Goal: Transaction & Acquisition: Purchase product/service

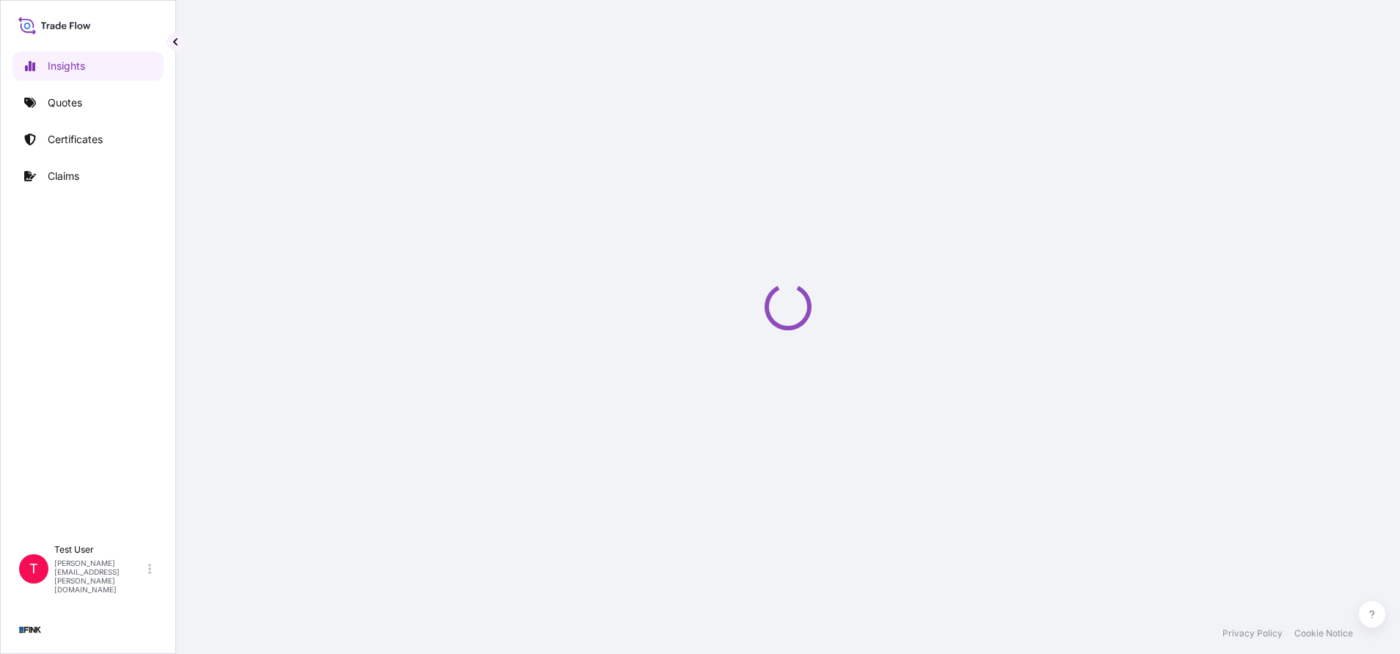
select select "2025"
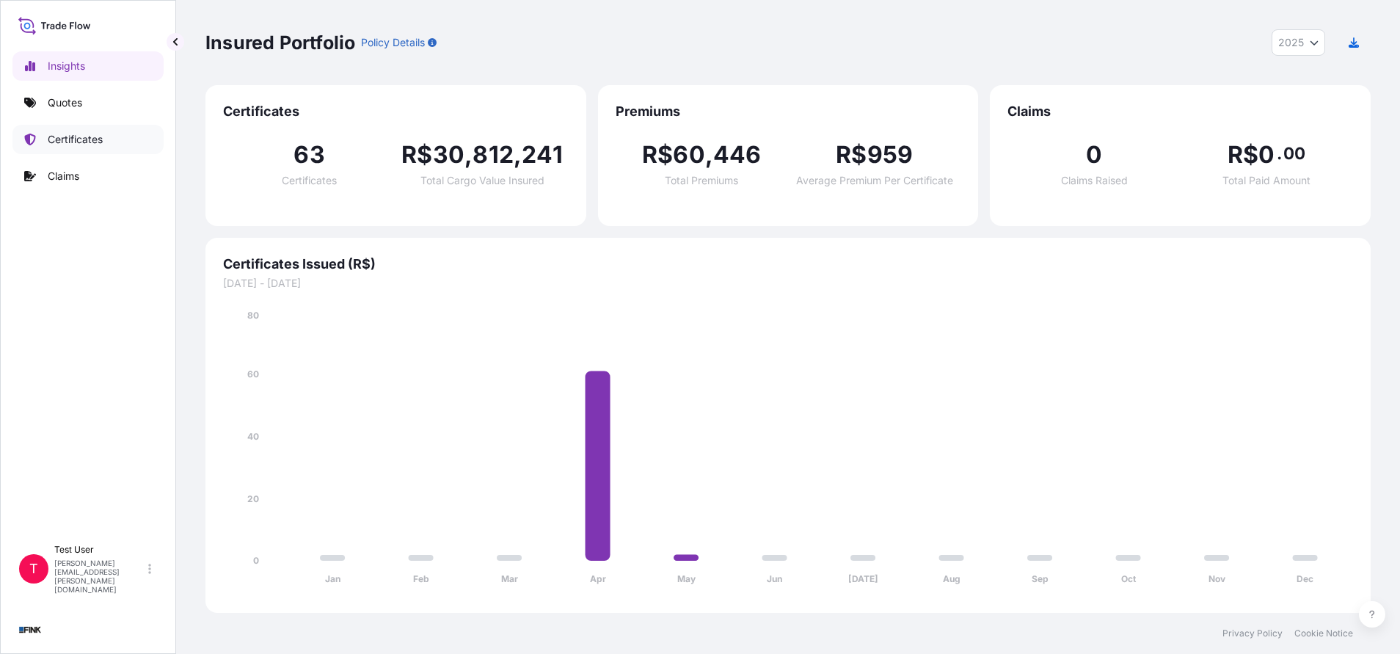
click at [87, 139] on p "Certificates" at bounding box center [75, 139] width 55 height 15
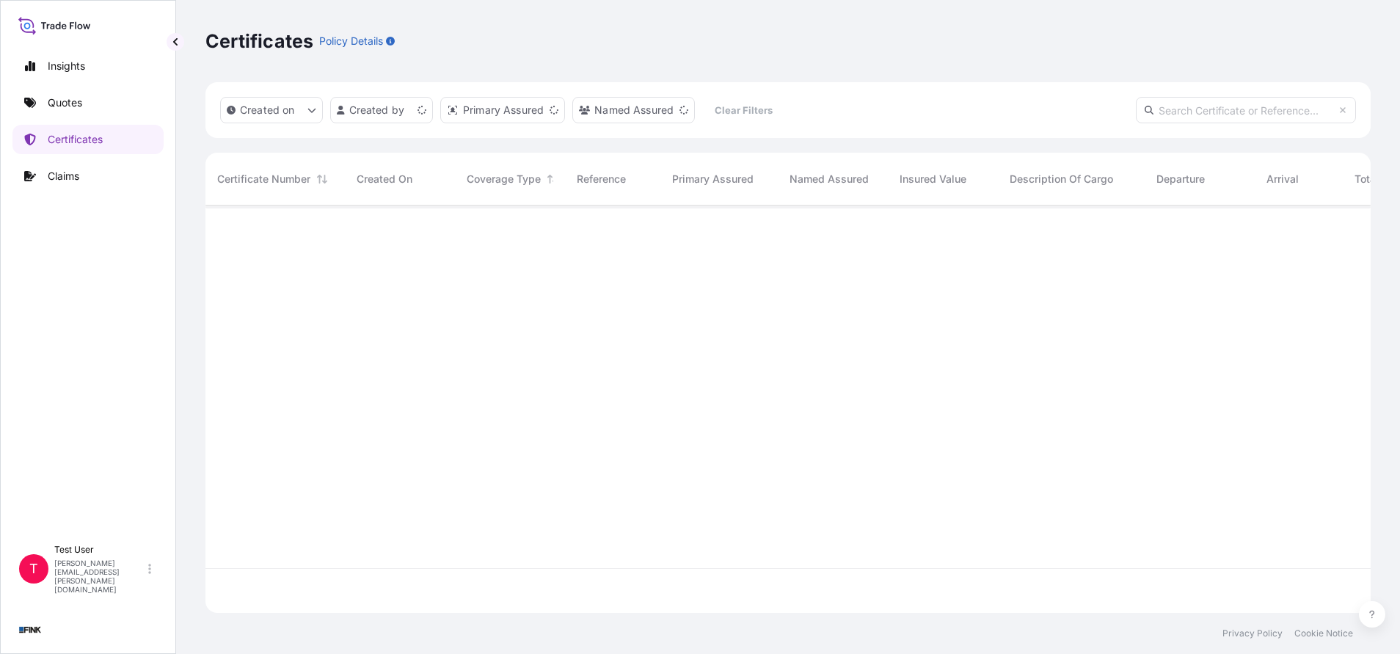
scroll to position [398, 1148]
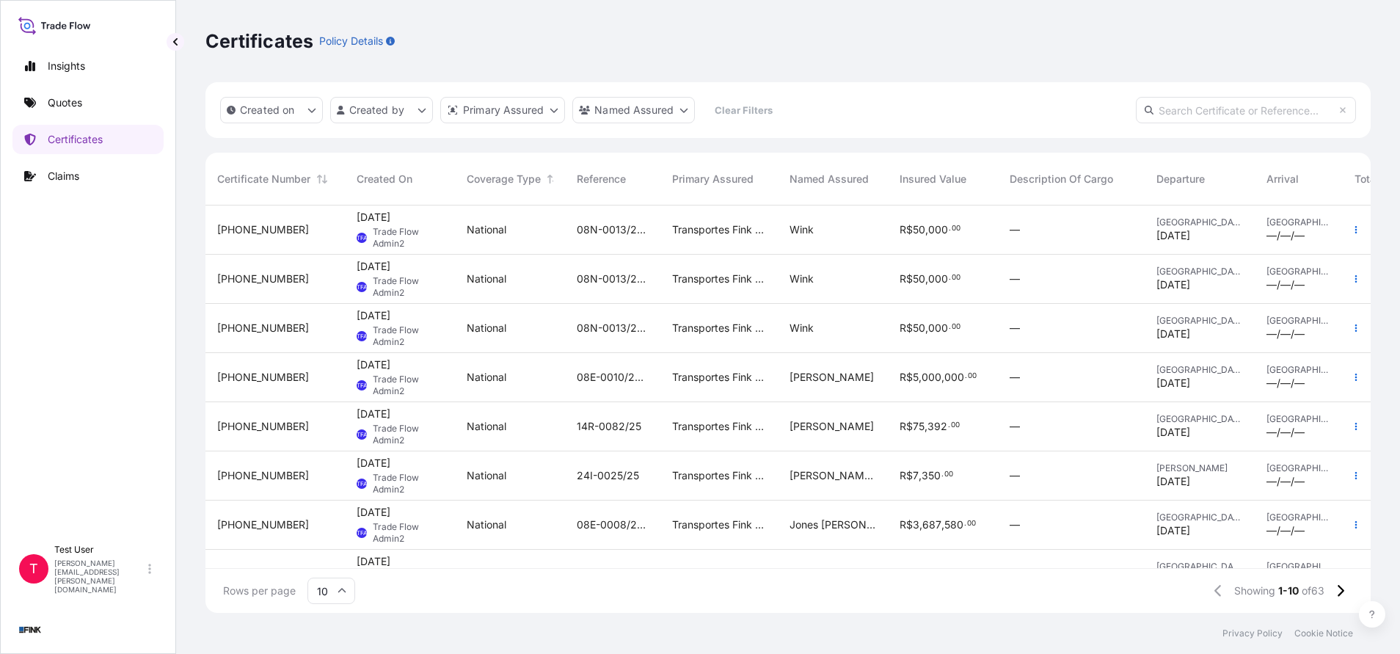
click at [1253, 110] on input "text" at bounding box center [1246, 110] width 220 height 26
paste input "[PHONE_NUMBER]"
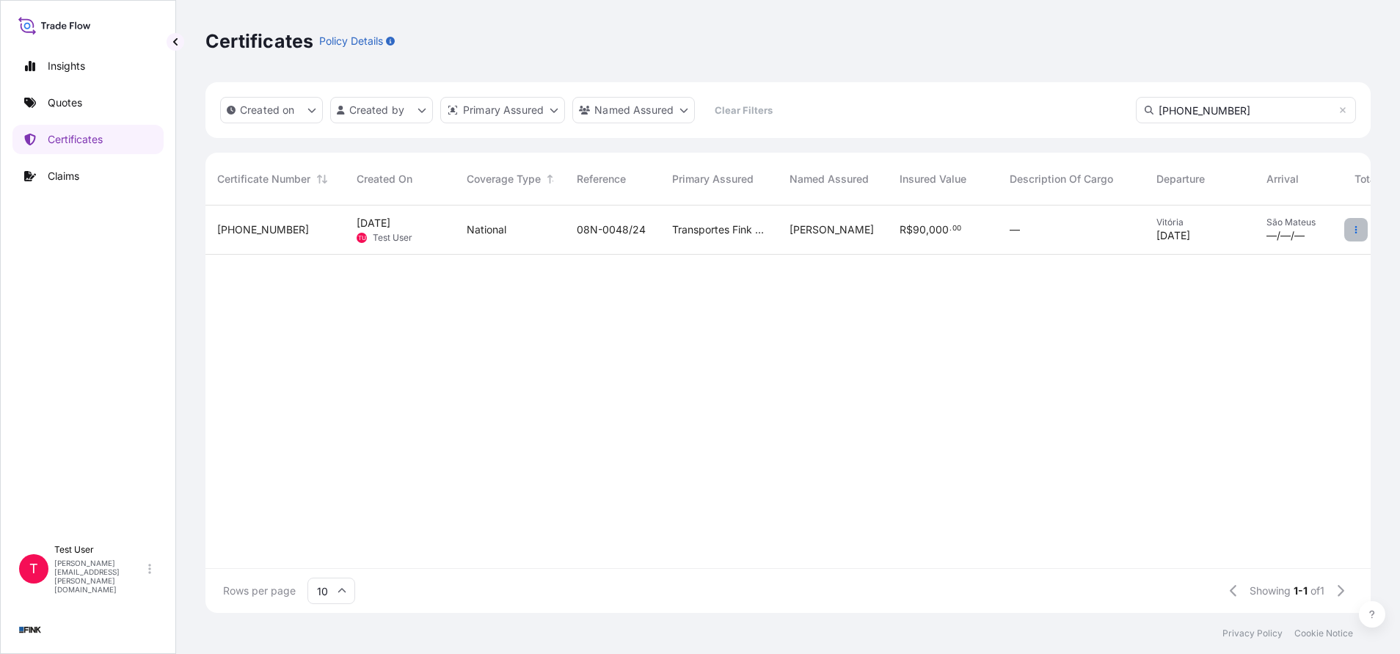
type input "[PHONE_NUMBER]"
click at [1363, 225] on button "button" at bounding box center [1355, 229] width 23 height 23
click at [1272, 235] on p "Duplicate quote" at bounding box center [1274, 232] width 76 height 15
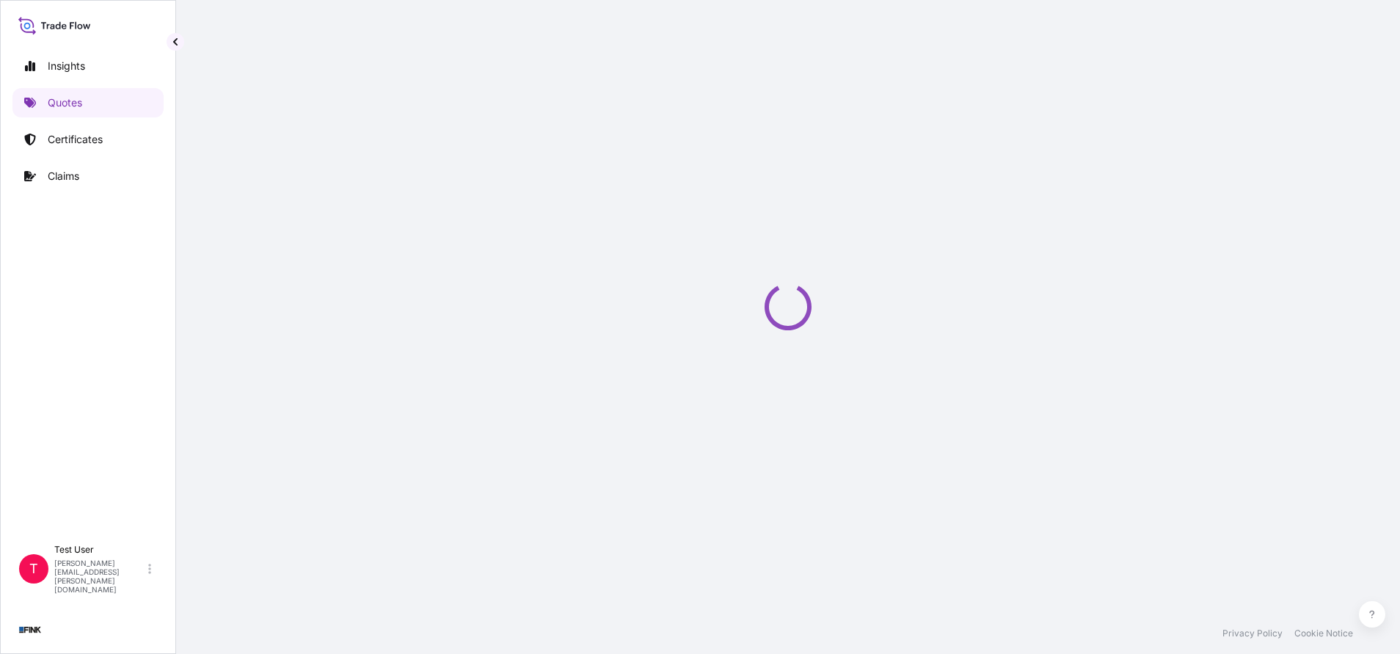
select select "national"
select select "Truck"
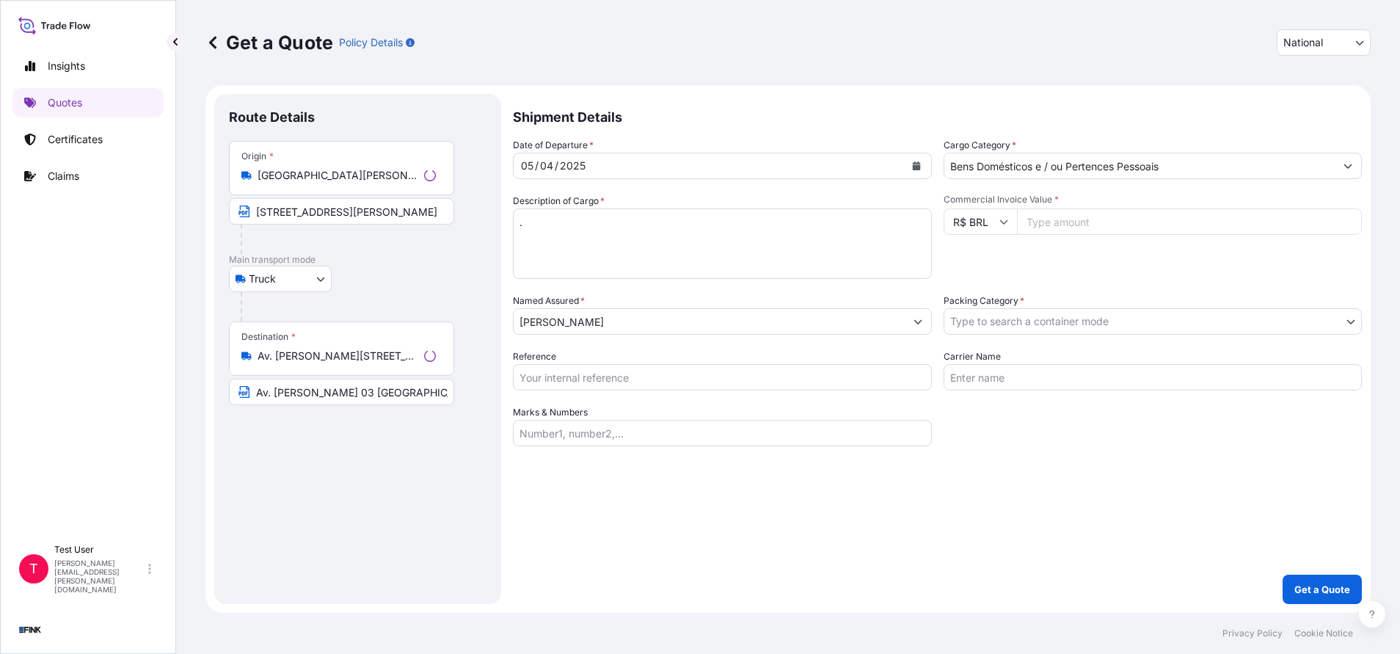
select select "31747"
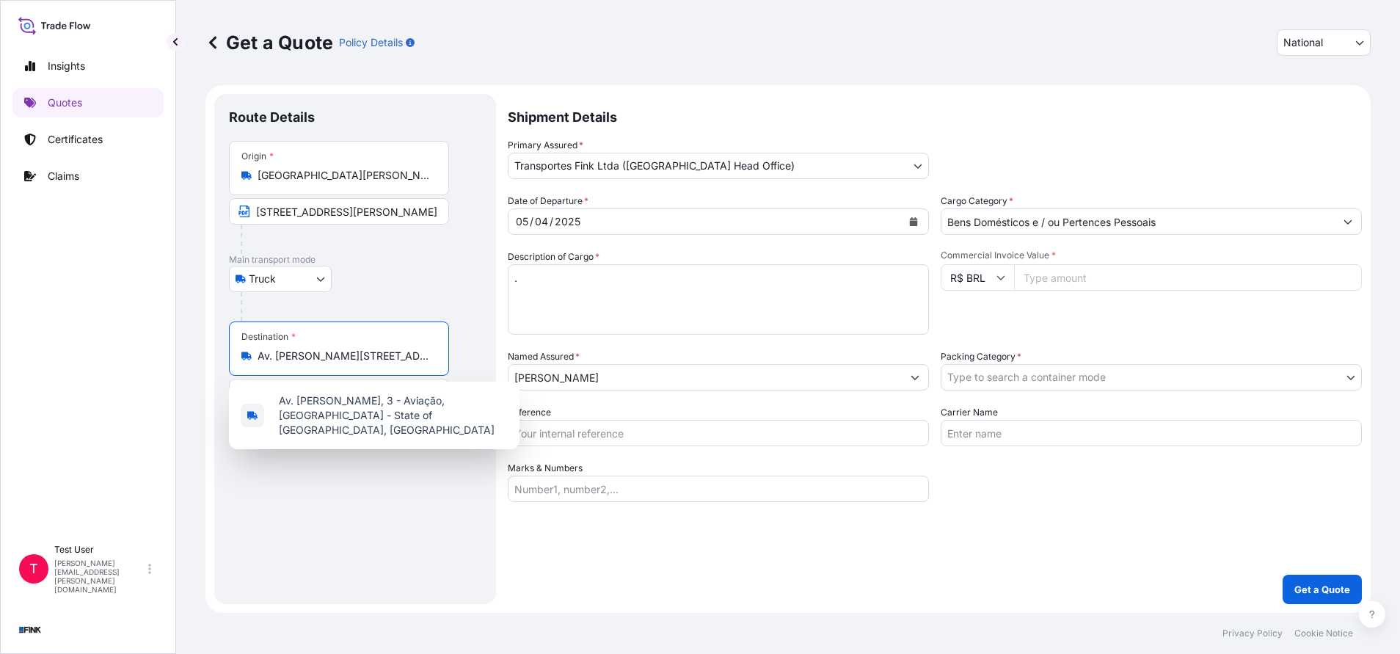
click at [364, 360] on input "Av. [PERSON_NAME][STREET_ADDRESS]" at bounding box center [344, 356] width 173 height 15
paste input "[STREET_ADDRESS]"
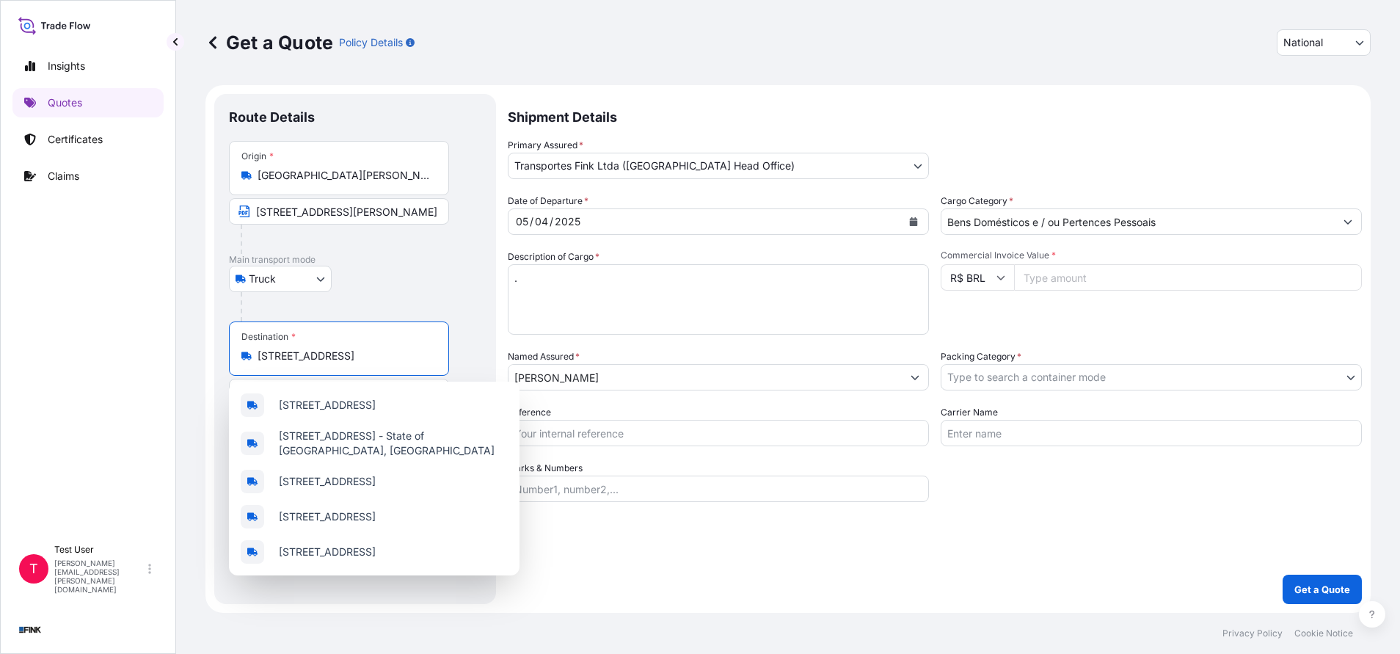
scroll to position [0, 197]
click at [365, 412] on span "[STREET_ADDRESS]" at bounding box center [327, 405] width 97 height 15
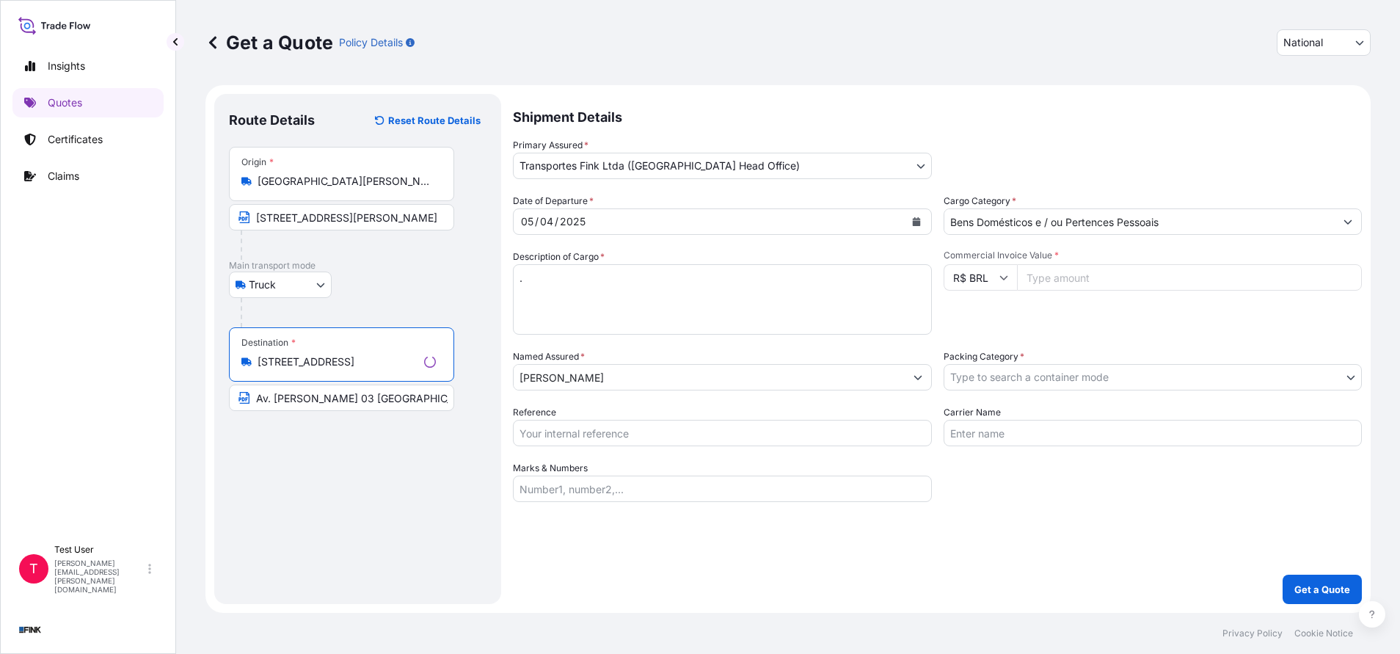
type input "[STREET_ADDRESS]"
click at [316, 399] on input "Av. [PERSON_NAME] 03 [GEOGRAPHIC_DATA] - [GEOGRAPHIC_DATA] - CPE: 29936-360" at bounding box center [341, 398] width 225 height 26
click at [316, 399] on input "Av. [PERSON_NAME] 03 [GEOGRAPHIC_DATA] - [GEOGRAPHIC_DATA] - CPE: 29936-360" at bounding box center [339, 398] width 220 height 26
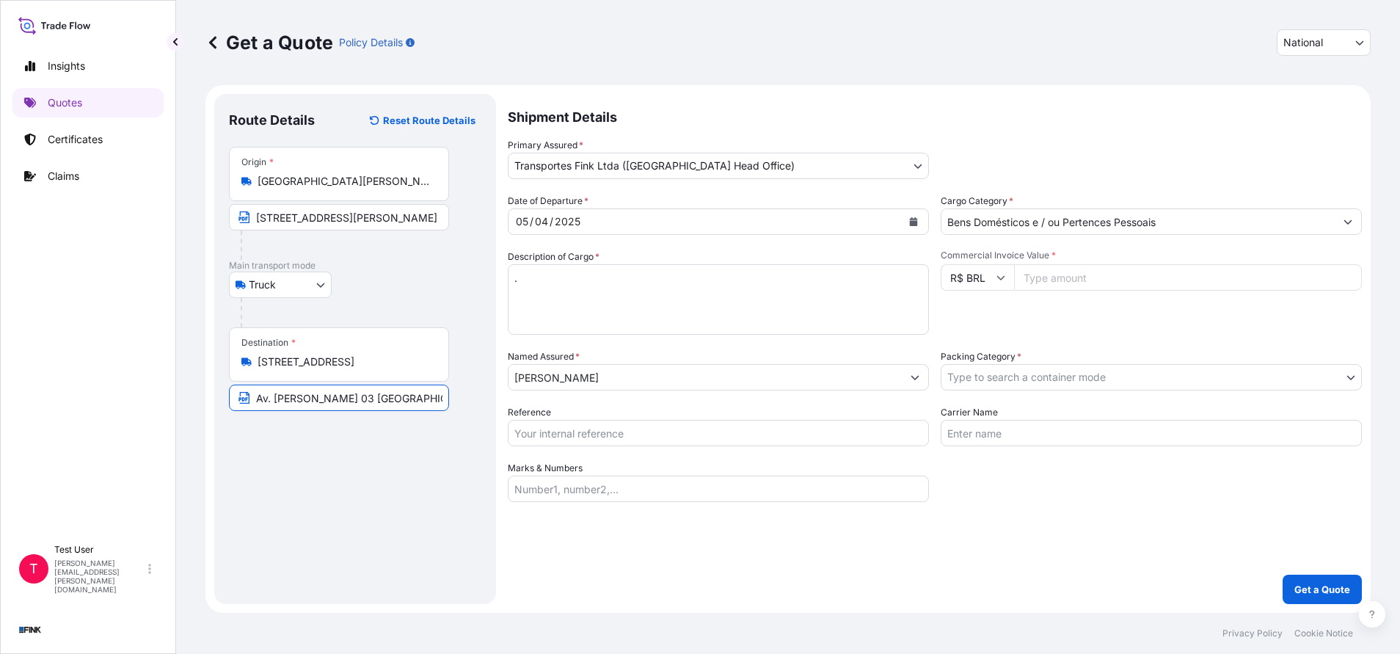
paste input "[STREET_ADDRESS]"
type input "[STREET_ADDRESS]"
click at [1089, 279] on input "Commercial Invoice Value *" at bounding box center [1188, 277] width 348 height 26
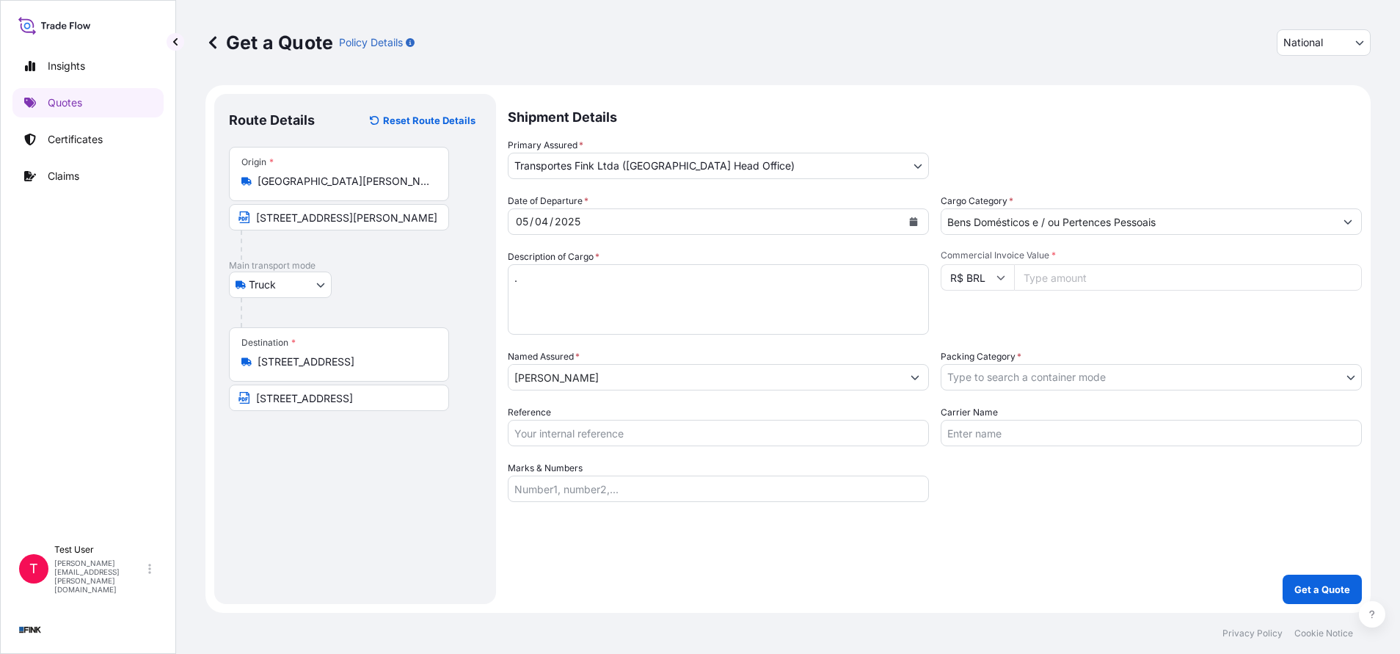
paste input "25000.00"
type input "25000.00"
click at [812, 275] on textarea "." at bounding box center [718, 299] width 421 height 70
click at [916, 219] on icon "Calendar" at bounding box center [914, 221] width 8 height 9
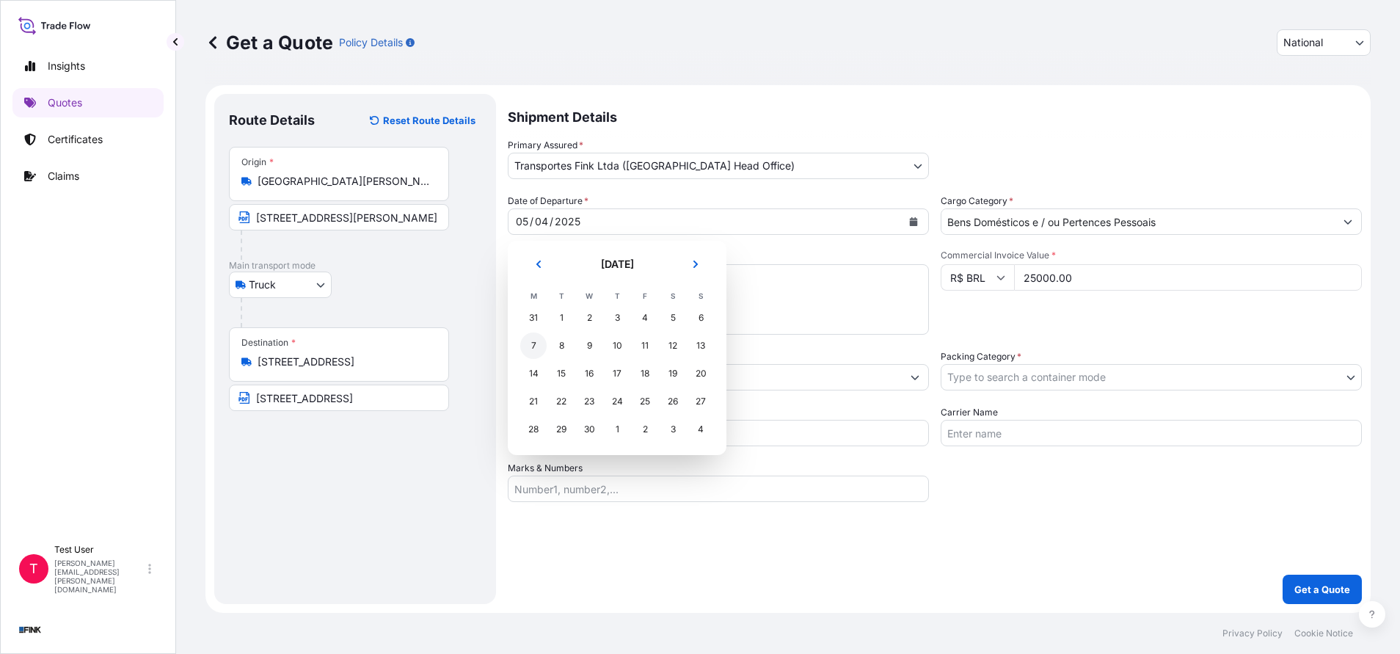
click at [535, 346] on div "7" at bounding box center [533, 345] width 26 height 26
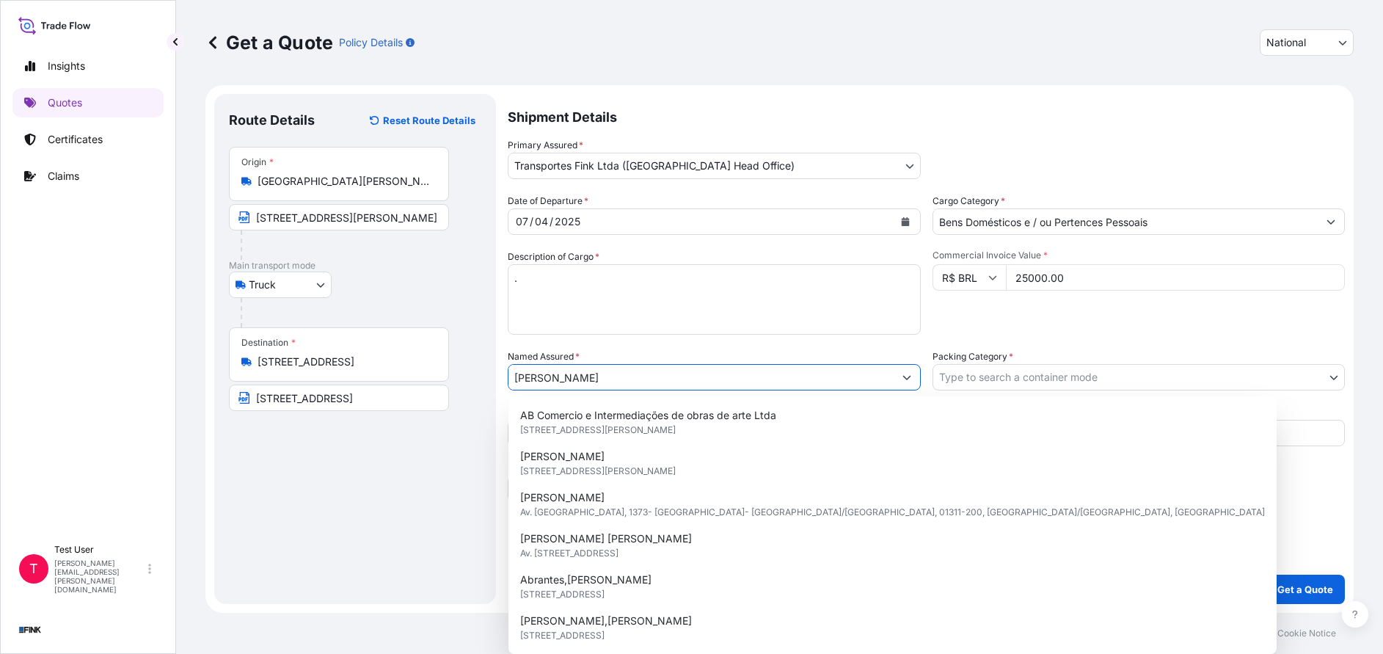
drag, startPoint x: 673, startPoint y: 376, endPoint x: 514, endPoint y: 375, distance: 158.5
click at [514, 375] on input "[PERSON_NAME]" at bounding box center [701, 377] width 385 height 26
paste input "Galeria [PERSON_NAME]"
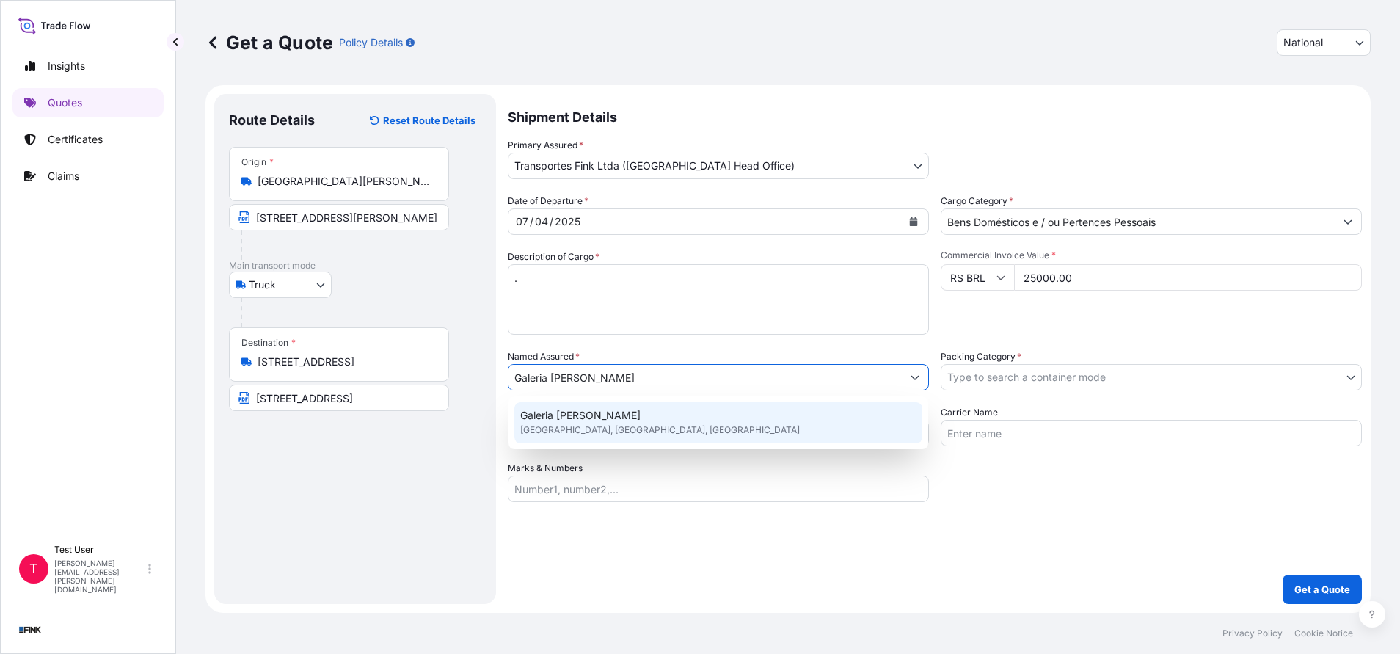
click at [553, 414] on span "Galeria [PERSON_NAME]" at bounding box center [580, 415] width 120 height 15
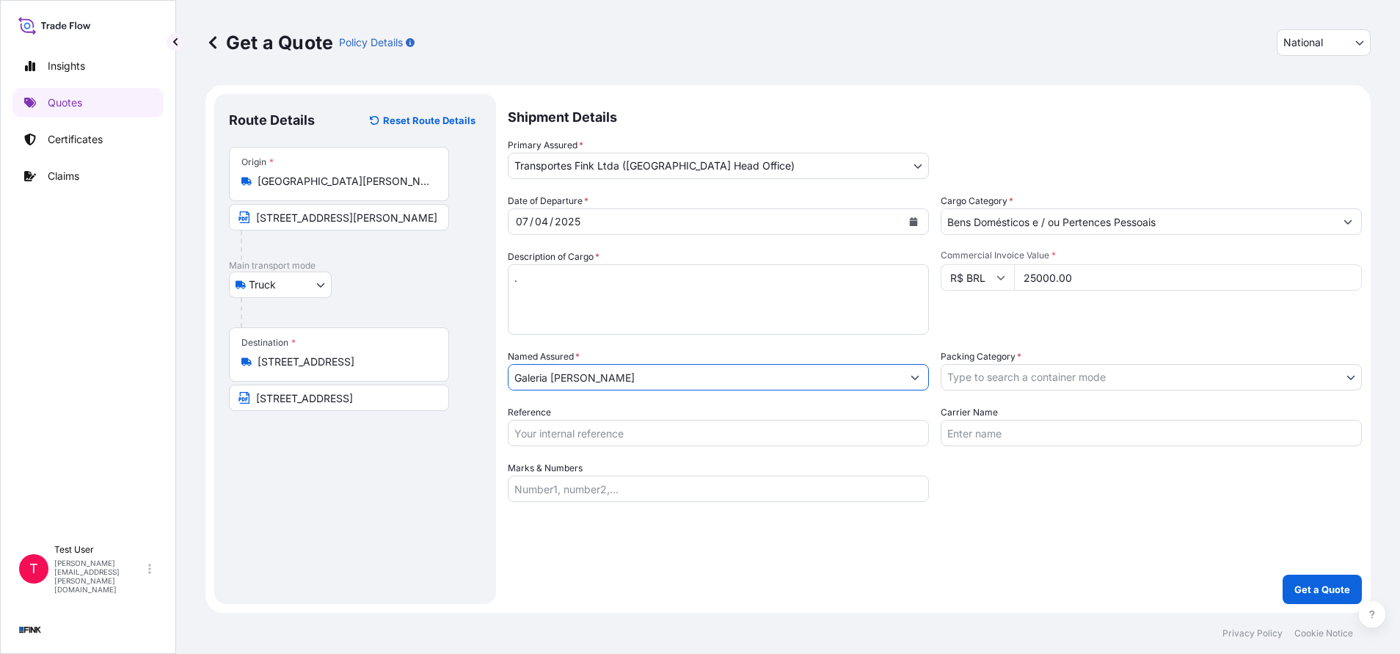
type input "Galeria [PERSON_NAME]"
click at [1054, 371] on body "12 options available. 0 options available. 1 option available. Insights Quotes …" at bounding box center [700, 327] width 1400 height 654
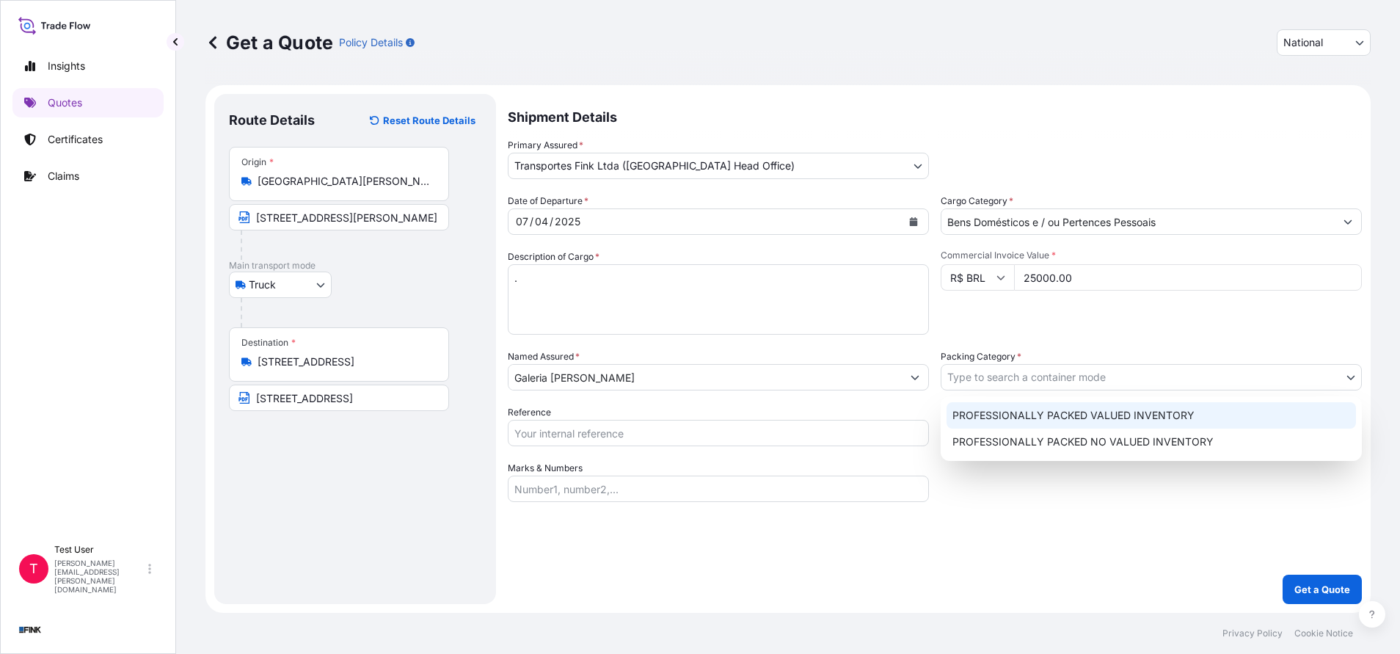
click at [1006, 420] on div "PROFESSIONALLY PACKED VALUED INVENTORY" at bounding box center [1151, 415] width 409 height 26
select select "11"
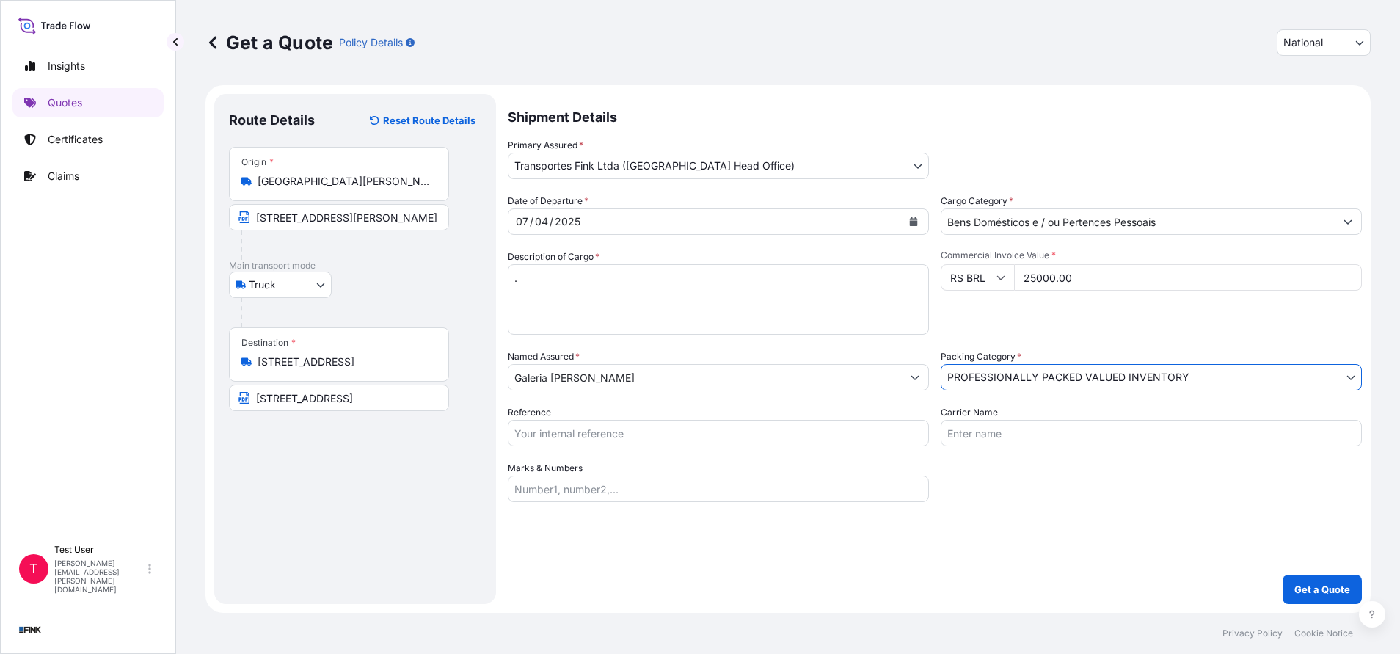
click at [635, 439] on input "Reference" at bounding box center [718, 433] width 421 height 26
paste input "08N-0048/24"
type input "08N-0048/24"
click at [1307, 592] on p "Get a Quote" at bounding box center [1322, 589] width 56 height 15
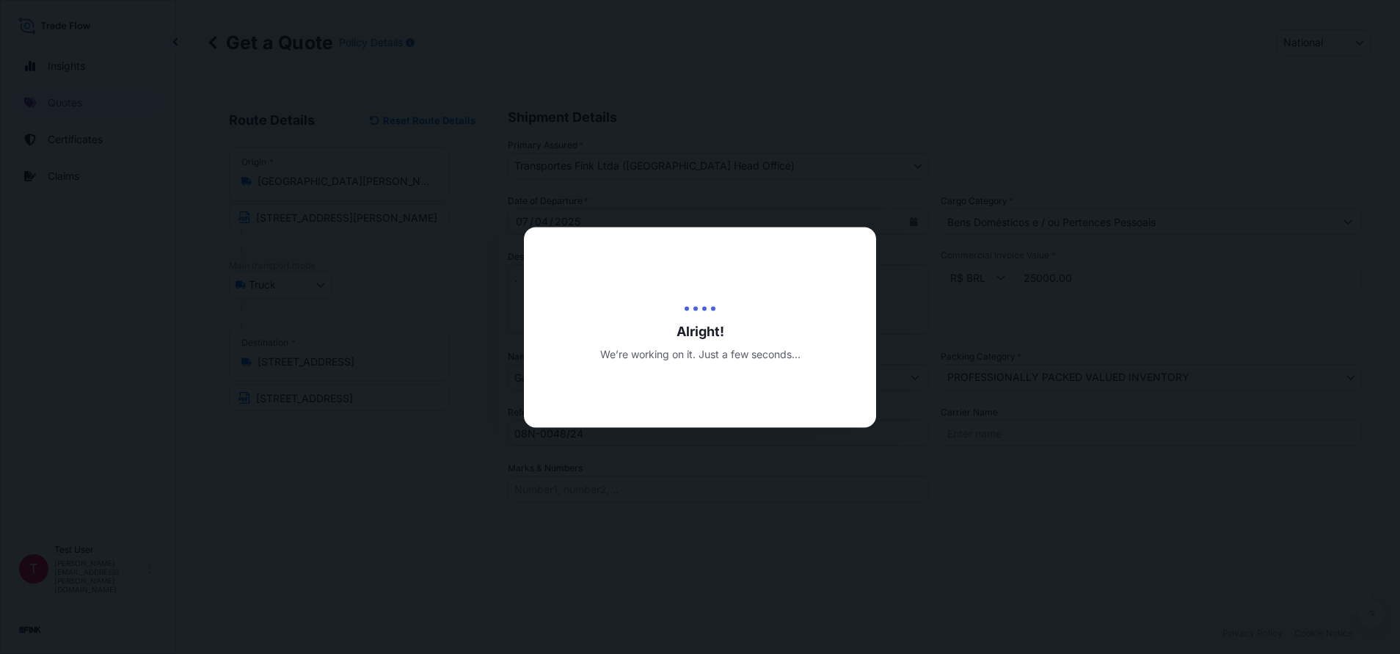
type input "[DATE]"
select select "Truck"
select select "31747"
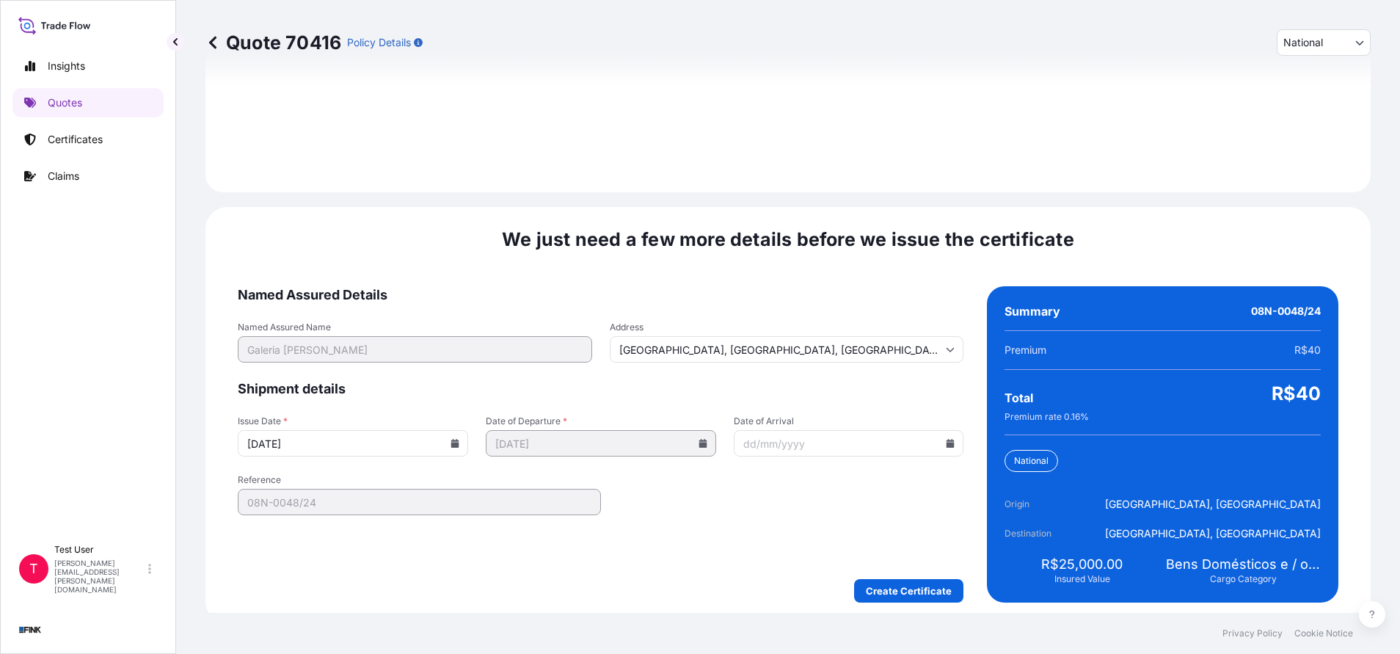
scroll to position [1686, 0]
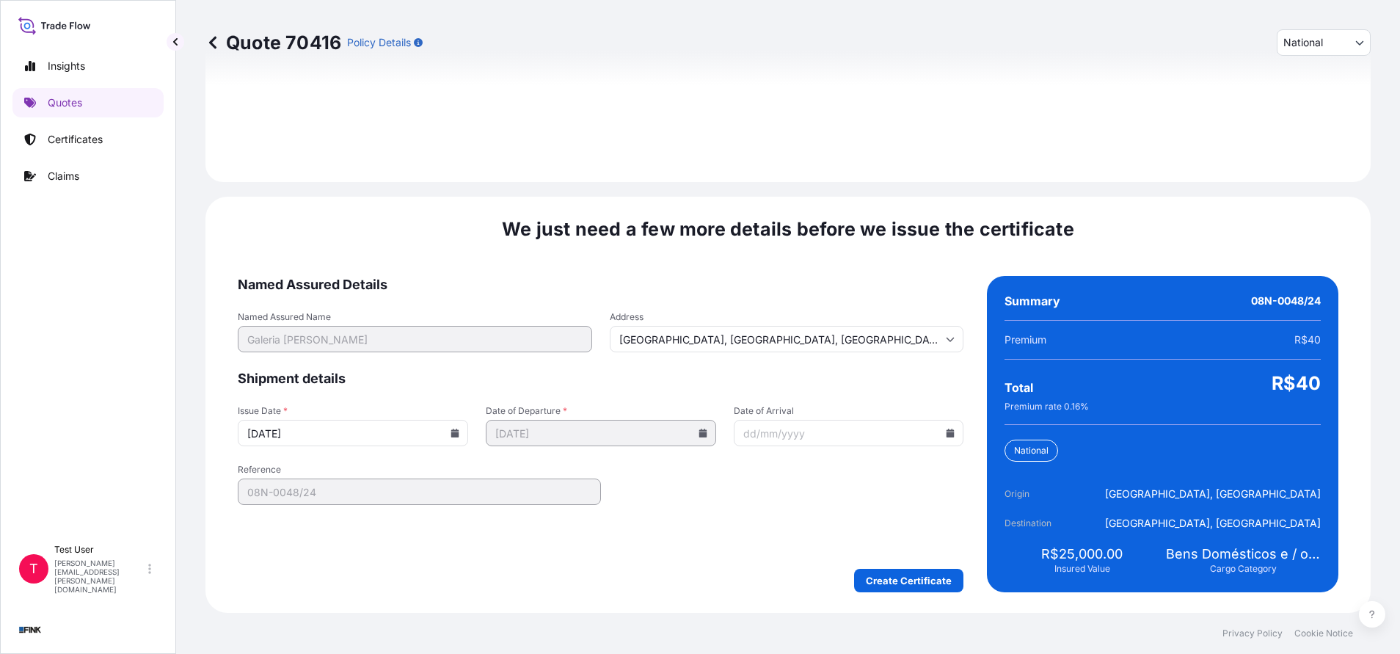
click at [456, 431] on input "[DATE]" at bounding box center [353, 433] width 230 height 26
click at [454, 431] on icon at bounding box center [455, 433] width 9 height 9
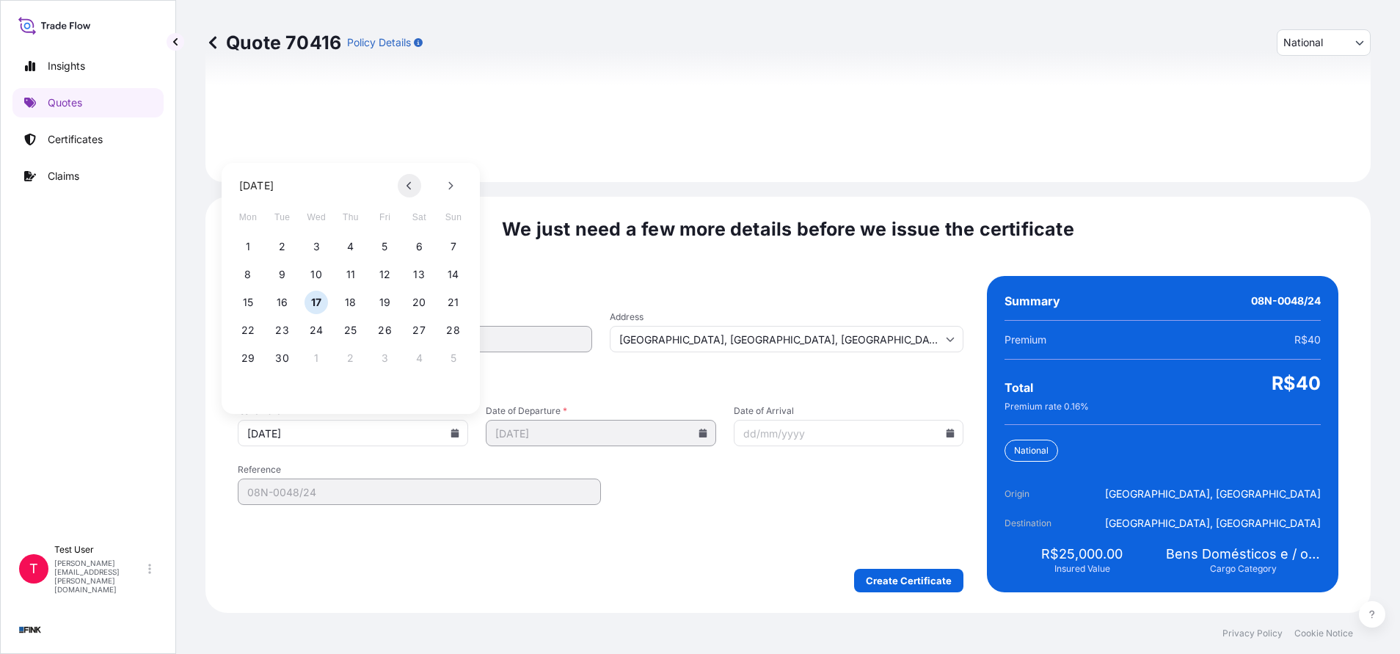
click at [409, 189] on icon at bounding box center [410, 185] width 6 height 9
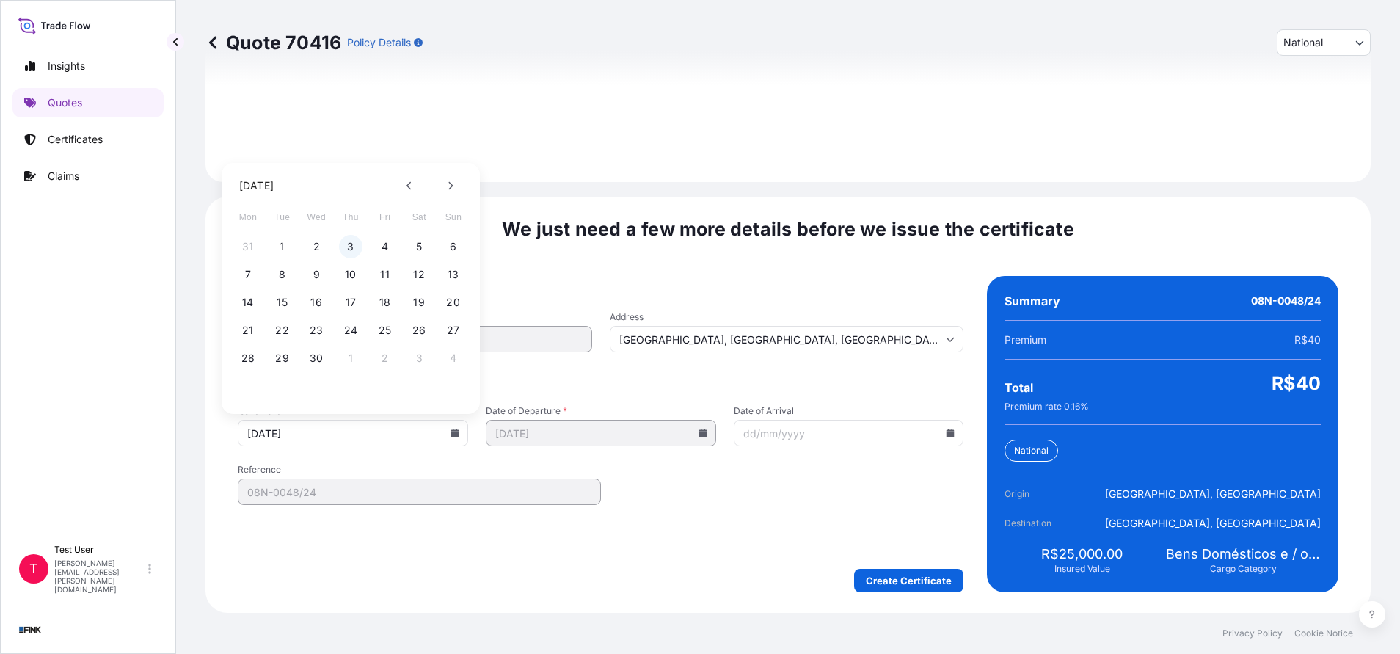
click at [350, 247] on button "3" at bounding box center [350, 246] width 23 height 23
type input "[DATE]"
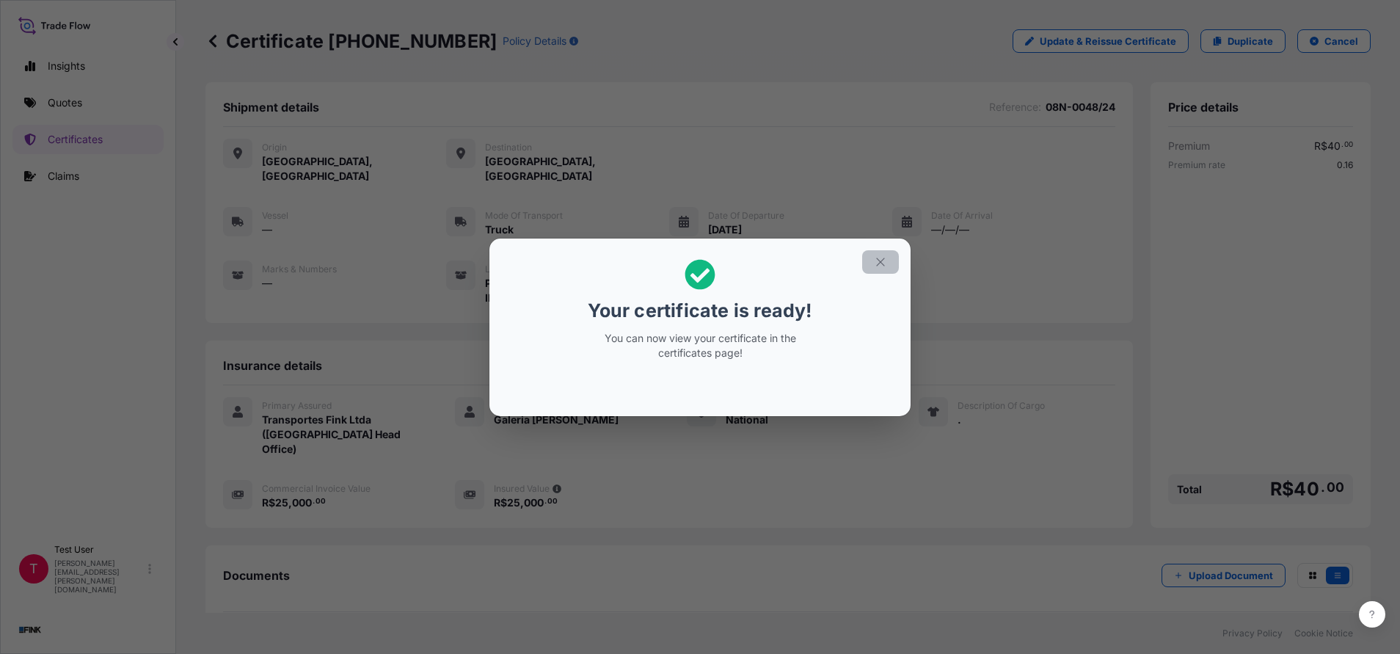
click at [878, 256] on icon "button" at bounding box center [880, 261] width 13 height 13
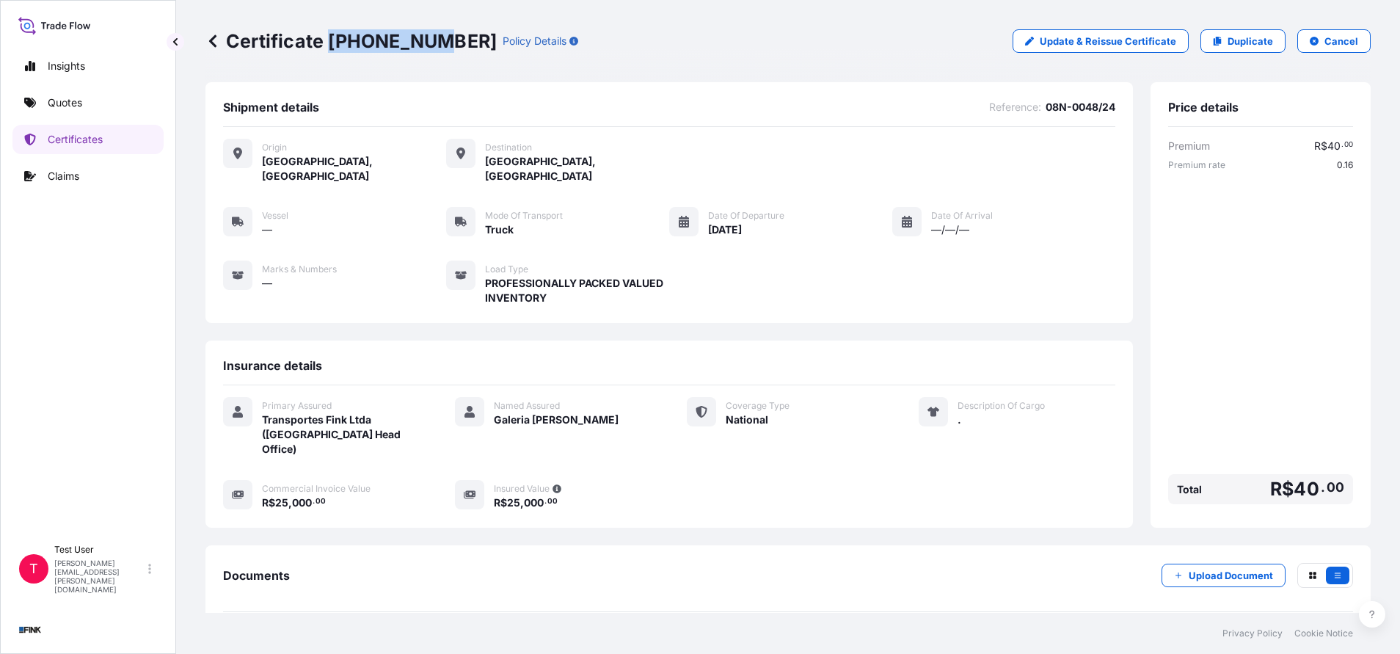
drag, startPoint x: 429, startPoint y: 41, endPoint x: 326, endPoint y: 40, distance: 102.7
click at [326, 40] on p "Certificate [PHONE_NUMBER]" at bounding box center [350, 40] width 291 height 23
copy p "[PHONE_NUMBER]"
click at [1223, 47] on link "Duplicate" at bounding box center [1243, 40] width 85 height 23
select select "national"
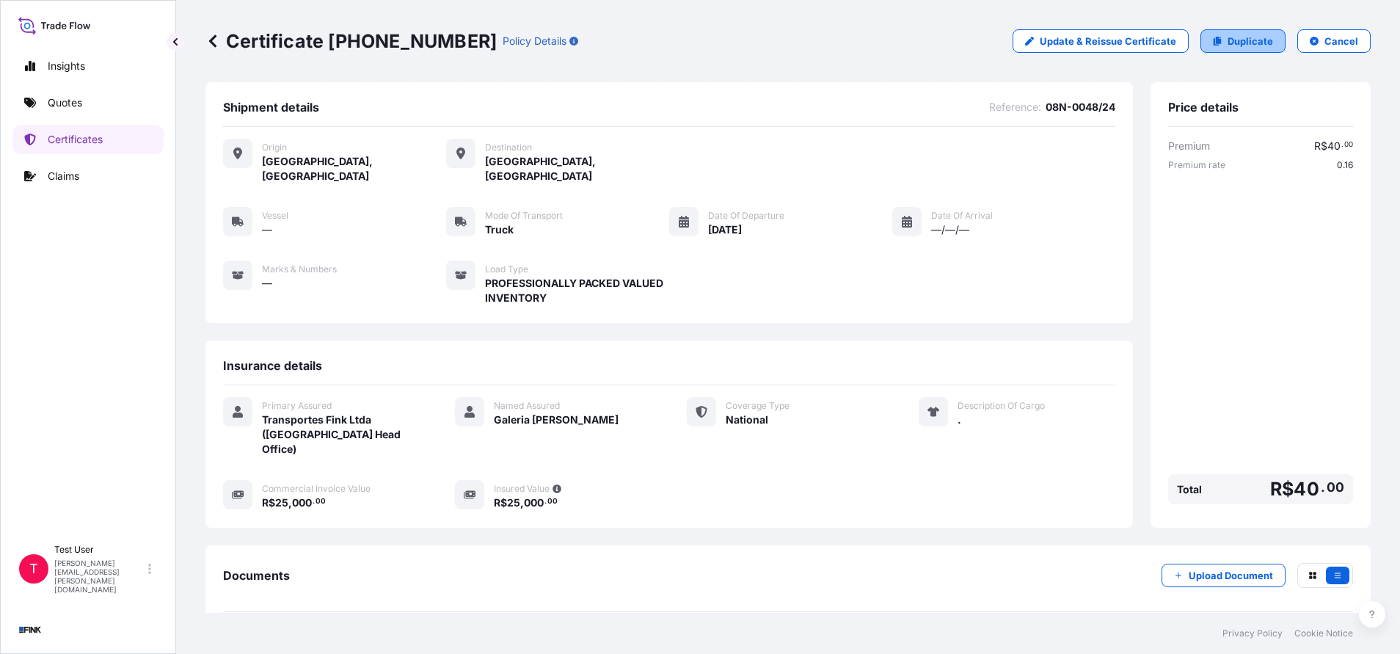
select select "Truck"
select select "31747"
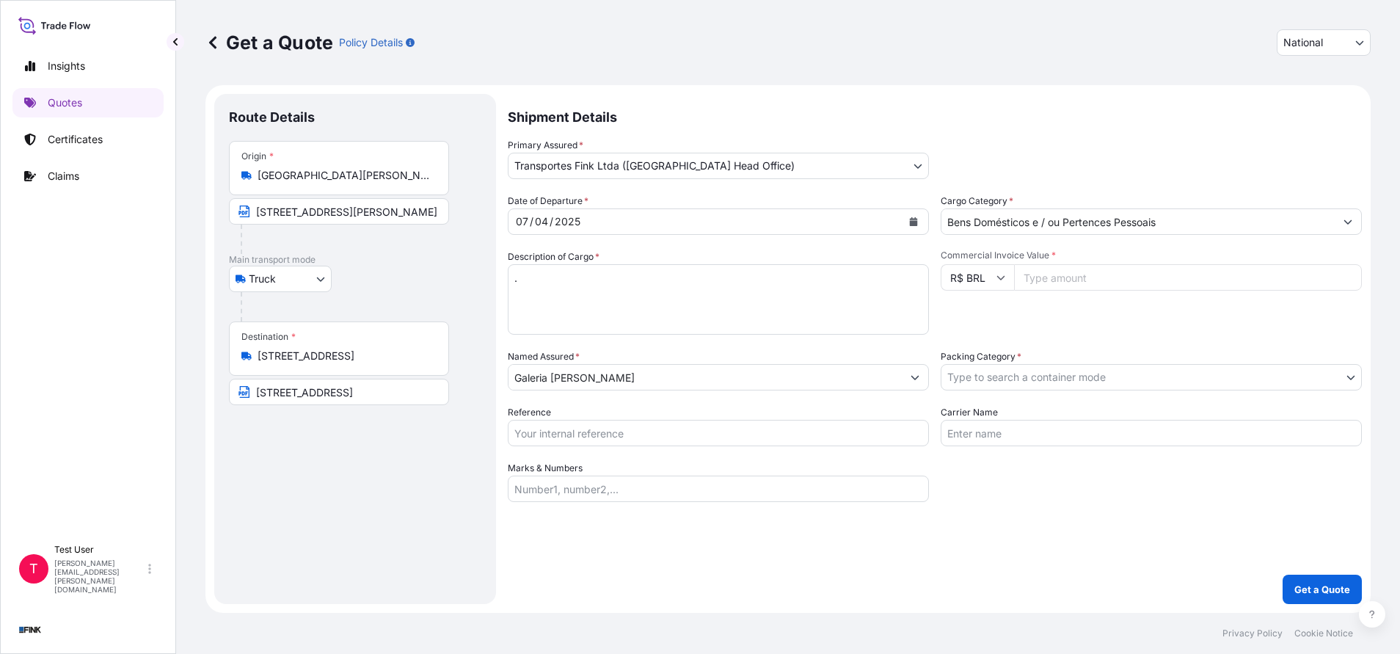
click at [332, 173] on input "[GEOGRAPHIC_DATA][PERSON_NAME], [GEOGRAPHIC_DATA] - ES, 29010-002, [GEOGRAPHIC_…" at bounding box center [344, 175] width 173 height 15
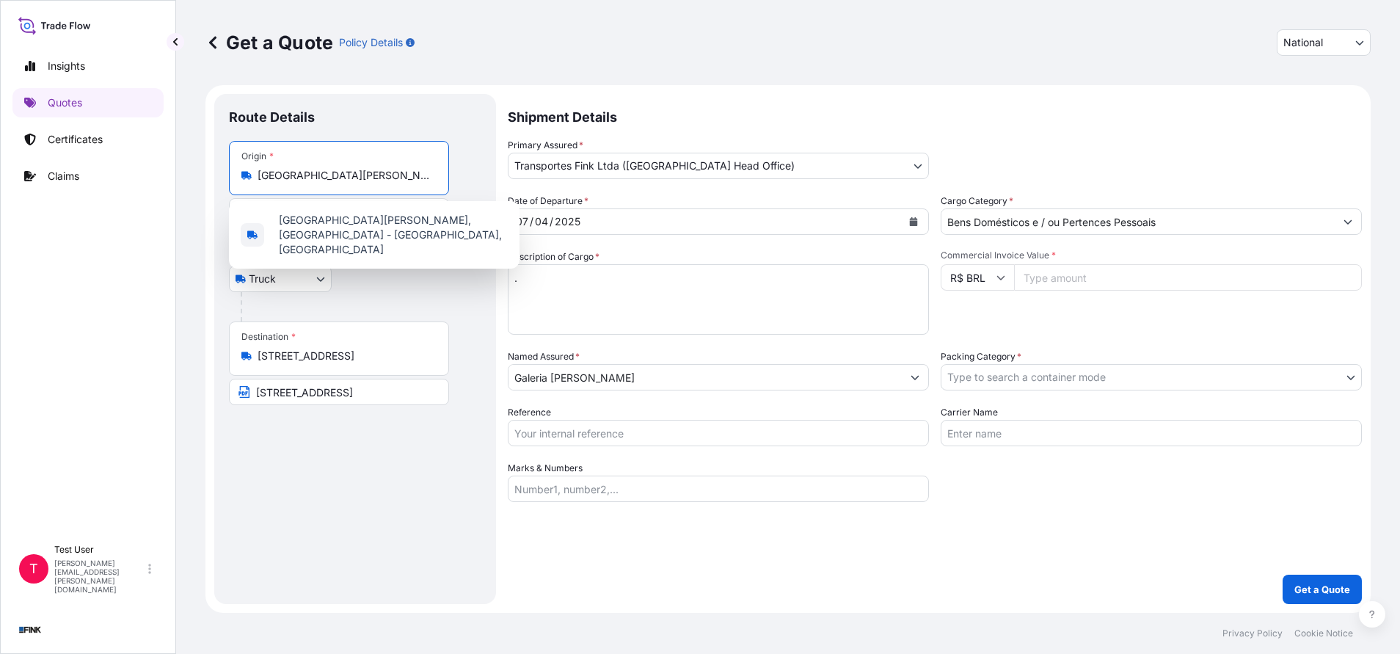
click at [332, 173] on input "[GEOGRAPHIC_DATA][PERSON_NAME], [GEOGRAPHIC_DATA] - ES, 29010-002, [GEOGRAPHIC_…" at bounding box center [344, 175] width 173 height 15
paste input "[STREET_ADDRESS]"
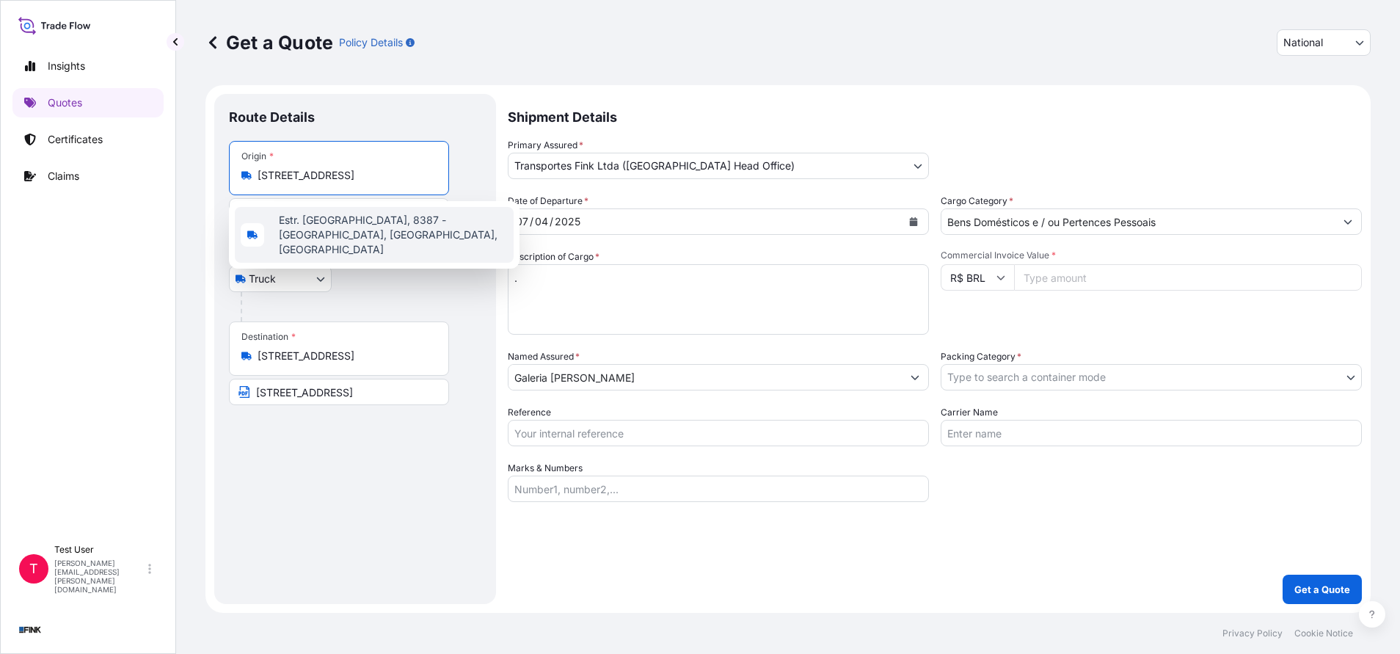
click at [352, 228] on span "Estr. [GEOGRAPHIC_DATA], 8387 - [GEOGRAPHIC_DATA], [GEOGRAPHIC_DATA], [GEOGRAPH…" at bounding box center [393, 235] width 229 height 44
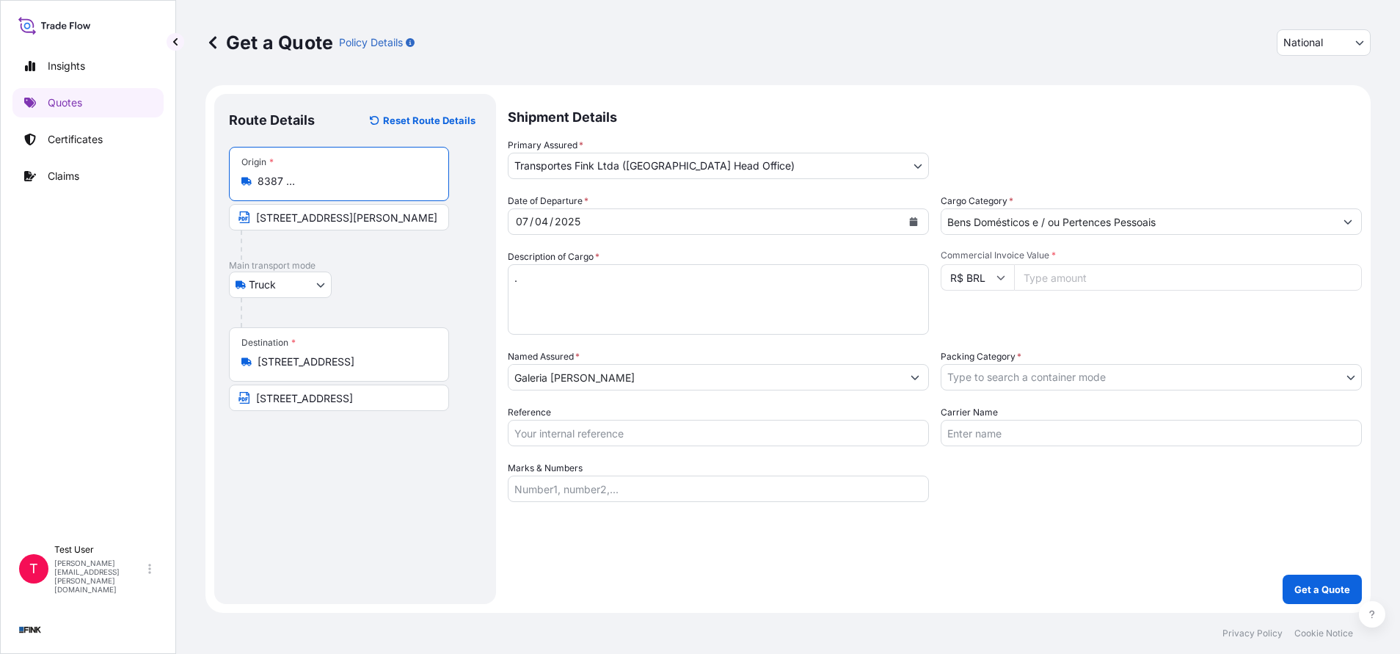
type input "Estr. [GEOGRAPHIC_DATA], 8387 - [GEOGRAPHIC_DATA], [GEOGRAPHIC_DATA], [GEOGRAPH…"
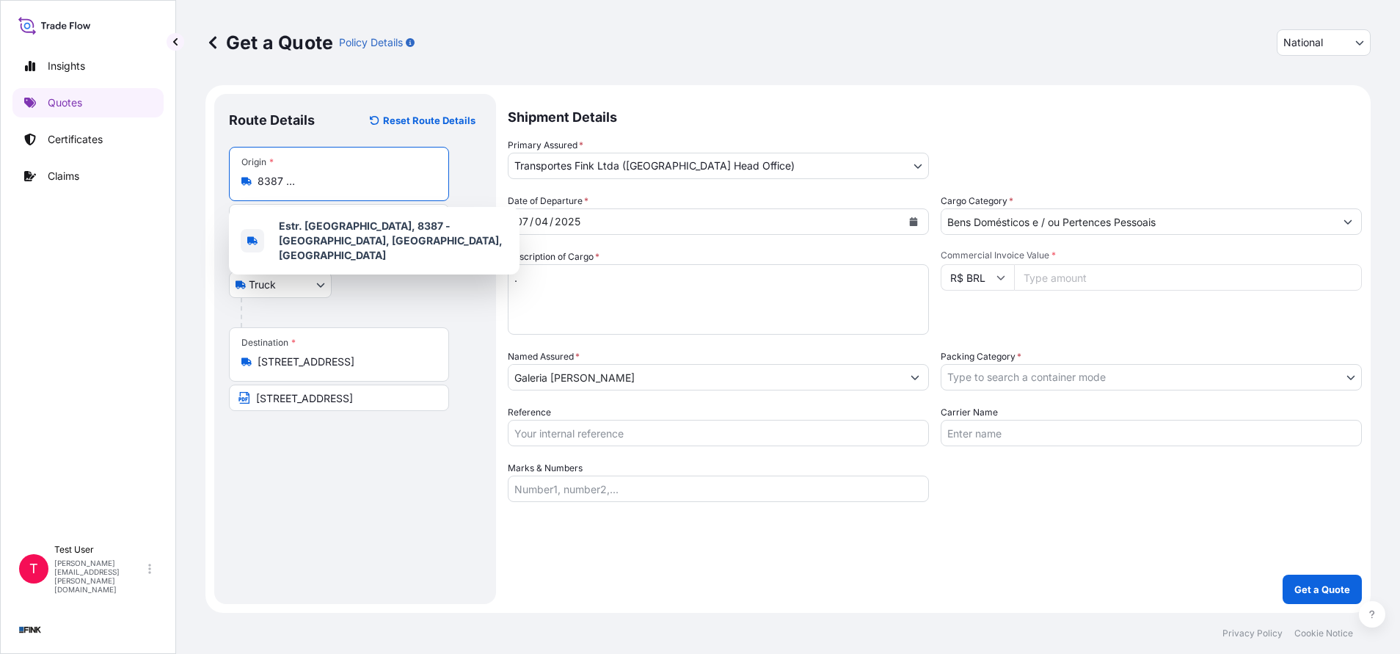
scroll to position [0, 0]
click at [329, 359] on input "[STREET_ADDRESS]" at bounding box center [344, 361] width 173 height 15
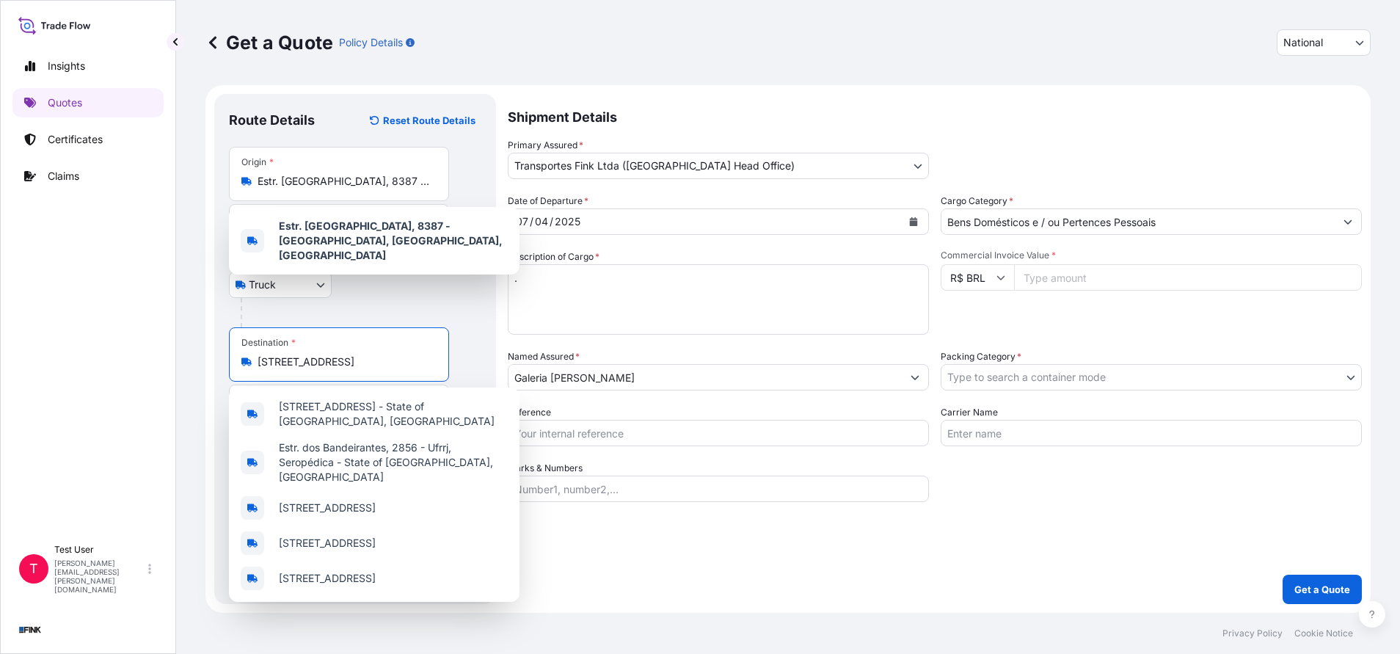
click at [329, 359] on input "[STREET_ADDRESS]" at bounding box center [344, 361] width 173 height 15
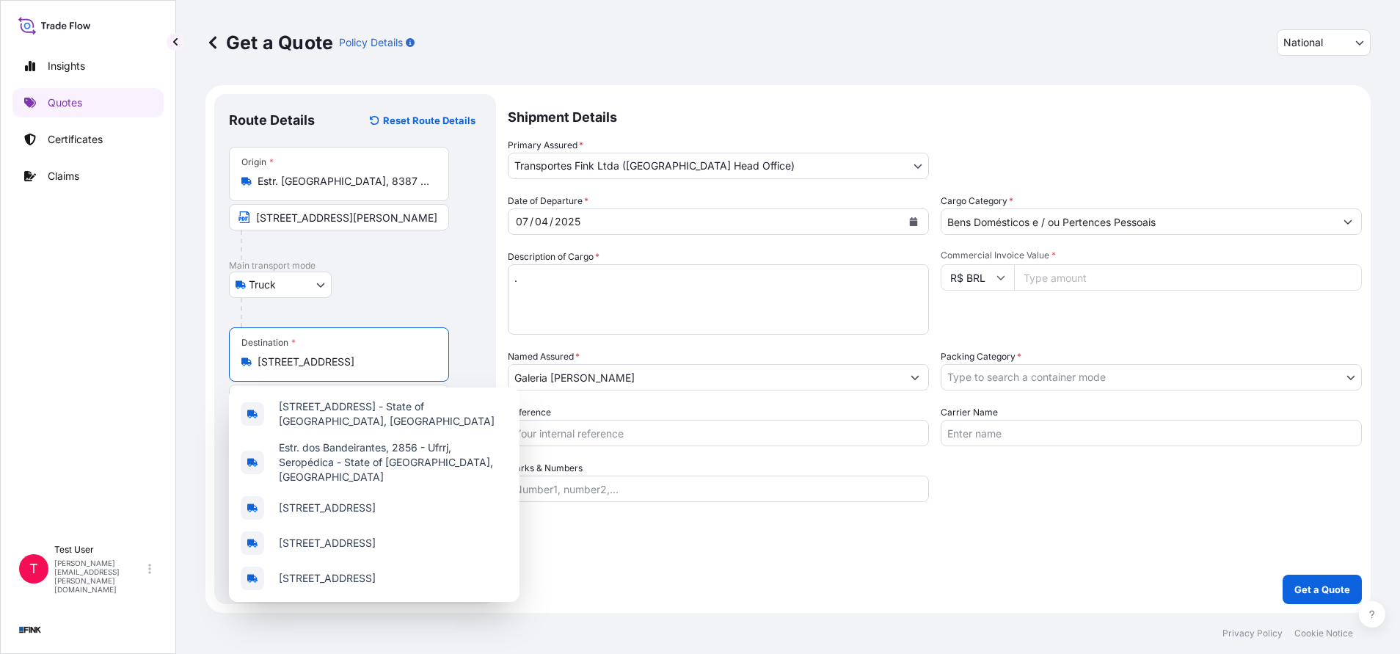
click at [329, 359] on input "[STREET_ADDRESS]" at bounding box center [344, 361] width 173 height 15
paste input "[STREET_ADDRESS]"
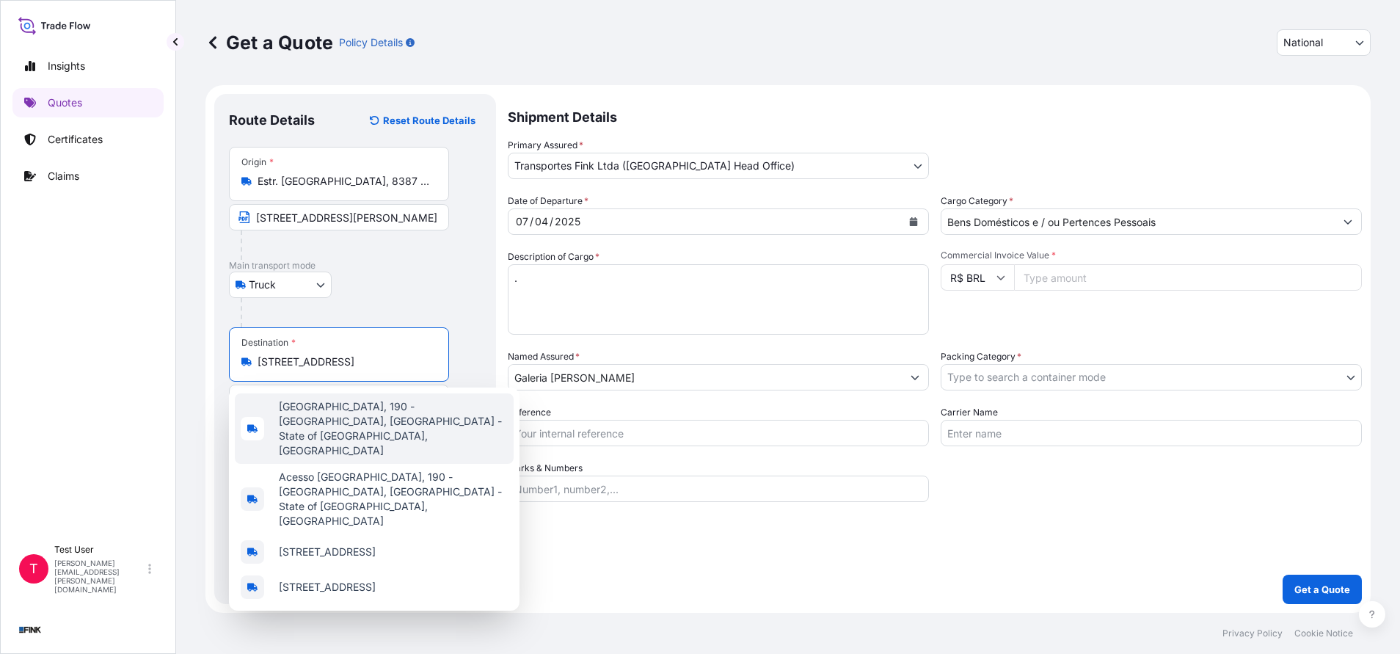
click at [340, 409] on span "[GEOGRAPHIC_DATA], 190 - [GEOGRAPHIC_DATA], [GEOGRAPHIC_DATA] - State of [GEOGR…" at bounding box center [393, 428] width 229 height 59
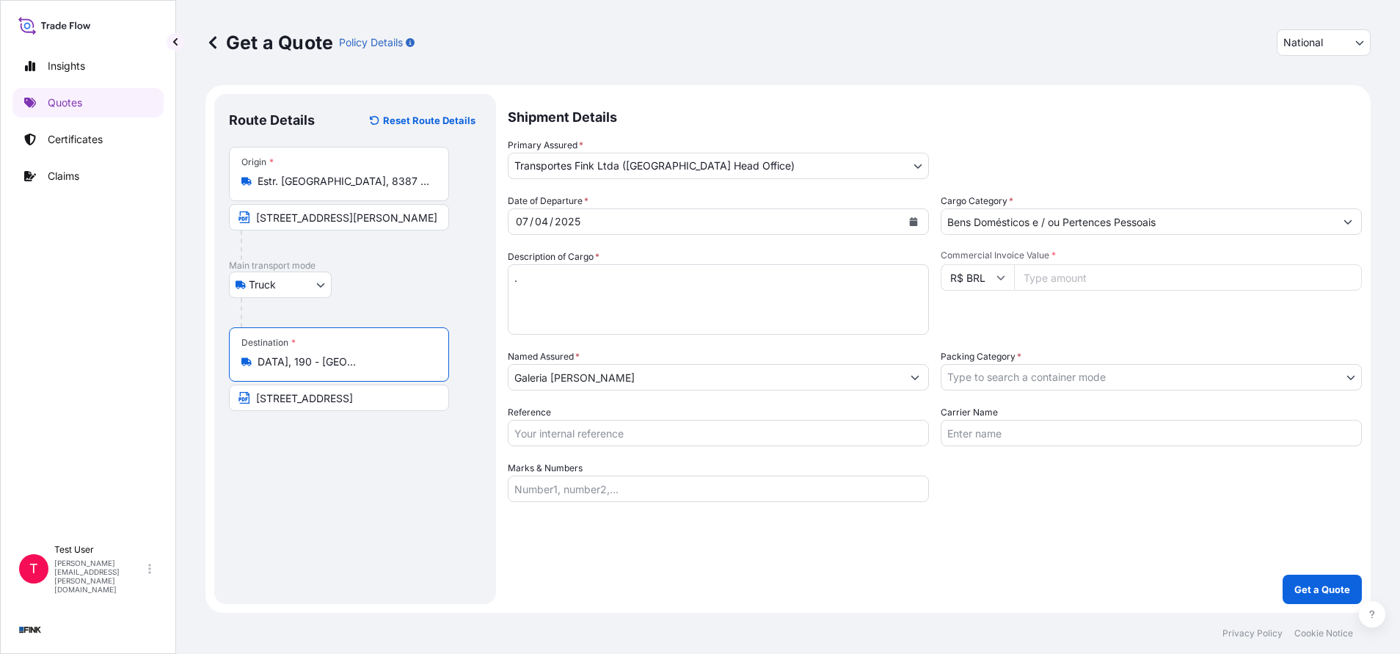
type input "[GEOGRAPHIC_DATA], 190 - [GEOGRAPHIC_DATA], [GEOGRAPHIC_DATA] - State of [GEOGR…"
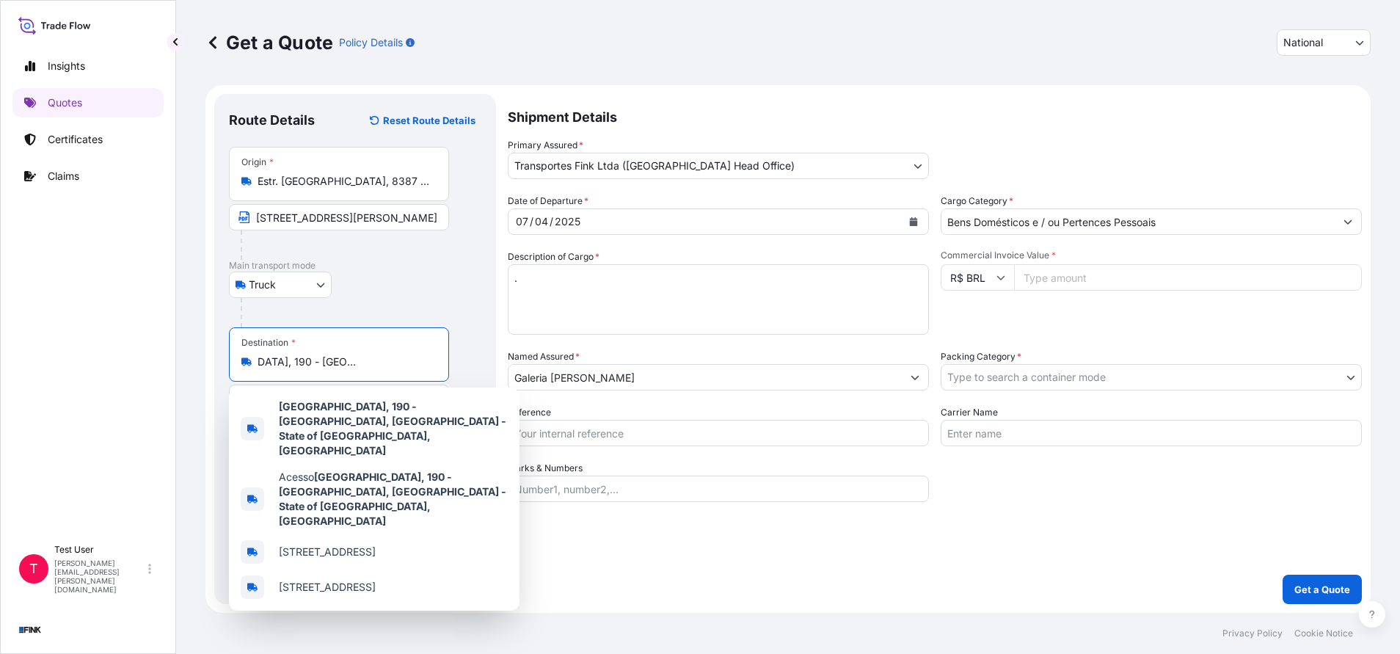
scroll to position [0, 0]
click at [1059, 272] on input "Commercial Invoice Value *" at bounding box center [1188, 277] width 348 height 26
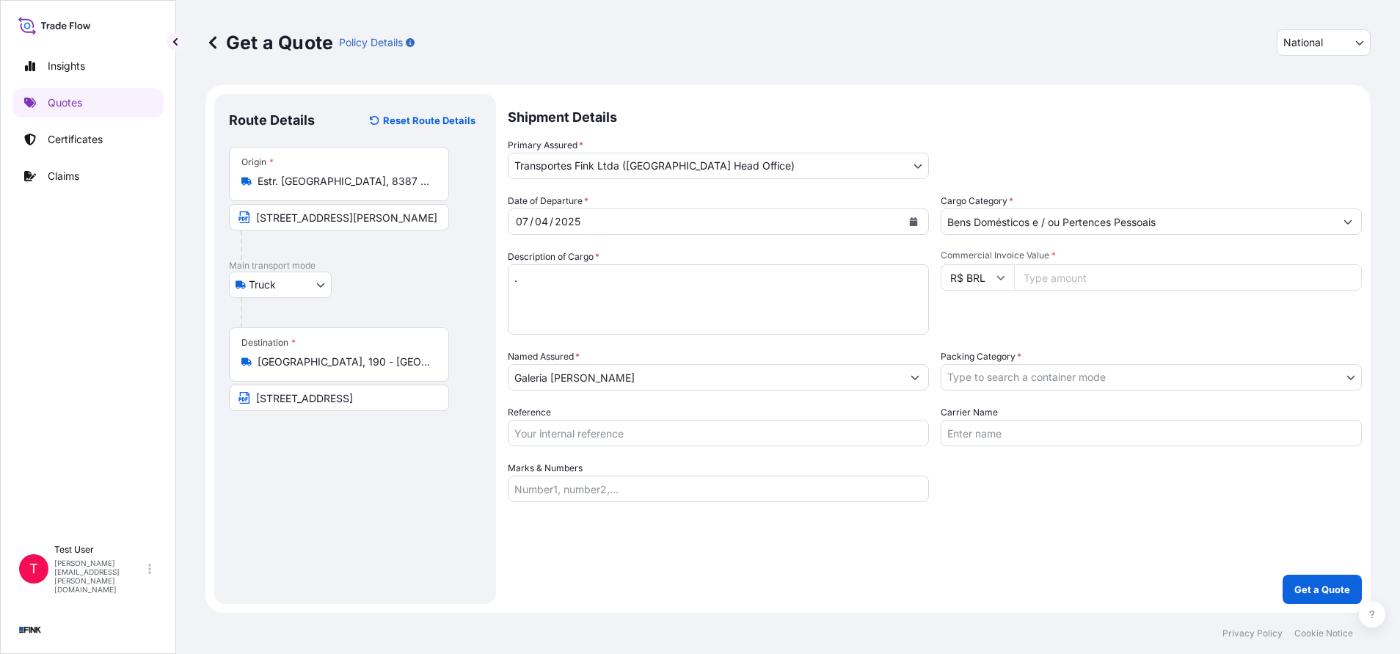
paste input "150000.00"
type input "150000.00"
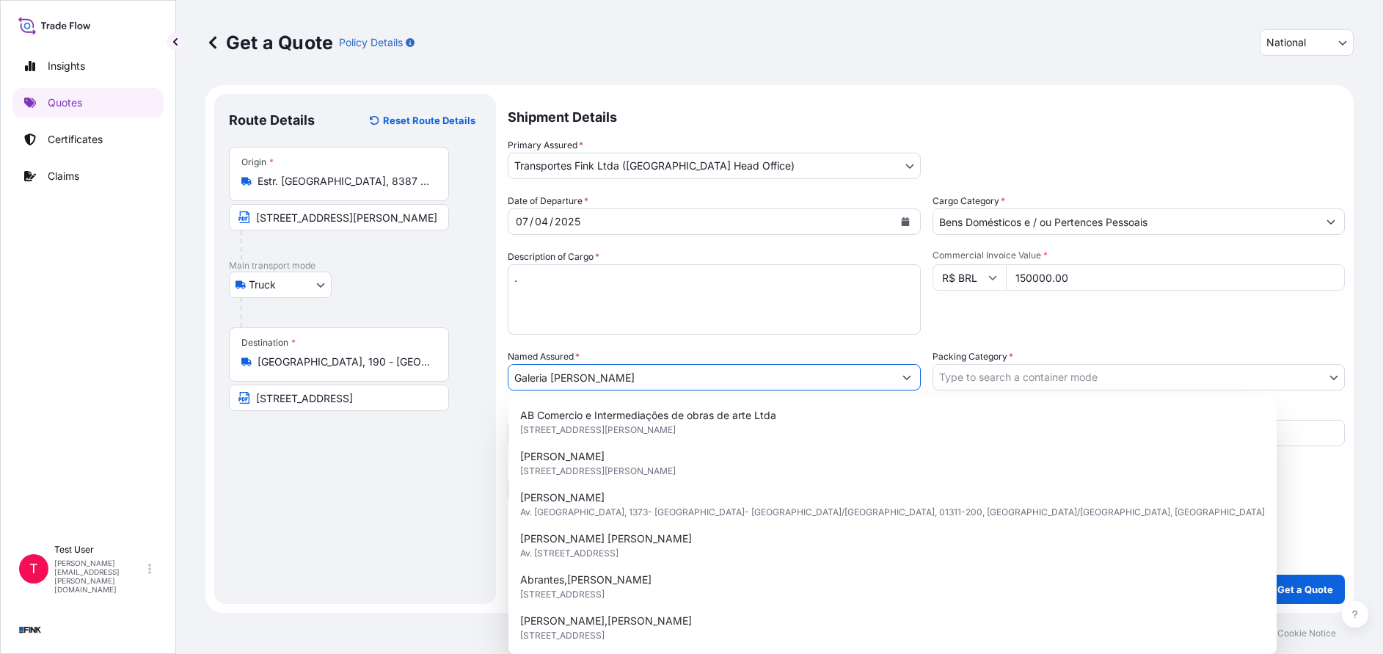
drag, startPoint x: 680, startPoint y: 379, endPoint x: 445, endPoint y: 400, distance: 235.8
click at [445, 400] on form "Route Details Reset Route Details Place of loading Road / Inland Road / Inland …" at bounding box center [779, 349] width 1148 height 528
paste input "[PERSON_NAME] Fadel"
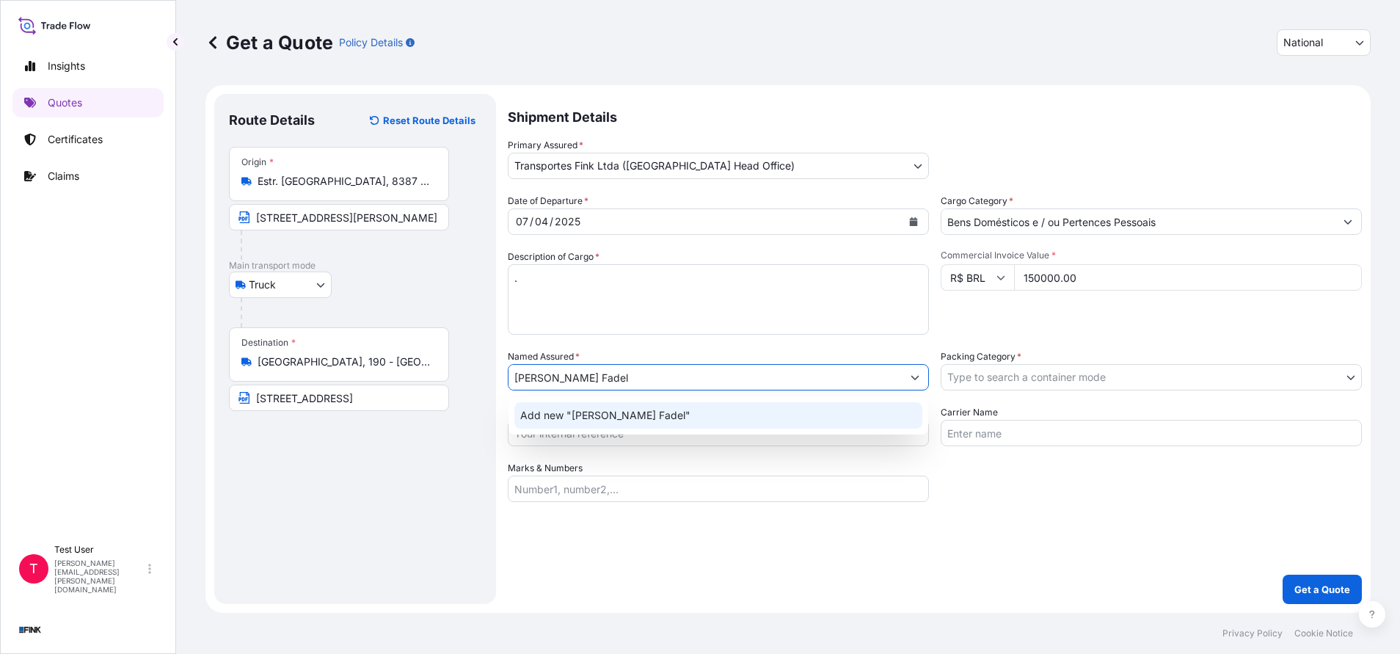
click at [569, 412] on span "Add new "[PERSON_NAME] Fadel"" at bounding box center [605, 415] width 170 height 15
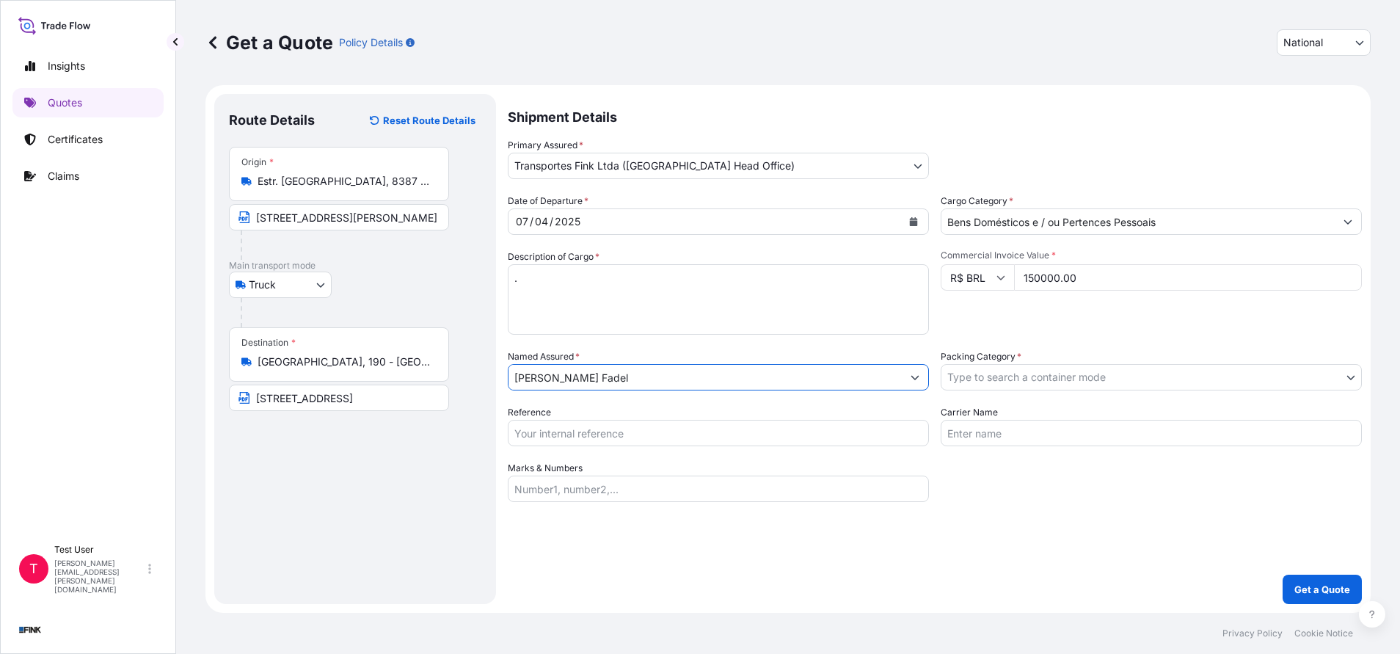
type input "[PERSON_NAME] Fadel"
click at [977, 372] on body "12 options available. 0 options available. 1 option available. Insights Quotes …" at bounding box center [700, 327] width 1400 height 654
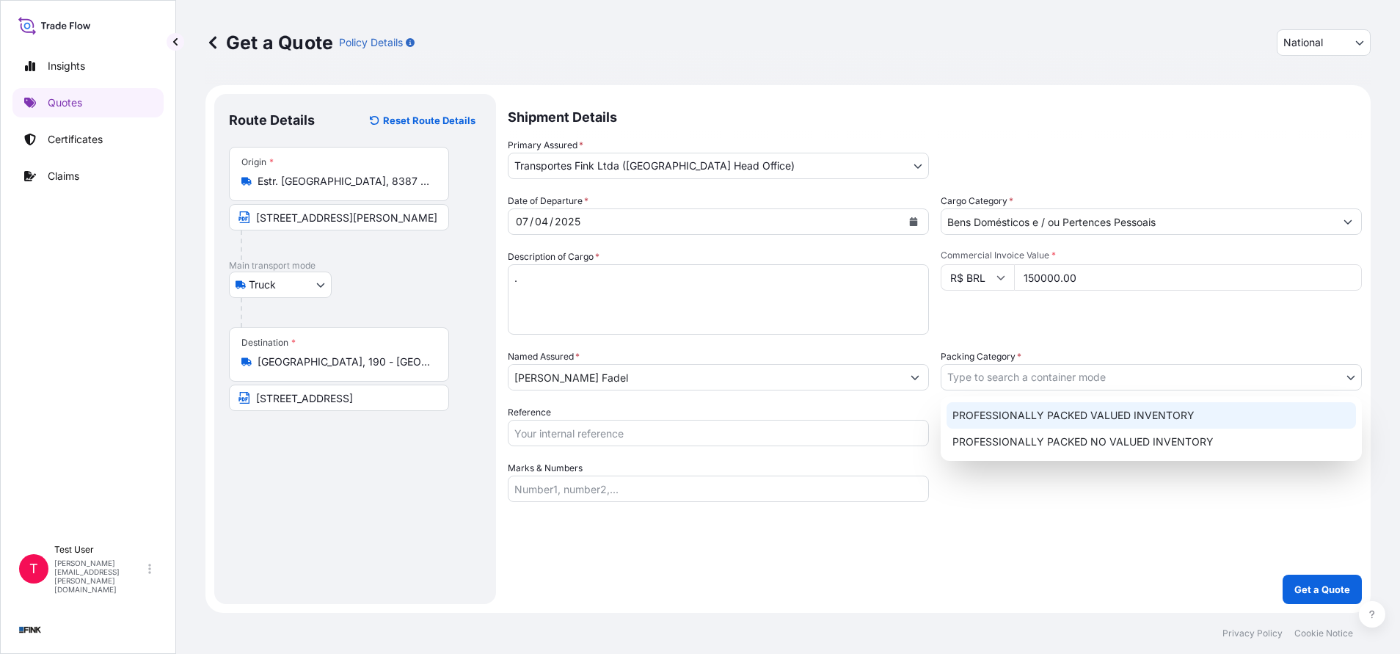
click at [983, 412] on div "PROFESSIONALLY PACKED VALUED INVENTORY" at bounding box center [1151, 415] width 409 height 26
select select "11"
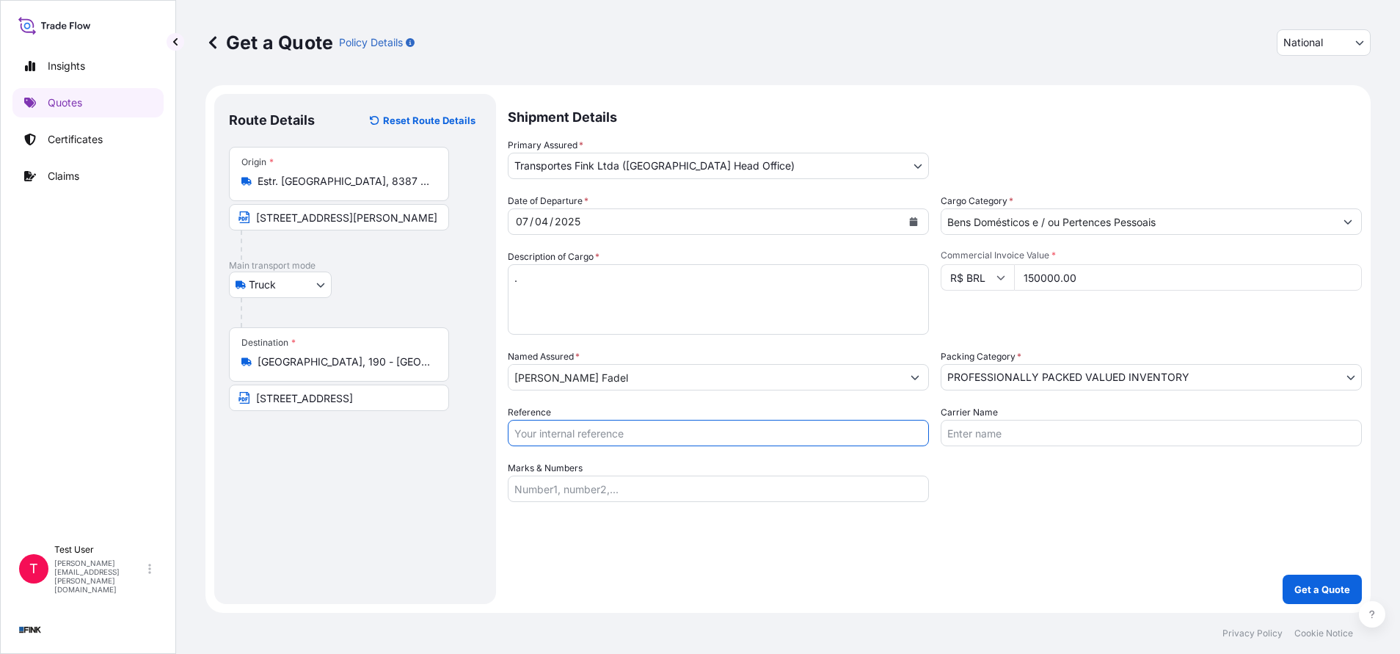
drag, startPoint x: 714, startPoint y: 437, endPoint x: 492, endPoint y: 441, distance: 221.6
click at [499, 441] on form "Route Details Reset Route Details Place of loading Road / Inland Road / Inland …" at bounding box center [787, 349] width 1165 height 528
paste input "08N-0010-25 OA DDR"
type input "08N-0010-25 OA DDR"
click at [1326, 600] on button "Get a Quote" at bounding box center [1322, 589] width 79 height 29
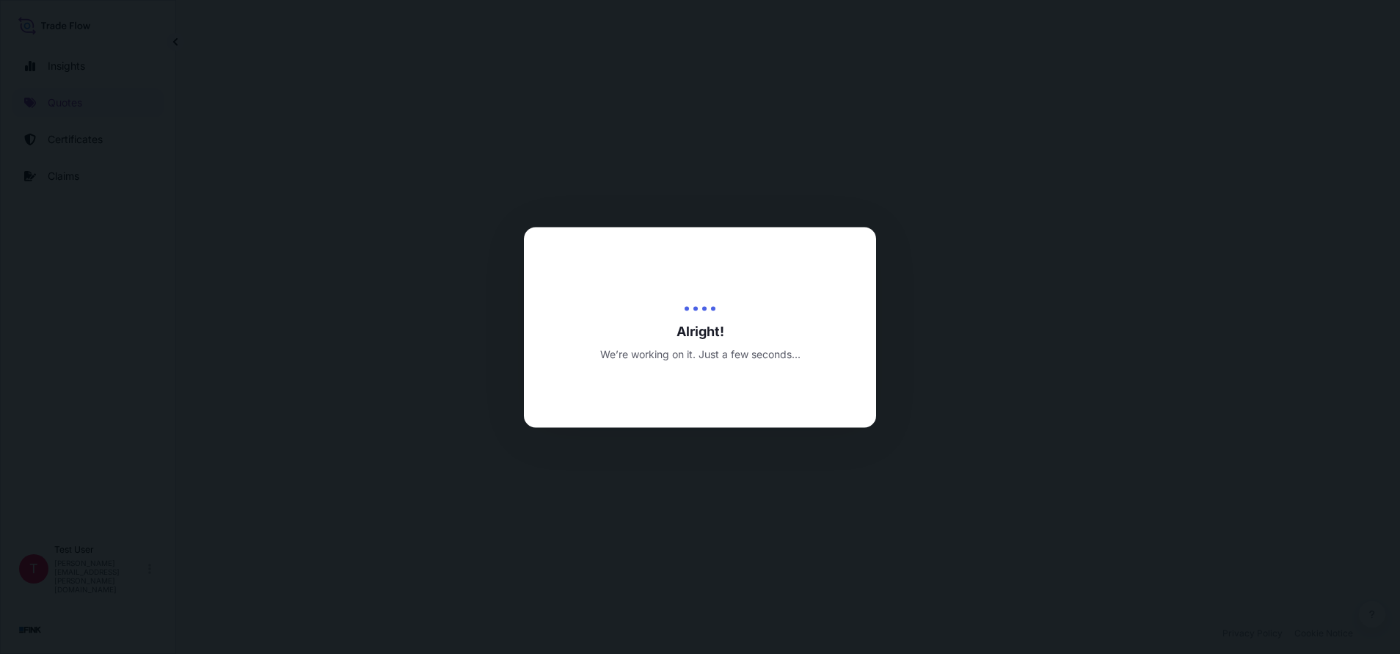
select select "Truck"
select select "31747"
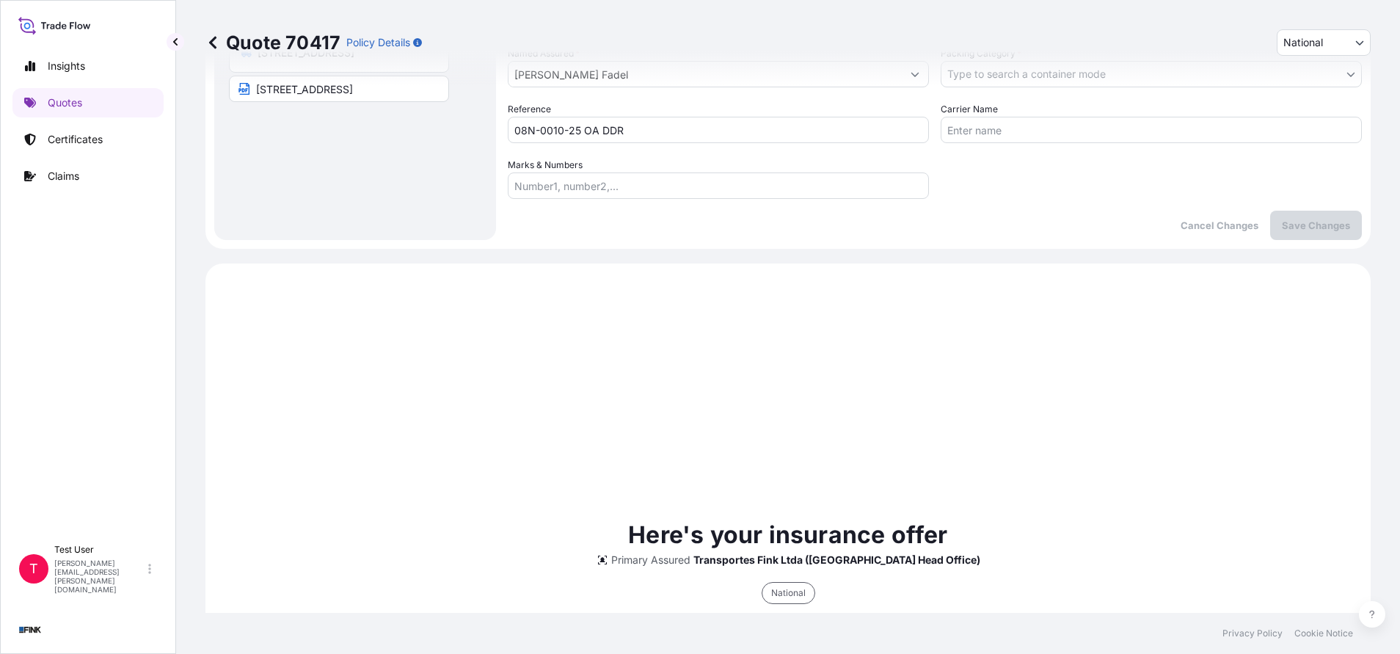
scroll to position [660, 0]
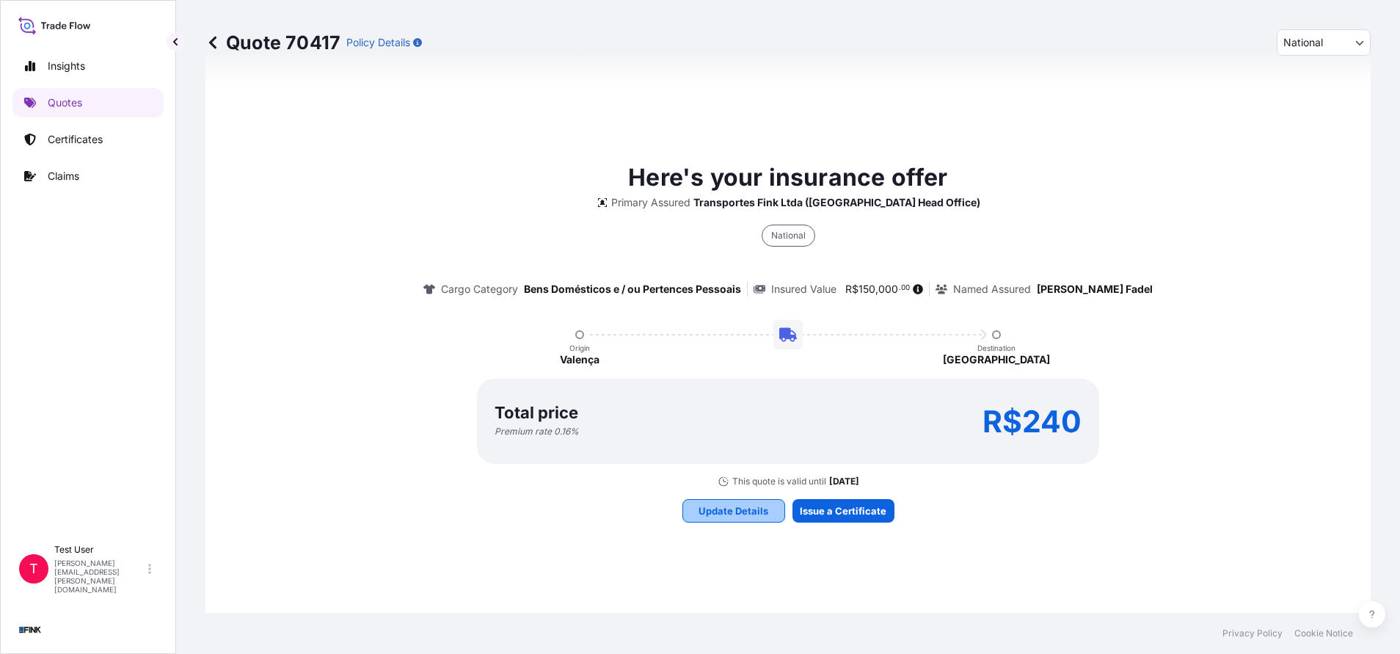
click at [705, 513] on p "Update Details" at bounding box center [734, 510] width 70 height 15
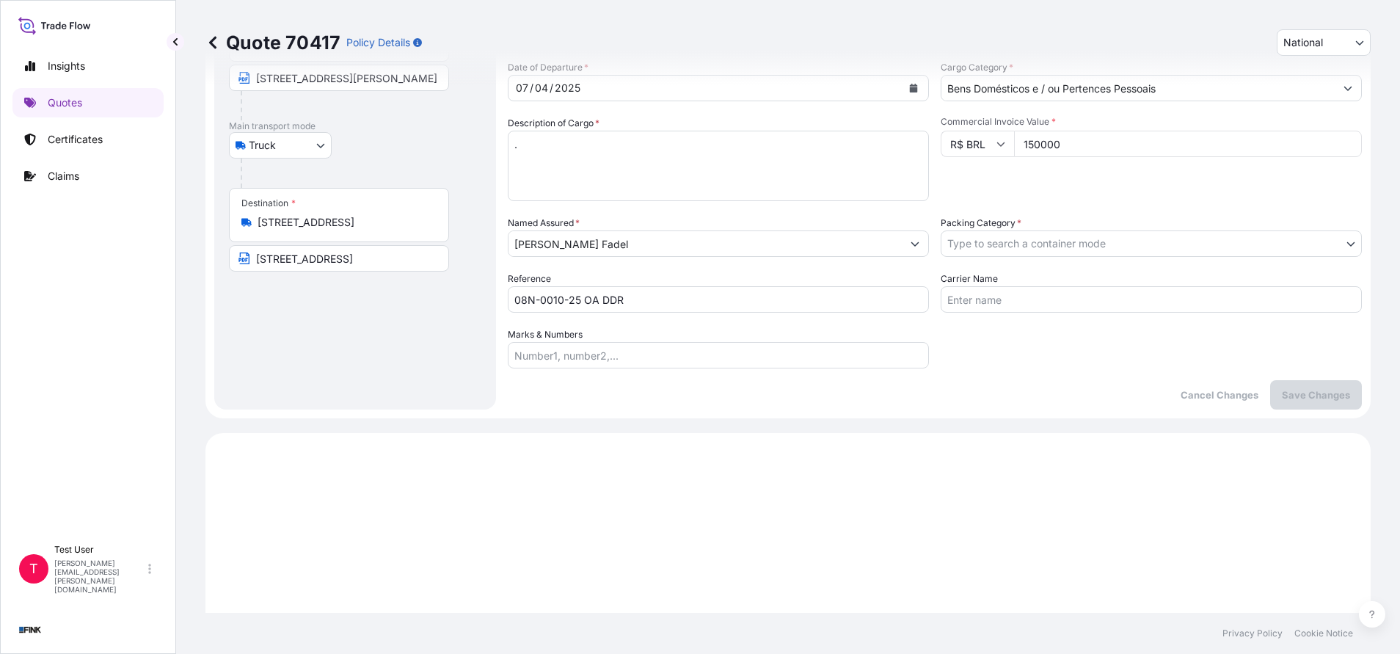
scroll to position [26, 0]
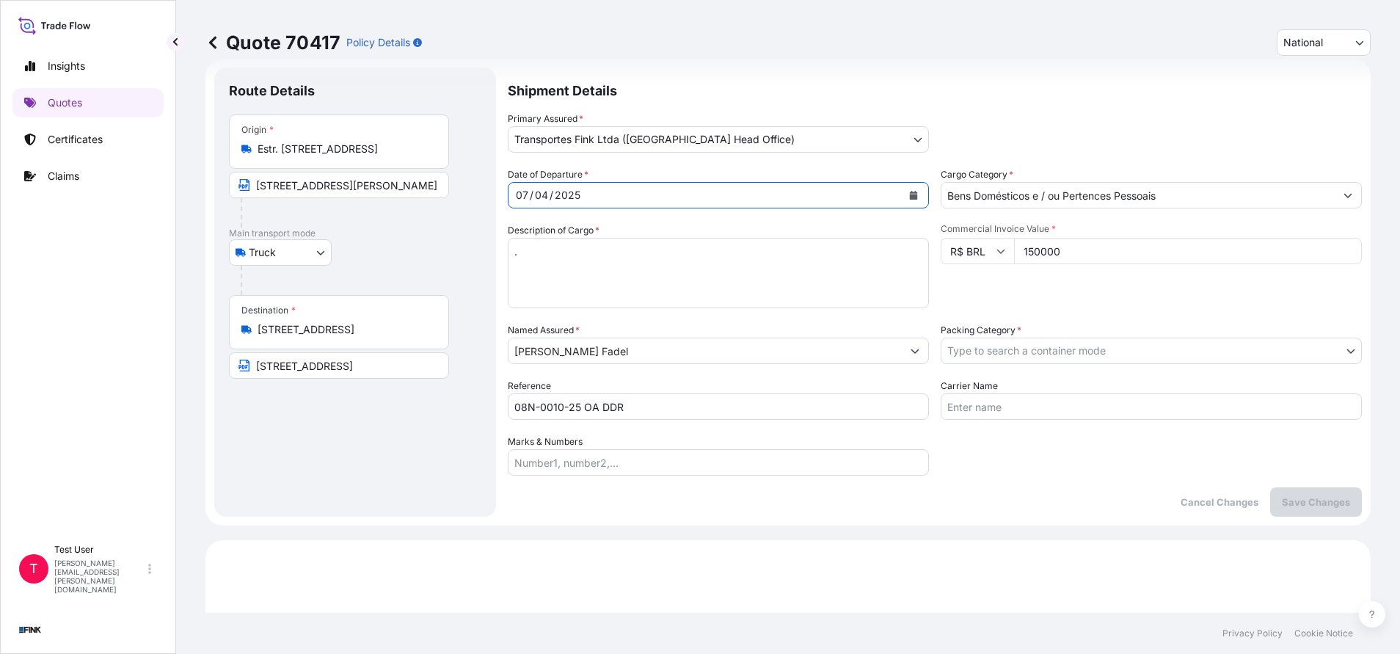
click at [910, 197] on icon "Calendar" at bounding box center [914, 195] width 8 height 9
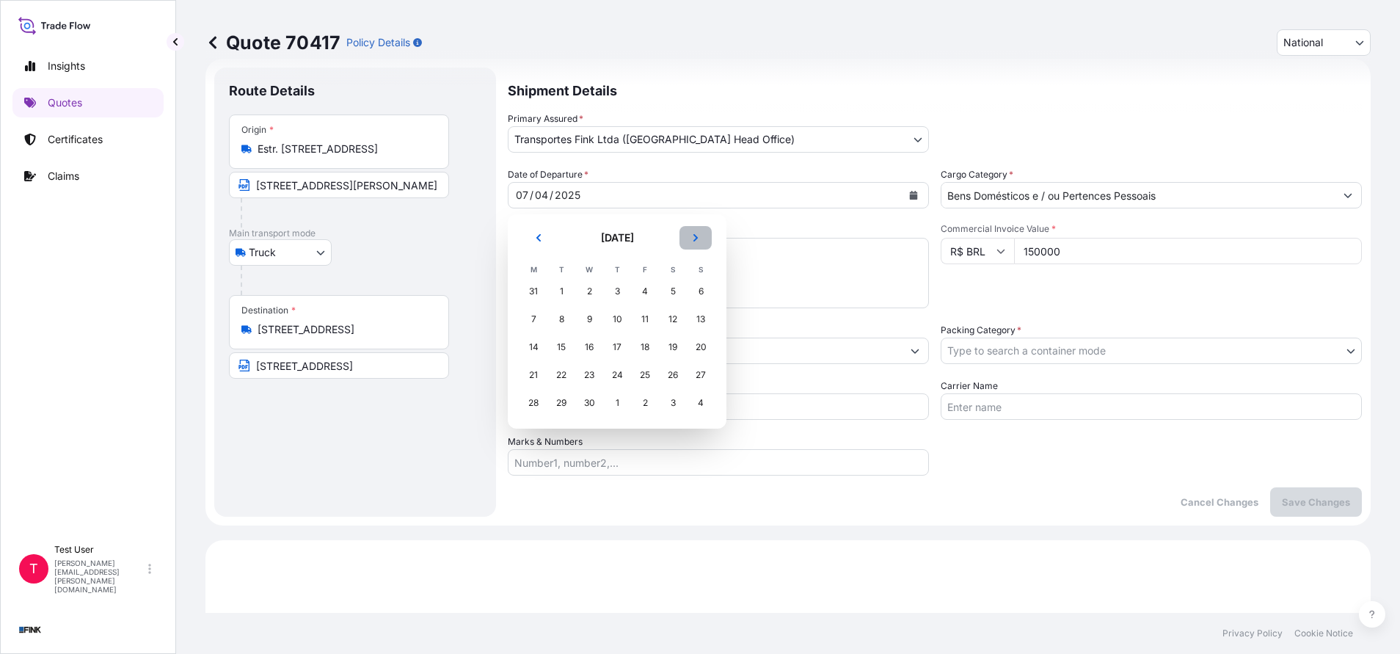
click at [704, 236] on button "Next" at bounding box center [696, 237] width 32 height 23
click at [527, 322] on div "5" at bounding box center [533, 319] width 26 height 26
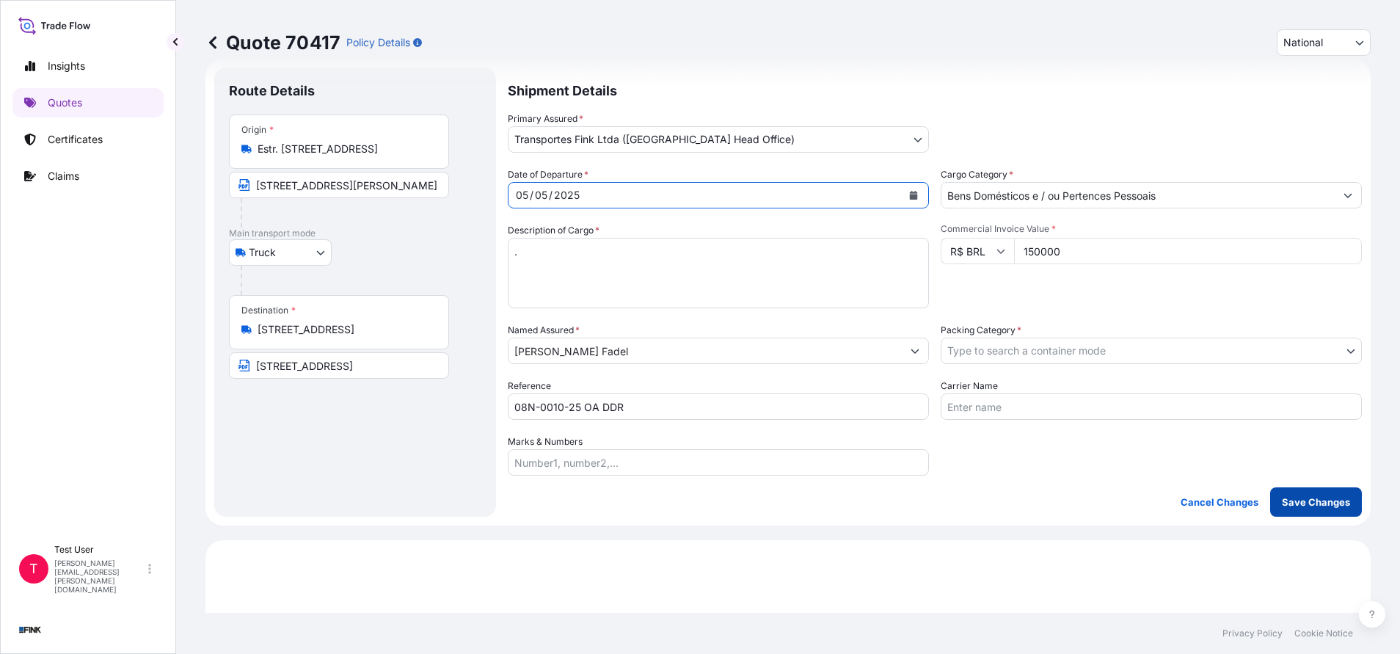
click at [1298, 498] on p "Save Changes" at bounding box center [1316, 502] width 68 height 15
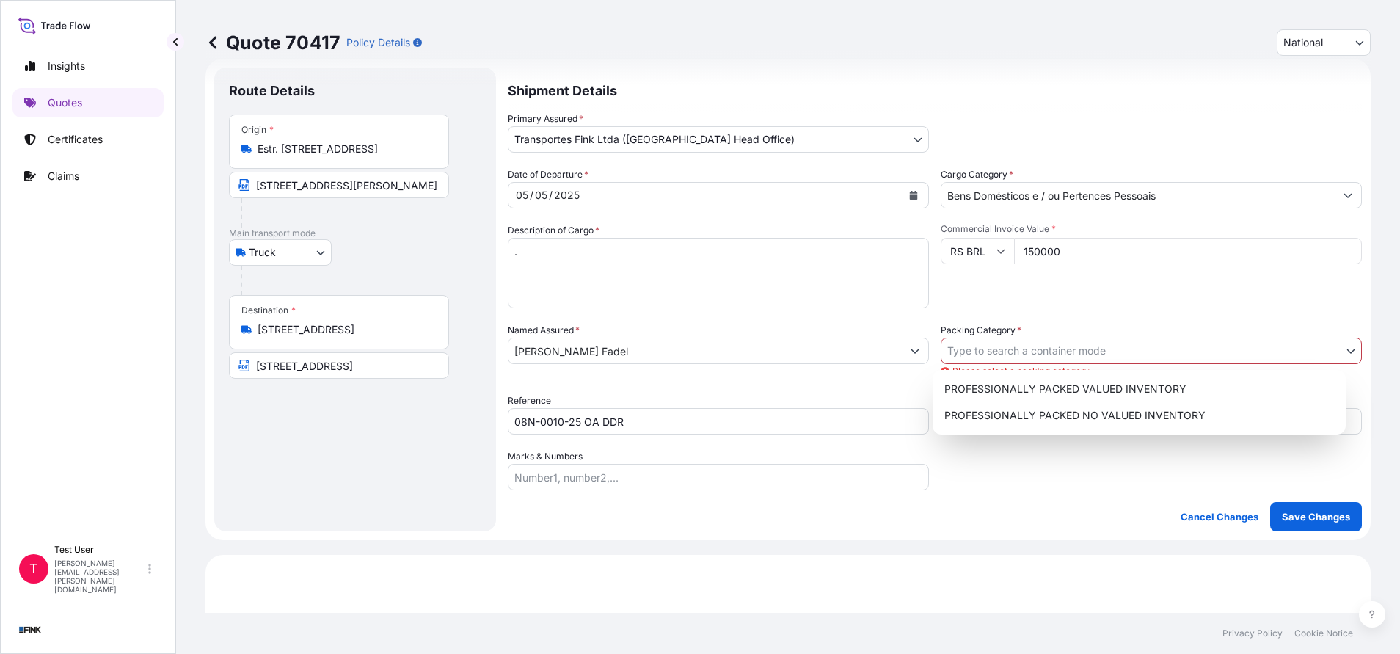
click at [1010, 357] on body "Insights Quotes Certificates Claims T Test User [EMAIL_ADDRESS][DOMAIN_NAME] Qu…" at bounding box center [700, 327] width 1400 height 654
click at [996, 388] on div "PROFESSIONALLY PACKED VALUED INVENTORY" at bounding box center [1139, 389] width 401 height 26
select select "11"
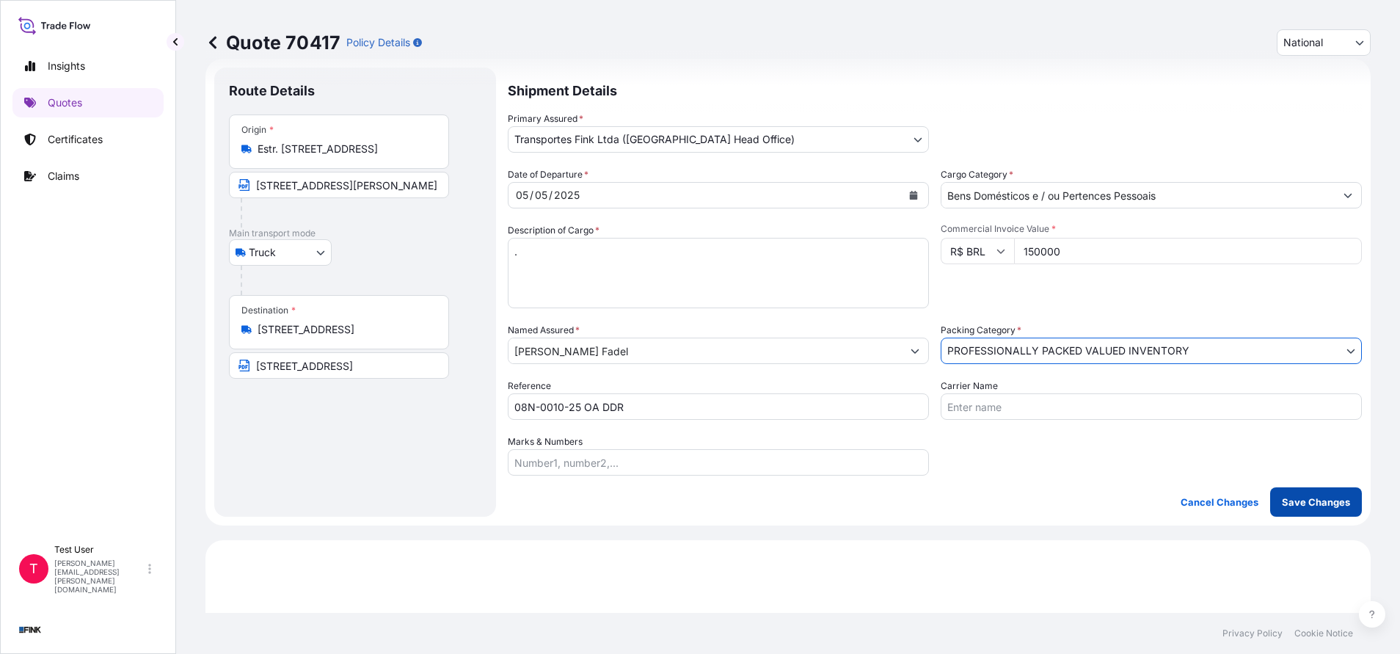
click at [1293, 506] on p "Save Changes" at bounding box center [1316, 502] width 68 height 15
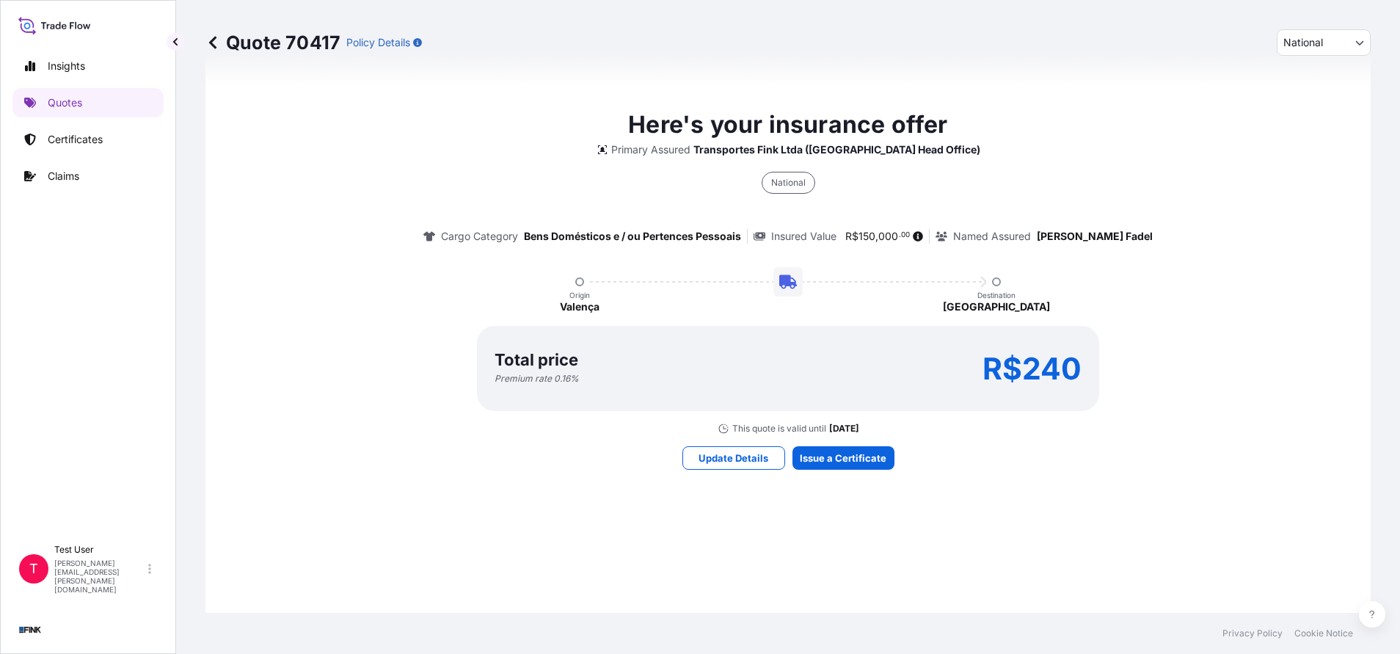
select select "Truck"
select select "31747"
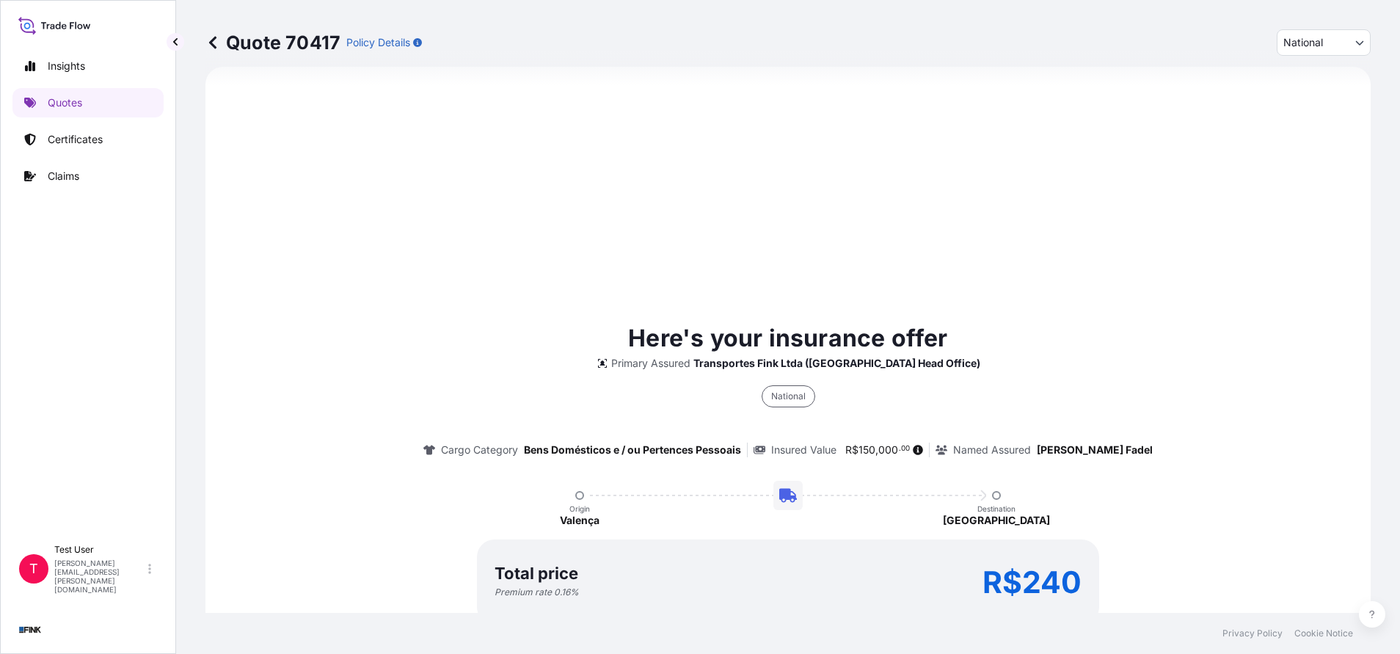
click at [815, 454] on div "Here's your insurance offer Primary Assured Transportes Fink Ltda ([GEOGRAPHIC_…" at bounding box center [788, 484] width 1124 height 327
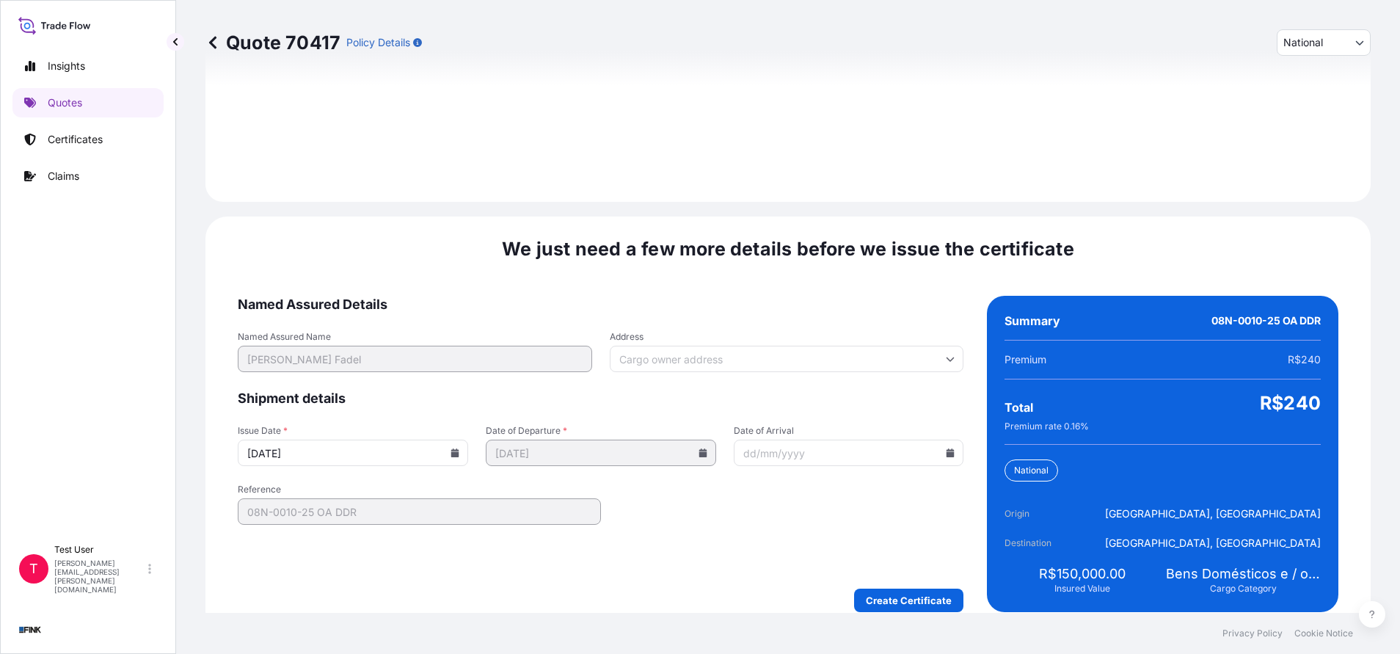
scroll to position [1686, 0]
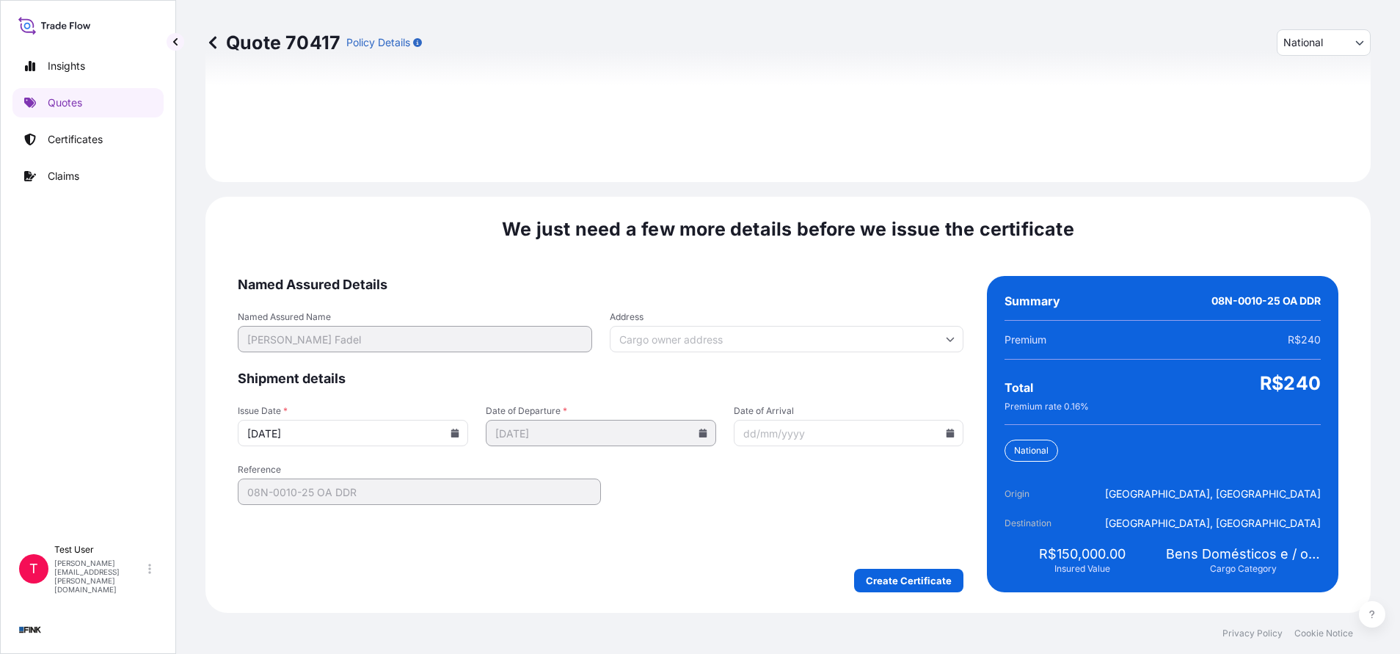
click at [807, 324] on div "Address" at bounding box center [787, 331] width 354 height 41
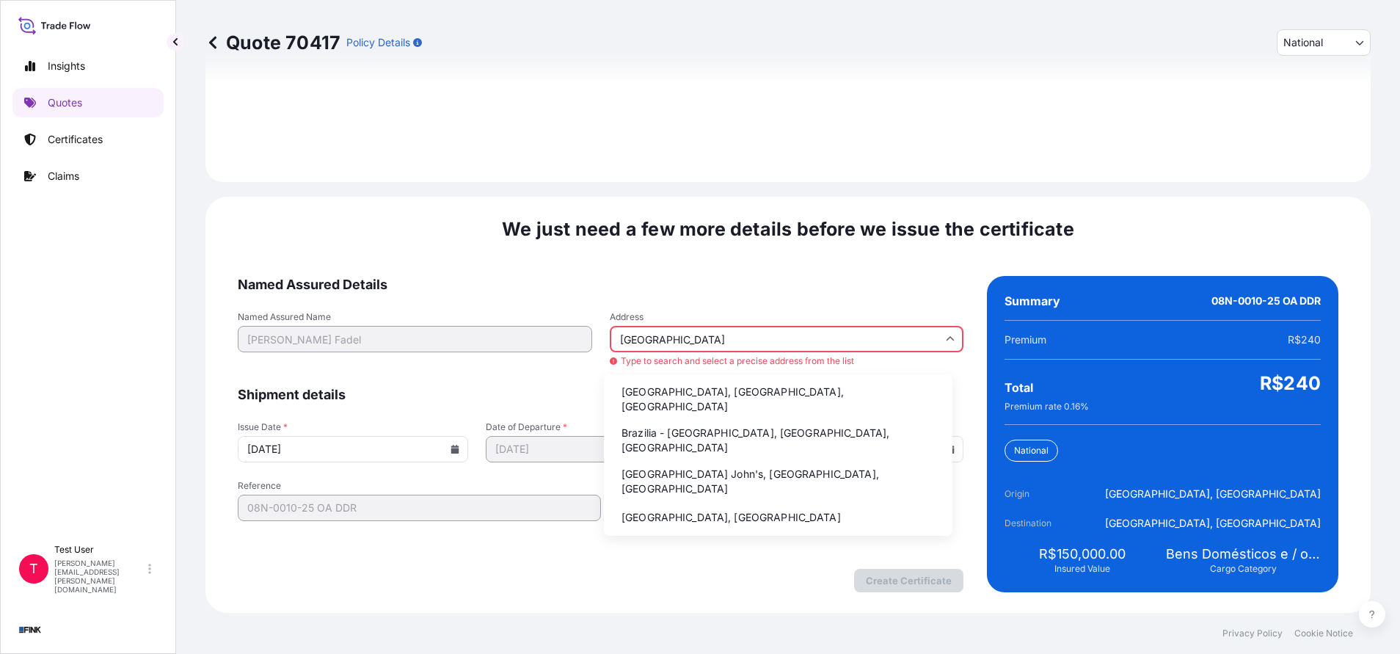
click at [673, 422] on li "Brazilia - [GEOGRAPHIC_DATA], [GEOGRAPHIC_DATA], [GEOGRAPHIC_DATA]" at bounding box center [778, 440] width 337 height 38
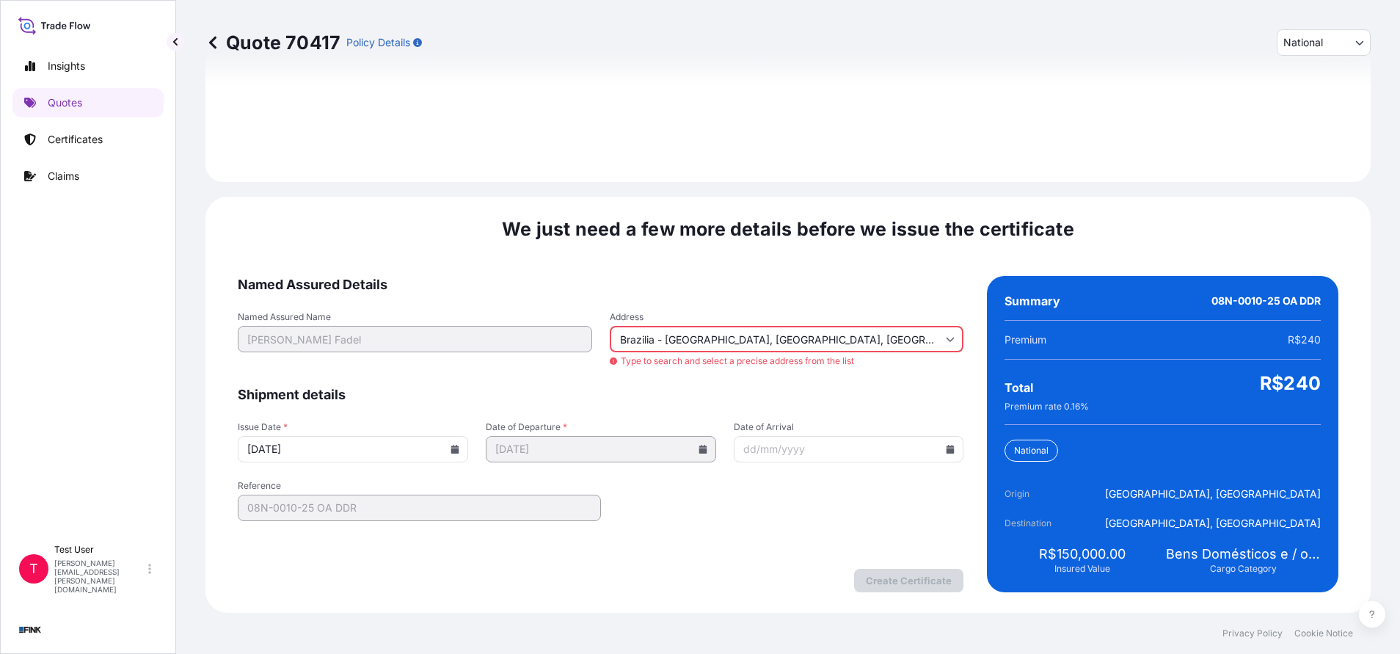
type input "[GEOGRAPHIC_DATA] - [GEOGRAPHIC_DATA], [GEOGRAPHIC_DATA] - [GEOGRAPHIC_DATA], […"
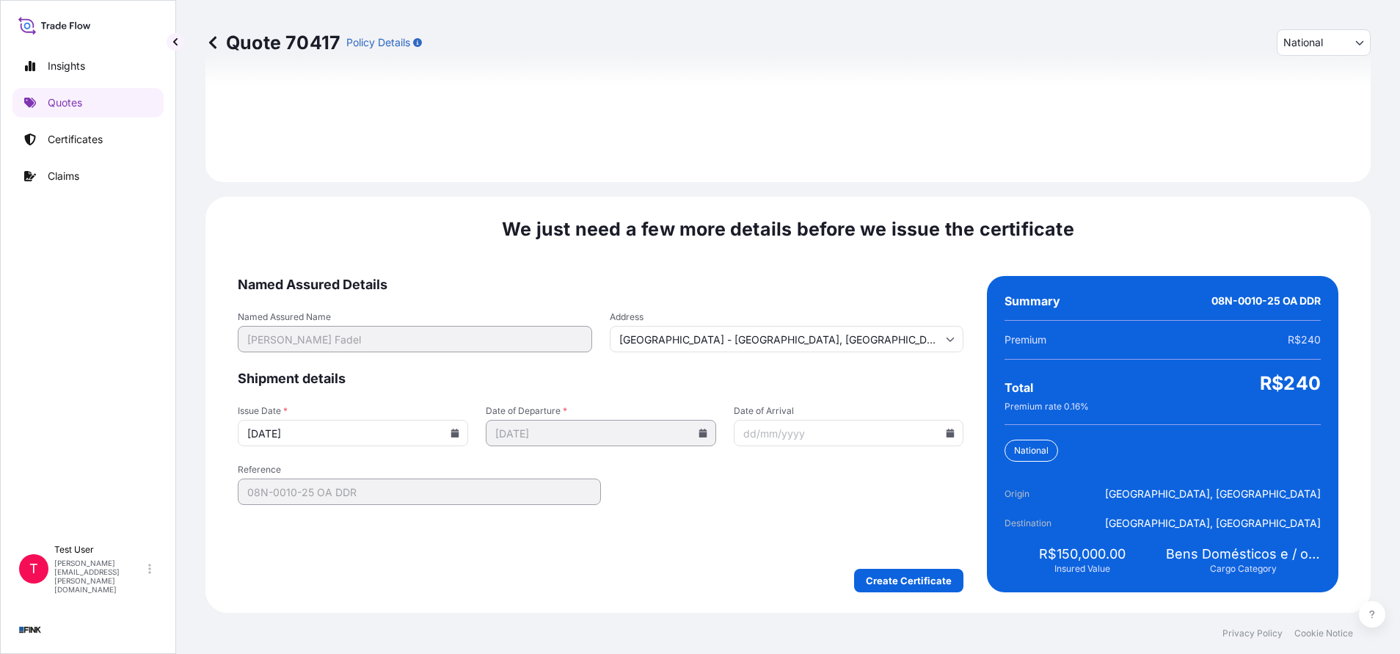
click at [452, 433] on icon at bounding box center [455, 433] width 8 height 9
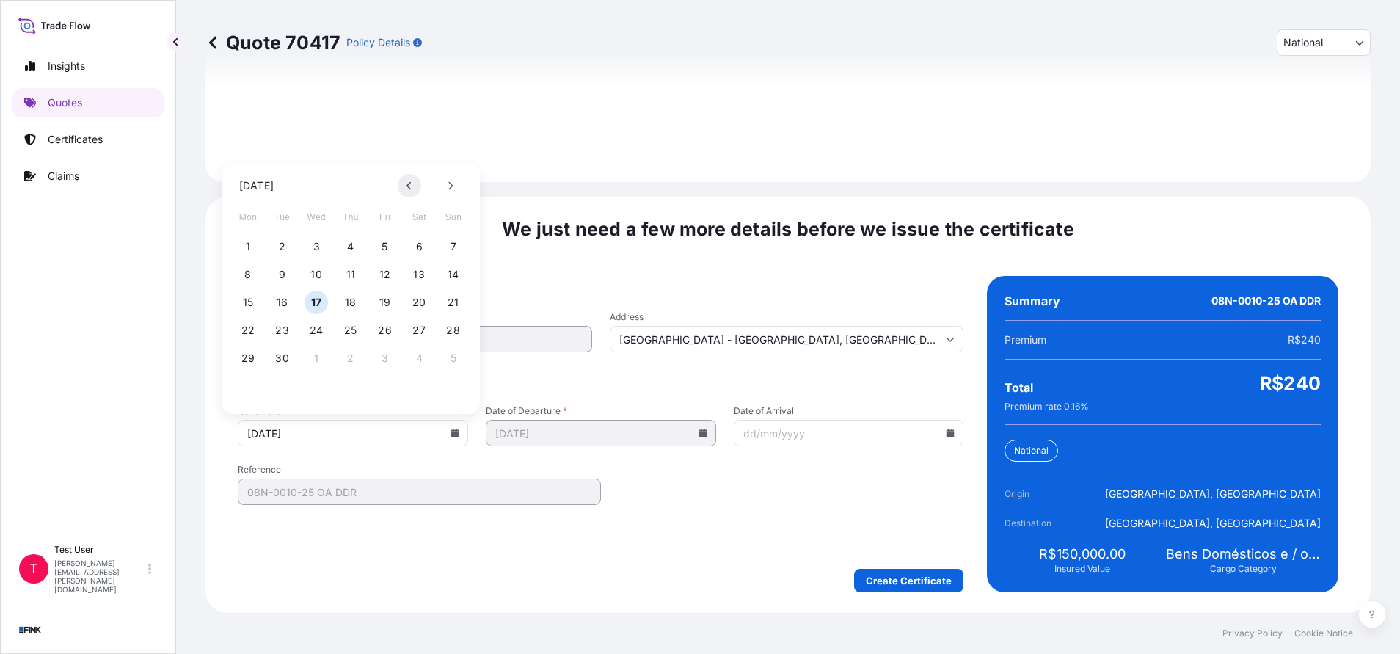
click at [415, 181] on button at bounding box center [409, 185] width 23 height 23
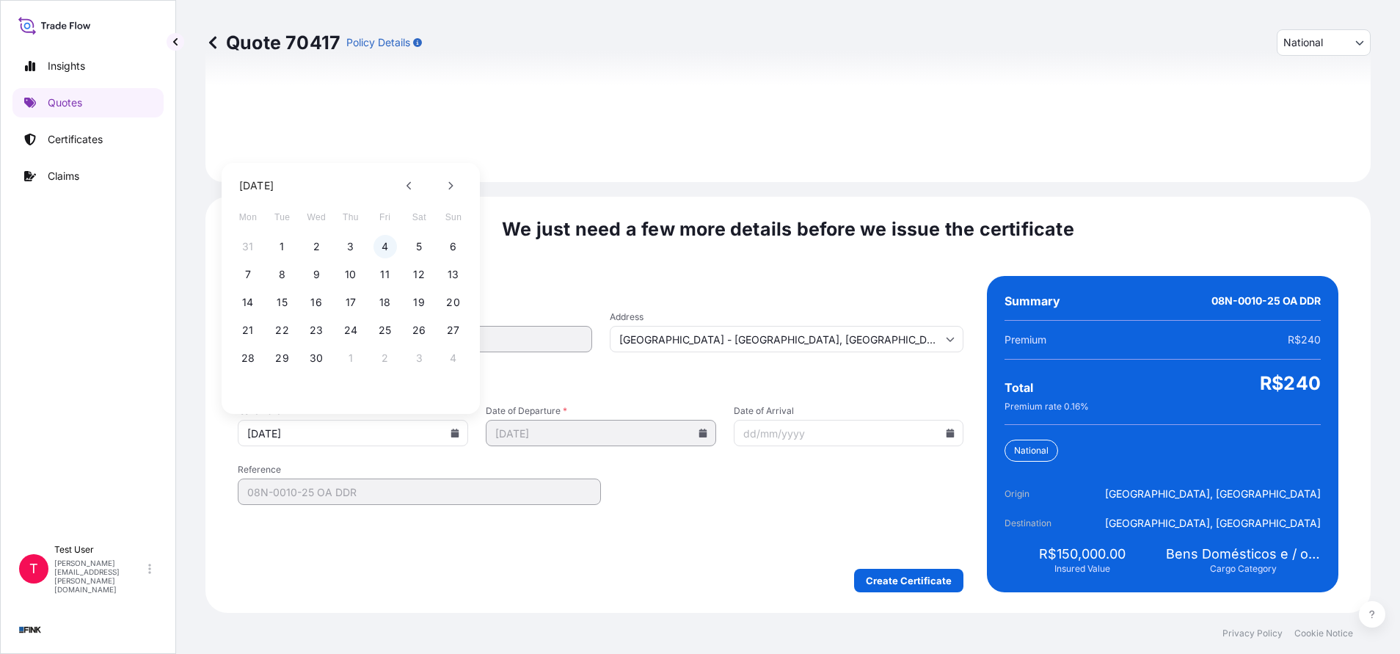
click at [389, 249] on button "4" at bounding box center [385, 246] width 23 height 23
type input "[DATE]"
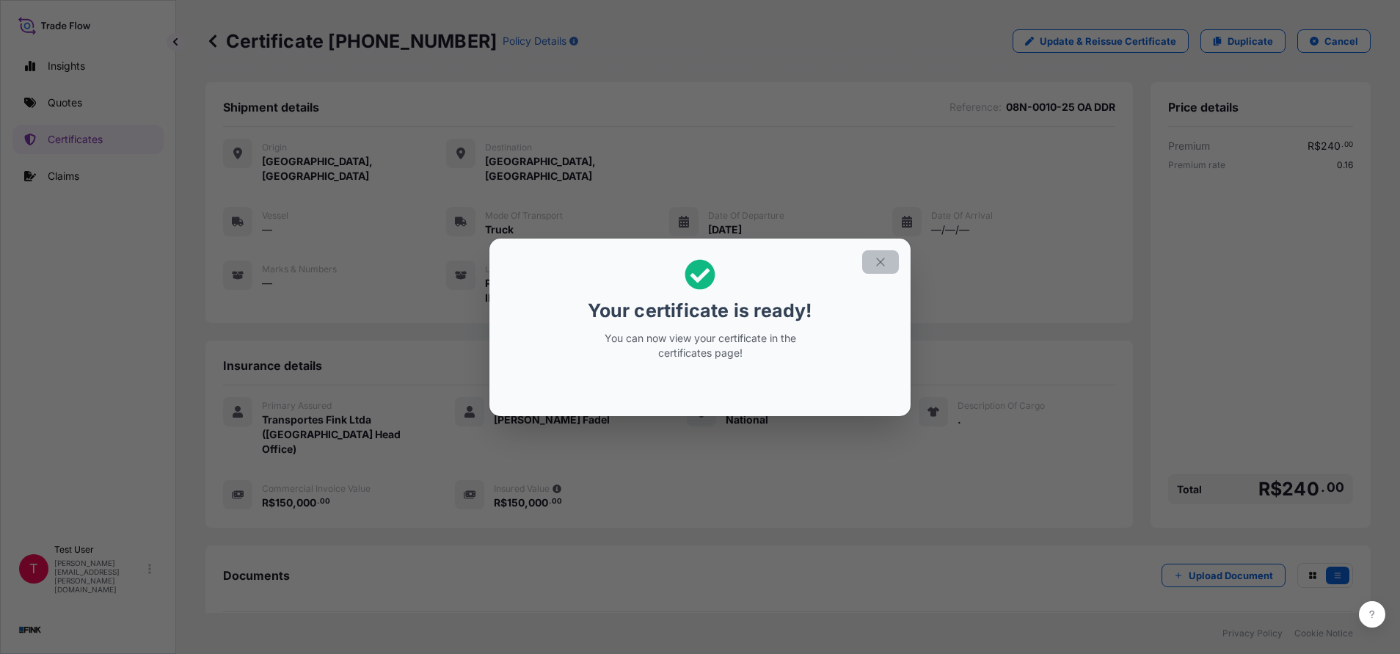
click at [881, 263] on icon "button" at bounding box center [880, 262] width 8 height 8
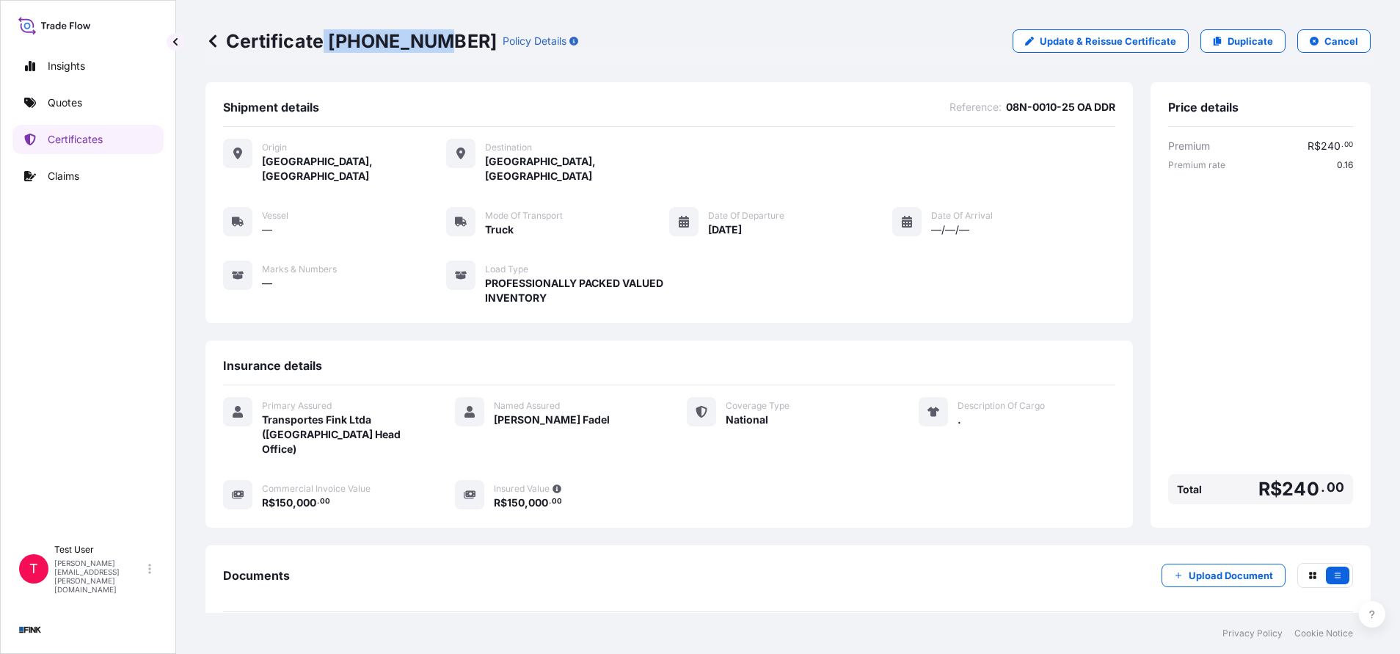
drag, startPoint x: 426, startPoint y: 37, endPoint x: 325, endPoint y: 39, distance: 101.3
click at [325, 39] on p "Certificate [PHONE_NUMBER]" at bounding box center [350, 40] width 291 height 23
copy p "[PHONE_NUMBER]"
click at [1244, 47] on p "Duplicate" at bounding box center [1250, 41] width 45 height 15
select select "national"
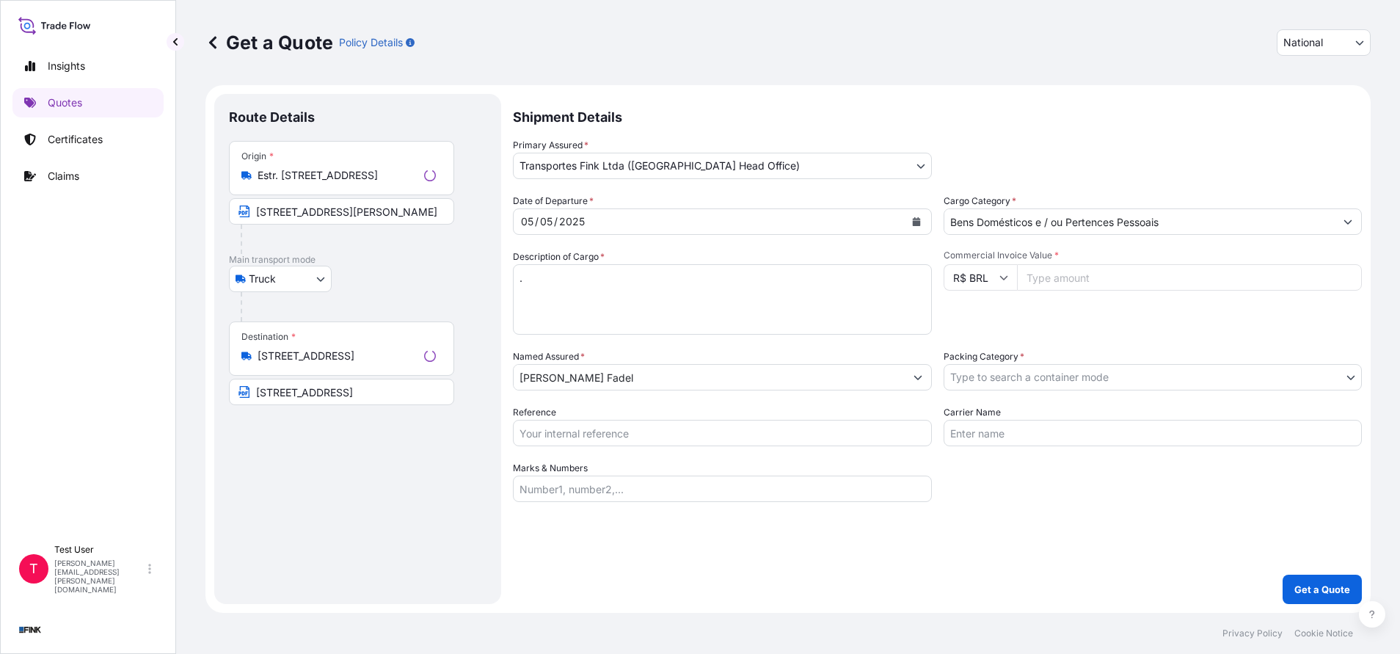
select select "Truck"
select select "31747"
click at [910, 225] on icon "Calendar" at bounding box center [914, 221] width 8 height 9
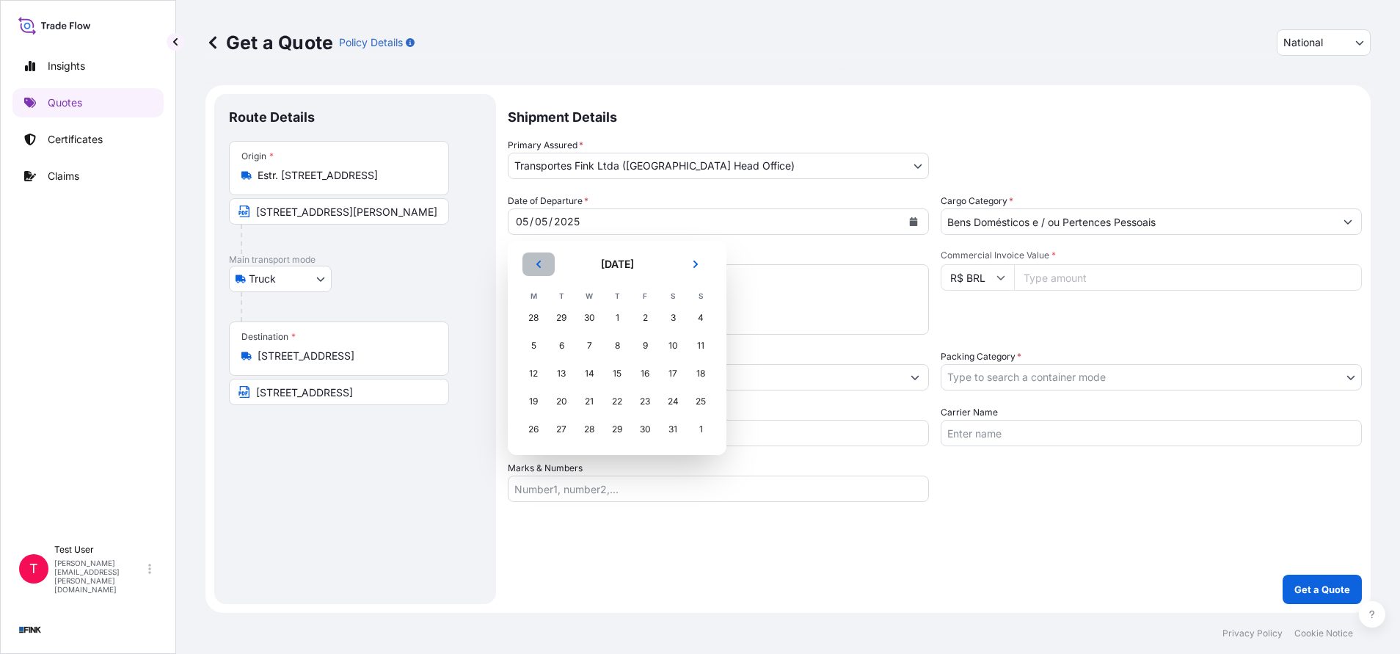
click at [545, 261] on button "Previous" at bounding box center [538, 263] width 32 height 23
click at [649, 314] on div "4" at bounding box center [645, 318] width 26 height 26
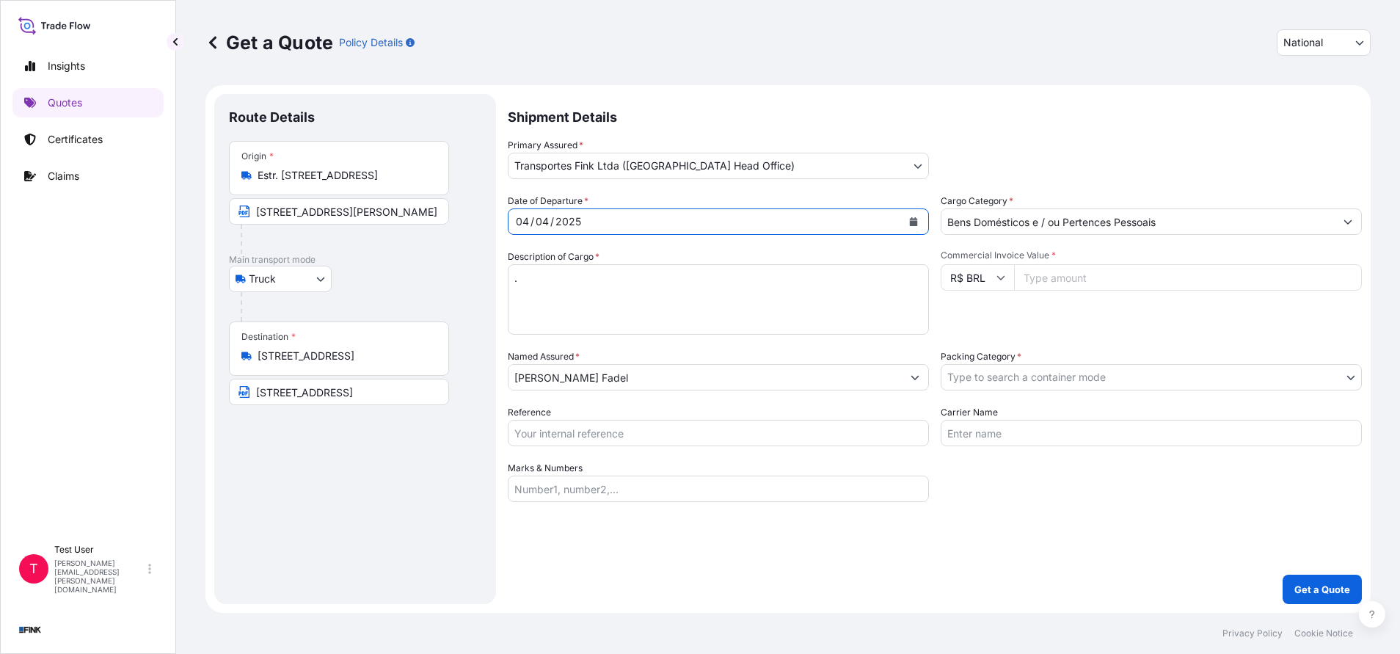
click at [368, 169] on input "Estr. [STREET_ADDRESS]" at bounding box center [344, 175] width 173 height 15
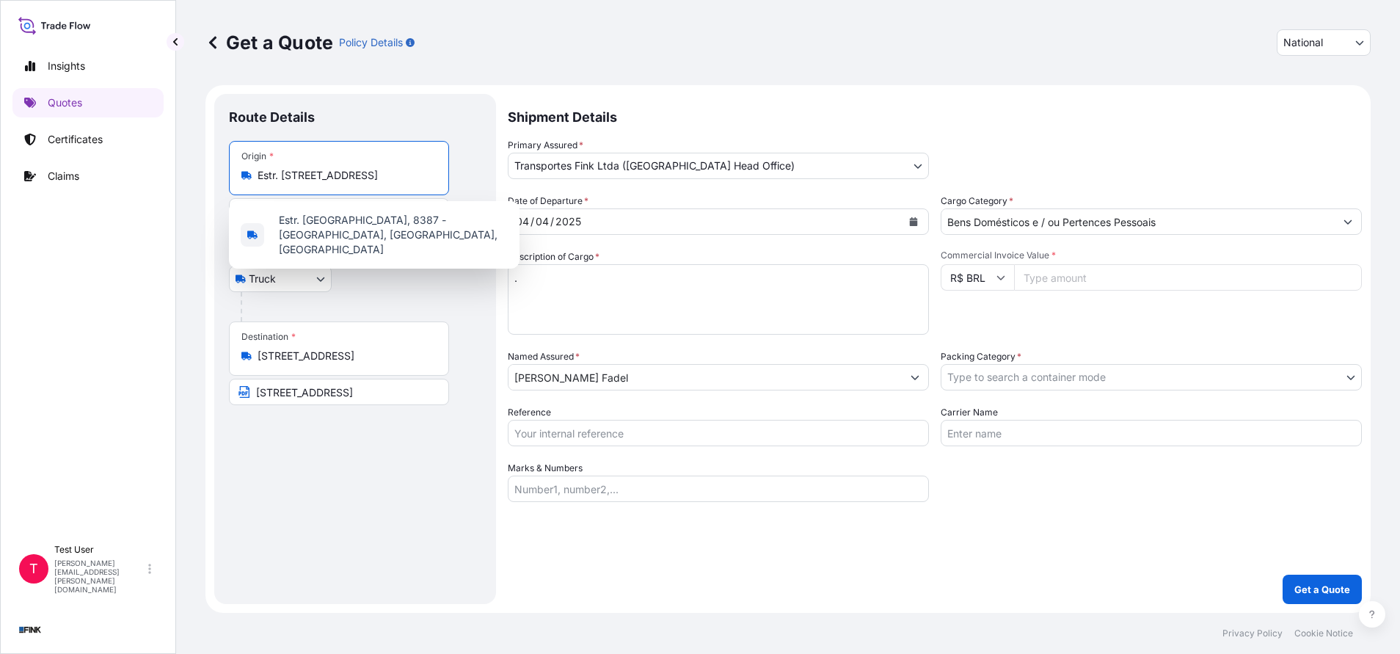
click at [368, 170] on input "Estr. [STREET_ADDRESS]" at bounding box center [344, 175] width 173 height 15
click at [368, 171] on input "Estr. [STREET_ADDRESS]" at bounding box center [344, 175] width 173 height 15
paste input "Endereço Completo: SQSW 104 Bloco A, Apartamento 504 - Sudoeste - [GEOGRAPHIC_D…"
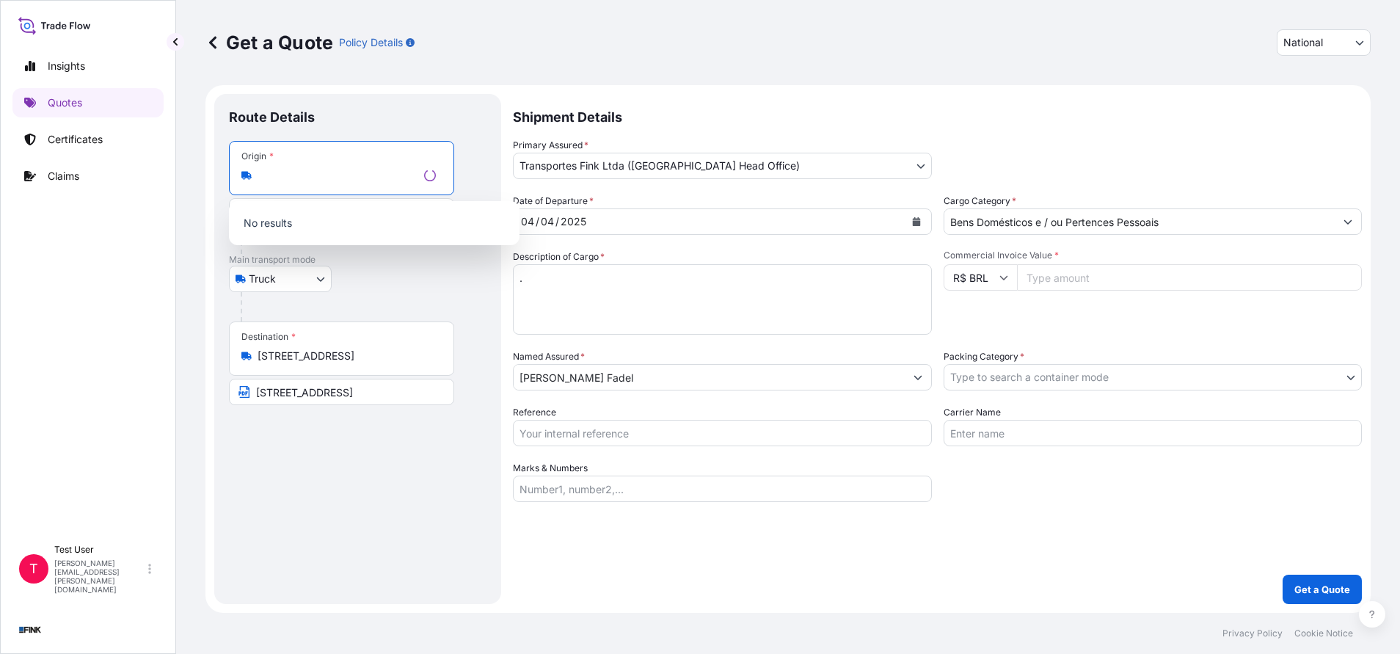
click at [368, 171] on input "Estr. Fazenda ChacrinhEndereço Completo: SQSW 104 Bloco A, Apartamento 504 - Su…" at bounding box center [338, 175] width 161 height 15
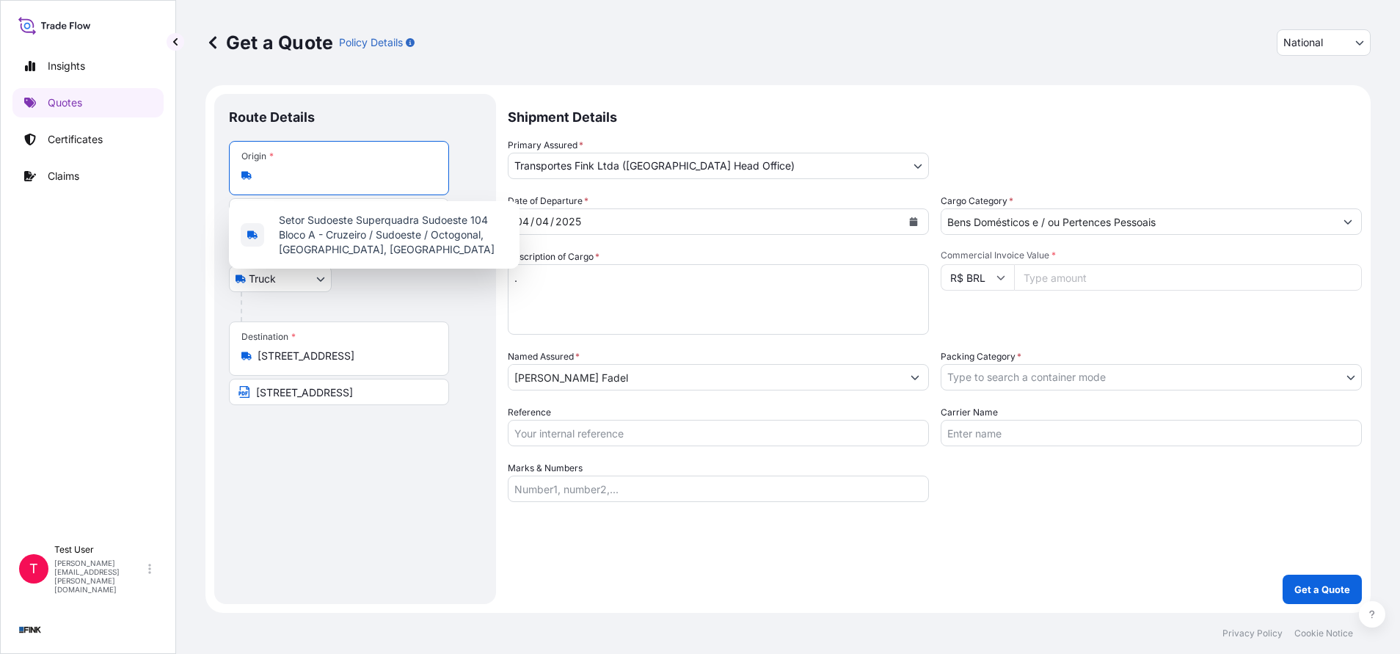
click at [368, 171] on input "Estr. Fazenda ChacrinhEndereço Completo: SQSW 104 Bloco A, Apartamento 504 - Su…" at bounding box center [344, 175] width 173 height 15
paste input "ndereço Completo: SQSW 104 Bloco A, Apartamento 504 - Sudoeste - [GEOGRAPHIC_DA…"
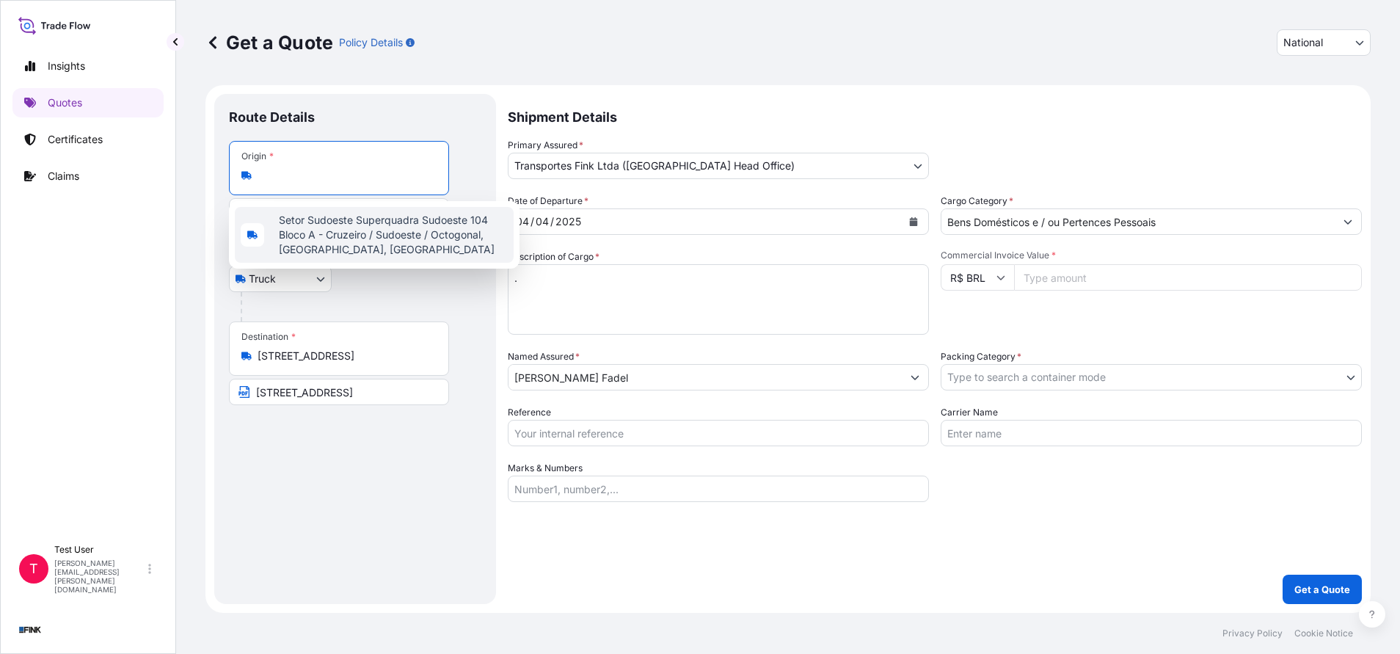
click at [344, 227] on span "Setor Sudoeste Superquadra Sudoeste 104 Bloco A - Cruzeiro / Sudoeste / Octogon…" at bounding box center [393, 235] width 229 height 44
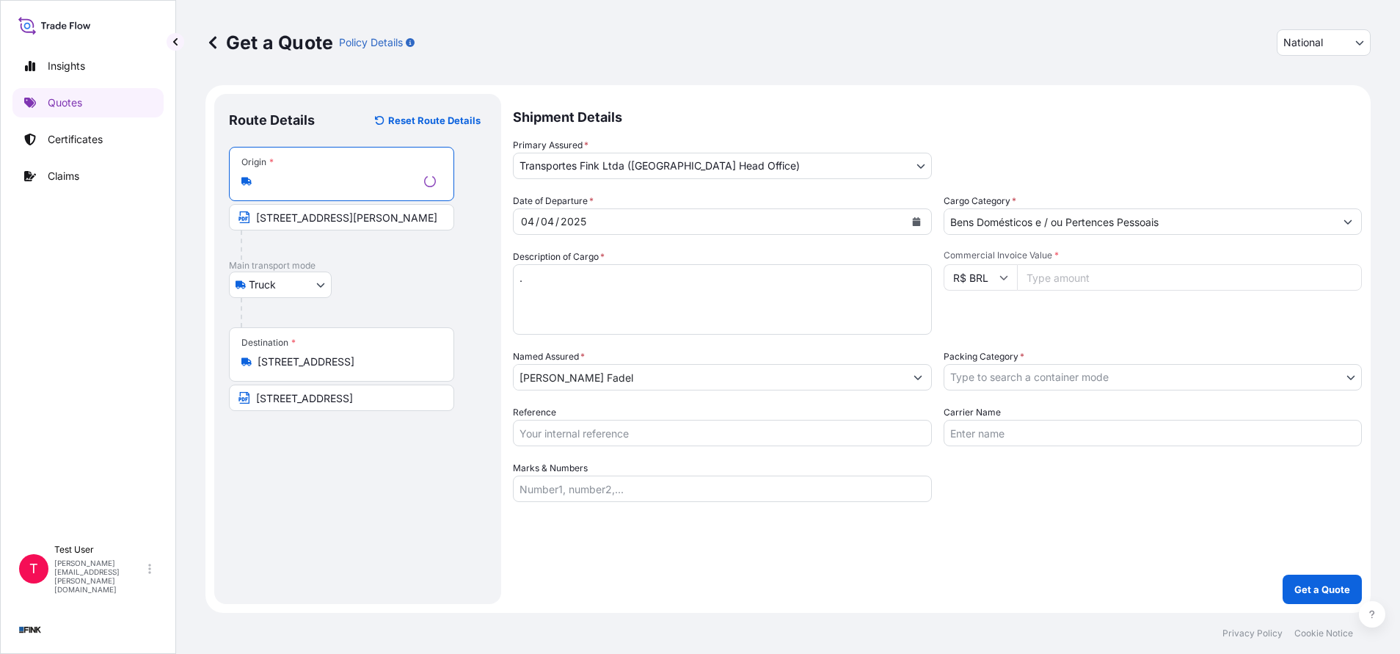
type input "Setor Sudoeste Superquadra Sudoeste 104 Bloco A - Cruzeiro / Sudoeste / Octogon…"
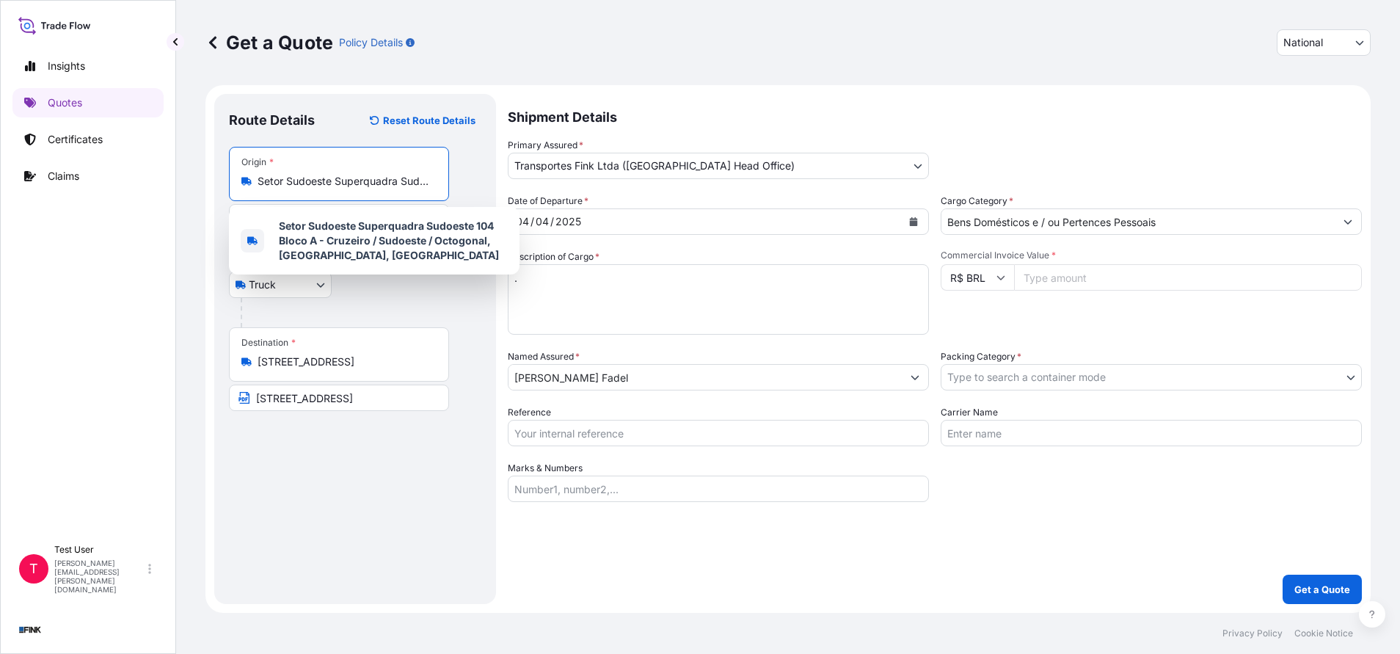
click at [342, 357] on input "[STREET_ADDRESS]" at bounding box center [344, 361] width 173 height 15
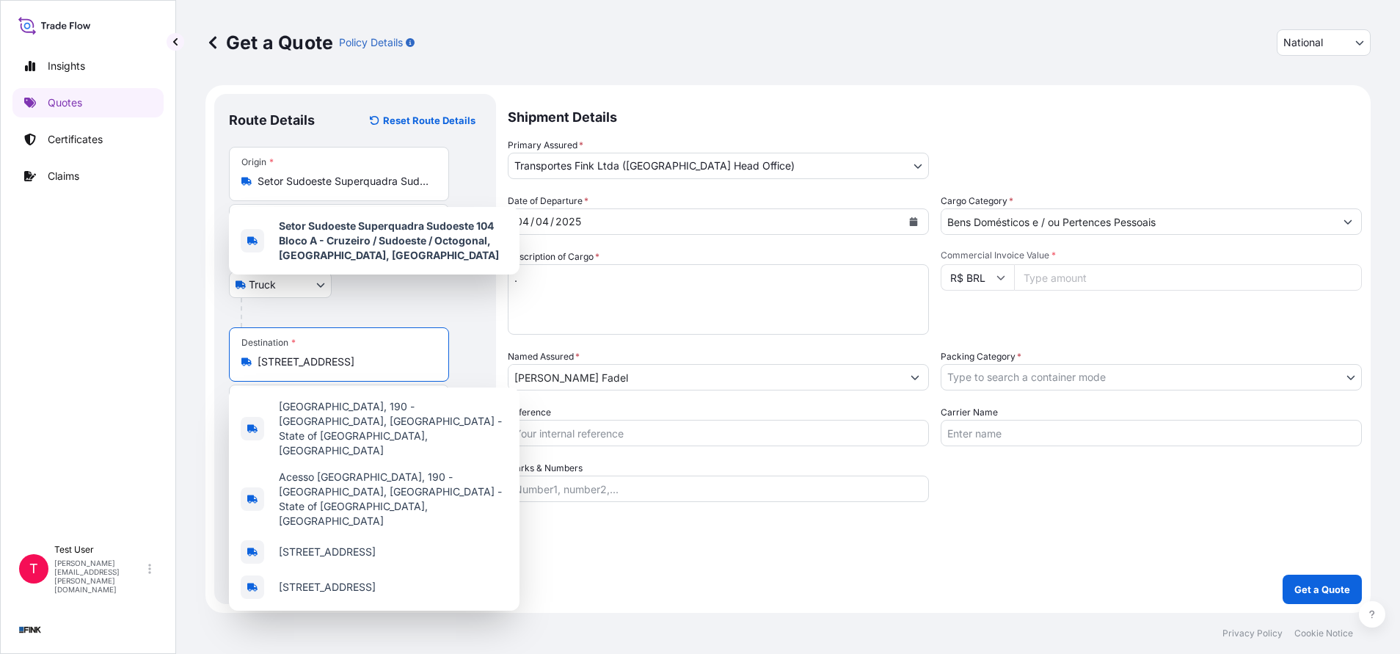
click at [342, 357] on input "[STREET_ADDRESS]" at bounding box center [344, 361] width 173 height 15
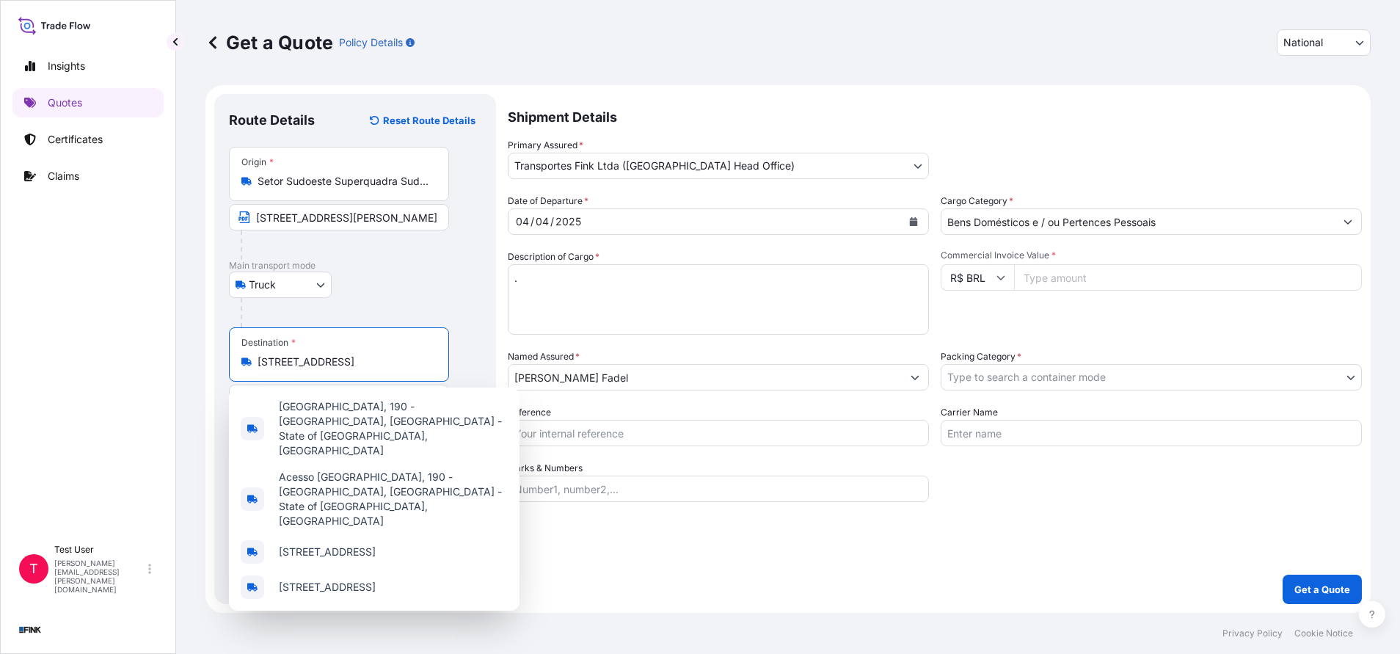
click at [342, 357] on input "[STREET_ADDRESS]" at bounding box center [344, 361] width 173 height 15
paste input "SQS 112 Bloco G, Apartamento 305 - [GEOGRAPHIC_DATA] - [GEOGRAPHIC_DATA] - CEP:…"
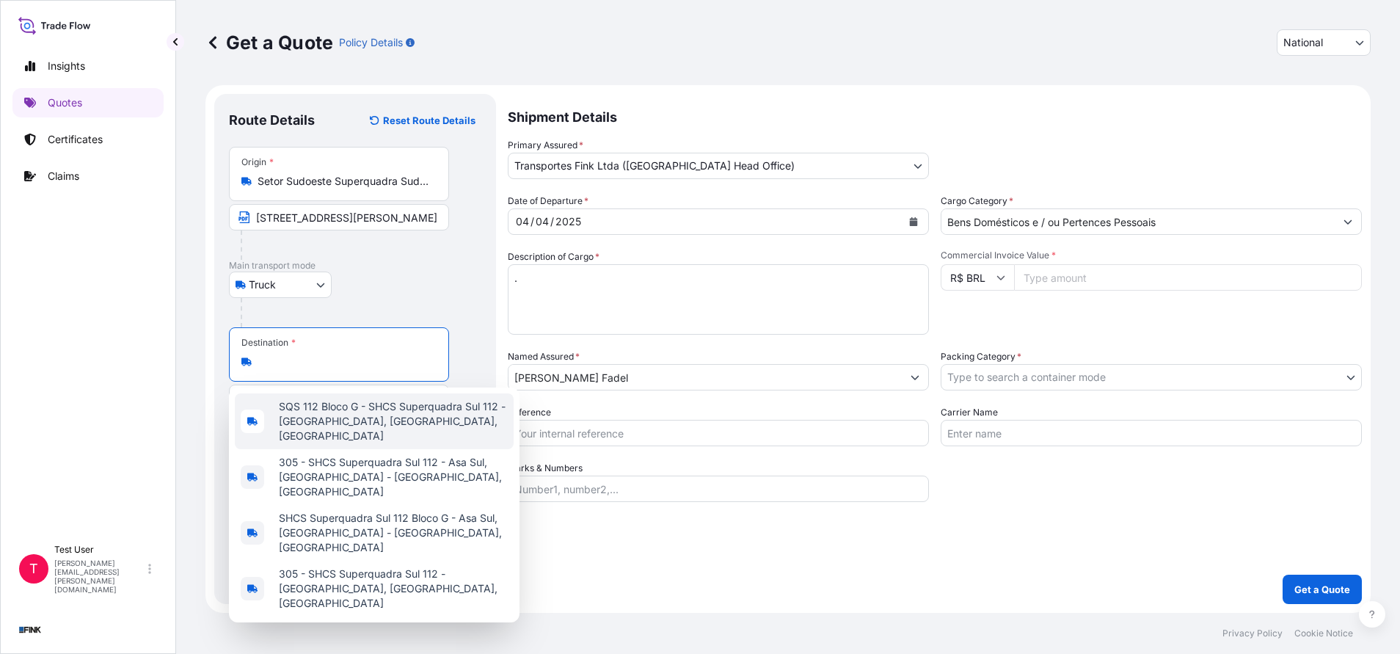
click at [409, 406] on span "SQS 112 Bloco G - SHCS Superquadra Sul 112 - [GEOGRAPHIC_DATA], [GEOGRAPHIC_DAT…" at bounding box center [393, 421] width 229 height 44
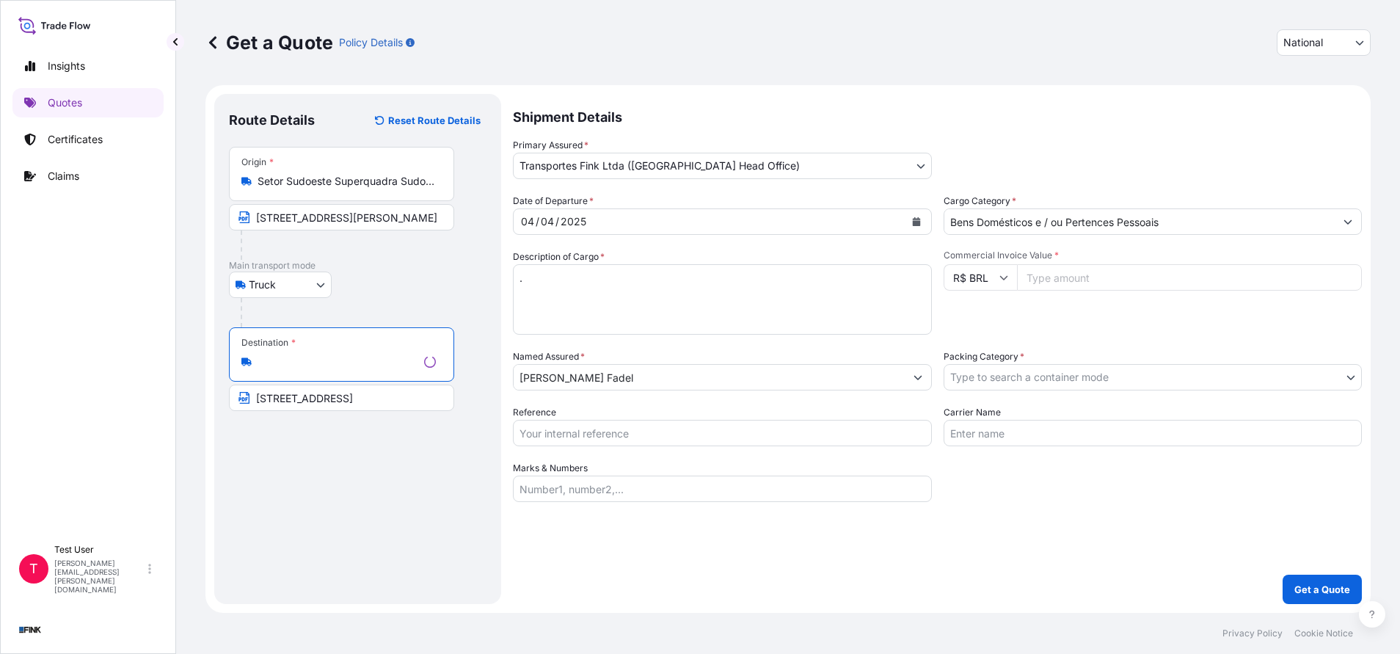
type input "SQS 112 Bloco G - SHCS Superquadra Sul 112 - [GEOGRAPHIC_DATA], [GEOGRAPHIC_DAT…"
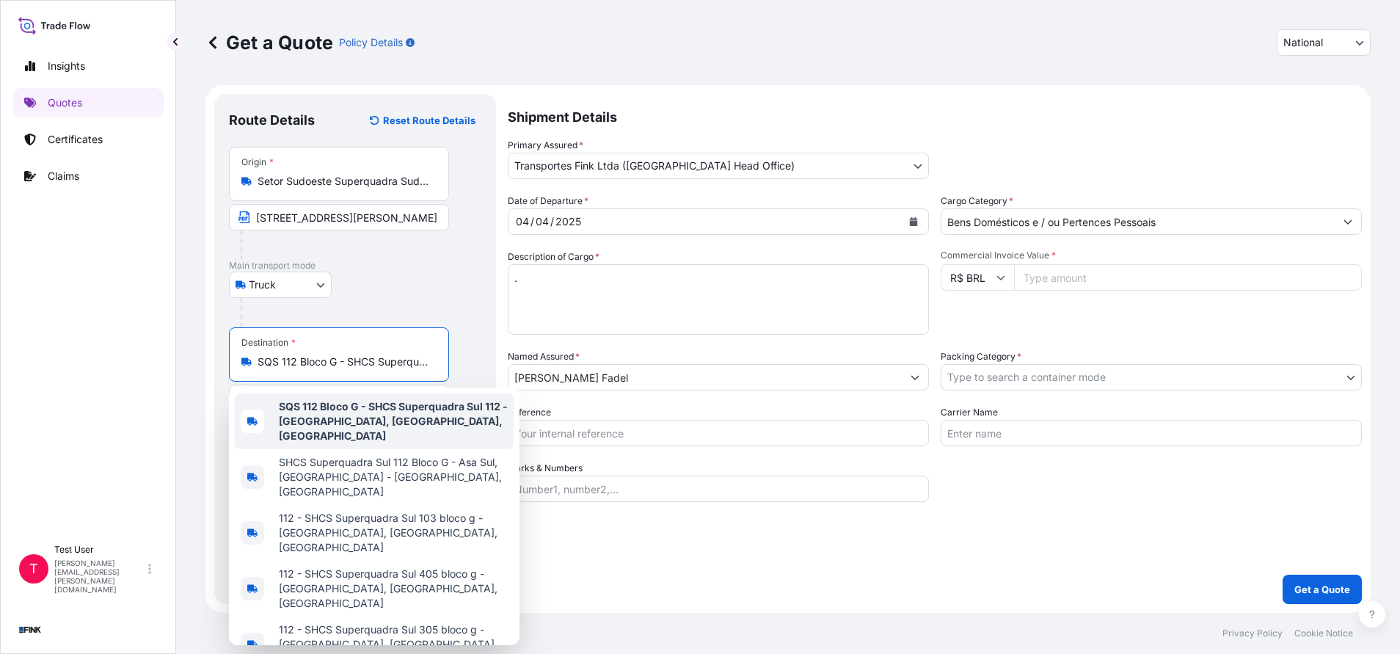
click at [324, 222] on input "[STREET_ADDRESS][PERSON_NAME]" at bounding box center [339, 217] width 220 height 26
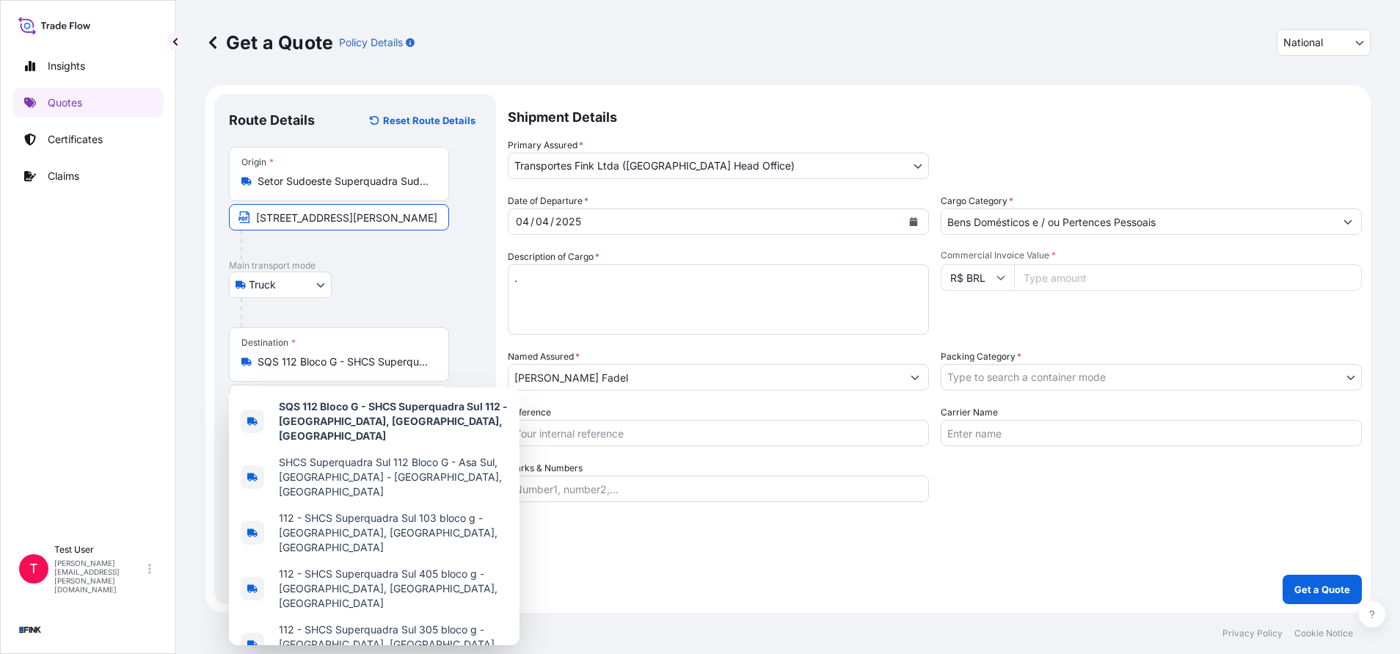
click at [324, 222] on input "[STREET_ADDRESS][PERSON_NAME]" at bounding box center [339, 217] width 220 height 26
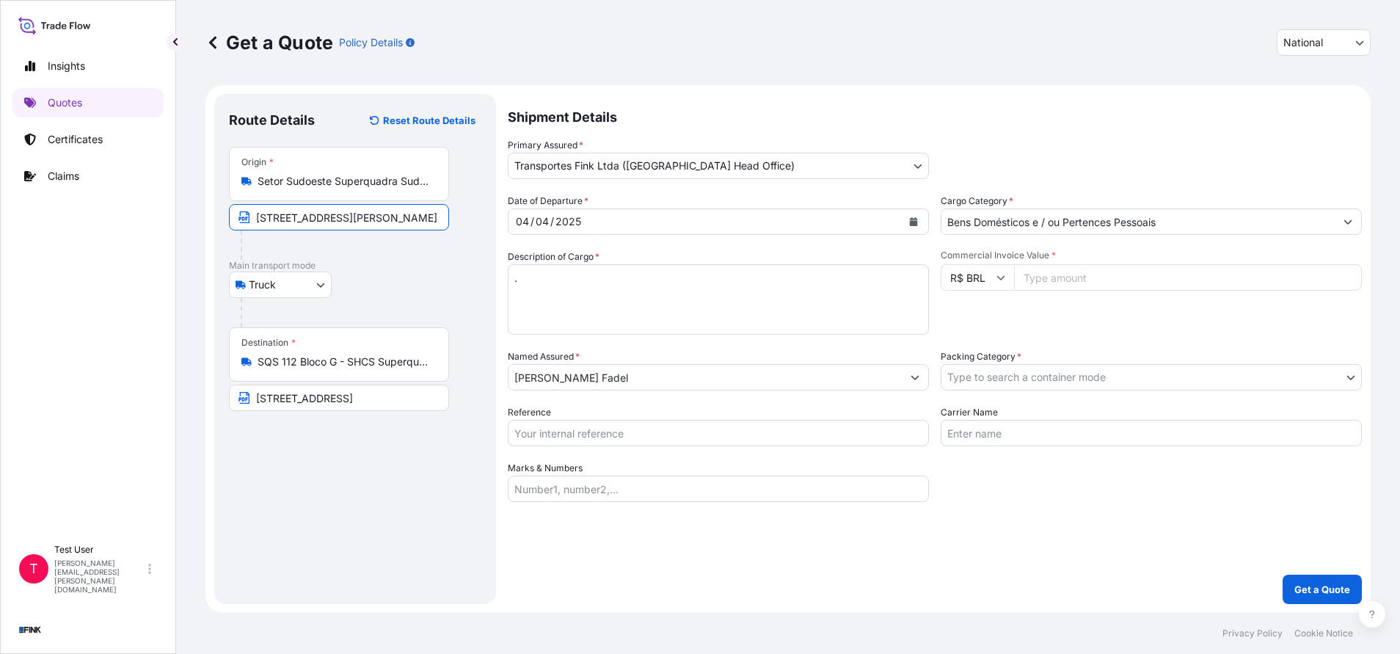
paste input "Endereço Completo: SQSW 104 Bloco A, Apartamento 504 - Sudoeste - [GEOGRAPHIC_D…"
type input "Endereço Completo: SQSW 104 Bloco A, Apartamento 504 - Sudoeste - [GEOGRAPHIC_D…"
click at [432, 274] on div "Truck Truck" at bounding box center [355, 285] width 252 height 26
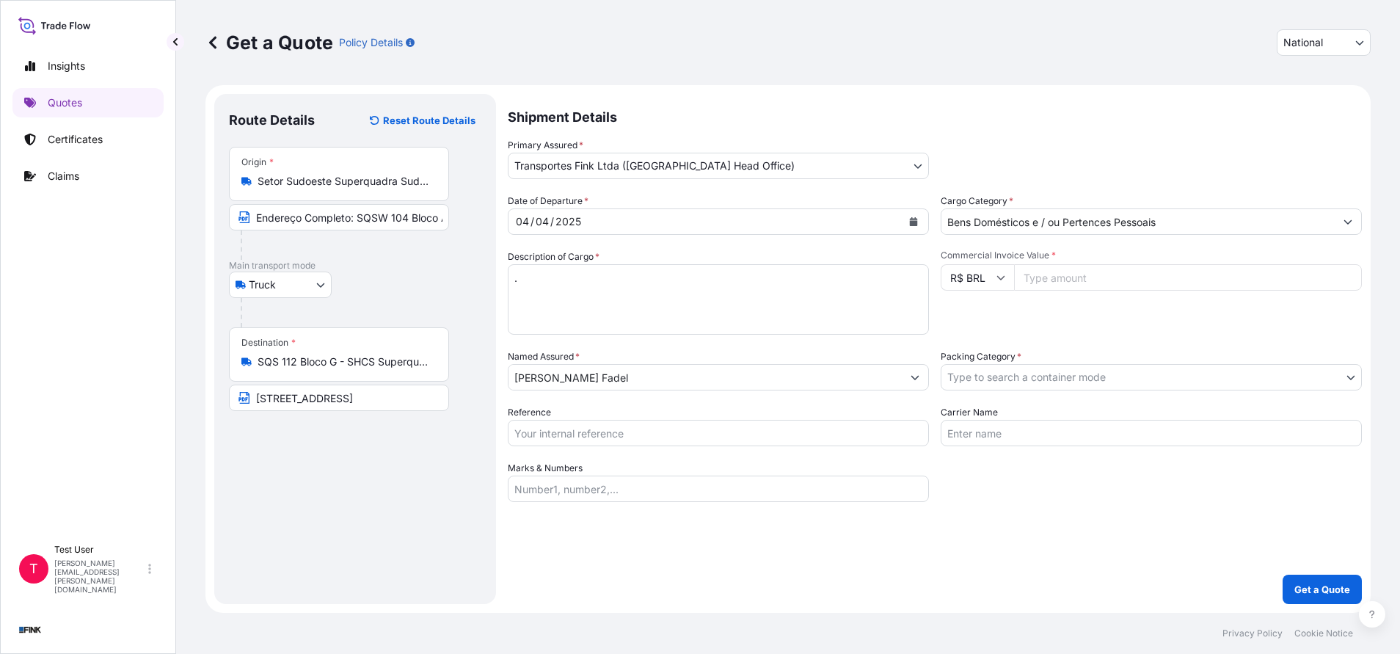
click at [320, 395] on input "[STREET_ADDRESS]" at bounding box center [339, 398] width 220 height 26
paste input "SQS 112 Bloco G, Apartamento 305 - [GEOGRAPHIC_DATA] - [GEOGRAPHIC_DATA] - CEP:…"
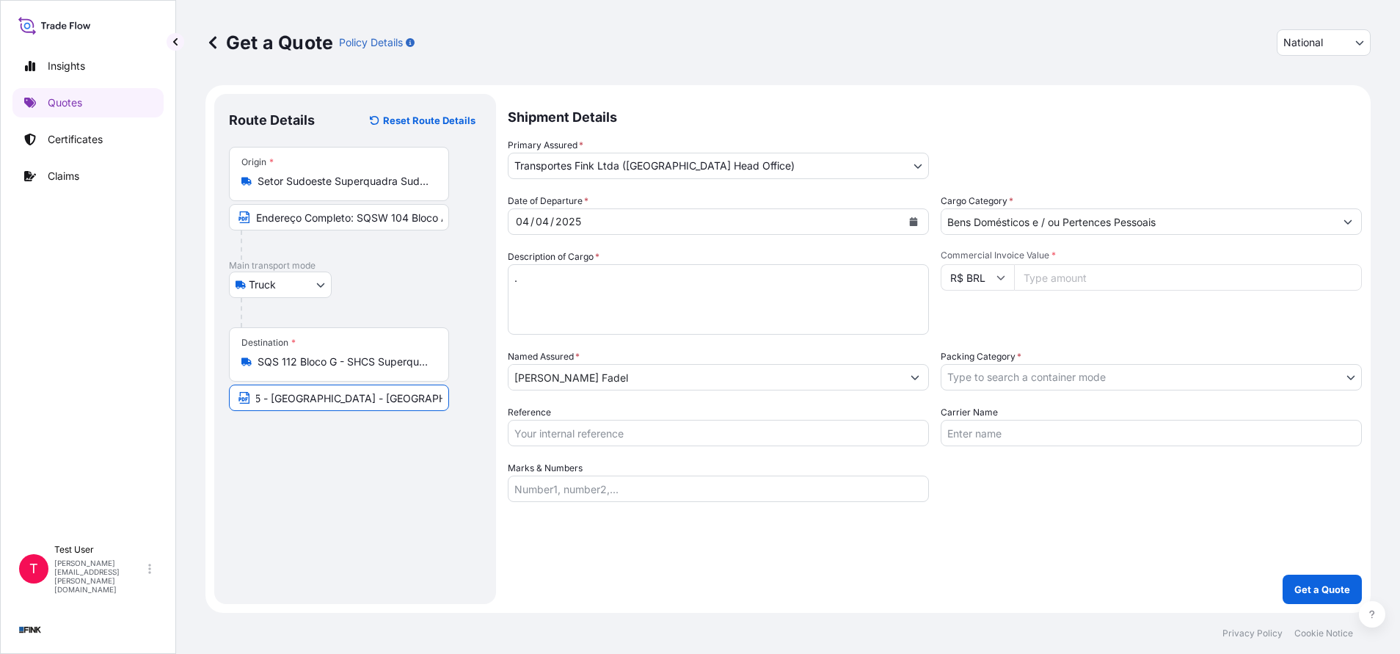
type input "SQS 112 Bloco G, Apartamento 305 - [GEOGRAPHIC_DATA] - [GEOGRAPHIC_DATA] - CEP:…"
click at [354, 465] on div "Route Details Reset Route Details Place of loading Road / Inland Road / Inland …" at bounding box center [355, 349] width 252 height 481
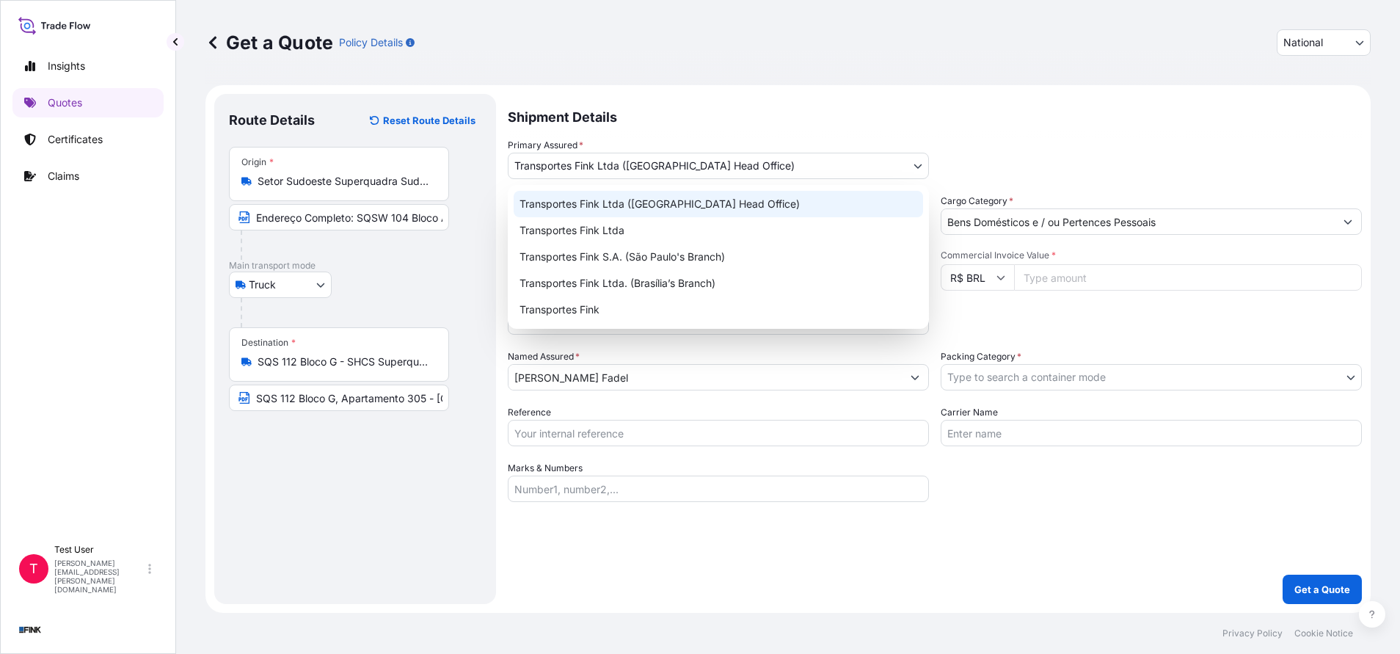
click at [908, 165] on body "Insights Quotes Certificates Claims T Test User [EMAIL_ADDRESS][DOMAIN_NAME] Ge…" at bounding box center [700, 327] width 1400 height 654
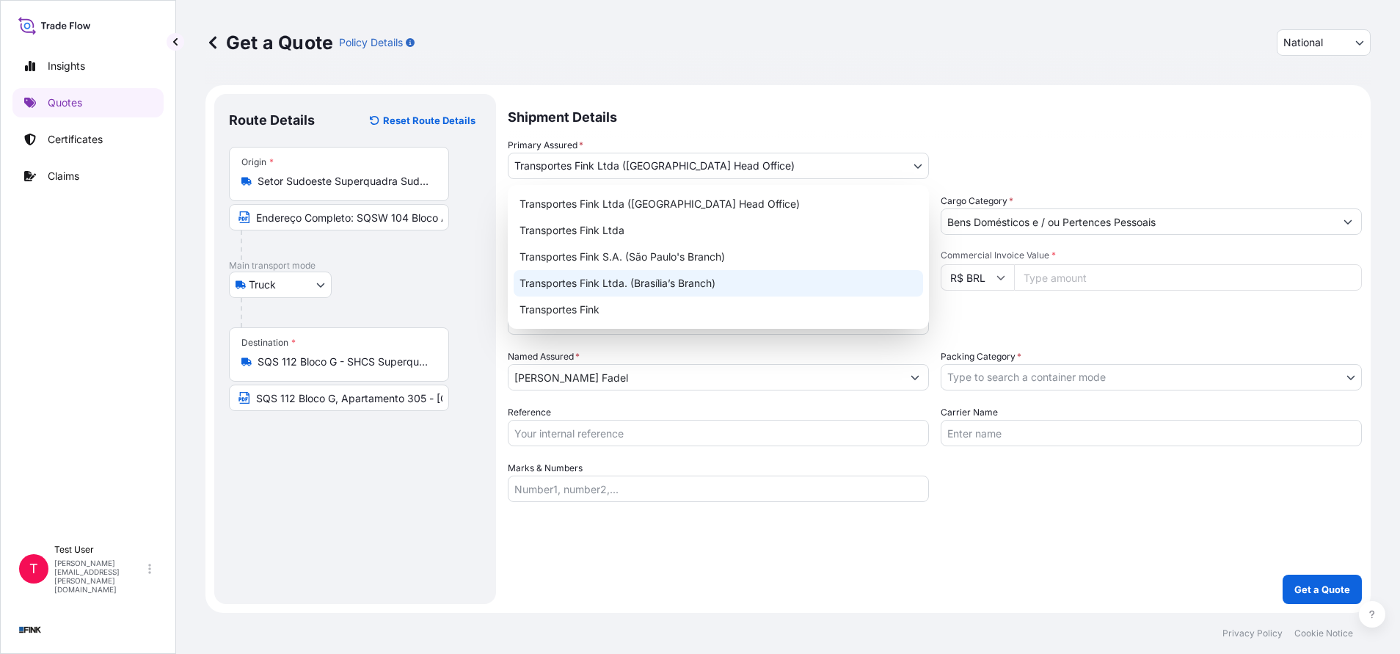
click at [674, 283] on div "Transportes Fink Ltda. (Brasília’s Branch)" at bounding box center [718, 283] width 409 height 26
select select "32184"
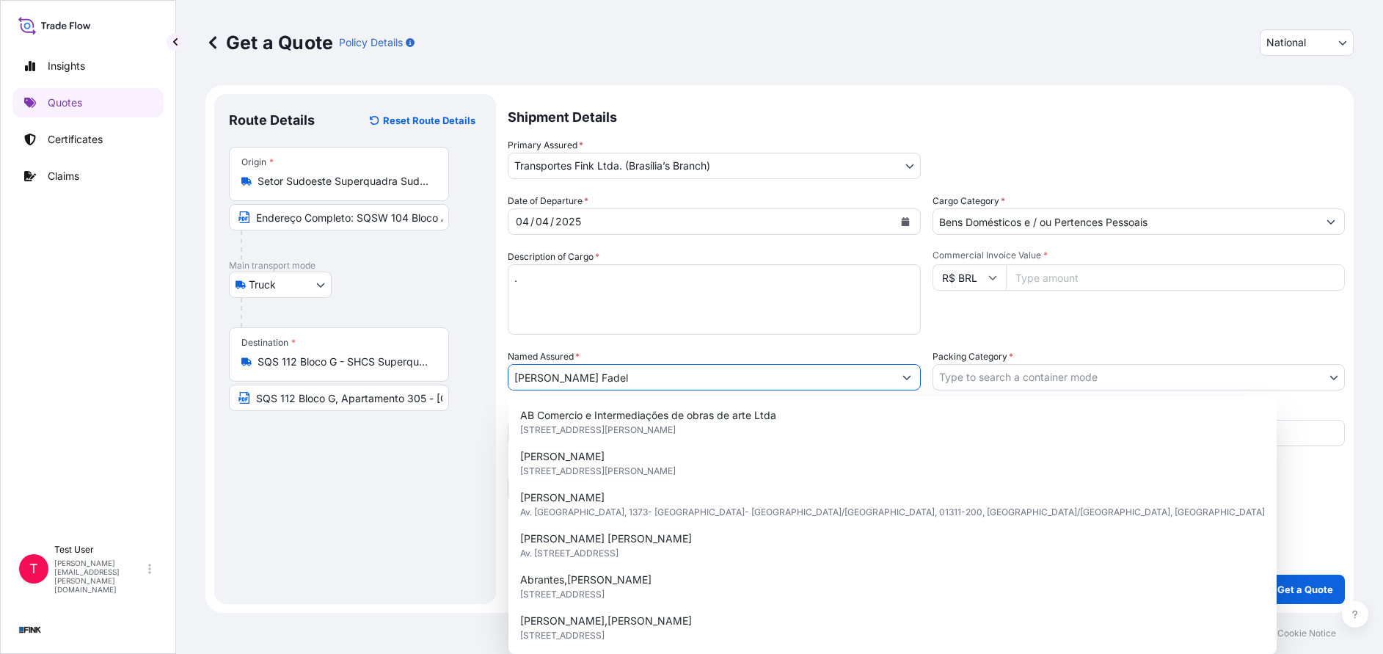
drag, startPoint x: 624, startPoint y: 386, endPoint x: 501, endPoint y: 394, distance: 123.5
click at [501, 394] on form "Route Details Reset Route Details Place of loading Road / Inland Road / Inland …" at bounding box center [779, 349] width 1148 height 528
paste input "[PERSON_NAME]"
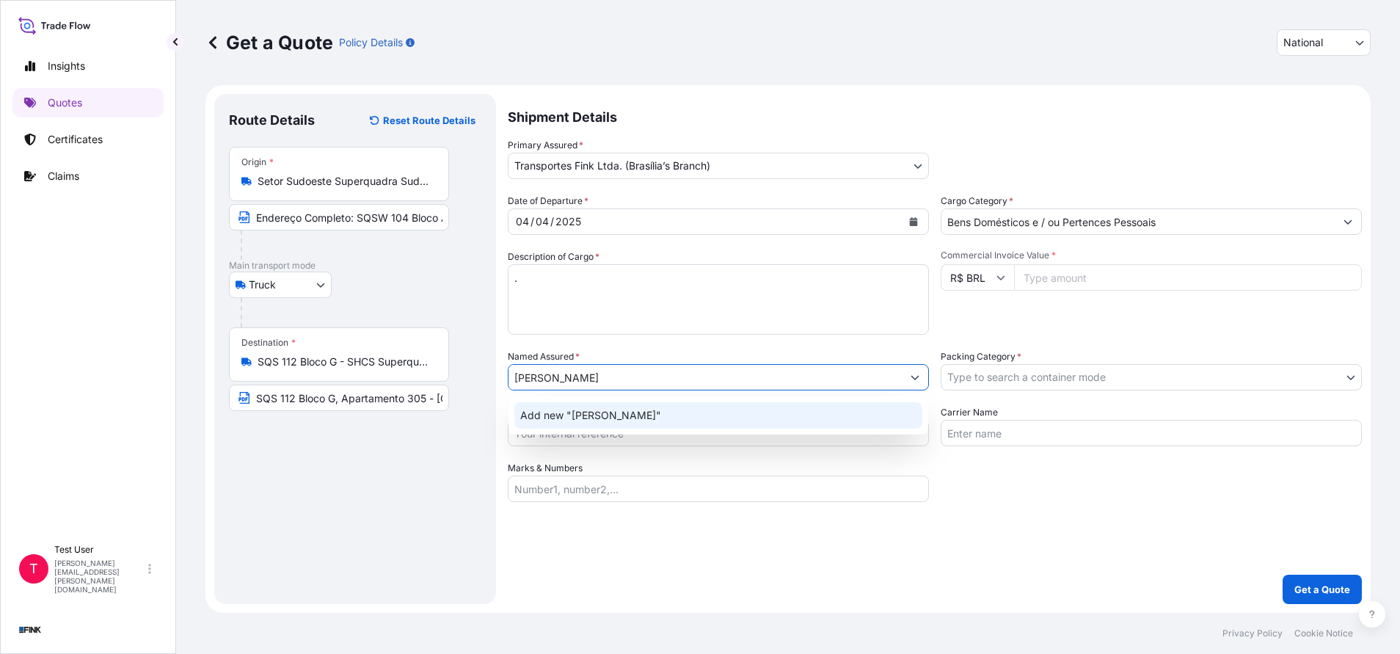
click at [572, 413] on span "Add new "[PERSON_NAME]"" at bounding box center [590, 415] width 141 height 15
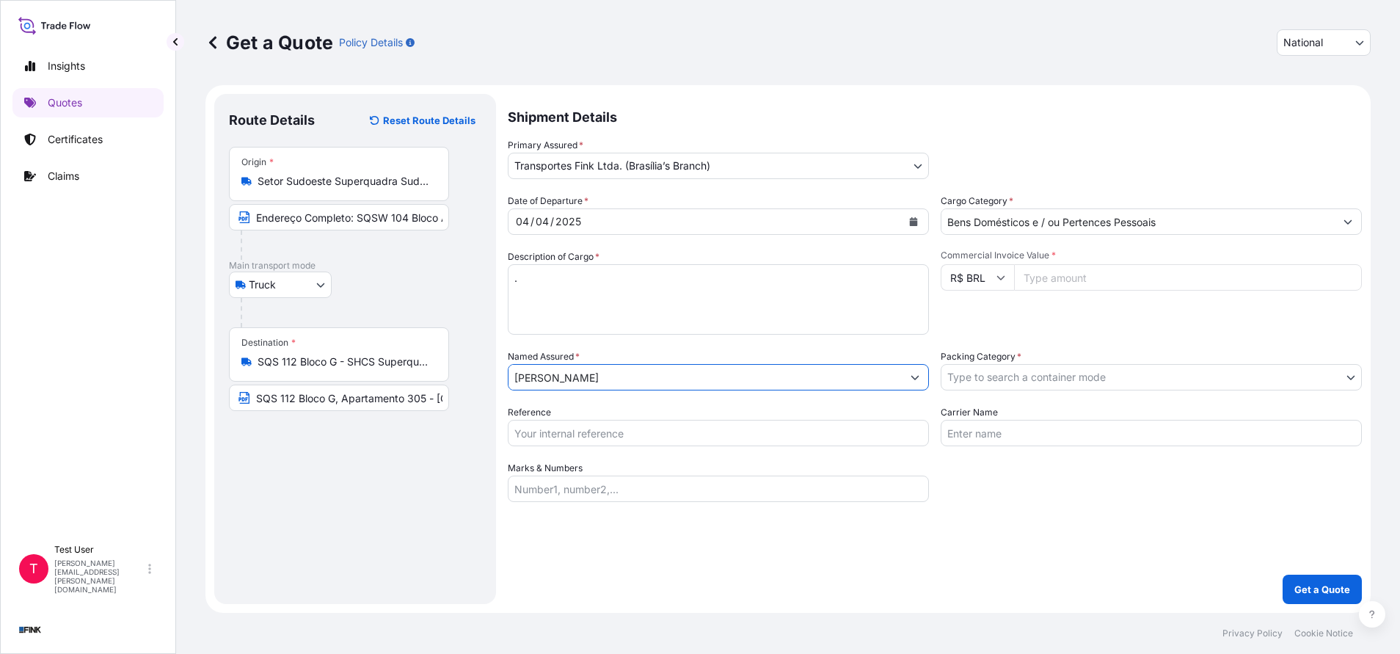
type input "[PERSON_NAME]"
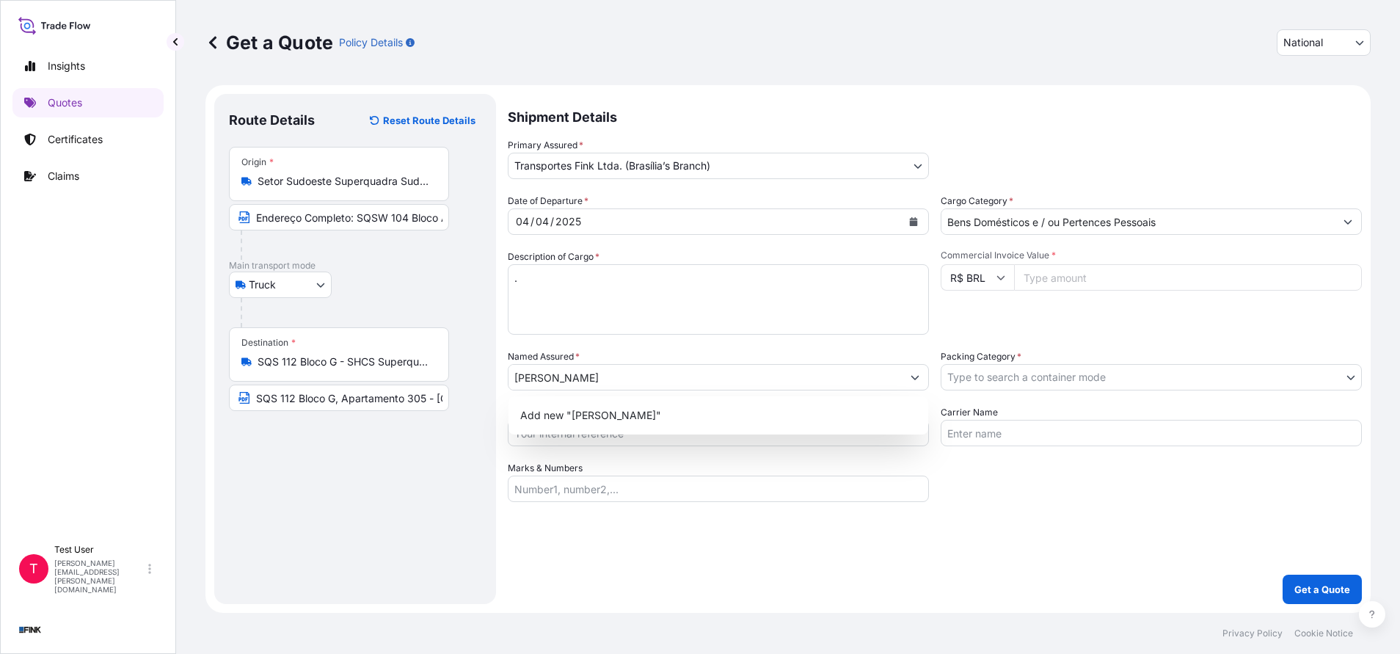
click at [1095, 277] on input "Commercial Invoice Value *" at bounding box center [1188, 277] width 348 height 26
paste input "65020.00"
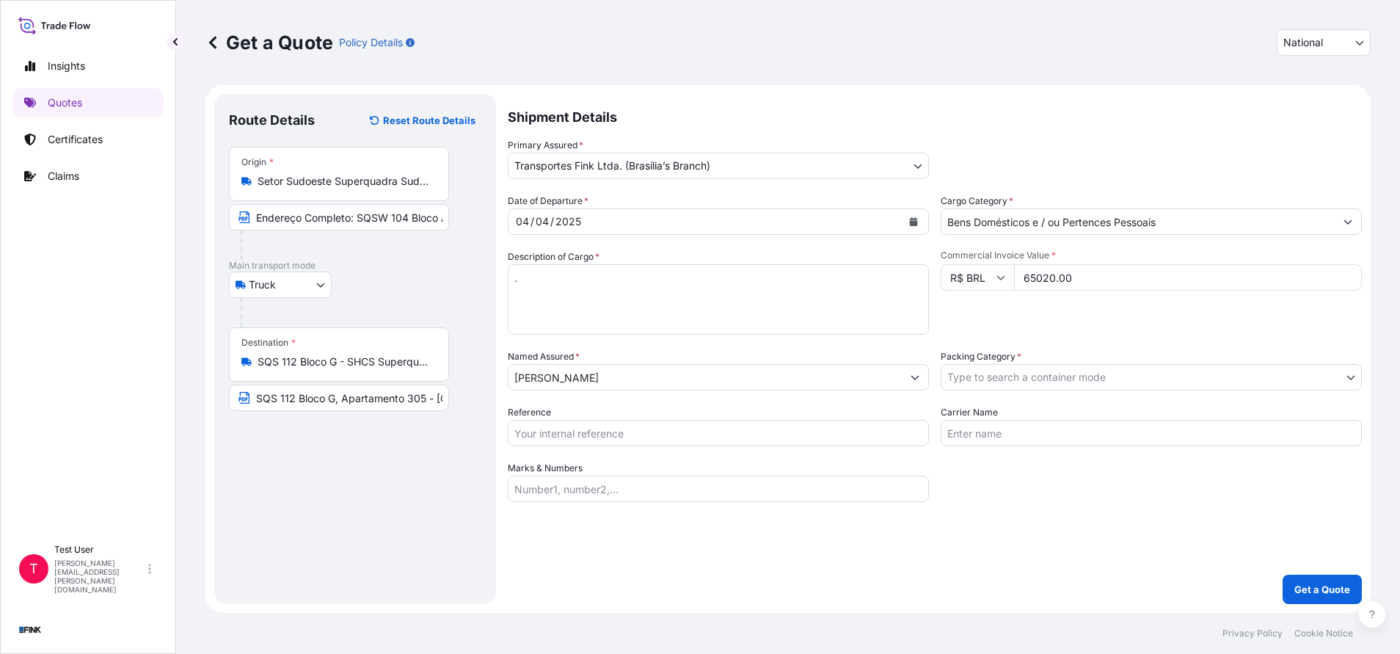
type input "65020.00"
click at [608, 431] on input "Reference" at bounding box center [718, 433] width 421 height 26
paste input "38R-0034/25"
type input "38R-0034/25"
click at [685, 544] on div "Shipment Details Primary Assured * Transportes Fink Ltda. (Brasília’s Branch) T…" at bounding box center [935, 349] width 854 height 510
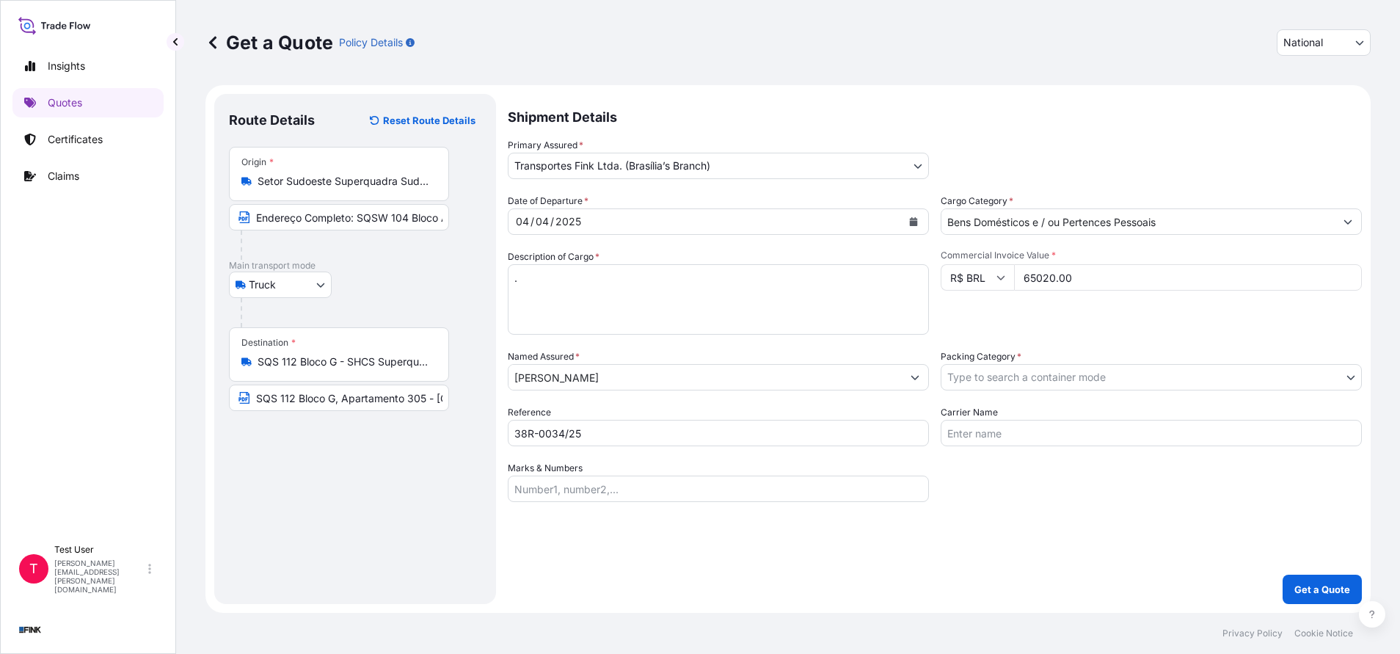
click at [334, 181] on input "Setor Sudoeste Superquadra Sudoeste 104 Bloco A - Cruzeiro / Sudoeste / Octogon…" at bounding box center [344, 181] width 173 height 15
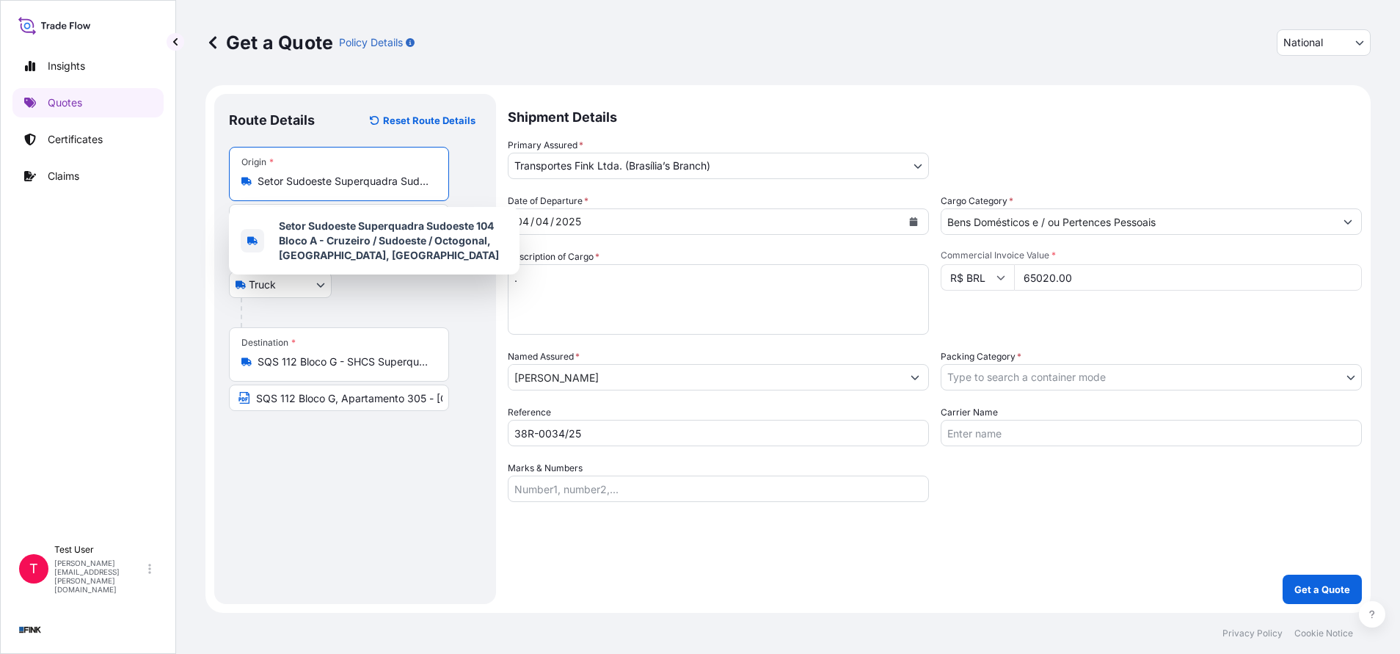
click at [334, 181] on input "Setor Sudoeste Superquadra Sudoeste 104 Bloco A - Cruzeiro / Sudoeste / Octogon…" at bounding box center [344, 181] width 173 height 15
paste input "Endereço Completo: SQSW 104 Bloco A, Apartamento 504 - Sudoeste - [GEOGRAPHIC_D…"
click at [347, 246] on span "Setor Sudoeste Superquadra Sudoeste 104 Bloco A - Cruzeiro / Sudoeste / Octogon…" at bounding box center [393, 241] width 229 height 44
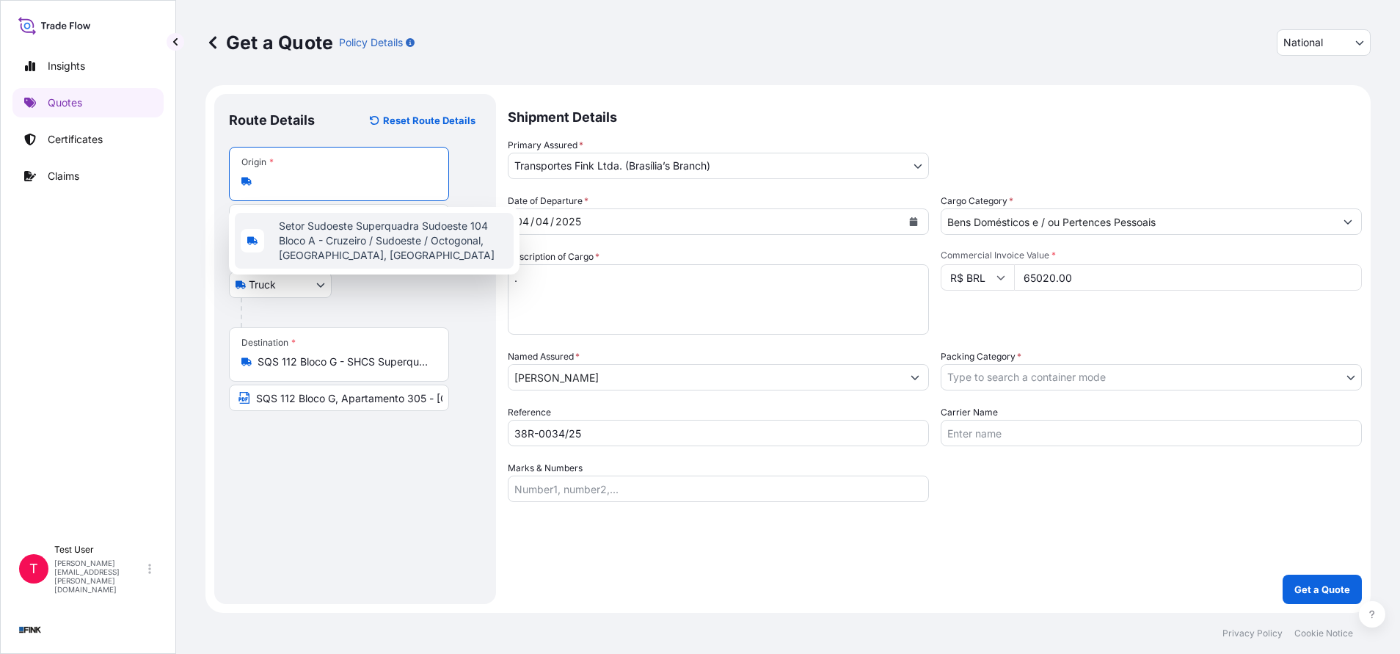
type input "Setor Sudoeste Superquadra Sudoeste 104 Bloco A - Cruzeiro / Sudoeste / Octogon…"
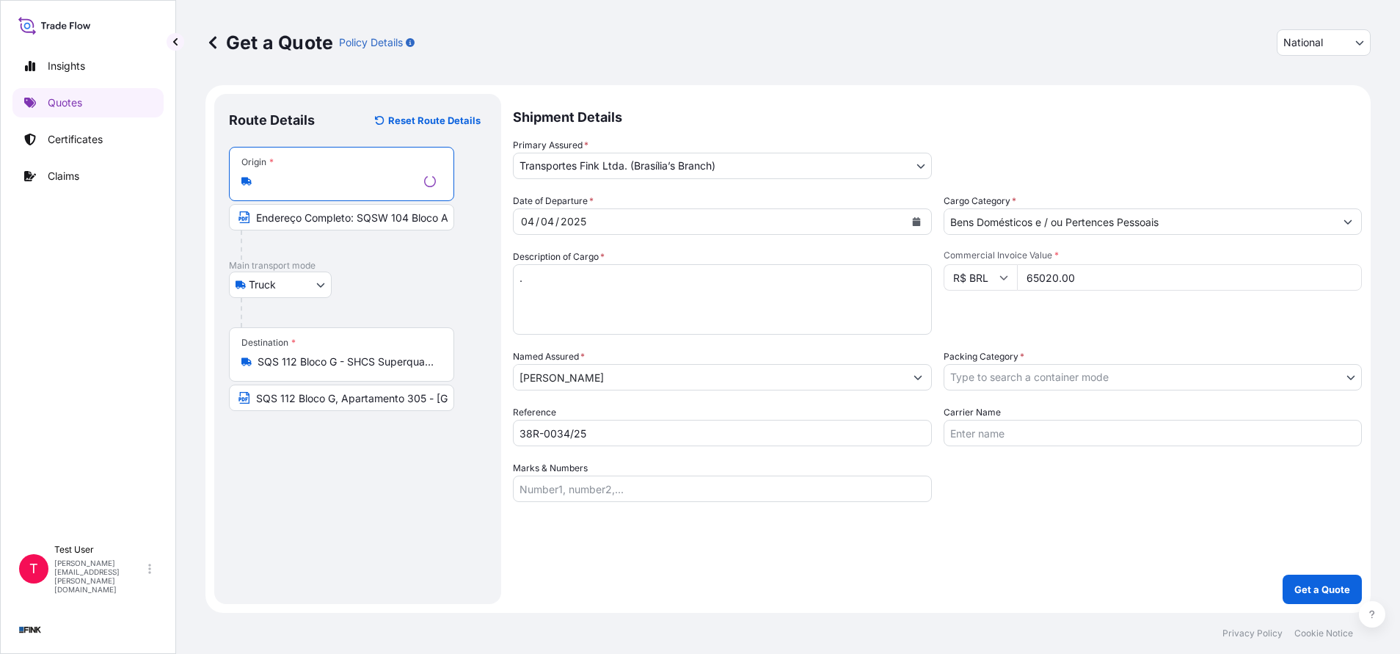
click at [313, 219] on input "Endereço Completo: SQSW 104 Bloco A, Apartamento 504 - Sudoeste - [GEOGRAPHIC_D…" at bounding box center [341, 217] width 225 height 26
click at [313, 219] on input "Endereço Completo: SQSW 104 Bloco A, Apartamento 504 - Sudoeste - [GEOGRAPHIC_D…" at bounding box center [339, 217] width 220 height 26
click at [365, 265] on p "Main transport mode" at bounding box center [355, 266] width 252 height 12
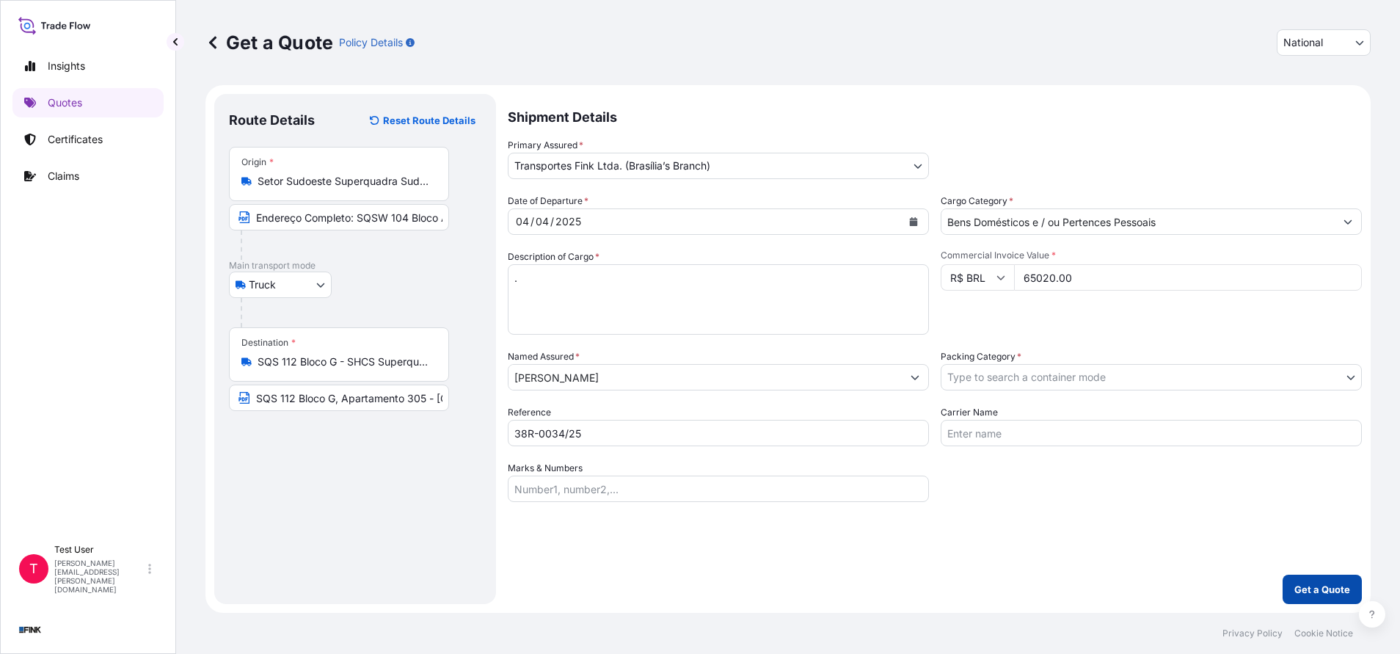
click at [1319, 592] on p "Get a Quote" at bounding box center [1322, 589] width 56 height 15
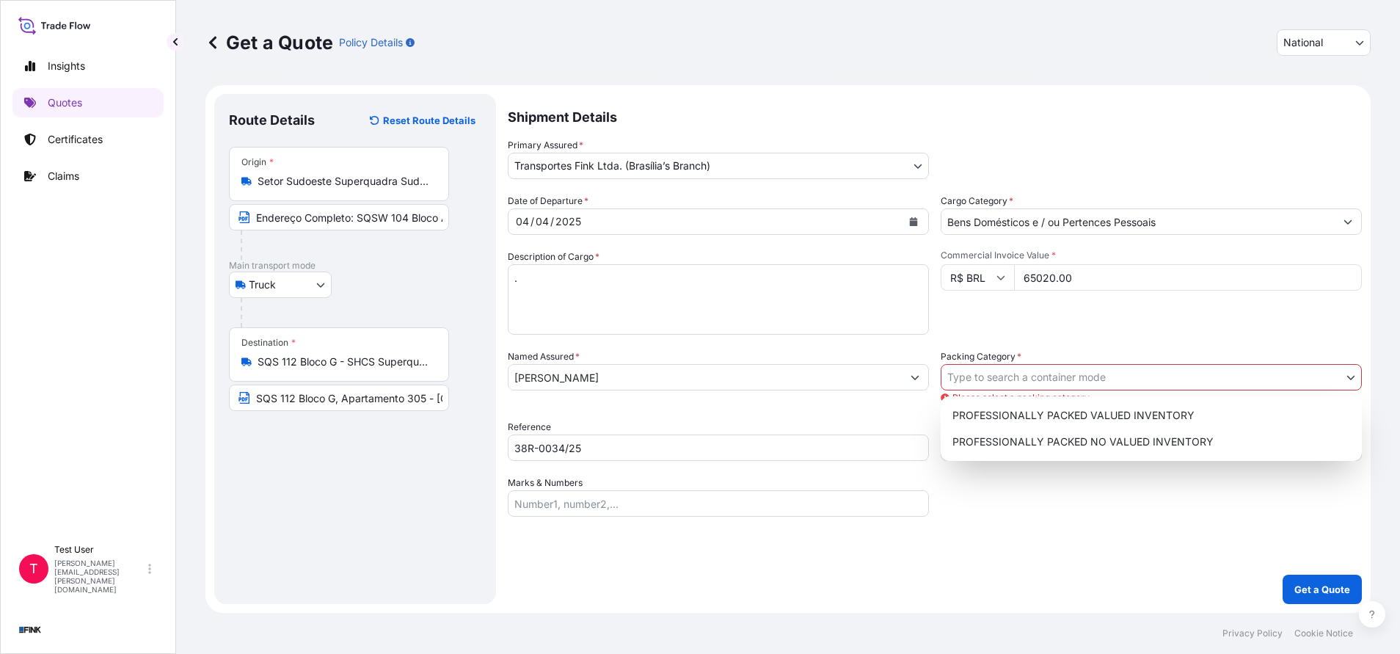
click at [1109, 370] on body "Insights Quotes Certificates Claims T Test User [EMAIL_ADDRESS][DOMAIN_NAME] Ge…" at bounding box center [700, 327] width 1400 height 654
click at [1052, 412] on div "PROFESSIONALLY PACKED VALUED INVENTORY" at bounding box center [1151, 415] width 409 height 26
select select "11"
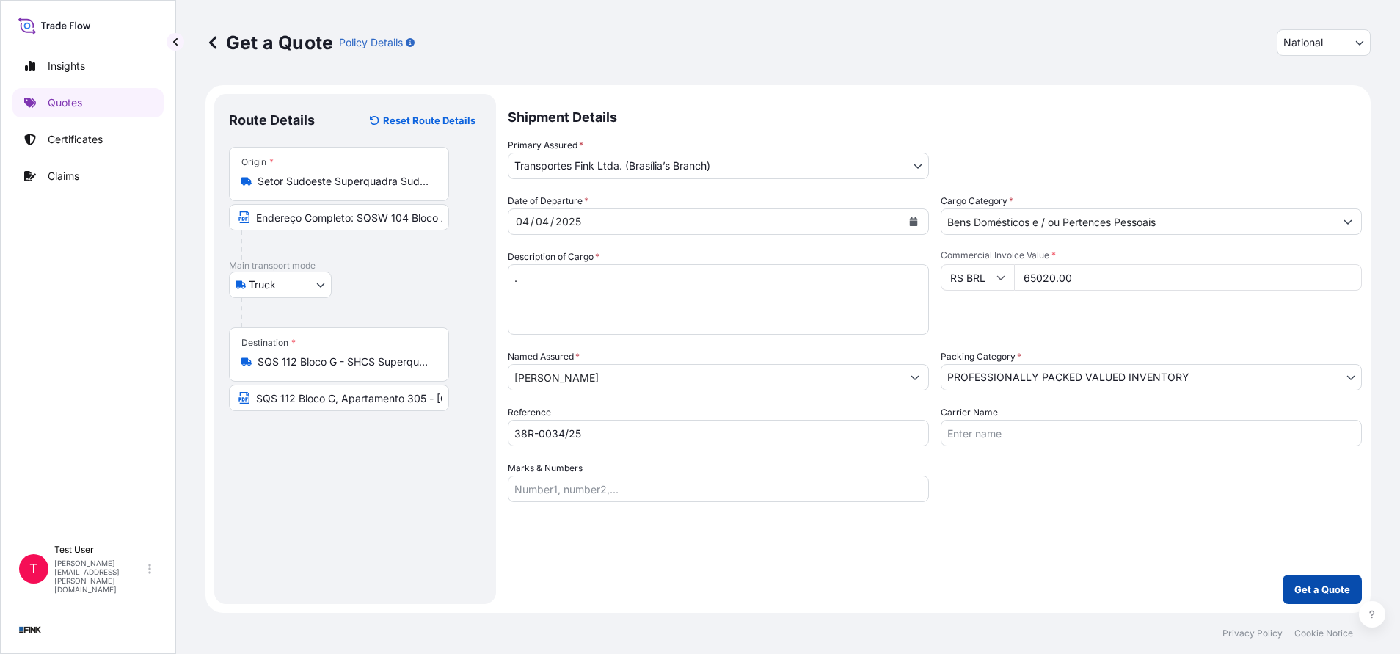
click at [1316, 580] on button "Get a Quote" at bounding box center [1322, 589] width 79 height 29
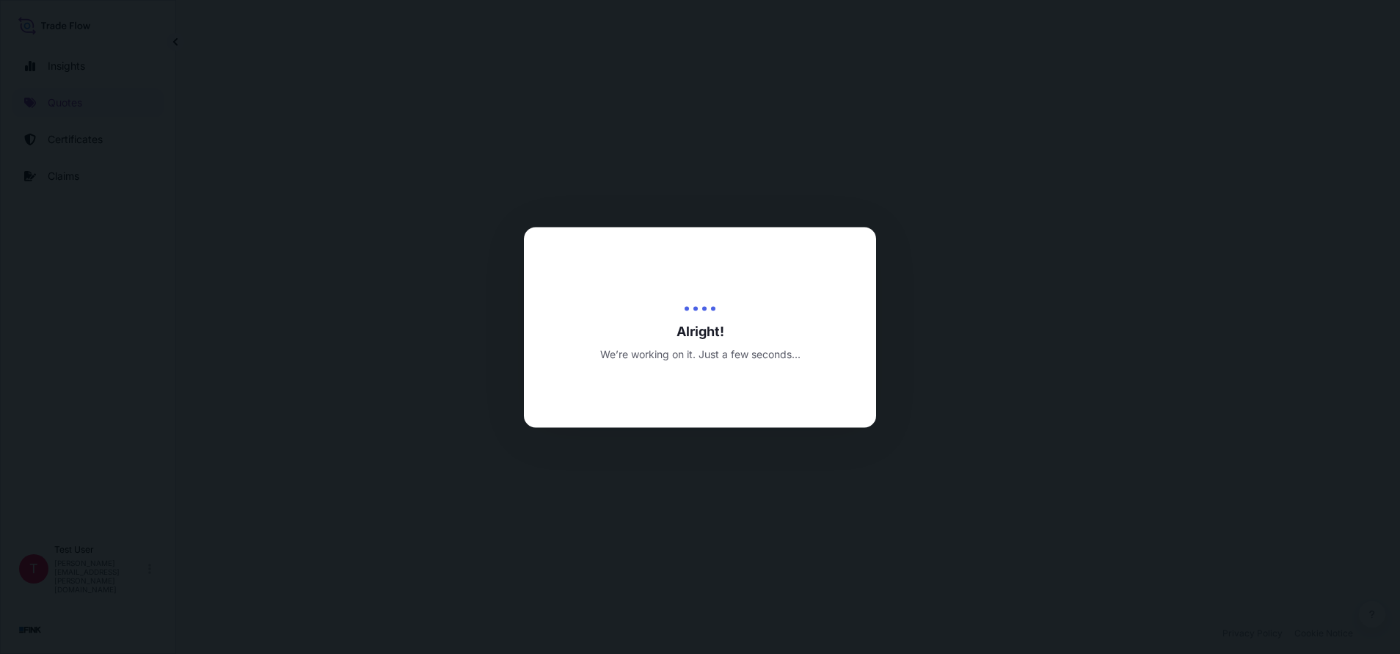
select select "Truck"
select select "32184"
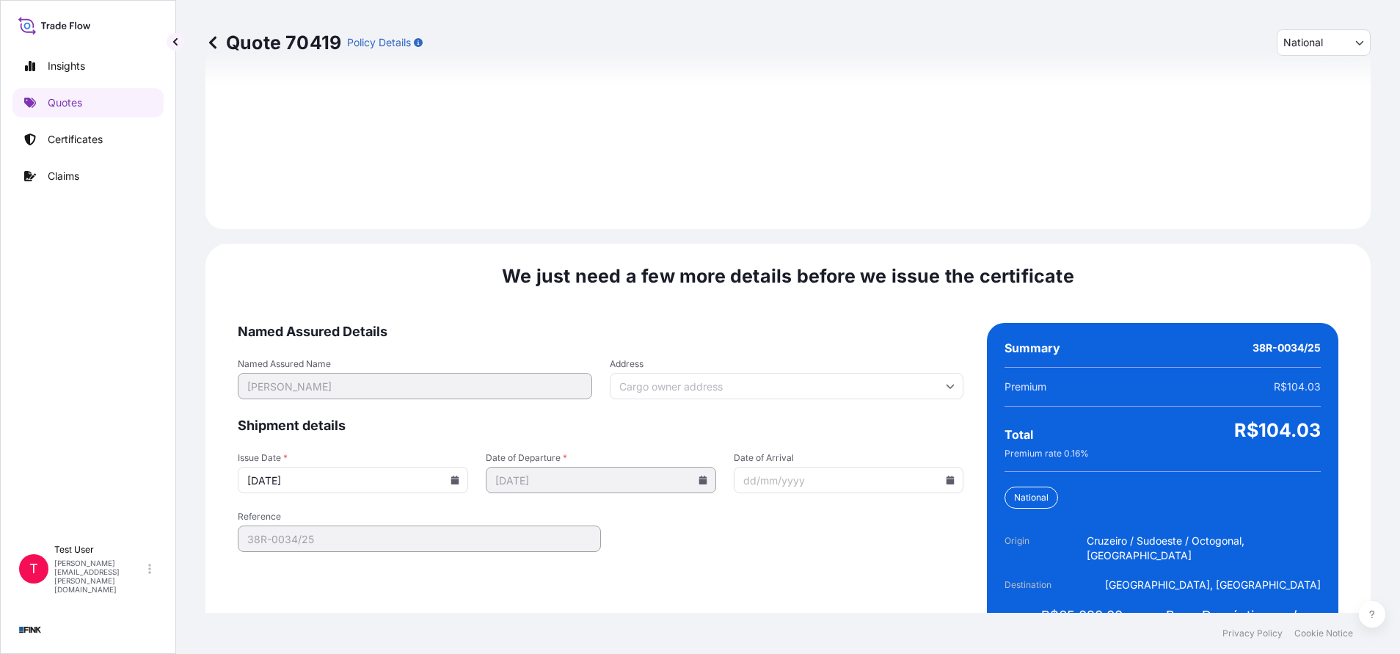
scroll to position [1686, 0]
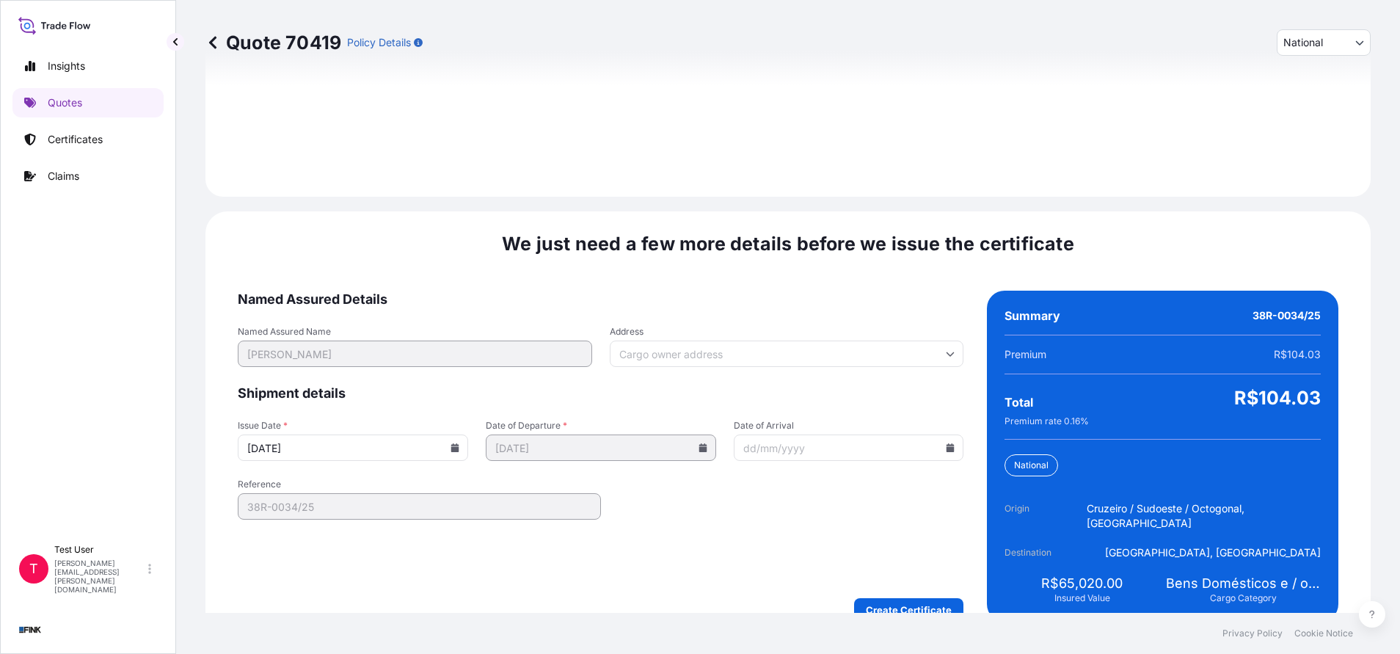
click at [855, 340] on input "Address" at bounding box center [787, 353] width 354 height 26
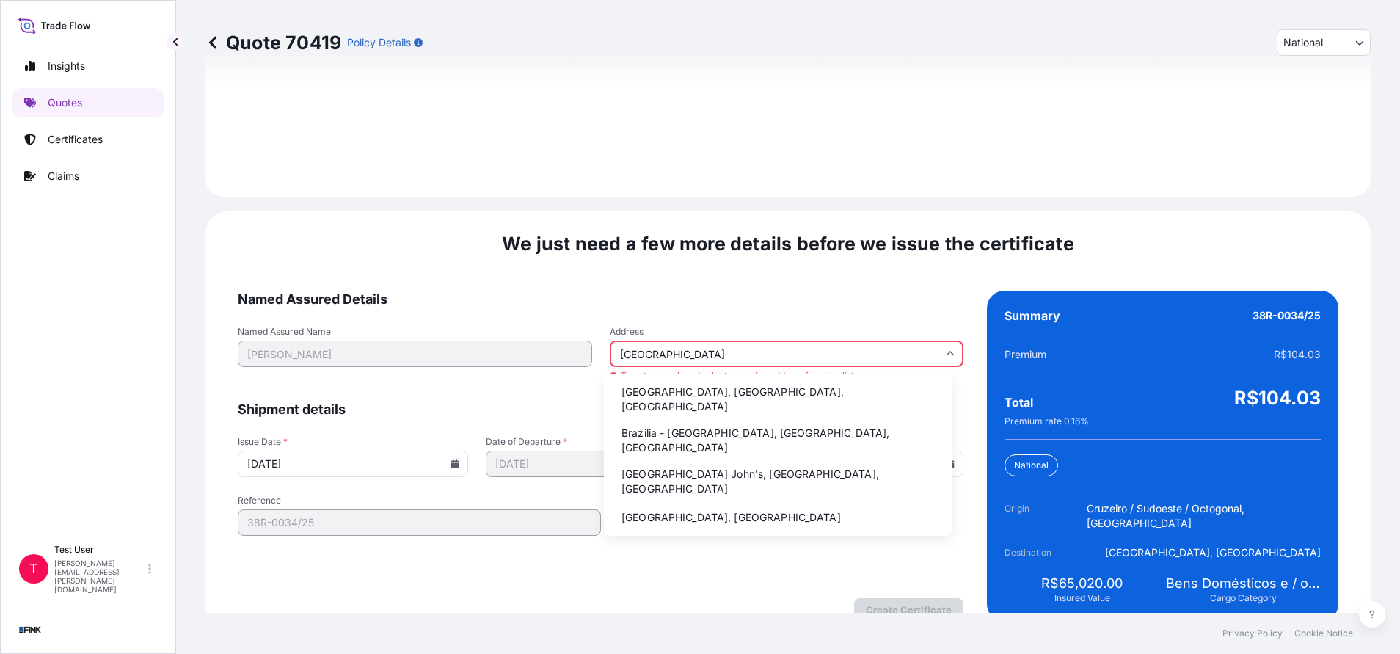
click at [663, 421] on li "Brazilia - [GEOGRAPHIC_DATA], [GEOGRAPHIC_DATA], [GEOGRAPHIC_DATA]" at bounding box center [778, 440] width 337 height 38
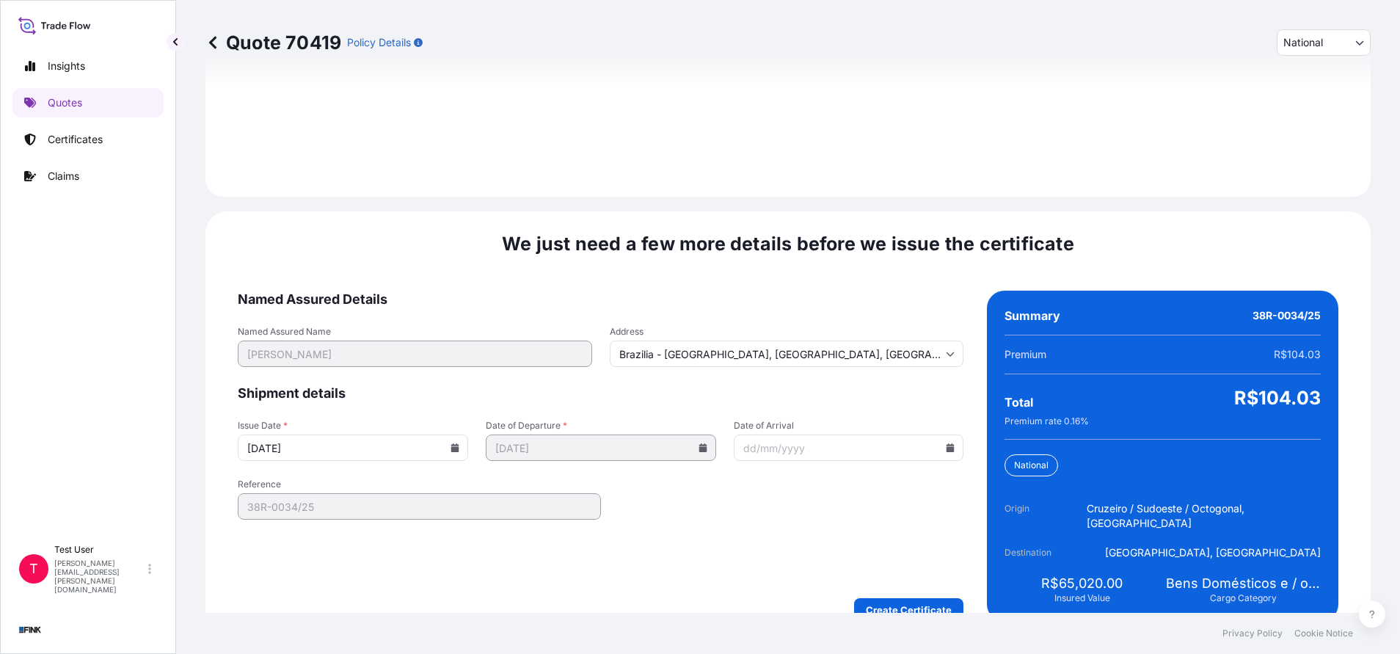
type input "[GEOGRAPHIC_DATA] - [GEOGRAPHIC_DATA], [GEOGRAPHIC_DATA] - [GEOGRAPHIC_DATA], […"
click at [454, 443] on icon at bounding box center [455, 447] width 8 height 9
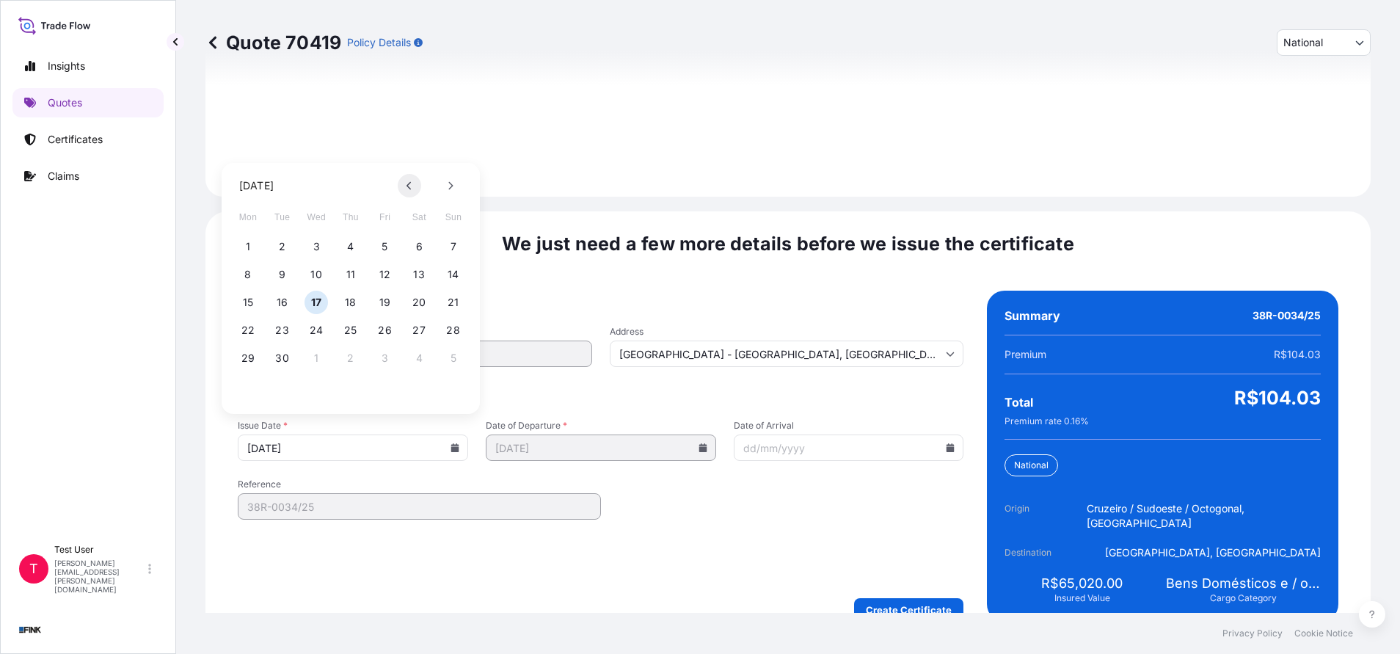
click at [412, 191] on button at bounding box center [409, 185] width 23 height 23
click at [415, 192] on button at bounding box center [409, 185] width 23 height 23
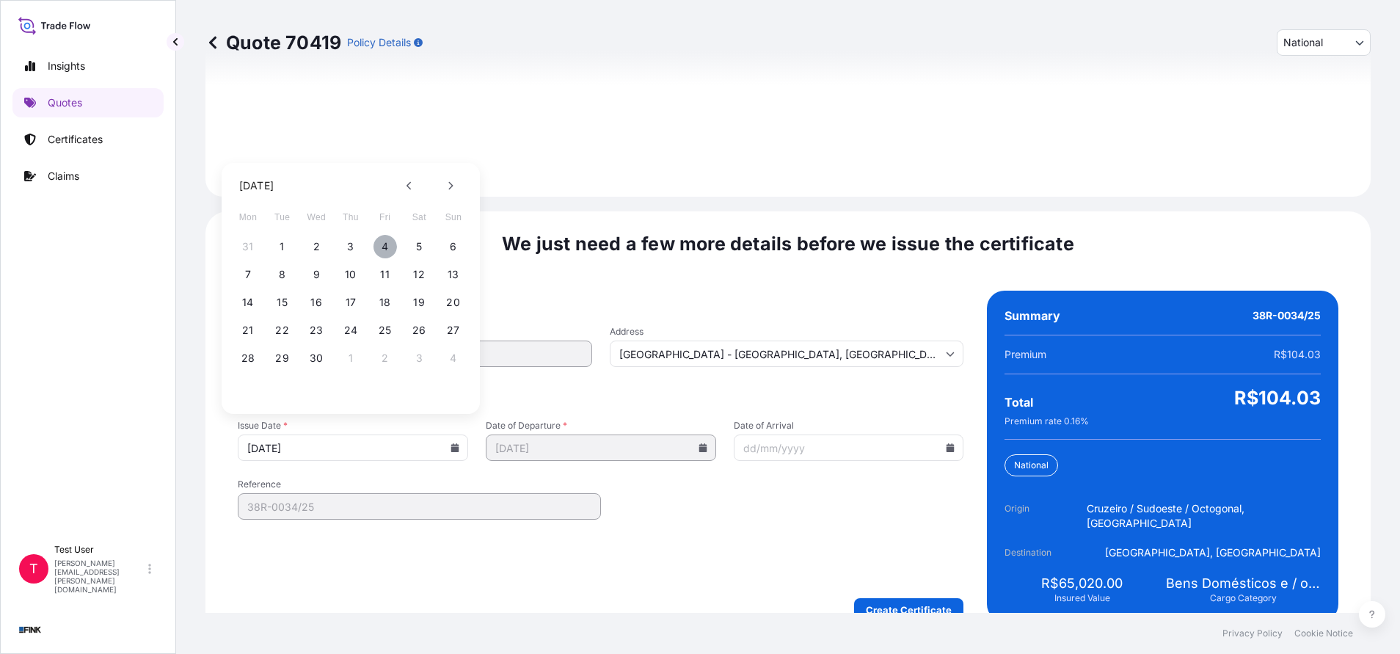
click at [385, 249] on button "4" at bounding box center [385, 246] width 23 height 23
type input "[DATE]"
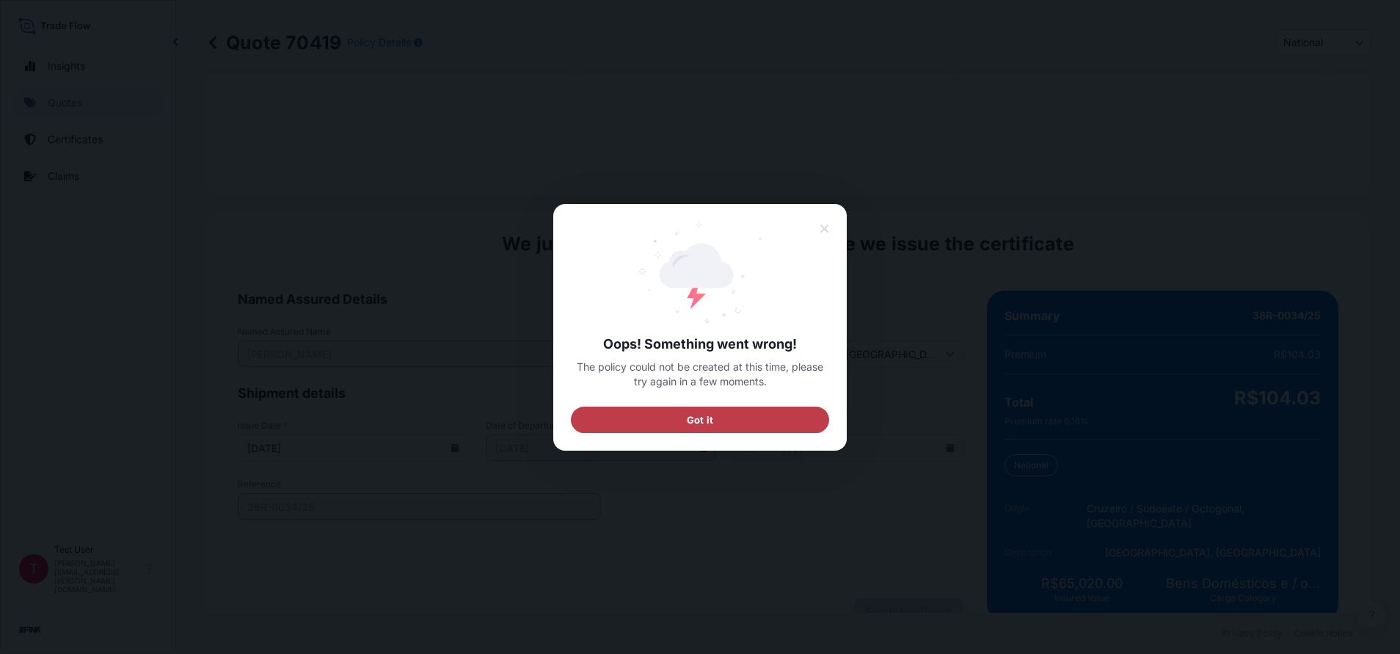
click at [741, 426] on button "Got it" at bounding box center [700, 419] width 258 height 26
click at [757, 427] on button "Got it" at bounding box center [700, 419] width 258 height 26
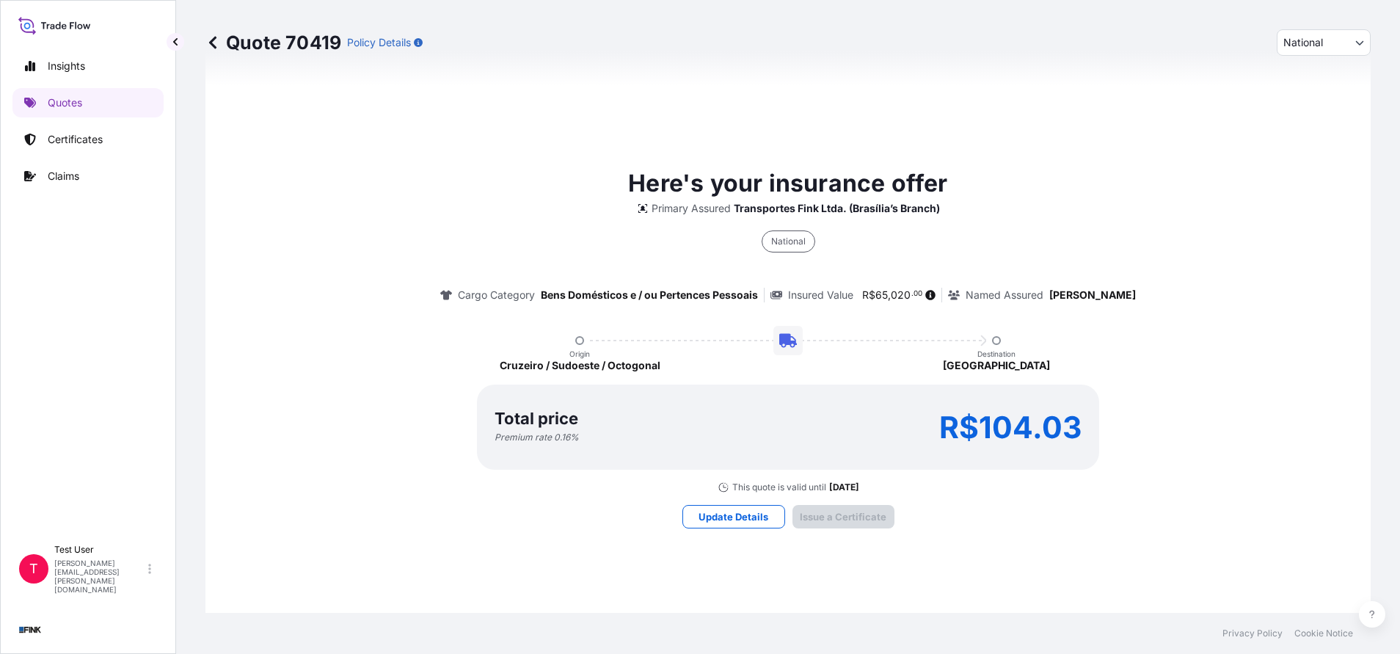
scroll to position [881, 0]
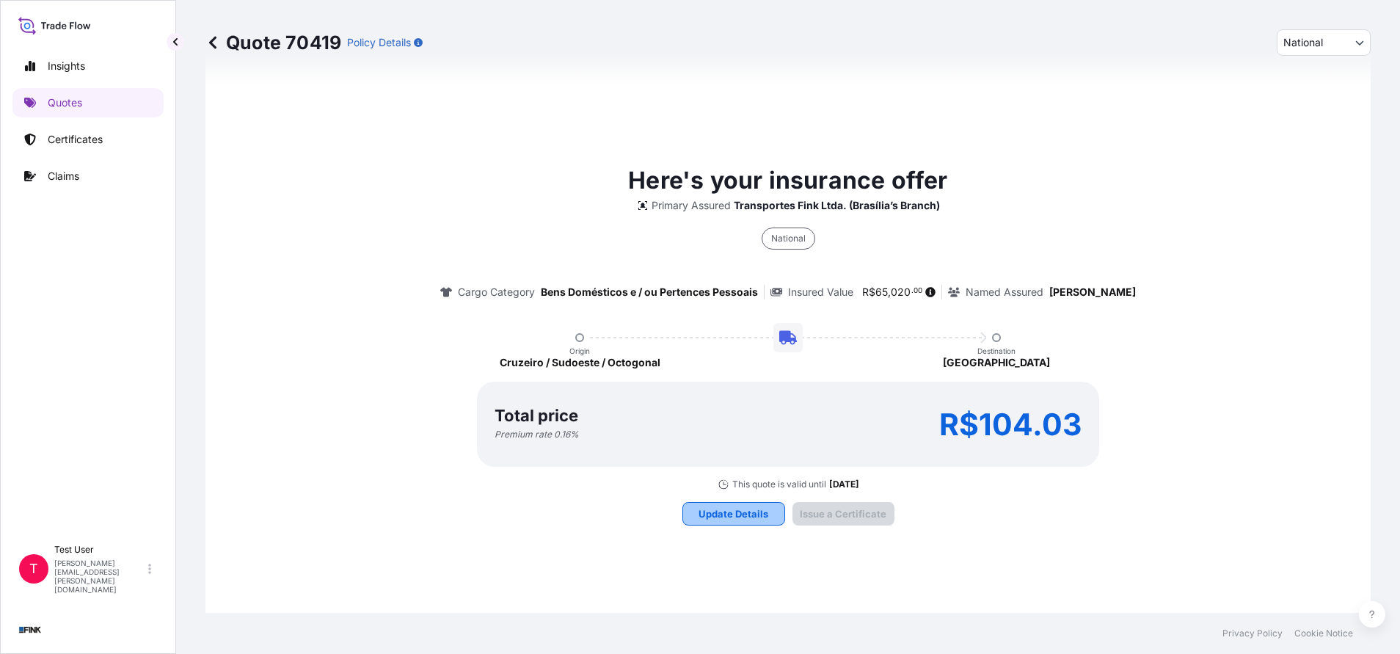
click at [738, 506] on p "Update Details" at bounding box center [734, 513] width 70 height 15
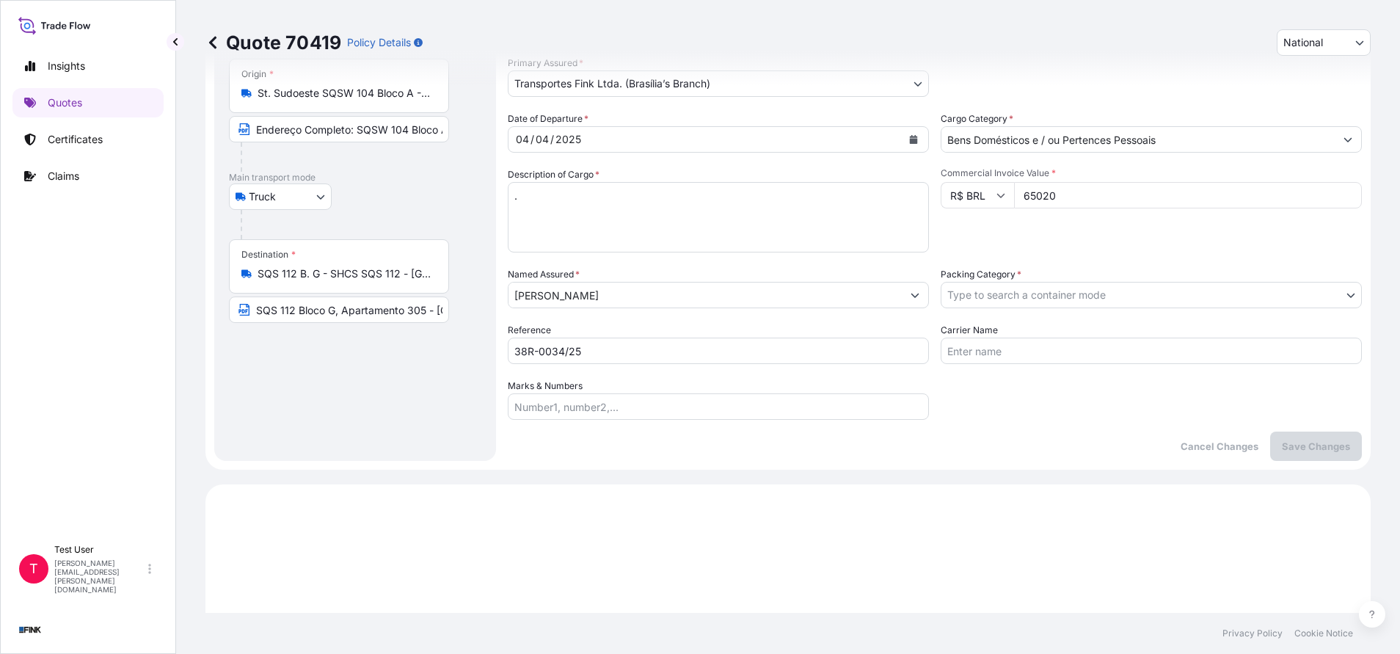
scroll to position [26, 0]
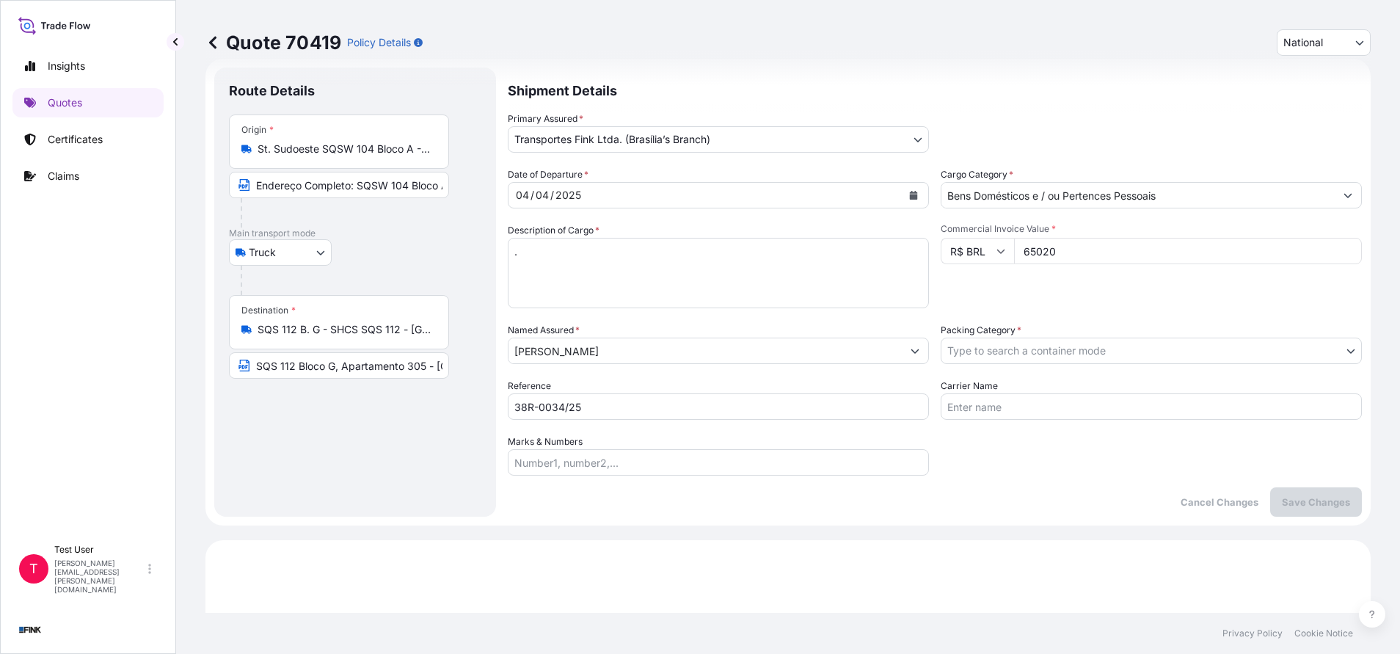
click at [633, 262] on textarea "." at bounding box center [718, 273] width 421 height 70
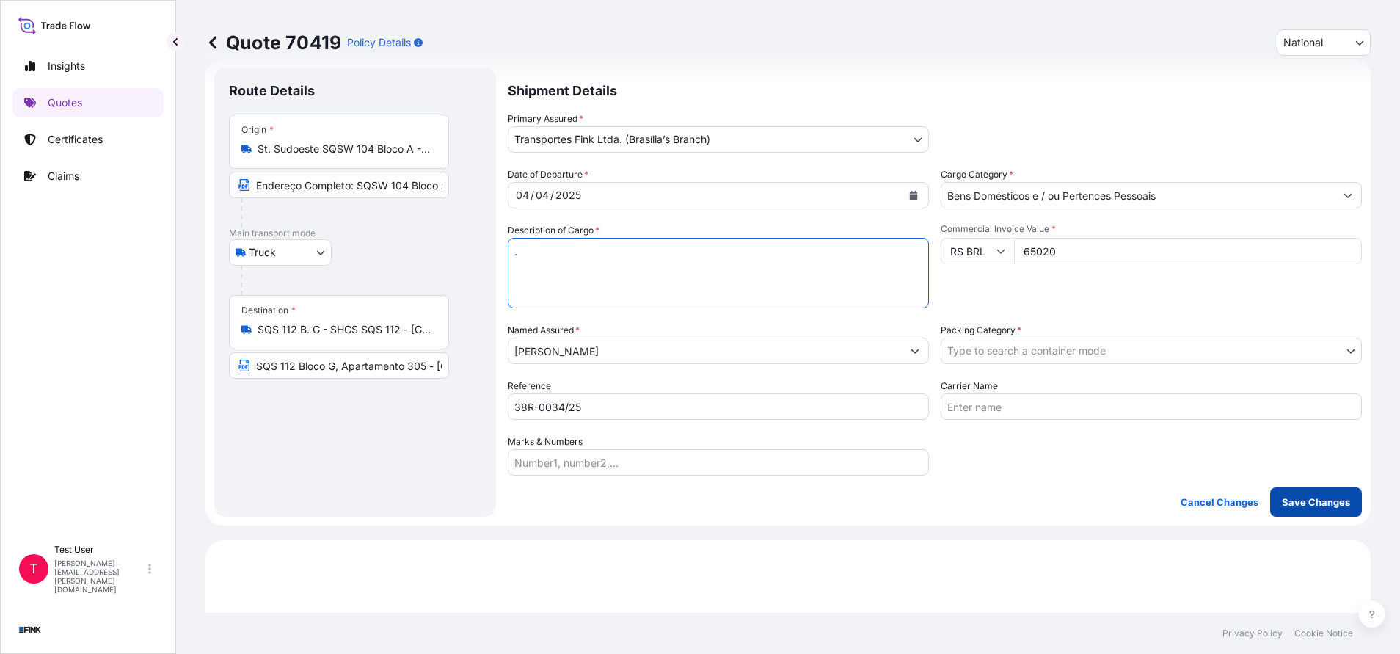
type textarea "."
click at [1320, 503] on p "Save Changes" at bounding box center [1316, 502] width 68 height 15
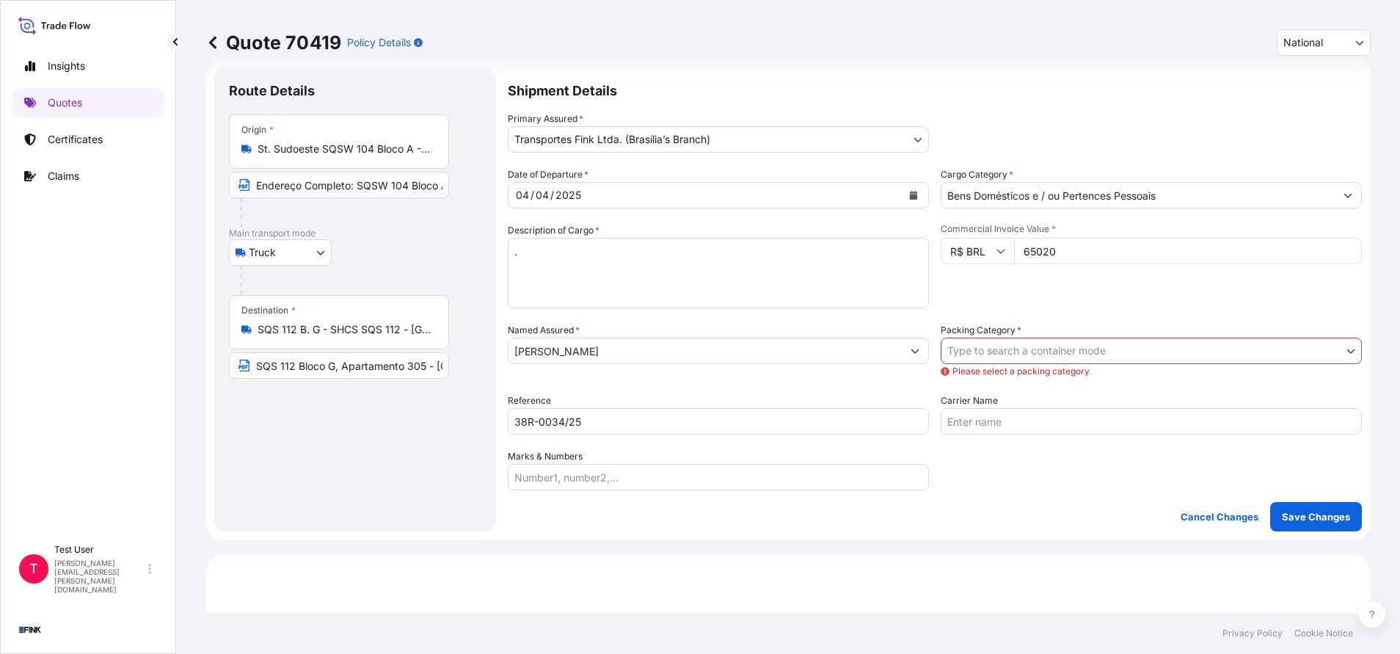
click at [1099, 349] on body "Insights Quotes Certificates Claims T Test User [PERSON_NAME][EMAIL_ADDRESS][PE…" at bounding box center [700, 327] width 1400 height 654
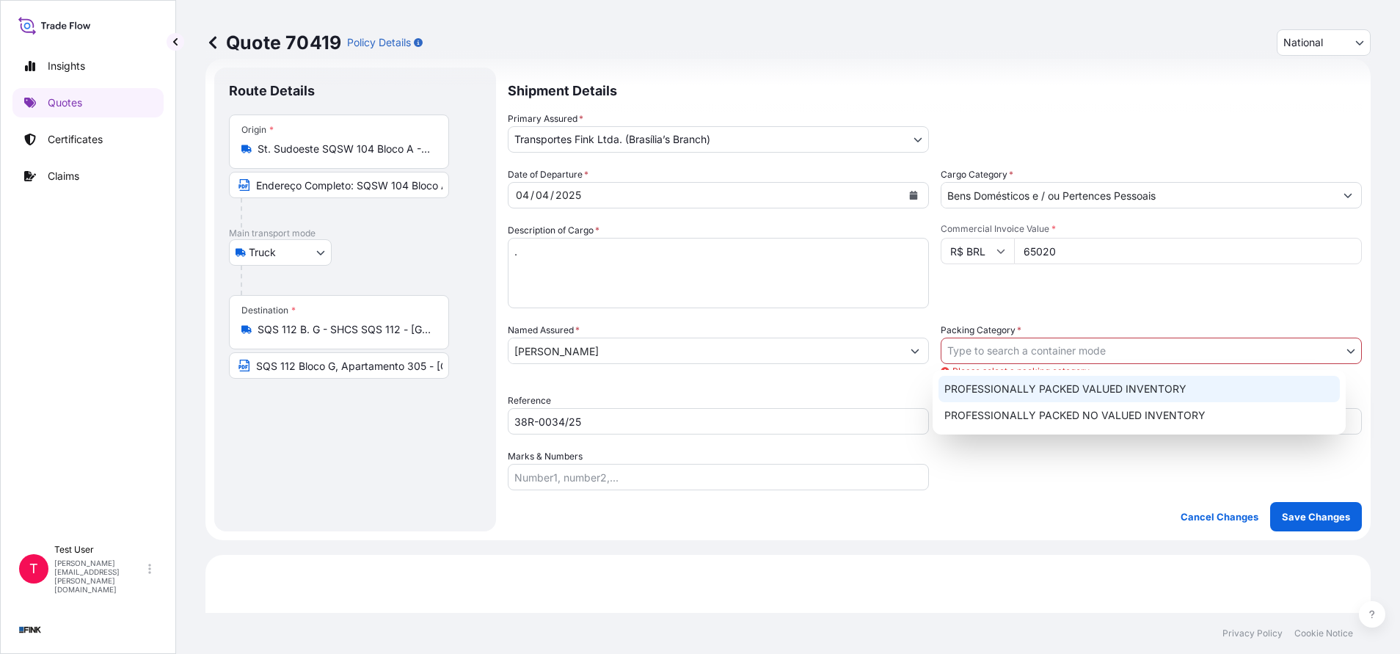
click at [1005, 390] on div "PROFESSIONALLY PACKED VALUED INVENTORY" at bounding box center [1139, 389] width 401 height 26
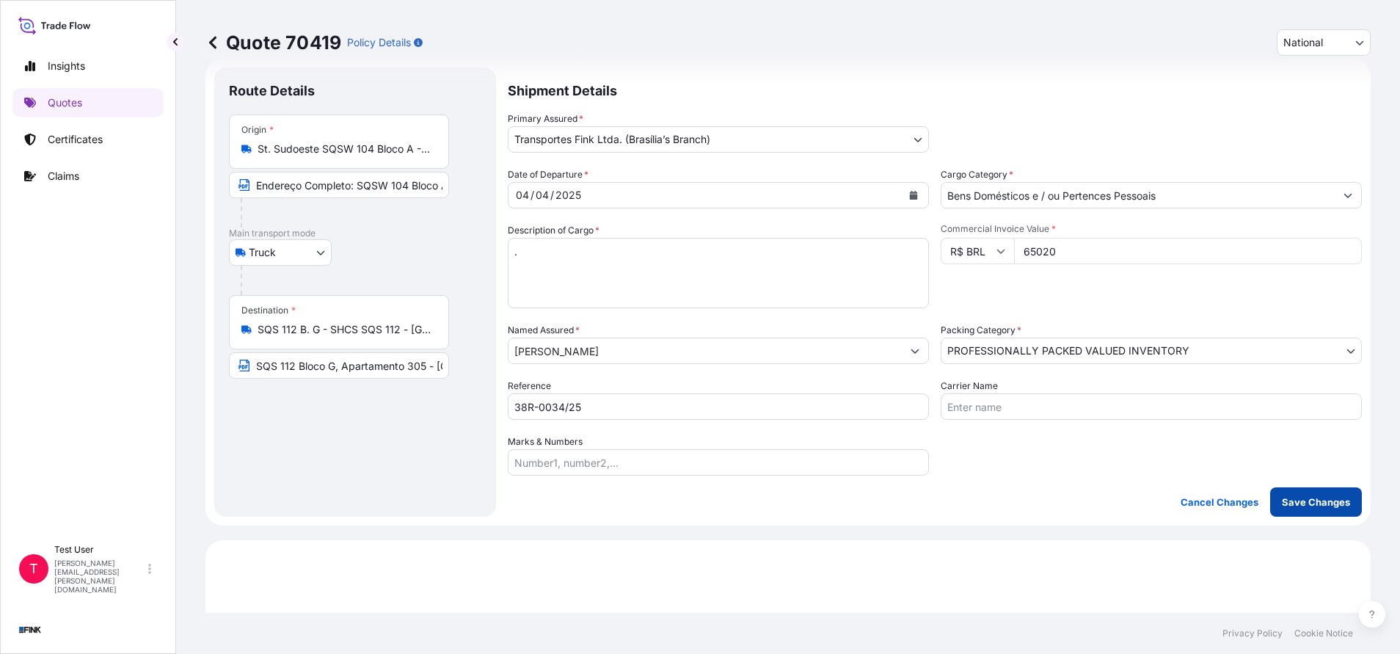
click at [1297, 506] on p "Save Changes" at bounding box center [1316, 502] width 68 height 15
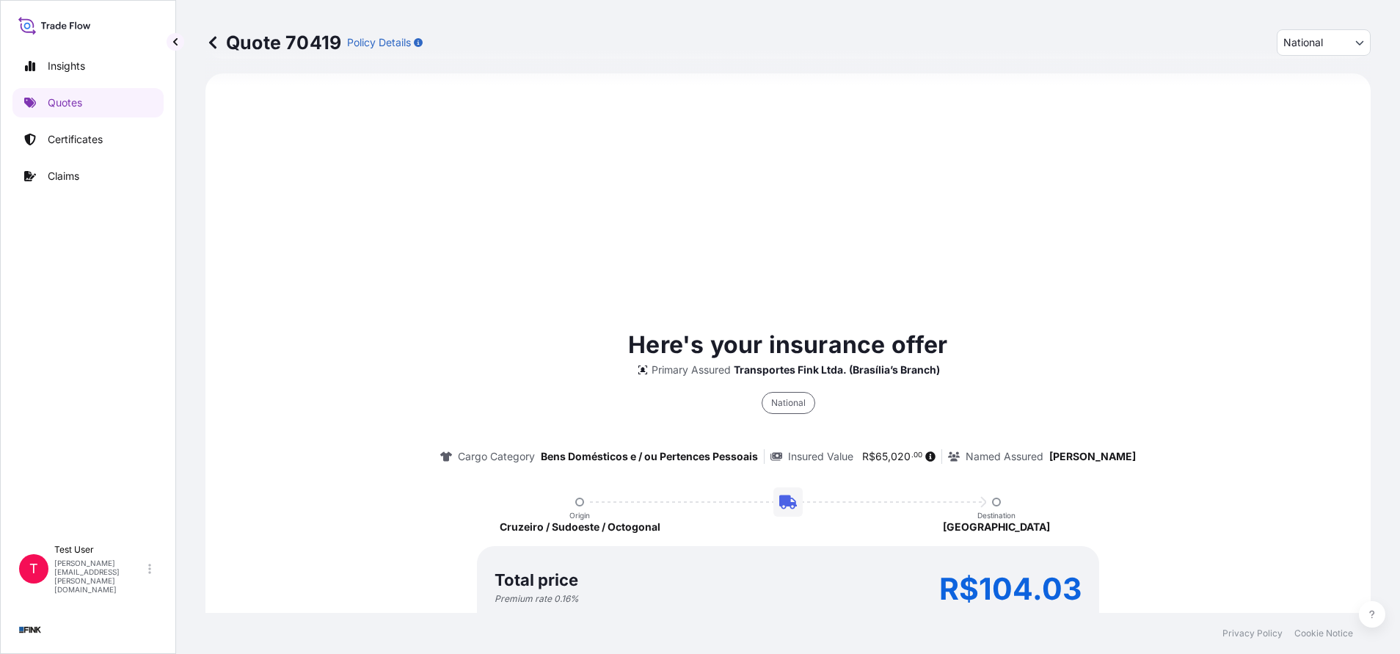
select select "Truck"
select select "32184"
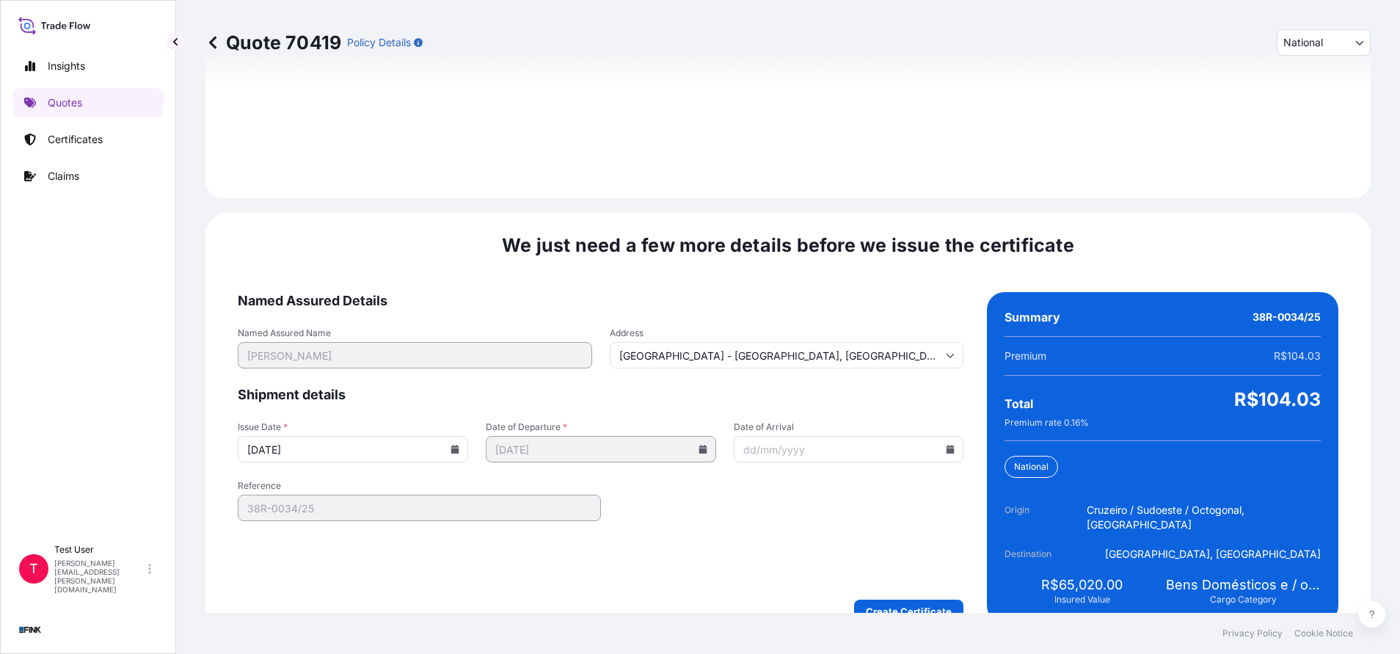
scroll to position [1686, 0]
click at [458, 434] on input "[DATE]" at bounding box center [353, 447] width 230 height 26
click at [447, 434] on input "[DATE]" at bounding box center [353, 447] width 230 height 26
click at [454, 443] on icon at bounding box center [455, 447] width 8 height 9
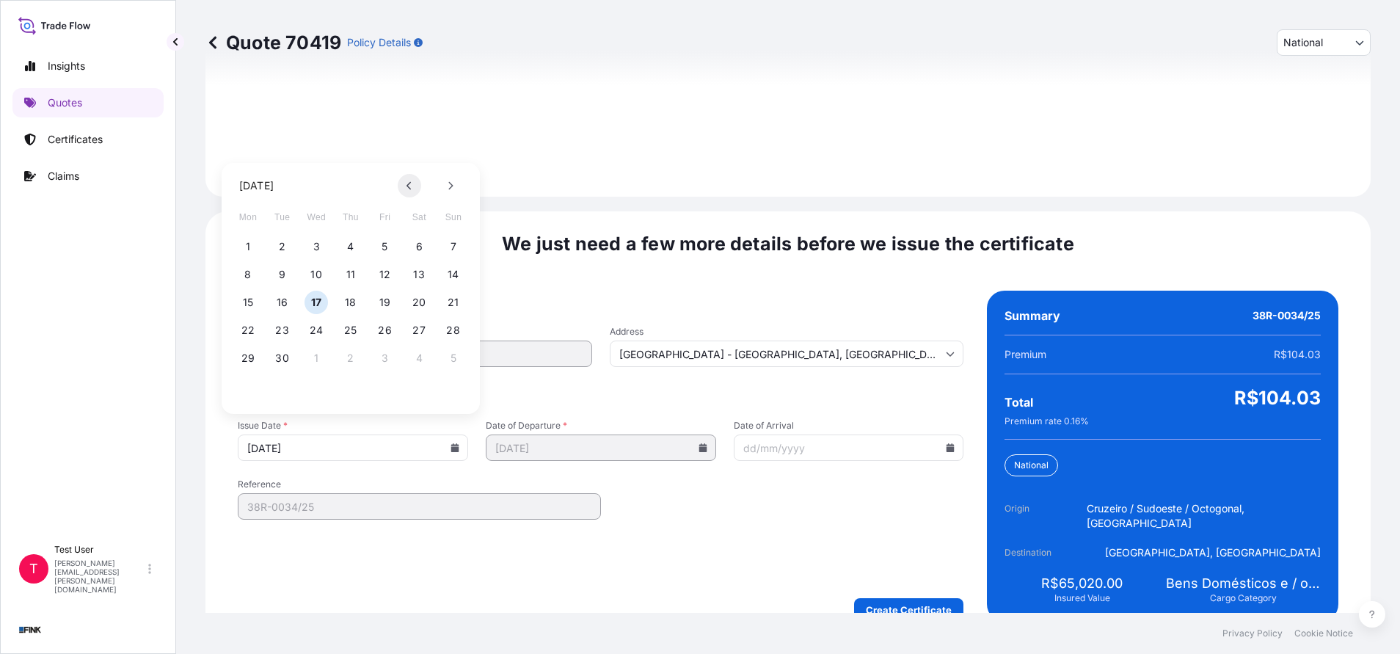
click at [407, 183] on icon at bounding box center [410, 185] width 6 height 9
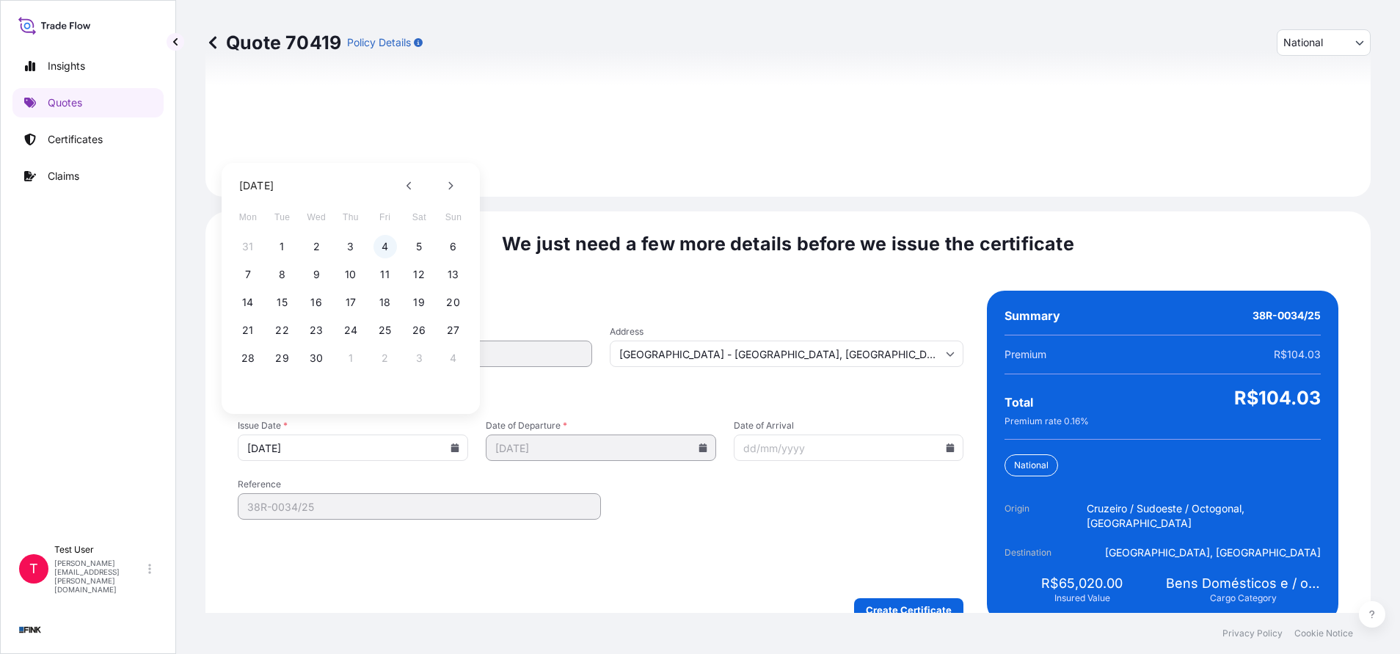
click at [385, 247] on button "4" at bounding box center [385, 246] width 23 height 23
type input "[DATE]"
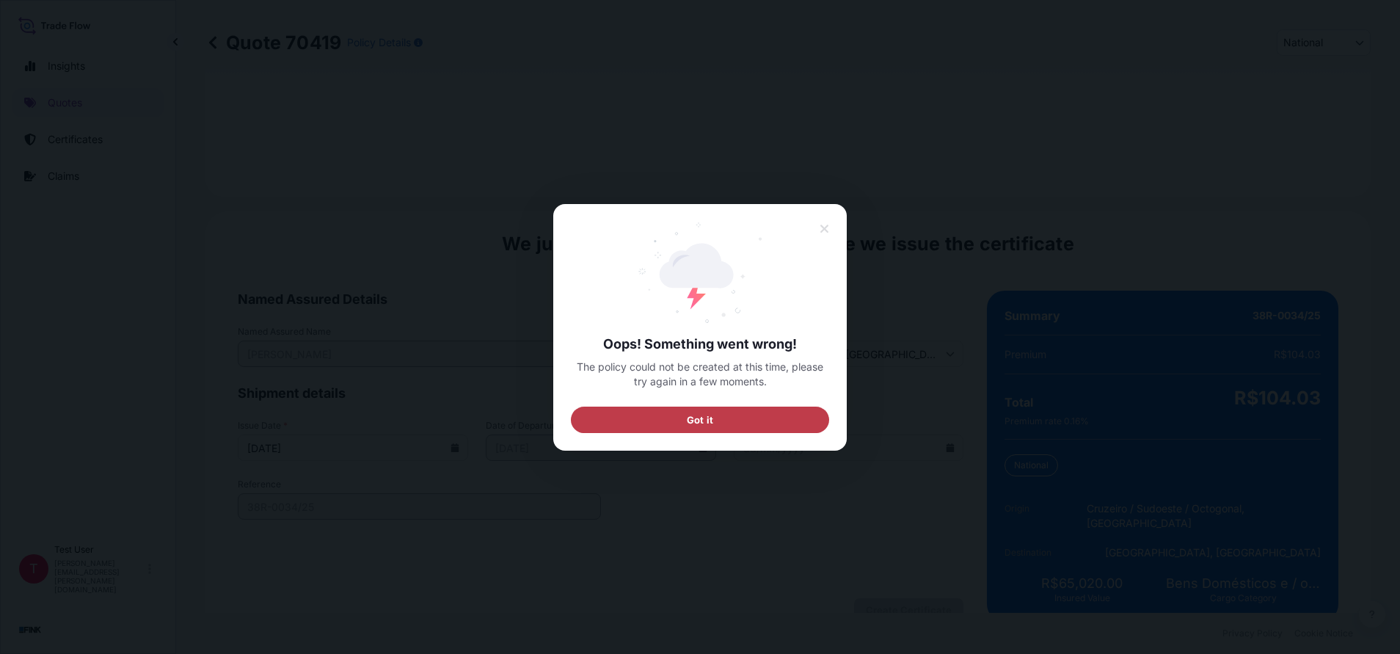
click at [713, 429] on button "Got it" at bounding box center [700, 419] width 258 height 26
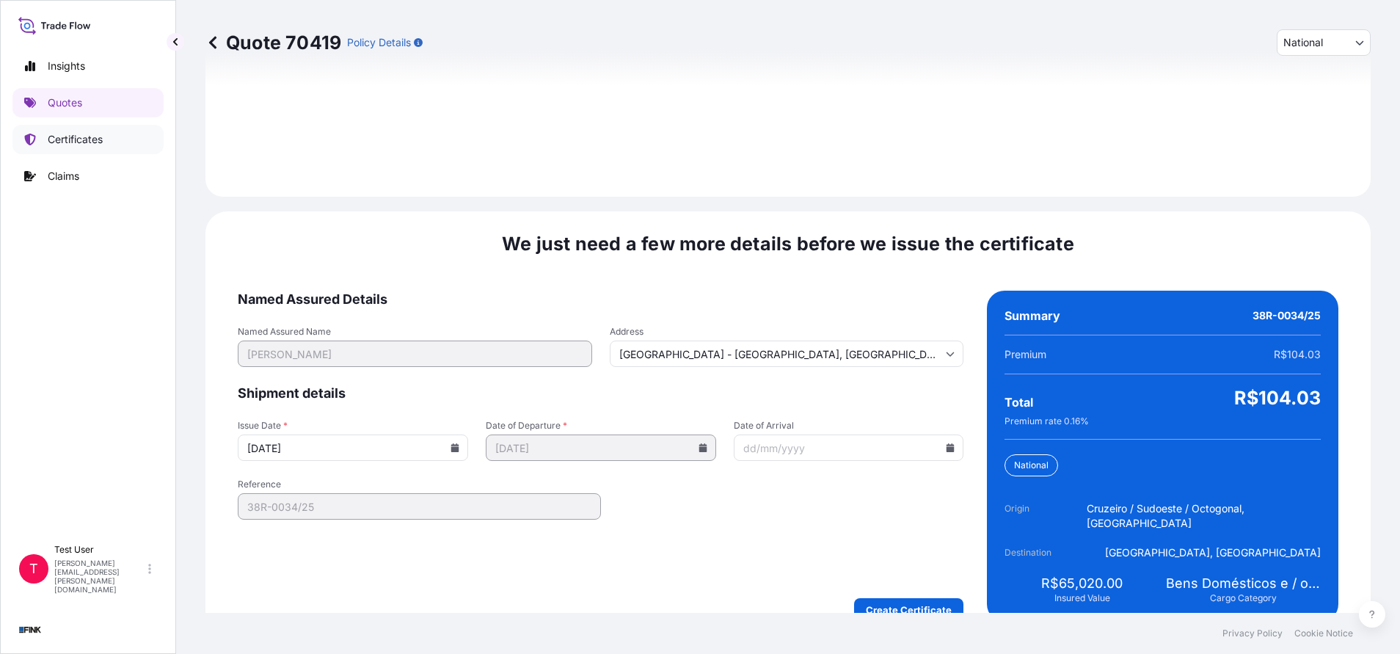
click at [73, 139] on p "Certificates" at bounding box center [75, 139] width 55 height 15
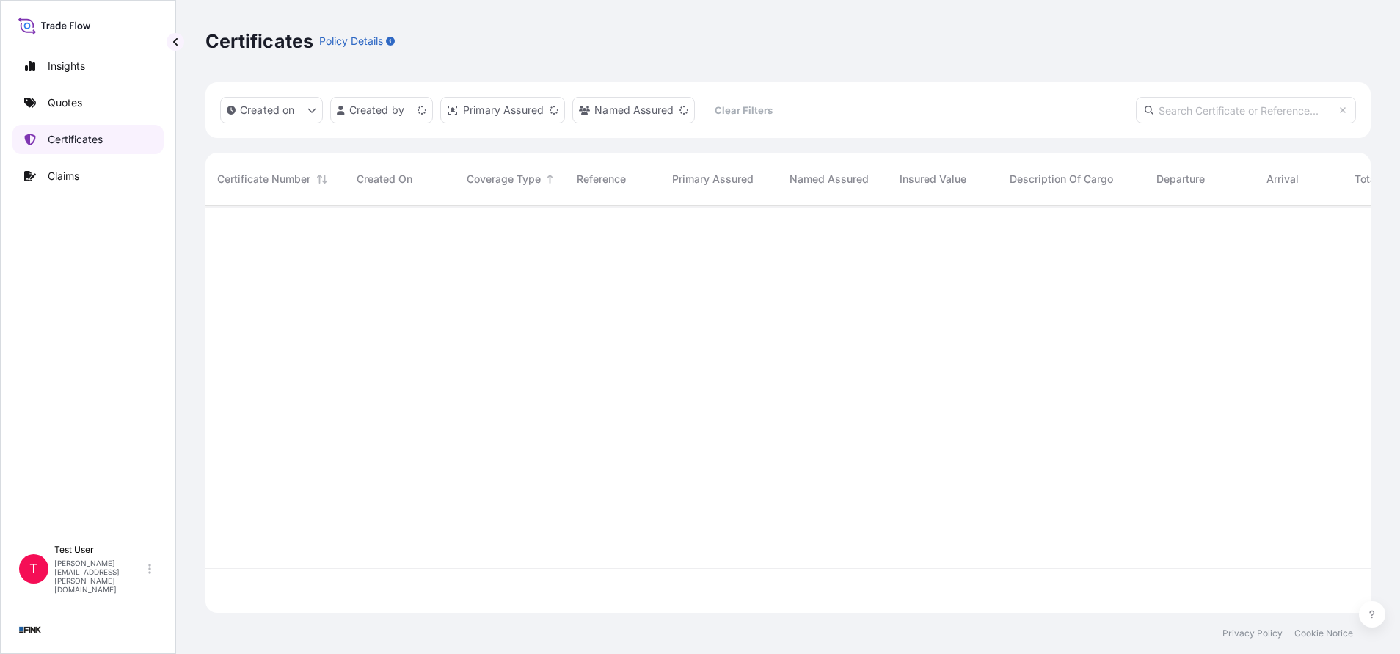
scroll to position [398, 1148]
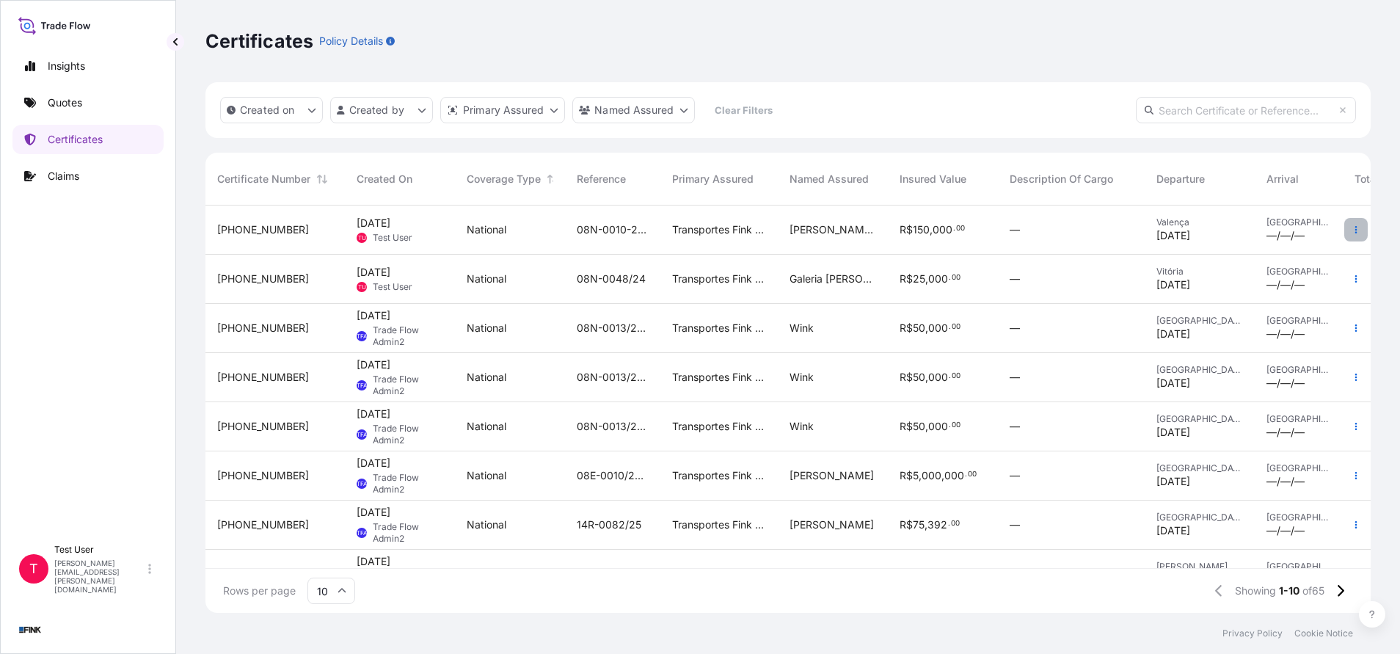
click at [1344, 236] on button "button" at bounding box center [1355, 229] width 23 height 23
click at [1239, 238] on p "Duplicate quote" at bounding box center [1257, 232] width 76 height 15
select select "national"
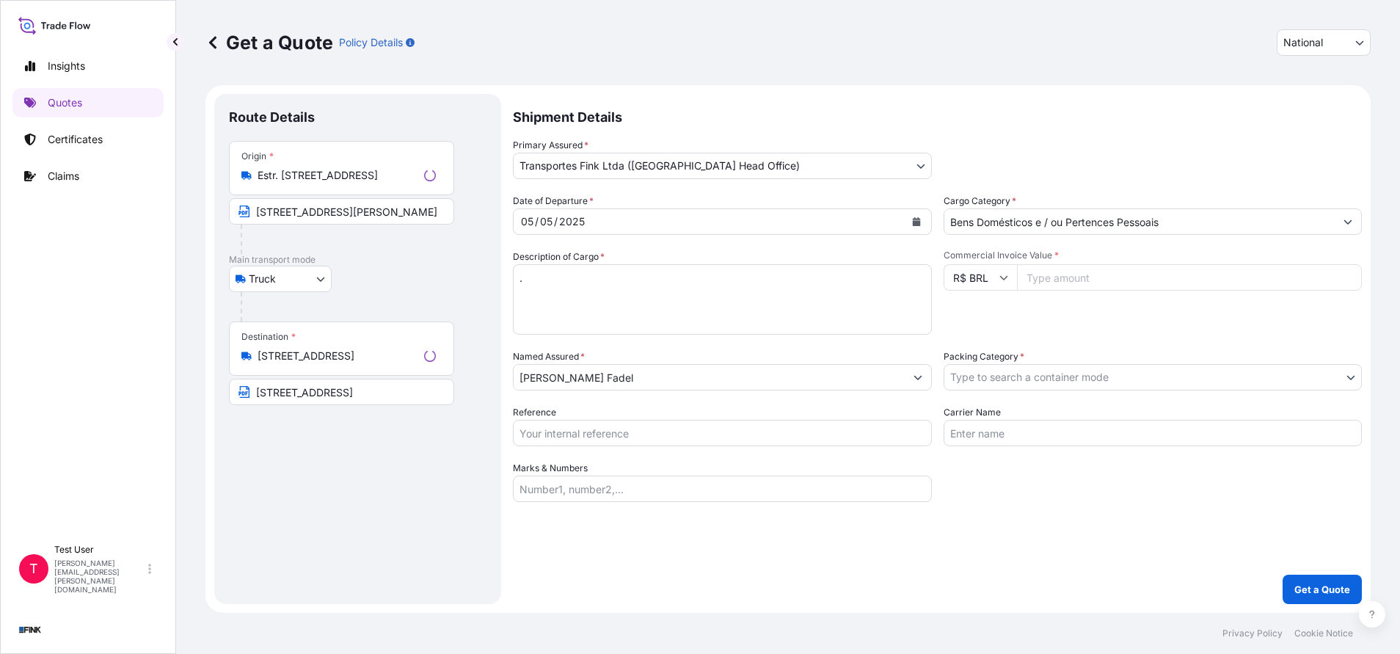
select select "Truck"
select select "31747"
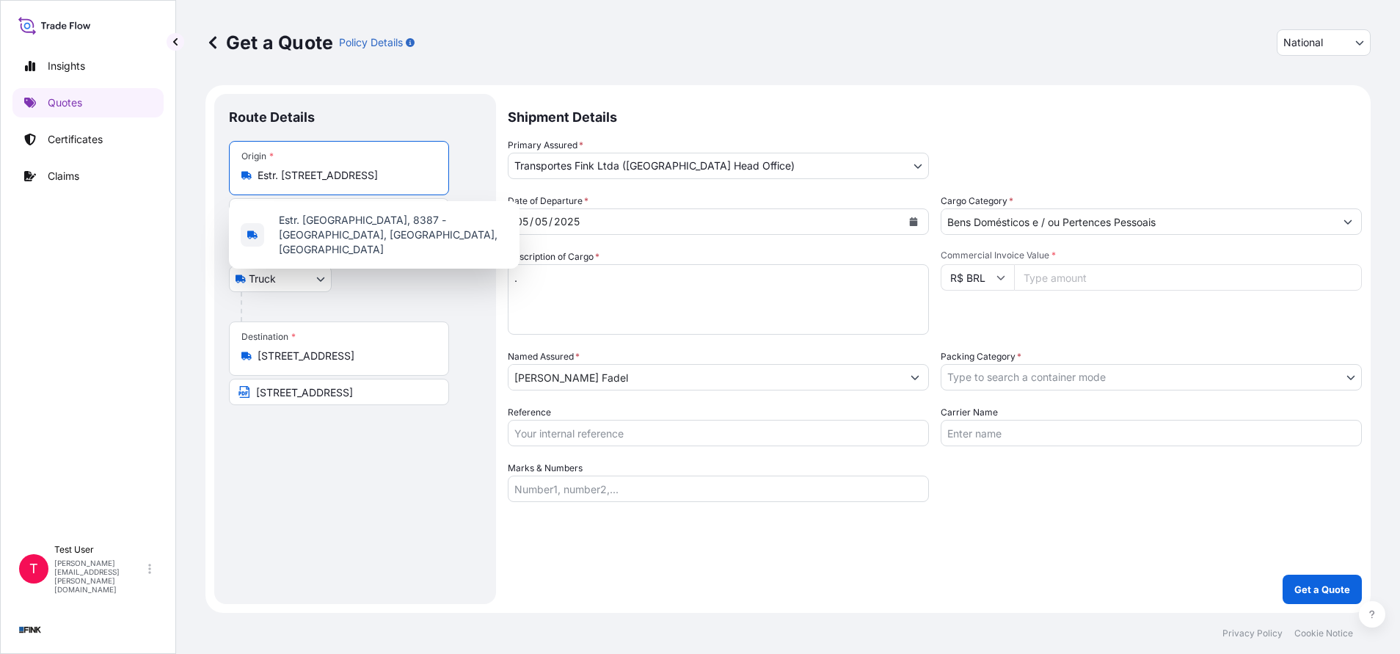
click at [356, 178] on input "Estr. [STREET_ADDRESS]" at bounding box center [344, 175] width 173 height 15
paste input "ndereço Completo: SQSW 104 Bloco A, Apartamento 504 - Sudoeste - [GEOGRAPHIC_DA…"
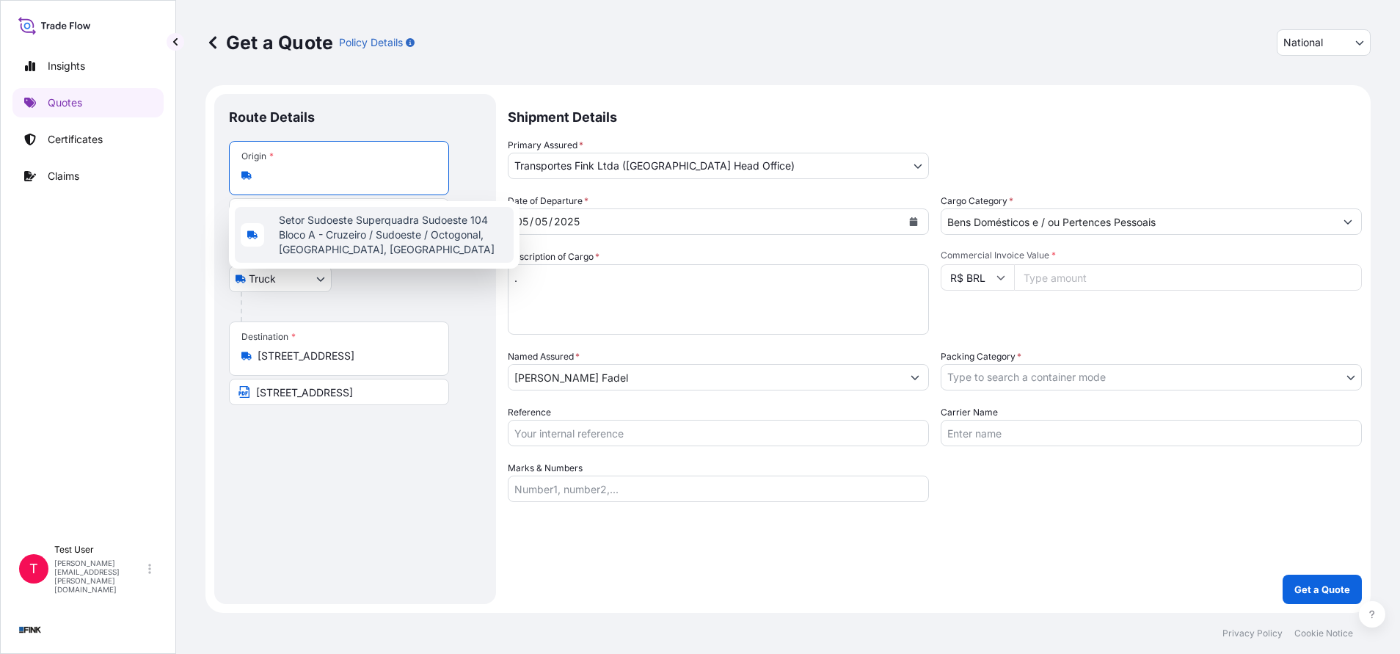
click at [329, 221] on span "Setor Sudoeste Superquadra Sudoeste 104 Bloco A - Cruzeiro / Sudoeste / Octogon…" at bounding box center [393, 235] width 229 height 44
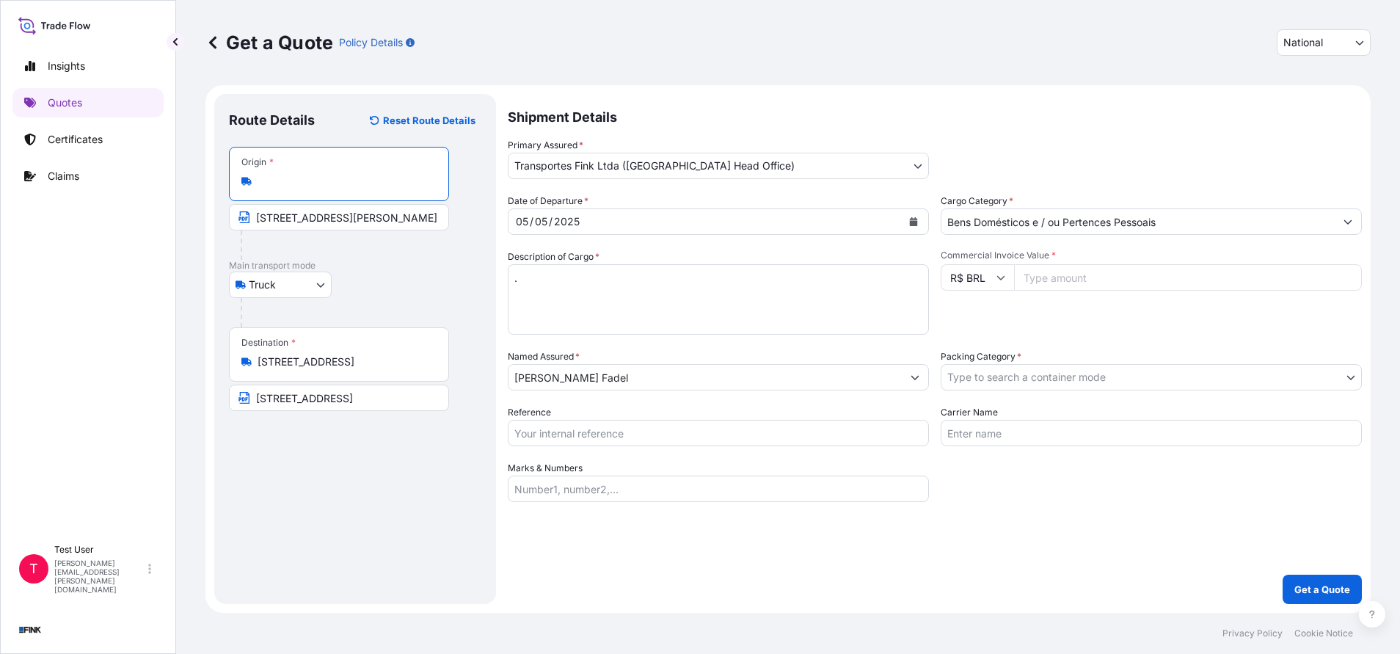
type input "Setor Sudoeste Superquadra Sudoeste 104 Bloco A - Cruzeiro / Sudoeste / Octogon…"
click at [319, 222] on input "[STREET_ADDRESS][PERSON_NAME]" at bounding box center [341, 217] width 225 height 26
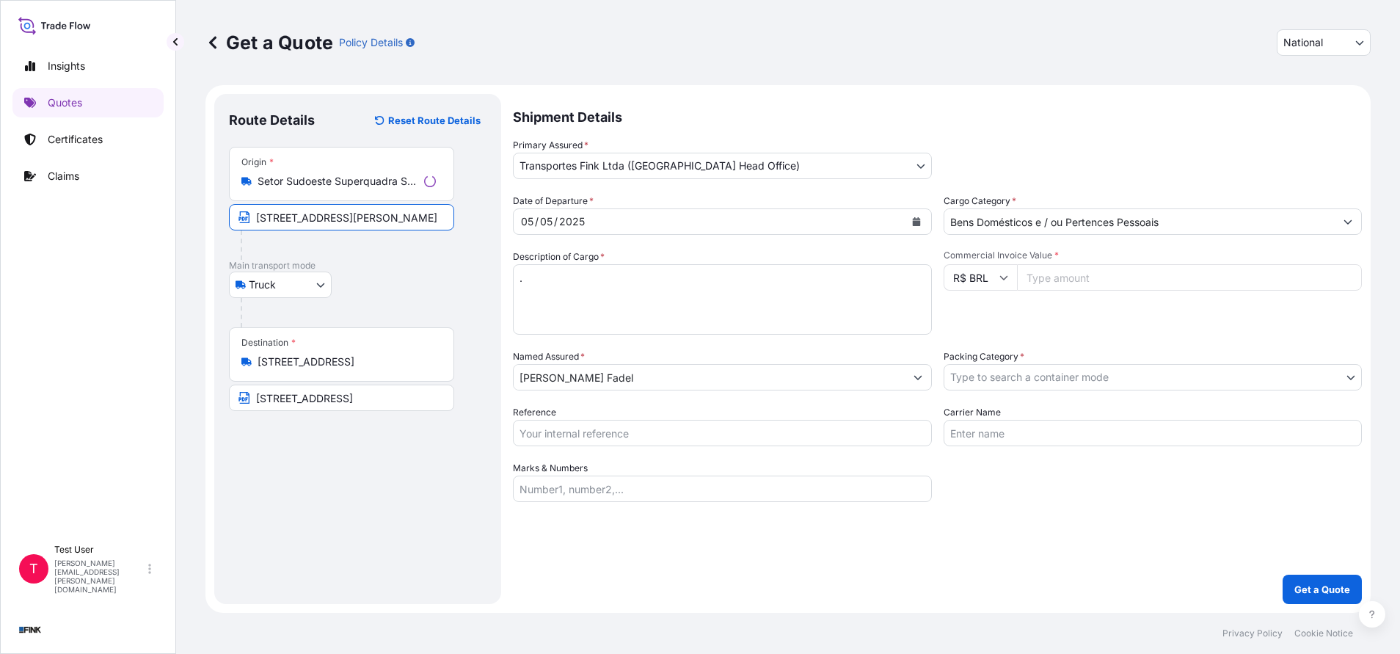
paste input "Endereço Completo: SQSW 104 Bloco A, Apartamento 504 - Sudoeste - [GEOGRAPHIC_D…"
type input "Endereço Completo: SQSW 104 Bloco A, Apartamento 504 - Sudoeste - [GEOGRAPHIC_D…"
click at [343, 370] on div "Destination * [STREET_ADDRESS]" at bounding box center [339, 354] width 220 height 54
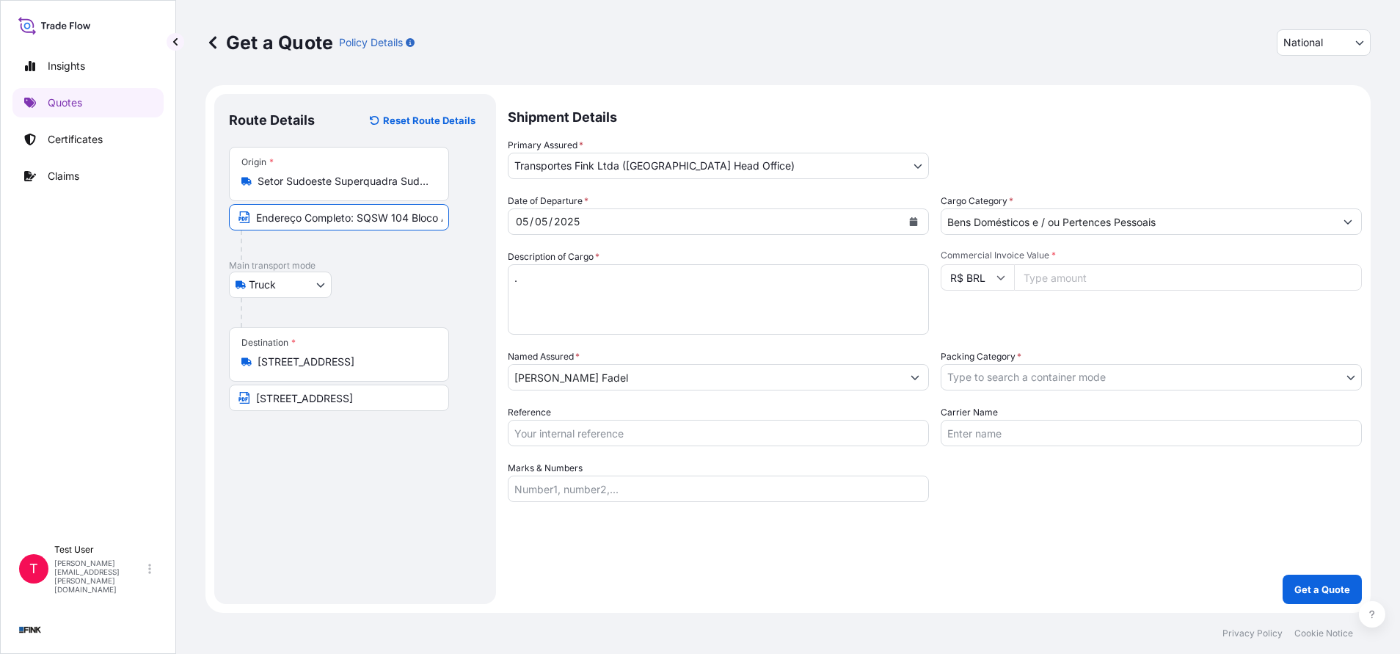
click at [343, 369] on input "[STREET_ADDRESS]" at bounding box center [344, 361] width 173 height 15
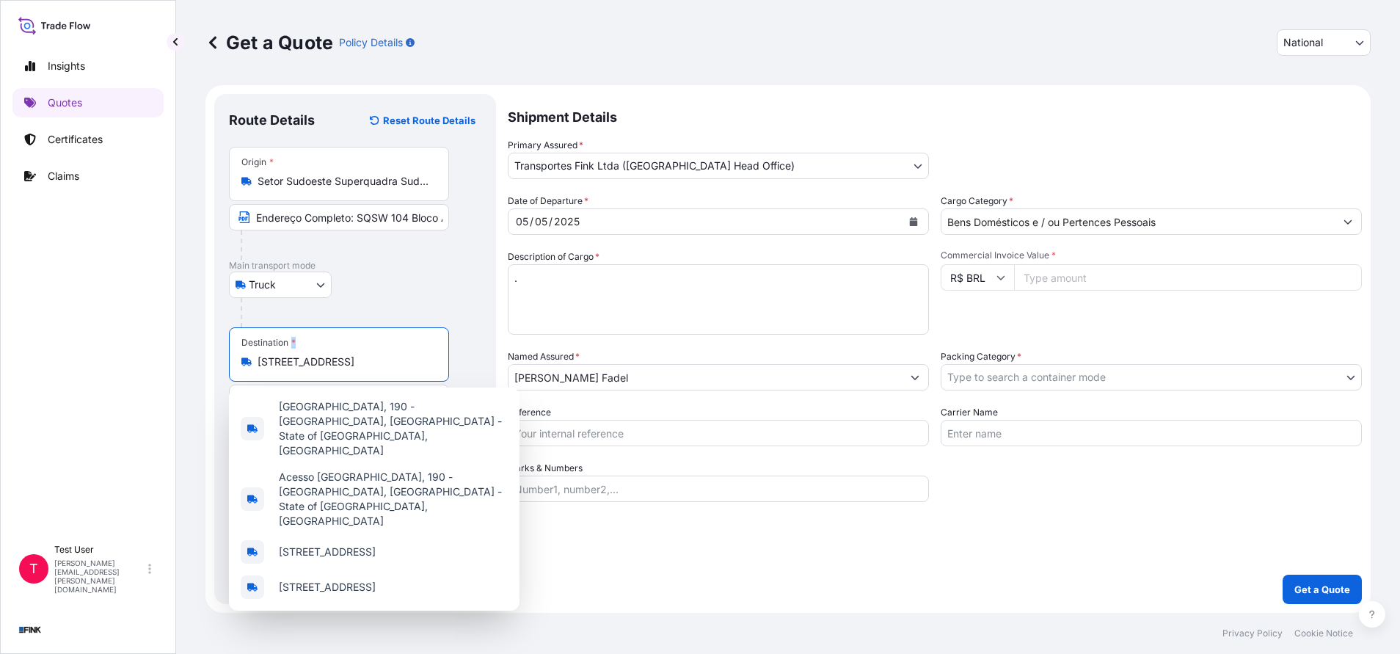
click at [343, 370] on div "Destination * [STREET_ADDRESS]" at bounding box center [339, 354] width 220 height 54
click at [343, 369] on input "[STREET_ADDRESS]" at bounding box center [344, 361] width 173 height 15
click at [343, 370] on div "Destination * [STREET_ADDRESS]" at bounding box center [339, 354] width 220 height 54
click at [343, 369] on input "[STREET_ADDRESS]" at bounding box center [344, 361] width 173 height 15
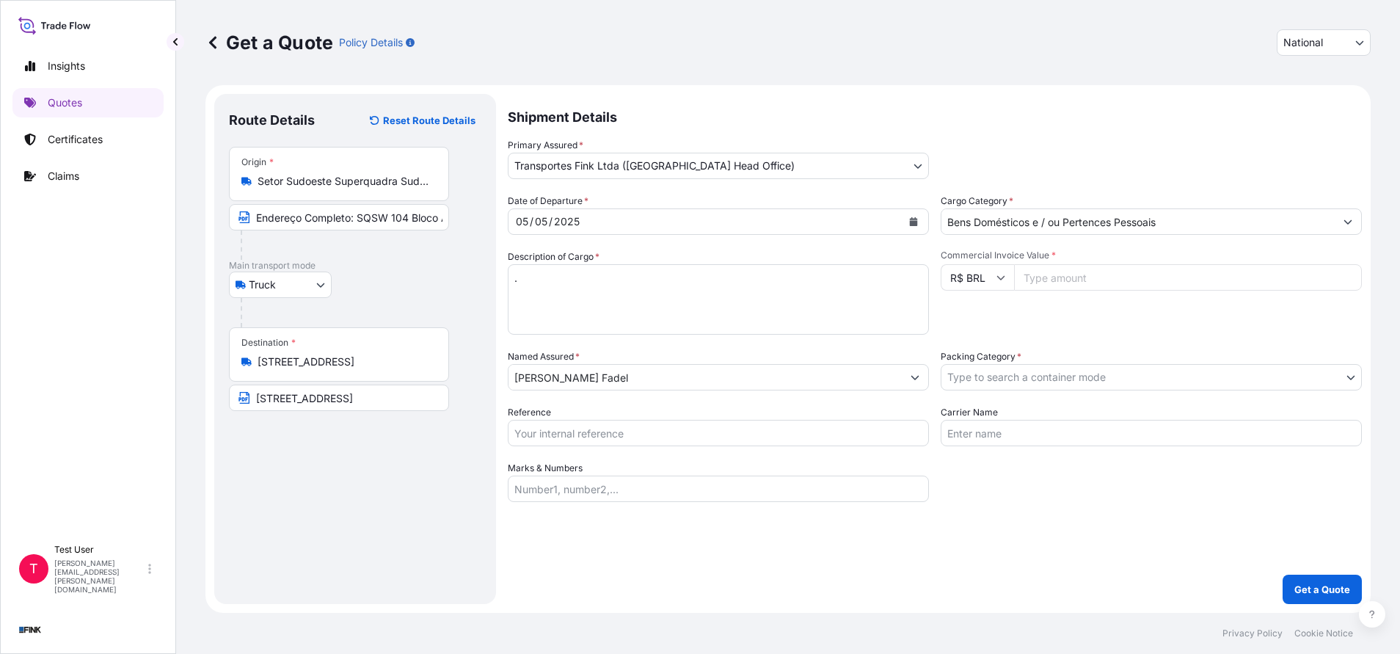
drag, startPoint x: 343, startPoint y: 370, endPoint x: 310, endPoint y: 357, distance: 35.6
click at [310, 357] on input "[STREET_ADDRESS]" at bounding box center [344, 361] width 173 height 15
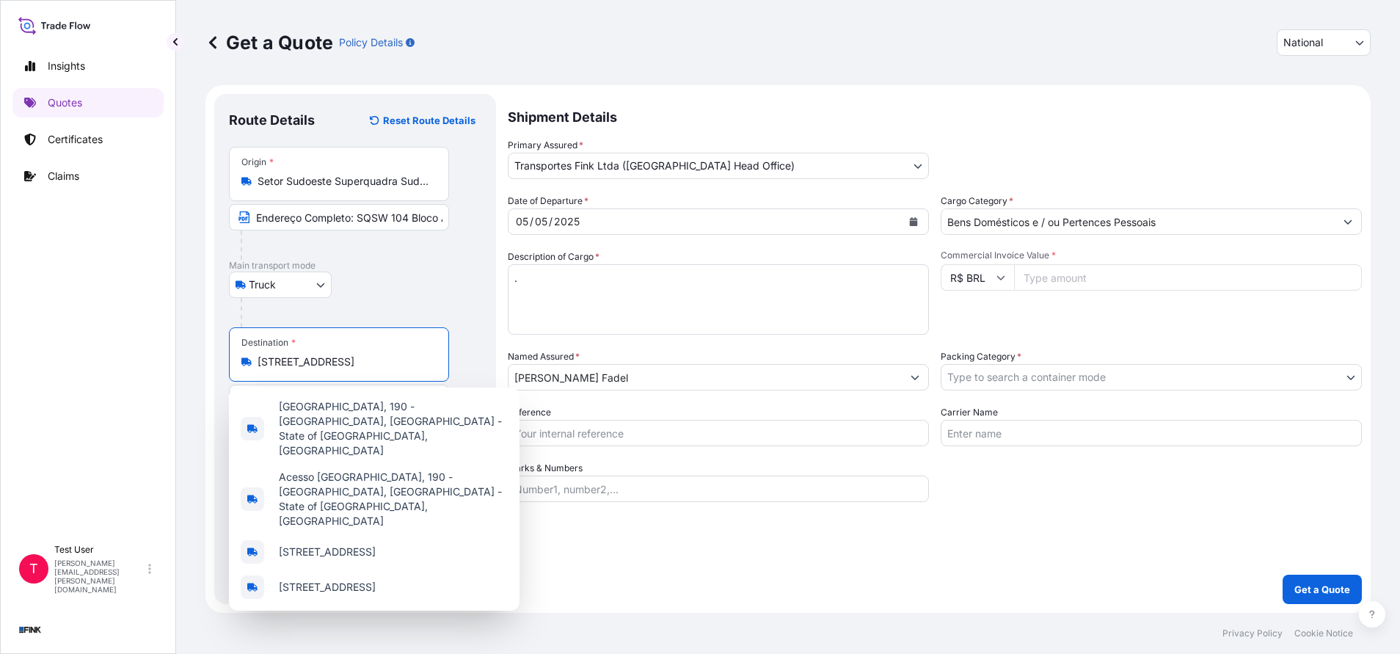
click at [310, 357] on input "[STREET_ADDRESS]" at bounding box center [344, 361] width 173 height 15
paste input "SQS 112 Bloco G, Apartamento 305 - [GEOGRAPHIC_DATA] - [GEOGRAPHIC_DATA] - CEP:…"
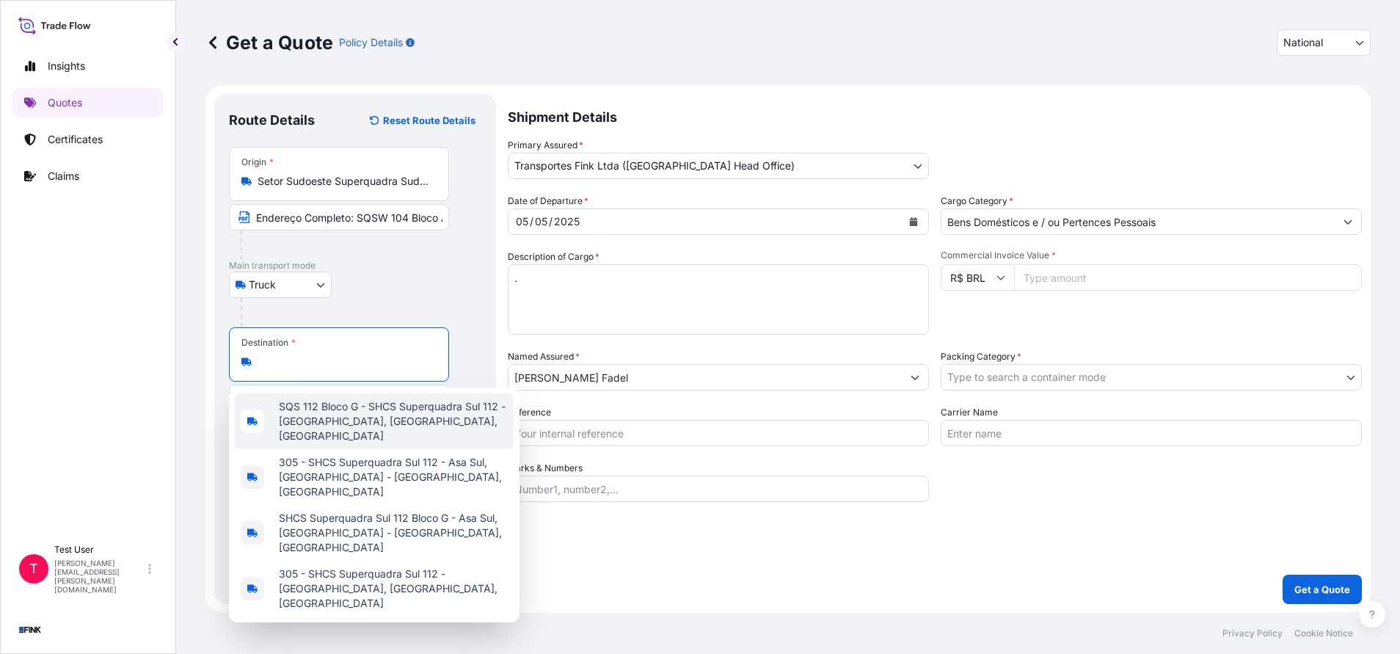
click at [311, 413] on span "SQS 112 Bloco G - SHCS Superquadra Sul 112 - [GEOGRAPHIC_DATA], [GEOGRAPHIC_DAT…" at bounding box center [393, 421] width 229 height 44
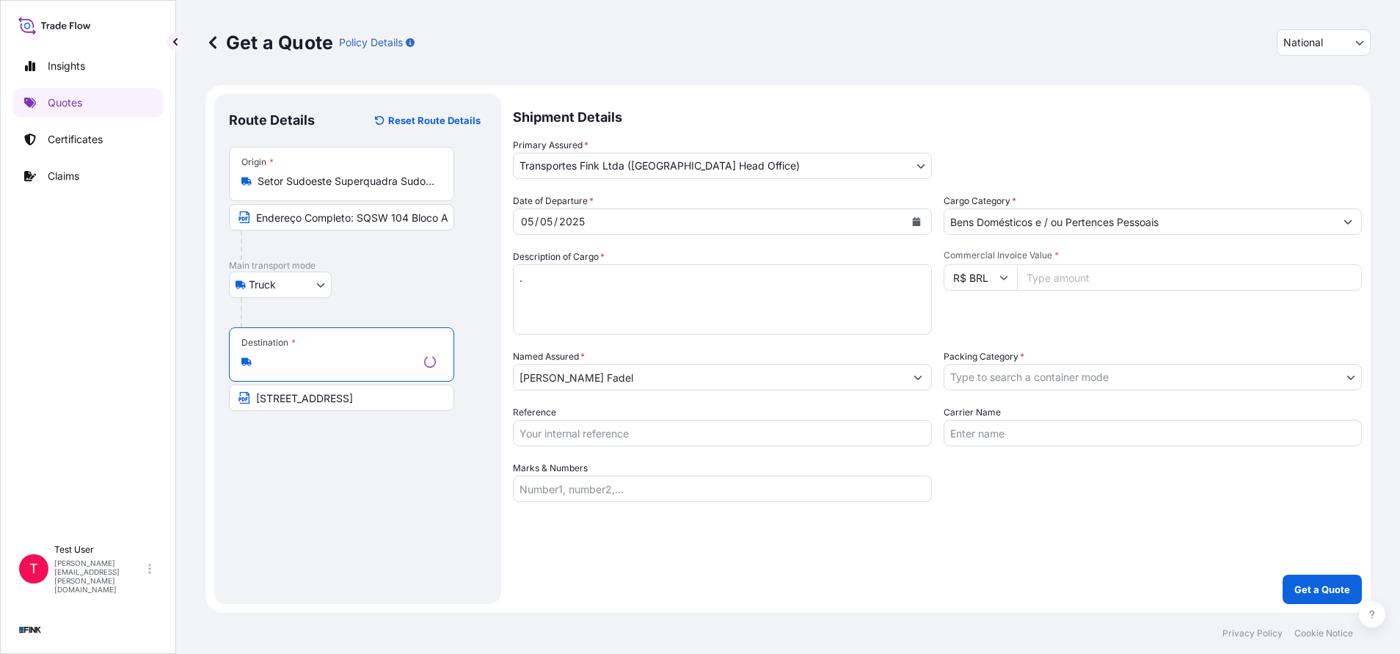
type input "SQS 112 Bloco G - SHCS Superquadra Sul 112 - [GEOGRAPHIC_DATA], [GEOGRAPHIC_DAT…"
click at [305, 403] on input "[STREET_ADDRESS]" at bounding box center [341, 398] width 225 height 26
click at [305, 403] on input "[STREET_ADDRESS]" at bounding box center [339, 398] width 220 height 26
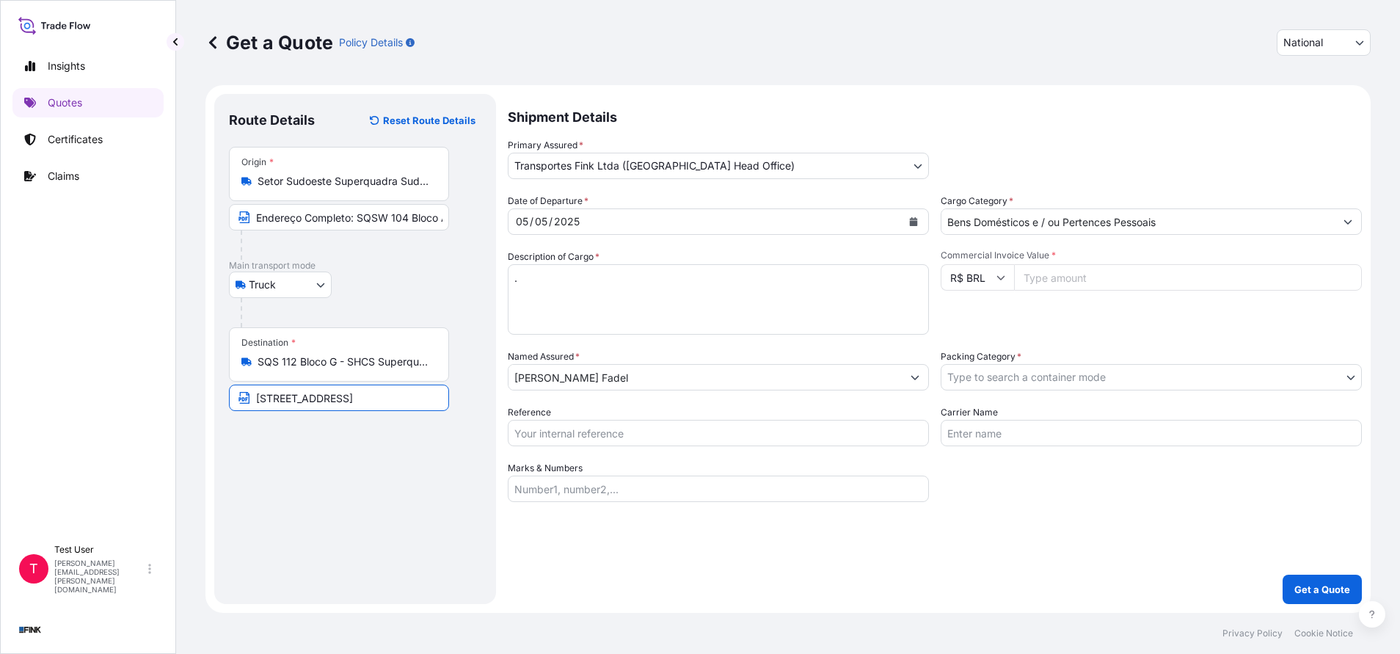
paste input "SQS 112 Bloco G, Apartamento 305 - [GEOGRAPHIC_DATA] - [GEOGRAPHIC_DATA] - CEP:…"
type input "SQS 112 Bloco G, Apartamento 305 - [GEOGRAPHIC_DATA] - [GEOGRAPHIC_DATA] - CEP:…"
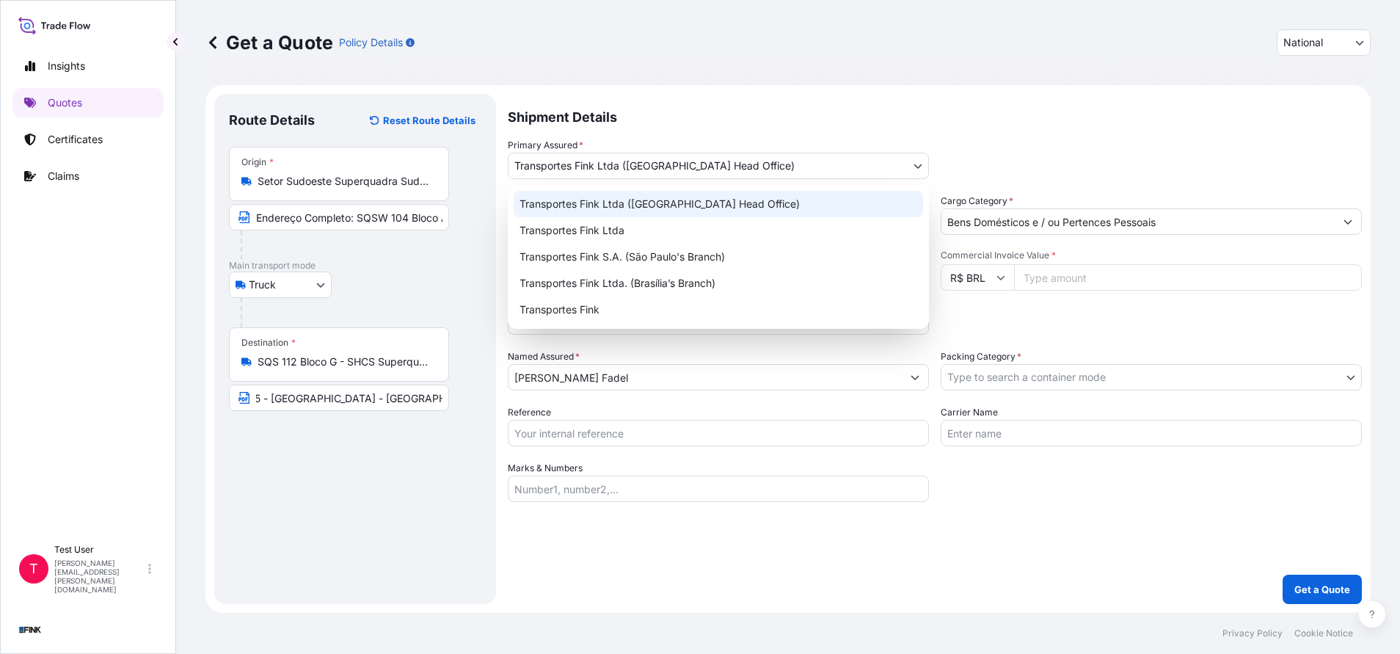
click at [907, 166] on body "4 options available. 4 options available. 0 options available. 4 options availa…" at bounding box center [700, 327] width 1400 height 654
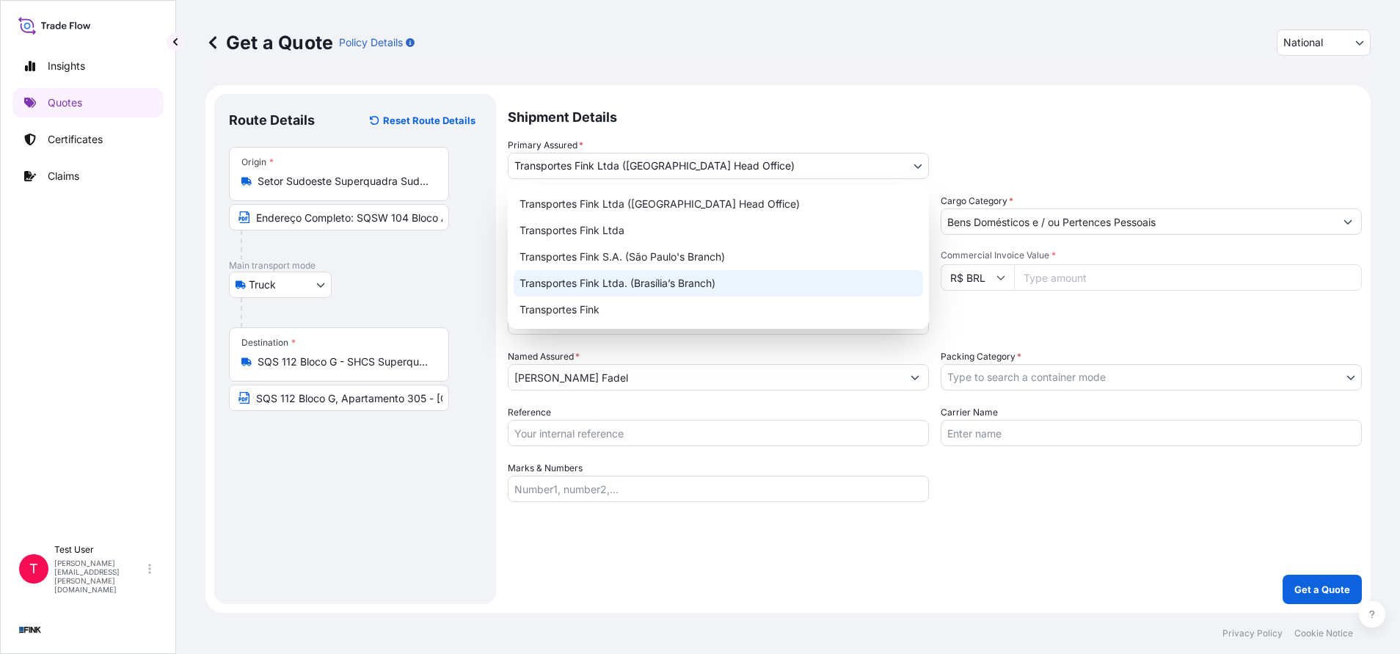
click at [643, 288] on div "Transportes Fink Ltda. (Brasília’s Branch)" at bounding box center [718, 283] width 409 height 26
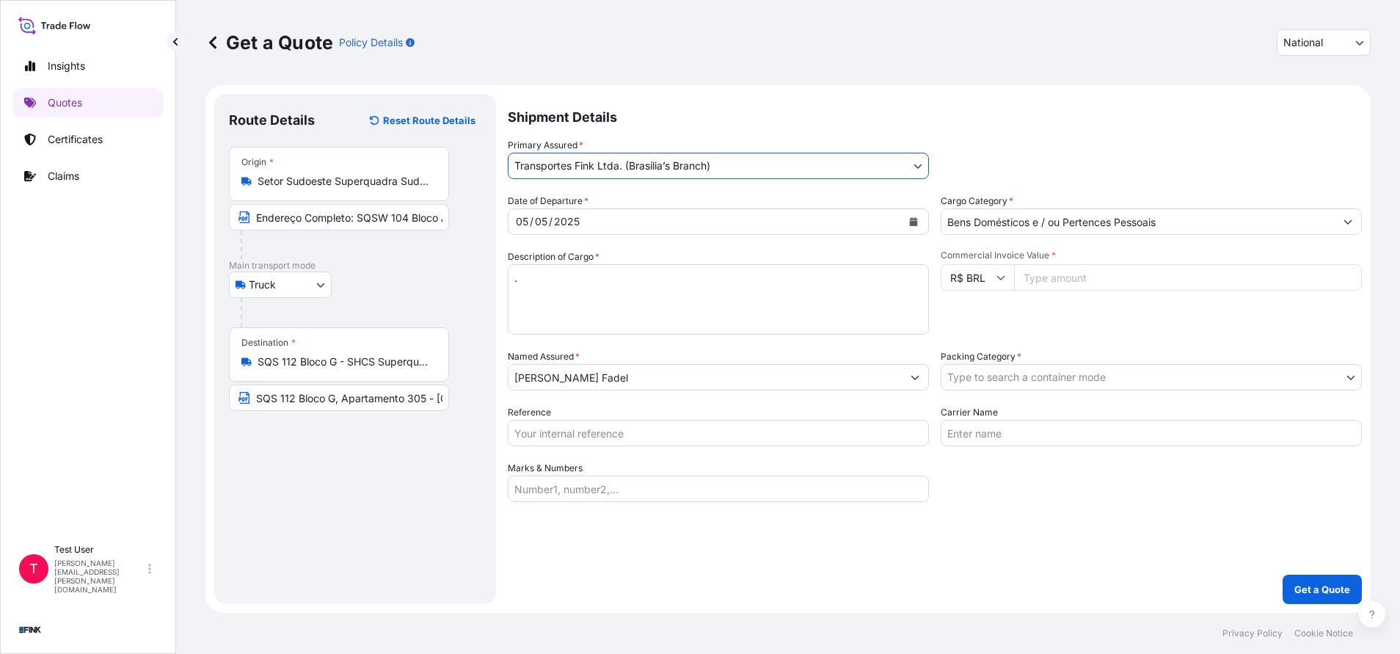
click at [910, 224] on icon "Calendar" at bounding box center [914, 221] width 8 height 9
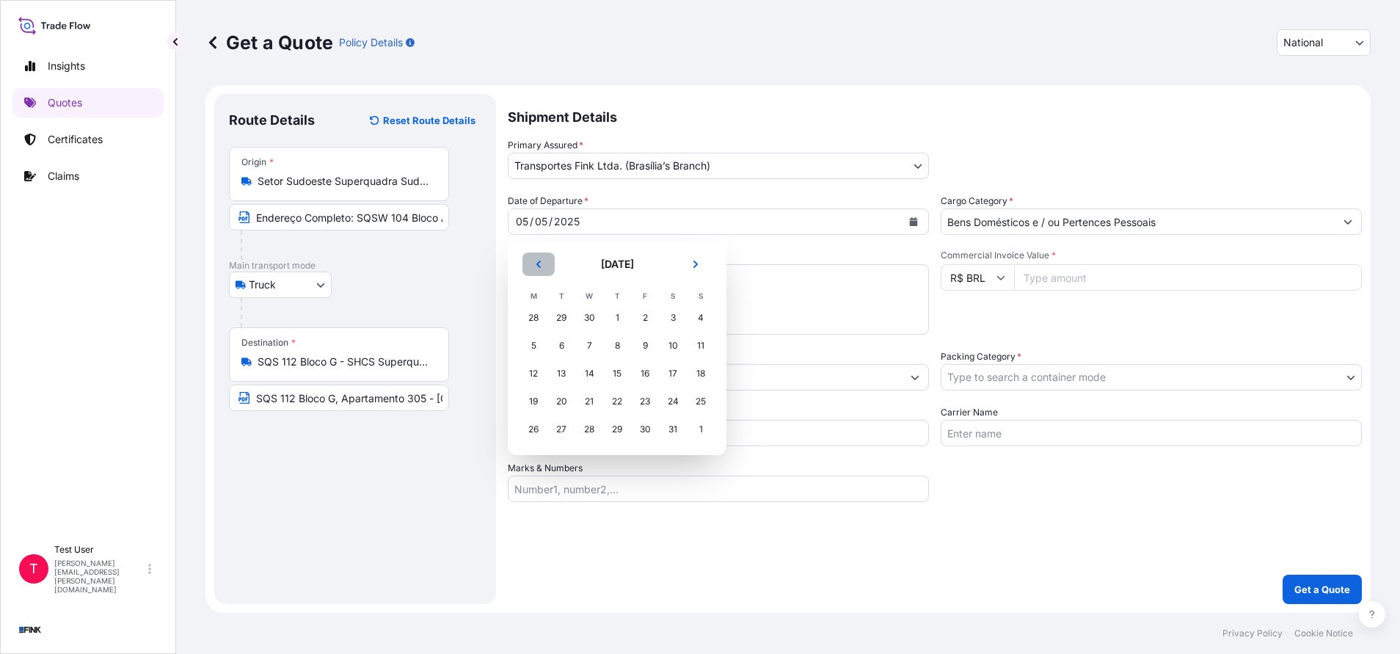
click at [545, 264] on button "Previous" at bounding box center [538, 263] width 32 height 23
click at [646, 317] on div "4" at bounding box center [645, 318] width 26 height 26
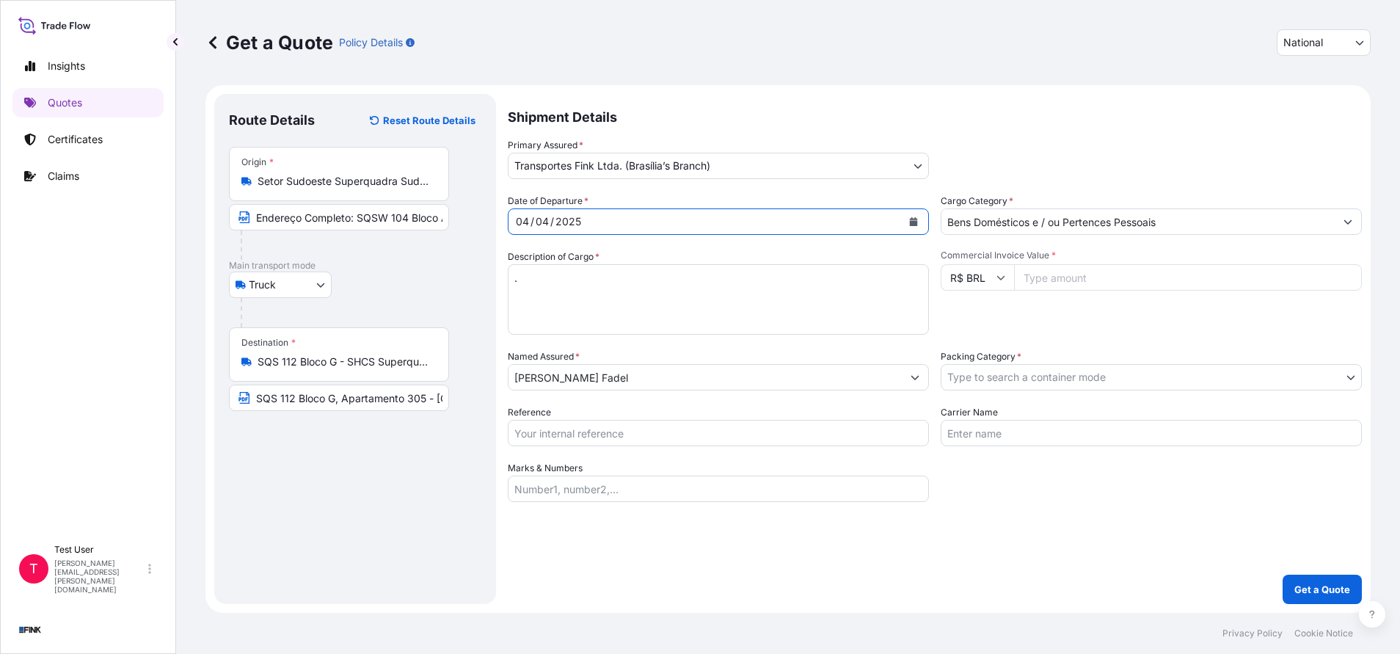
click at [762, 312] on textarea "." at bounding box center [718, 299] width 421 height 70
click at [1079, 276] on input "Commercial Invoice Value *" at bounding box center [1188, 277] width 348 height 26
paste input "65020.00"
type input "65020.00"
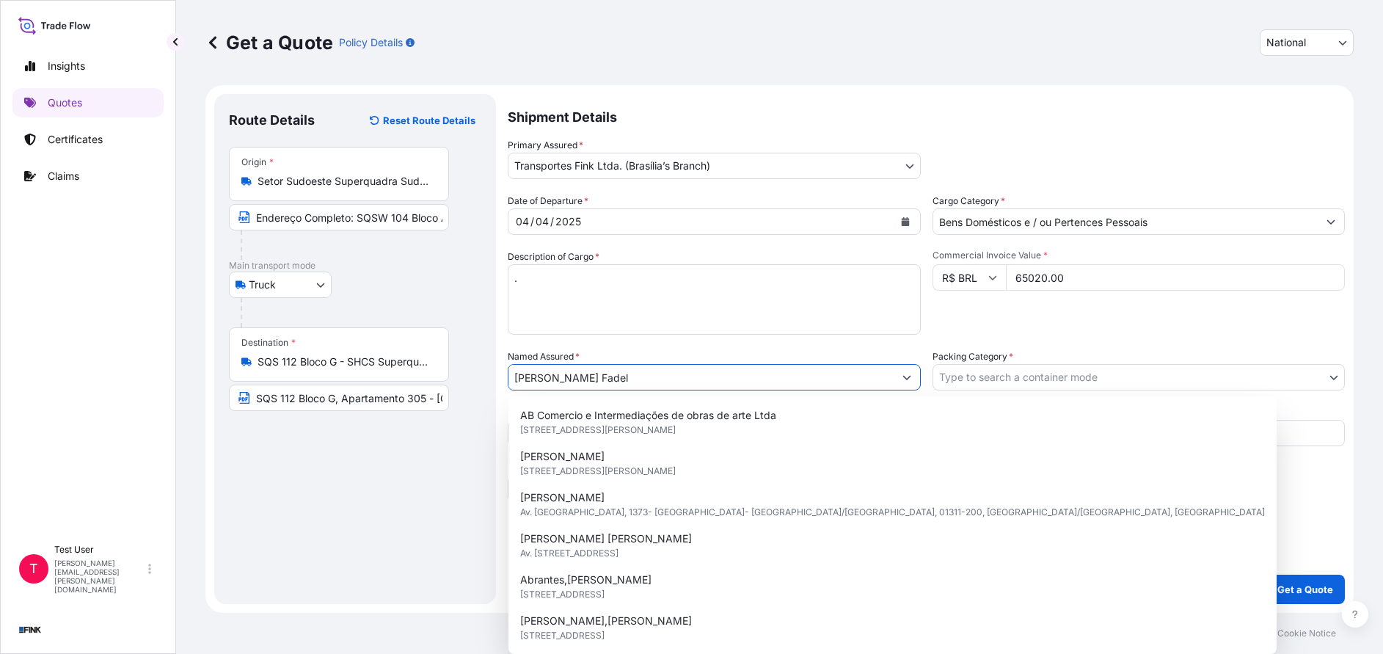
drag, startPoint x: 638, startPoint y: 381, endPoint x: 464, endPoint y: 377, distance: 174.7
click at [464, 377] on form "Route Details Reset Route Details Place of loading Road / Inland Road / Inland …" at bounding box center [779, 349] width 1148 height 528
paste input "[PERSON_NAME]"
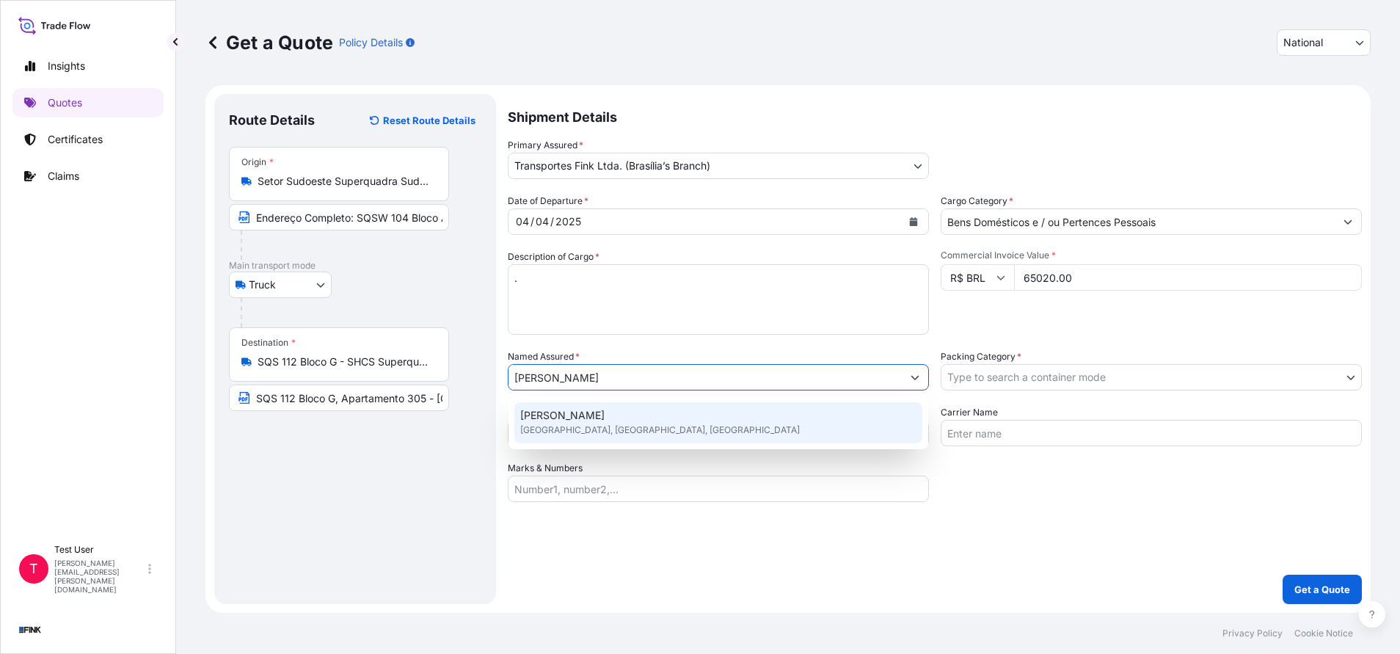
click at [591, 423] on span "[GEOGRAPHIC_DATA], [GEOGRAPHIC_DATA], [GEOGRAPHIC_DATA]" at bounding box center [660, 430] width 280 height 15
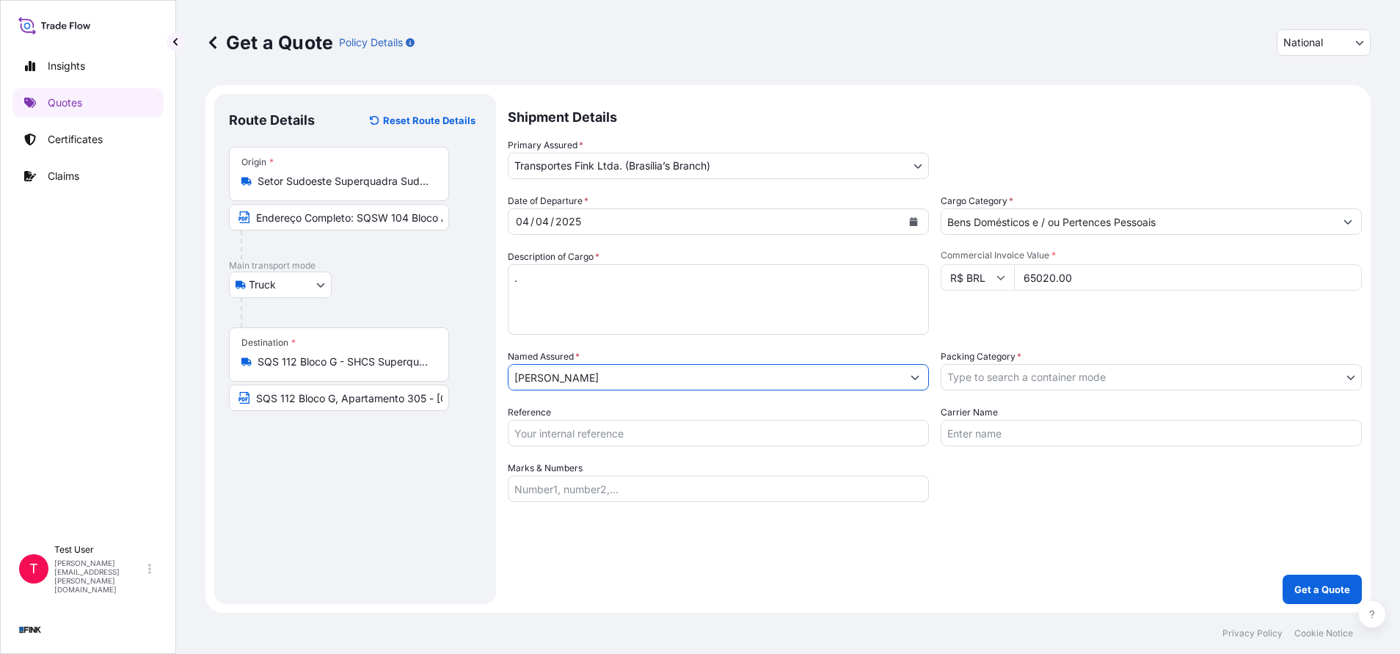
type input "[PERSON_NAME]"
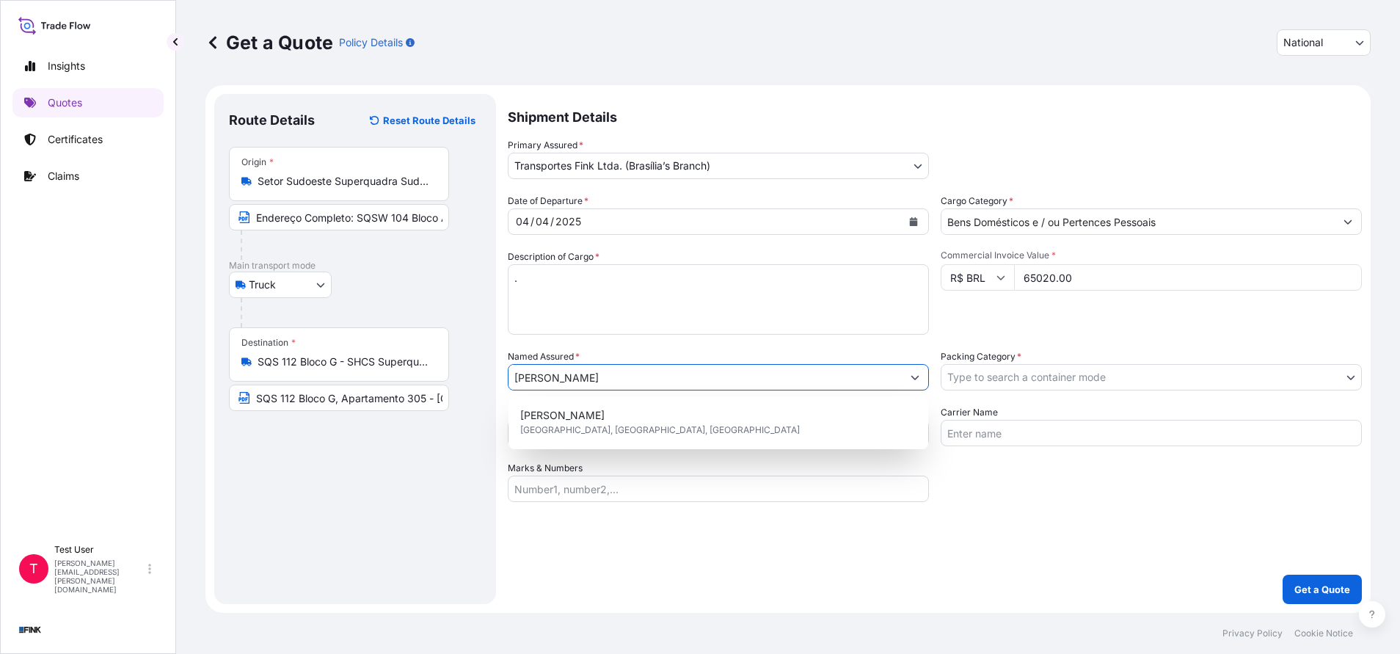
click at [1030, 381] on body "12 options available. 0 options available. 1 option available. 1 option availab…" at bounding box center [700, 327] width 1400 height 654
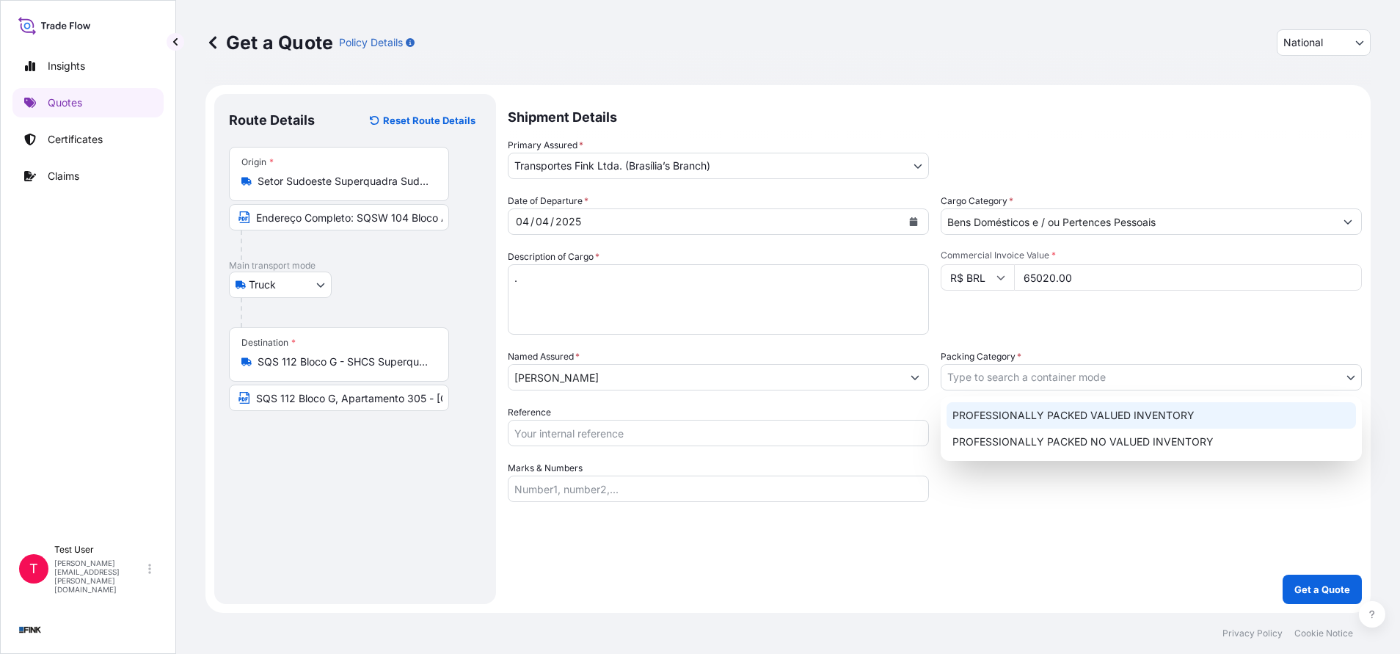
click at [969, 413] on div "PROFESSIONALLY PACKED VALUED INVENTORY" at bounding box center [1151, 415] width 409 height 26
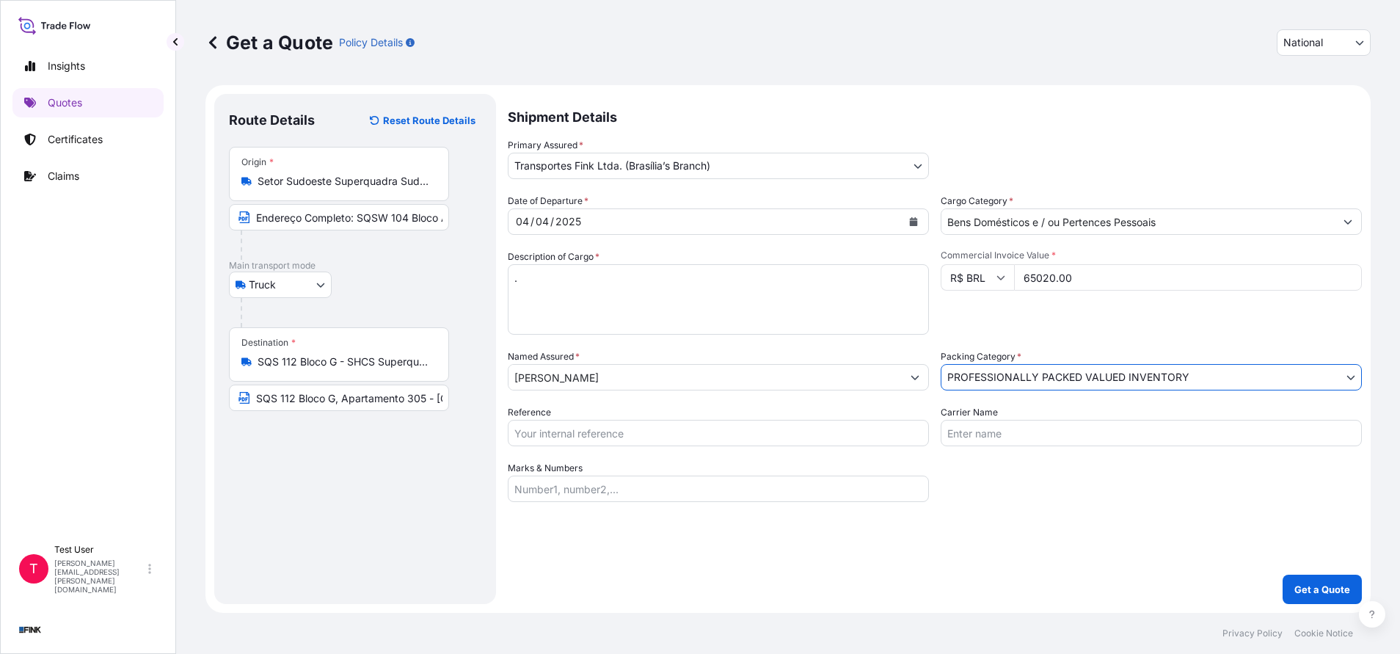
click at [776, 431] on input "Reference" at bounding box center [718, 433] width 421 height 26
paste input "38R-0034/25"
type input "38R-0034/25"
click at [1311, 598] on button "Get a Quote" at bounding box center [1322, 589] width 79 height 29
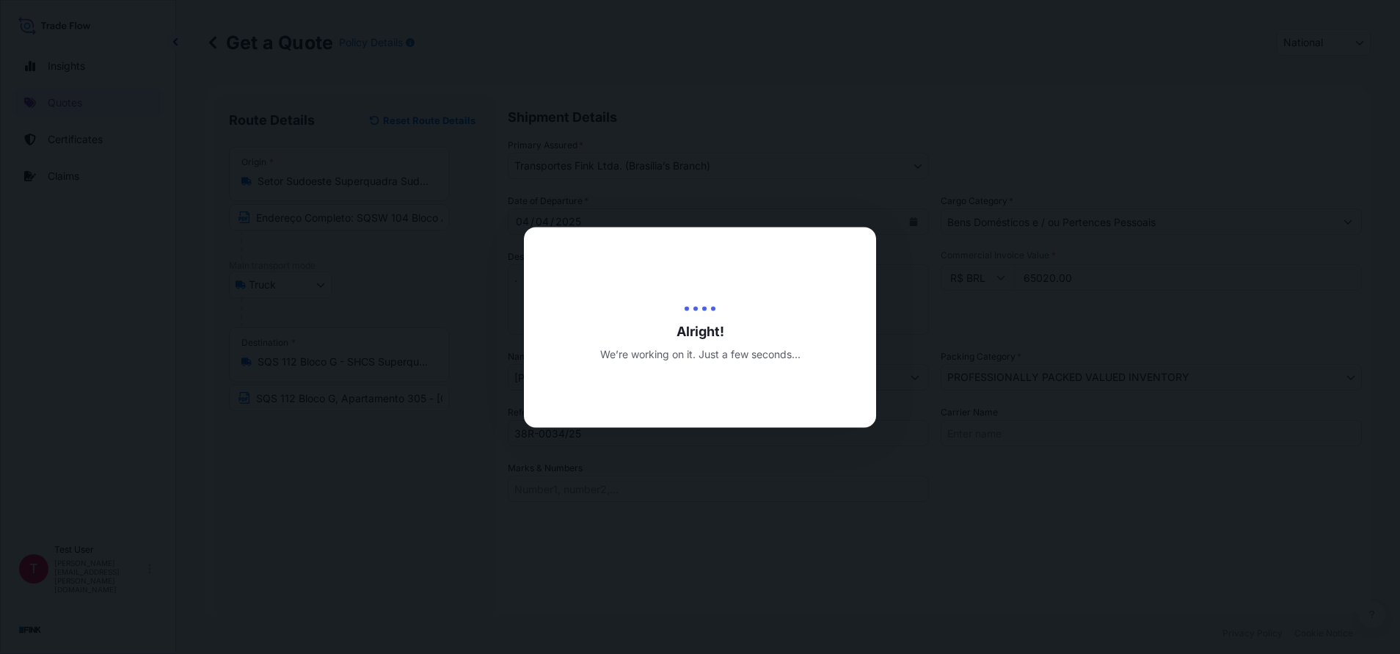
type input "[DATE]"
select select "Truck"
select select "32184"
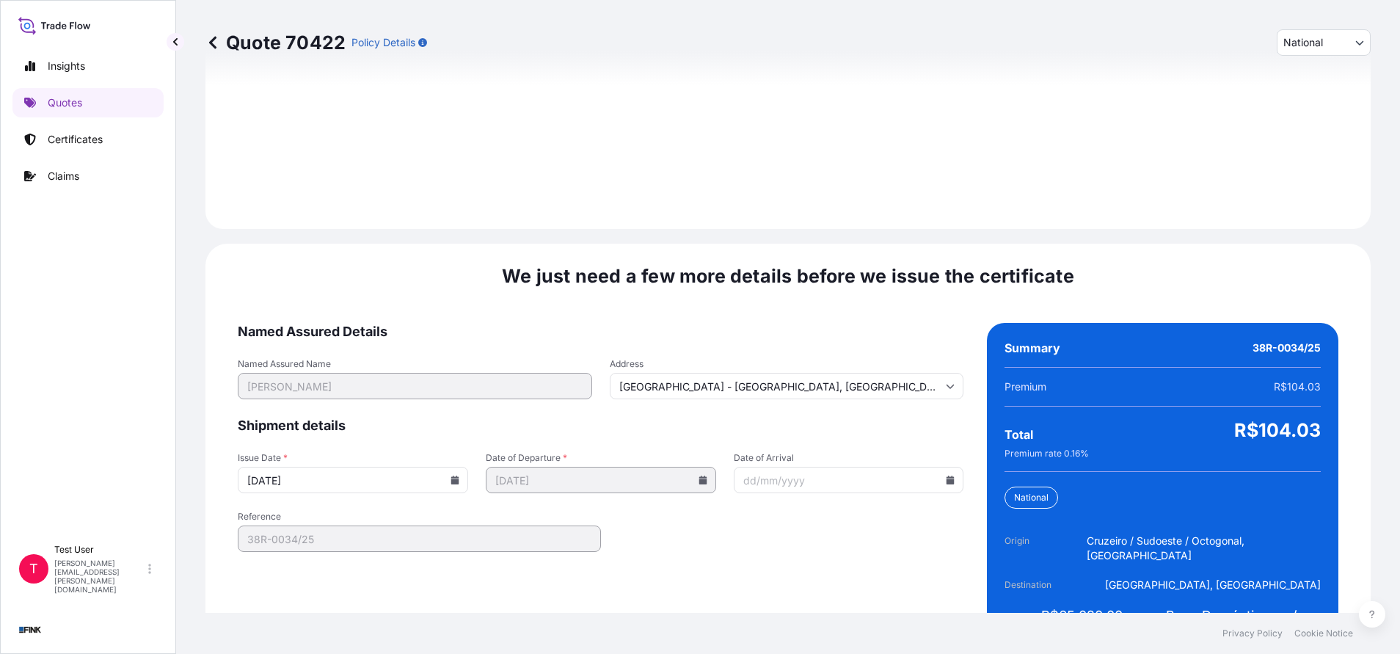
scroll to position [1686, 0]
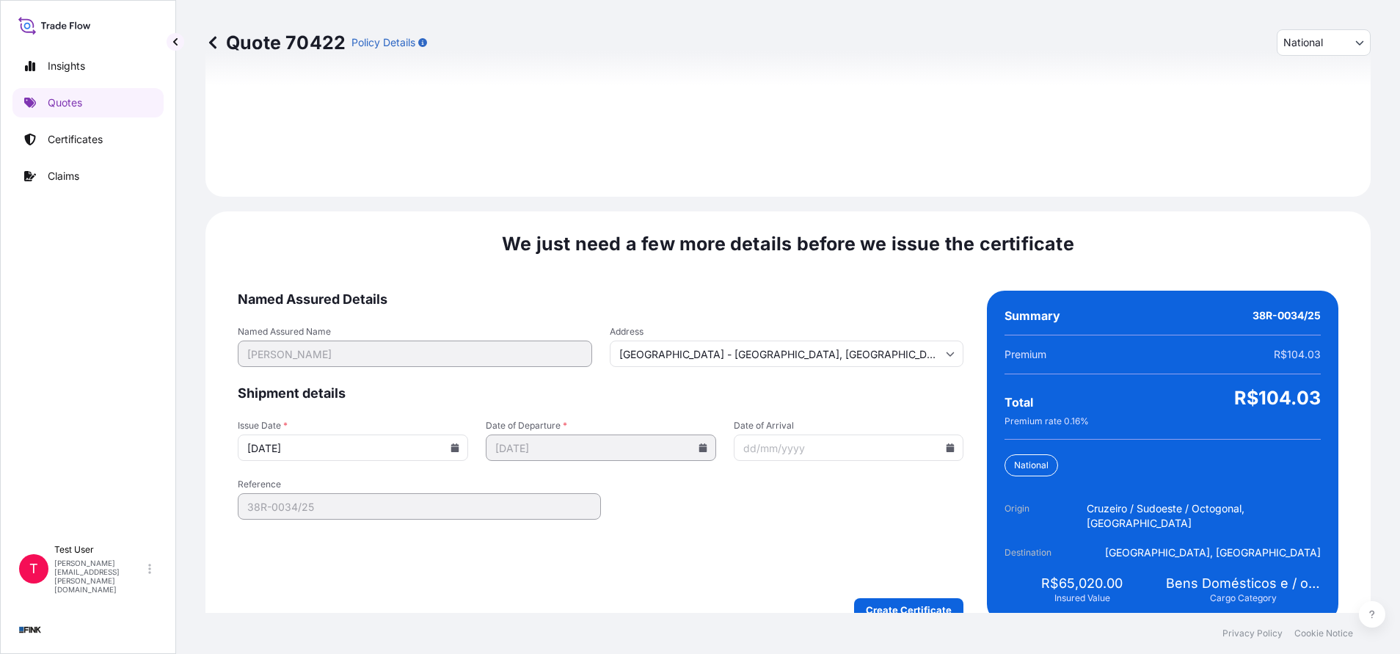
click at [451, 443] on icon at bounding box center [455, 447] width 8 height 9
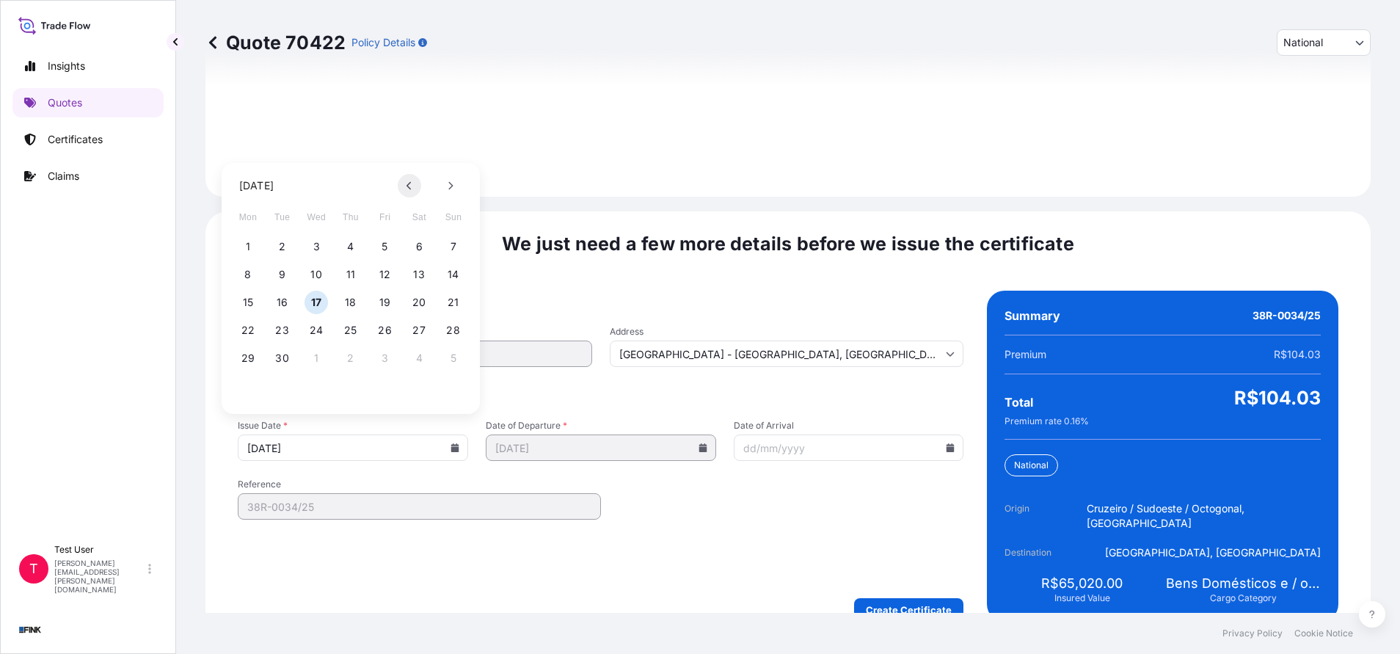
click at [410, 183] on icon at bounding box center [409, 186] width 4 height 8
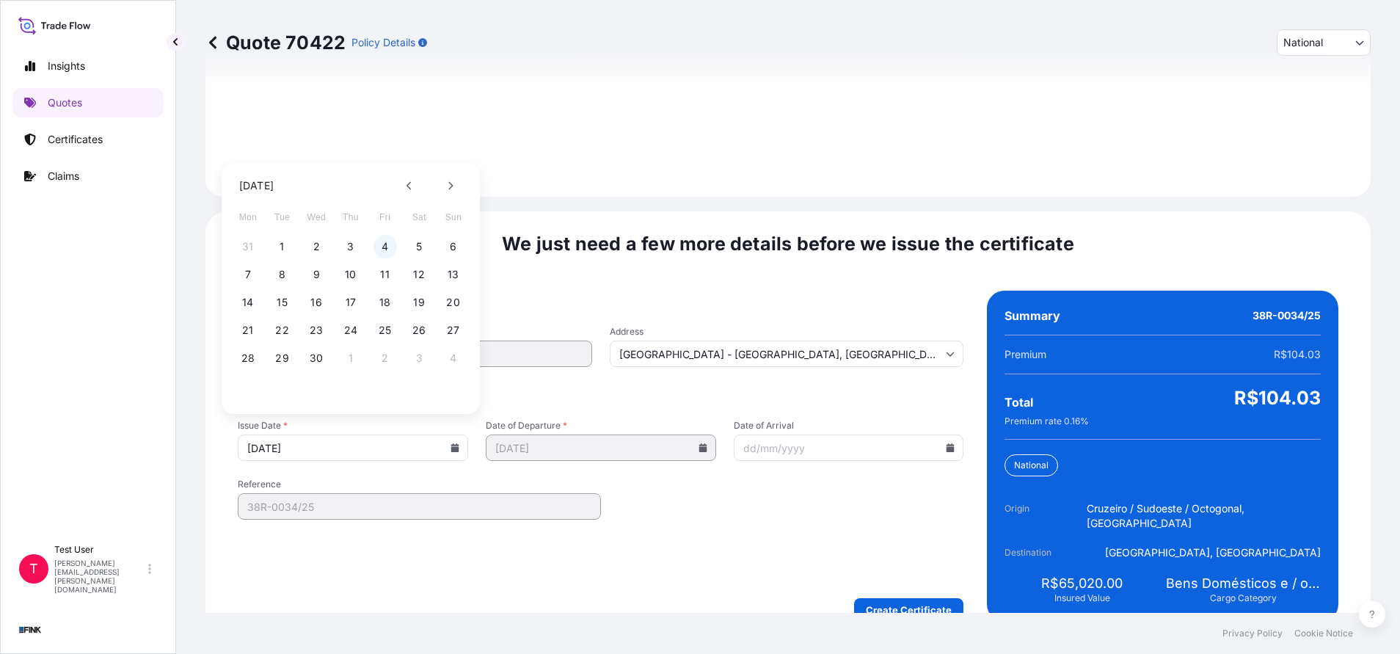
click at [383, 243] on button "4" at bounding box center [385, 246] width 23 height 23
type input "[DATE]"
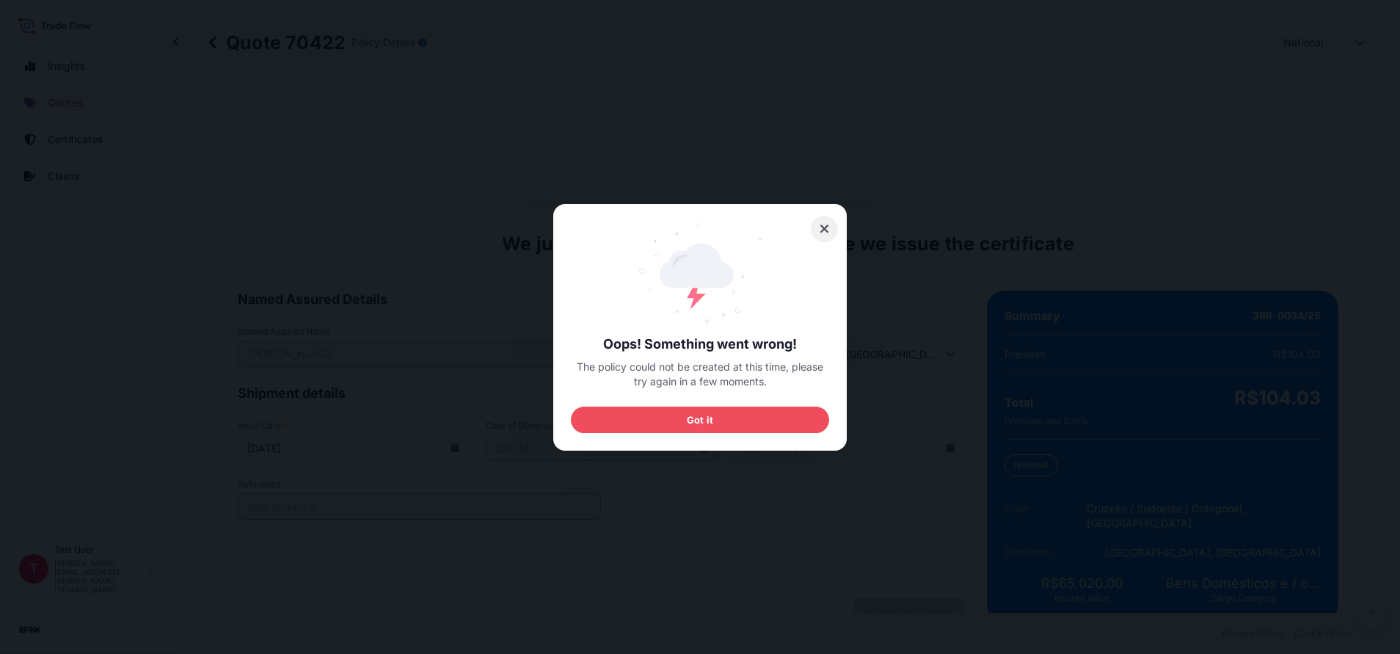
click at [817, 224] on button at bounding box center [825, 229] width 28 height 26
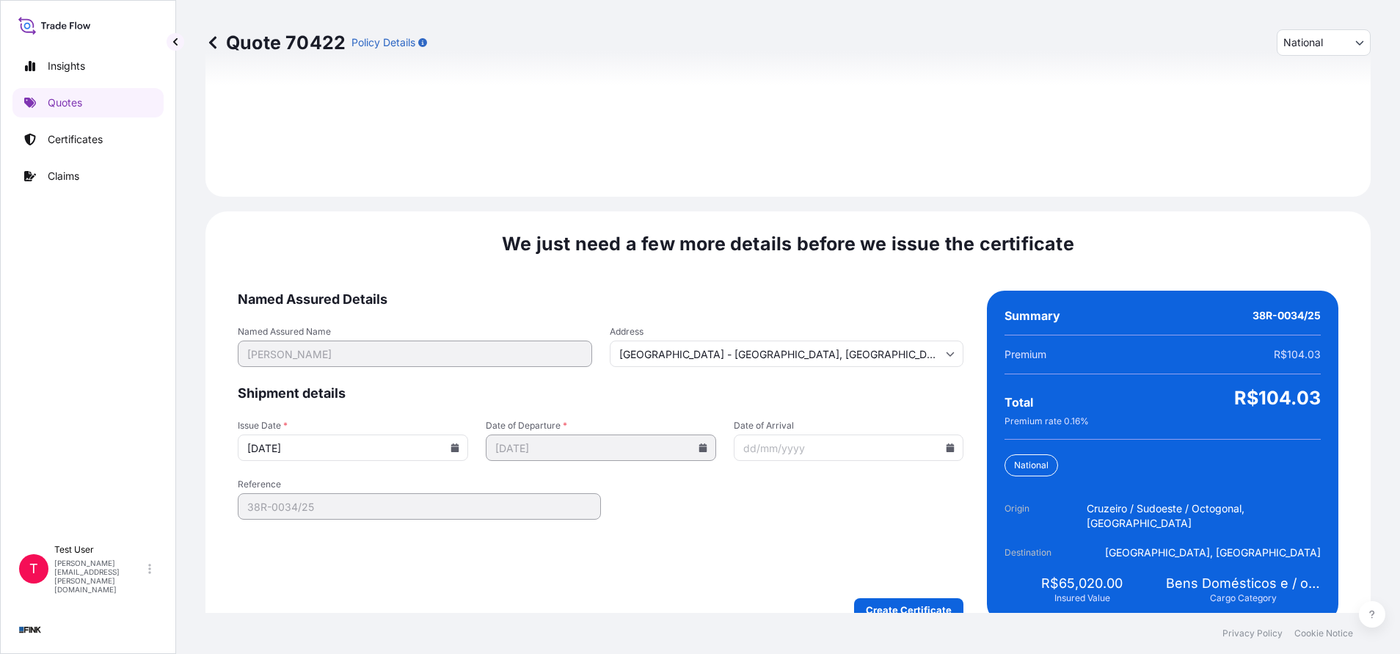
click at [297, 40] on p "Quote 70422" at bounding box center [275, 42] width 140 height 23
copy p "70422"
click at [61, 103] on p "Quotes" at bounding box center [65, 102] width 34 height 15
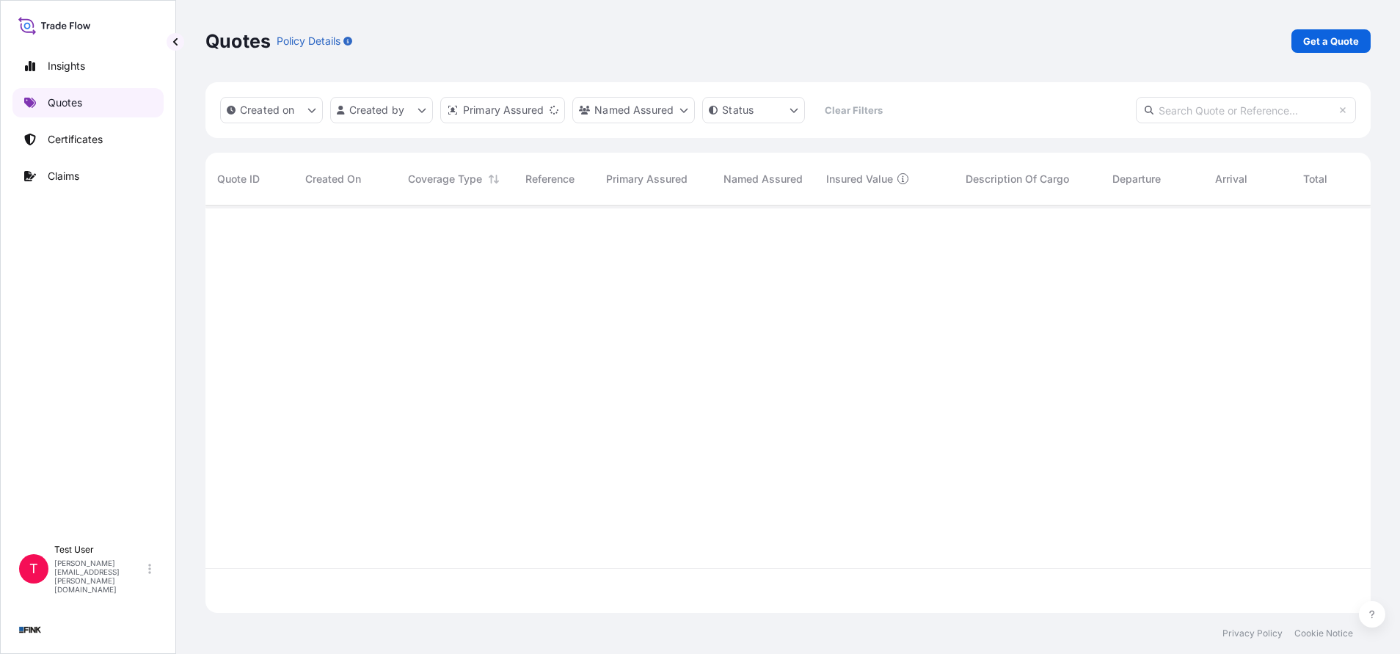
scroll to position [398, 1148]
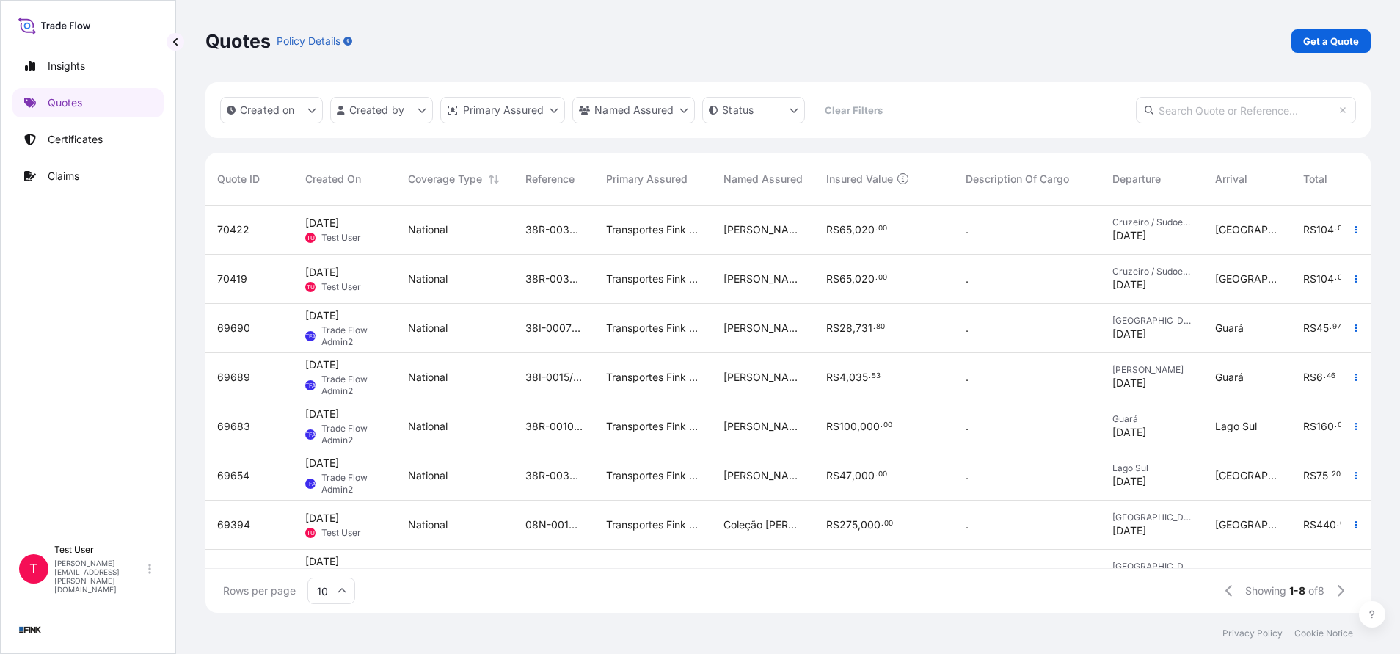
click at [1204, 108] on input "text" at bounding box center [1246, 110] width 220 height 26
paste input "70422"
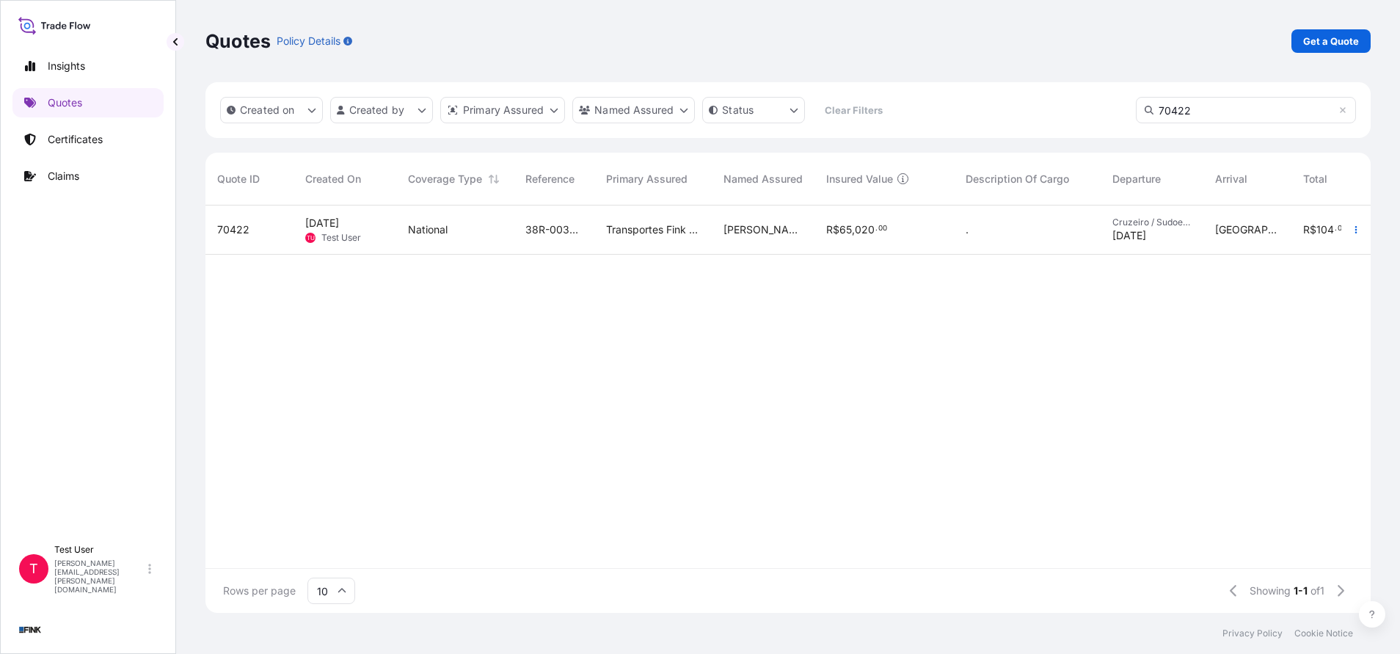
type input "70422"
click at [1345, 43] on p "Get a Quote" at bounding box center [1331, 41] width 56 height 15
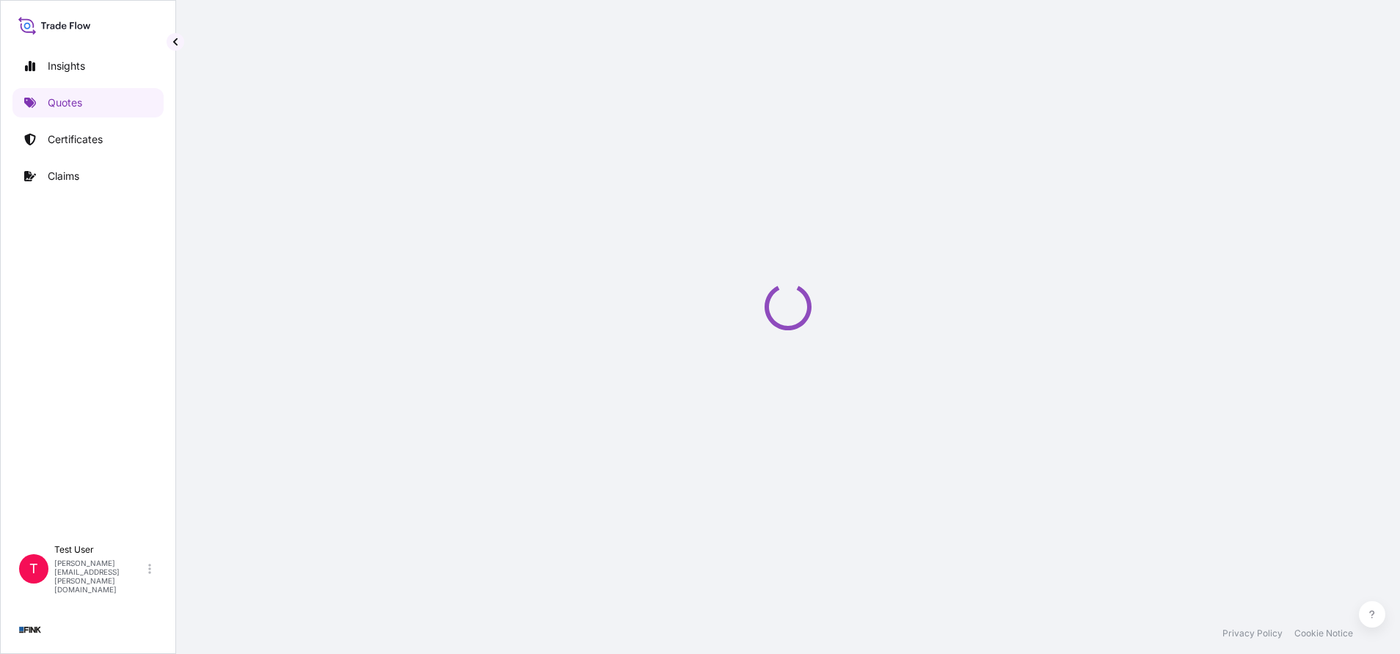
select select "Truck"
select select "11"
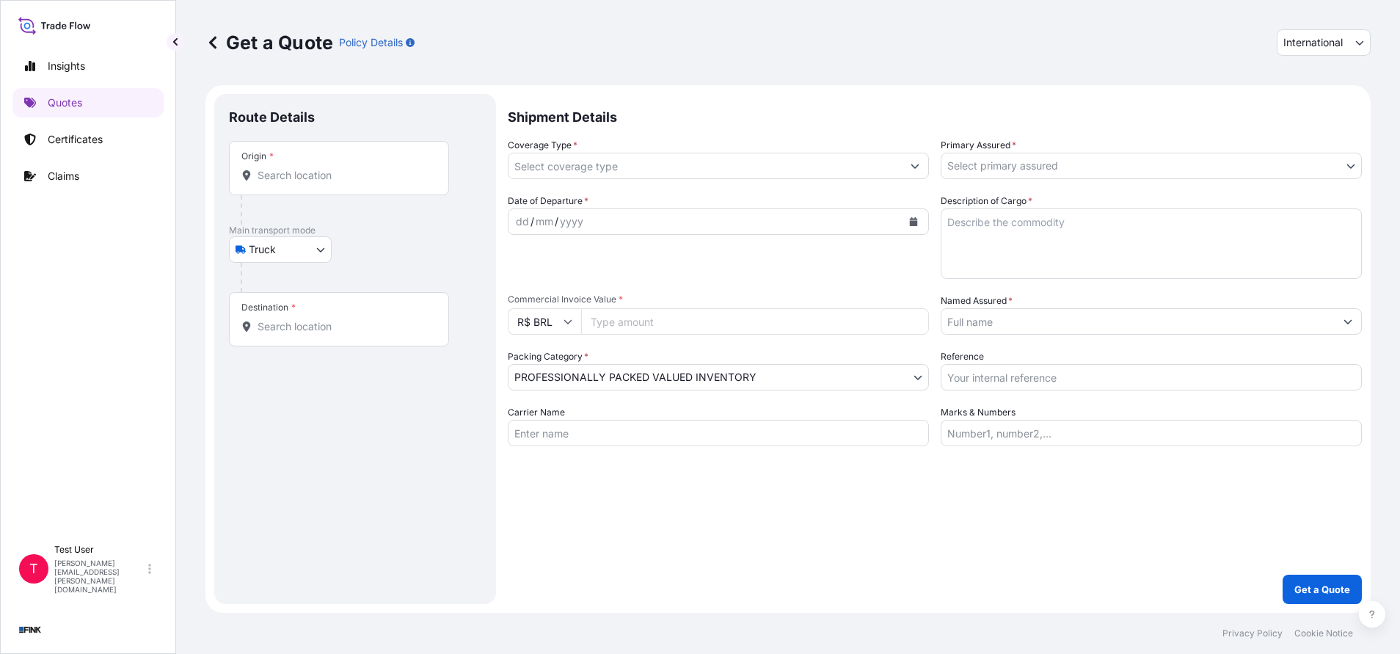
click at [335, 153] on div "Origin *" at bounding box center [339, 168] width 220 height 54
click at [335, 168] on input "Origin *" at bounding box center [344, 175] width 173 height 15
paste input "[STREET_ADDRESS]"
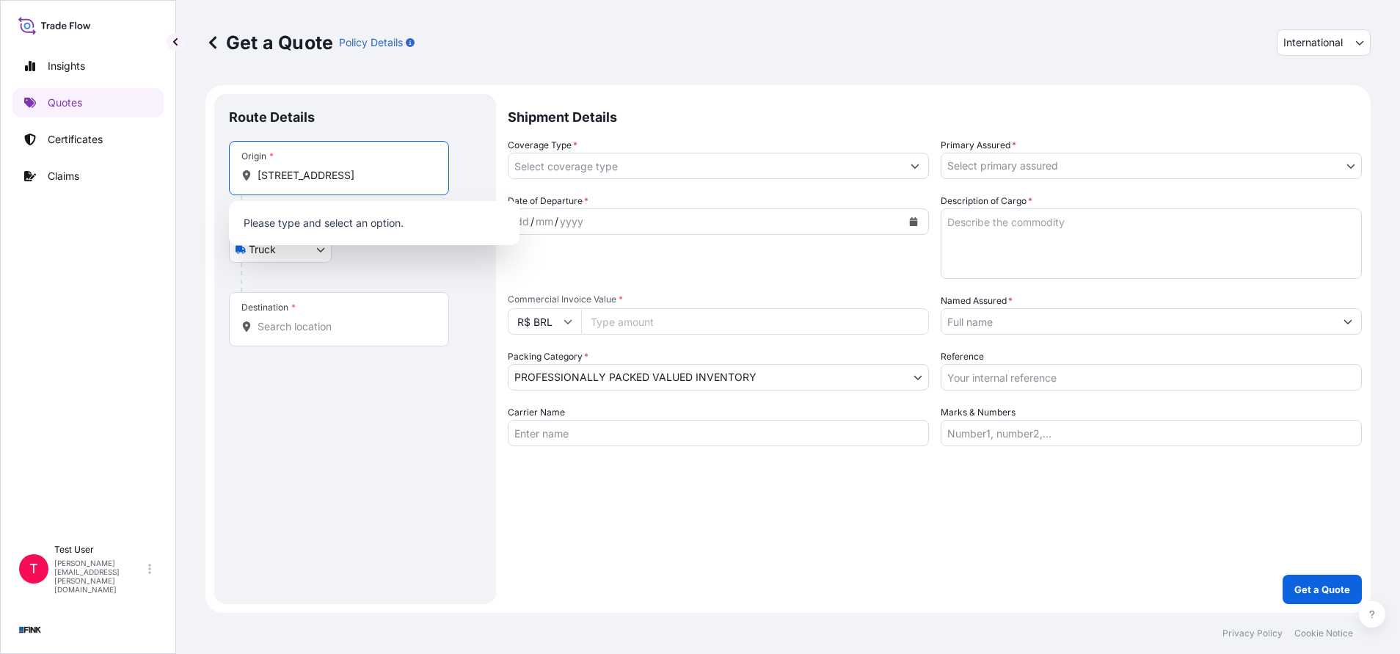
scroll to position [0, 69]
click at [349, 232] on span "[STREET_ADDRESS]" at bounding box center [327, 224] width 97 height 15
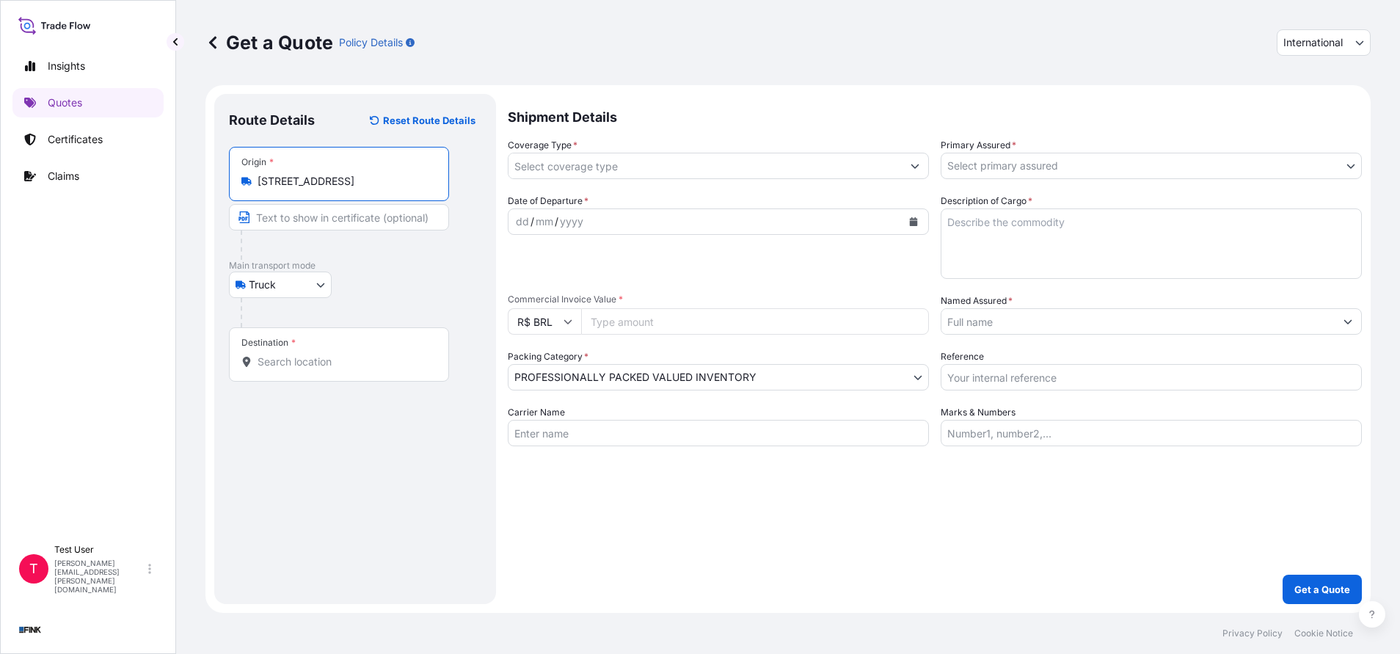
type input "[STREET_ADDRESS]"
click at [341, 217] on input "Text to appear on certificate" at bounding box center [341, 217] width 225 height 26
click at [341, 217] on input "Text to appear on certificate" at bounding box center [339, 217] width 220 height 26
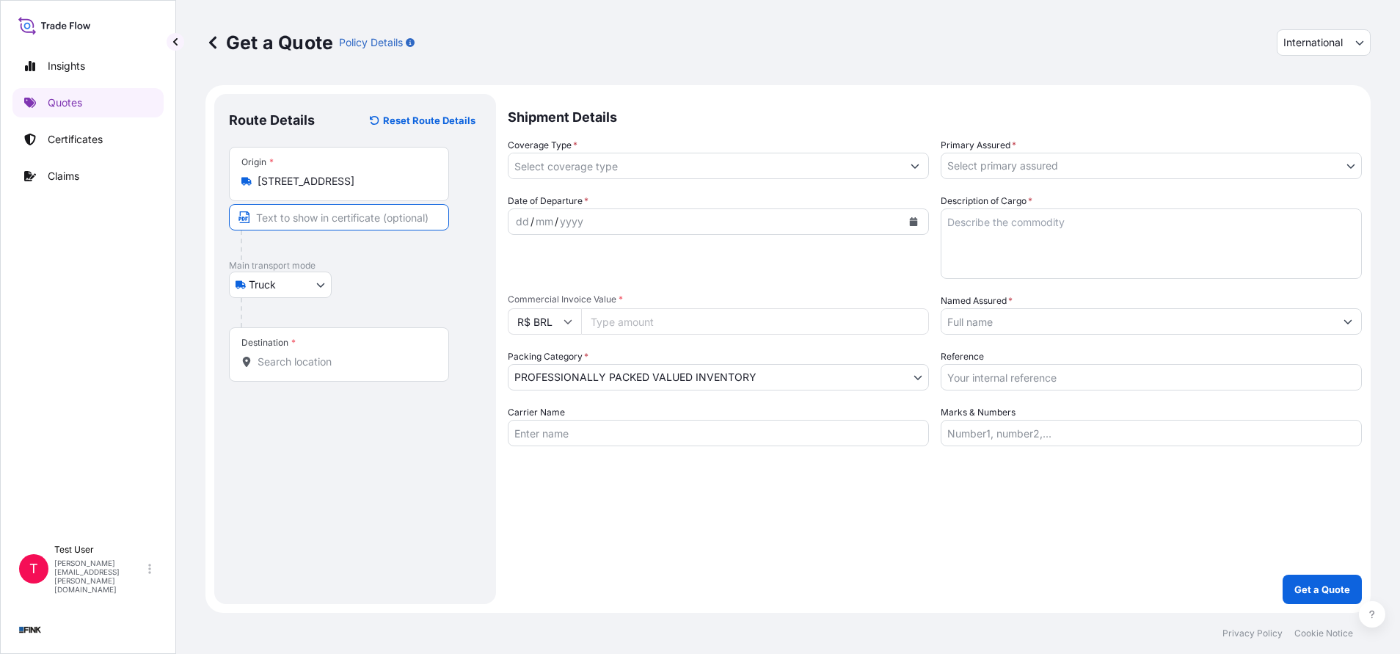
click at [341, 217] on input "Text to appear on certificate" at bounding box center [339, 217] width 220 height 26
click at [341, 216] on input "Text to appear on certificate" at bounding box center [339, 217] width 220 height 26
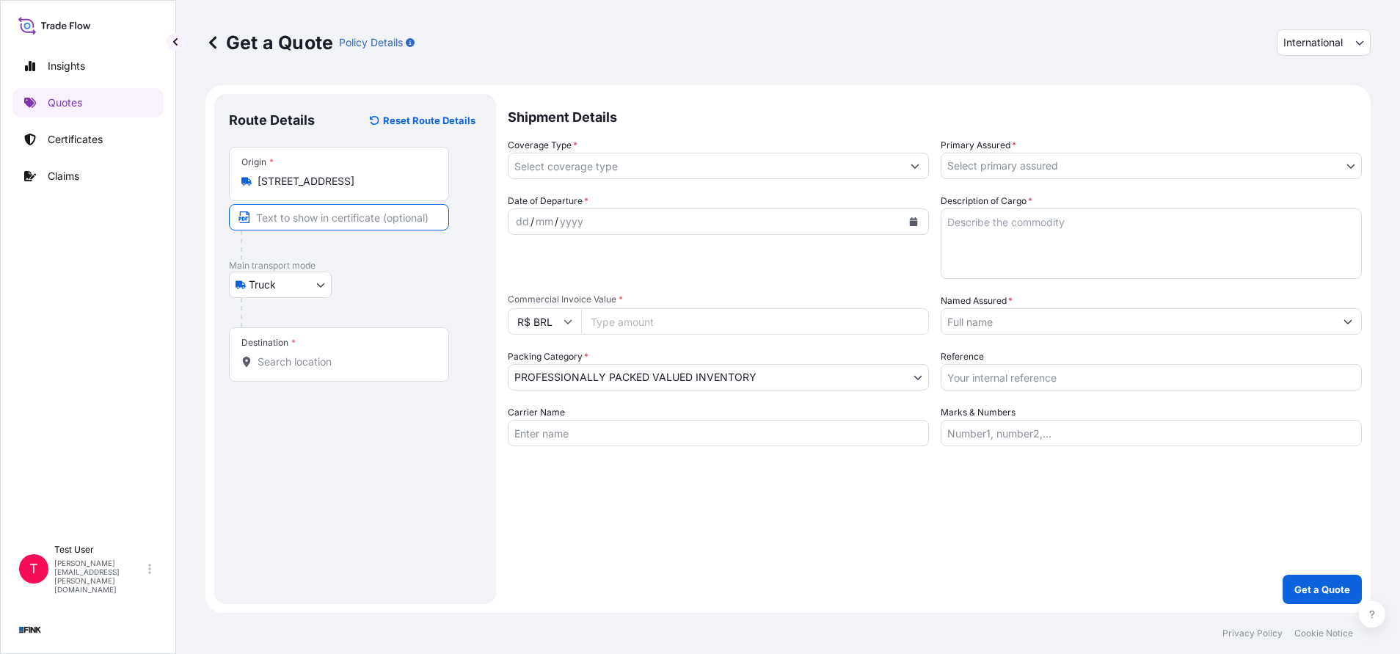
click at [341, 216] on input "Text to appear on certificate" at bounding box center [339, 217] width 220 height 26
click at [472, 170] on div "Origin * [STREET_ADDRESS]" at bounding box center [355, 203] width 252 height 113
click at [337, 219] on input "Text to appear on certificate" at bounding box center [339, 217] width 220 height 26
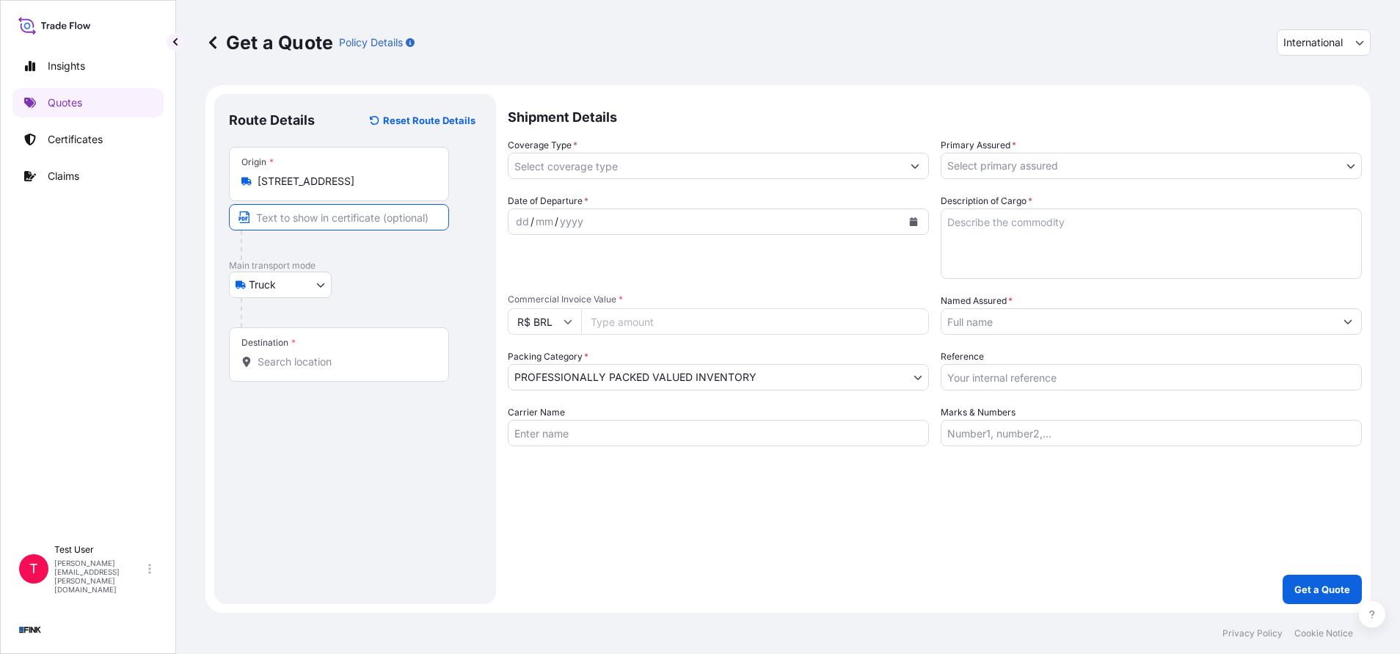
paste input "[STREET_ADDRESS]"
type input "[STREET_ADDRESS]"
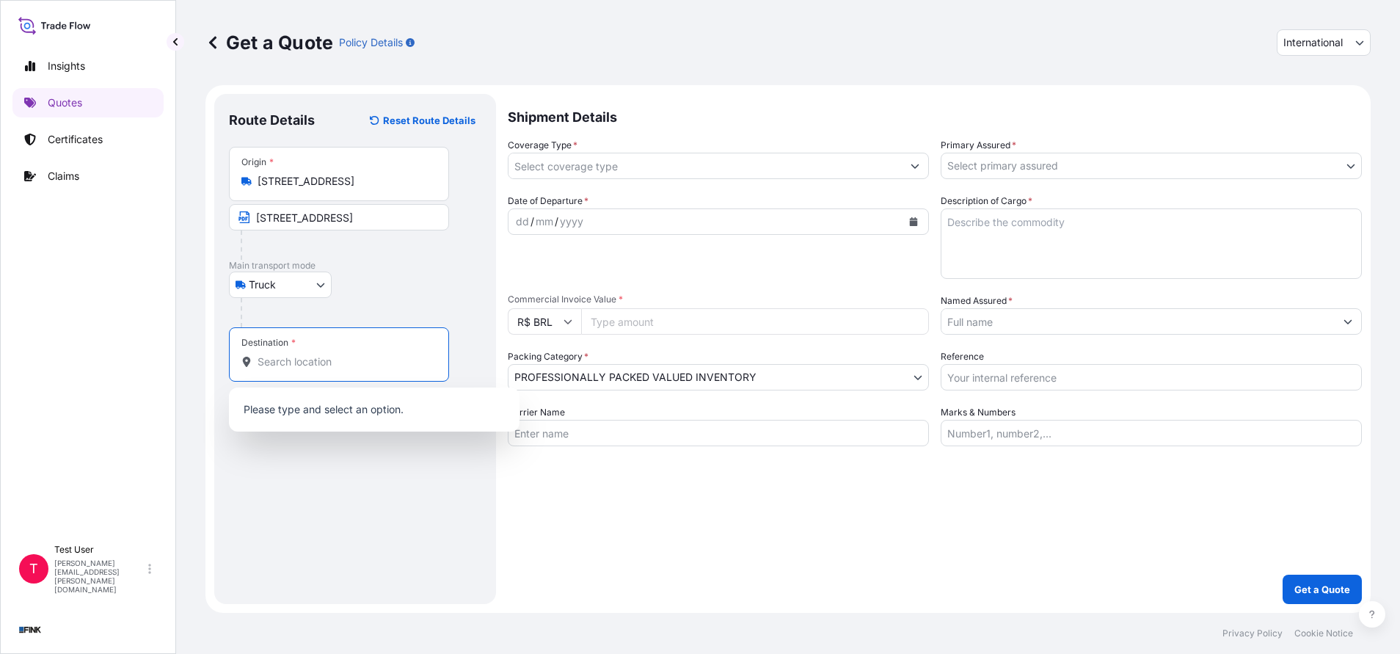
click at [338, 357] on input "Destination *" at bounding box center [344, 361] width 173 height 15
paste input "[STREET_ADDRESS]"
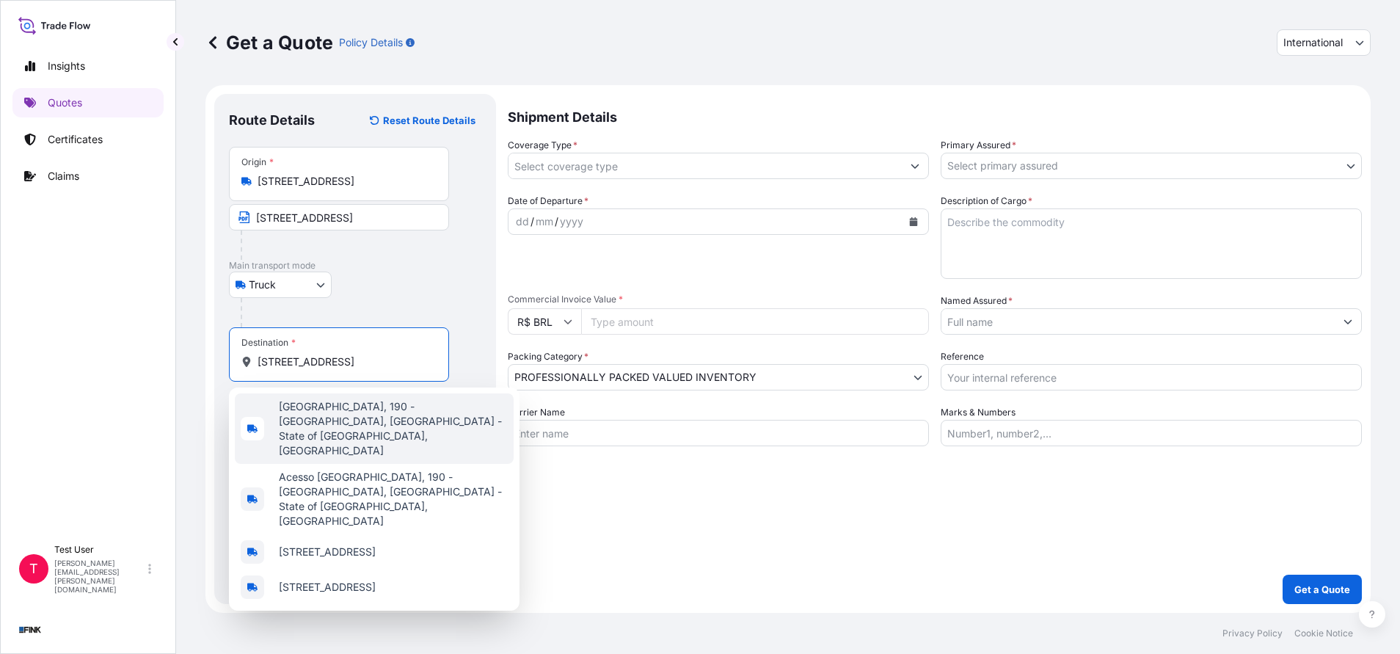
click at [339, 405] on span "[GEOGRAPHIC_DATA], 190 - [GEOGRAPHIC_DATA], [GEOGRAPHIC_DATA] - State of [GEOGR…" at bounding box center [393, 428] width 229 height 59
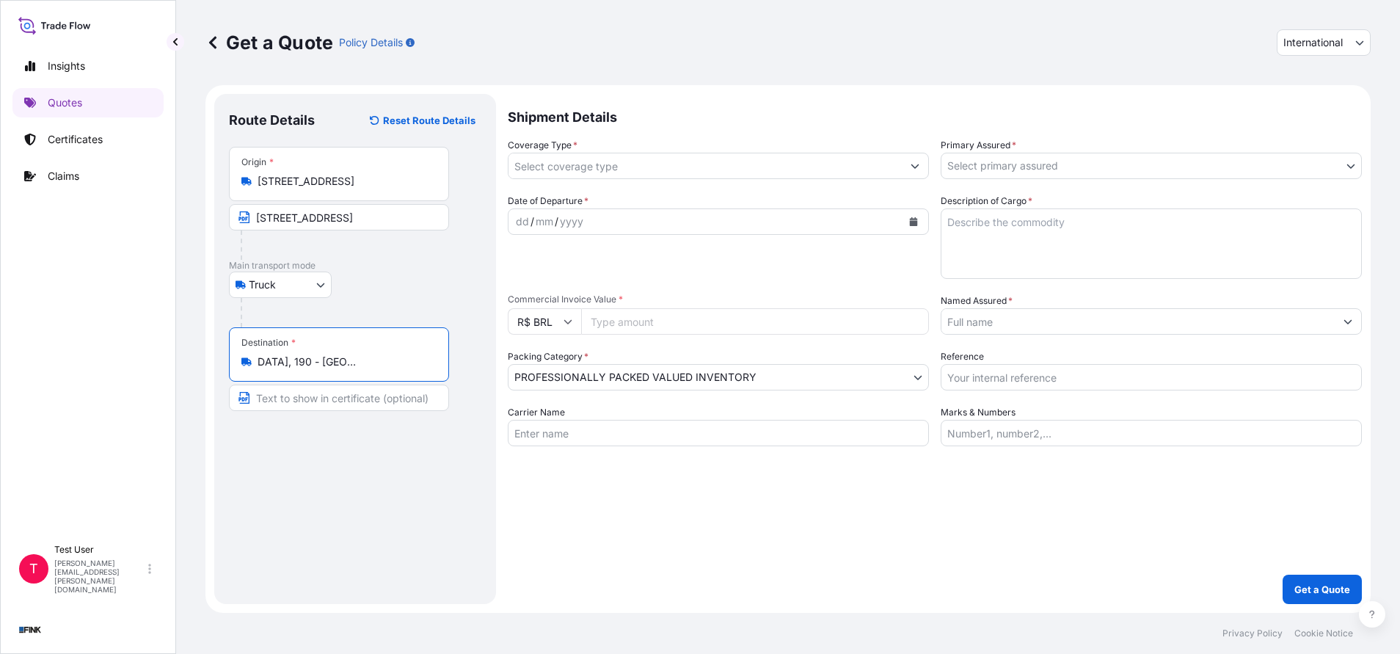
type input "[GEOGRAPHIC_DATA], 190 - [GEOGRAPHIC_DATA], [GEOGRAPHIC_DATA] - State of [GEOGR…"
click at [331, 398] on input "Text to appear on certificate" at bounding box center [339, 398] width 220 height 26
click at [331, 398] on input "Text to appear on certificate" at bounding box center [341, 398] width 225 height 26
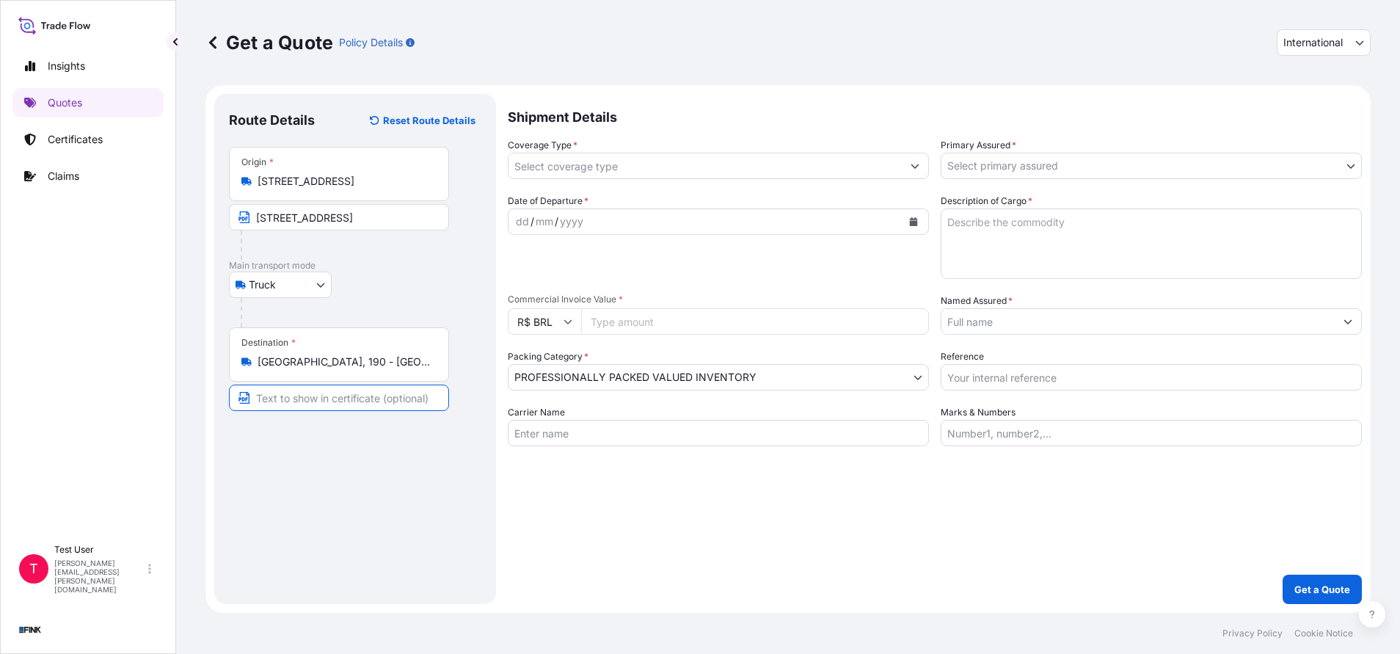
paste input "[STREET_ADDRESS]"
type input "[STREET_ADDRESS]"
click at [384, 508] on div "Route Details Reset Route Details Place of loading Road / [GEOGRAPHIC_DATA] / I…" at bounding box center [355, 349] width 252 height 481
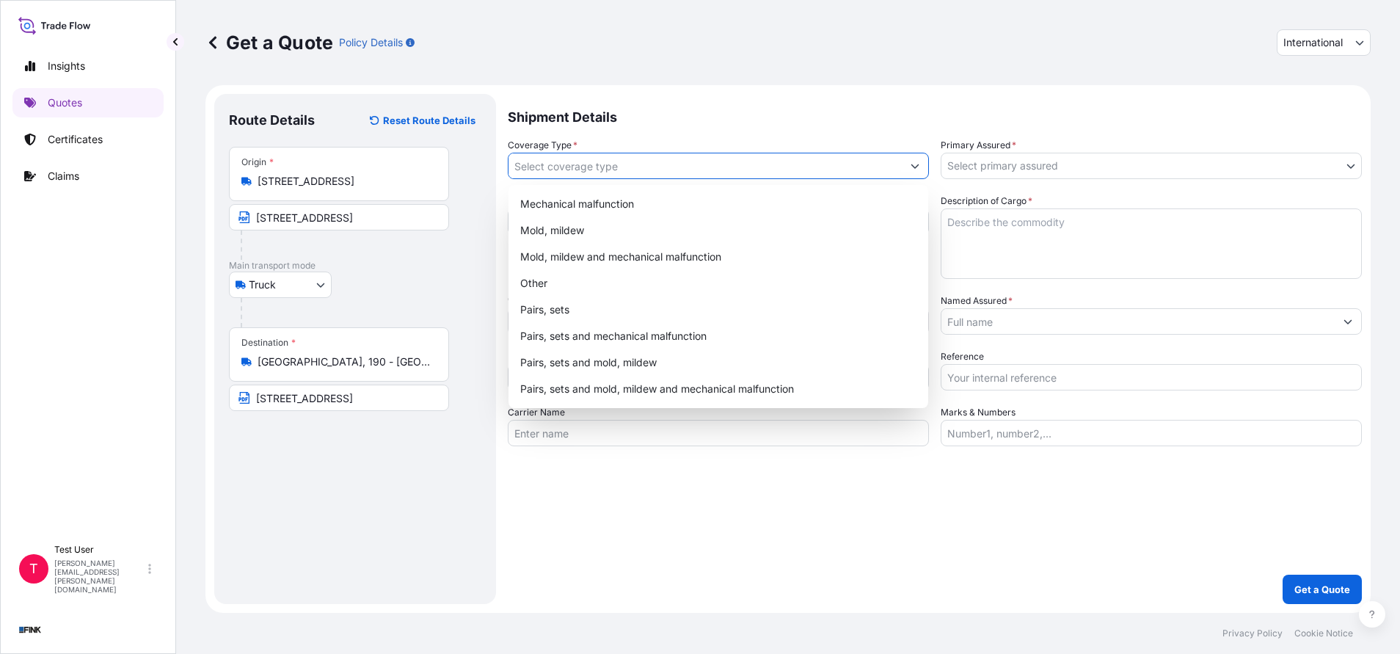
click at [639, 168] on input "Coverage Type *" at bounding box center [705, 166] width 393 height 26
drag, startPoint x: 941, startPoint y: 59, endPoint x: 951, endPoint y: 58, distance: 9.7
click at [942, 59] on div "Get a Quote Policy Details International International National" at bounding box center [787, 42] width 1165 height 85
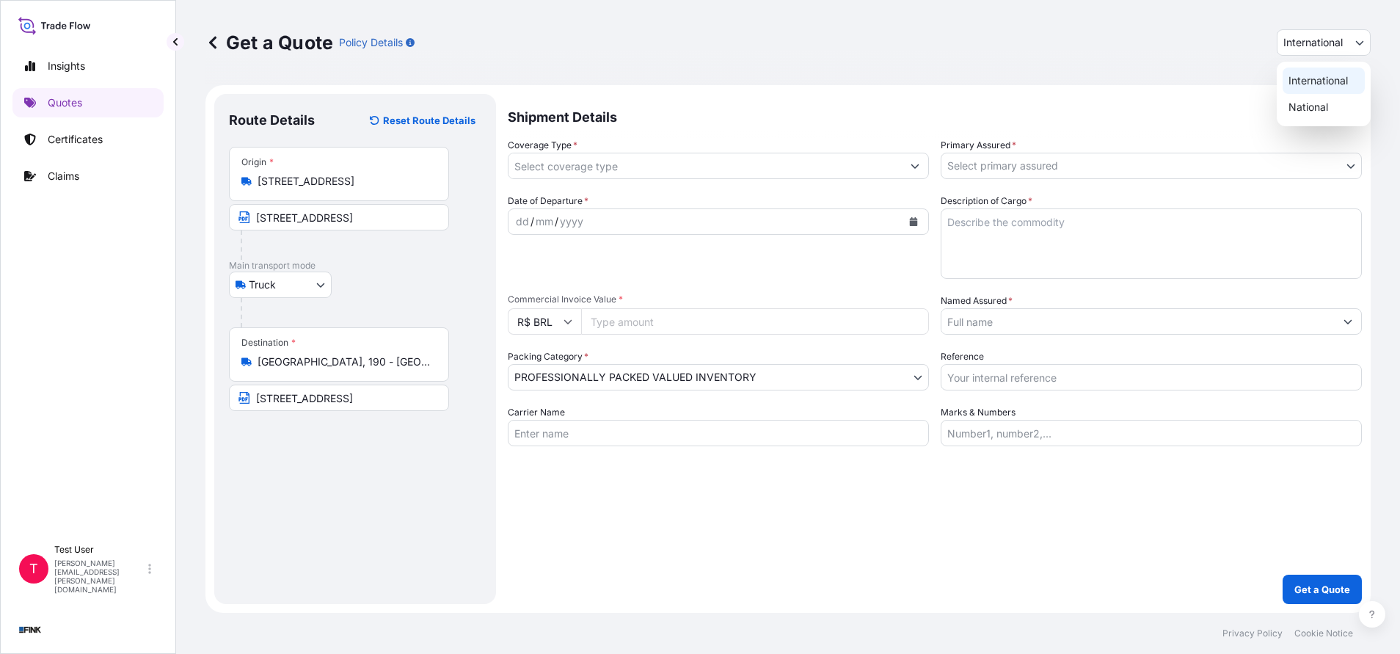
click at [1336, 50] on button "International" at bounding box center [1324, 42] width 94 height 26
click at [1300, 104] on div "National" at bounding box center [1324, 107] width 82 height 26
select select "Truck"
select select "11"
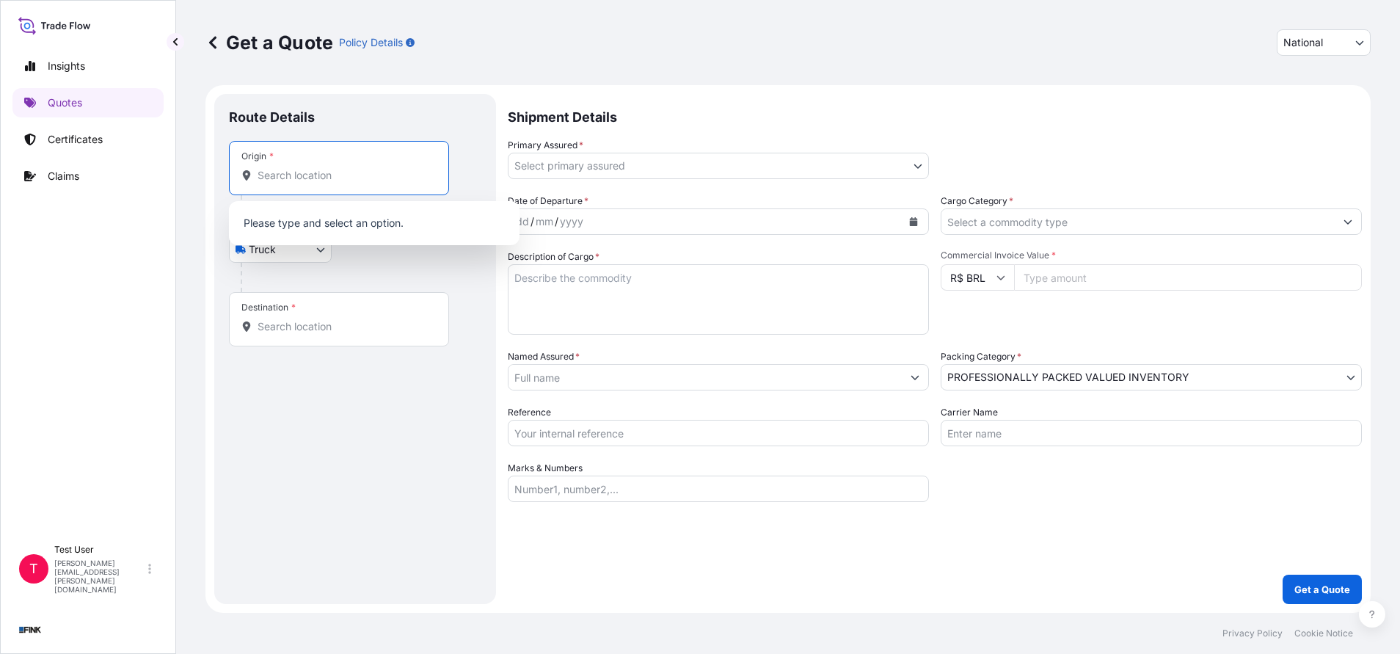
click at [334, 169] on input "Origin *" at bounding box center [344, 175] width 173 height 15
paste input "[STREET_ADDRESS]"
click at [317, 232] on span "[STREET_ADDRESS]" at bounding box center [327, 224] width 97 height 15
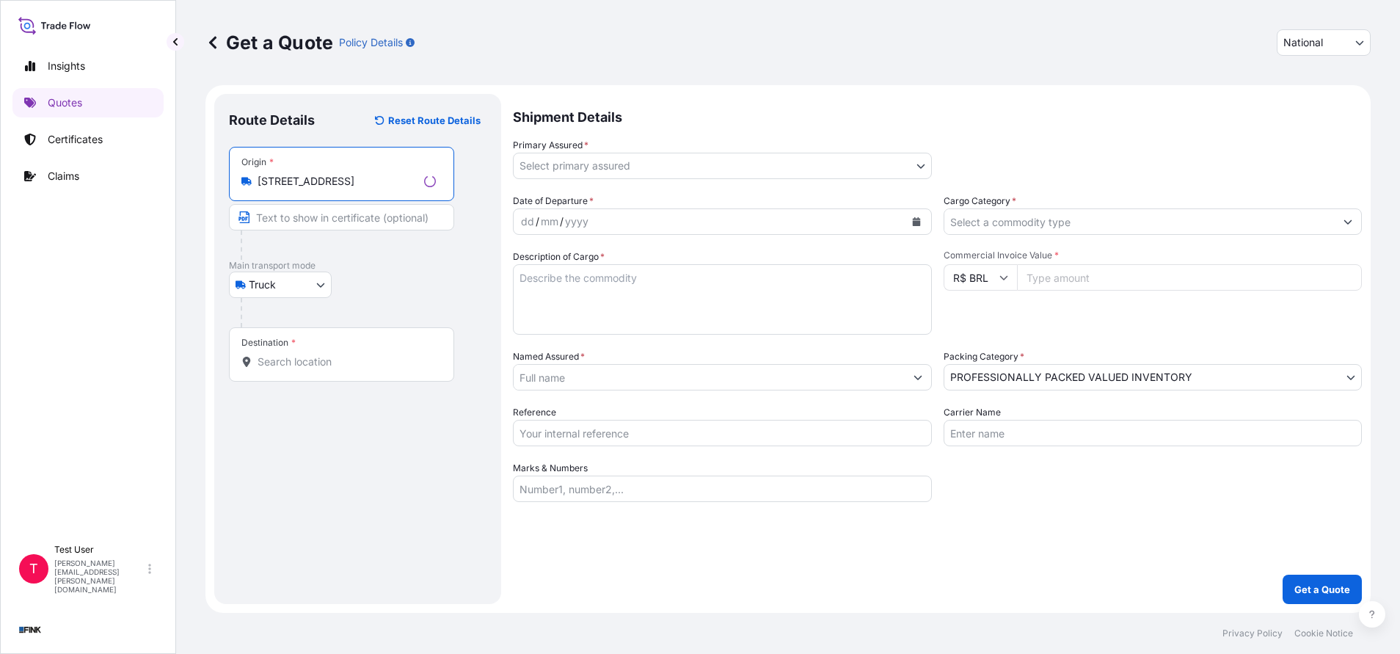
type input "[STREET_ADDRESS]"
click at [324, 214] on input "Text to appear on certificate" at bounding box center [341, 217] width 225 height 26
paste input "[STREET_ADDRESS]"
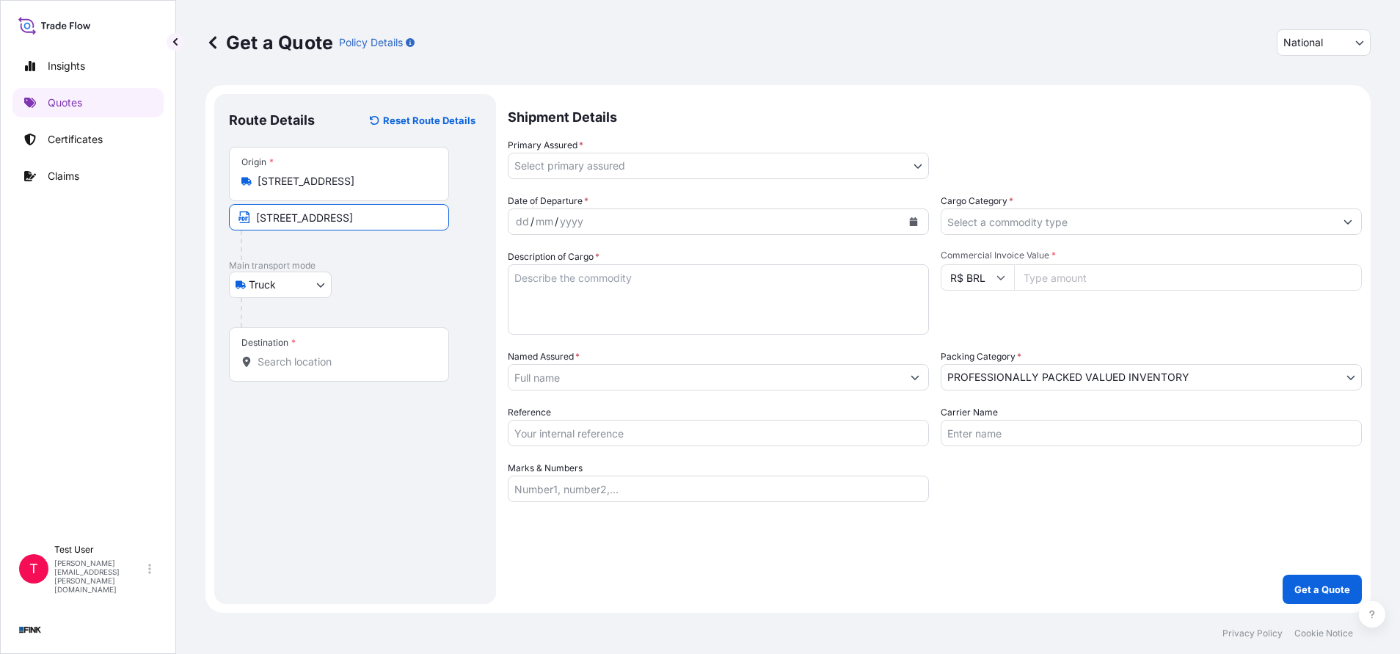
type input "[STREET_ADDRESS]"
click at [284, 359] on input "Destination *" at bounding box center [344, 361] width 173 height 15
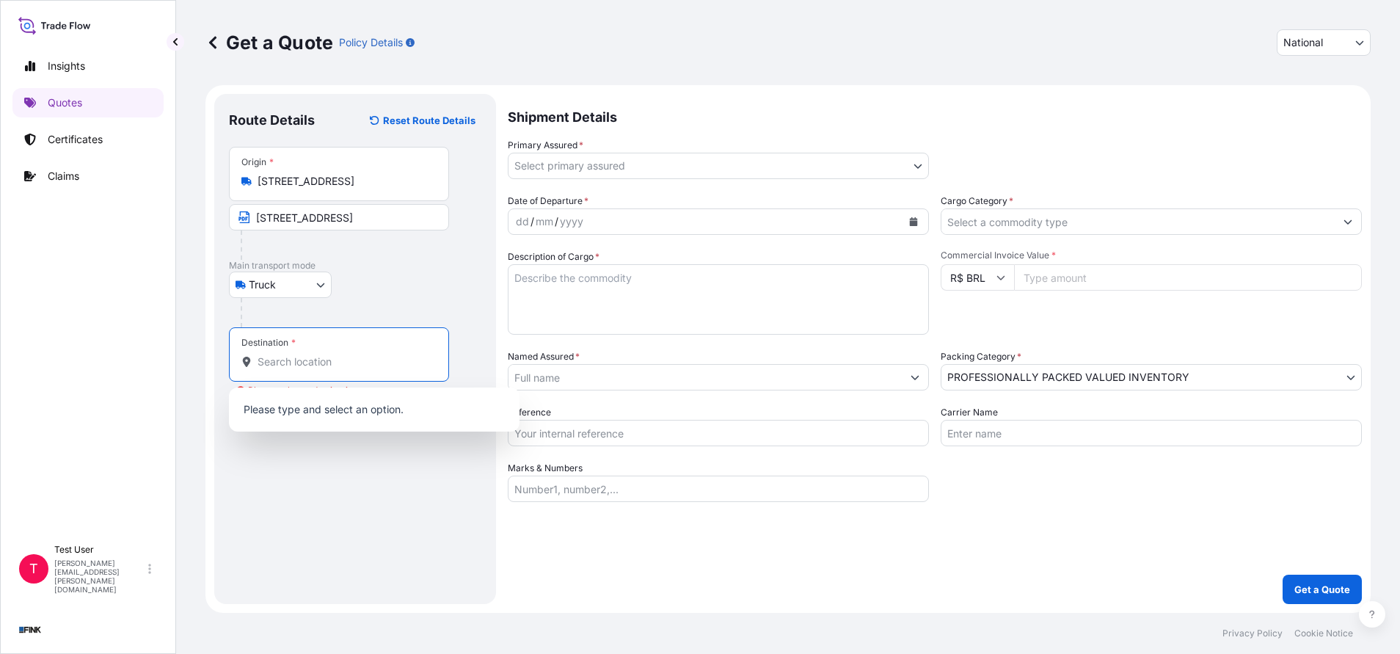
paste input "[STREET_ADDRESS]"
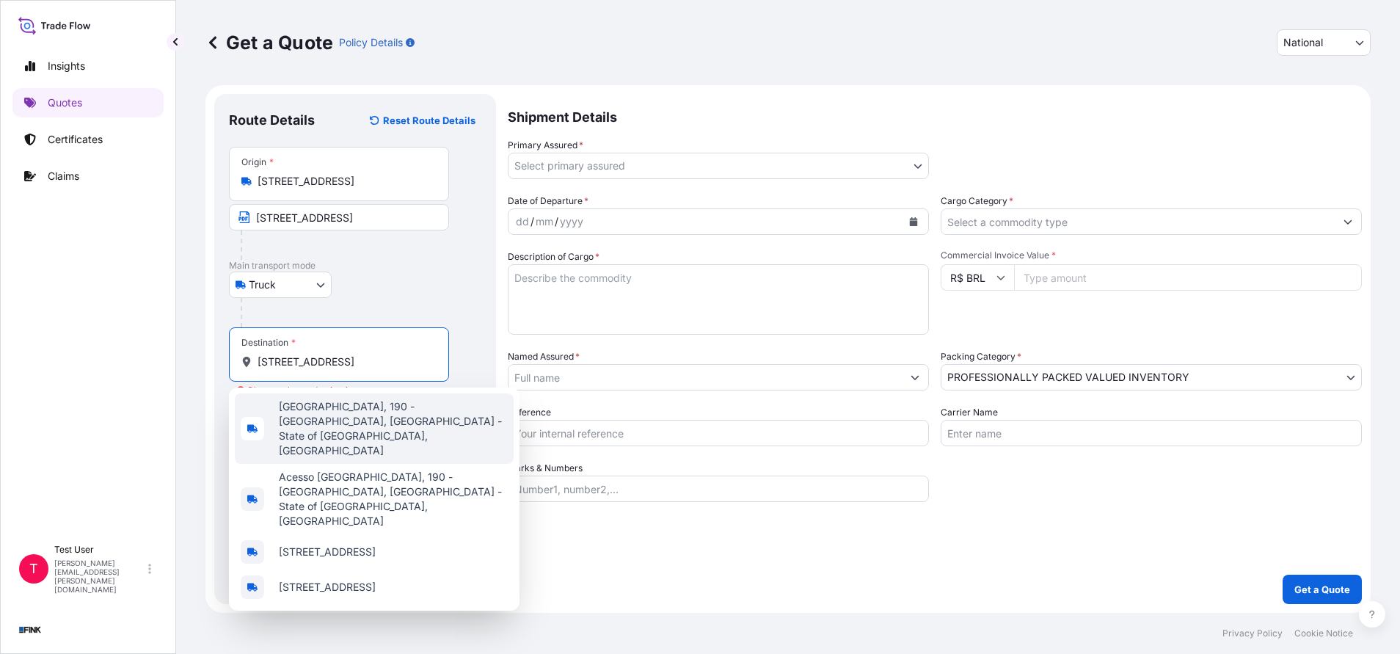
click at [330, 412] on span "[GEOGRAPHIC_DATA], 190 - [GEOGRAPHIC_DATA], [GEOGRAPHIC_DATA] - State of [GEOGR…" at bounding box center [393, 428] width 229 height 59
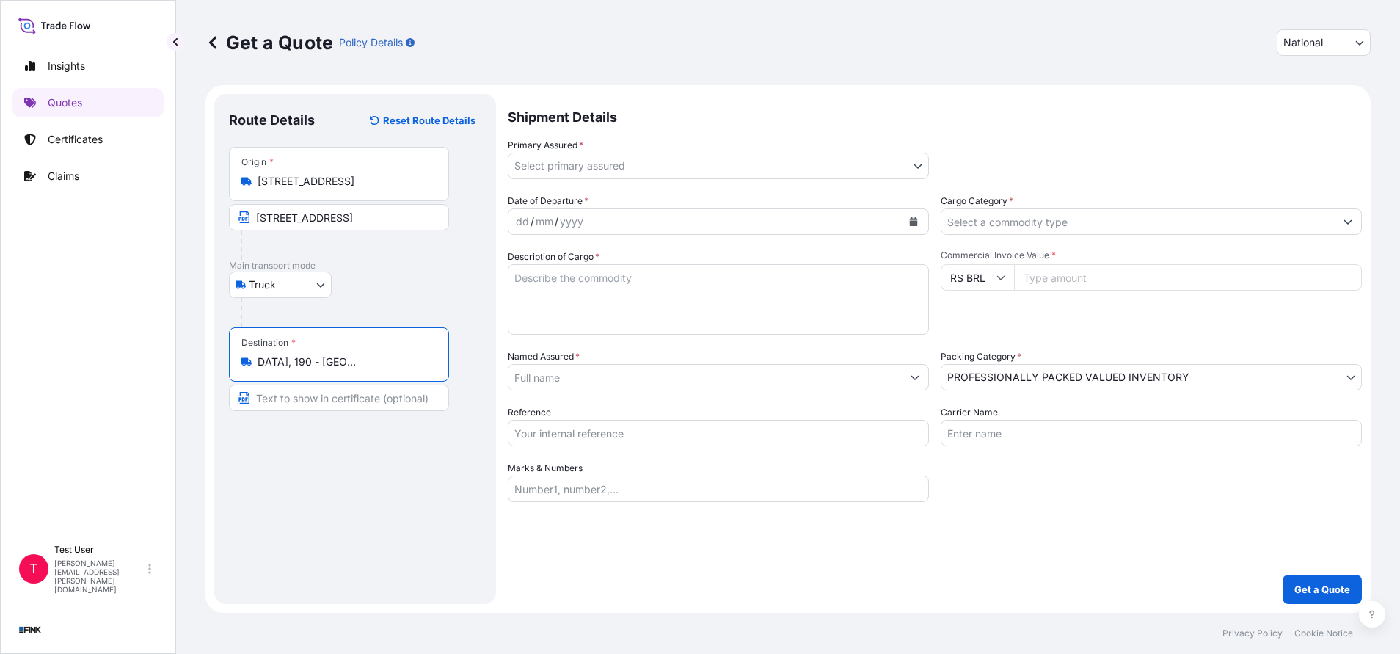
type input "[GEOGRAPHIC_DATA], 190 - [GEOGRAPHIC_DATA], [GEOGRAPHIC_DATA] - State of [GEOGR…"
click at [318, 402] on input "Text to appear on certificate" at bounding box center [339, 398] width 220 height 26
paste input "[STREET_ADDRESS]"
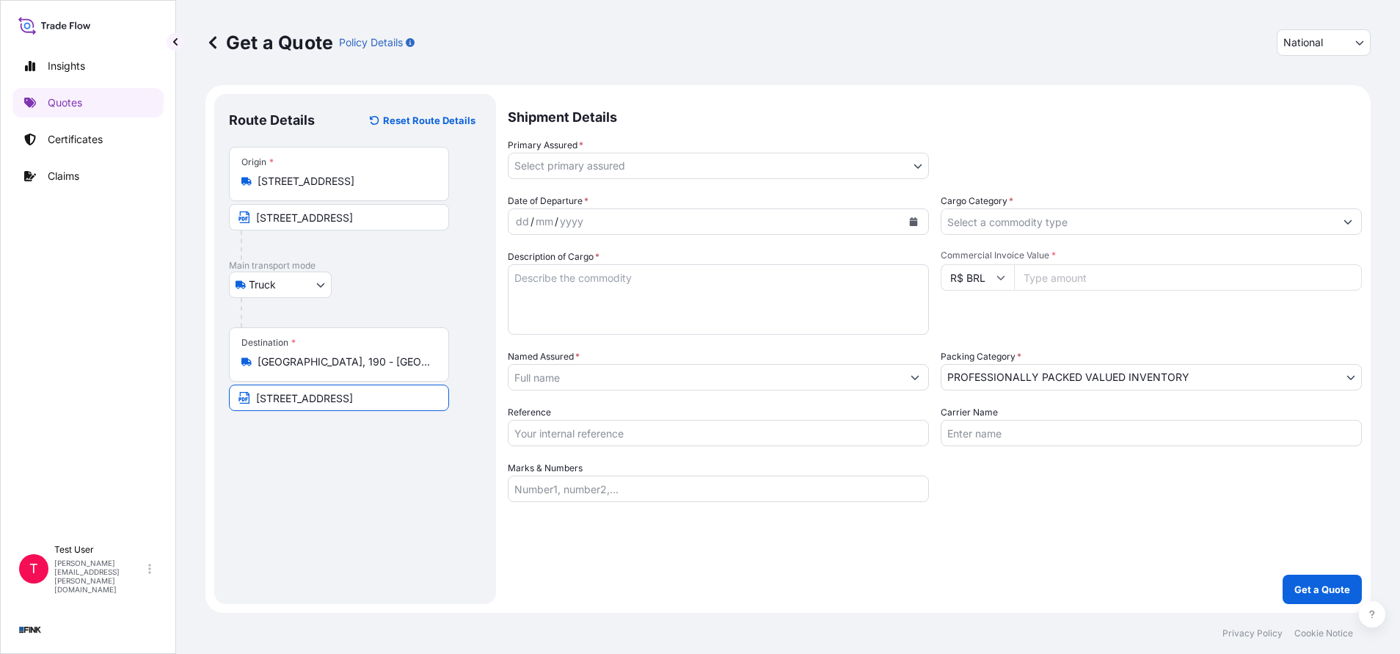
type input "[STREET_ADDRESS]"
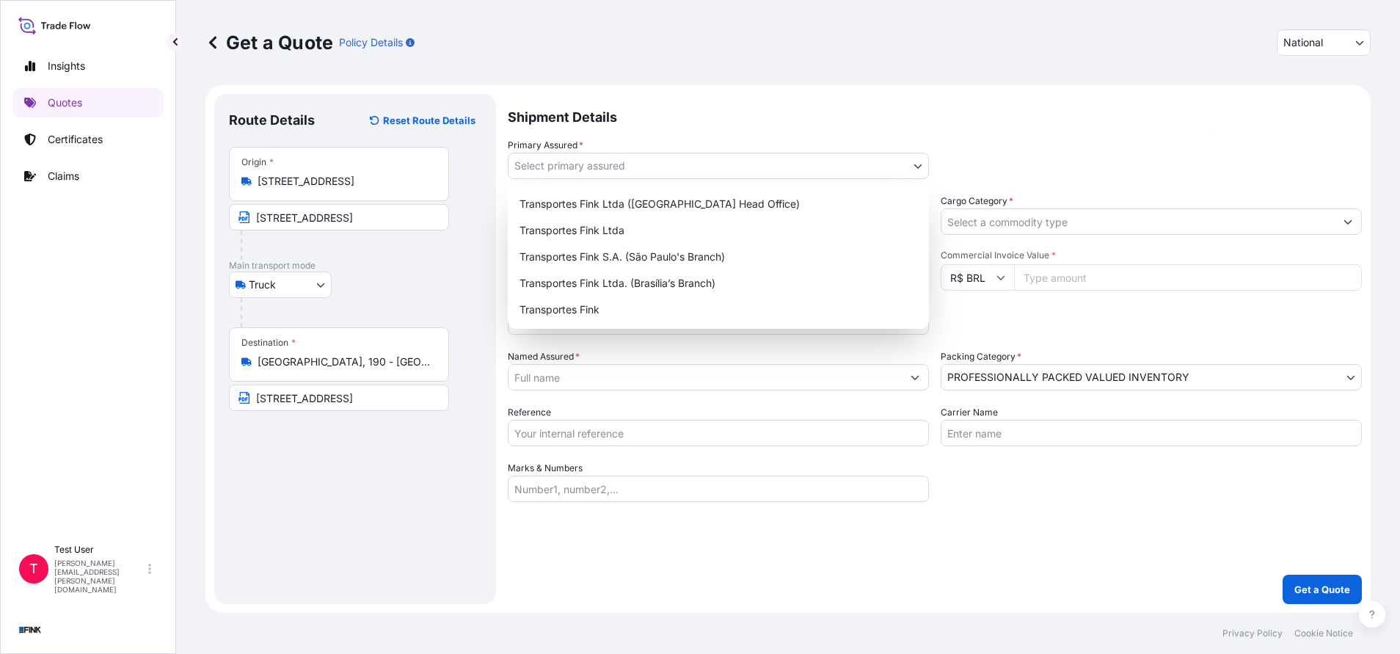
click at [839, 172] on body "Insights Quotes Certificates Claims T Test User [EMAIL_ADDRESS][DOMAIN_NAME] Ge…" at bounding box center [700, 327] width 1400 height 654
click at [682, 205] on div "Transportes Fink Ltda ([GEOGRAPHIC_DATA] Head Office)" at bounding box center [718, 204] width 409 height 26
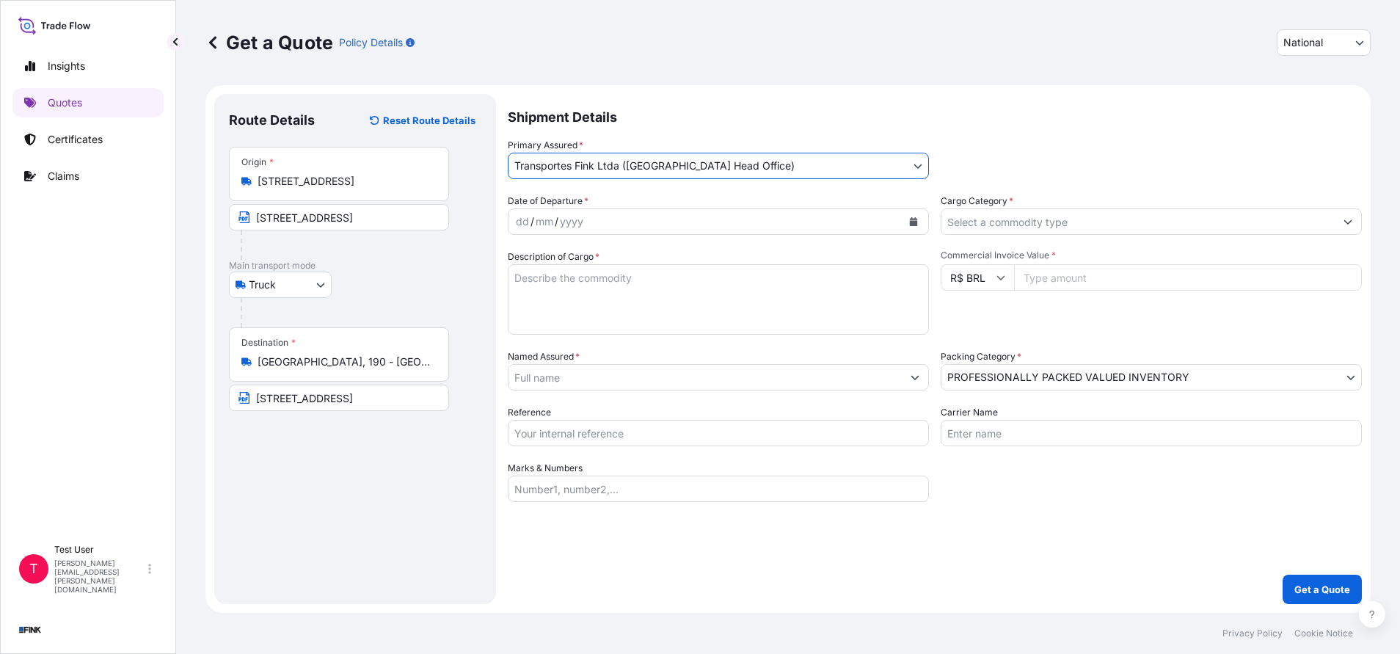
click at [914, 218] on icon "Calendar" at bounding box center [913, 221] width 9 height 9
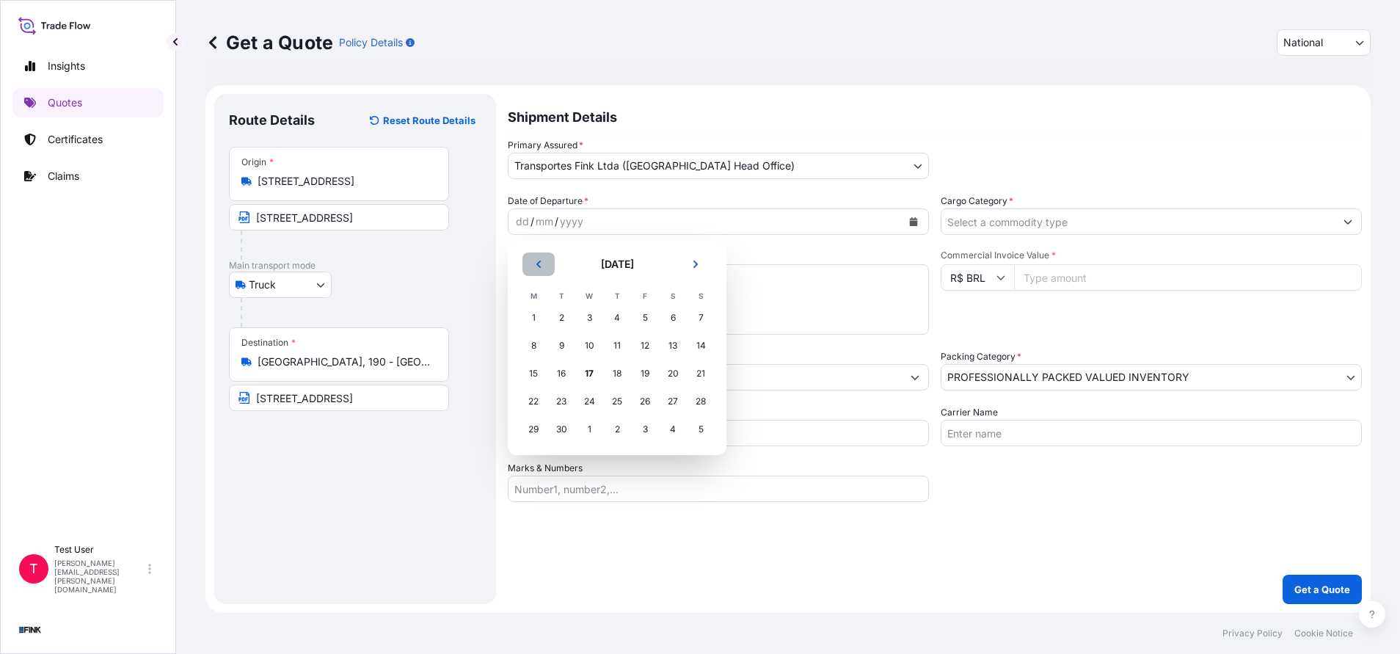
click at [539, 263] on icon "Previous" at bounding box center [538, 264] width 4 height 7
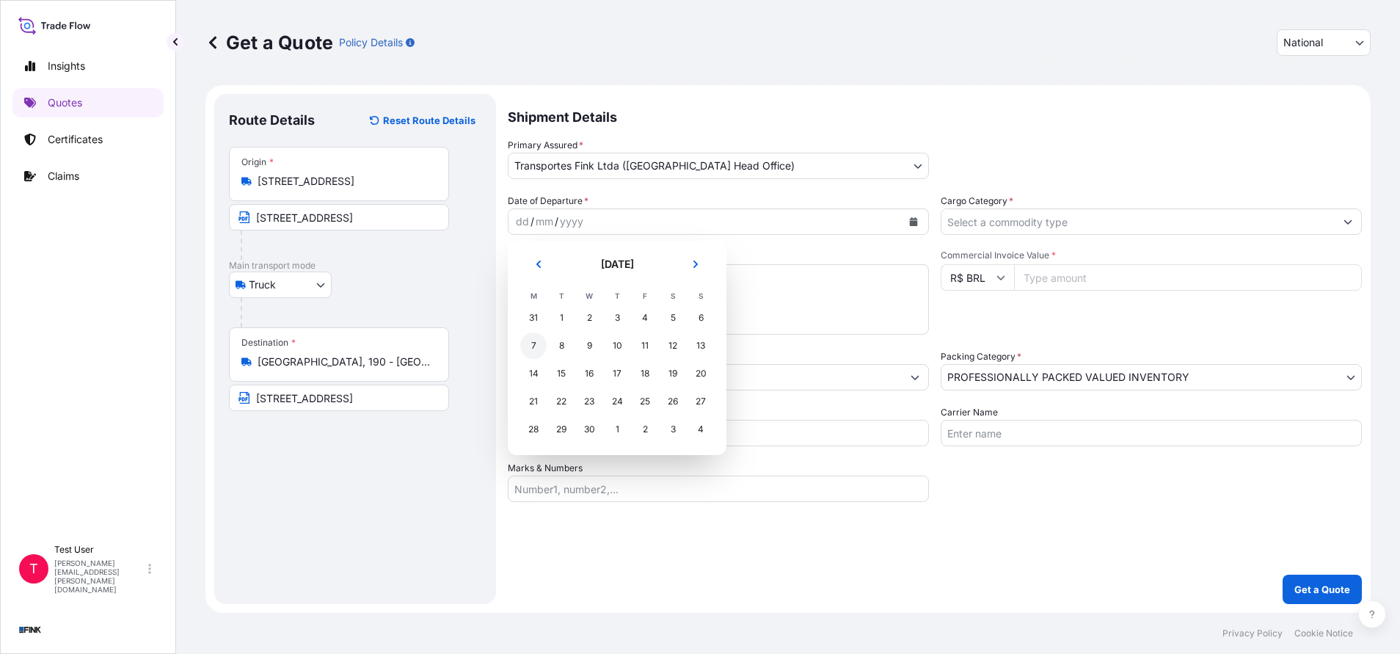
click at [530, 347] on div "7" at bounding box center [533, 345] width 26 height 26
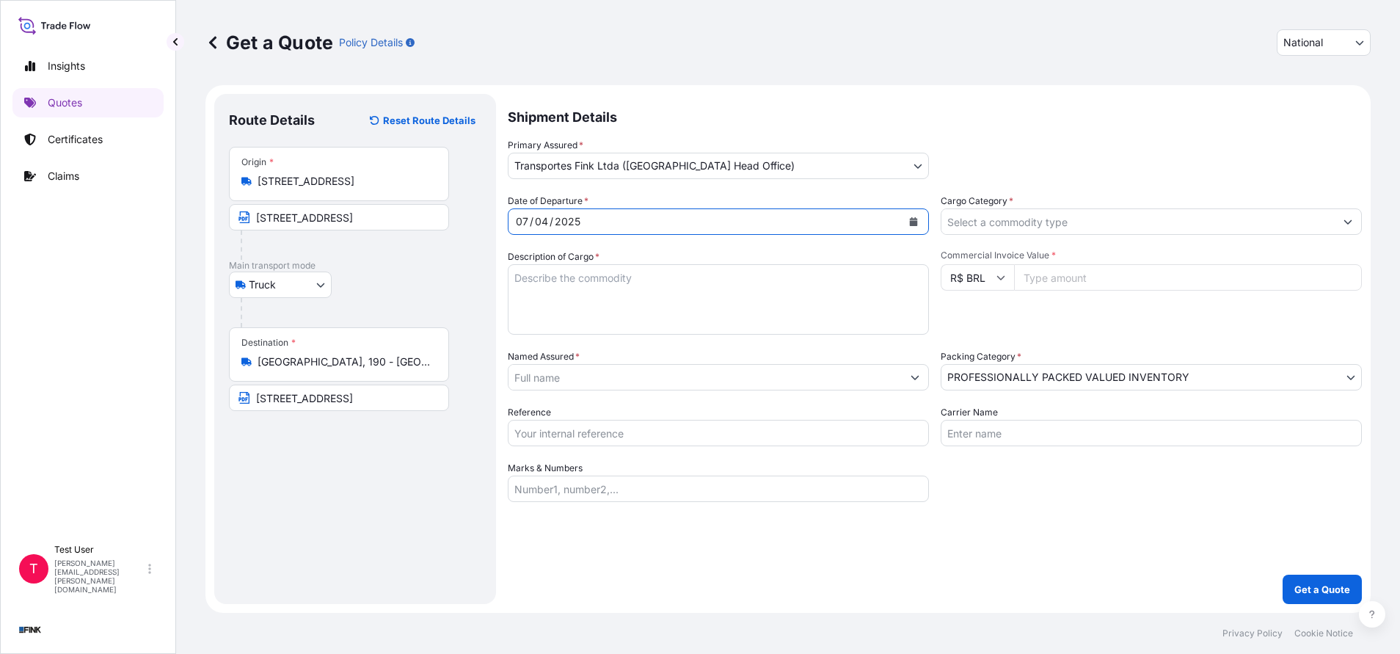
click at [996, 212] on input "Cargo Category *" at bounding box center [1137, 221] width 393 height 26
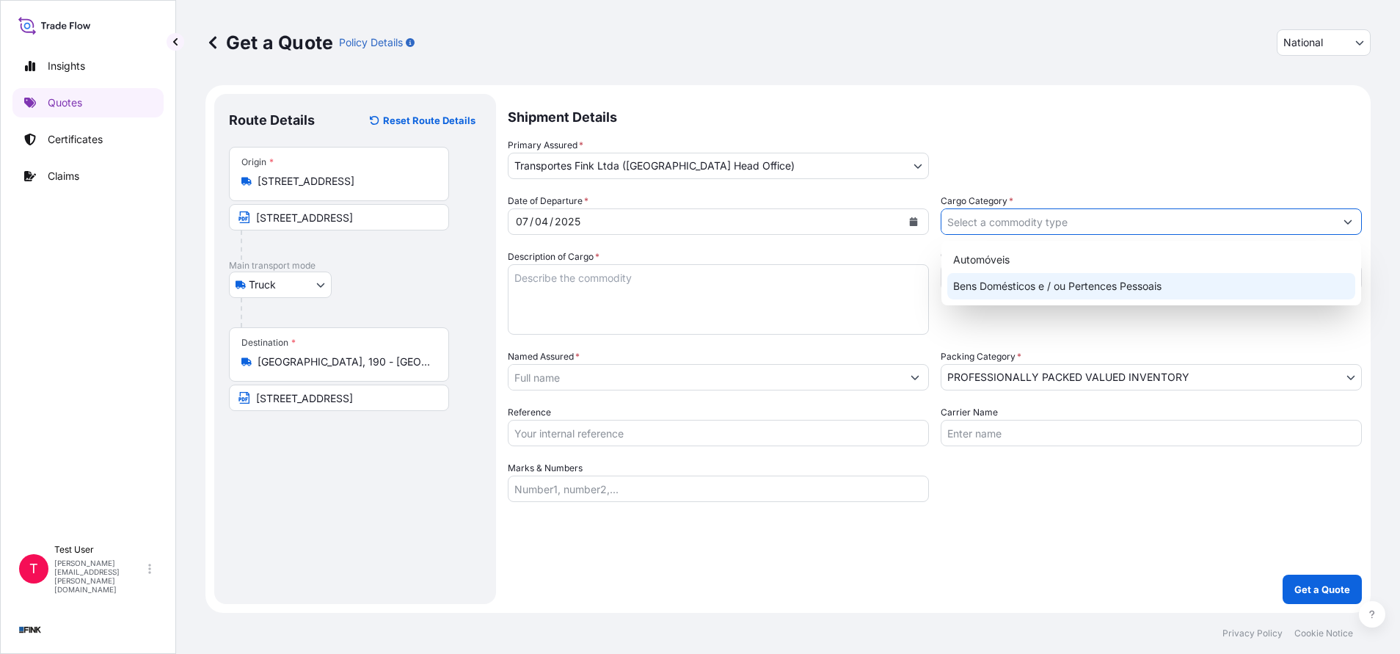
click at [950, 285] on div "Bens Domésticos e / ou Pertences Pessoais" at bounding box center [1151, 286] width 408 height 26
type input "Bens Domésticos e / ou Pertences Pessoais"
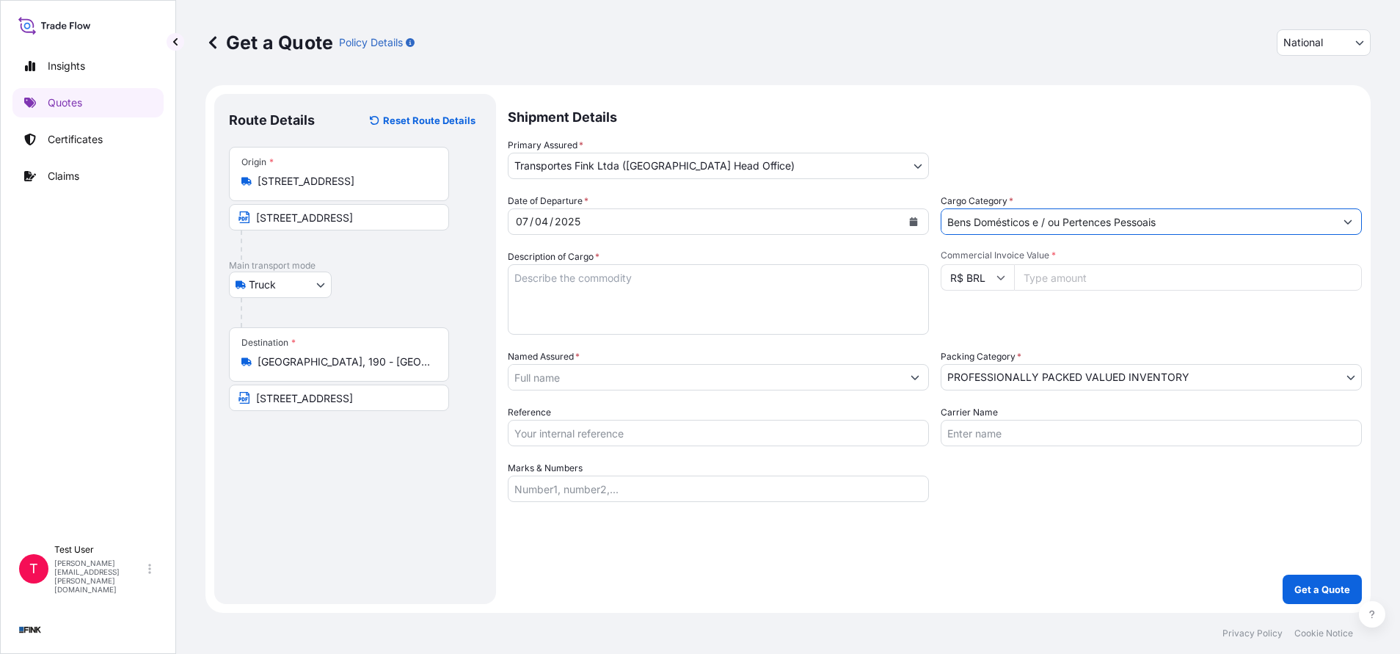
click at [746, 288] on textarea "Description of Cargo *" at bounding box center [718, 299] width 421 height 70
type textarea "."
click at [1065, 279] on input "Commercial Invoice Value *" at bounding box center [1188, 277] width 348 height 26
paste input "261000.00"
type input "261000.00"
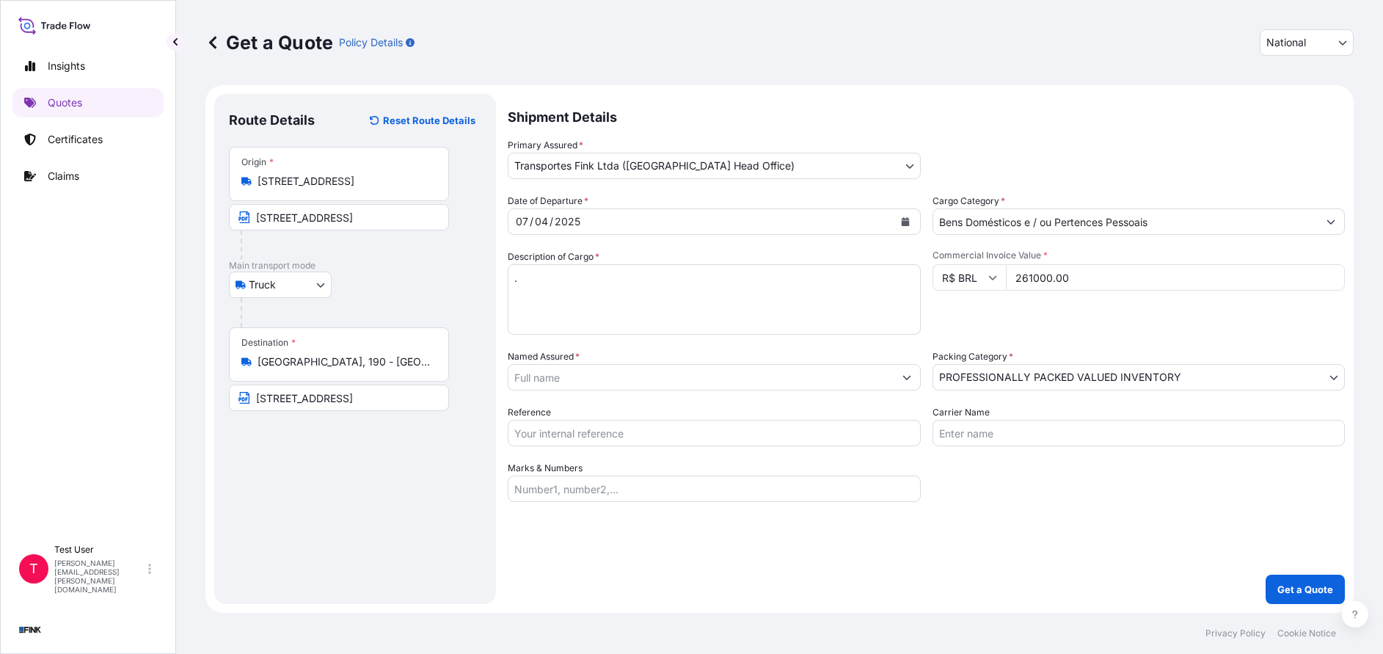
click at [655, 385] on input "Named Assured *" at bounding box center [701, 377] width 385 height 26
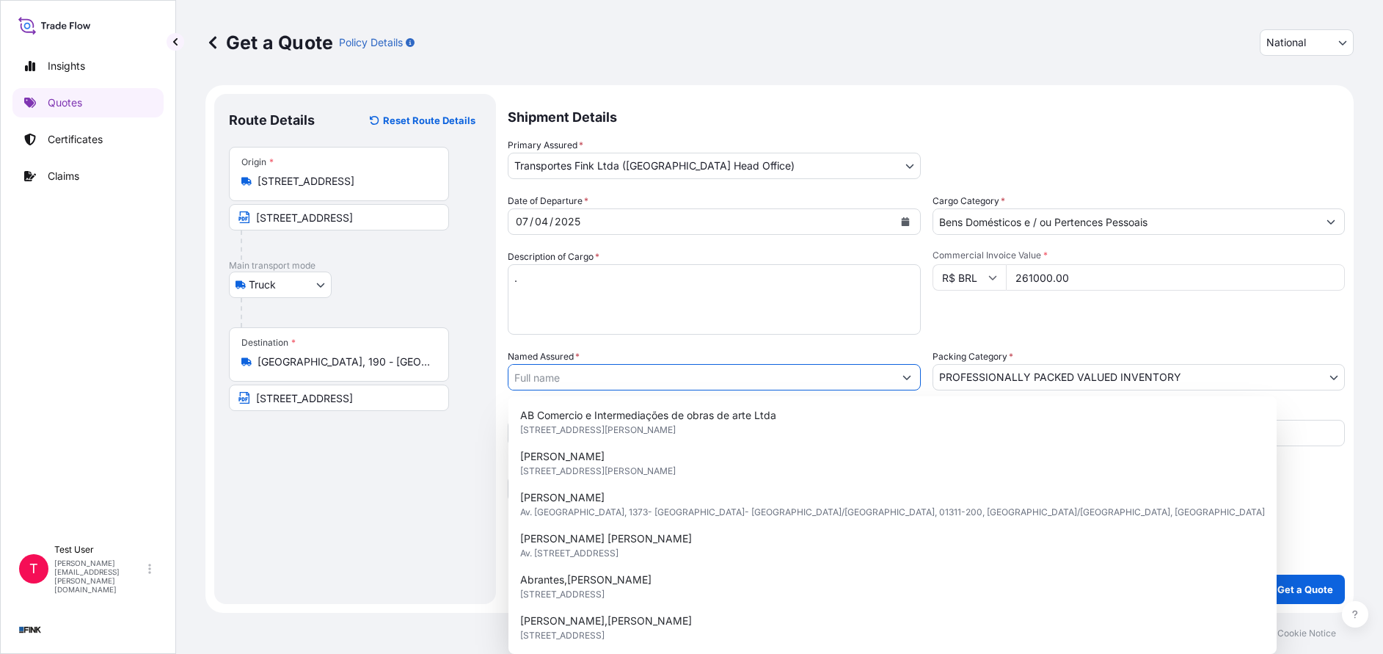
paste input "[PERSON_NAME]"
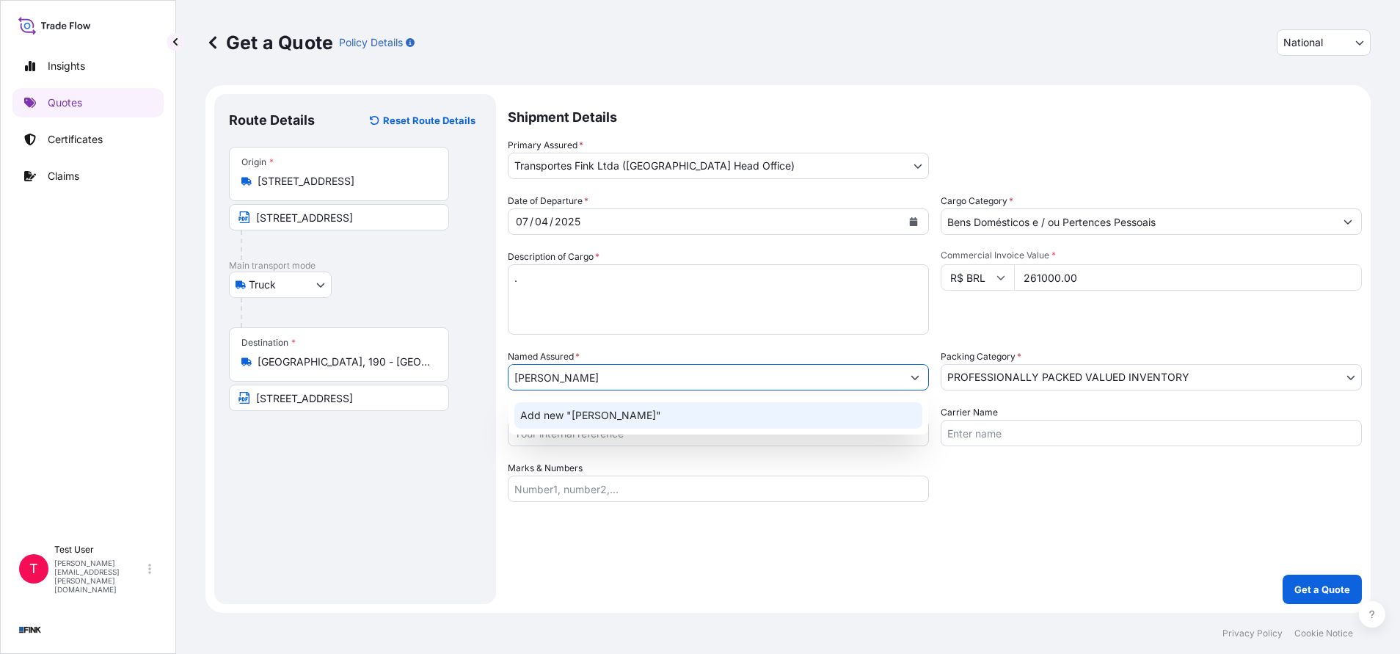
click at [581, 414] on span "Add new "[PERSON_NAME]"" at bounding box center [590, 415] width 141 height 15
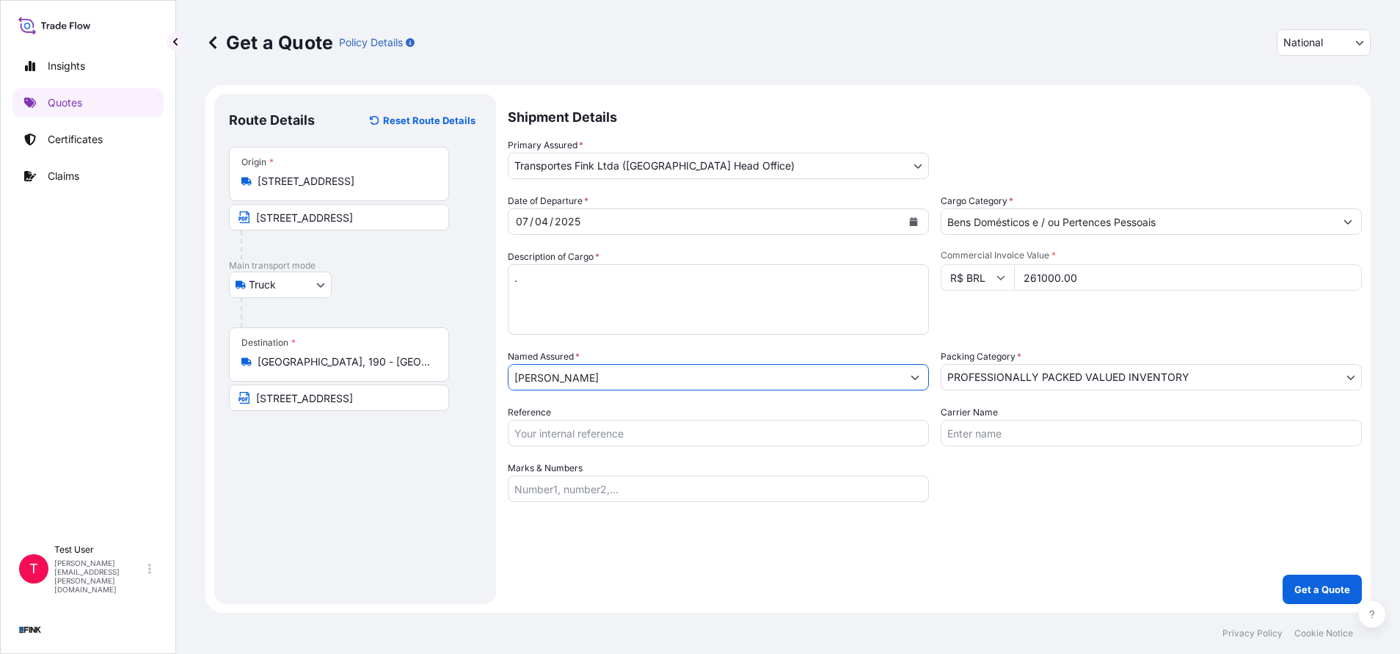
type input "[PERSON_NAME]"
click at [718, 430] on input "Reference" at bounding box center [718, 433] width 421 height 26
paste input "08N-0010-25 OA DDR"
type input "08N-0010-25 OA DDR"
click at [1317, 586] on p "Get a Quote" at bounding box center [1322, 589] width 56 height 15
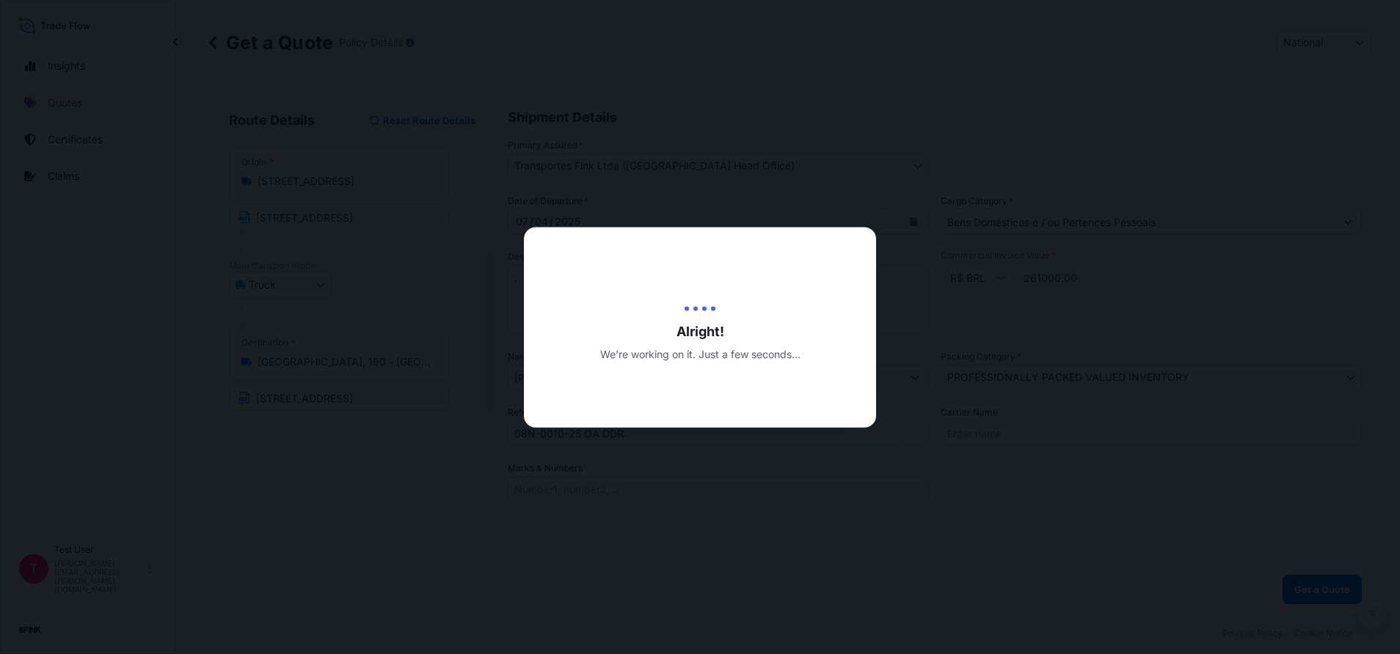
select select "Truck"
select select "31747"
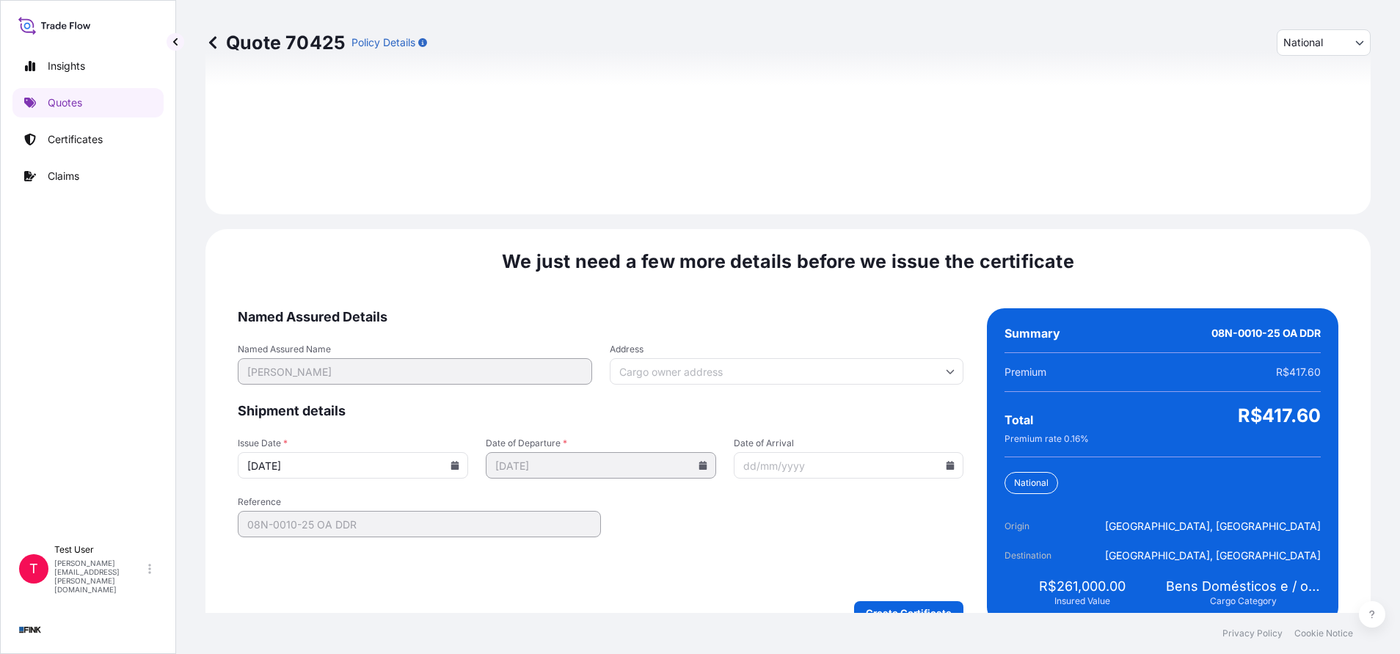
scroll to position [1686, 0]
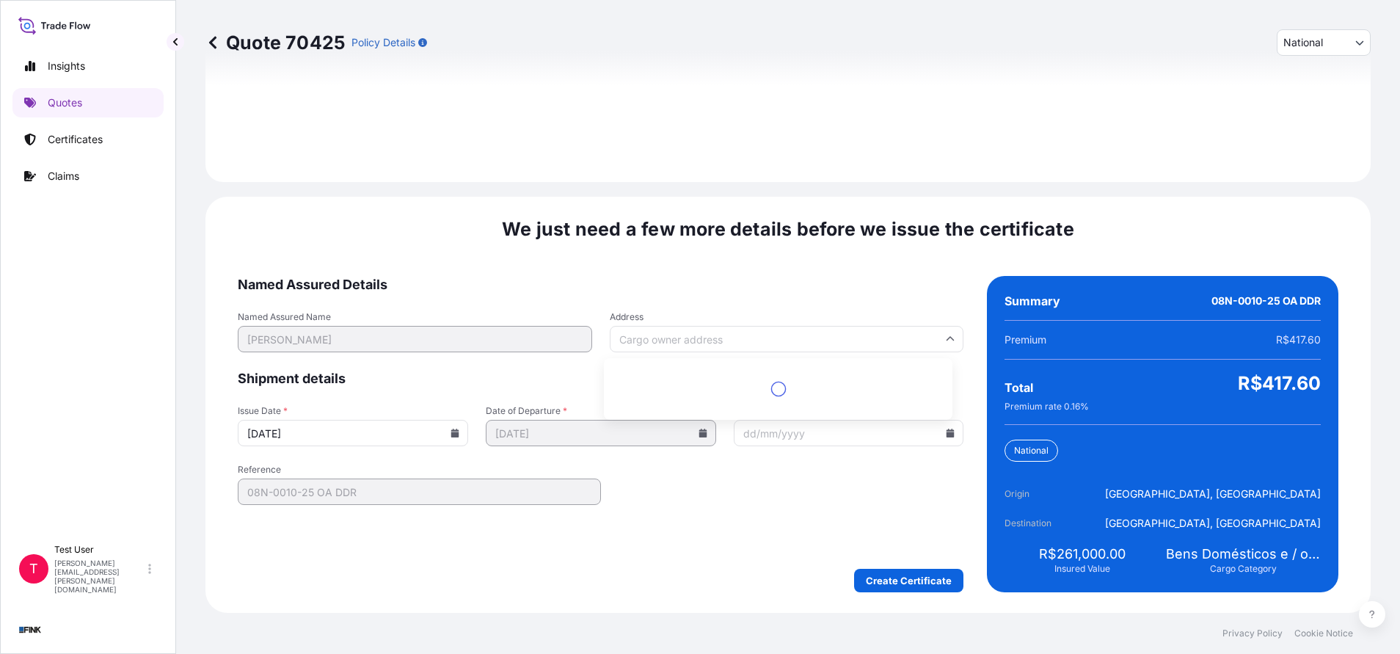
click at [704, 339] on input "Address" at bounding box center [787, 339] width 354 height 26
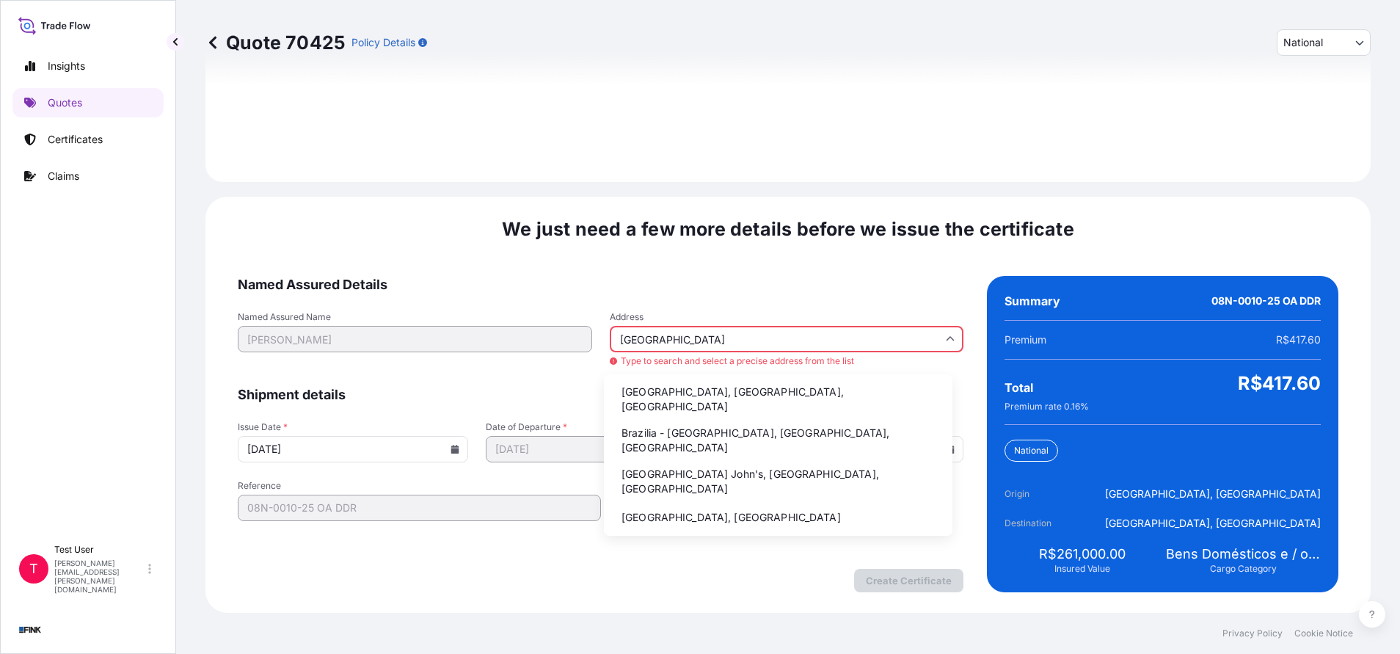
click at [653, 421] on li "Brazilia - [GEOGRAPHIC_DATA], [GEOGRAPHIC_DATA], [GEOGRAPHIC_DATA]" at bounding box center [778, 440] width 337 height 38
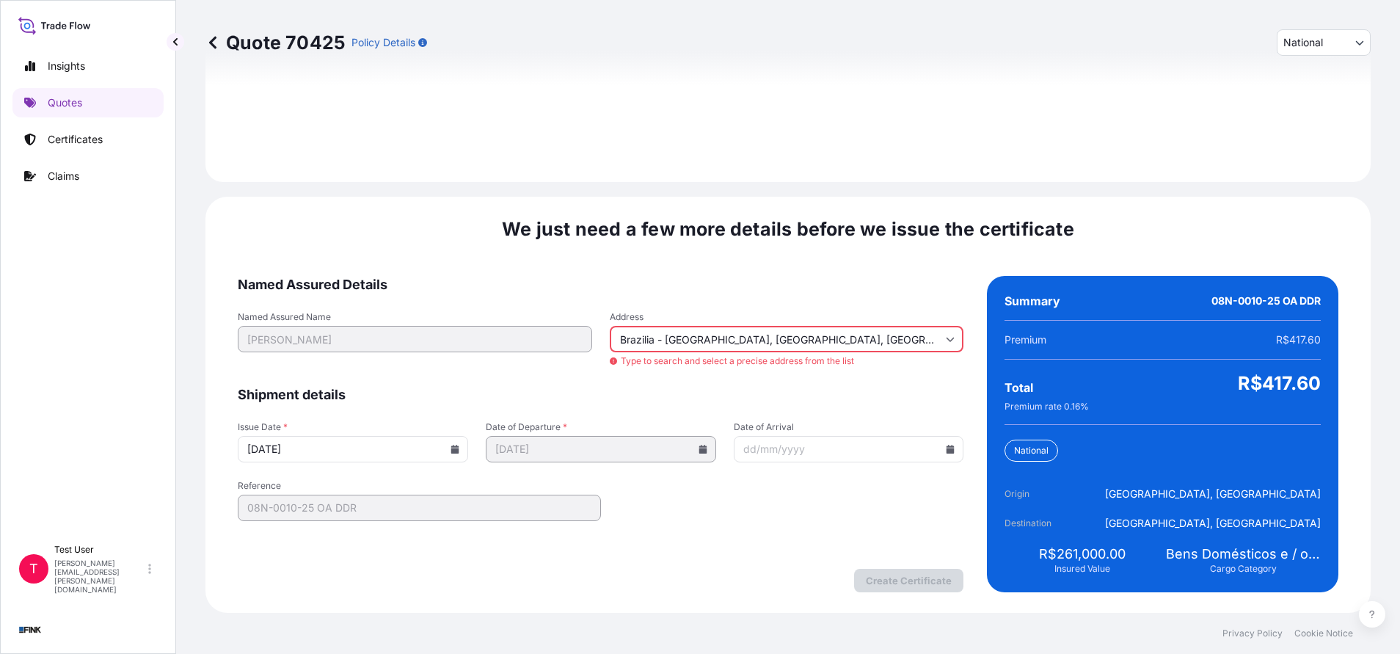
type input "[GEOGRAPHIC_DATA] - [GEOGRAPHIC_DATA], [GEOGRAPHIC_DATA] - [GEOGRAPHIC_DATA], […"
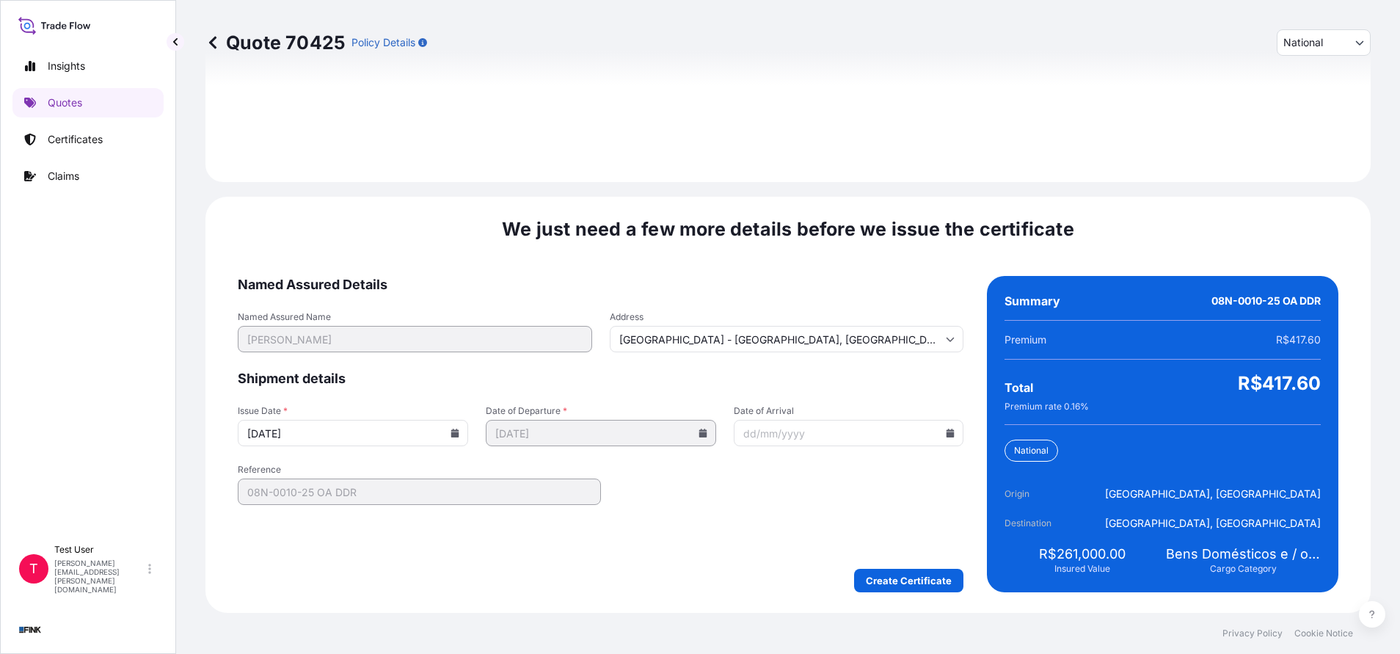
click at [462, 433] on input "[DATE]" at bounding box center [353, 433] width 230 height 26
click at [451, 433] on icon at bounding box center [455, 433] width 9 height 9
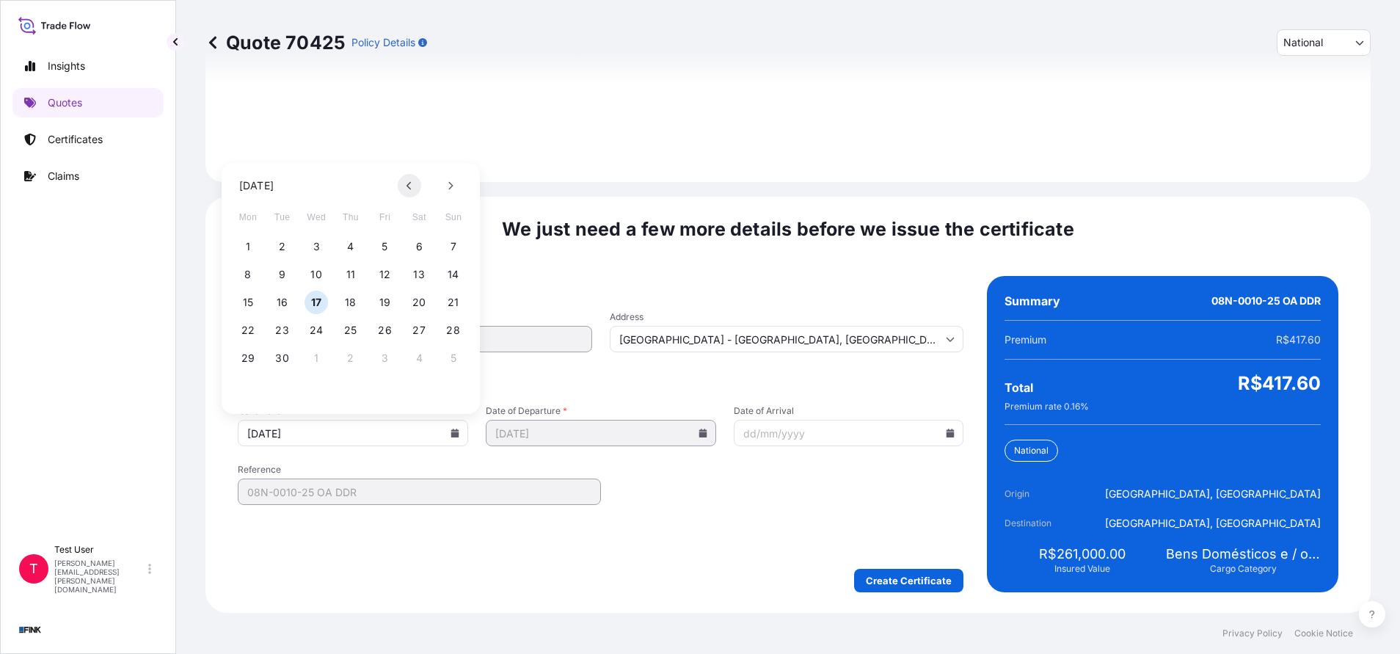
click at [404, 185] on button at bounding box center [409, 185] width 23 height 23
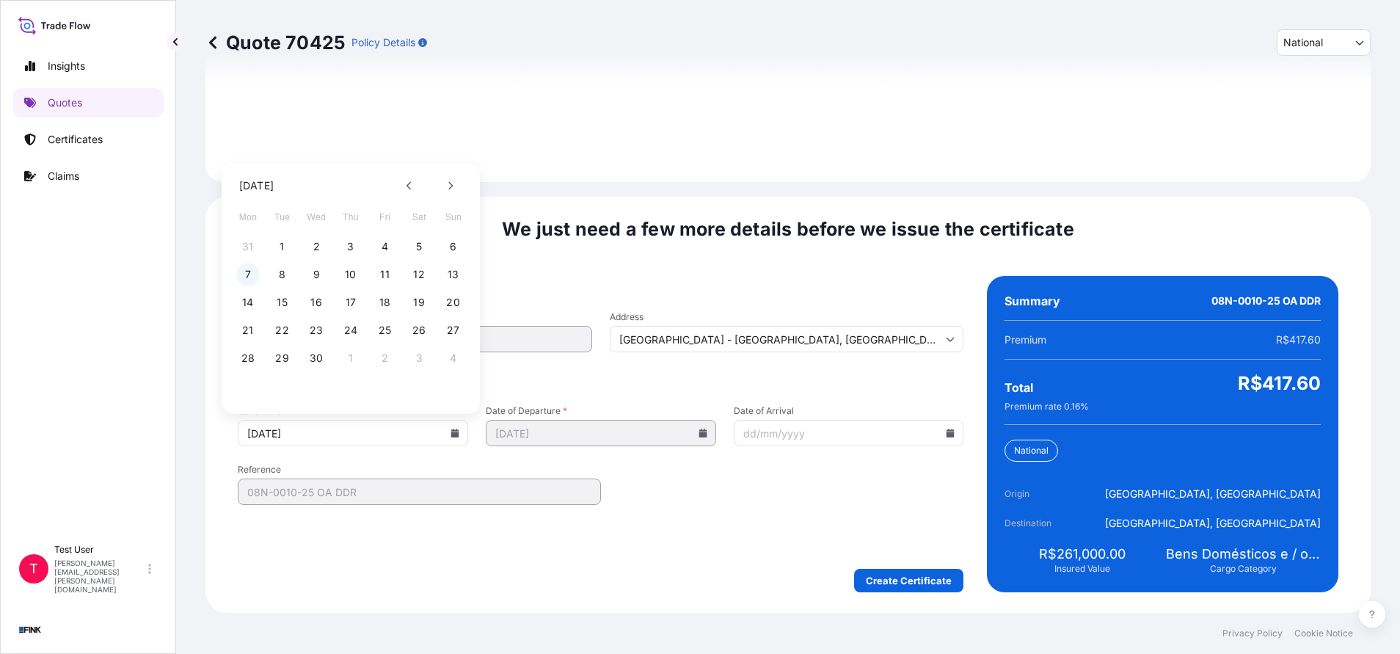
click at [254, 277] on button "7" at bounding box center [247, 274] width 23 height 23
type input "[DATE]"
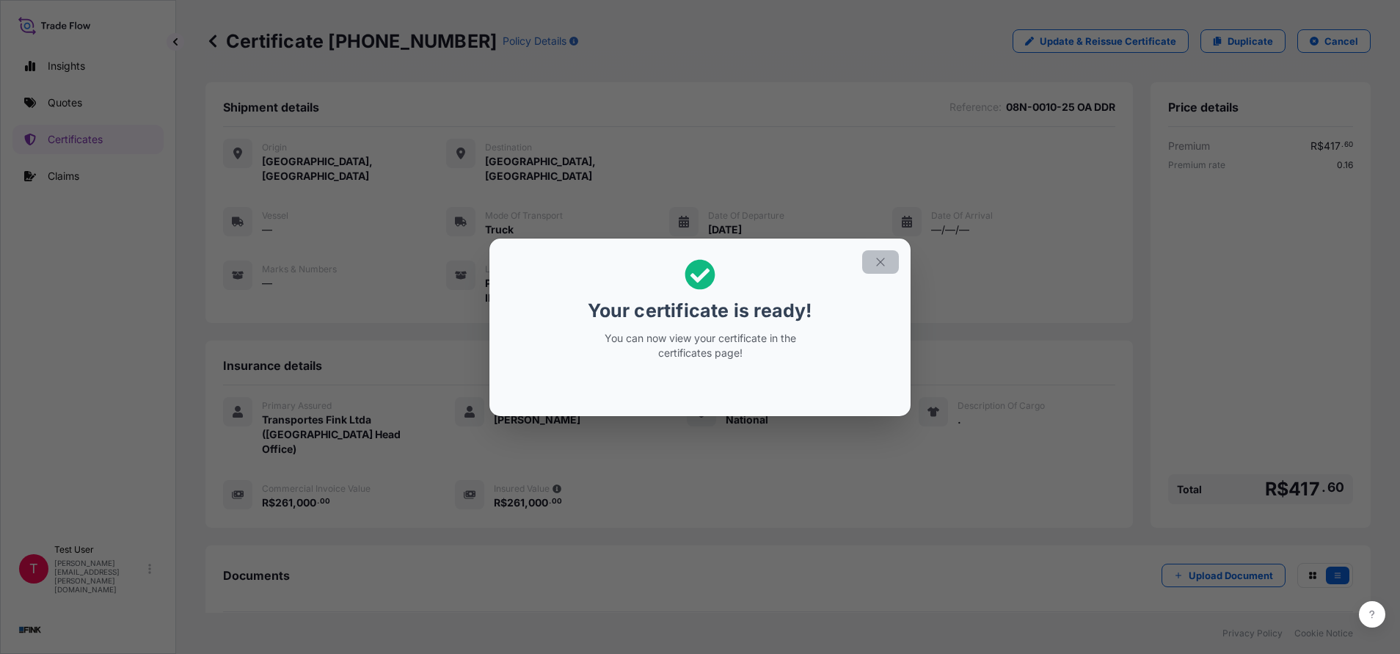
click at [882, 255] on icon "button" at bounding box center [880, 261] width 13 height 13
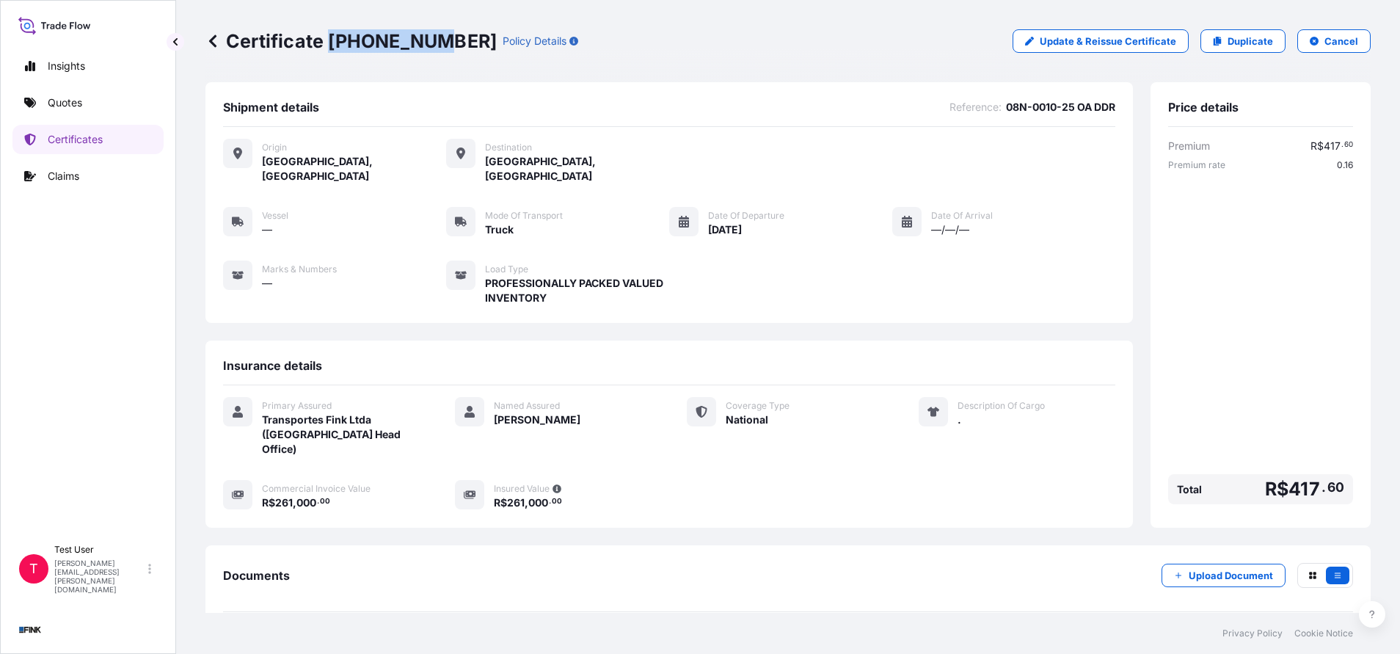
drag, startPoint x: 425, startPoint y: 43, endPoint x: 326, endPoint y: 34, distance: 99.5
click at [326, 34] on p "Certificate [PHONE_NUMBER]" at bounding box center [350, 40] width 291 height 23
copy p "[PHONE_NUMBER]"
click at [1228, 48] on link "Duplicate" at bounding box center [1243, 40] width 85 height 23
select select "national"
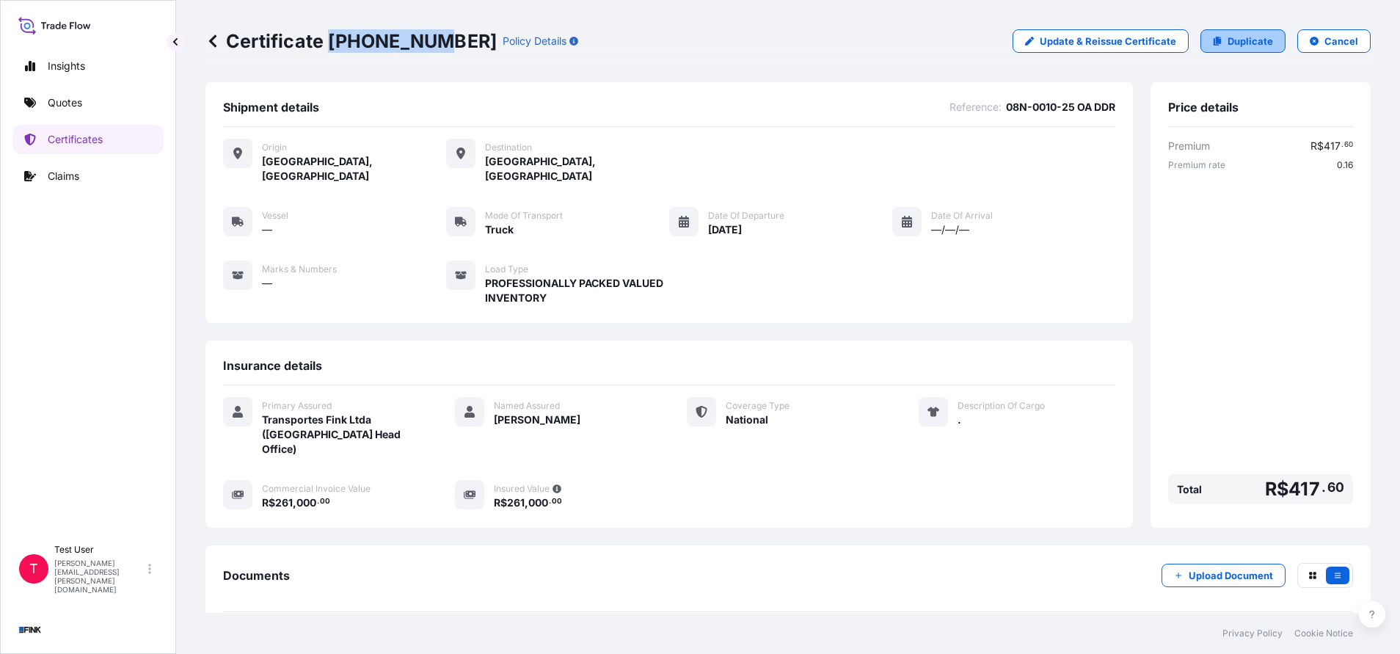
select select "Truck"
select select "31747"
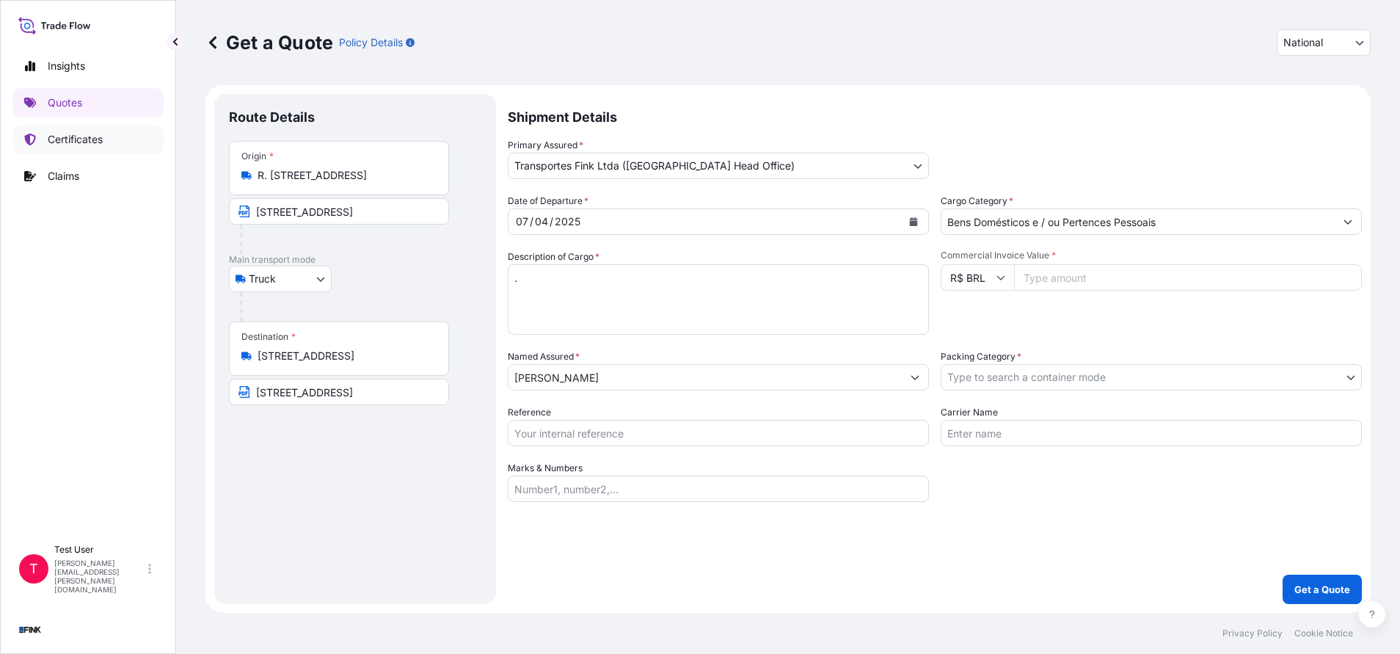
click at [81, 139] on p "Certificates" at bounding box center [75, 139] width 55 height 15
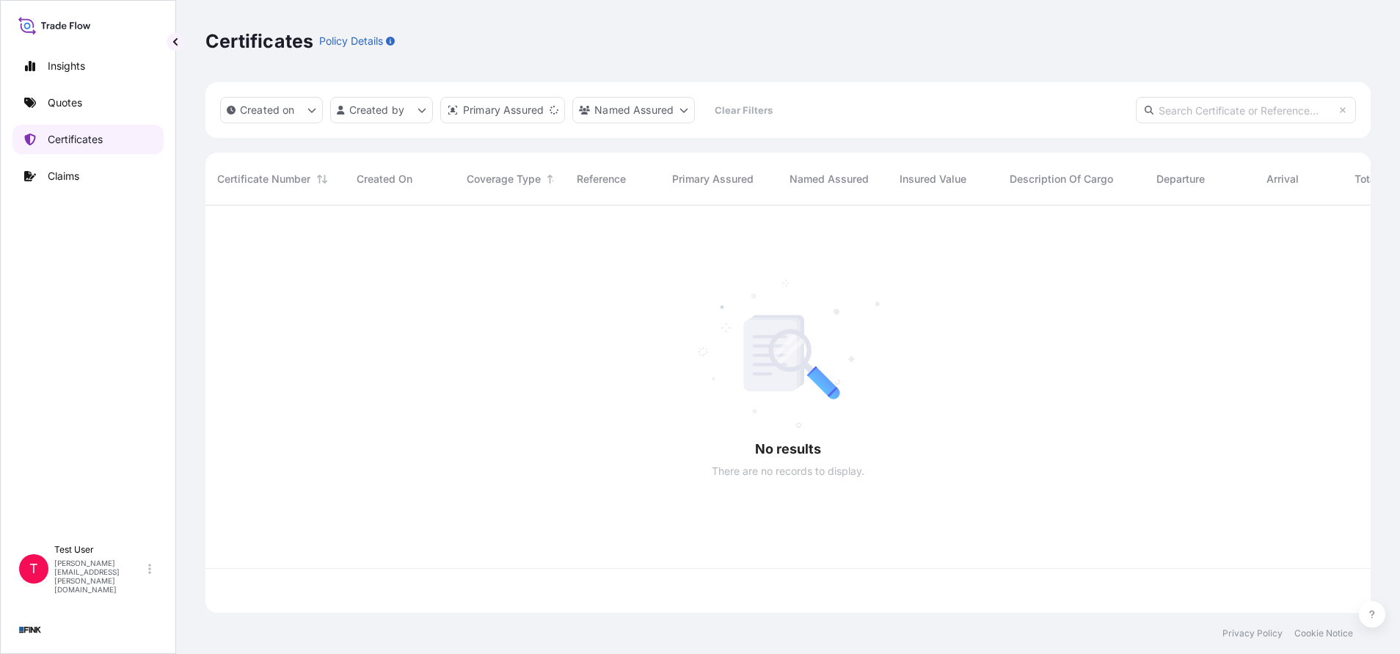
scroll to position [398, 1148]
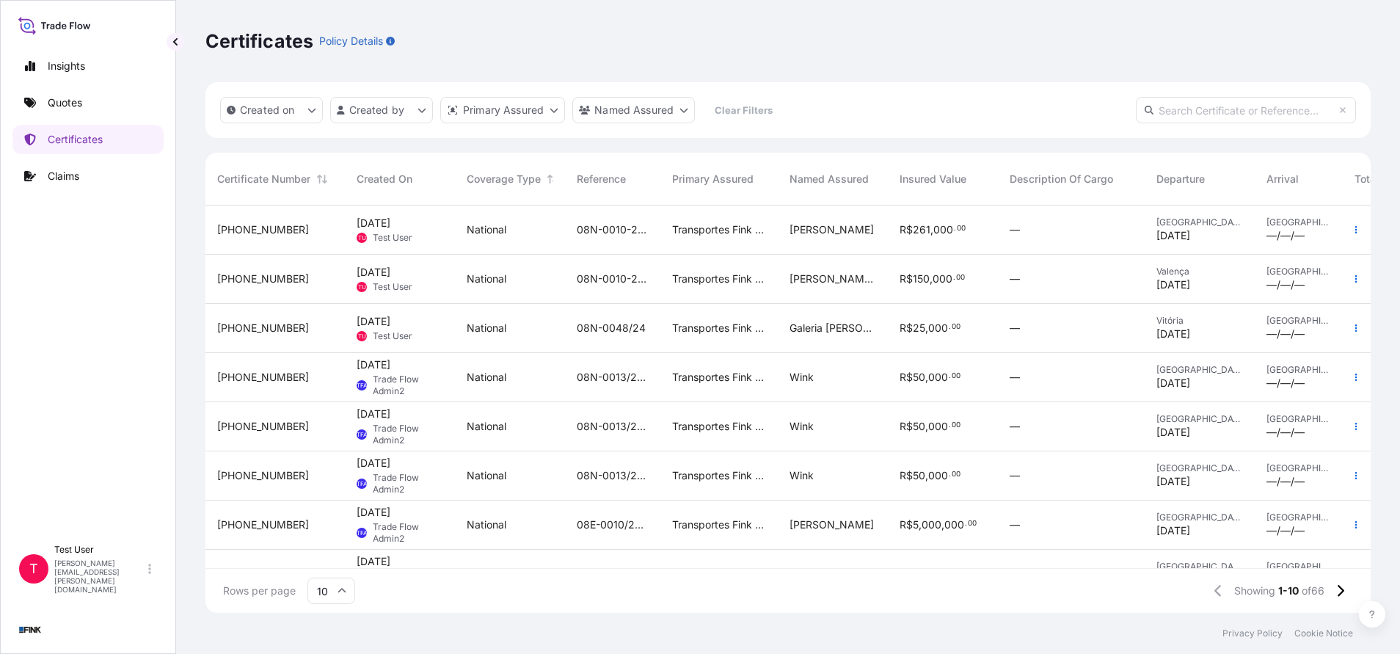
click at [1193, 105] on input "text" at bounding box center [1246, 110] width 220 height 26
paste input "[PHONE_NUMBER]"
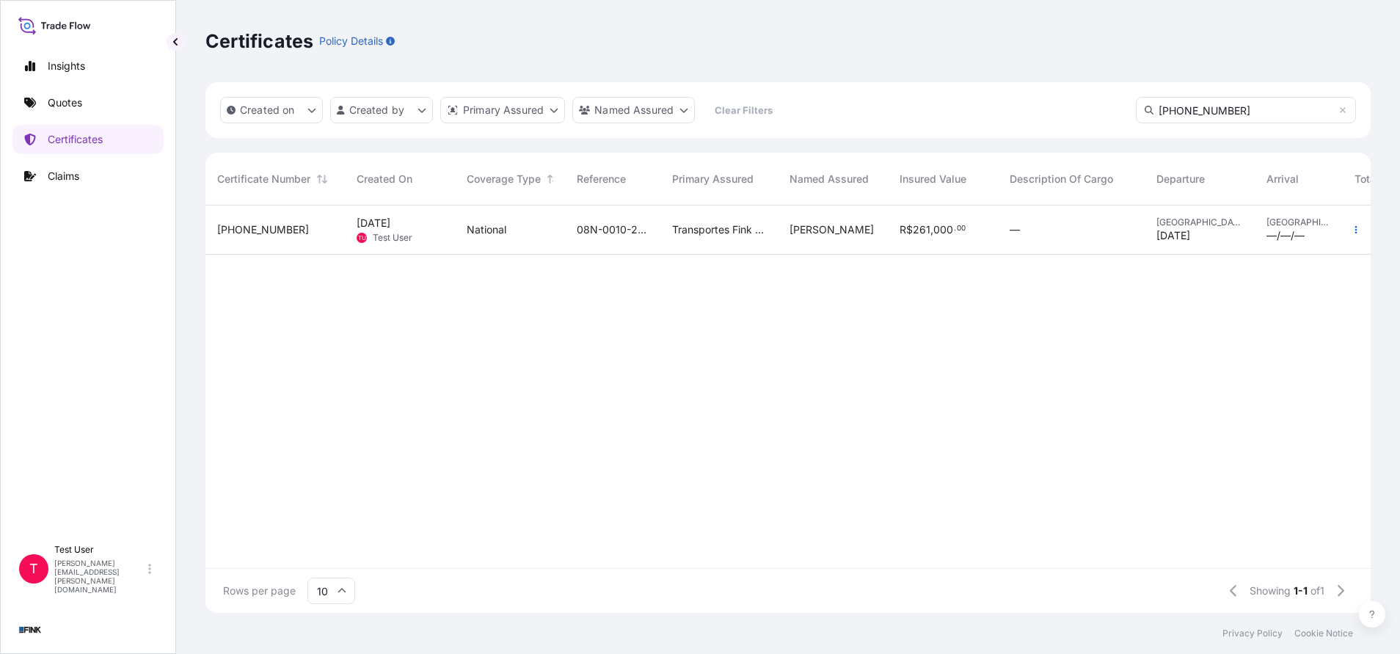
type input "[PHONE_NUMBER]"
click at [248, 237] on div "[PHONE_NUMBER]" at bounding box center [274, 229] width 139 height 49
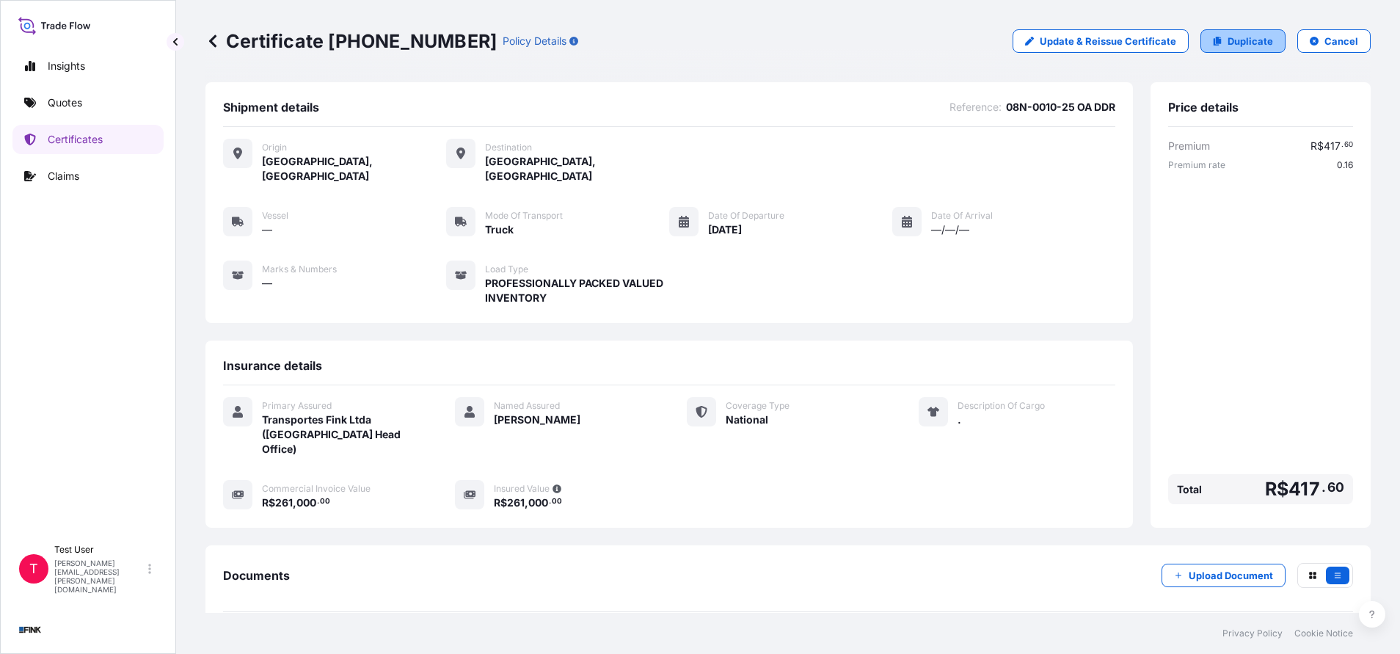
click at [1231, 38] on p "Duplicate" at bounding box center [1250, 41] width 45 height 15
select select "national"
select select "Truck"
select select "31747"
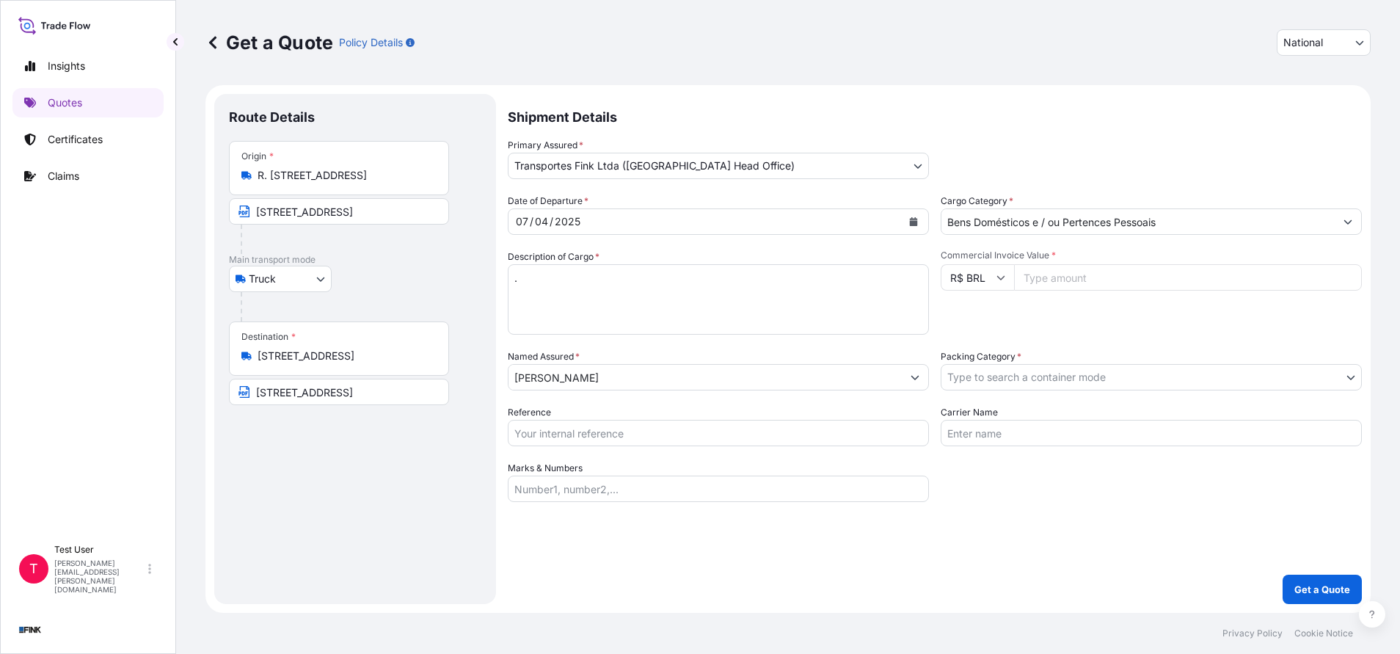
click at [310, 172] on input "R. [STREET_ADDRESS]" at bounding box center [344, 175] width 173 height 15
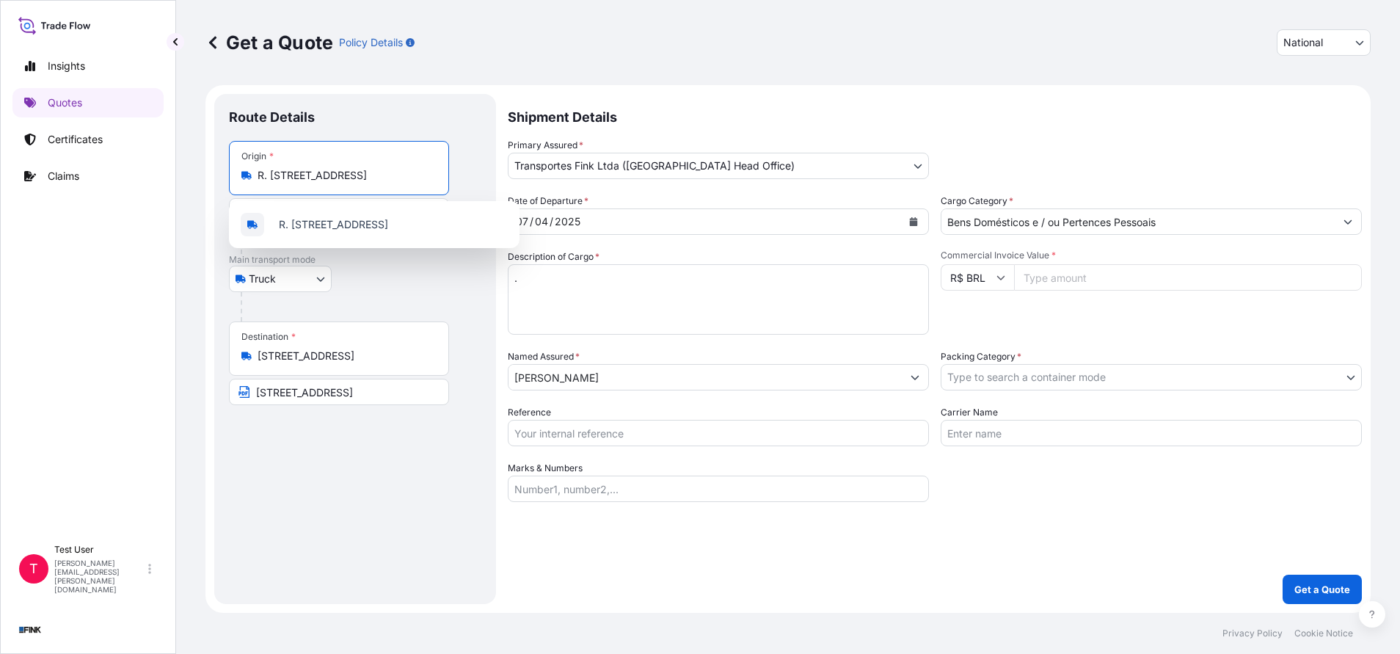
click at [310, 172] on input "R. [STREET_ADDRESS]" at bounding box center [344, 175] width 173 height 15
paste input "SQS 304 Bloco C Apto 604 - Asa Sul - CEP:70337-030 - [GEOGRAPHIC_DATA]"
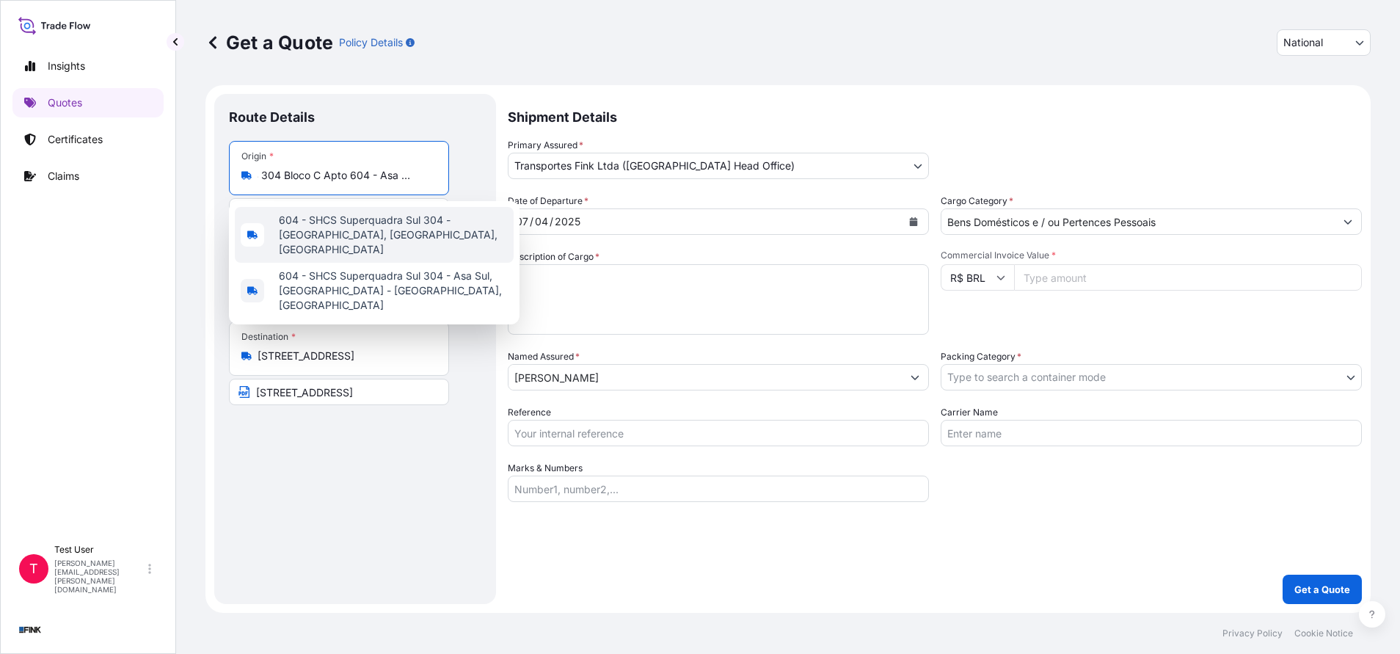
scroll to position [0, 6]
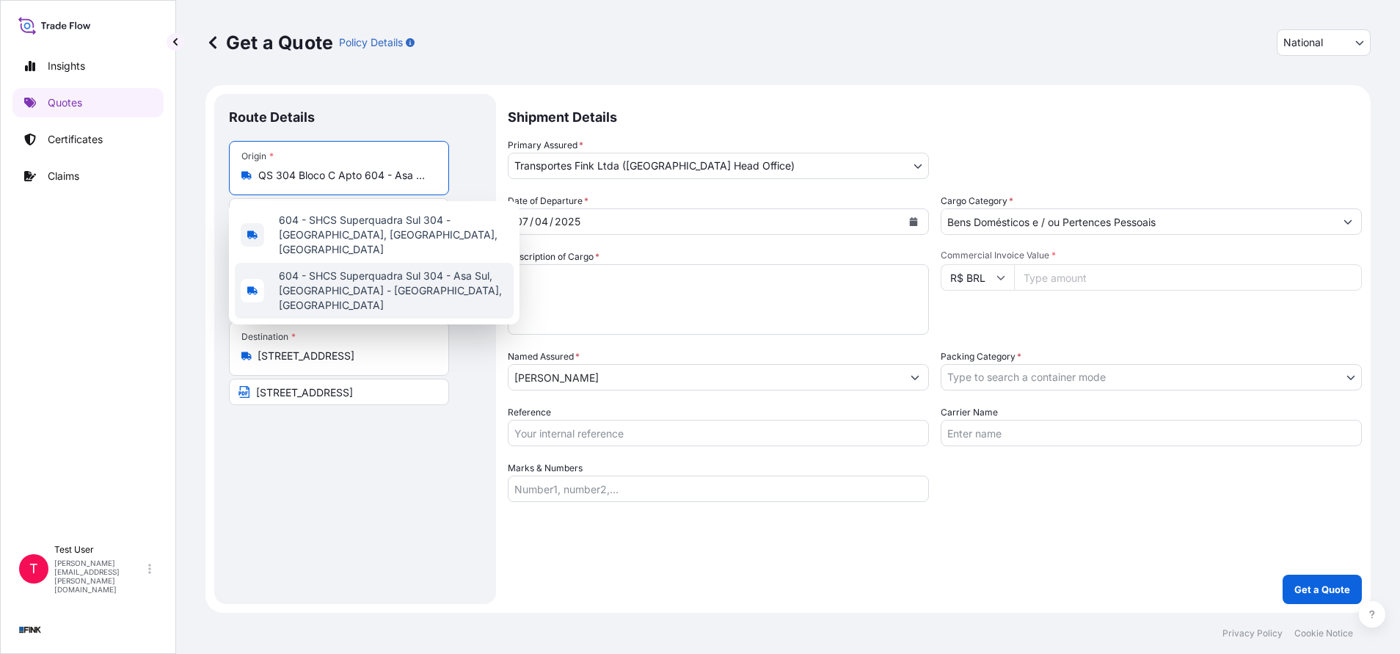
click at [339, 269] on span "604 - SHCS Superquadra Sul 304 - Asa Sul, [GEOGRAPHIC_DATA] - [GEOGRAPHIC_DATA]…" at bounding box center [393, 291] width 229 height 44
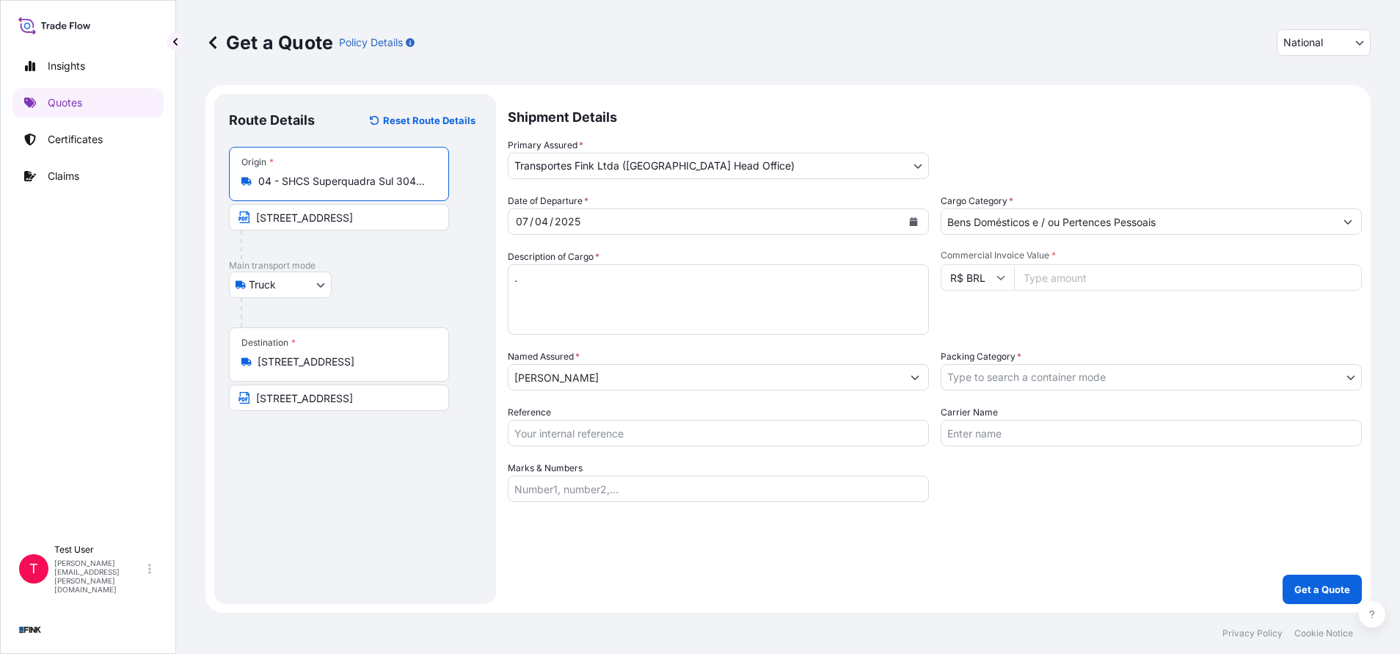
type input "604 - SHCS Superquadra Sul 304 - Asa Sul, [GEOGRAPHIC_DATA] - [GEOGRAPHIC_DATA]…"
click at [324, 220] on input "[STREET_ADDRESS]" at bounding box center [339, 217] width 220 height 26
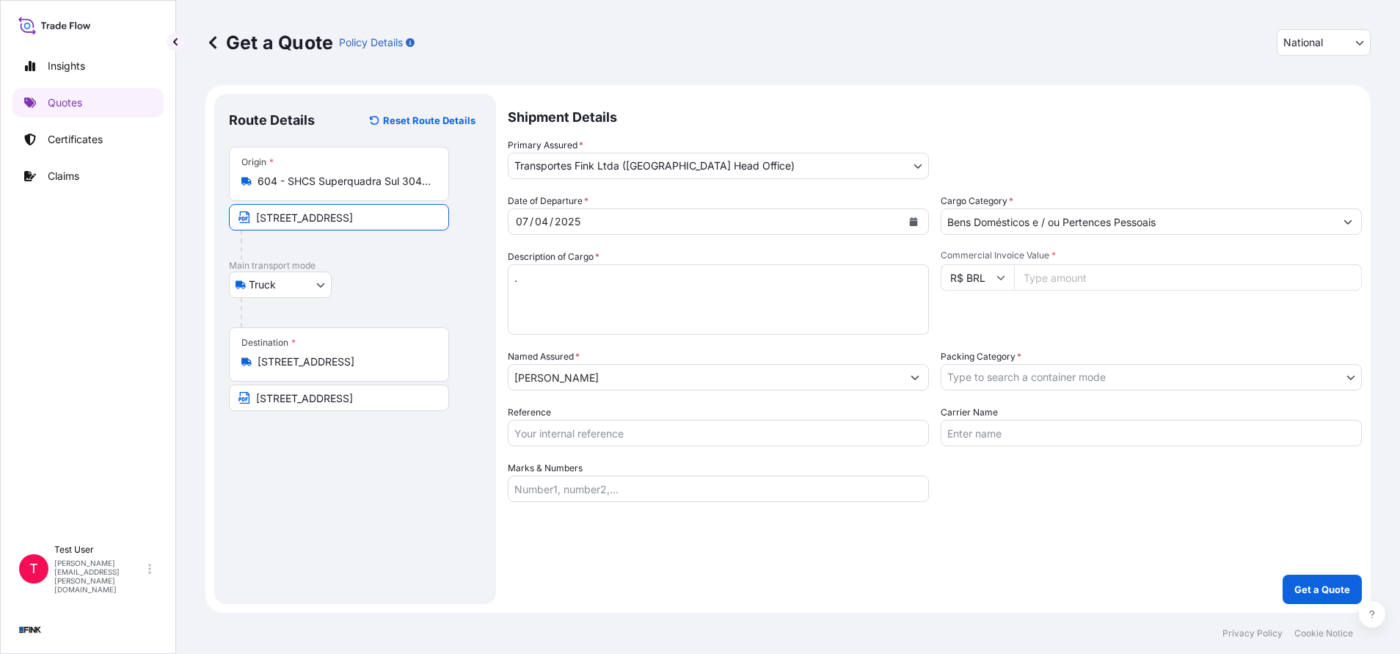
paste input "SQS 304 Bloco C Apto 604 - Asa Sul - CEP:70337-030 - [GEOGRAPHIC_DATA]"
type input "SQS 304 Bloco C Apto 604 - Asa Sul - CEP:70337-030 - [GEOGRAPHIC_DATA]"
click at [357, 365] on input "[STREET_ADDRESS]" at bounding box center [344, 361] width 173 height 15
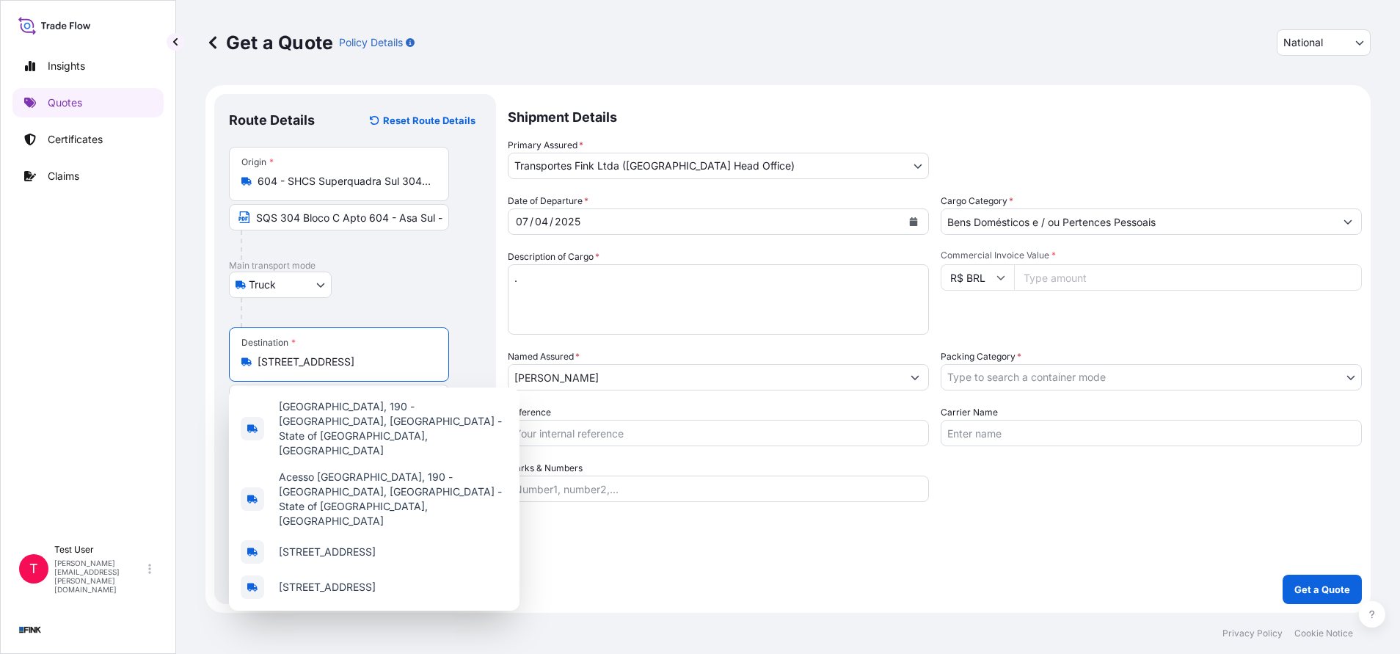
click at [357, 365] on input "[STREET_ADDRESS]" at bounding box center [344, 361] width 173 height 15
paste input "SQS 213 Bloco K Apto 306 - Asa Sul - CEP: 70292-110 - [GEOGRAPHIC_DATA]"
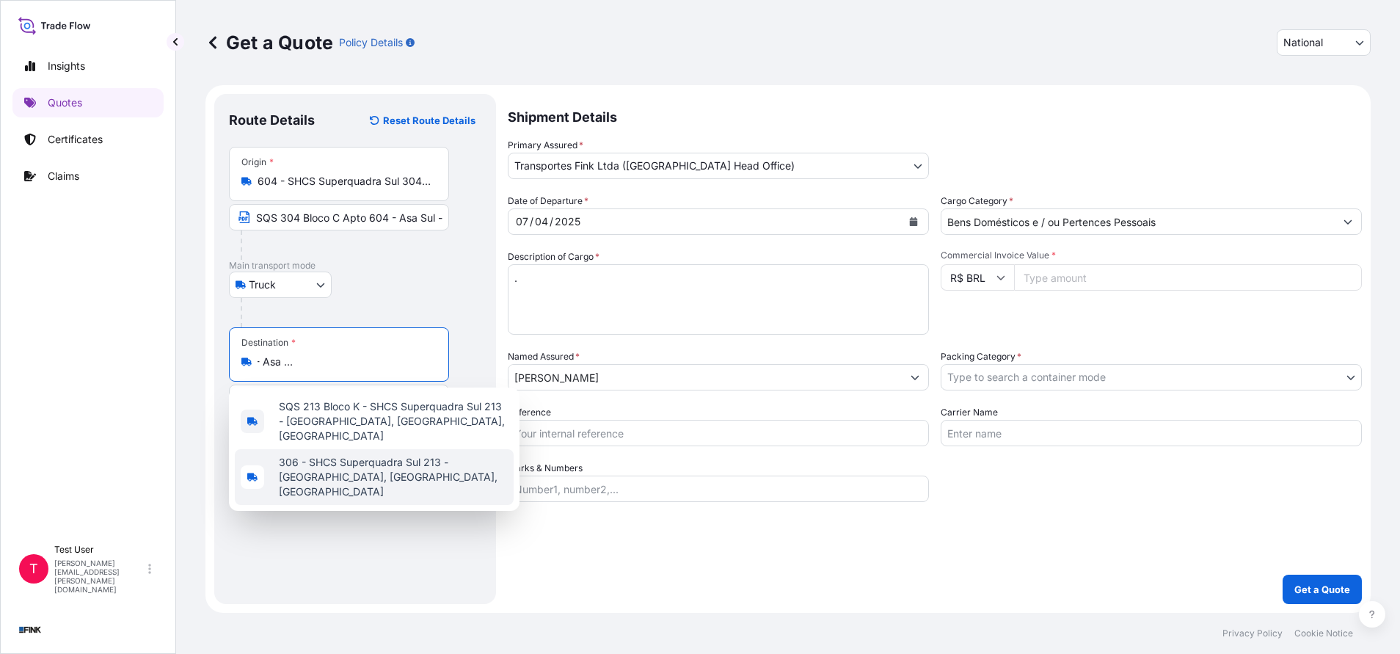
click at [346, 456] on span "306 - SHCS Superquadra Sul 213 - [GEOGRAPHIC_DATA], [GEOGRAPHIC_DATA], [GEOGRAP…" at bounding box center [393, 477] width 229 height 44
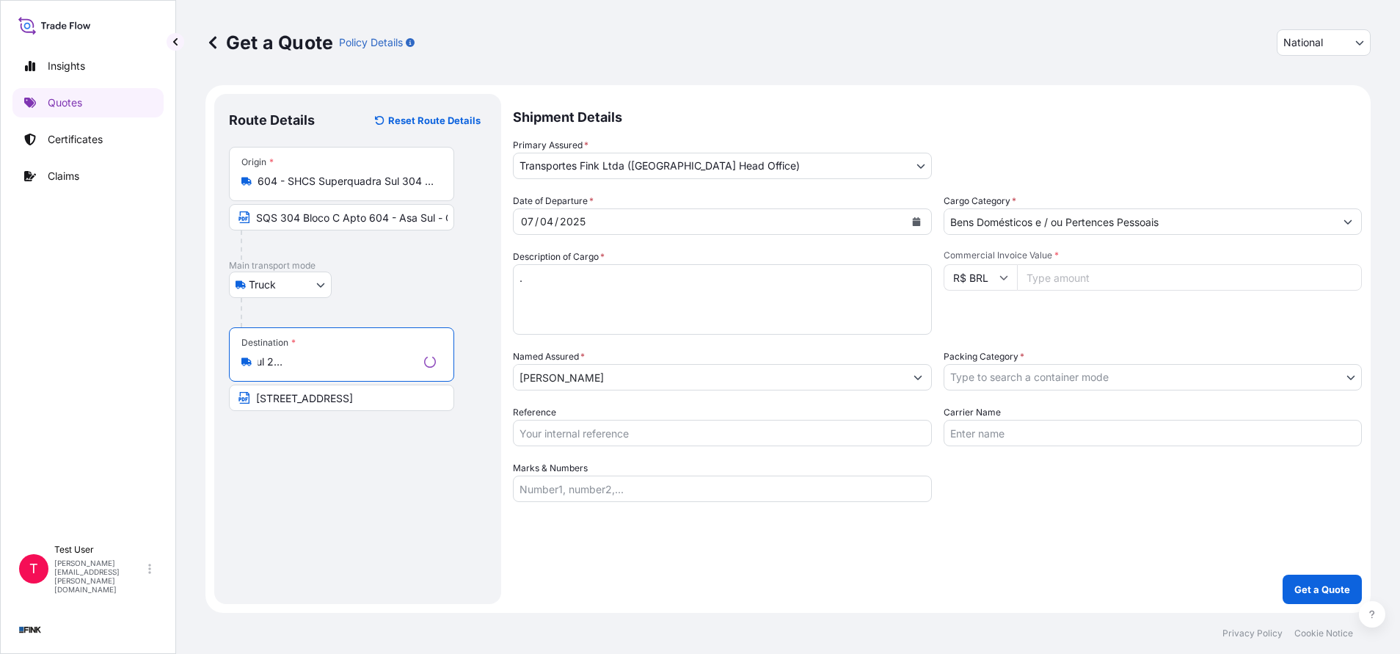
type input "306 - SHCS Superquadra Sul 213 - [GEOGRAPHIC_DATA], [GEOGRAPHIC_DATA], [GEOGRAP…"
click at [331, 398] on input "[STREET_ADDRESS]" at bounding box center [341, 398] width 225 height 26
click at [331, 398] on input "[STREET_ADDRESS]" at bounding box center [339, 398] width 220 height 26
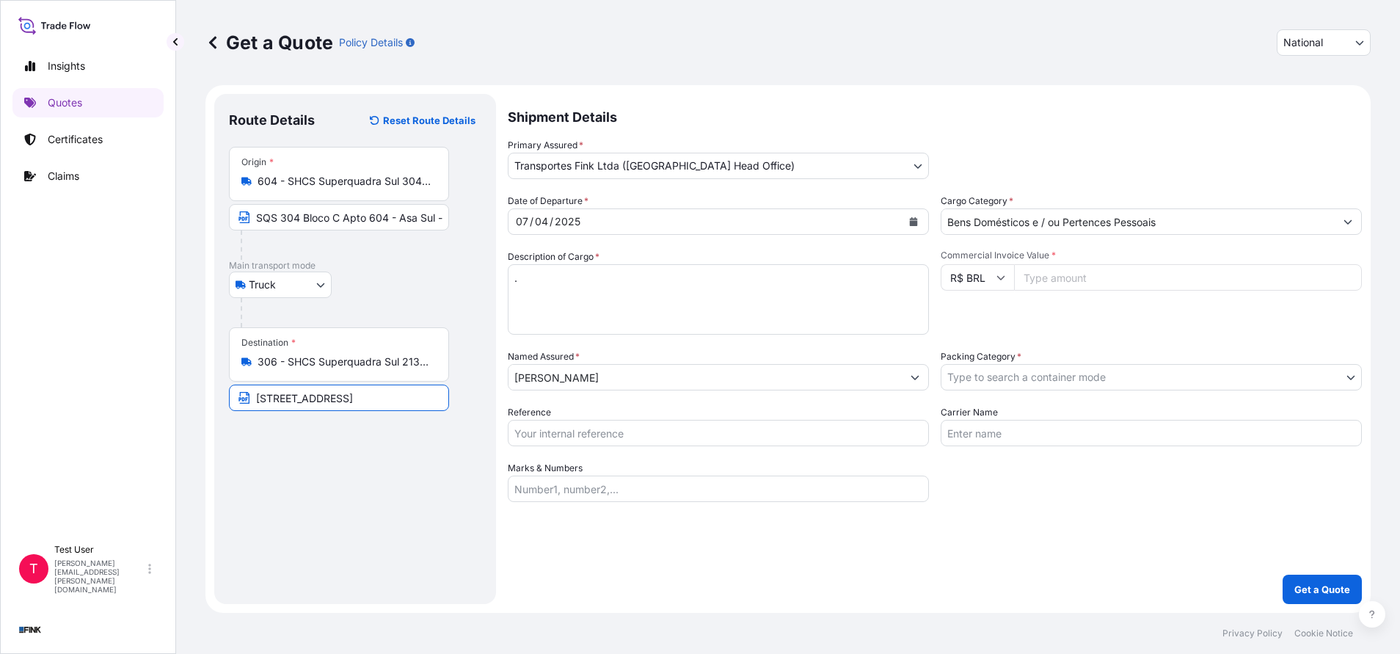
paste input "SQS 213 Bloco K Apto 306 - Asa Sul - CEP: 70292-110 - [GEOGRAPHIC_DATA]"
type input "SQS 213 Bloco K Apto 306 - Asa Sul - CEP: 70292-110 - [GEOGRAPHIC_DATA]"
click at [914, 172] on body "Insights Quotes Certificates Claims T Test User [PERSON_NAME][EMAIL_ADDRESS][PE…" at bounding box center [700, 327] width 1400 height 654
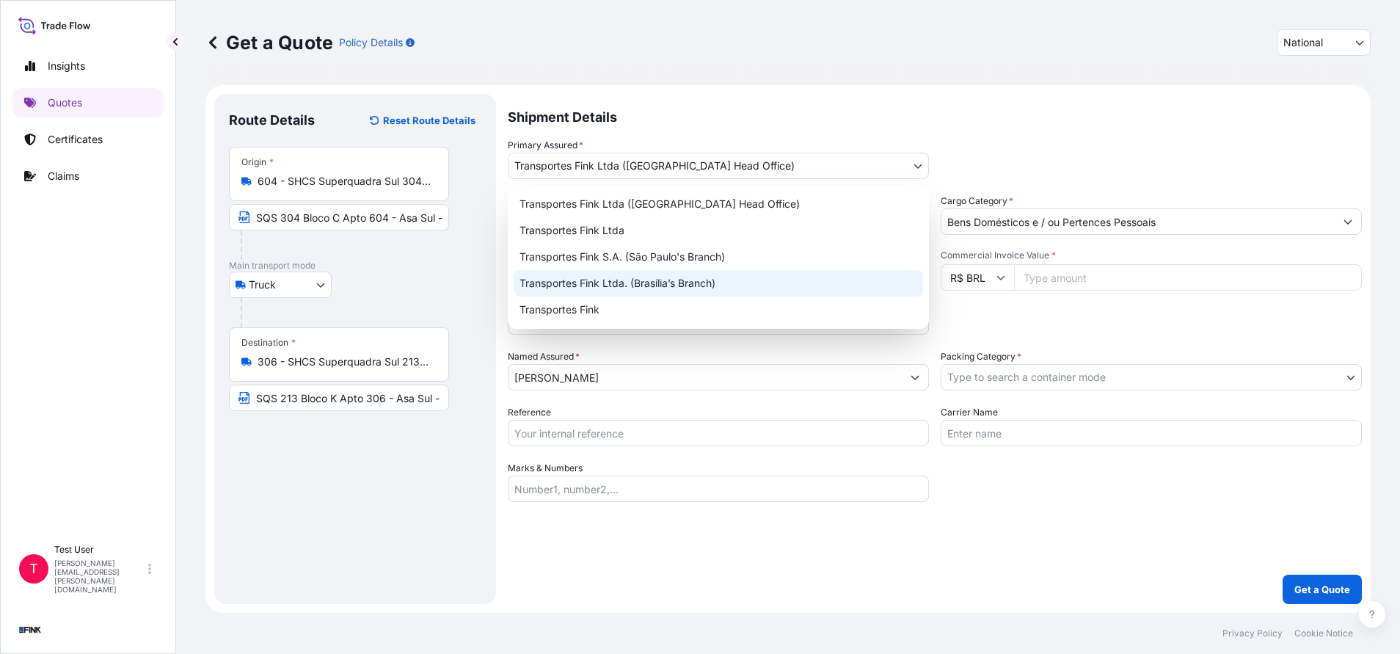
click at [685, 281] on div "Transportes Fink Ltda. (Brasília’s Branch)" at bounding box center [718, 283] width 409 height 26
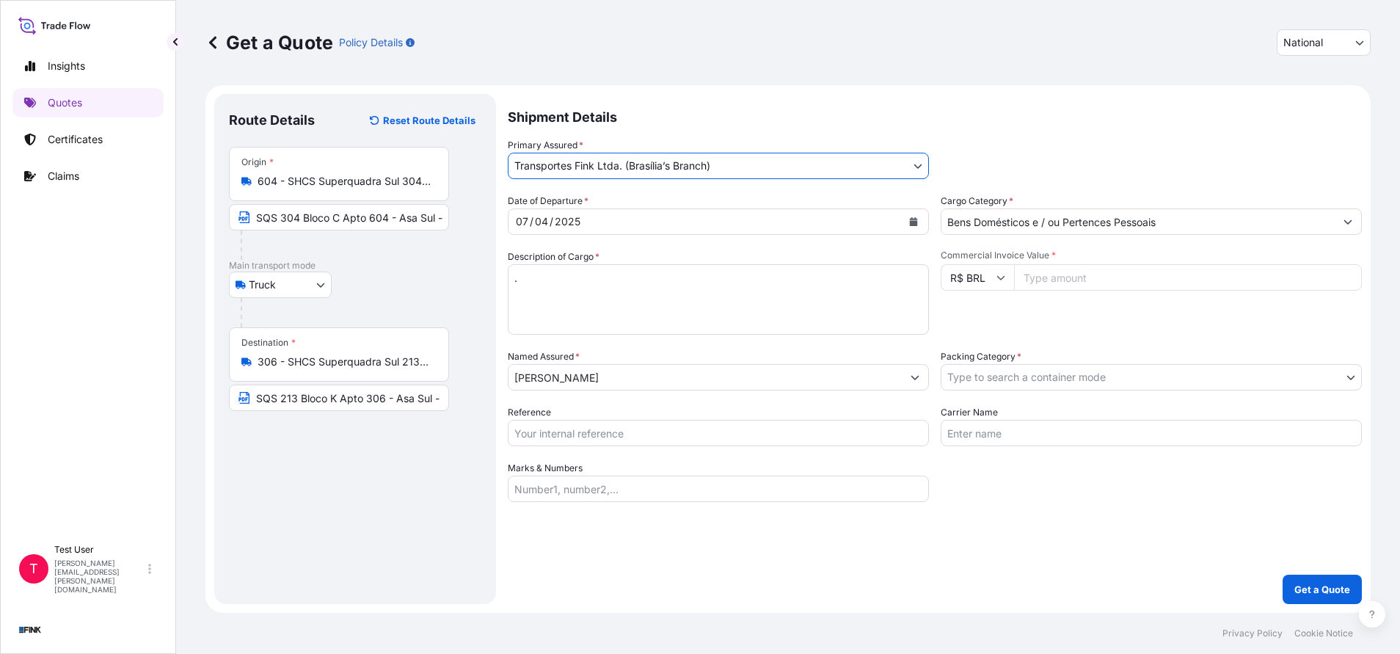
click at [1107, 274] on input "Commercial Invoice Value *" at bounding box center [1188, 277] width 348 height 26
paste input "50300.00"
type input "50300.00"
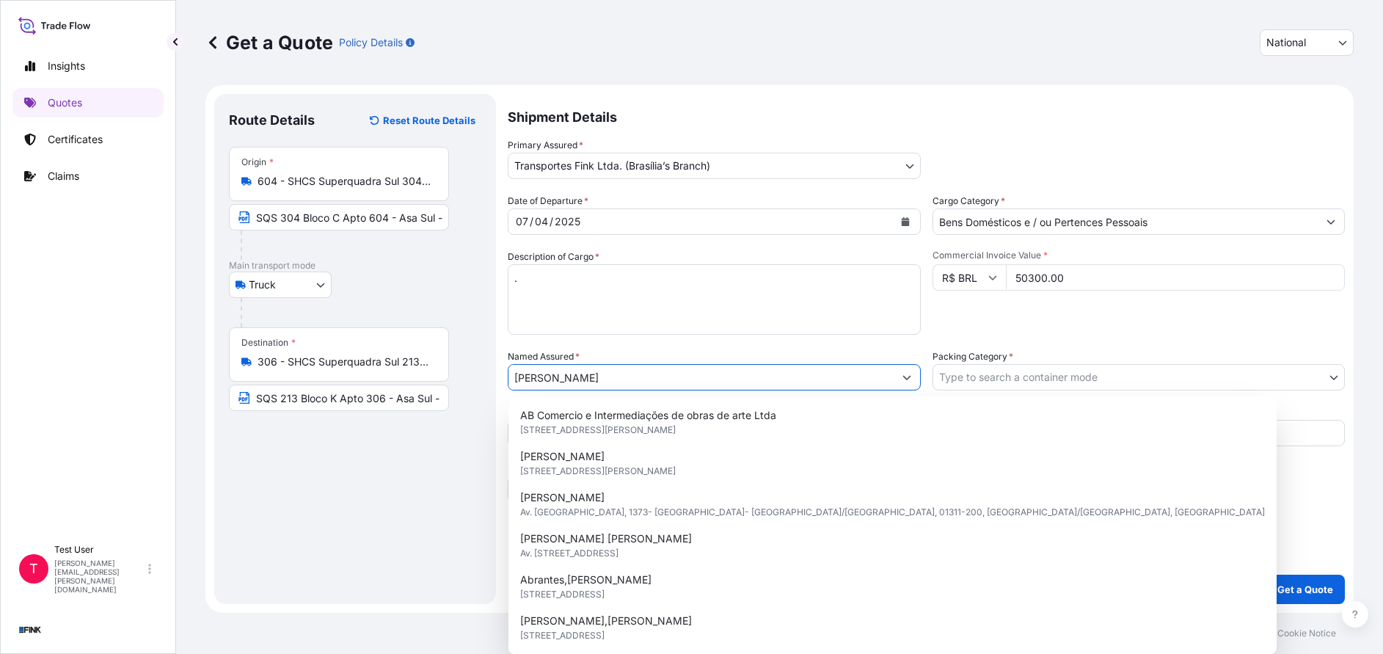
drag, startPoint x: 638, startPoint y: 375, endPoint x: 492, endPoint y: 381, distance: 146.9
click at [492, 381] on form "Route Details Reset Route Details Place of loading Road / [GEOGRAPHIC_DATA] / I…" at bounding box center [779, 349] width 1148 height 528
paste input "N/A 38R-0026/25 N/A [DATE] [DATE] 50,300.00 Brazilian Reals Brazil Domestic Tru…"
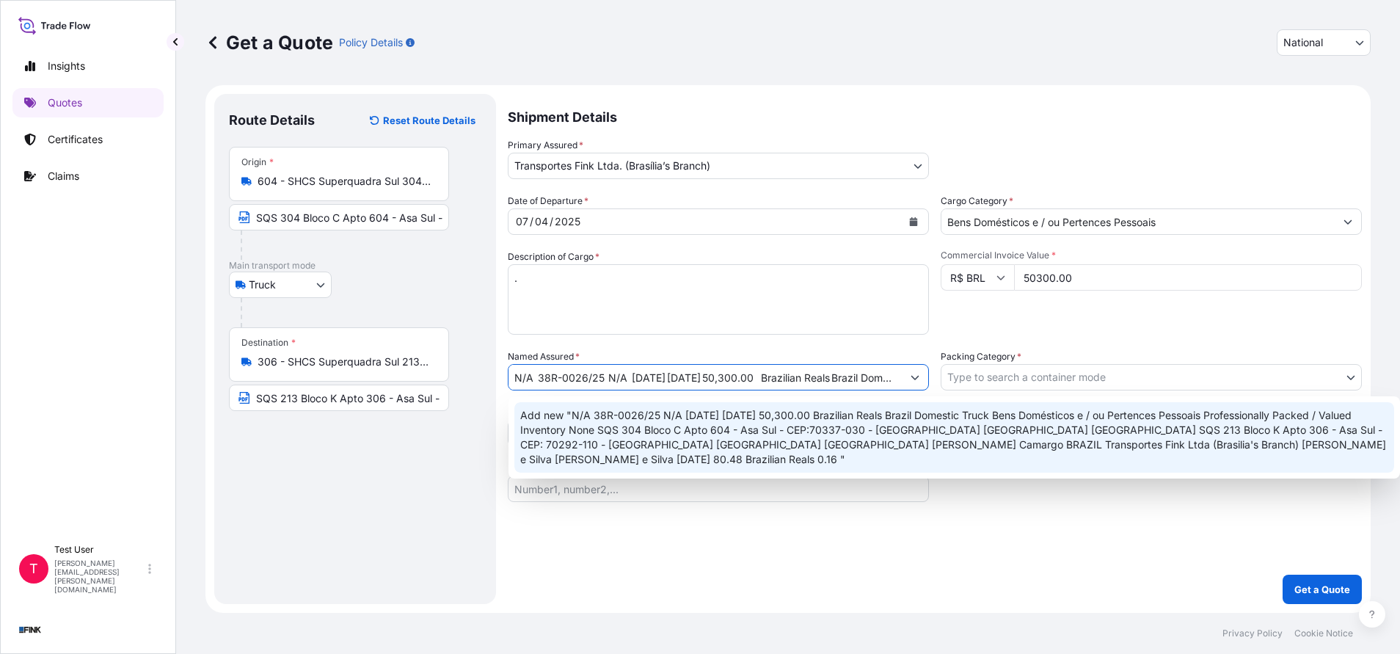
click at [671, 371] on input "N/A 38R-0026/25 N/A [DATE] [DATE] 50,300.00 Brazilian Reals Brazil Domestic Tru…" at bounding box center [705, 377] width 393 height 26
paste input "[PERSON_NAME]"
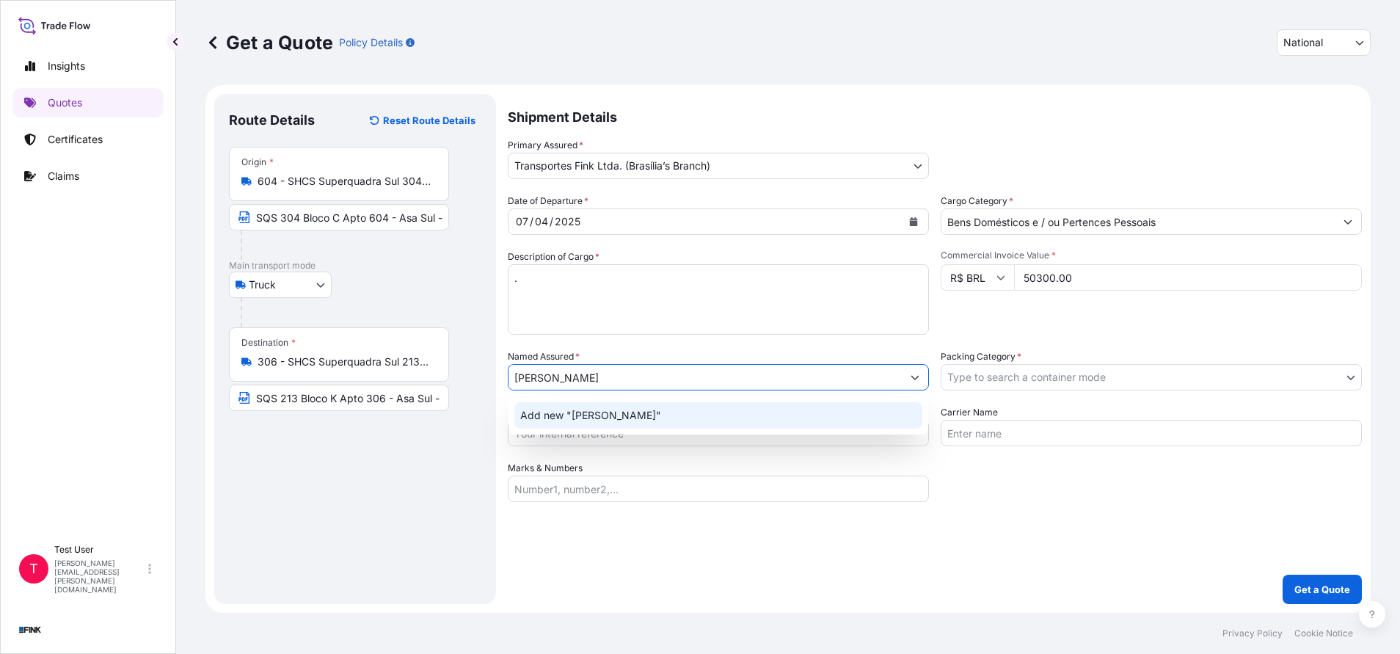
click at [626, 420] on span "Add new "[PERSON_NAME]"" at bounding box center [590, 415] width 141 height 15
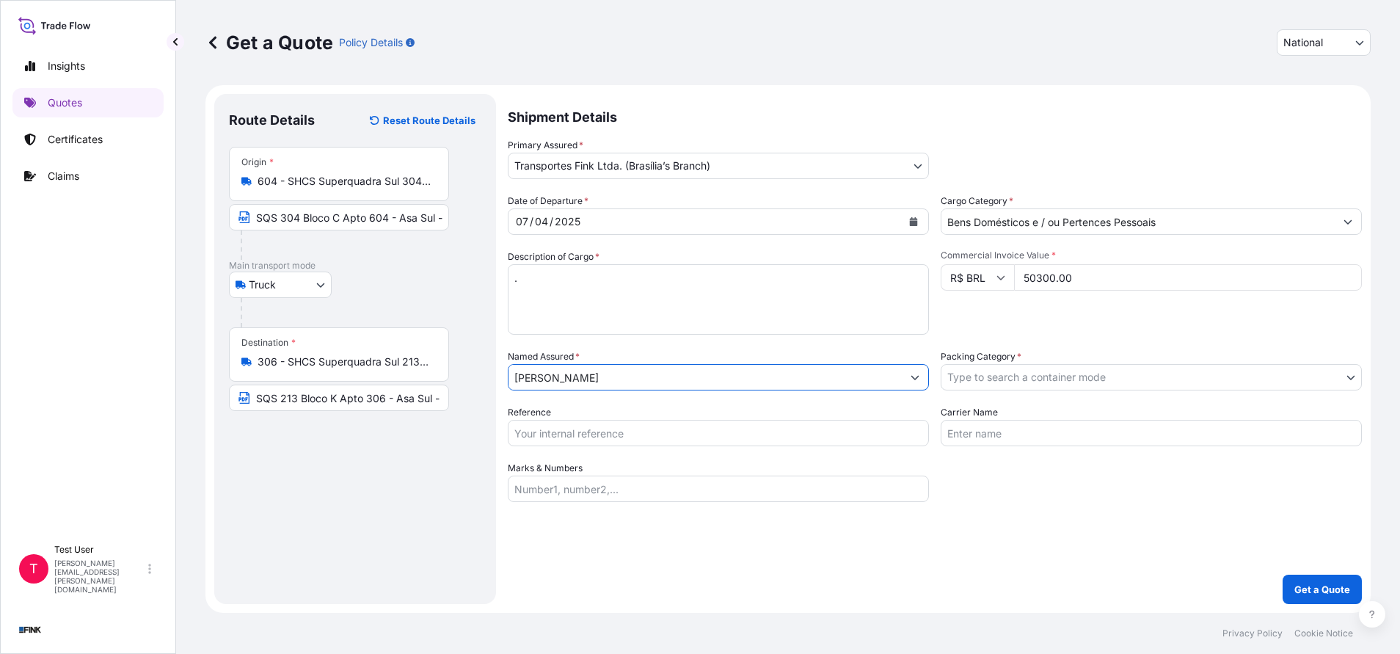
type input "[PERSON_NAME]"
click at [1010, 382] on body "1 option available. Insights Quotes Certificates Claims T Test User [PERSON_NAM…" at bounding box center [700, 327] width 1400 height 654
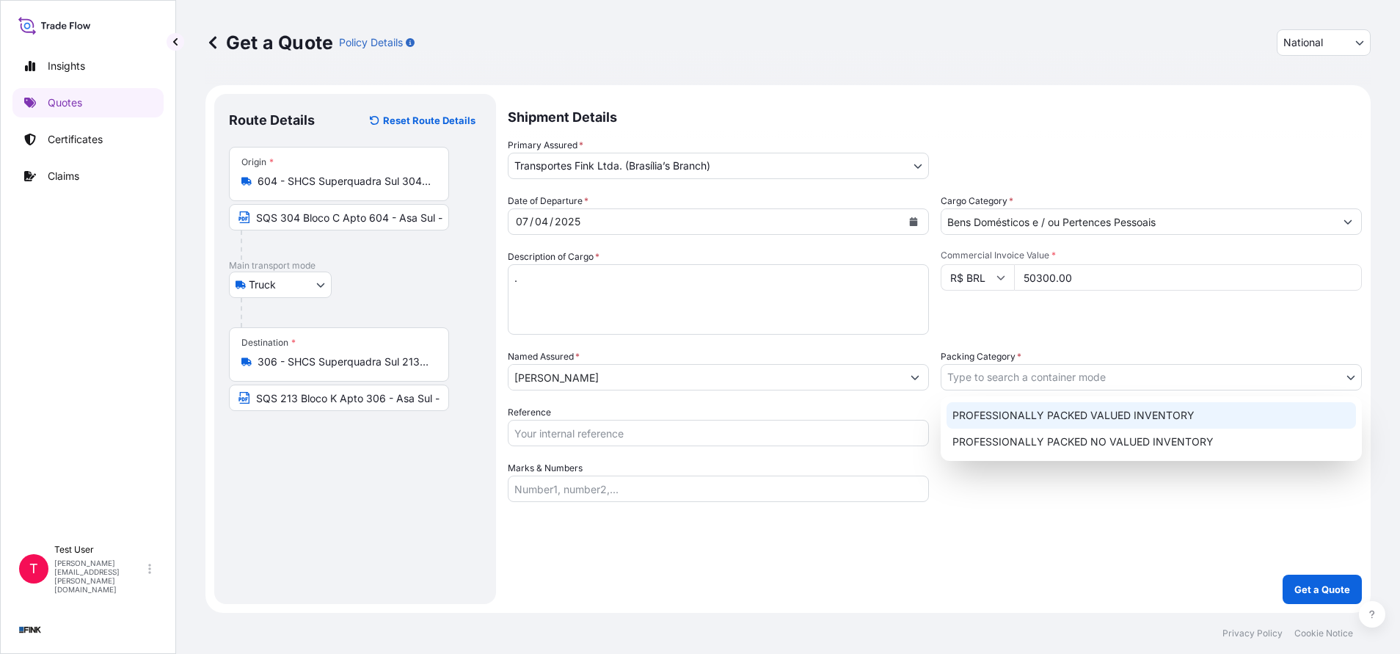
click at [984, 413] on div "PROFESSIONALLY PACKED VALUED INVENTORY" at bounding box center [1151, 415] width 409 height 26
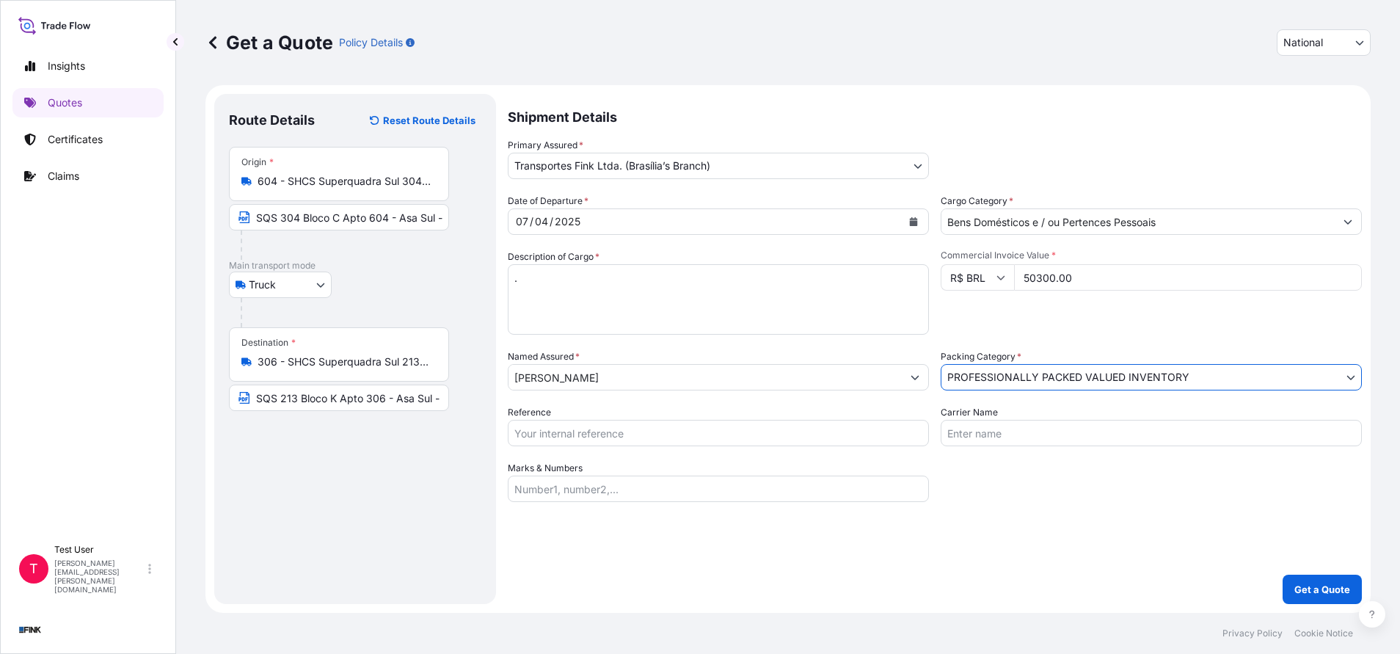
click at [757, 434] on input "Reference" at bounding box center [718, 433] width 421 height 26
paste input "38R-0026/25"
type input "38R-0026/25"
click at [1328, 593] on p "Get a Quote" at bounding box center [1322, 589] width 56 height 15
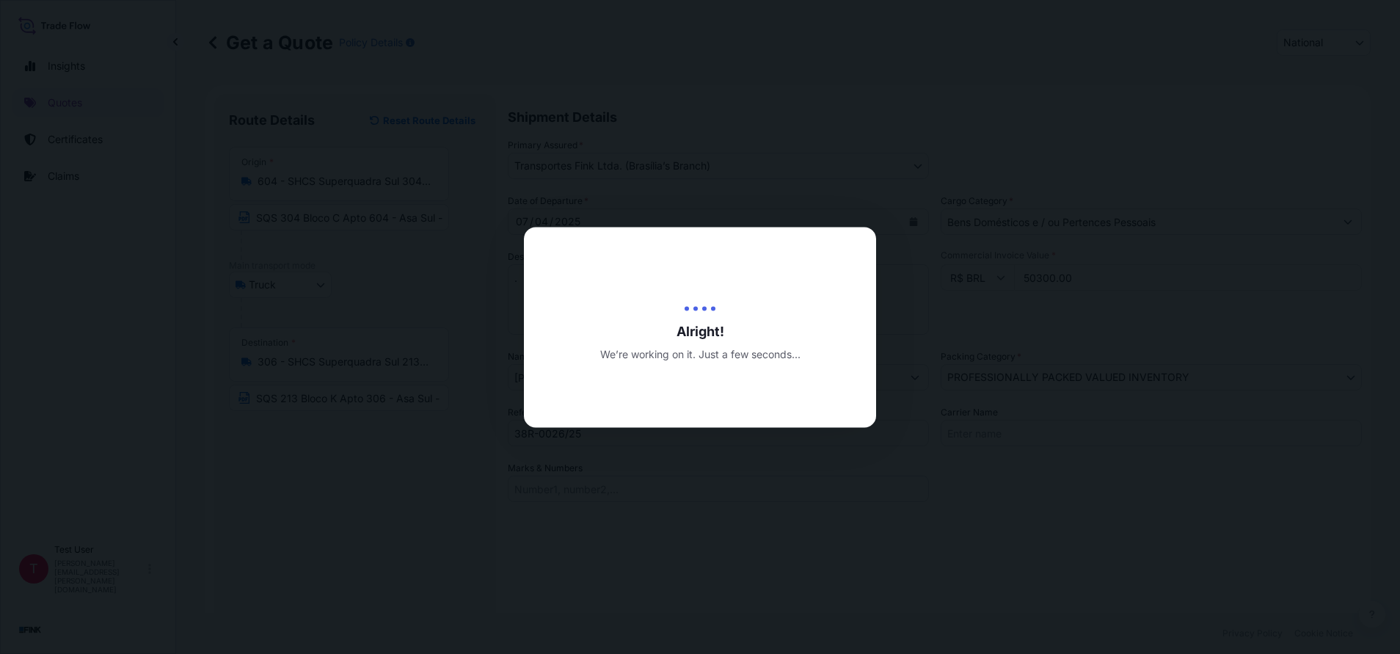
select select "Truck"
select select "32184"
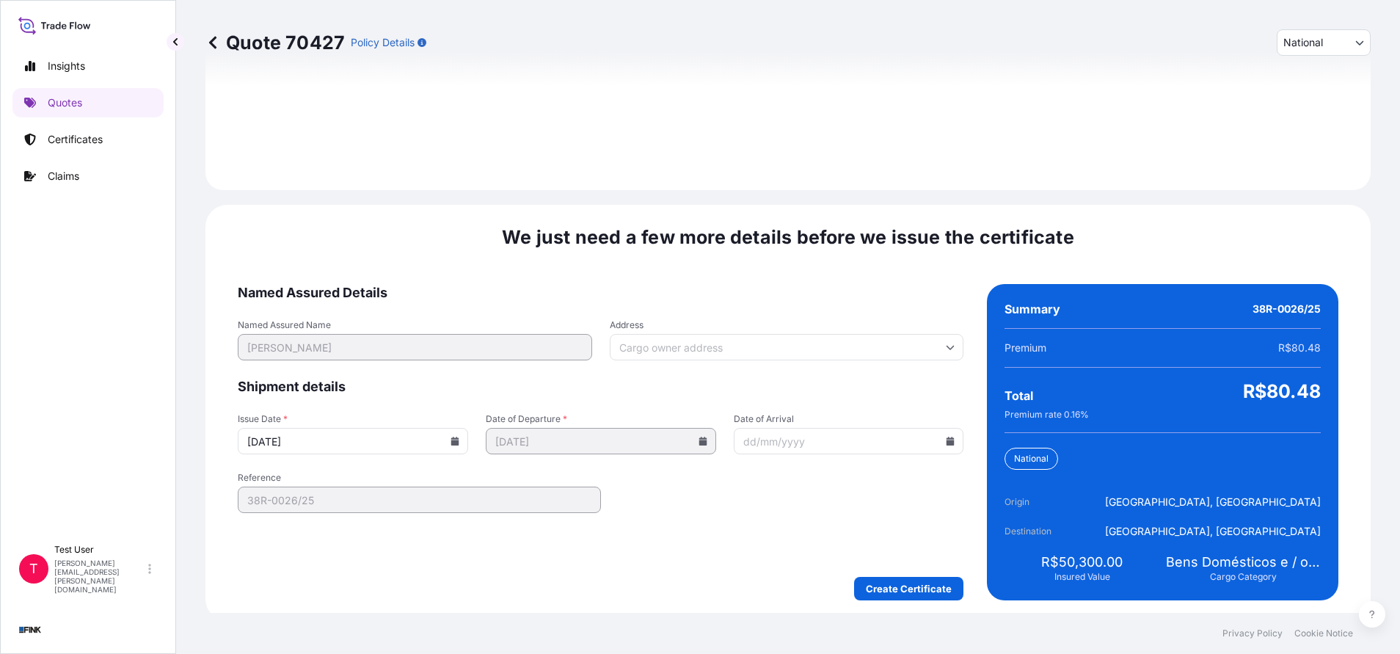
scroll to position [1686, 0]
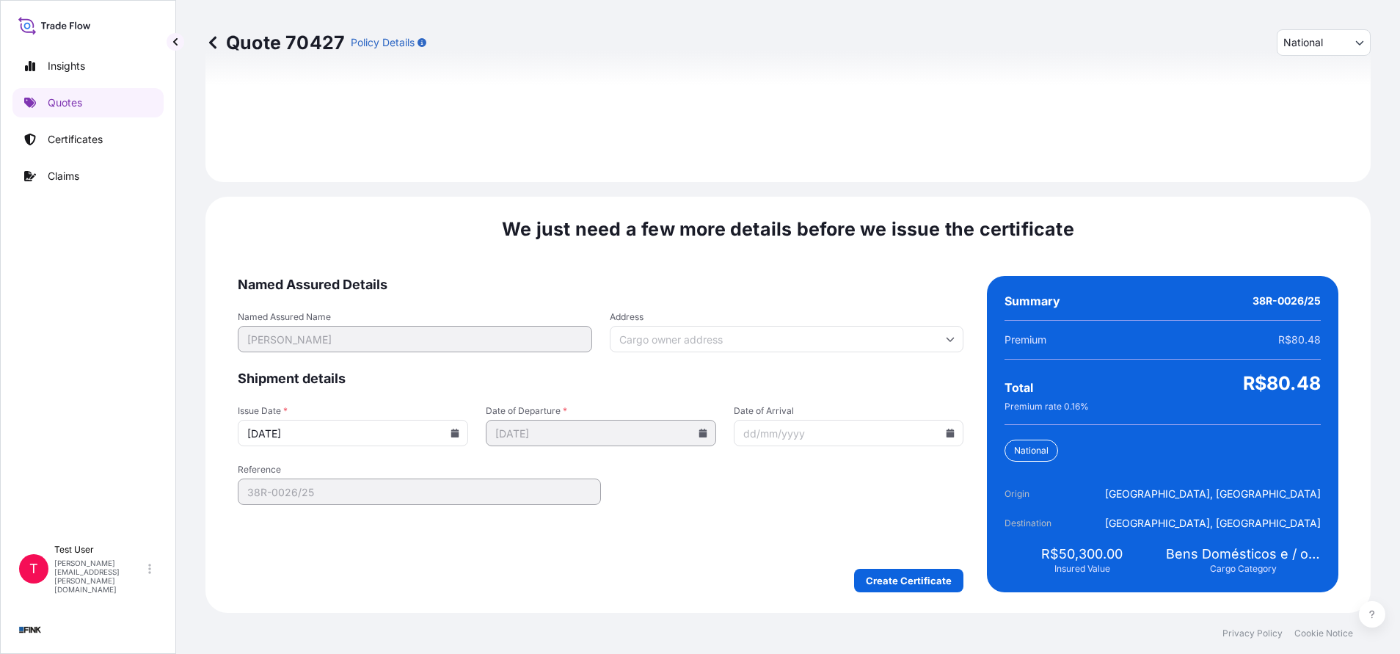
click at [454, 434] on icon at bounding box center [455, 433] width 8 height 9
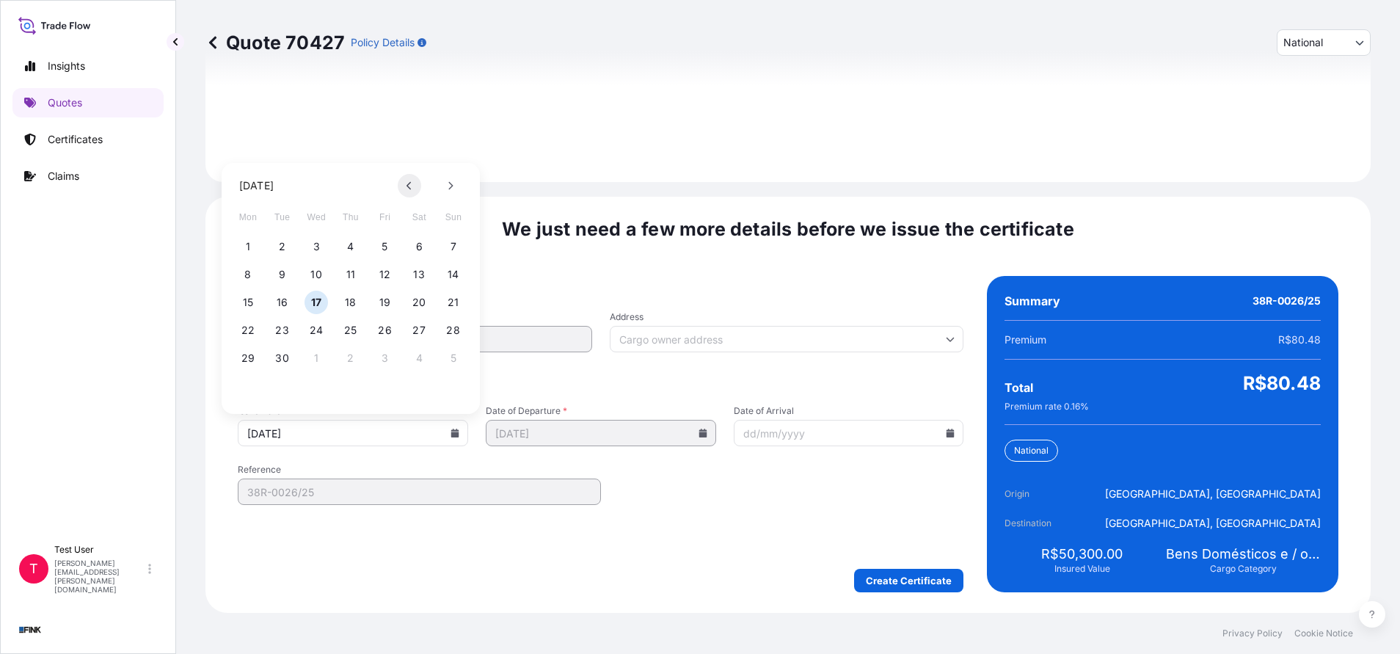
click at [409, 183] on icon at bounding box center [409, 186] width 4 height 8
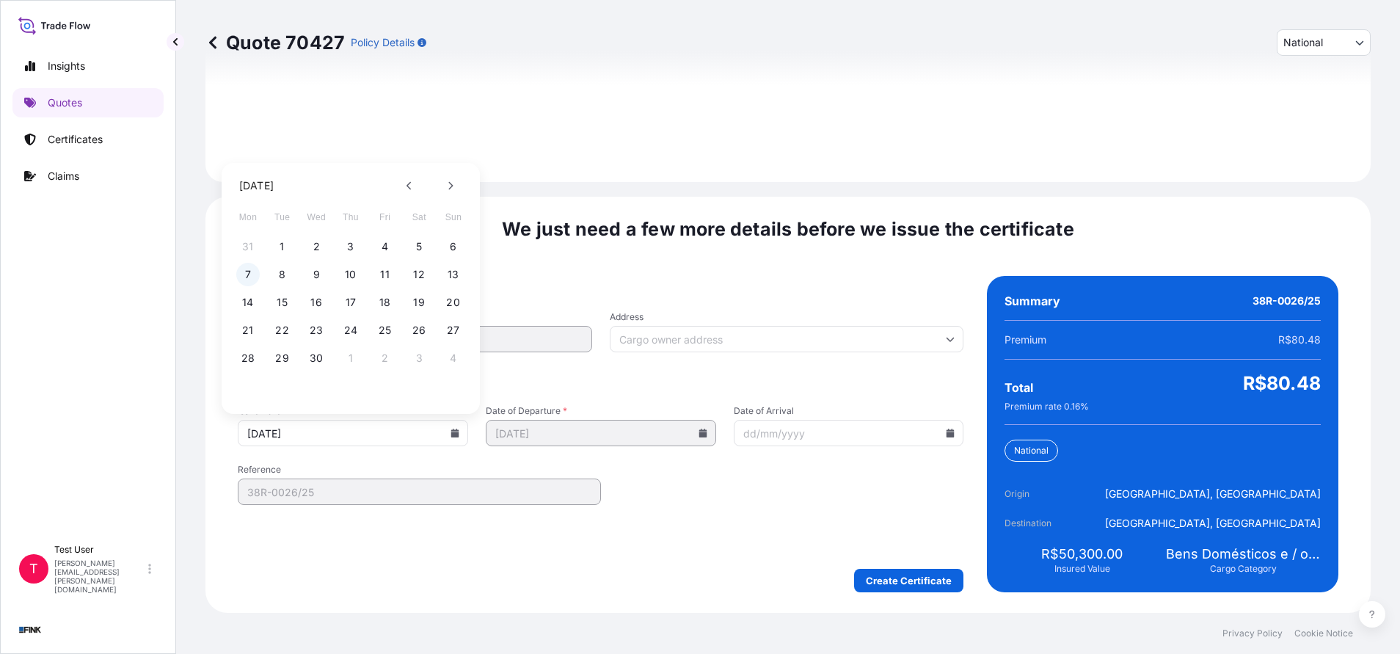
click at [249, 274] on button "7" at bounding box center [247, 274] width 23 height 23
type input "[DATE]"
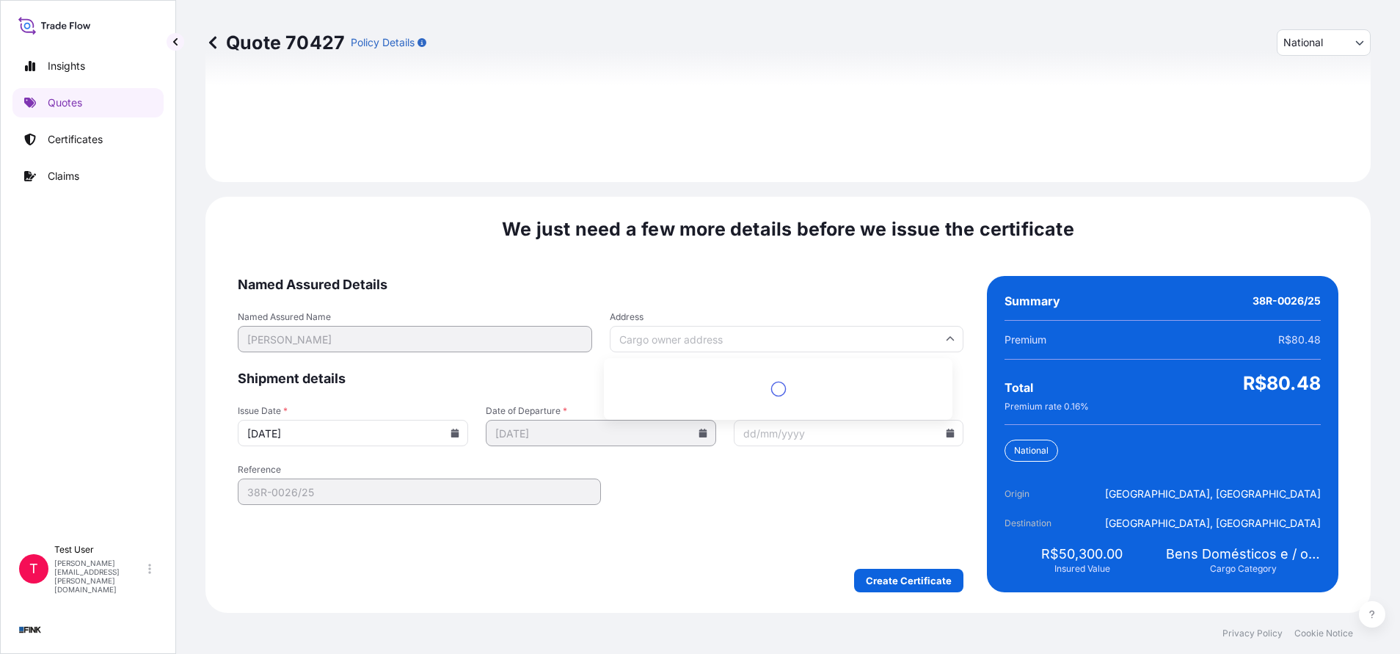
click at [746, 340] on input "Address" at bounding box center [787, 339] width 354 height 26
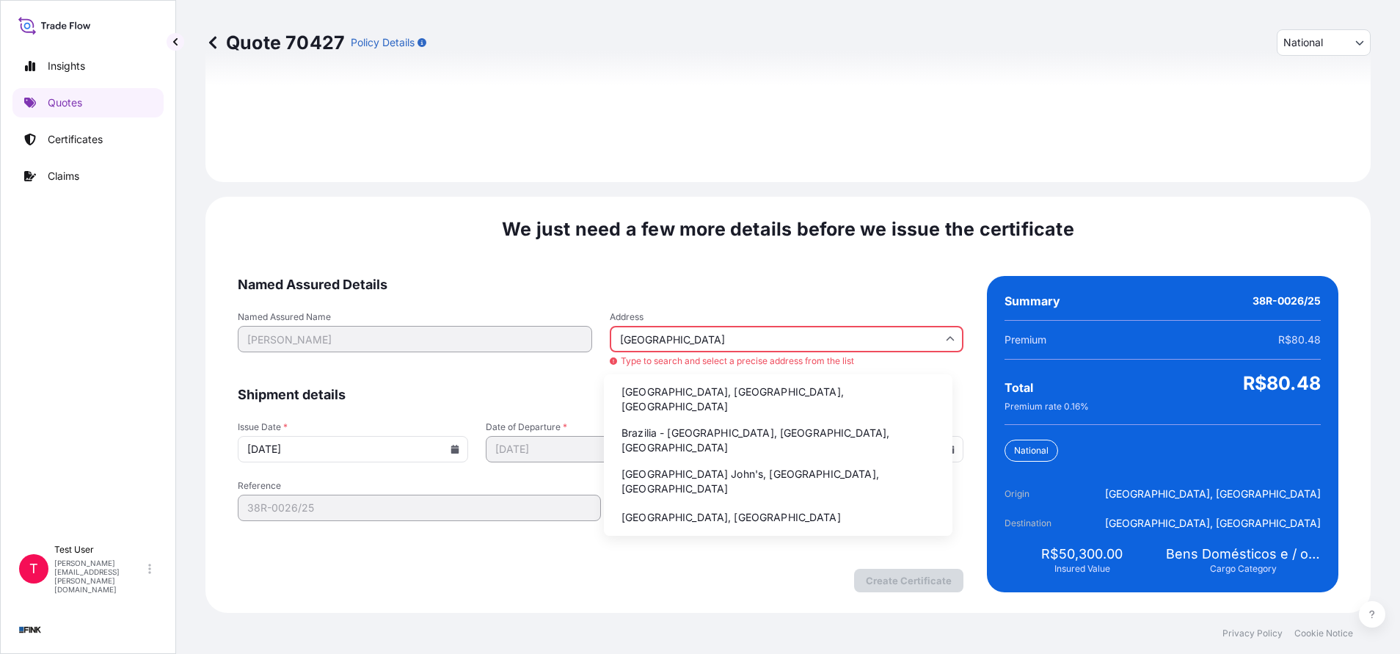
click at [681, 421] on li "Brazilia - [GEOGRAPHIC_DATA], [GEOGRAPHIC_DATA], [GEOGRAPHIC_DATA]" at bounding box center [778, 440] width 337 height 38
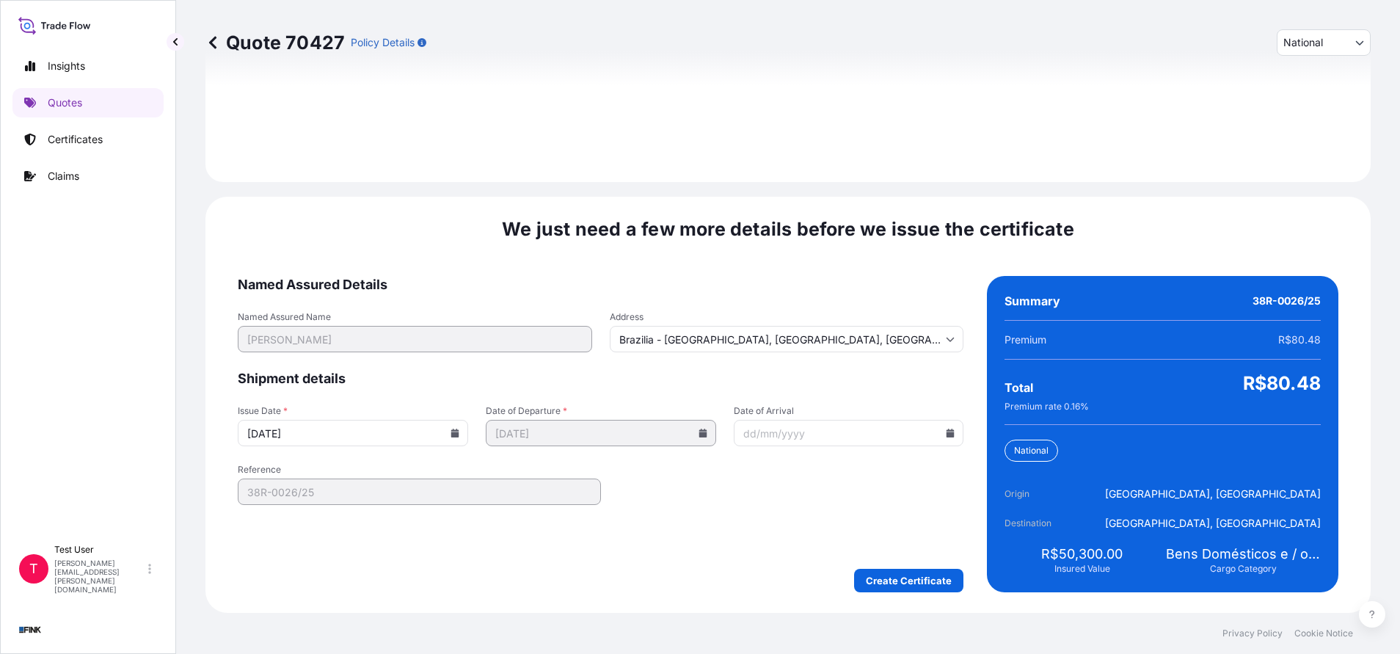
type input "[GEOGRAPHIC_DATA] - [GEOGRAPHIC_DATA], [GEOGRAPHIC_DATA] - [GEOGRAPHIC_DATA], […"
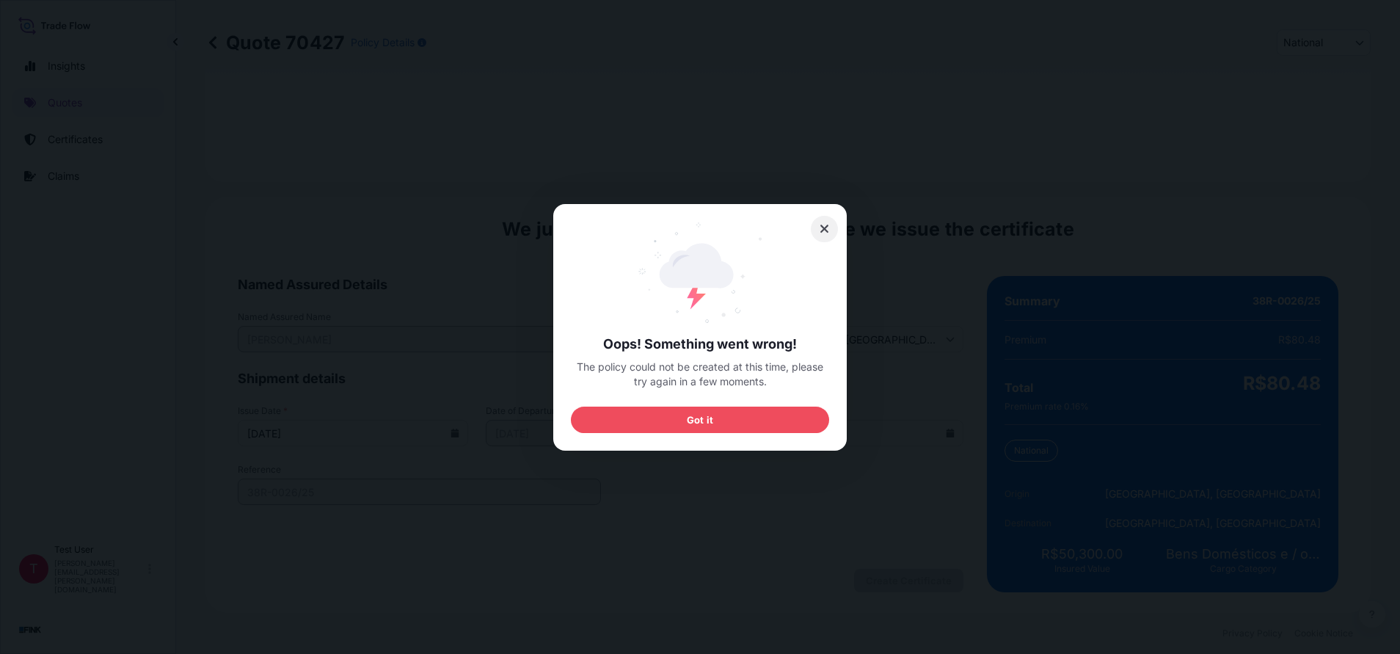
click at [826, 230] on icon at bounding box center [825, 228] width 10 height 13
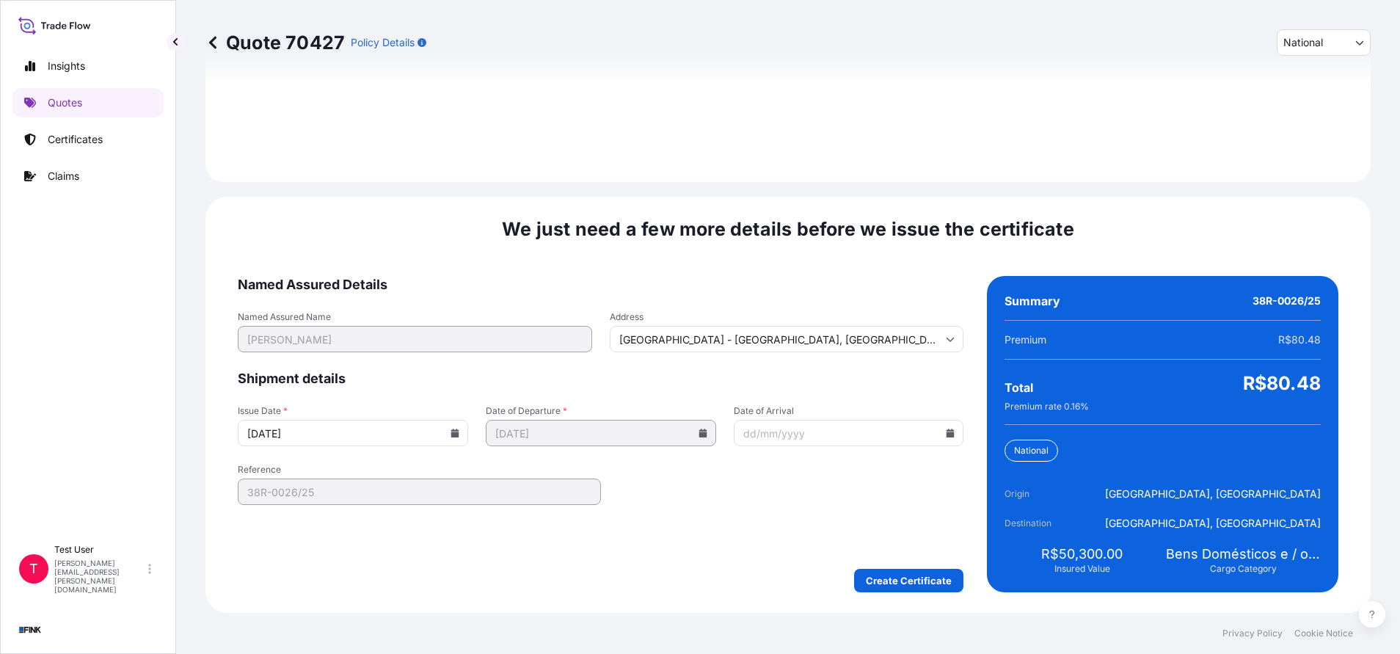
click at [309, 40] on p "Quote 70427" at bounding box center [274, 42] width 139 height 23
copy p "70427"
click at [65, 131] on link "Certificates" at bounding box center [87, 139] width 151 height 29
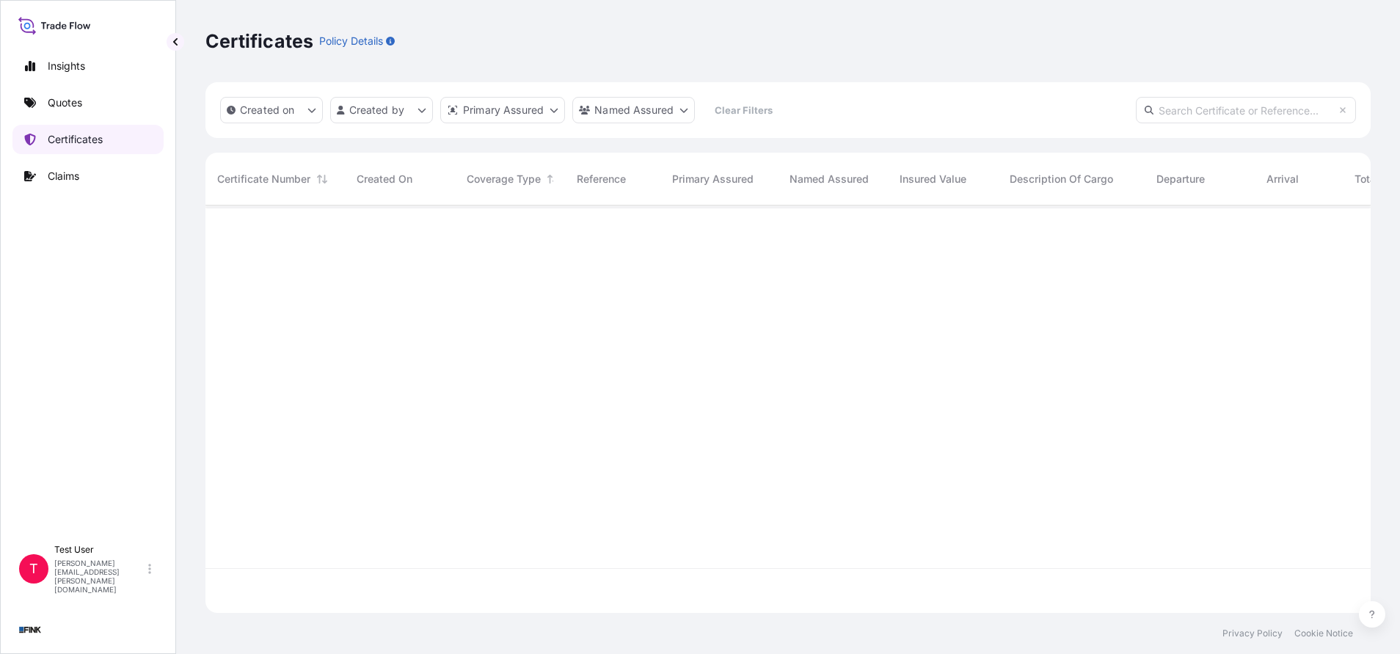
scroll to position [398, 1148]
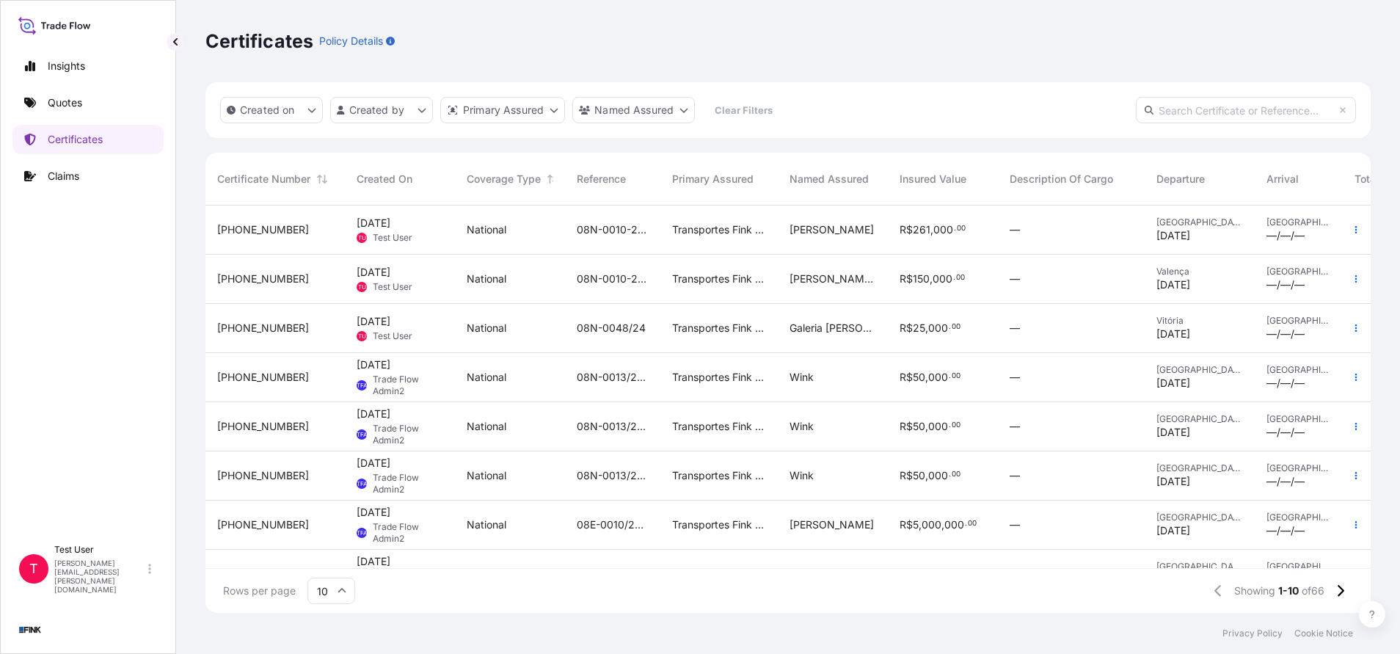
click at [1238, 115] on input "text" at bounding box center [1246, 110] width 220 height 26
paste input "[PHONE_NUMBER]"
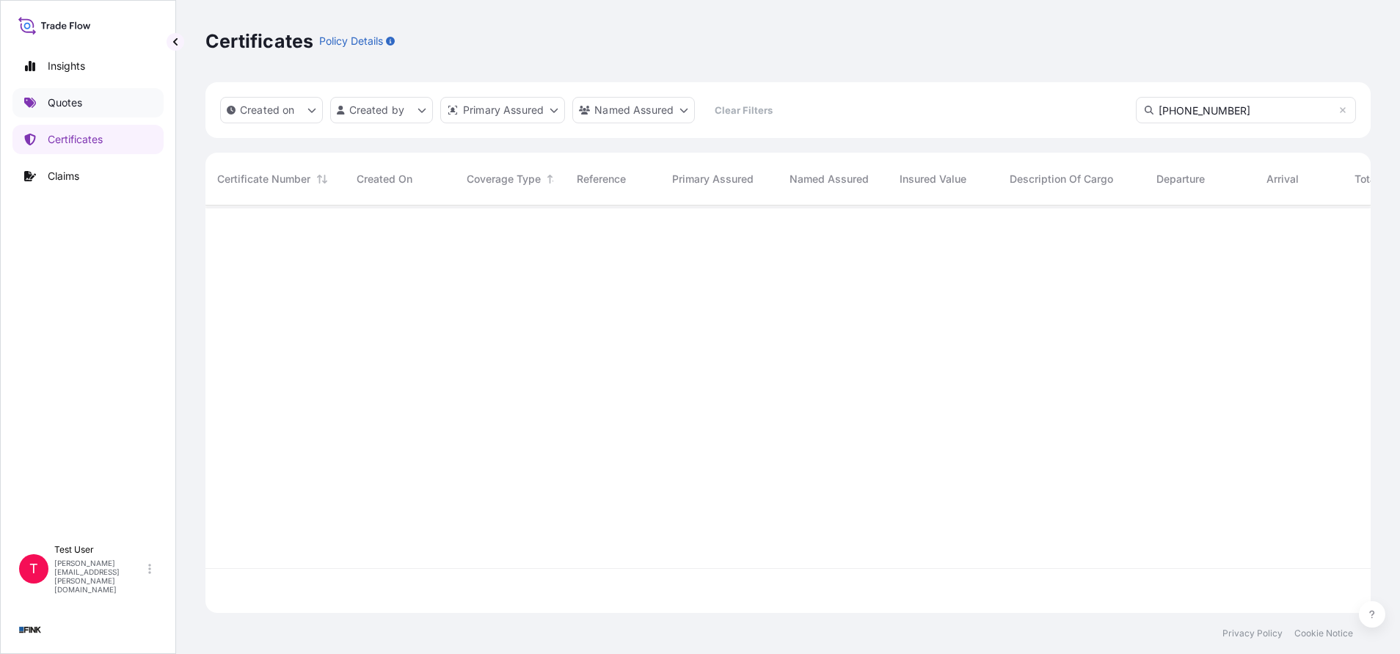
type input "[PHONE_NUMBER]"
click at [57, 98] on p "Quotes" at bounding box center [65, 102] width 34 height 15
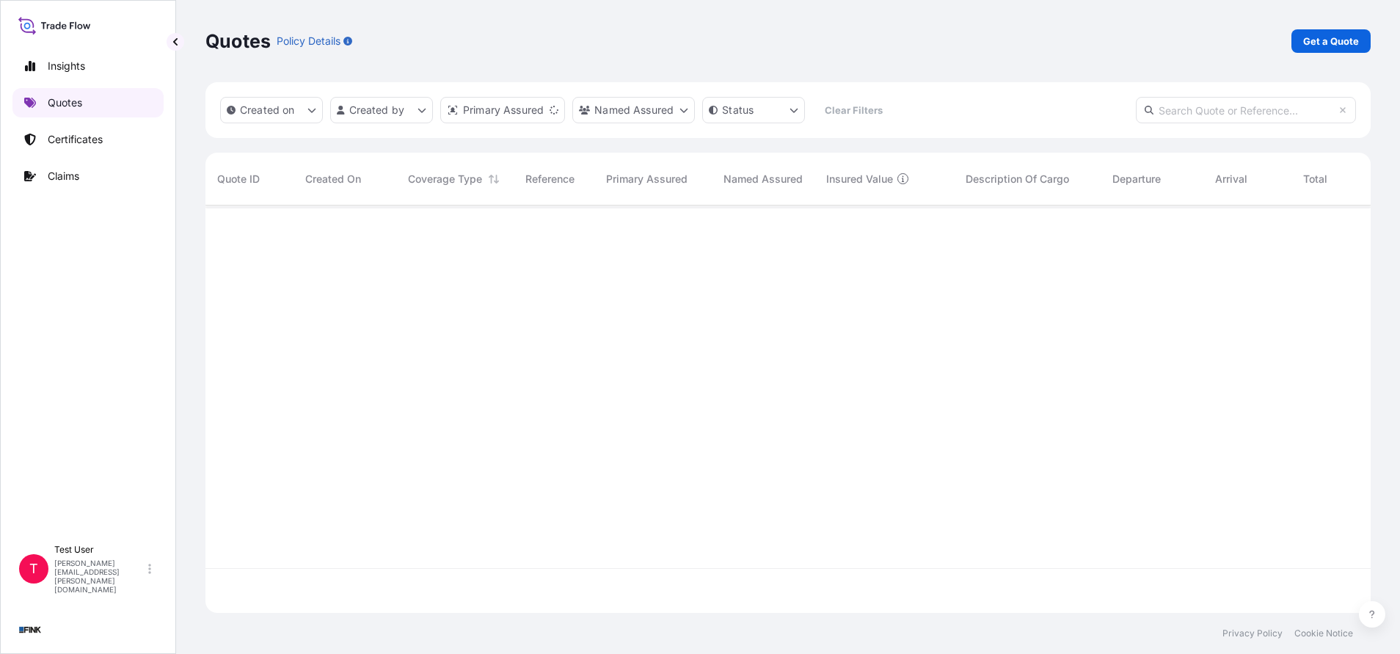
scroll to position [398, 1148]
click at [1307, 45] on p "Get a Quote" at bounding box center [1331, 41] width 56 height 15
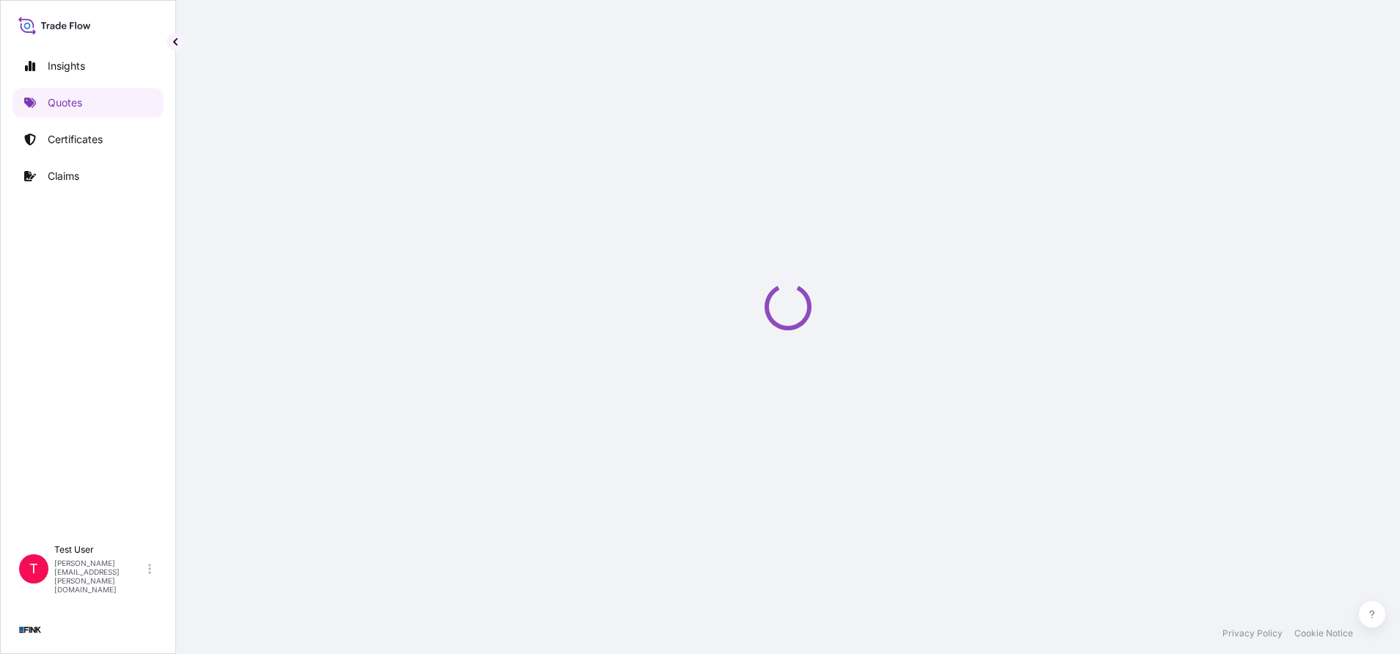
select select "Truck"
select select "11"
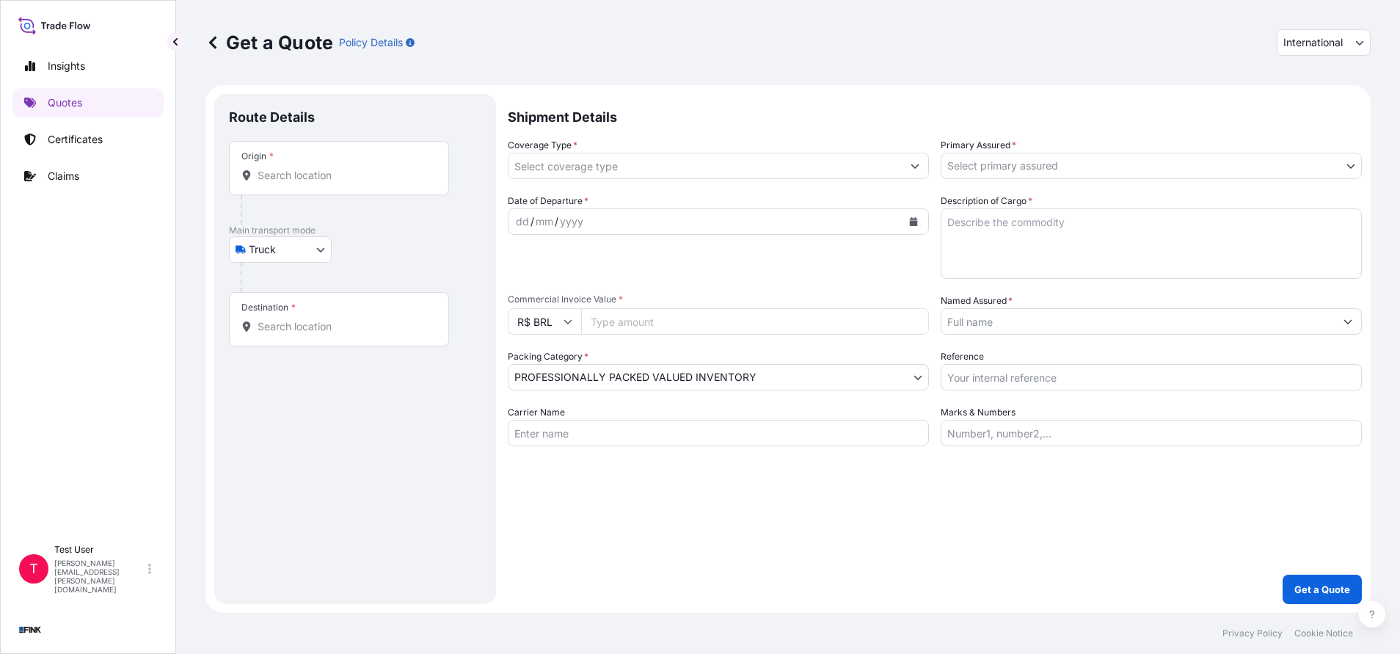
click at [1308, 50] on button "International" at bounding box center [1324, 42] width 94 height 26
click at [1306, 111] on div "National" at bounding box center [1324, 107] width 82 height 26
select select "Truck"
select select "11"
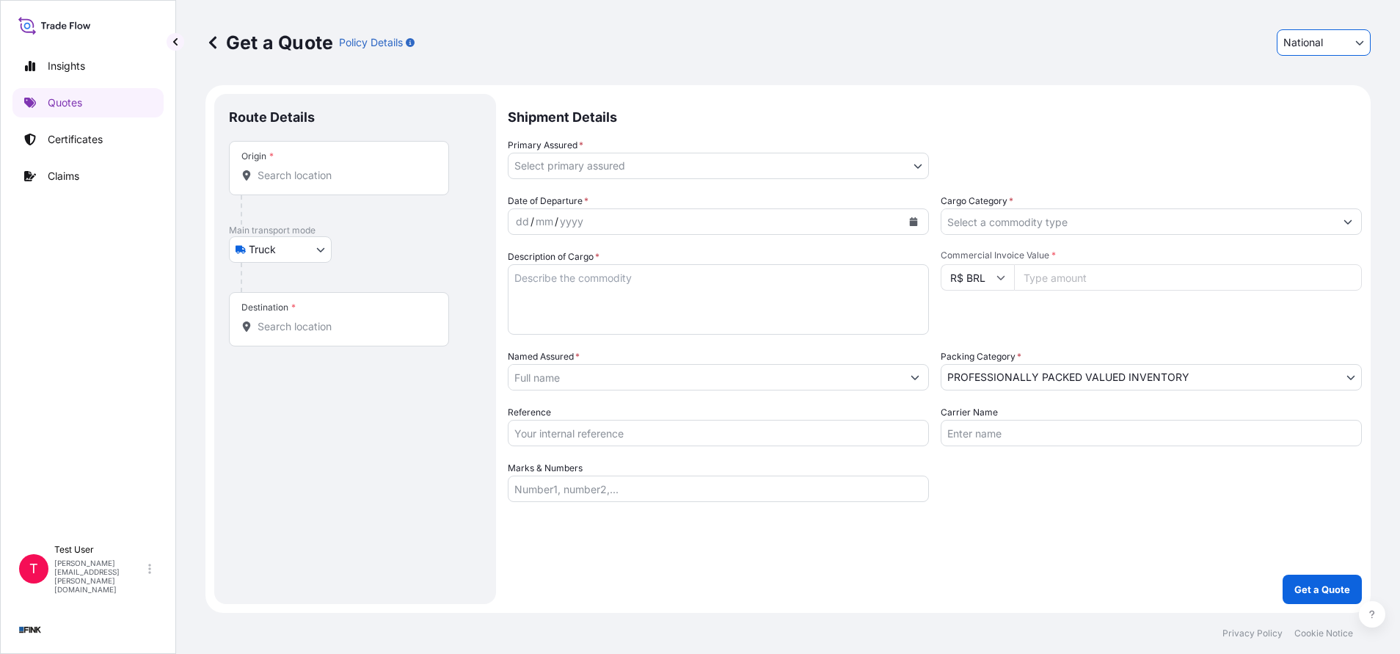
click at [361, 153] on div "Origin *" at bounding box center [339, 168] width 220 height 54
click at [361, 168] on input "Origin *" at bounding box center [344, 175] width 173 height 15
paste input "[STREET_ADDRESS][PERSON_NAME]"
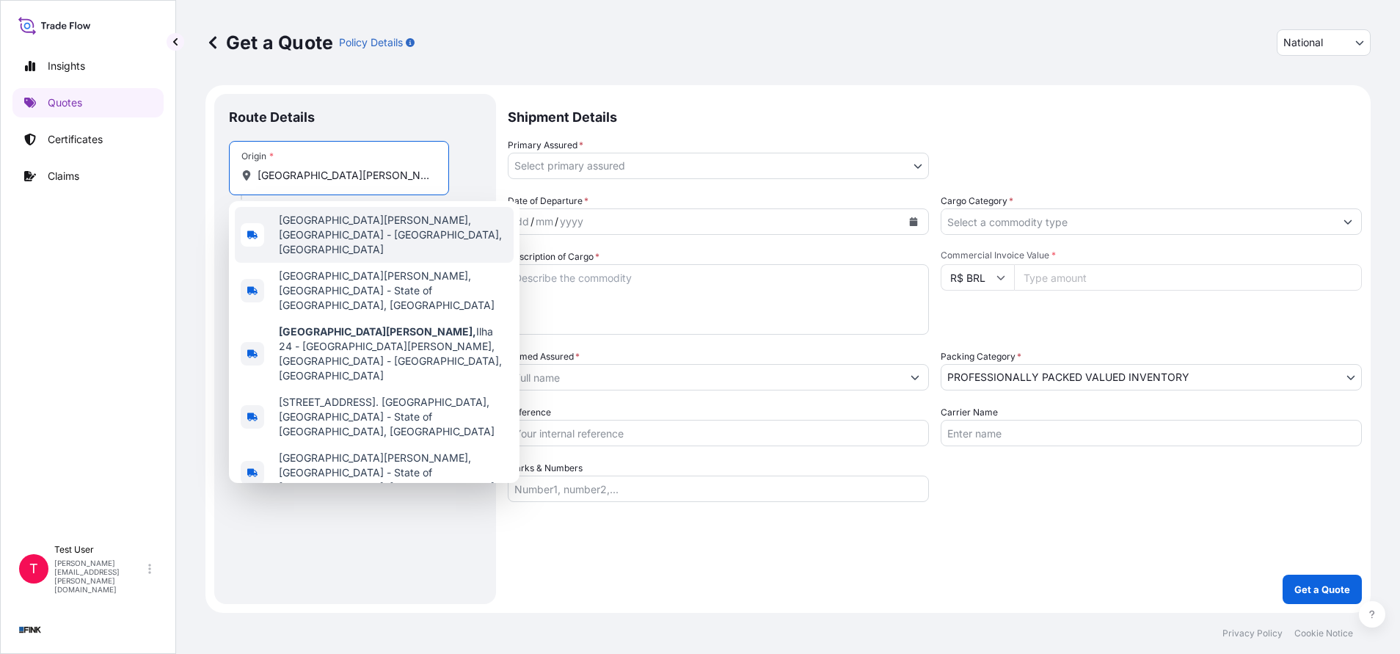
click at [374, 236] on span "[GEOGRAPHIC_DATA][PERSON_NAME], [GEOGRAPHIC_DATA] - [GEOGRAPHIC_DATA], [GEOGRAP…" at bounding box center [393, 235] width 229 height 44
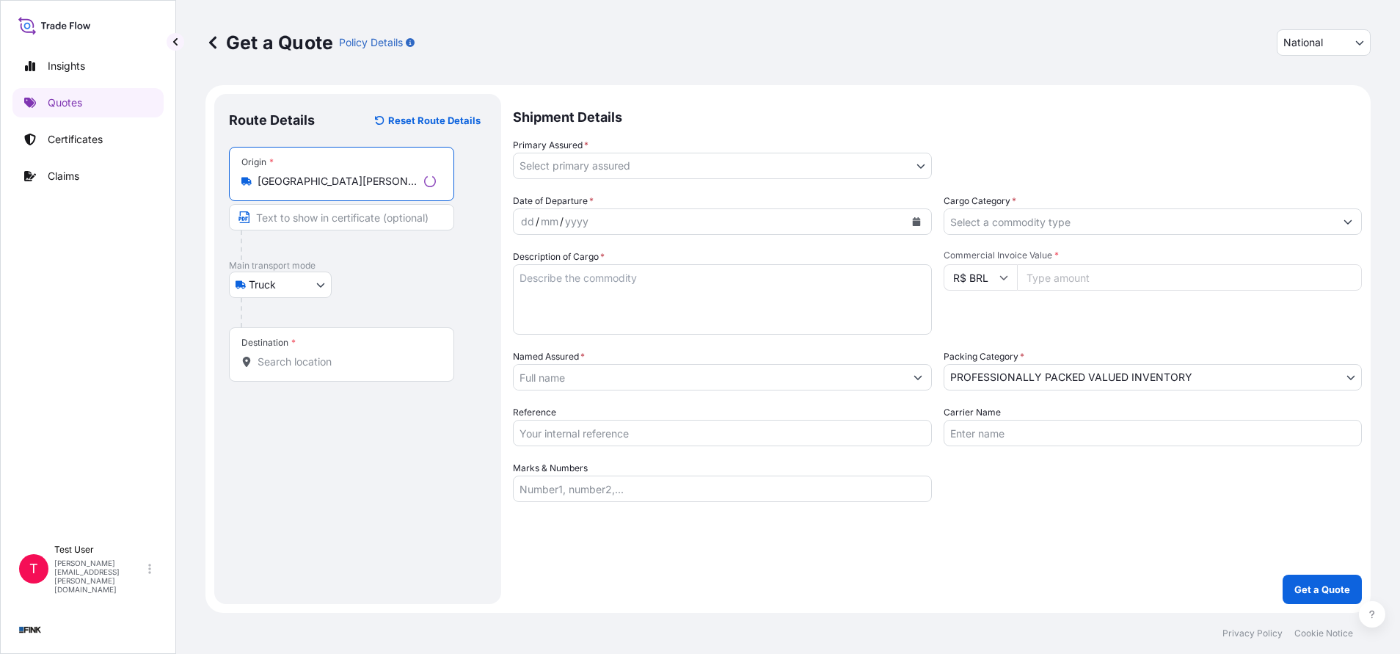
type input "[GEOGRAPHIC_DATA][PERSON_NAME], [GEOGRAPHIC_DATA] - [GEOGRAPHIC_DATA], [GEOGRAP…"
click at [341, 223] on input "Text to appear on certificate" at bounding box center [341, 217] width 225 height 26
paste input "[STREET_ADDRESS][PERSON_NAME]"
type input "[STREET_ADDRESS][PERSON_NAME]"
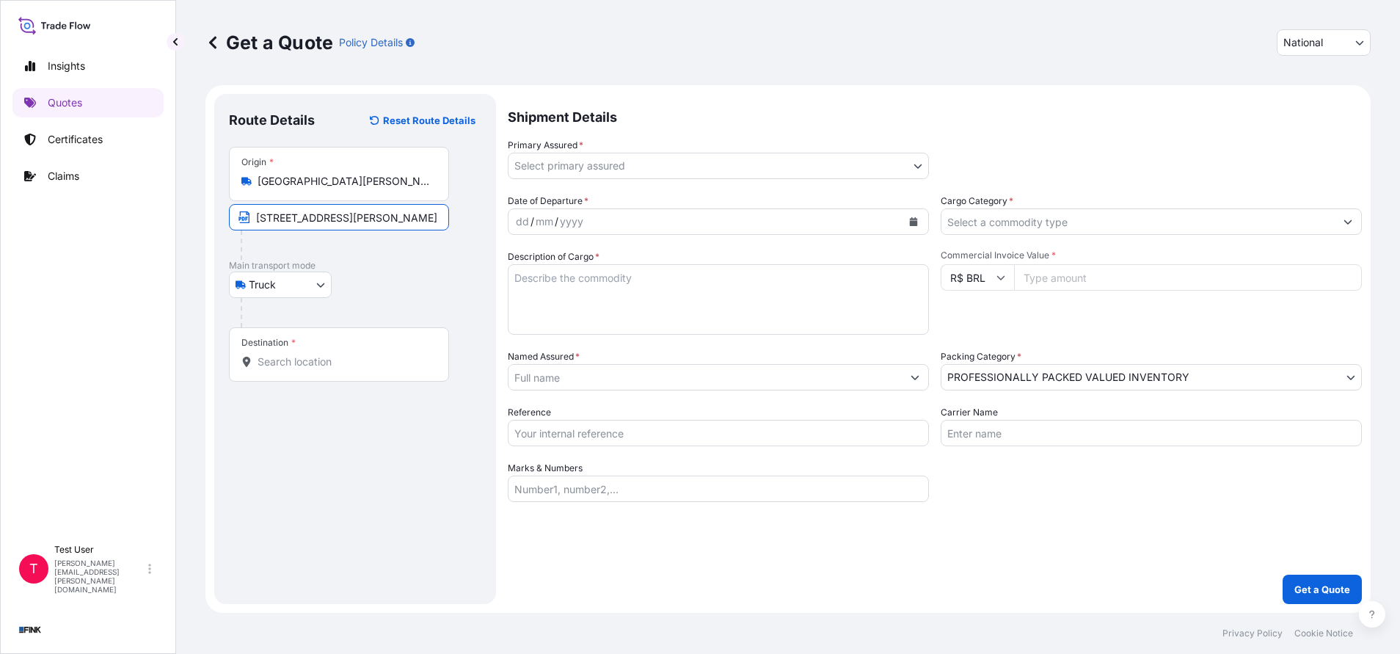
scroll to position [0, 0]
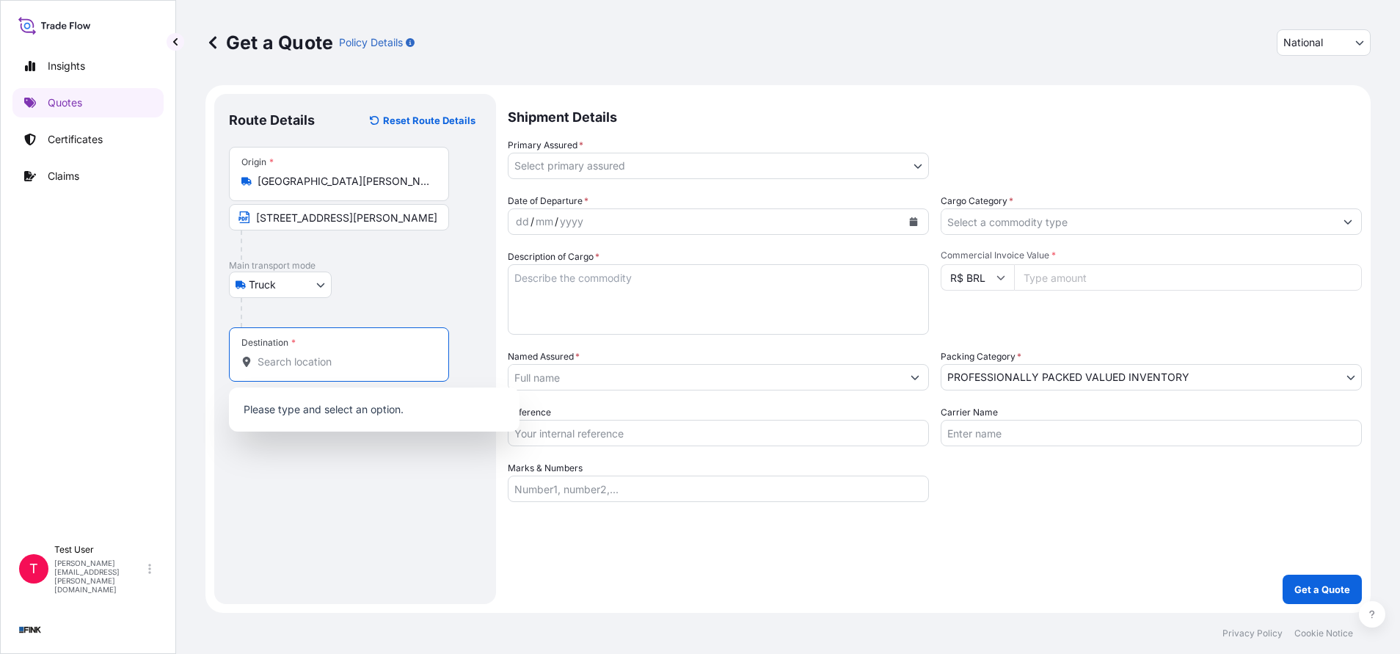
click at [376, 366] on input "Destination *" at bounding box center [344, 361] width 173 height 15
paste input "[STREET_ADDRESS][PERSON_NAME]"
click at [376, 366] on input "[STREET_ADDRESS][PERSON_NAME]" at bounding box center [344, 361] width 173 height 15
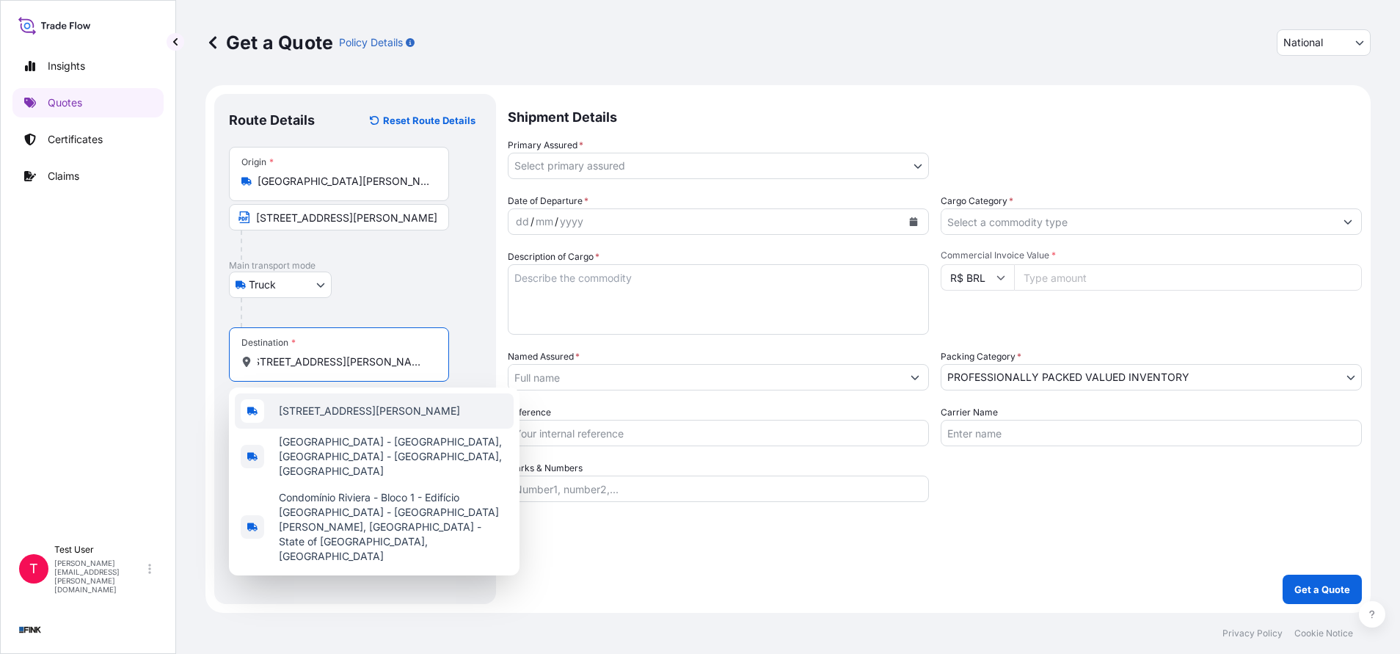
click at [382, 410] on span "[STREET_ADDRESS][PERSON_NAME]" at bounding box center [369, 411] width 181 height 15
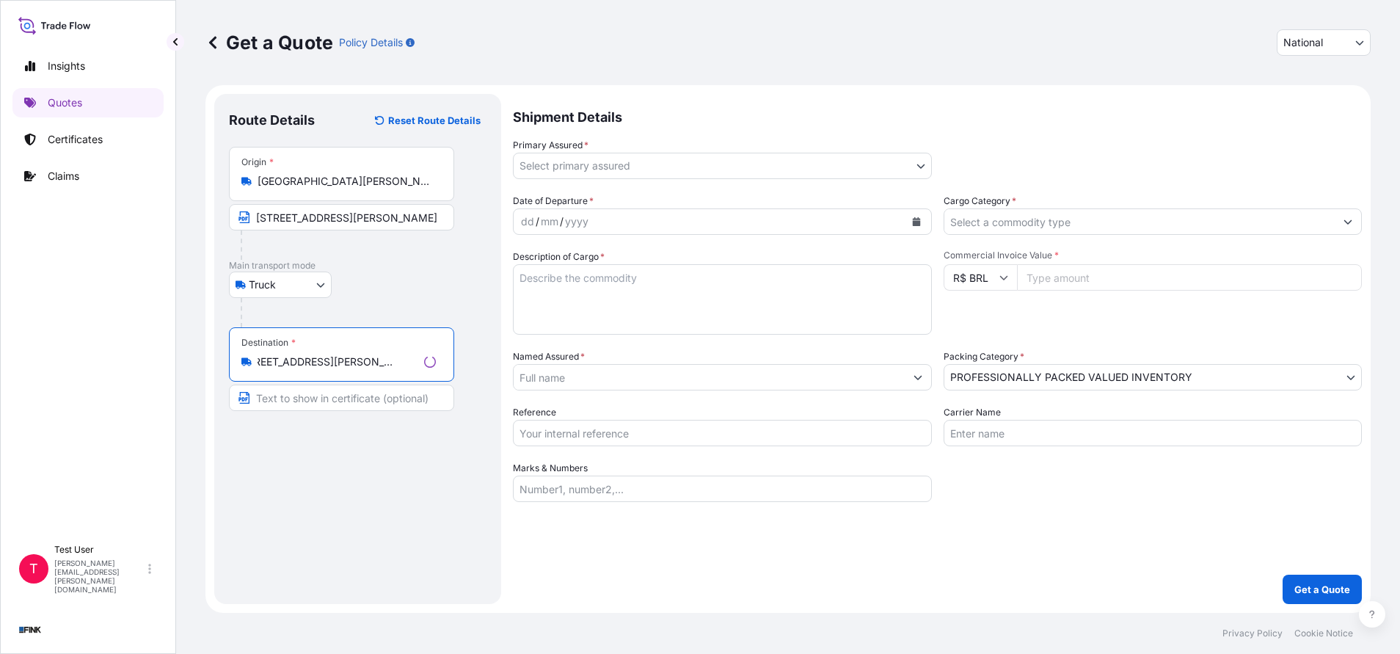
type input "[STREET_ADDRESS][PERSON_NAME]"
click at [374, 398] on input "Text to appear on certificate" at bounding box center [341, 398] width 225 height 26
paste input "[STREET_ADDRESS][PERSON_NAME]"
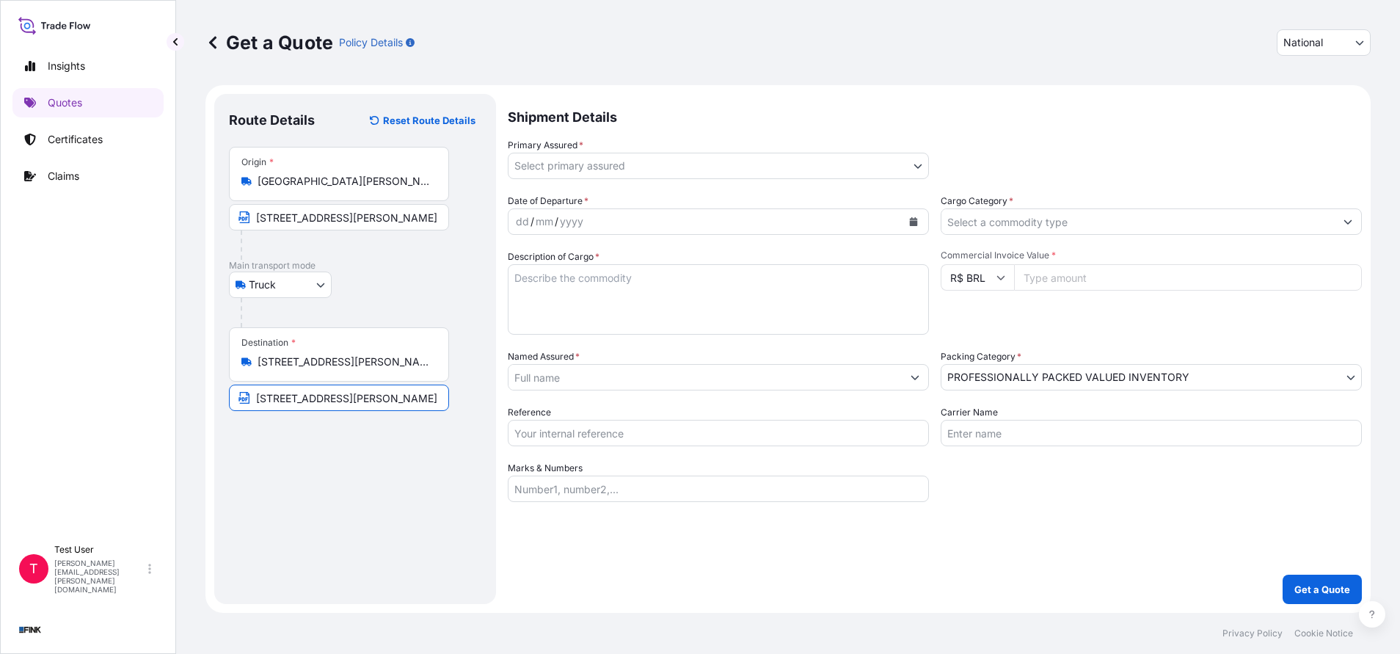
type input "[STREET_ADDRESS][PERSON_NAME]"
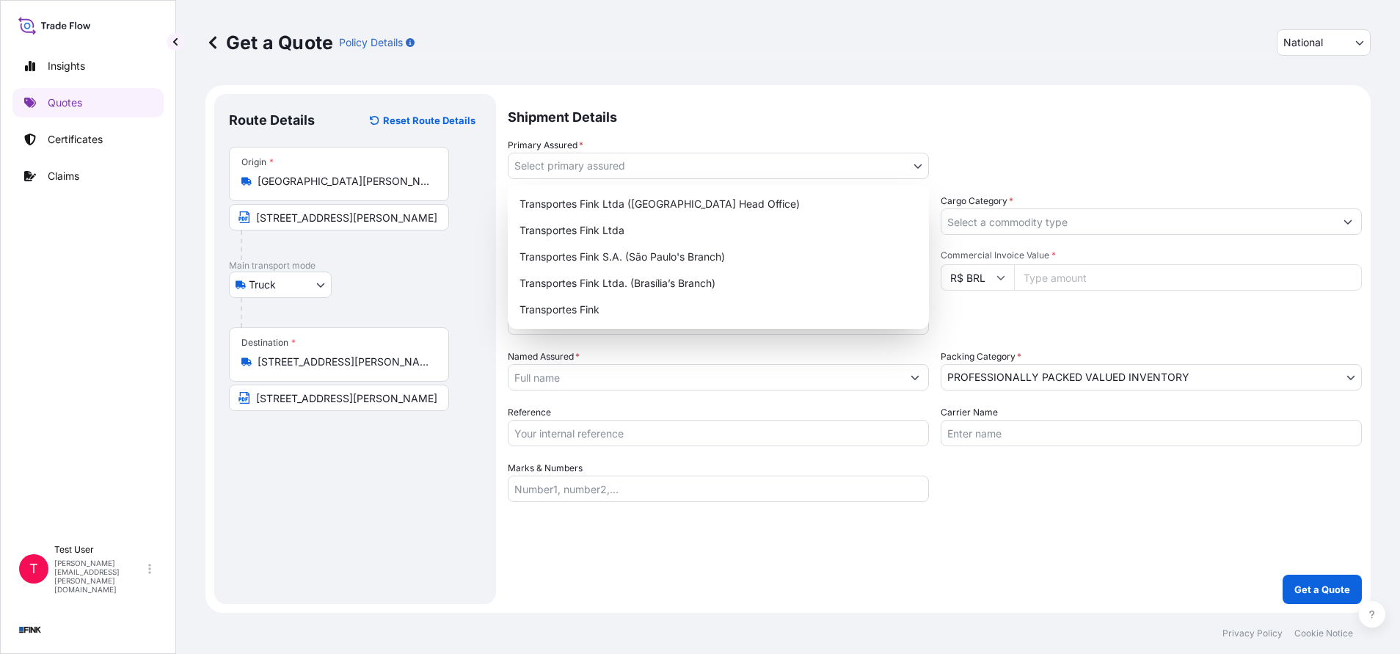
click at [925, 172] on body "Insights Quotes Certificates Claims T Test User [EMAIL_ADDRESS][DOMAIN_NAME] Ge…" at bounding box center [700, 327] width 1400 height 654
click at [753, 202] on div "Transportes Fink Ltda ([GEOGRAPHIC_DATA] Head Office)" at bounding box center [718, 204] width 409 height 26
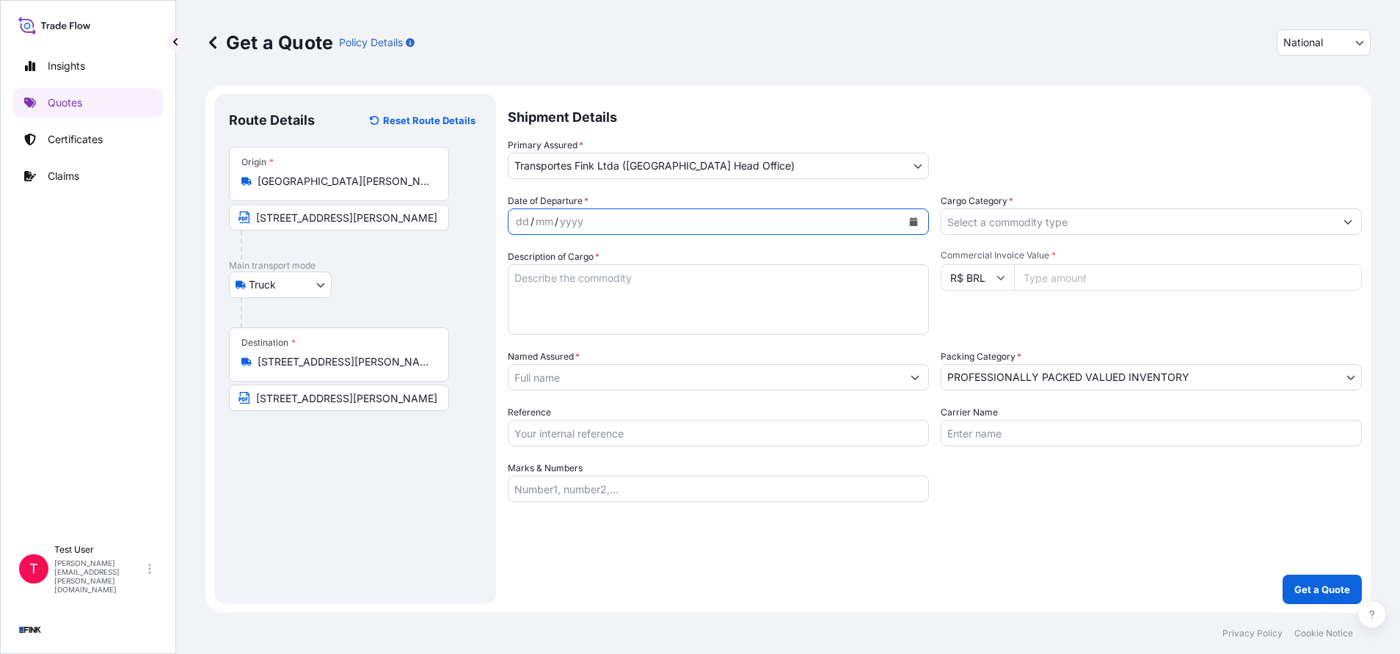
click at [922, 225] on button "Calendar" at bounding box center [913, 221] width 23 height 23
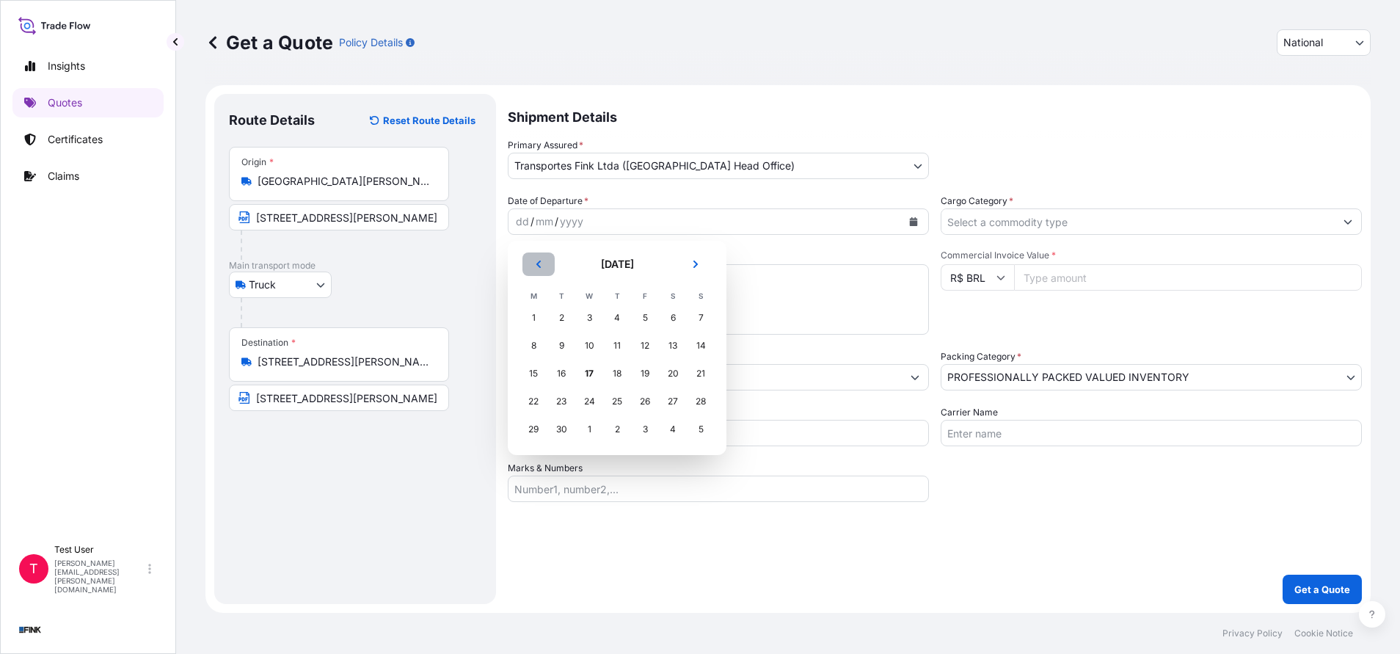
click at [542, 261] on icon "Previous" at bounding box center [538, 264] width 9 height 9
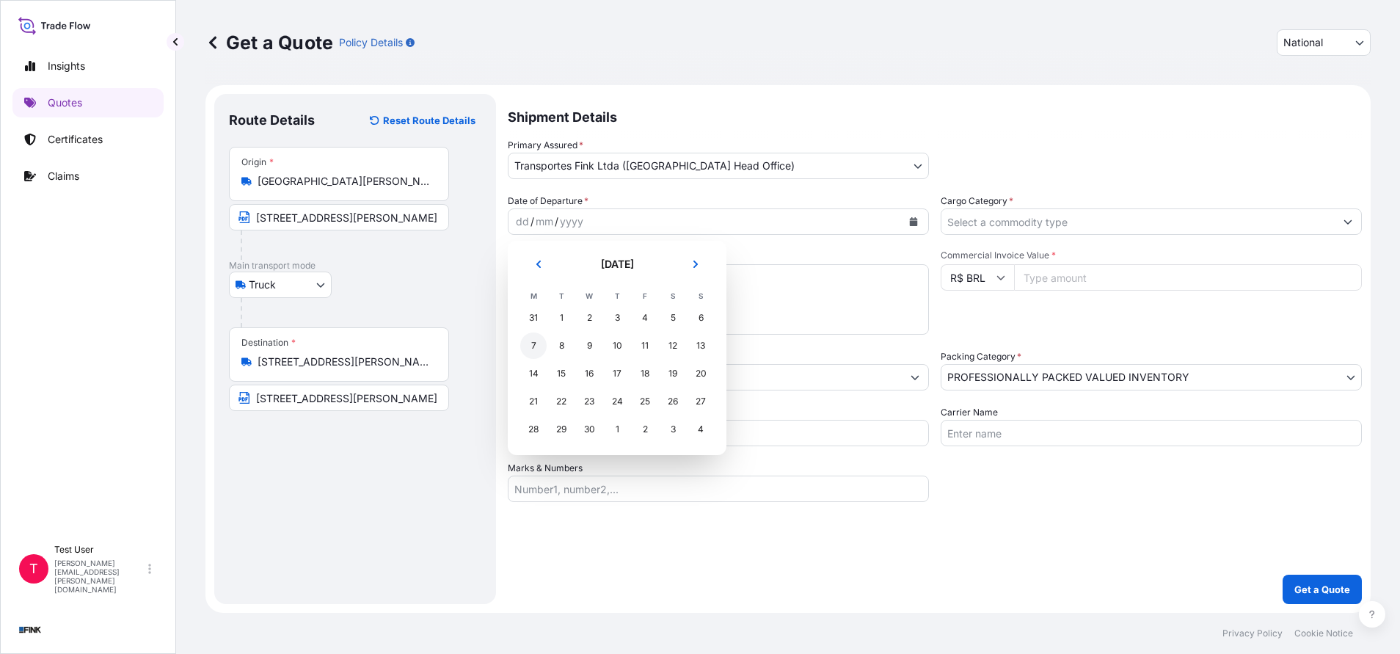
click at [537, 346] on div "7" at bounding box center [533, 345] width 26 height 26
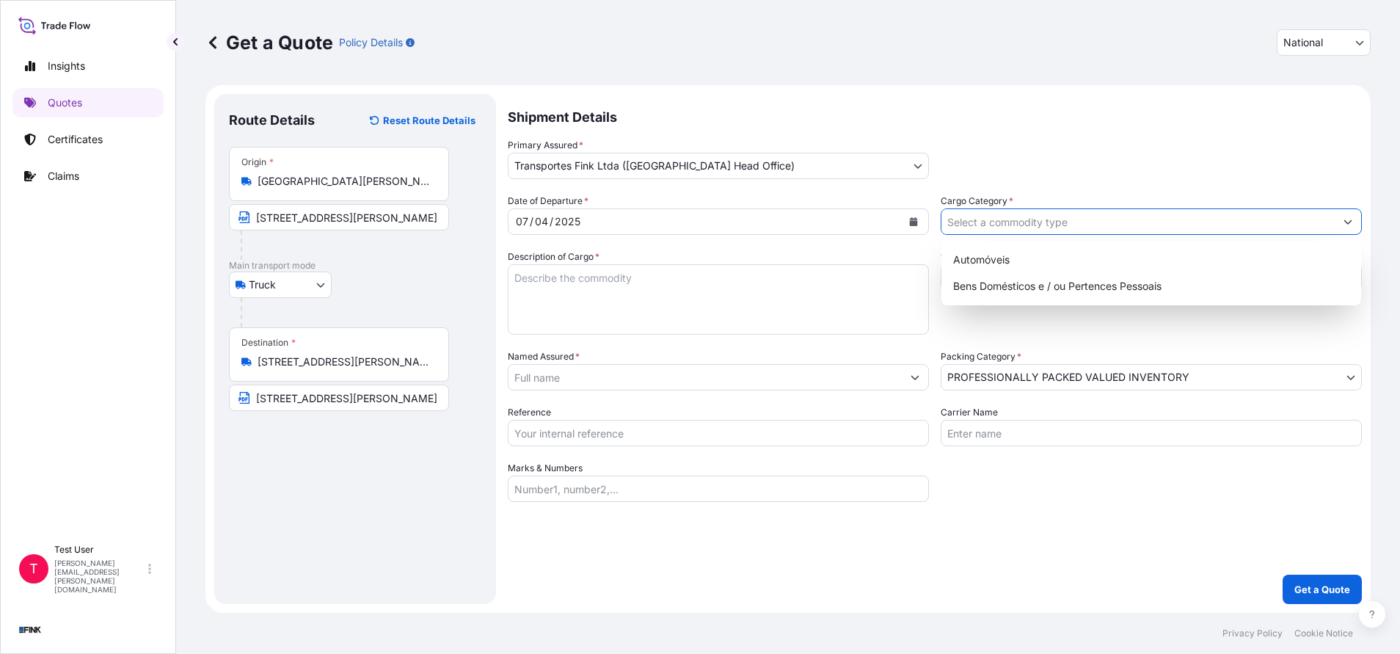
click at [973, 222] on input "Cargo Category *" at bounding box center [1137, 221] width 393 height 26
click at [976, 289] on div "Bens Domésticos e / ou Pertences Pessoais" at bounding box center [1151, 286] width 408 height 26
type input "Bens Domésticos e / ou Pertences Pessoais"
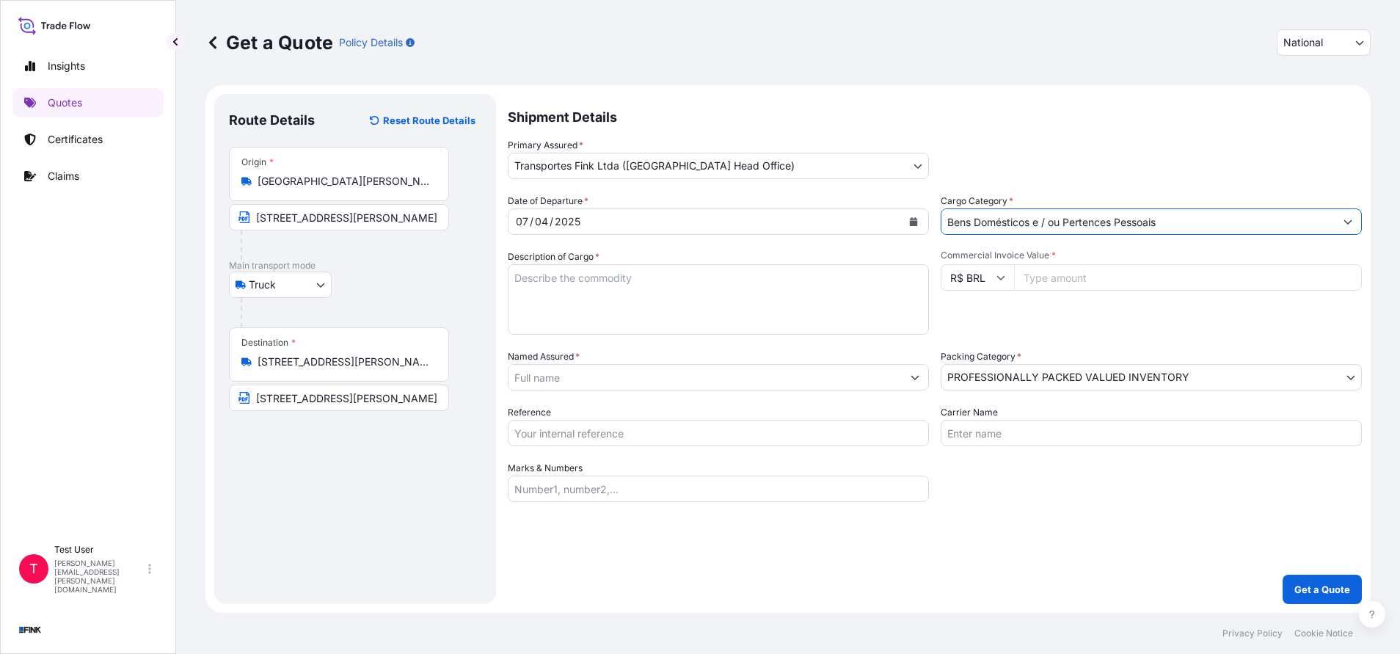
click at [702, 278] on textarea "Description of Cargo *" at bounding box center [718, 299] width 421 height 70
type textarea "."
click at [1087, 285] on input "Commercial Invoice Value *" at bounding box center [1188, 277] width 348 height 26
paste input "335700.00"
type input "335700.00"
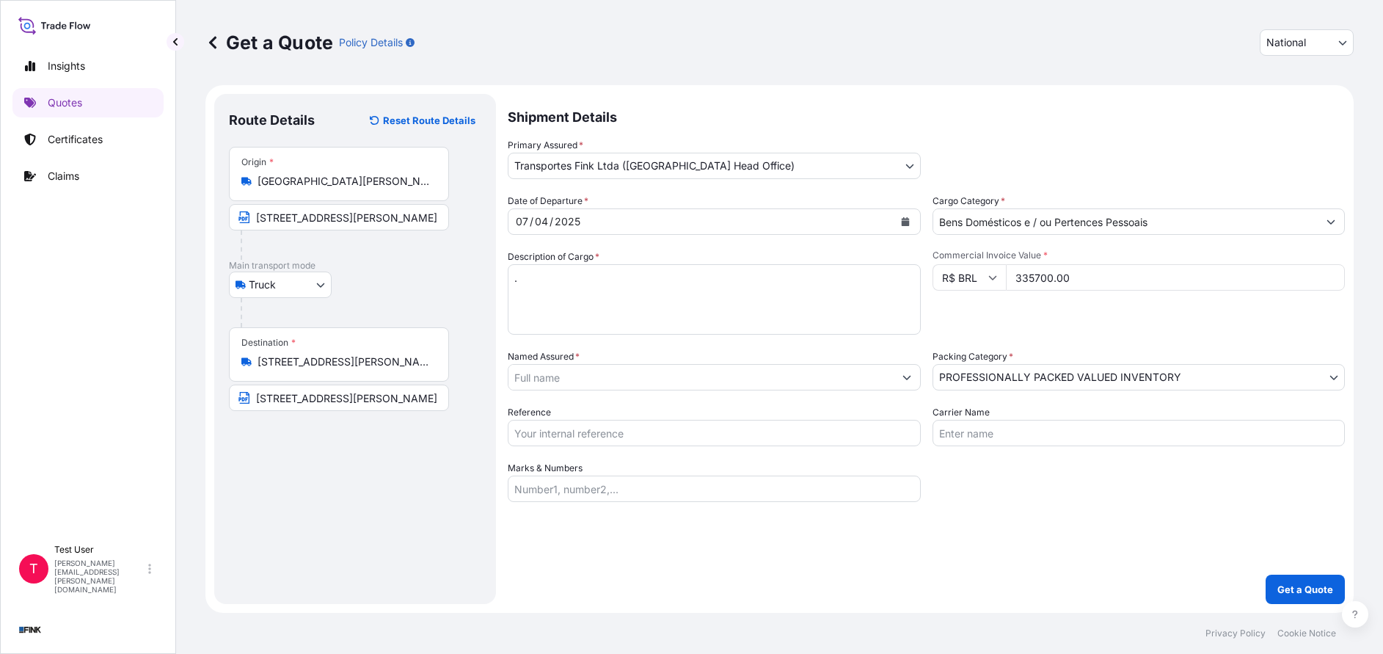
click at [662, 376] on input "Named Assured *" at bounding box center [701, 377] width 385 height 26
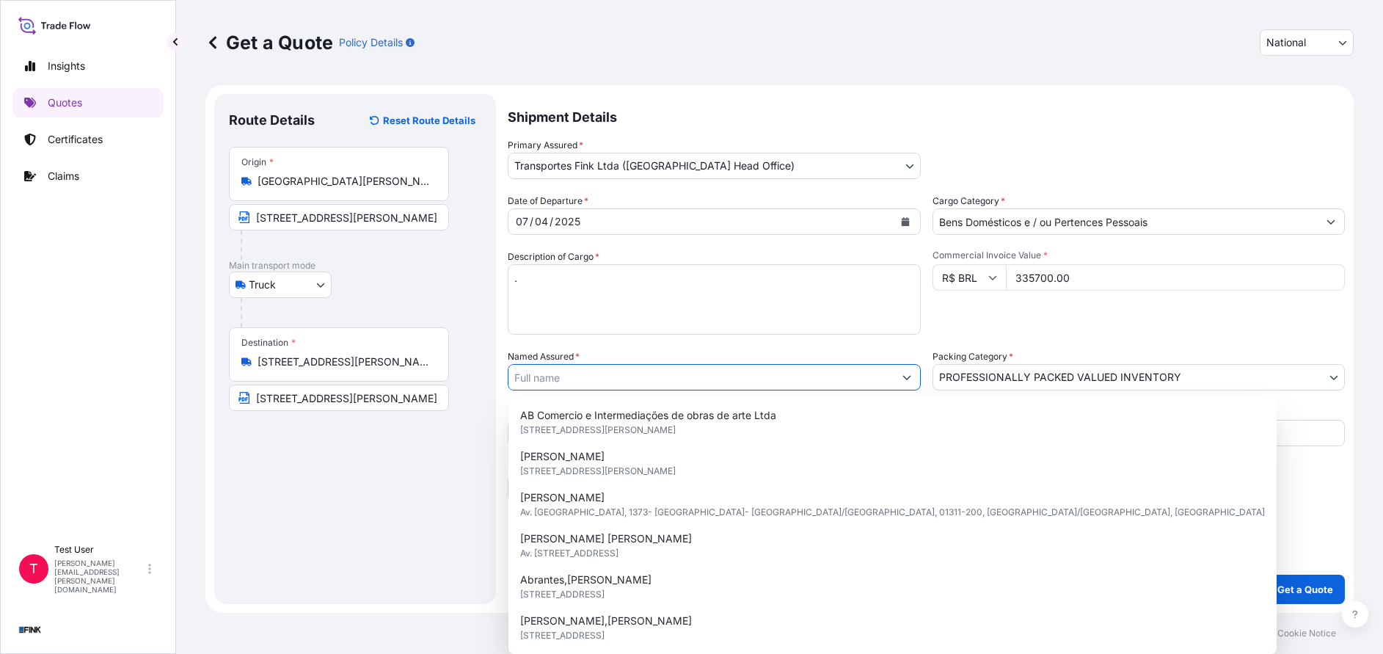
paste input "[PERSON_NAME] Leta"
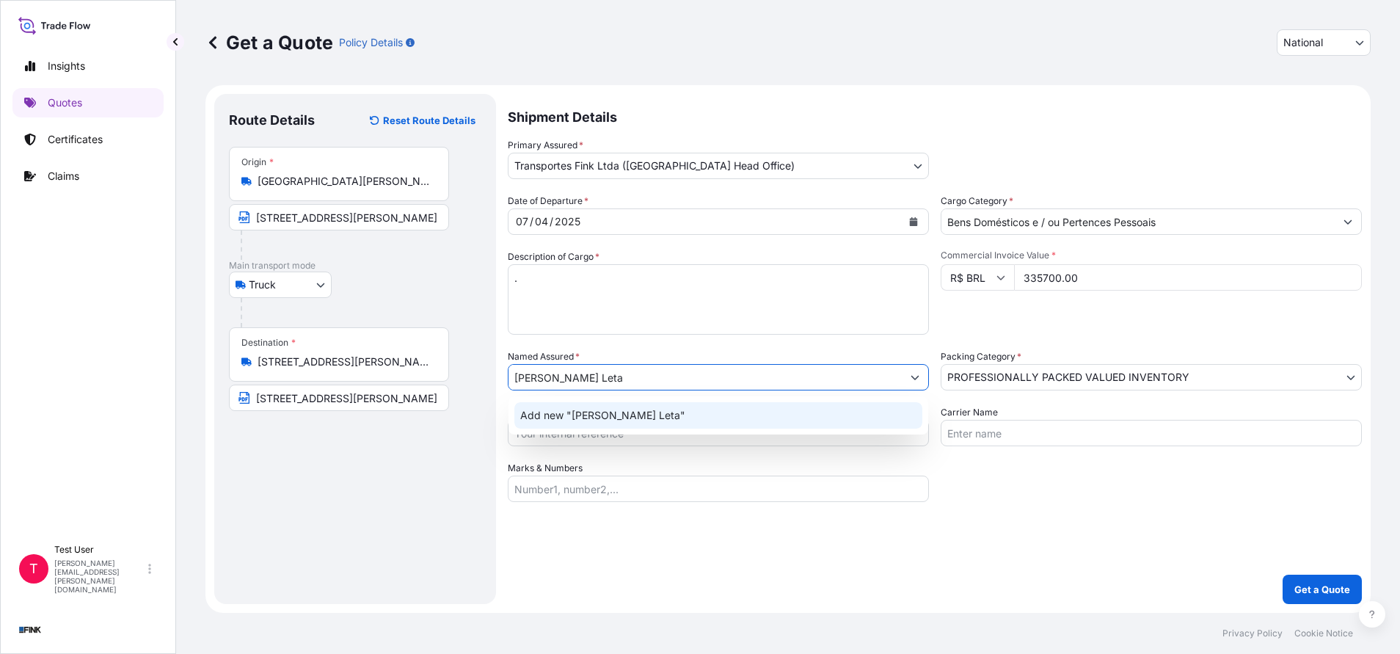
click at [586, 412] on span "Add new "[PERSON_NAME] Leta"" at bounding box center [602, 415] width 165 height 15
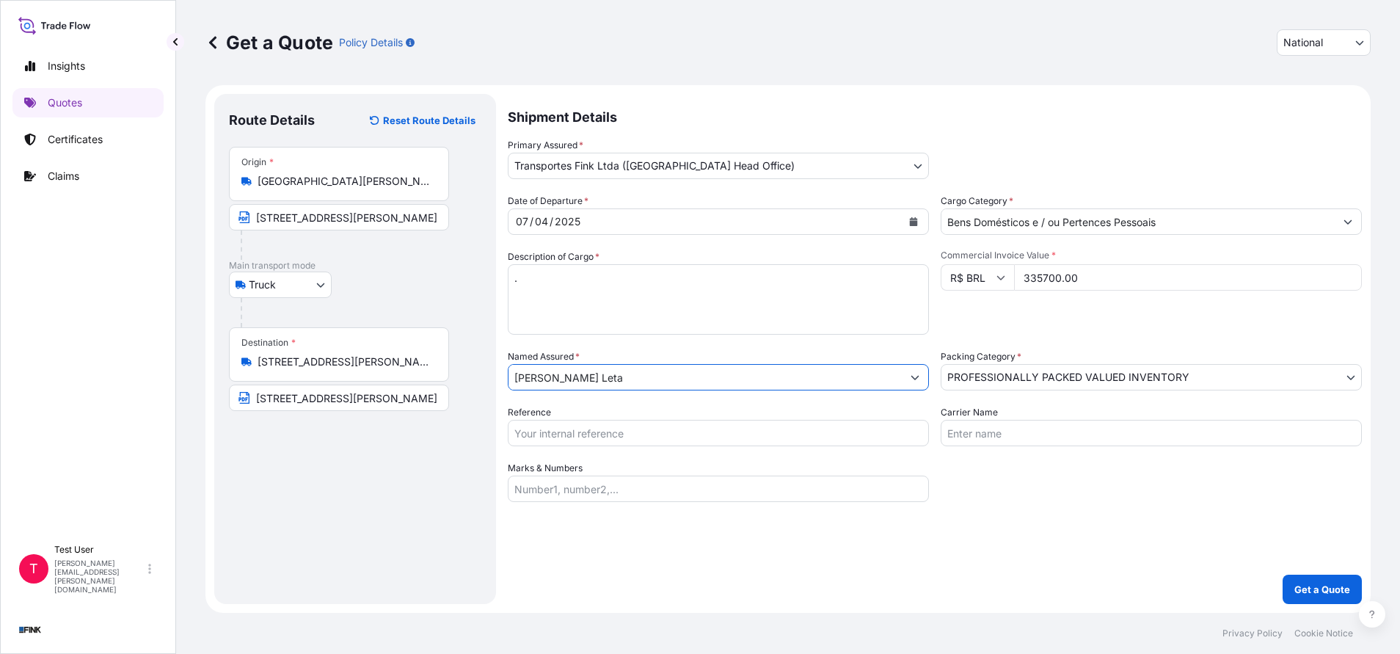
type input "[PERSON_NAME] Leta"
drag, startPoint x: 663, startPoint y: 433, endPoint x: 682, endPoint y: 495, distance: 65.2
click at [663, 433] on input "Reference" at bounding box center [718, 433] width 421 height 26
click at [1311, 596] on p "Get a Quote" at bounding box center [1322, 589] width 56 height 15
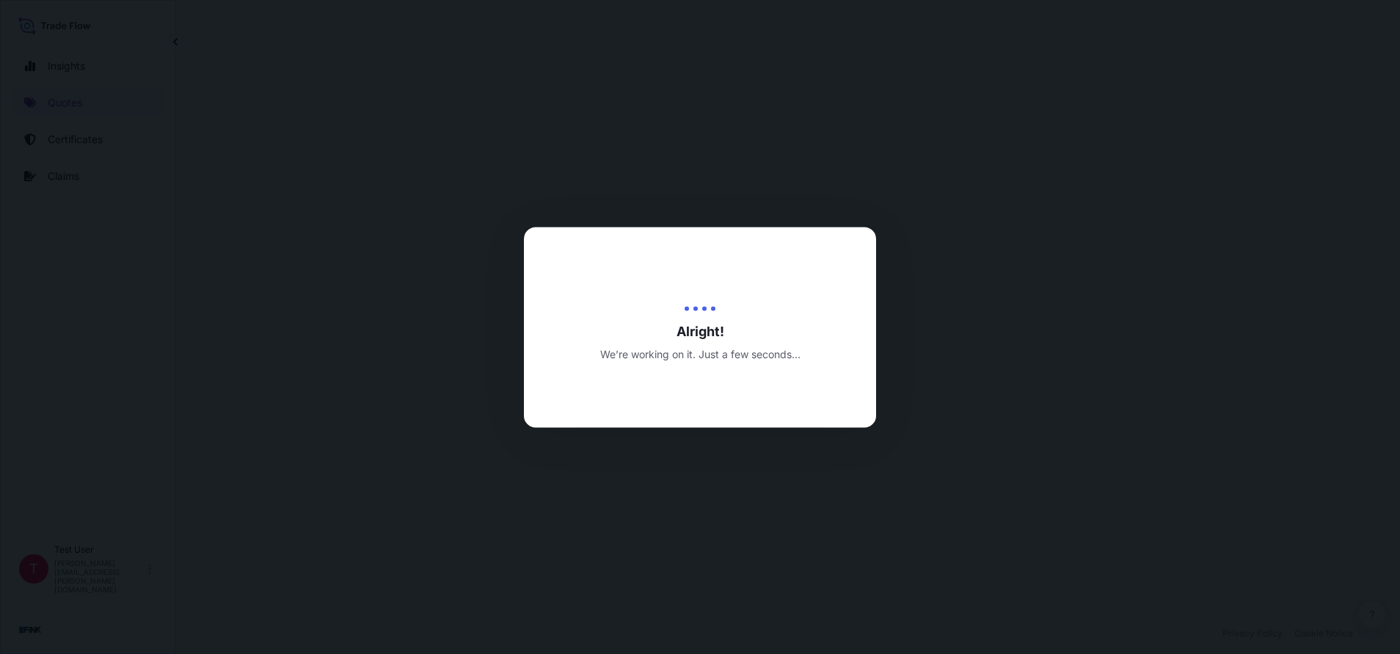
select select "Truck"
select select "31747"
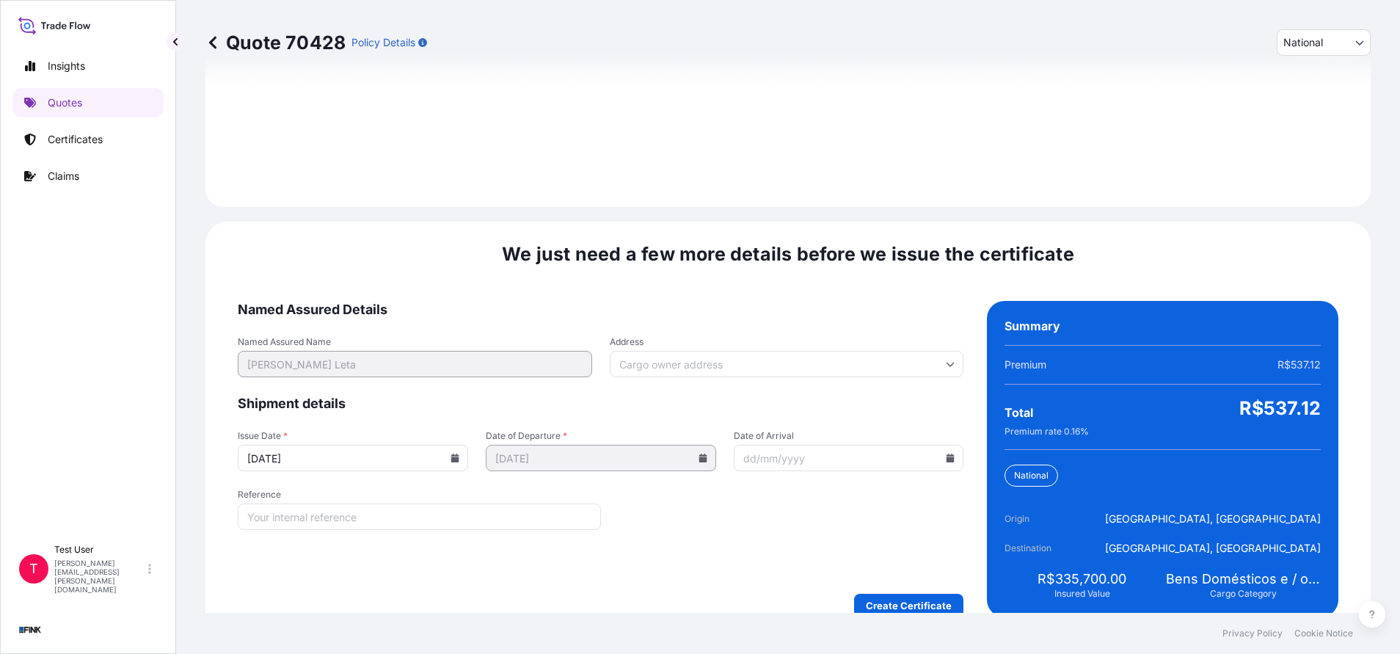
scroll to position [1686, 0]
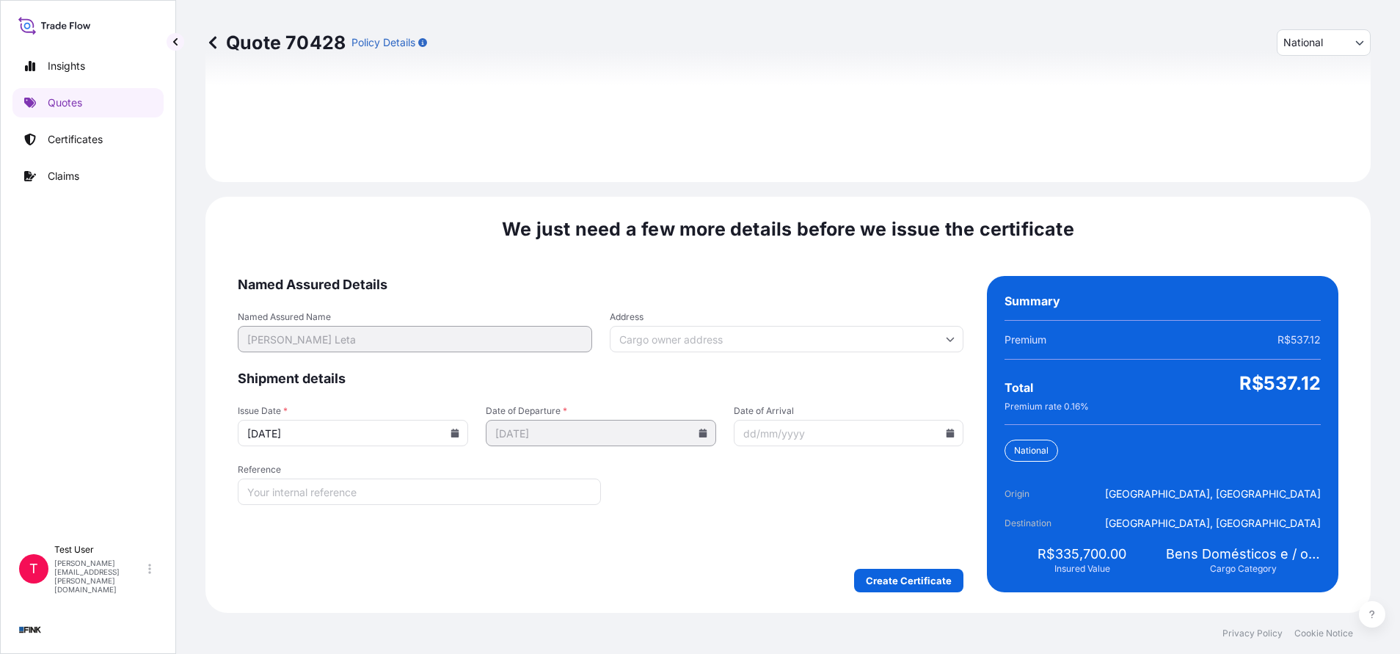
click at [681, 335] on input "Address" at bounding box center [787, 339] width 354 height 26
click at [681, 335] on input "b" at bounding box center [787, 339] width 354 height 26
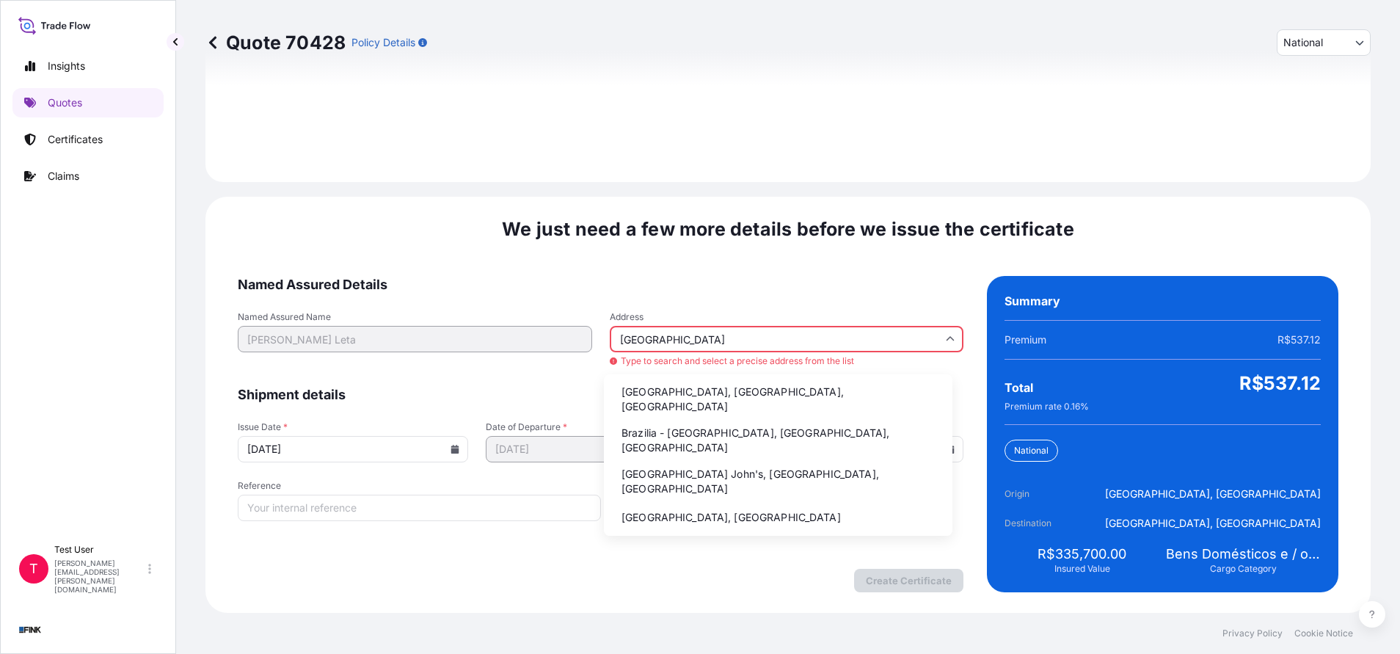
click at [664, 421] on li "Brazilia - [GEOGRAPHIC_DATA], [GEOGRAPHIC_DATA], [GEOGRAPHIC_DATA]" at bounding box center [778, 440] width 337 height 38
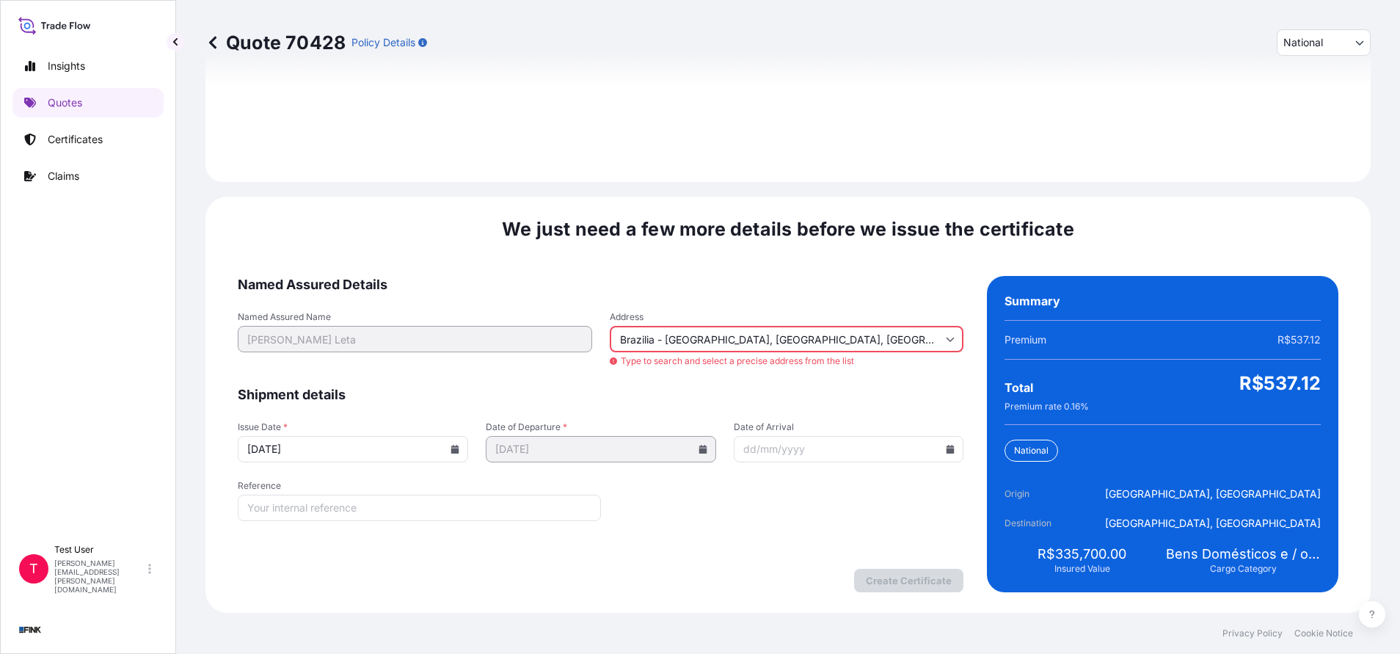
type input "[GEOGRAPHIC_DATA] - [GEOGRAPHIC_DATA], [GEOGRAPHIC_DATA] - [GEOGRAPHIC_DATA], […"
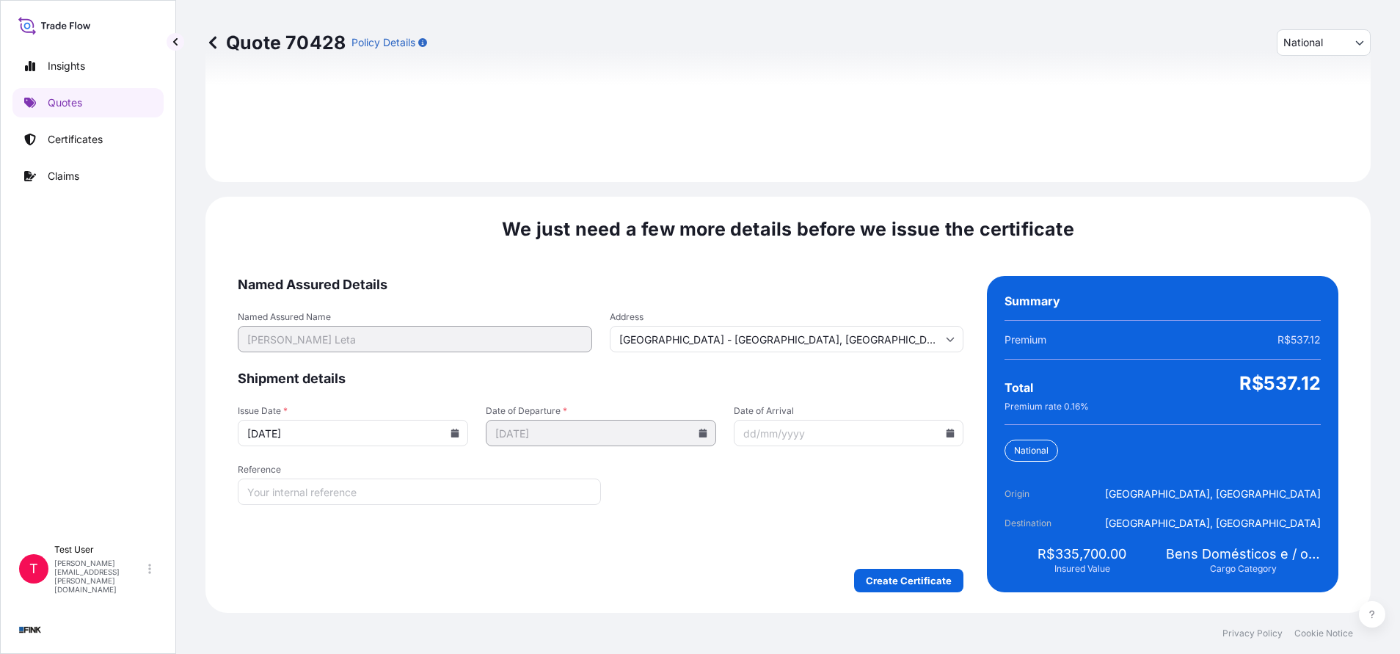
click at [451, 430] on icon at bounding box center [455, 433] width 8 height 9
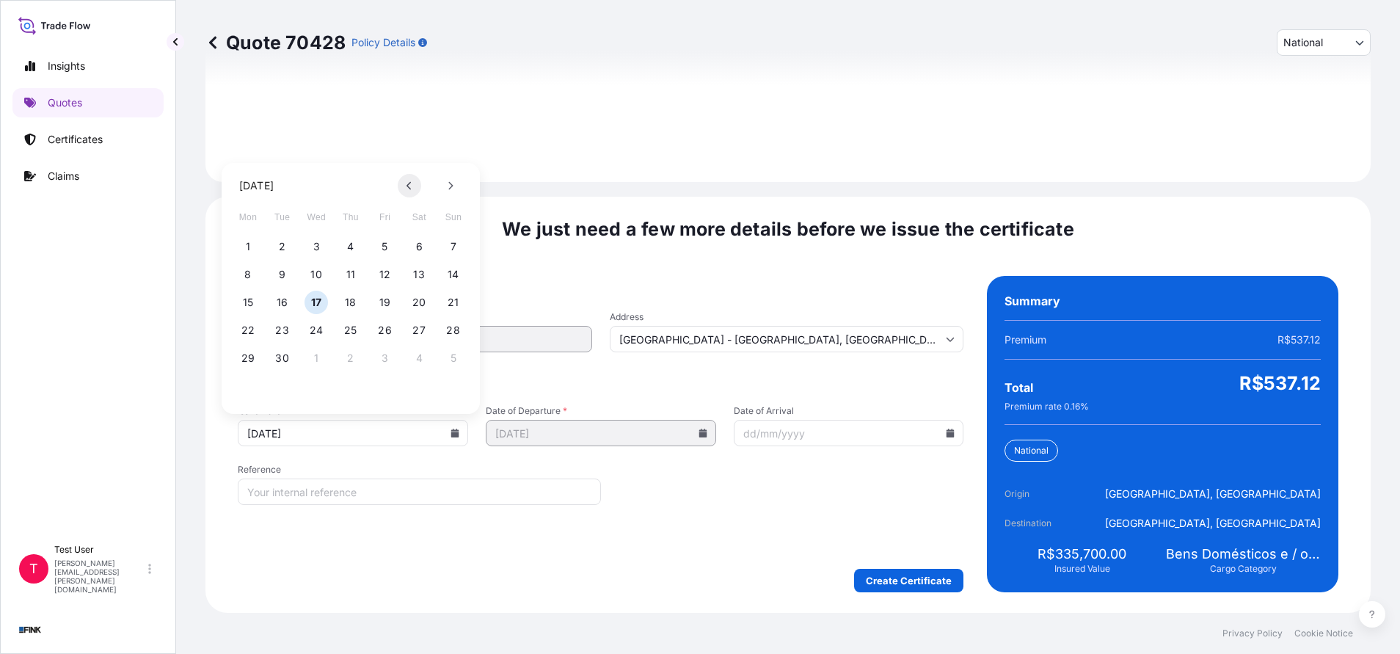
click at [403, 181] on button at bounding box center [409, 185] width 23 height 23
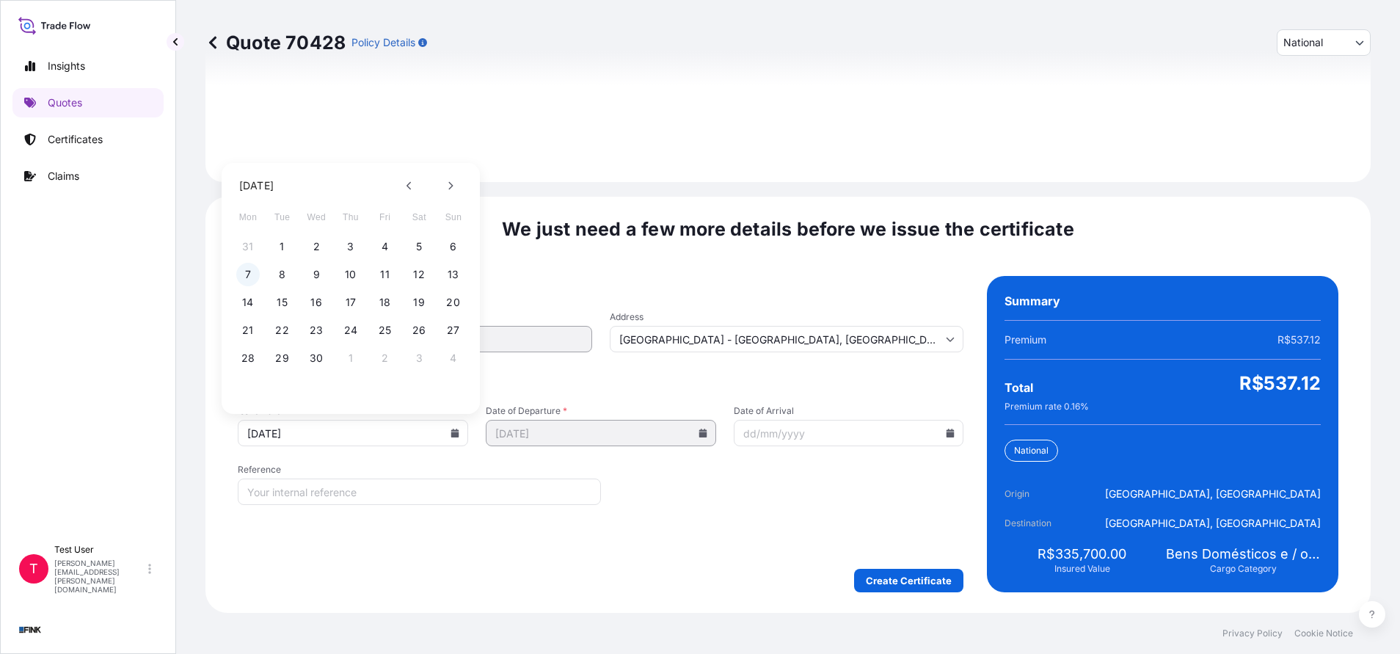
click at [242, 275] on button "7" at bounding box center [247, 274] width 23 height 23
type input "[DATE]"
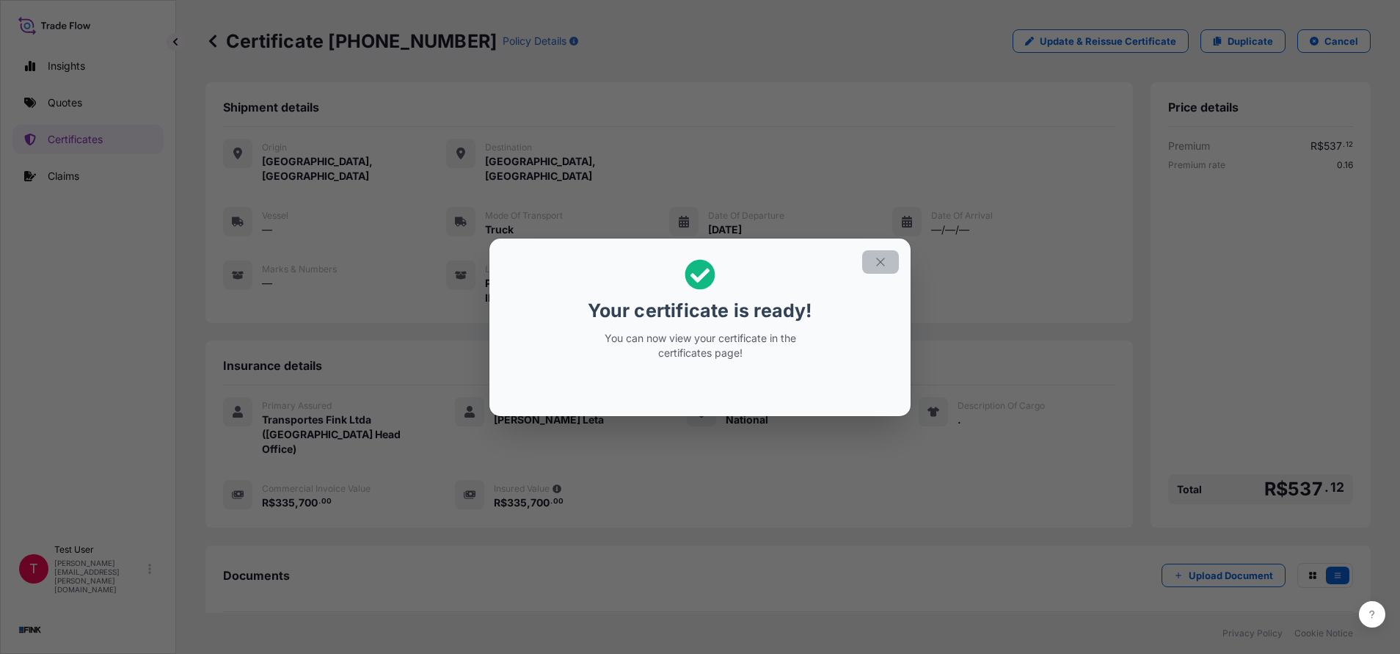
click at [884, 258] on icon "button" at bounding box center [880, 261] width 13 height 13
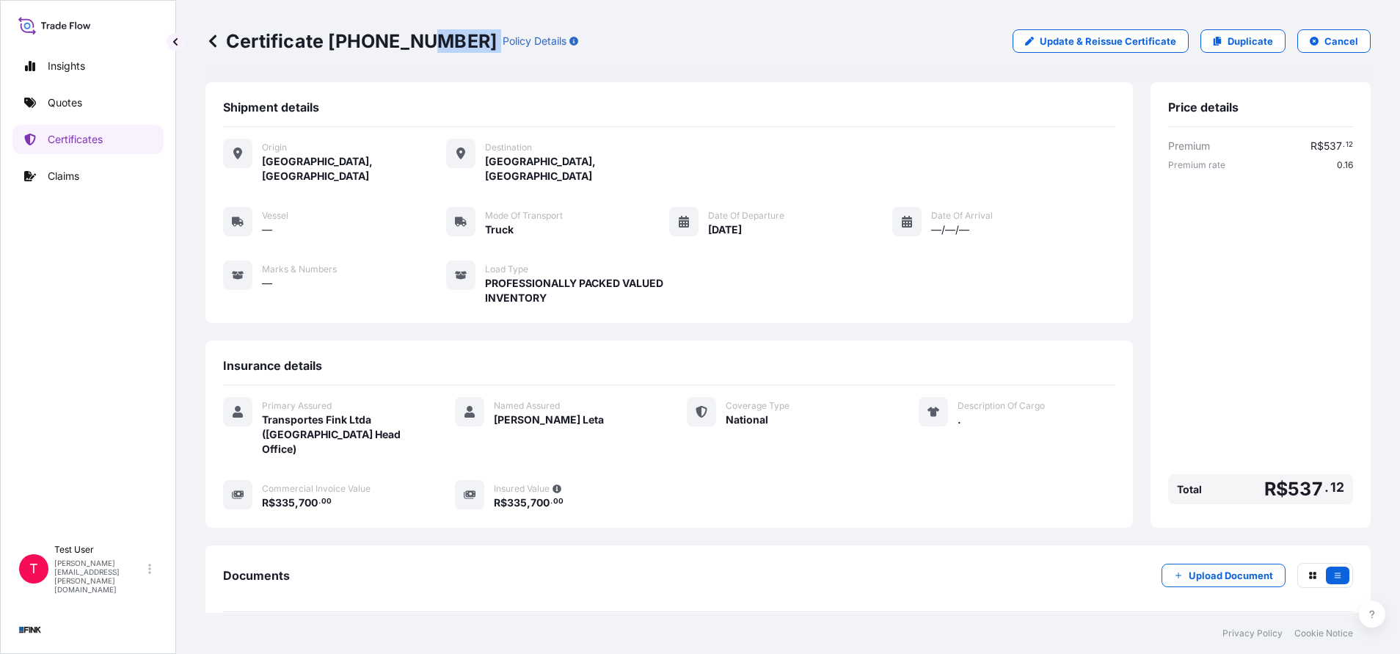
drag, startPoint x: 433, startPoint y: 42, endPoint x: 425, endPoint y: 42, distance: 8.1
click at [425, 42] on div "Certificate [PHONE_NUMBER] Policy Details" at bounding box center [391, 40] width 373 height 23
click at [425, 42] on p "Certificate [PHONE_NUMBER]" at bounding box center [350, 40] width 291 height 23
click at [431, 40] on div "Certificate [PHONE_NUMBER] Policy Details" at bounding box center [391, 40] width 373 height 23
drag, startPoint x: 431, startPoint y: 40, endPoint x: 395, endPoint y: 39, distance: 36.0
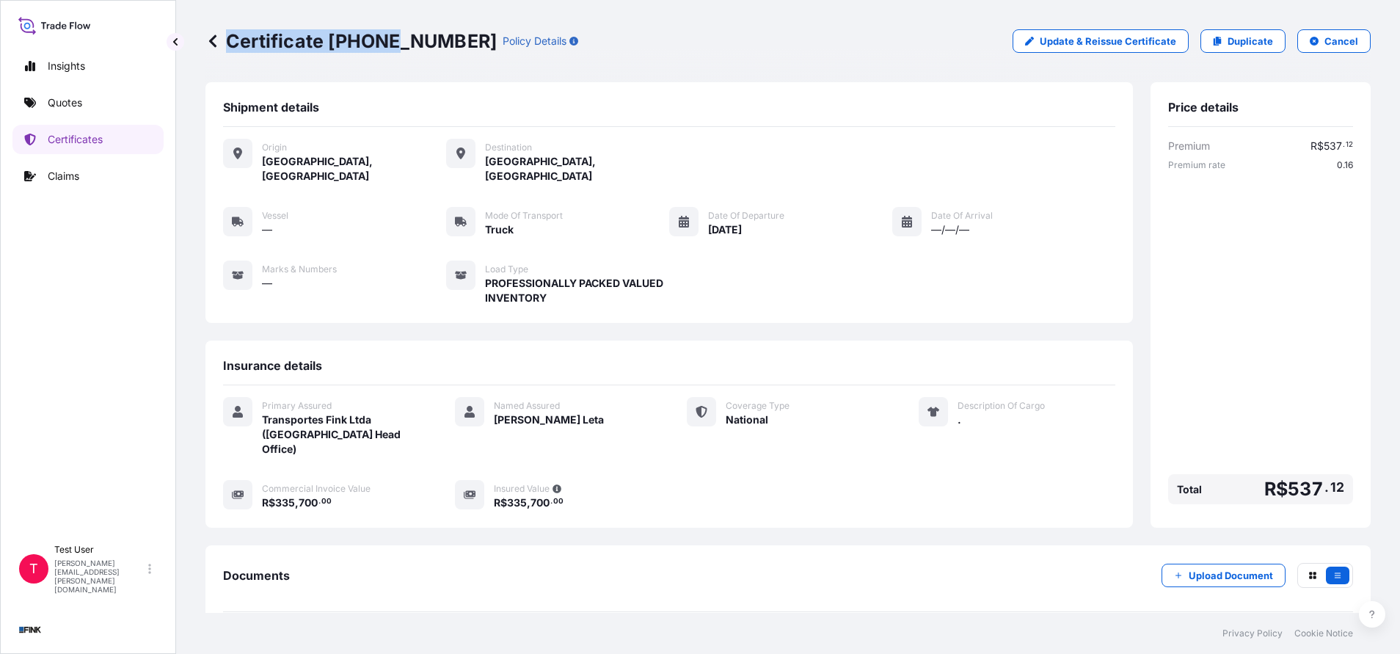
click at [395, 39] on div "Certificate [PHONE_NUMBER] Policy Details" at bounding box center [391, 40] width 373 height 23
drag, startPoint x: 395, startPoint y: 39, endPoint x: 385, endPoint y: 39, distance: 10.3
click at [395, 39] on p "Certificate [PHONE_NUMBER]" at bounding box center [350, 40] width 291 height 23
click at [363, 76] on div "Certificate [PHONE_NUMBER] Policy Details Update & Reissue Certificate Duplicat…" at bounding box center [787, 41] width 1165 height 82
drag, startPoint x: 333, startPoint y: 43, endPoint x: 436, endPoint y: 37, distance: 102.9
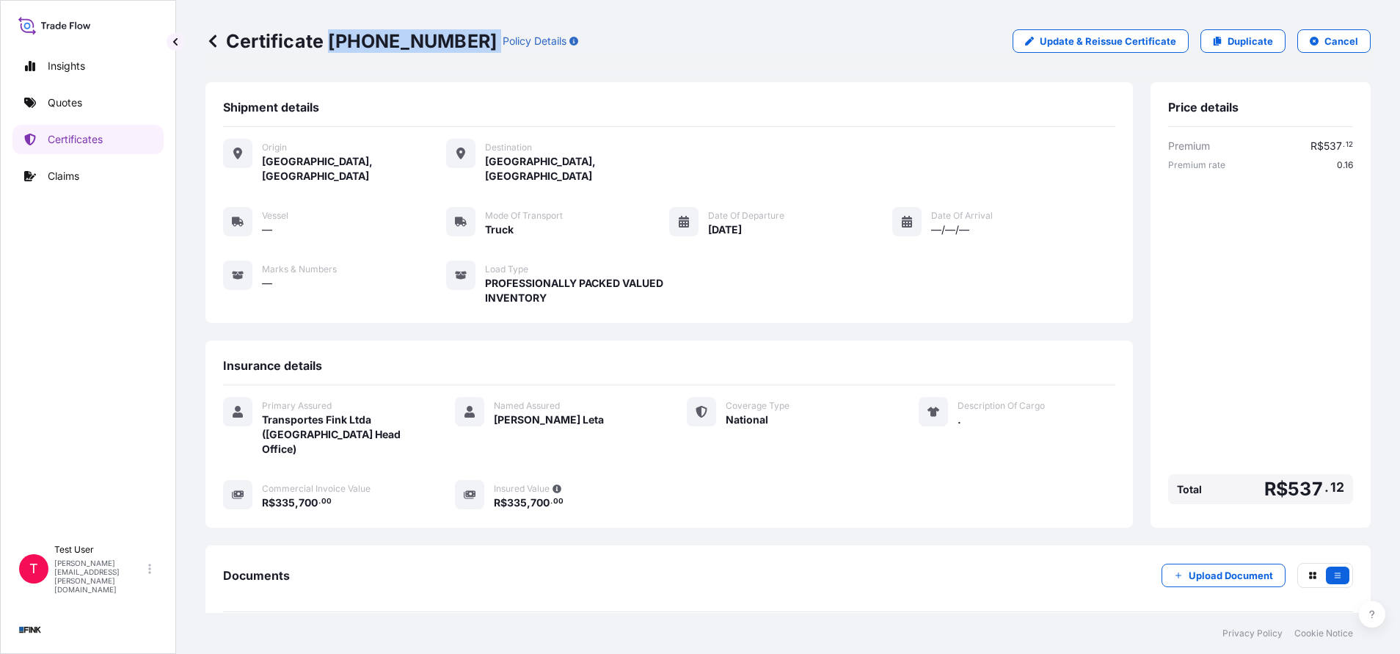
click at [436, 37] on div "Certificate [PHONE_NUMBER] Policy Details" at bounding box center [391, 40] width 373 height 23
copy p "[PHONE_NUMBER]"
click at [1228, 47] on p "Duplicate" at bounding box center [1250, 41] width 45 height 15
select select "national"
select select "Truck"
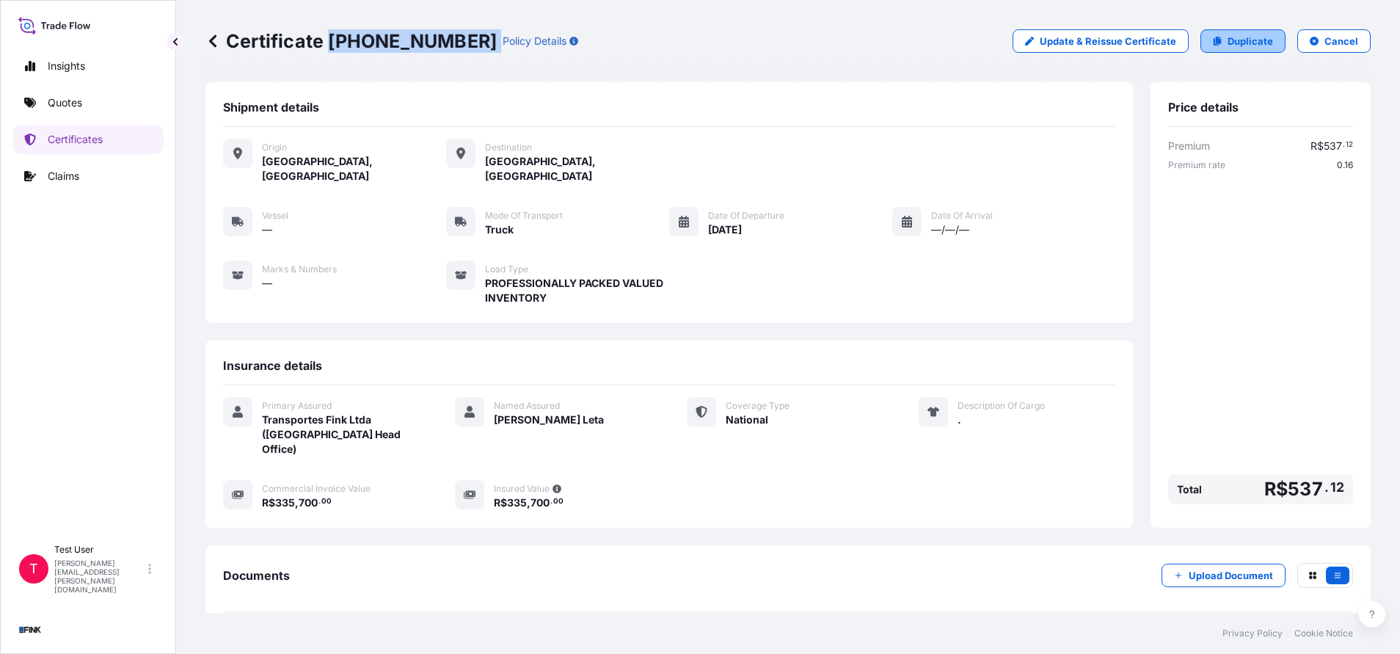
select select "31747"
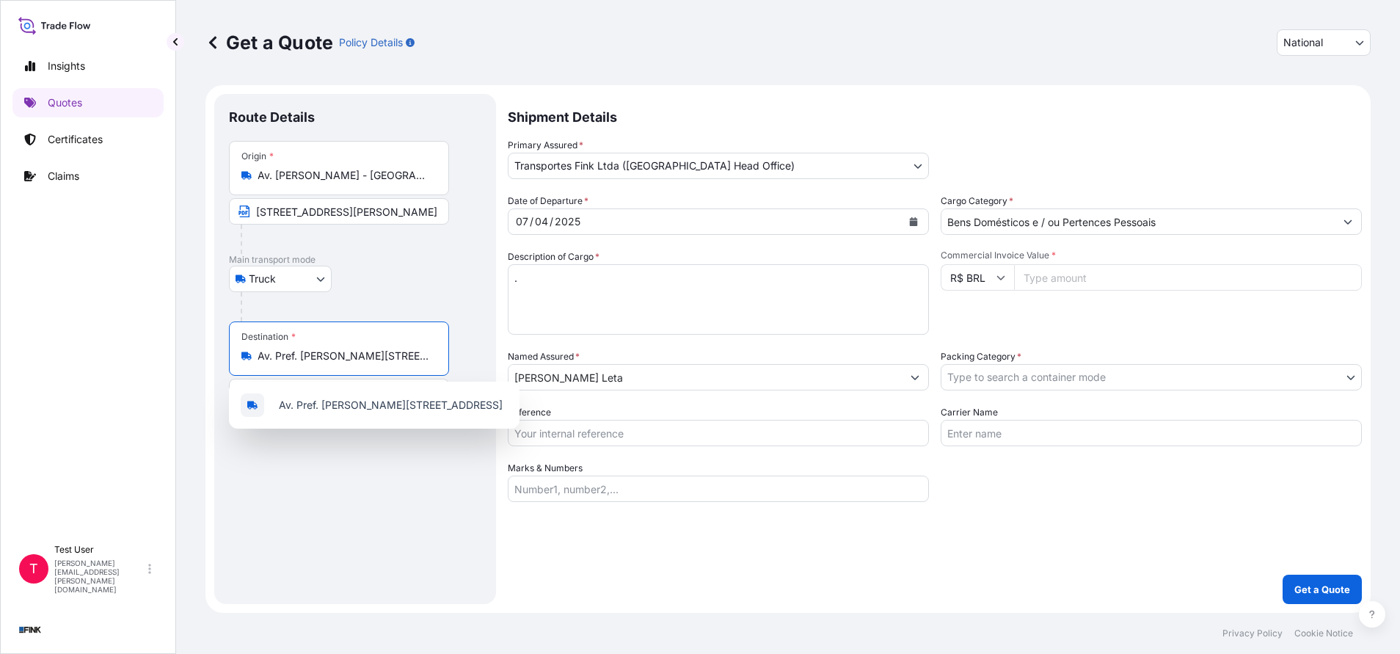
click at [346, 362] on input "Av. Pref. [PERSON_NAME][STREET_ADDRESS]" at bounding box center [344, 356] width 173 height 15
click at [349, 362] on input "Av. Pref. [PERSON_NAME][STREET_ADDRESS]" at bounding box center [344, 356] width 173 height 15
paste input "[STREET_ADDRESS]"
type input "A"
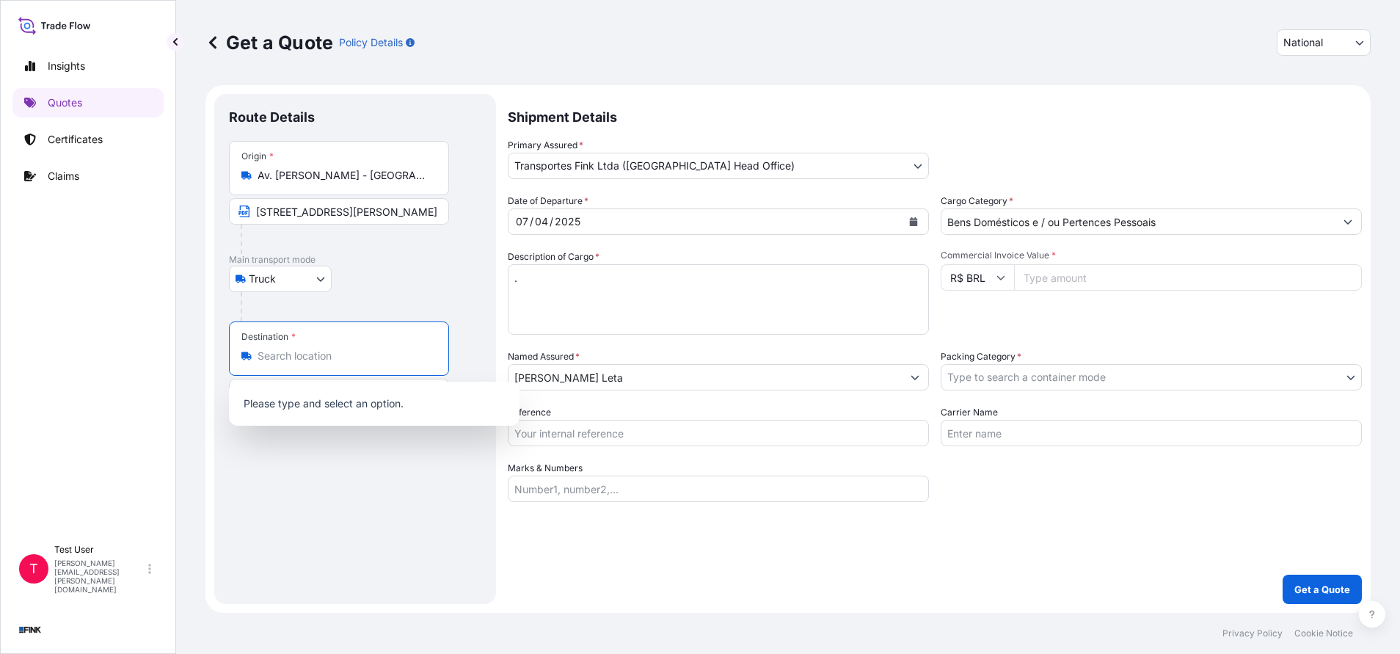
paste input "[STREET_ADDRESS]"
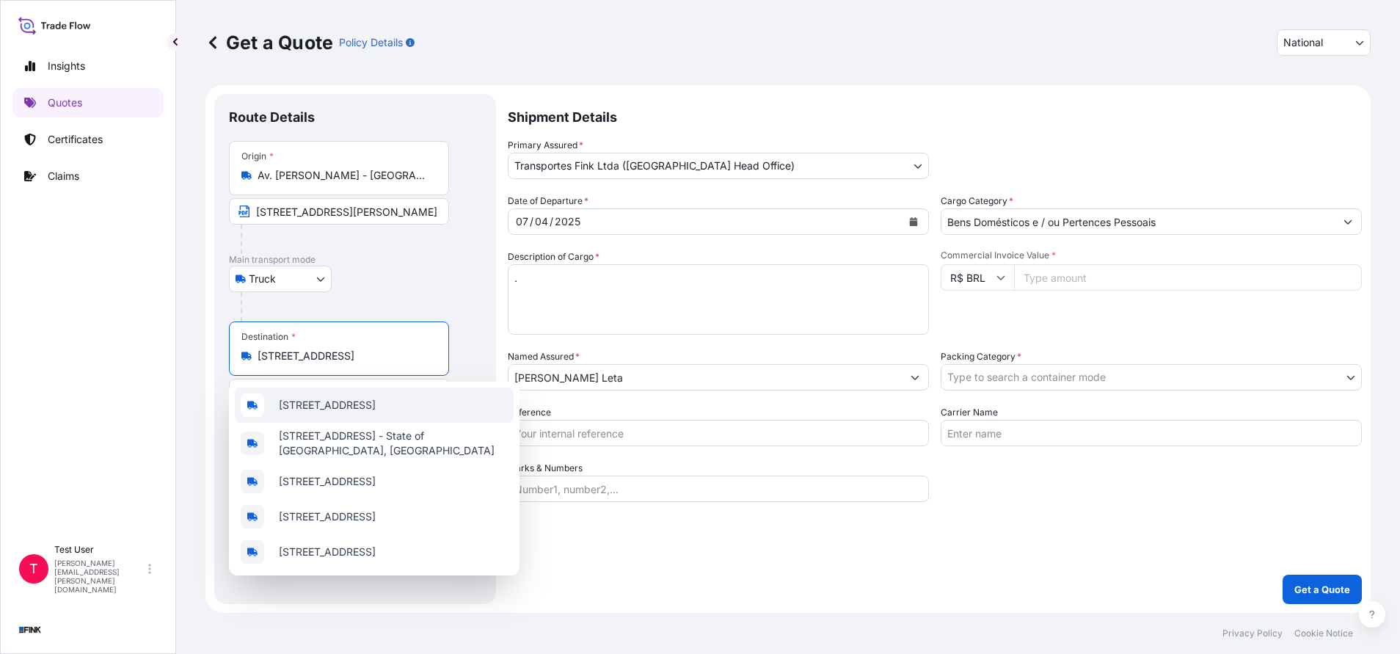
click at [352, 401] on span "[STREET_ADDRESS]" at bounding box center [327, 405] width 97 height 15
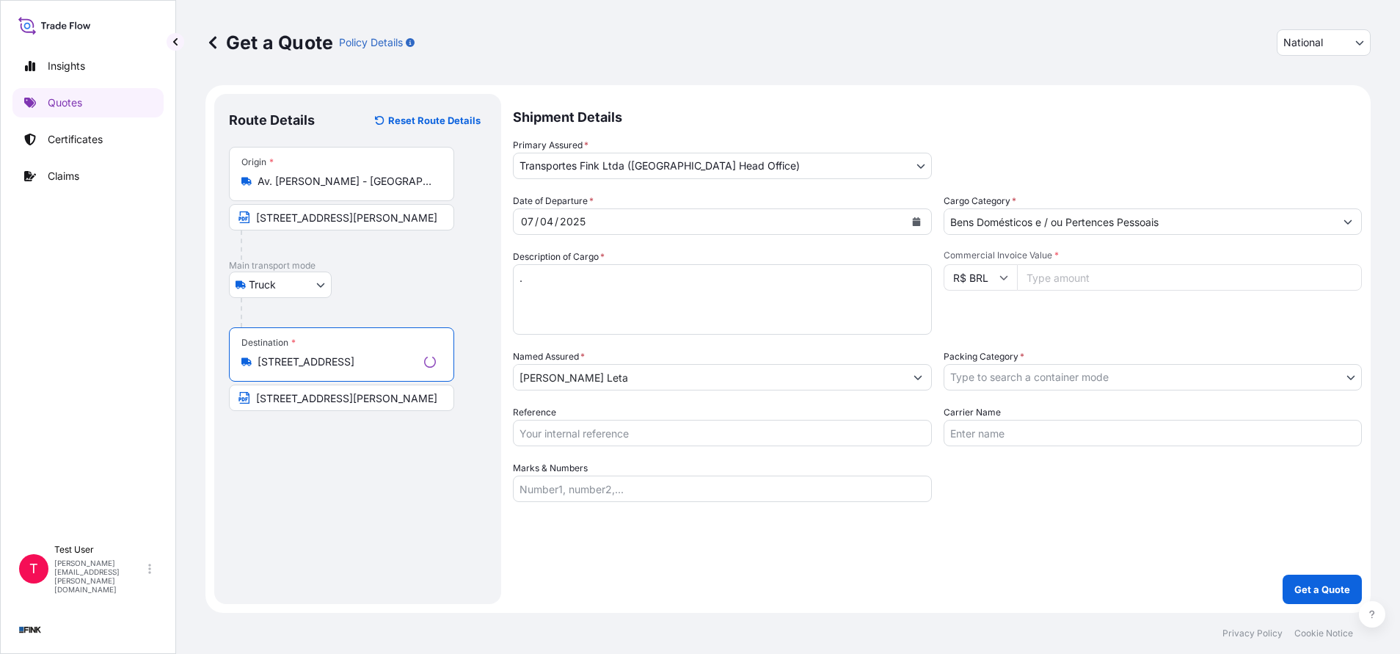
type input "[STREET_ADDRESS]"
click at [346, 398] on input "[STREET_ADDRESS][PERSON_NAME]" at bounding box center [341, 398] width 225 height 26
click at [346, 398] on input "[STREET_ADDRESS][PERSON_NAME]" at bounding box center [339, 398] width 220 height 26
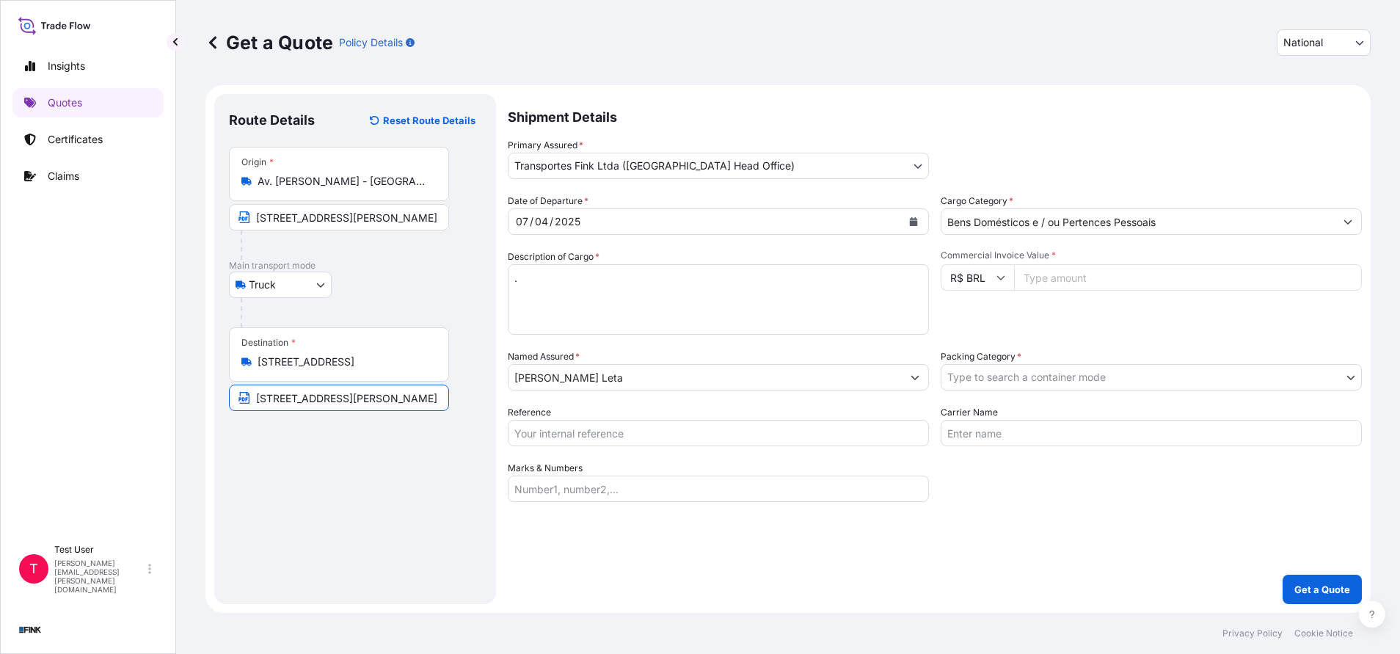
paste input "[STREET_ADDRESS]"
type input "[STREET_ADDRESS]"
click at [919, 228] on button "Calendar" at bounding box center [913, 221] width 23 height 23
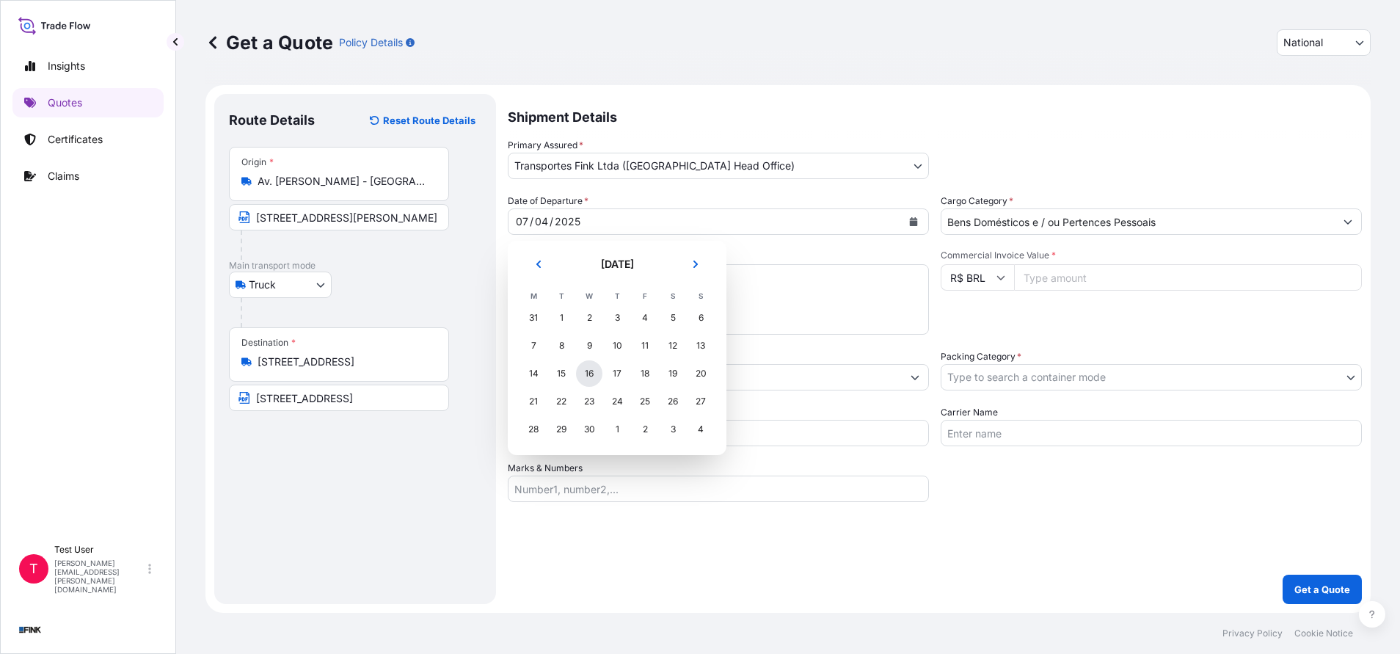
click at [589, 375] on div "16" at bounding box center [589, 373] width 26 height 26
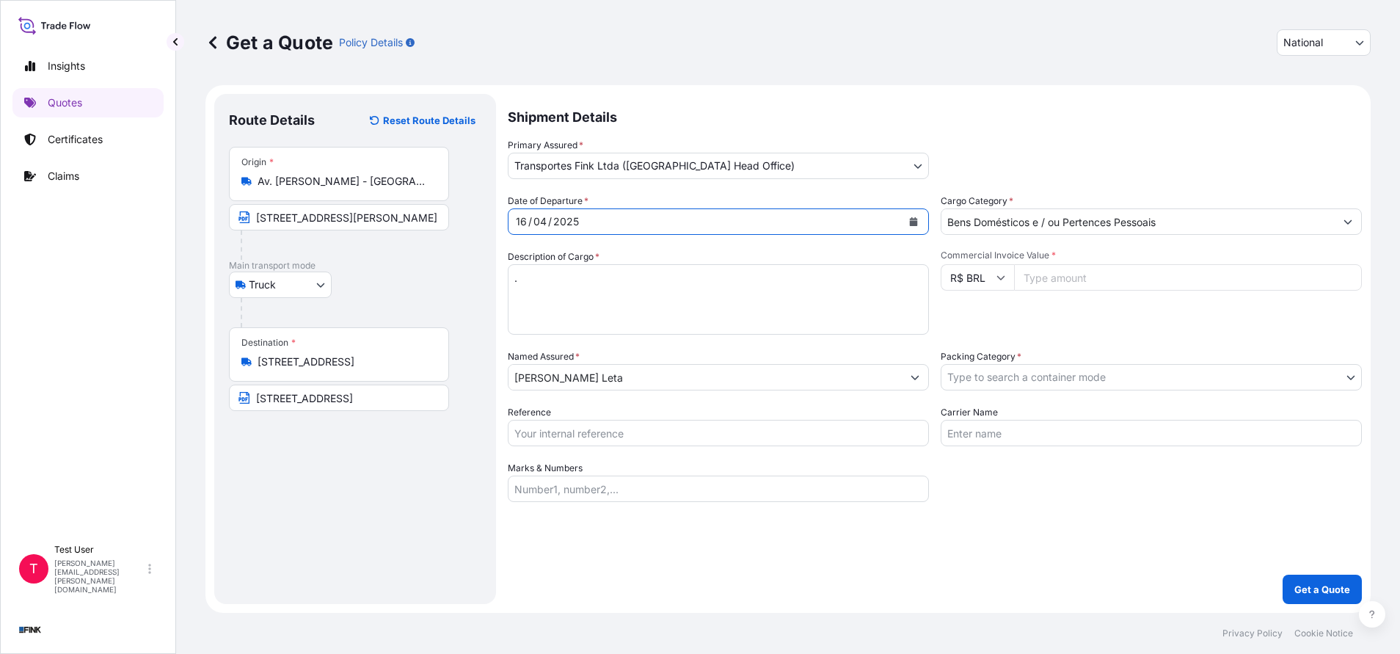
click at [1130, 279] on input "Commercial Invoice Value *" at bounding box center [1188, 277] width 348 height 26
paste input "44000.00"
type input "44000.00"
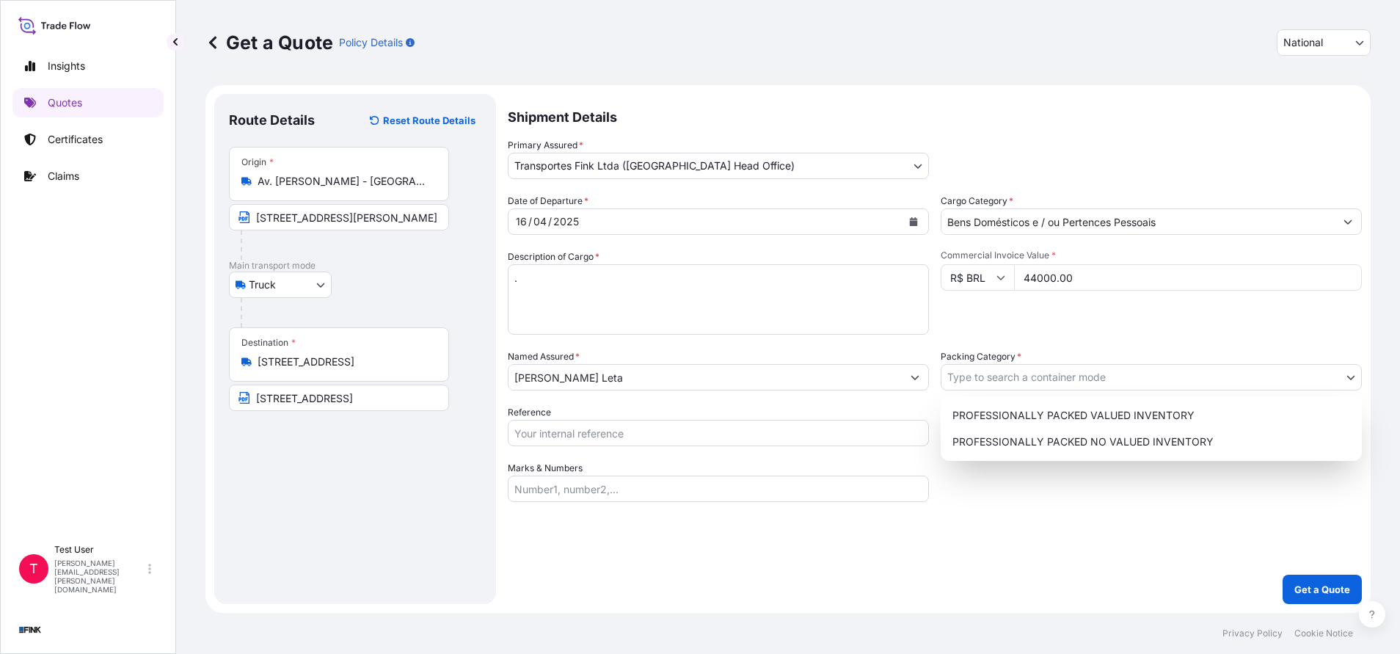
click at [1025, 368] on body "Insights Quotes Certificates Claims T Test User [PERSON_NAME][EMAIL_ADDRESS][PE…" at bounding box center [700, 327] width 1400 height 654
click at [986, 409] on div "PROFESSIONALLY PACKED VALUED INVENTORY" at bounding box center [1151, 415] width 409 height 26
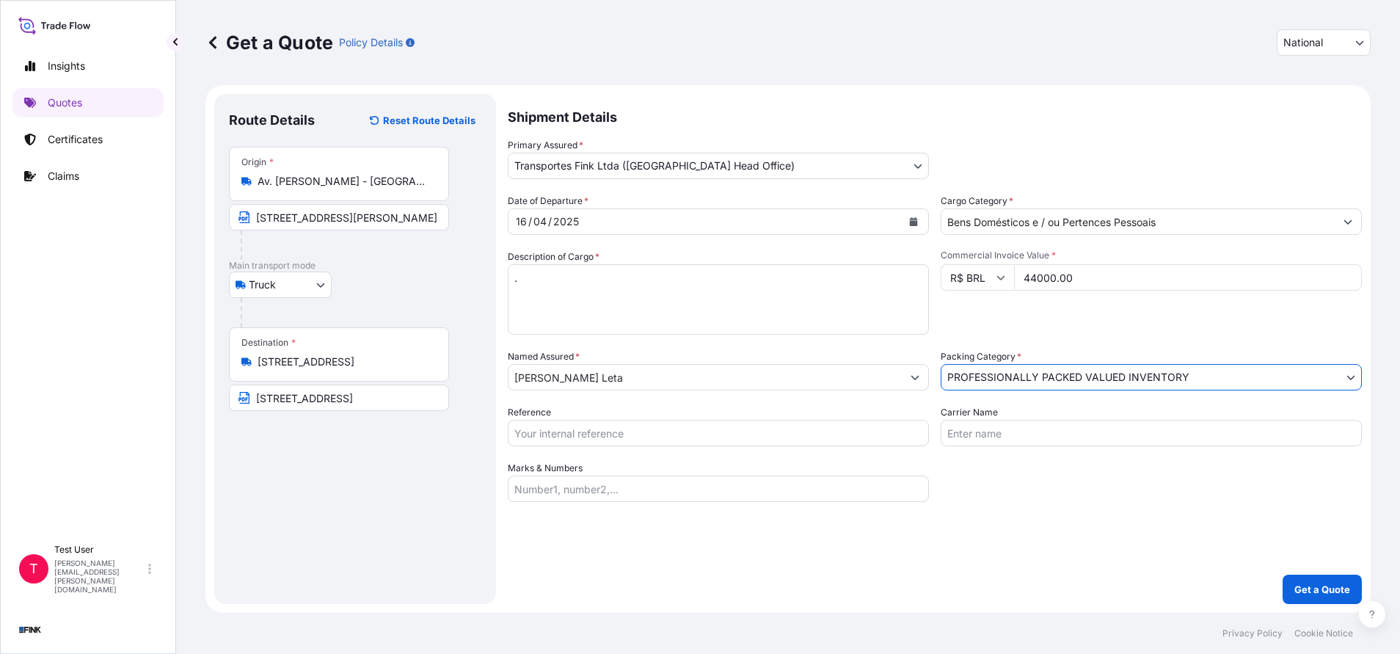
click at [747, 435] on input "Reference" at bounding box center [718, 433] width 421 height 26
click at [1347, 592] on p "Get a Quote" at bounding box center [1322, 589] width 56 height 15
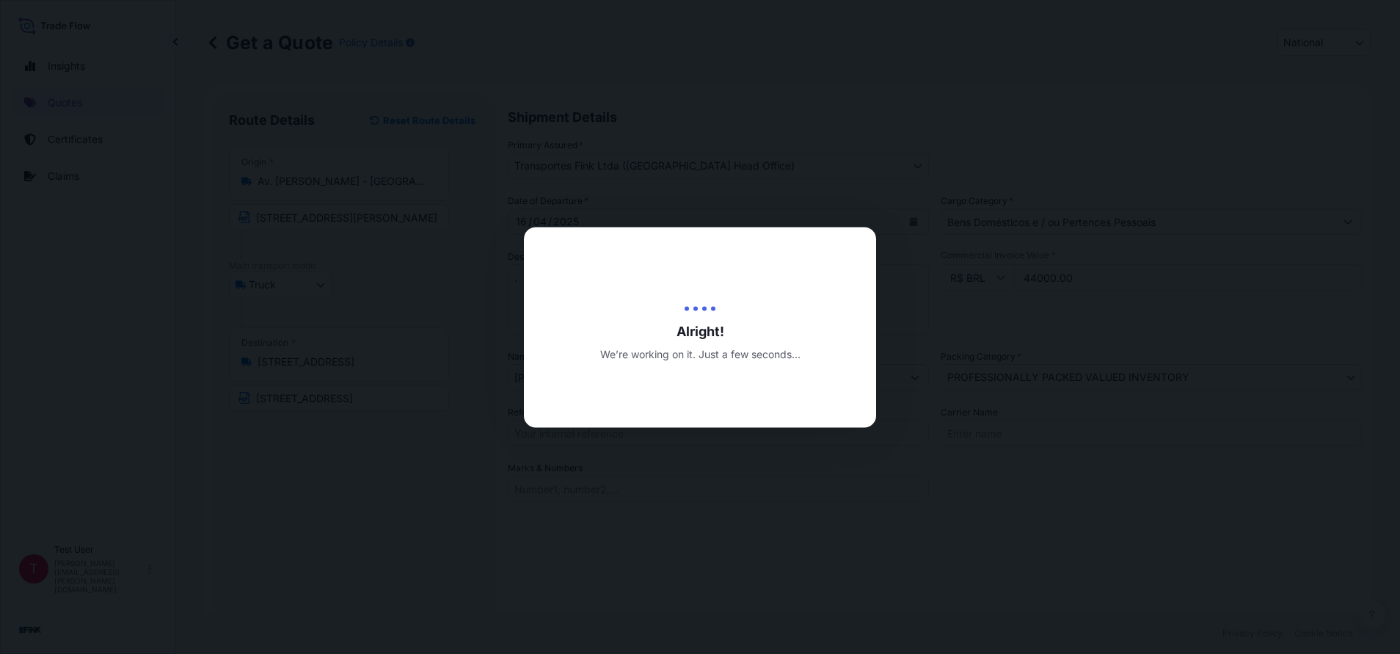
type input "[DATE]"
select select "Truck"
select select "31747"
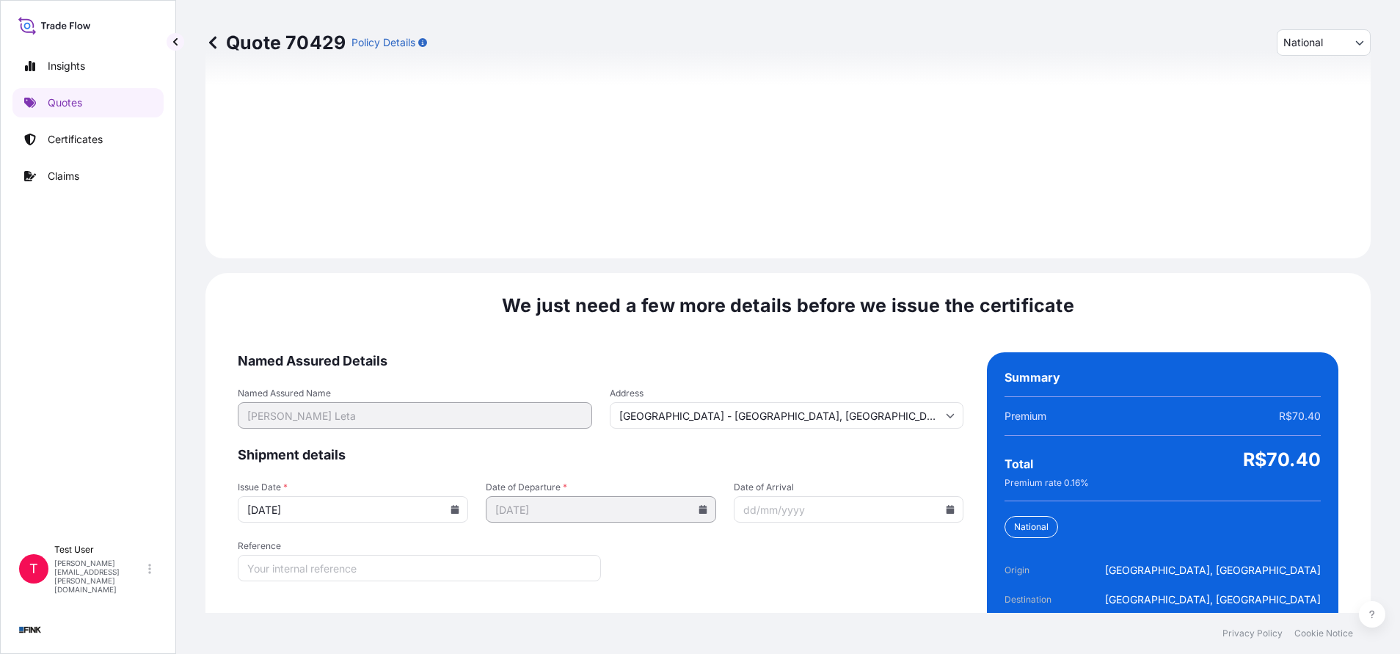
scroll to position [1686, 0]
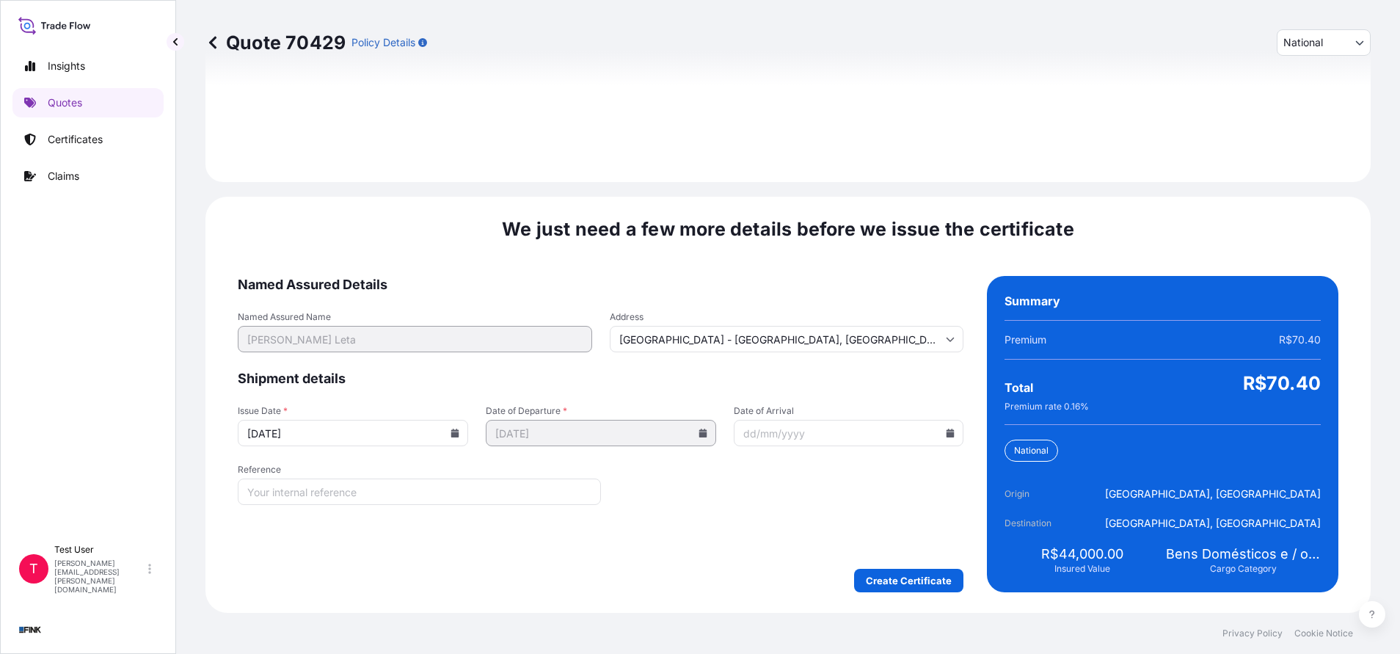
click at [454, 431] on icon at bounding box center [455, 433] width 9 height 9
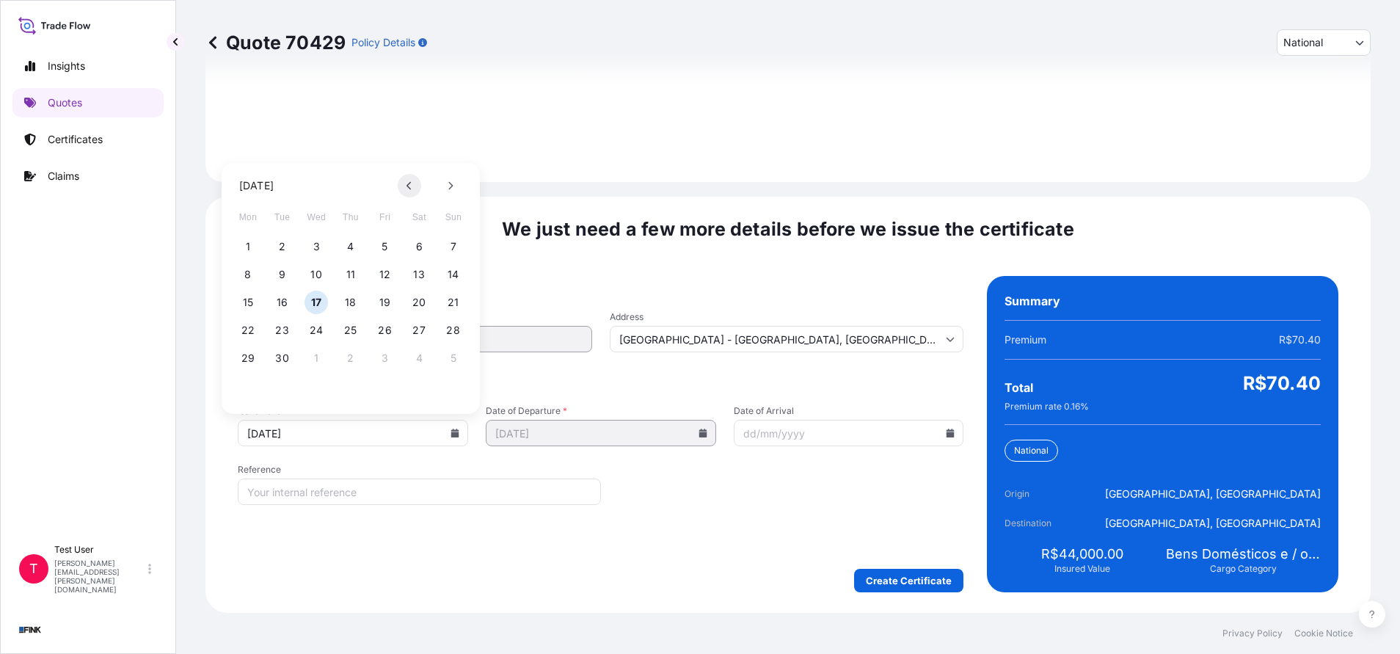
click at [407, 183] on icon at bounding box center [410, 185] width 6 height 9
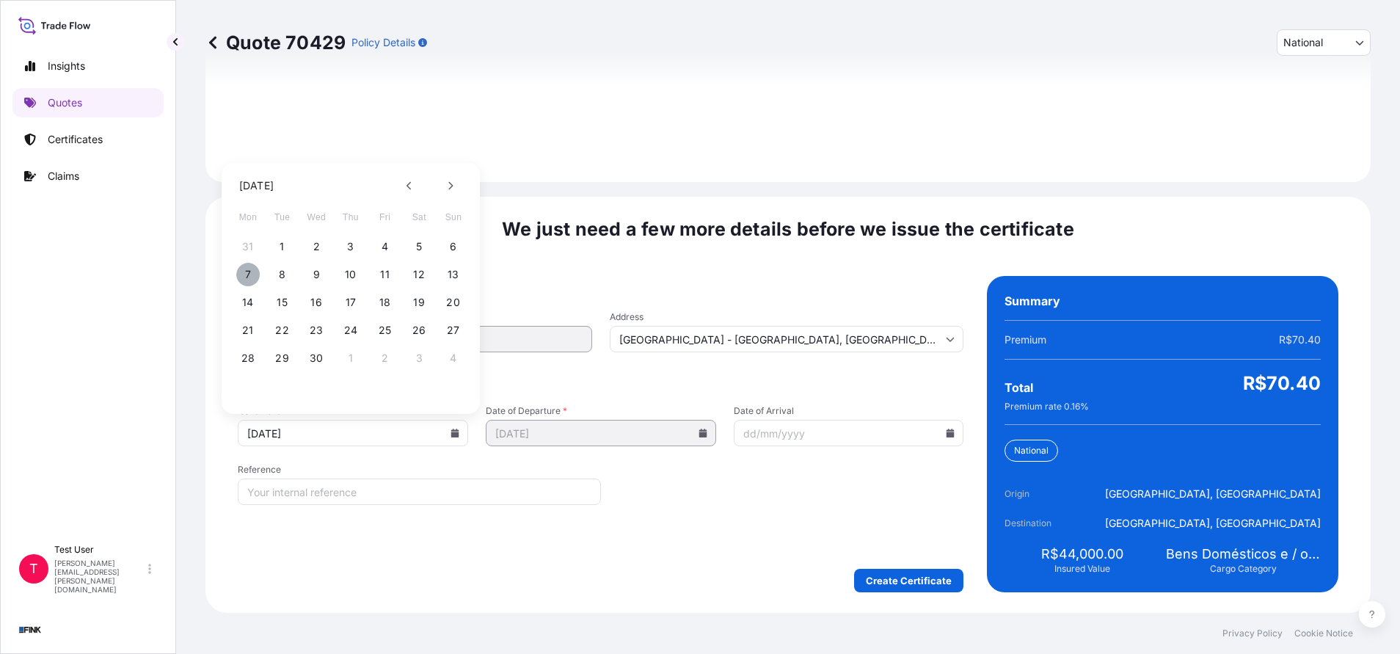
click at [248, 275] on button "7" at bounding box center [247, 274] width 23 height 23
type input "[DATE]"
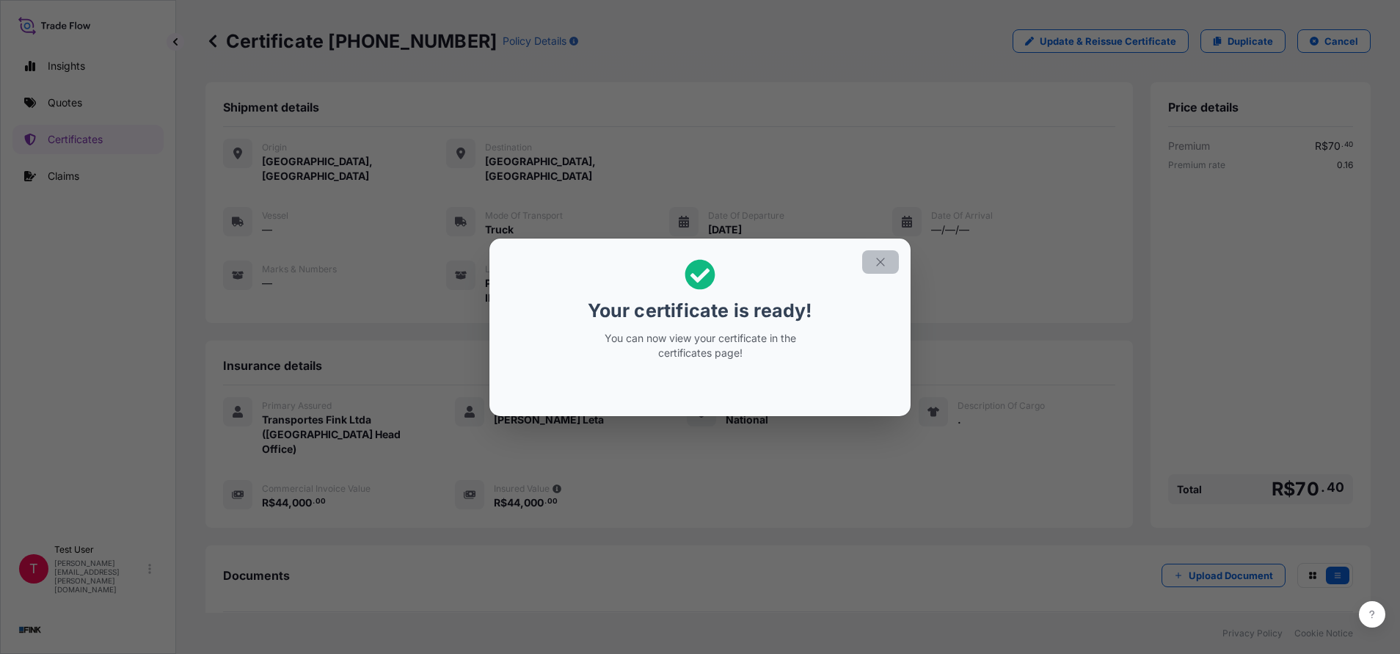
click at [888, 256] on button "button" at bounding box center [880, 261] width 37 height 23
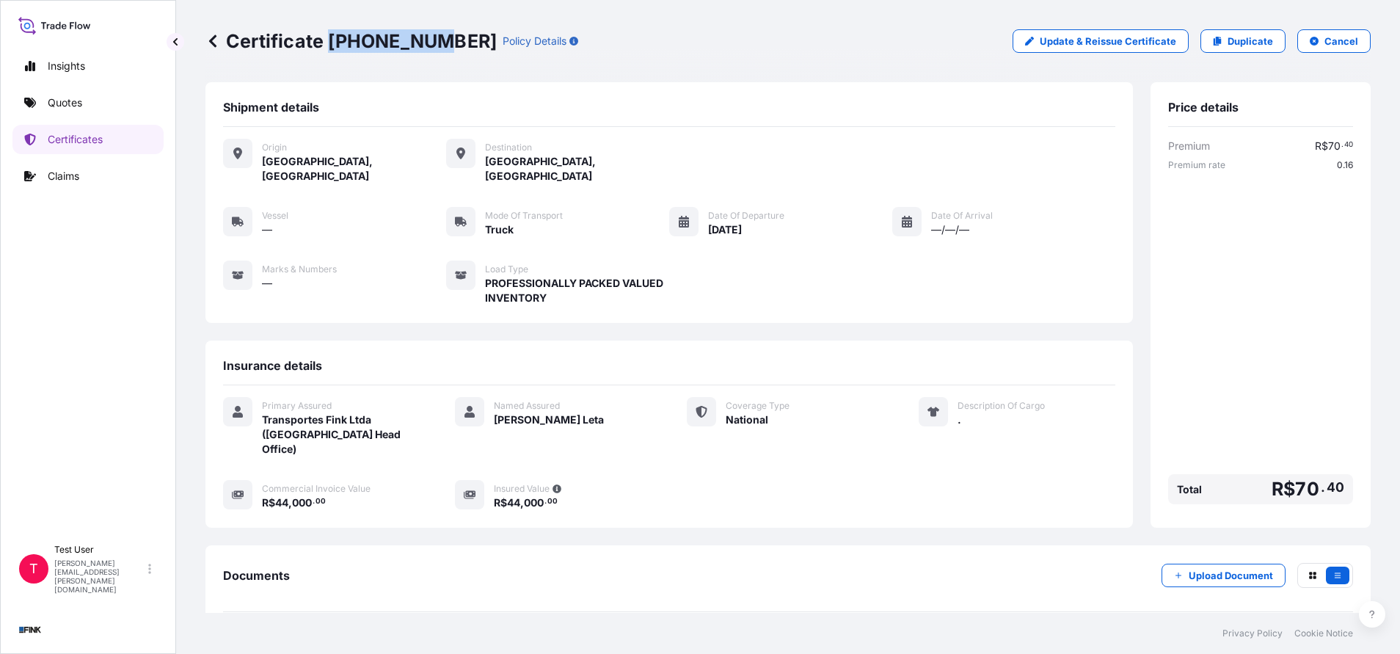
drag, startPoint x: 426, startPoint y: 34, endPoint x: 331, endPoint y: 37, distance: 95.4
click at [331, 37] on p "Certificate [PHONE_NUMBER]" at bounding box center [350, 40] width 291 height 23
copy p "[PHONE_NUMBER]"
click at [1240, 48] on p "Duplicate" at bounding box center [1250, 41] width 45 height 15
select select "national"
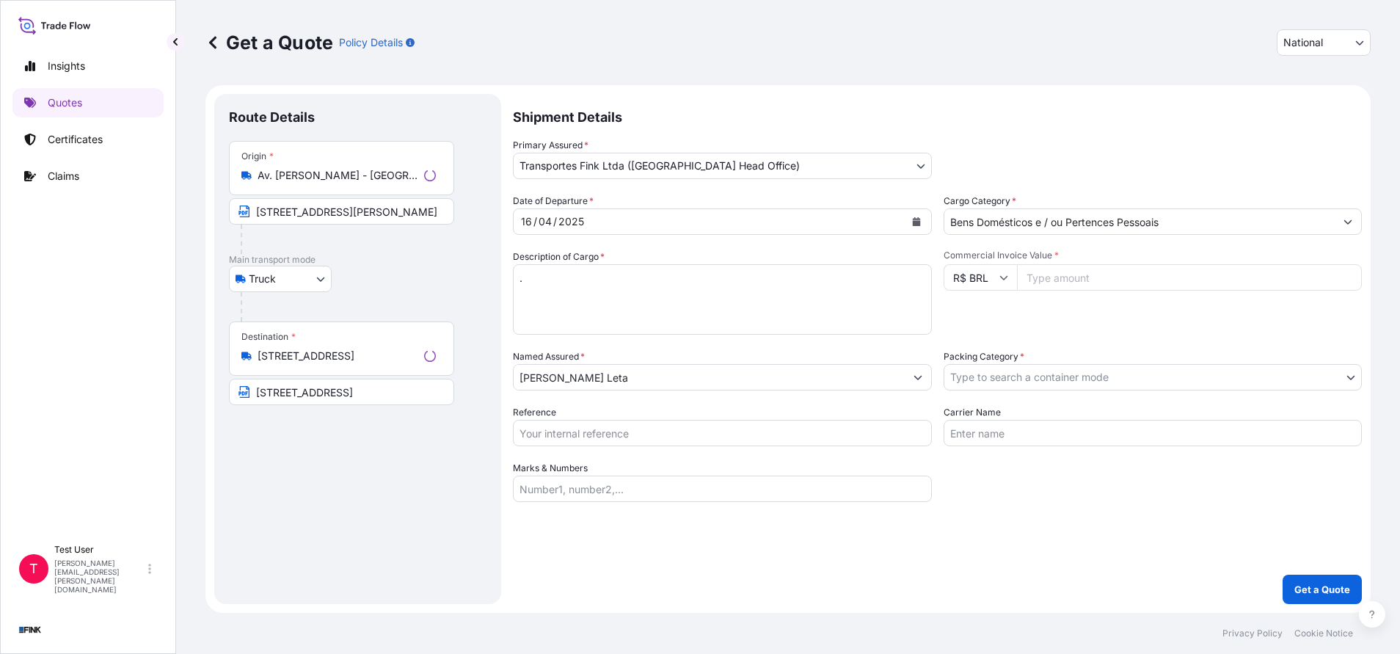
select select "Truck"
select select "31747"
click at [349, 178] on input "Av. [PERSON_NAME] - [GEOGRAPHIC_DATA], [GEOGRAPHIC_DATA] - [GEOGRAPHIC_DATA], […" at bounding box center [344, 175] width 173 height 15
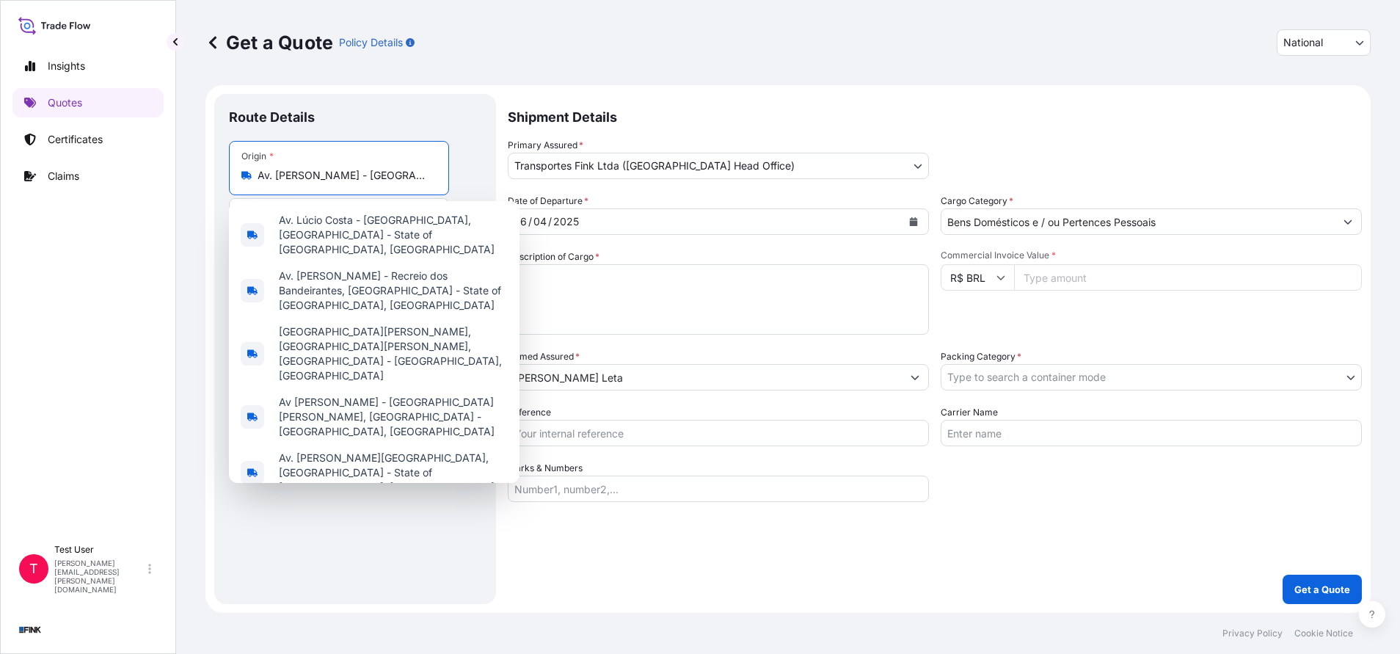
click at [349, 178] on input "Av. [PERSON_NAME] - [GEOGRAPHIC_DATA], [GEOGRAPHIC_DATA] - [GEOGRAPHIC_DATA], […" at bounding box center [344, 175] width 173 height 15
paste input "R. [PERSON_NAME][STREET_ADDRESS][PERSON_NAME]"
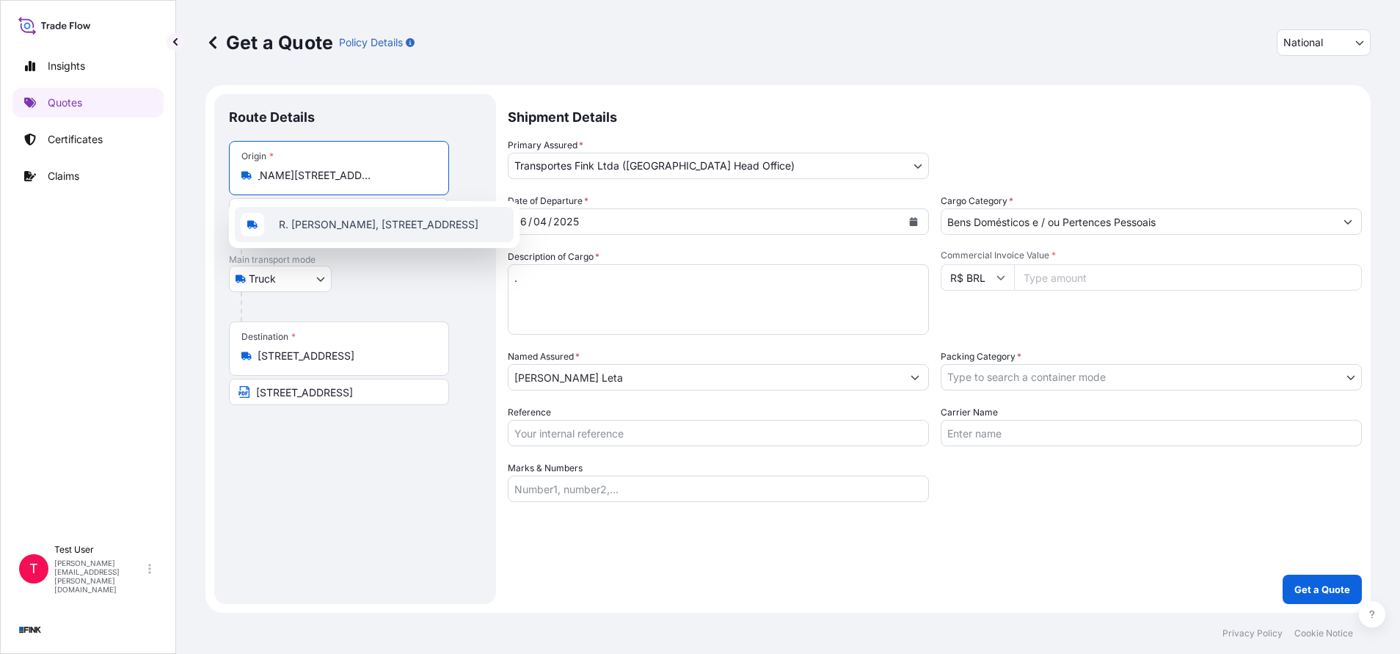
click at [363, 227] on span "R. [PERSON_NAME], [STREET_ADDRESS]" at bounding box center [379, 224] width 200 height 15
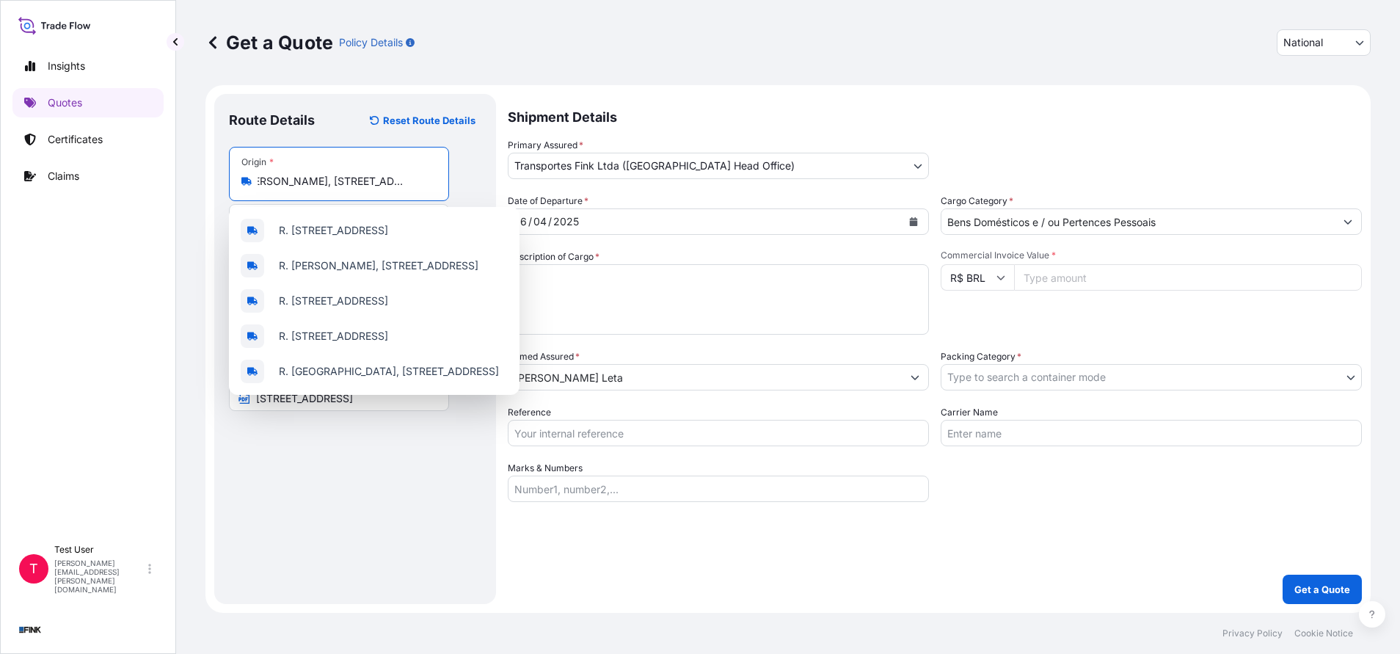
scroll to position [0, 0]
click at [476, 176] on div "Origin * R. [PERSON_NAME], 172 - apto 34 - [GEOGRAPHIC_DATA], [GEOGRAPHIC_DATA]…" at bounding box center [355, 203] width 252 height 113
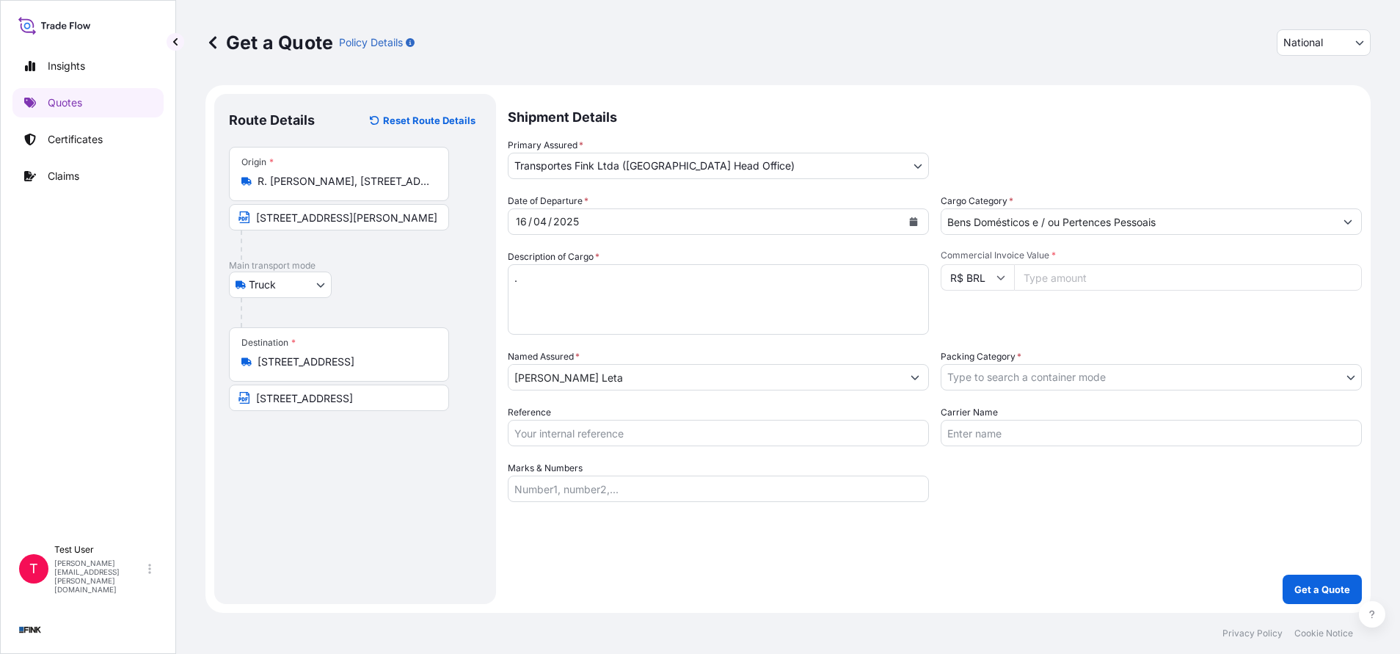
click at [346, 176] on input "R. [PERSON_NAME], [STREET_ADDRESS]" at bounding box center [344, 181] width 173 height 15
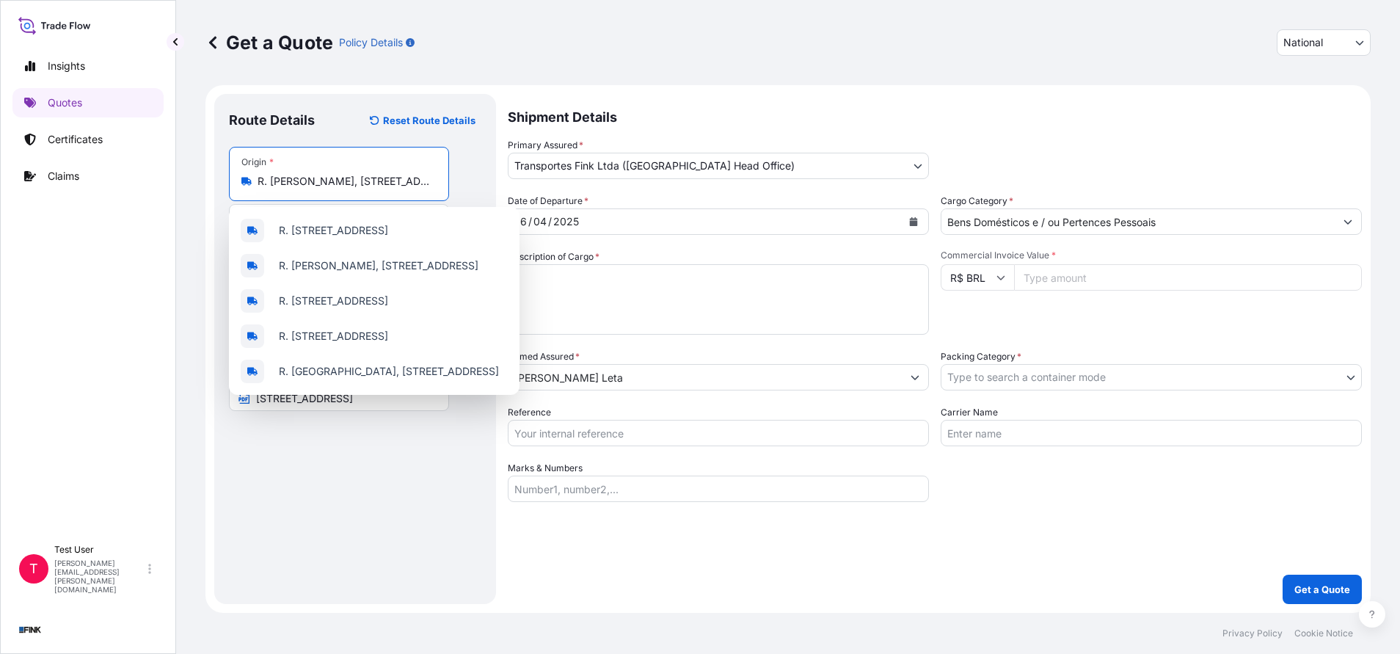
click at [346, 176] on input "R. [PERSON_NAME], [STREET_ADDRESS]" at bounding box center [344, 181] width 173 height 15
paste input "172 Apto 34 Macuco – [PERSON_NAME]"
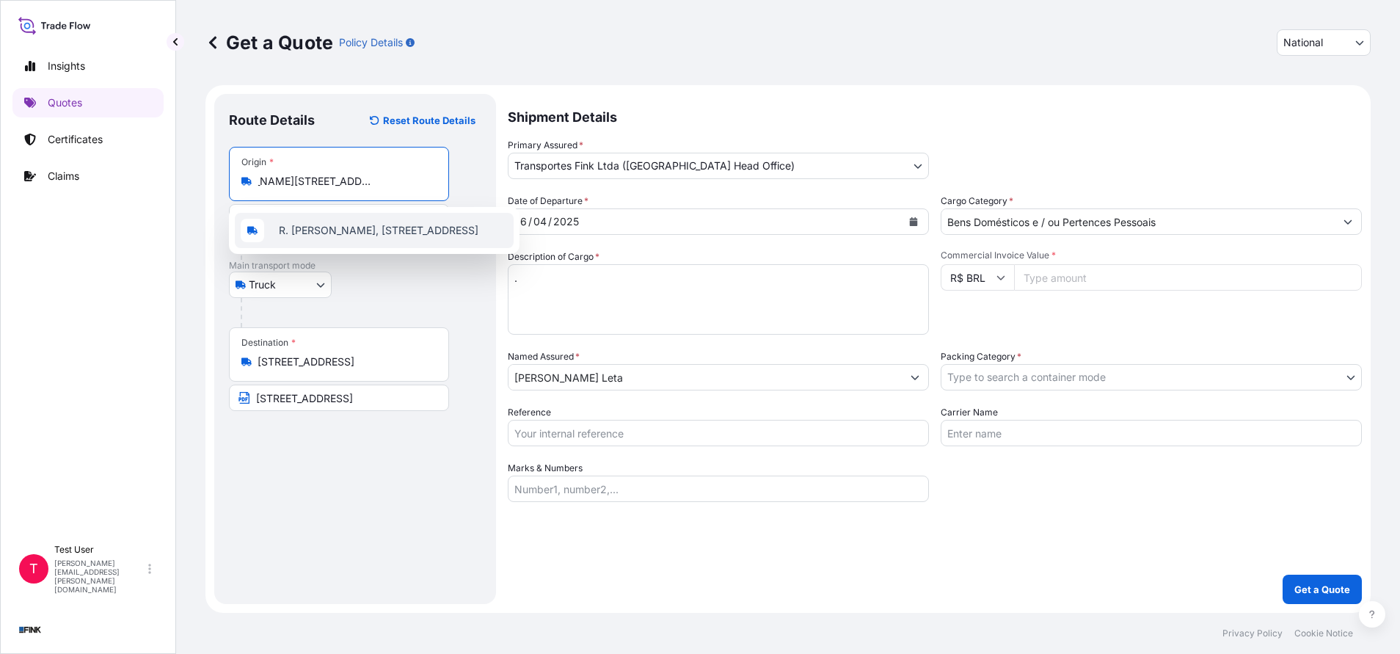
click at [346, 228] on span "R. [PERSON_NAME], [STREET_ADDRESS]" at bounding box center [379, 230] width 200 height 15
type input "R. [PERSON_NAME], [STREET_ADDRESS]"
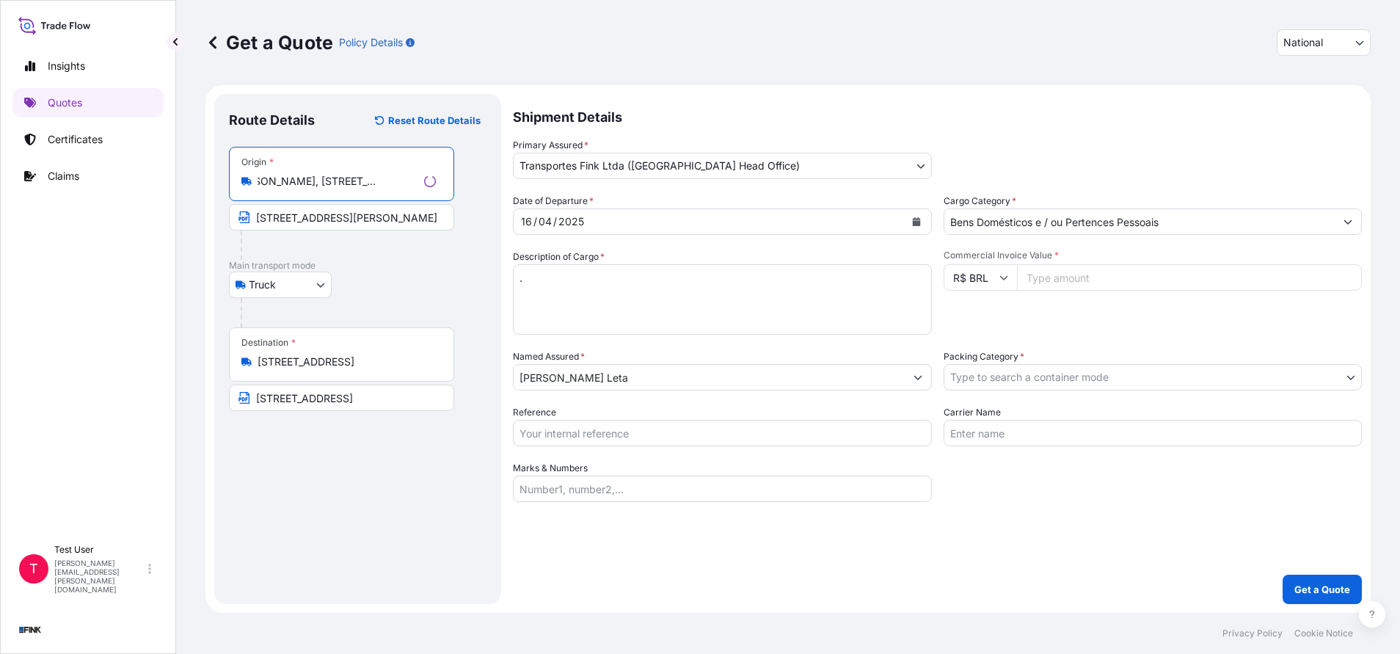
click at [361, 248] on div at bounding box center [348, 244] width 214 height 29
click at [331, 218] on input "[STREET_ADDRESS][PERSON_NAME]" at bounding box center [339, 217] width 220 height 26
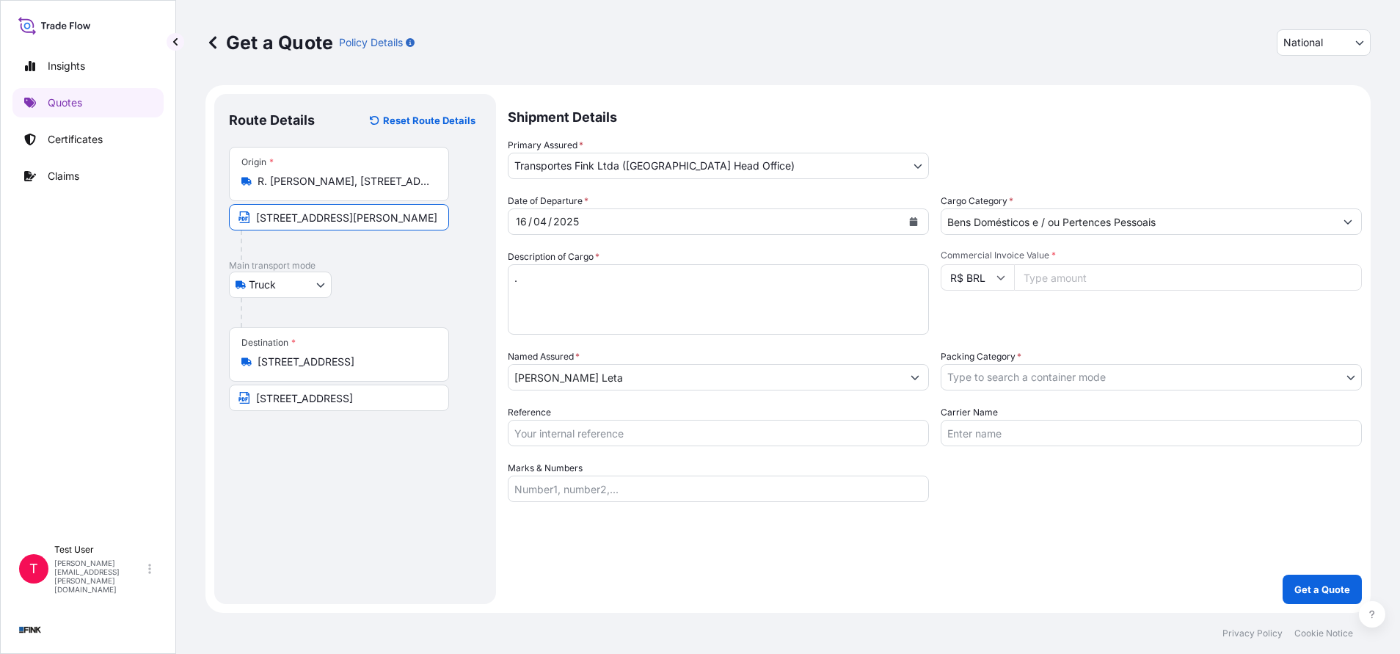
paste input "R. [PERSON_NAME][STREET_ADDRESS][PERSON_NAME]"
type input "R. [PERSON_NAME][STREET_ADDRESS][PERSON_NAME]"
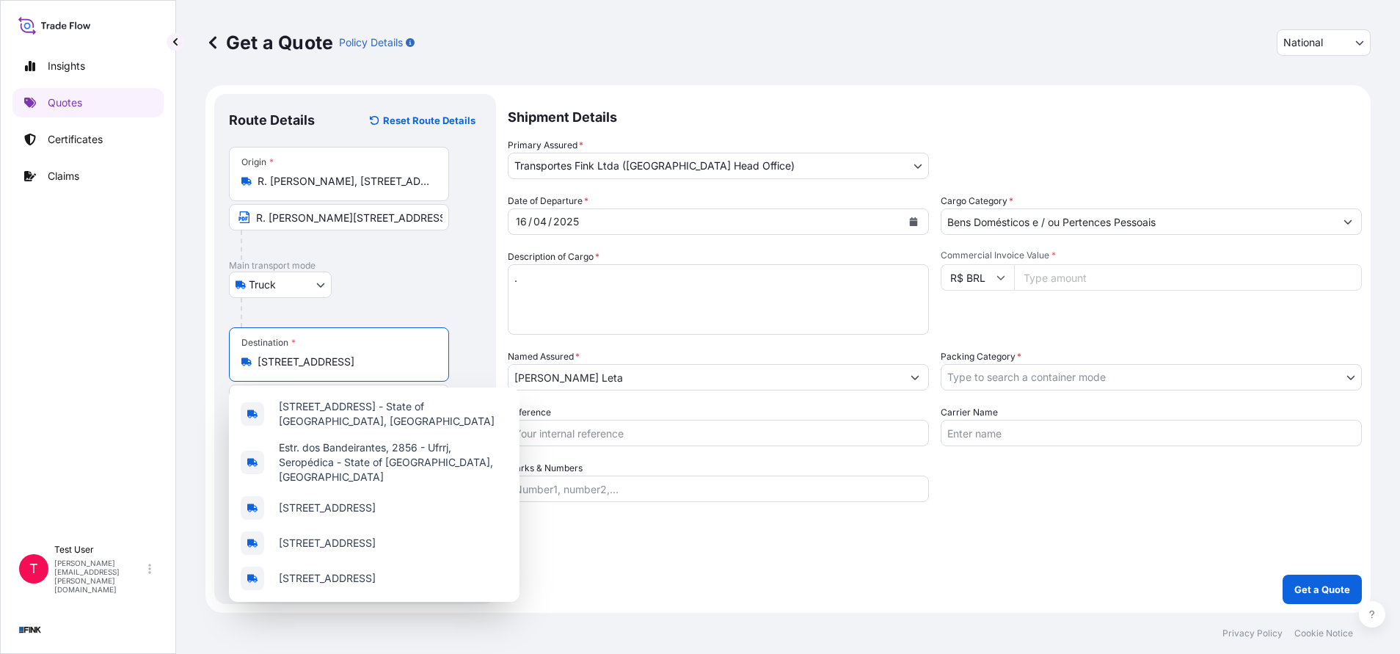
click at [330, 363] on input "[STREET_ADDRESS]" at bounding box center [344, 361] width 173 height 15
paste input "R. [GEOGRAPHIC_DATA], 347 – [GEOGRAPHIC_DATA] - [GEOGRAPHIC_DATA]"
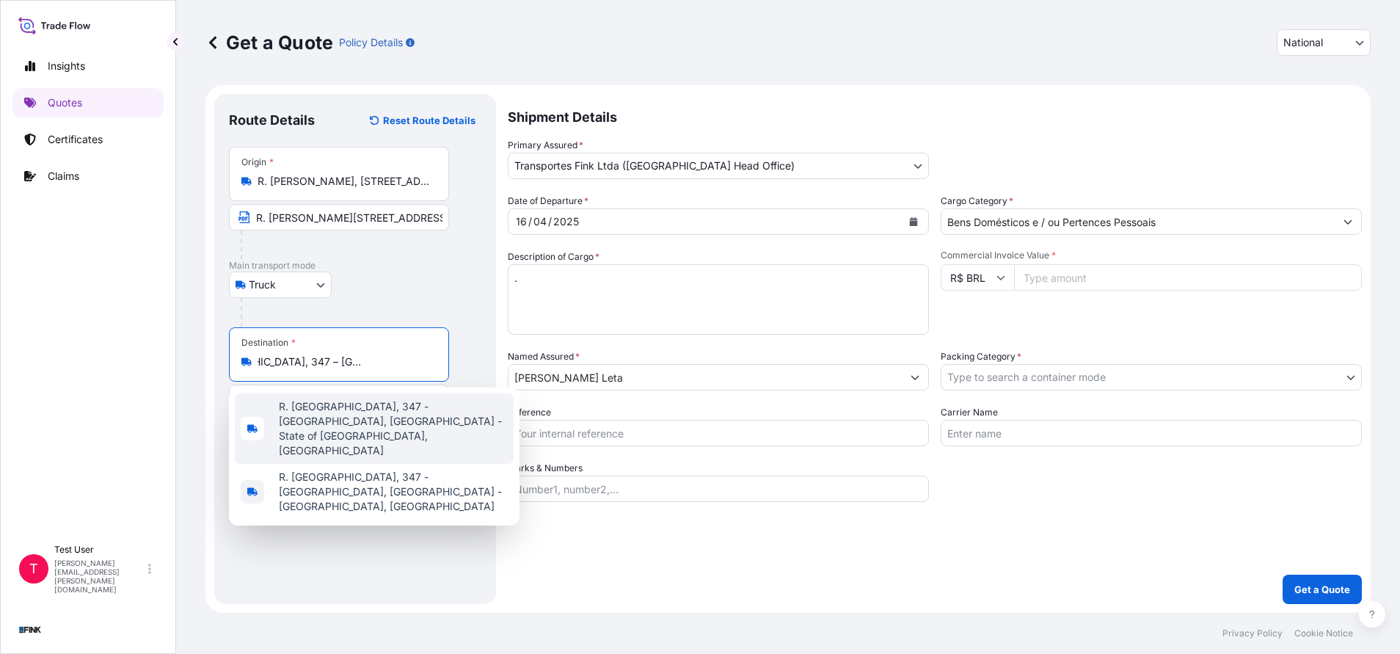
click at [354, 413] on span "R. [GEOGRAPHIC_DATA], 347 - [GEOGRAPHIC_DATA], [GEOGRAPHIC_DATA] - State of [GE…" at bounding box center [393, 428] width 229 height 59
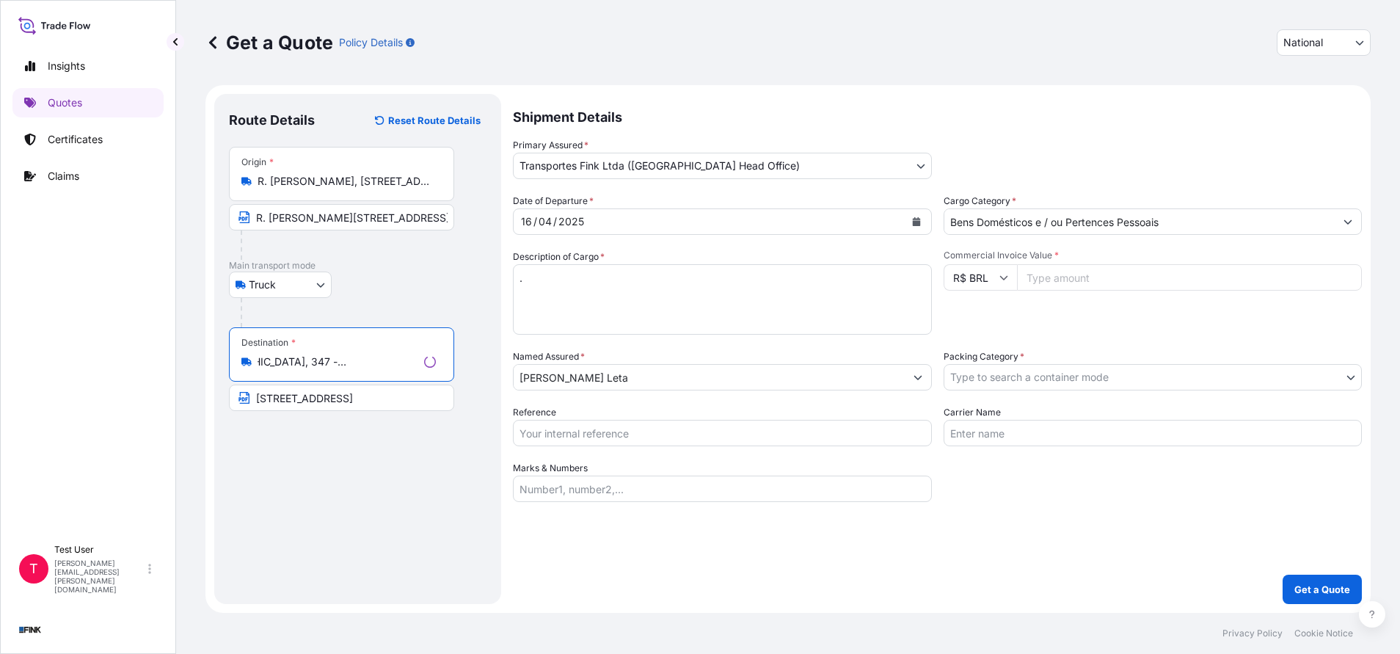
type input "R. [GEOGRAPHIC_DATA], 347 - [GEOGRAPHIC_DATA], [GEOGRAPHIC_DATA] - State of [GE…"
click at [317, 399] on input "[STREET_ADDRESS]" at bounding box center [341, 398] width 225 height 26
click at [317, 399] on input "[STREET_ADDRESS]" at bounding box center [339, 398] width 220 height 26
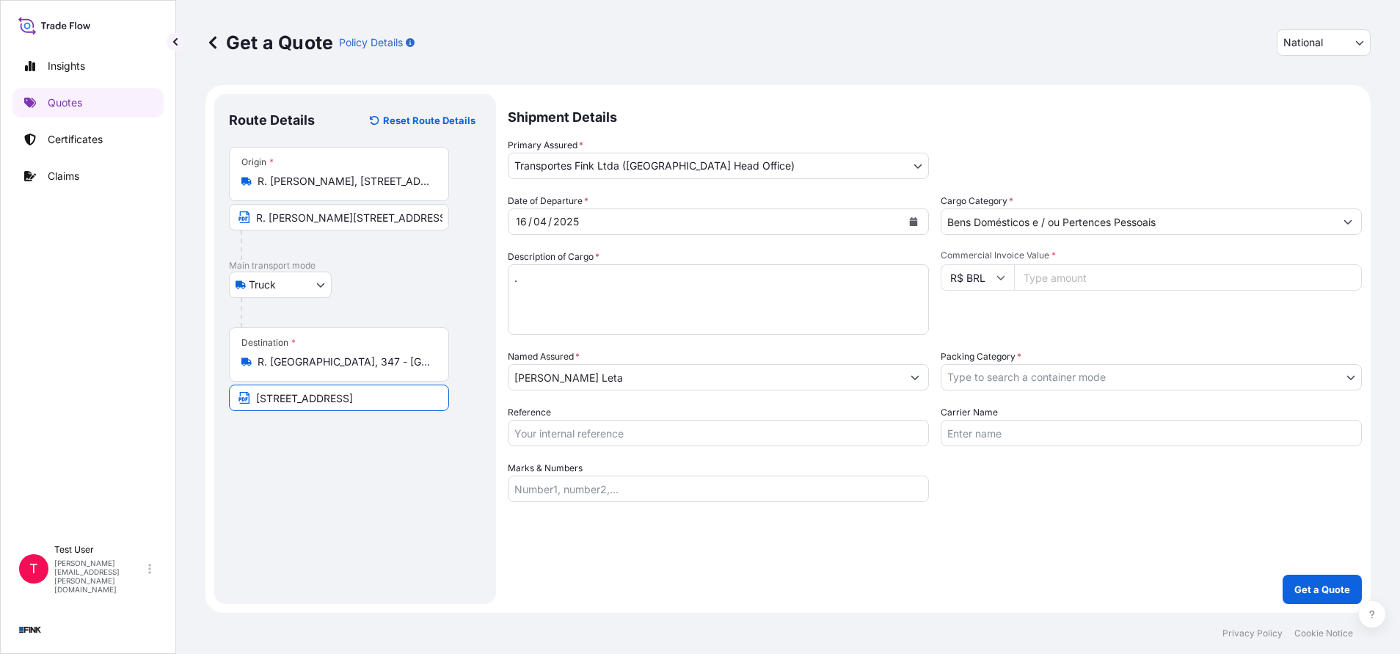
paste input "R. [GEOGRAPHIC_DATA], 347 – [GEOGRAPHIC_DATA] - [GEOGRAPHIC_DATA]"
type input "R. [GEOGRAPHIC_DATA], 347 – [GEOGRAPHIC_DATA] - [GEOGRAPHIC_DATA]"
click at [440, 294] on div "Truck Truck" at bounding box center [355, 285] width 252 height 26
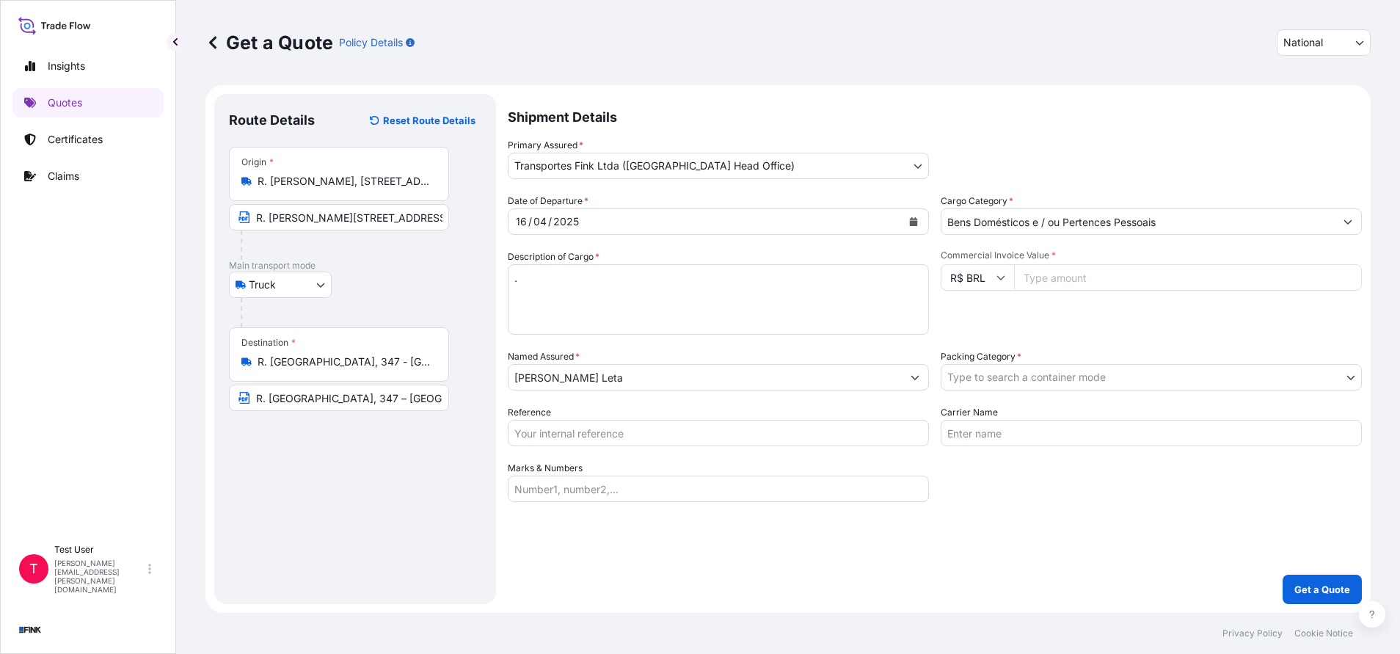
click at [923, 159] on body "Insights Quotes Certificates Claims T Test User [PERSON_NAME][EMAIL_ADDRESS][PE…" at bounding box center [700, 327] width 1400 height 654
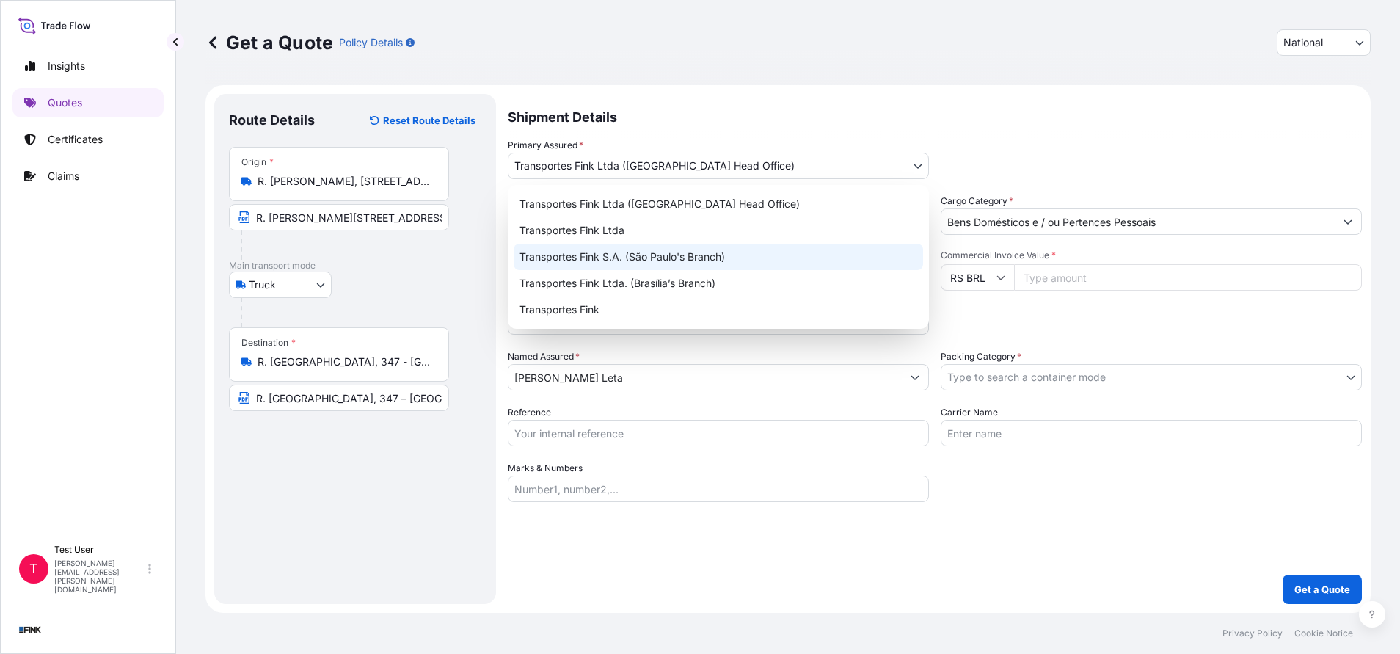
click at [680, 247] on div "Transportes Fink S.A. (São Paulo's Branch)" at bounding box center [718, 257] width 409 height 26
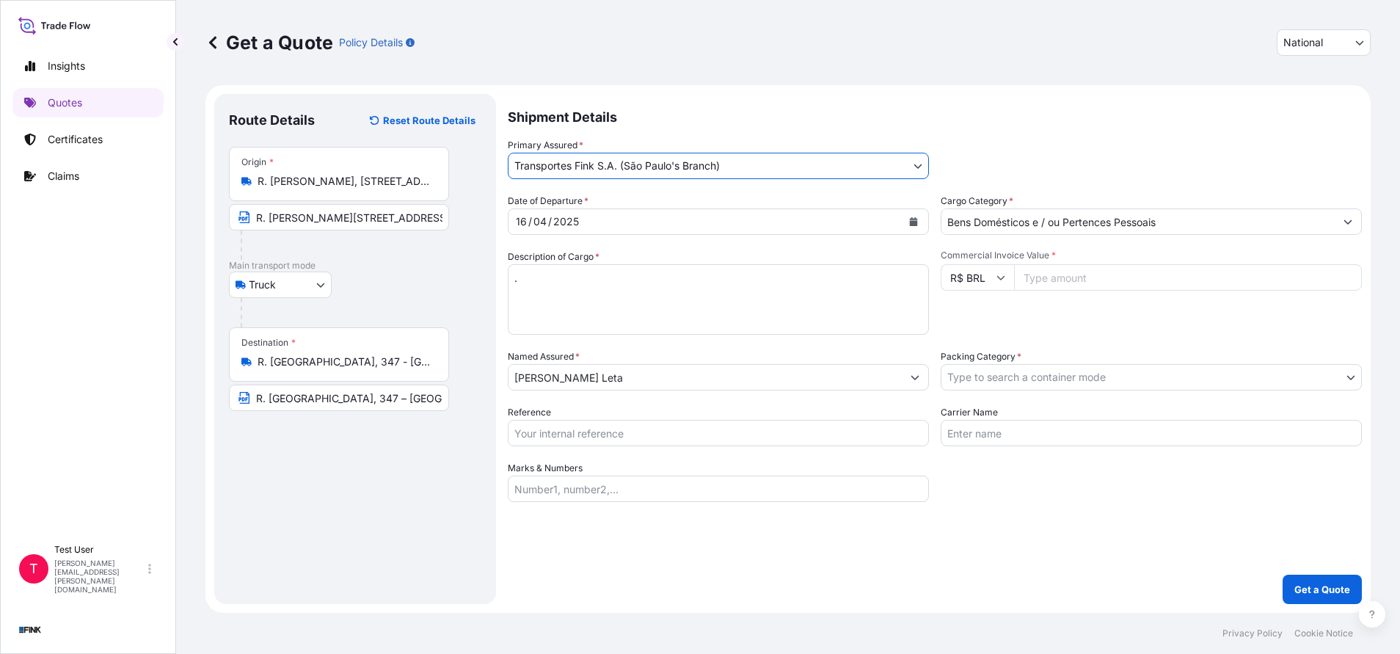
click at [914, 221] on icon "Calendar" at bounding box center [914, 221] width 8 height 9
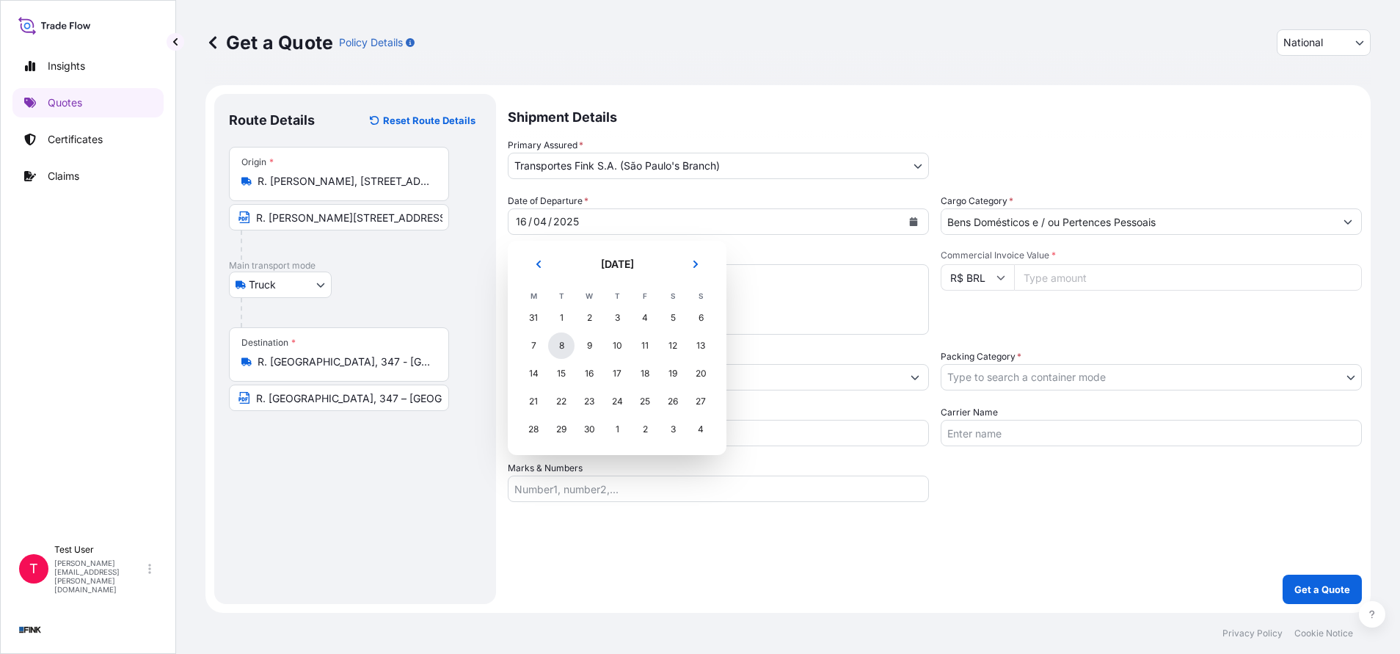
click at [564, 345] on div "8" at bounding box center [561, 345] width 26 height 26
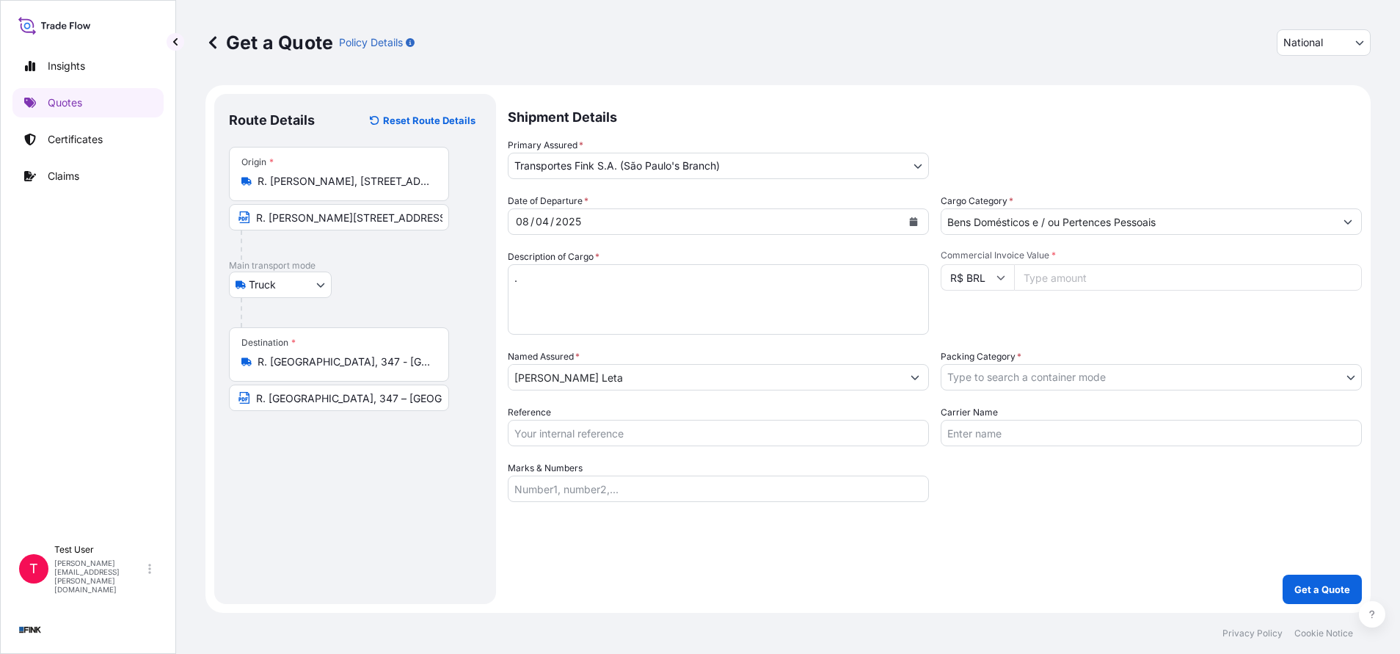
click at [1077, 271] on input "Commercial Invoice Value *" at bounding box center [1188, 277] width 348 height 26
paste input "101260.00"
type input "101260.00"
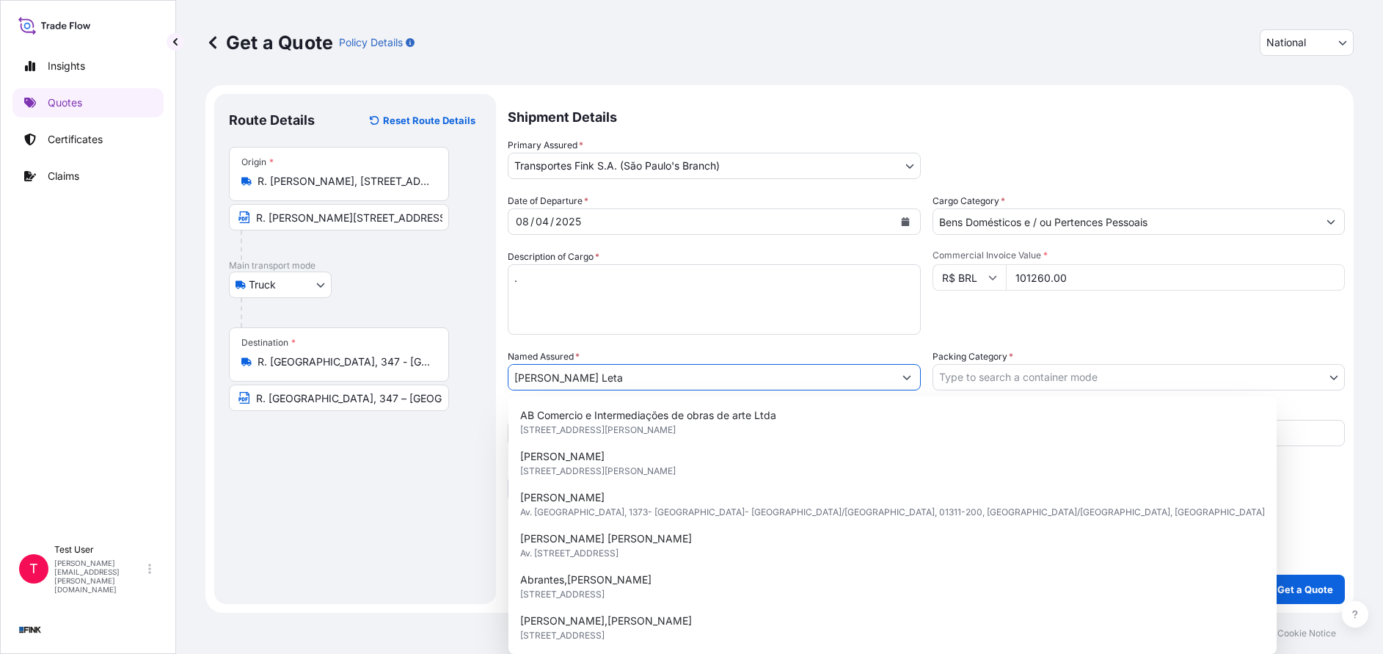
drag, startPoint x: 669, startPoint y: 373, endPoint x: 464, endPoint y: 376, distance: 204.8
click at [464, 376] on form "Route Details Reset Route Details Place of loading Road / [GEOGRAPHIC_DATA] / I…" at bounding box center [779, 349] width 1148 height 528
paste input "[DEMOGRAPHIC_DATA][PERSON_NAME] do Rosario"
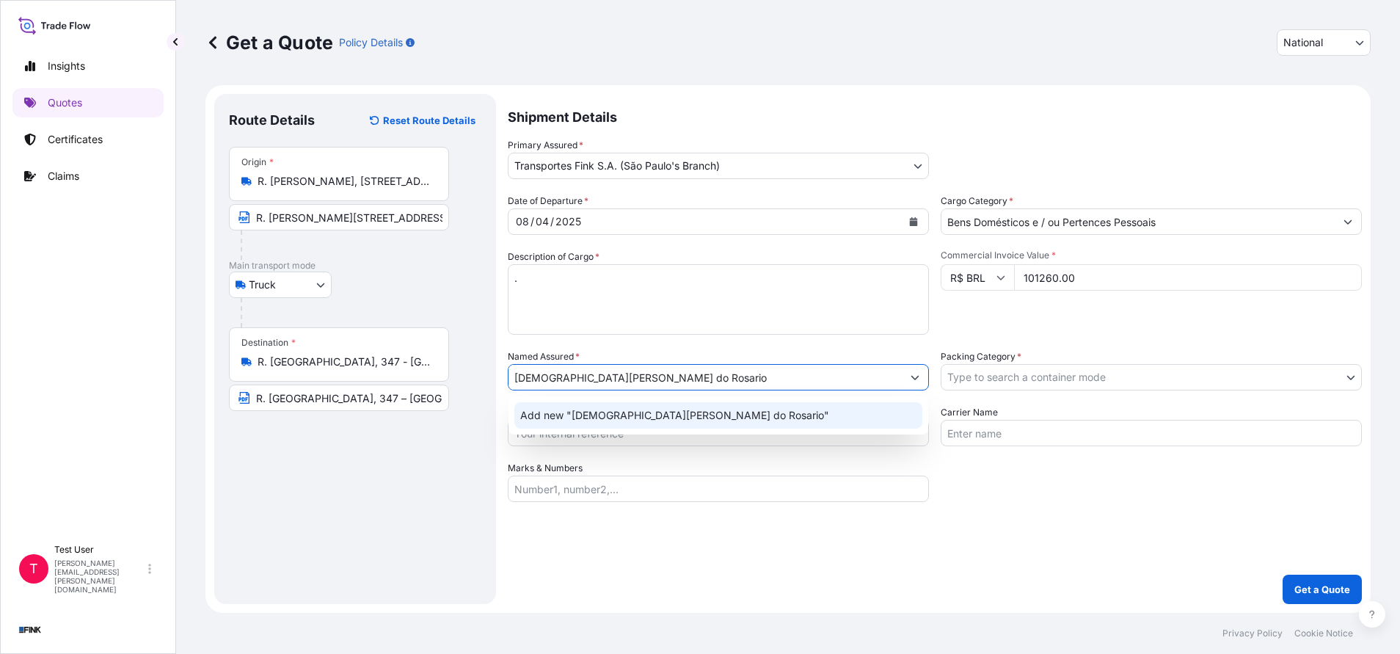
type input "[DEMOGRAPHIC_DATA][PERSON_NAME] do Rosario"
click at [624, 414] on span "Add new "[DEMOGRAPHIC_DATA][PERSON_NAME] do Rosario"" at bounding box center [674, 415] width 309 height 15
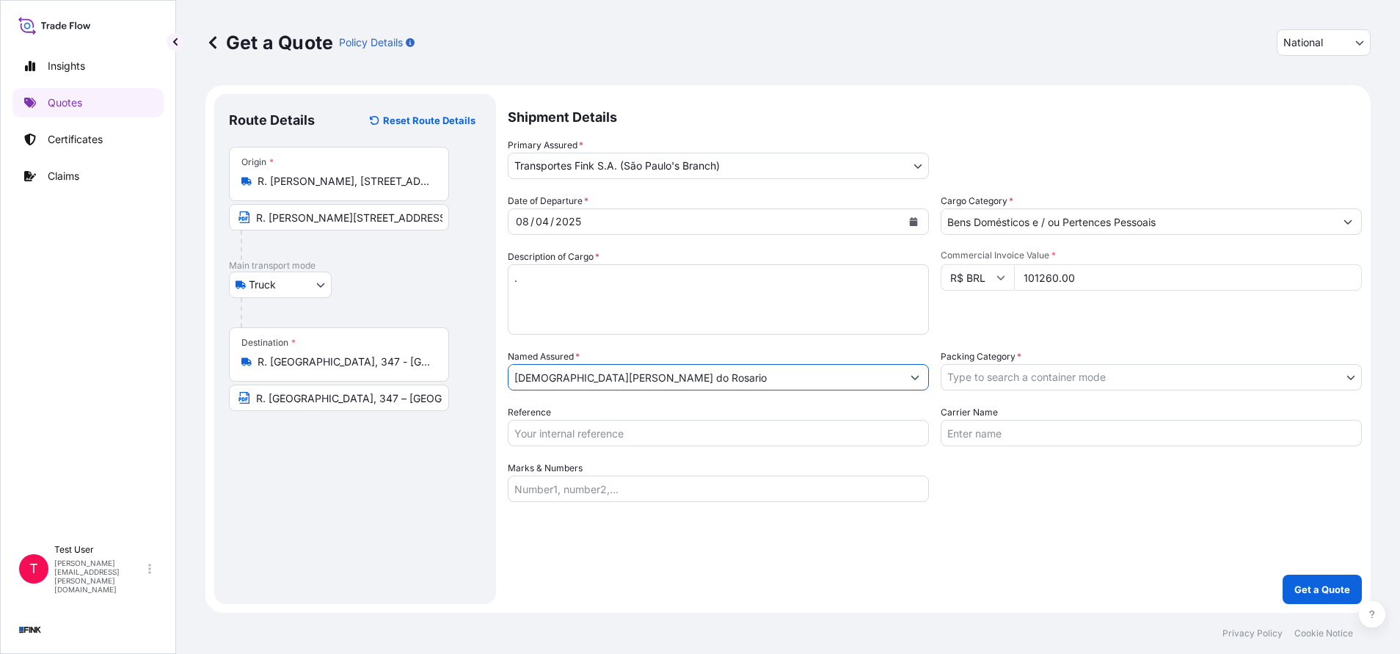
click at [1044, 379] on body "1 option available. 1 option available. Insights Quotes Certificates Claims T T…" at bounding box center [700, 327] width 1400 height 654
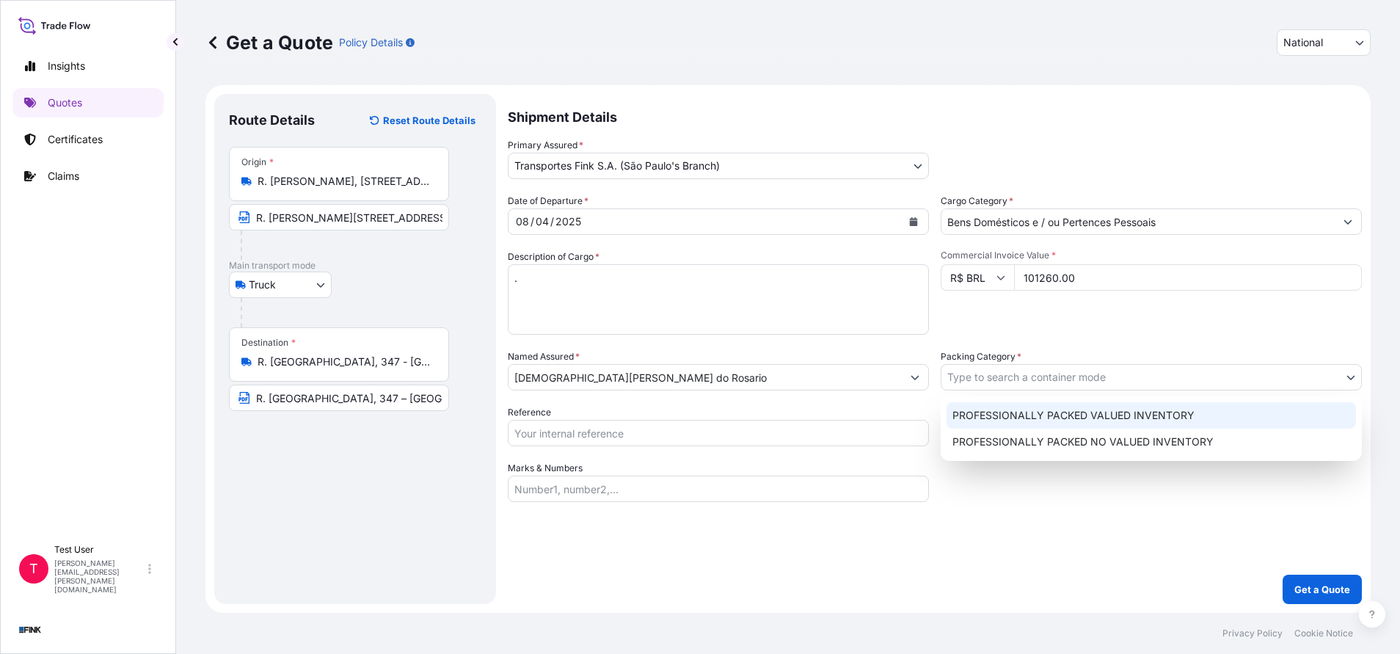
click at [1005, 415] on div "PROFESSIONALLY PACKED VALUED INVENTORY" at bounding box center [1151, 415] width 409 height 26
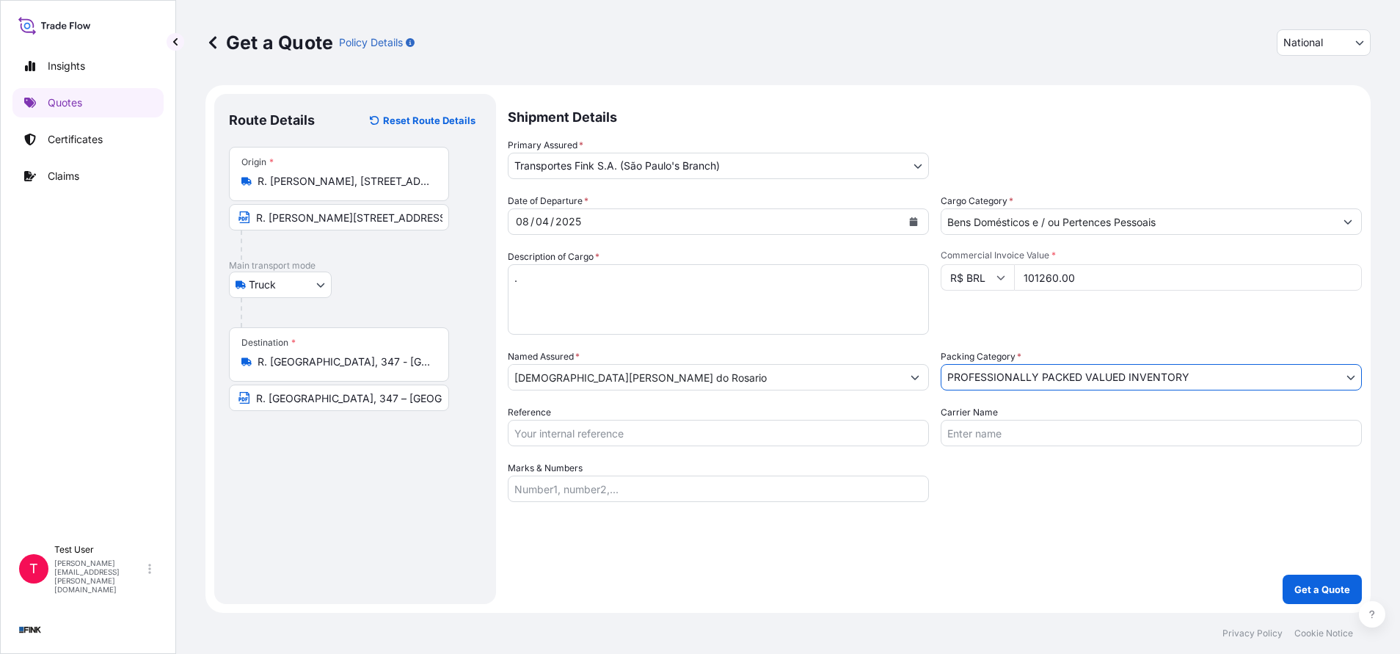
click at [666, 423] on input "Reference" at bounding box center [718, 433] width 421 height 26
paste input "24R-0037/25"
type input "24R-0037/25"
click at [1345, 587] on p "Get a Quote" at bounding box center [1322, 589] width 56 height 15
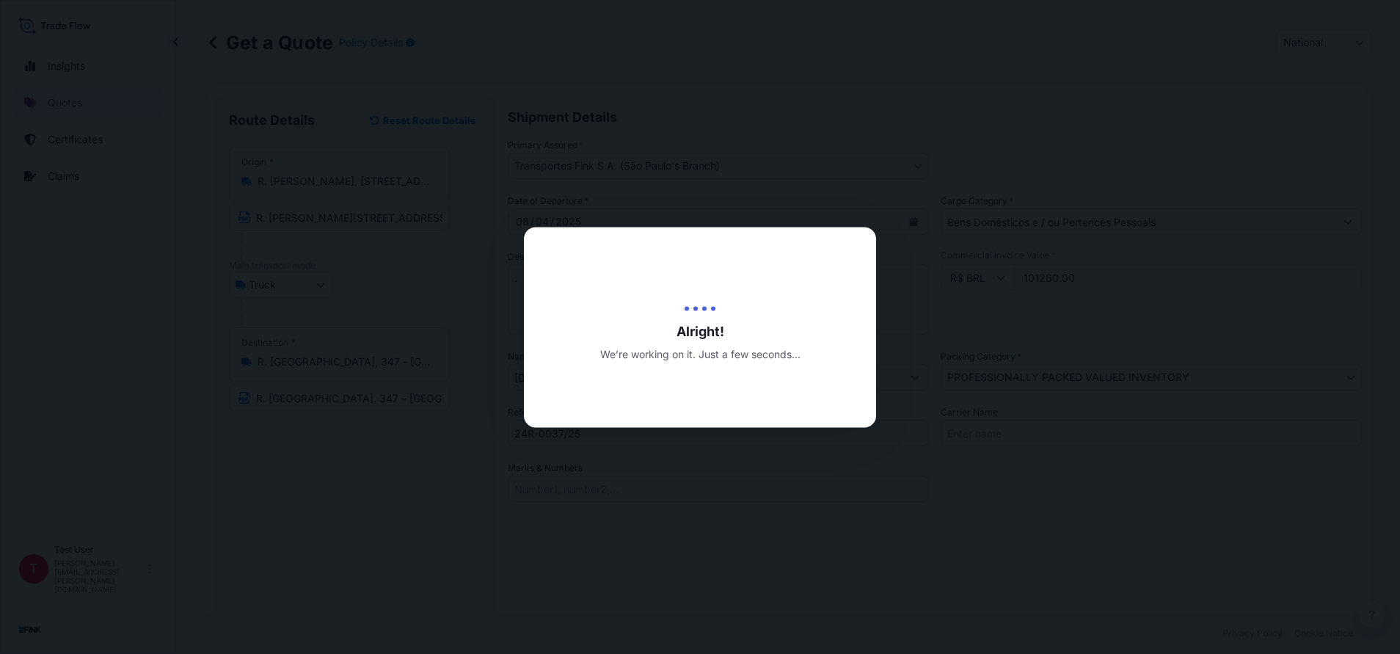
type input "[DATE]"
select select "Truck"
select select "31749"
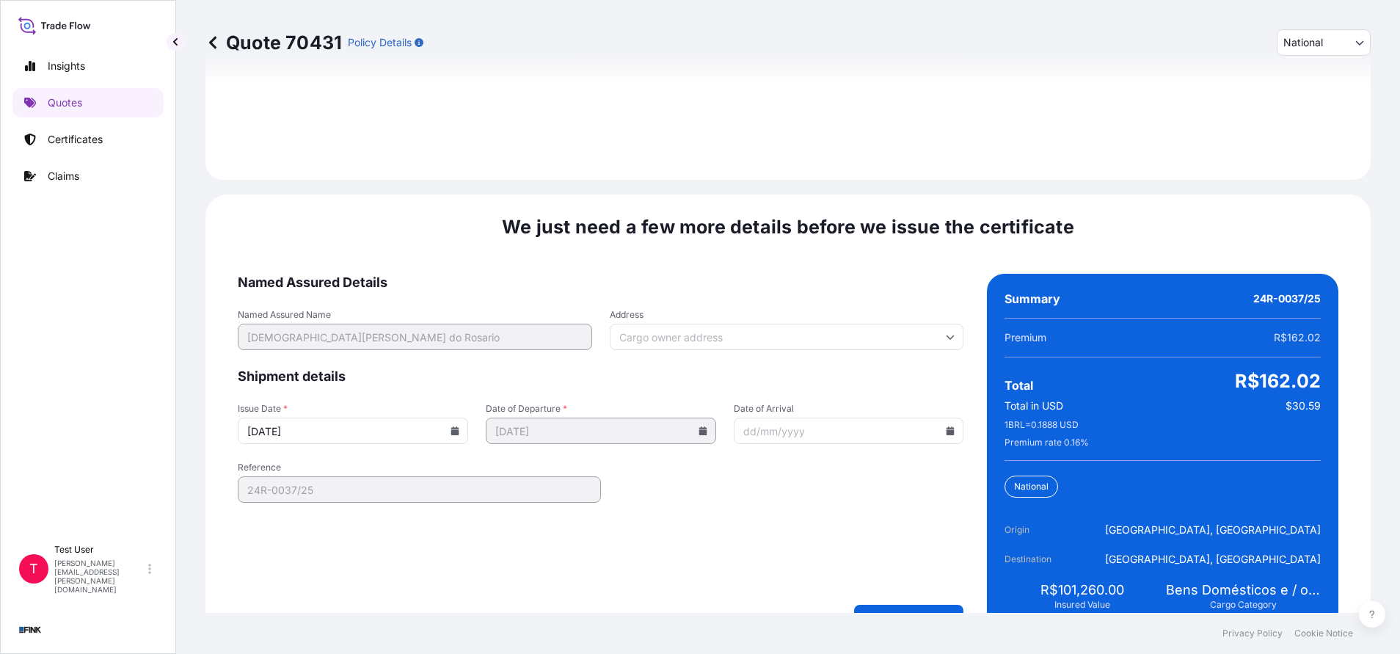
scroll to position [1762, 0]
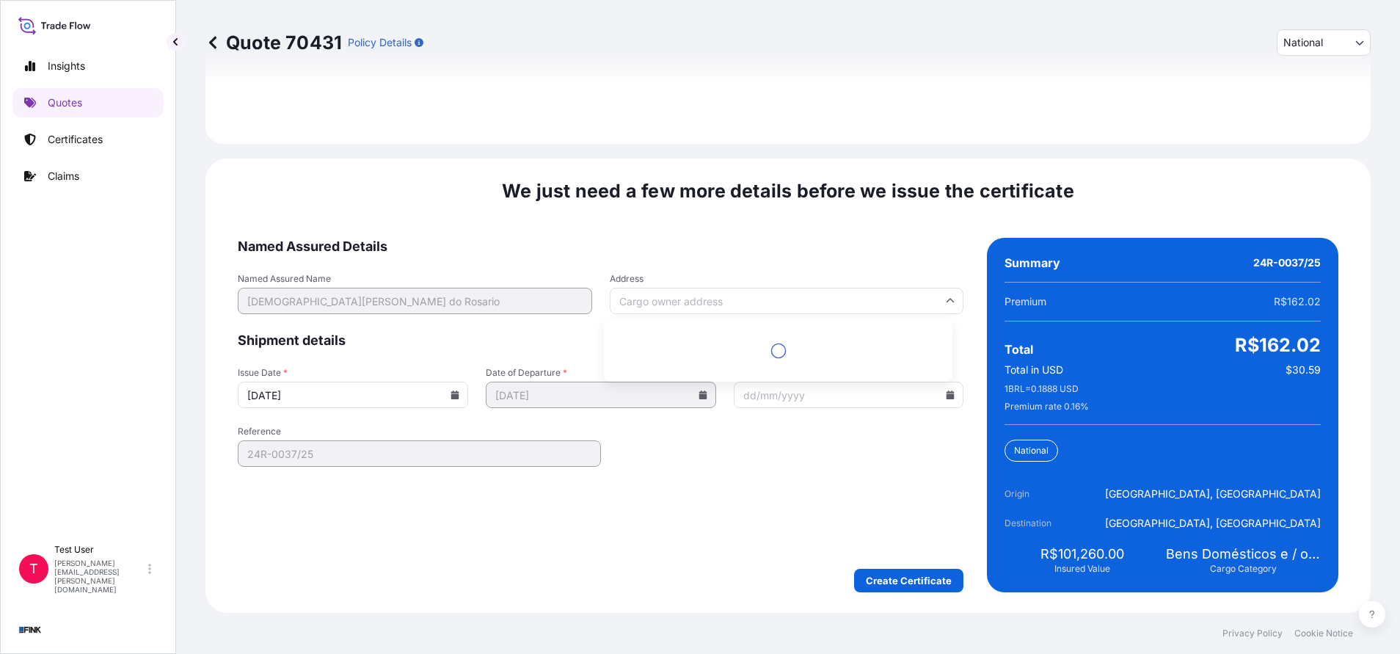
click at [720, 299] on input "Address" at bounding box center [787, 301] width 354 height 26
click at [720, 299] on input "b" at bounding box center [787, 301] width 354 height 26
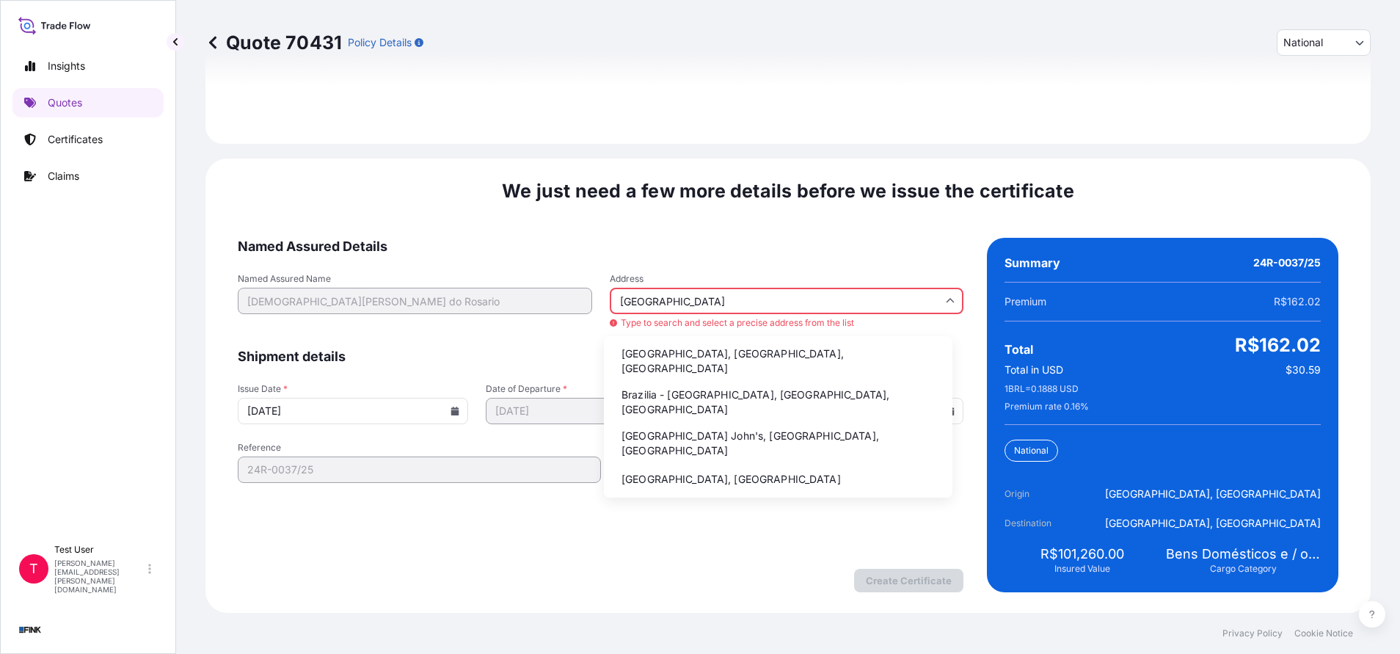
click at [679, 396] on li "Brazilia - [GEOGRAPHIC_DATA], [GEOGRAPHIC_DATA], [GEOGRAPHIC_DATA]" at bounding box center [778, 402] width 337 height 38
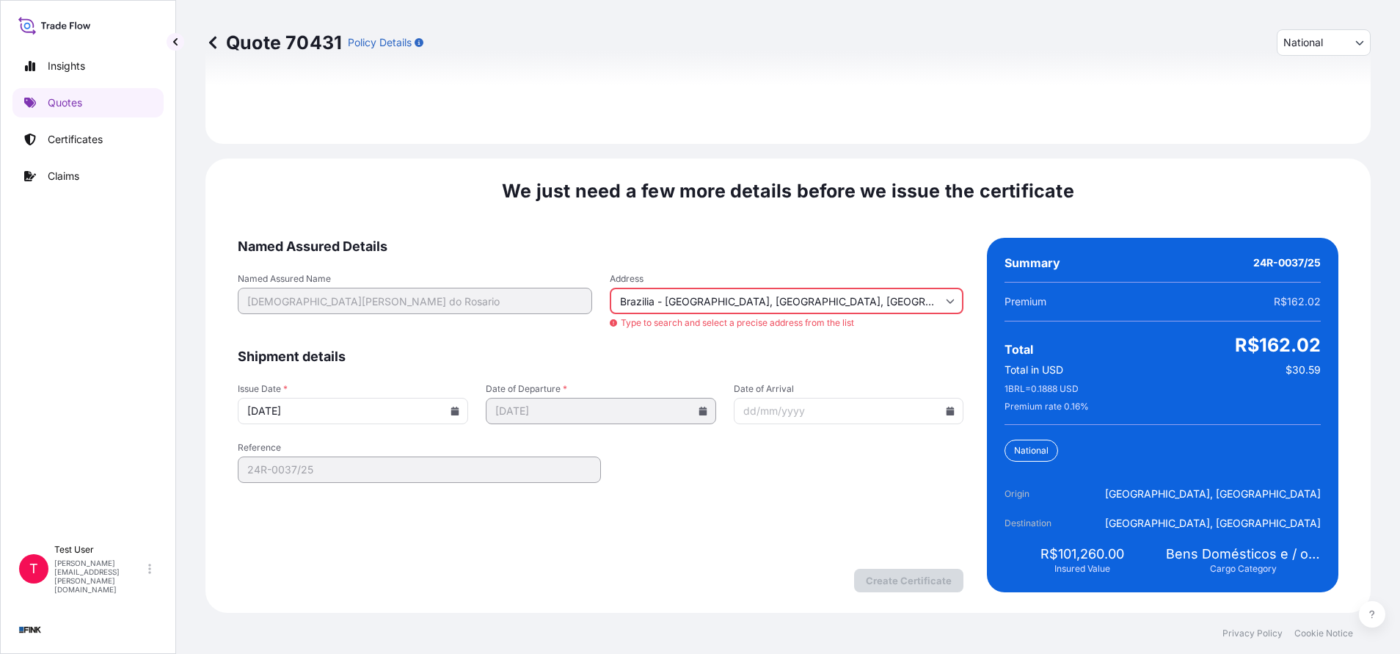
type input "[GEOGRAPHIC_DATA] - [GEOGRAPHIC_DATA], [GEOGRAPHIC_DATA] - [GEOGRAPHIC_DATA], […"
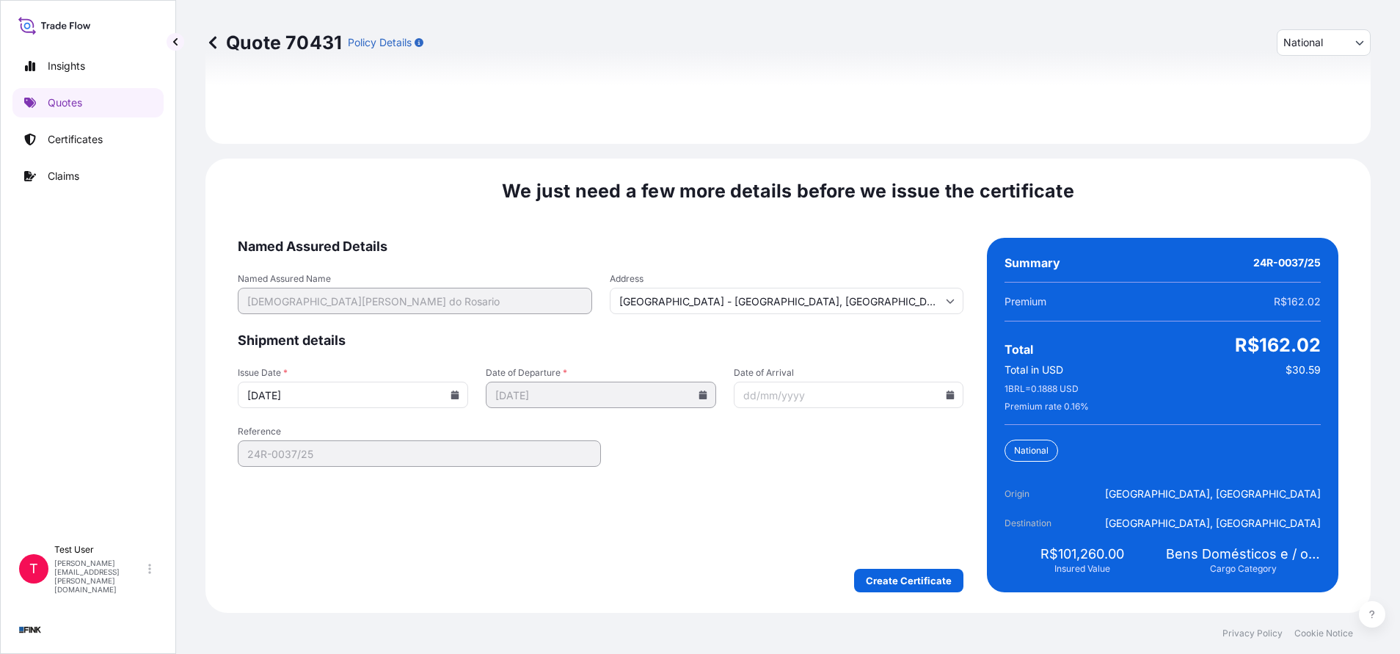
click at [453, 397] on icon at bounding box center [455, 394] width 8 height 9
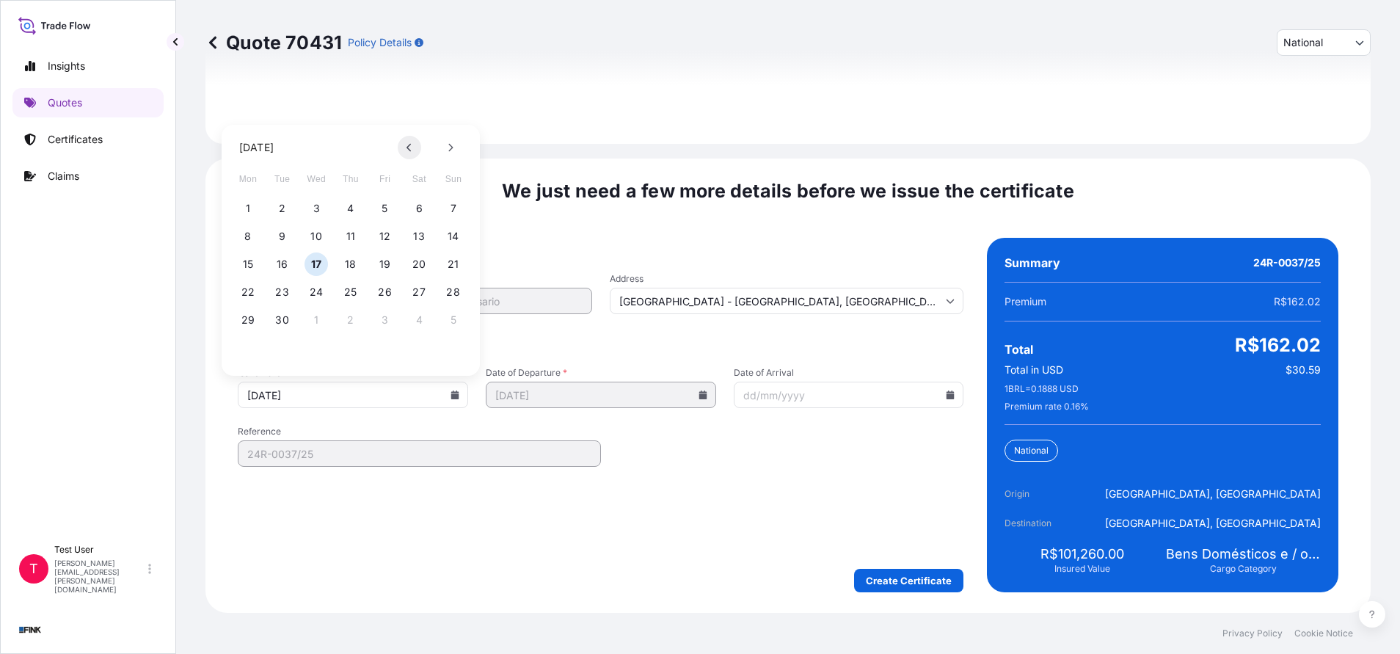
click at [416, 145] on button at bounding box center [409, 147] width 23 height 23
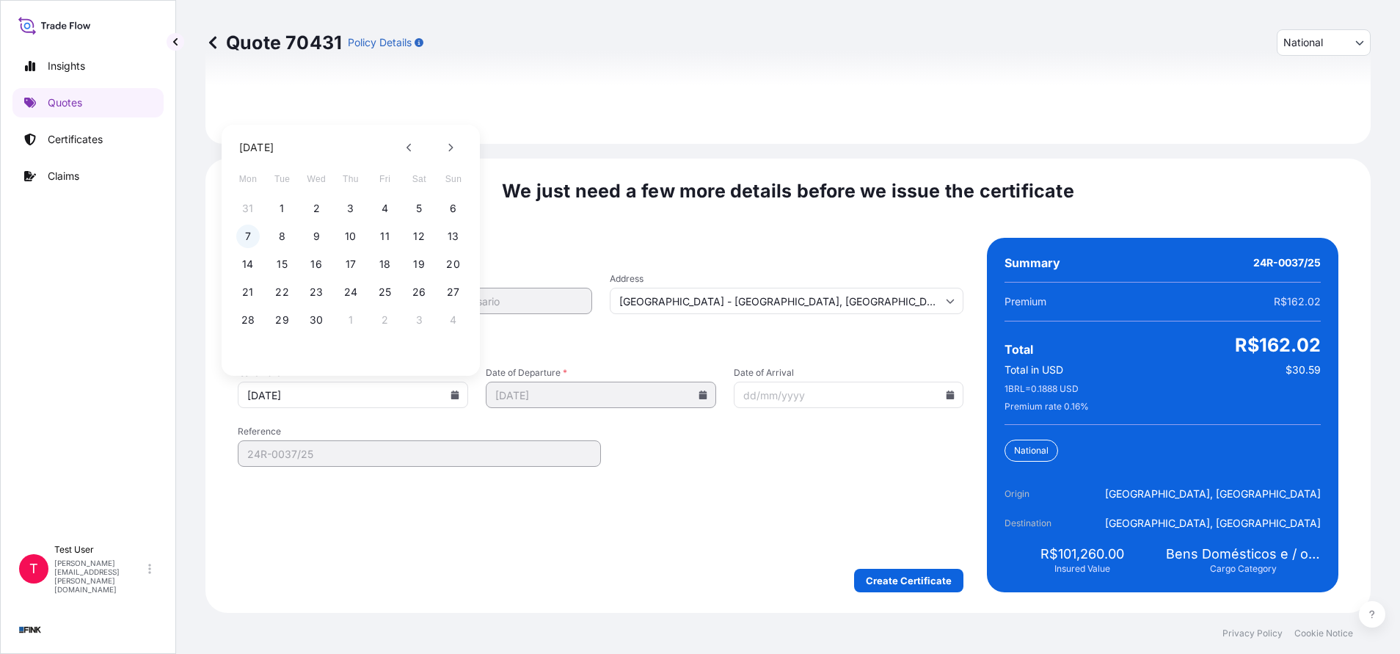
click at [253, 235] on button "7" at bounding box center [247, 236] width 23 height 23
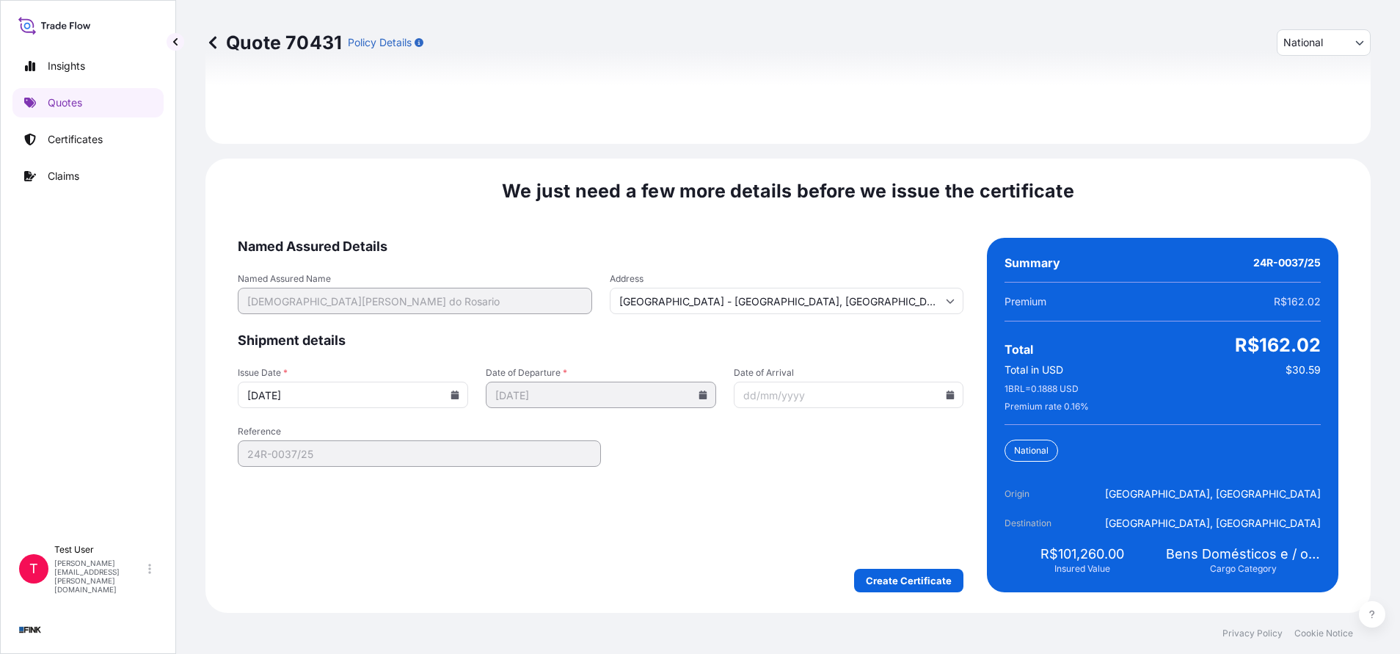
type input "[DATE]"
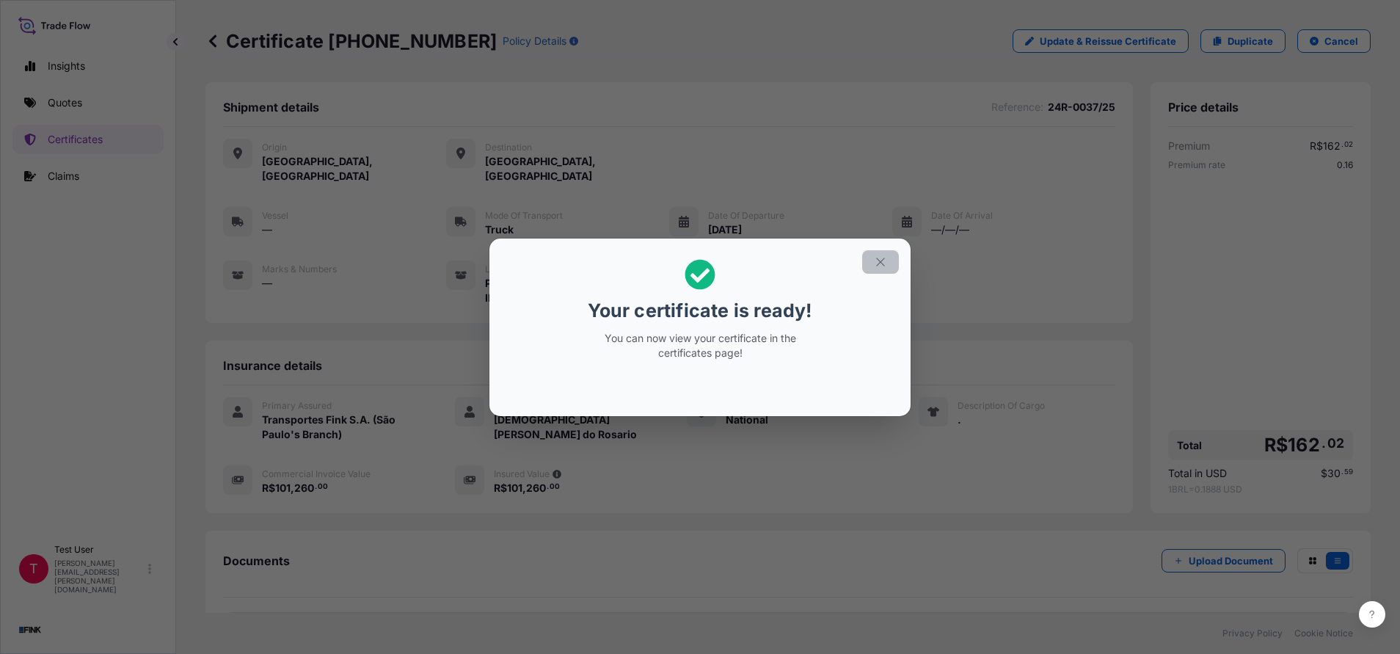
click at [878, 250] on button "button" at bounding box center [880, 261] width 37 height 23
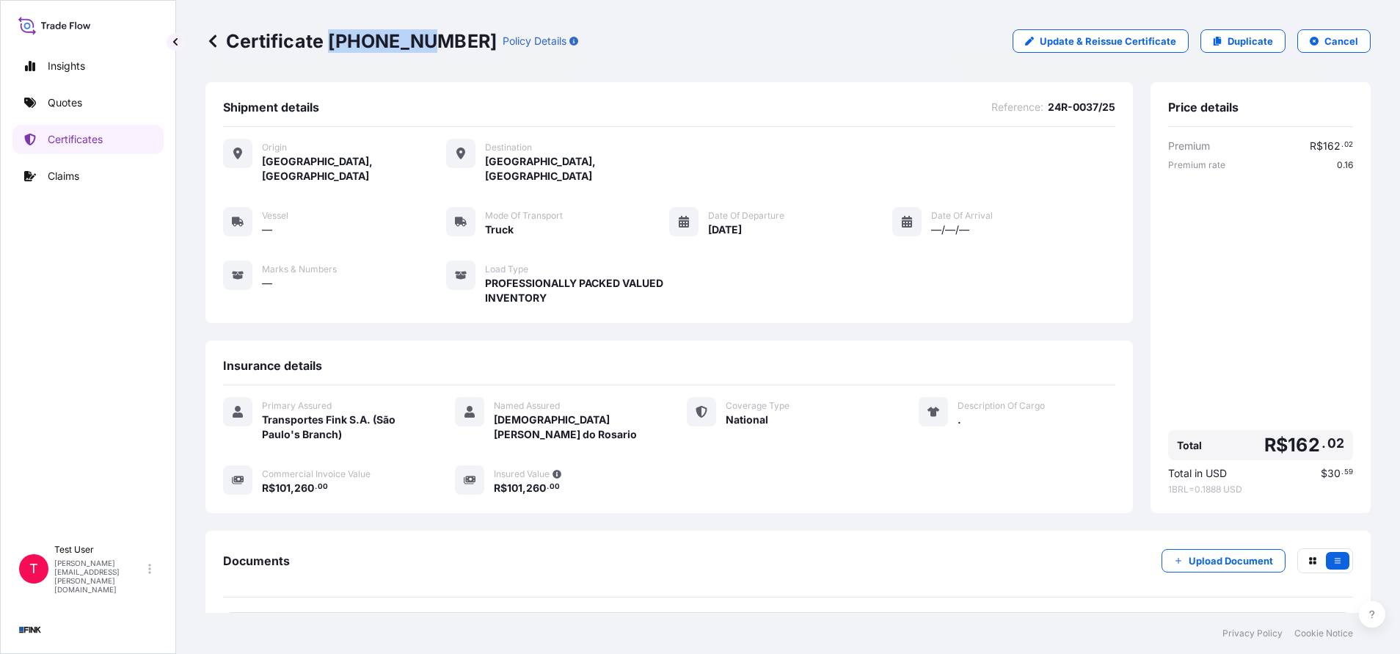
drag, startPoint x: 416, startPoint y: 38, endPoint x: 332, endPoint y: 43, distance: 84.5
click at [332, 43] on p "Certificate [PHONE_NUMBER]" at bounding box center [350, 40] width 291 height 23
copy p "[PHONE_NUMBER]"
click at [1228, 37] on p "Duplicate" at bounding box center [1250, 41] width 45 height 15
select select "national"
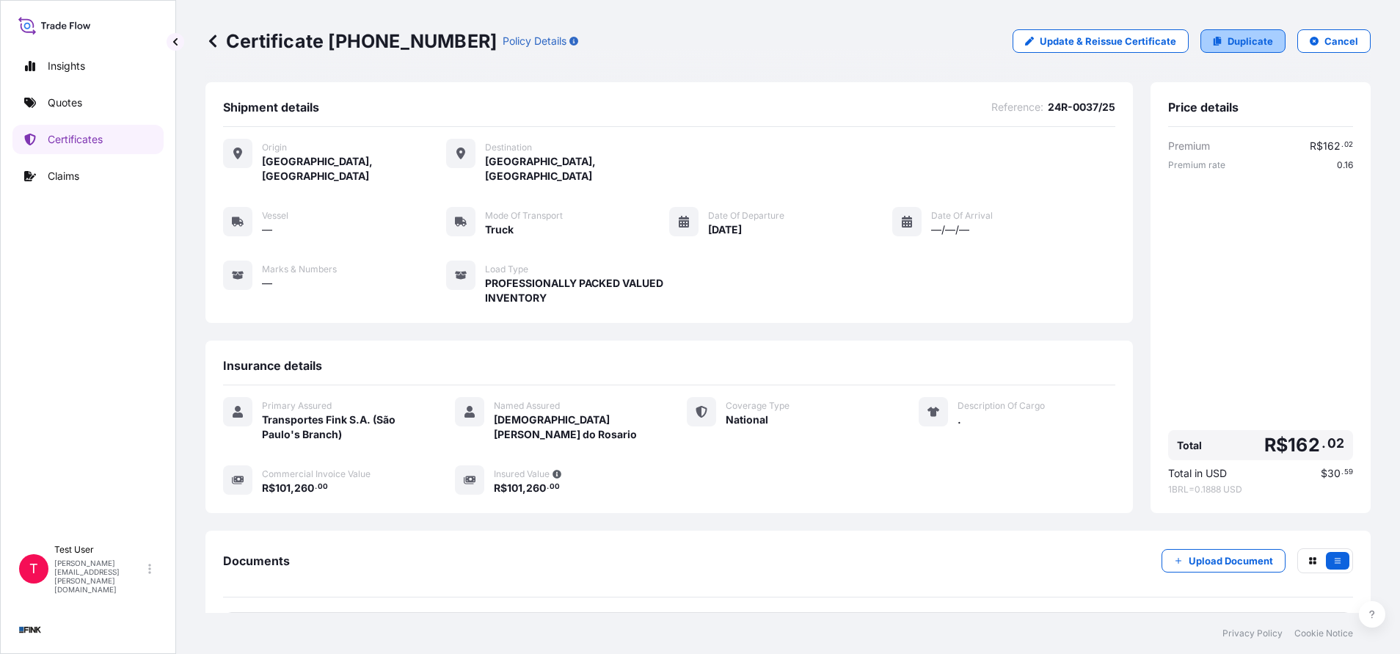
select select "Truck"
select select "31749"
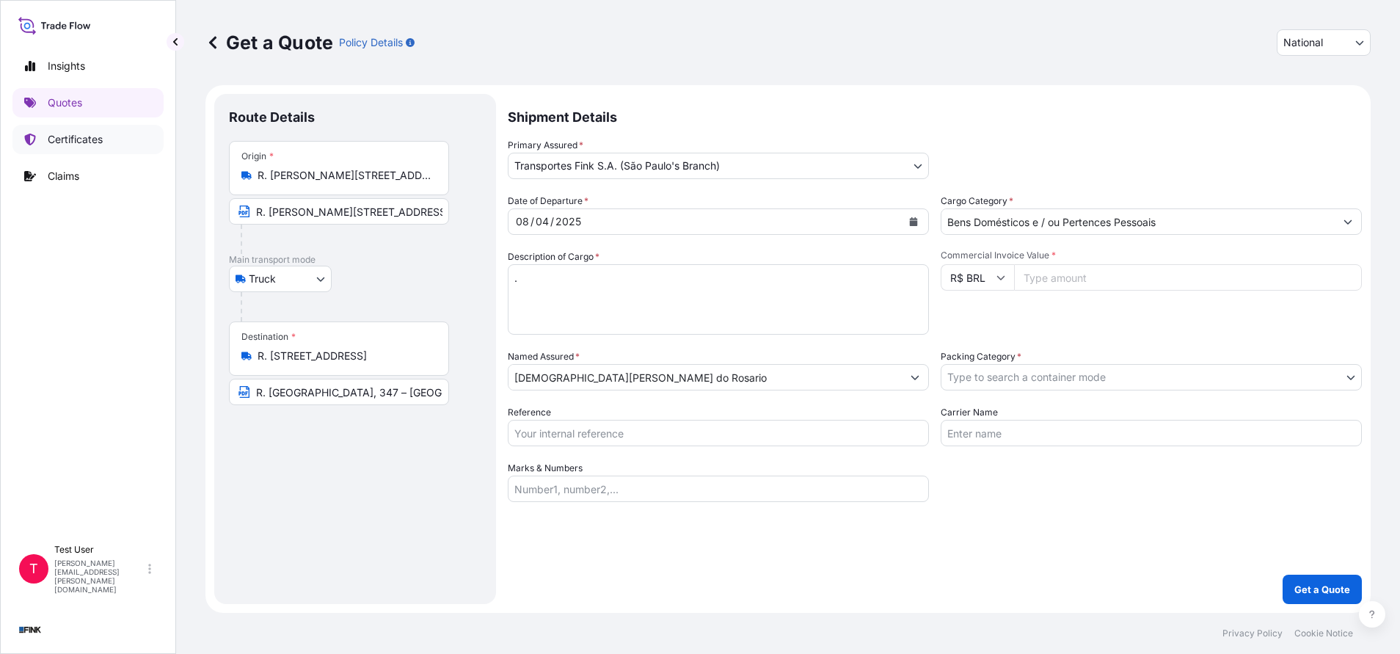
click at [93, 142] on p "Certificates" at bounding box center [75, 139] width 55 height 15
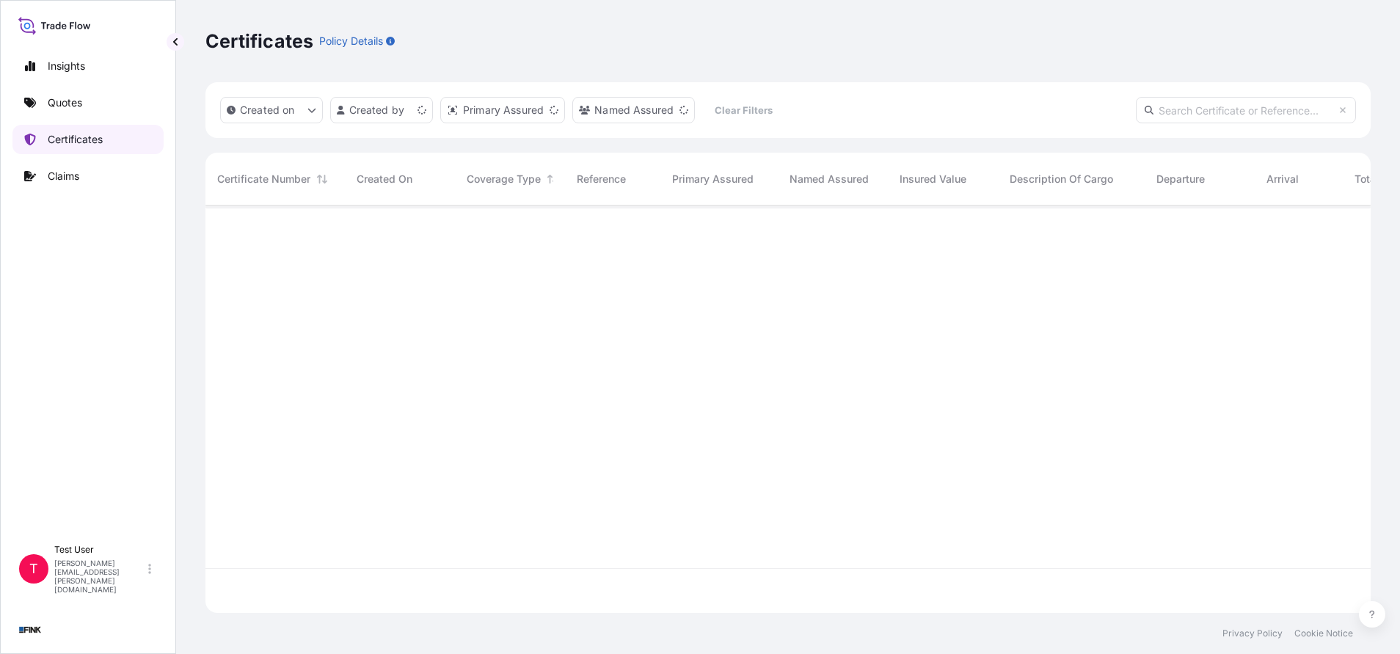
scroll to position [398, 1148]
click at [1239, 118] on input "text" at bounding box center [1246, 110] width 220 height 26
paste input "24R-0037/25"
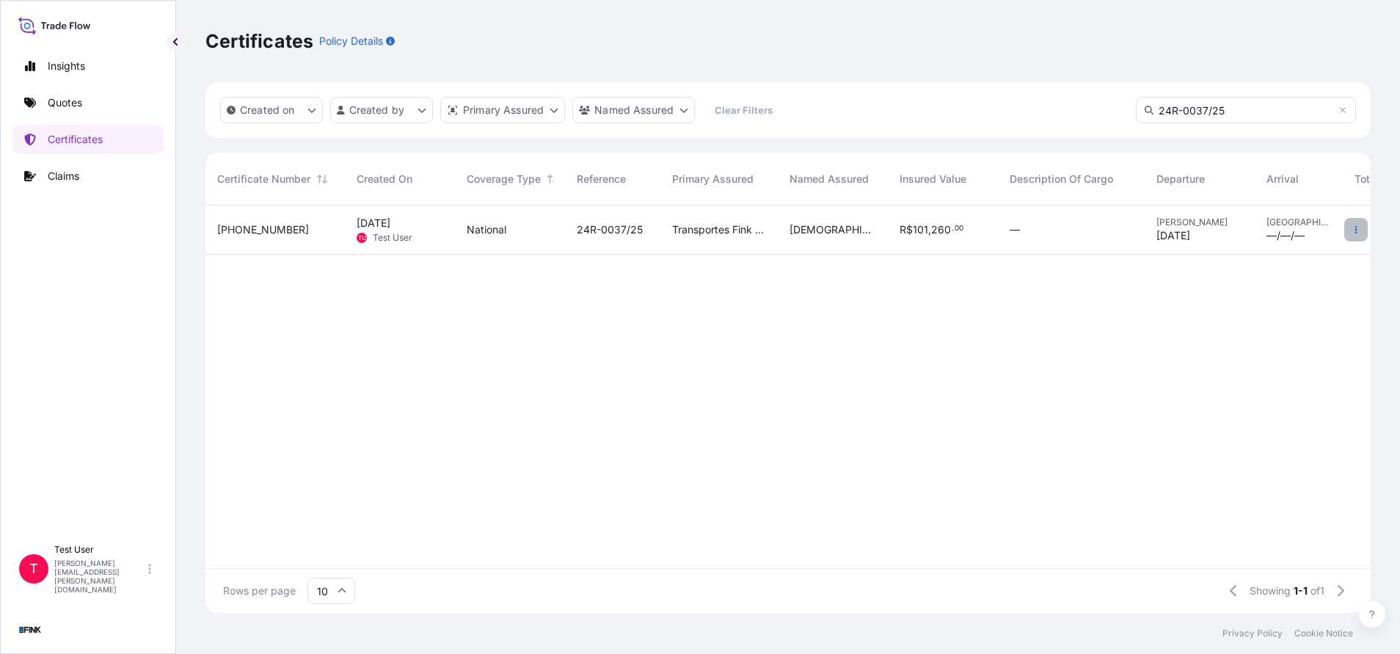
type input "24R-0037/25"
click at [1349, 231] on button "button" at bounding box center [1355, 229] width 23 height 23
click at [1269, 235] on p "Duplicate quote" at bounding box center [1274, 232] width 76 height 15
select select "national"
select select "Truck"
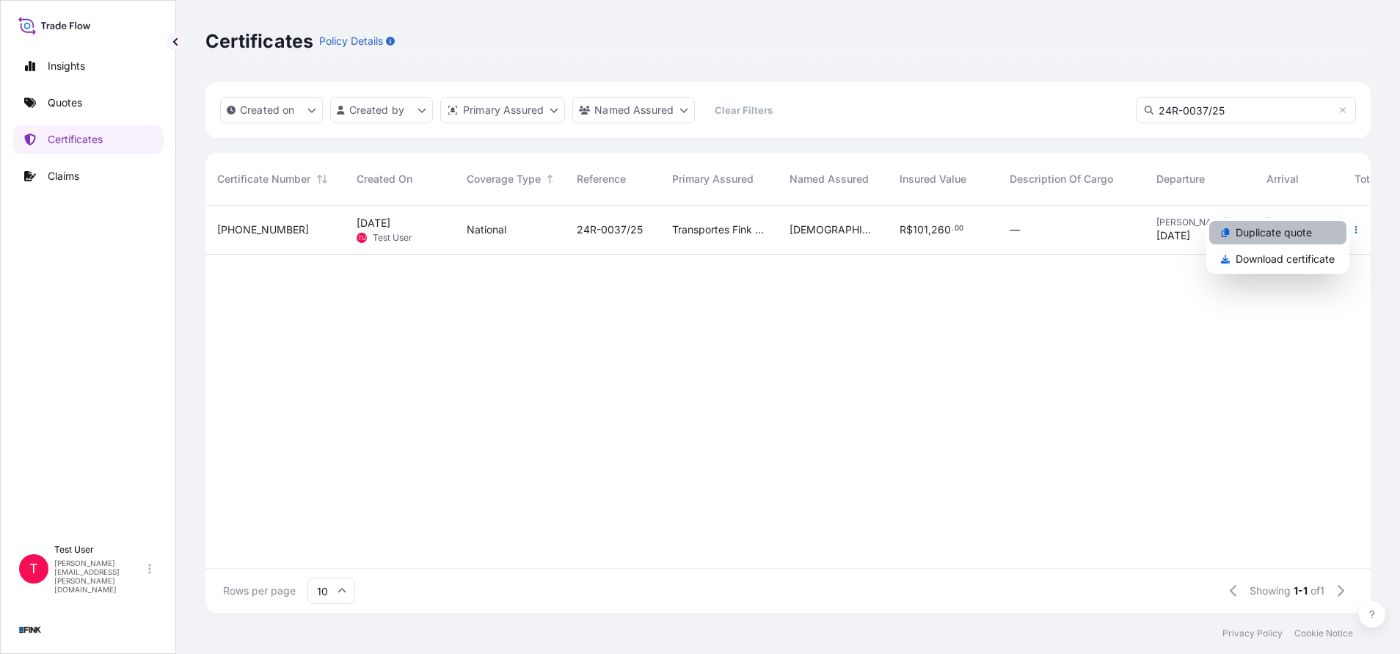
select select "31749"
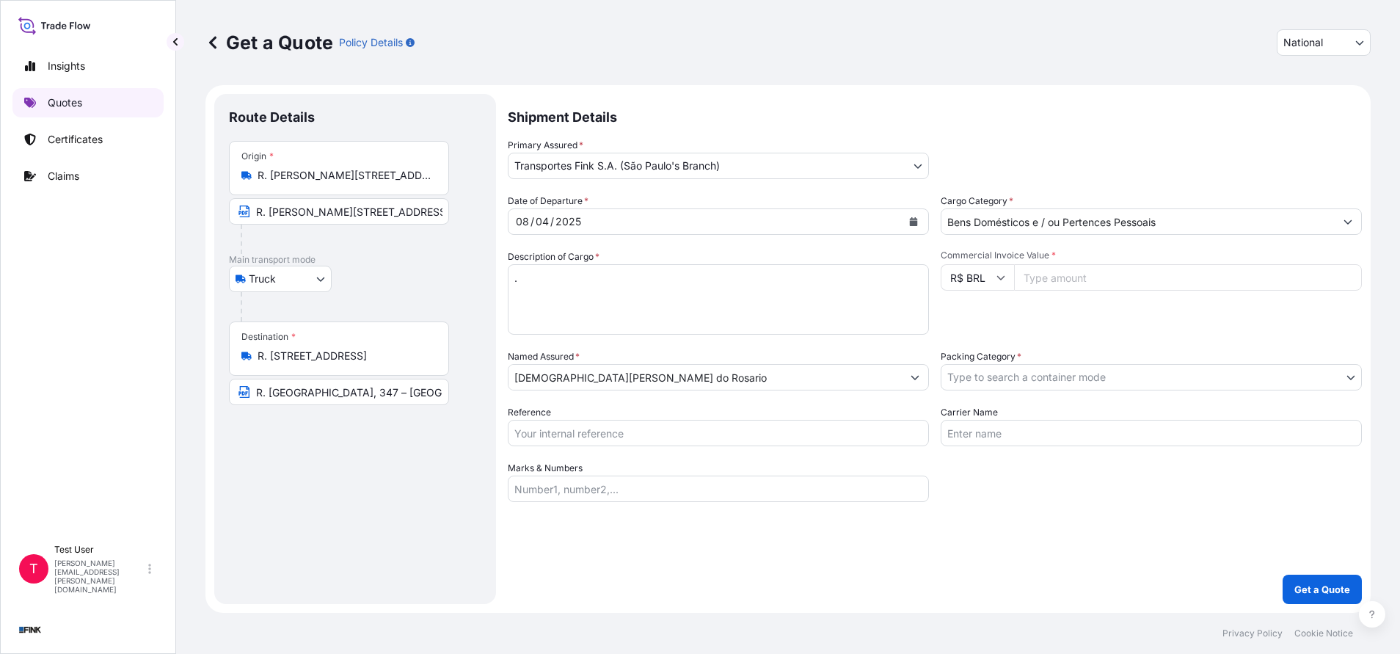
click at [73, 98] on p "Quotes" at bounding box center [65, 102] width 34 height 15
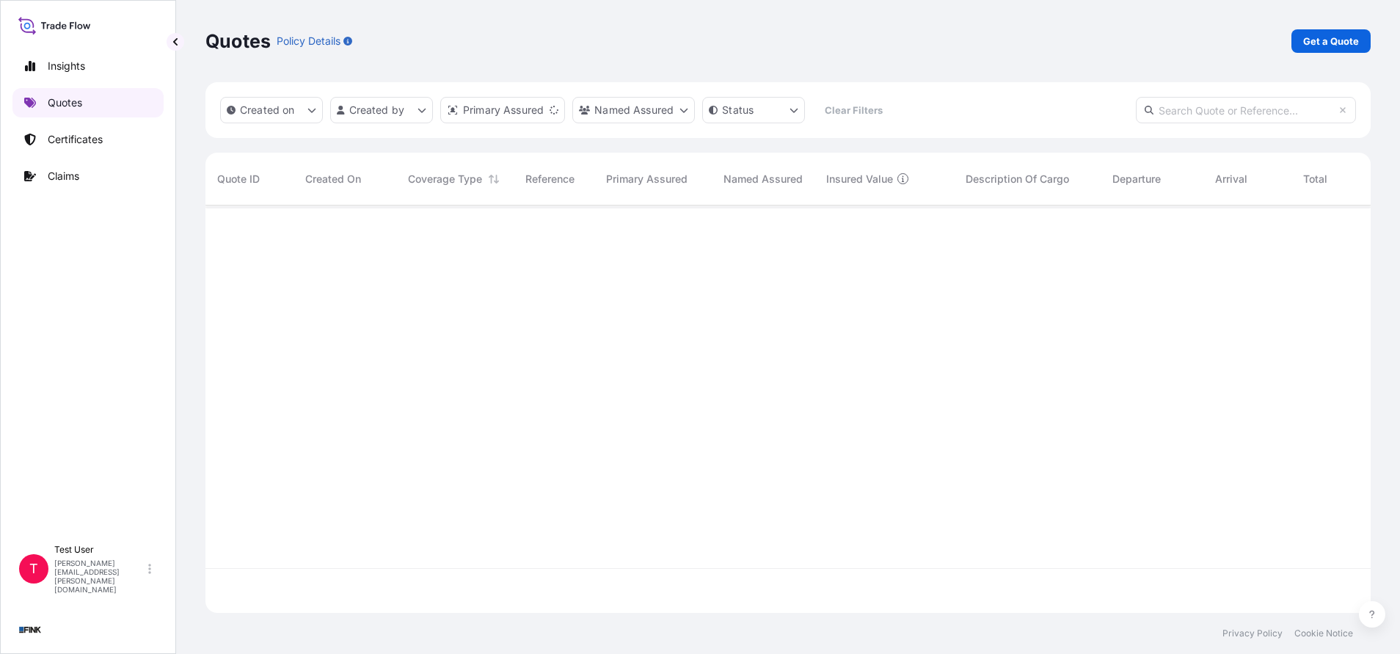
scroll to position [398, 1148]
click at [1336, 40] on p "Get a Quote" at bounding box center [1331, 41] width 56 height 15
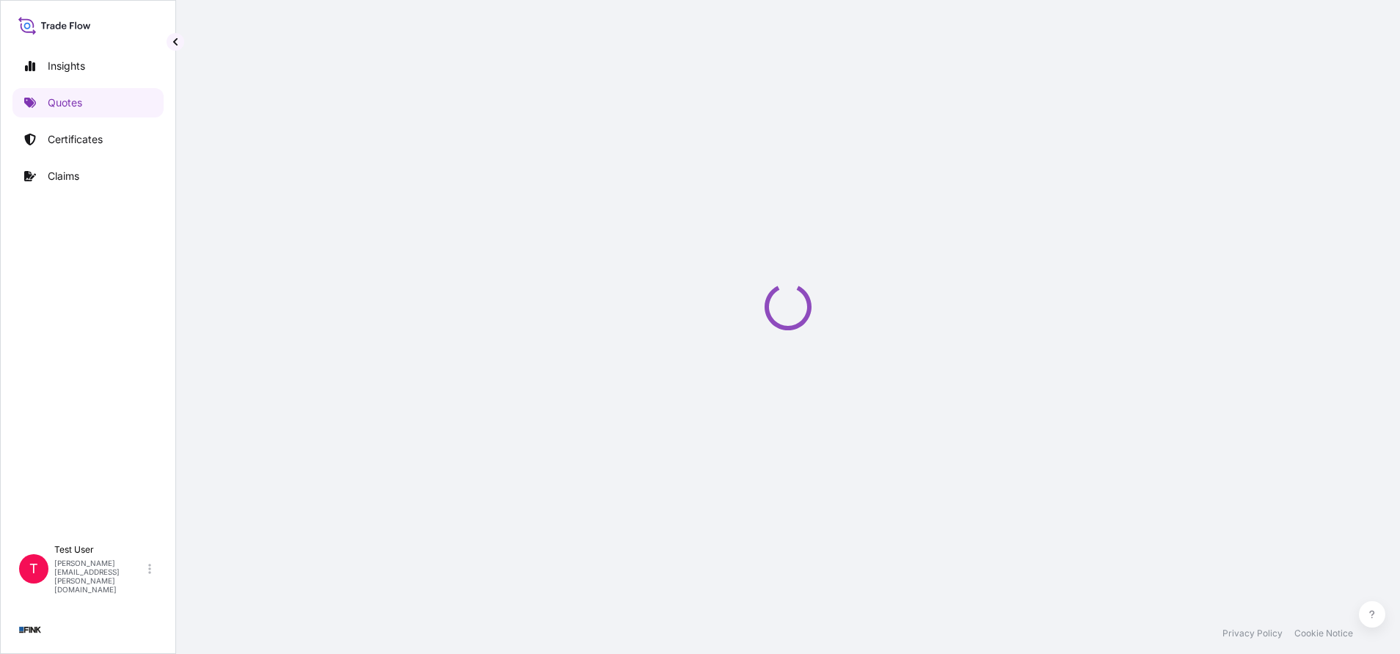
select select "Truck"
select select "11"
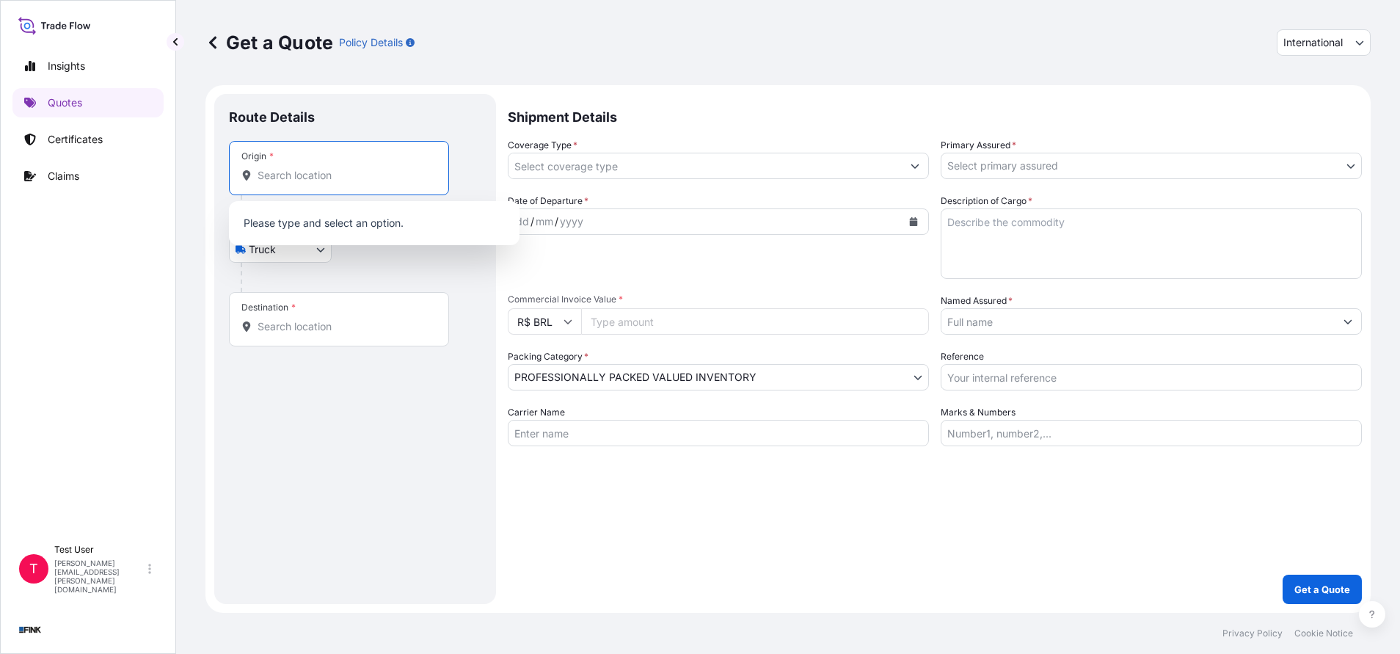
click at [365, 181] on input "Origin *" at bounding box center [344, 175] width 173 height 15
paste input "R. [PERSON_NAME][STREET_ADDRESS][PERSON_NAME]"
click at [354, 221] on span "R. [PERSON_NAME], [STREET_ADDRESS]" at bounding box center [379, 224] width 200 height 15
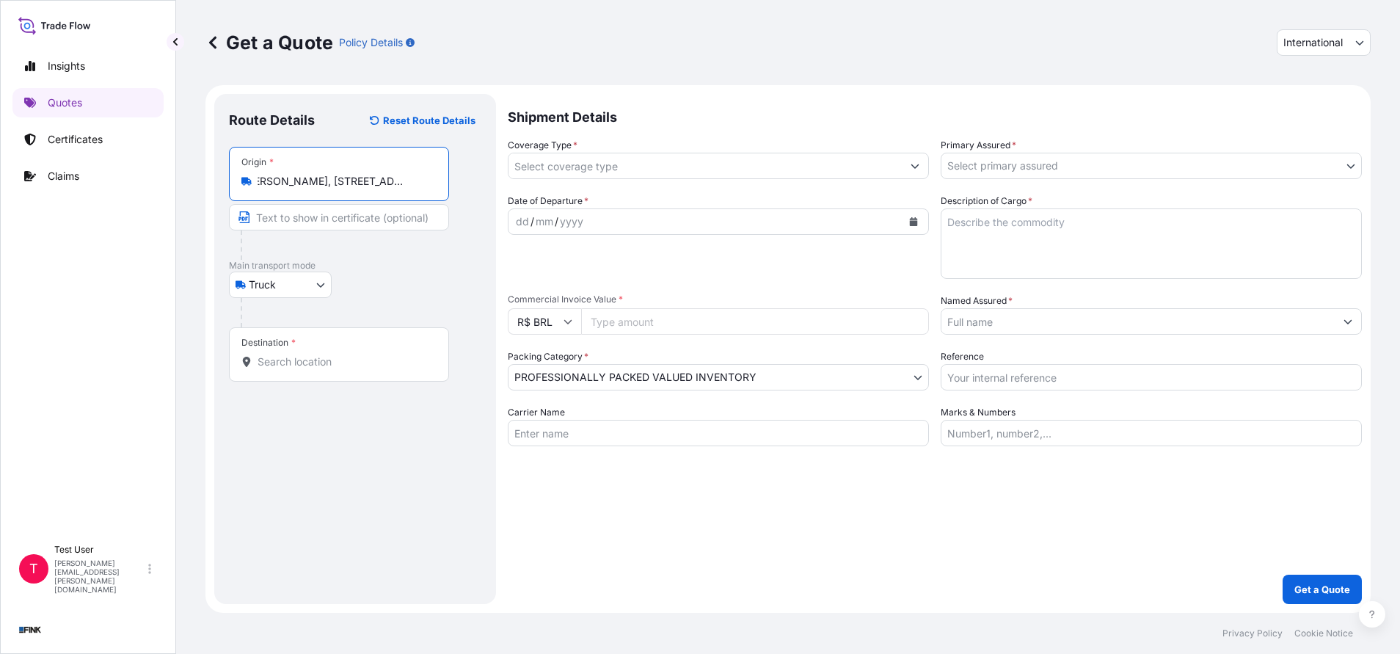
type input "R. [PERSON_NAME], [STREET_ADDRESS]"
click at [305, 220] on input "Text to appear on certificate" at bounding box center [339, 217] width 220 height 26
paste input "R. [PERSON_NAME][STREET_ADDRESS][PERSON_NAME]"
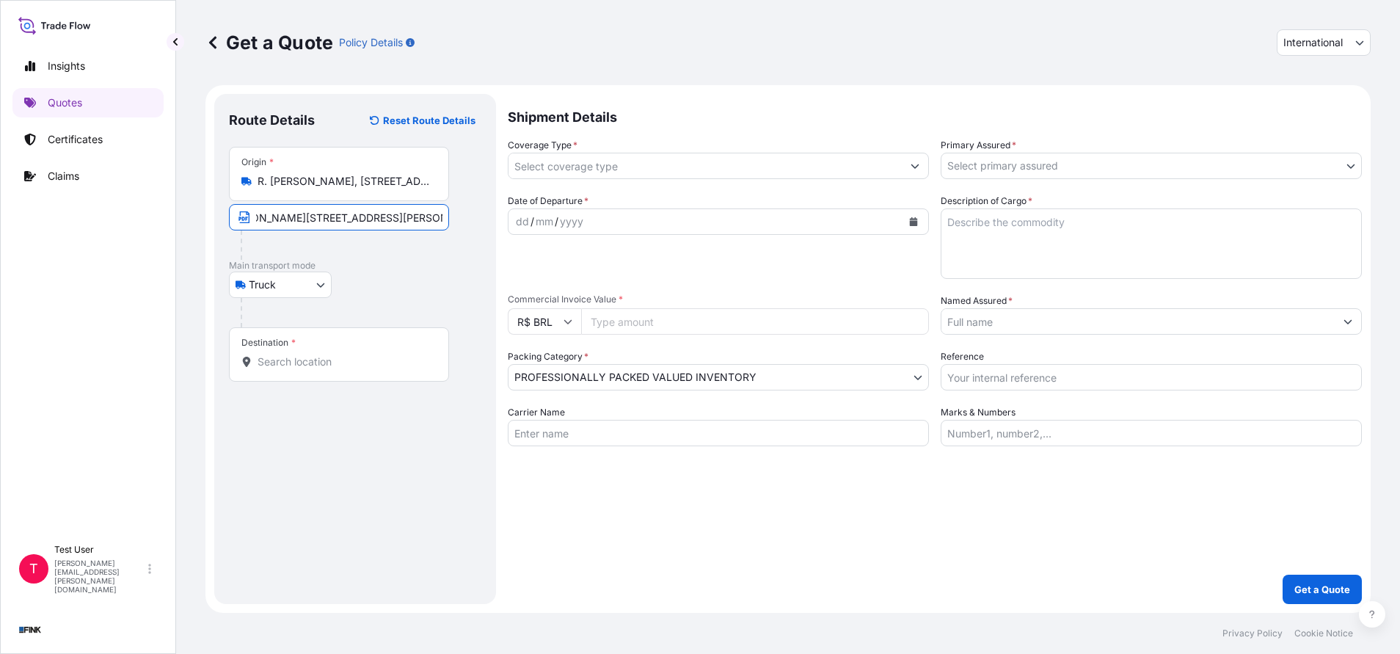
type input "R. [PERSON_NAME][STREET_ADDRESS][PERSON_NAME]"
click at [357, 358] on input "Destination *" at bounding box center [344, 361] width 173 height 15
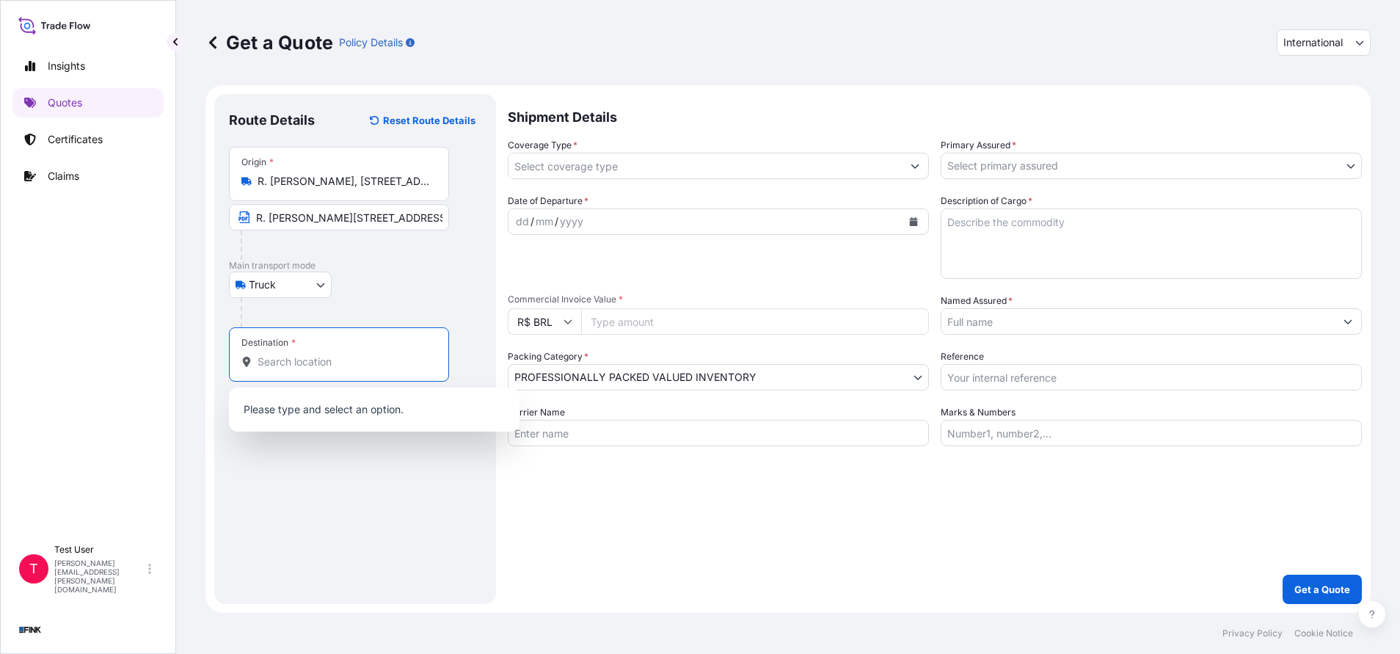
paste input "R. [GEOGRAPHIC_DATA], 347 – [GEOGRAPHIC_DATA] - [GEOGRAPHIC_DATA]"
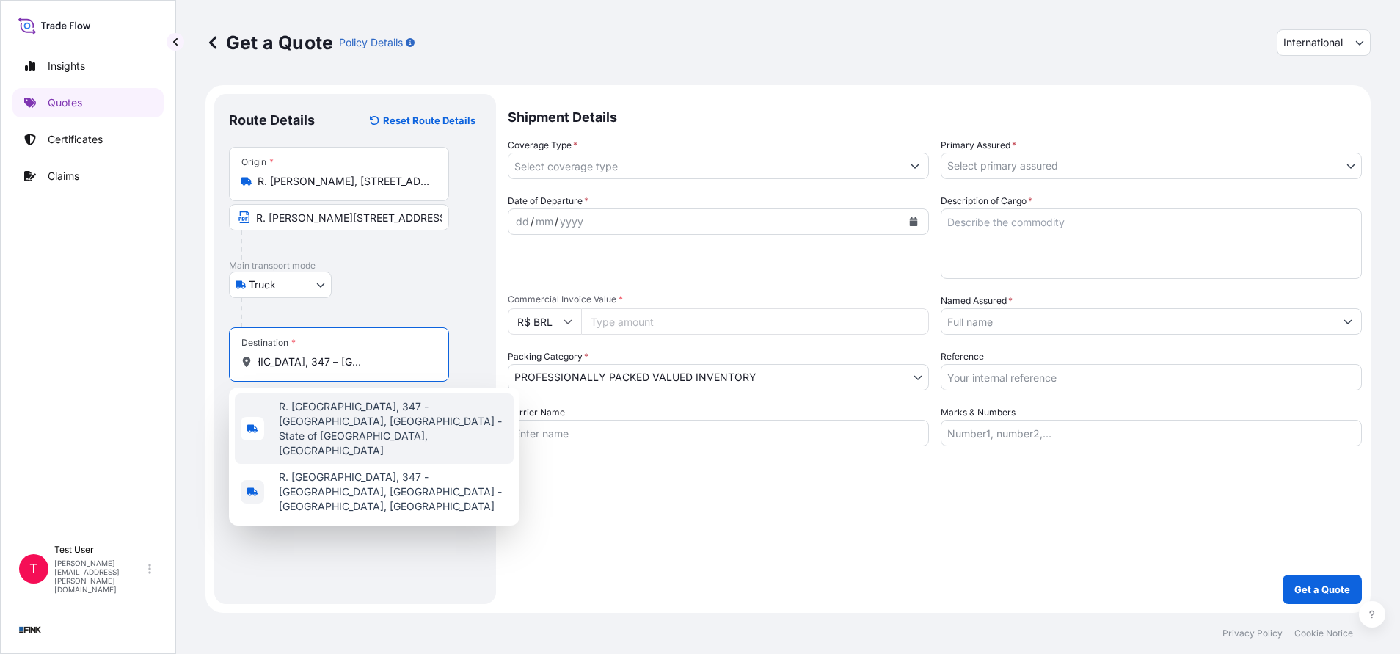
click at [339, 403] on span "R. [GEOGRAPHIC_DATA], 347 - [GEOGRAPHIC_DATA], [GEOGRAPHIC_DATA] - State of [GE…" at bounding box center [393, 428] width 229 height 59
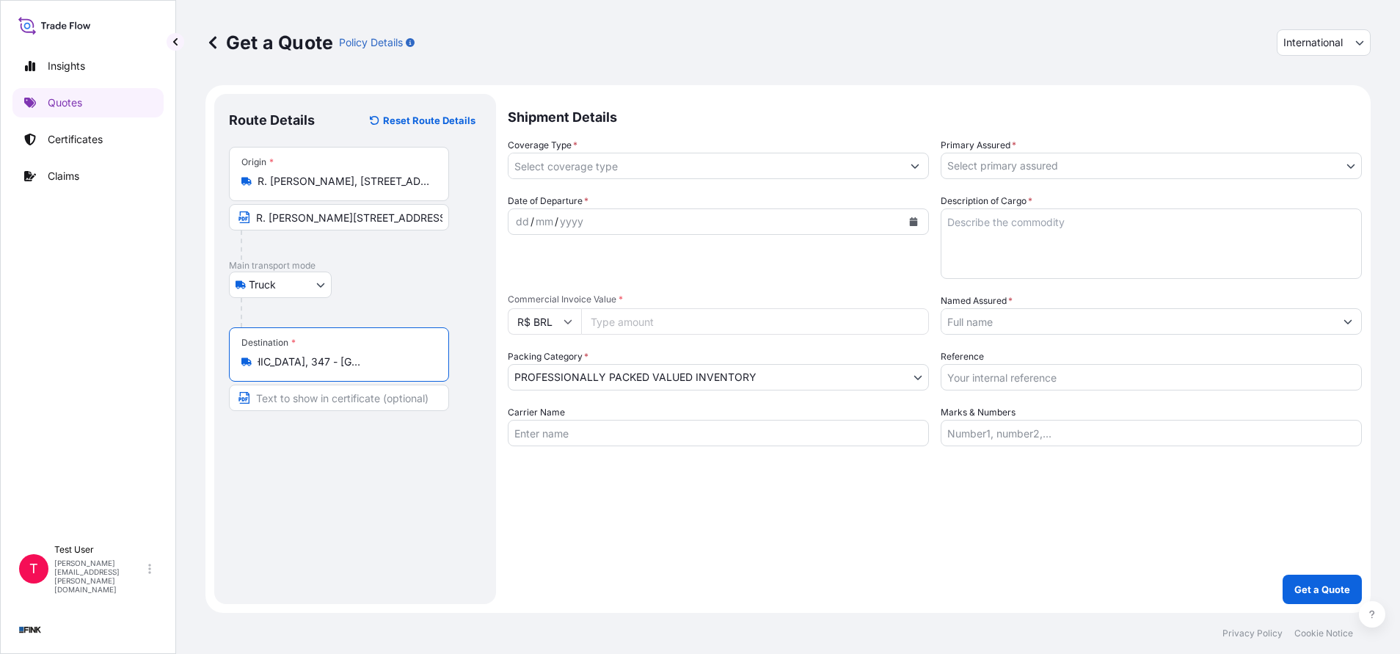
type input "R. [GEOGRAPHIC_DATA], 347 - [GEOGRAPHIC_DATA], [GEOGRAPHIC_DATA] - State of [GE…"
click at [331, 400] on input "Text to appear on certificate" at bounding box center [339, 398] width 220 height 26
paste input "R. [GEOGRAPHIC_DATA], 347 – [GEOGRAPHIC_DATA] - [GEOGRAPHIC_DATA]"
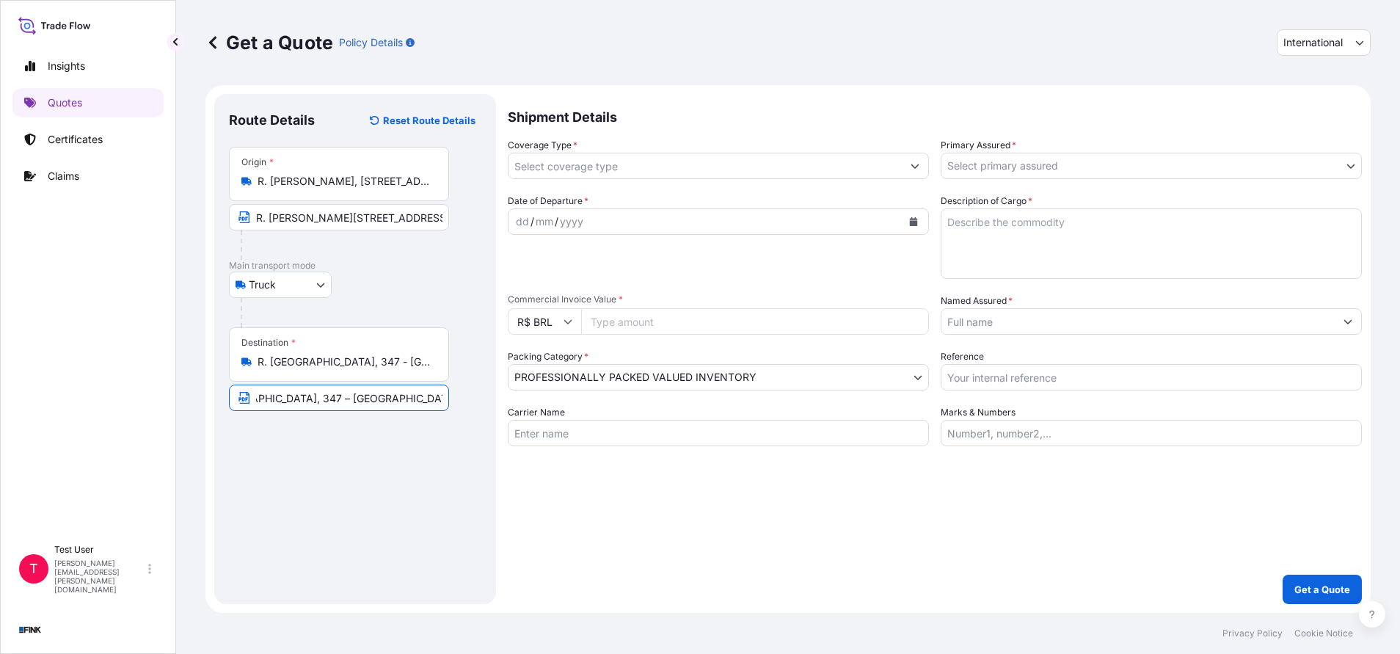
type input "R. [GEOGRAPHIC_DATA], 347 – [GEOGRAPHIC_DATA] - [GEOGRAPHIC_DATA]"
click at [1311, 35] on span "International" at bounding box center [1312, 42] width 59 height 15
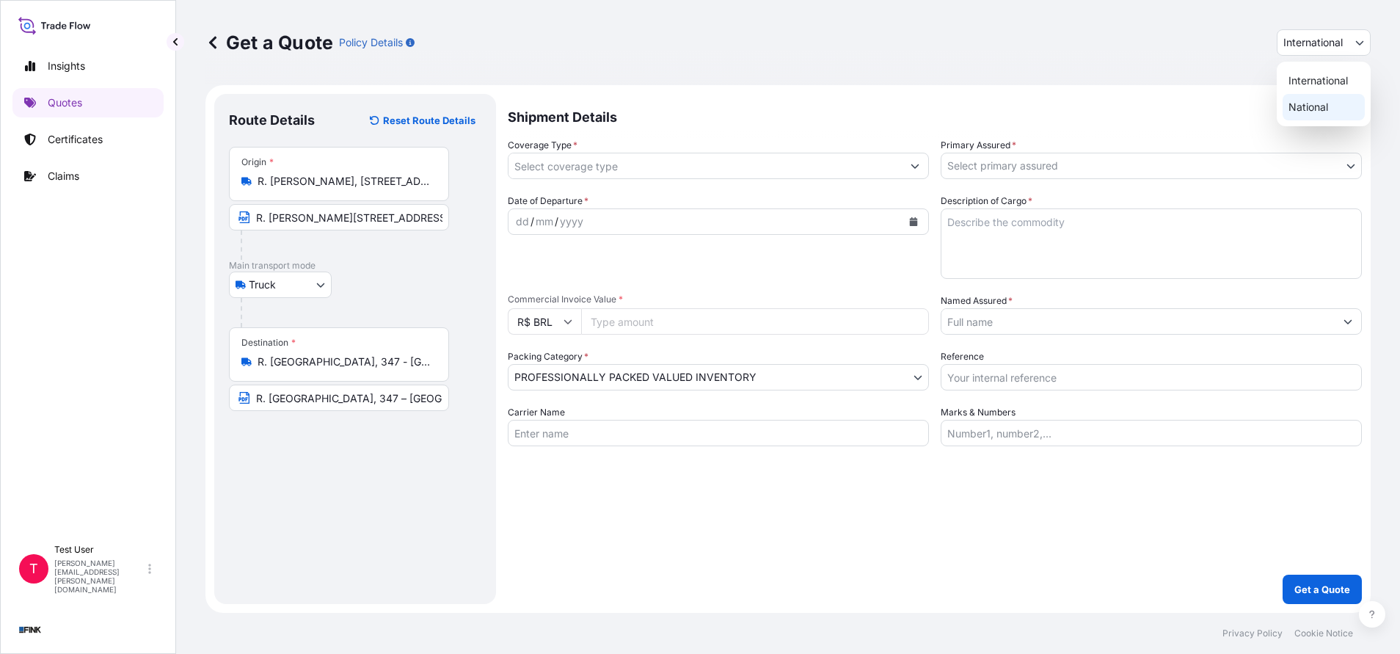
click at [1287, 107] on div "National" at bounding box center [1324, 107] width 82 height 26
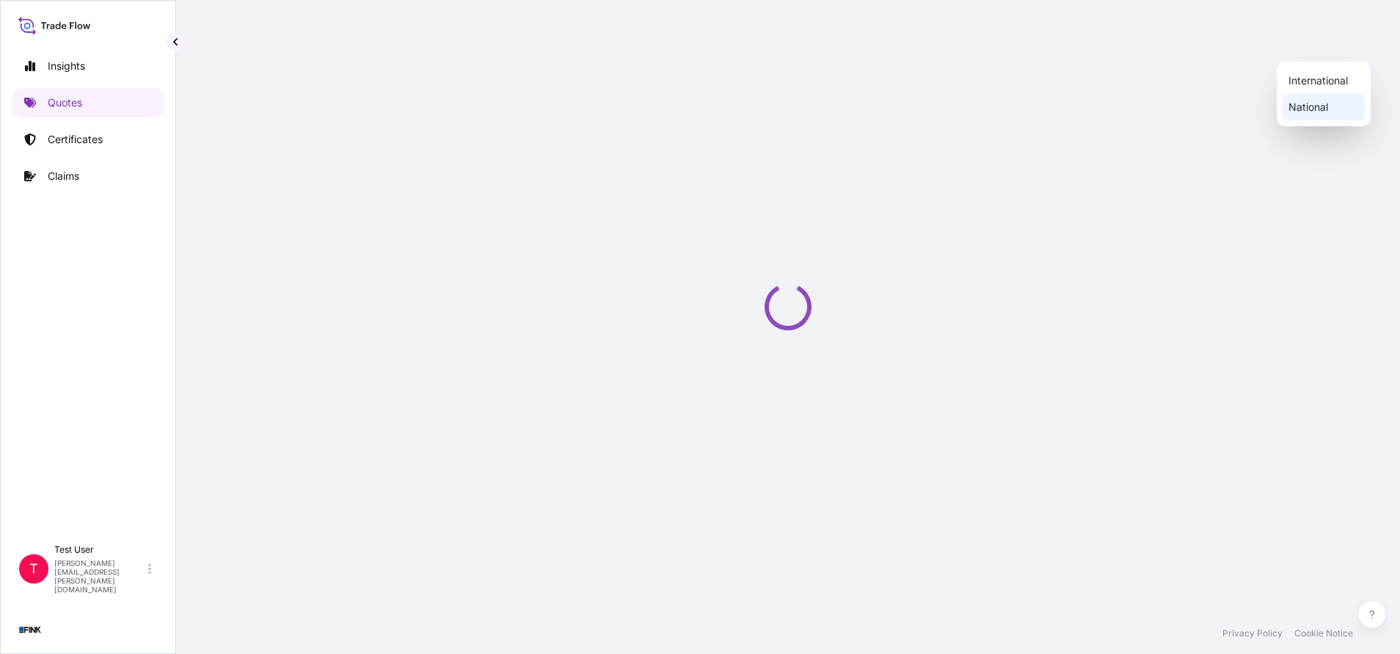
select select "Truck"
select select "11"
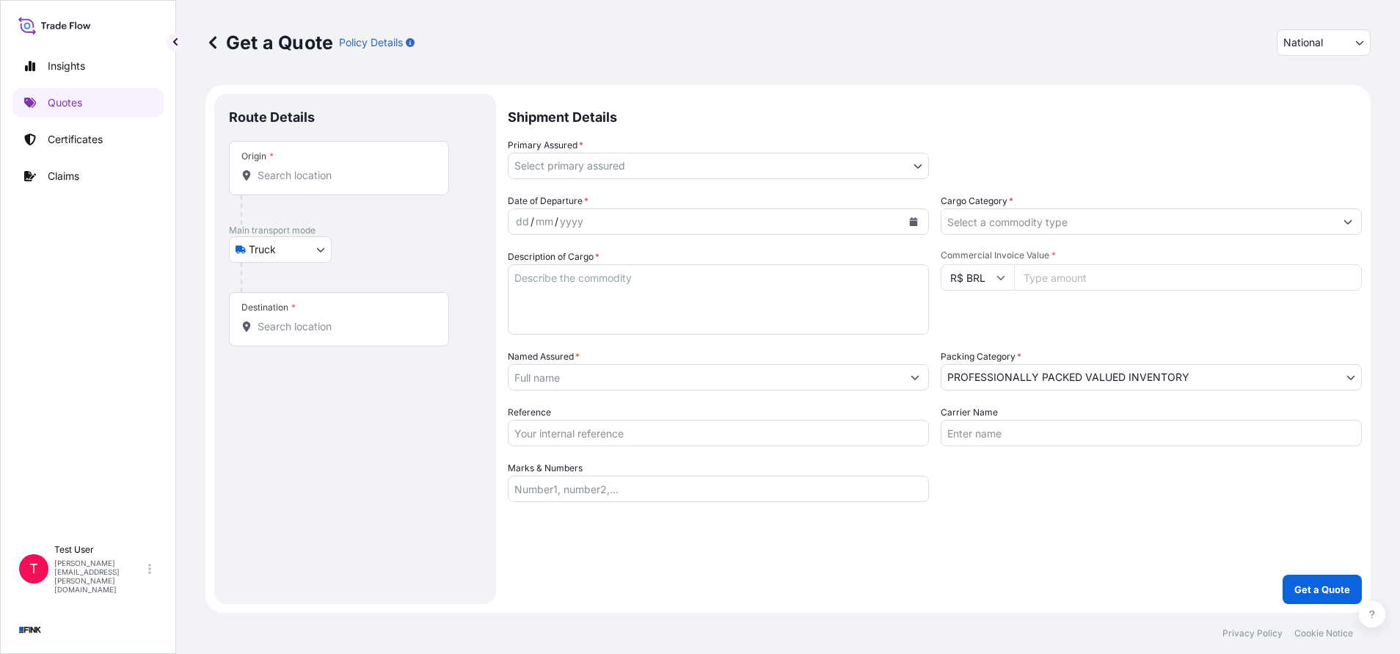
click at [329, 188] on div "Origin *" at bounding box center [339, 168] width 220 height 54
click at [329, 183] on input "Origin *" at bounding box center [344, 175] width 173 height 15
paste input "R. [PERSON_NAME][STREET_ADDRESS][PERSON_NAME]"
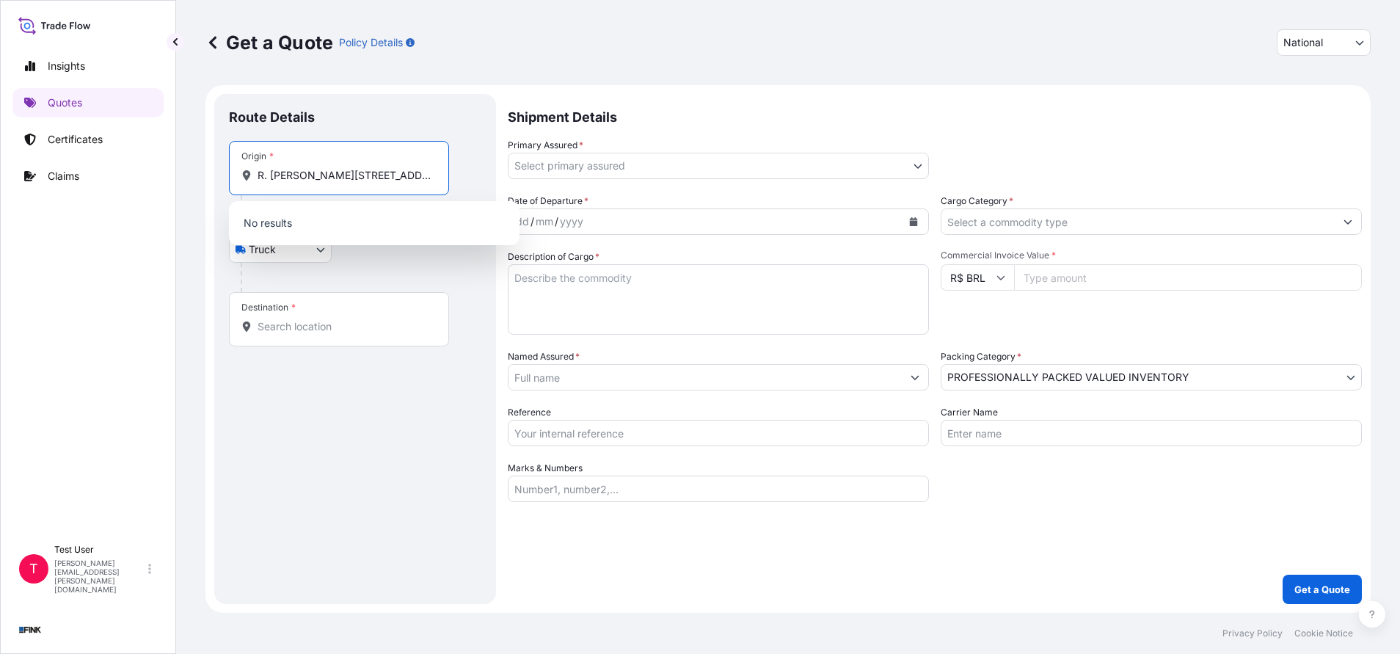
scroll to position [0, 60]
click at [313, 225] on span "R. [PERSON_NAME], [STREET_ADDRESS]" at bounding box center [379, 224] width 200 height 15
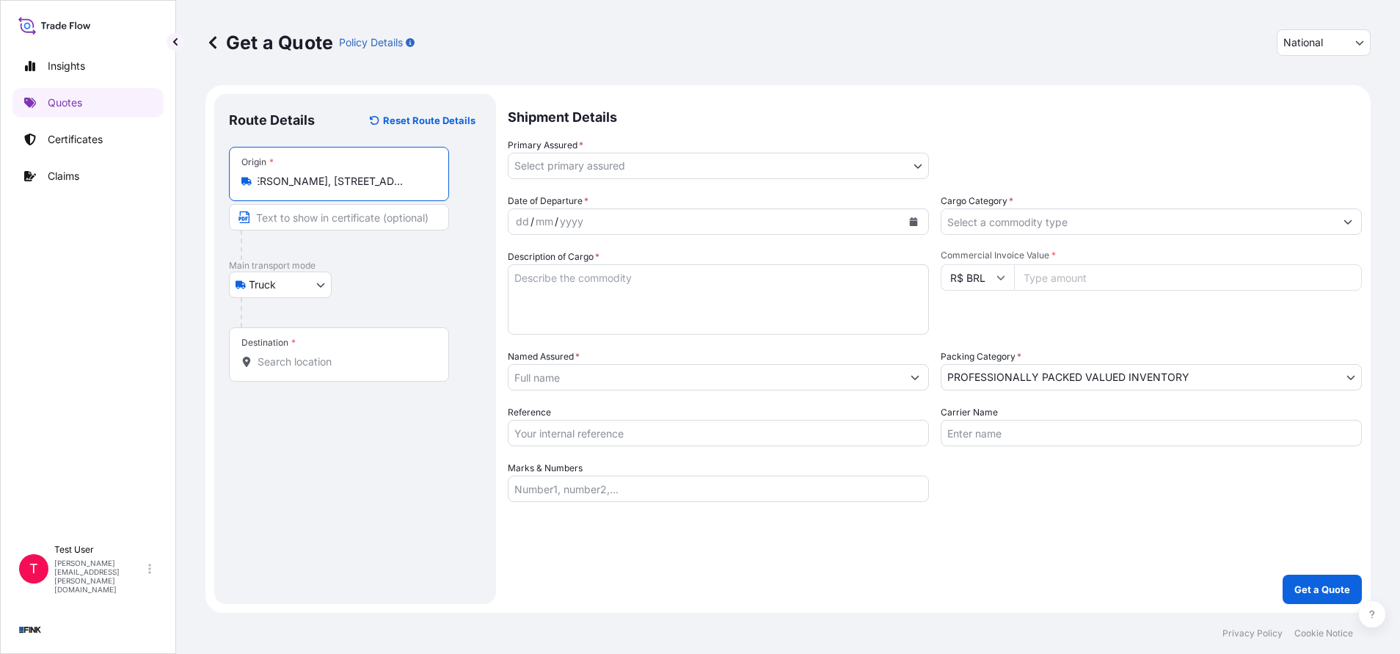
type input "R. [PERSON_NAME], [STREET_ADDRESS]"
click at [313, 222] on input "Text to appear on certificate" at bounding box center [339, 217] width 220 height 26
paste input "R. [PERSON_NAME][STREET_ADDRESS][PERSON_NAME]"
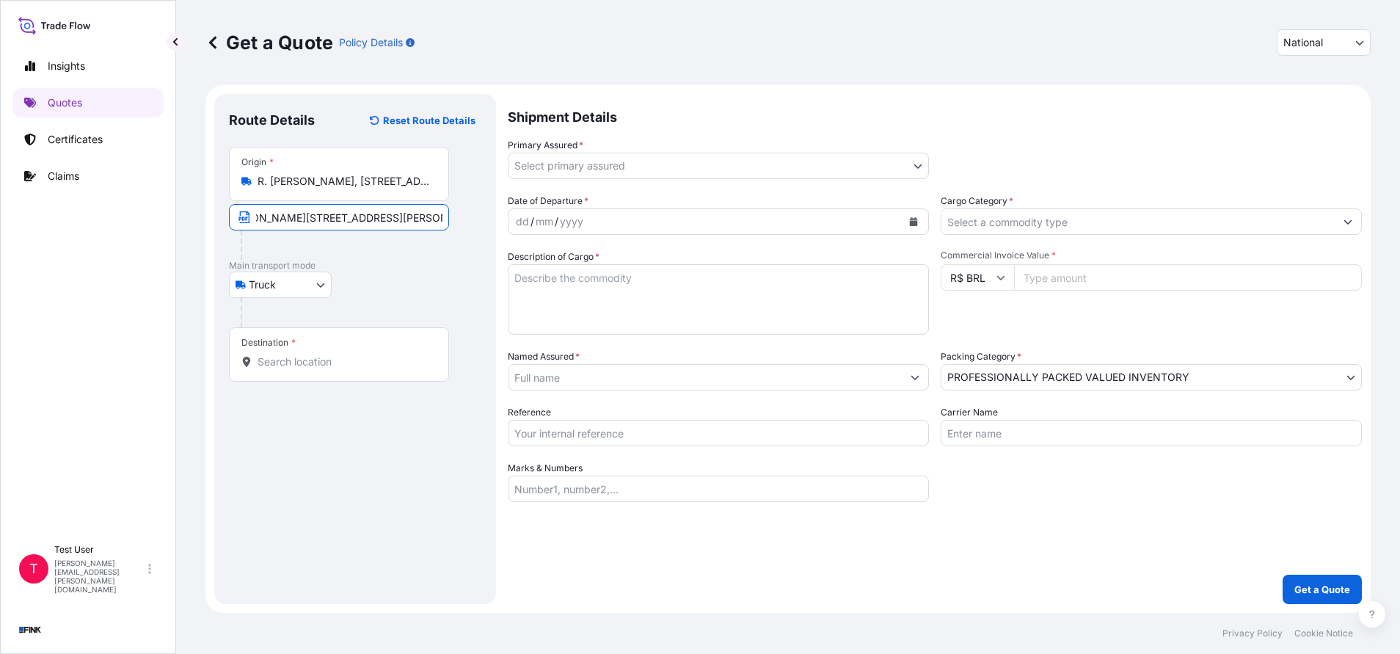
type input "R. [PERSON_NAME][STREET_ADDRESS][PERSON_NAME]"
click at [285, 363] on input "Destination *" at bounding box center [344, 361] width 173 height 15
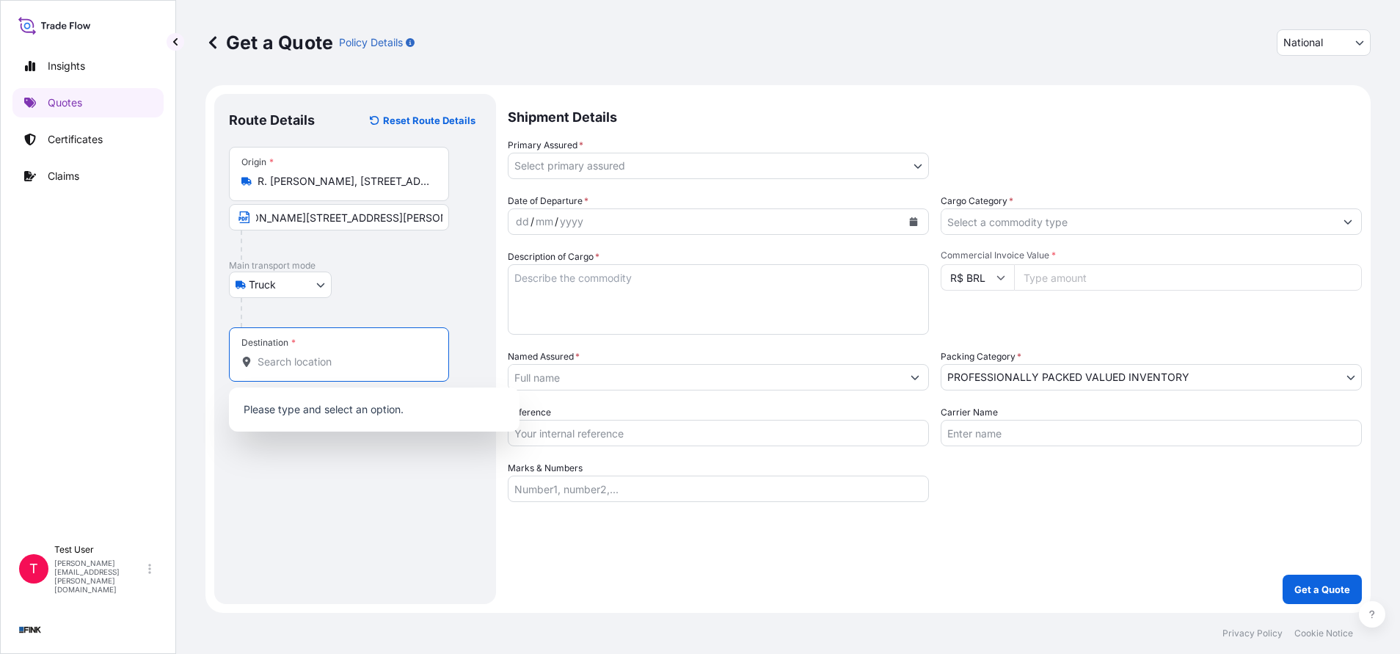
scroll to position [0, 0]
paste input "R. [GEOGRAPHIC_DATA], 347 – [GEOGRAPHIC_DATA] - [GEOGRAPHIC_DATA]"
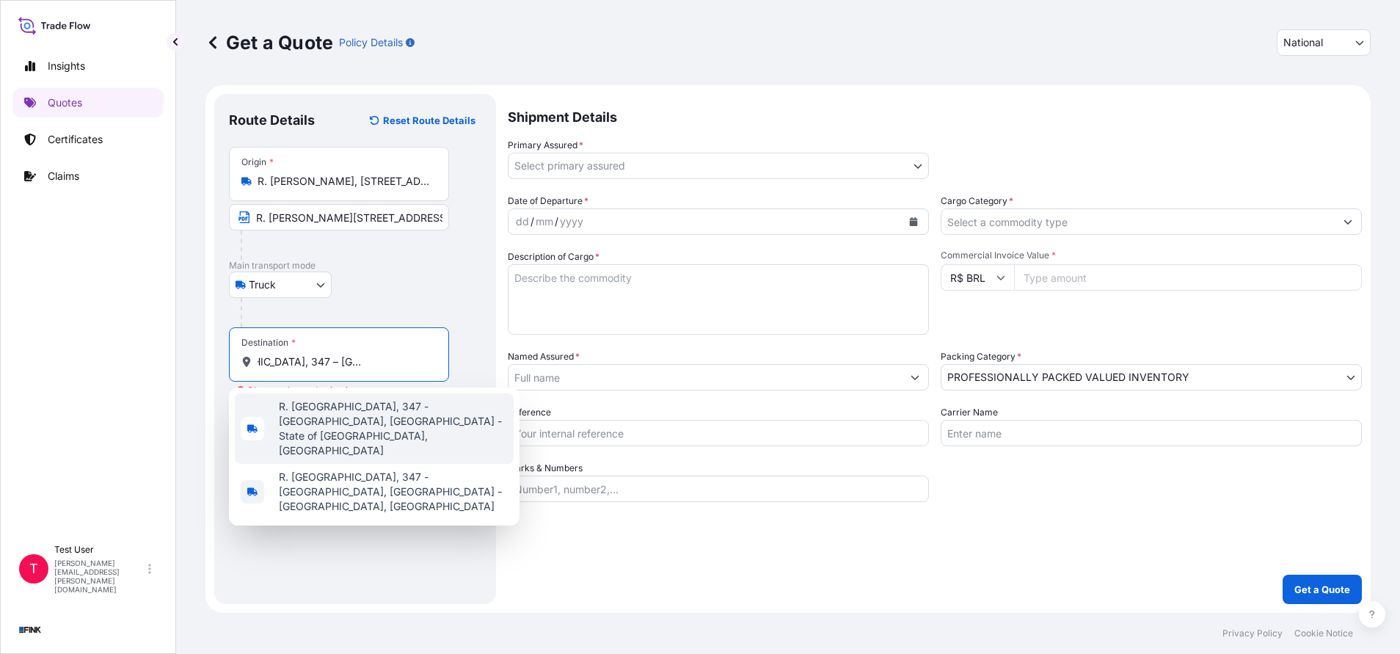
click at [303, 419] on span "R. [GEOGRAPHIC_DATA], 347 - [GEOGRAPHIC_DATA], [GEOGRAPHIC_DATA] - State of [GE…" at bounding box center [393, 428] width 229 height 59
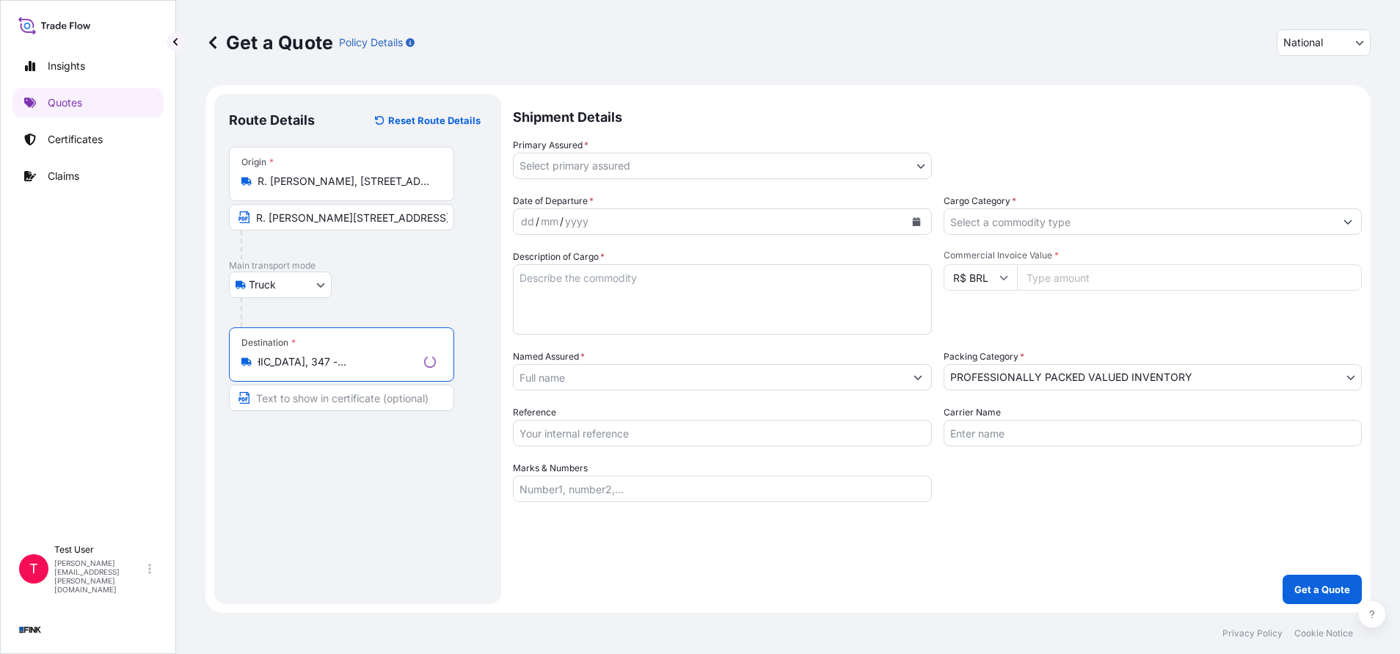
type input "R. [GEOGRAPHIC_DATA], 347 - [GEOGRAPHIC_DATA], [GEOGRAPHIC_DATA] - State of [GE…"
click at [296, 407] on input "Text to appear on certificate" at bounding box center [341, 398] width 225 height 26
paste input "R. [GEOGRAPHIC_DATA], 347 – [GEOGRAPHIC_DATA] - [GEOGRAPHIC_DATA]"
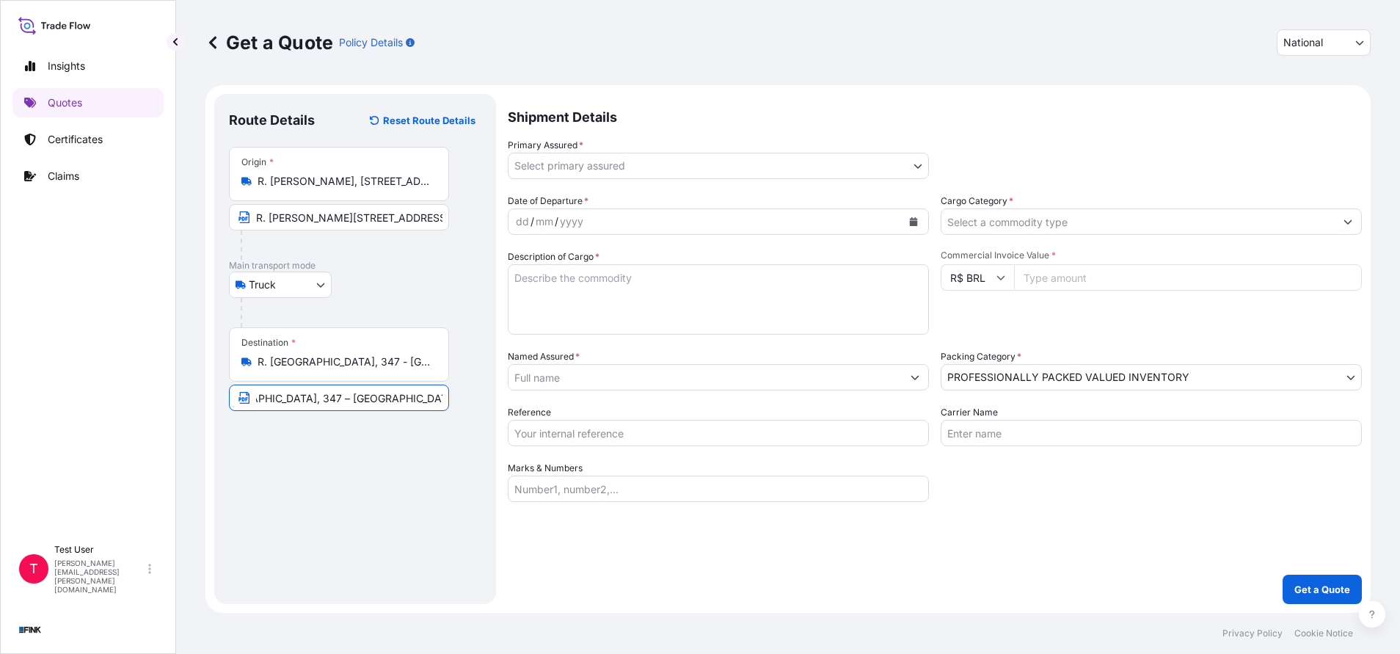
type input "R. [GEOGRAPHIC_DATA], 347 – [GEOGRAPHIC_DATA] - [GEOGRAPHIC_DATA]"
click at [712, 170] on body "0 options available. 2 options available. Insights Quotes Certificates Claims T…" at bounding box center [700, 327] width 1400 height 654
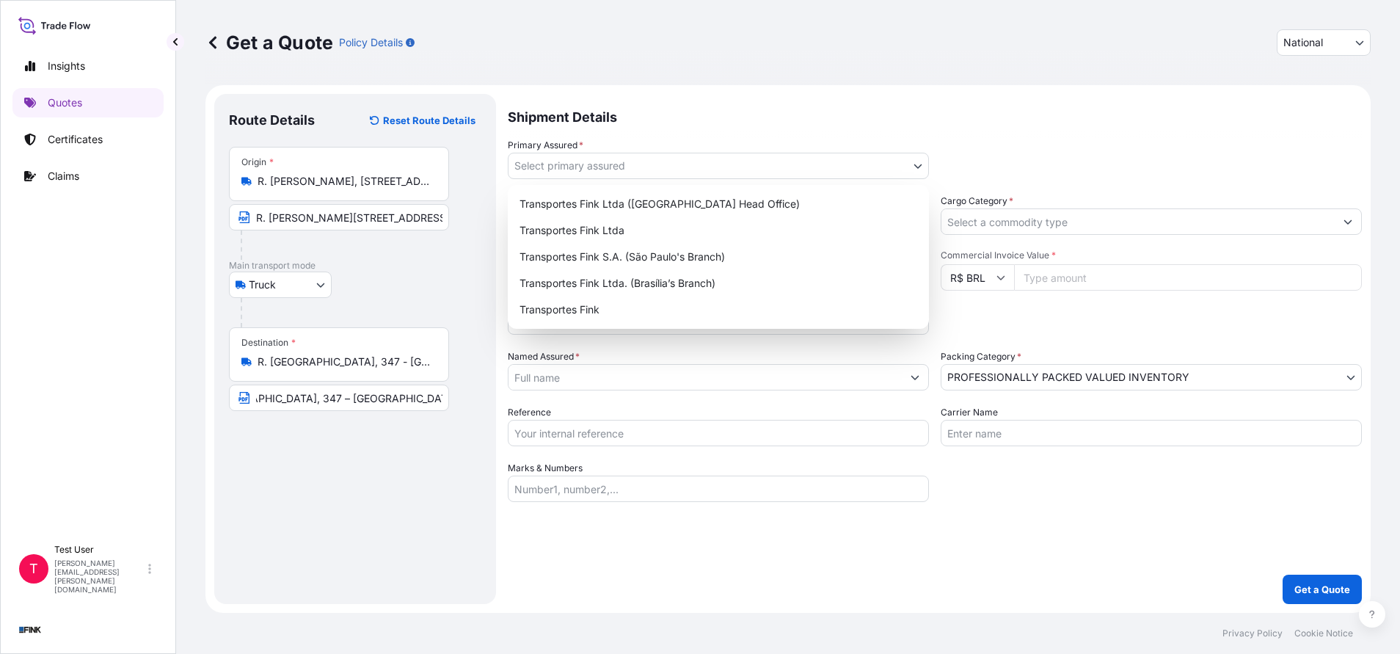
scroll to position [0, 0]
click at [924, 168] on body "Insights Quotes Certificates Claims T Test User [PERSON_NAME][EMAIL_ADDRESS][PE…" at bounding box center [700, 327] width 1400 height 654
click at [675, 261] on div "Transportes Fink S.A. (São Paulo's Branch)" at bounding box center [718, 257] width 409 height 26
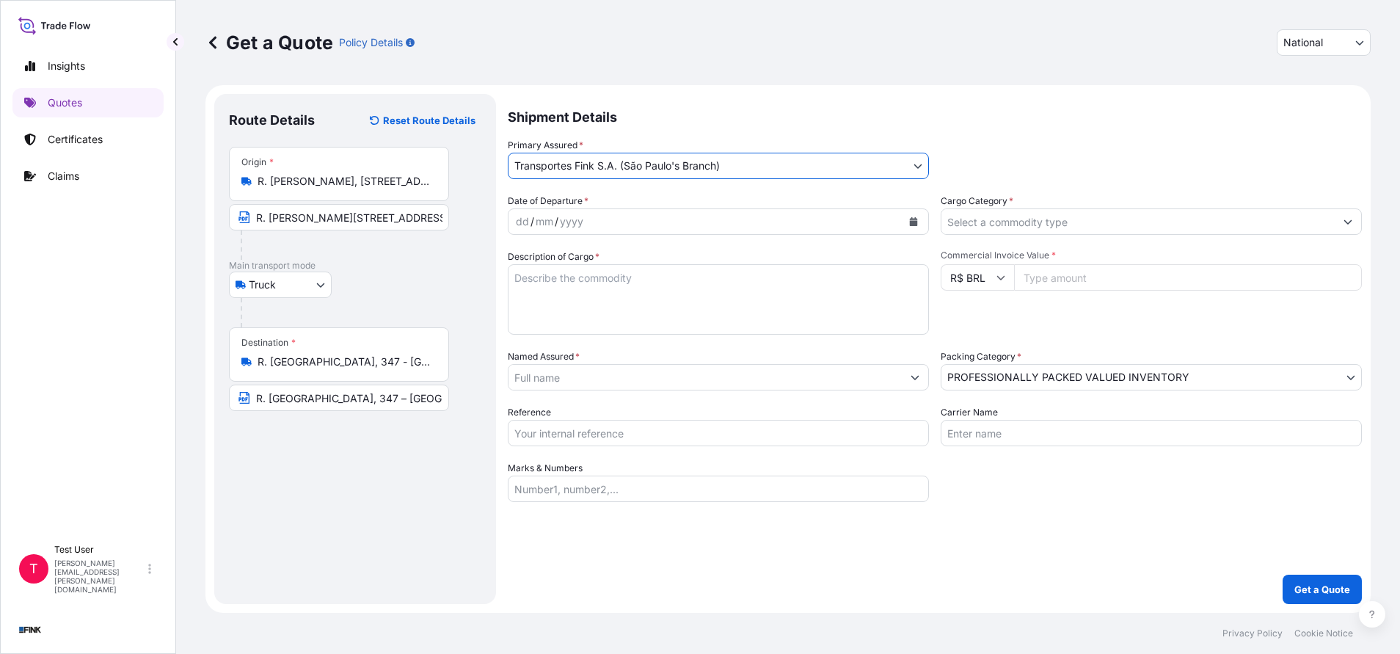
click at [918, 220] on button "Calendar" at bounding box center [913, 221] width 23 height 23
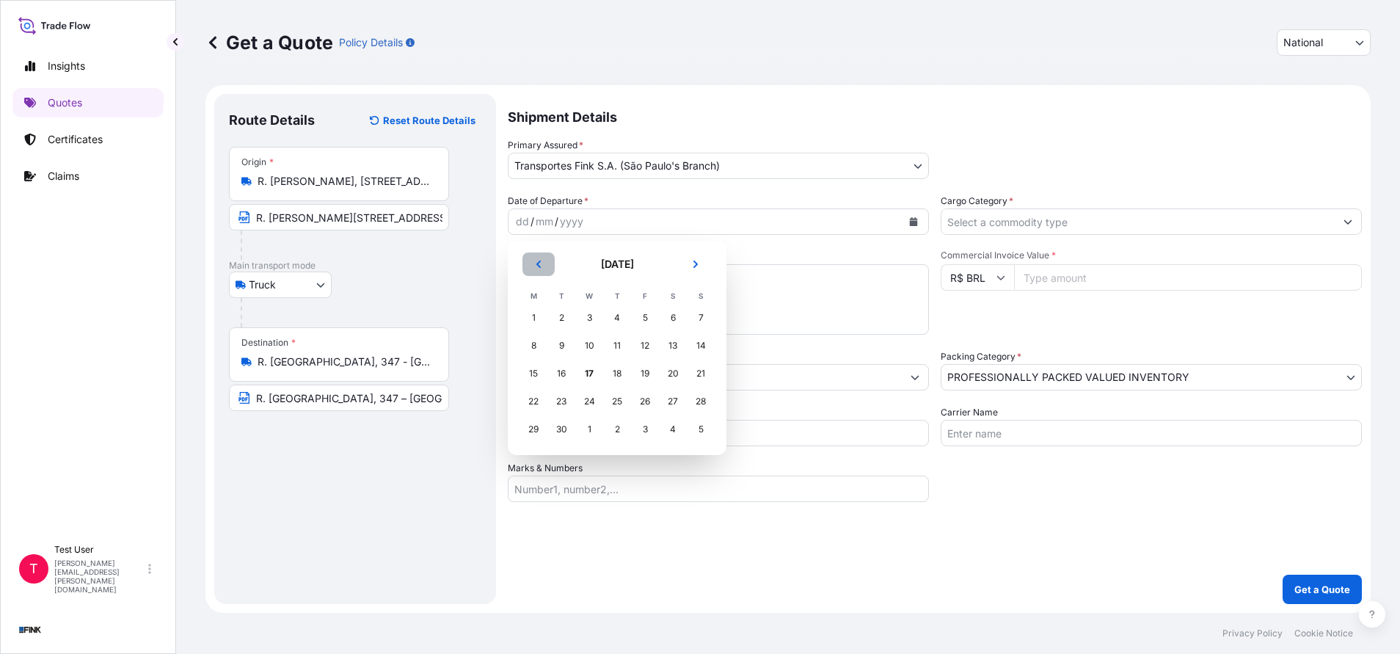
click at [533, 261] on button "Previous" at bounding box center [538, 263] width 32 height 23
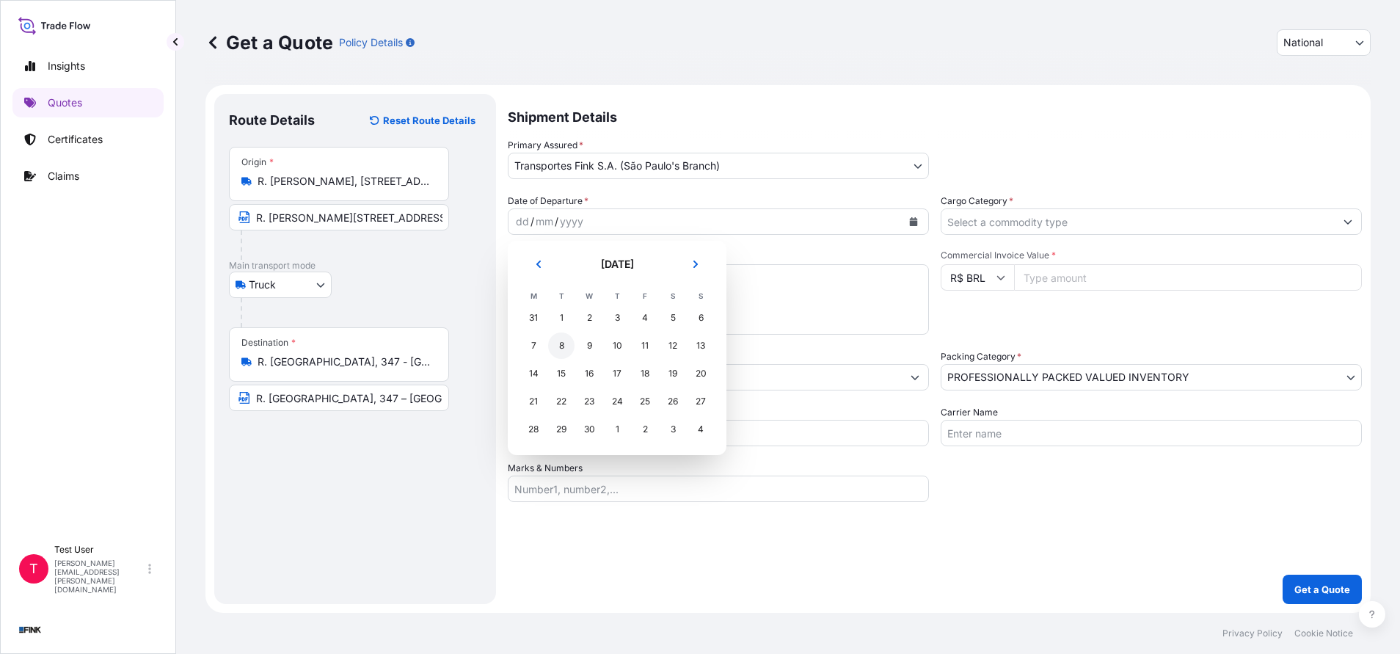
click at [564, 346] on div "8" at bounding box center [561, 345] width 26 height 26
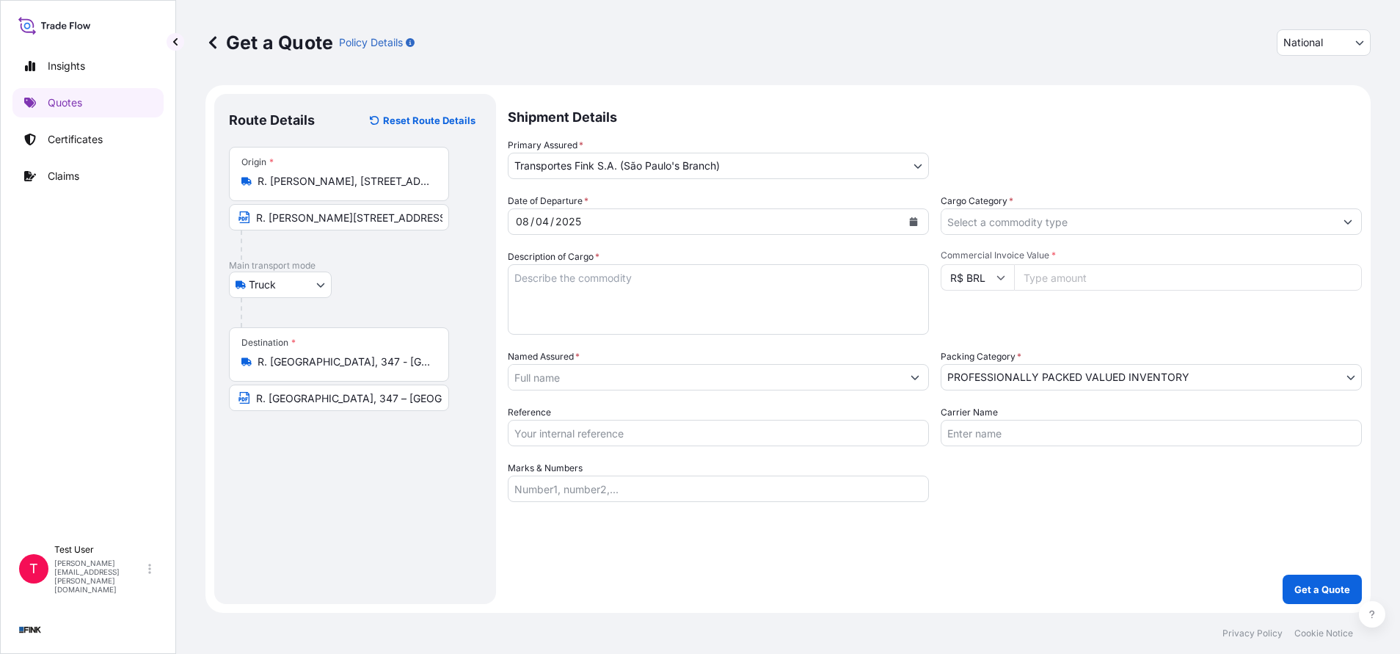
click at [1054, 277] on input "Commercial Invoice Value *" at bounding box center [1188, 277] width 348 height 26
paste input "56000.00"
type input "56000.00"
click at [1023, 205] on div "Cargo Category *" at bounding box center [1151, 214] width 421 height 41
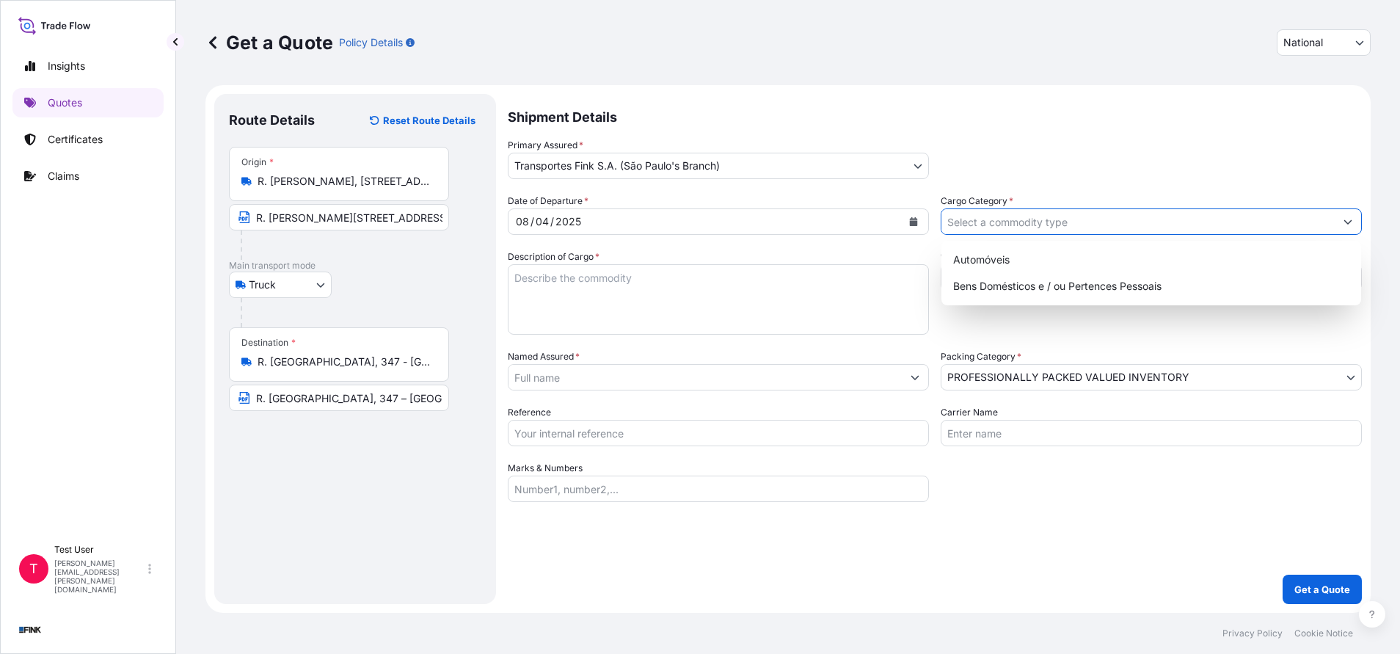
click at [1015, 218] on input "Cargo Category *" at bounding box center [1137, 221] width 393 height 26
click at [972, 247] on div "Automóveis" at bounding box center [1151, 260] width 408 height 26
type input "Automóveis"
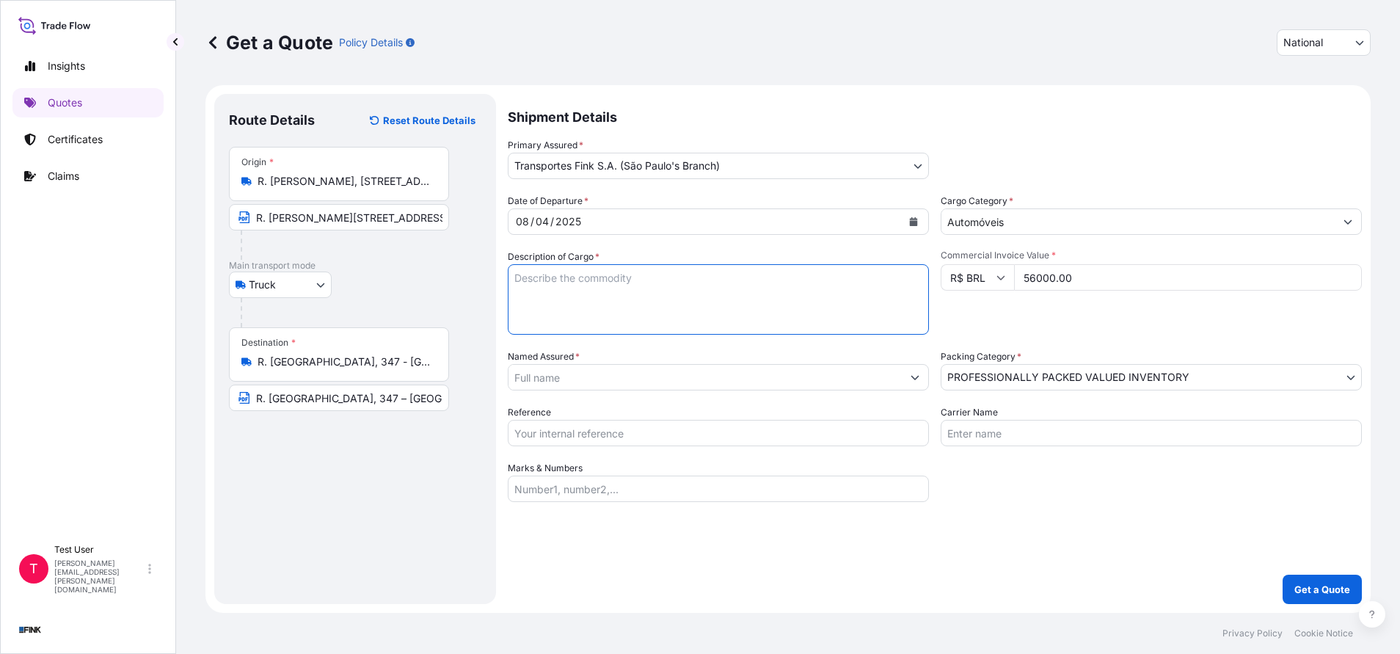
click at [748, 313] on textarea "Description of Cargo *" at bounding box center [718, 299] width 421 height 70
type textarea "."
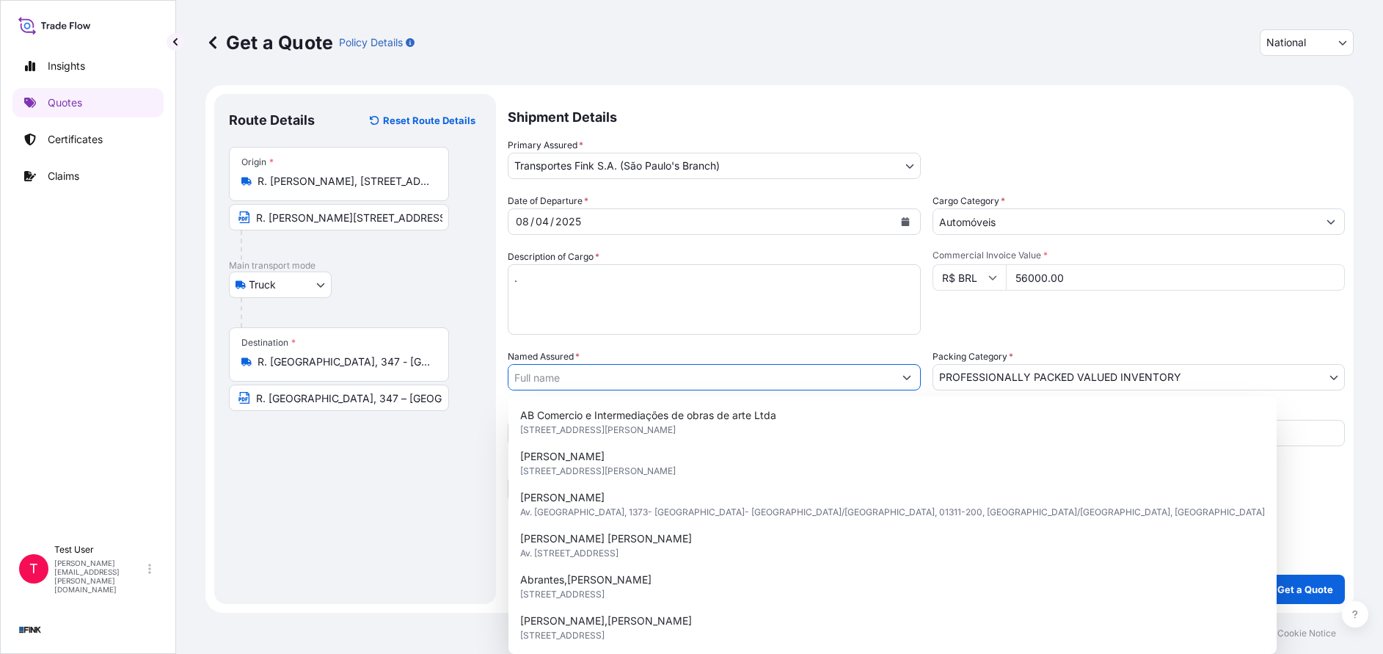
click at [594, 379] on input "Named Assured *" at bounding box center [701, 377] width 385 height 26
paste input "[DEMOGRAPHIC_DATA][PERSON_NAME] do Rosario"
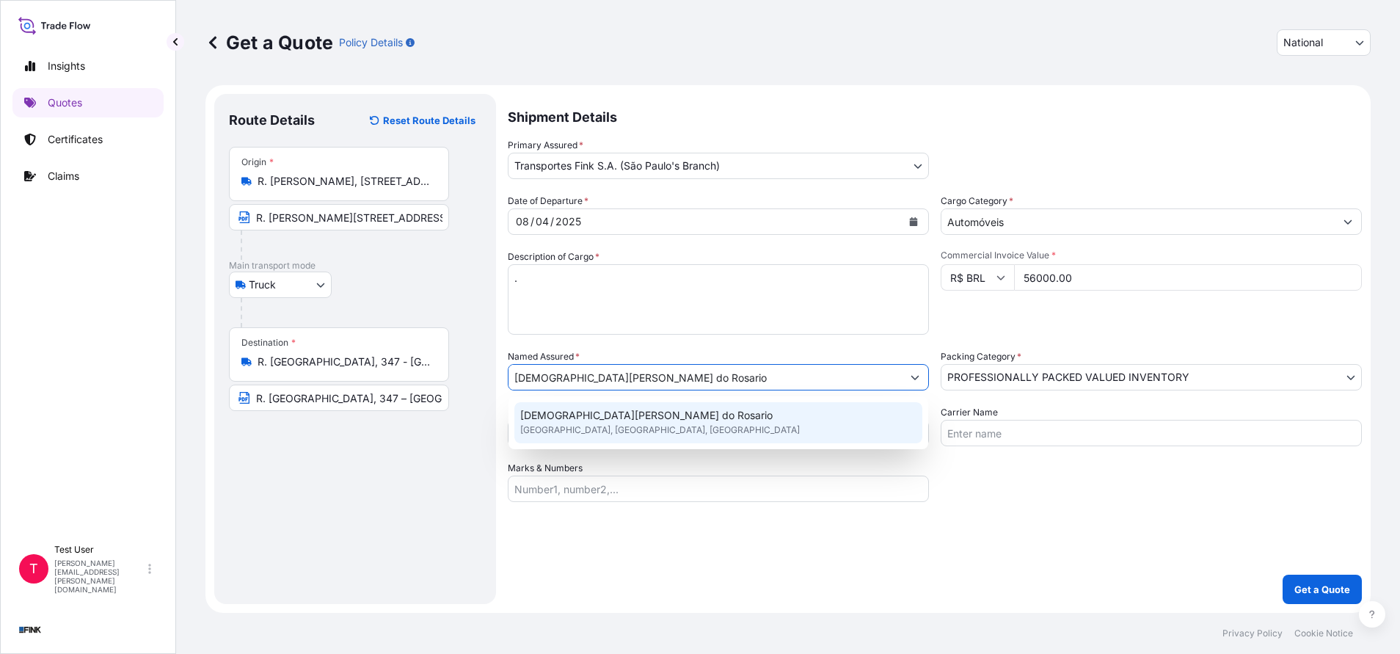
click at [575, 414] on span "[DEMOGRAPHIC_DATA][PERSON_NAME] do Rosario" at bounding box center [646, 415] width 252 height 15
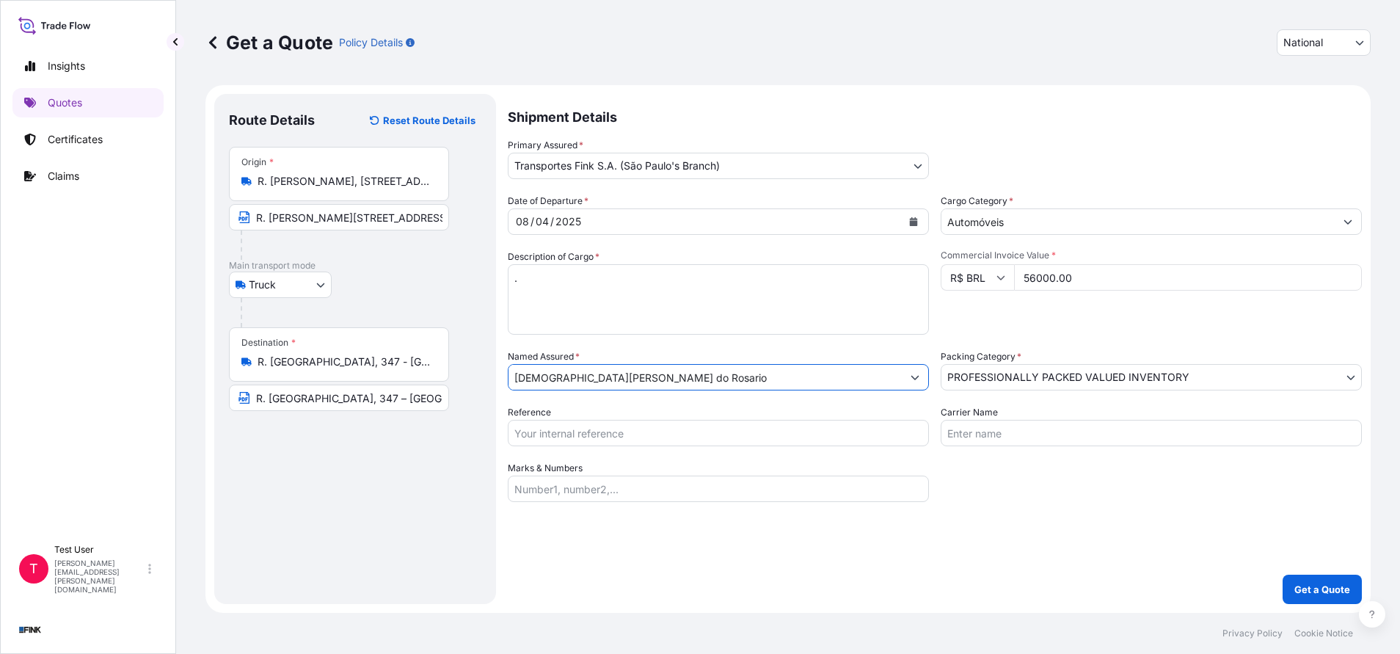
type input "[DEMOGRAPHIC_DATA][PERSON_NAME] do Rosario"
drag, startPoint x: 561, startPoint y: 432, endPoint x: 575, endPoint y: 470, distance: 40.4
click at [561, 432] on input "Reference" at bounding box center [718, 433] width 421 height 26
paste input "24R-0037/25"
type input "24R-0037/25"
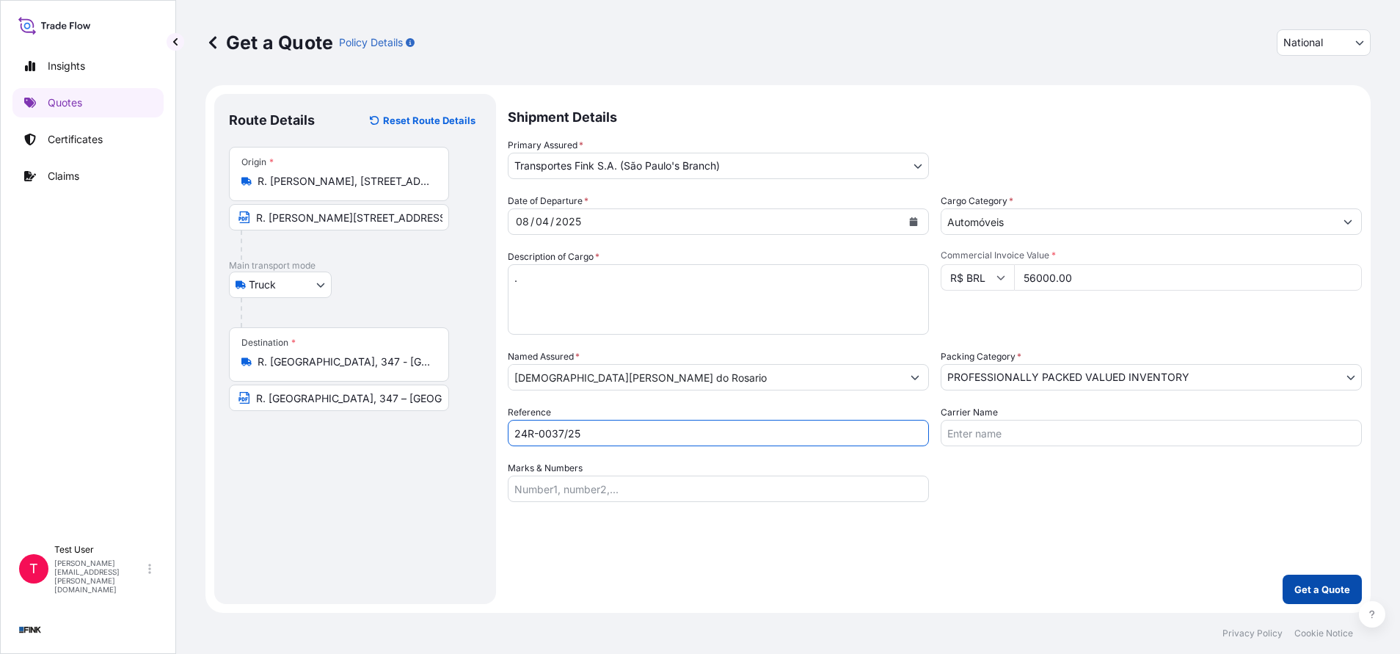
click at [1322, 586] on p "Get a Quote" at bounding box center [1322, 589] width 56 height 15
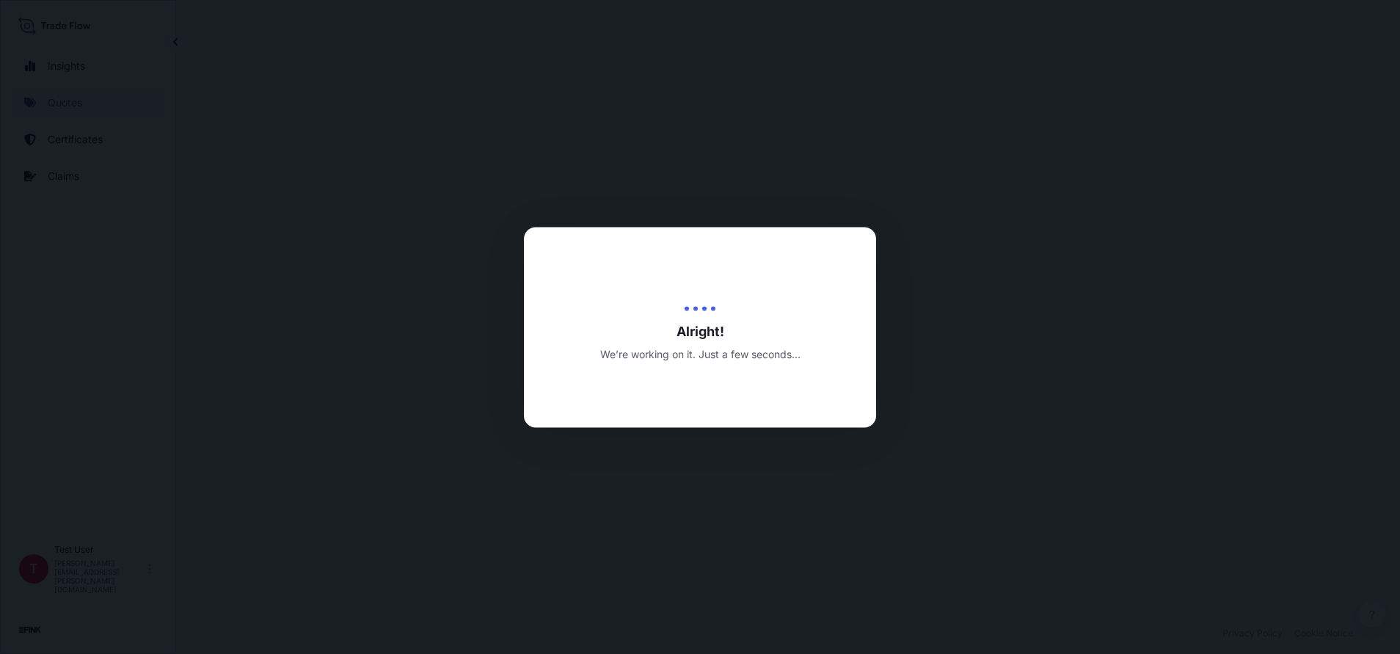
select select "Truck"
select select "31749"
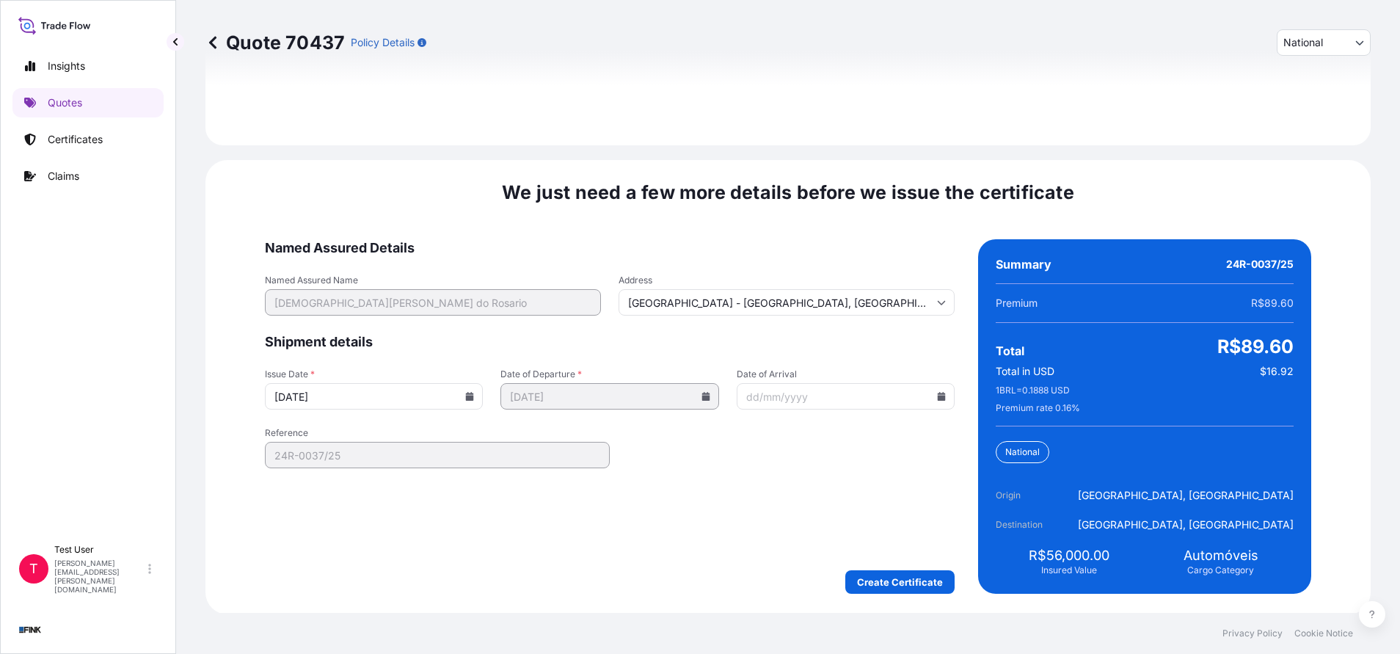
scroll to position [1762, 0]
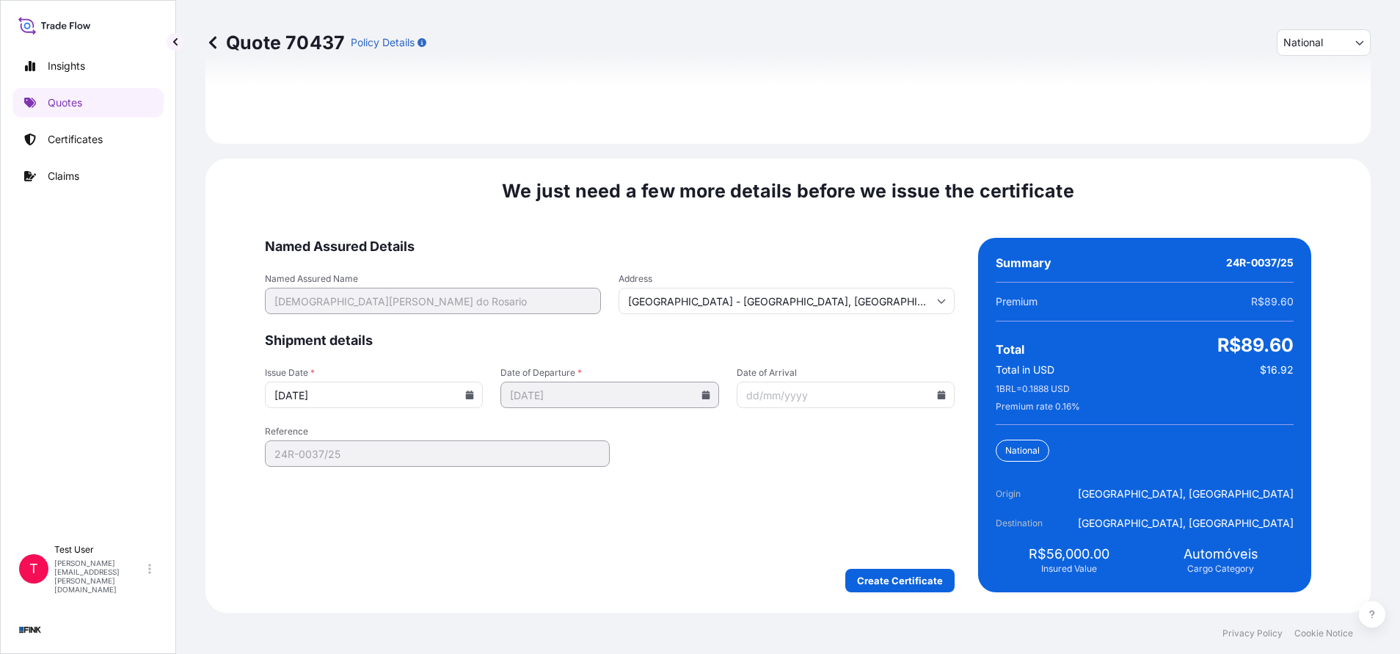
click at [474, 392] on icon at bounding box center [470, 394] width 8 height 9
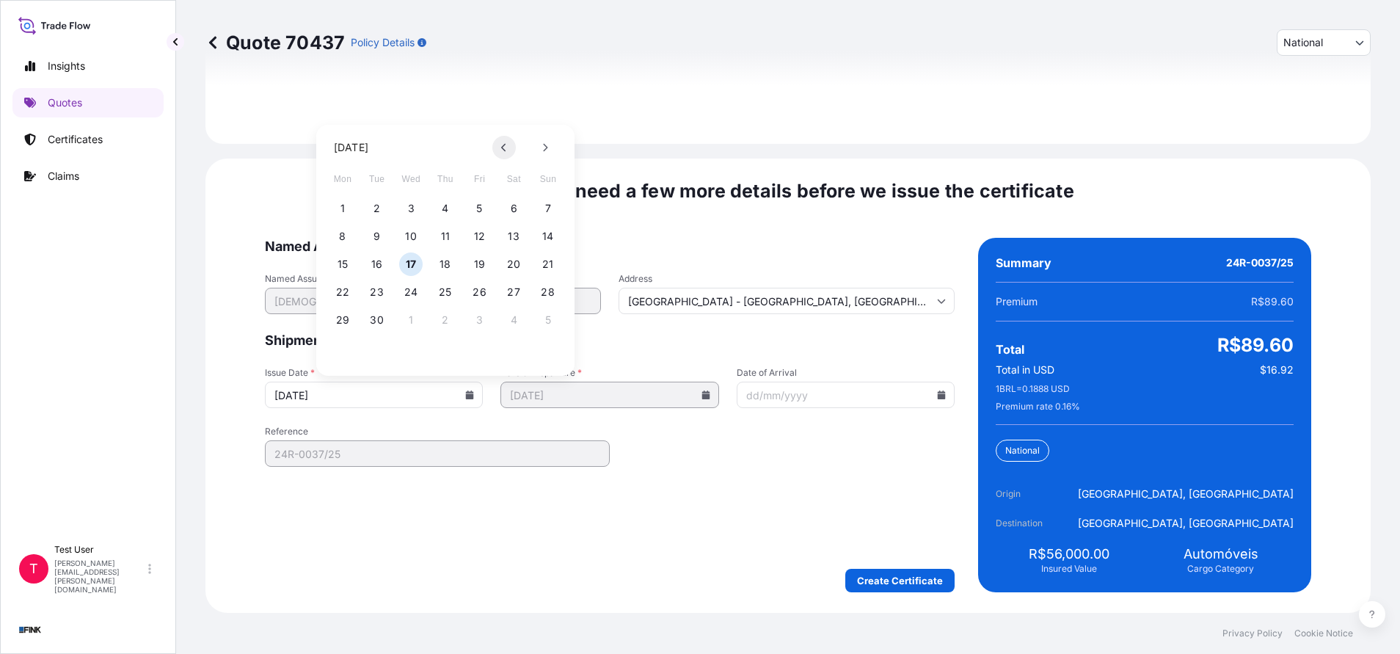
click at [498, 148] on button at bounding box center [503, 147] width 23 height 23
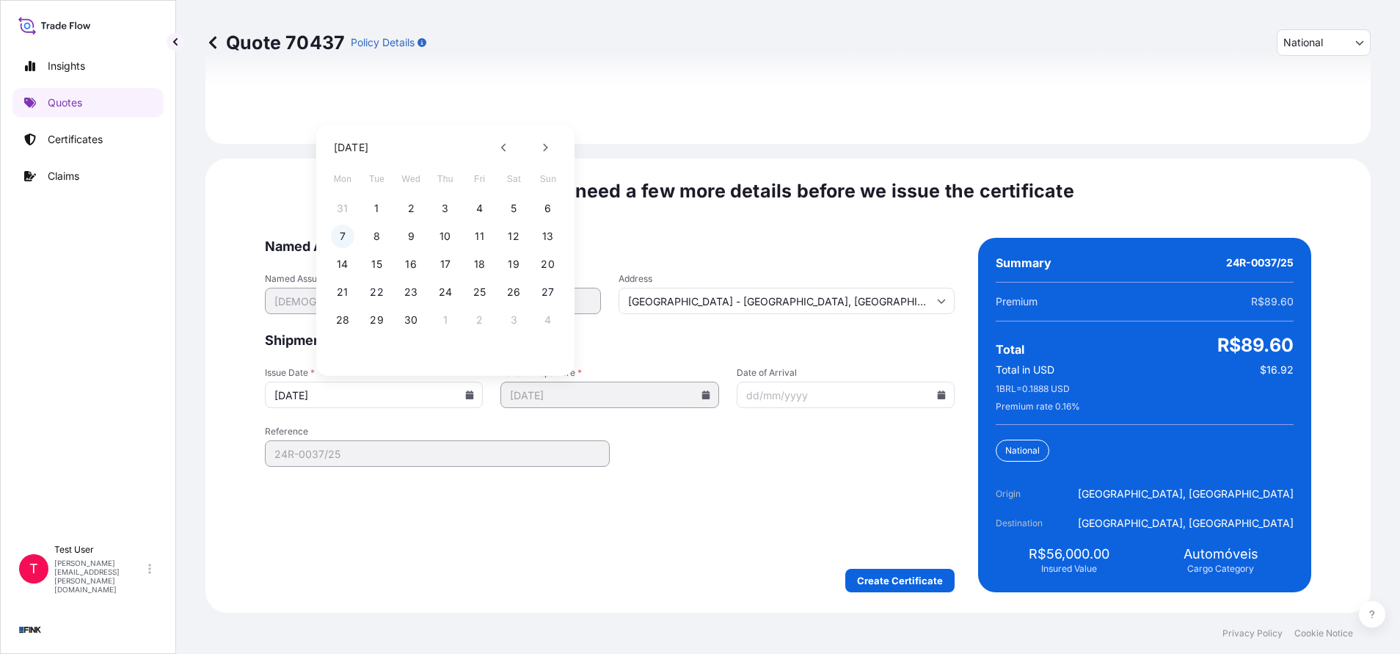
click at [339, 241] on button "7" at bounding box center [342, 236] width 23 height 23
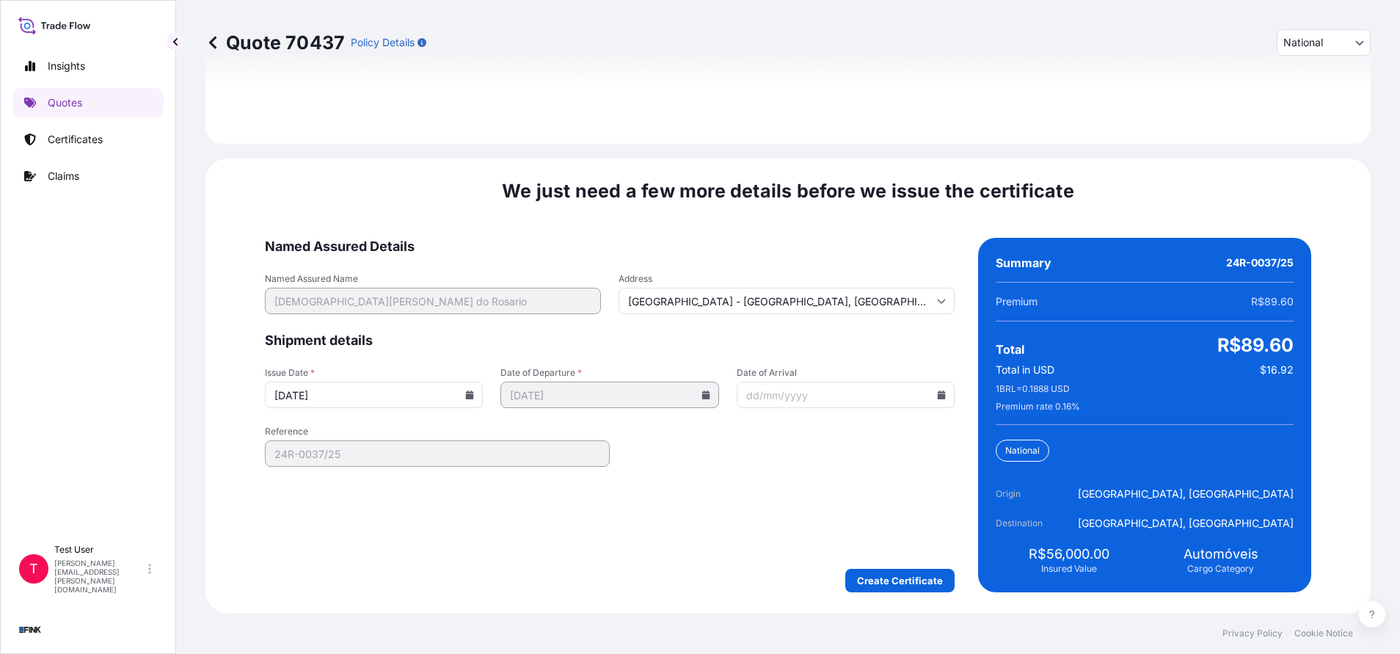
type input "[DATE]"
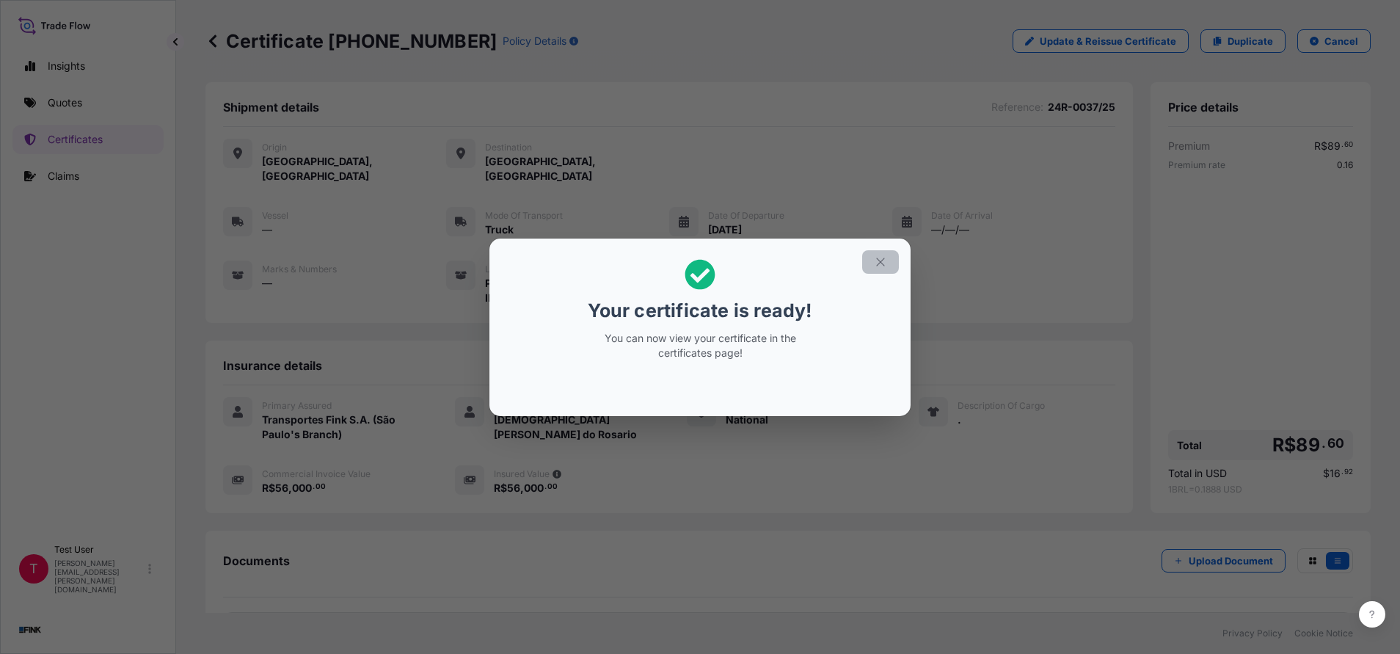
click at [890, 256] on button "button" at bounding box center [880, 261] width 37 height 23
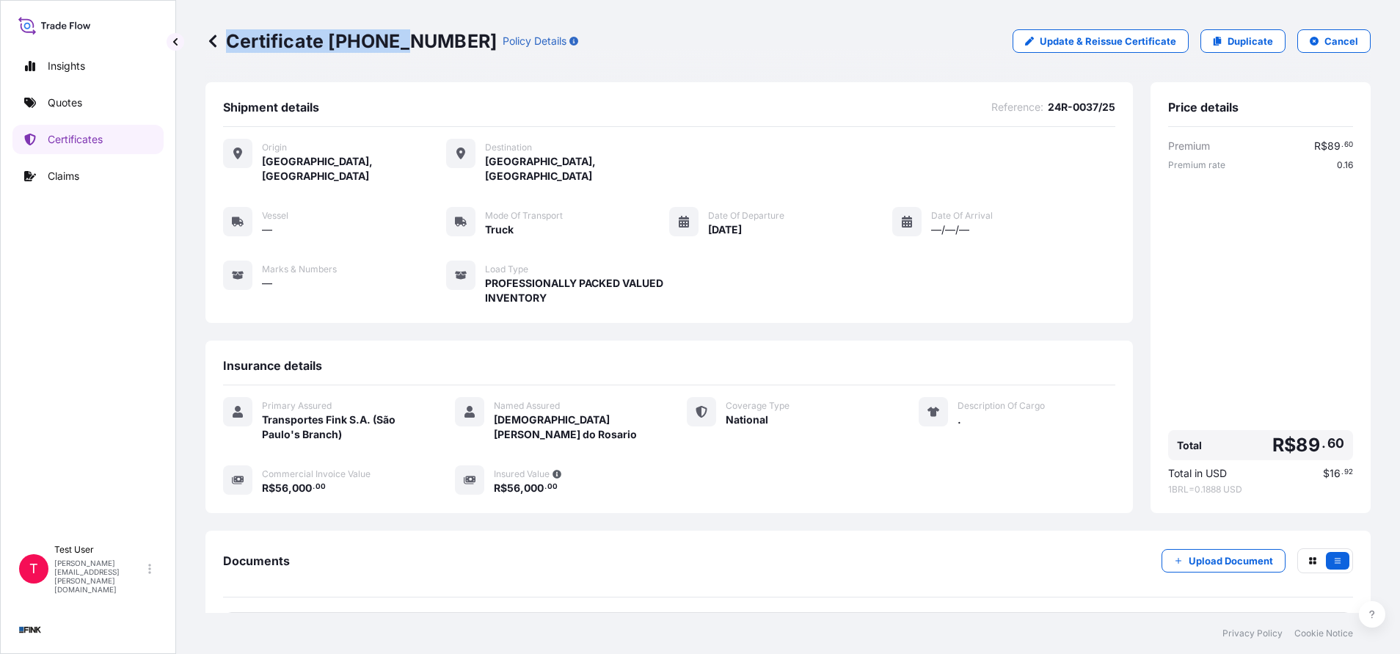
drag, startPoint x: 418, startPoint y: 40, endPoint x: 398, endPoint y: 40, distance: 19.8
click at [398, 40] on div "Certificate [PHONE_NUMBER] Policy Details" at bounding box center [391, 40] width 373 height 23
click at [398, 40] on p "Certificate [PHONE_NUMBER]" at bounding box center [350, 40] width 291 height 23
drag, startPoint x: 418, startPoint y: 43, endPoint x: 401, endPoint y: 41, distance: 17.0
click at [401, 41] on div "Certificate [PHONE_NUMBER] Policy Details" at bounding box center [391, 40] width 373 height 23
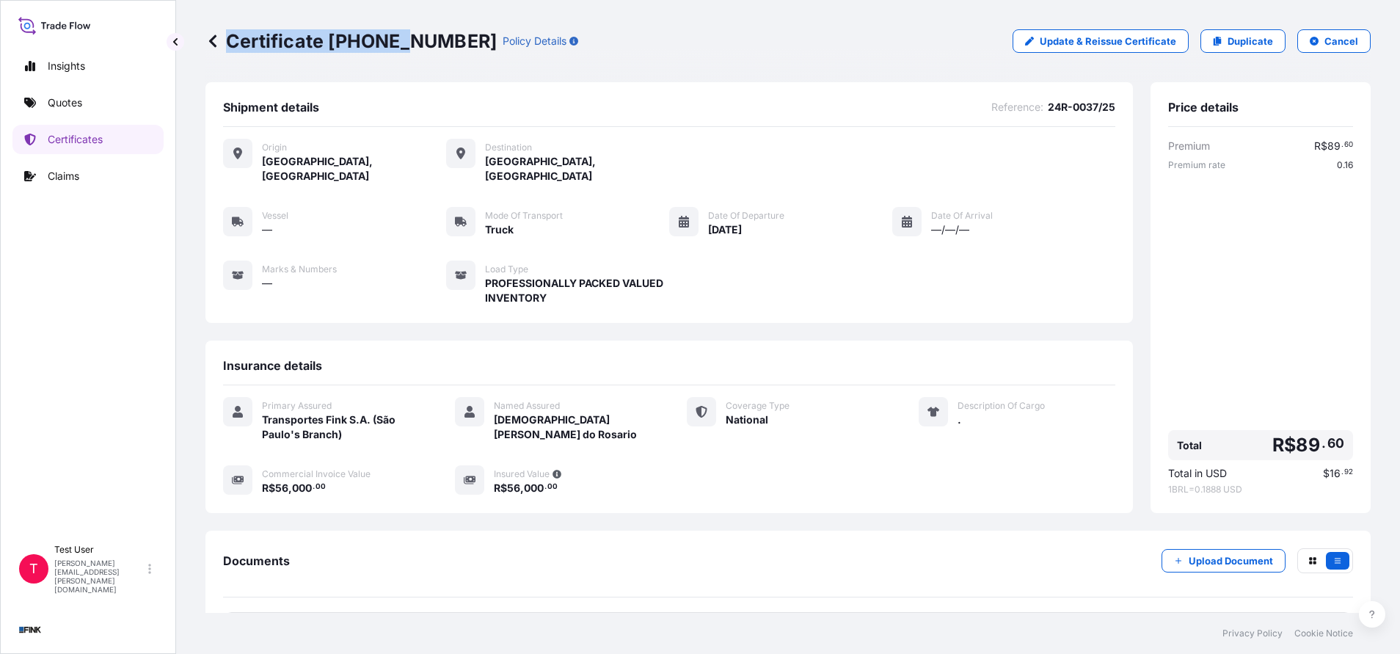
click at [401, 40] on p "Certificate [PHONE_NUMBER]" at bounding box center [350, 40] width 291 height 23
click at [413, 47] on p "Certificate [PHONE_NUMBER]" at bounding box center [350, 40] width 291 height 23
drag, startPoint x: 415, startPoint y: 45, endPoint x: 329, endPoint y: 41, distance: 86.0
click at [329, 41] on p "Certificate [PHONE_NUMBER]" at bounding box center [350, 40] width 291 height 23
copy p "[PHONE_NUMBER]"
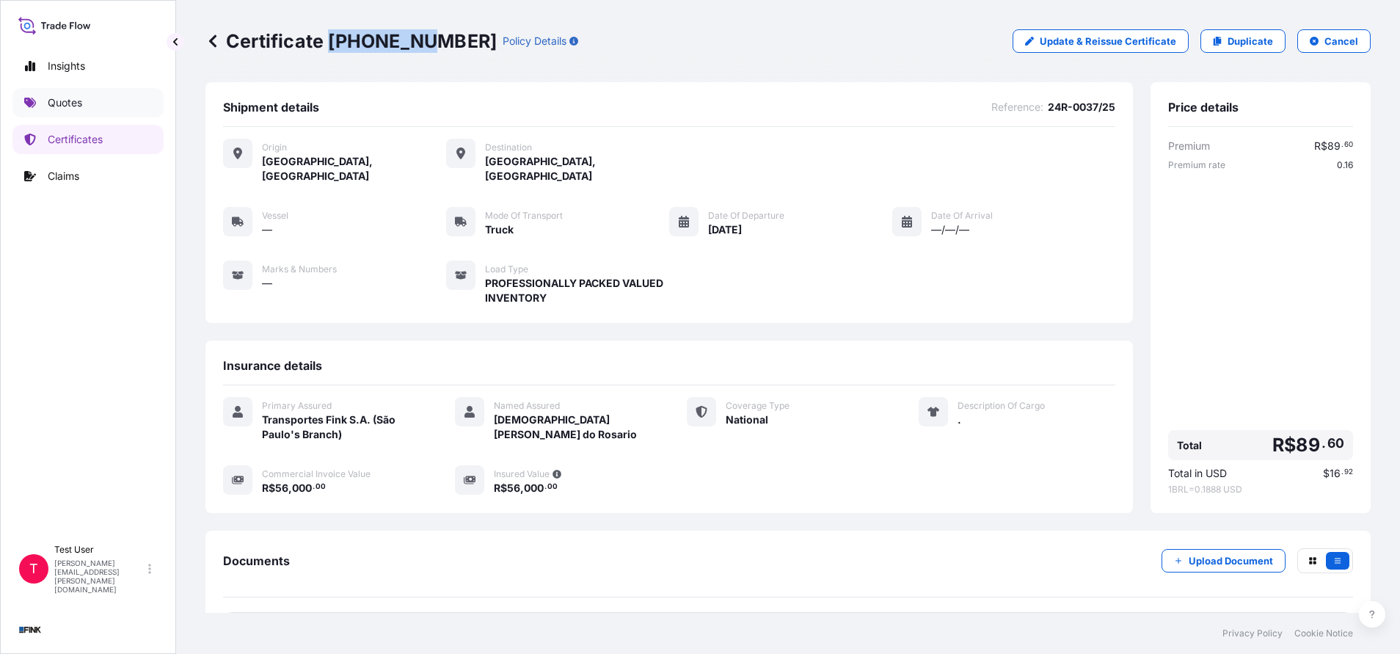
click at [60, 104] on p "Quotes" at bounding box center [65, 102] width 34 height 15
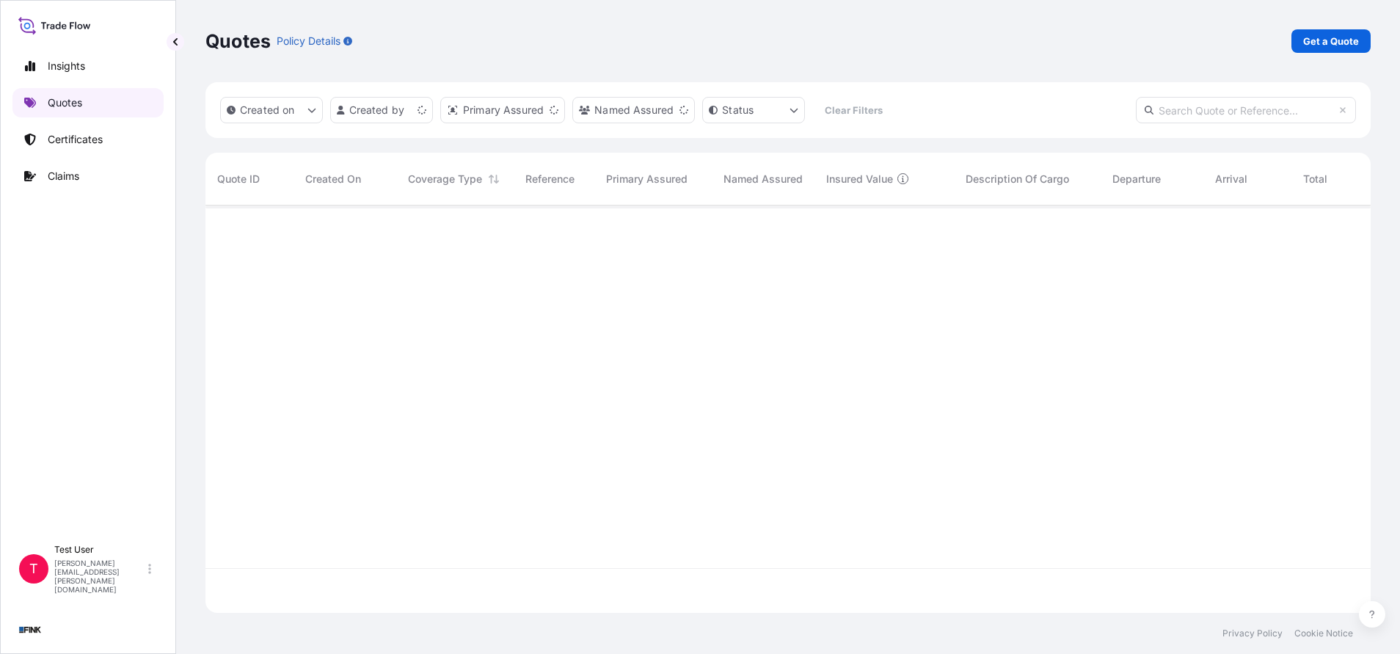
scroll to position [398, 1148]
click at [1334, 51] on link "Get a Quote" at bounding box center [1331, 40] width 79 height 23
select select "international"
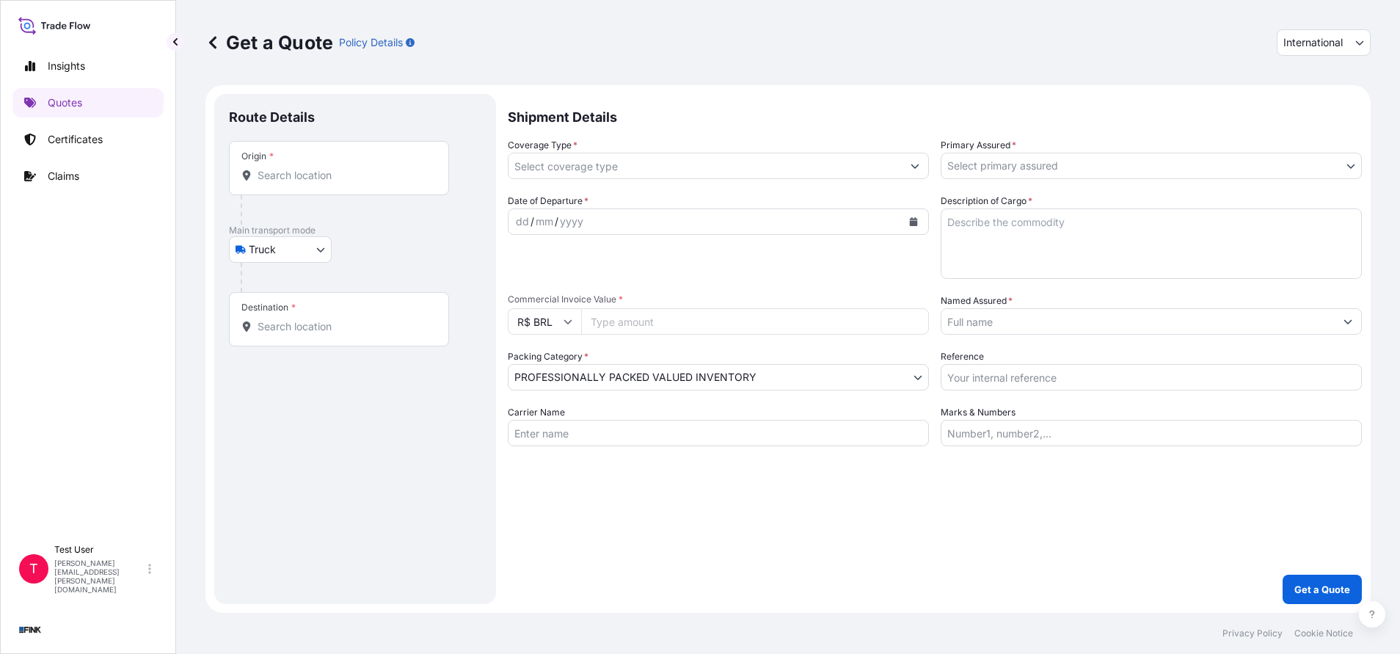
select select "Truck"
select select "11"
click at [376, 183] on div "Origin *" at bounding box center [339, 168] width 220 height 54
click at [376, 183] on input "Origin *" at bounding box center [344, 175] width 173 height 15
paste input "R. [PERSON_NAME][STREET_ADDRESS][PERSON_NAME]"
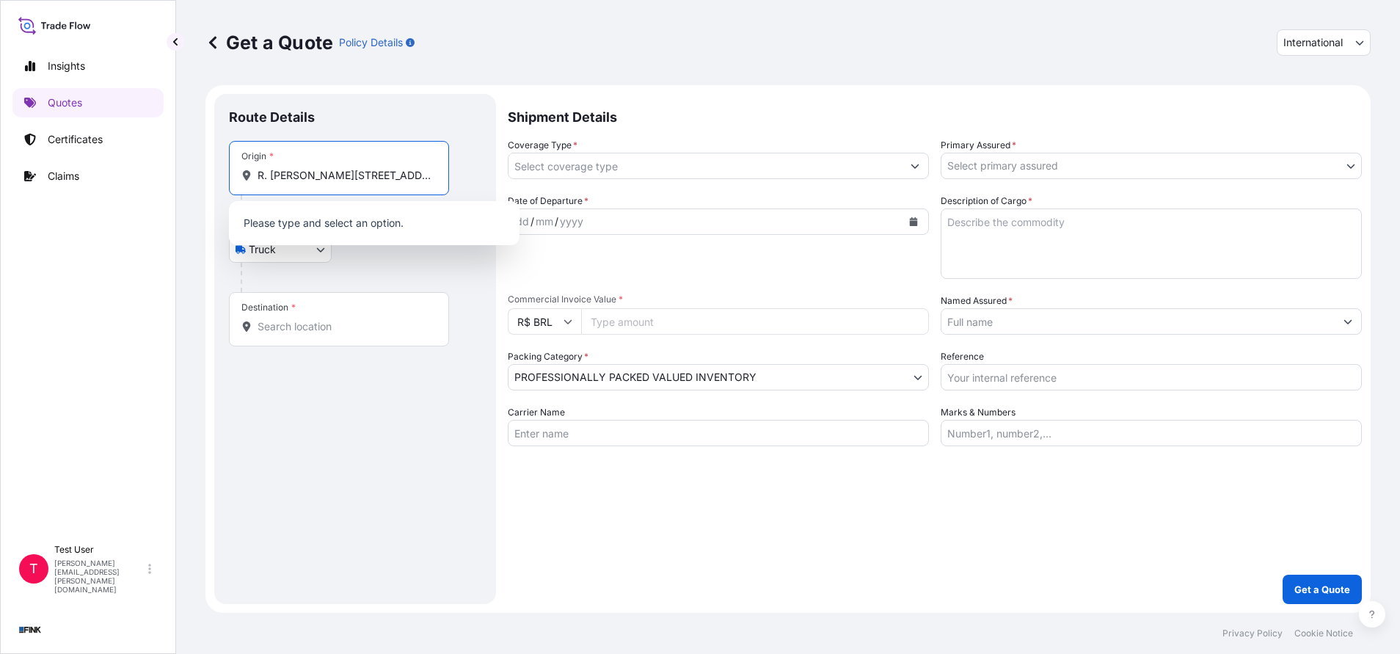
scroll to position [0, 60]
click at [309, 232] on span "R. [PERSON_NAME], [STREET_ADDRESS]" at bounding box center [379, 224] width 200 height 15
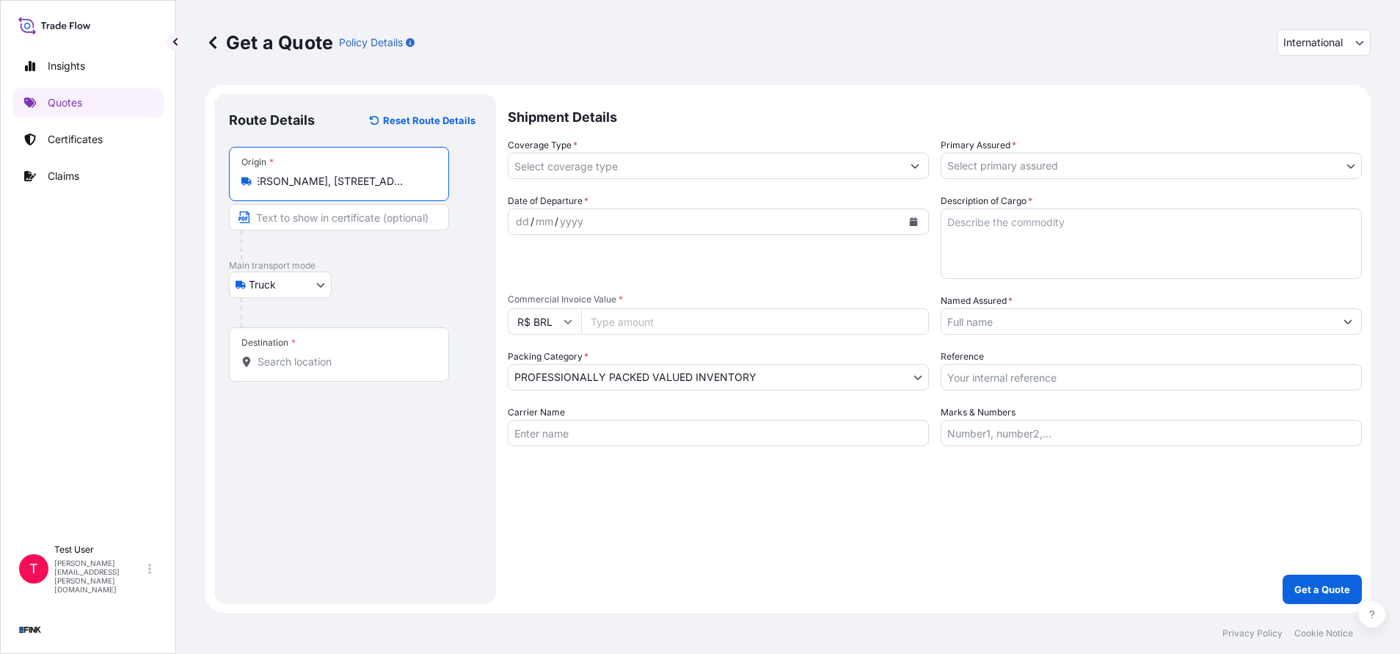
type input "R. [PERSON_NAME], [STREET_ADDRESS]"
click at [309, 223] on input "Text to appear on certificate" at bounding box center [341, 217] width 225 height 26
paste input "R. [PERSON_NAME][STREET_ADDRESS][PERSON_NAME]"
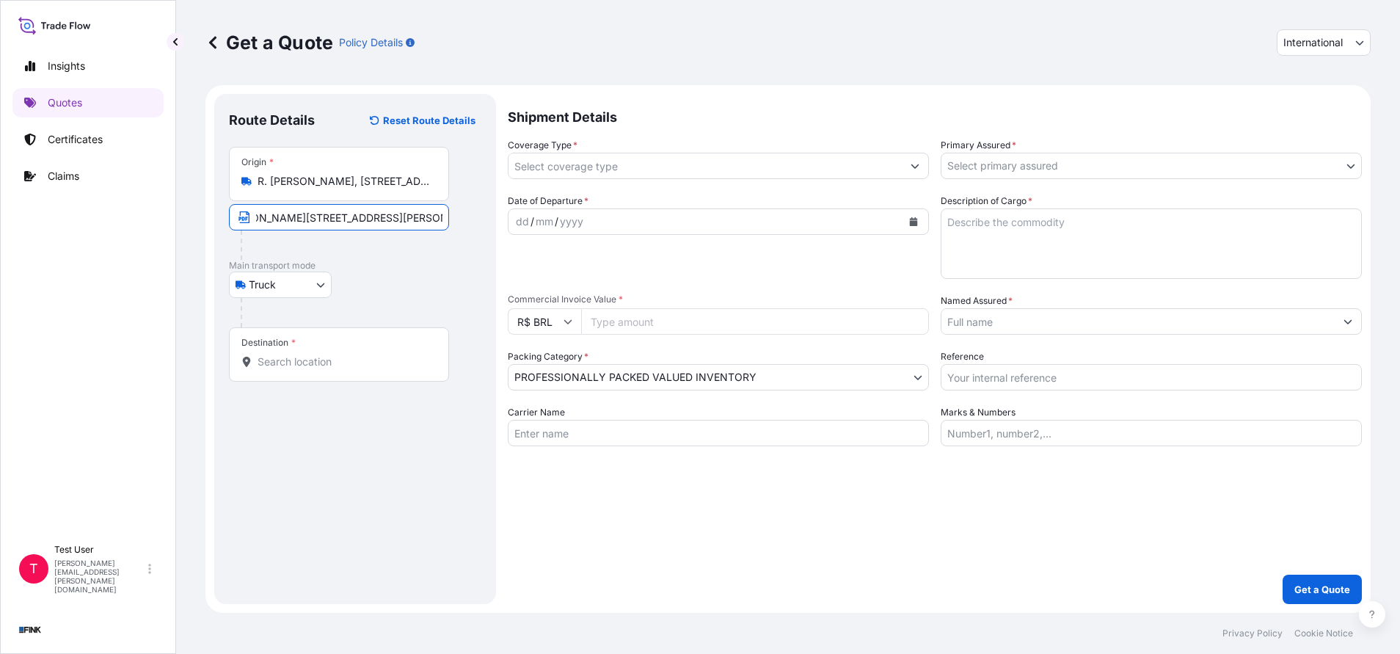
type input "R. [PERSON_NAME][STREET_ADDRESS][PERSON_NAME]"
click at [284, 373] on div "Destination *" at bounding box center [339, 354] width 220 height 54
click at [284, 369] on input "Destination *" at bounding box center [344, 361] width 173 height 15
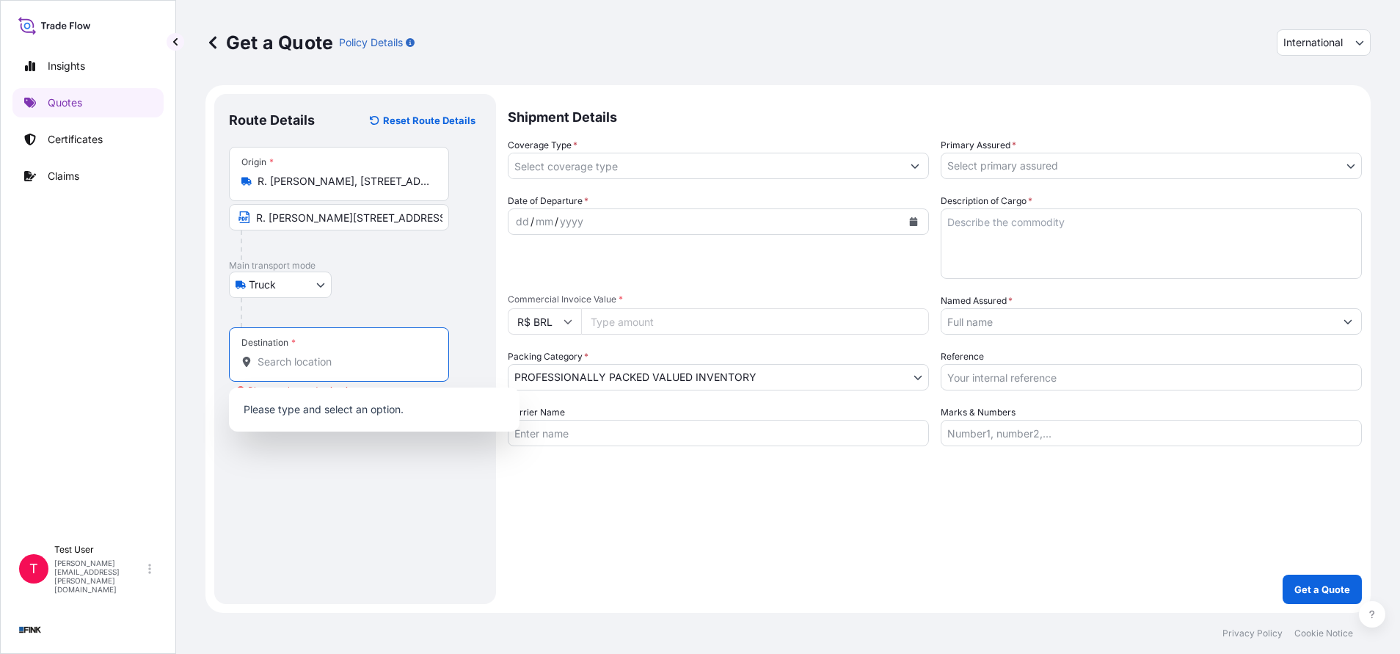
click at [382, 364] on input "Destination * Please select a destination" at bounding box center [344, 361] width 173 height 15
paste input "R. [STREET_ADDRESS]"
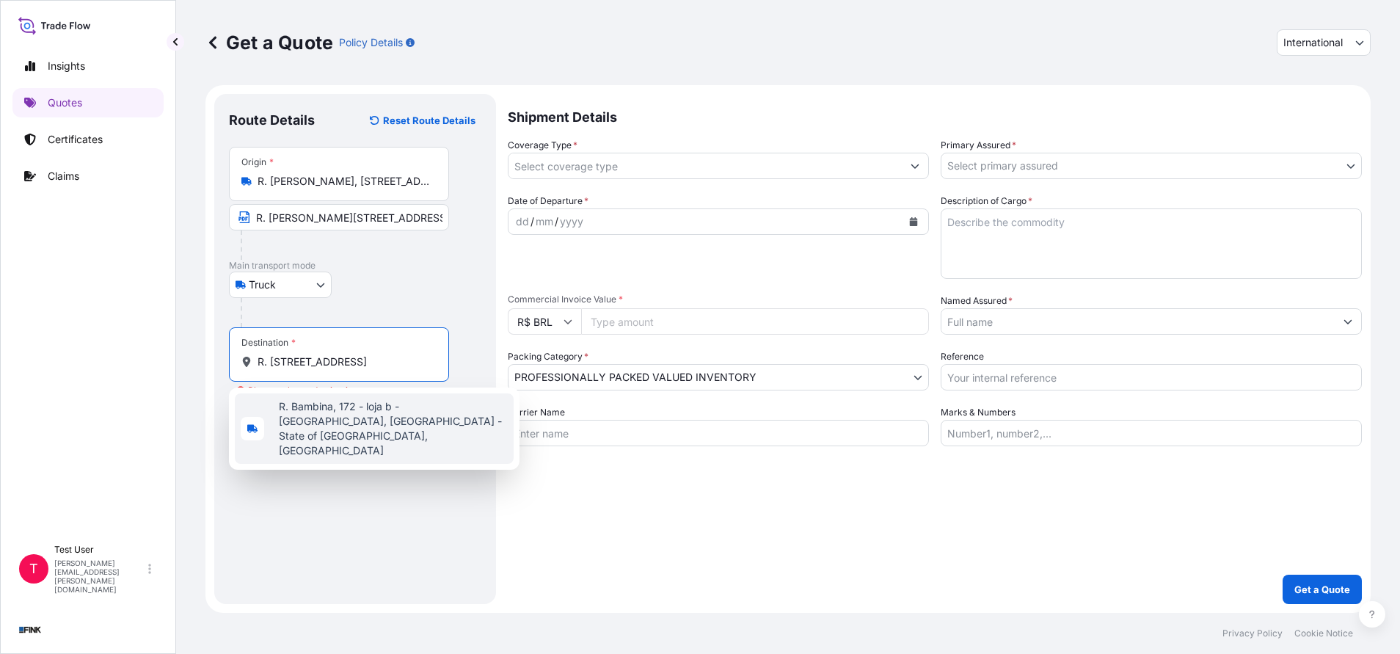
click at [363, 409] on span "R. Bambina, 172 - loja b - [GEOGRAPHIC_DATA], [GEOGRAPHIC_DATA] - State of [GEO…" at bounding box center [393, 428] width 229 height 59
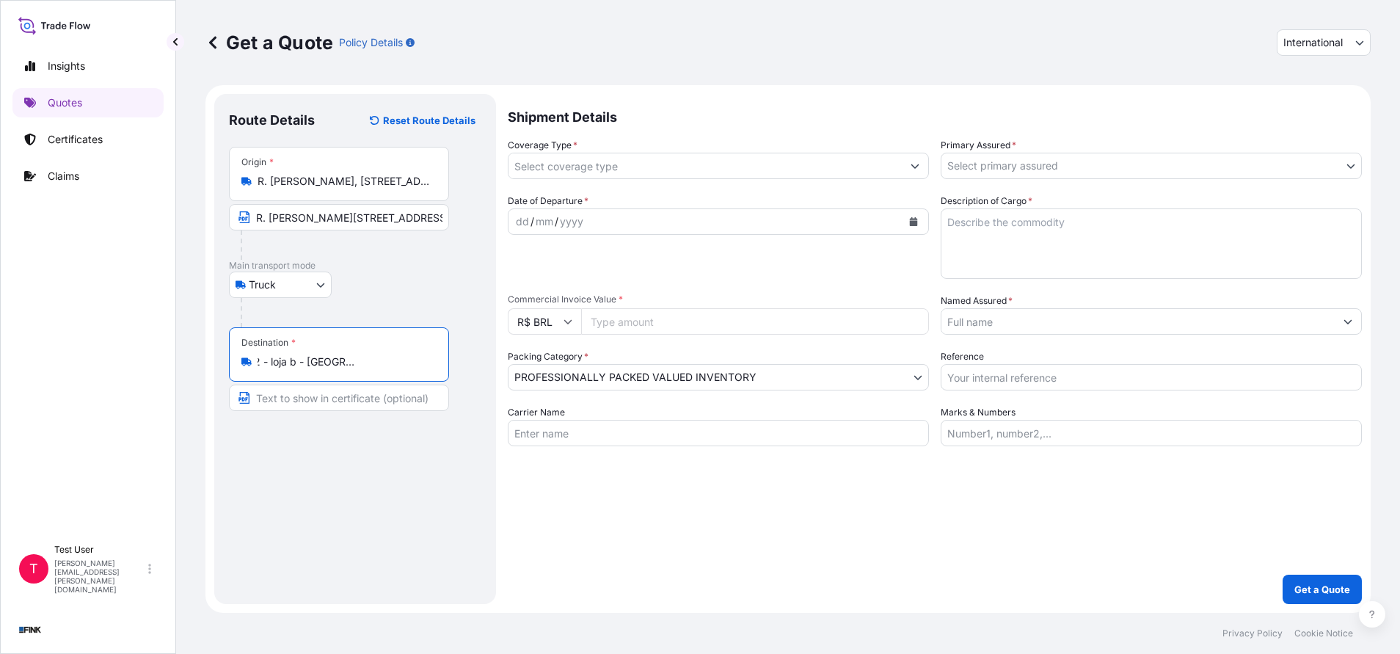
type input "R. Bambina, 172 - loja b - [GEOGRAPHIC_DATA], [GEOGRAPHIC_DATA] - State of [GEO…"
click at [357, 402] on input "Text to appear on certificate" at bounding box center [341, 398] width 225 height 26
paste input "R. [STREET_ADDRESS]"
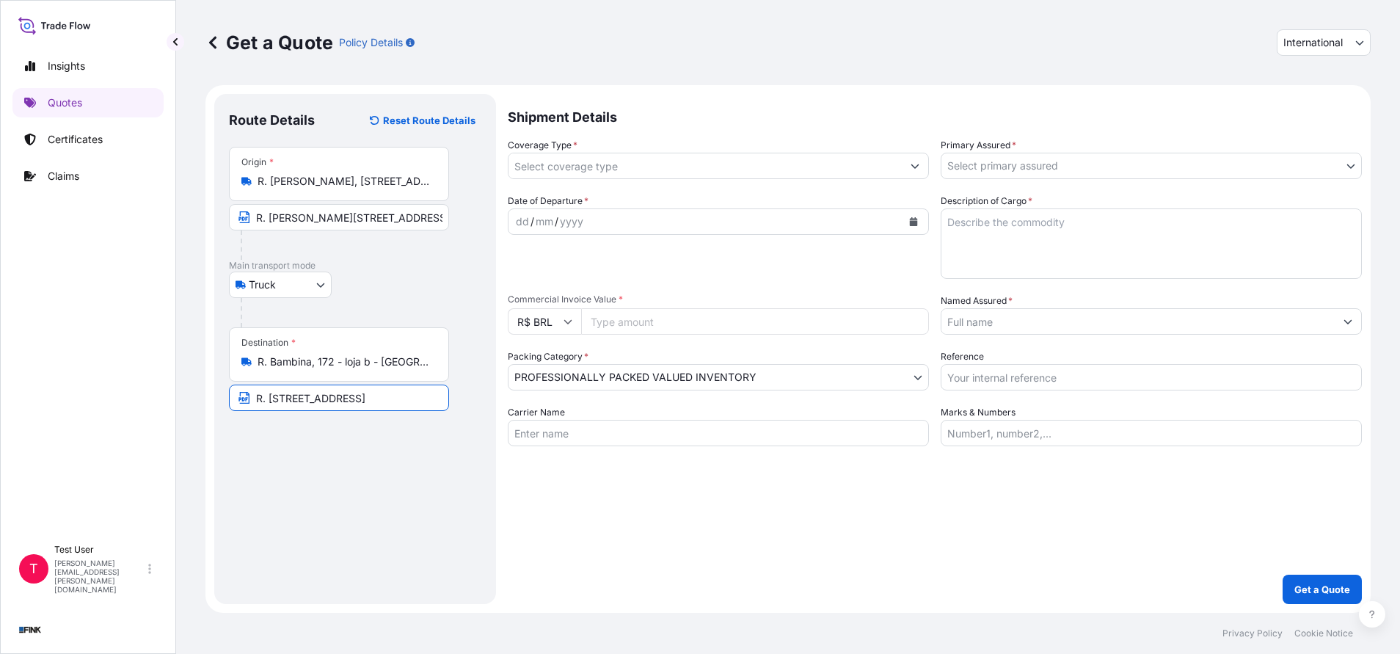
type input "R. [STREET_ADDRESS]"
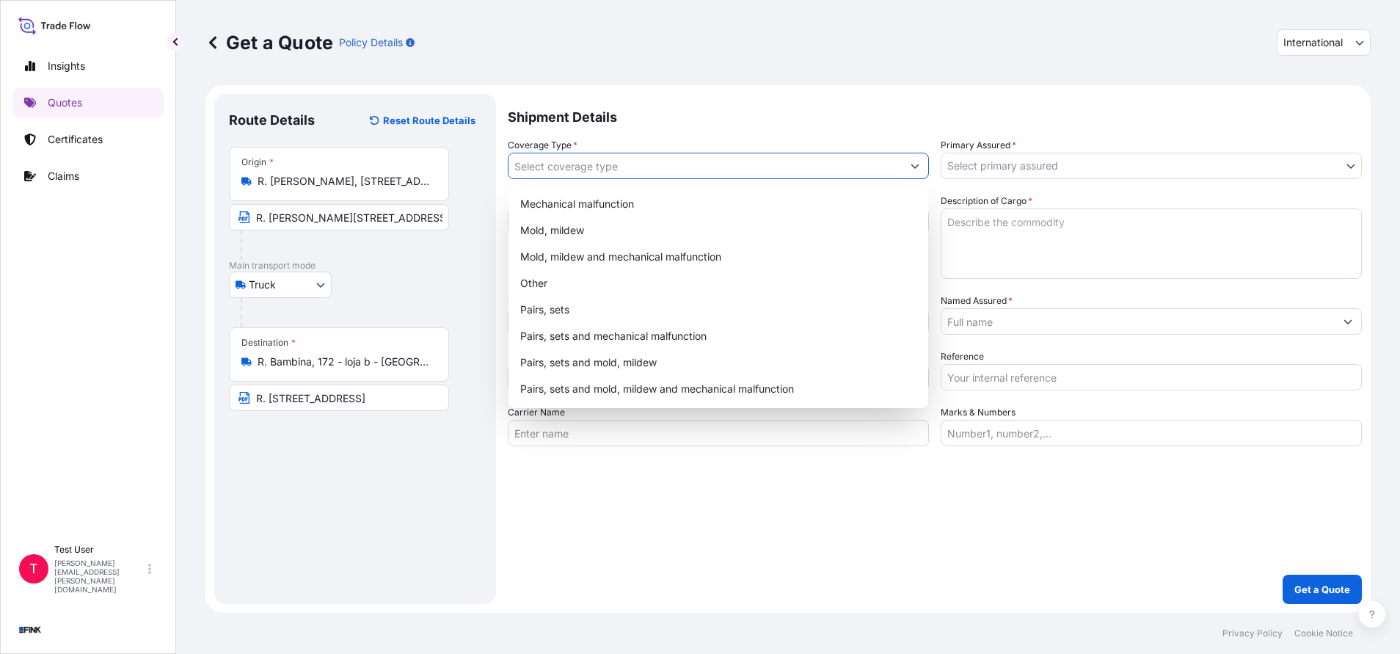
click at [914, 168] on icon "Show suggestions" at bounding box center [915, 166] width 8 height 4
click at [802, 140] on div "Coverage Type *" at bounding box center [718, 158] width 421 height 41
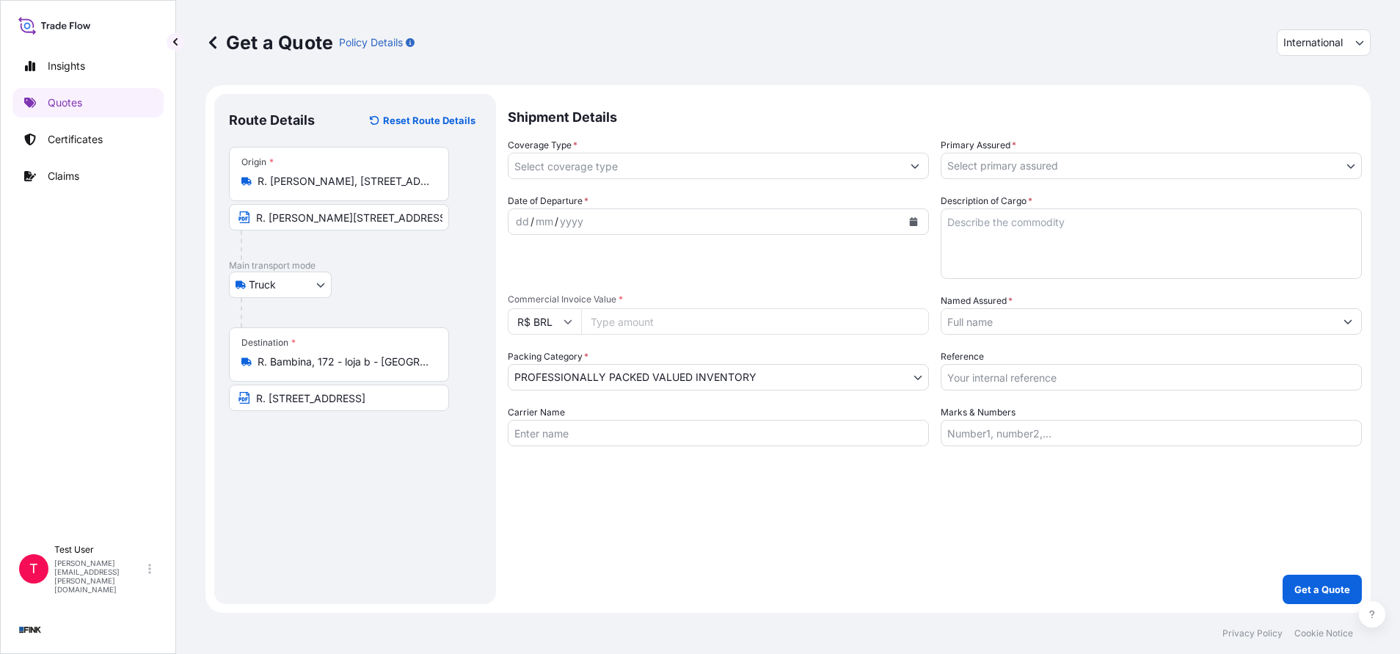
click at [1322, 43] on span "International" at bounding box center [1312, 42] width 59 height 15
click at [1308, 102] on div "National" at bounding box center [1324, 107] width 82 height 26
select select "Truck"
select select "11"
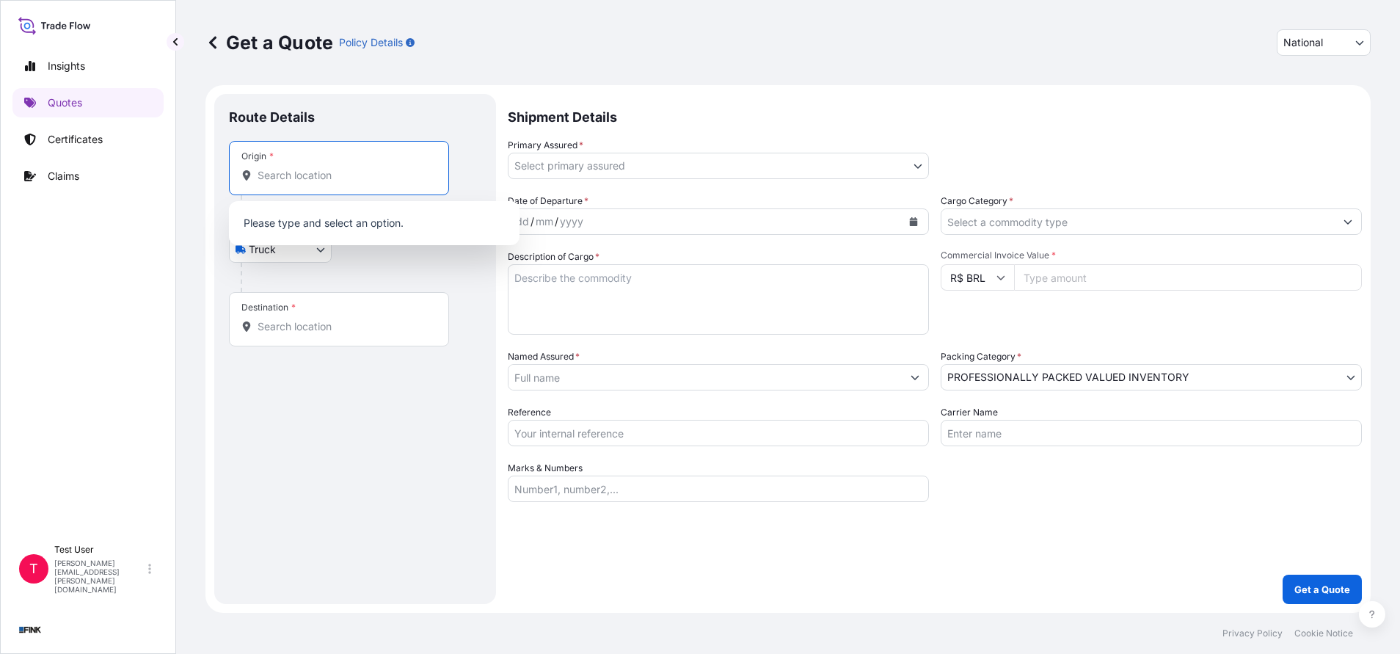
click at [299, 181] on input "Origin *" at bounding box center [344, 175] width 173 height 15
click at [347, 175] on input "Origin * Please select an origin" at bounding box center [344, 175] width 173 height 15
paste input "R. [PERSON_NAME][STREET_ADDRESS][PERSON_NAME]"
click at [324, 217] on span "R. [PERSON_NAME], [STREET_ADDRESS]" at bounding box center [379, 224] width 200 height 15
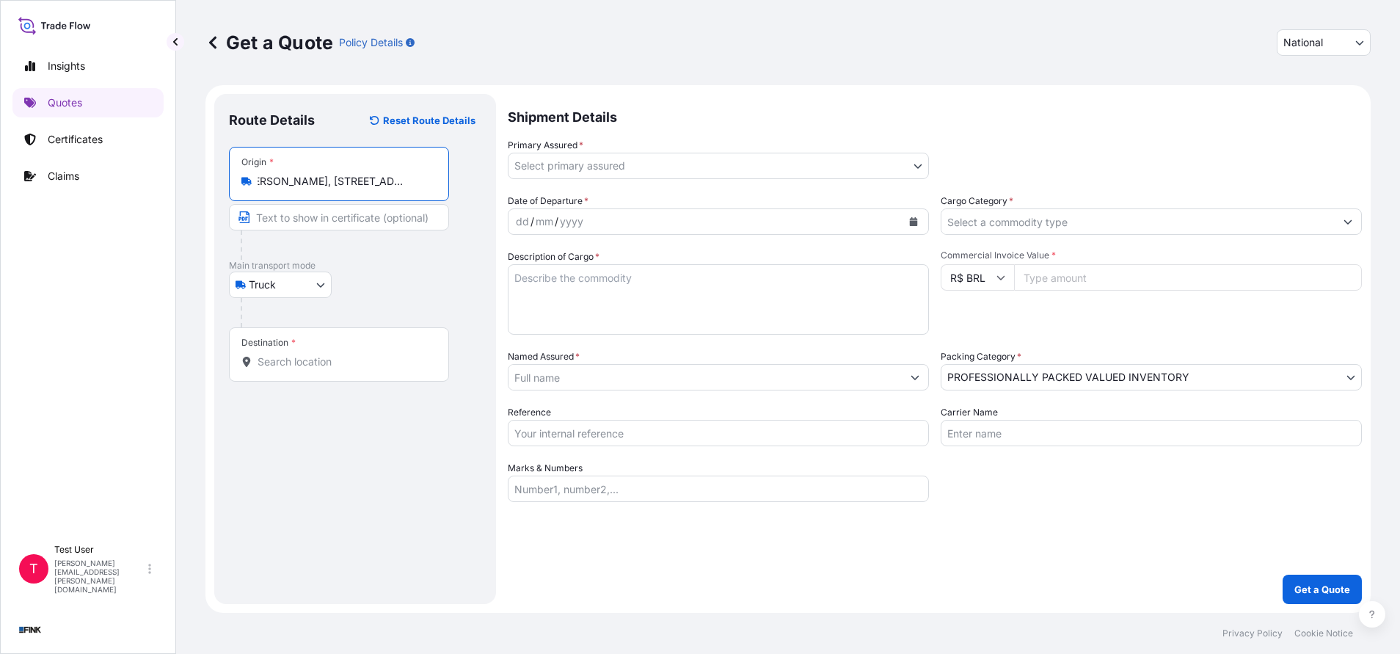
type input "R. [PERSON_NAME], [STREET_ADDRESS]"
click at [324, 217] on input "Text to appear on certificate" at bounding box center [339, 217] width 220 height 26
paste input "R. [PERSON_NAME][STREET_ADDRESS][PERSON_NAME]"
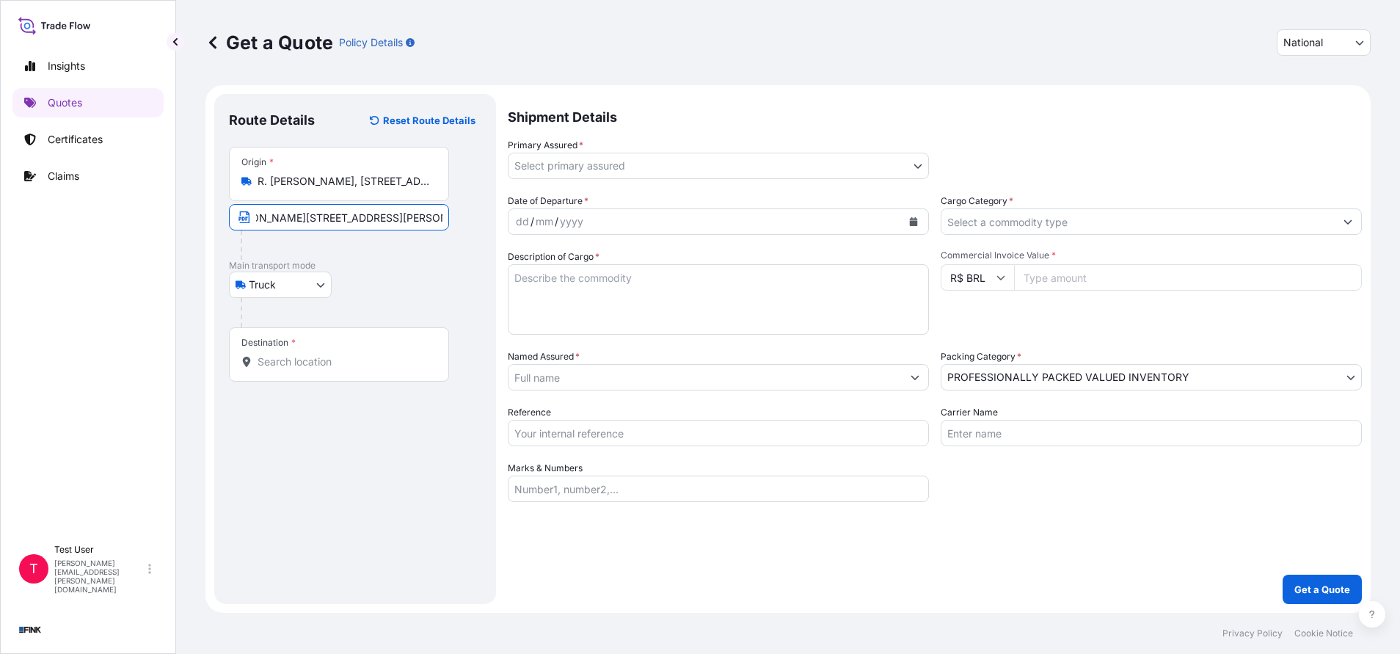
type input "R. [PERSON_NAME][STREET_ADDRESS][PERSON_NAME]"
click at [312, 354] on div "Destination *" at bounding box center [339, 354] width 220 height 54
click at [312, 354] on input "Destination *" at bounding box center [344, 361] width 173 height 15
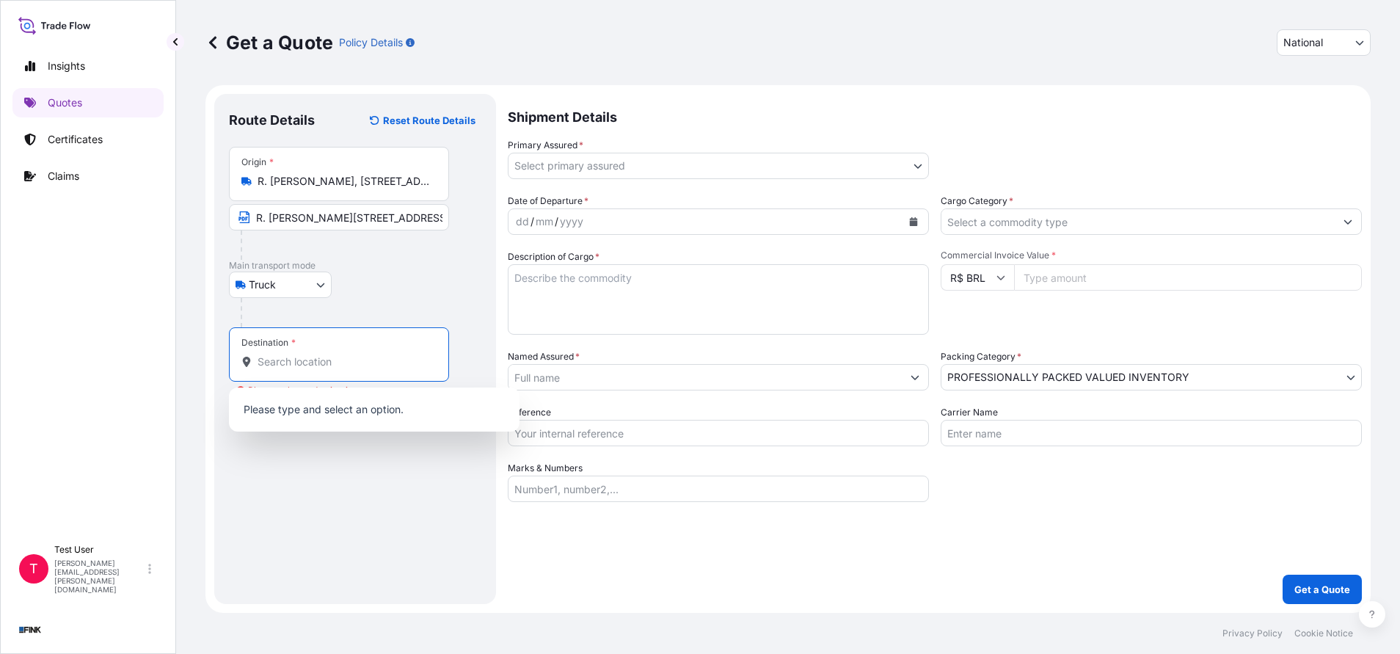
paste input "R. [STREET_ADDRESS]"
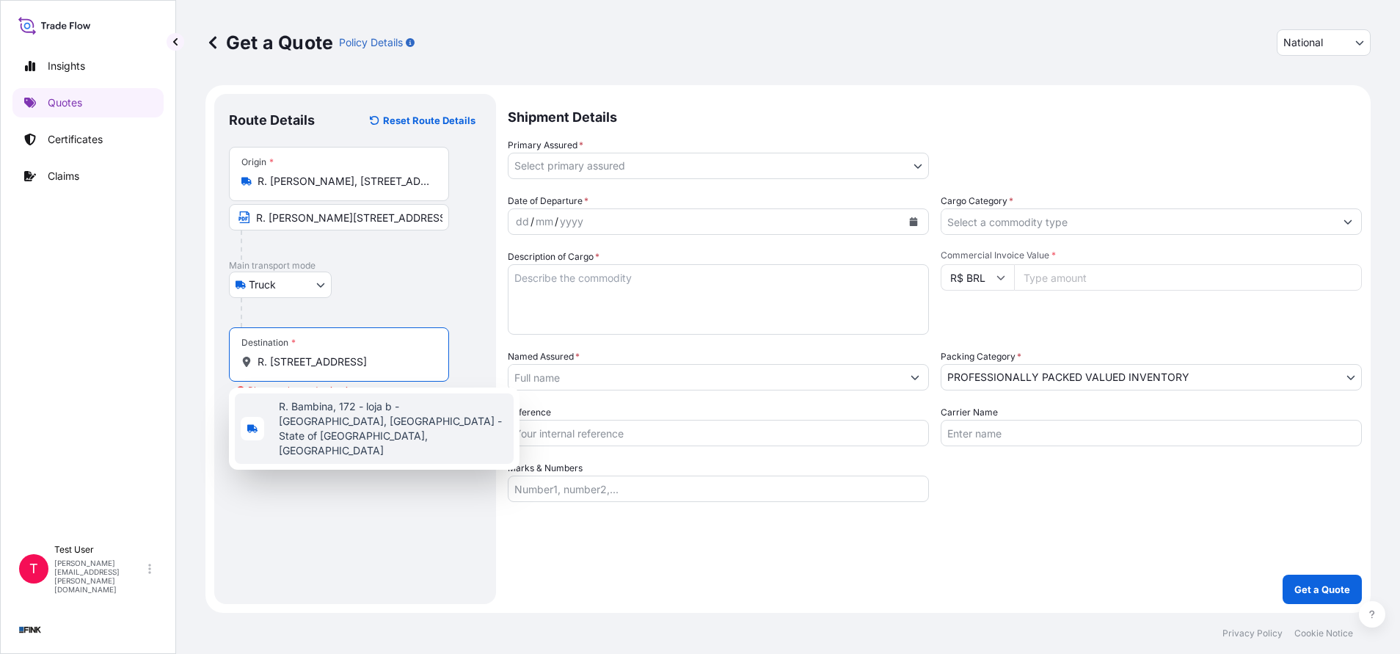
click at [316, 410] on span "R. Bambina, 172 - loja b - [GEOGRAPHIC_DATA], [GEOGRAPHIC_DATA] - State of [GEO…" at bounding box center [393, 428] width 229 height 59
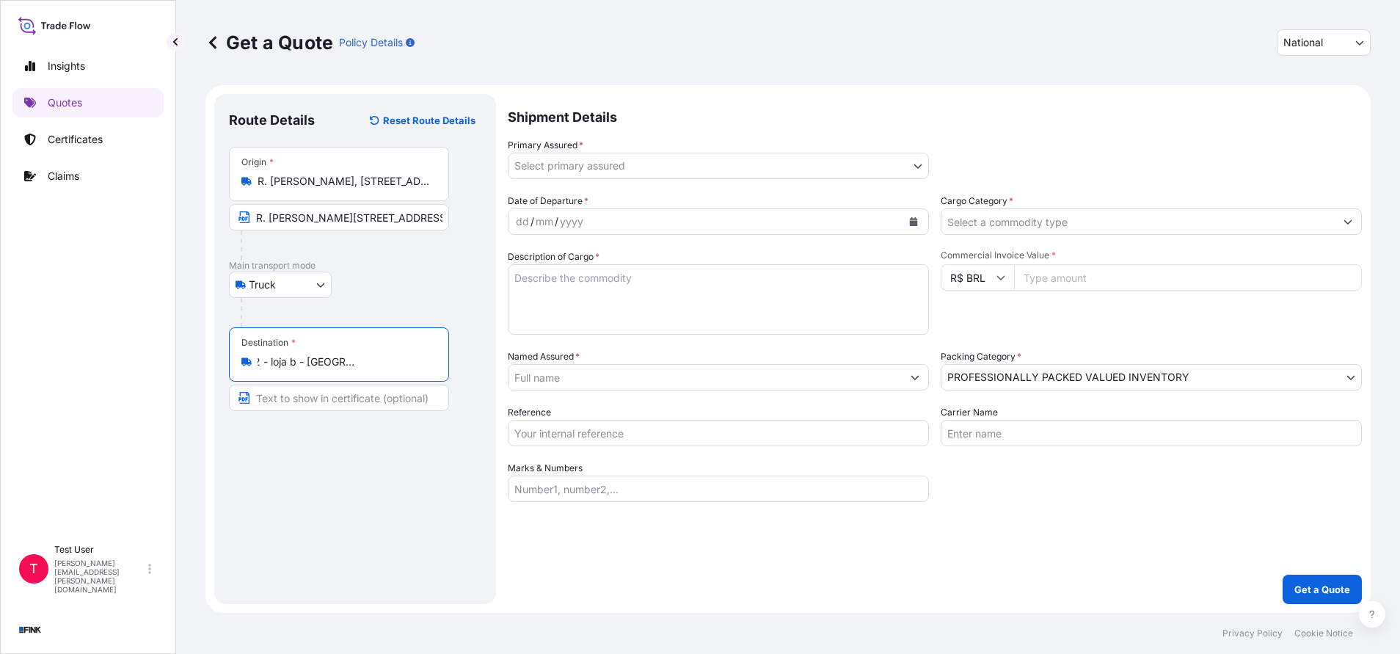
type input "R. Bambina, 172 - loja b - [GEOGRAPHIC_DATA], [GEOGRAPHIC_DATA] - State of [GEO…"
click at [312, 402] on input "Text to appear on certificate" at bounding box center [339, 398] width 220 height 26
paste input "R. [STREET_ADDRESS]"
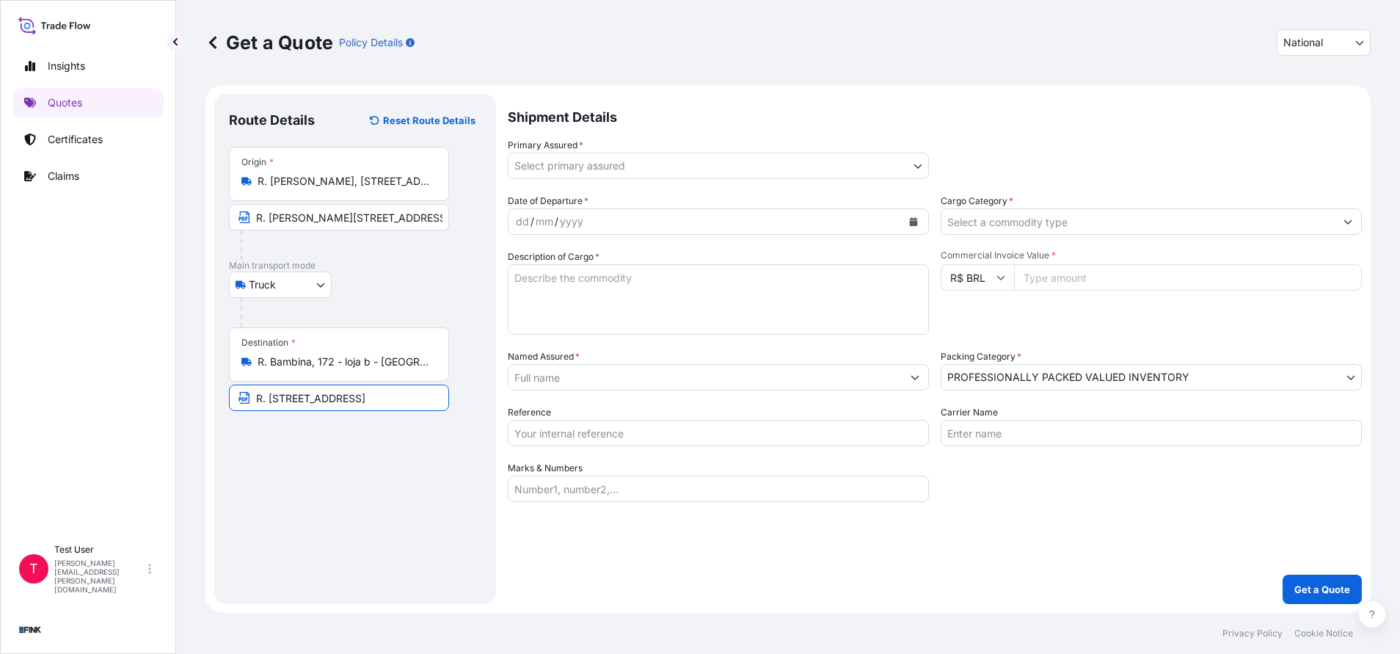
type input "R. [STREET_ADDRESS]"
click at [749, 172] on body "0 options available. 1 option available. Insights Quotes Certificates Claims T …" at bounding box center [700, 327] width 1400 height 654
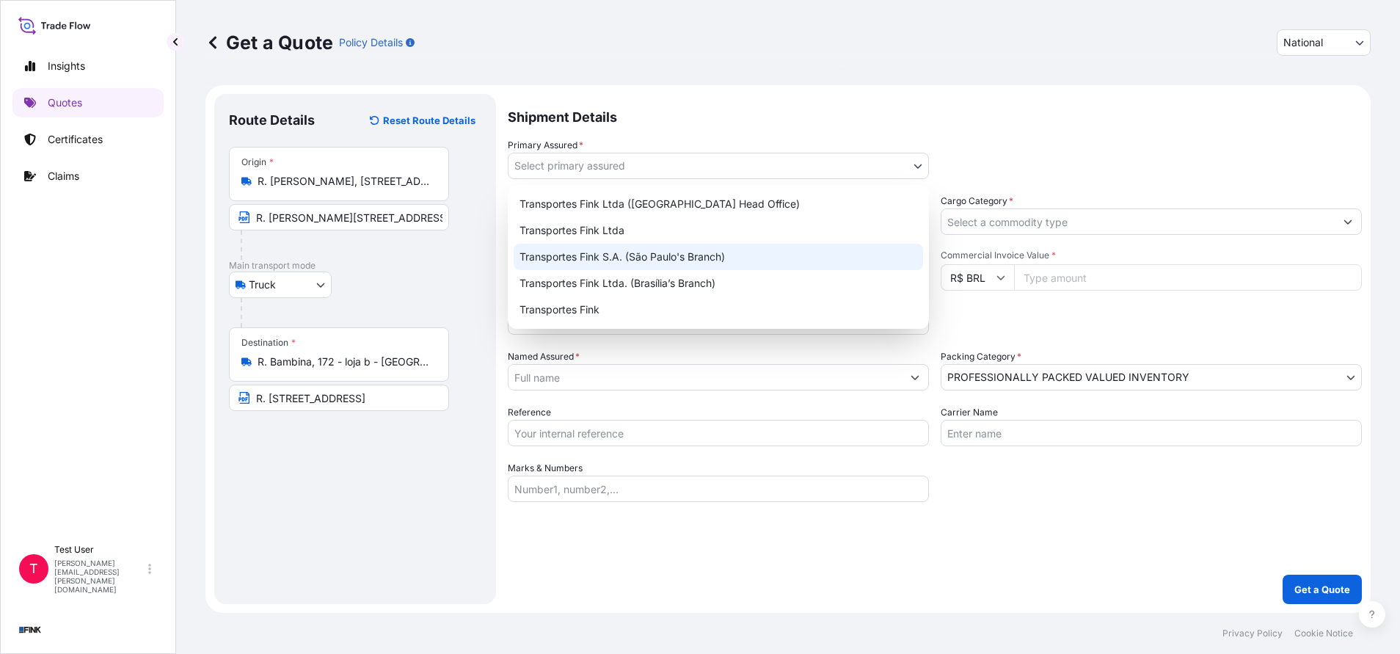
click at [678, 261] on div "Transportes Fink S.A. (São Paulo's Branch)" at bounding box center [718, 257] width 409 height 26
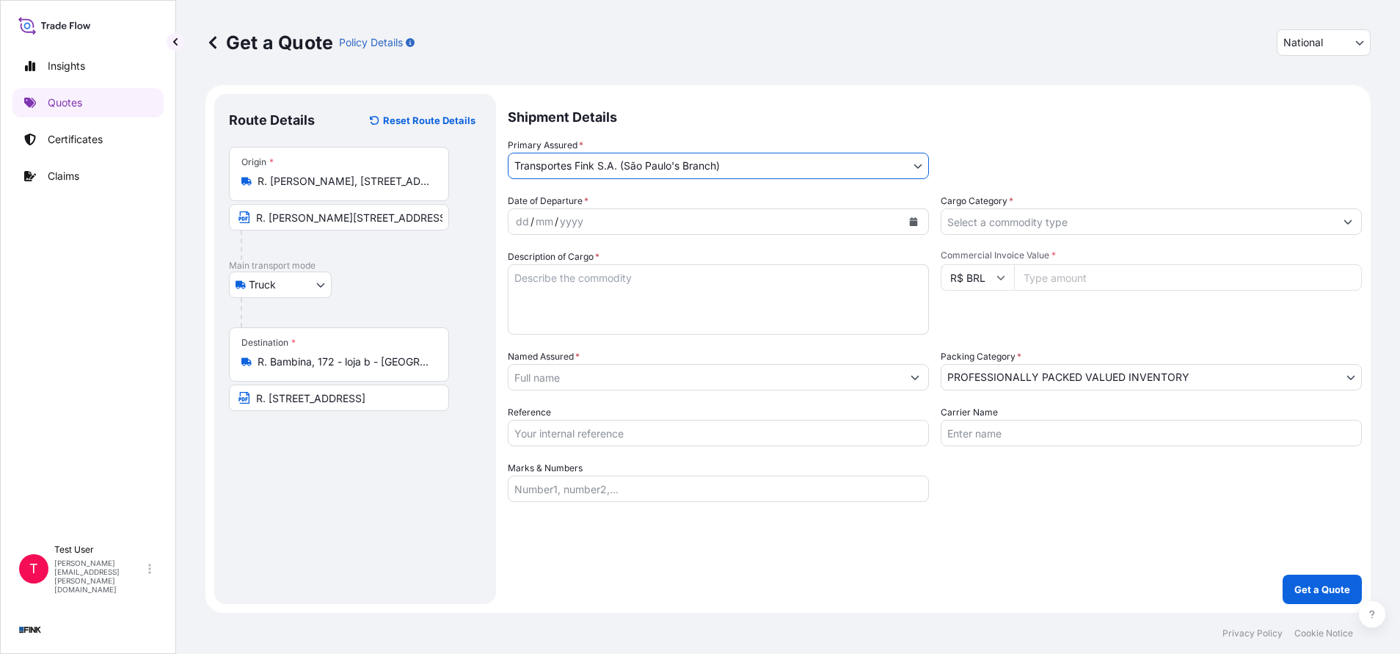
click at [916, 221] on icon "Calendar" at bounding box center [914, 221] width 8 height 9
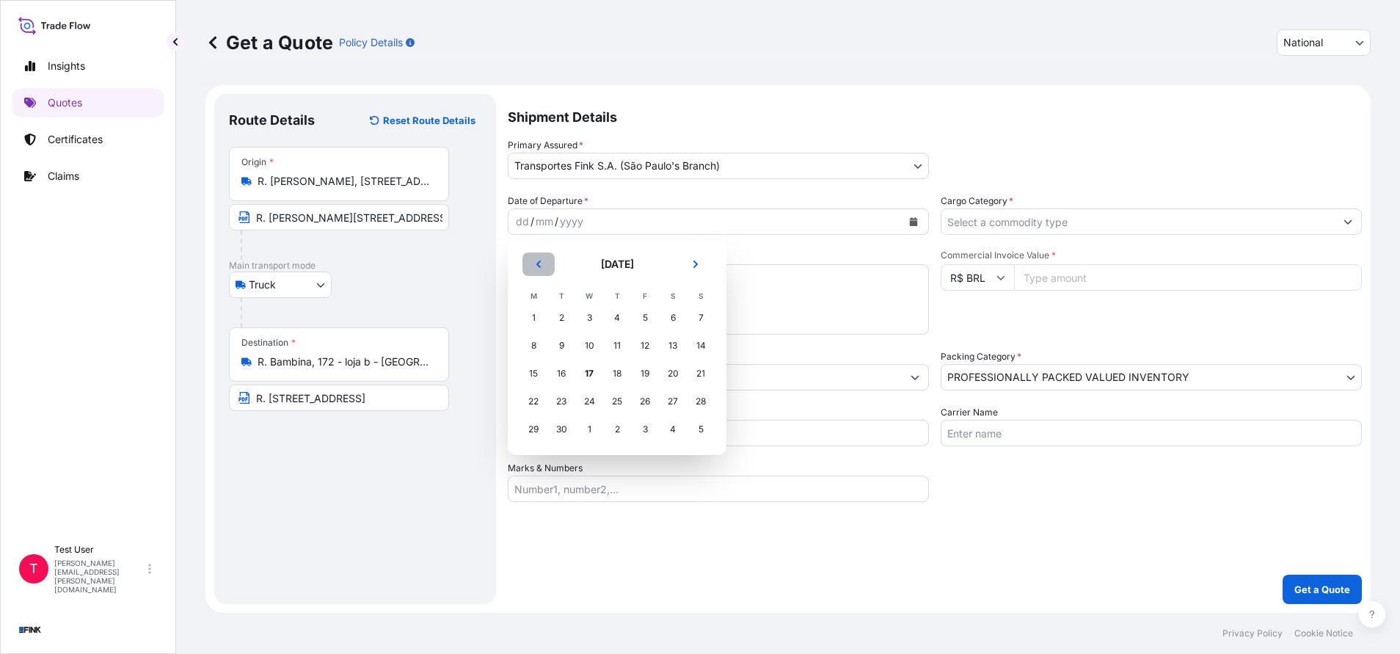
click at [536, 263] on icon "Previous" at bounding box center [538, 264] width 9 height 9
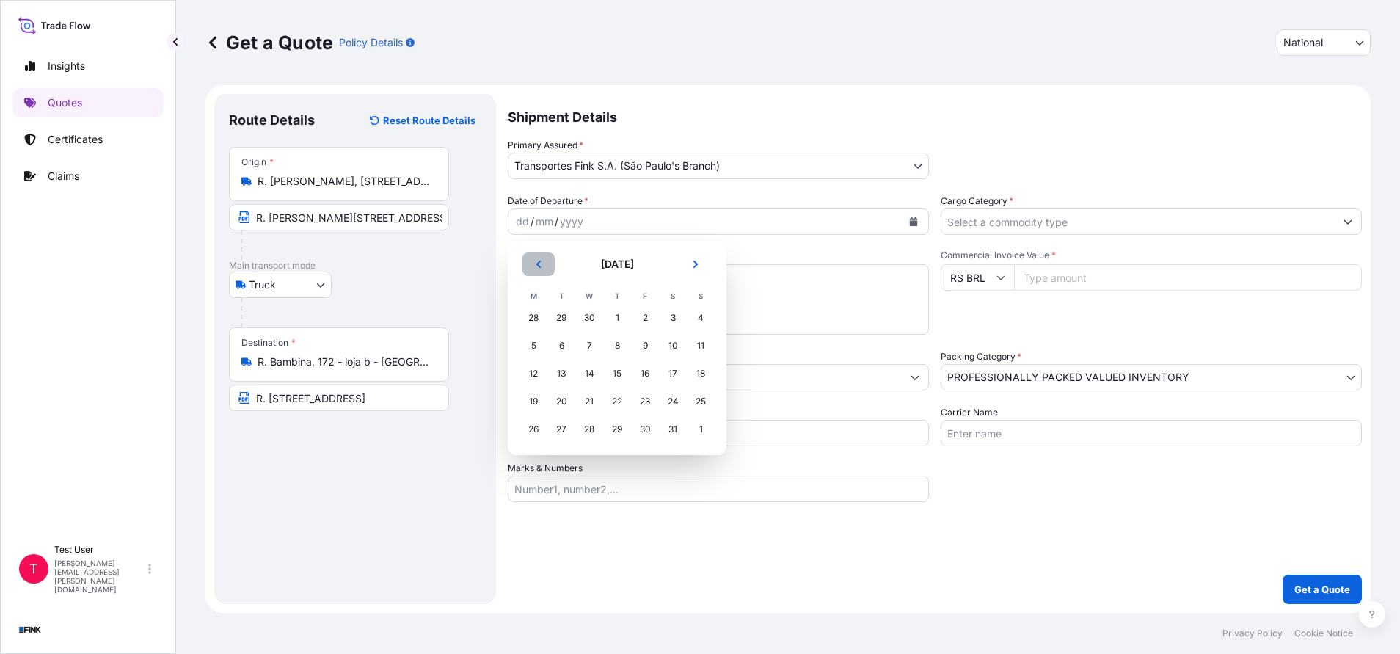
click at [536, 263] on icon "Previous" at bounding box center [538, 264] width 9 height 9
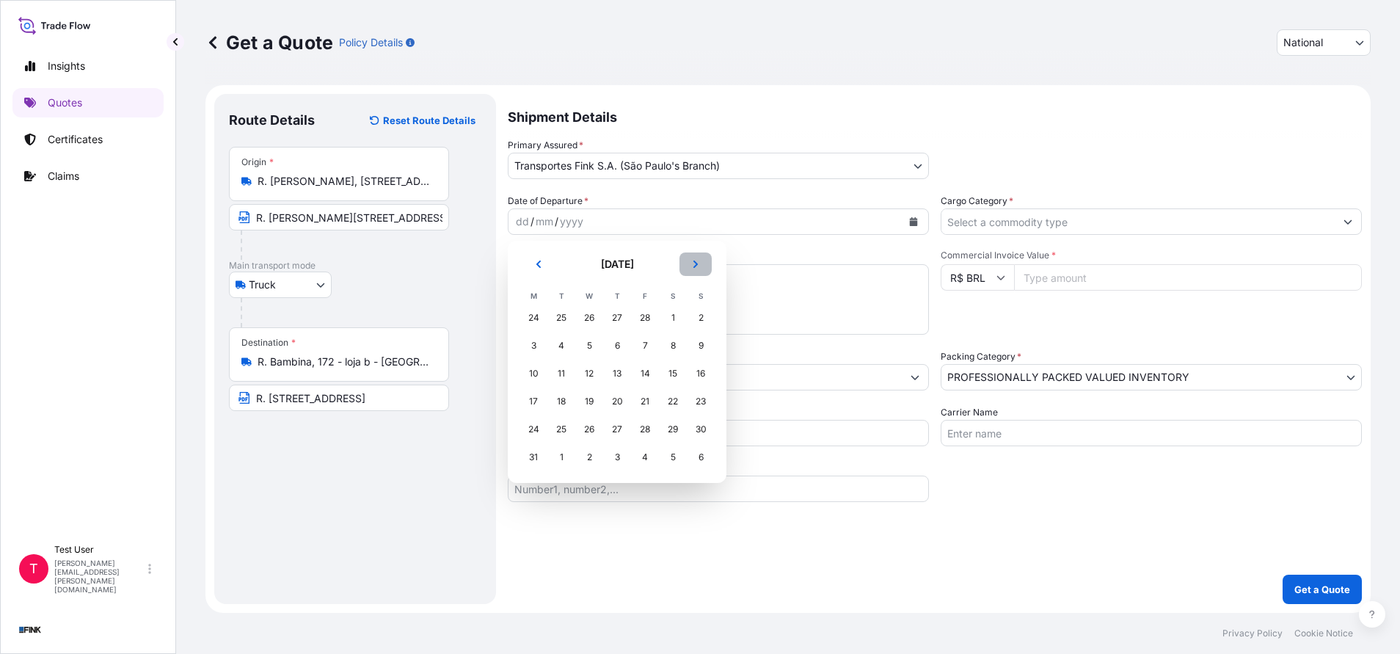
click at [683, 263] on button "Next" at bounding box center [696, 263] width 32 height 23
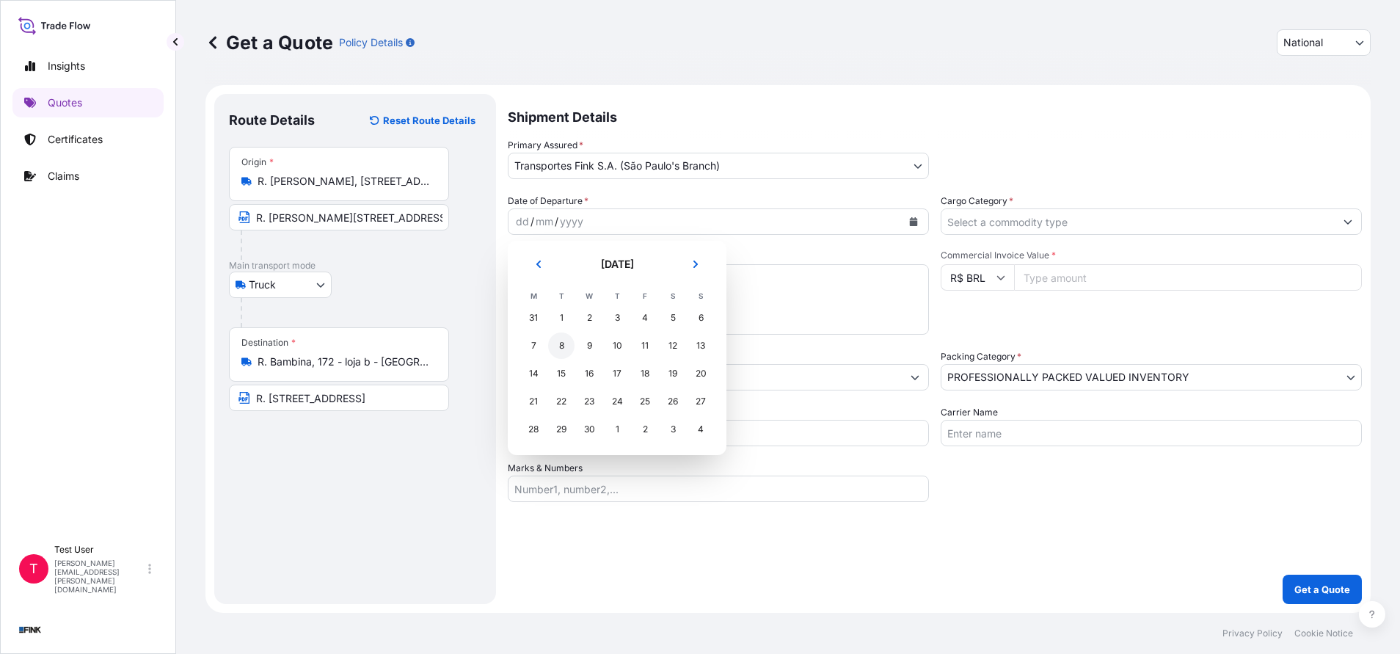
click at [561, 348] on div "8" at bounding box center [561, 345] width 26 height 26
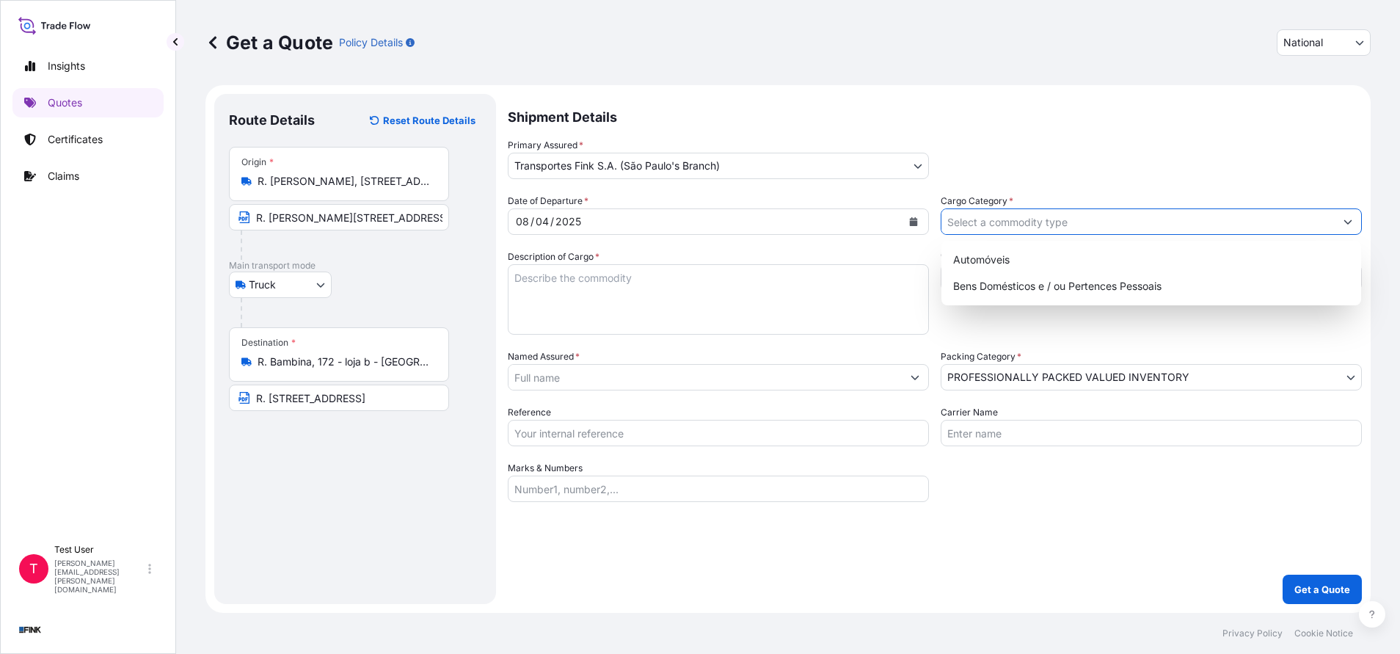
click at [1060, 229] on input "Cargo Category *" at bounding box center [1137, 221] width 393 height 26
click at [991, 283] on div "Bens Domésticos e / ou Pertences Pessoais" at bounding box center [1151, 286] width 408 height 26
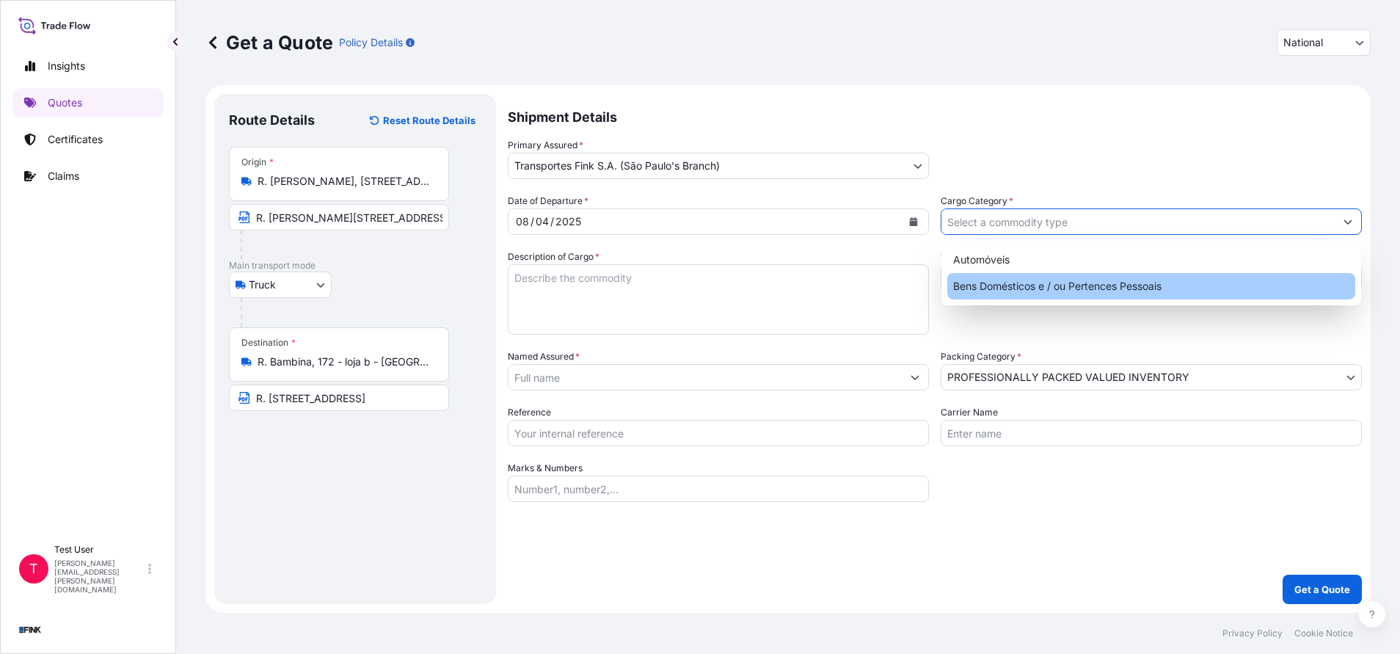
type input "Bens Domésticos e / ou Pertences Pessoais"
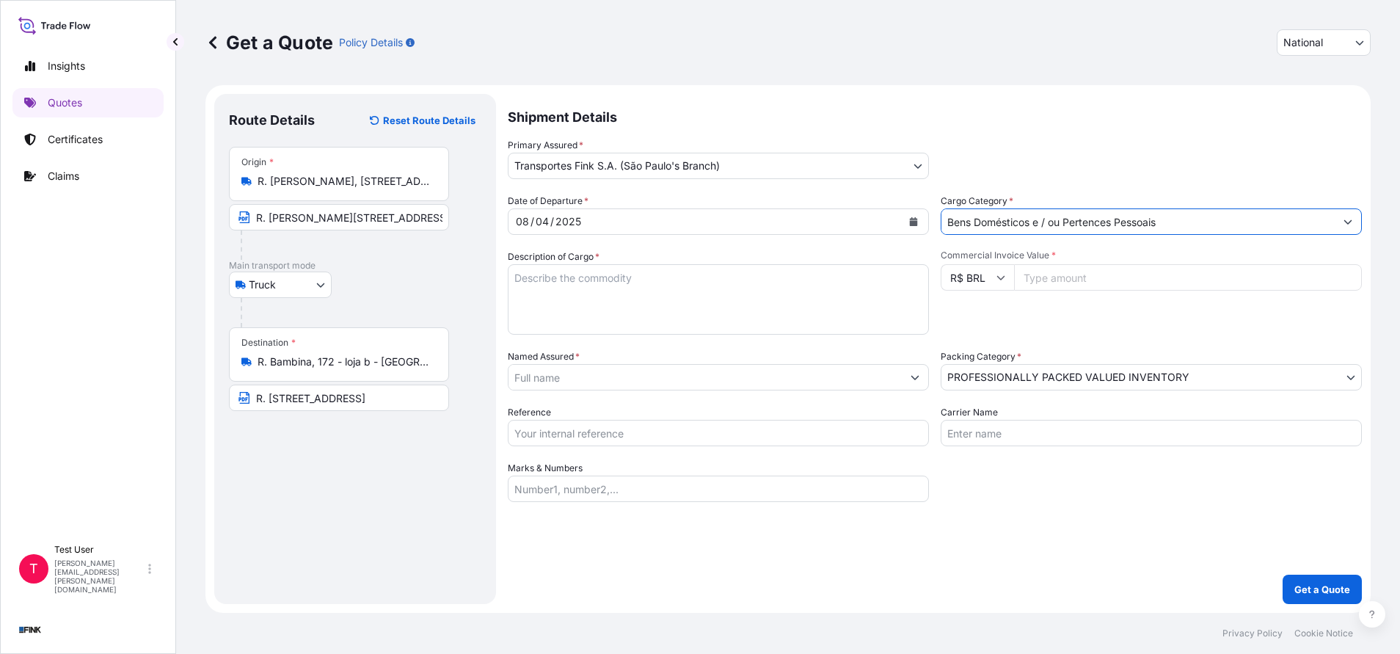
click at [1096, 285] on input "Commercial Invoice Value *" at bounding box center [1188, 277] width 348 height 26
paste input "66500.00"
type input "66500.00"
click at [884, 283] on textarea "Description of Cargo *" at bounding box center [718, 299] width 421 height 70
type textarea "."
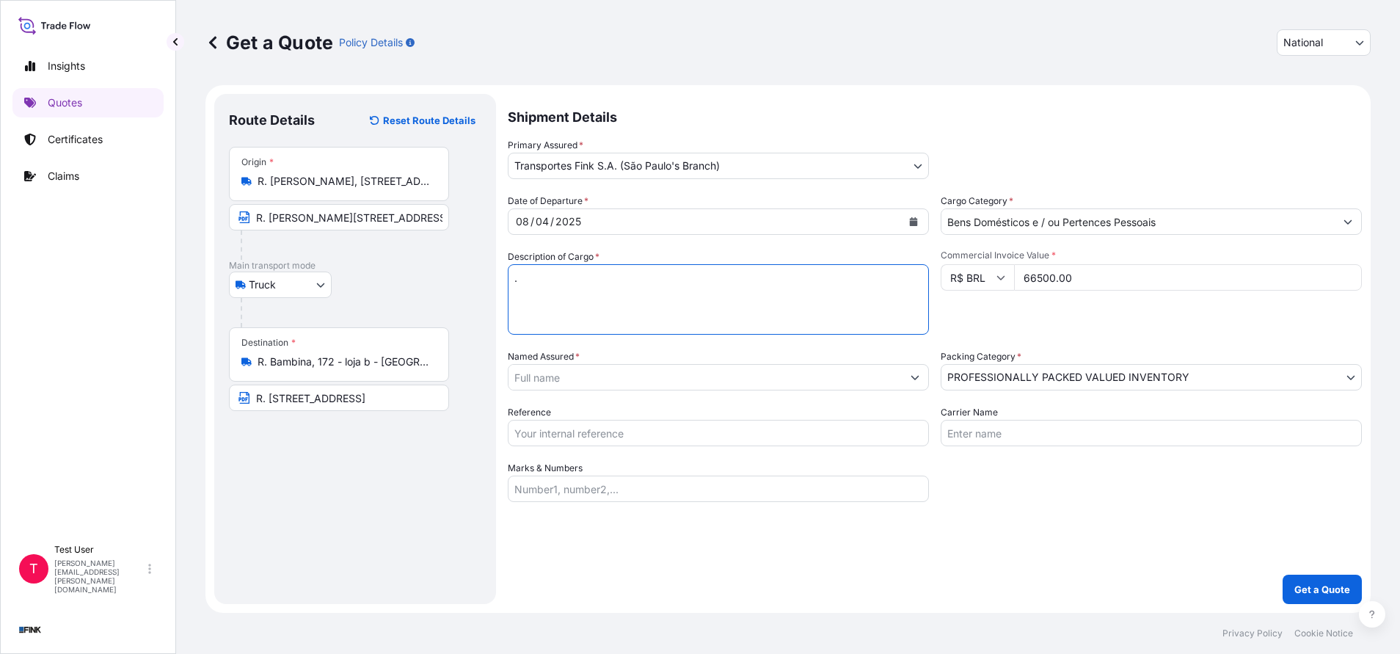
click at [775, 387] on input "Named Assured *" at bounding box center [705, 377] width 393 height 26
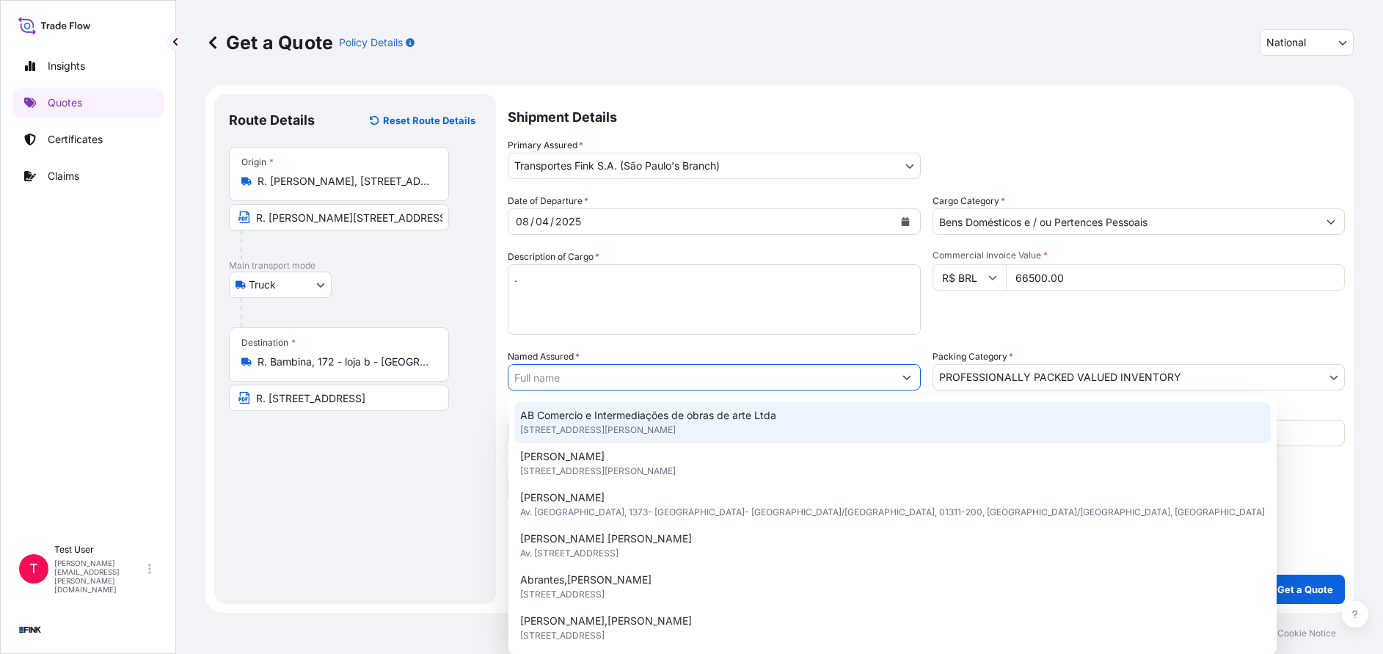
paste input "[DEMOGRAPHIC_DATA][PERSON_NAME] do Rosario"
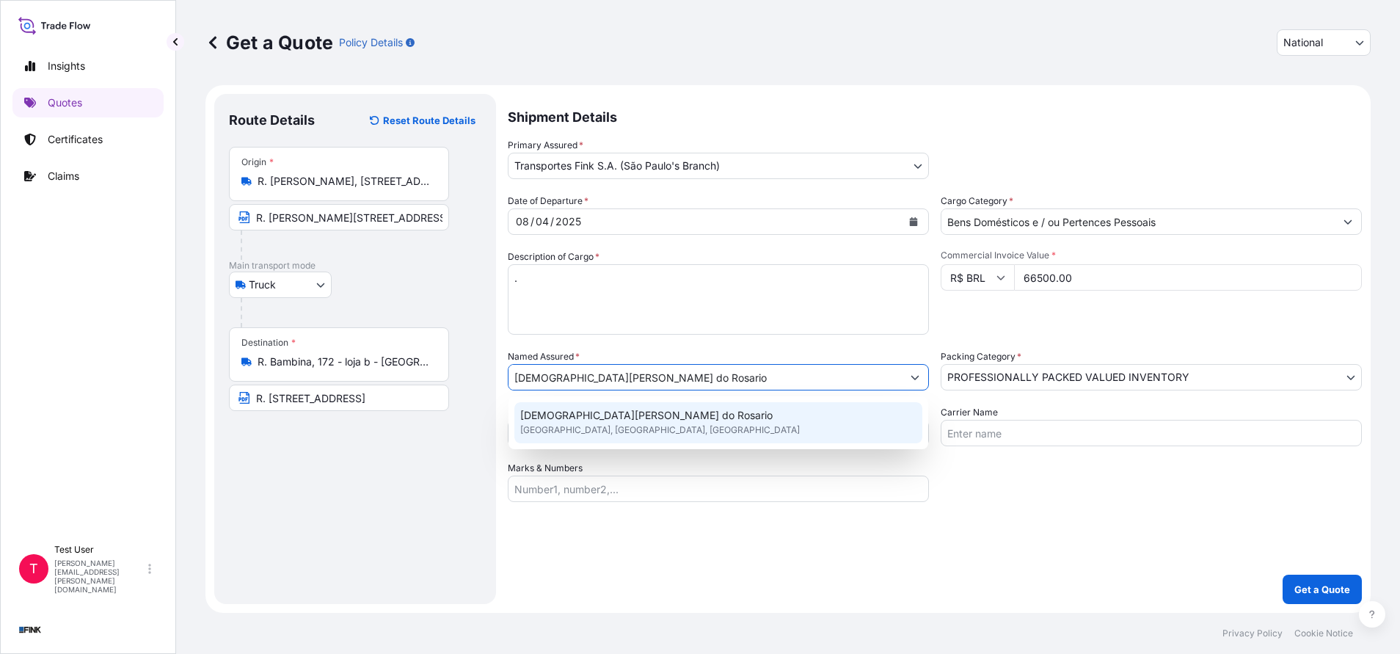
click at [573, 413] on span "[DEMOGRAPHIC_DATA][PERSON_NAME] do Rosario" at bounding box center [646, 415] width 252 height 15
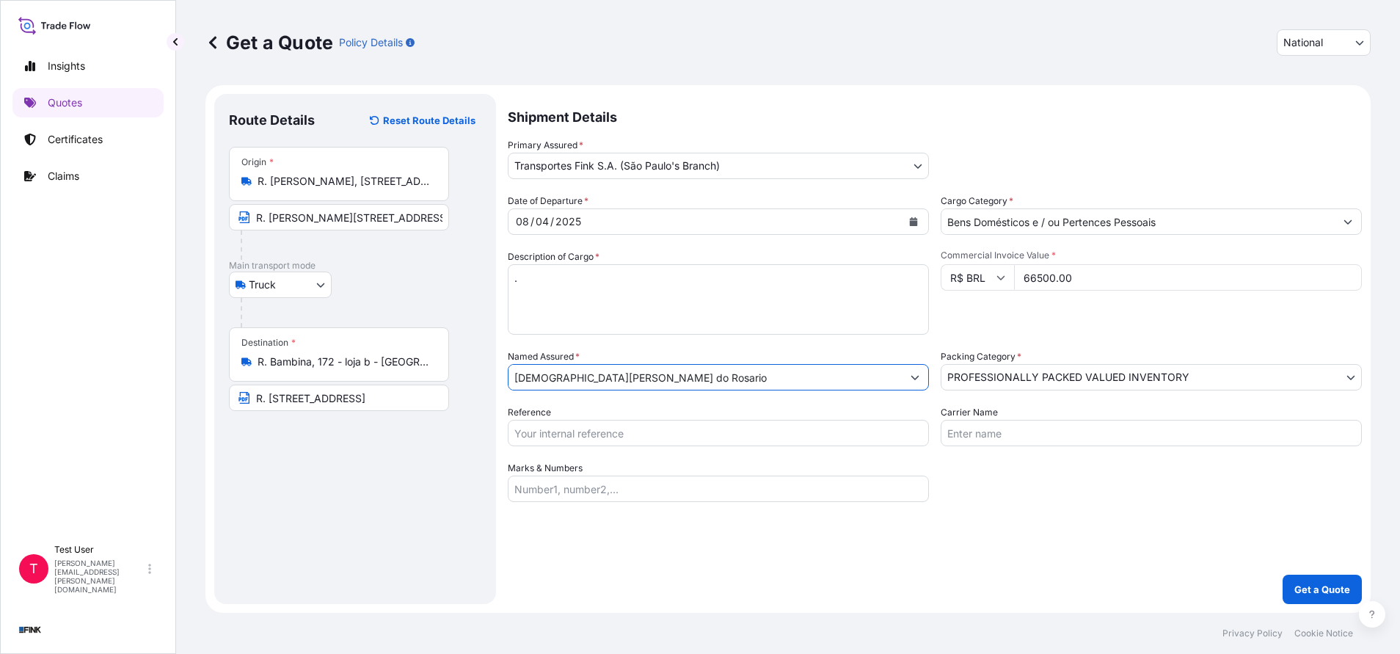
type input "[DEMOGRAPHIC_DATA][PERSON_NAME] do Rosario"
click at [641, 421] on input "Reference" at bounding box center [718, 433] width 421 height 26
paste input "24R-0037/25"
type input "24R-0037/25"
click at [1313, 588] on p "Get a Quote" at bounding box center [1322, 589] width 56 height 15
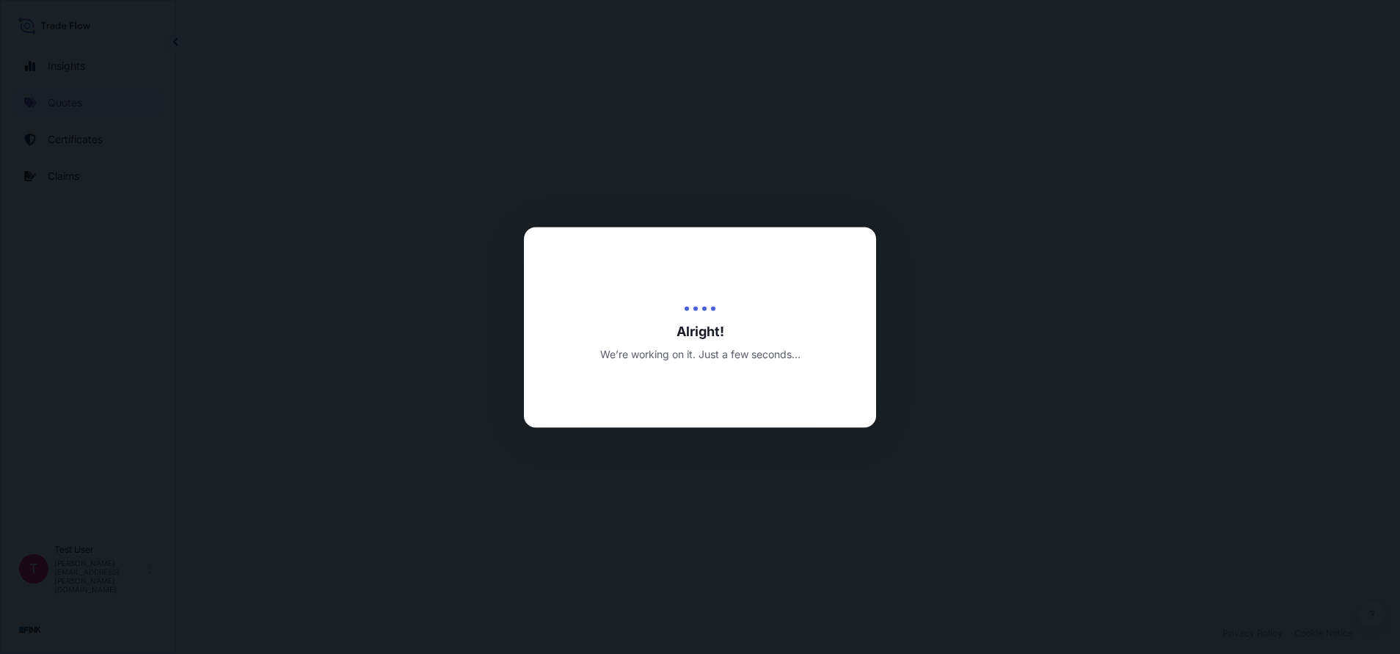
select select "Truck"
select select "31749"
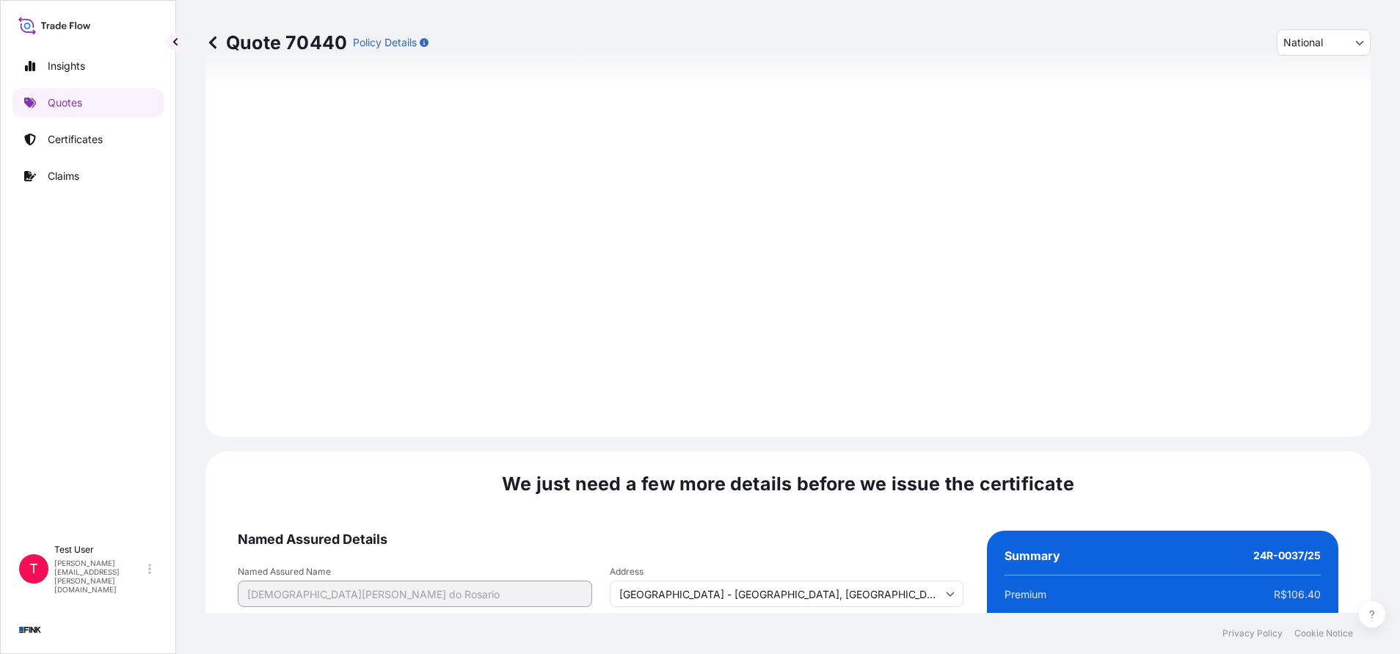
scroll to position [1762, 0]
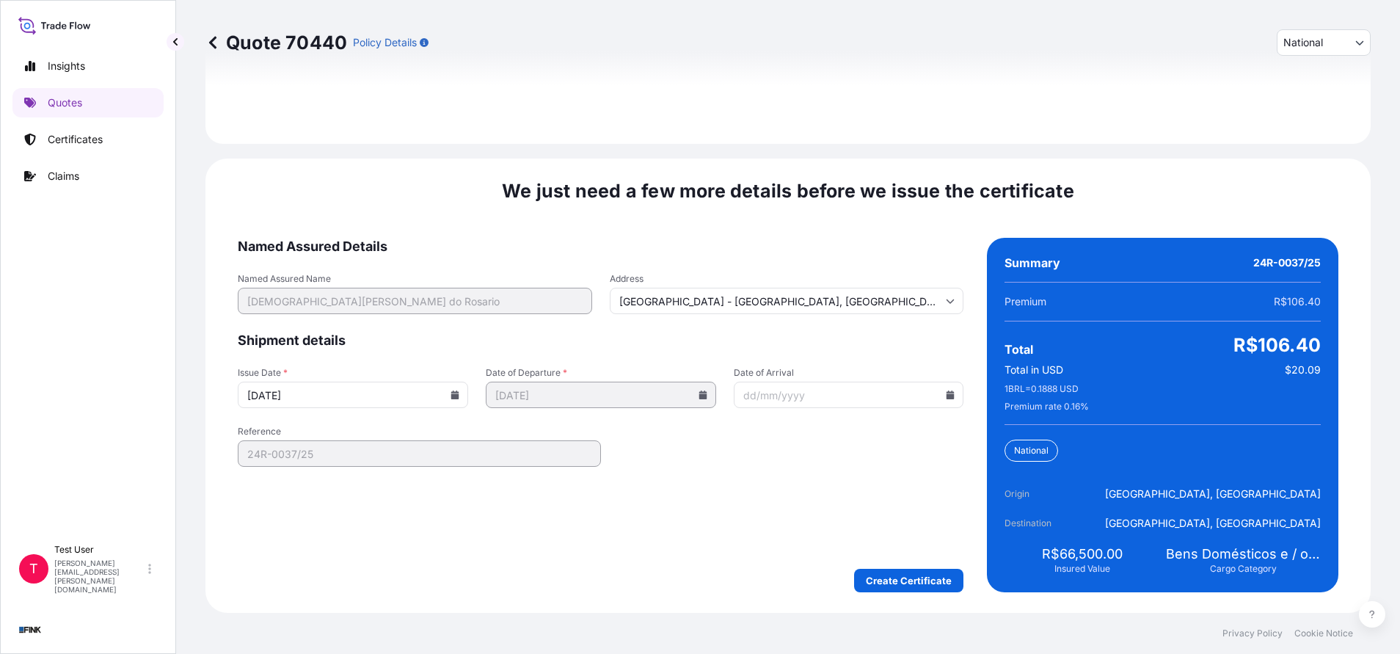
click at [451, 395] on icon at bounding box center [455, 394] width 8 height 9
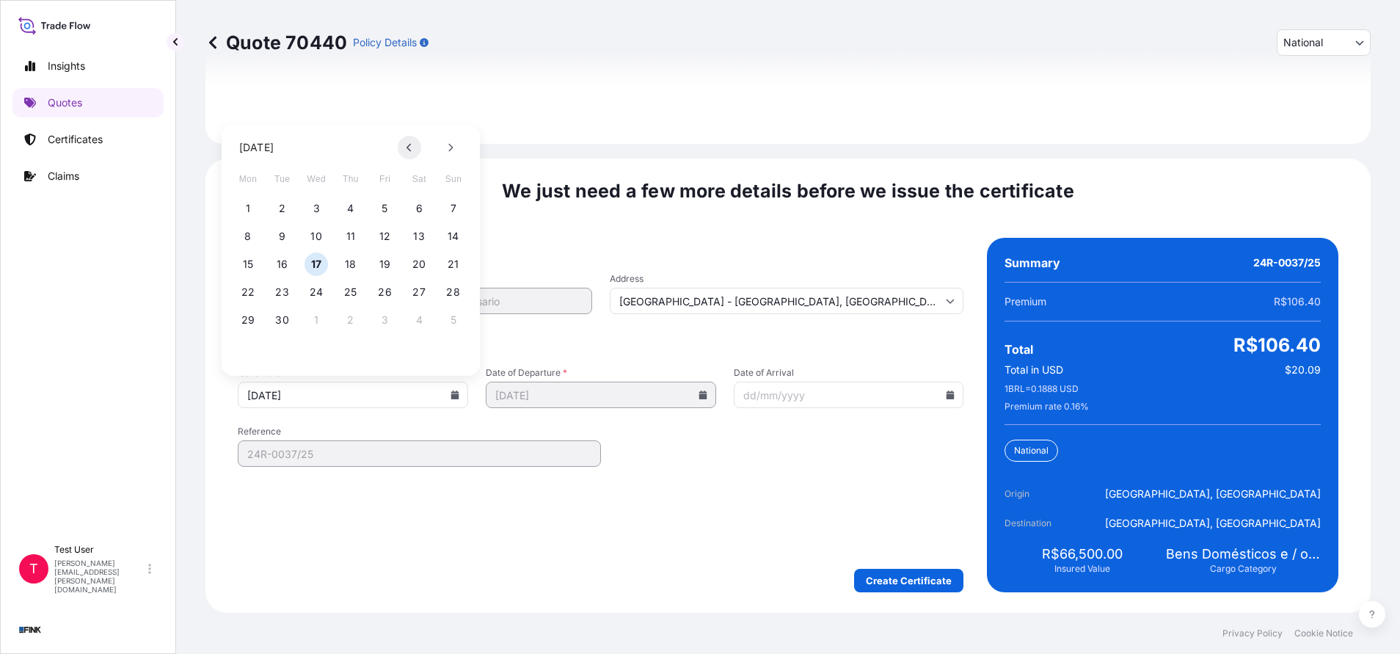
click at [404, 151] on button at bounding box center [409, 147] width 23 height 23
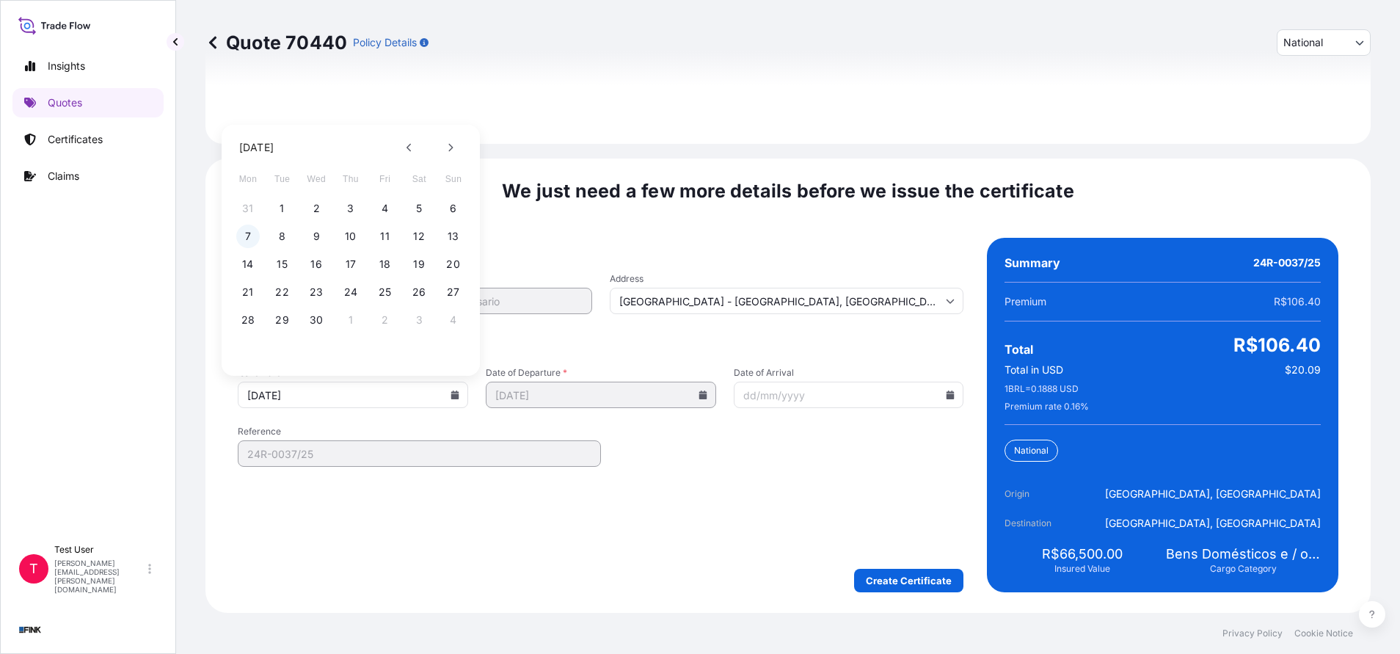
click at [248, 238] on button "7" at bounding box center [247, 236] width 23 height 23
type input "[DATE]"
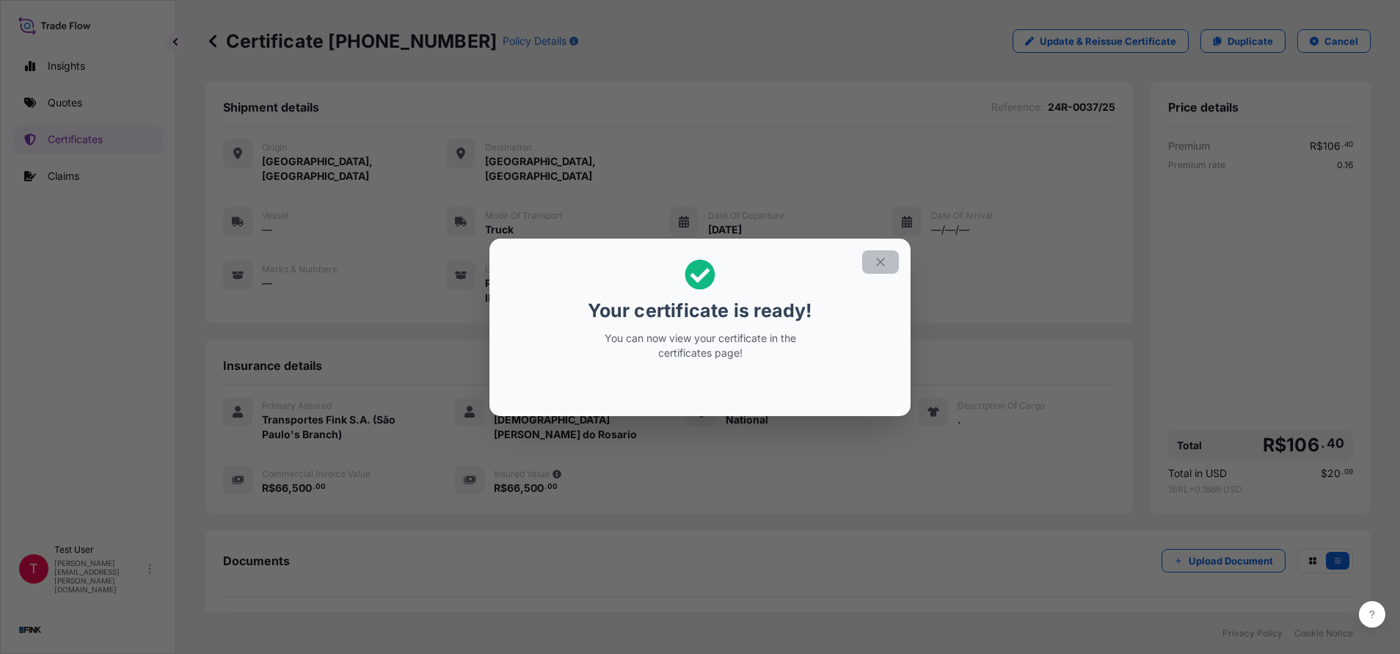
click at [872, 269] on button "button" at bounding box center [880, 261] width 37 height 23
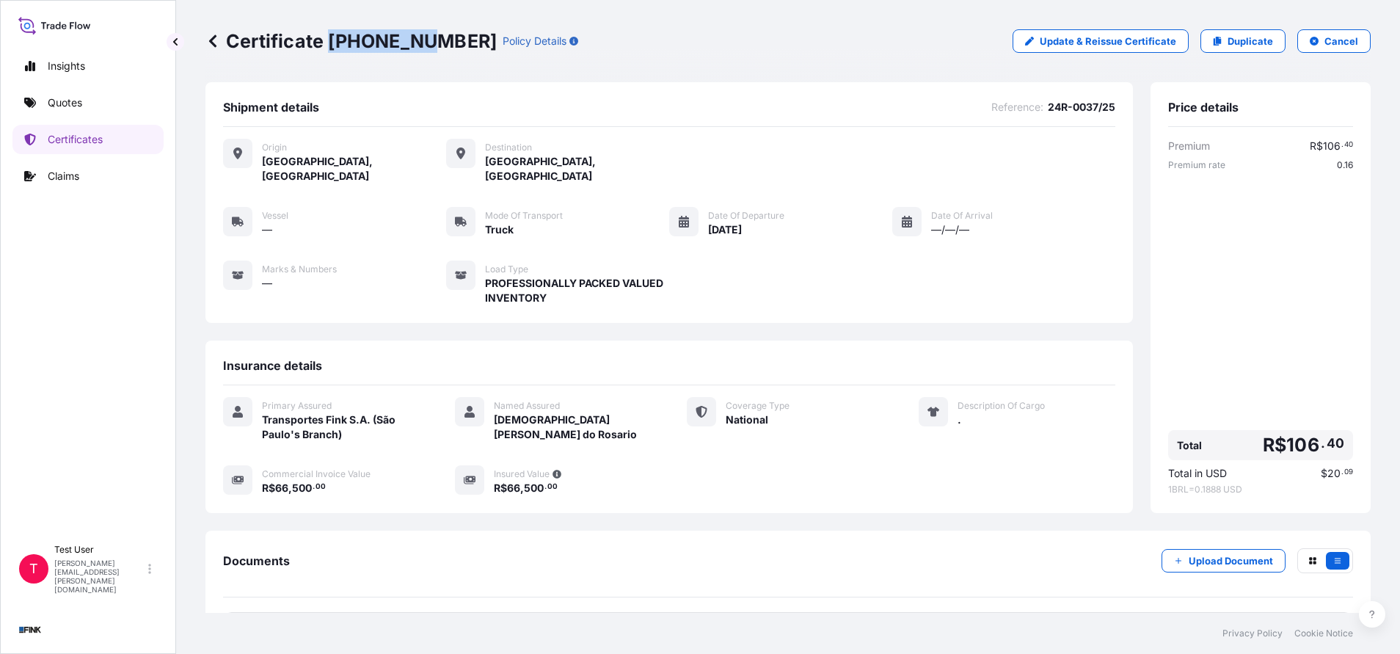
drag, startPoint x: 418, startPoint y: 49, endPoint x: 330, endPoint y: 31, distance: 89.2
click at [330, 31] on p "Certificate [PHONE_NUMBER]" at bounding box center [350, 40] width 291 height 23
copy p "[PHONE_NUMBER]"
click at [1253, 46] on p "Duplicate" at bounding box center [1250, 41] width 45 height 15
select select "national"
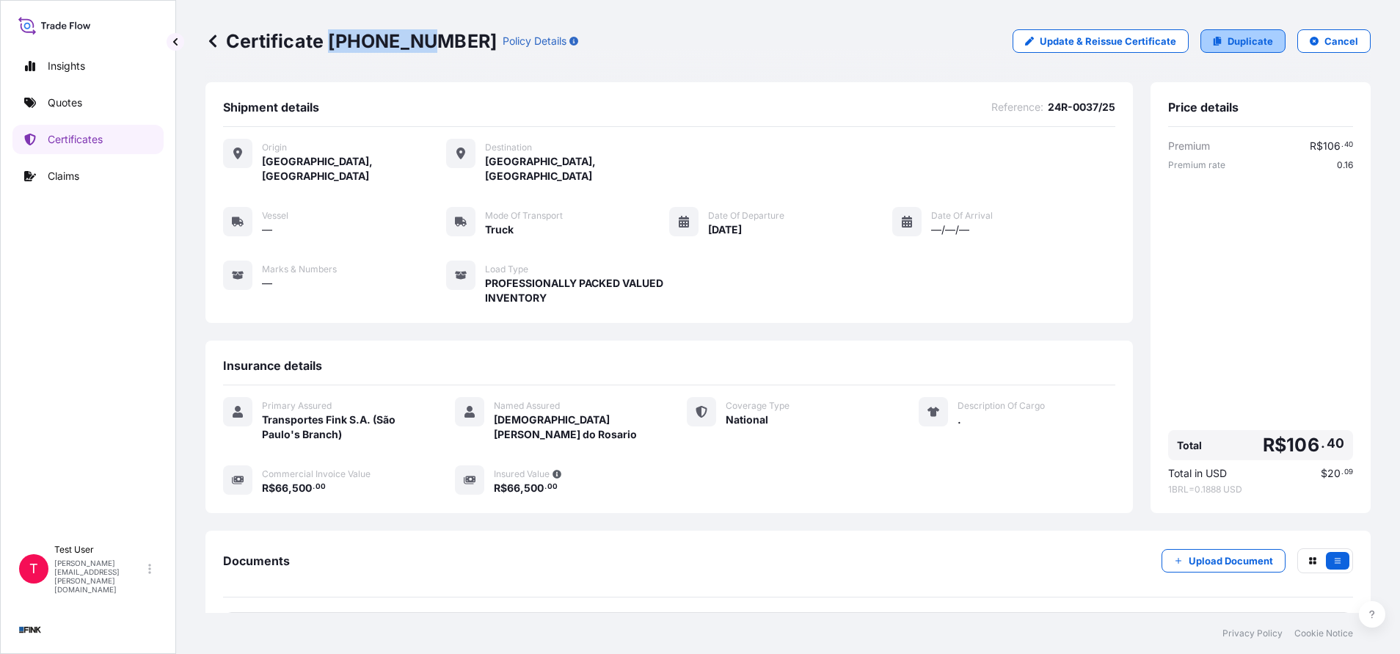
select select "Truck"
select select "31749"
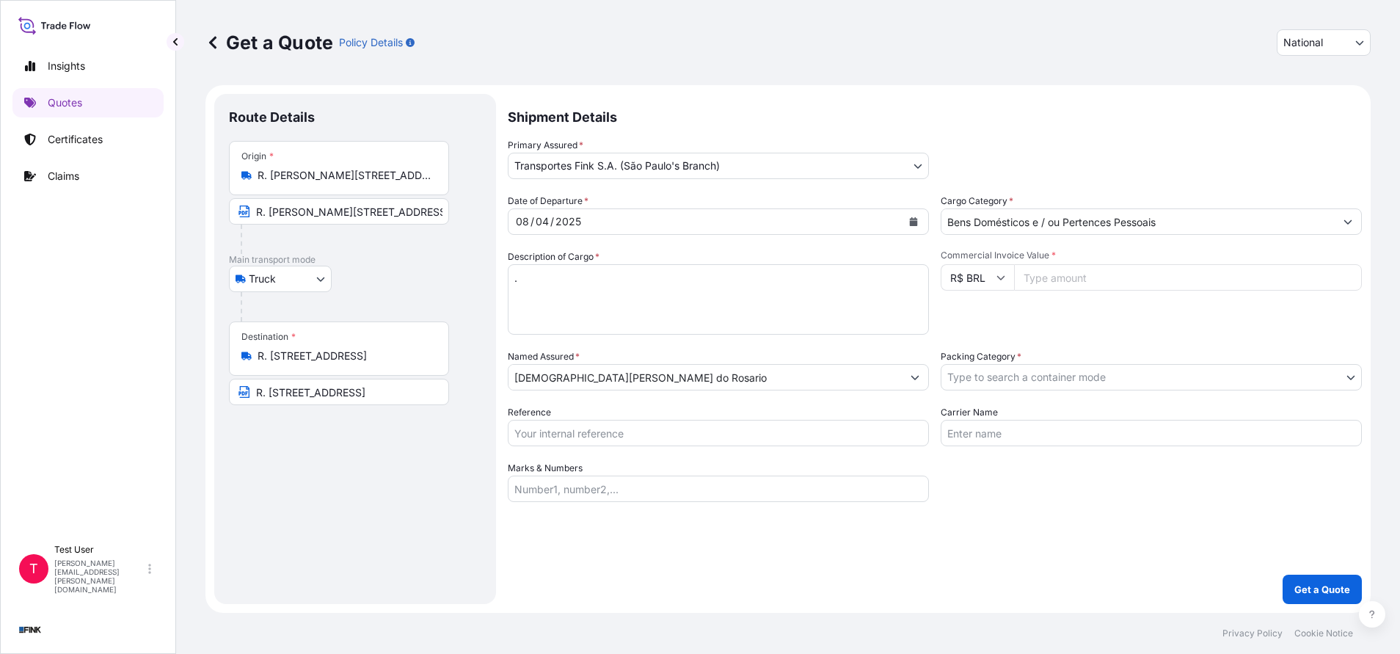
click at [358, 163] on div "Origin * R. [PERSON_NAME][STREET_ADDRESS]" at bounding box center [339, 168] width 220 height 54
click at [358, 168] on input "R. [PERSON_NAME][STREET_ADDRESS]" at bounding box center [344, 175] width 173 height 15
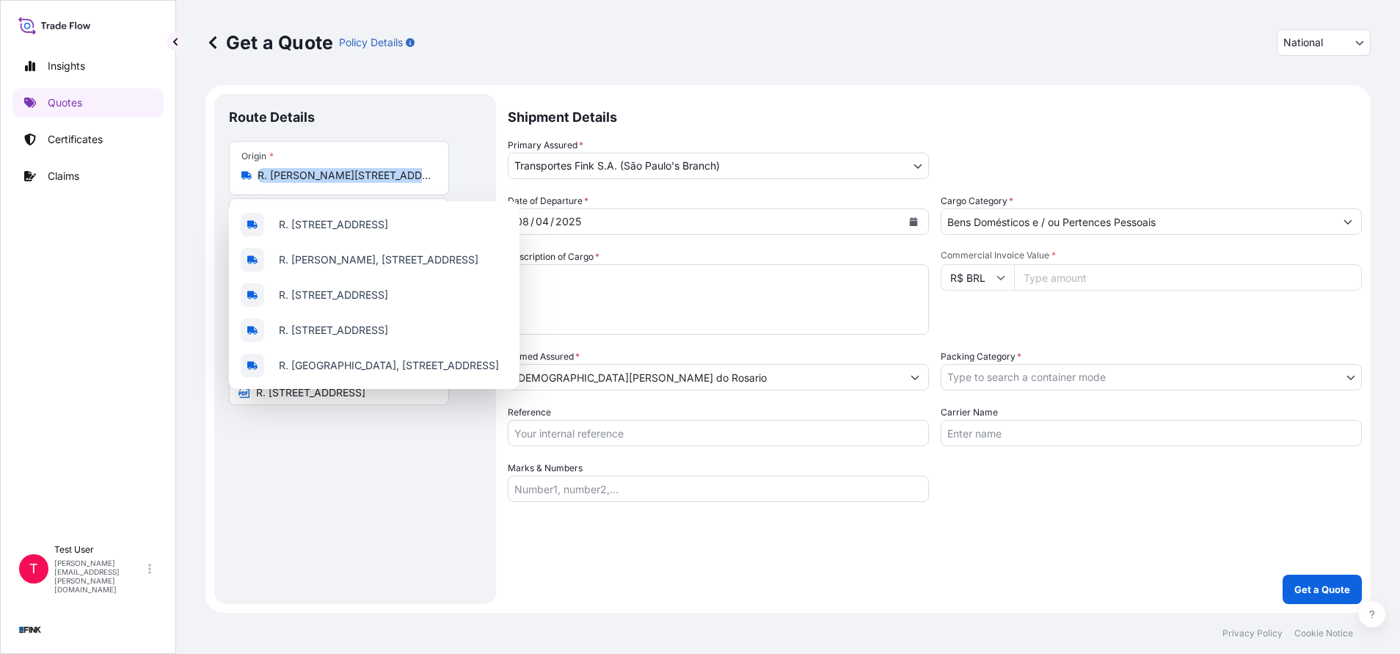
click at [358, 163] on div "Origin * R. [PERSON_NAME][STREET_ADDRESS]" at bounding box center [339, 168] width 220 height 54
click at [358, 168] on input "R. [PERSON_NAME][STREET_ADDRESS]" at bounding box center [344, 175] width 173 height 15
click at [358, 163] on div "Origin * R. [PERSON_NAME][STREET_ADDRESS]" at bounding box center [339, 168] width 220 height 54
click at [358, 168] on input "R. [PERSON_NAME][STREET_ADDRESS]" at bounding box center [344, 175] width 173 height 15
drag, startPoint x: 358, startPoint y: 163, endPoint x: 356, endPoint y: 181, distance: 17.7
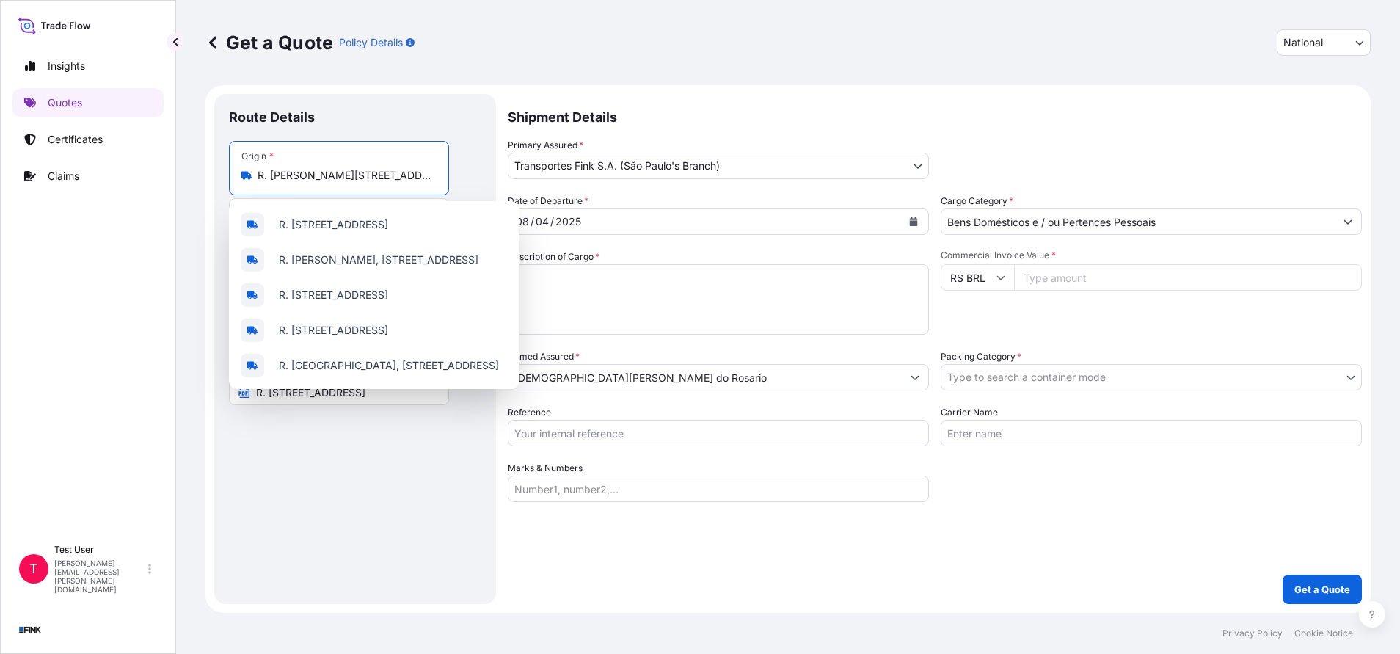
click at [356, 181] on input "R. [PERSON_NAME][STREET_ADDRESS]" at bounding box center [344, 175] width 173 height 15
paste input "[PERSON_NAME], 1034 Apto 92 Pinheiros – [GEOGRAPHIC_DATA]"
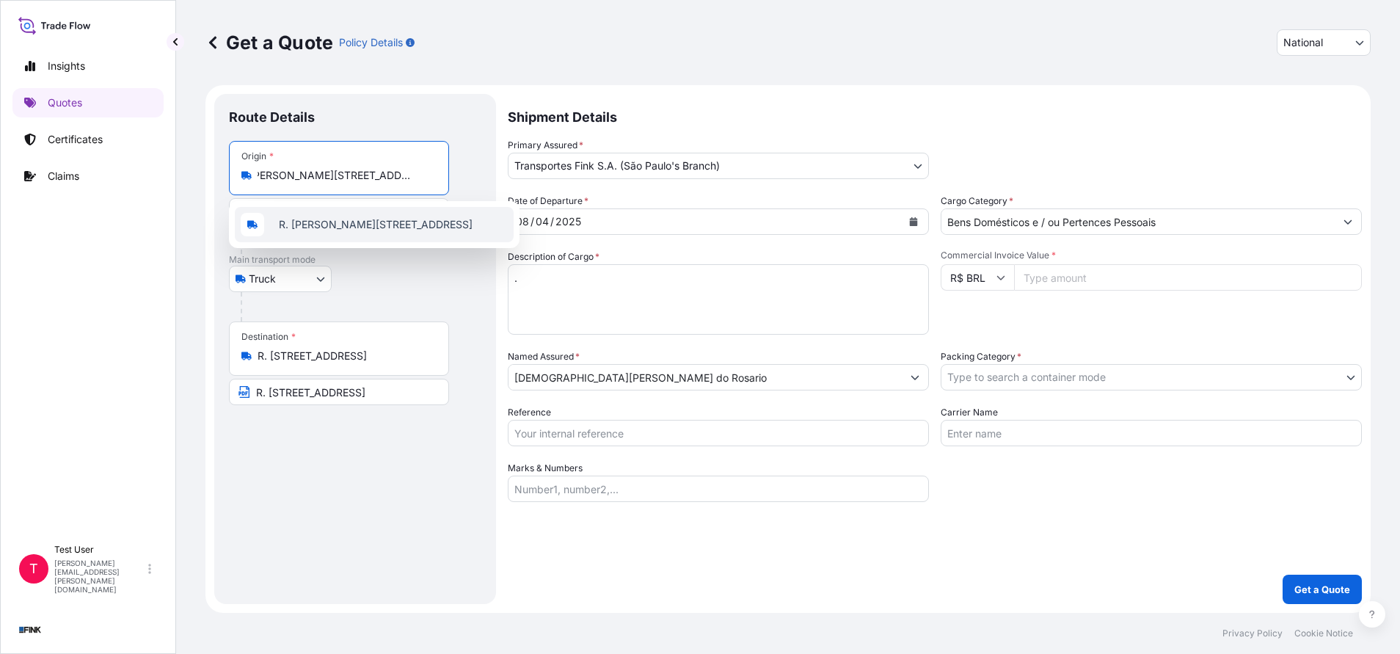
click at [346, 217] on span "R. [PERSON_NAME][STREET_ADDRESS]" at bounding box center [376, 224] width 194 height 15
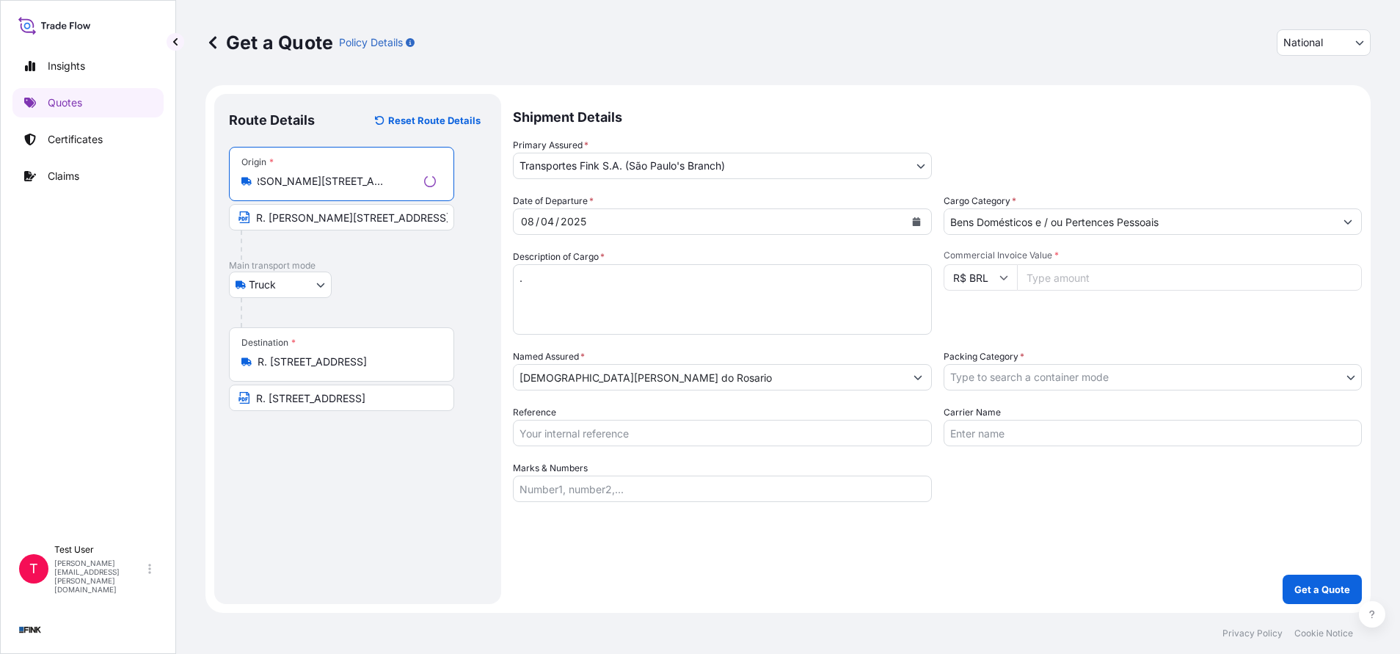
click at [338, 216] on input "R. [PERSON_NAME][STREET_ADDRESS][PERSON_NAME]" at bounding box center [341, 217] width 225 height 26
paste input "[PERSON_NAME], 1034 Apto 92 Pinheiros – [GEOGRAPHIC_DATA]"
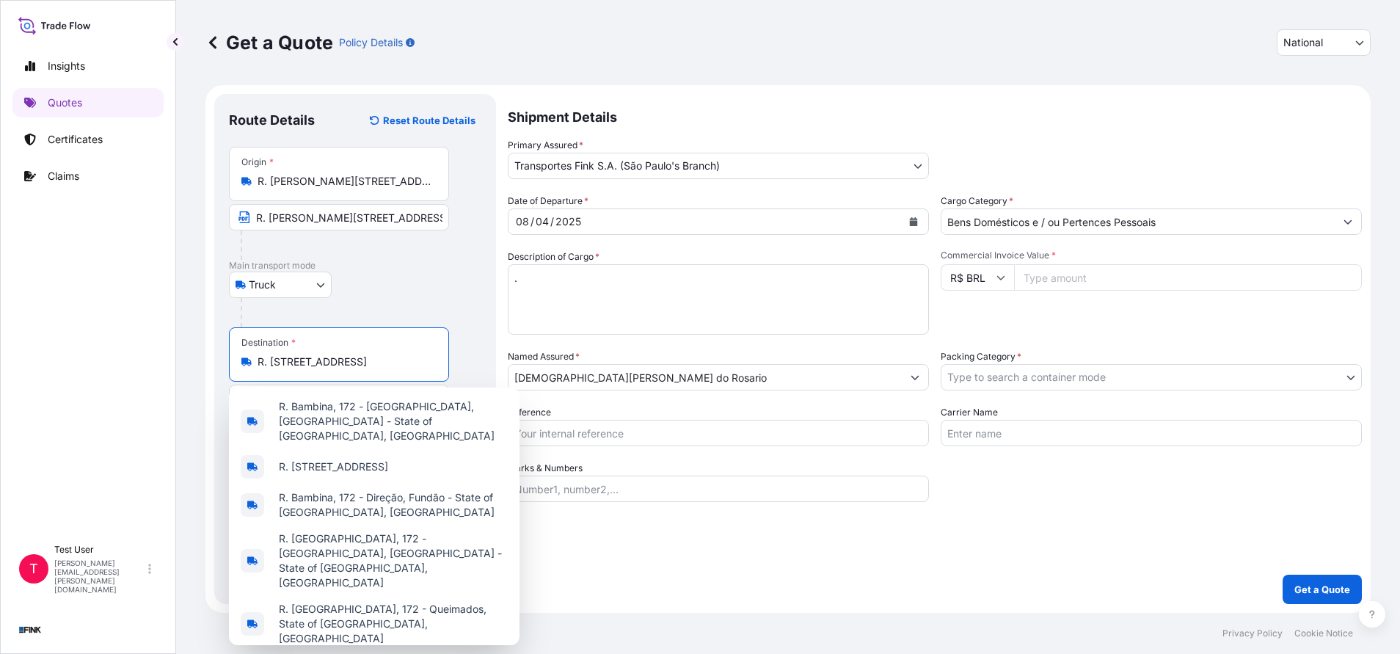
click at [316, 362] on input "R. [STREET_ADDRESS]" at bounding box center [344, 361] width 173 height 15
paste input "[GEOGRAPHIC_DATA], 347 – [GEOGRAPHIC_DATA] - [GEOGRAPHIC_DATA]"
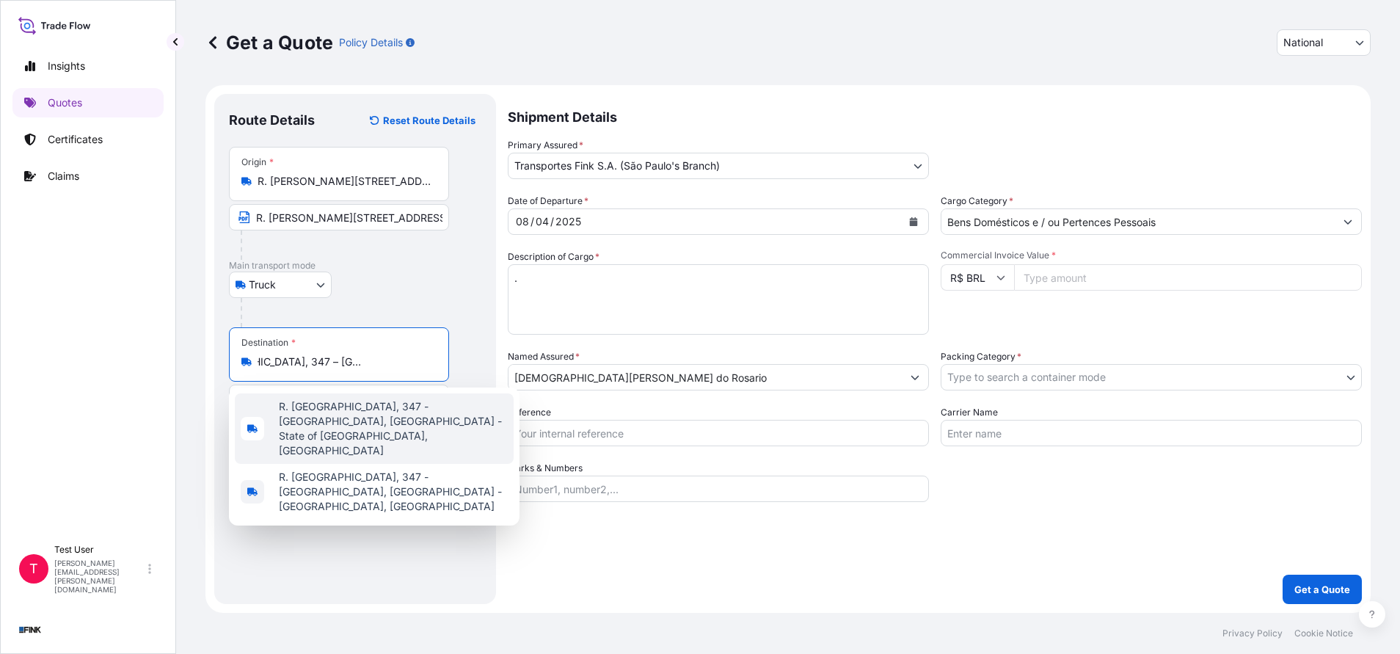
click at [329, 424] on span "R. [GEOGRAPHIC_DATA], 347 - [GEOGRAPHIC_DATA], [GEOGRAPHIC_DATA] - State of [GE…" at bounding box center [393, 428] width 229 height 59
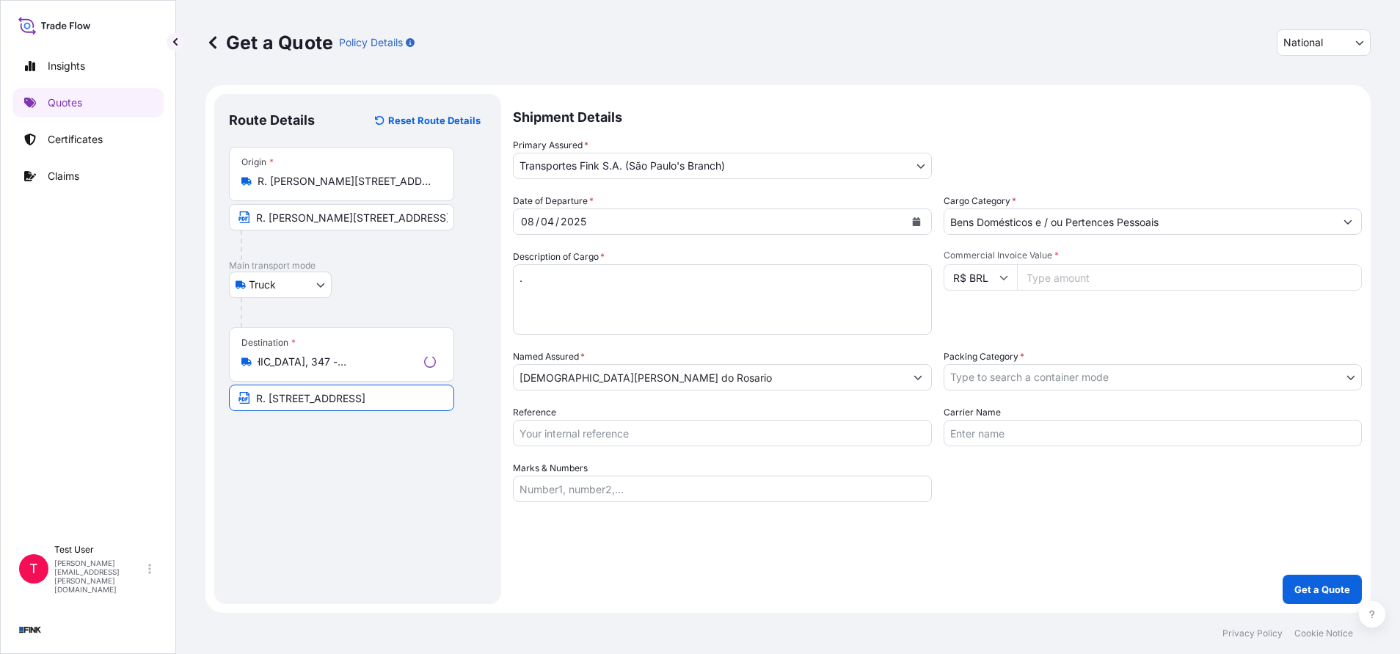
click at [331, 403] on input "R. [STREET_ADDRESS]" at bounding box center [341, 398] width 225 height 26
click at [331, 403] on input "R. [STREET_ADDRESS]" at bounding box center [339, 398] width 220 height 26
paste input "[GEOGRAPHIC_DATA], 347"
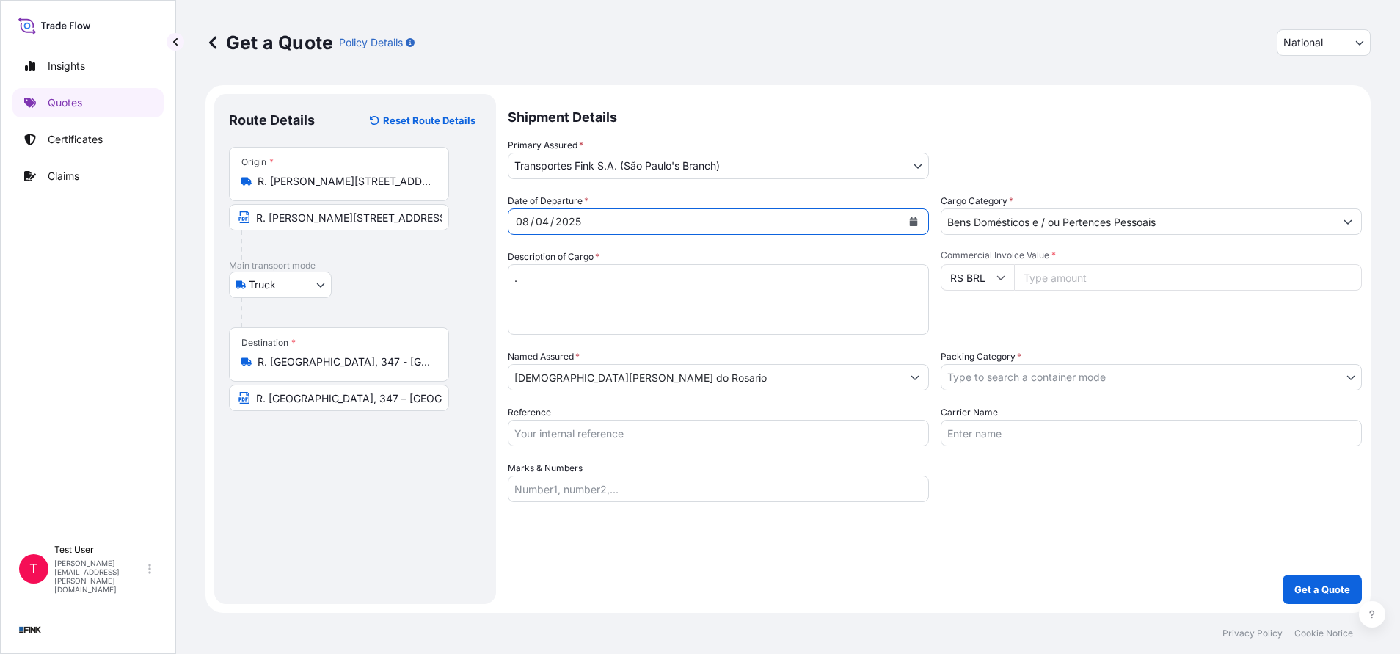
click at [918, 225] on button "Calendar" at bounding box center [913, 221] width 23 height 23
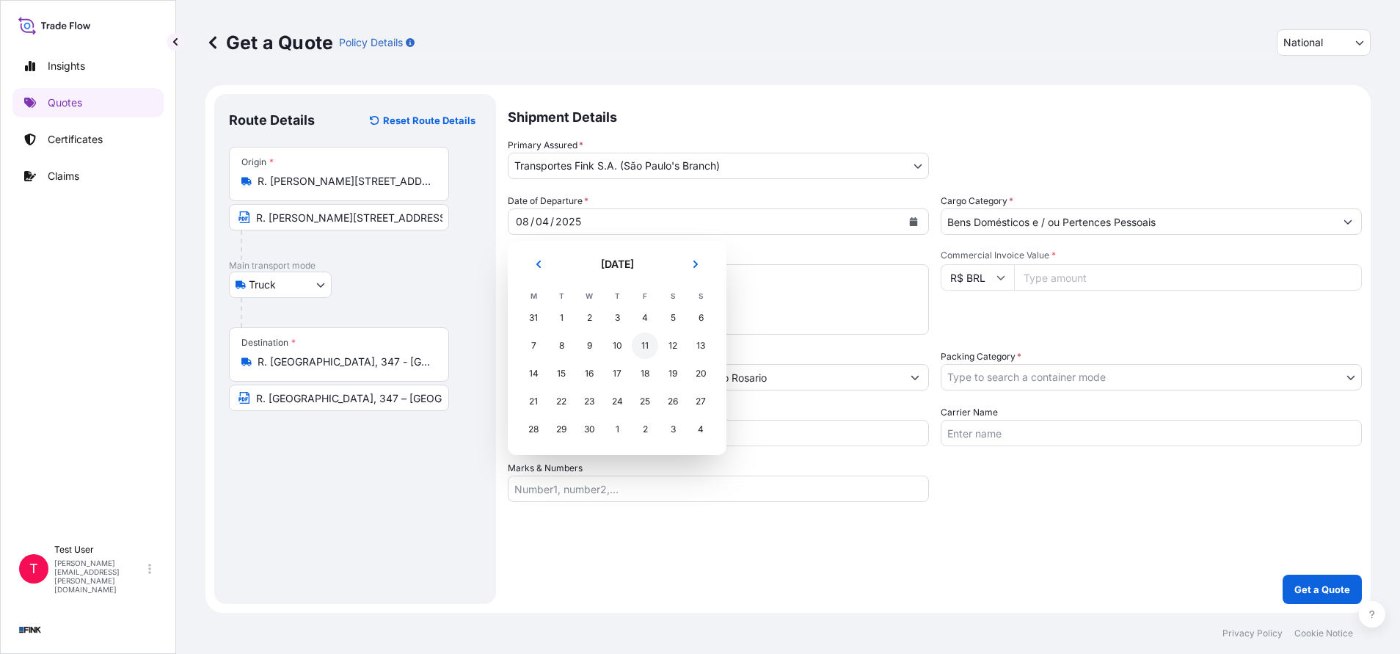
click at [633, 347] on div "11" at bounding box center [645, 345] width 26 height 26
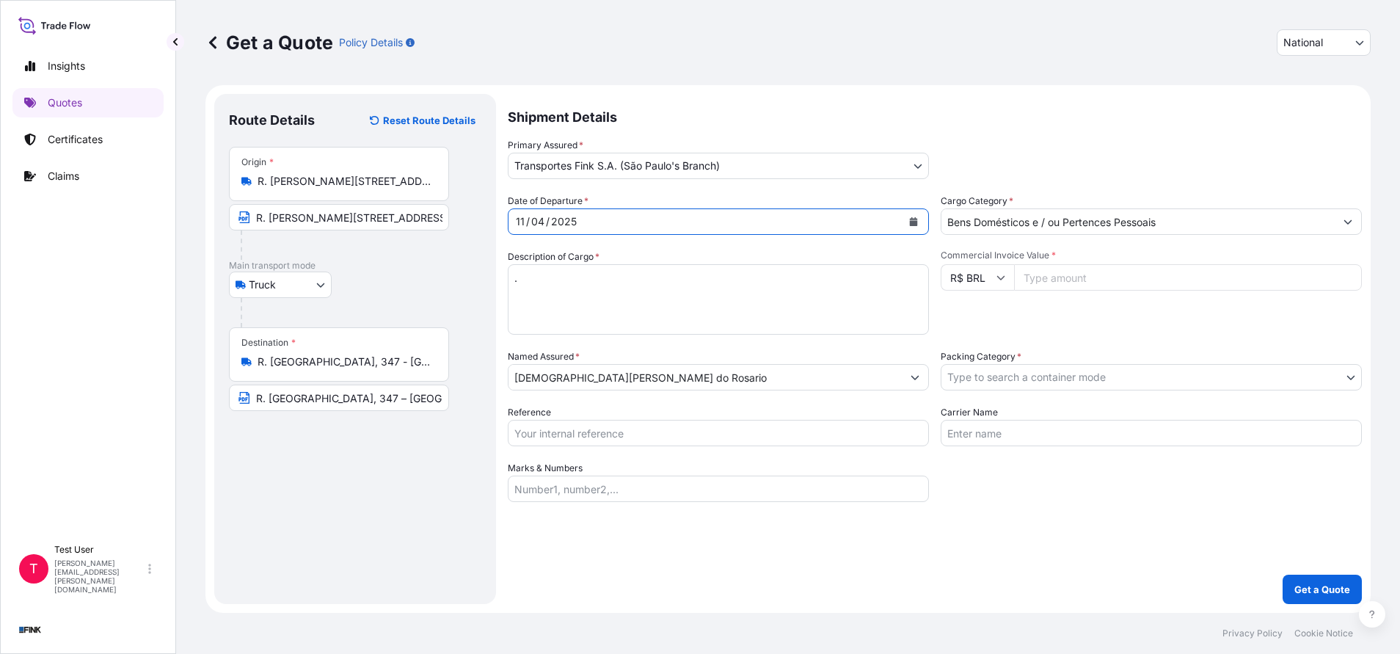
click at [1118, 284] on input "Commercial Invoice Value *" at bounding box center [1188, 277] width 348 height 26
paste input "19100.00"
click at [981, 384] on body "Insights Quotes Certificates Claims T Test User [PERSON_NAME][EMAIL_ADDRESS][PE…" at bounding box center [700, 327] width 1400 height 654
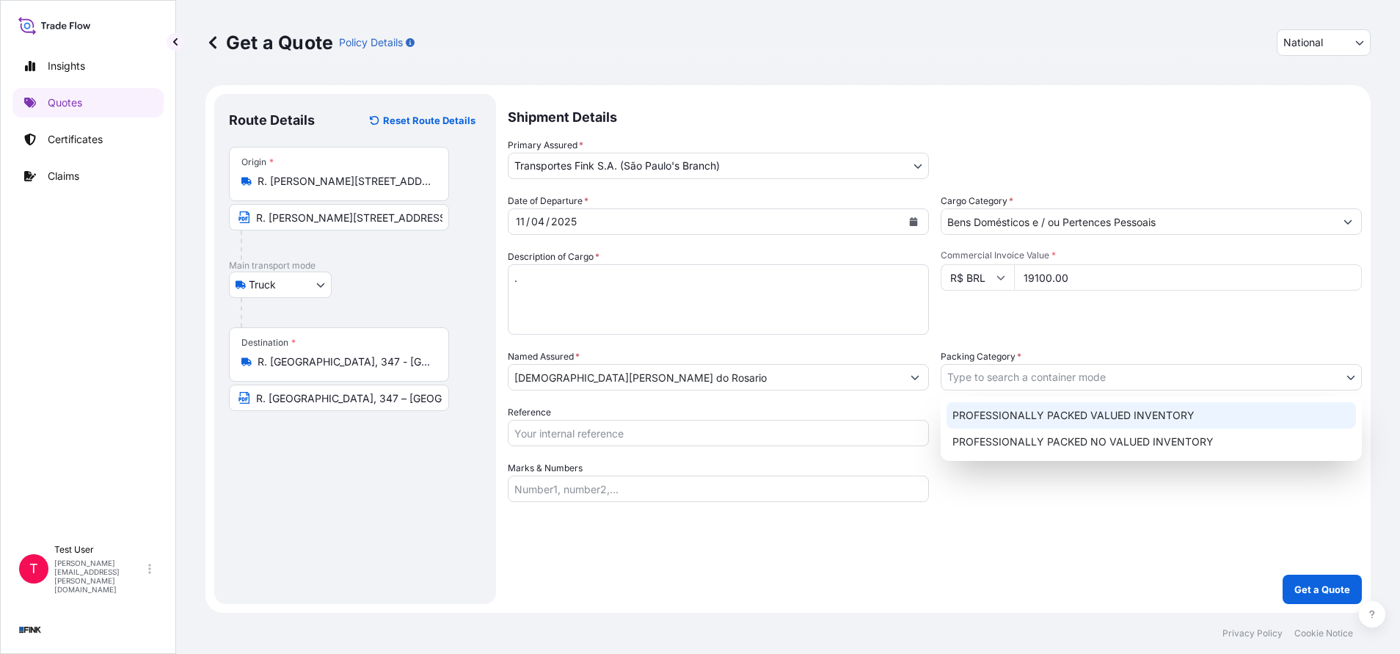
click at [964, 410] on div "PROFESSIONALLY PACKED VALUED INVENTORY" at bounding box center [1151, 415] width 409 height 26
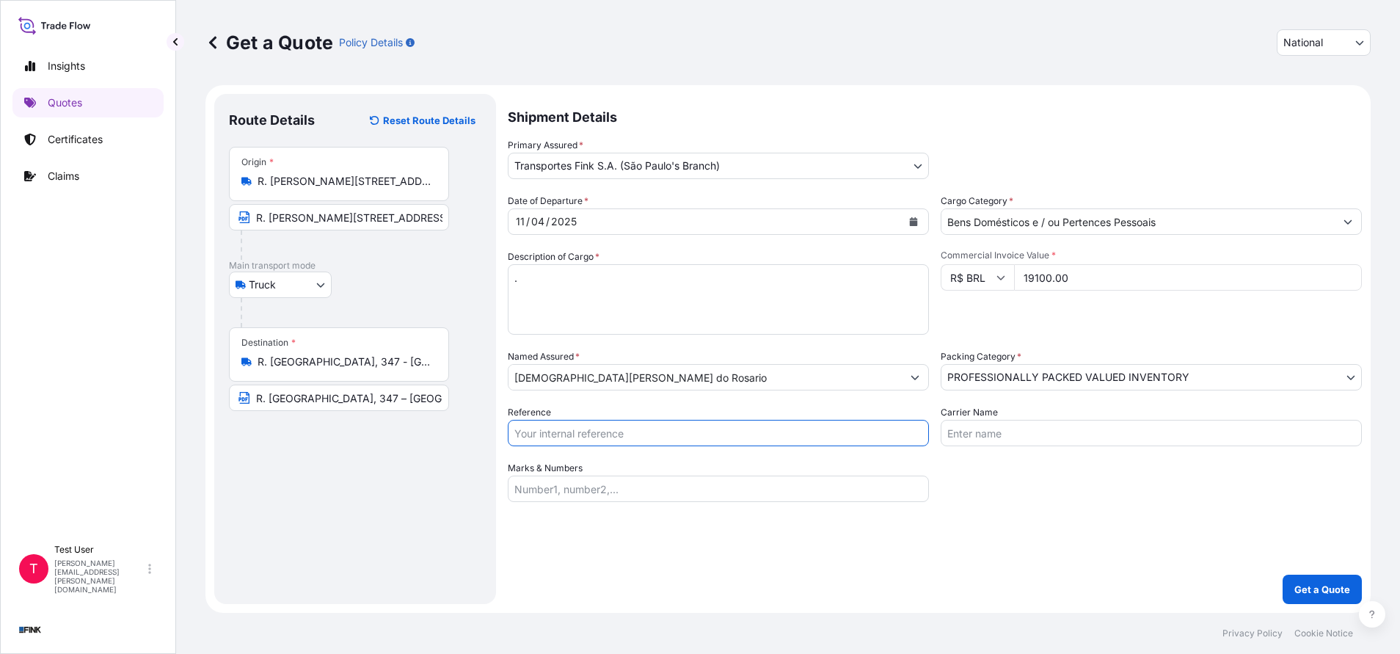
click at [633, 433] on input "Reference" at bounding box center [718, 433] width 421 height 26
paste input "24R-0037/25"
click at [1317, 586] on p "Get a Quote" at bounding box center [1322, 589] width 56 height 15
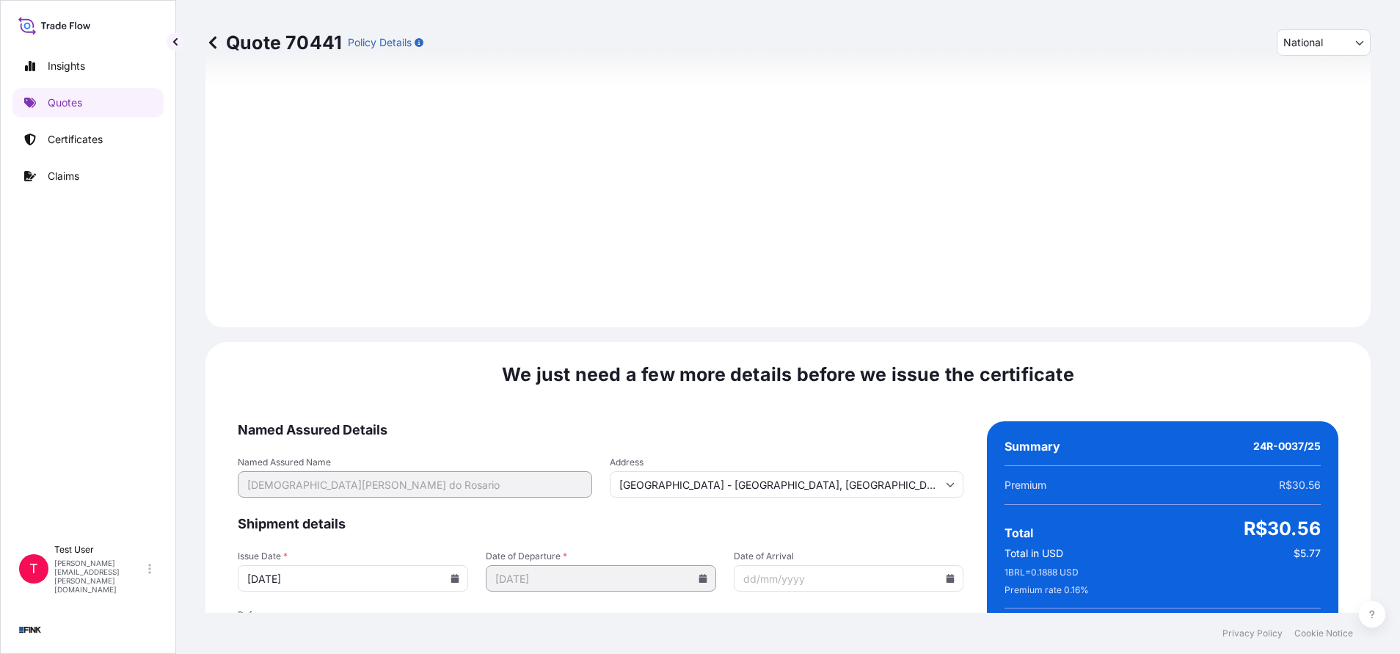
scroll to position [1762, 0]
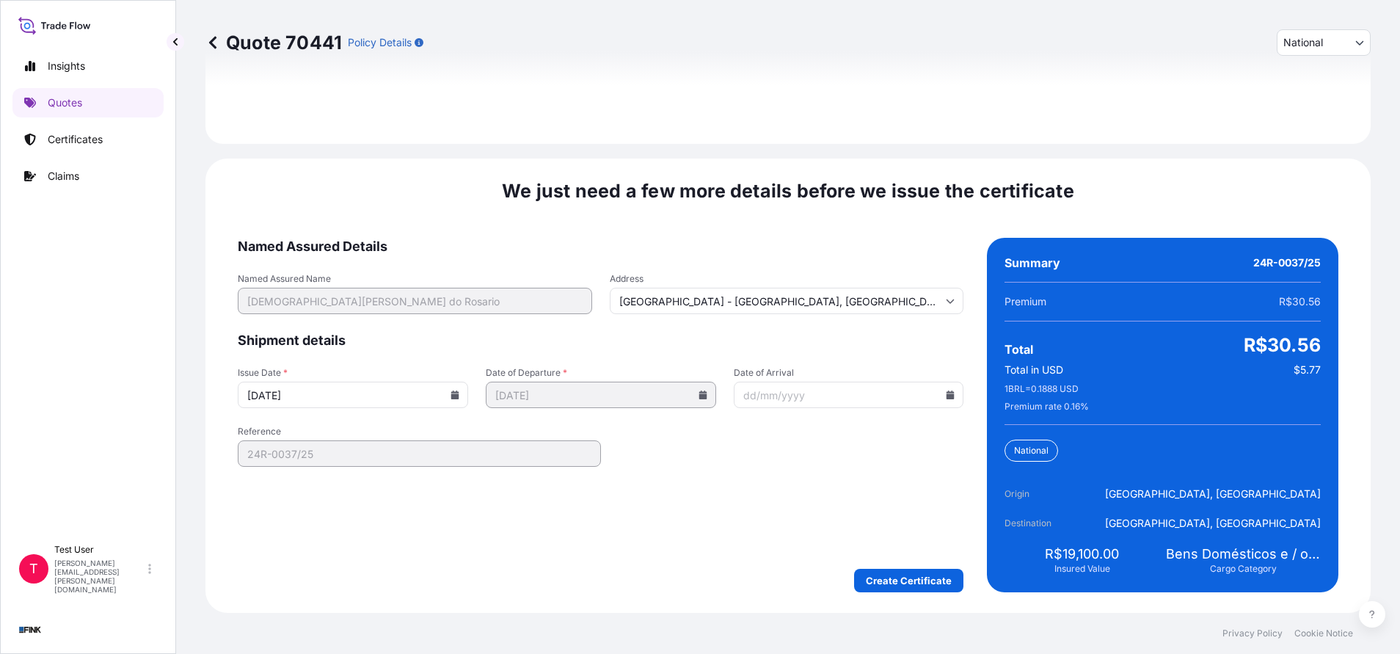
click at [451, 395] on icon at bounding box center [455, 394] width 8 height 9
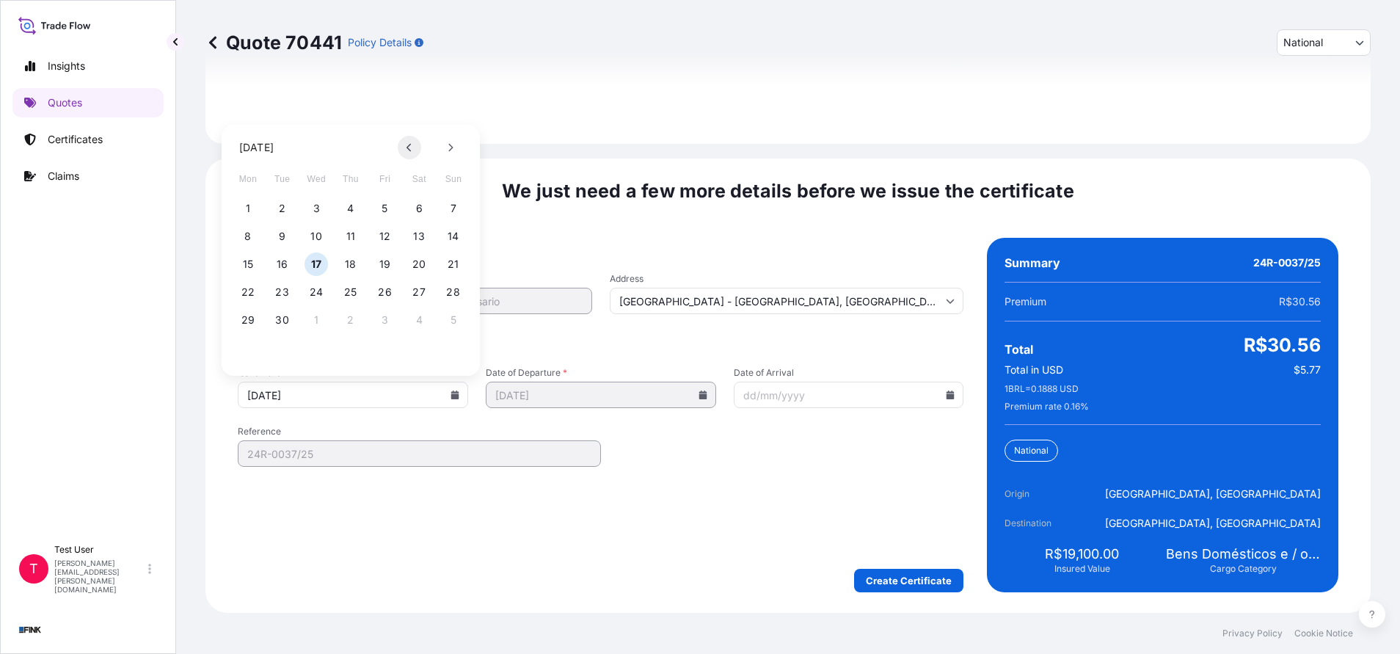
click at [415, 151] on button at bounding box center [409, 147] width 23 height 23
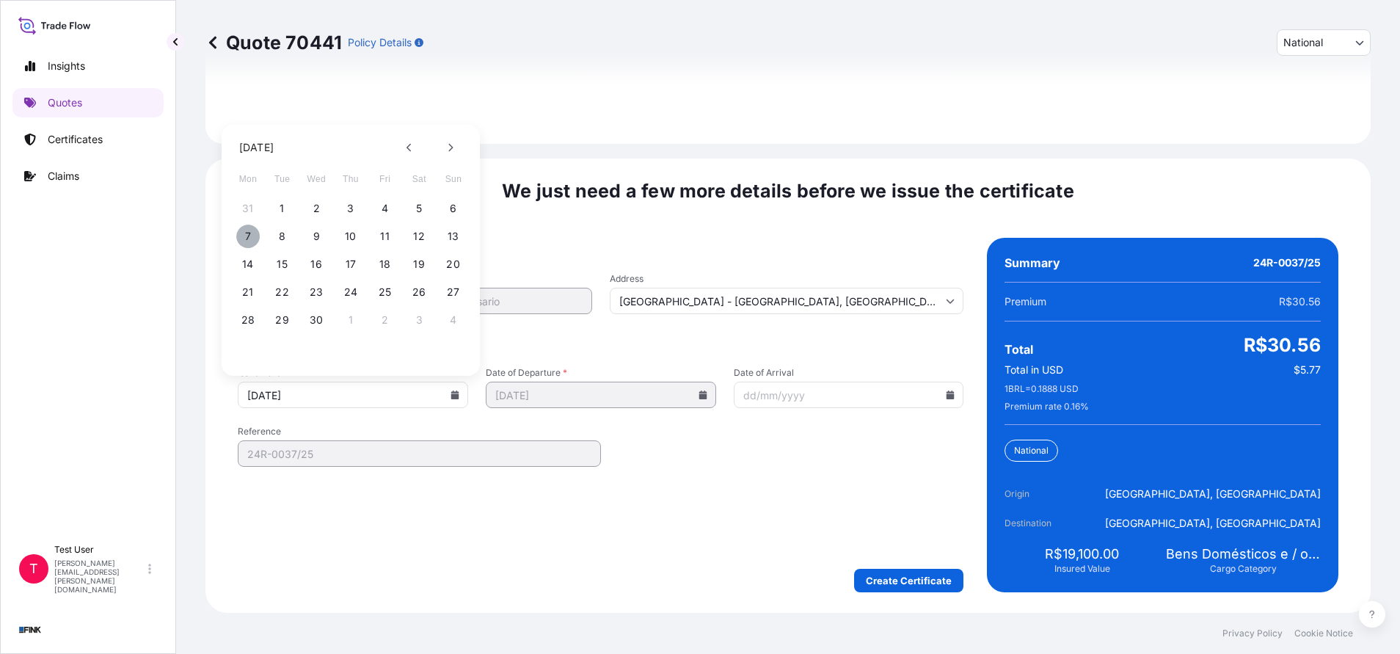
click at [248, 238] on button "7" at bounding box center [247, 236] width 23 height 23
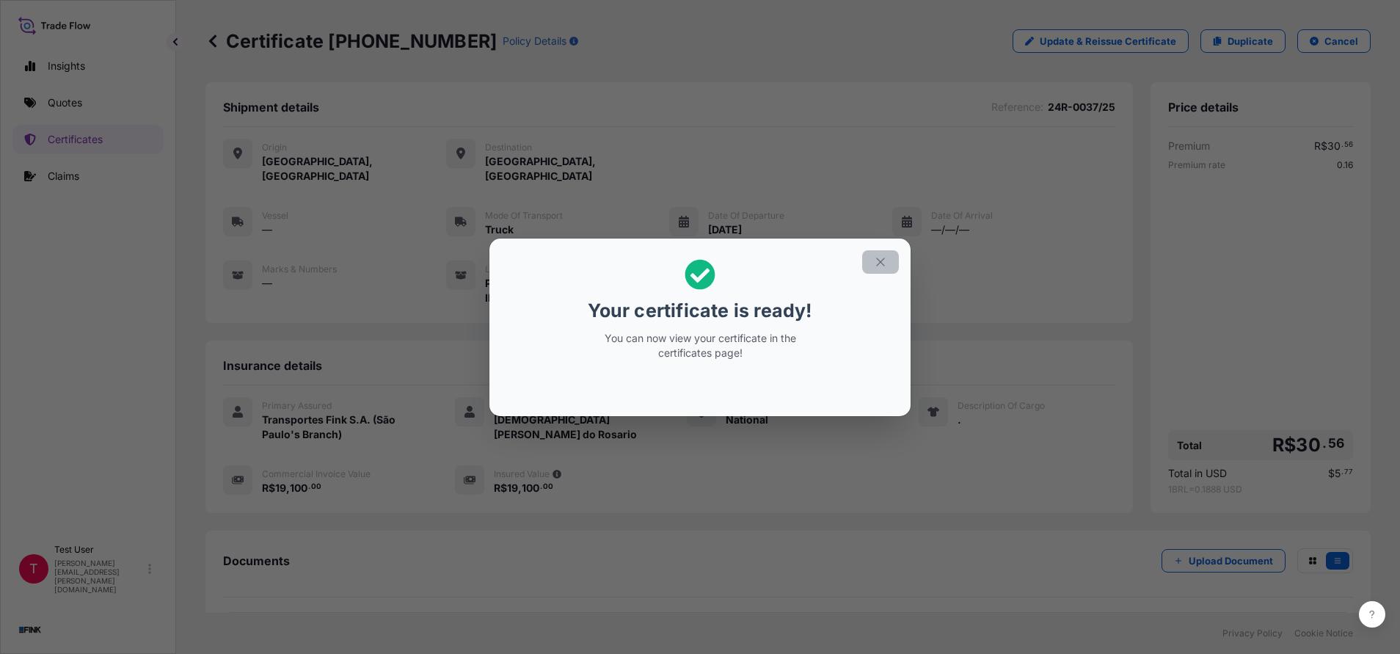
click at [885, 269] on button "button" at bounding box center [880, 261] width 37 height 23
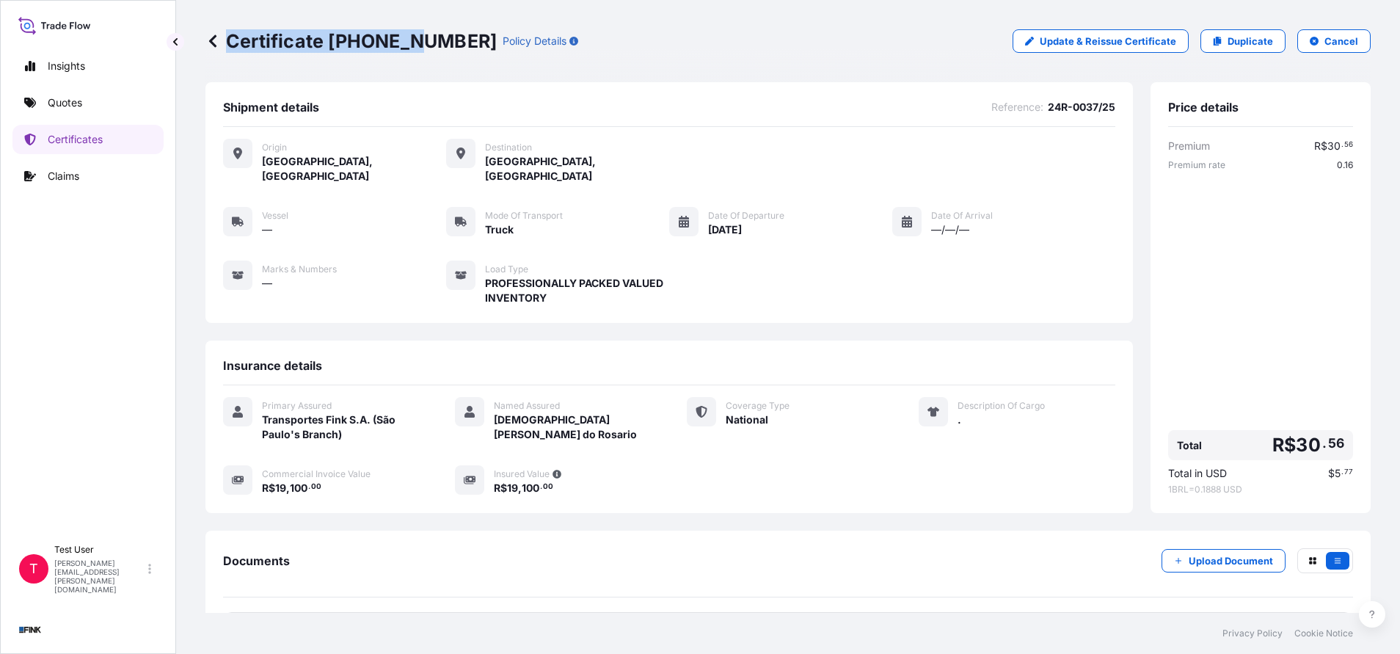
drag, startPoint x: 418, startPoint y: 32, endPoint x: 413, endPoint y: 53, distance: 21.9
click at [413, 53] on div "Certificate [PHONE_NUMBER] Policy Details Update & Reissue Certificate Duplicat…" at bounding box center [787, 41] width 1165 height 82
click at [415, 46] on p "Certificate [PHONE_NUMBER]" at bounding box center [350, 40] width 291 height 23
drag, startPoint x: 420, startPoint y: 42, endPoint x: 424, endPoint y: 48, distance: 7.9
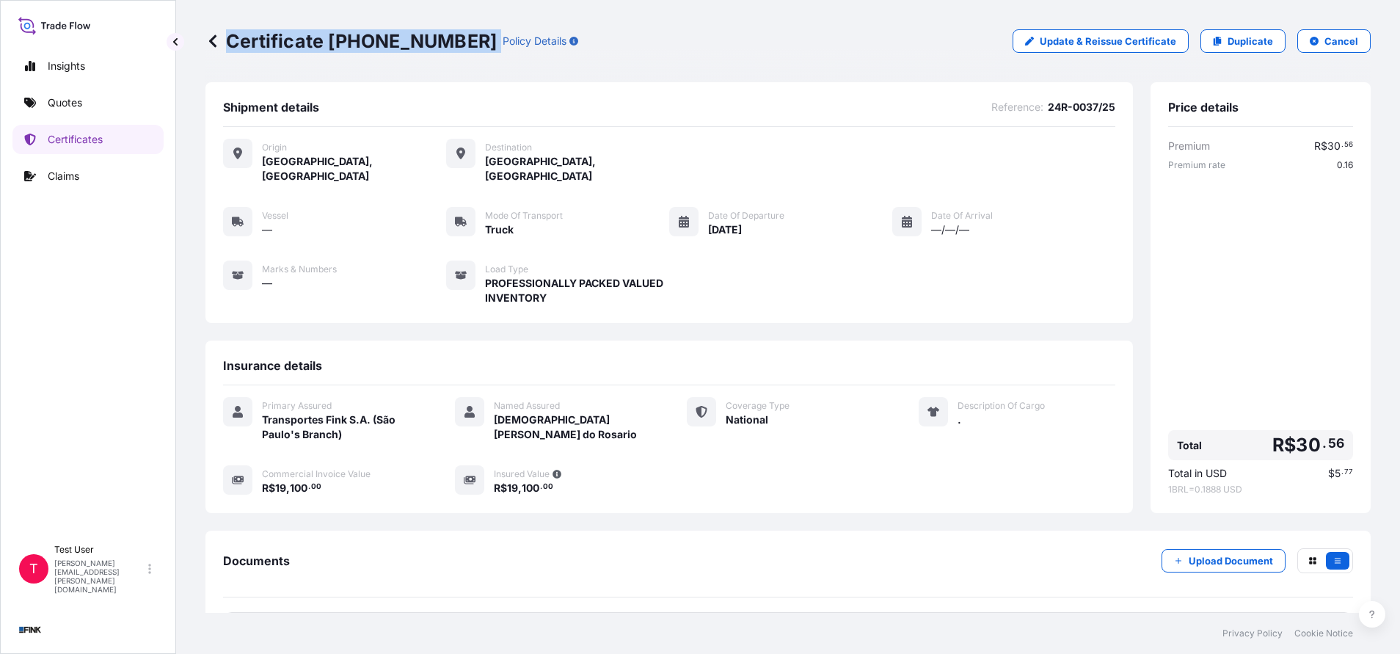
click at [424, 48] on div "Certificate [PHONE_NUMBER] Policy Details" at bounding box center [391, 40] width 373 height 23
drag, startPoint x: 424, startPoint y: 48, endPoint x: 417, endPoint y: 49, distance: 7.4
click at [424, 48] on div "Certificate [PHONE_NUMBER] Policy Details" at bounding box center [391, 40] width 373 height 23
click at [349, 48] on p "Certificate [PHONE_NUMBER]" at bounding box center [350, 40] width 291 height 23
drag, startPoint x: 329, startPoint y: 47, endPoint x: 418, endPoint y: 40, distance: 89.8
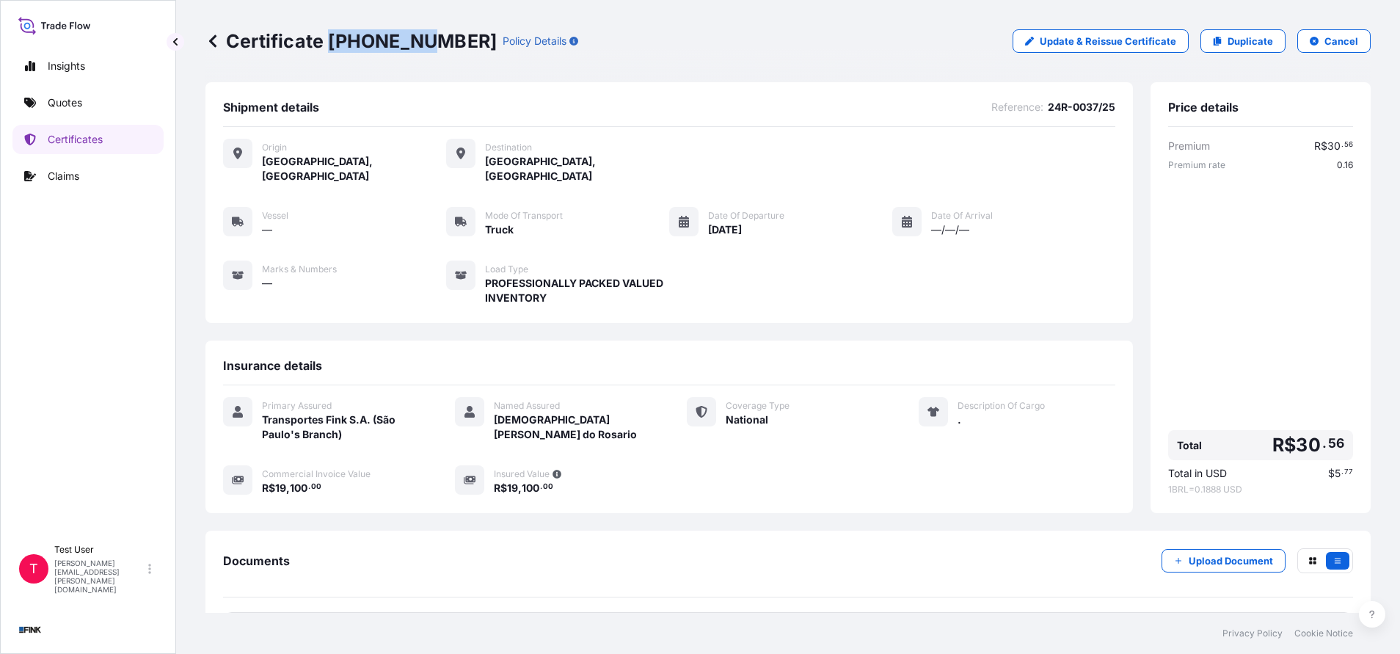
click at [418, 40] on p "Certificate [PHONE_NUMBER]" at bounding box center [350, 40] width 291 height 23
click at [1215, 52] on link "Duplicate" at bounding box center [1243, 40] width 85 height 23
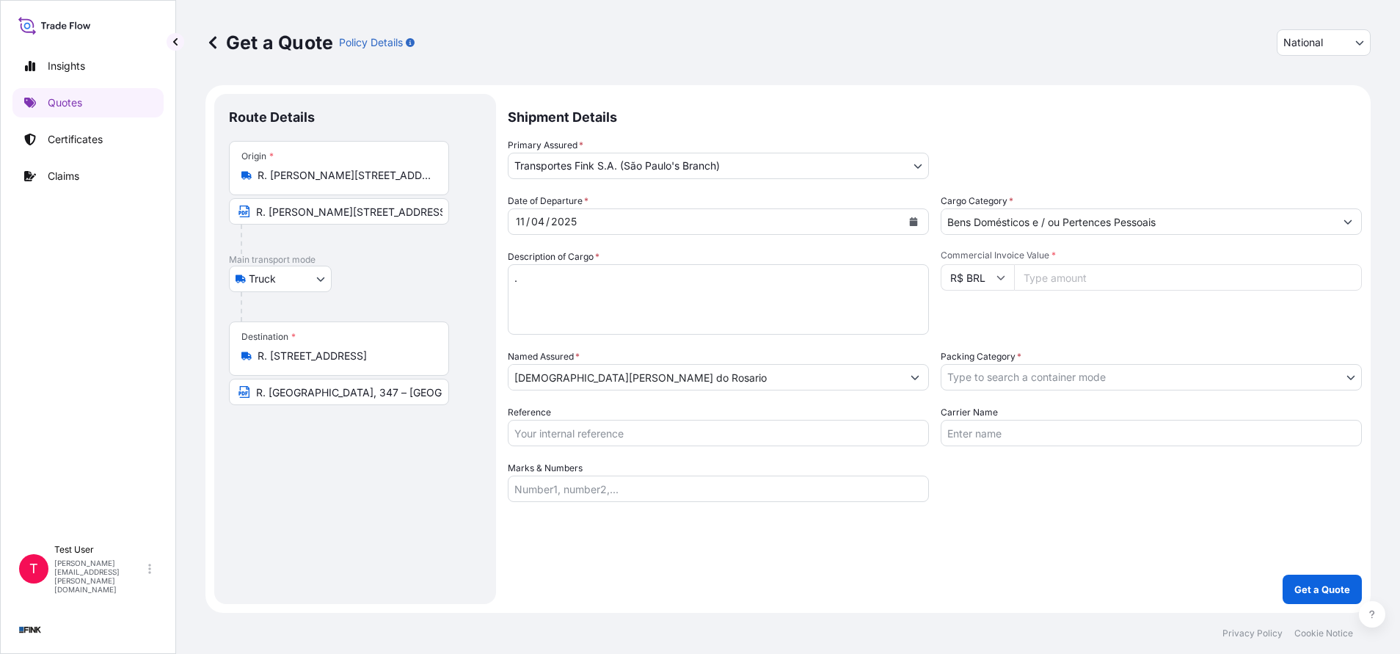
click at [285, 179] on input "R. [PERSON_NAME][STREET_ADDRESS]" at bounding box center [344, 175] width 173 height 15
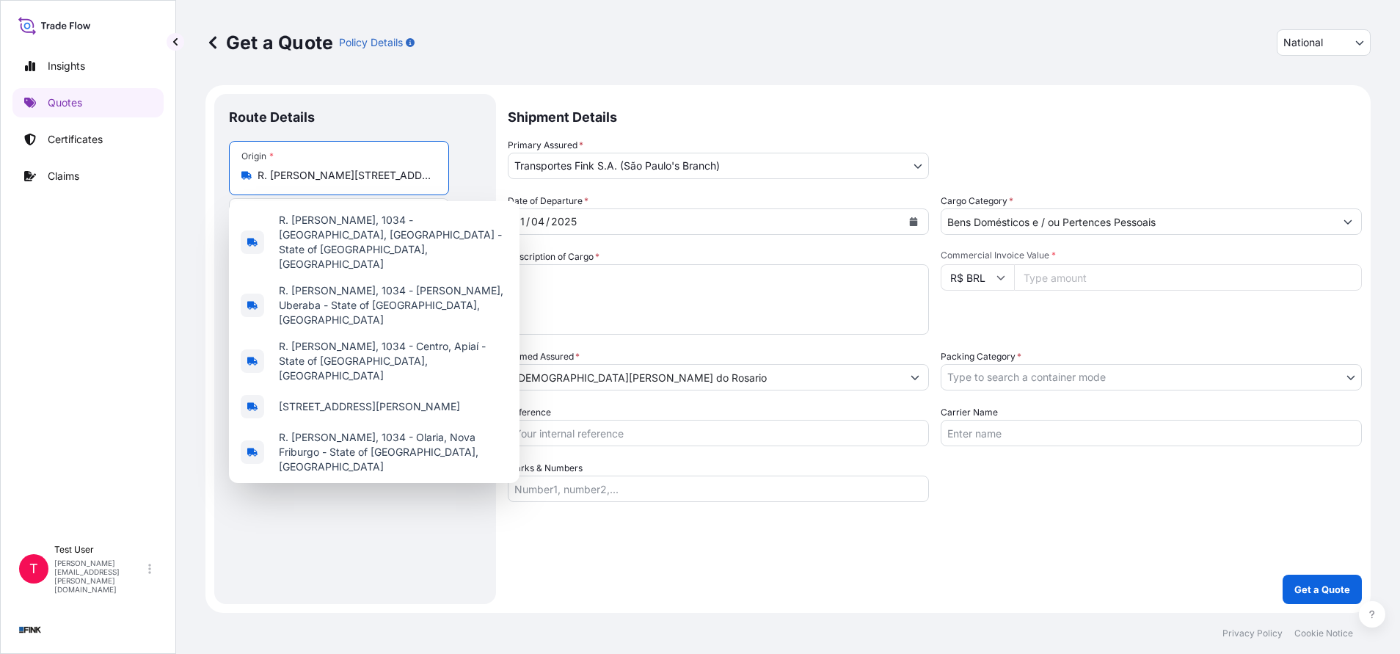
click at [285, 179] on input "R. [PERSON_NAME][STREET_ADDRESS]" at bounding box center [344, 175] width 173 height 15
click at [288, 179] on input "R. [PERSON_NAME][STREET_ADDRESS]" at bounding box center [344, 175] width 173 height 15
paste input "[STREET_ADDRESS]"
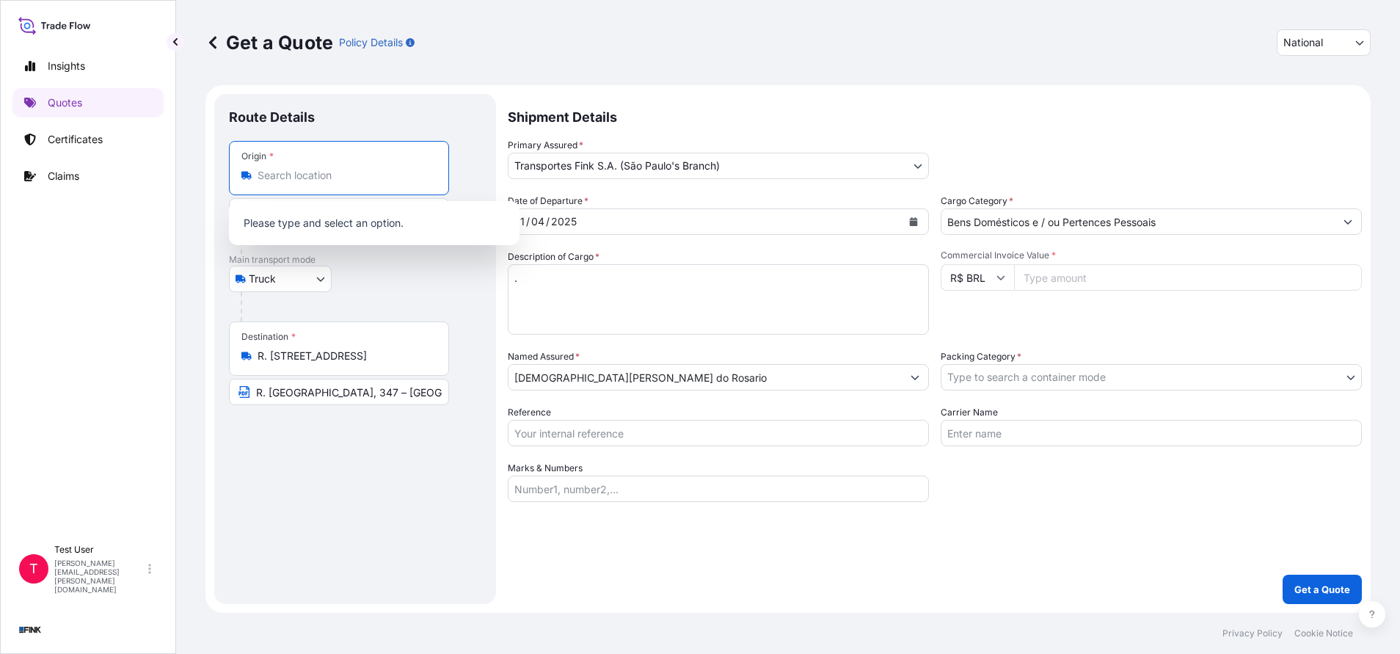
paste input "[STREET_ADDRESS]"
click at [314, 232] on span "[STREET_ADDRESS]" at bounding box center [327, 224] width 97 height 15
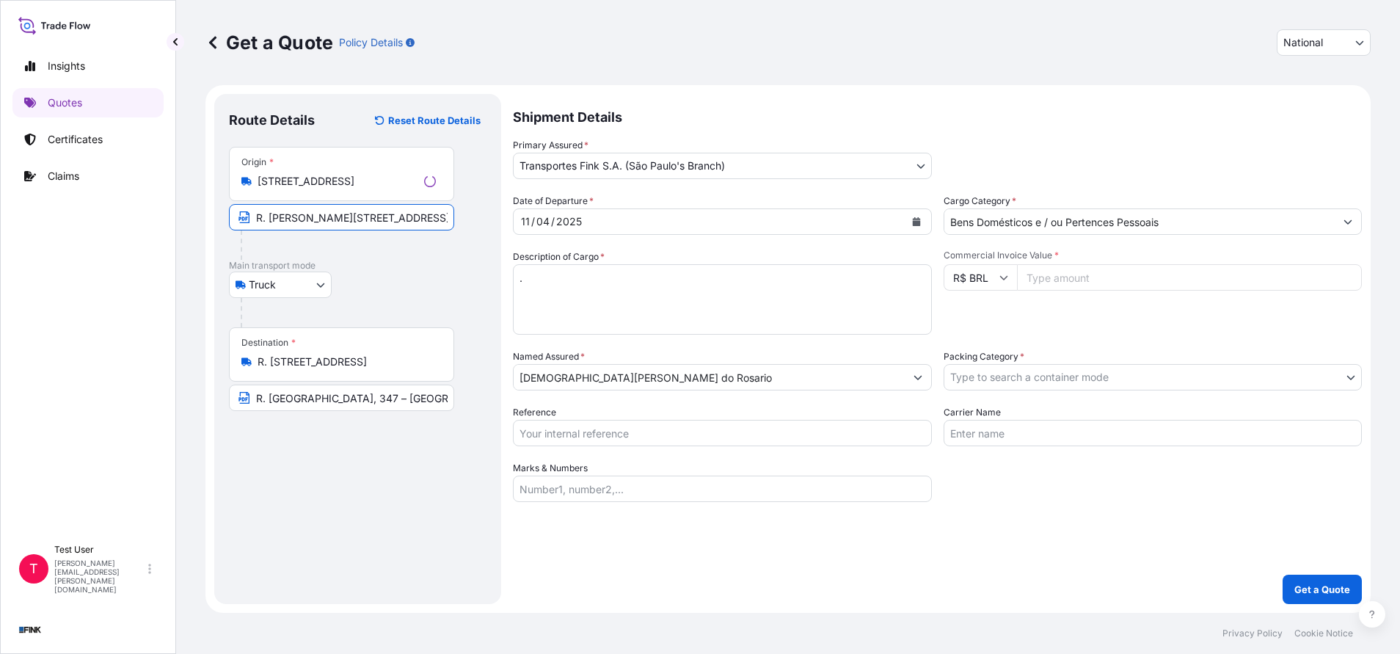
click at [305, 218] on input "R. [PERSON_NAME][STREET_ADDRESS]" at bounding box center [341, 217] width 225 height 26
click at [305, 218] on input "R. [PERSON_NAME][STREET_ADDRESS]" at bounding box center [339, 217] width 220 height 26
paste input "[STREET_ADDRESS]"
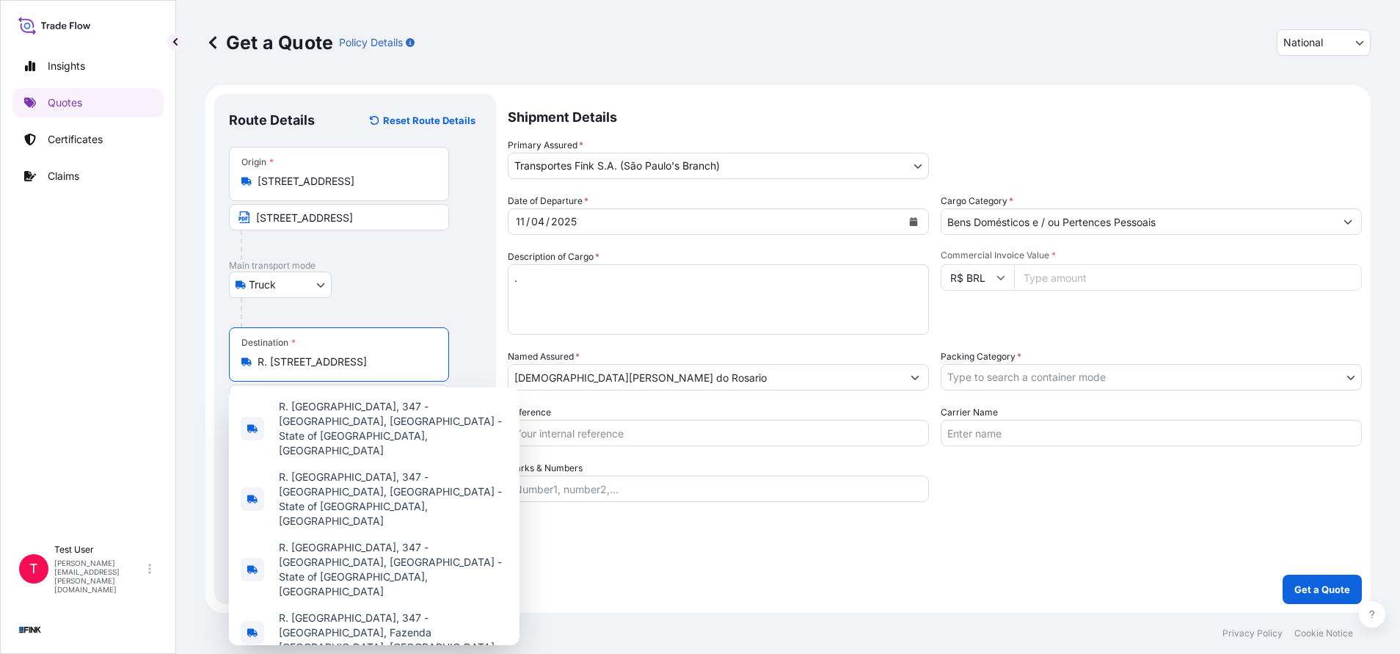
click at [321, 362] on input "R. [STREET_ADDRESS]" at bounding box center [344, 361] width 173 height 15
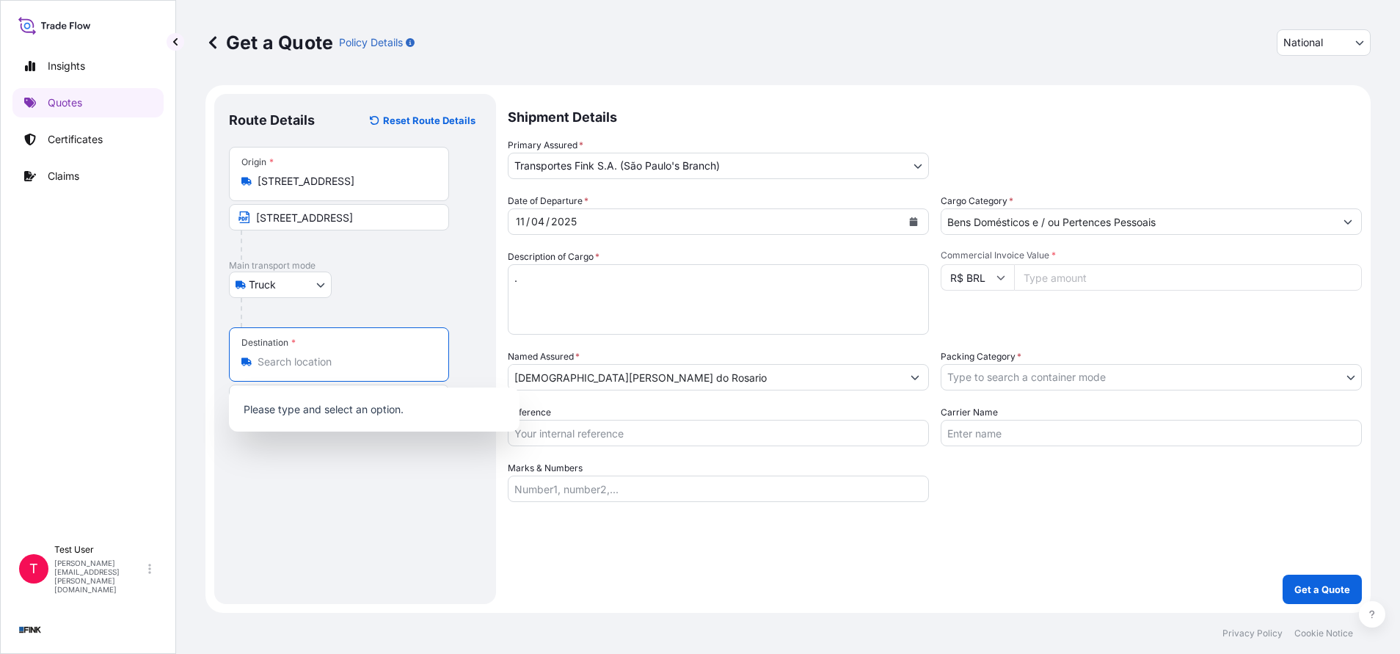
paste input "R. [STREET_ADDRESS]"
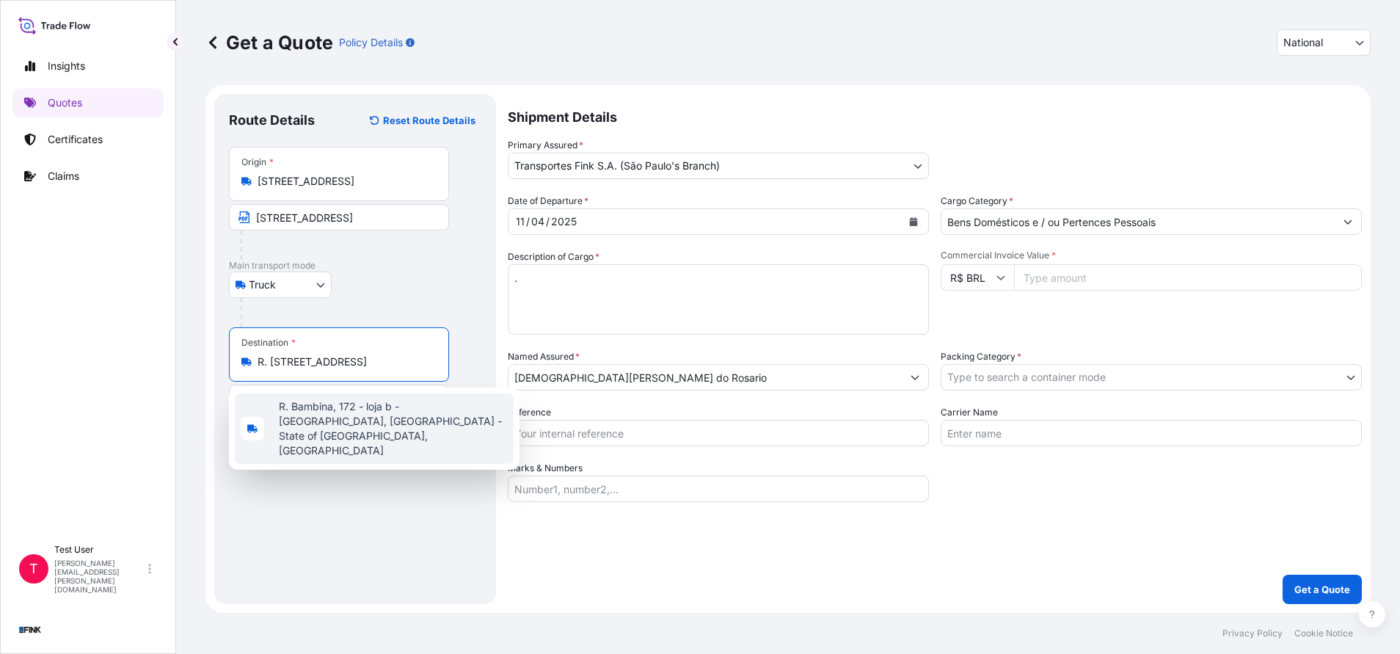
click at [333, 415] on span "R. Bambina, 172 - loja b - [GEOGRAPHIC_DATA], [GEOGRAPHIC_DATA] - State of [GEO…" at bounding box center [393, 428] width 229 height 59
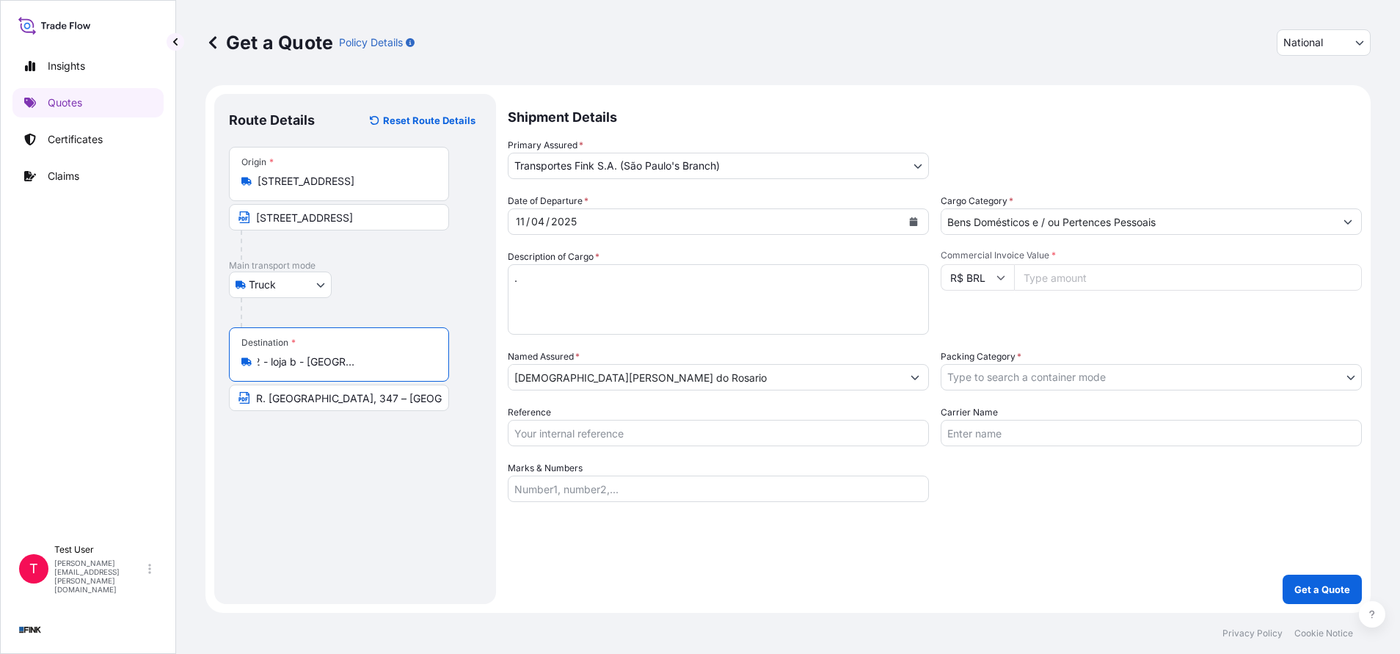
click at [311, 389] on input "R. [GEOGRAPHIC_DATA], 347 – [GEOGRAPHIC_DATA] - [GEOGRAPHIC_DATA]" at bounding box center [339, 398] width 220 height 26
click at [311, 389] on input "R. [GEOGRAPHIC_DATA], 347 – [GEOGRAPHIC_DATA] - [GEOGRAPHIC_DATA]" at bounding box center [341, 398] width 225 height 26
paste
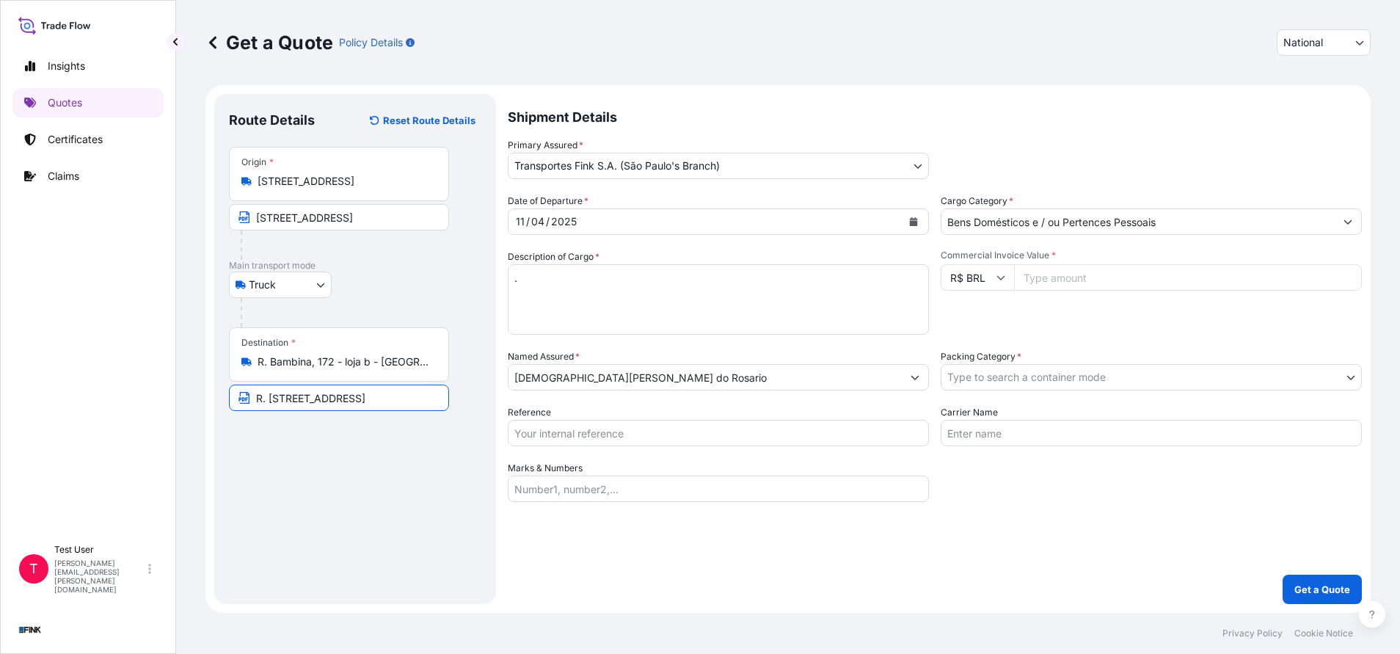
click at [917, 219] on icon "Calendar" at bounding box center [914, 221] width 8 height 9
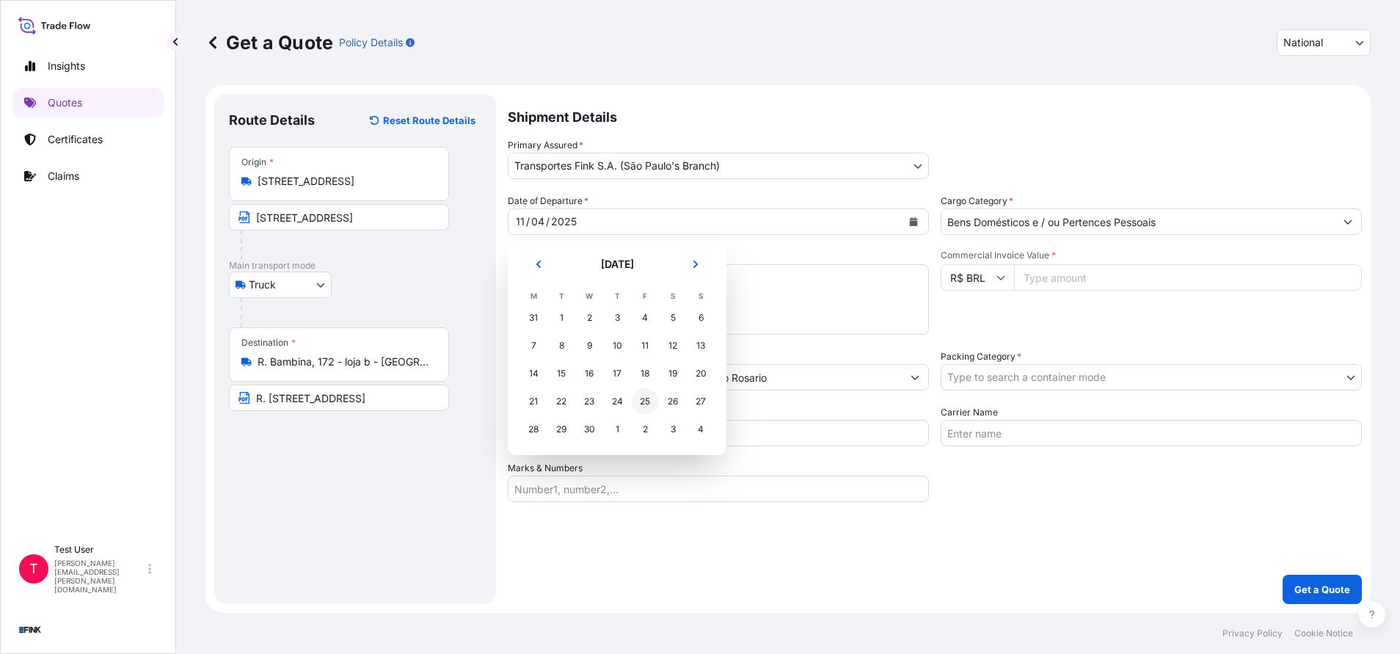
click at [646, 406] on div "25" at bounding box center [645, 401] width 26 height 26
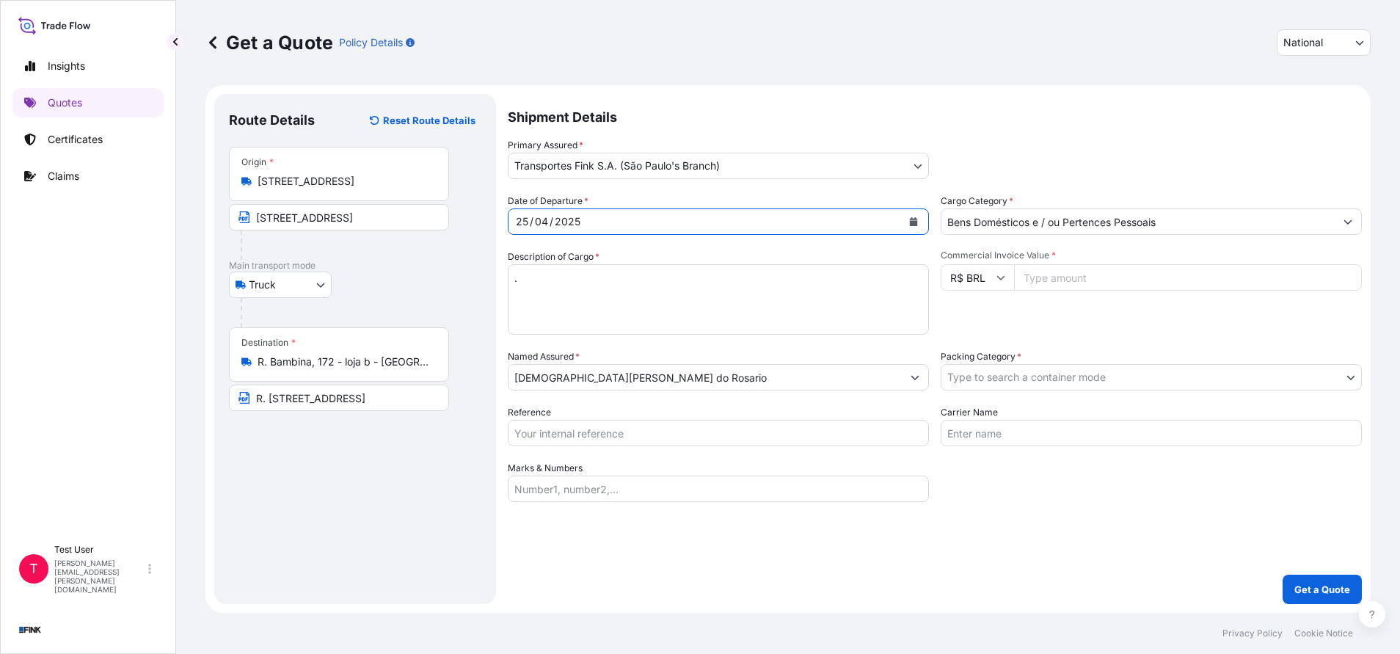
click at [1121, 280] on input "Commercial Invoice Value *" at bounding box center [1188, 277] width 348 height 26
click at [568, 437] on input "Reference" at bounding box center [718, 433] width 421 height 26
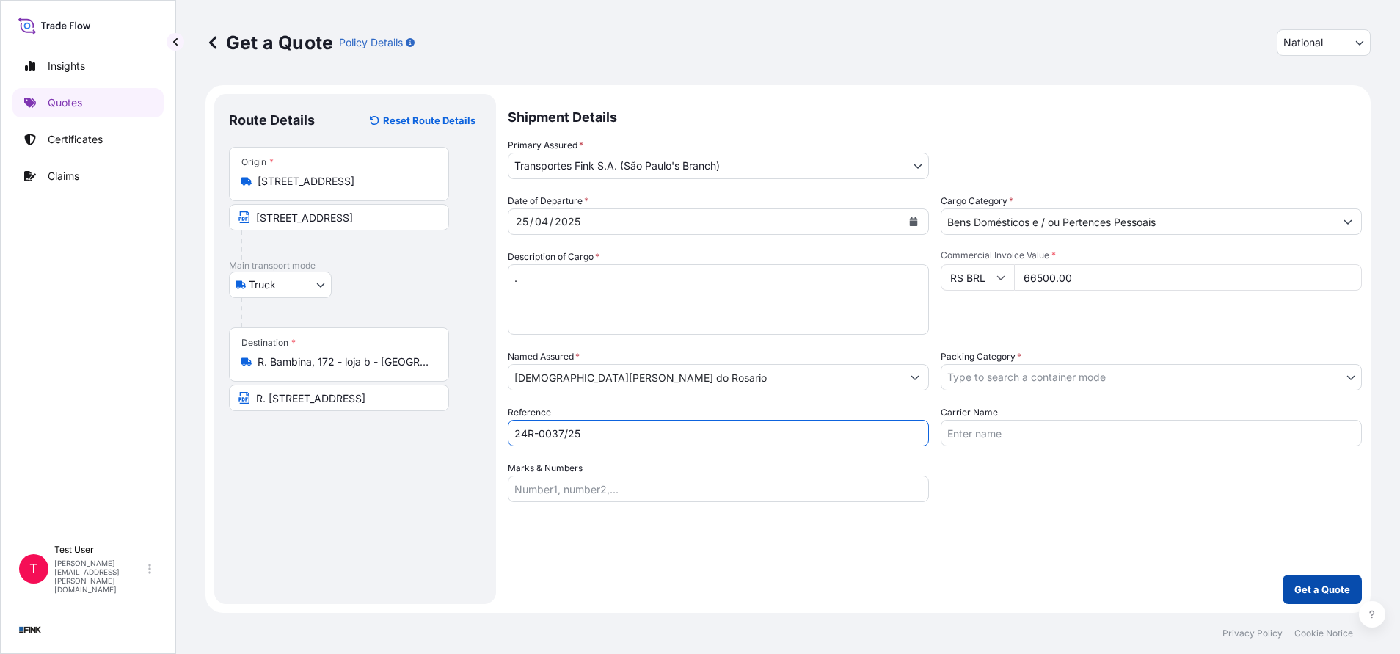
click at [1344, 588] on p "Get a Quote" at bounding box center [1322, 589] width 56 height 15
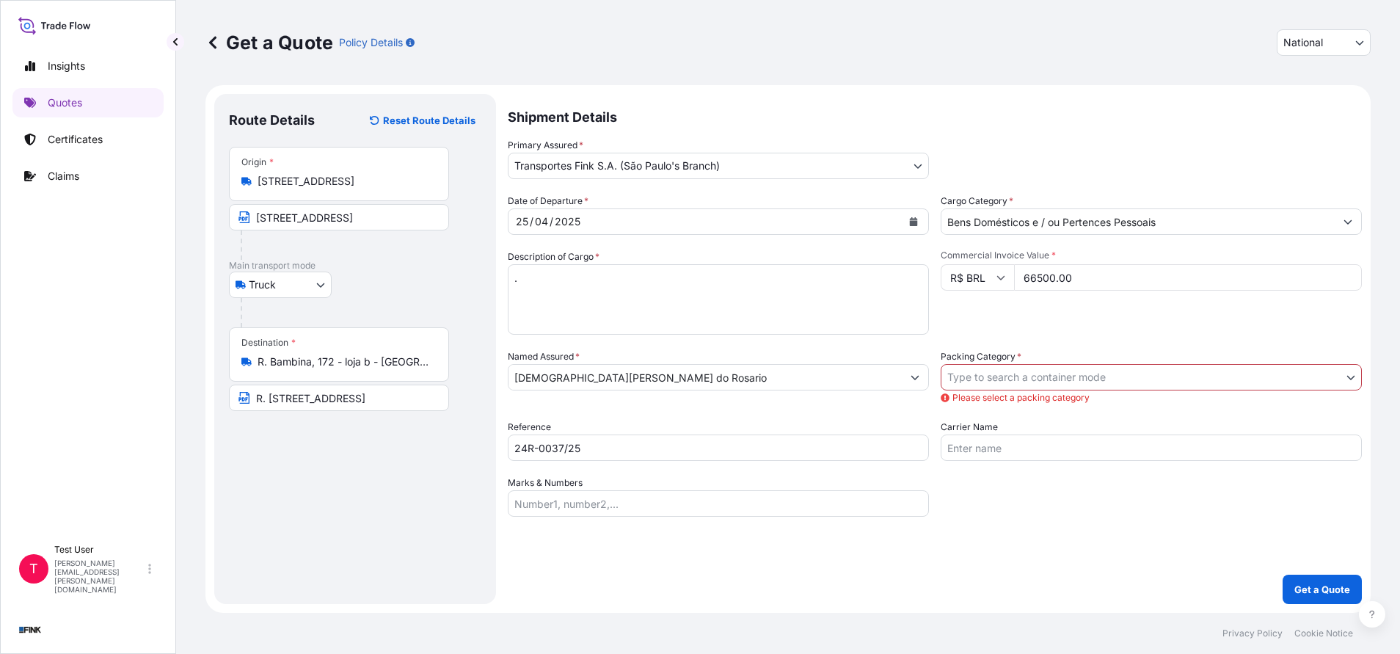
click at [1027, 382] on body "Insights Quotes Certificates Claims T Test User [EMAIL_ADDRESS][DOMAIN_NAME] Ge…" at bounding box center [700, 327] width 1400 height 654
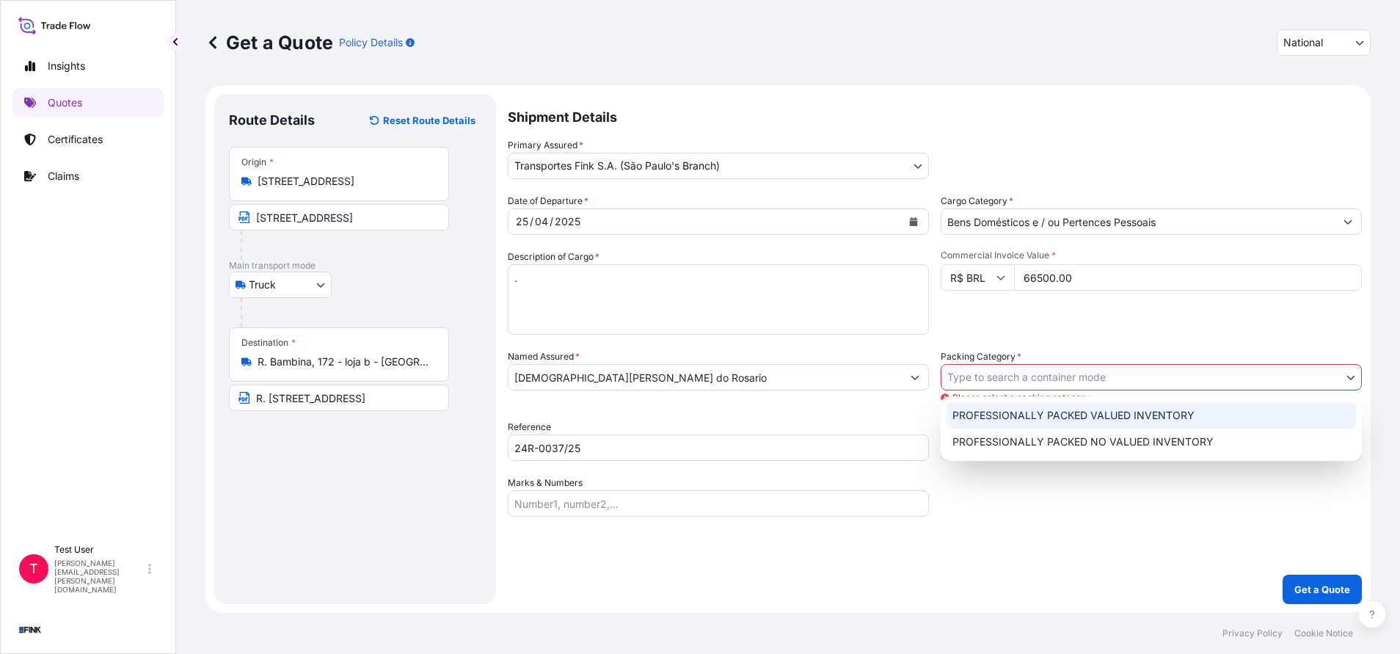
click at [994, 414] on div "PROFESSIONALLY PACKED VALUED INVENTORY" at bounding box center [1151, 415] width 409 height 26
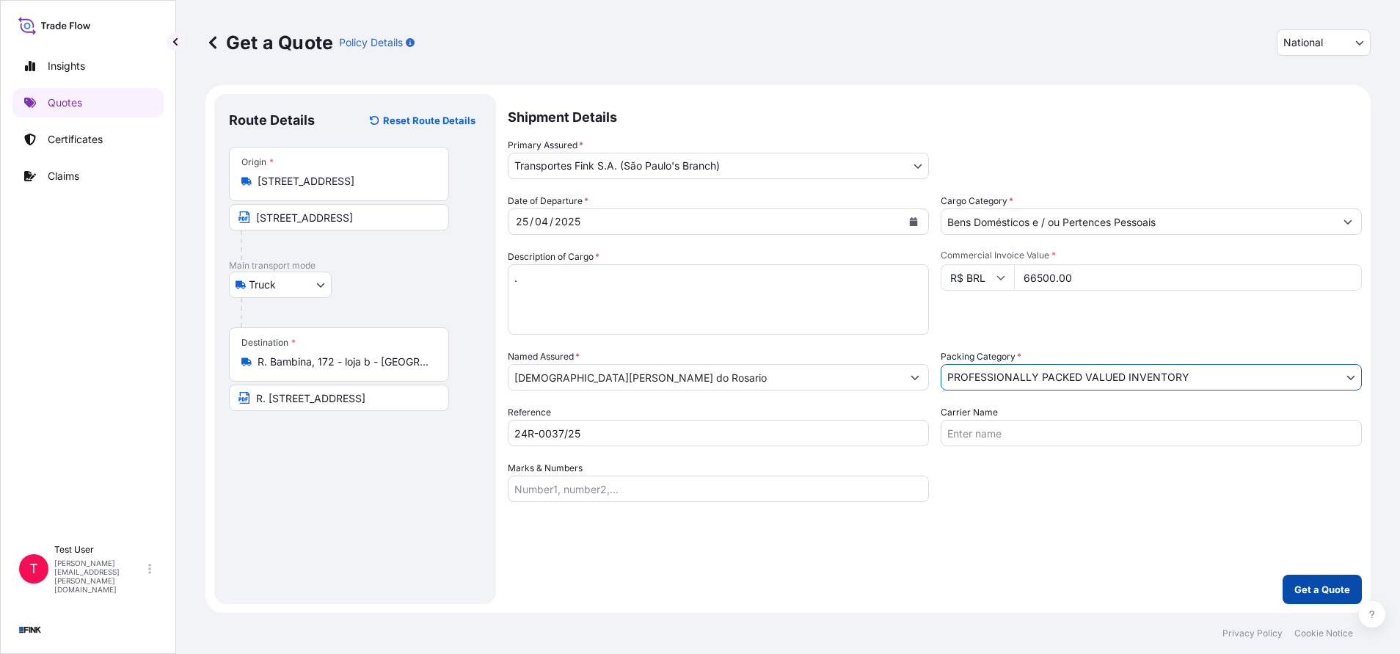
click at [1319, 590] on p "Get a Quote" at bounding box center [1322, 589] width 56 height 15
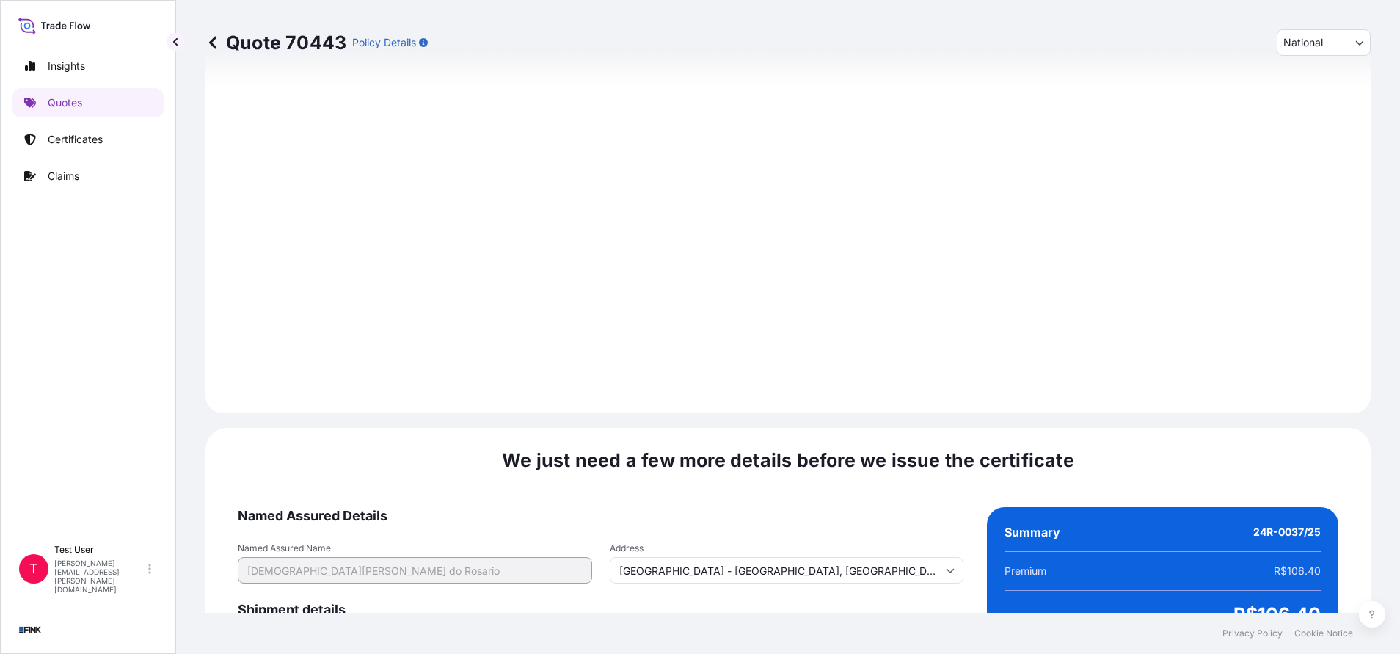
scroll to position [1762, 0]
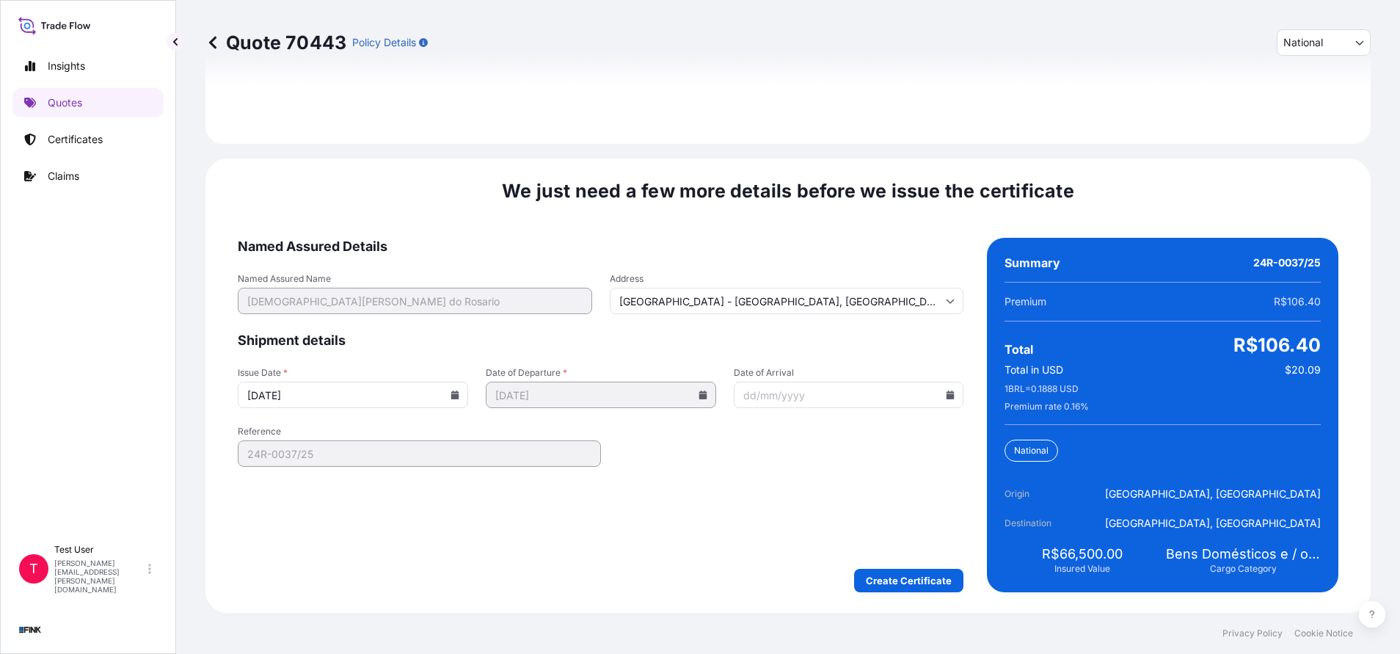
click at [451, 396] on icon at bounding box center [455, 394] width 9 height 9
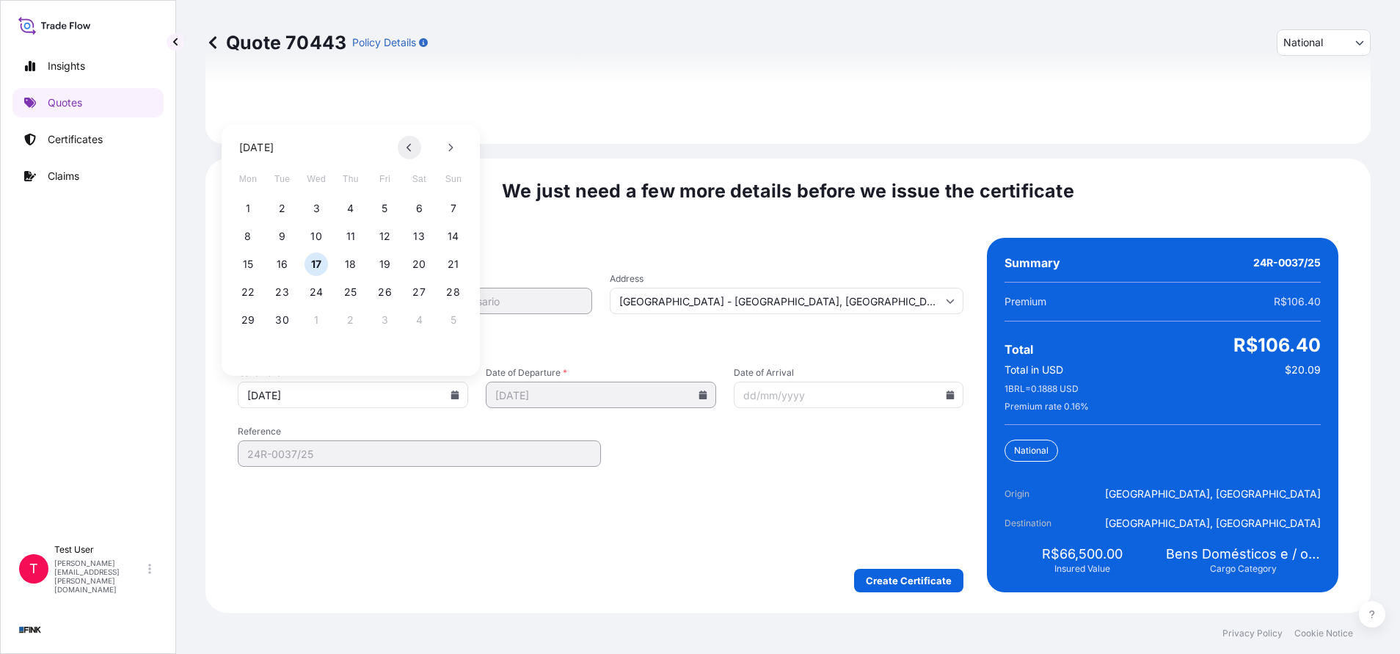
click at [403, 147] on button at bounding box center [409, 147] width 23 height 23
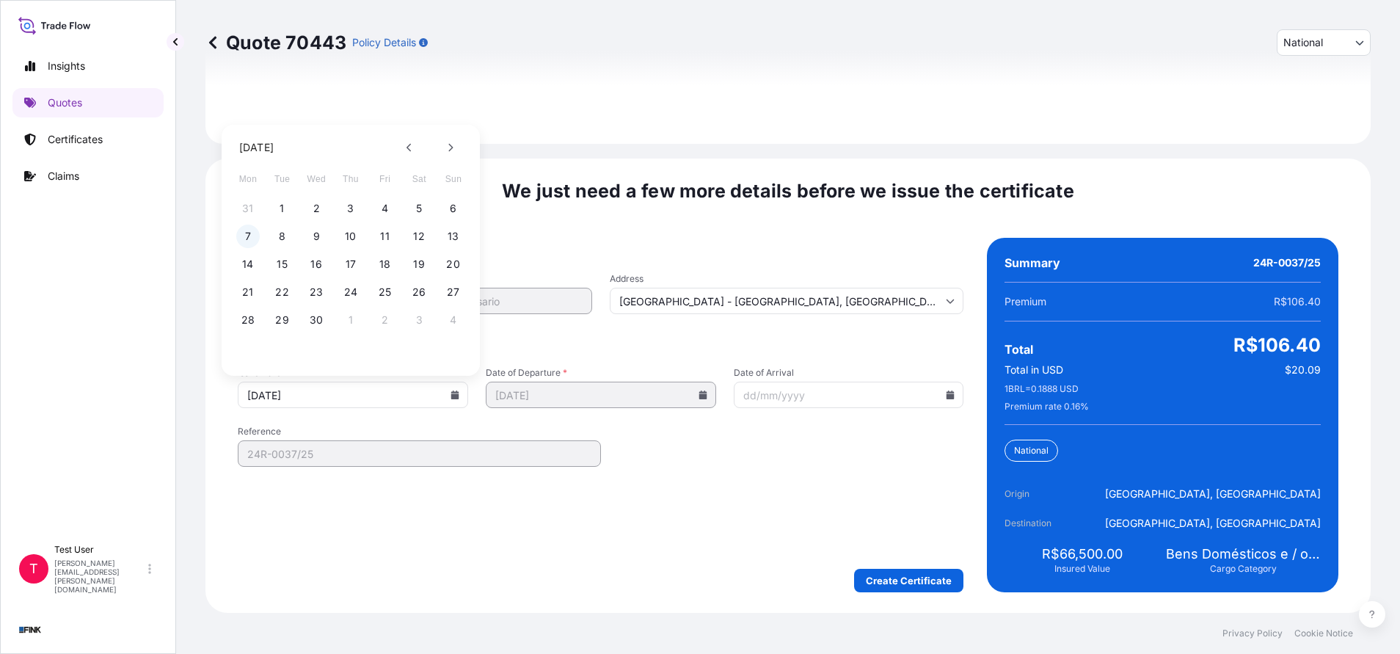
click at [244, 235] on button "7" at bounding box center [247, 236] width 23 height 23
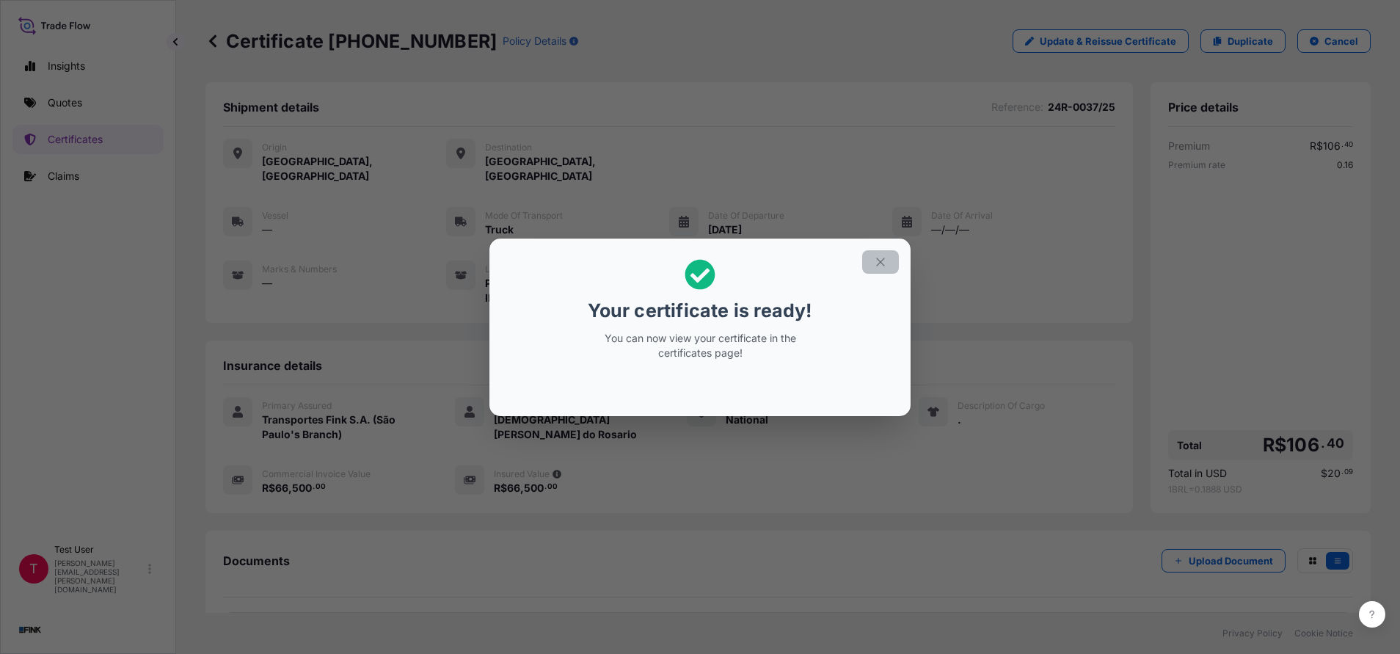
click at [876, 263] on icon "button" at bounding box center [880, 261] width 13 height 13
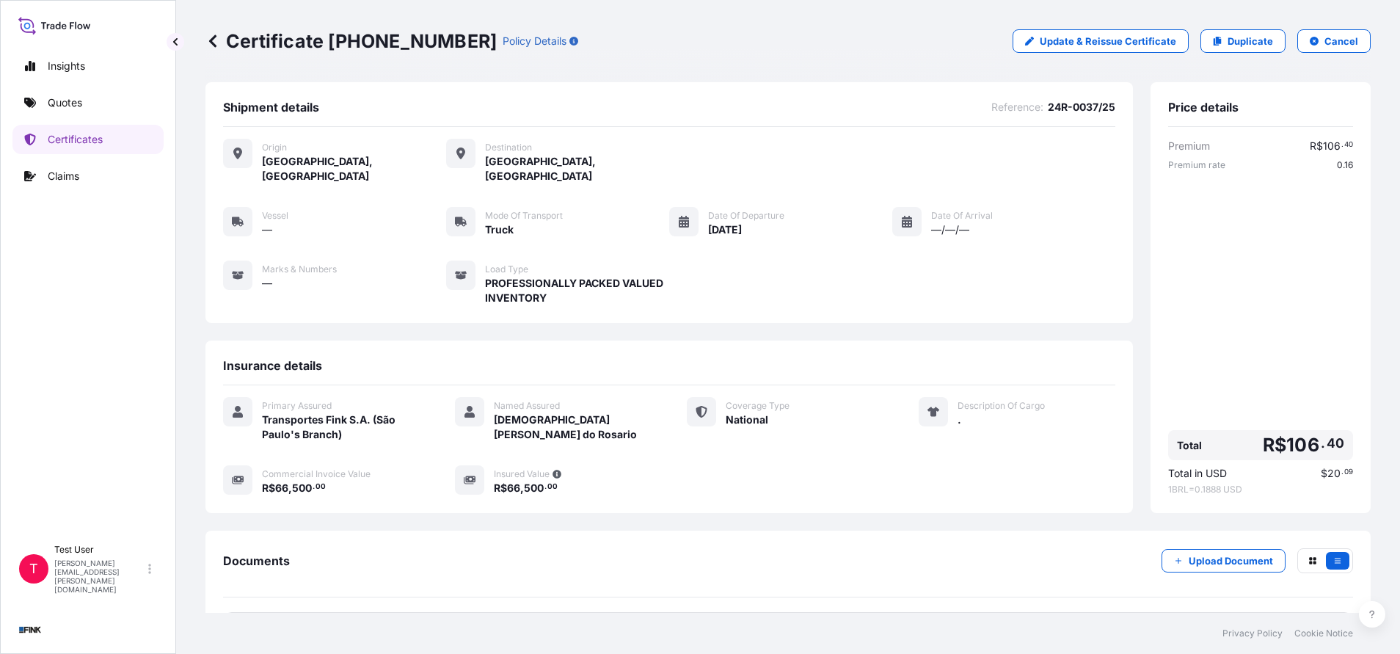
click at [456, 70] on div "Certificate [PHONE_NUMBER] Policy Details Update & Reissue Certificate Duplicat…" at bounding box center [787, 41] width 1165 height 82
click at [420, 34] on p "Certificate [PHONE_NUMBER]" at bounding box center [350, 40] width 291 height 23
drag, startPoint x: 420, startPoint y: 34, endPoint x: 416, endPoint y: 69, distance: 35.5
click at [416, 69] on div "Certificate [PHONE_NUMBER] Policy Details Update & Reissue Certificate Duplicat…" at bounding box center [787, 41] width 1165 height 82
click at [372, 56] on div "Certificate [PHONE_NUMBER] Policy Details Update & Reissue Certificate Duplicat…" at bounding box center [787, 41] width 1165 height 82
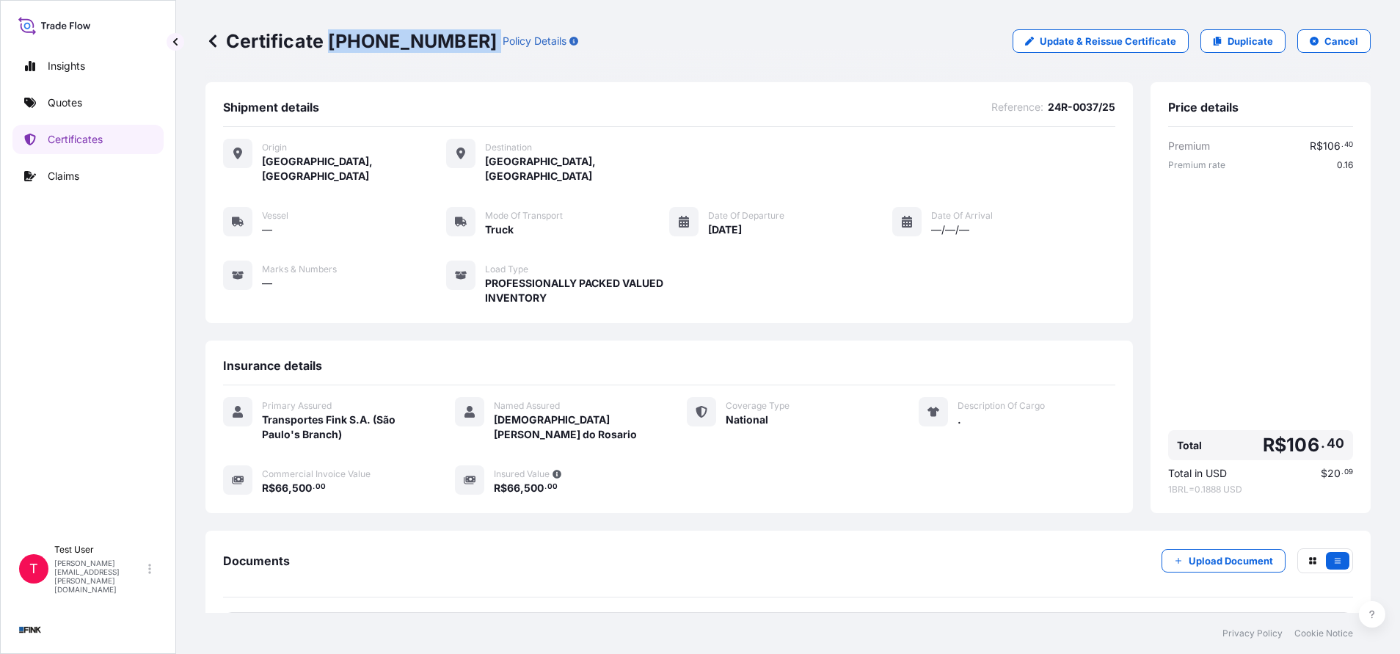
drag, startPoint x: 332, startPoint y: 43, endPoint x: 431, endPoint y: 35, distance: 99.3
click at [431, 35] on div "Certificate [PHONE_NUMBER] Policy Details" at bounding box center [391, 40] width 373 height 23
click at [1213, 40] on icon at bounding box center [1217, 41] width 9 height 9
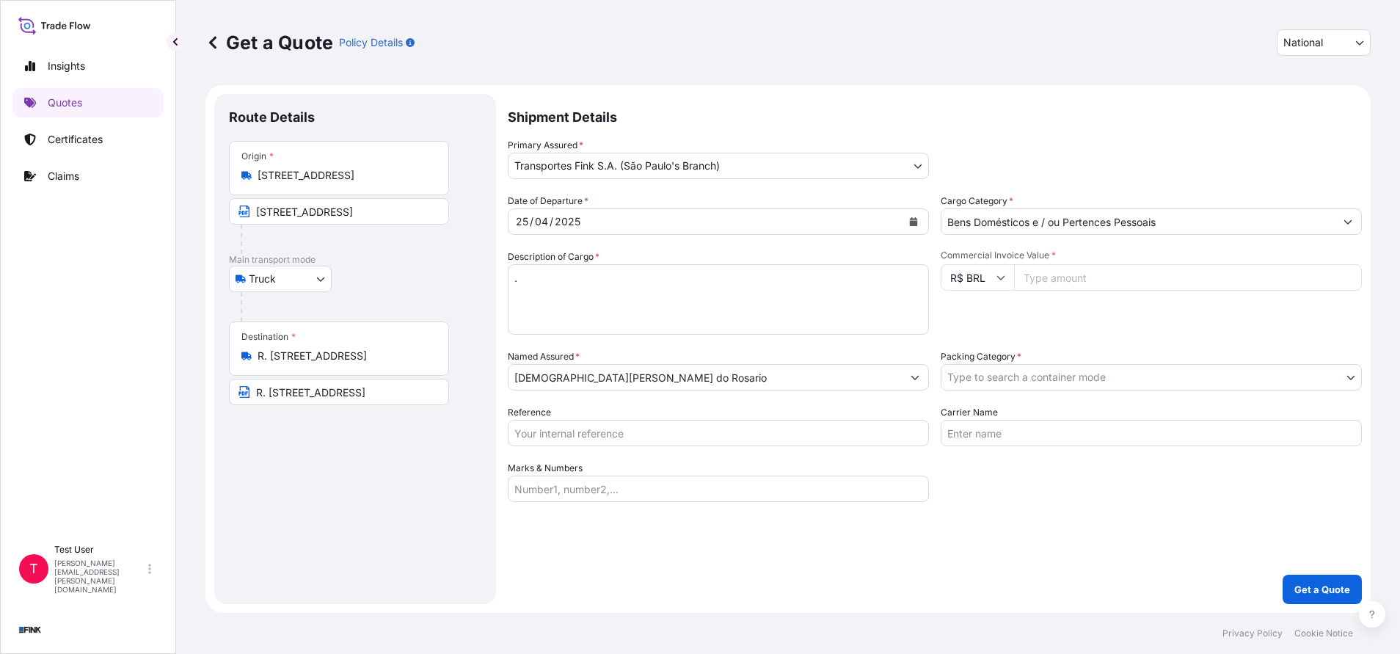
click at [361, 180] on input "[STREET_ADDRESS]" at bounding box center [344, 175] width 173 height 15
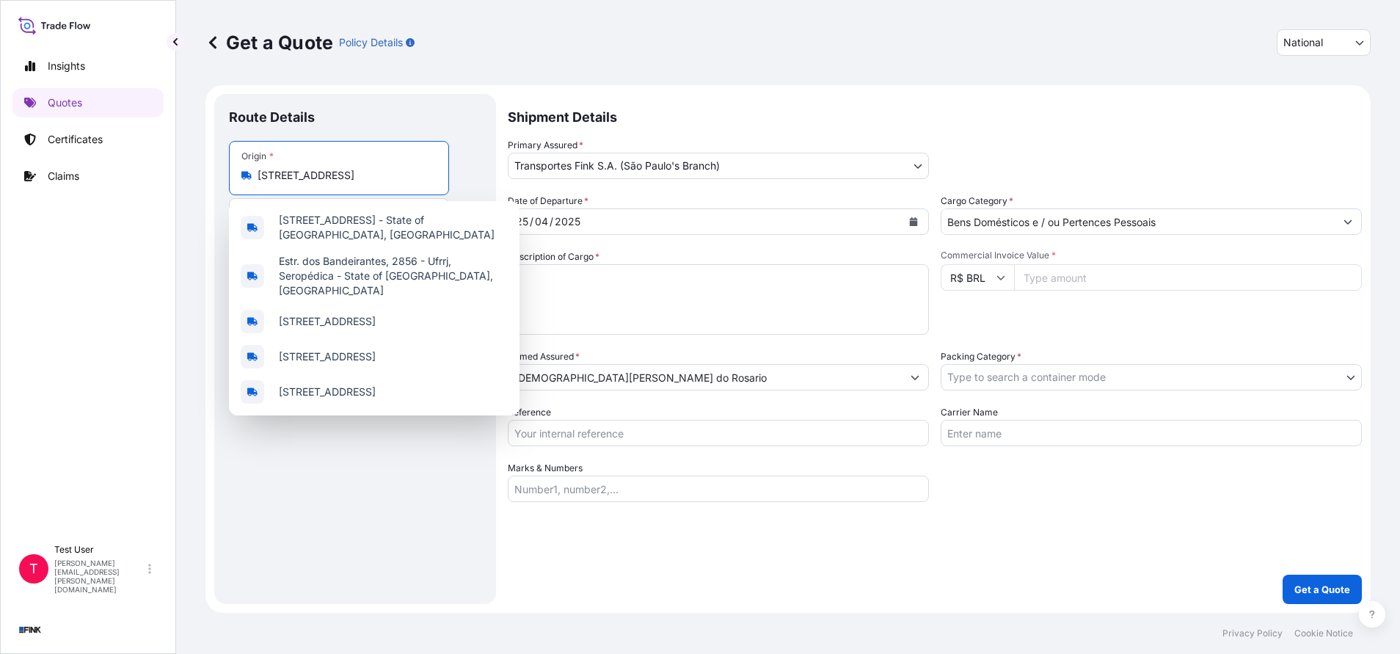
click at [361, 180] on input "[STREET_ADDRESS]" at bounding box center [344, 175] width 173 height 15
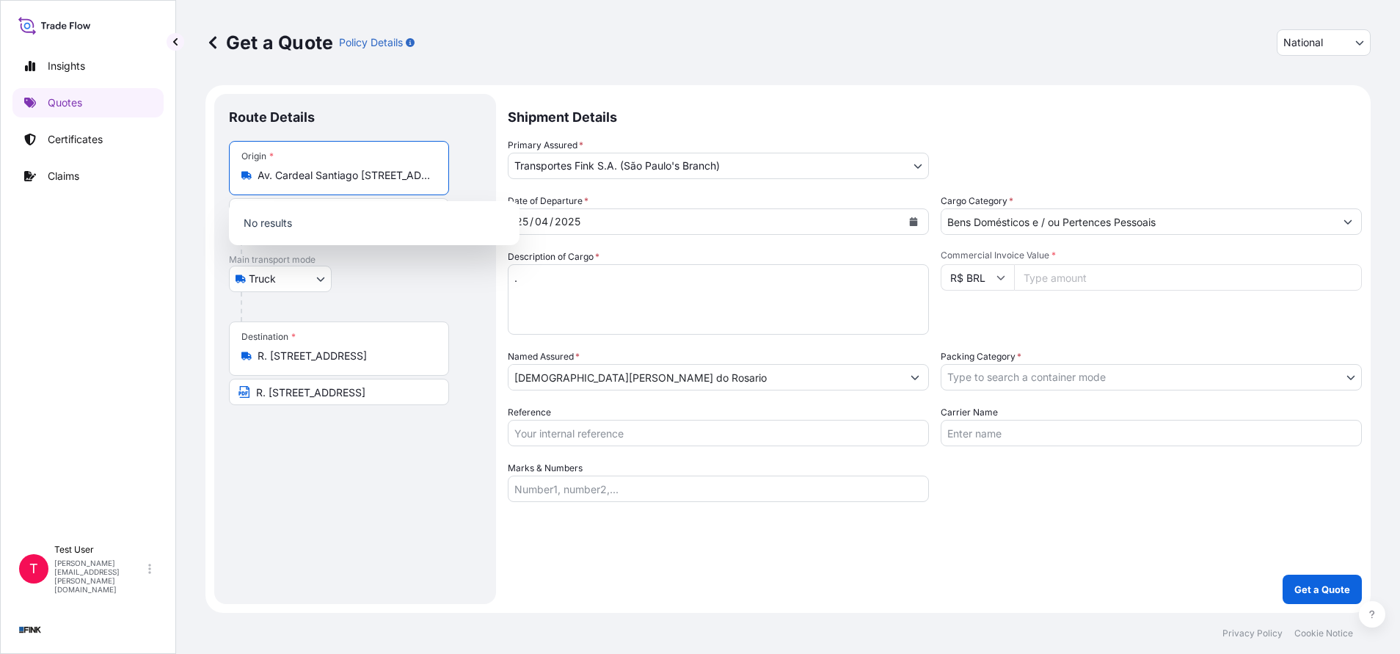
scroll to position [0, 143]
click at [337, 232] on span "Av. Cardeal Santiago [STREET_ADDRESS]" at bounding box center [379, 224] width 200 height 15
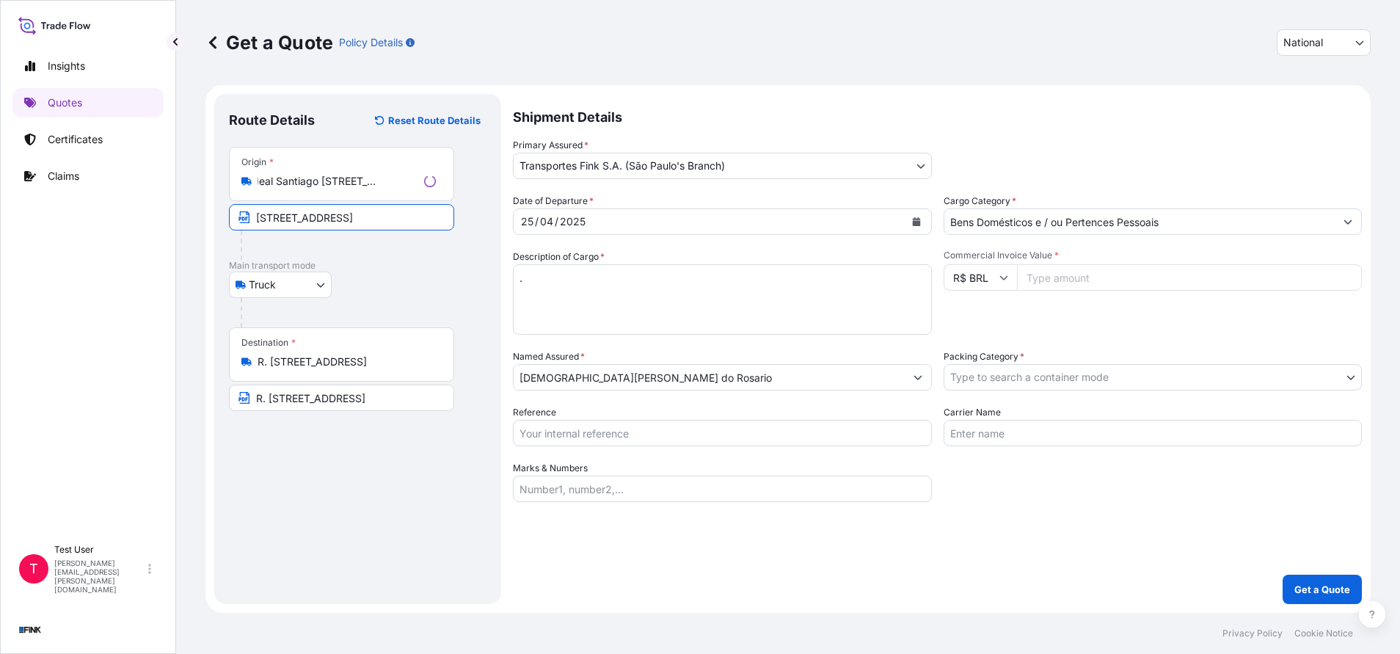
click at [327, 207] on input "[STREET_ADDRESS]" at bounding box center [341, 217] width 225 height 26
click at [321, 363] on input "R. [STREET_ADDRESS]" at bounding box center [344, 361] width 173 height 15
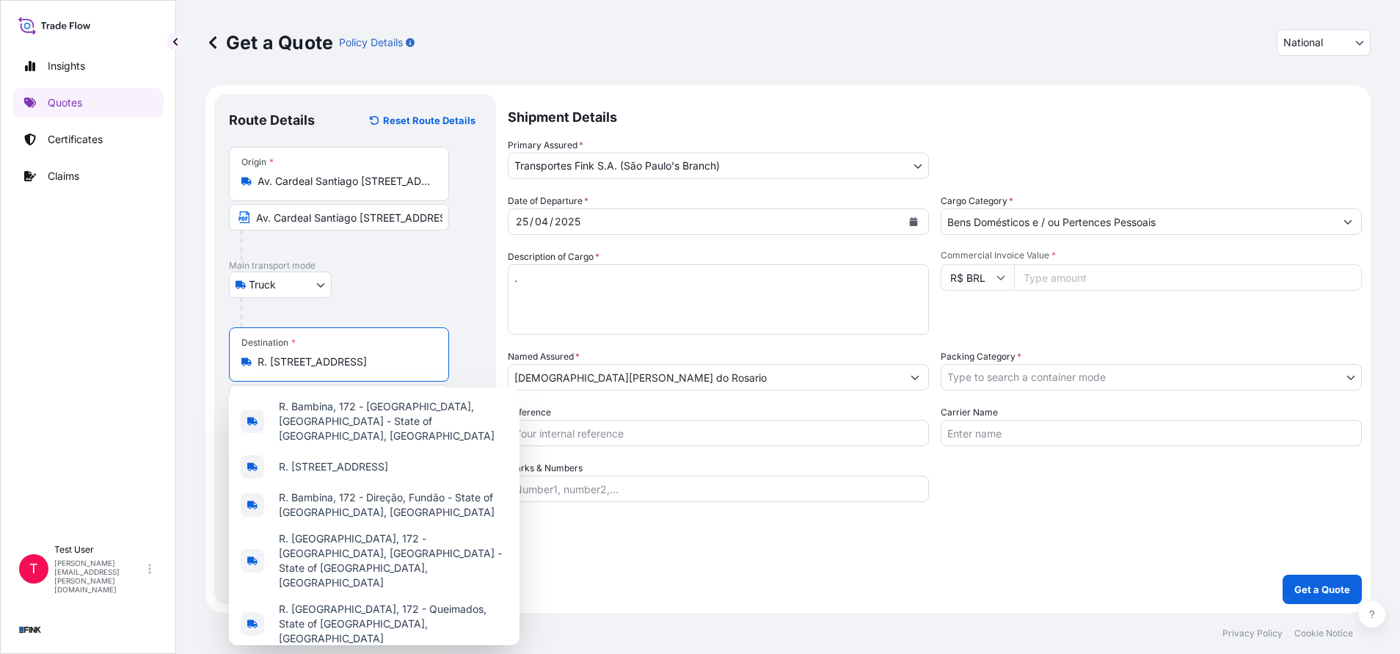
click at [321, 361] on input "R. [STREET_ADDRESS]" at bounding box center [344, 361] width 173 height 15
click at [322, 361] on input "R. [STREET_ADDRESS]" at bounding box center [344, 361] width 173 height 15
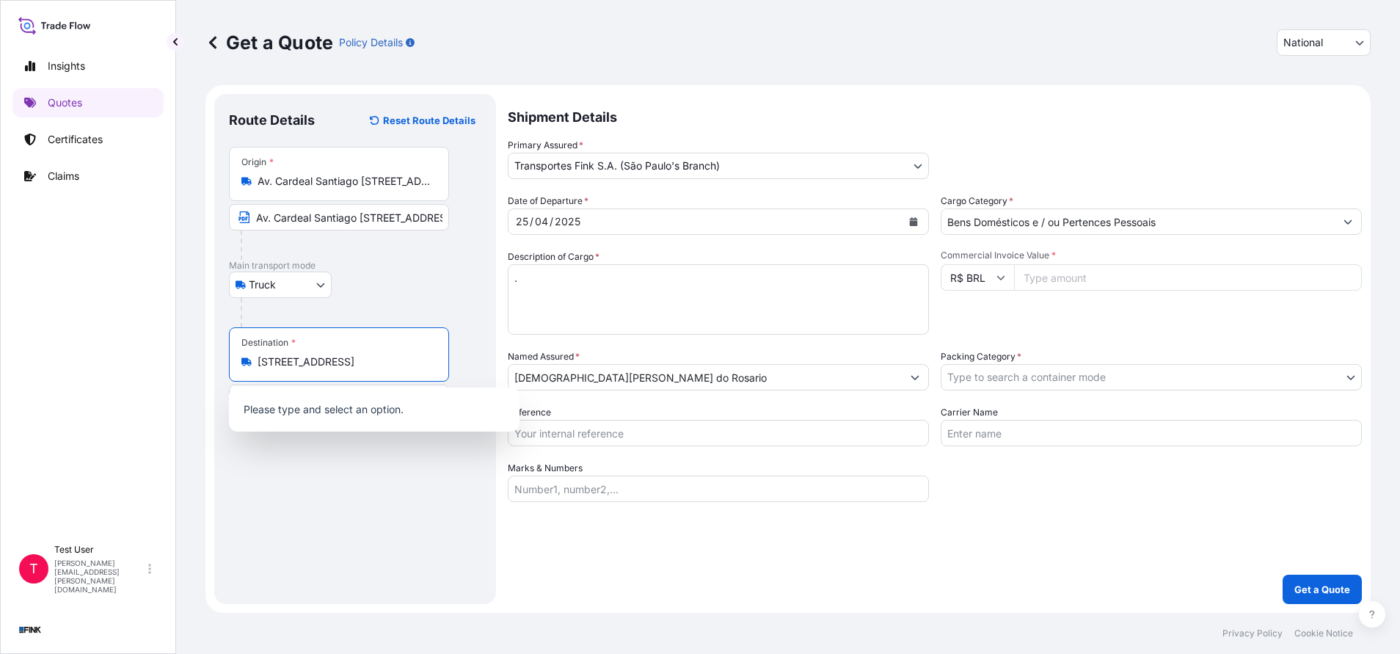
scroll to position [0, 40]
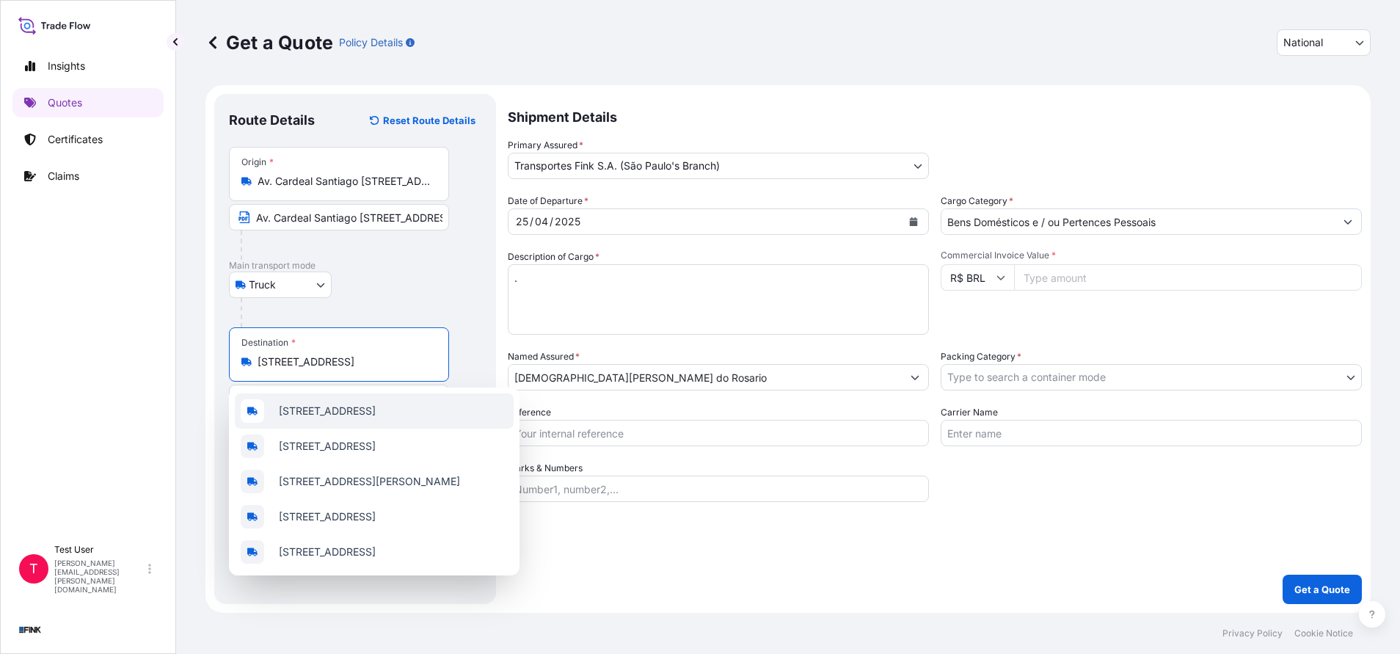
click at [331, 414] on span "[STREET_ADDRESS]" at bounding box center [327, 411] width 97 height 15
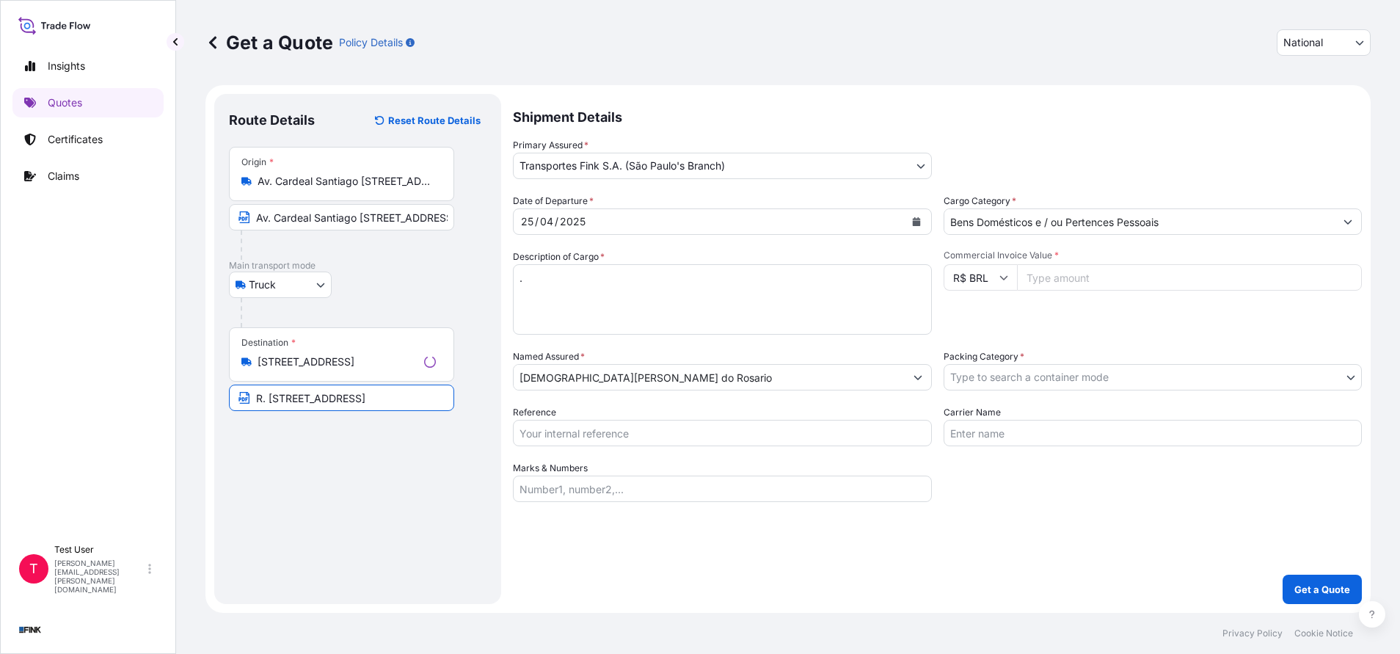
click at [312, 401] on input "R. [STREET_ADDRESS]" at bounding box center [341, 398] width 225 height 26
click at [312, 401] on input "R. [STREET_ADDRESS]" at bounding box center [339, 398] width 220 height 26
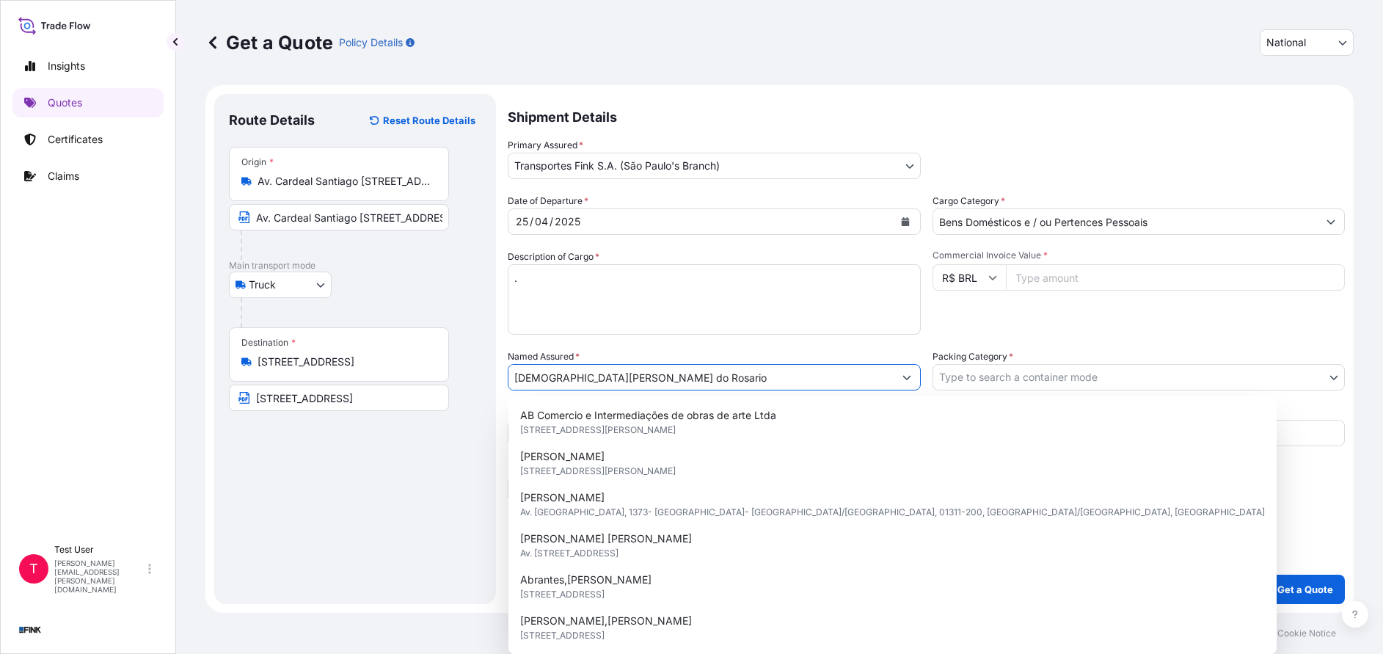
drag, startPoint x: 674, startPoint y: 380, endPoint x: 469, endPoint y: 371, distance: 204.9
click at [469, 371] on form "Route Details Reset Route Details Place of loading Road / [GEOGRAPHIC_DATA] / I…" at bounding box center [779, 349] width 1148 height 528
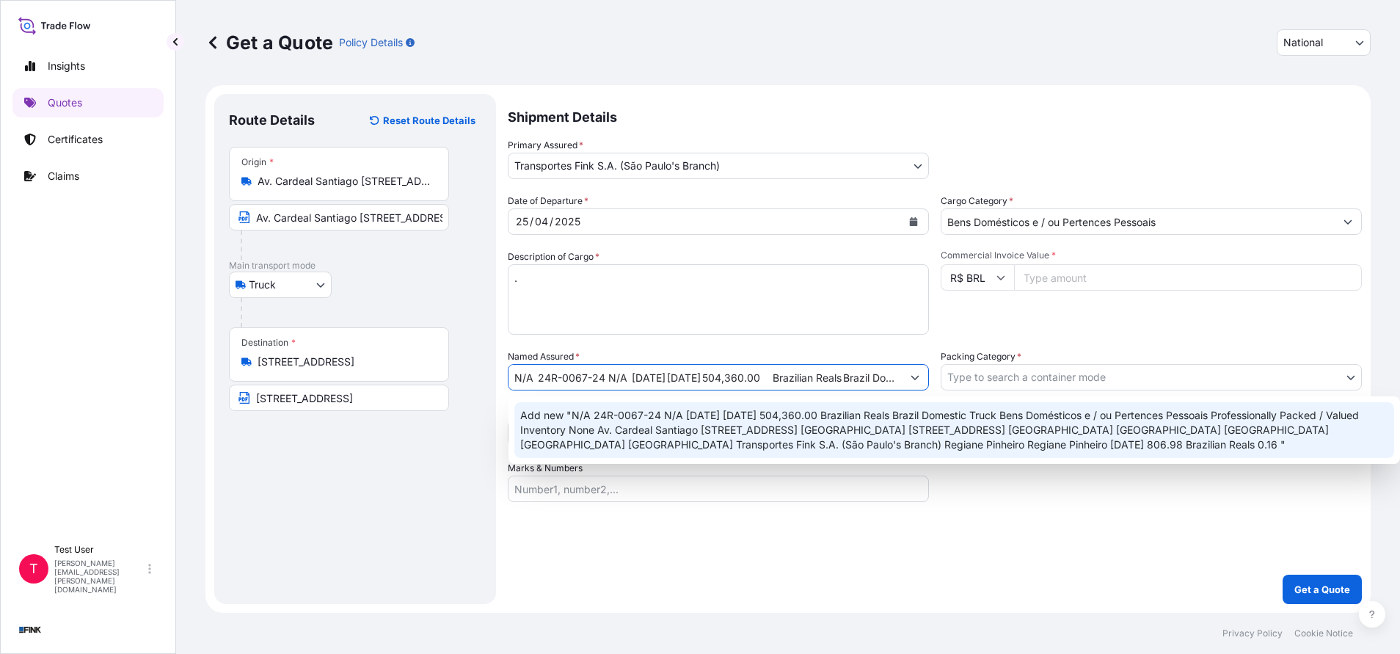
click at [1061, 280] on input "Commercial Invoice Value *" at bounding box center [1188, 277] width 348 height 26
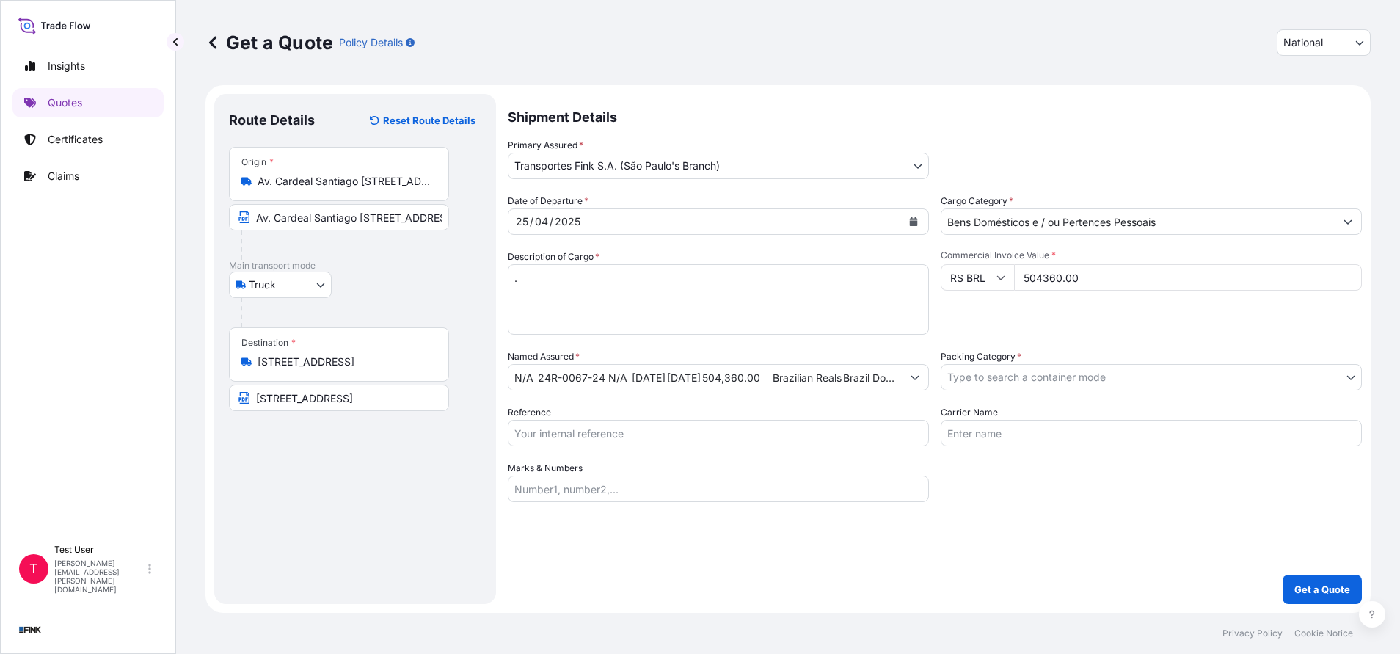
click at [908, 225] on button "Calendar" at bounding box center [913, 221] width 23 height 23
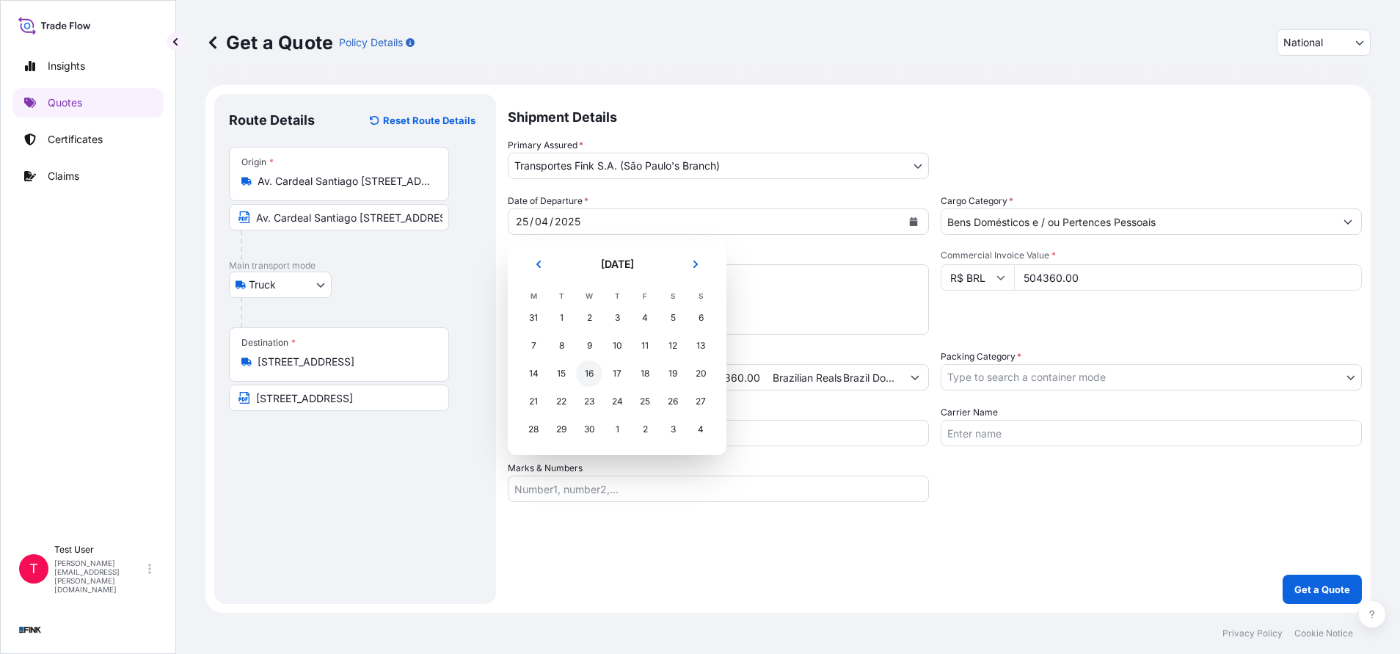
click at [590, 366] on div "16" at bounding box center [589, 373] width 26 height 26
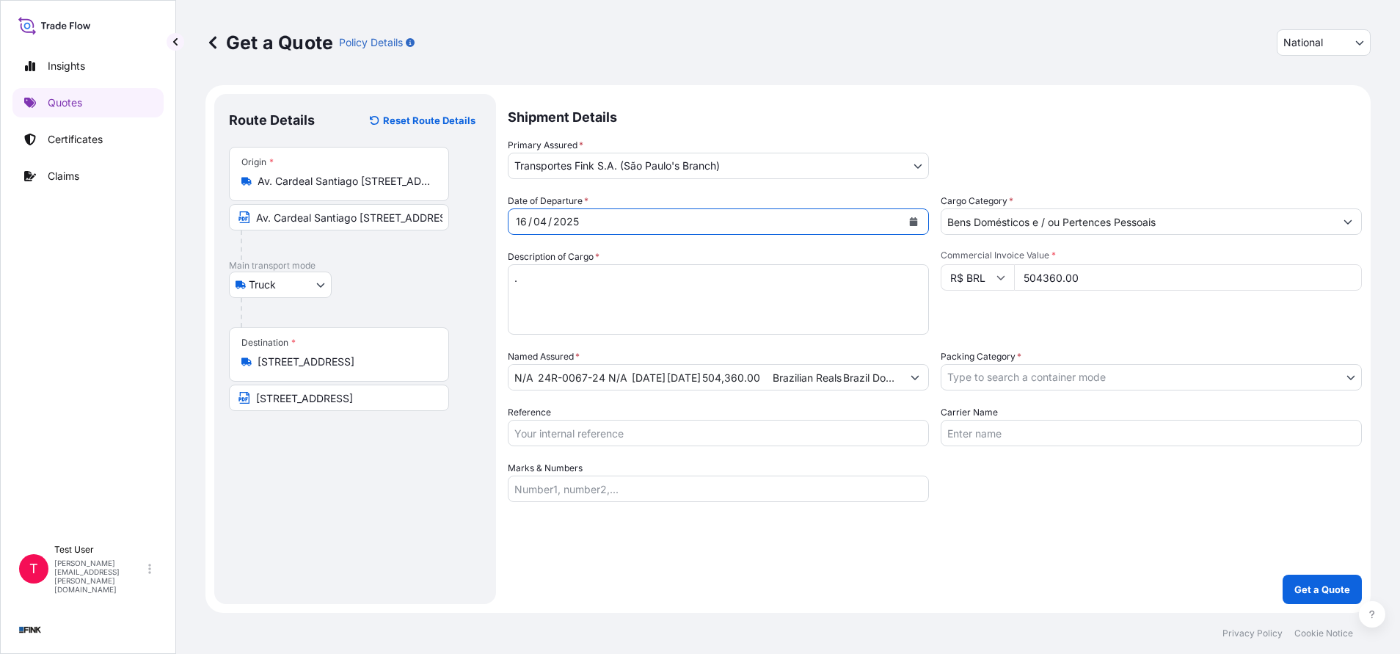
click at [665, 382] on input "N/A 24R-0067-24 N/A [DATE] [DATE] 504,360.00 Brazilian Reals Brazil Domestic Tr…" at bounding box center [705, 377] width 393 height 26
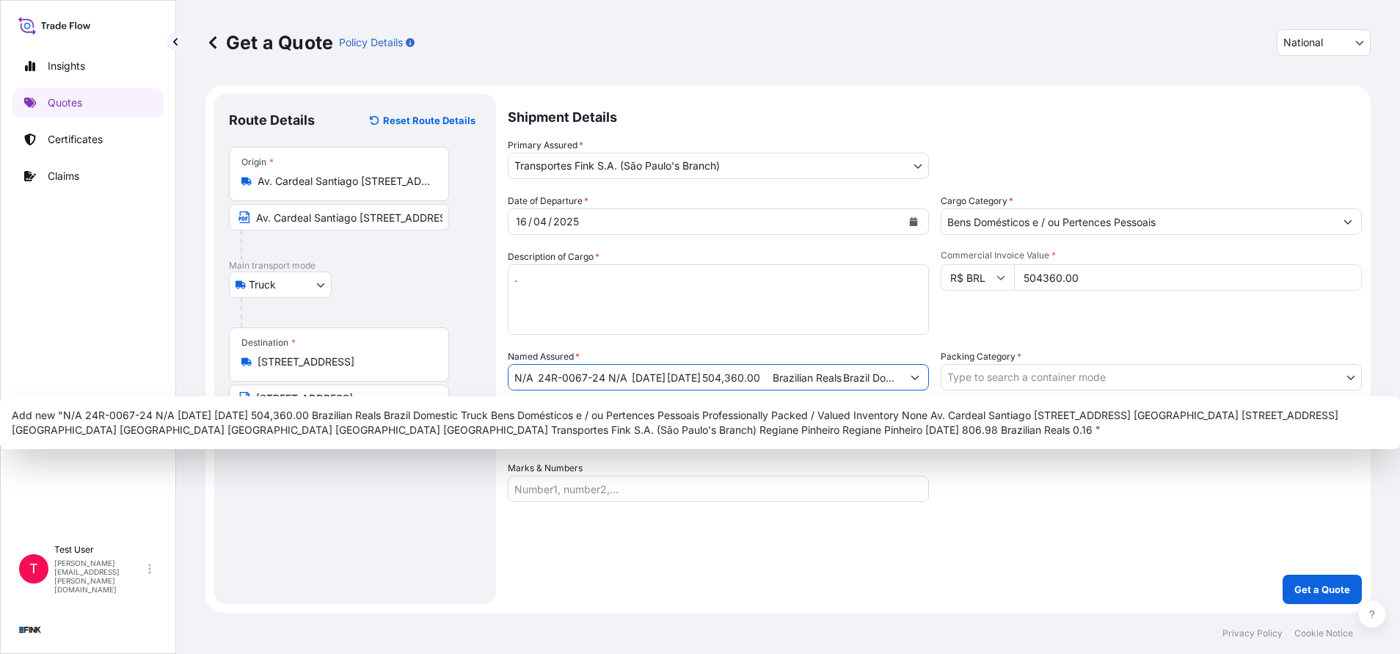
click at [665, 382] on input "N/A 24R-0067-24 N/A [DATE] [DATE] 504,360.00 Brazilian Reals Brazil Domestic Tr…" at bounding box center [705, 377] width 393 height 26
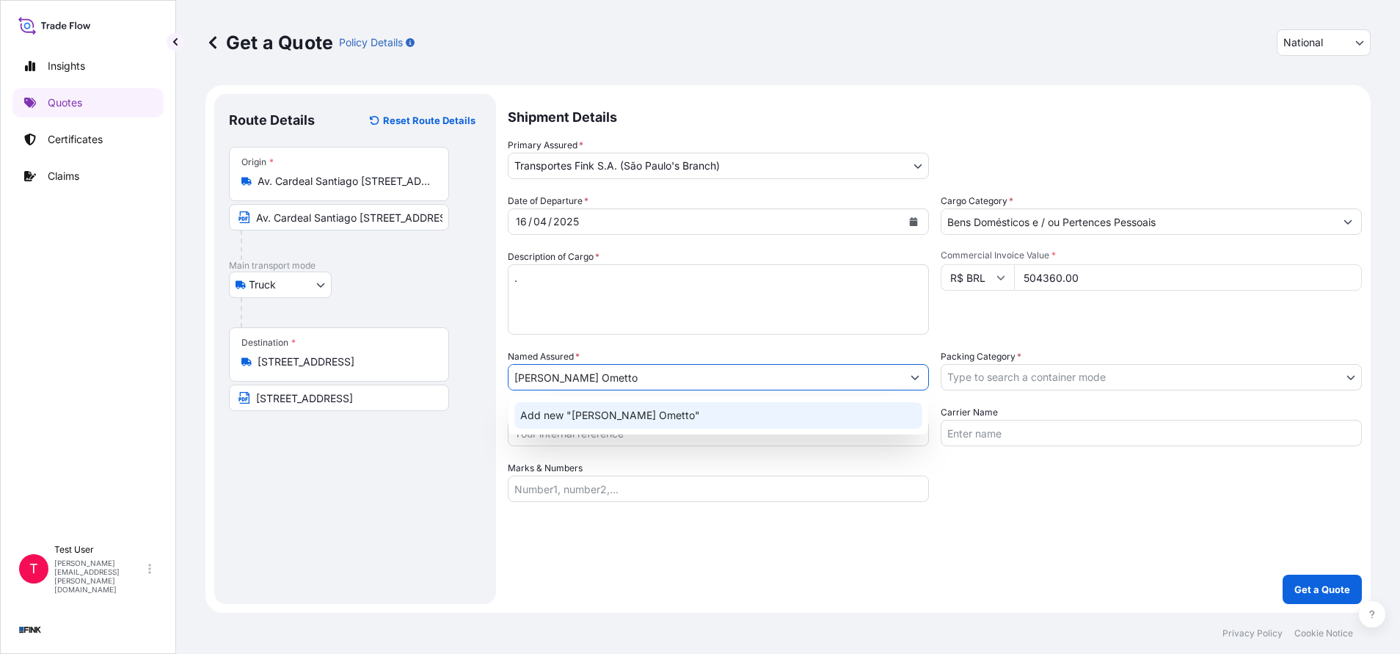
click at [604, 407] on div "Add new "[PERSON_NAME] Ometto"" at bounding box center [718, 415] width 408 height 26
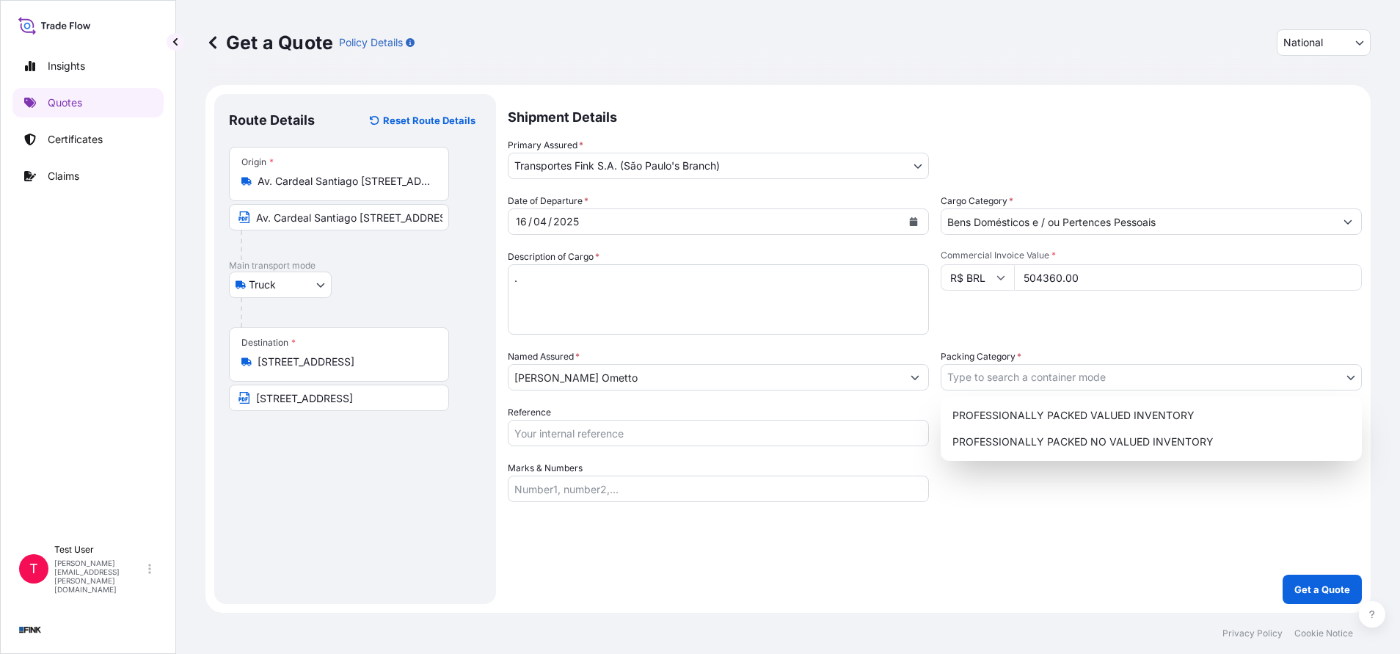
click at [986, 374] on body "1 option available. Insights Quotes Certificates Claims T Test User [PERSON_NAM…" at bounding box center [700, 327] width 1400 height 654
click at [958, 413] on div "PROFESSIONALLY PACKED VALUED INVENTORY" at bounding box center [1151, 415] width 409 height 26
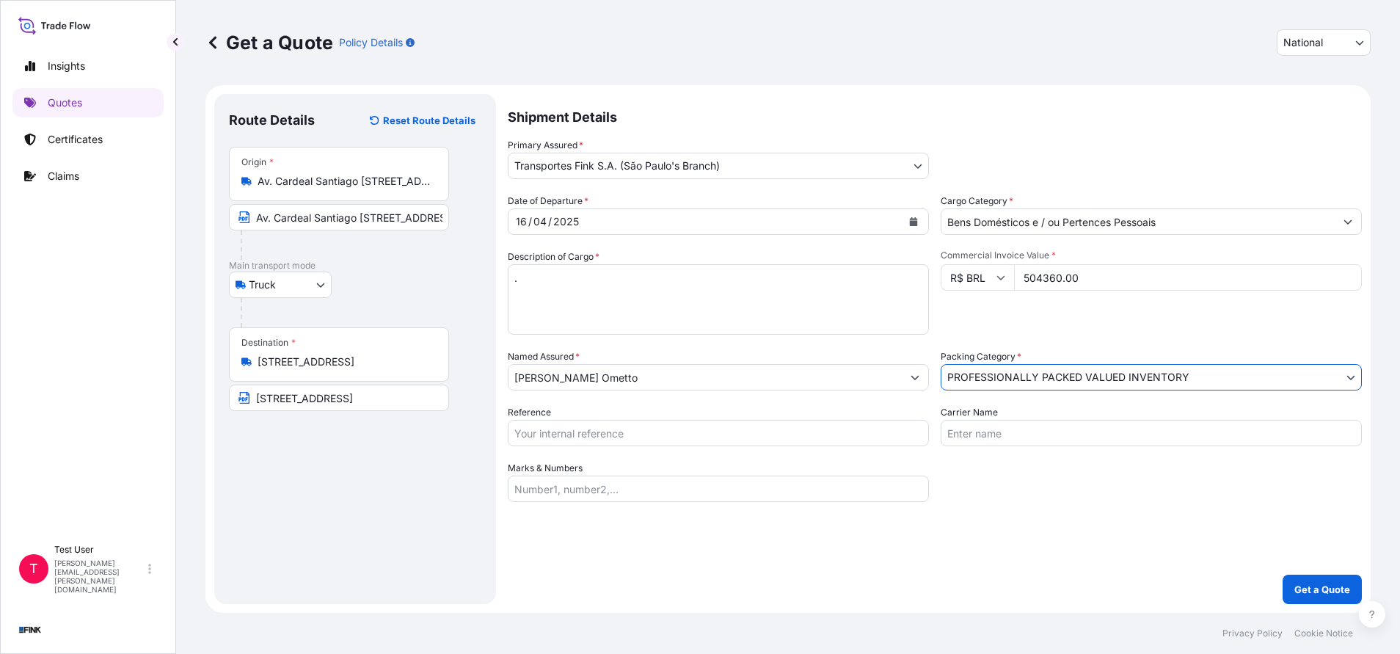
drag, startPoint x: 757, startPoint y: 437, endPoint x: 720, endPoint y: 500, distance: 73.4
click at [757, 437] on input "Reference" at bounding box center [718, 433] width 421 height 26
click at [1305, 586] on p "Get a Quote" at bounding box center [1322, 589] width 56 height 15
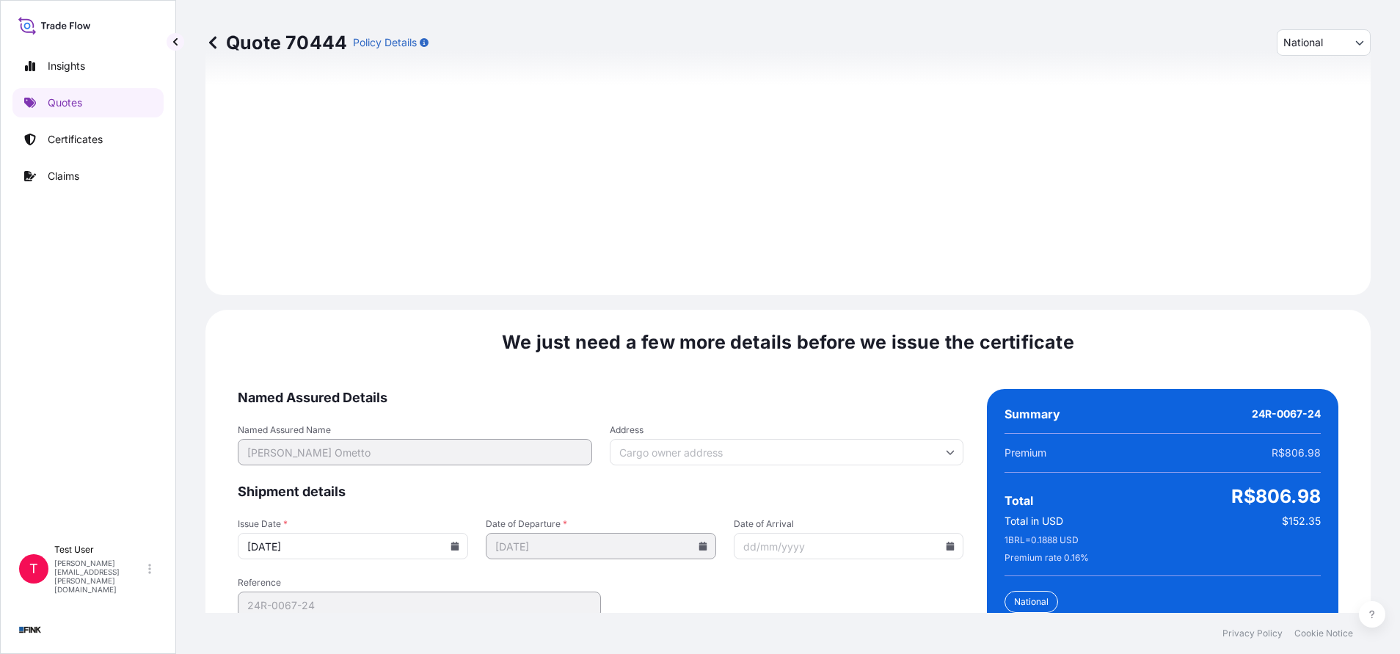
scroll to position [1762, 0]
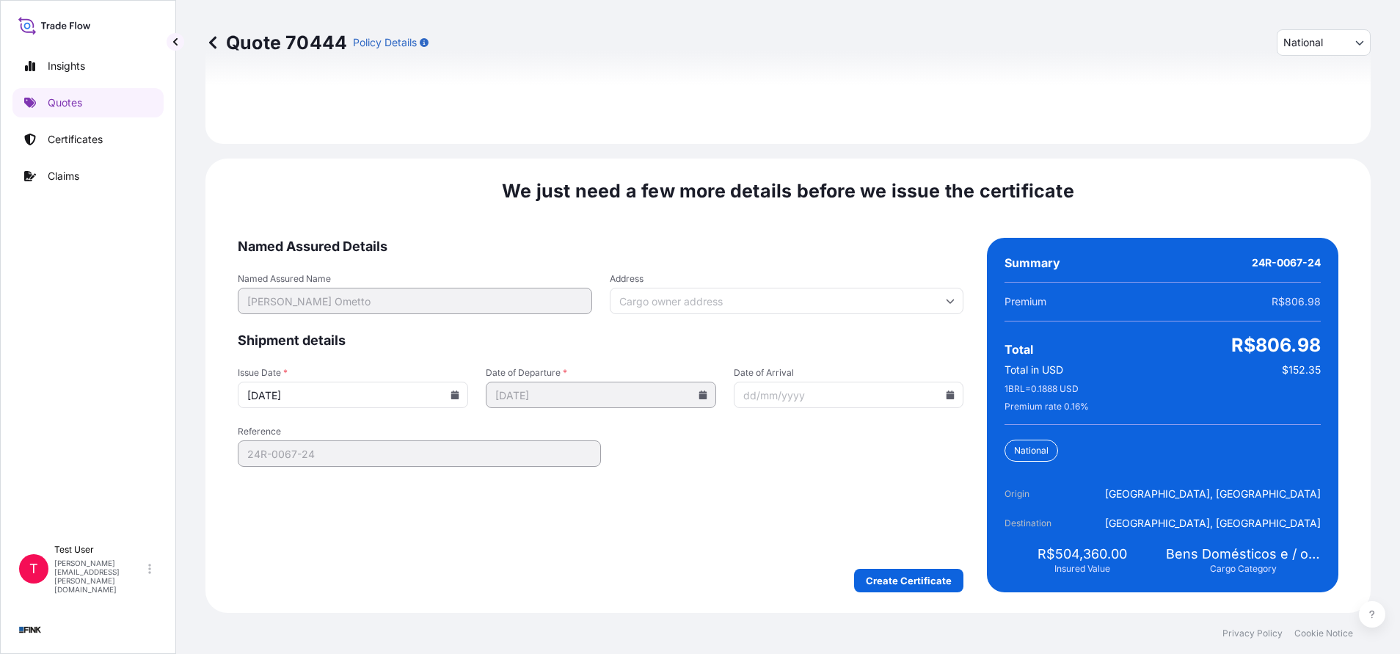
click at [704, 305] on input "Address" at bounding box center [787, 301] width 354 height 26
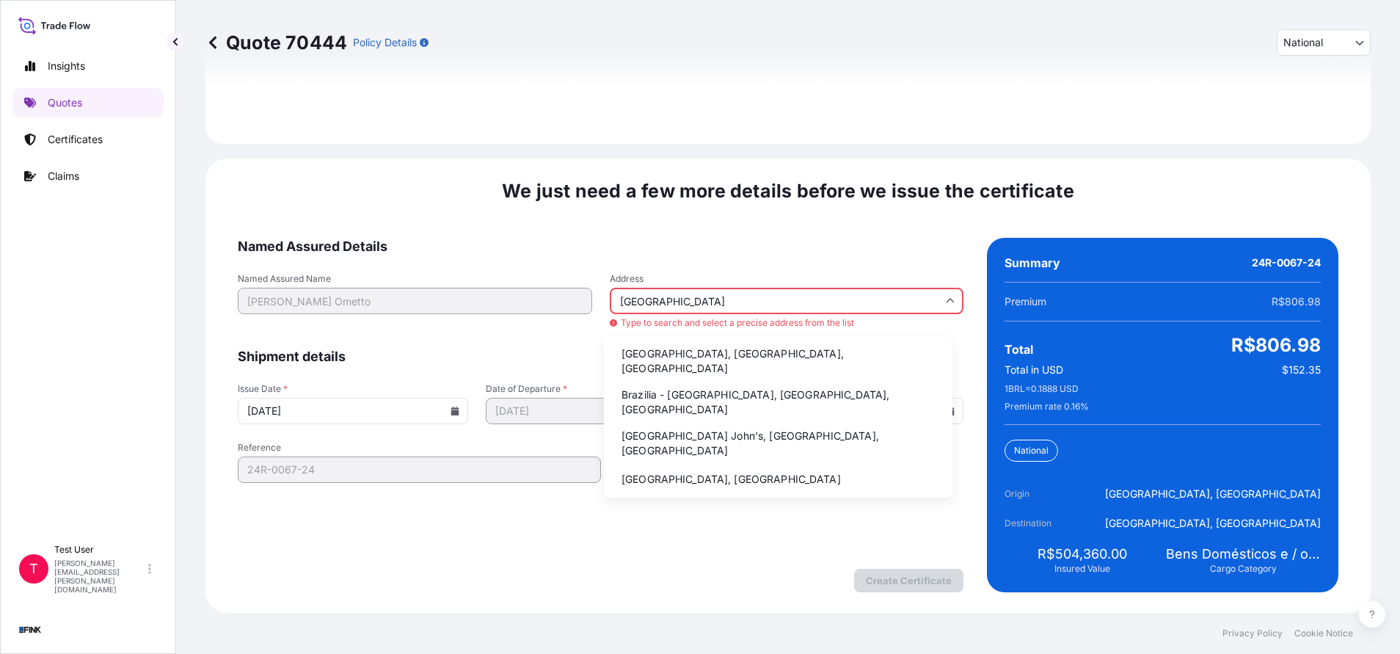
click at [692, 395] on li "Brazilia - [GEOGRAPHIC_DATA], [GEOGRAPHIC_DATA], [GEOGRAPHIC_DATA]" at bounding box center [778, 402] width 337 height 38
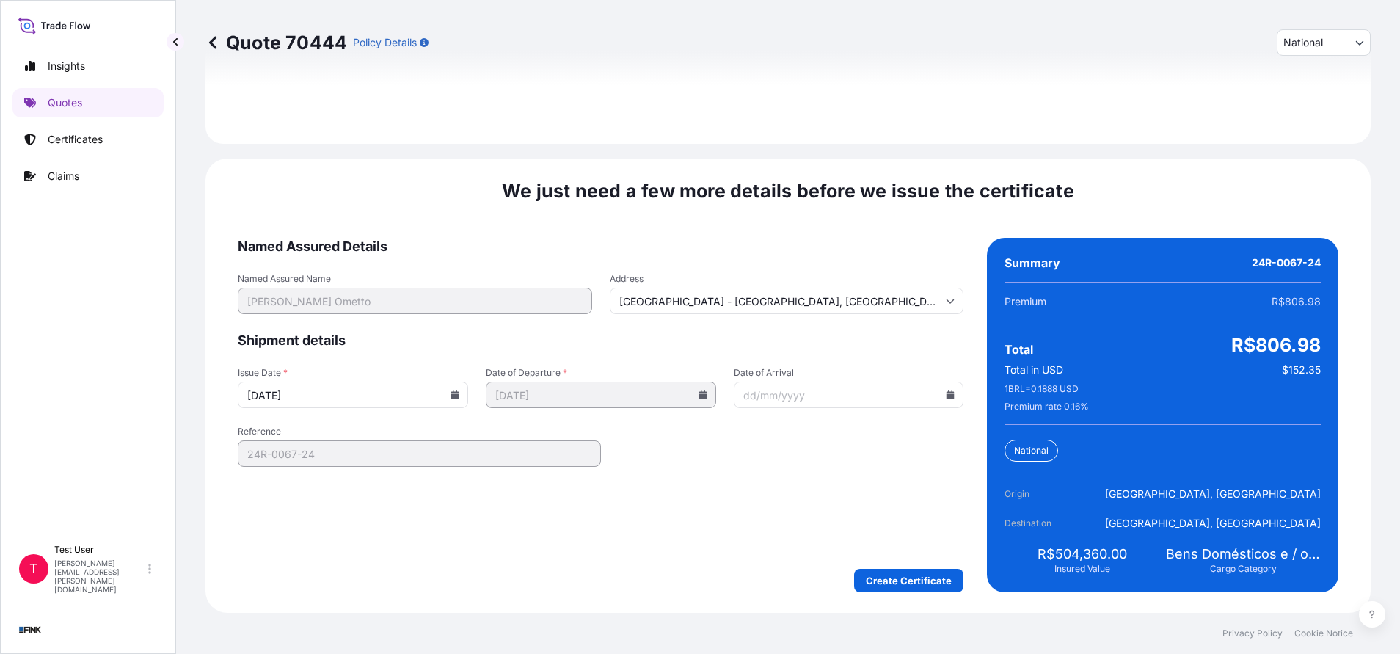
click at [451, 396] on icon at bounding box center [455, 394] width 8 height 9
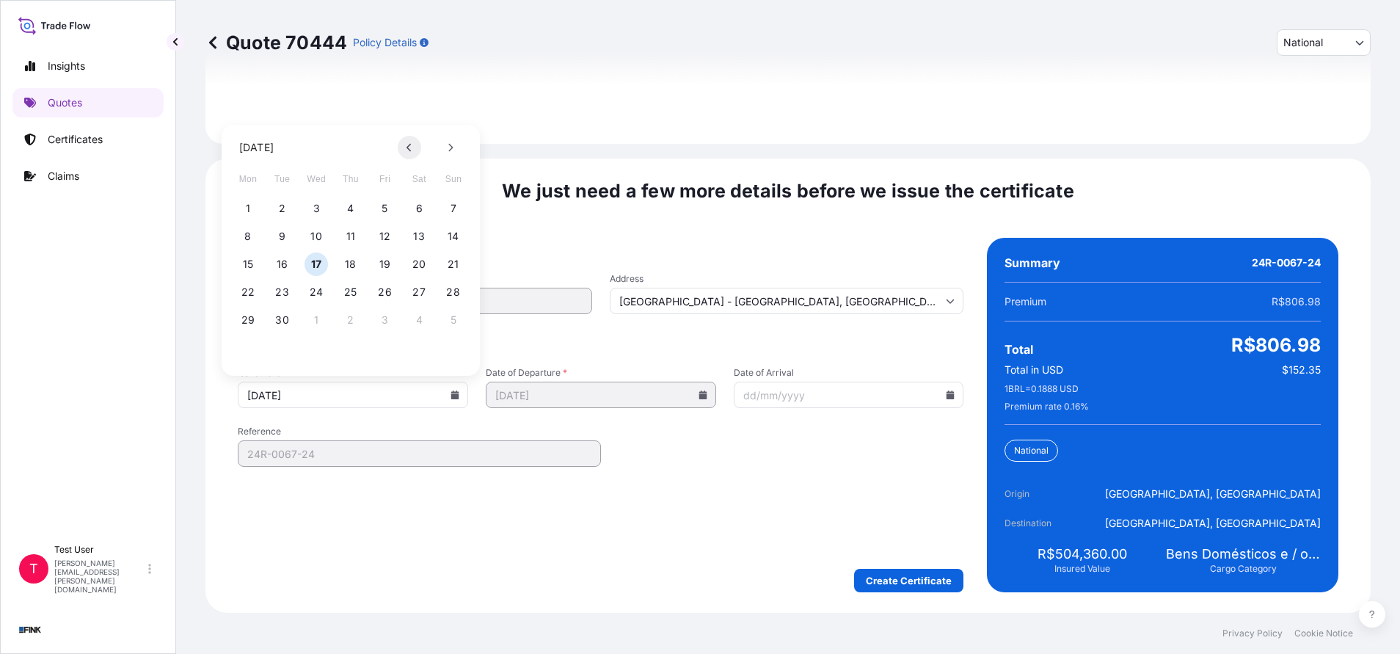
click at [402, 142] on button at bounding box center [409, 147] width 23 height 23
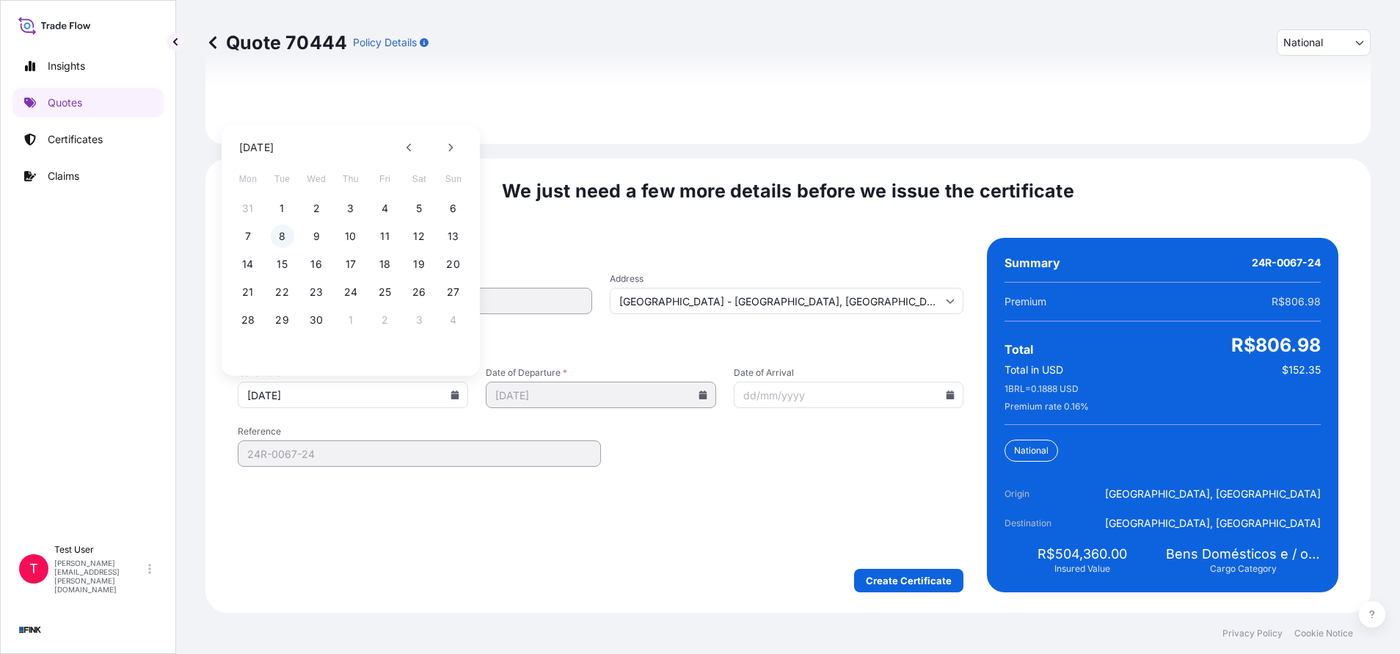
click at [285, 236] on button "8" at bounding box center [282, 236] width 23 height 23
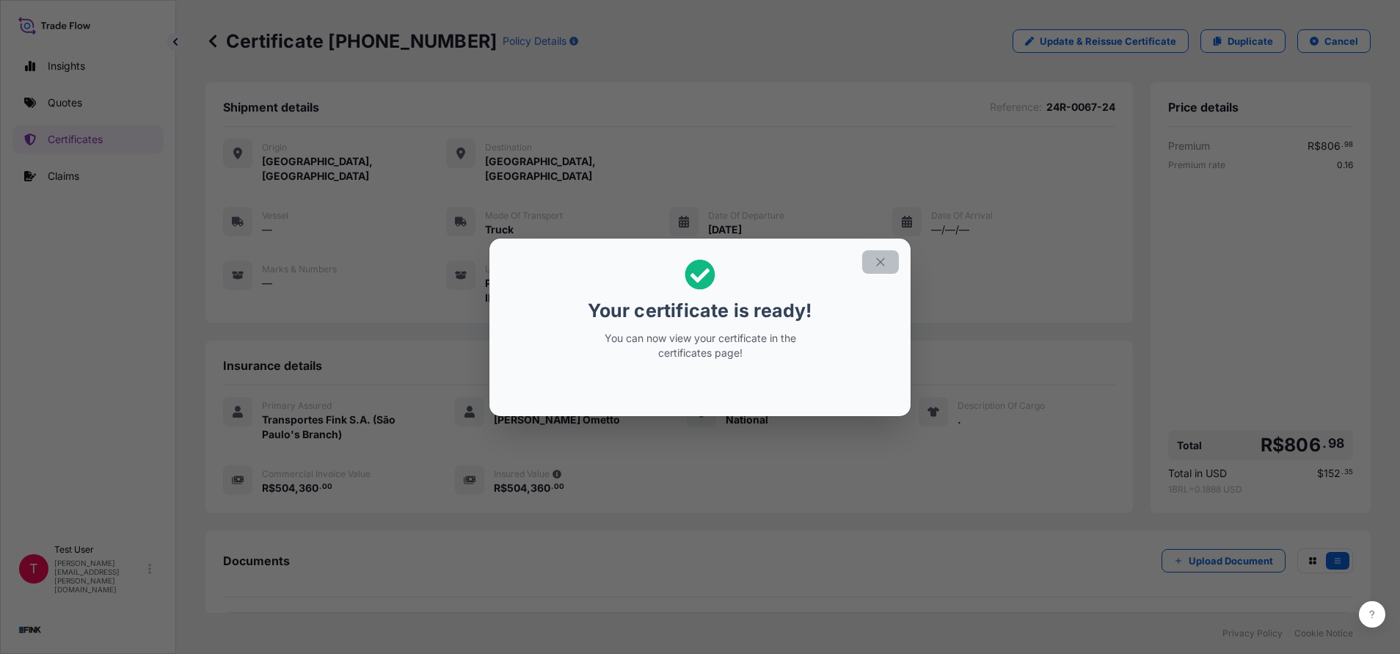
click at [875, 263] on icon "button" at bounding box center [880, 261] width 13 height 13
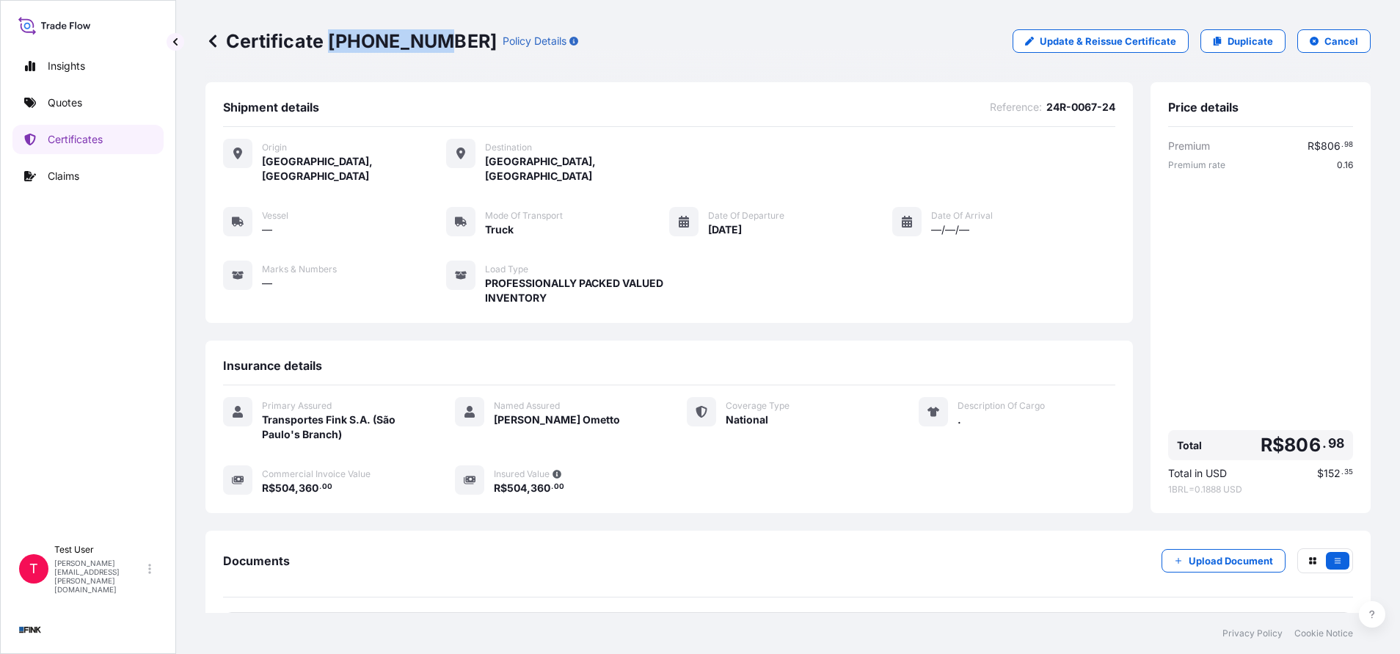
drag, startPoint x: 422, startPoint y: 37, endPoint x: 332, endPoint y: 33, distance: 89.6
click at [332, 33] on p "Certificate [PHONE_NUMBER]" at bounding box center [350, 40] width 291 height 23
click at [1228, 45] on p "Duplicate" at bounding box center [1250, 41] width 45 height 15
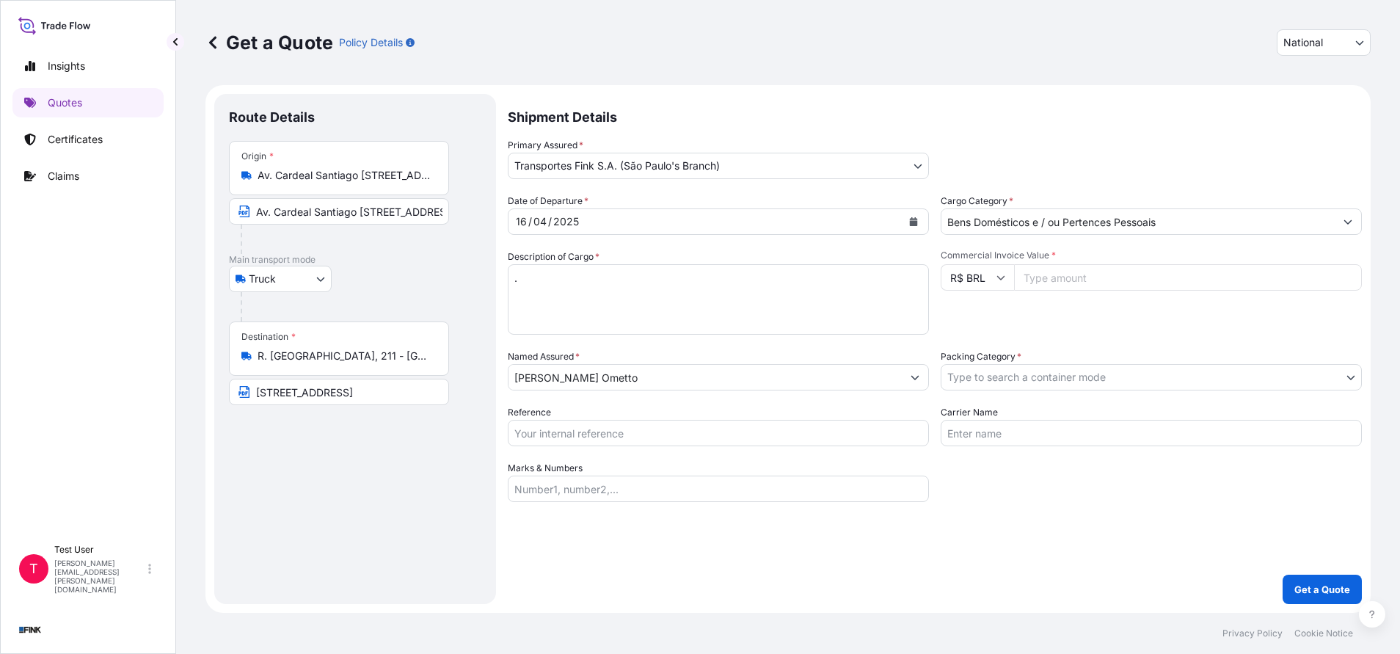
click at [327, 182] on input "Av. Cardeal Santiago [STREET_ADDRESS]" at bounding box center [344, 175] width 173 height 15
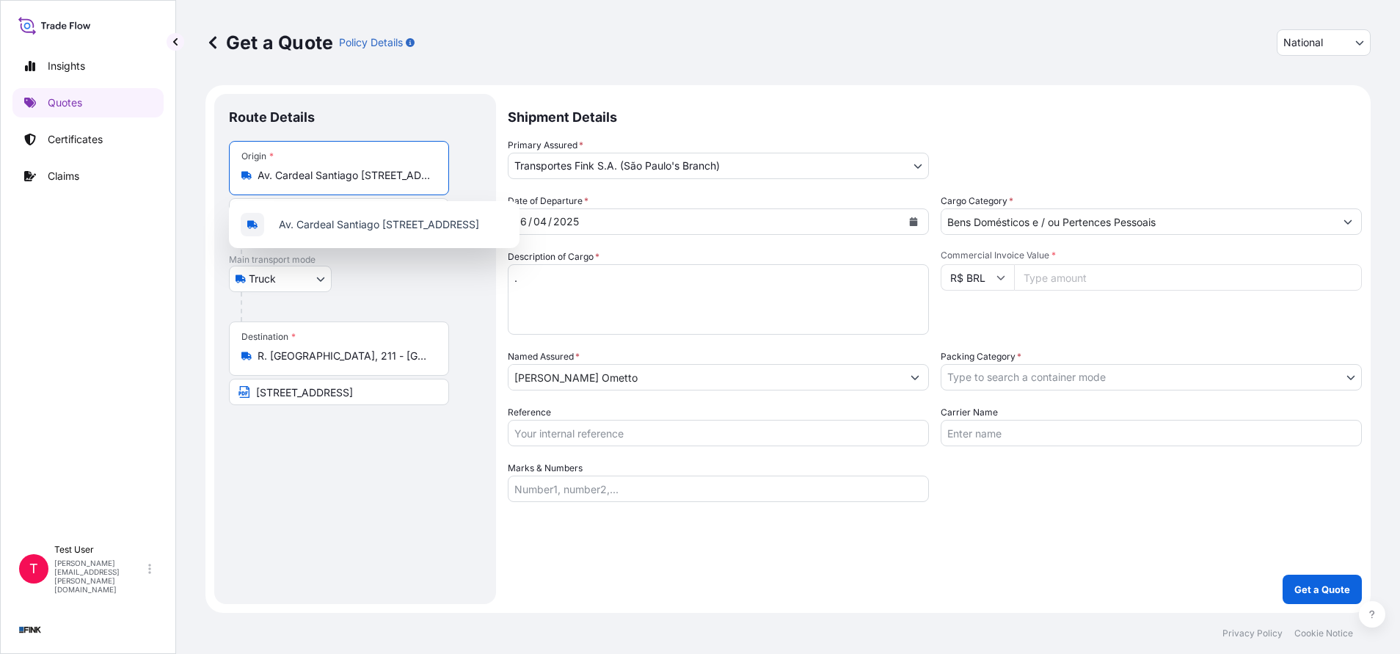
click at [327, 182] on input "Av. Cardeal Santiago [STREET_ADDRESS]" at bounding box center [344, 175] width 173 height 15
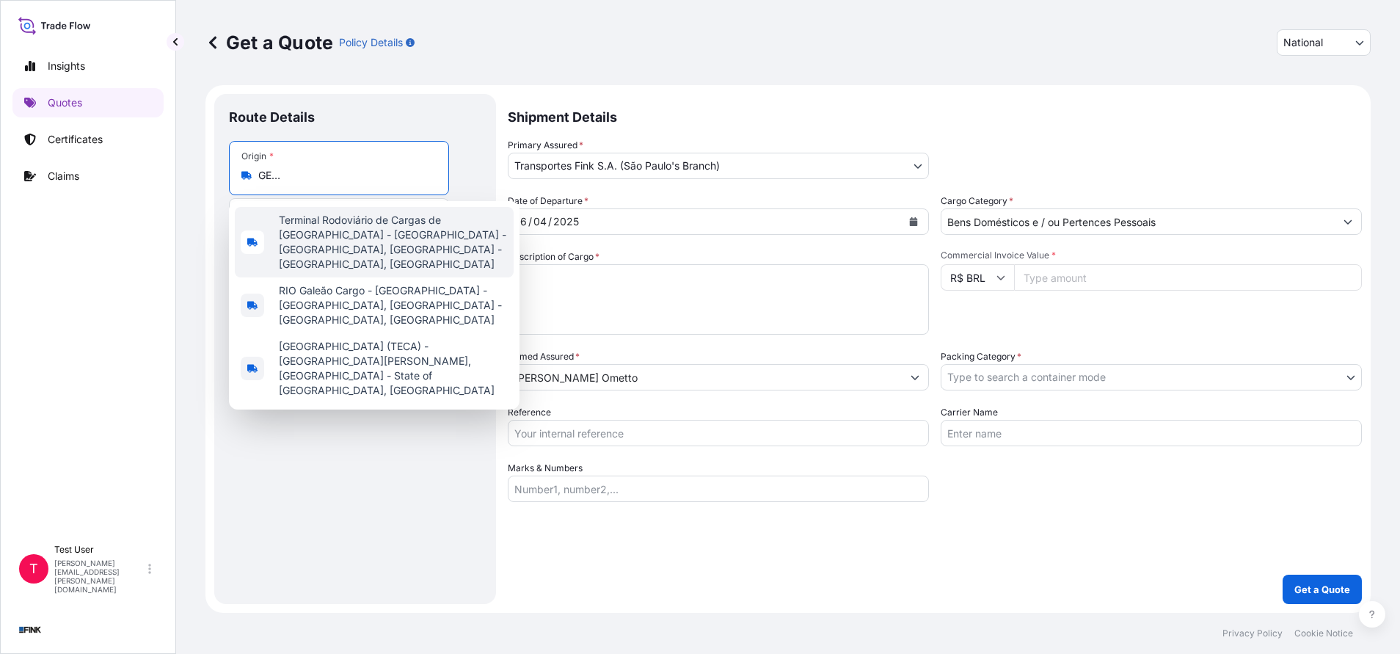
click at [327, 226] on span "Terminal Rodoviário de Cargas de [GEOGRAPHIC_DATA] - [GEOGRAPHIC_DATA] - [GEOGR…" at bounding box center [393, 242] width 229 height 59
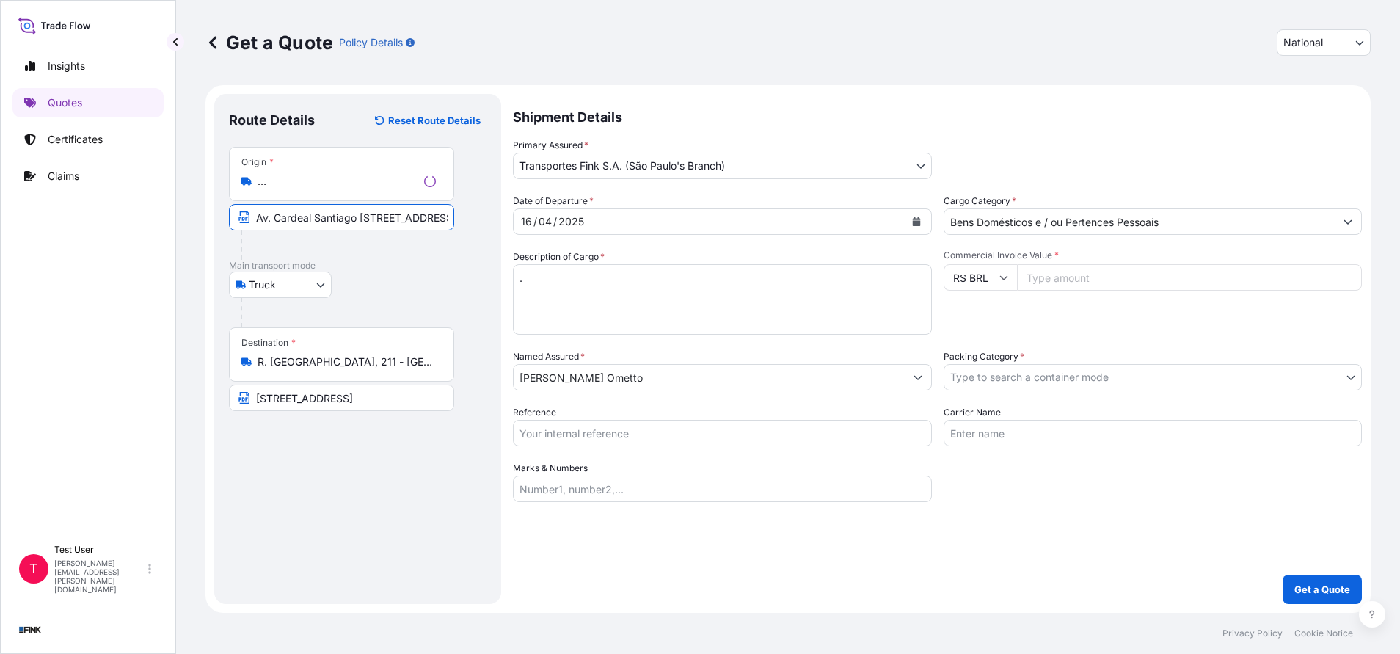
click at [321, 219] on input "Av. Cardeal Santiago [STREET_ADDRESS]" at bounding box center [341, 217] width 225 height 26
click at [321, 219] on input "Av. Cardeal Santiago [STREET_ADDRESS]" at bounding box center [339, 217] width 220 height 26
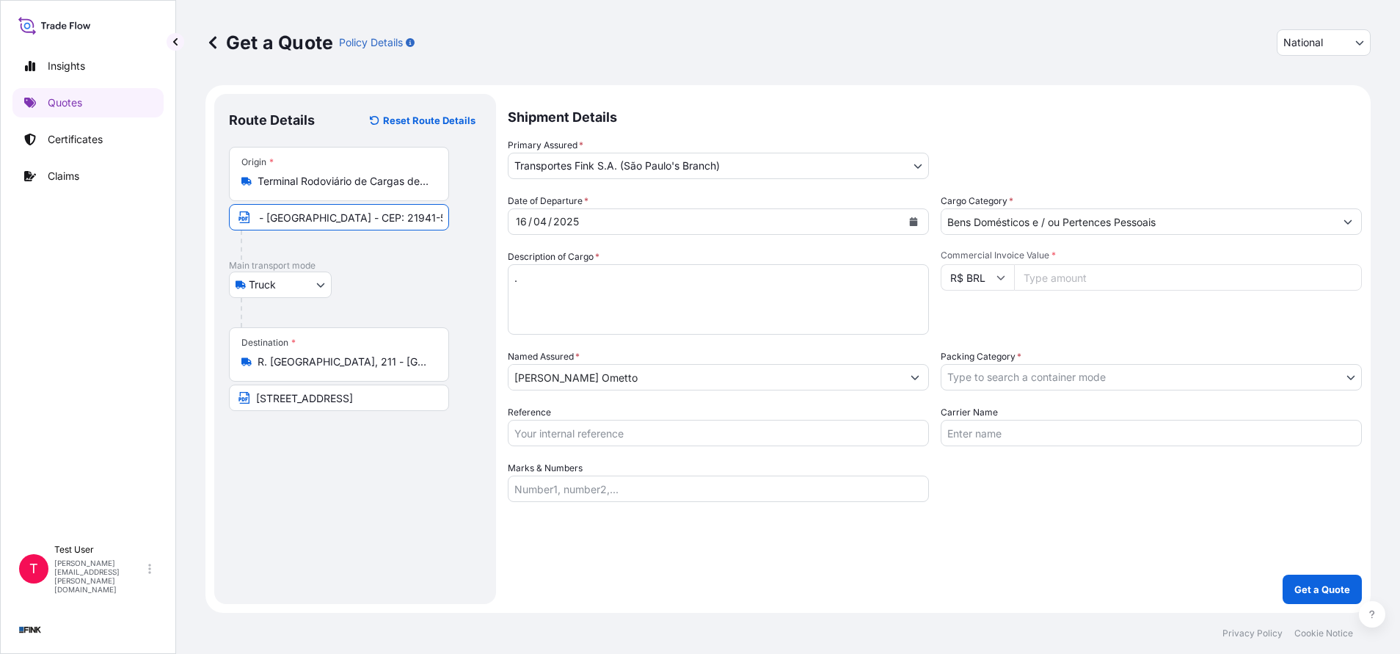
click at [321, 219] on input "TECA-[GEOGRAPHIC_DATA] - [GEOGRAPHIC_DATA] - CEP: 21941-570" at bounding box center [339, 217] width 220 height 26
click at [359, 366] on input "R. [GEOGRAPHIC_DATA], 211 - [GEOGRAPHIC_DATA], [GEOGRAPHIC_DATA] - [GEOGRAPHIC_…" at bounding box center [344, 361] width 173 height 15
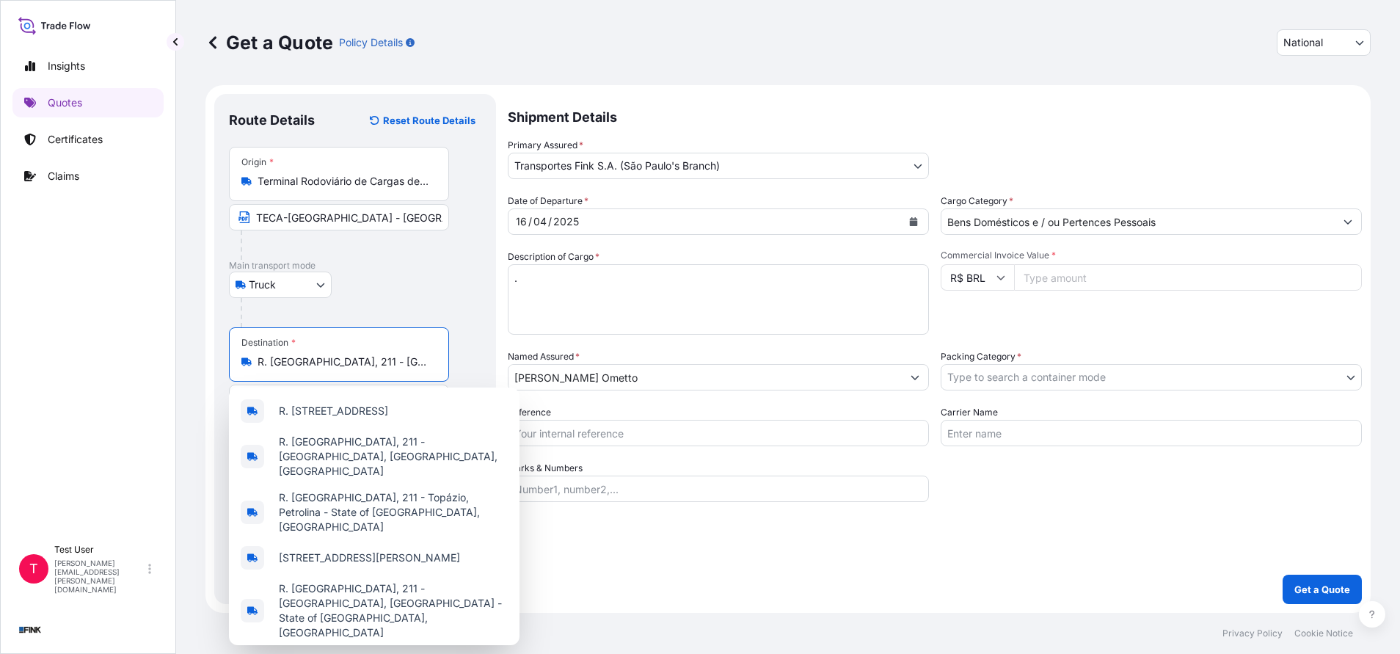
click at [359, 366] on input "R. [GEOGRAPHIC_DATA], 211 - [GEOGRAPHIC_DATA], [GEOGRAPHIC_DATA] - [GEOGRAPHIC_…" at bounding box center [344, 361] width 173 height 15
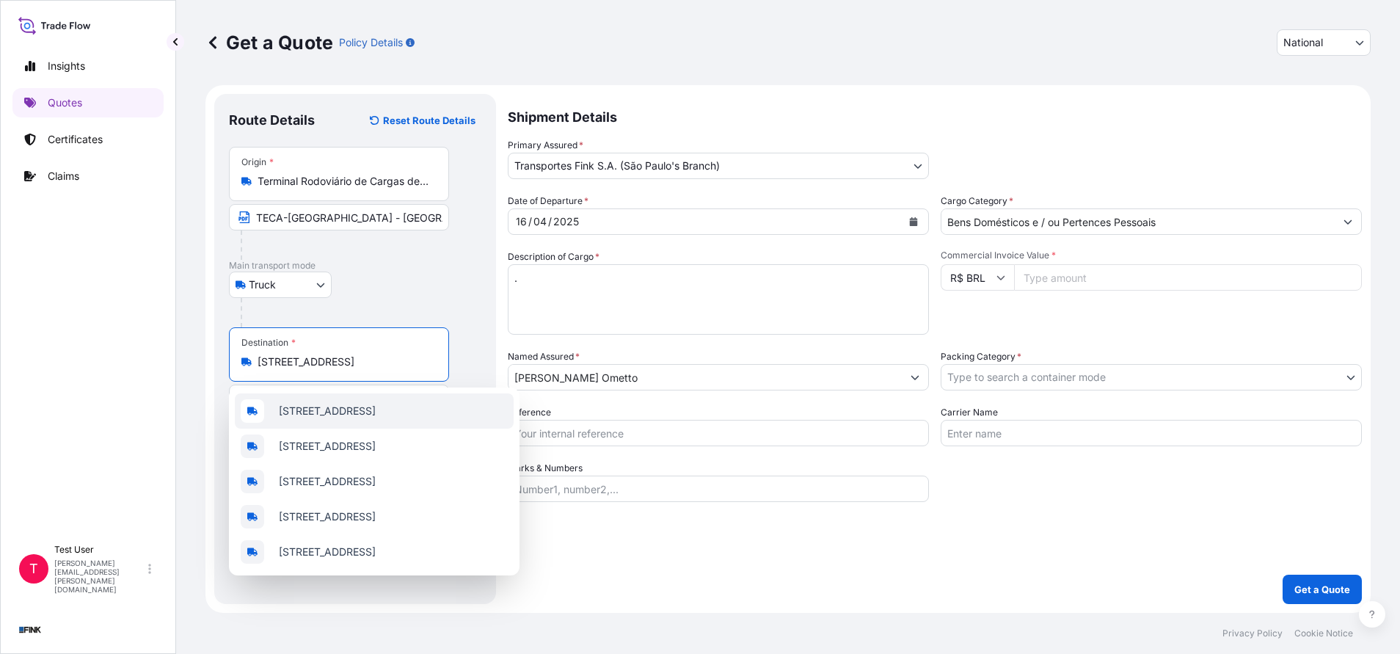
click at [335, 405] on span "[STREET_ADDRESS]" at bounding box center [327, 411] width 97 height 15
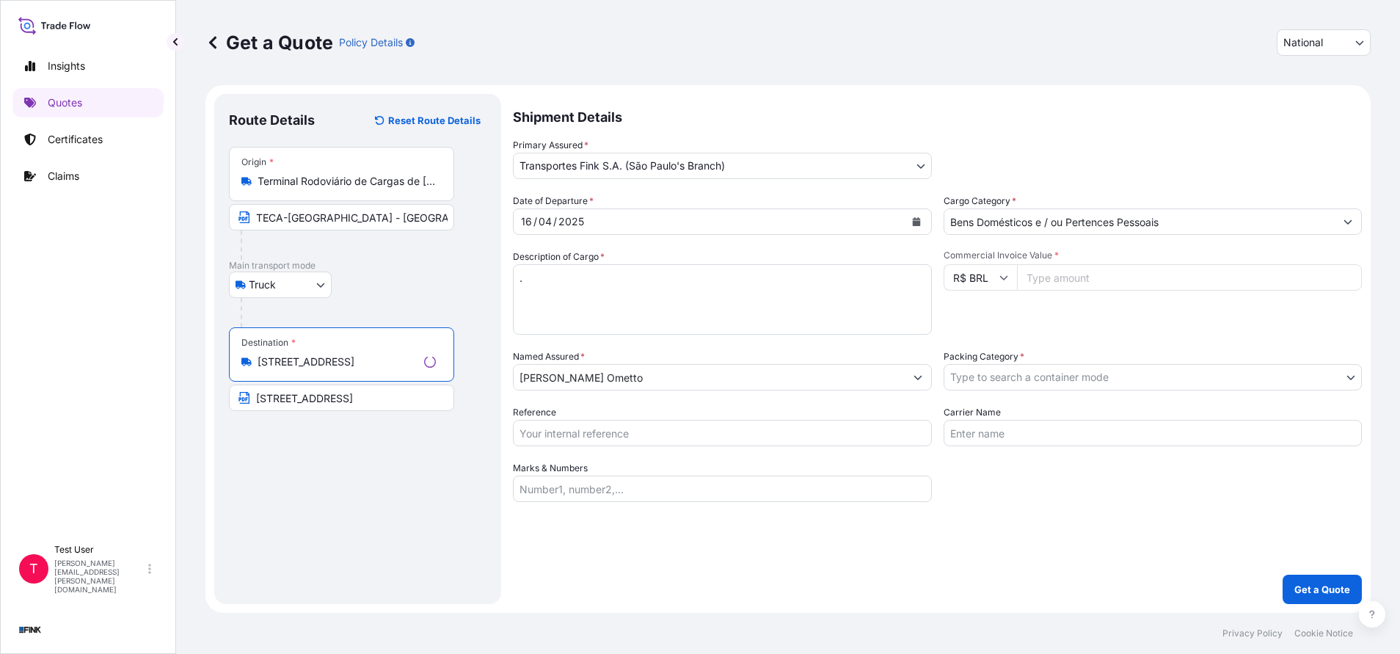
scroll to position [0, 0]
click at [307, 397] on input "[STREET_ADDRESS]" at bounding box center [341, 398] width 225 height 26
click at [307, 397] on input "[STREET_ADDRESS]" at bounding box center [339, 398] width 220 height 26
click at [925, 172] on body "Insights Quotes Certificates Claims T Test User [PERSON_NAME][EMAIL_ADDRESS][PE…" at bounding box center [700, 327] width 1400 height 654
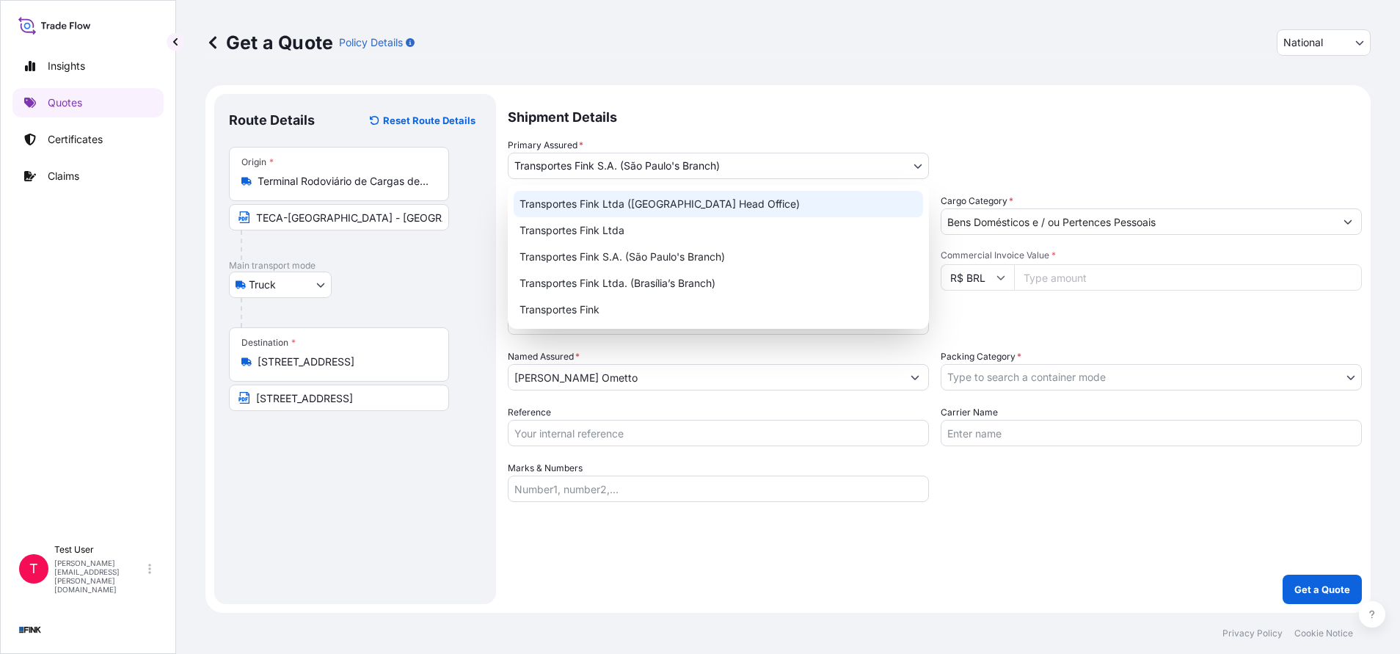
click at [718, 201] on div "Transportes Fink Ltda ([GEOGRAPHIC_DATA] Head Office)" at bounding box center [718, 204] width 409 height 26
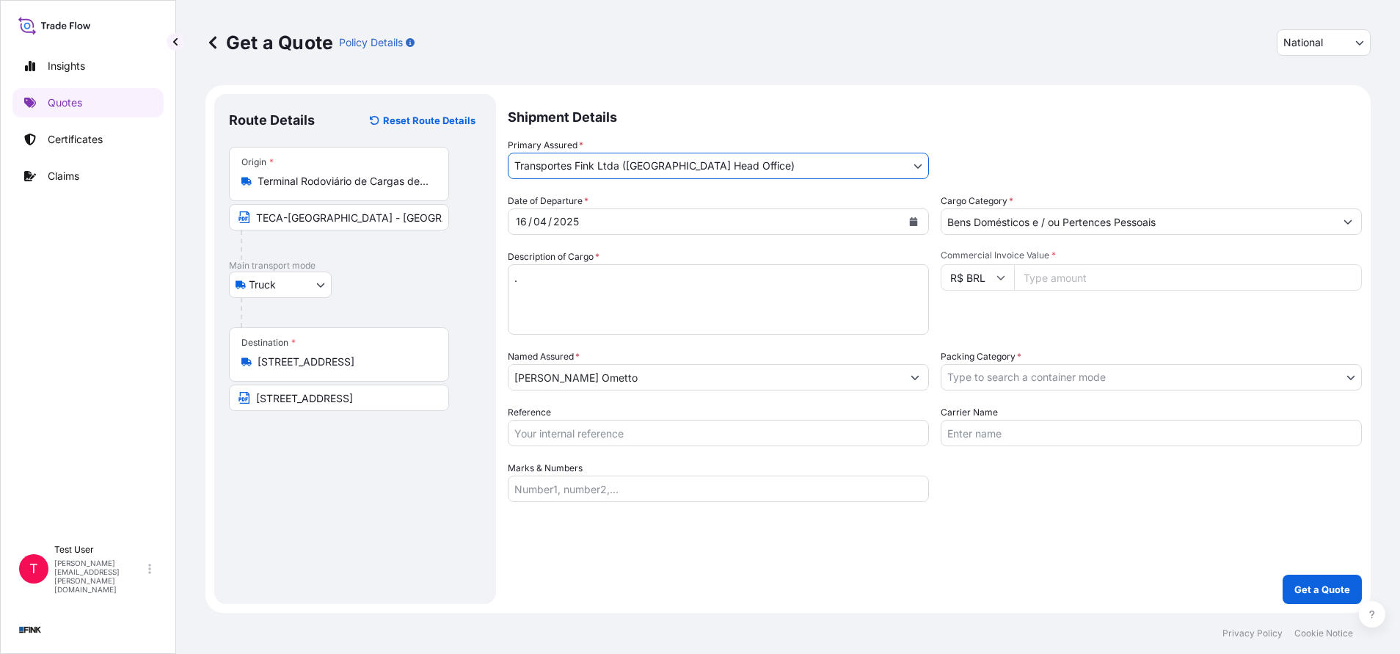
click at [913, 223] on icon "Calendar" at bounding box center [914, 221] width 8 height 9
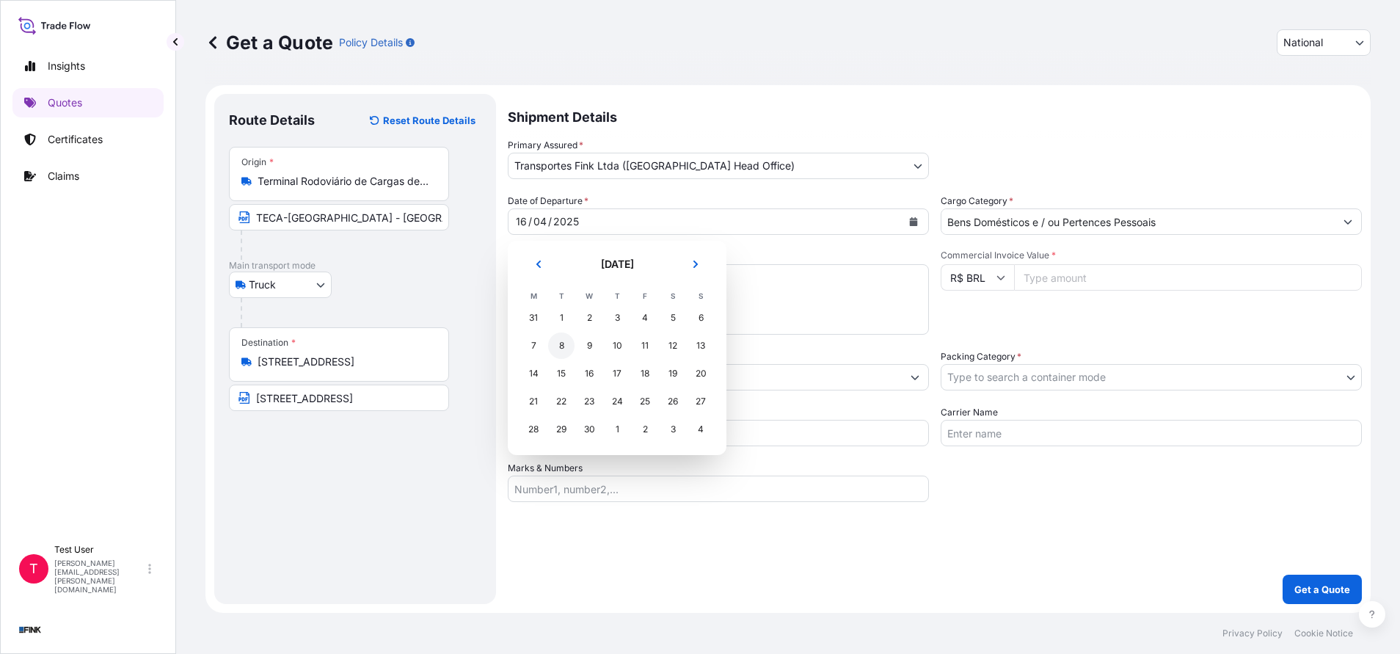
click at [556, 345] on div "8" at bounding box center [561, 345] width 26 height 26
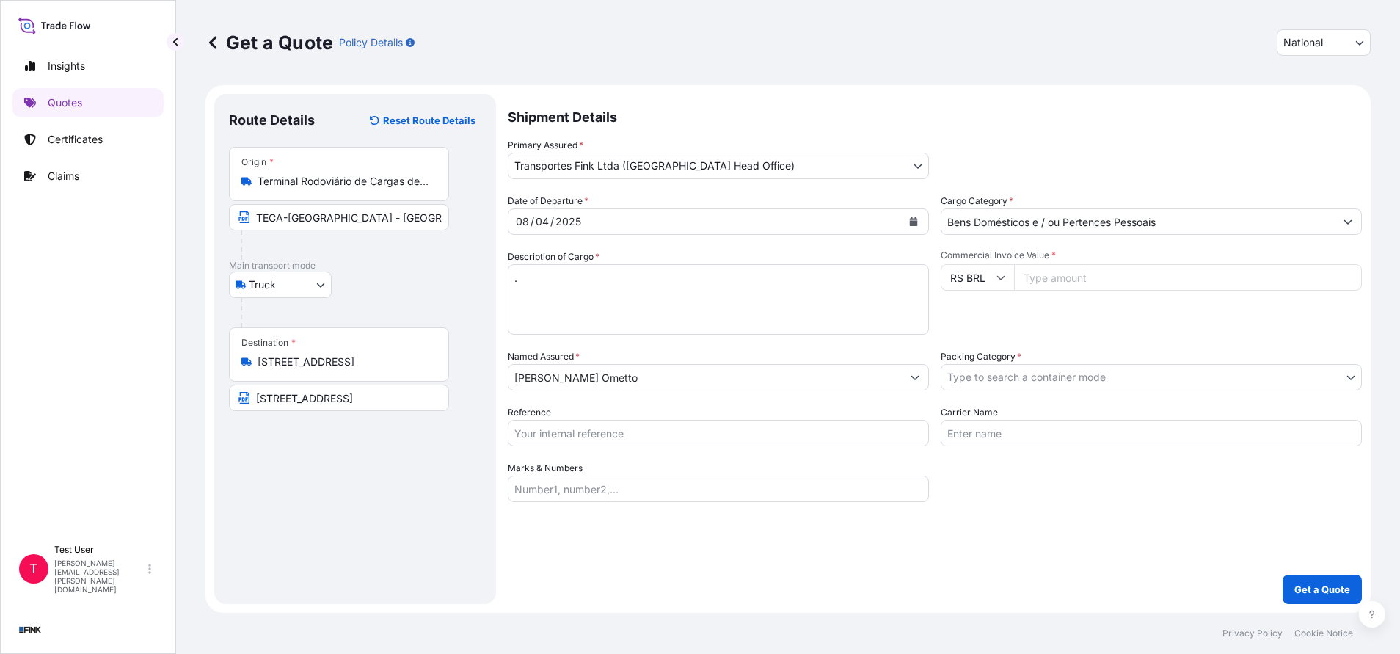
click at [1168, 283] on input "Commercial Invoice Value *" at bounding box center [1188, 277] width 348 height 26
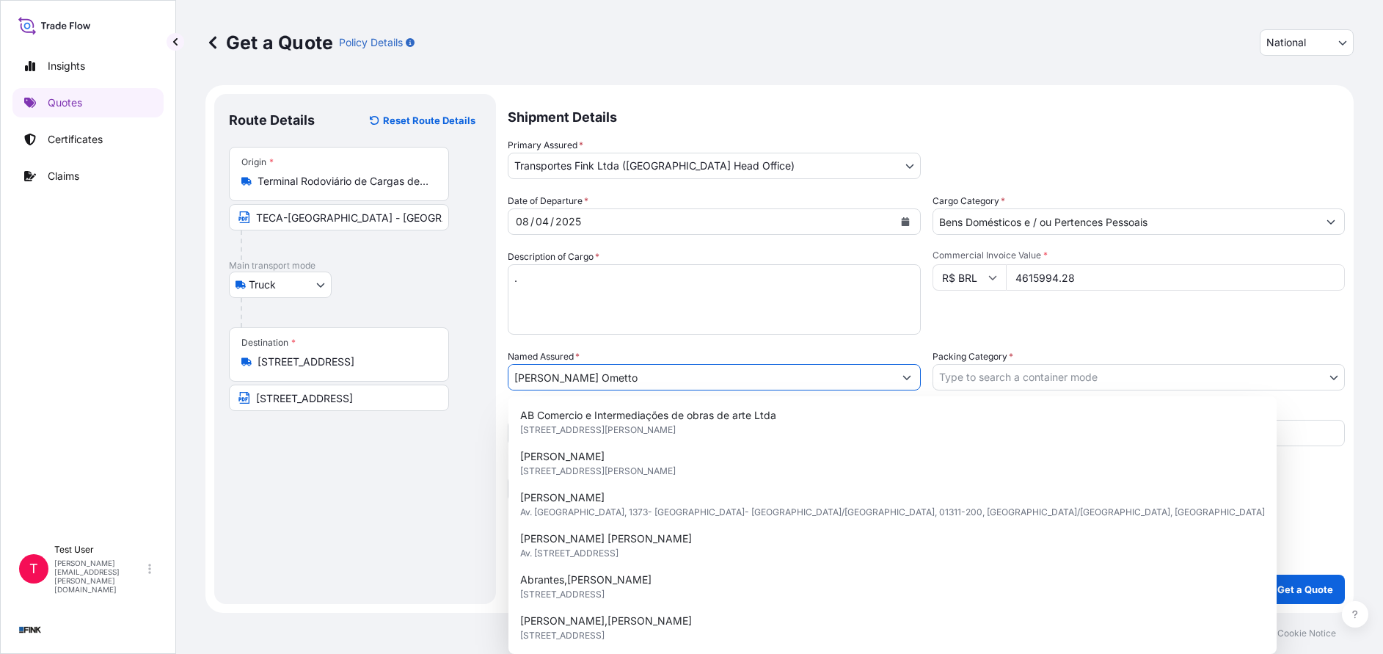
drag, startPoint x: 658, startPoint y: 382, endPoint x: 509, endPoint y: 369, distance: 149.5
click at [509, 369] on input "[PERSON_NAME] Ometto" at bounding box center [701, 377] width 385 height 26
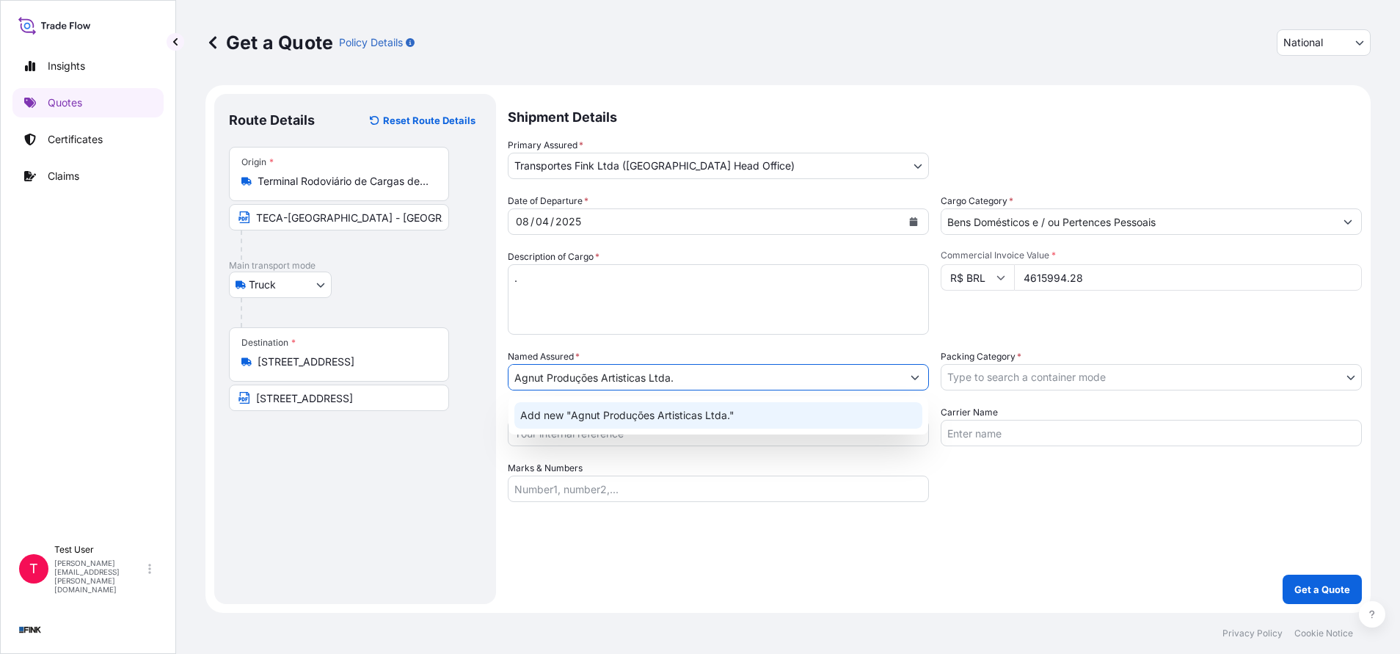
click at [536, 418] on span "Add new "Agnut Produções Artisticas Ltda."" at bounding box center [627, 415] width 214 height 15
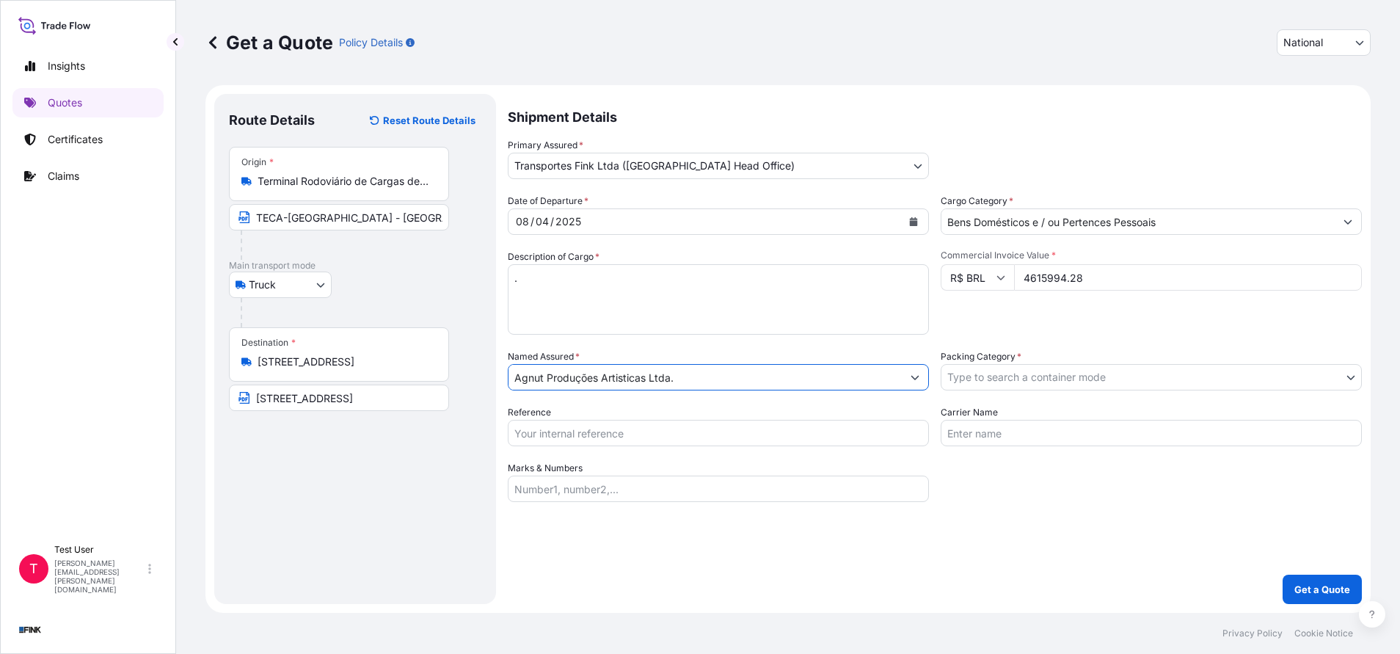
click at [1030, 381] on body "12 options available. 0 options available. 1 option available. Insights Quotes …" at bounding box center [700, 327] width 1400 height 654
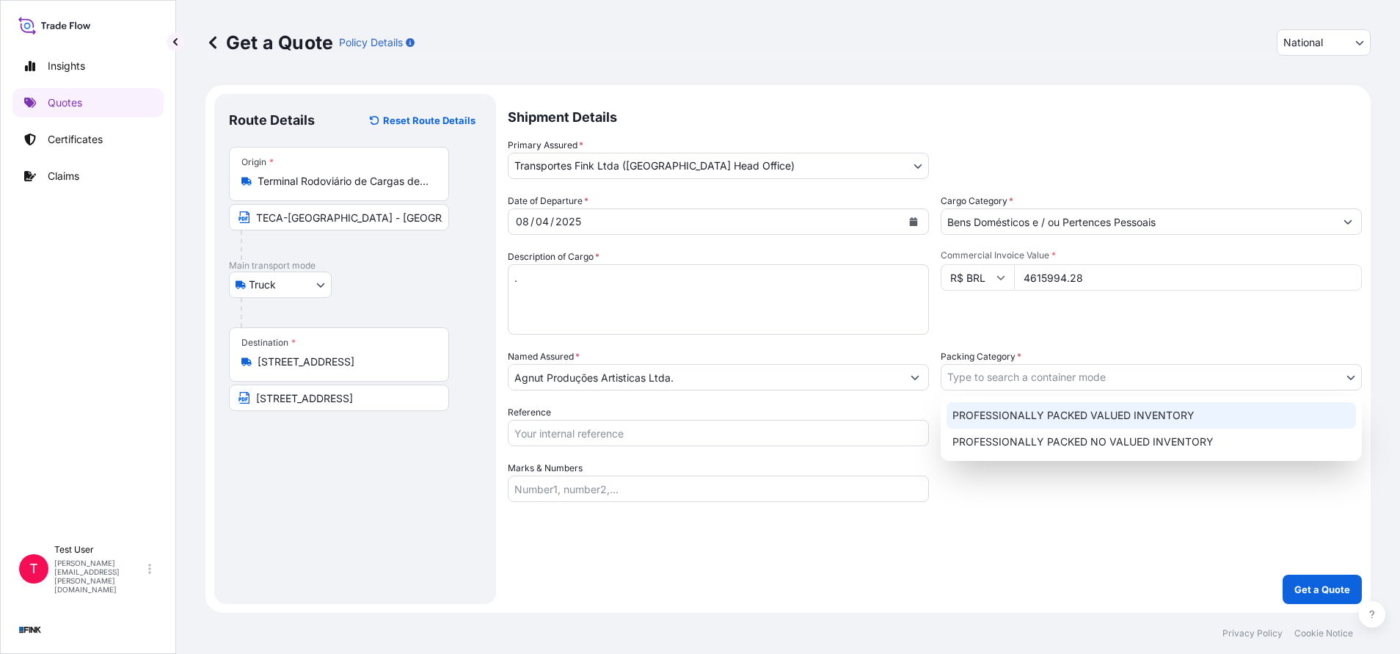
click at [981, 408] on div "PROFESSIONALLY PACKED VALUED INVENTORY" at bounding box center [1151, 415] width 409 height 26
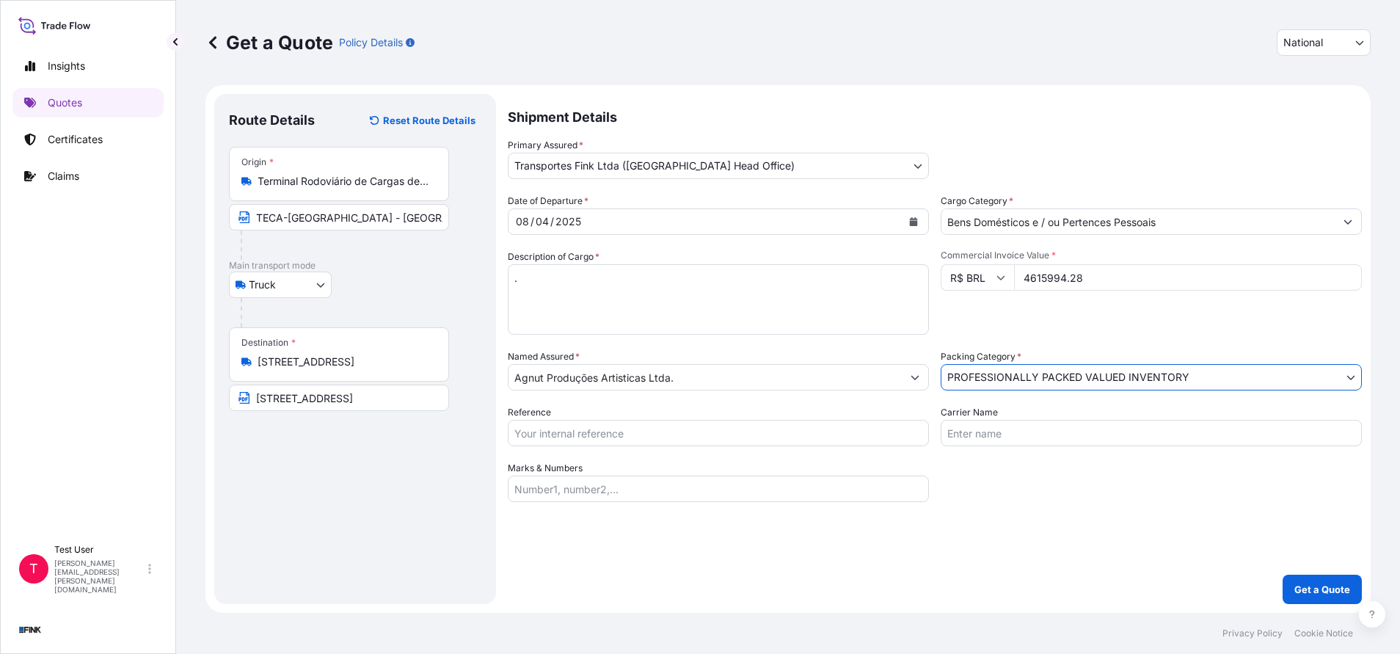
click at [586, 426] on input "Reference" at bounding box center [718, 433] width 421 height 26
click at [1324, 599] on button "Get a Quote" at bounding box center [1322, 589] width 79 height 29
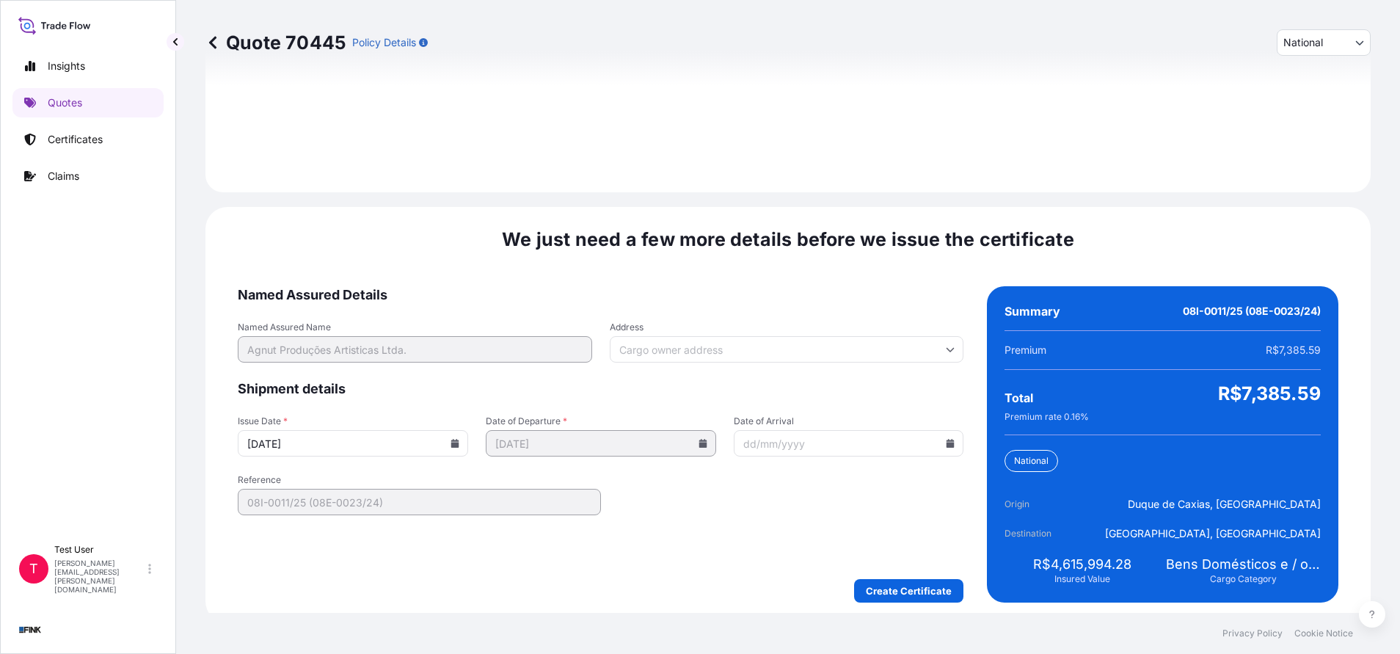
scroll to position [1686, 0]
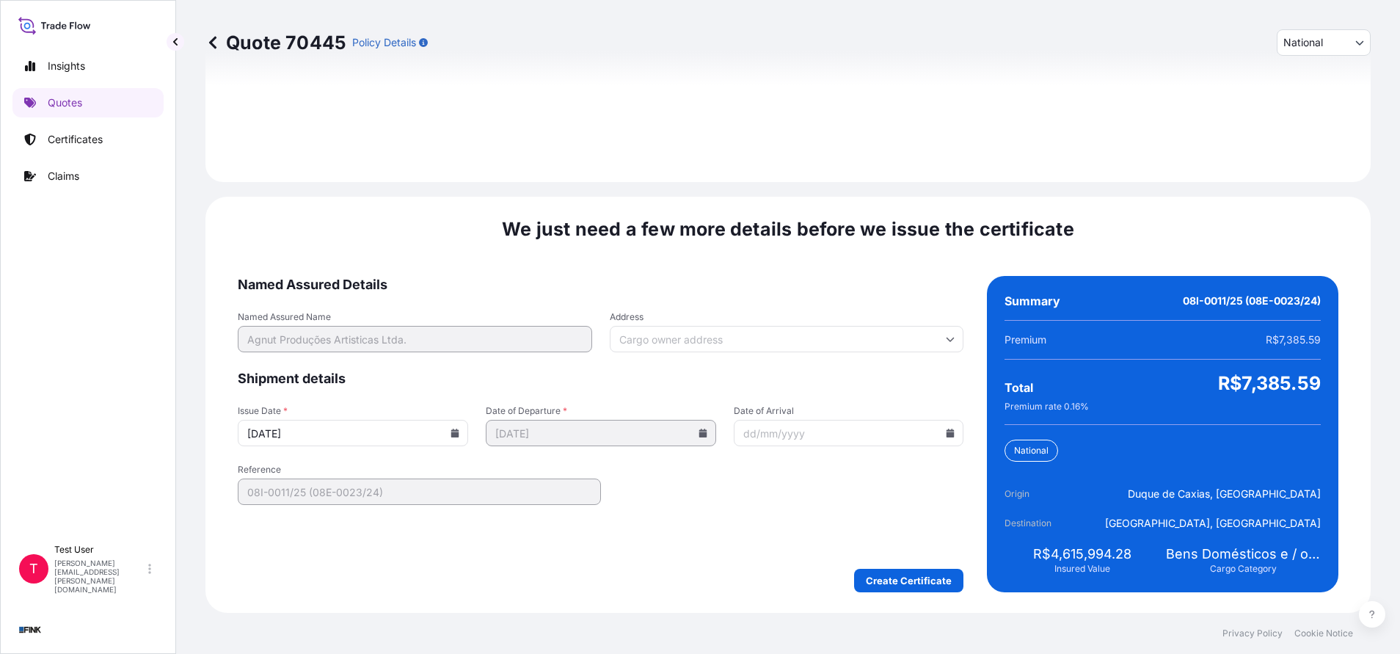
click at [696, 343] on input "Address" at bounding box center [787, 339] width 354 height 26
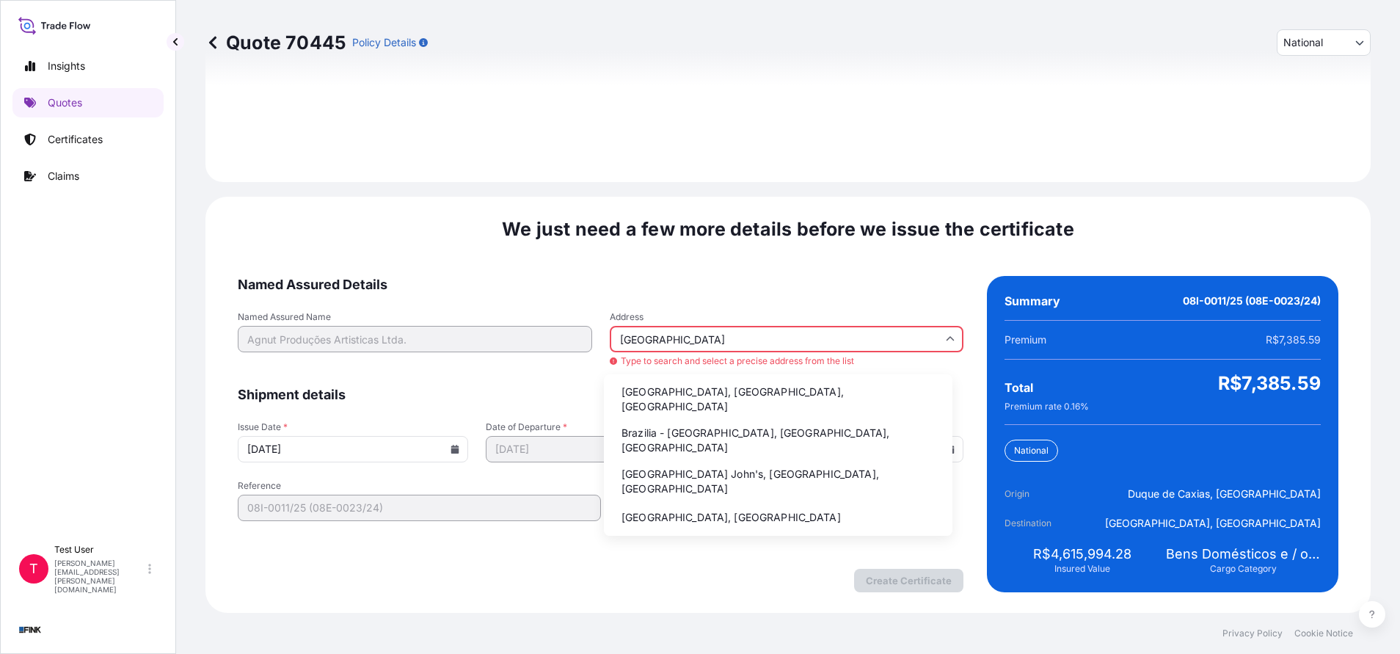
click at [646, 421] on li "Brazilia - [GEOGRAPHIC_DATA], [GEOGRAPHIC_DATA], [GEOGRAPHIC_DATA]" at bounding box center [778, 440] width 337 height 38
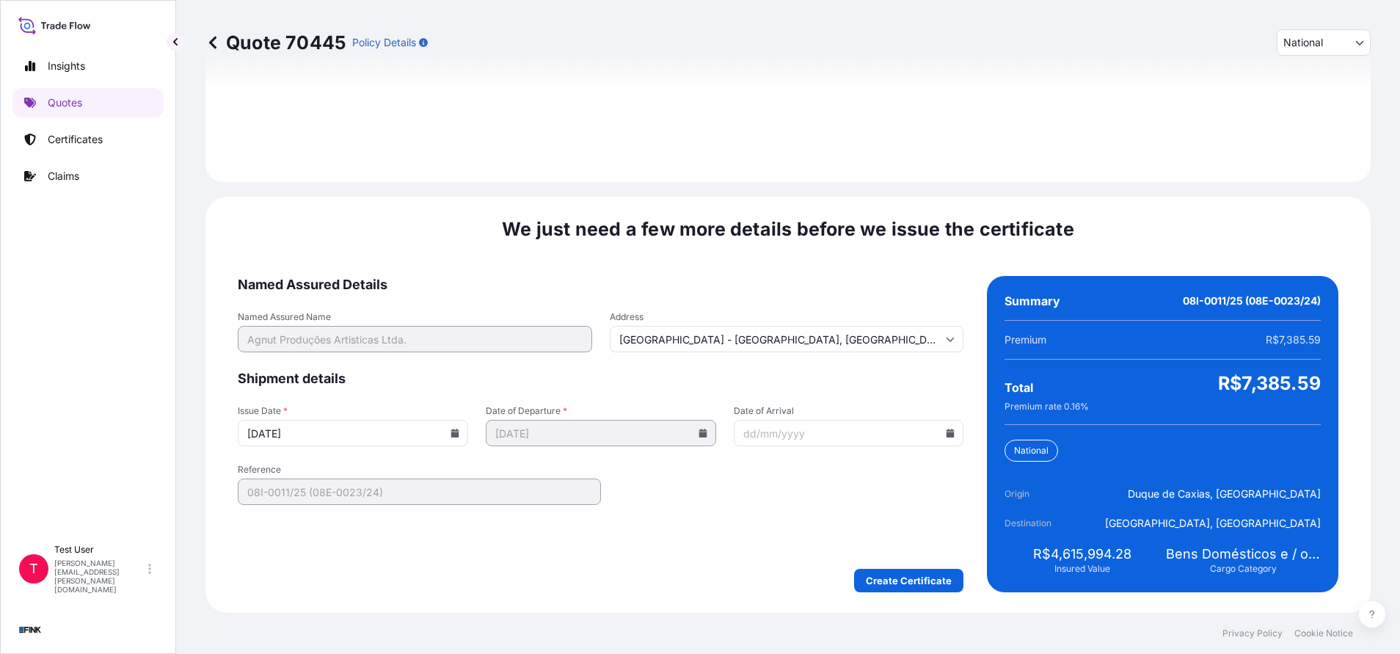
click at [453, 431] on icon at bounding box center [455, 433] width 9 height 9
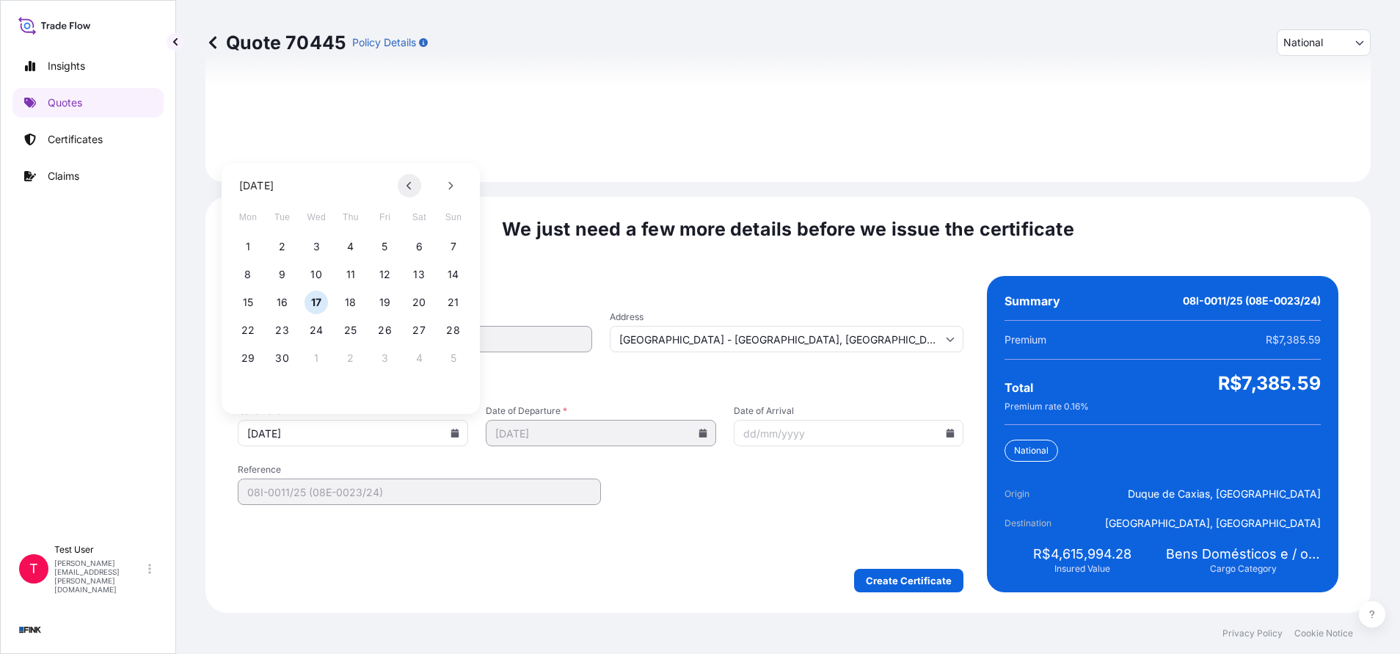
click at [404, 178] on button at bounding box center [409, 185] width 23 height 23
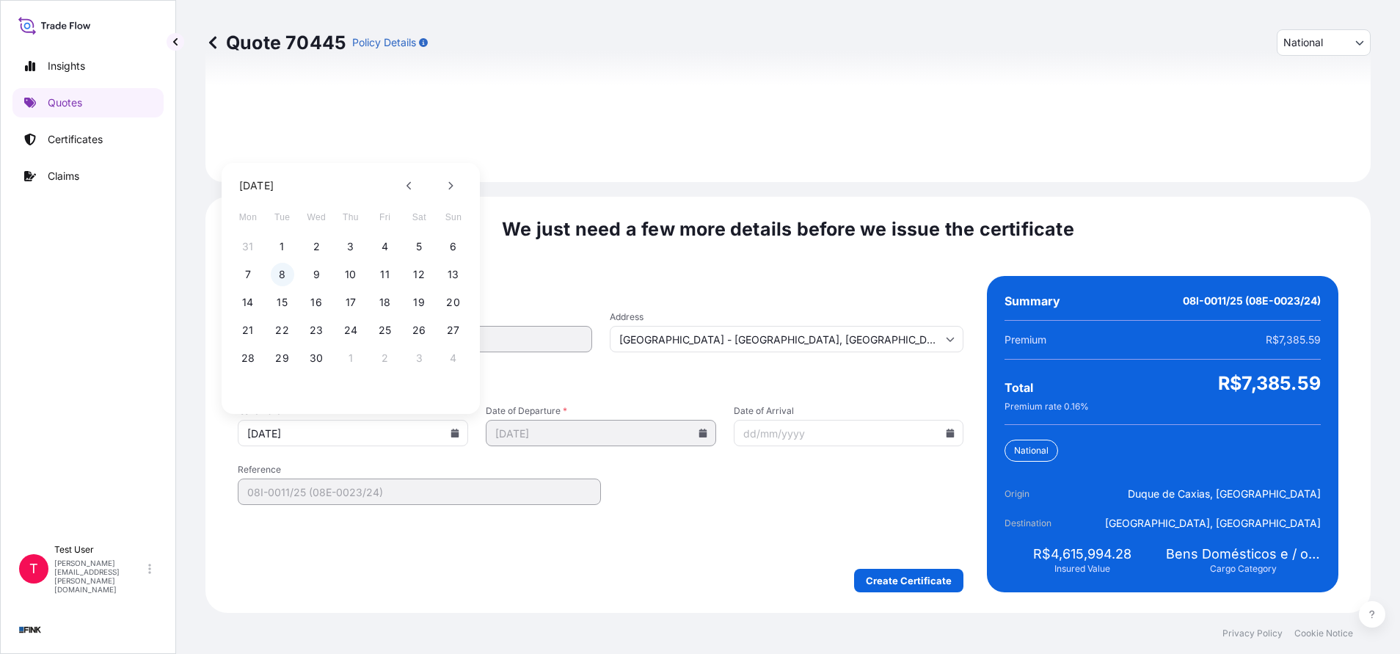
click at [276, 278] on button "8" at bounding box center [282, 274] width 23 height 23
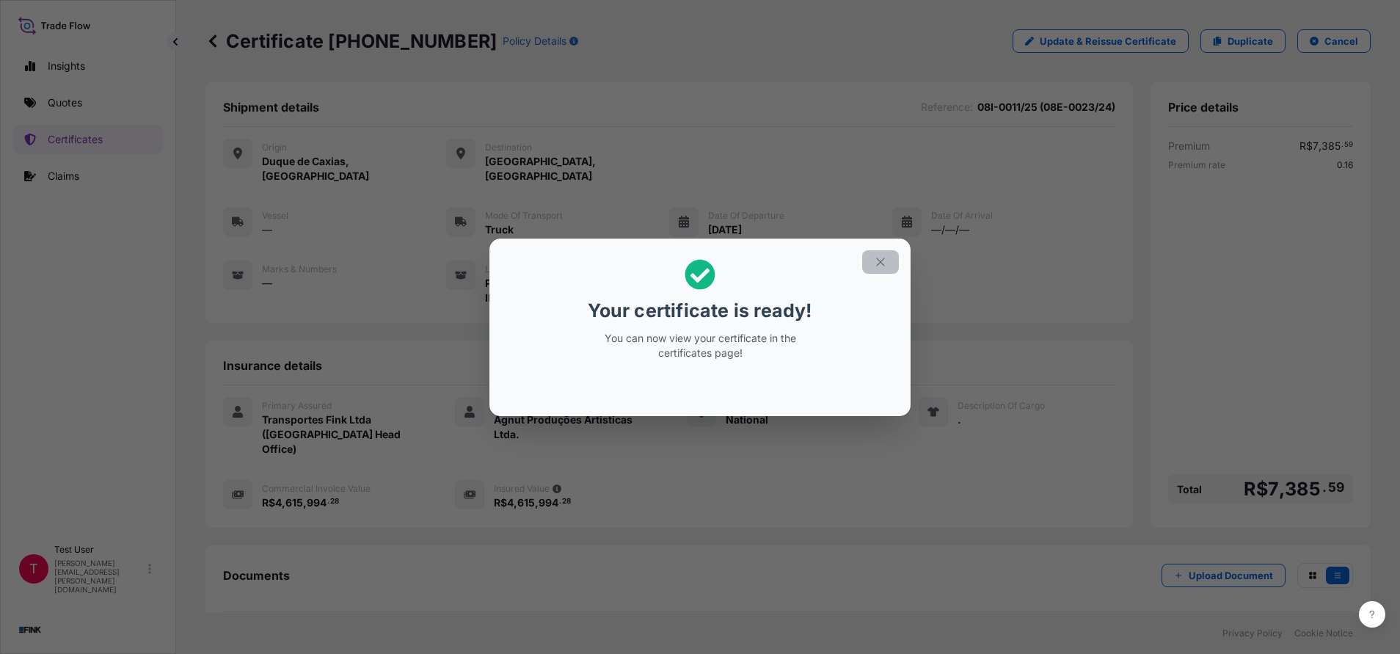
click at [876, 259] on icon "button" at bounding box center [880, 261] width 13 height 13
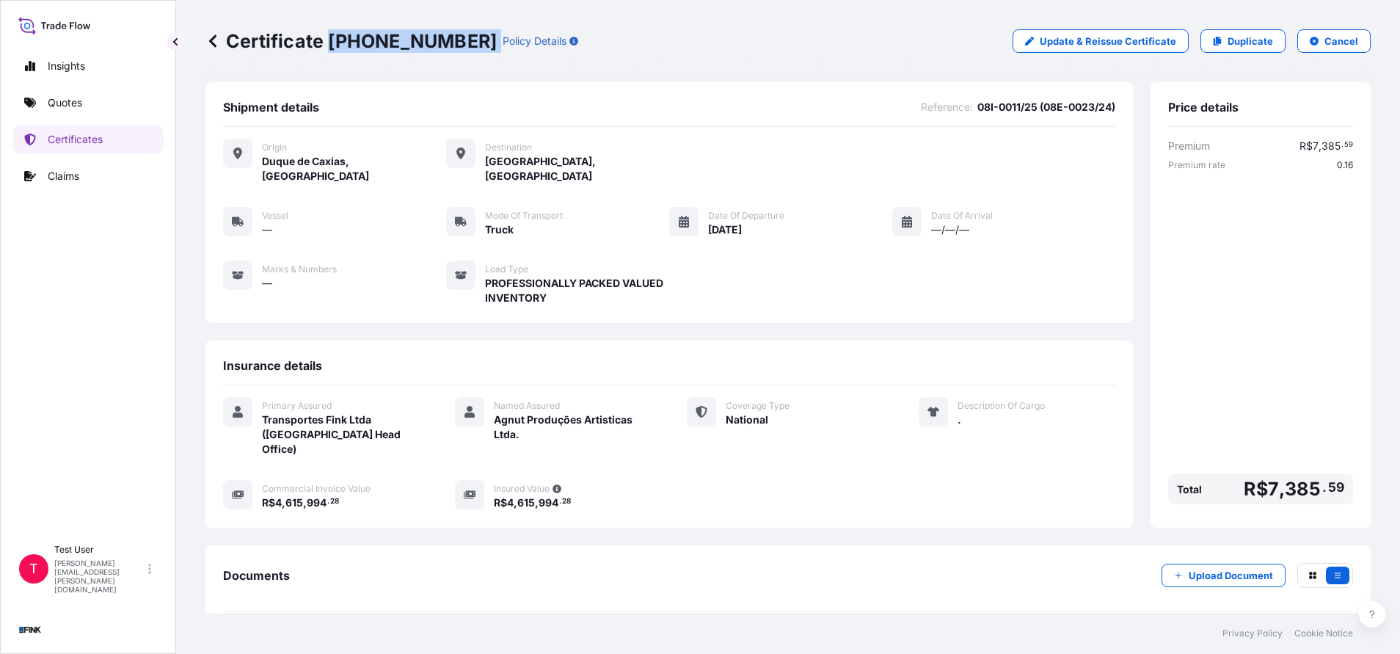
drag, startPoint x: 328, startPoint y: 35, endPoint x: 434, endPoint y: 48, distance: 107.1
click at [434, 48] on div "Certificate [PHONE_NUMBER] Policy Details" at bounding box center [391, 40] width 373 height 23
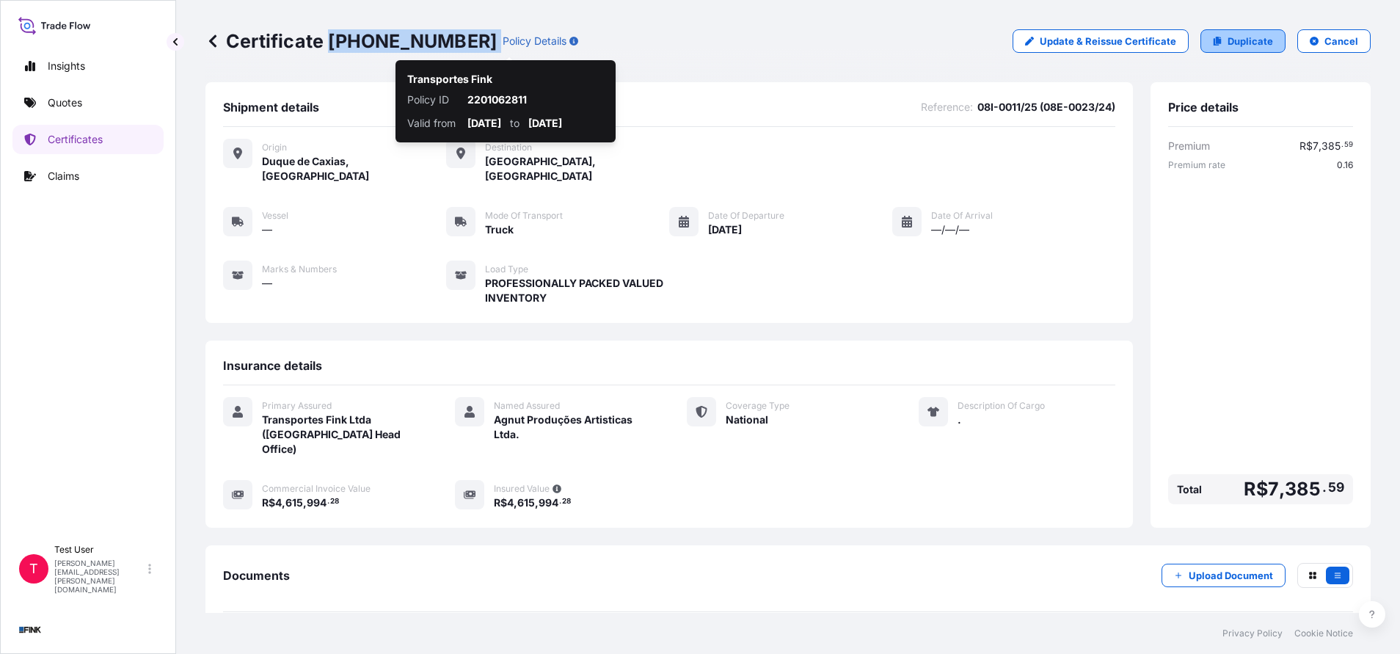
click at [1236, 43] on p "Duplicate" at bounding box center [1250, 41] width 45 height 15
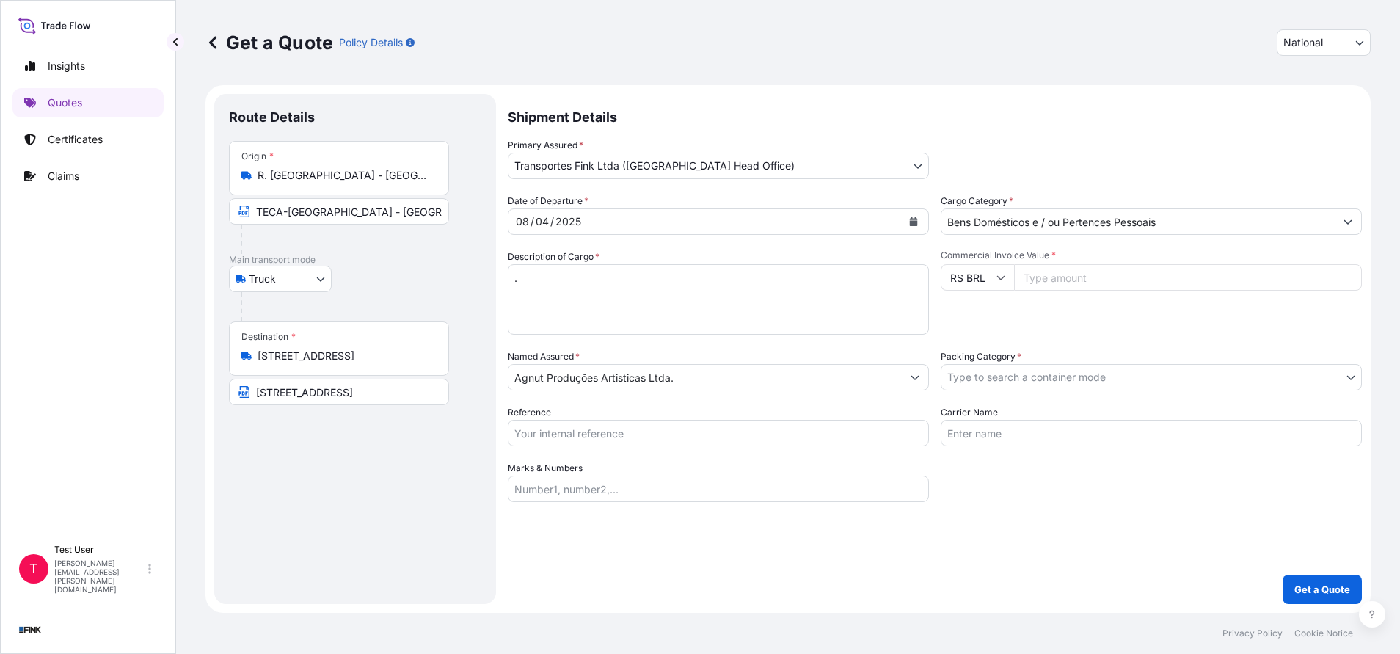
click at [340, 179] on input "R. [GEOGRAPHIC_DATA] - [GEOGRAPHIC_DATA], [GEOGRAPHIC_DATA] - [GEOGRAPHIC_DATA]…" at bounding box center [344, 175] width 173 height 15
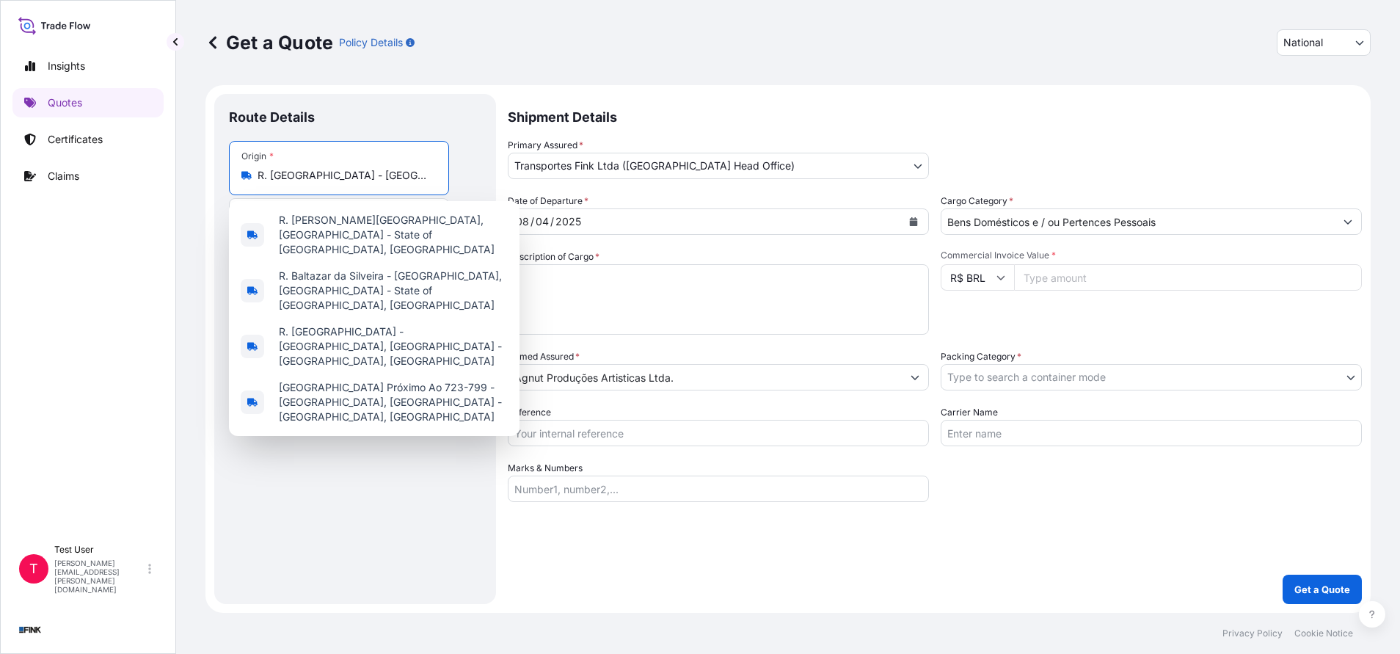
click at [340, 179] on input "R. [GEOGRAPHIC_DATA] - [GEOGRAPHIC_DATA], [GEOGRAPHIC_DATA] - [GEOGRAPHIC_DATA]…" at bounding box center [344, 175] width 173 height 15
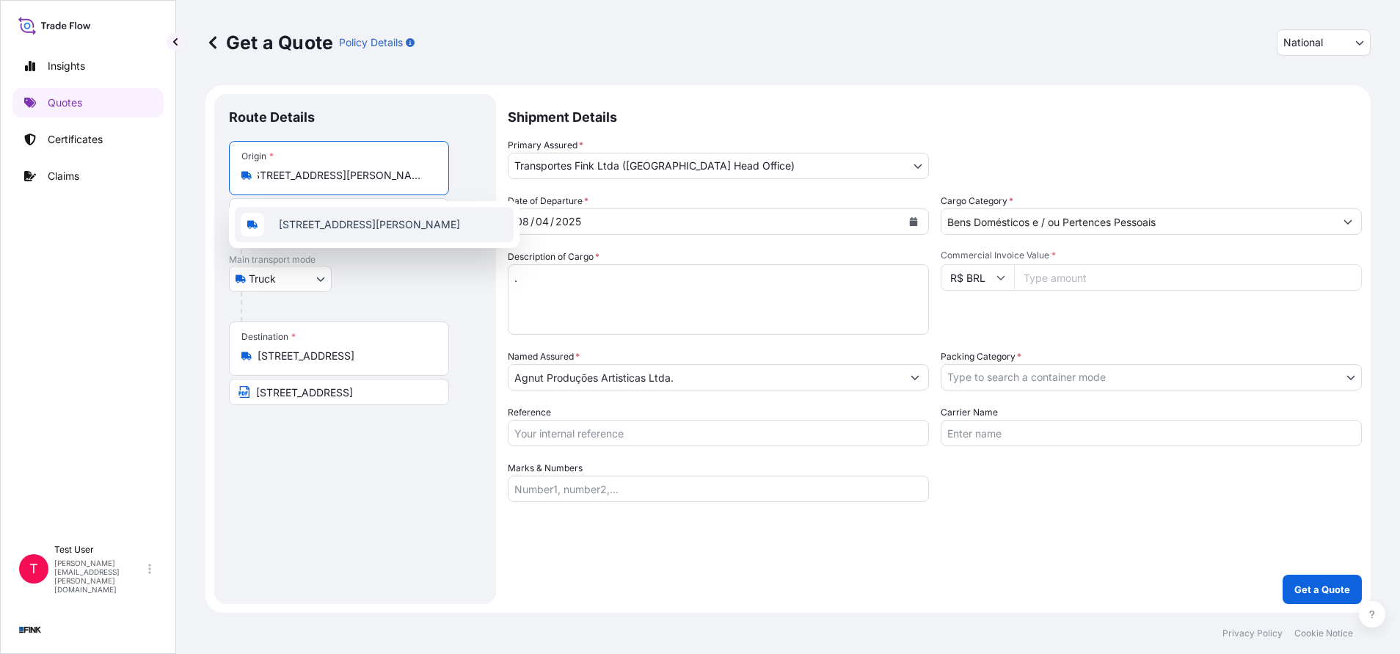
click at [318, 226] on span "[STREET_ADDRESS][PERSON_NAME]" at bounding box center [369, 224] width 181 height 15
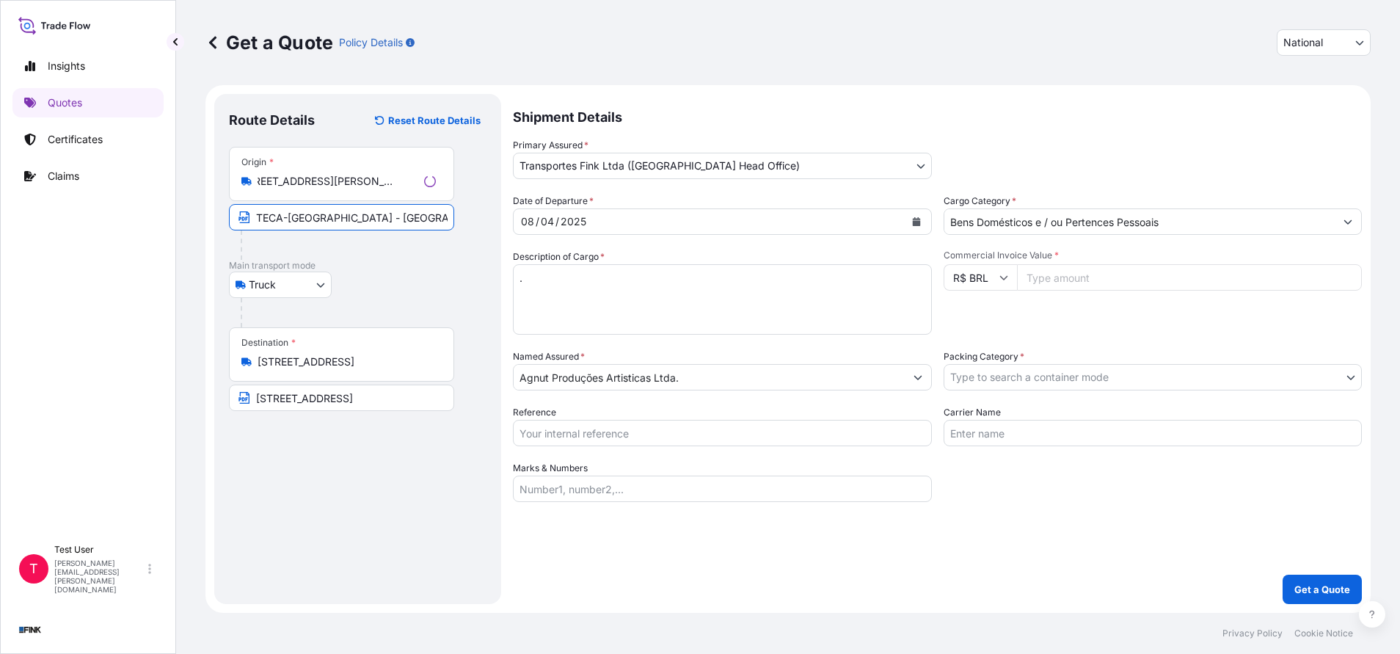
click at [317, 214] on input "TECA-[GEOGRAPHIC_DATA] - [GEOGRAPHIC_DATA] - CEP: 21941-570" at bounding box center [341, 217] width 225 height 26
click at [321, 362] on input "[STREET_ADDRESS]" at bounding box center [344, 361] width 173 height 15
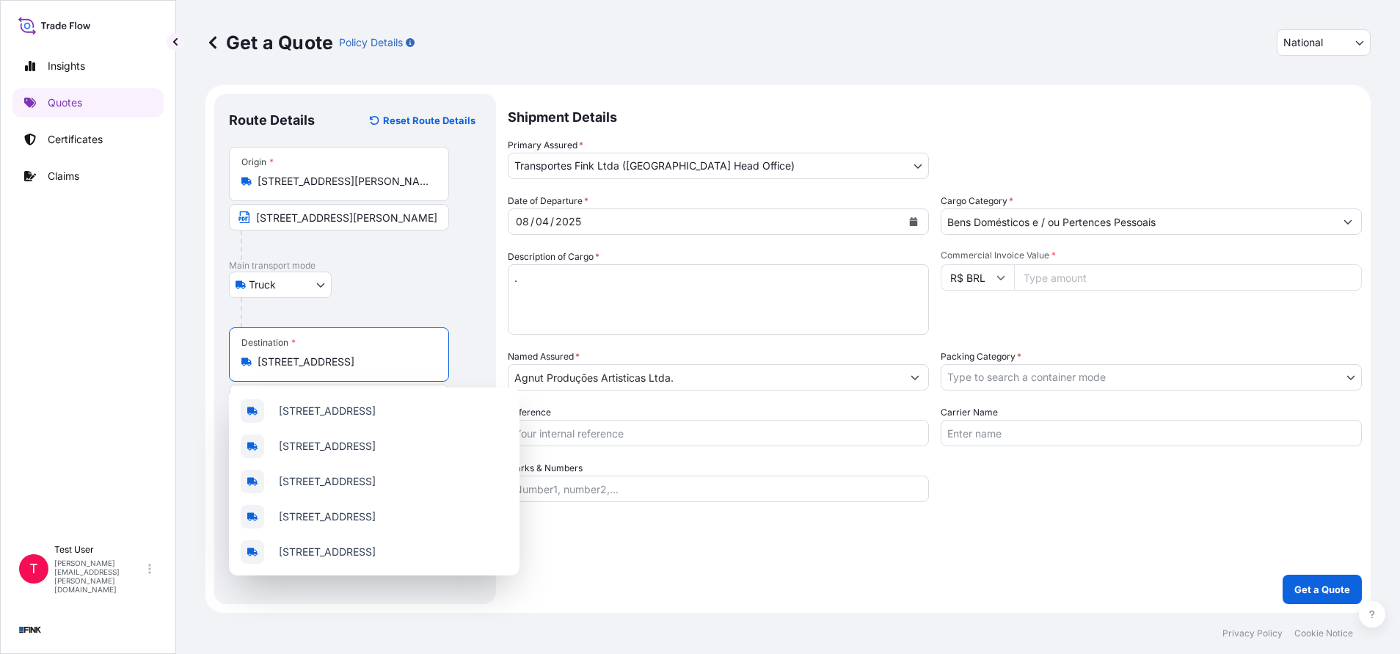
click at [321, 362] on input "[STREET_ADDRESS]" at bounding box center [344, 361] width 173 height 15
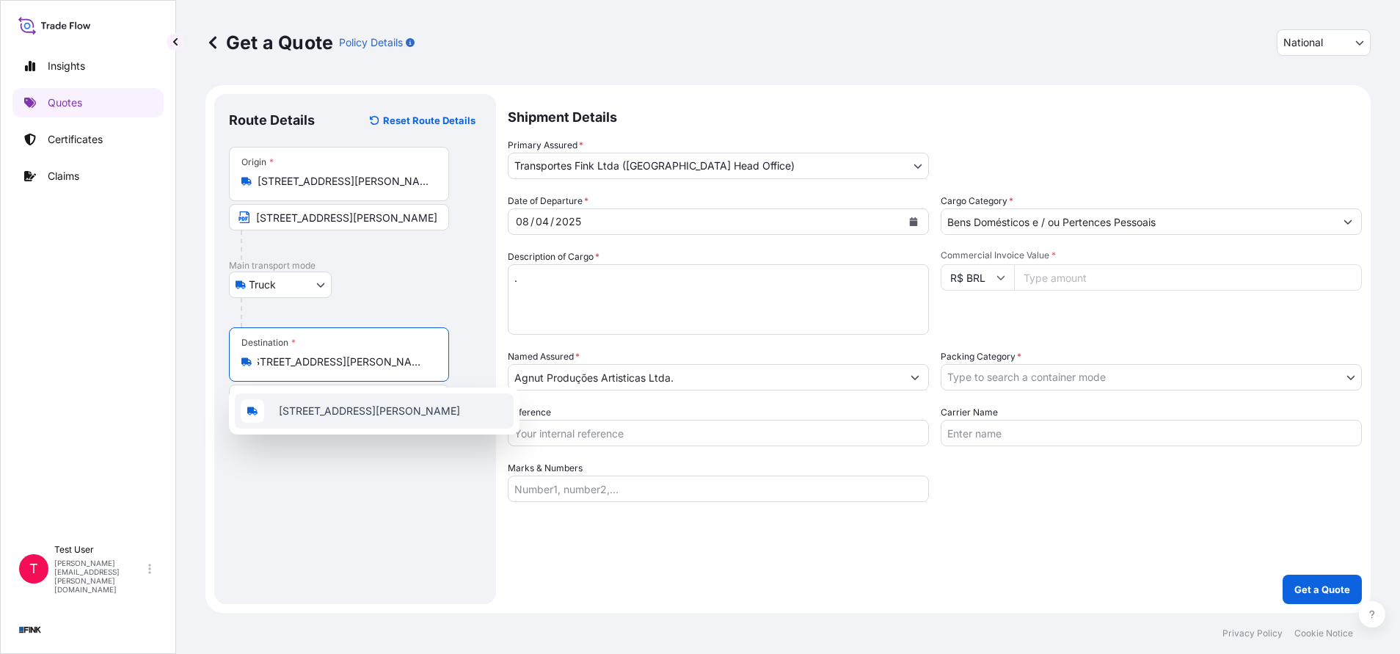
click at [318, 408] on span "[STREET_ADDRESS][PERSON_NAME]" at bounding box center [369, 411] width 181 height 15
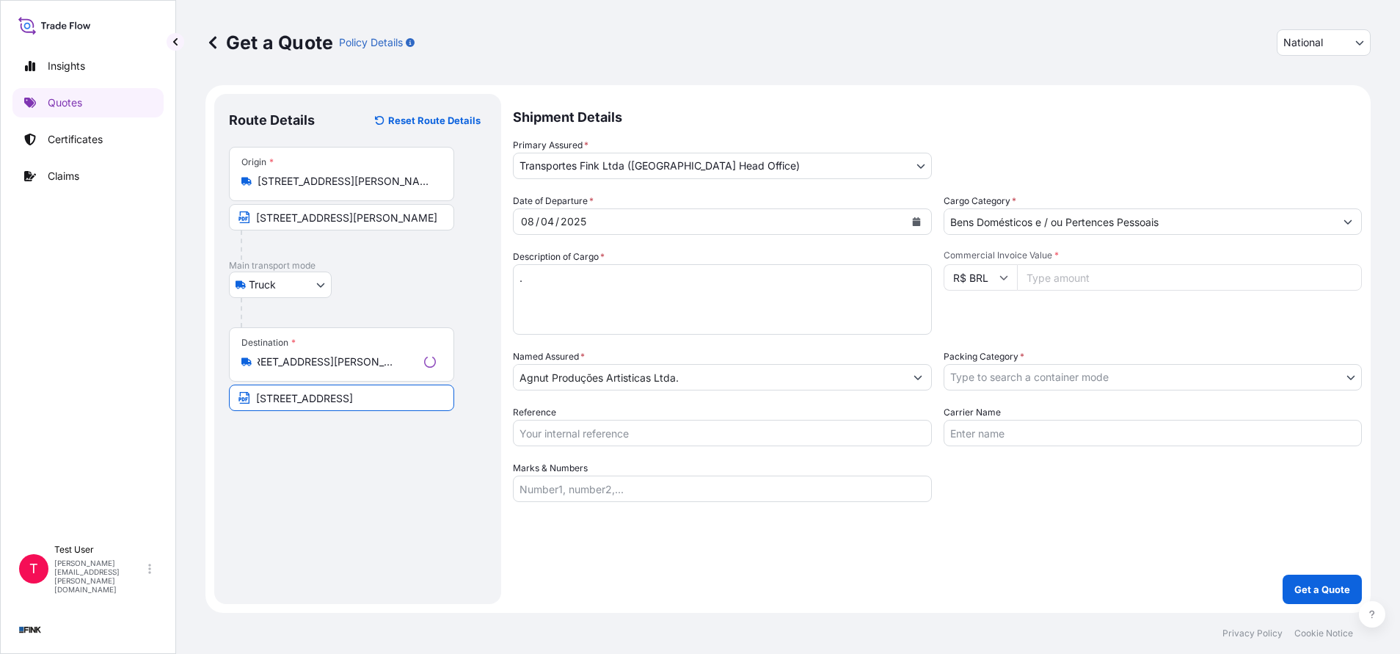
click at [313, 400] on input "[STREET_ADDRESS]" at bounding box center [341, 398] width 225 height 26
click at [313, 400] on input "[STREET_ADDRESS]" at bounding box center [339, 398] width 220 height 26
click at [919, 170] on body "Insights Quotes Certificates Claims T Test User [PERSON_NAME][EMAIL_ADDRESS][PE…" at bounding box center [700, 327] width 1400 height 654
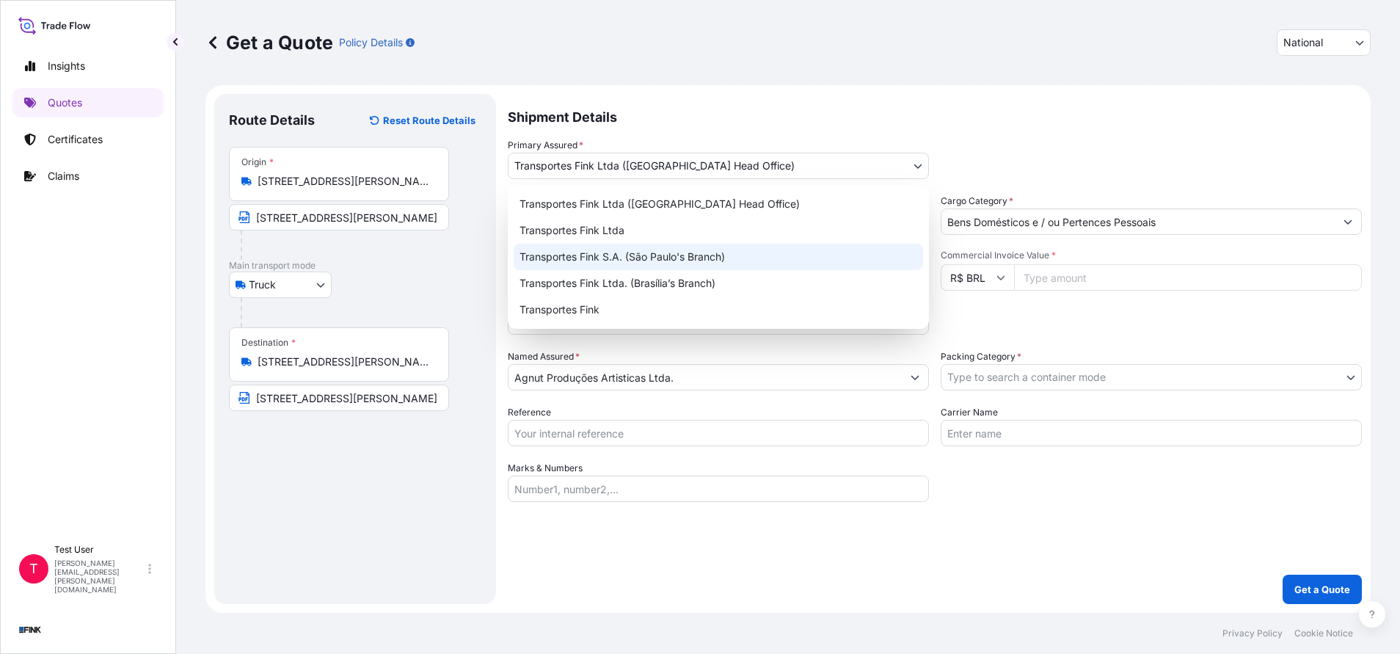
click at [672, 261] on div "Transportes Fink S.A. (São Paulo's Branch)" at bounding box center [718, 257] width 409 height 26
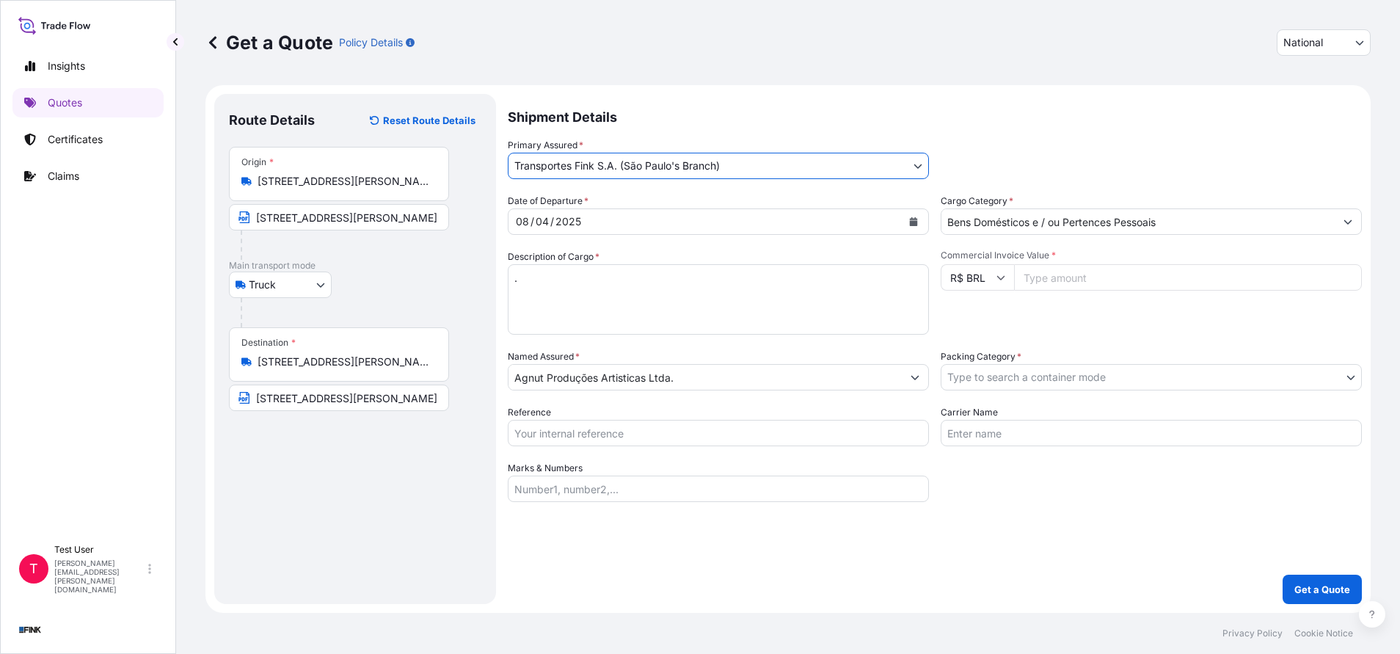
click at [915, 226] on button "Calendar" at bounding box center [913, 221] width 23 height 23
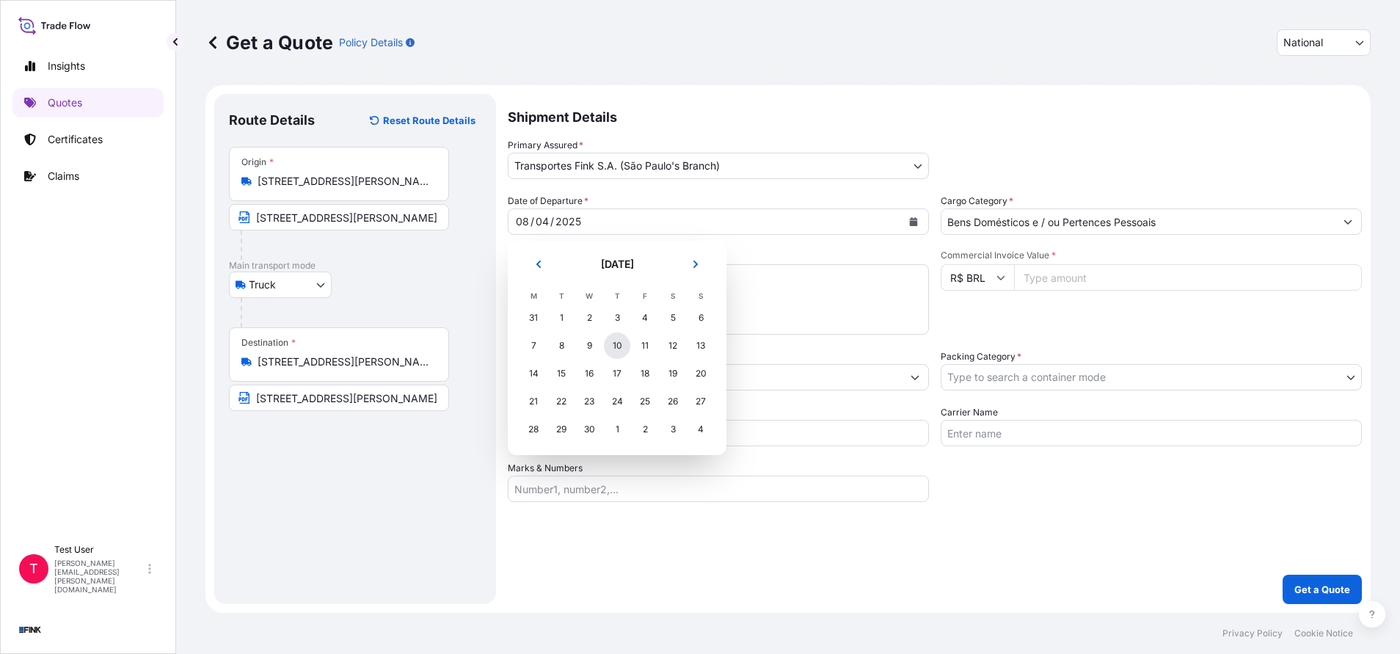
click at [619, 345] on div "10" at bounding box center [617, 345] width 26 height 26
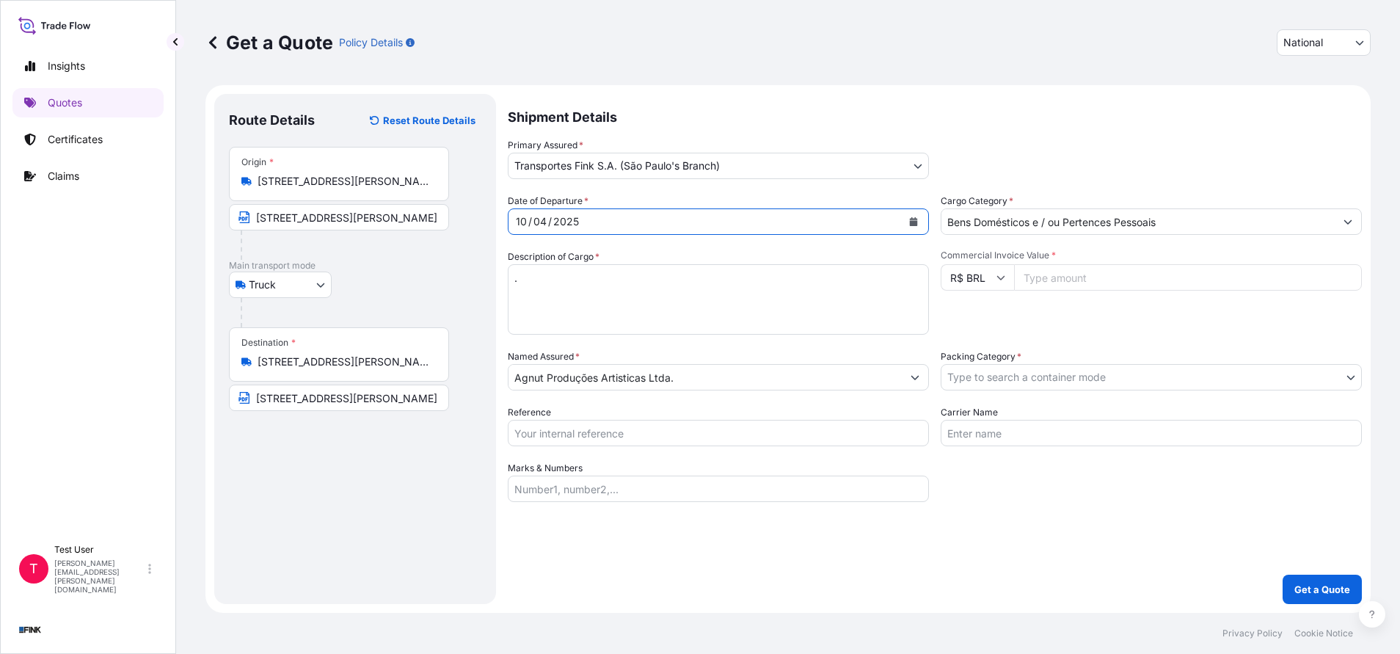
click at [1101, 269] on input "Commercial Invoice Value *" at bounding box center [1188, 277] width 348 height 26
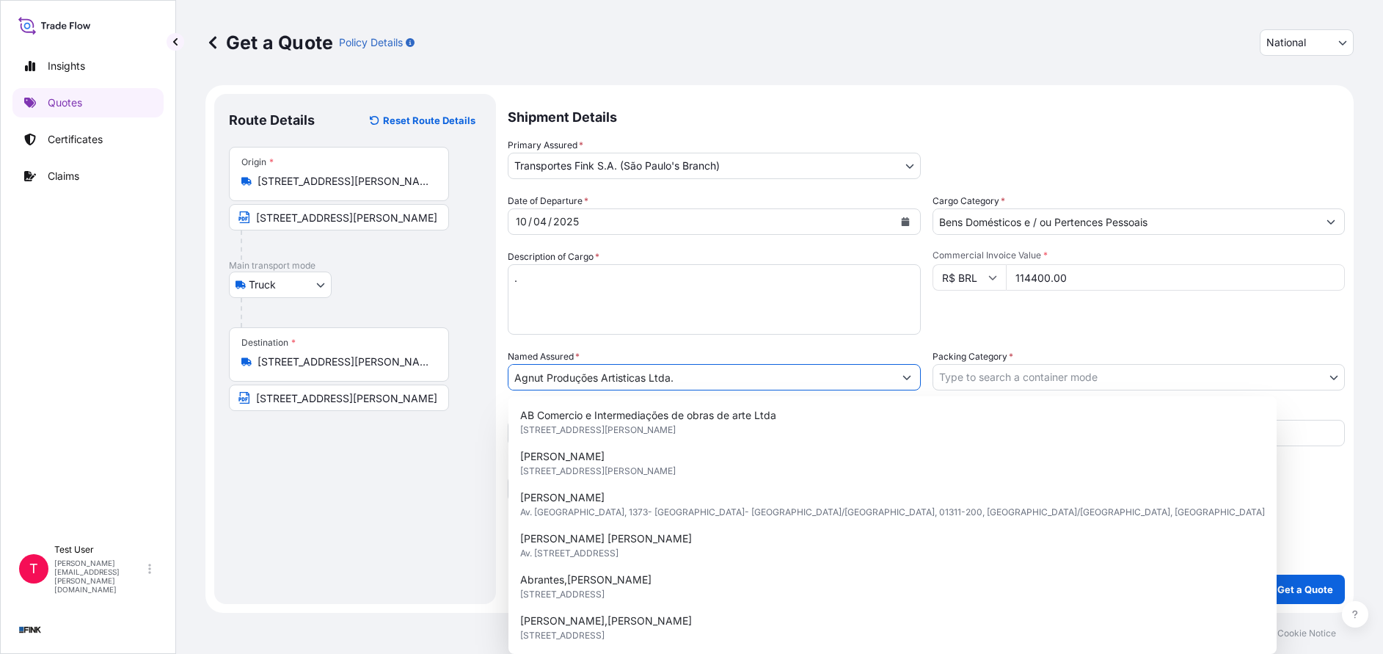
drag, startPoint x: 699, startPoint y: 379, endPoint x: 462, endPoint y: 378, distance: 237.0
click at [462, 378] on form "Route Details Reset Route Details Place of loading Road / [GEOGRAPHIC_DATA] / I…" at bounding box center [779, 349] width 1148 height 528
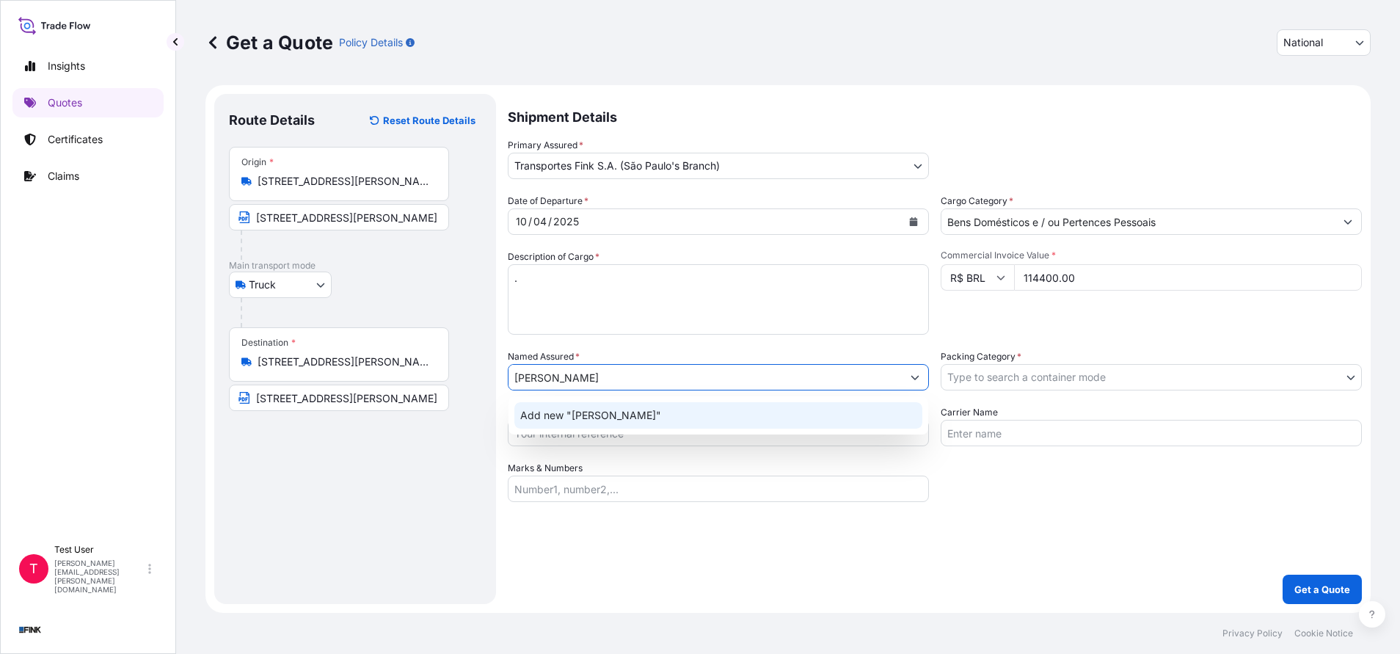
click at [574, 413] on span "Add new "[PERSON_NAME]"" at bounding box center [590, 415] width 141 height 15
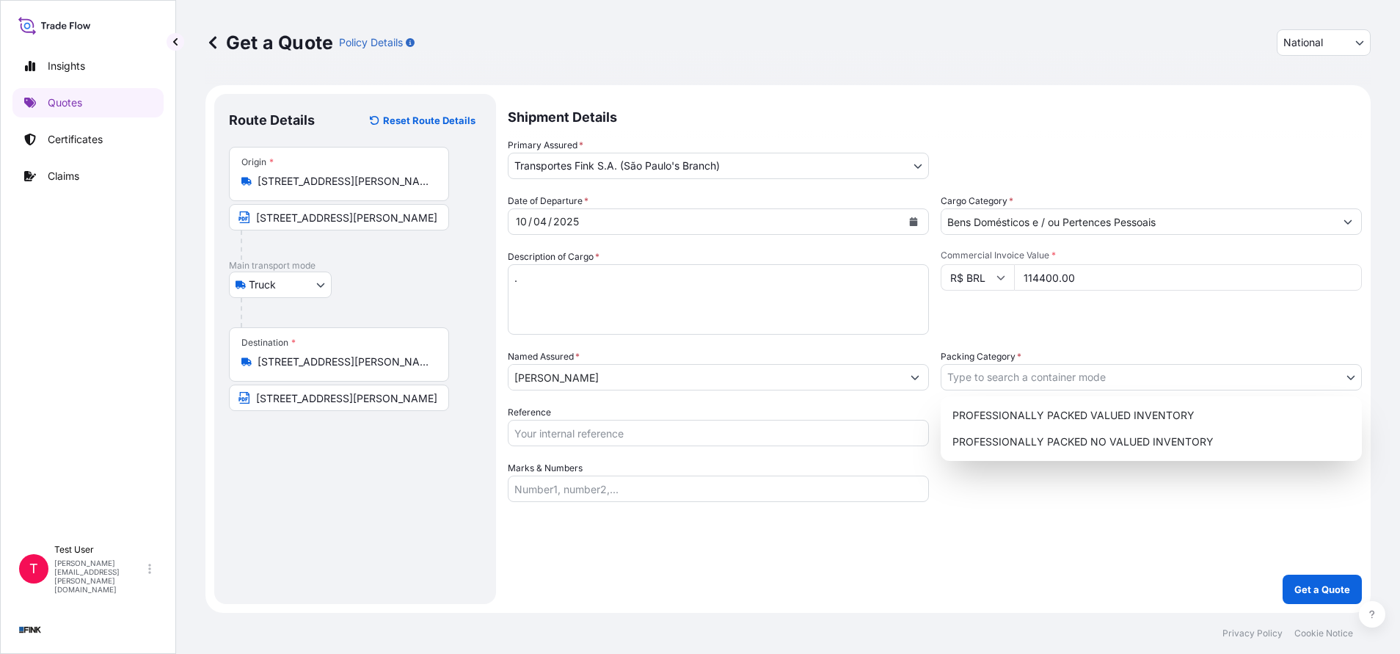
click at [1010, 387] on body "12 options available. 0 options available. 1 option available. Insights Quotes …" at bounding box center [700, 327] width 1400 height 654
click at [993, 420] on div "PROFESSIONALLY PACKED VALUED INVENTORY" at bounding box center [1151, 415] width 409 height 26
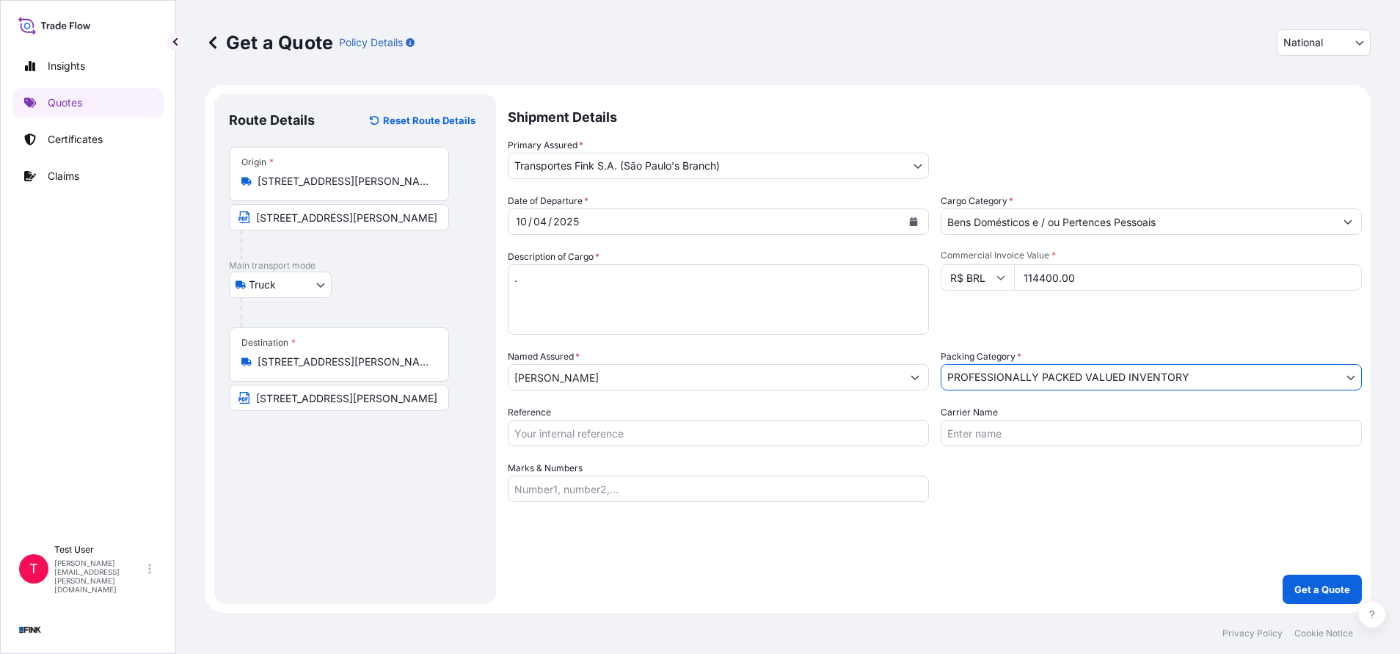
click at [601, 450] on div "Date of Departure * [DATE] Cargo Category * Bens Domésticos e / ou Pertences Pe…" at bounding box center [935, 348] width 854 height 308
click at [606, 436] on input "Reference" at bounding box center [718, 433] width 421 height 26
click at [1316, 595] on p "Get a Quote" at bounding box center [1322, 589] width 56 height 15
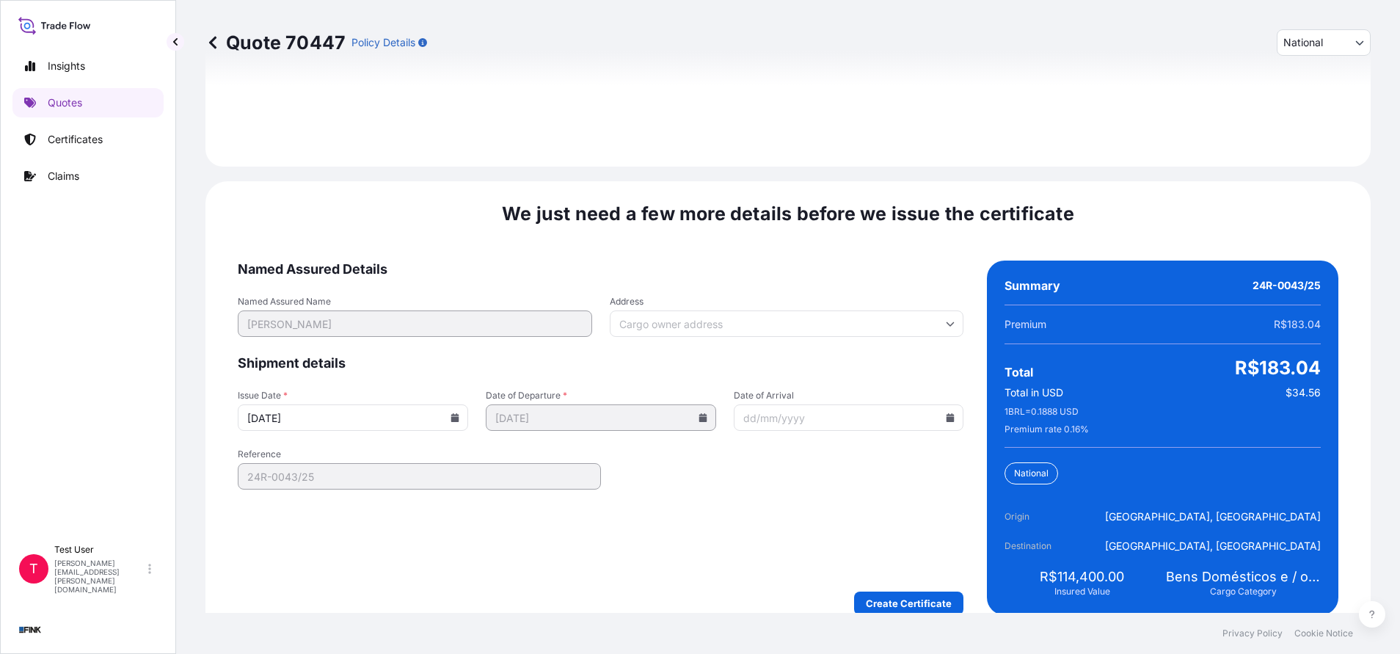
scroll to position [1762, 0]
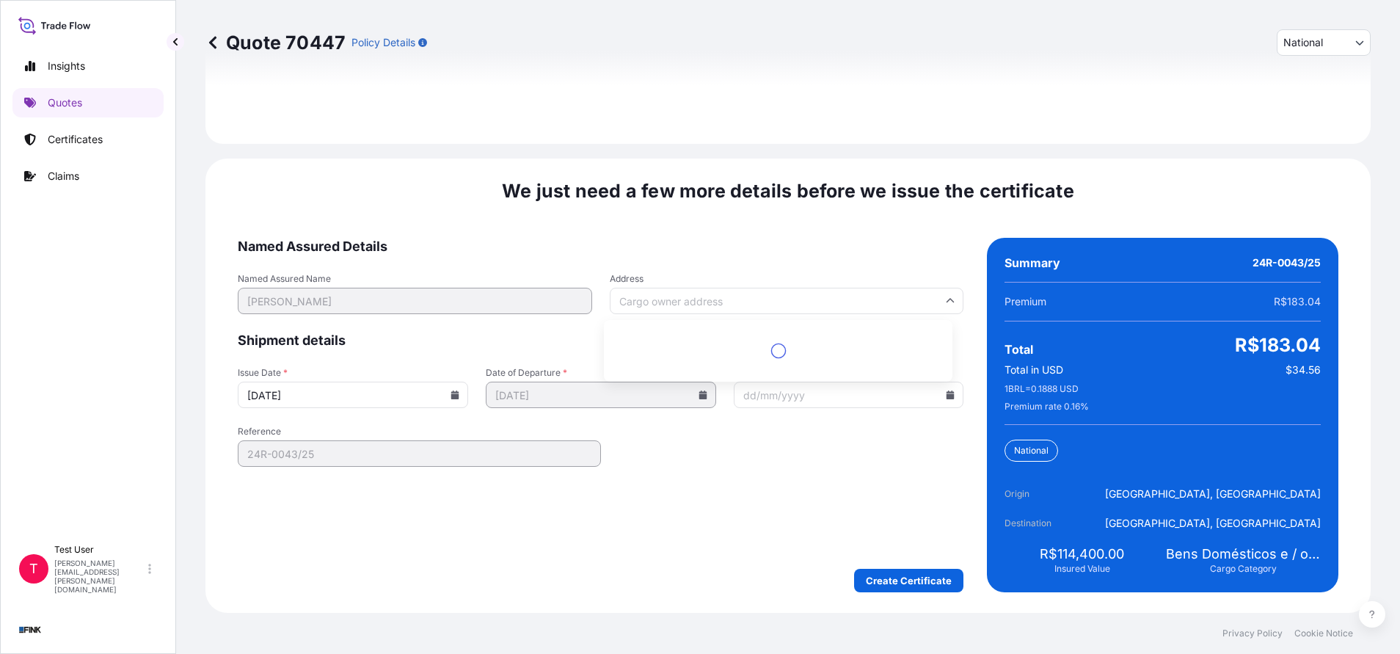
click at [677, 293] on input "Address" at bounding box center [787, 301] width 354 height 26
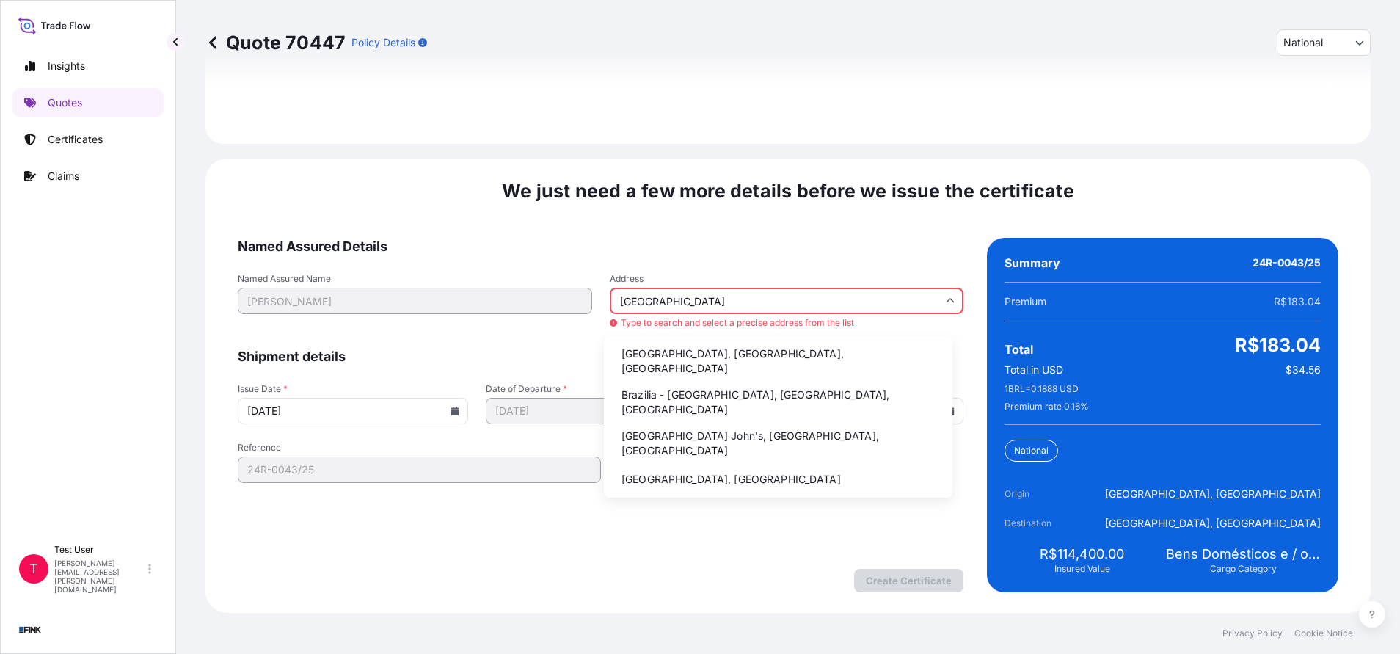
click at [661, 383] on li "Brazilia - [GEOGRAPHIC_DATA], [GEOGRAPHIC_DATA], [GEOGRAPHIC_DATA]" at bounding box center [778, 402] width 337 height 38
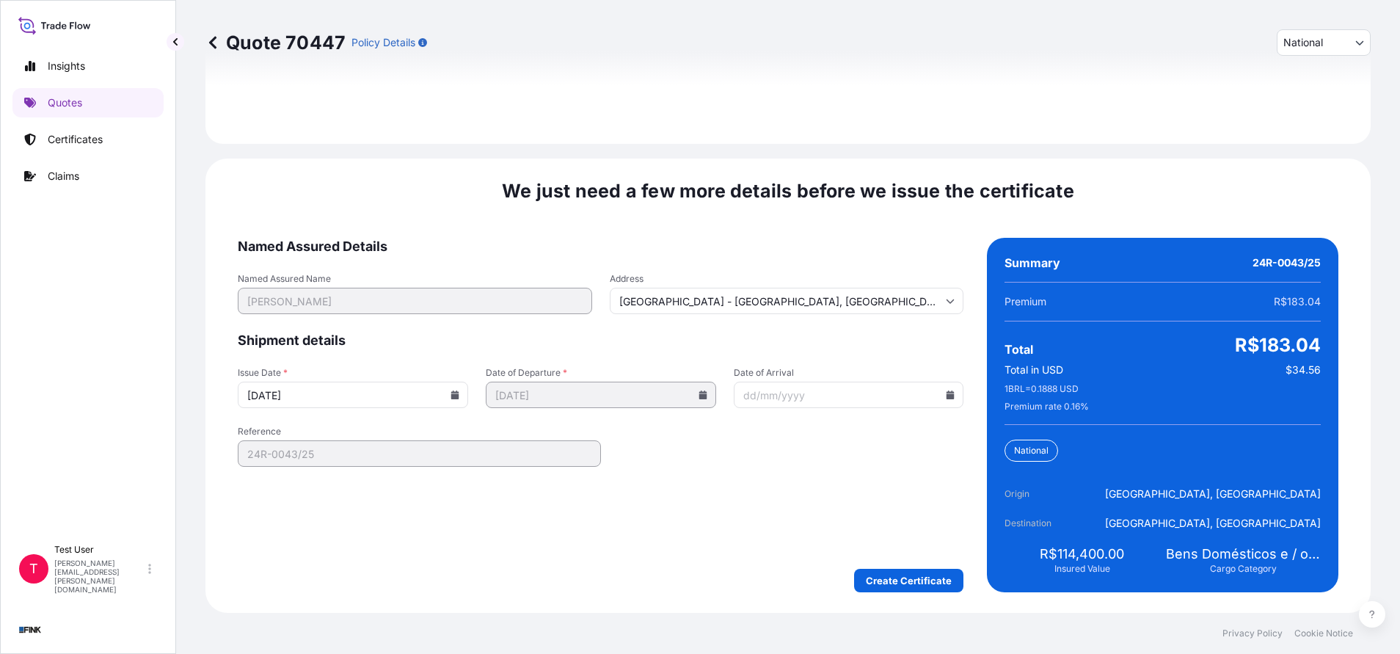
click at [454, 393] on icon at bounding box center [455, 394] width 9 height 9
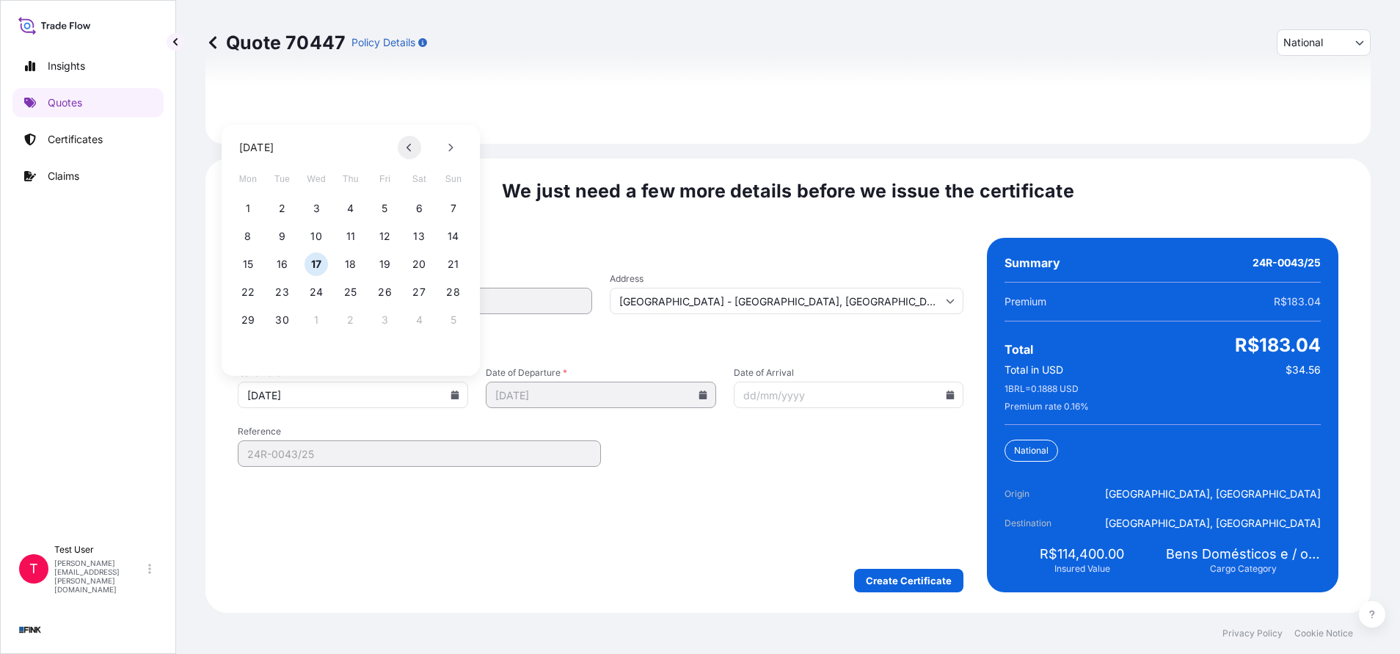
click at [415, 149] on button at bounding box center [409, 147] width 23 height 23
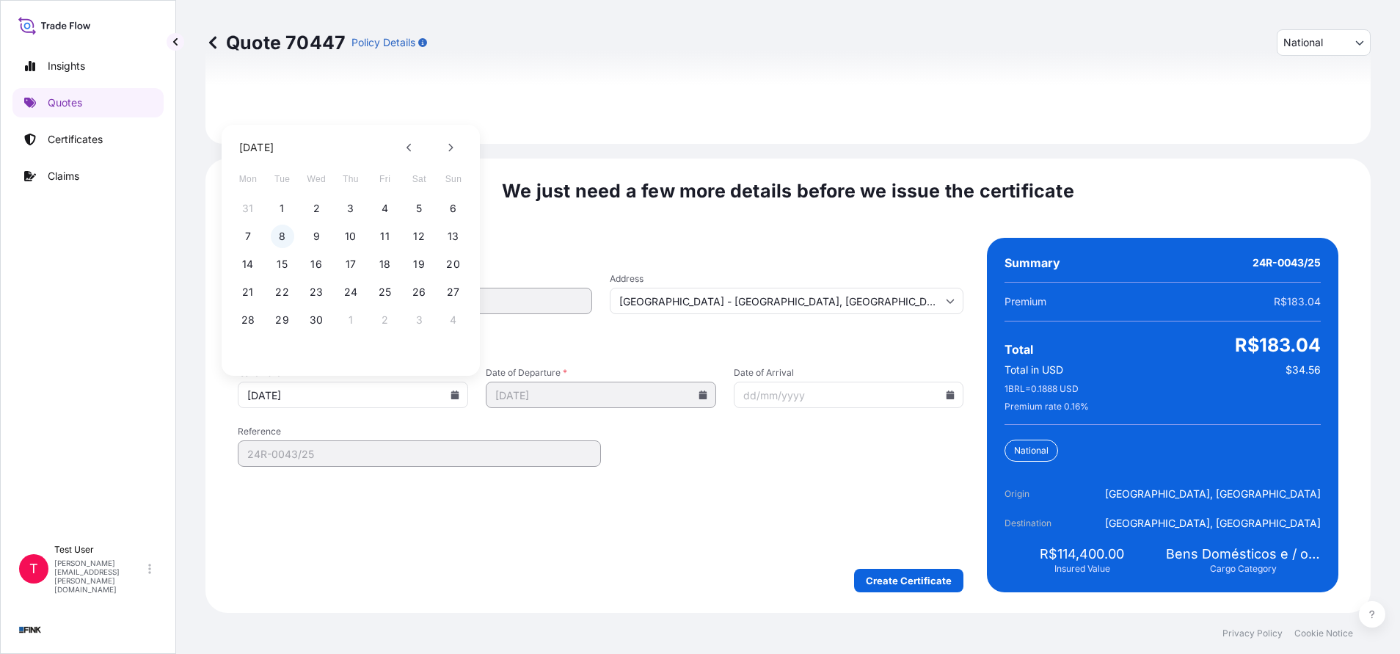
click at [283, 237] on button "8" at bounding box center [282, 236] width 23 height 23
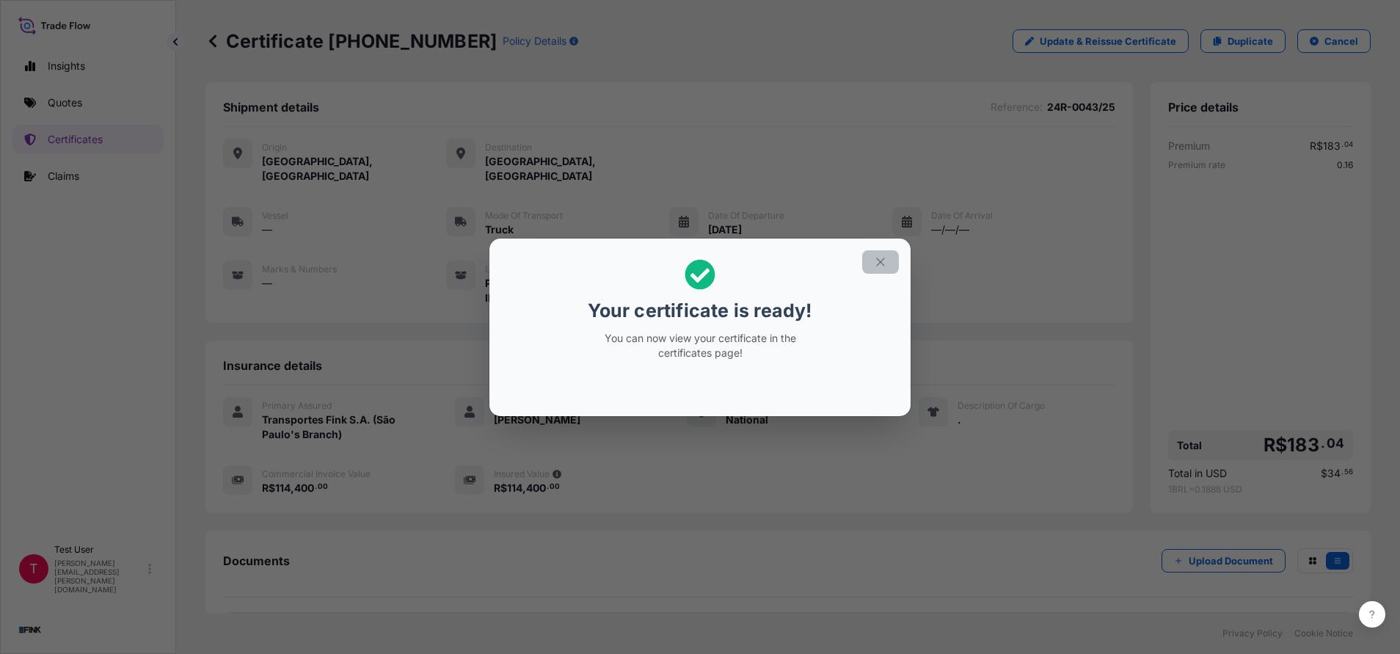
click at [886, 253] on button "button" at bounding box center [880, 261] width 37 height 23
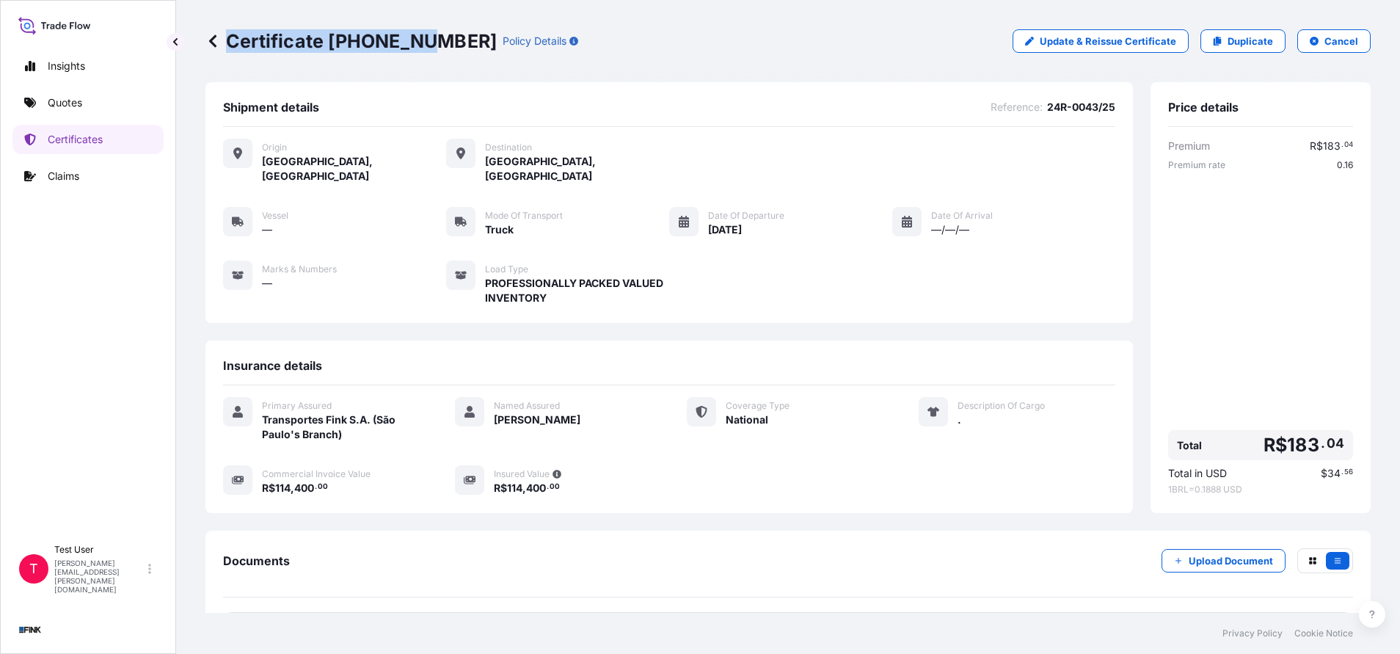
drag, startPoint x: 427, startPoint y: 45, endPoint x: 415, endPoint y: 42, distance: 12.8
click at [415, 42] on p "Certificate [PHONE_NUMBER]" at bounding box center [350, 40] width 291 height 23
click at [414, 40] on p "Certificate [PHONE_NUMBER]" at bounding box center [350, 40] width 291 height 23
click at [340, 63] on div "Certificate [PHONE_NUMBER] Policy Details Update & Reissue Certificate Duplicat…" at bounding box center [787, 41] width 1165 height 82
drag, startPoint x: 329, startPoint y: 48, endPoint x: 430, endPoint y: 40, distance: 100.9
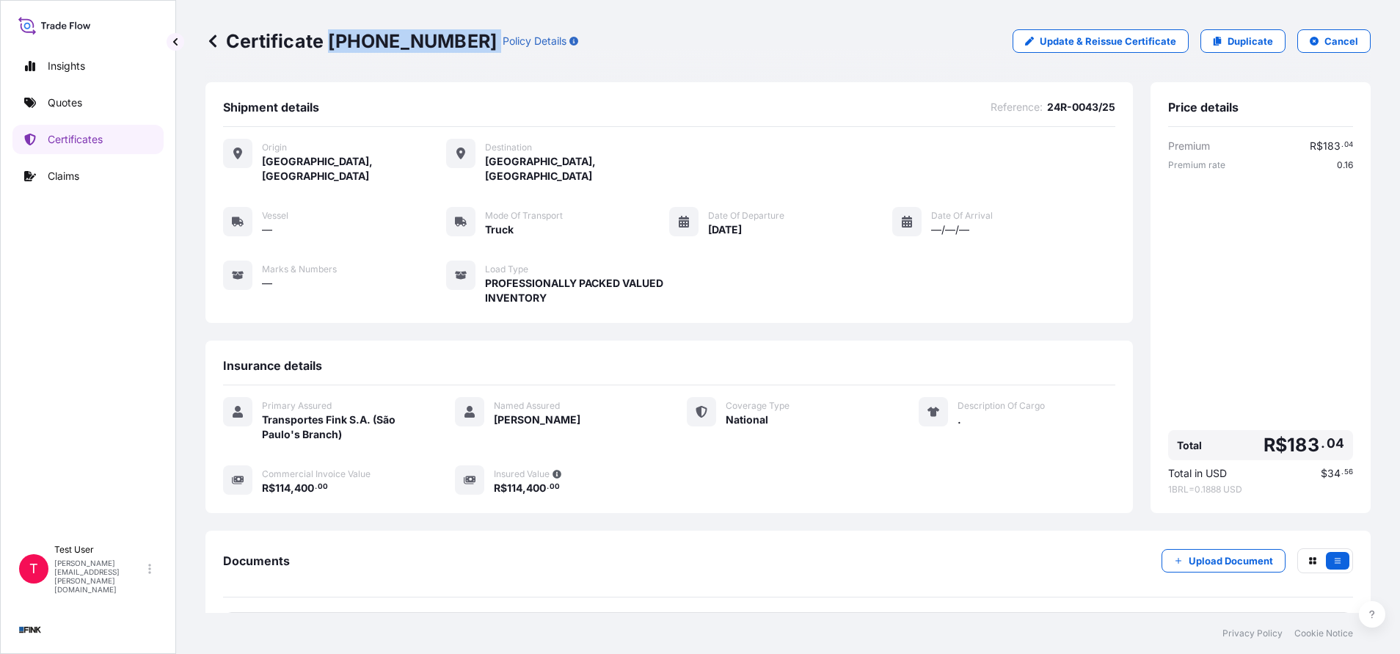
click at [430, 40] on div "Certificate [PHONE_NUMBER] Policy Details" at bounding box center [391, 40] width 373 height 23
click at [67, 112] on link "Quotes" at bounding box center [87, 102] width 151 height 29
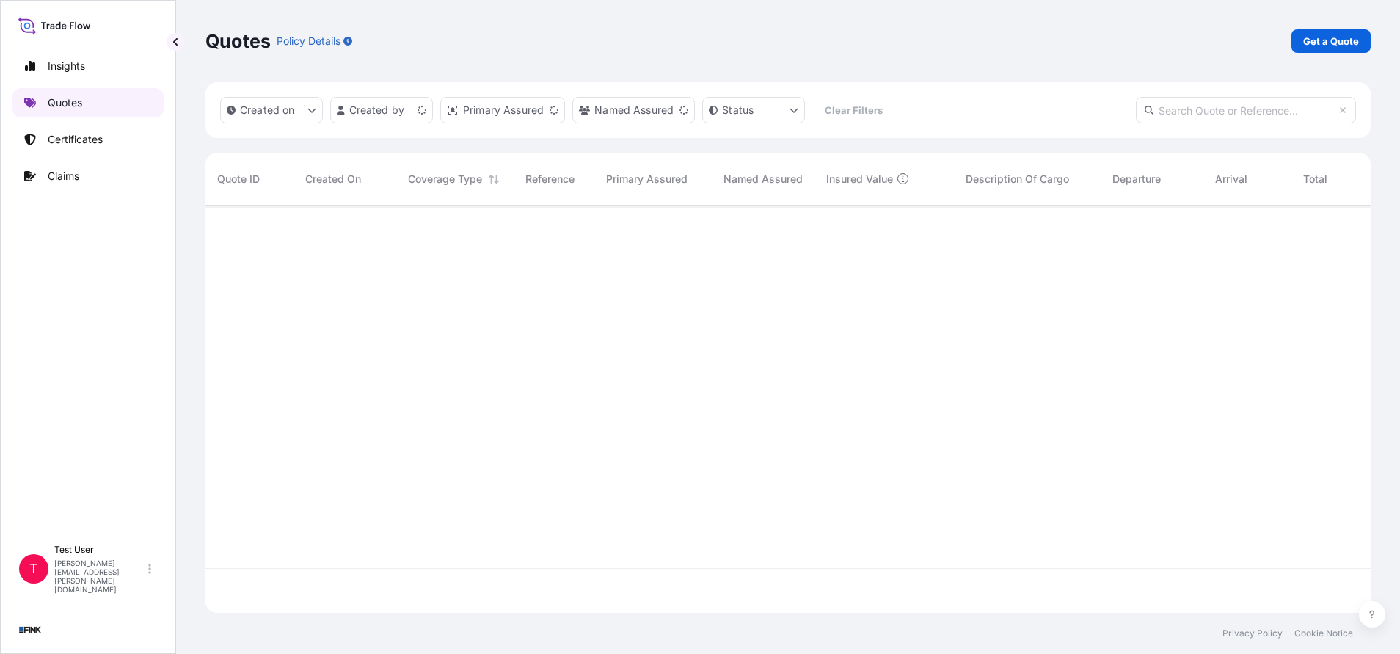
scroll to position [398, 1148]
click at [1361, 38] on link "Get a Quote" at bounding box center [1331, 40] width 79 height 23
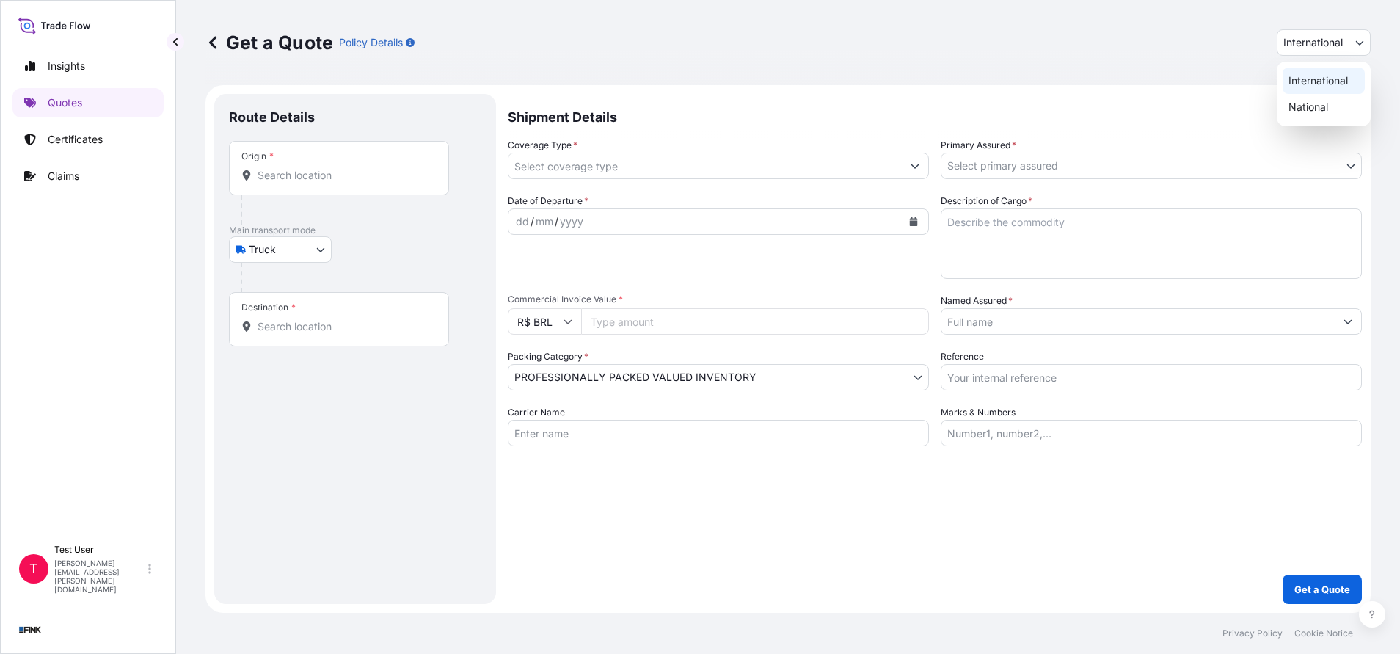
click at [1343, 36] on span "International" at bounding box center [1312, 42] width 59 height 15
click at [1299, 112] on div "National" at bounding box center [1324, 107] width 82 height 26
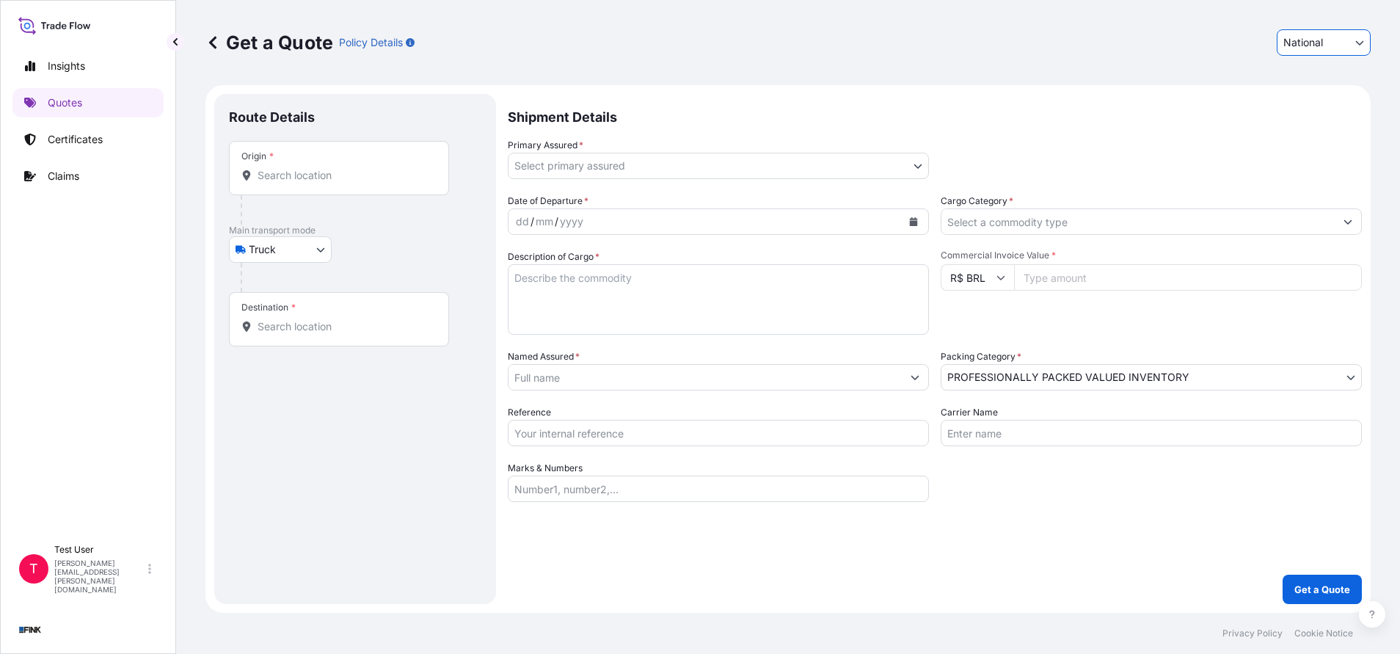
click at [327, 177] on input "Origin *" at bounding box center [344, 175] width 173 height 15
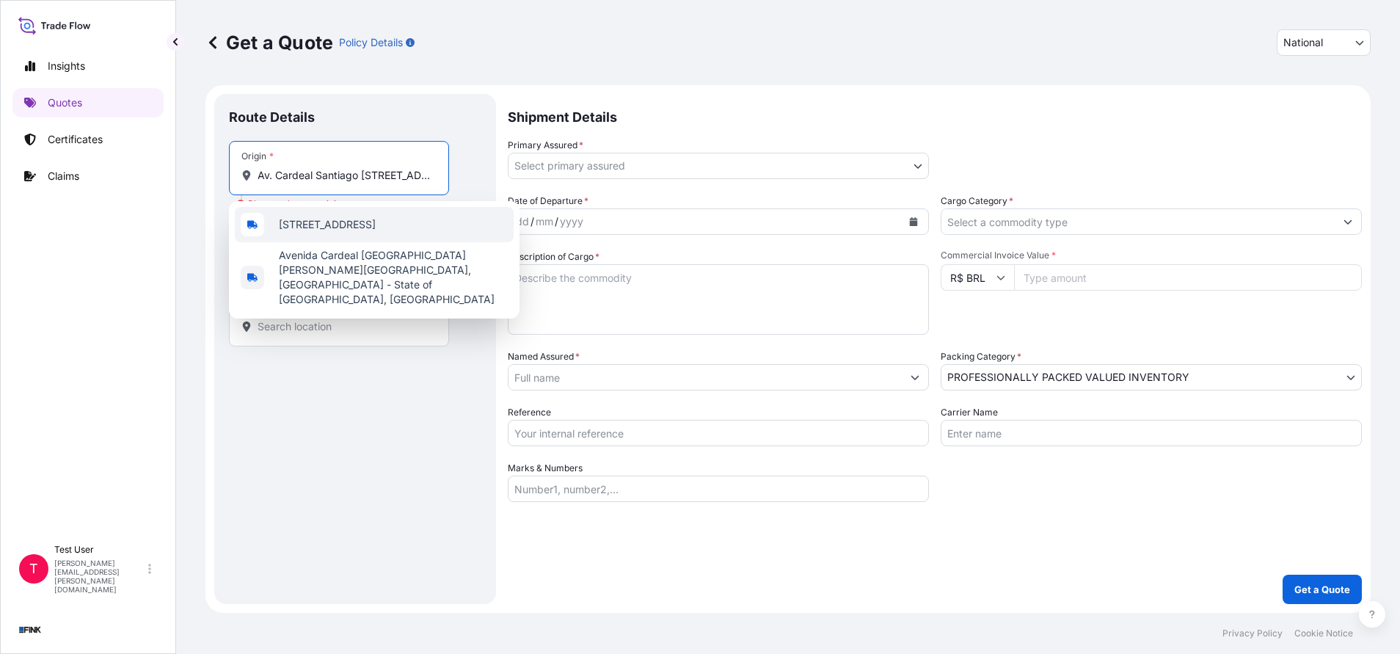
click at [337, 172] on input "Av. Cardeal Santiago [STREET_ADDRESS]" at bounding box center [344, 175] width 173 height 15
click at [334, 227] on span "[STREET_ADDRESS]" at bounding box center [327, 224] width 97 height 15
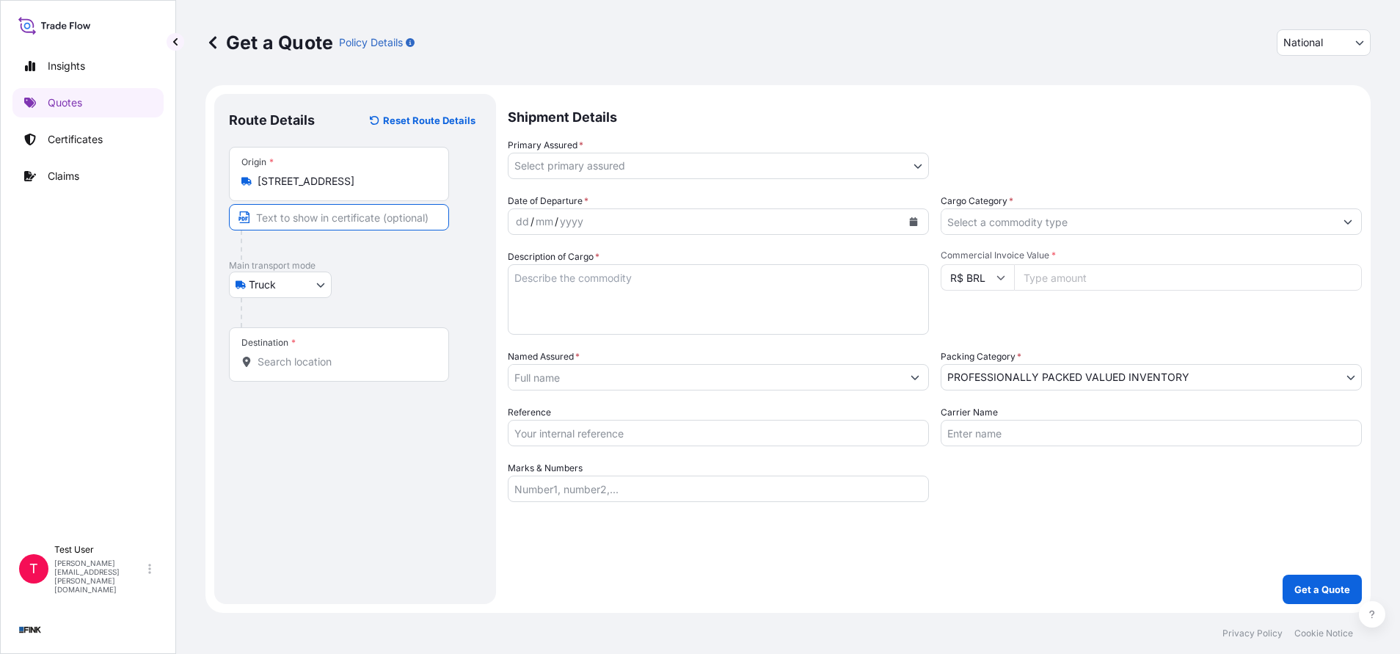
click at [334, 215] on input "Text to appear on certificate" at bounding box center [339, 217] width 220 height 26
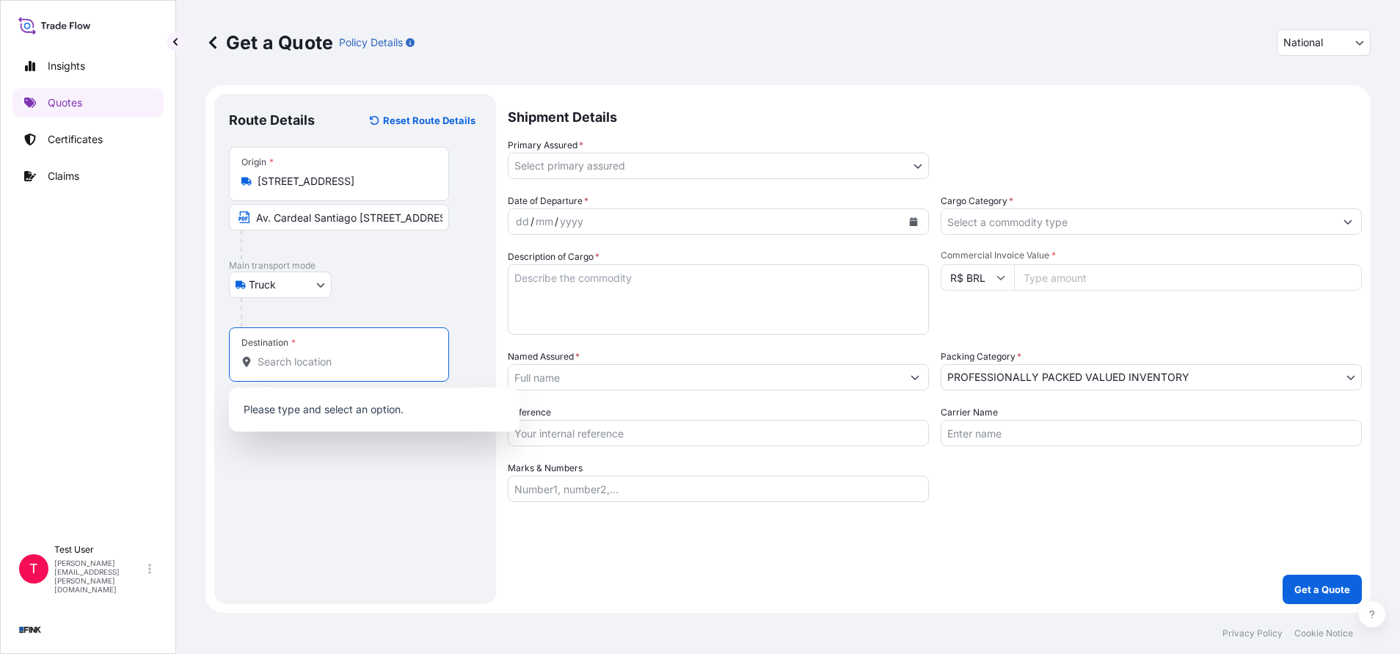
click at [285, 355] on input "Destination *" at bounding box center [344, 361] width 173 height 15
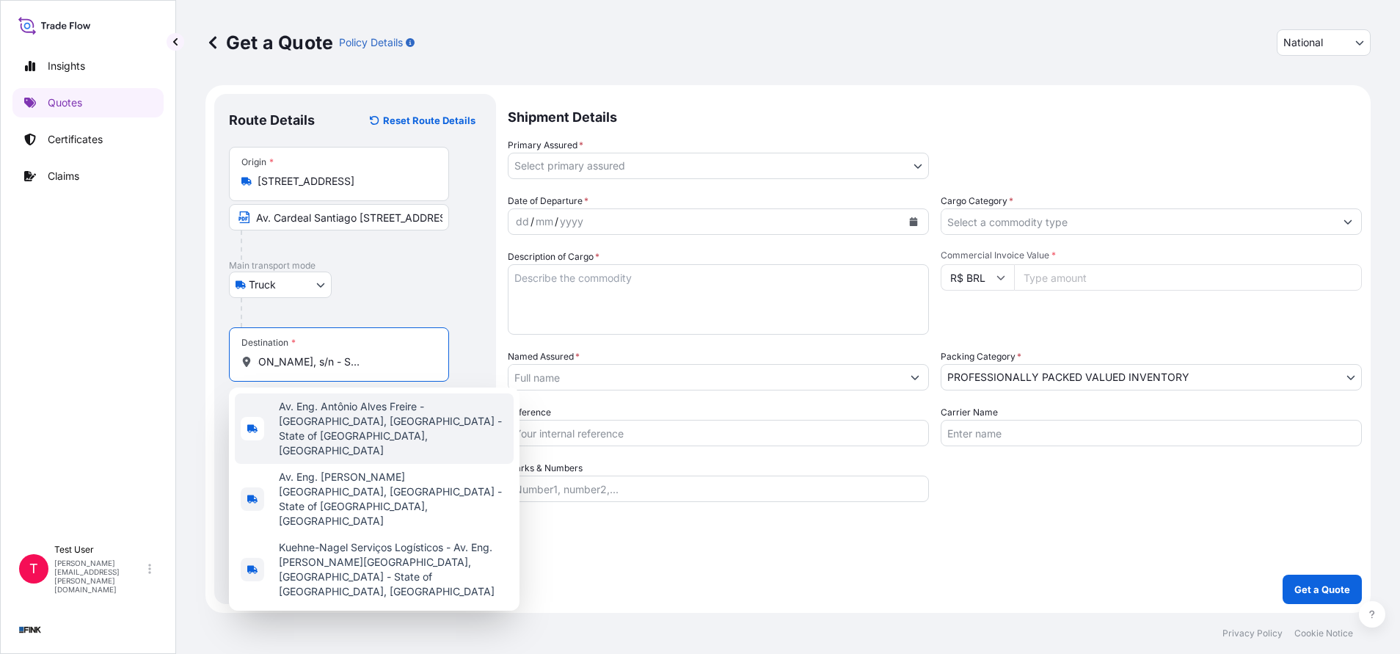
click at [329, 415] on span "Av. Eng. Antônio Alves Freire - [GEOGRAPHIC_DATA], [GEOGRAPHIC_DATA] - State of…" at bounding box center [393, 428] width 229 height 59
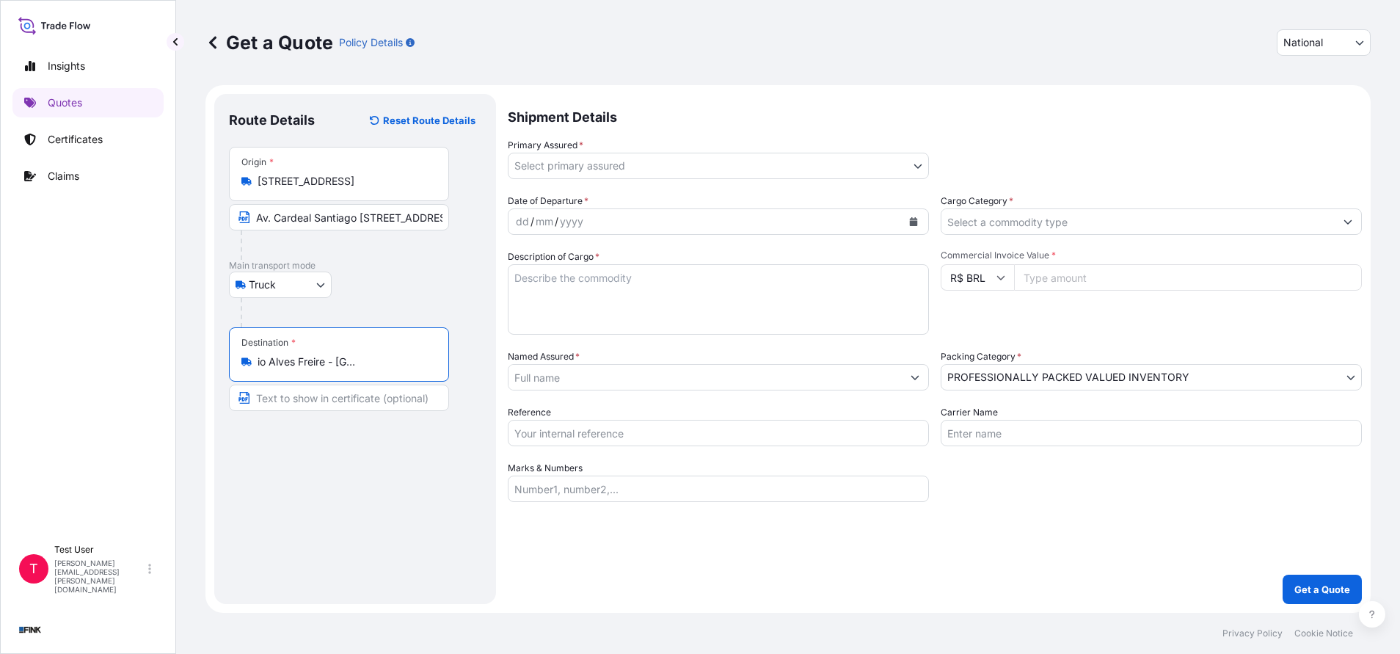
click at [323, 402] on input "Text to appear on certificate" at bounding box center [339, 398] width 220 height 26
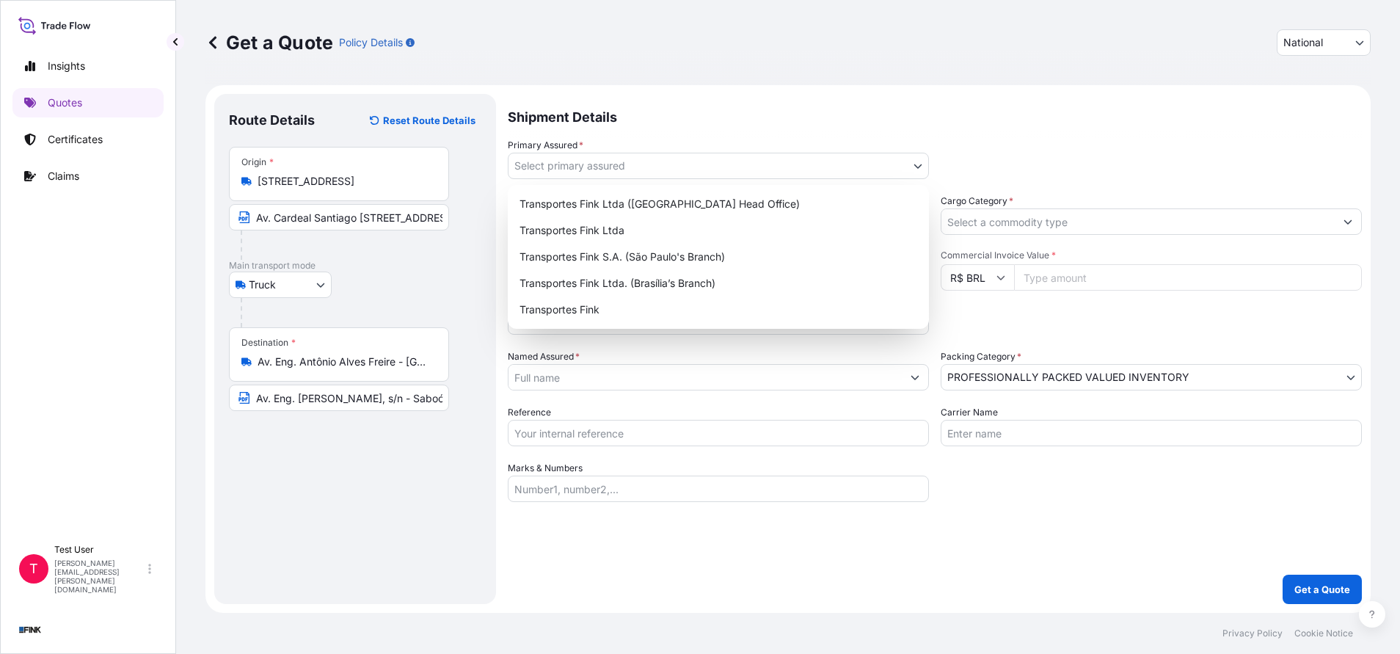
click at [922, 169] on body "Insights Quotes Certificates Claims T Test User [PERSON_NAME][EMAIL_ADDRESS][PE…" at bounding box center [700, 327] width 1400 height 654
click at [663, 258] on div "Transportes Fink S.A. (São Paulo's Branch)" at bounding box center [718, 257] width 409 height 26
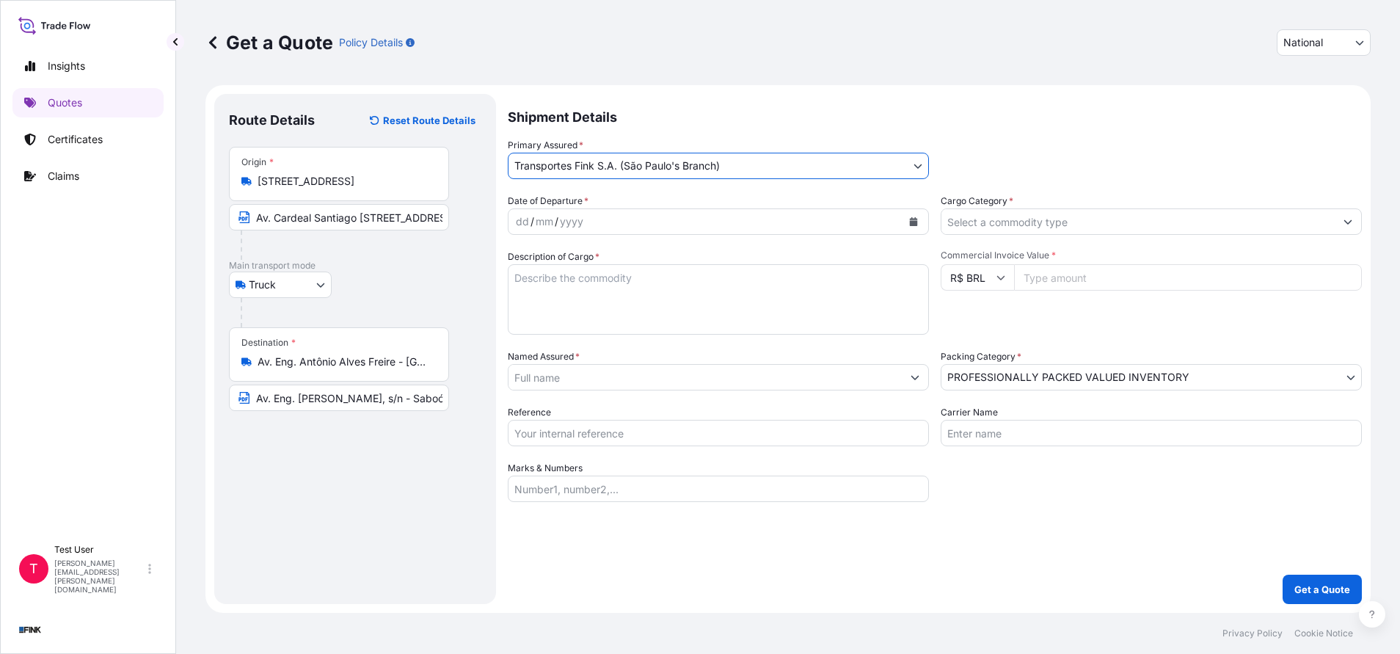
click at [910, 224] on icon "Calendar" at bounding box center [914, 221] width 8 height 9
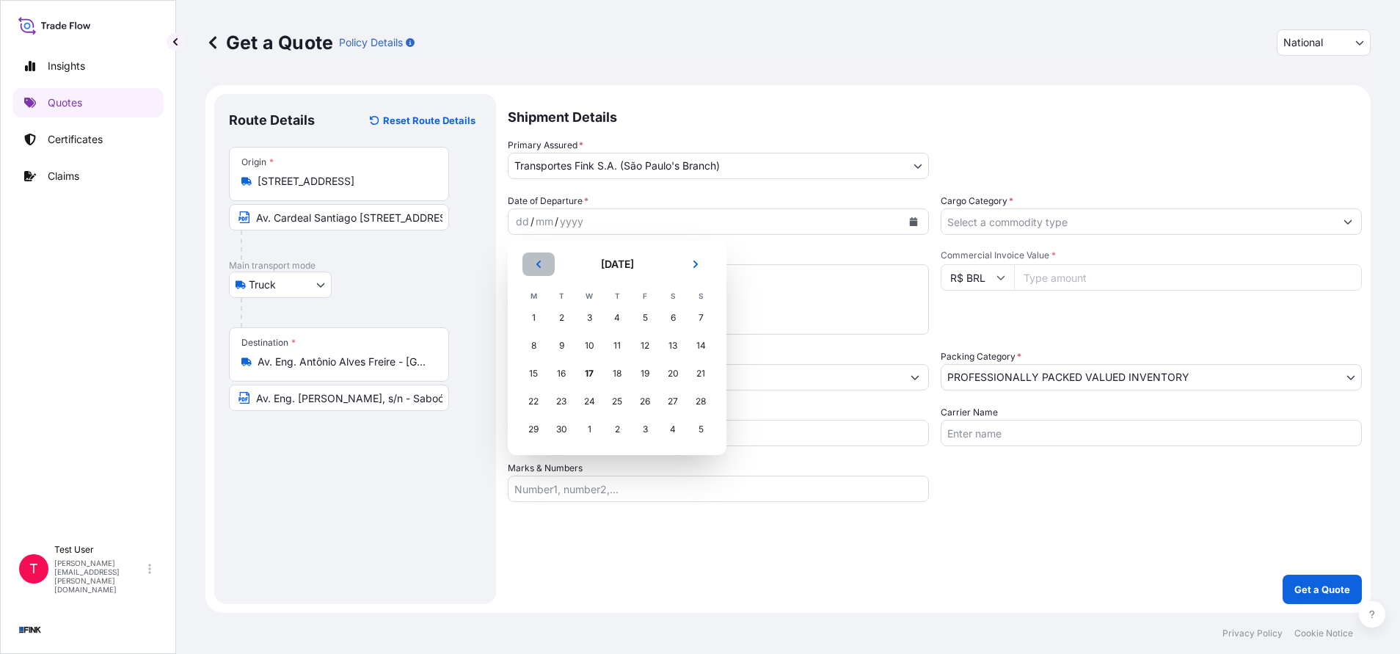
click at [539, 263] on icon "Previous" at bounding box center [538, 264] width 4 height 7
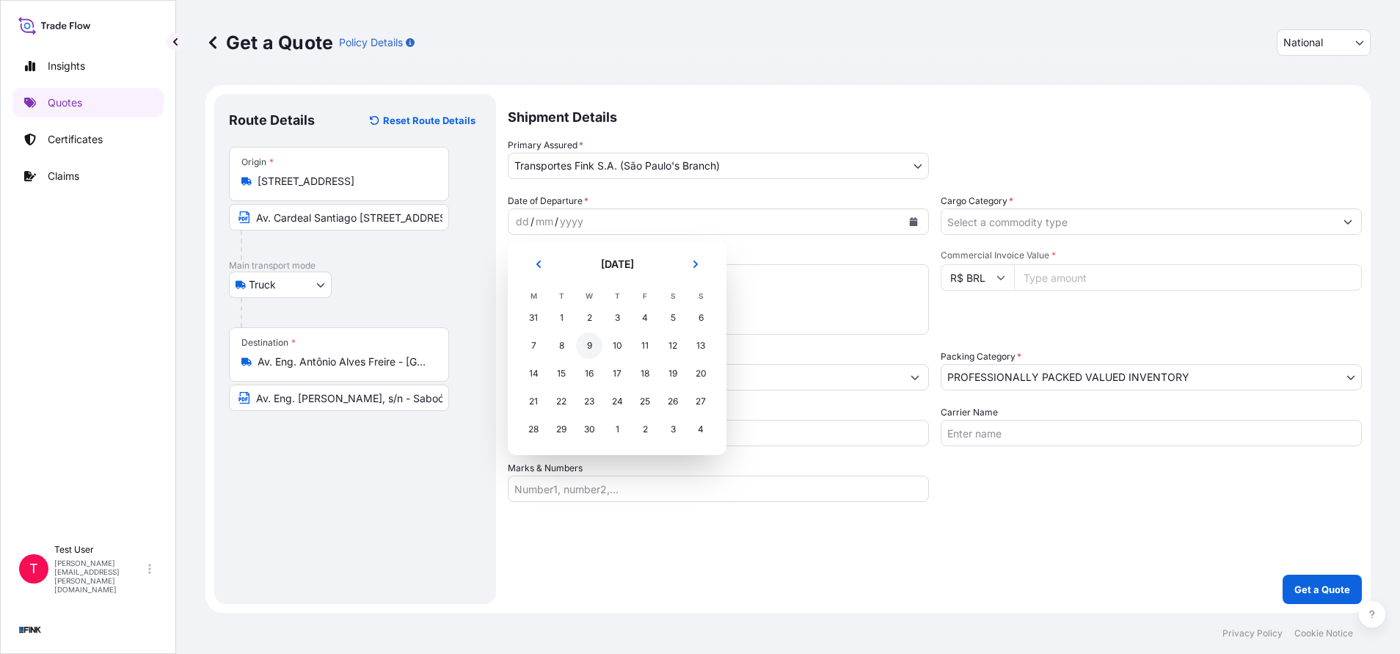
click at [598, 340] on div "9" at bounding box center [589, 345] width 26 height 26
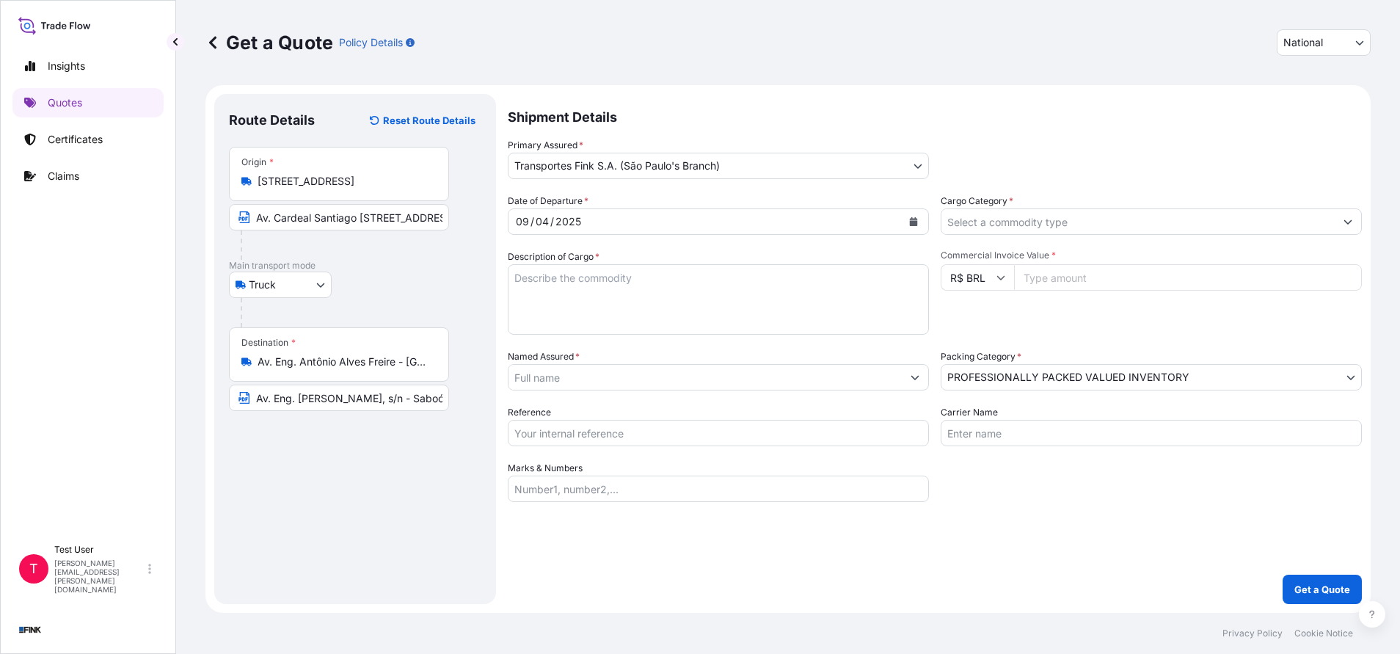
click at [1084, 274] on input "Commercial Invoice Value *" at bounding box center [1188, 277] width 348 height 26
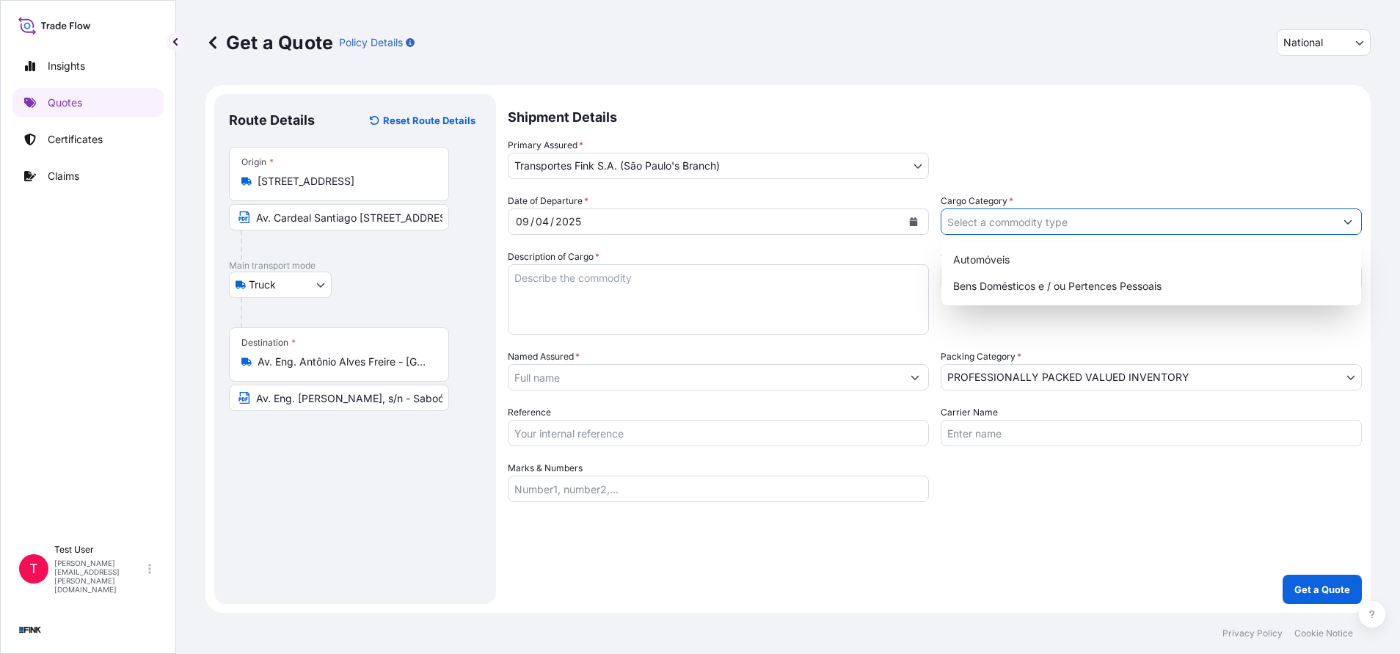
click at [991, 219] on input "Cargo Category *" at bounding box center [1137, 221] width 393 height 26
click at [982, 261] on div "Automóveis" at bounding box center [1151, 260] width 408 height 26
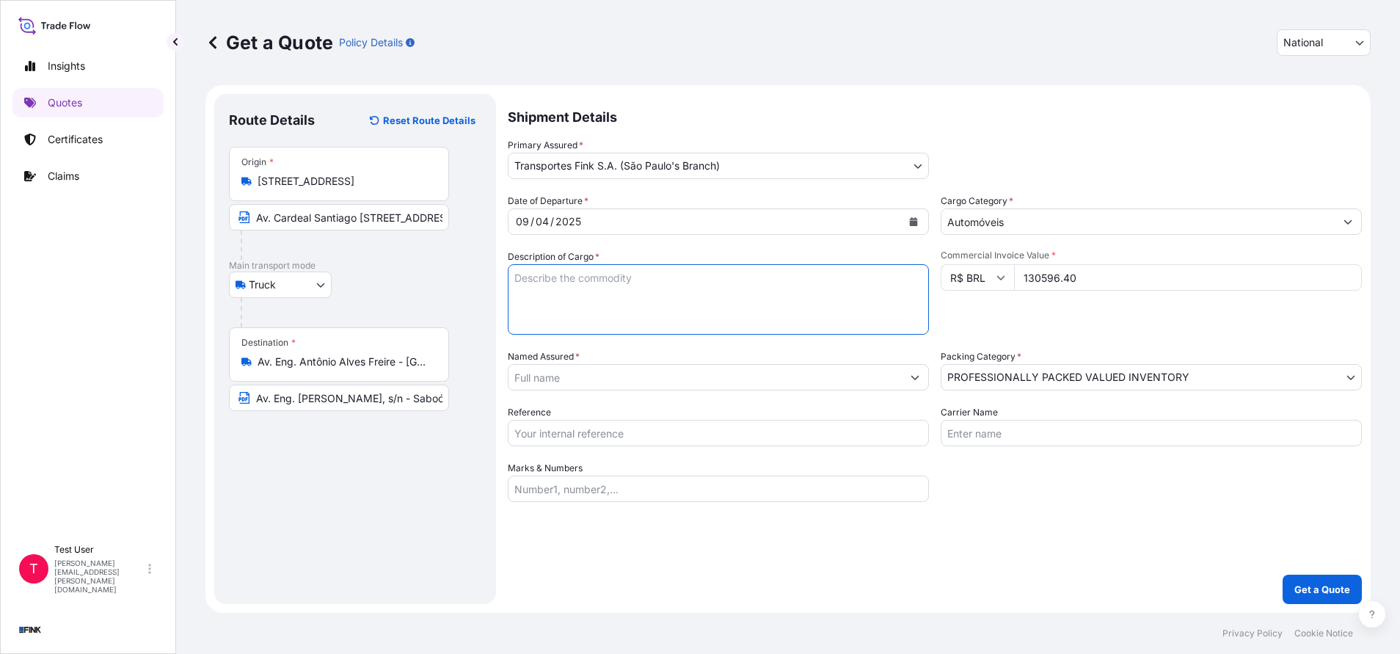
click at [817, 299] on textarea "Description of Cargo *" at bounding box center [718, 299] width 421 height 70
click at [644, 371] on input "Named Assured *" at bounding box center [705, 377] width 393 height 26
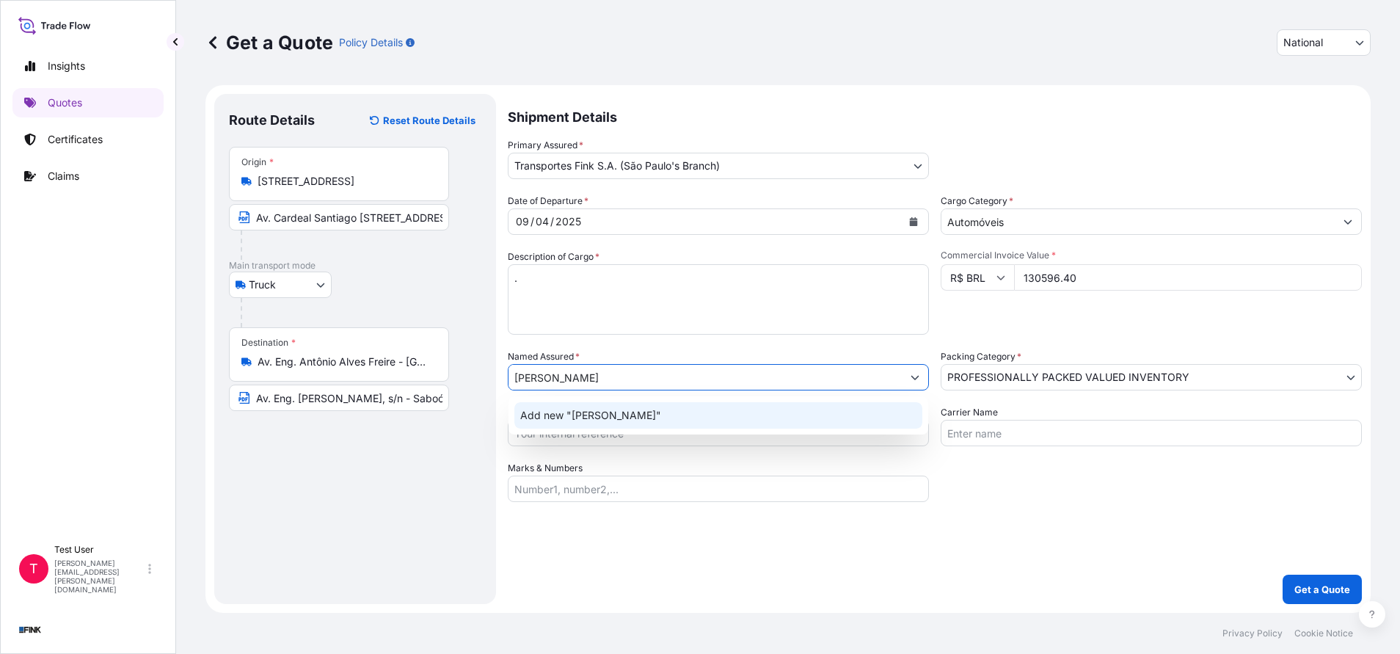
click at [574, 418] on span "Add new "[PERSON_NAME]"" at bounding box center [590, 415] width 141 height 15
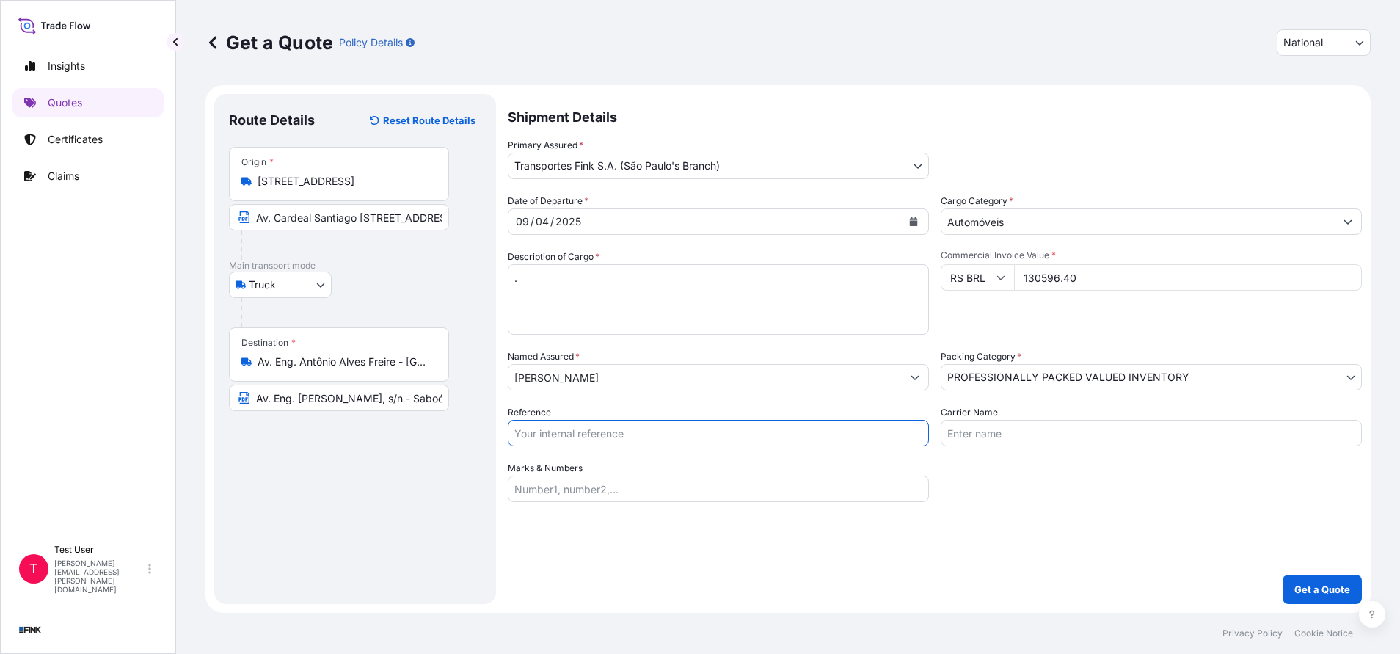
drag, startPoint x: 648, startPoint y: 423, endPoint x: 711, endPoint y: 459, distance: 73.0
click at [648, 423] on input "Reference" at bounding box center [718, 433] width 421 height 26
click at [1295, 579] on button "Get a Quote" at bounding box center [1322, 589] width 79 height 29
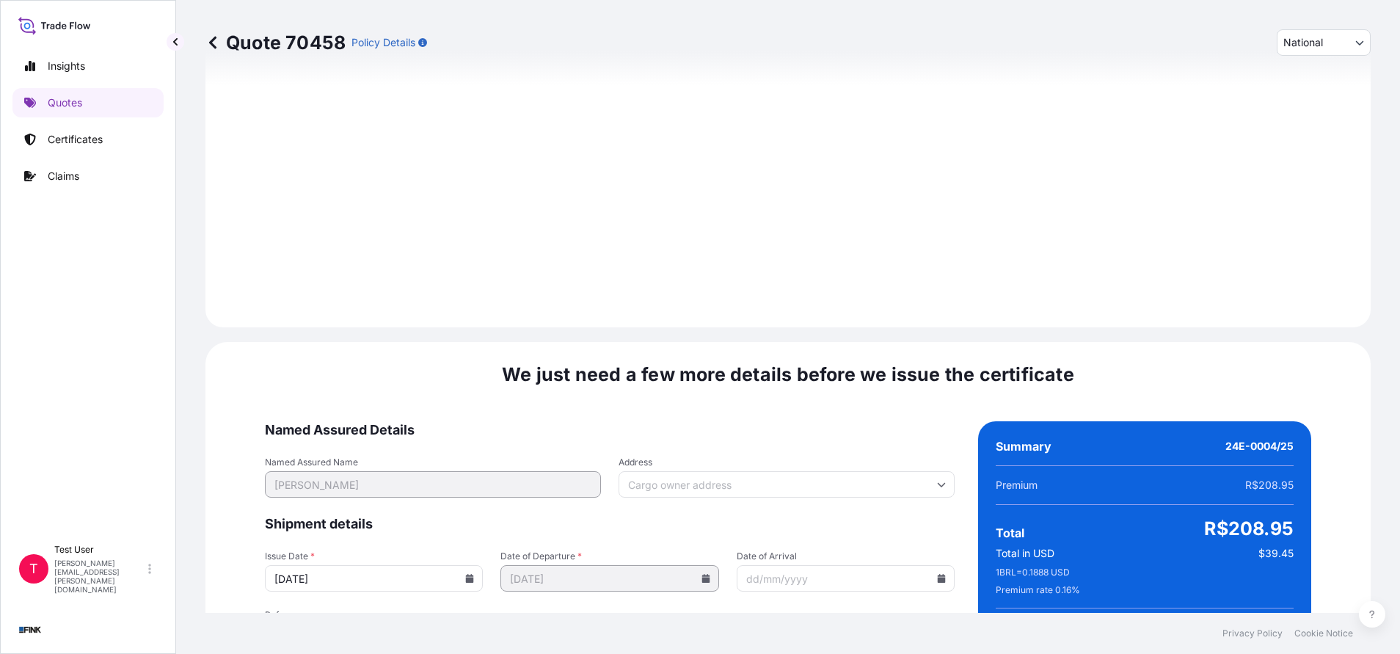
scroll to position [1762, 0]
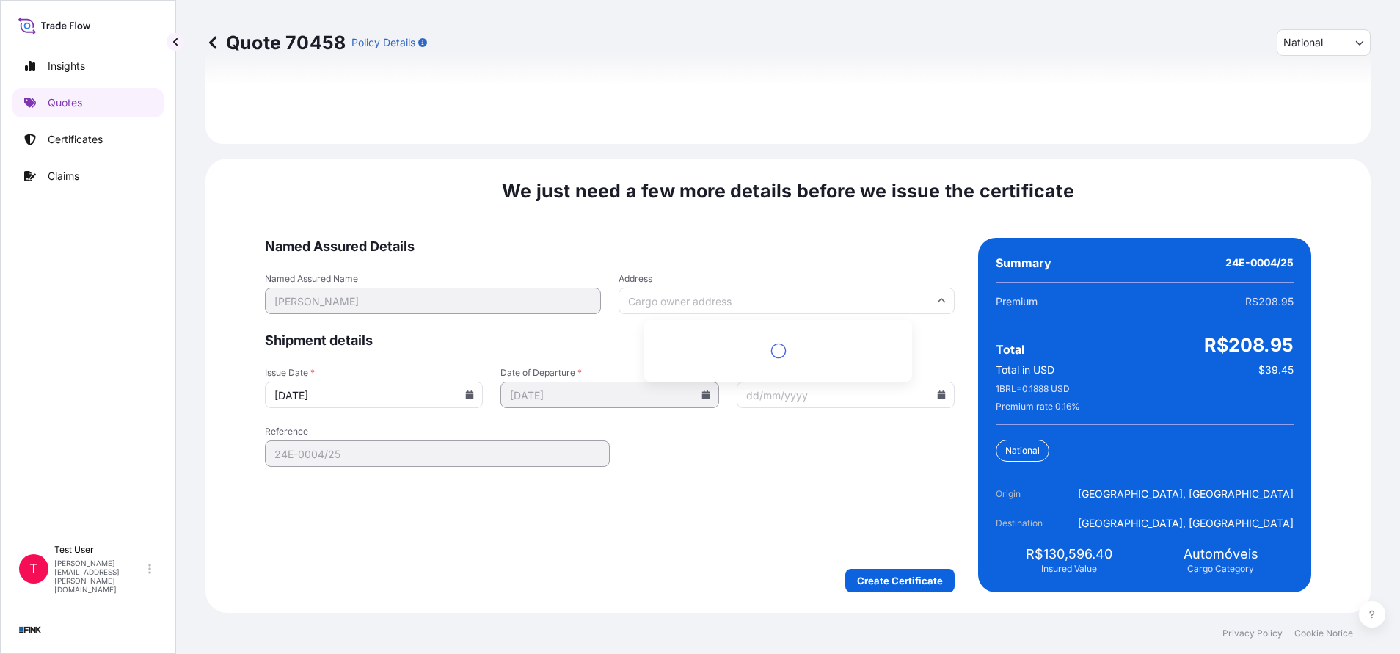
click at [732, 301] on input "Address" at bounding box center [787, 301] width 336 height 26
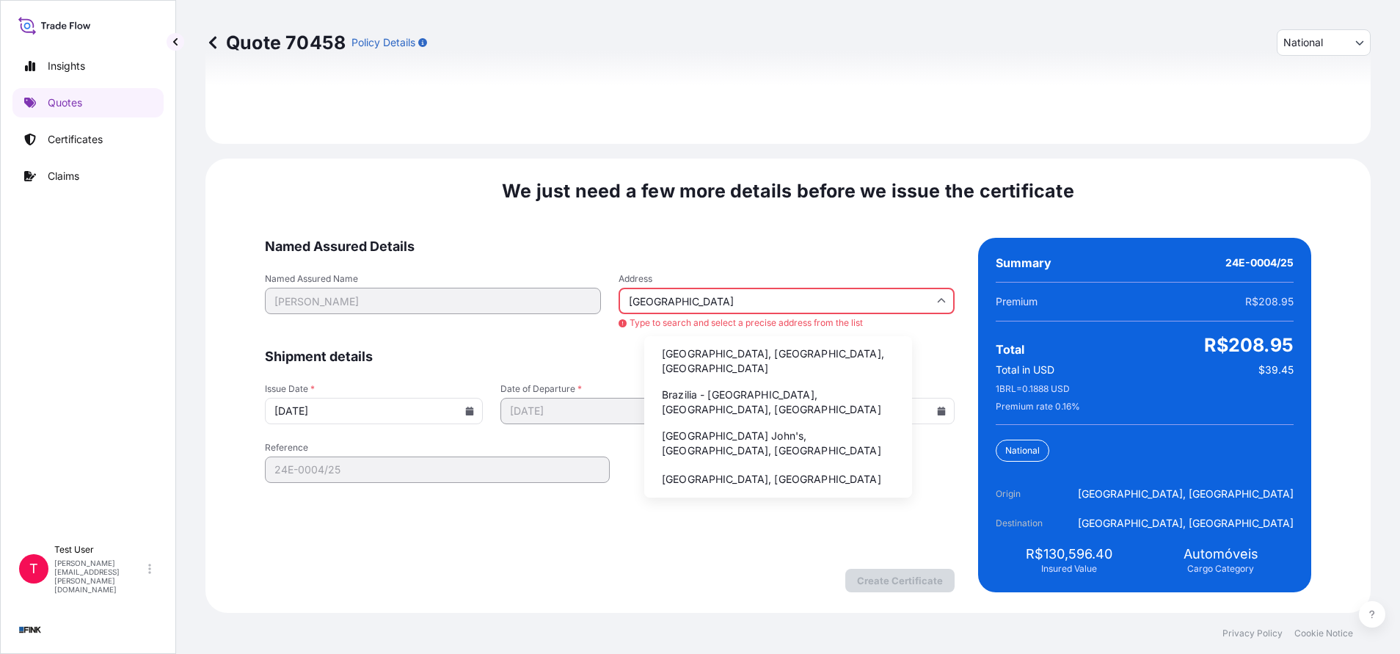
click at [689, 384] on li "Brazilia - [GEOGRAPHIC_DATA], [GEOGRAPHIC_DATA], [GEOGRAPHIC_DATA]" at bounding box center [778, 402] width 256 height 38
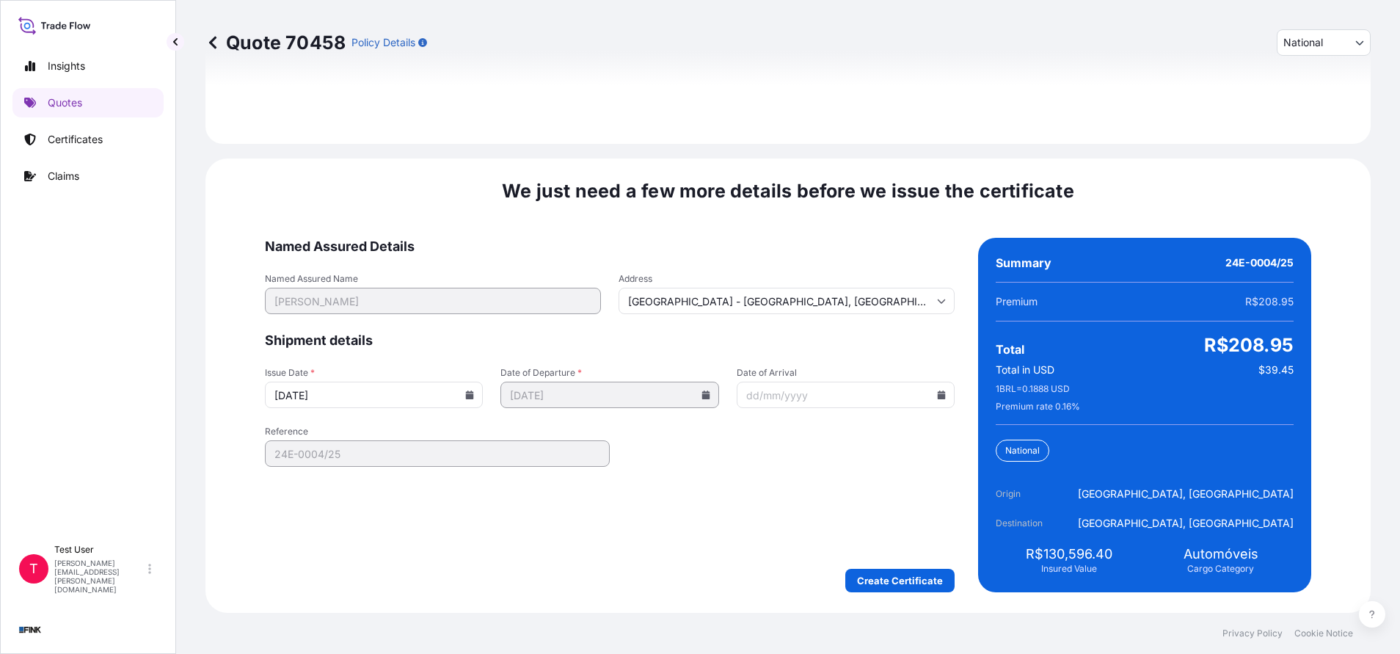
click at [474, 393] on icon at bounding box center [470, 394] width 8 height 9
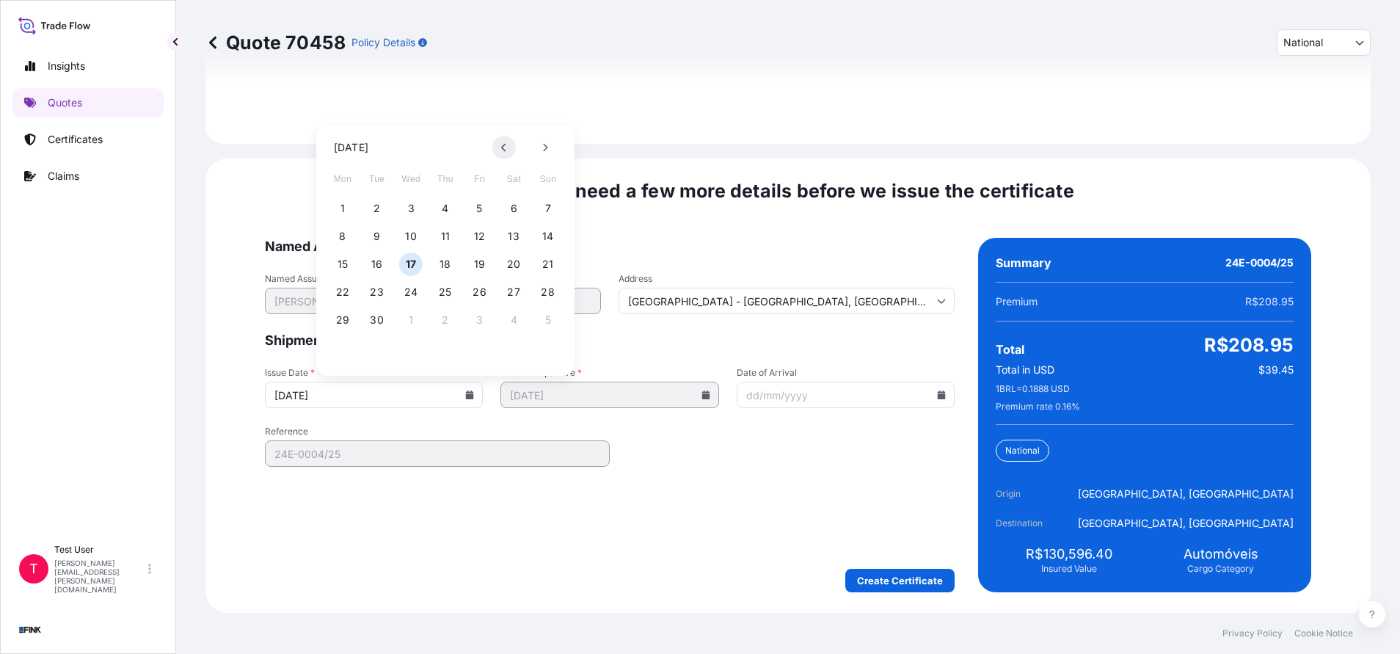
click at [503, 145] on icon at bounding box center [504, 147] width 6 height 9
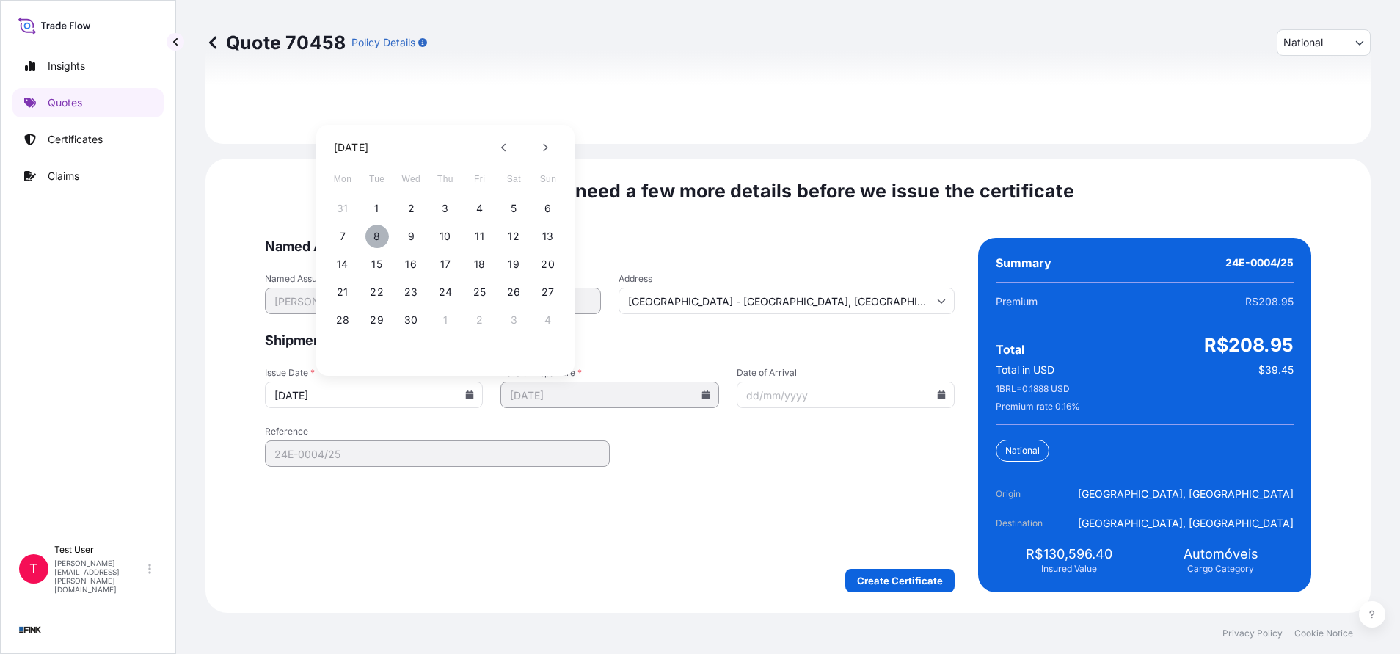
click at [374, 234] on button "8" at bounding box center [376, 236] width 23 height 23
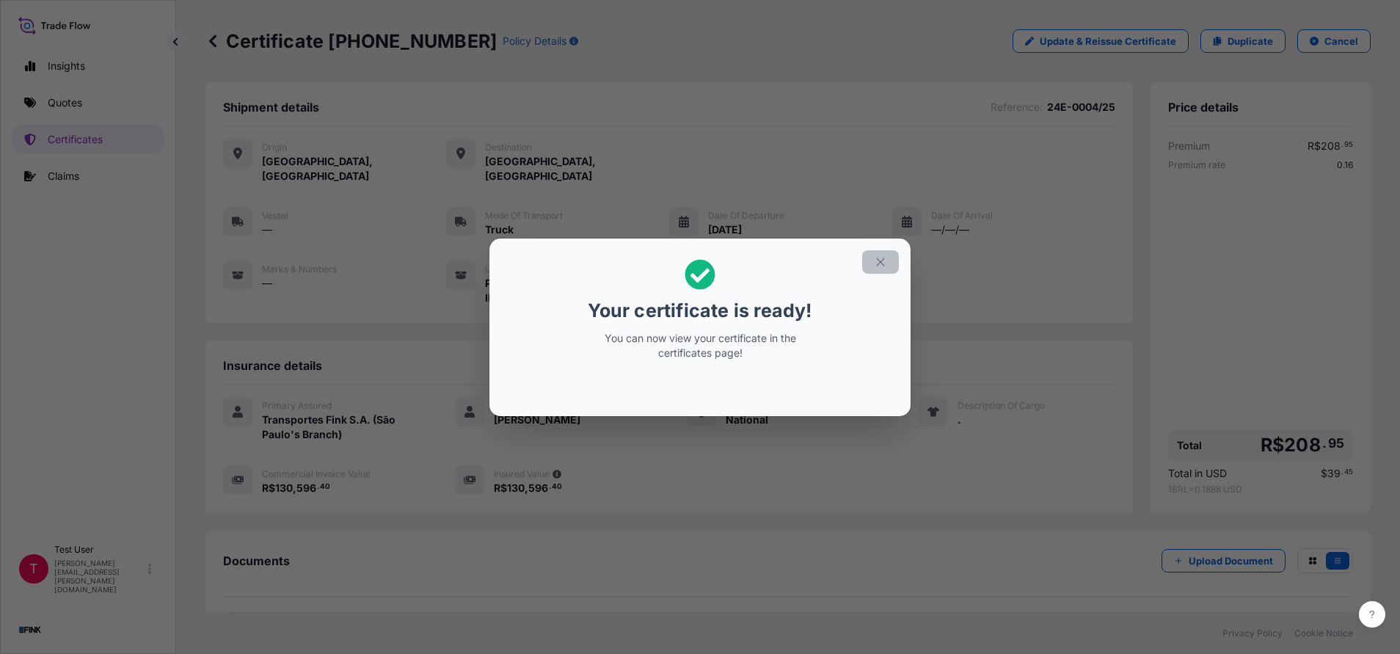
click at [882, 263] on icon "button" at bounding box center [880, 262] width 8 height 8
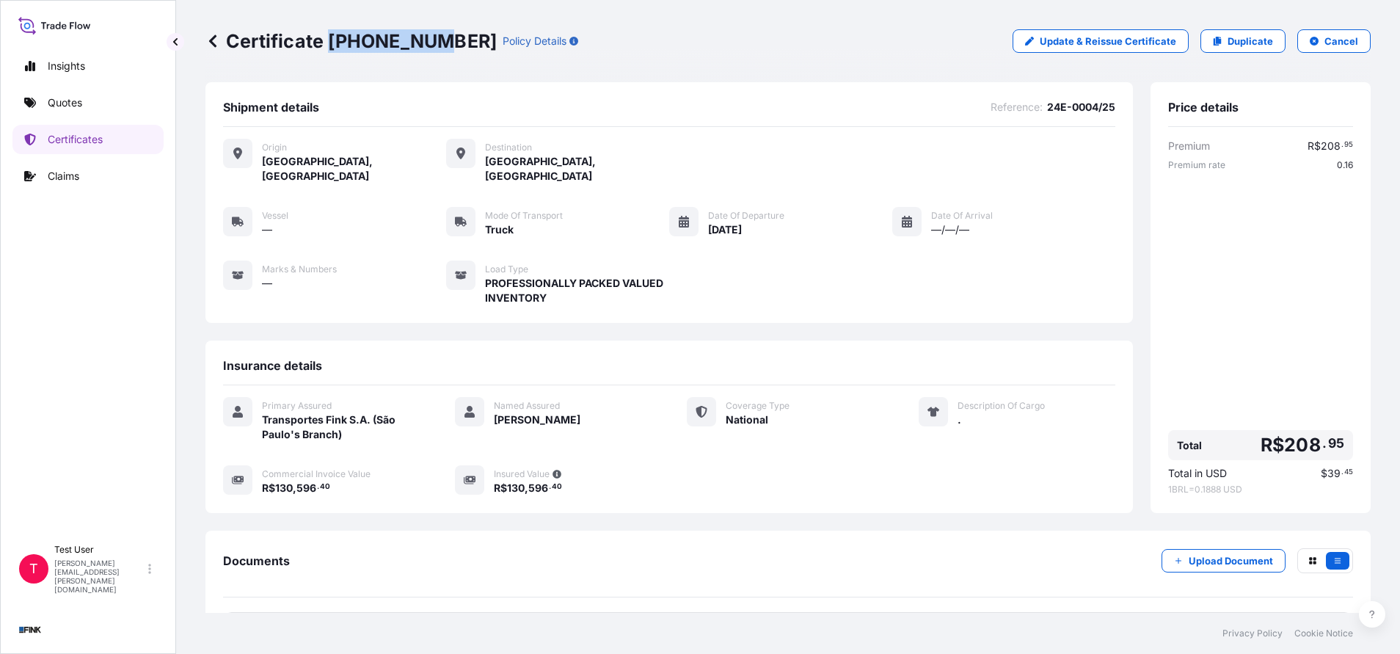
drag, startPoint x: 424, startPoint y: 42, endPoint x: 331, endPoint y: 35, distance: 93.4
click at [331, 35] on p "Certificate [PHONE_NUMBER]" at bounding box center [350, 40] width 291 height 23
click at [53, 103] on p "Quotes" at bounding box center [65, 102] width 34 height 15
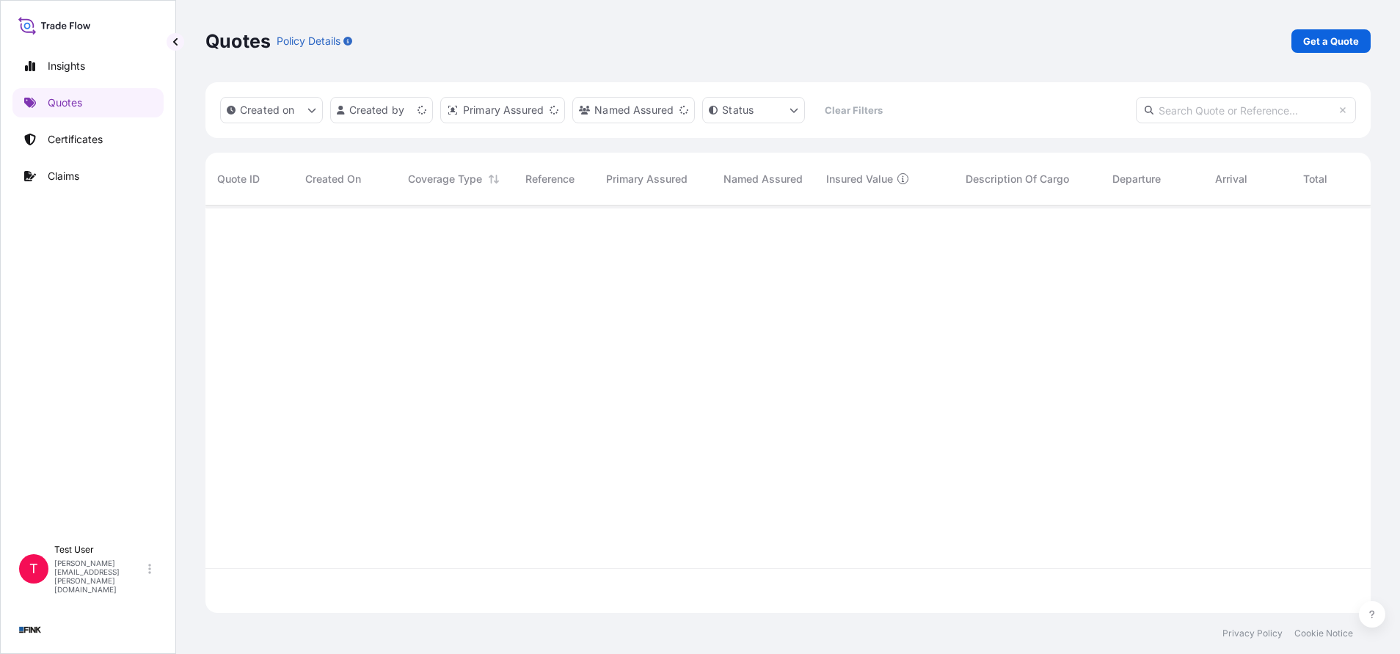
scroll to position [398, 1148]
click at [1329, 34] on p "Get a Quote" at bounding box center [1331, 41] width 56 height 15
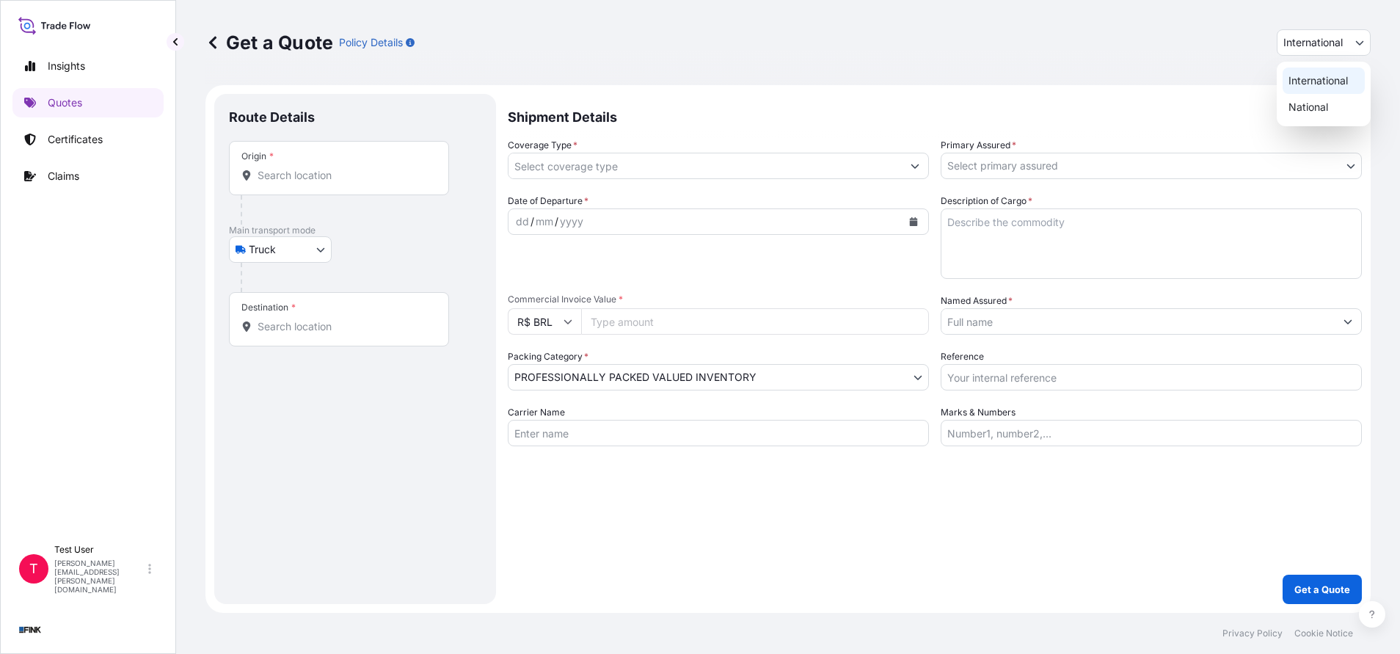
click at [1327, 50] on button "International" at bounding box center [1324, 42] width 94 height 26
click at [1306, 98] on div "National" at bounding box center [1324, 107] width 82 height 26
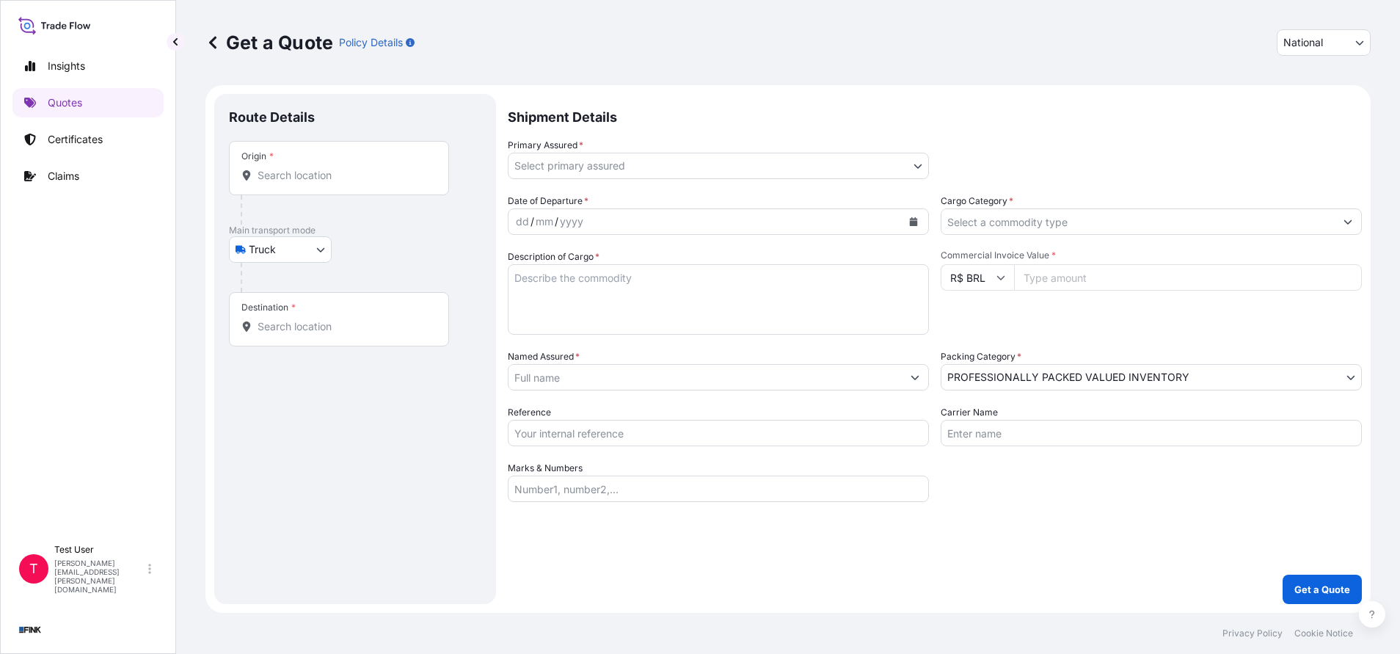
click at [396, 187] on div "Origin *" at bounding box center [339, 168] width 220 height 54
click at [396, 183] on input "Origin *" at bounding box center [344, 175] width 173 height 15
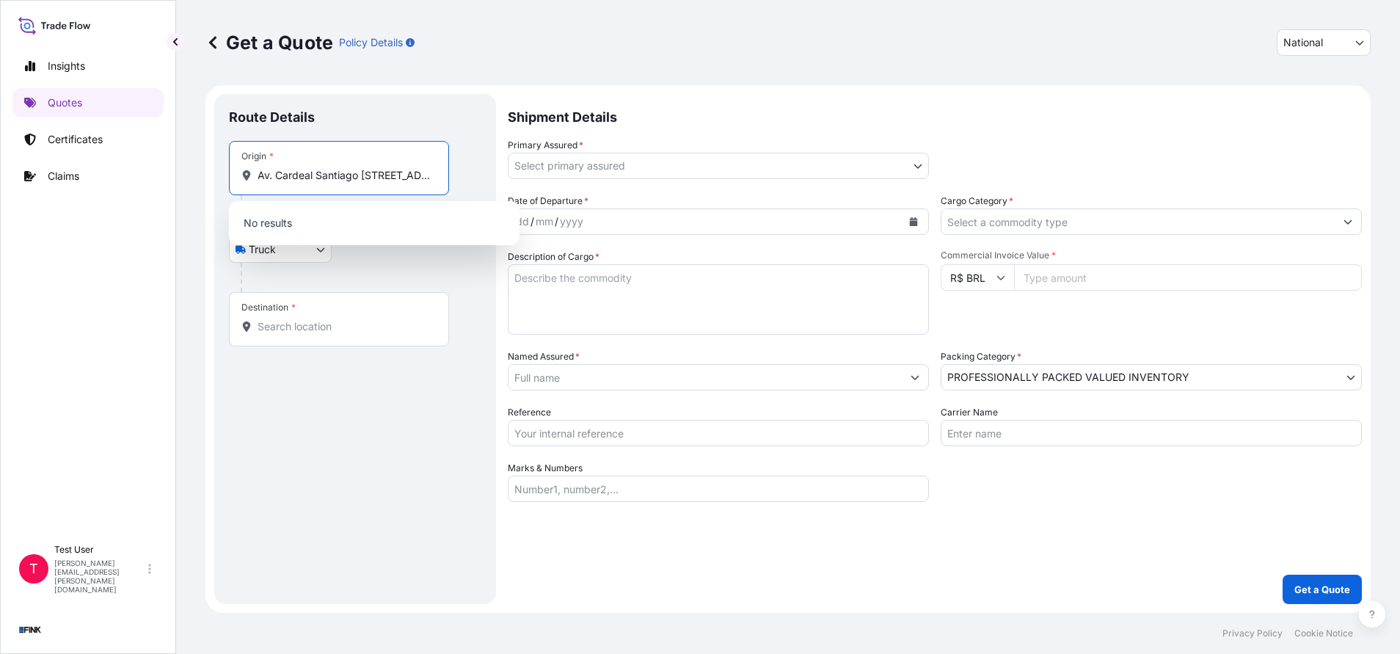
scroll to position [0, 216]
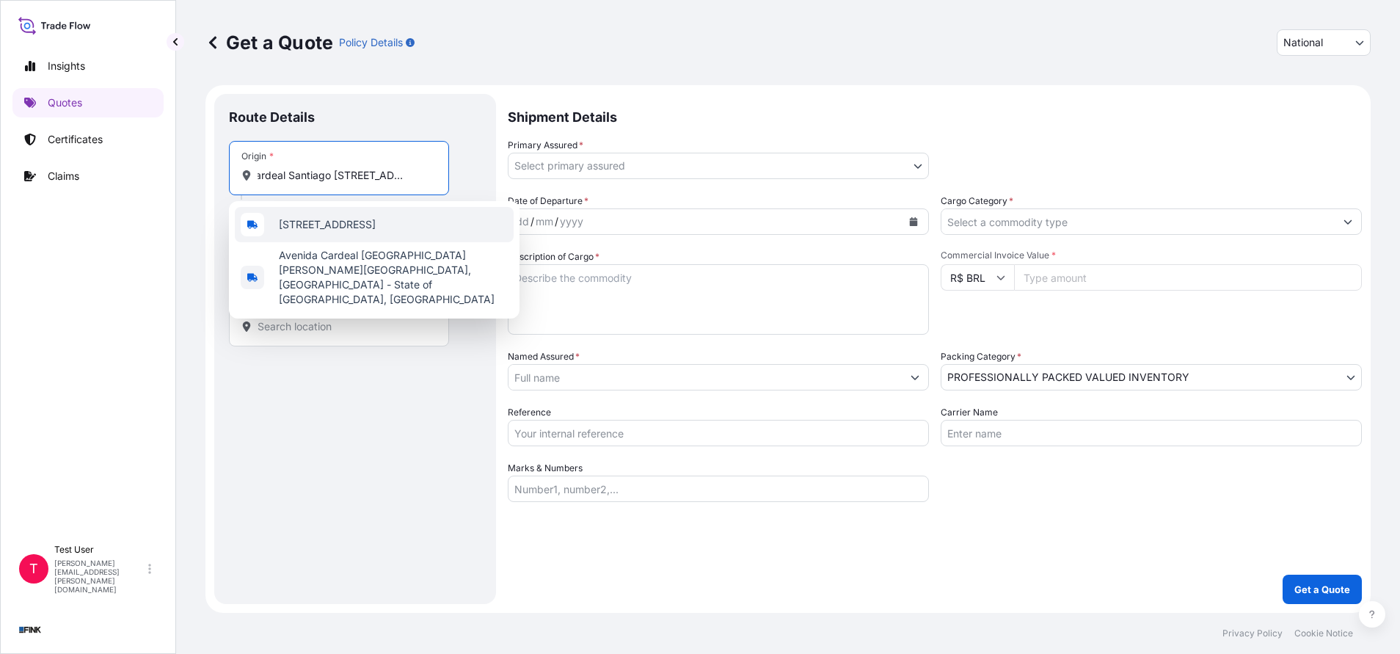
click at [371, 217] on span "[STREET_ADDRESS]" at bounding box center [327, 224] width 97 height 15
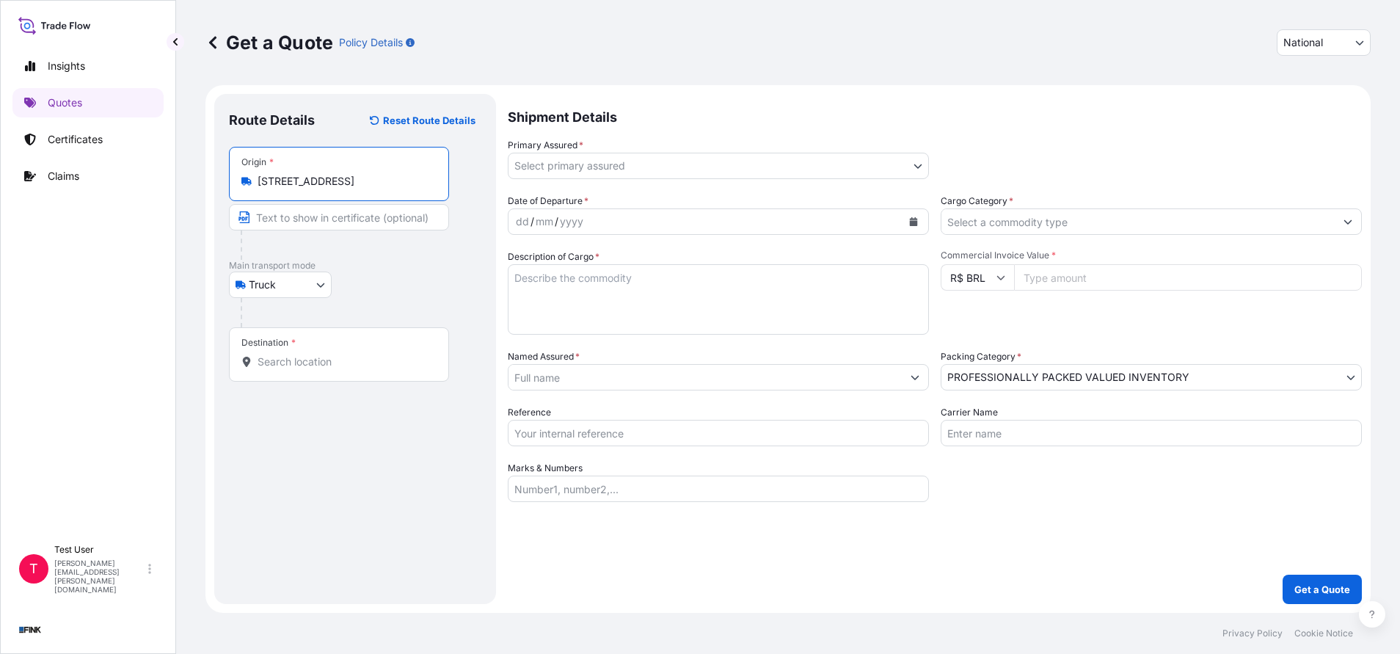
click at [345, 214] on input "Text to appear on certificate" at bounding box center [339, 217] width 220 height 26
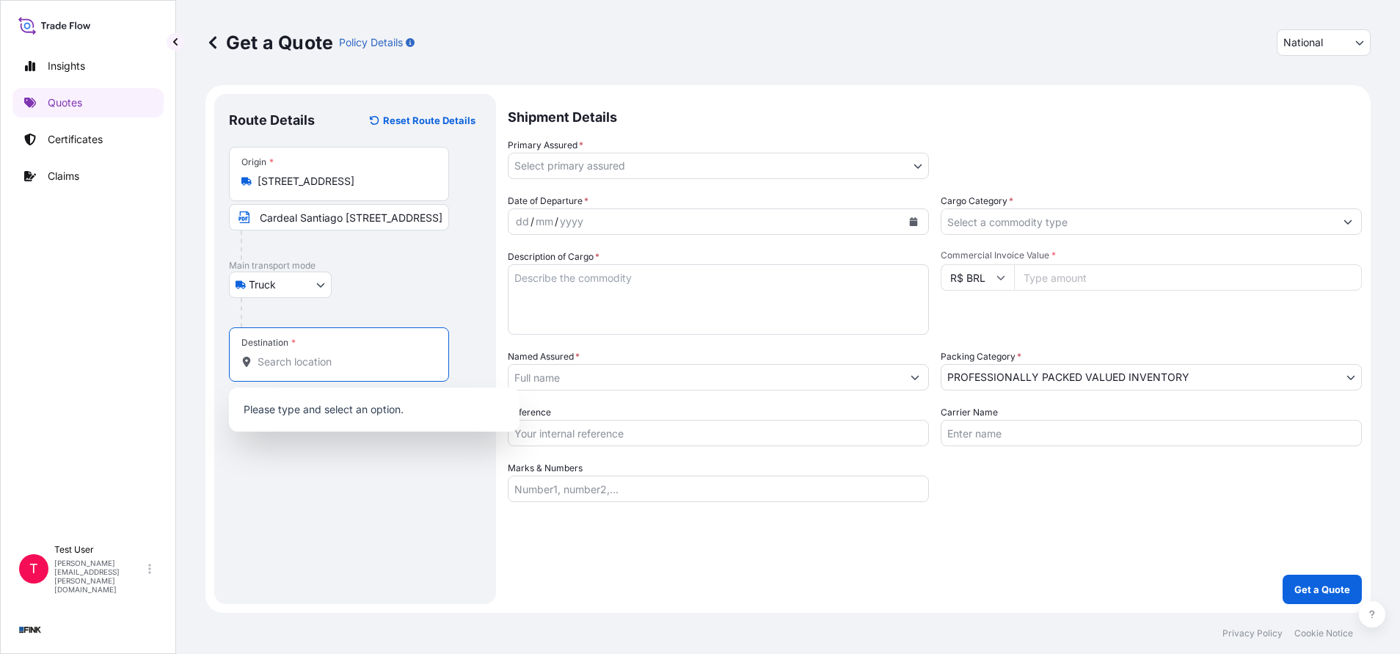
click at [272, 367] on input "Destination *" at bounding box center [344, 361] width 173 height 15
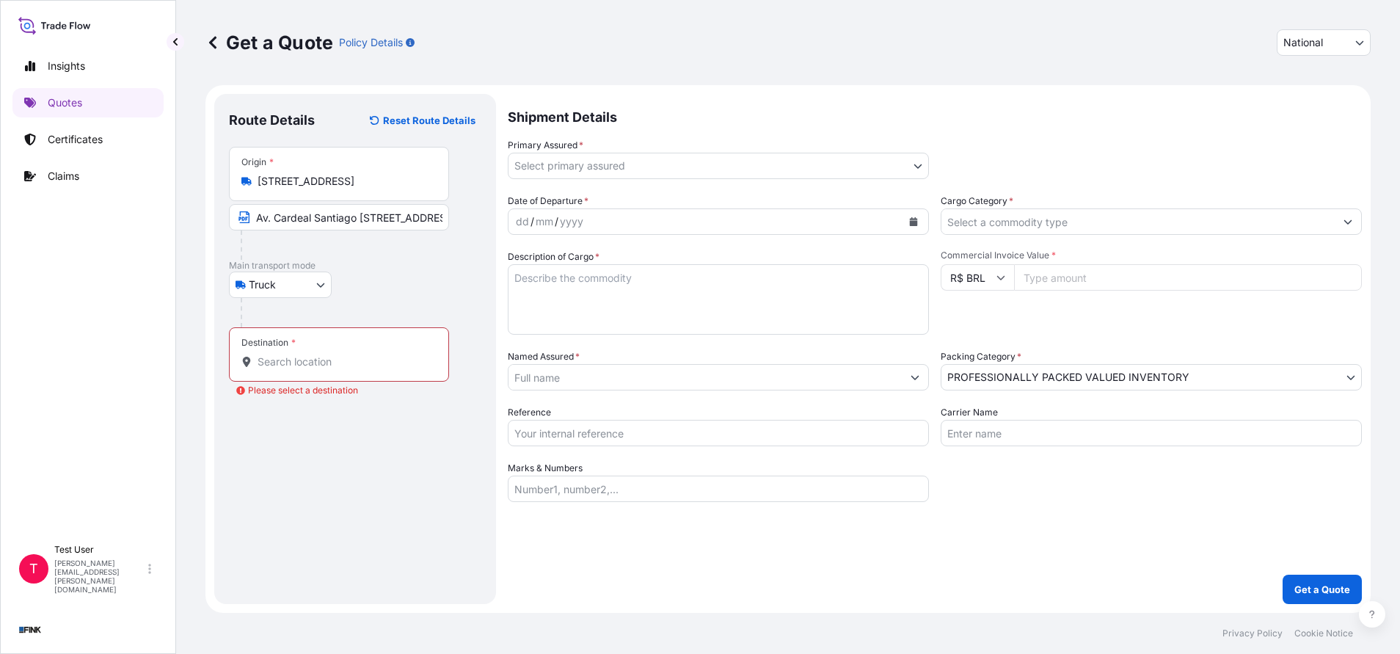
click at [385, 374] on div "Destination *" at bounding box center [339, 354] width 220 height 54
click at [385, 369] on input "Destination * Please select a destination" at bounding box center [344, 361] width 173 height 15
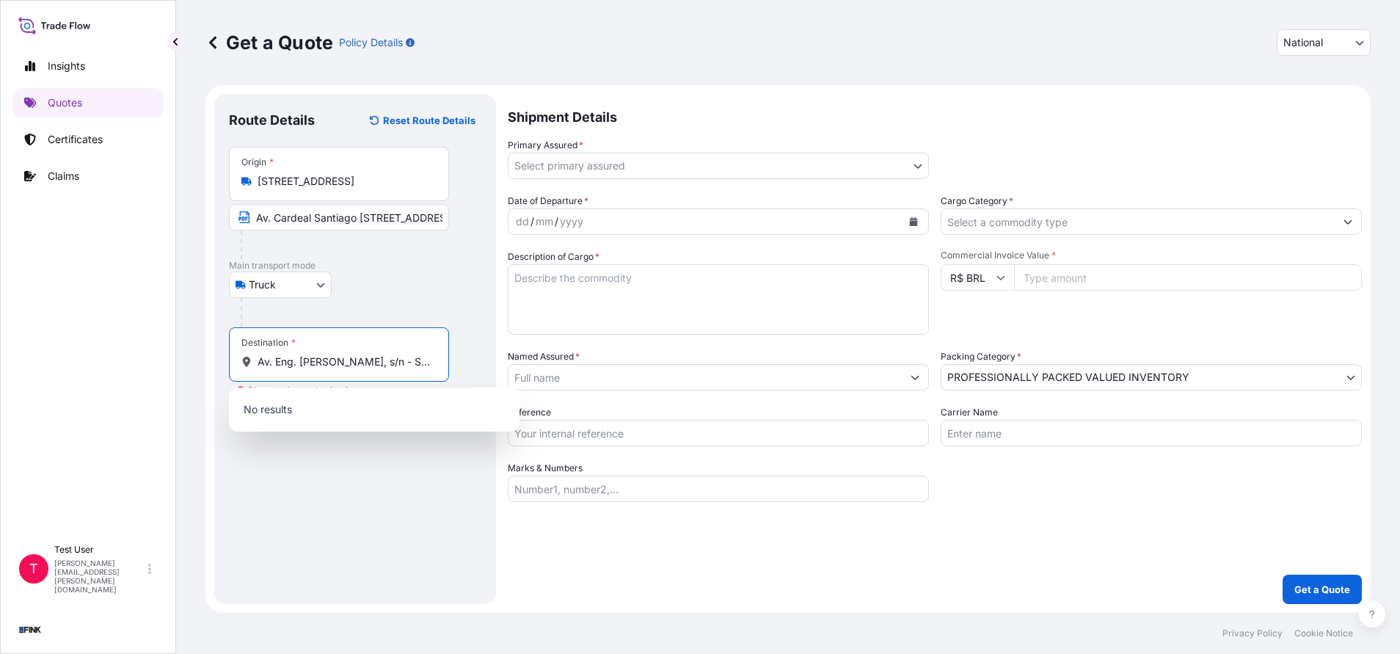
scroll to position [0, 70]
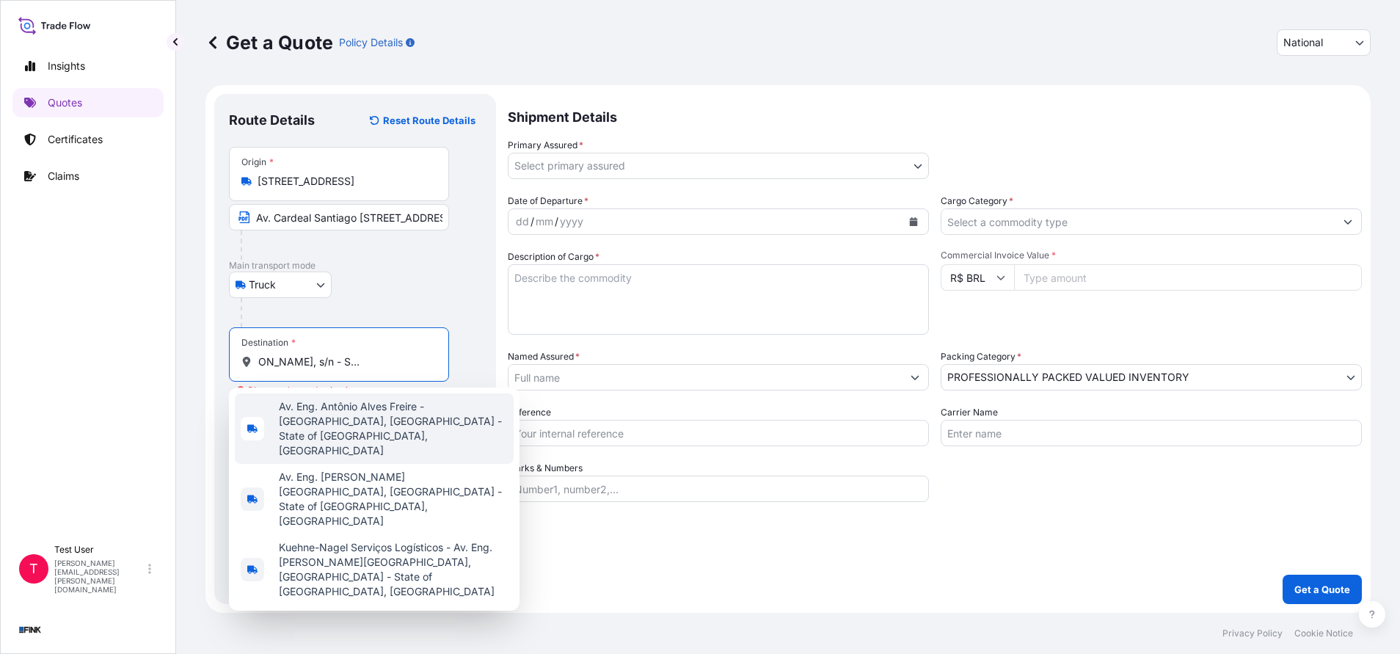
click at [309, 397] on div "Av. Eng. Antônio Alves Freire - [GEOGRAPHIC_DATA], [GEOGRAPHIC_DATA] - State of…" at bounding box center [374, 428] width 279 height 70
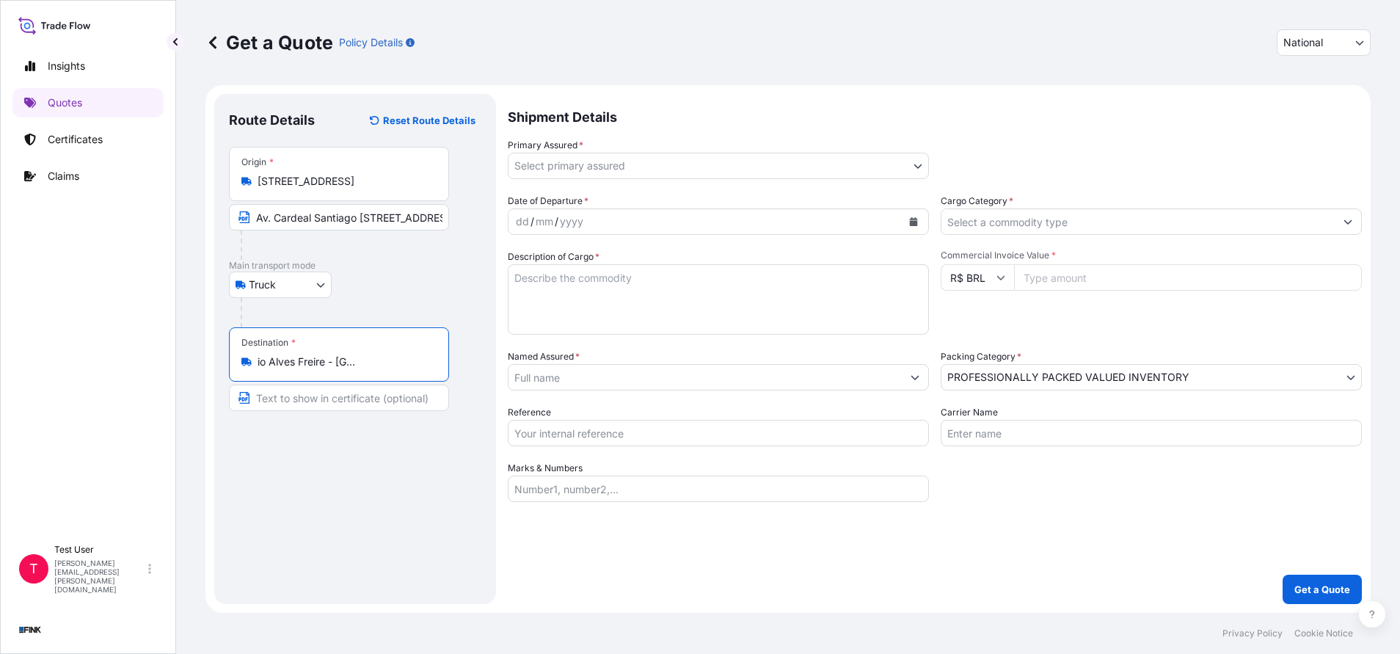
click at [293, 407] on input "Text to appear on certificate" at bounding box center [339, 398] width 220 height 26
click at [742, 170] on body "Insights Quotes Certificates Claims T Test User [PERSON_NAME][EMAIL_ADDRESS][PE…" at bounding box center [700, 327] width 1400 height 654
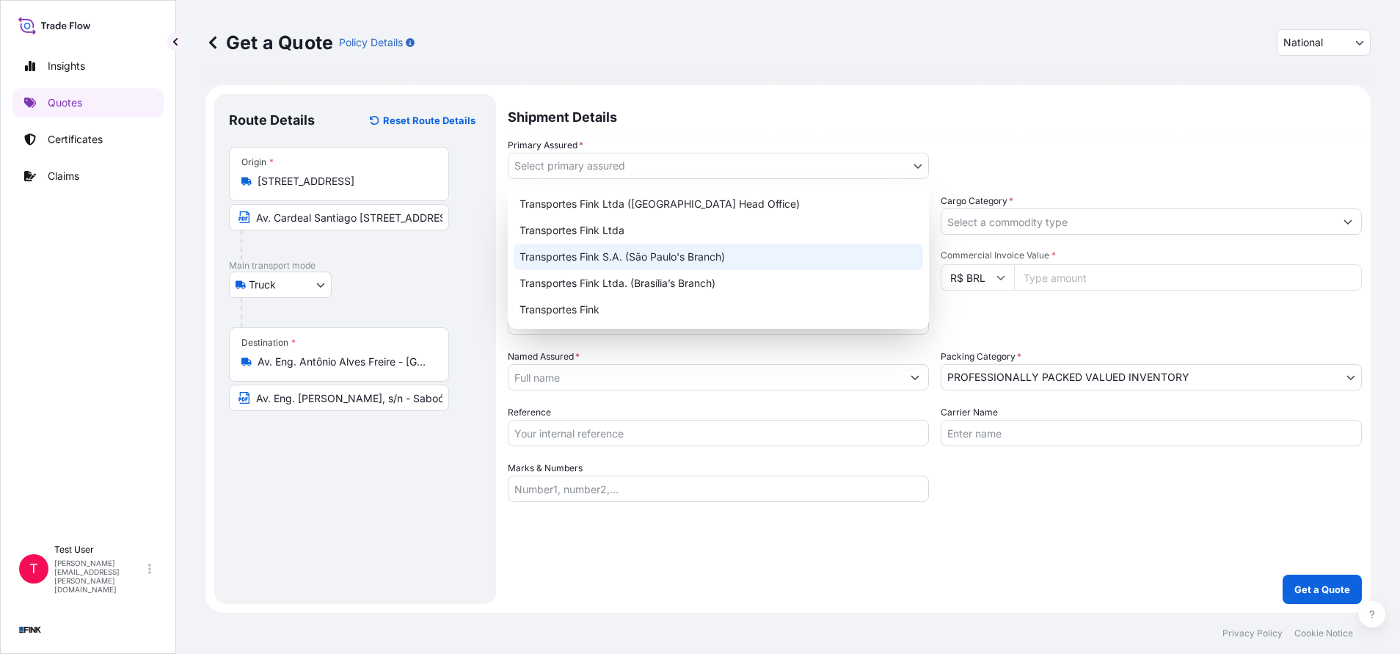
click at [693, 244] on div "Transportes Fink S.A. (São Paulo's Branch)" at bounding box center [718, 257] width 409 height 26
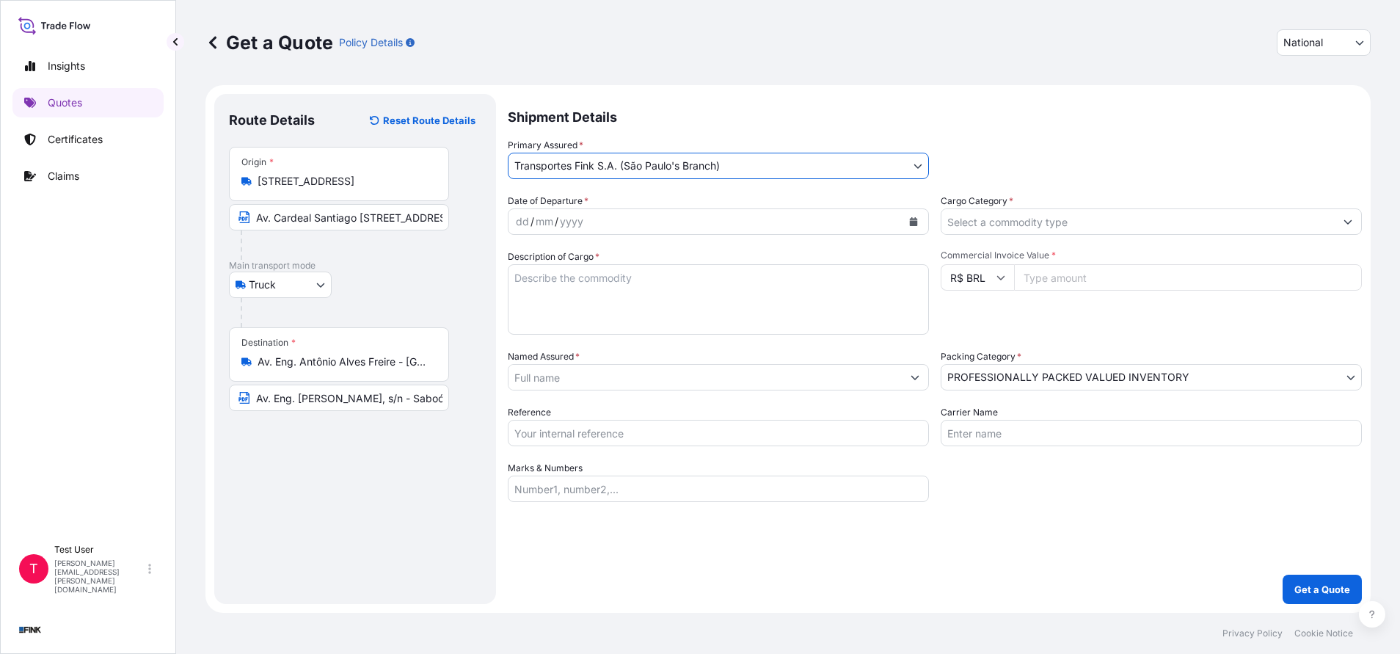
click at [911, 219] on icon "Calendar" at bounding box center [914, 221] width 8 height 9
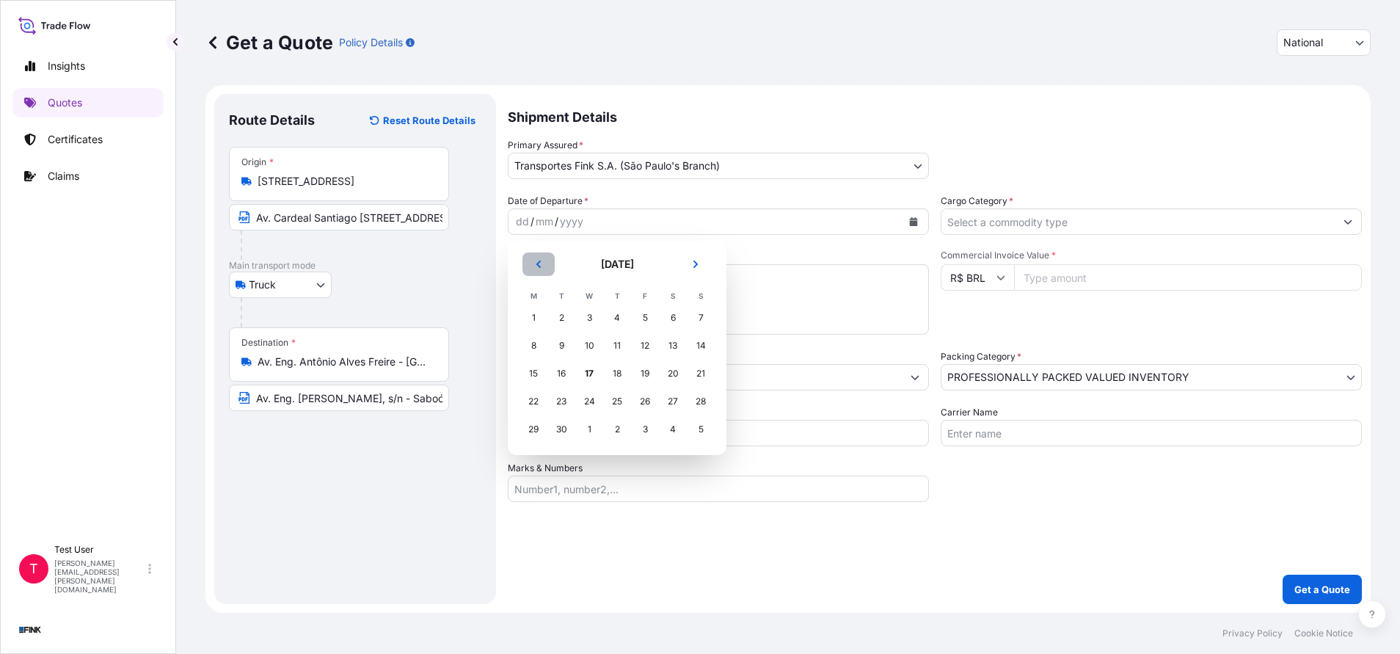
click at [546, 266] on button "Previous" at bounding box center [538, 263] width 32 height 23
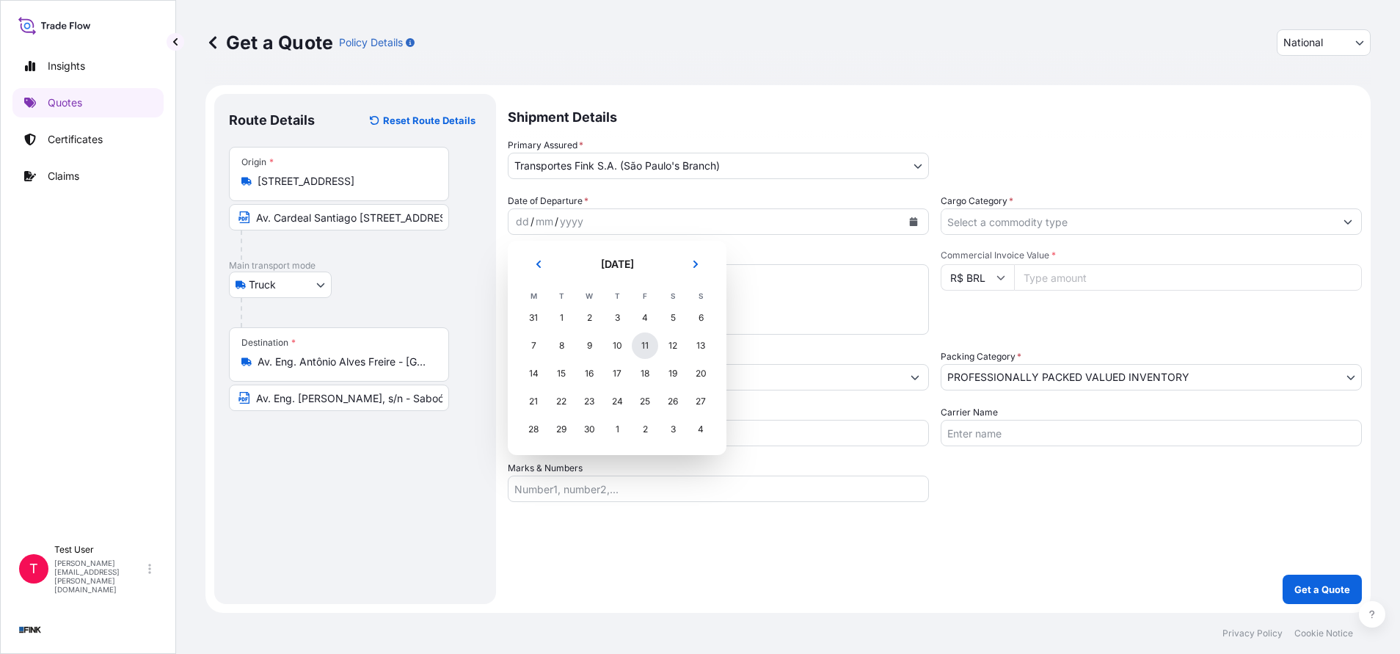
click at [647, 348] on div "11" at bounding box center [645, 345] width 26 height 26
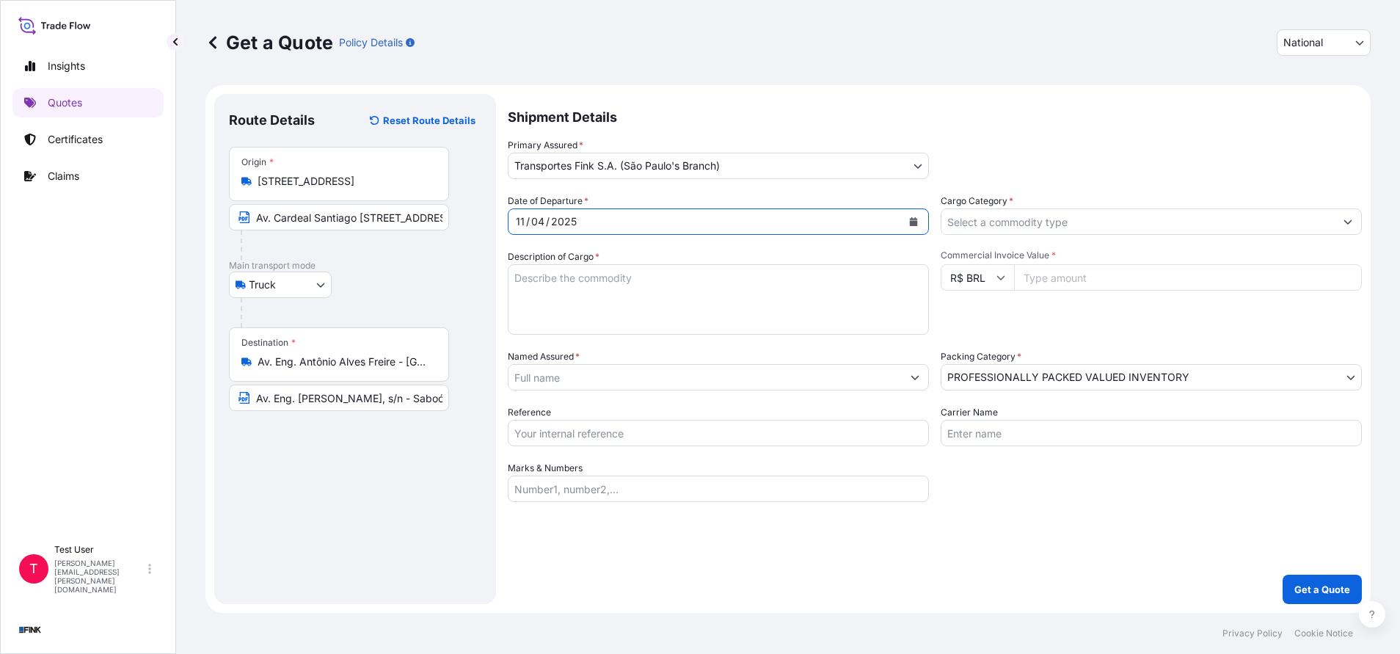
click at [1073, 229] on input "Cargo Category *" at bounding box center [1137, 221] width 393 height 26
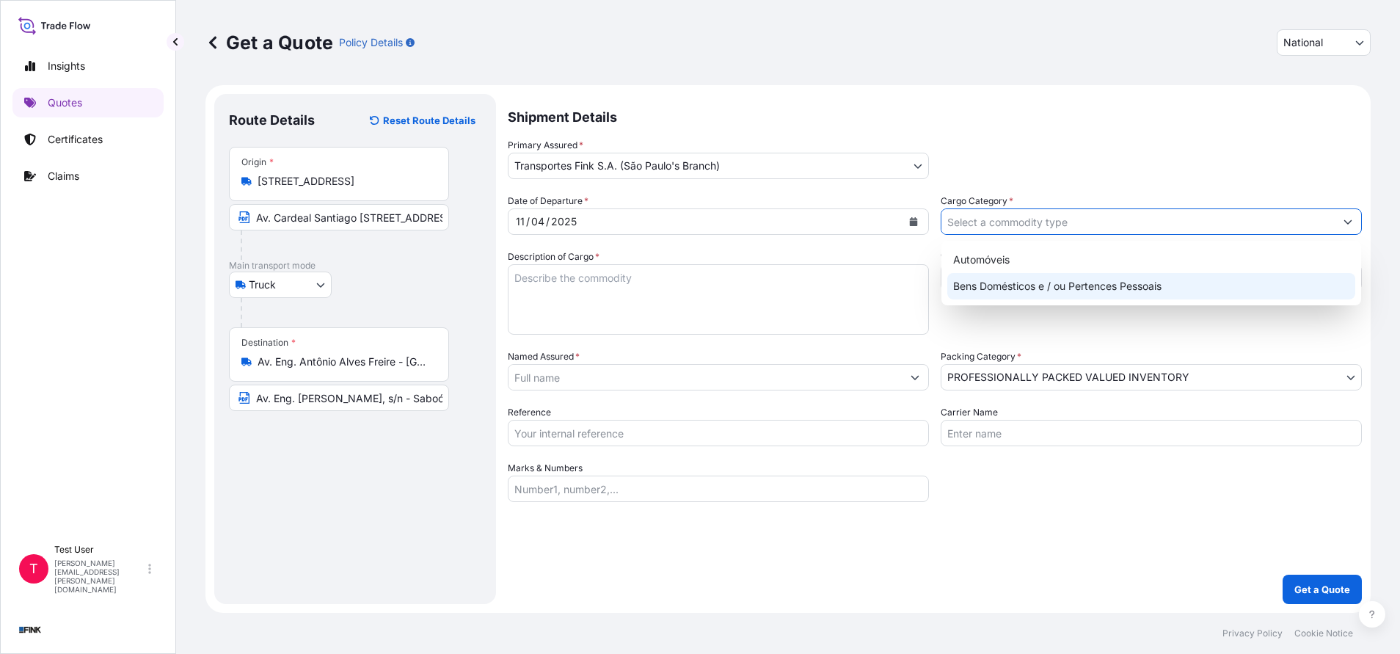
click at [1016, 280] on div "Bens Domésticos e / ou Pertences Pessoais" at bounding box center [1151, 286] width 408 height 26
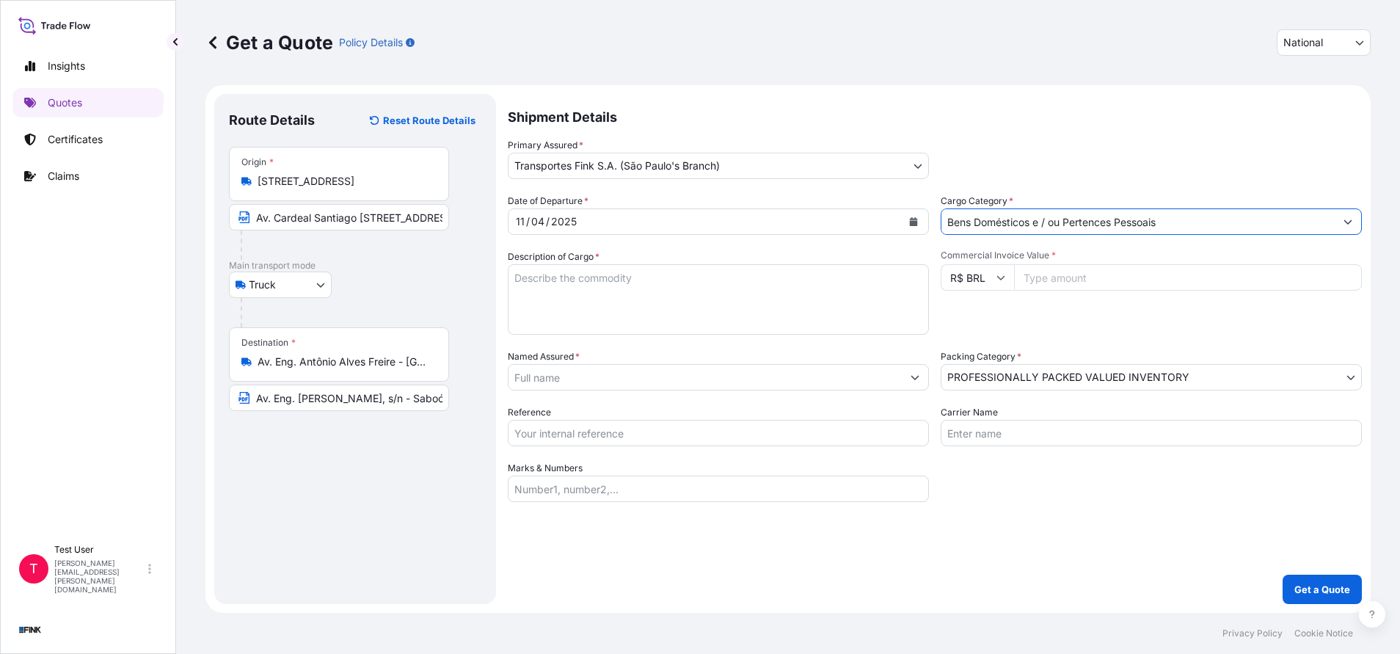
click at [808, 285] on textarea "Description of Cargo *" at bounding box center [718, 299] width 421 height 70
click at [1114, 274] on input "Commercial Invoice Value *" at bounding box center [1188, 277] width 348 height 26
click at [1054, 365] on body "[DATE] [DATE] [DATE] [DATE] 2 options available. Insights Quotes Certificates C…" at bounding box center [700, 327] width 1400 height 654
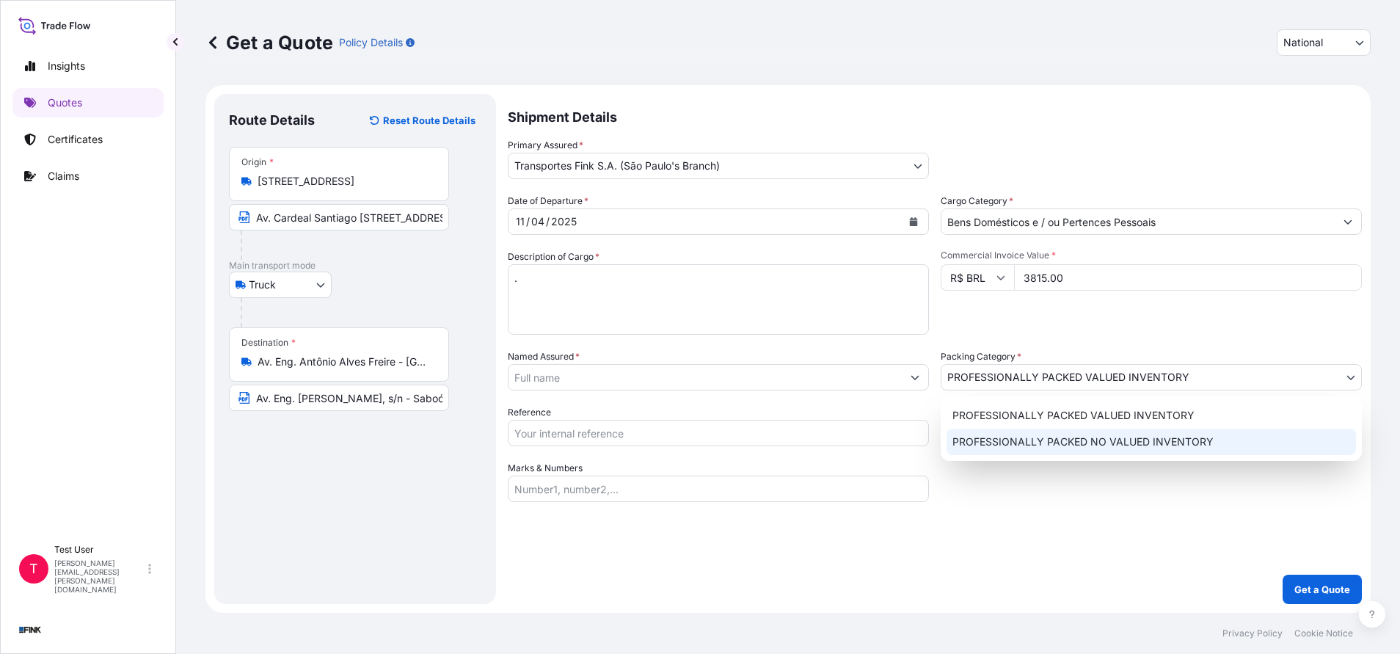
click at [1016, 434] on div "PROFESSIONALLY PACKED NO VALUED INVENTORY" at bounding box center [1151, 442] width 409 height 26
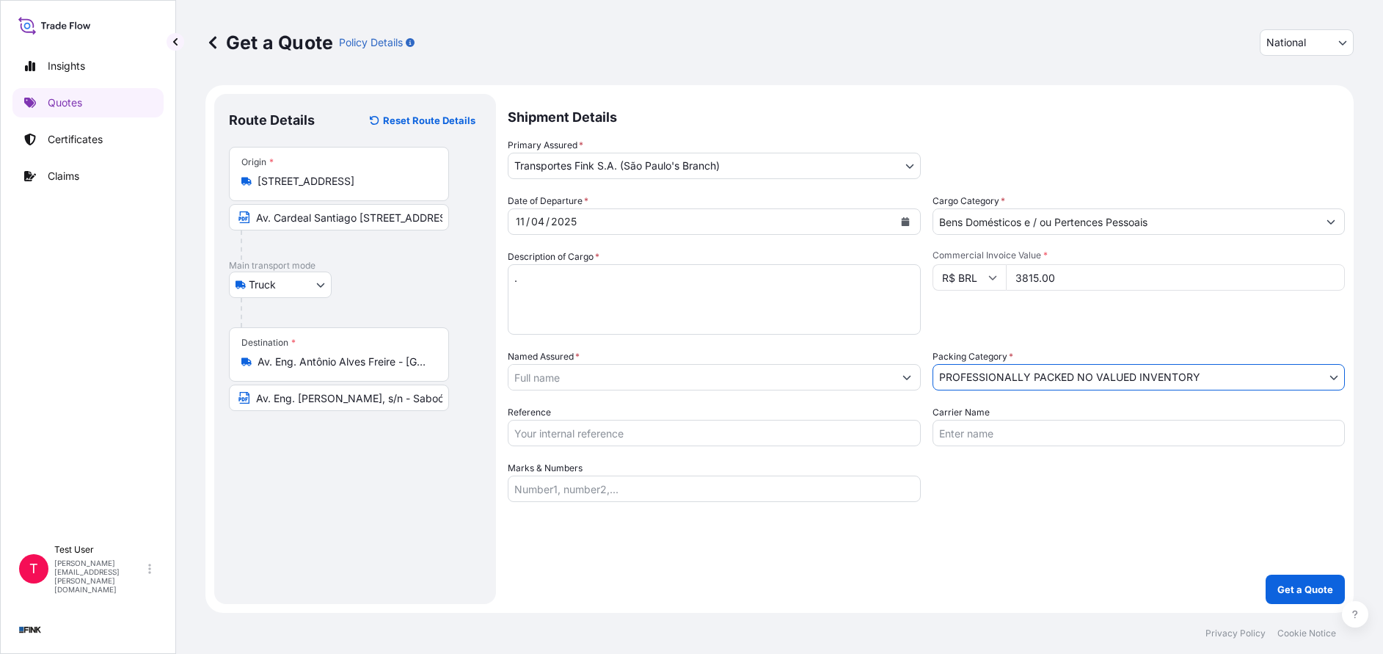
click at [586, 377] on input "Named Assured *" at bounding box center [701, 377] width 385 height 26
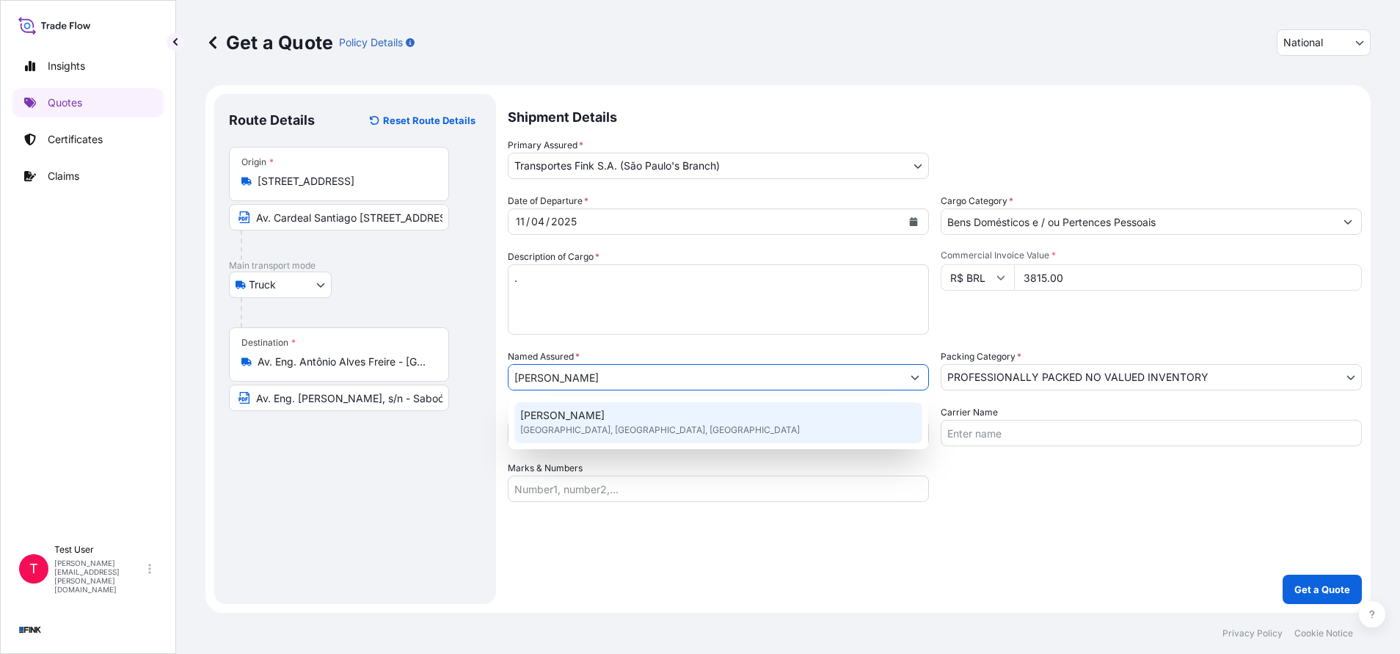
click at [565, 414] on span "[PERSON_NAME]" at bounding box center [562, 415] width 84 height 15
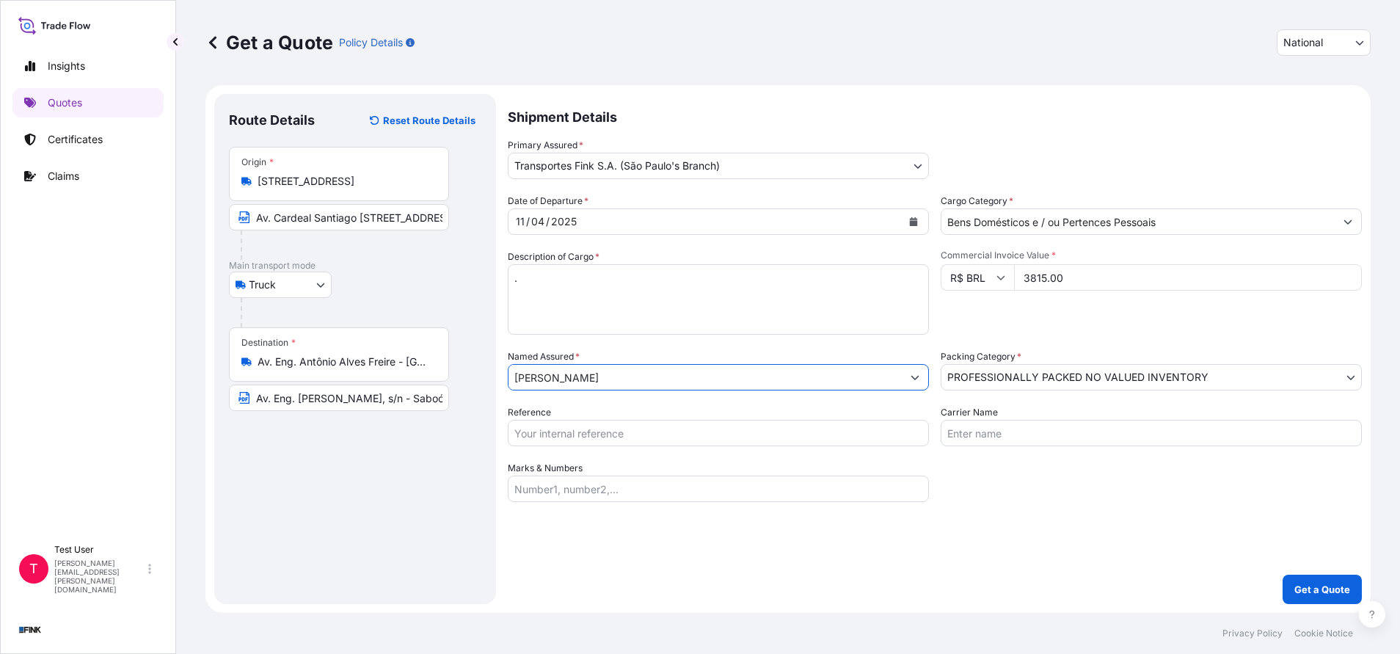
click at [670, 442] on input "Reference" at bounding box center [718, 433] width 421 height 26
click at [1340, 594] on p "Get a Quote" at bounding box center [1322, 589] width 56 height 15
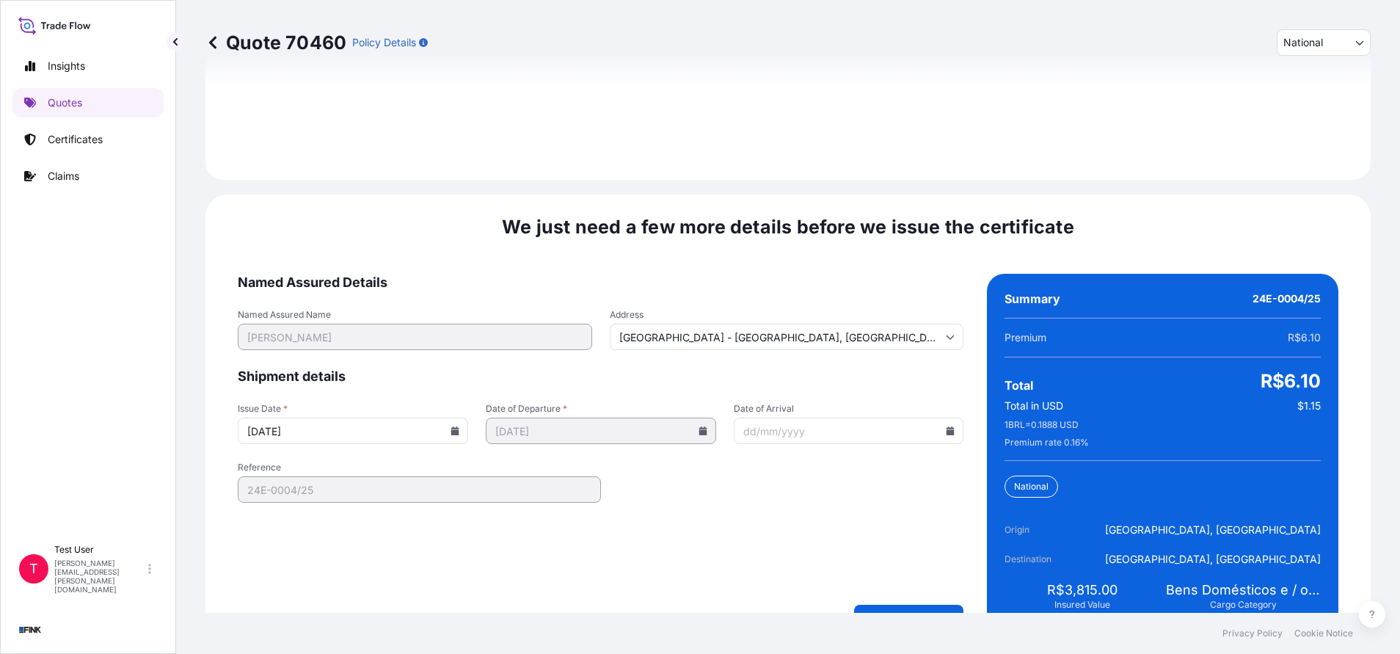
scroll to position [1762, 0]
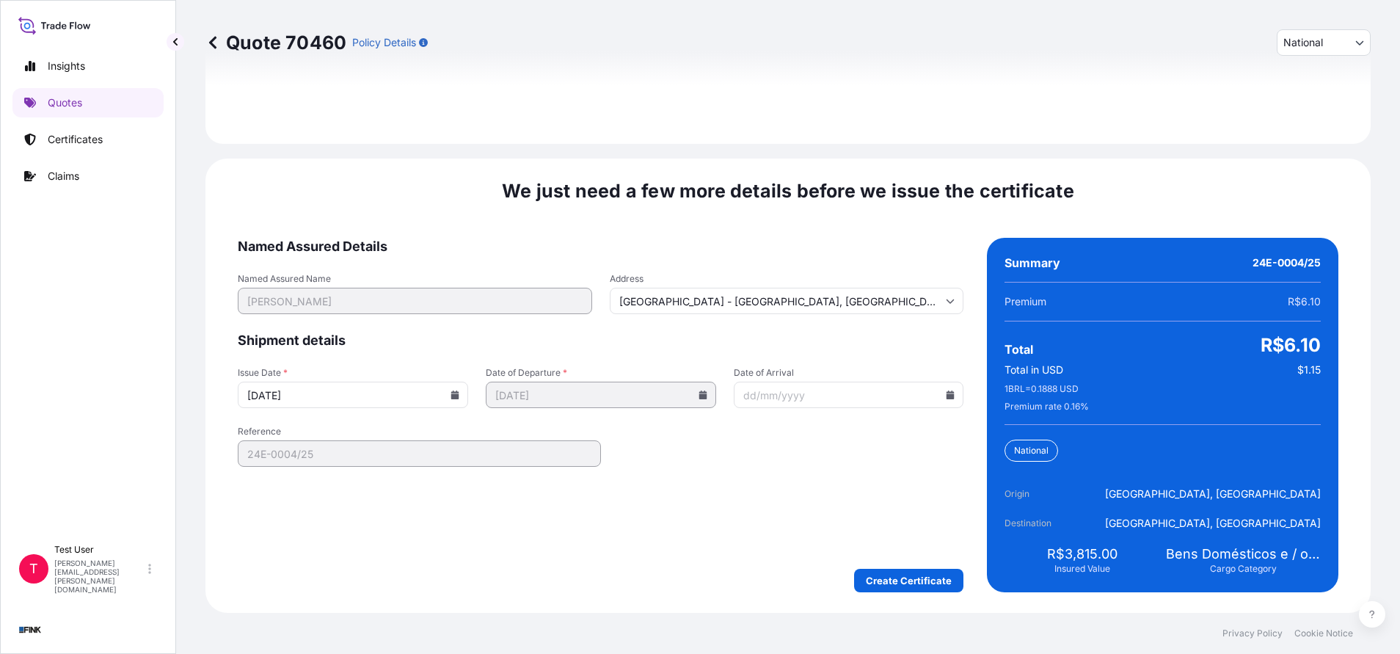
click at [450, 404] on input "[DATE]" at bounding box center [353, 395] width 230 height 26
click at [451, 394] on icon at bounding box center [455, 394] width 8 height 9
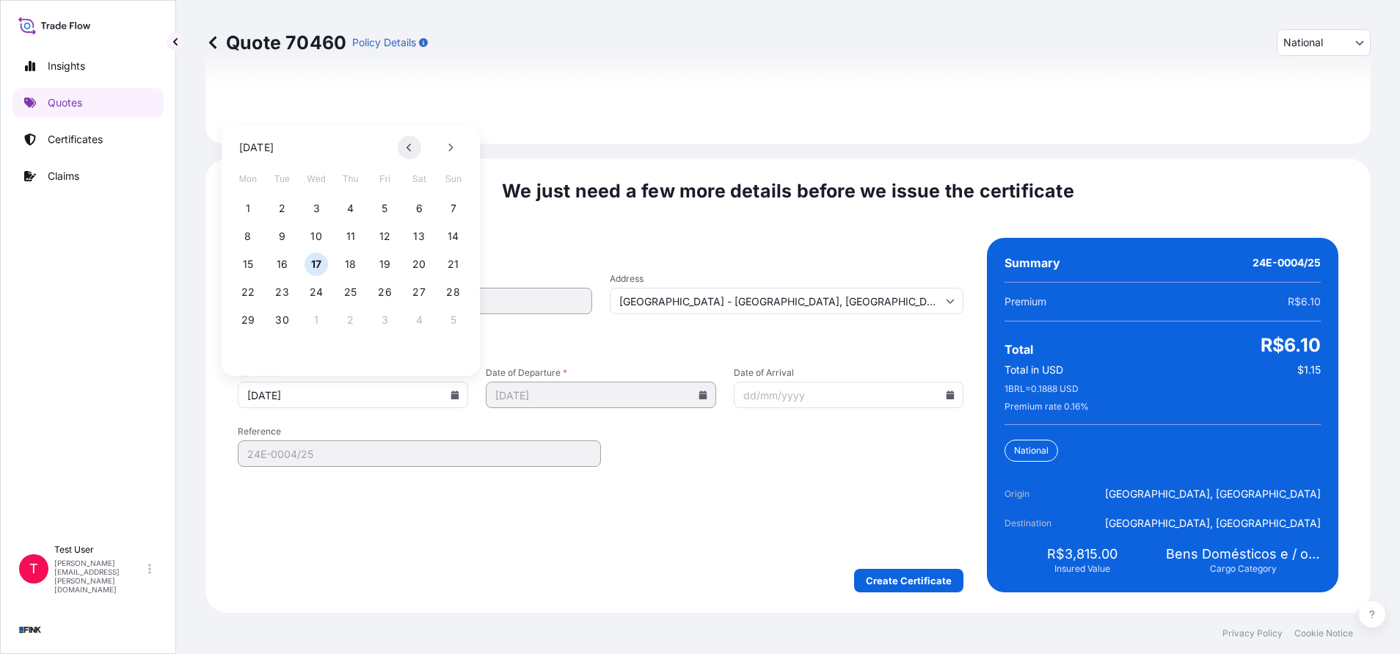
click at [416, 148] on button at bounding box center [409, 147] width 23 height 23
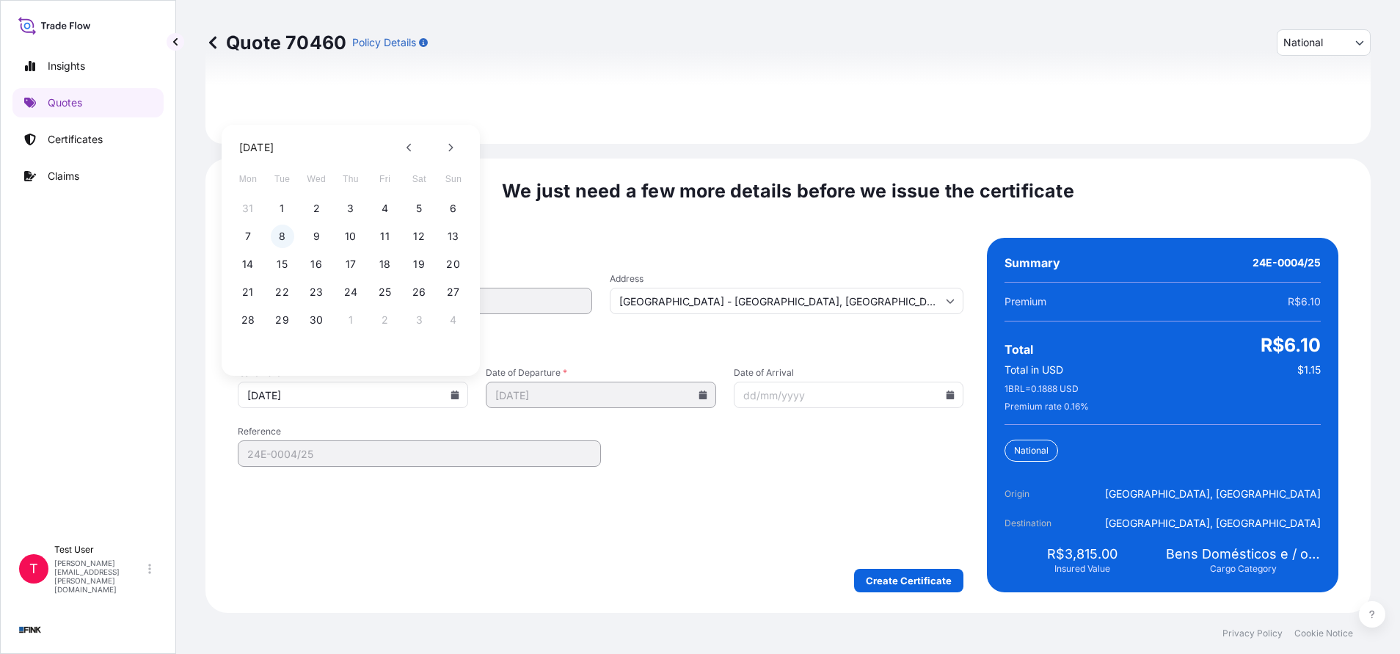
click at [280, 236] on button "8" at bounding box center [282, 236] width 23 height 23
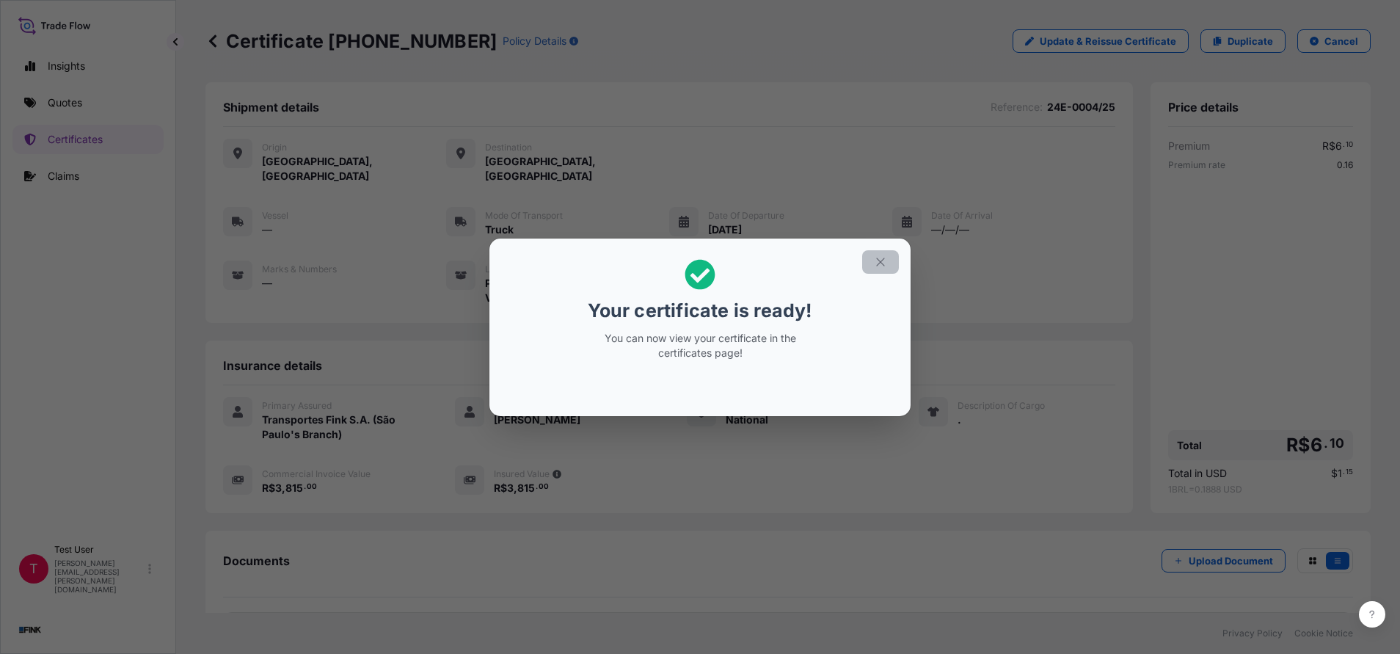
click at [879, 259] on icon "button" at bounding box center [880, 261] width 13 height 13
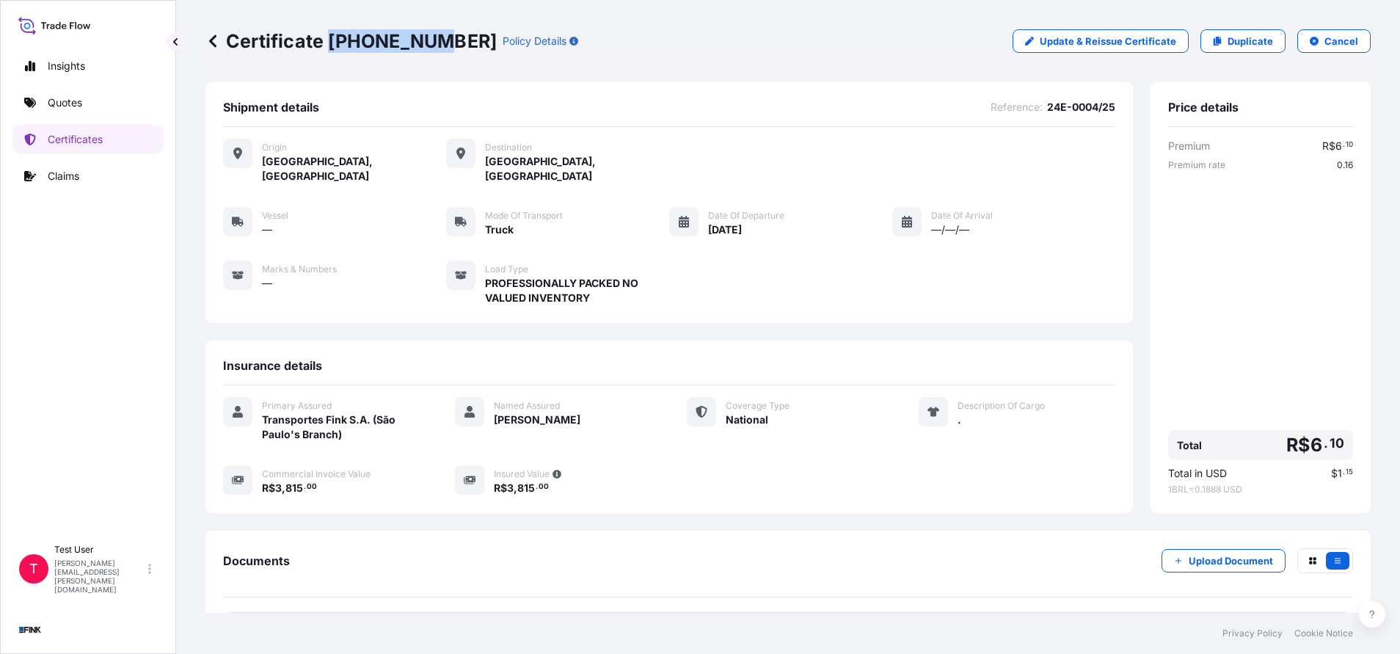
drag, startPoint x: 428, startPoint y: 38, endPoint x: 326, endPoint y: 43, distance: 102.1
click at [326, 43] on p "Certificate [PHONE_NUMBER]" at bounding box center [350, 40] width 291 height 23
click at [67, 104] on p "Quotes" at bounding box center [65, 102] width 34 height 15
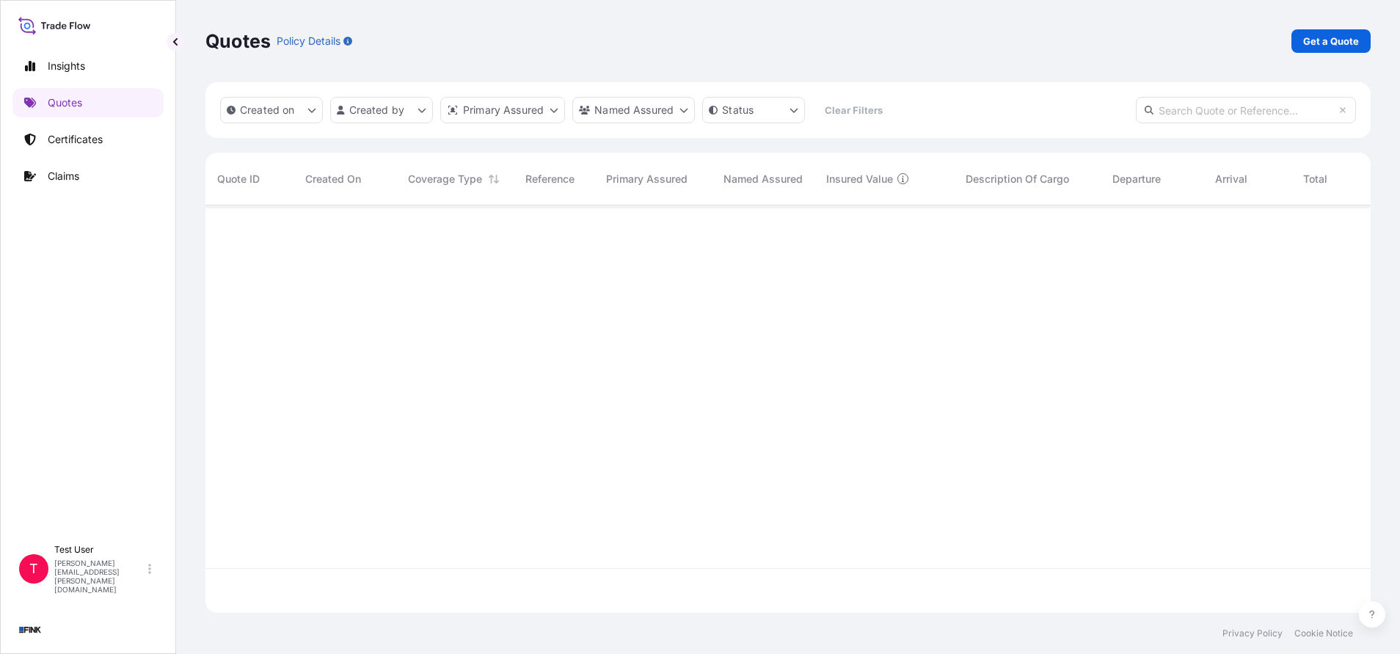
scroll to position [398, 1148]
click at [1326, 44] on p "Get a Quote" at bounding box center [1331, 41] width 56 height 15
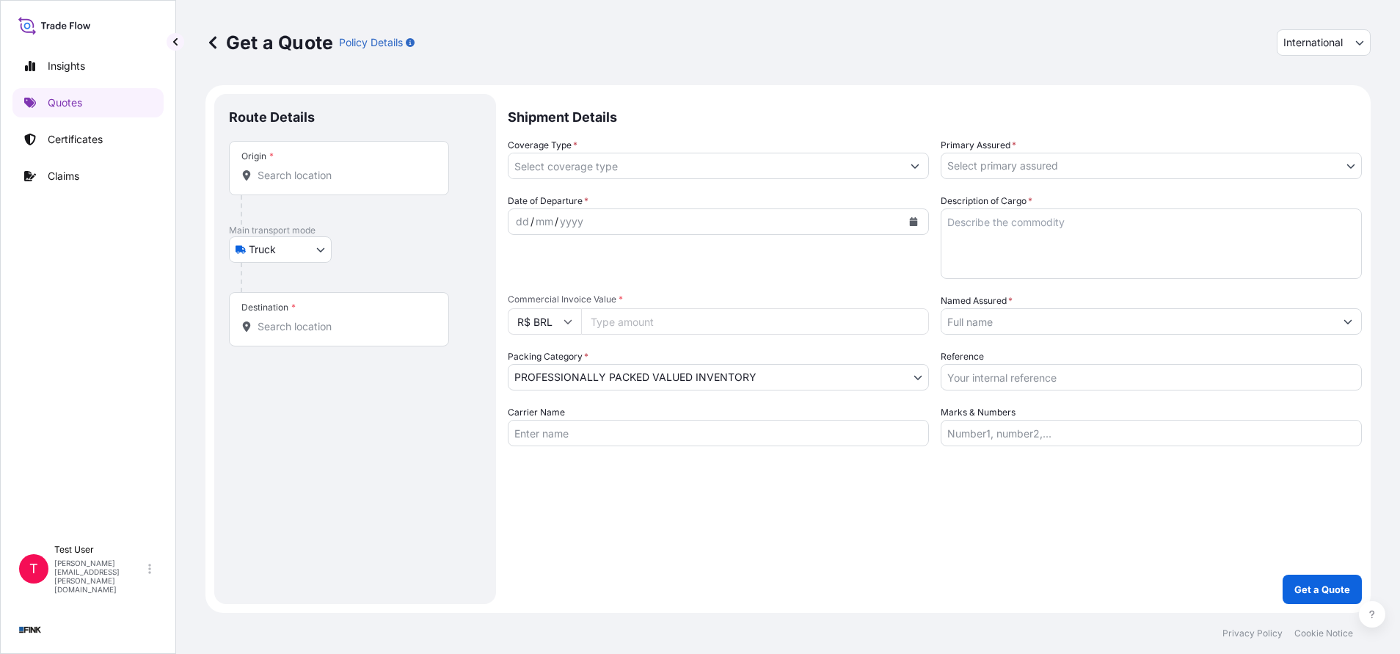
click at [338, 188] on div "Origin *" at bounding box center [339, 168] width 220 height 54
click at [338, 183] on input "Origin *" at bounding box center [344, 175] width 173 height 15
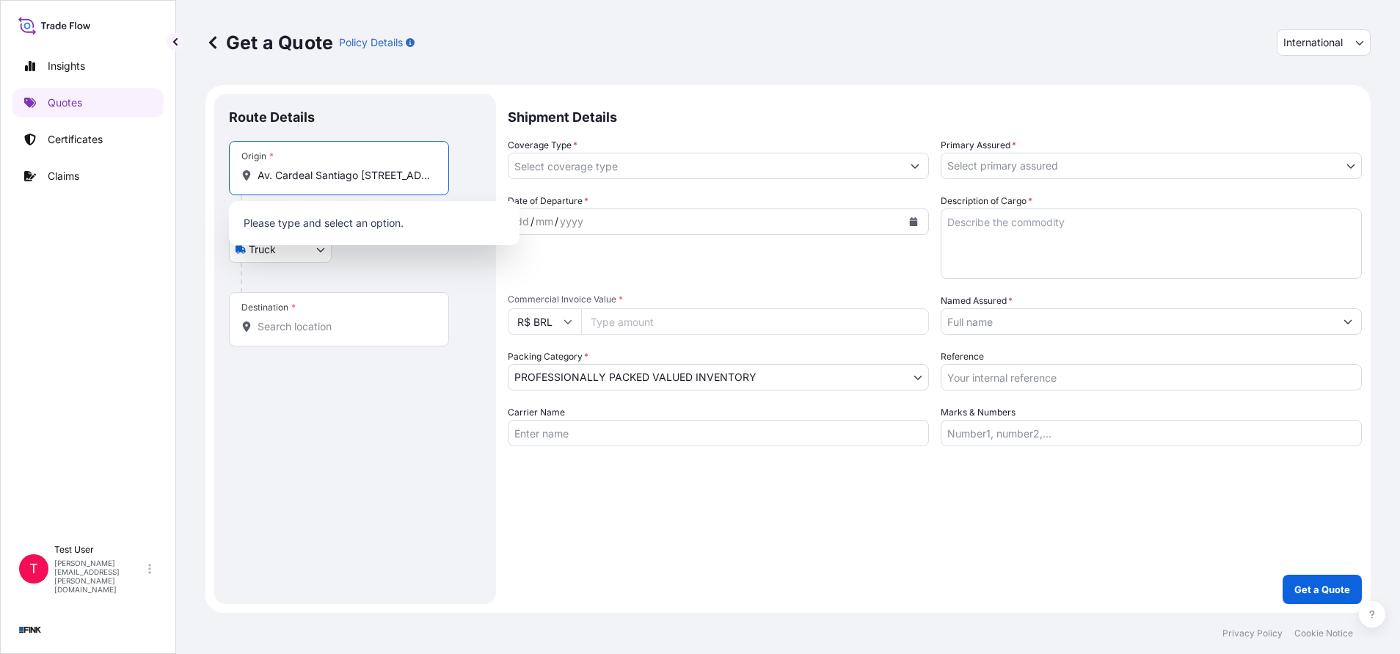
scroll to position [0, 143]
click at [321, 217] on span "Av. Cardeal Santiago [STREET_ADDRESS]" at bounding box center [379, 224] width 200 height 15
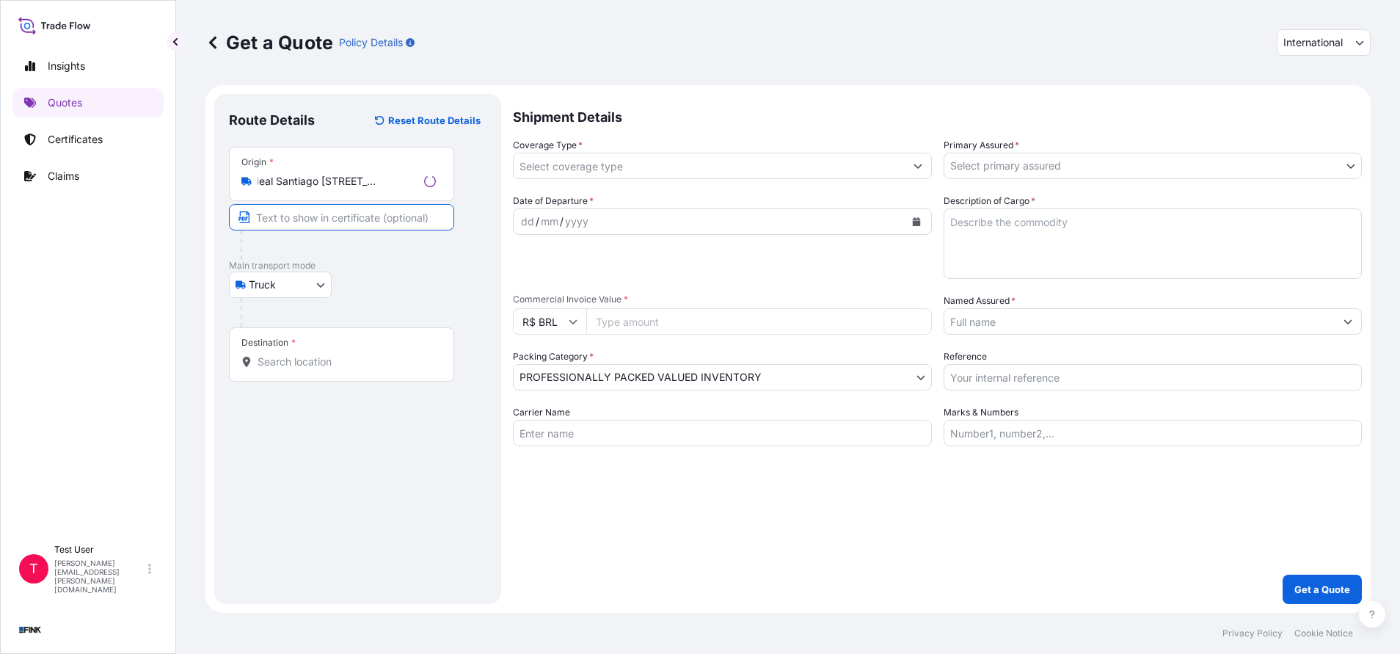
click at [319, 221] on input "Text to appear on certificate" at bounding box center [341, 217] width 225 height 26
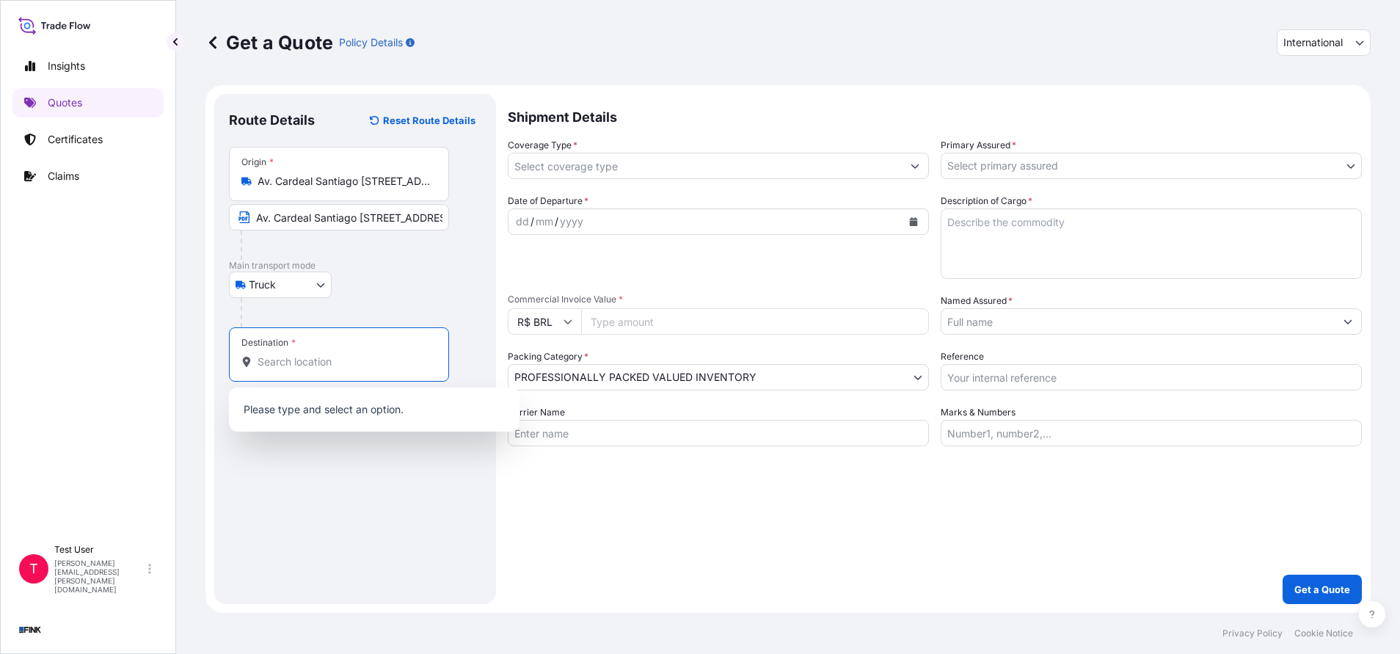
click at [288, 368] on input "Destination *" at bounding box center [344, 361] width 173 height 15
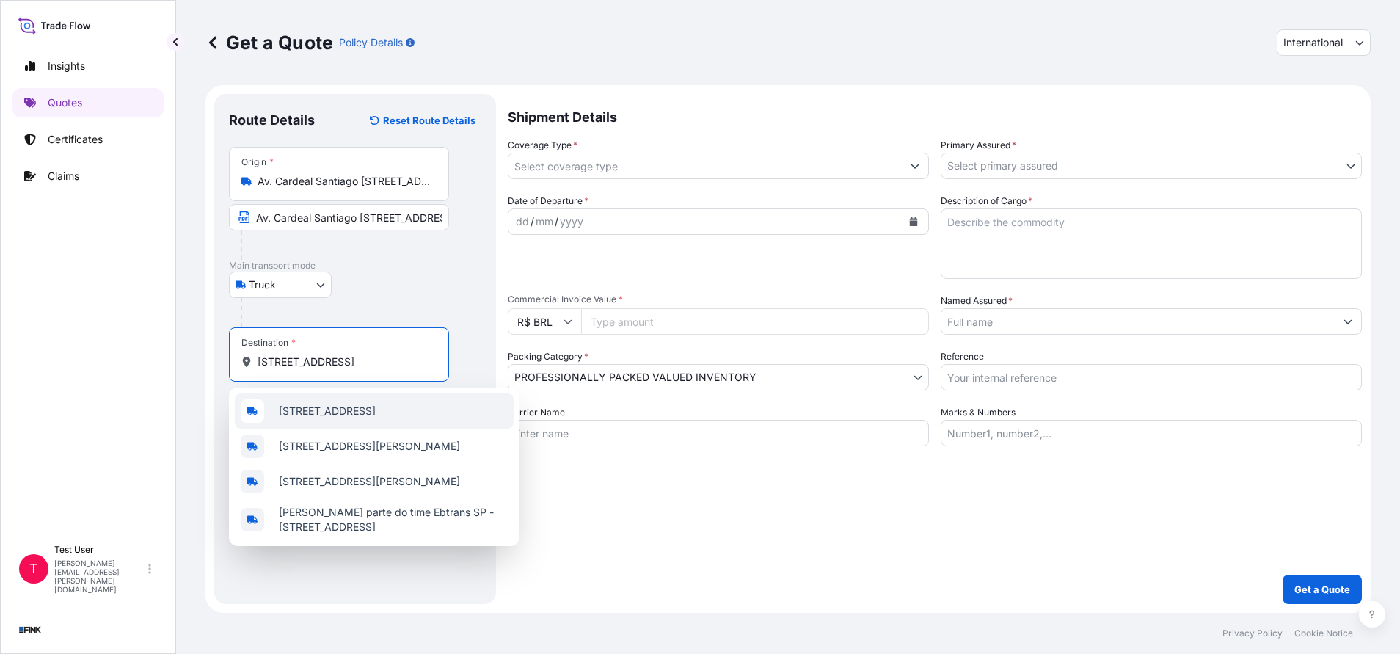
click at [324, 404] on span "[STREET_ADDRESS]" at bounding box center [327, 411] width 97 height 15
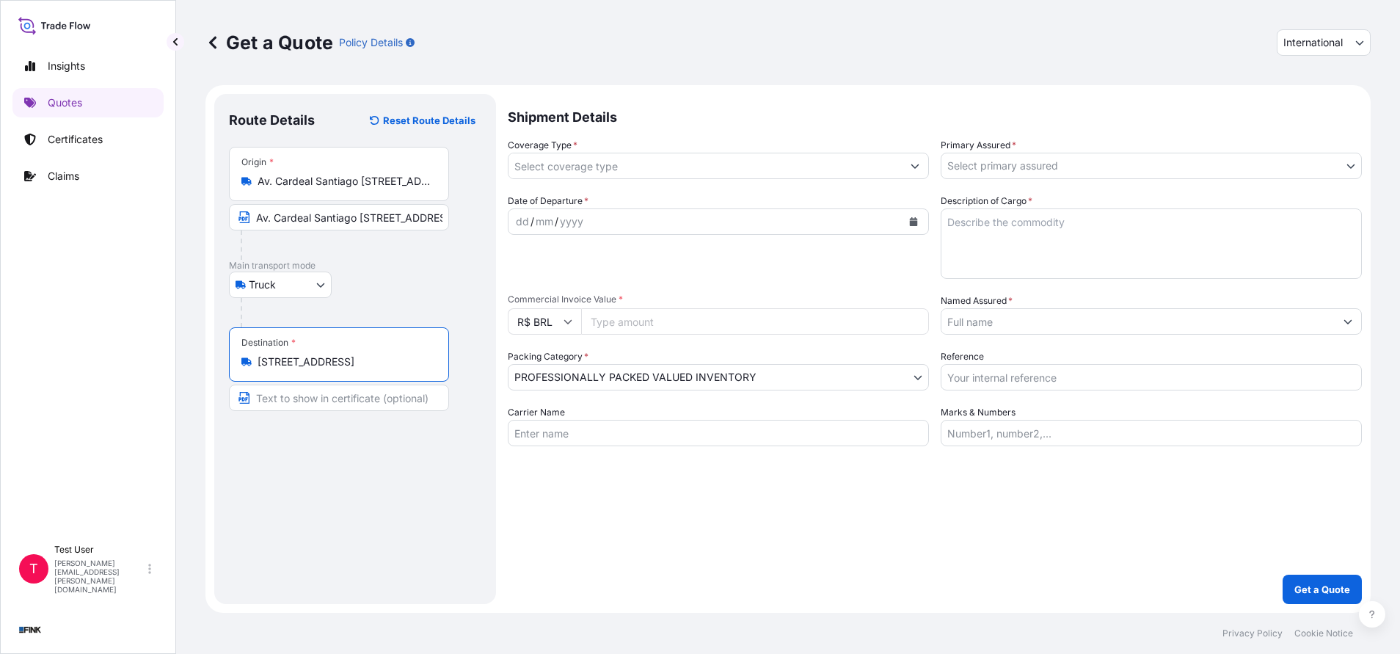
click at [324, 404] on input "Text to appear on certificate" at bounding box center [339, 398] width 220 height 26
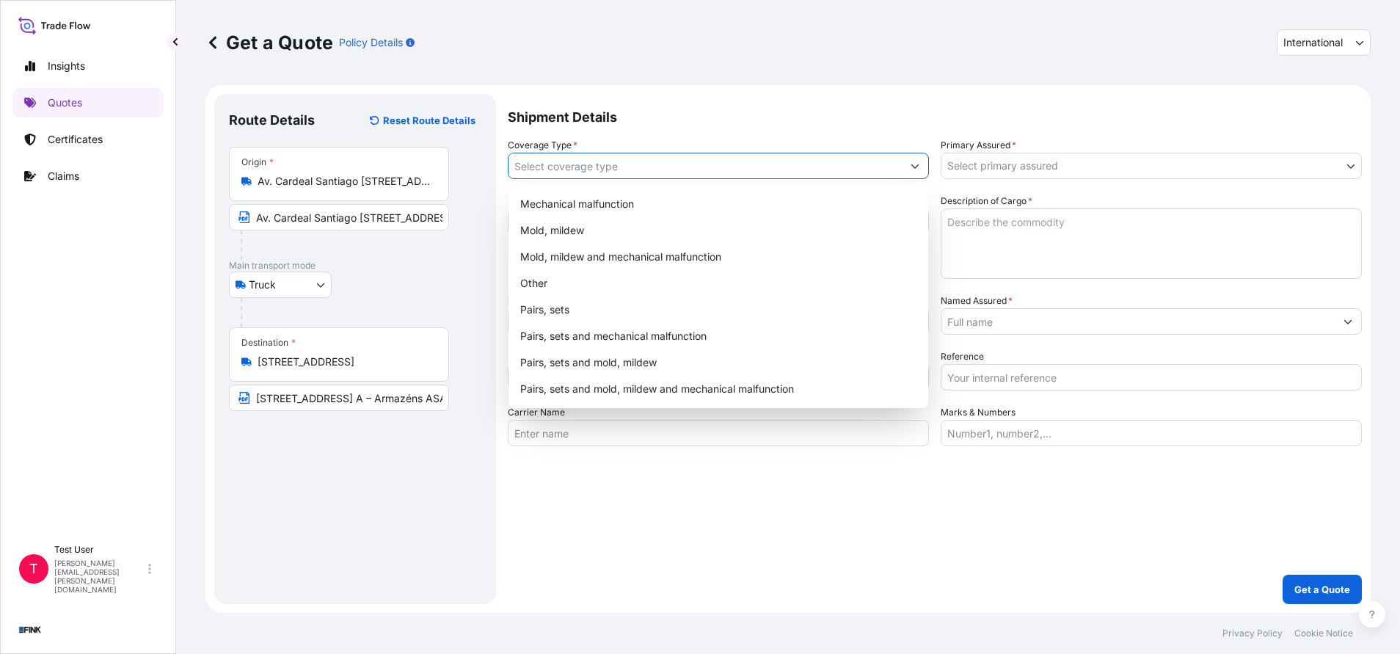
click at [890, 166] on input "Coverage Type *" at bounding box center [705, 166] width 393 height 26
click at [815, 128] on p "Shipment Details" at bounding box center [935, 116] width 854 height 44
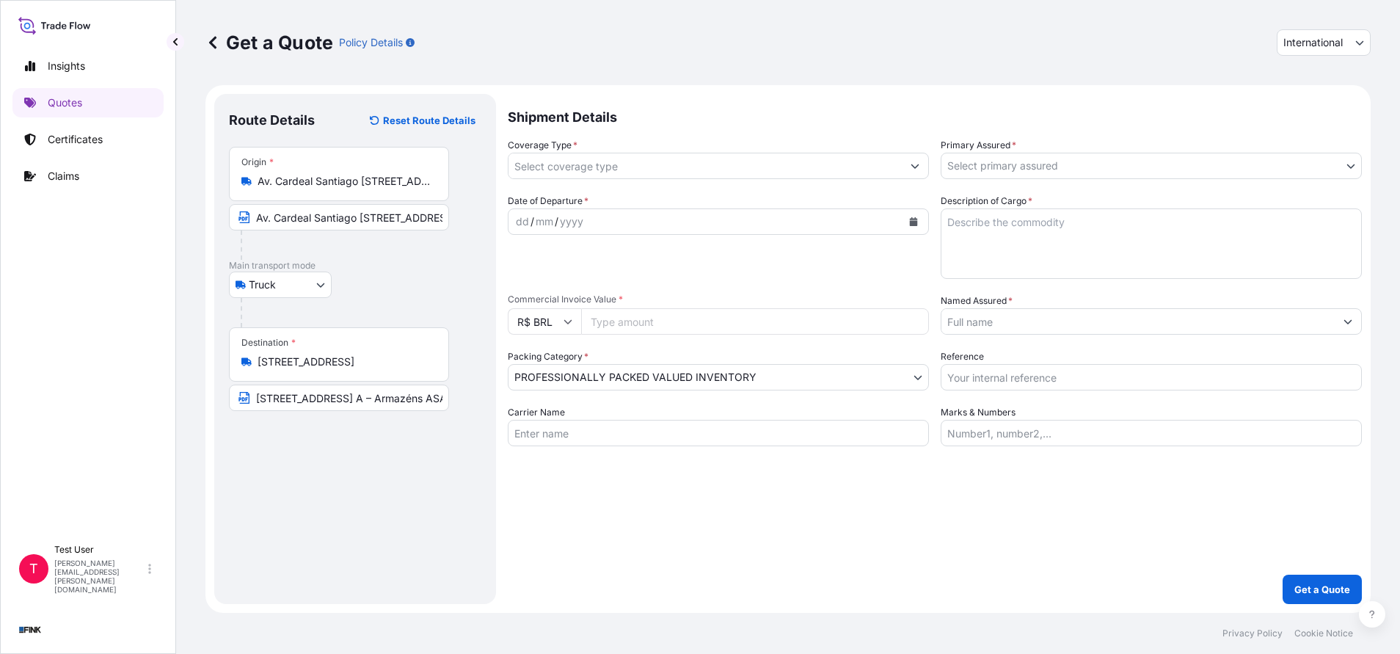
click at [1336, 40] on span "International" at bounding box center [1312, 42] width 59 height 15
click at [1307, 106] on div "National" at bounding box center [1324, 107] width 82 height 26
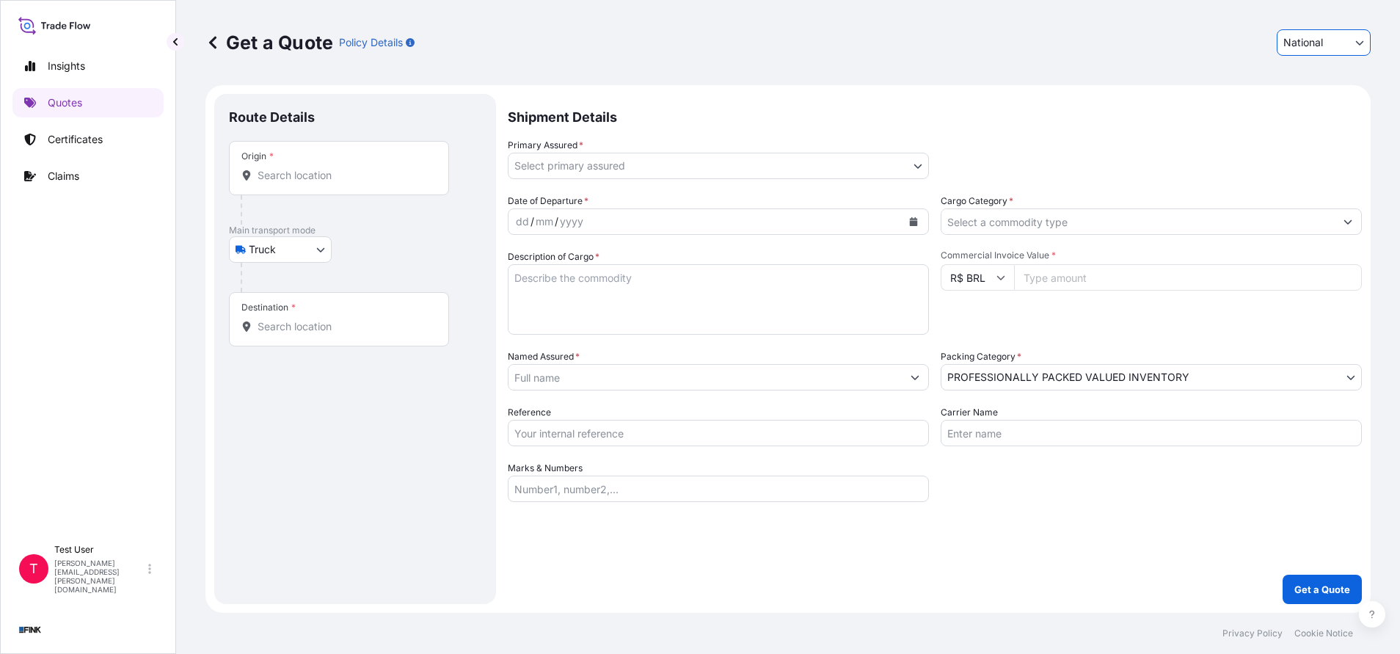
click at [406, 182] on input "Origin *" at bounding box center [344, 175] width 173 height 15
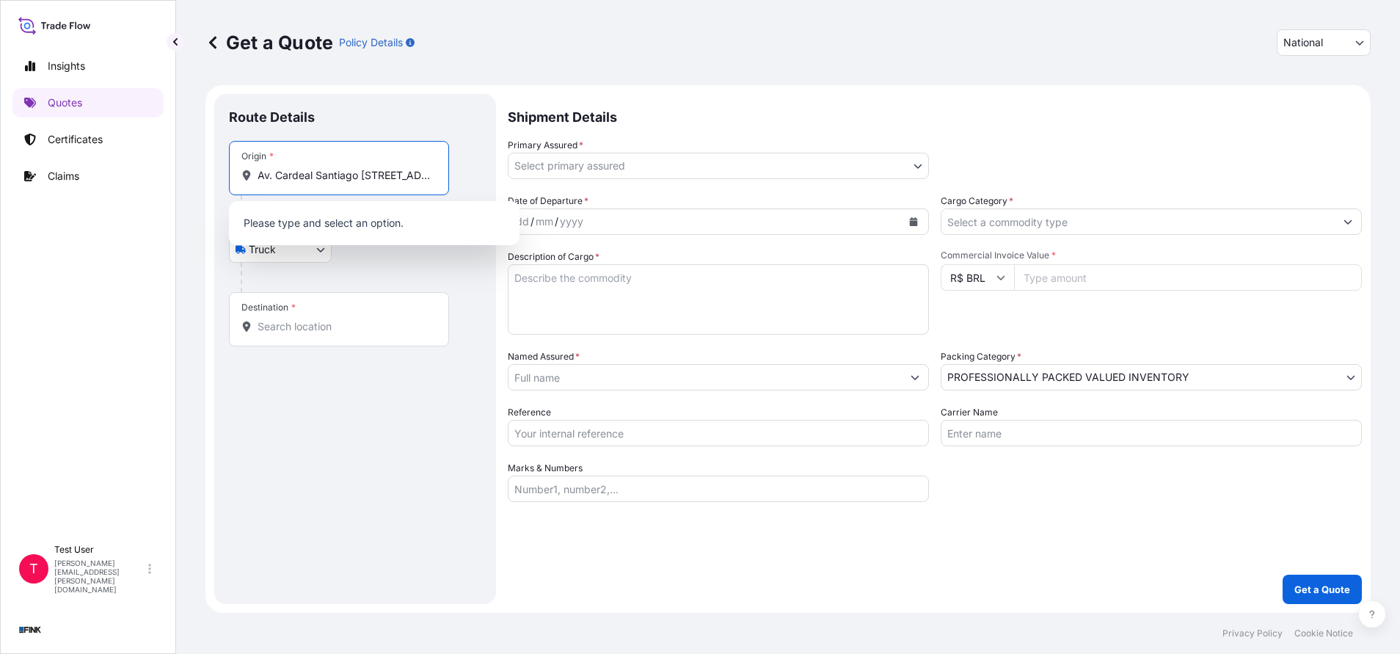
scroll to position [0, 143]
click at [331, 230] on span "Av. Cardeal Santiago [STREET_ADDRESS]" at bounding box center [379, 224] width 200 height 15
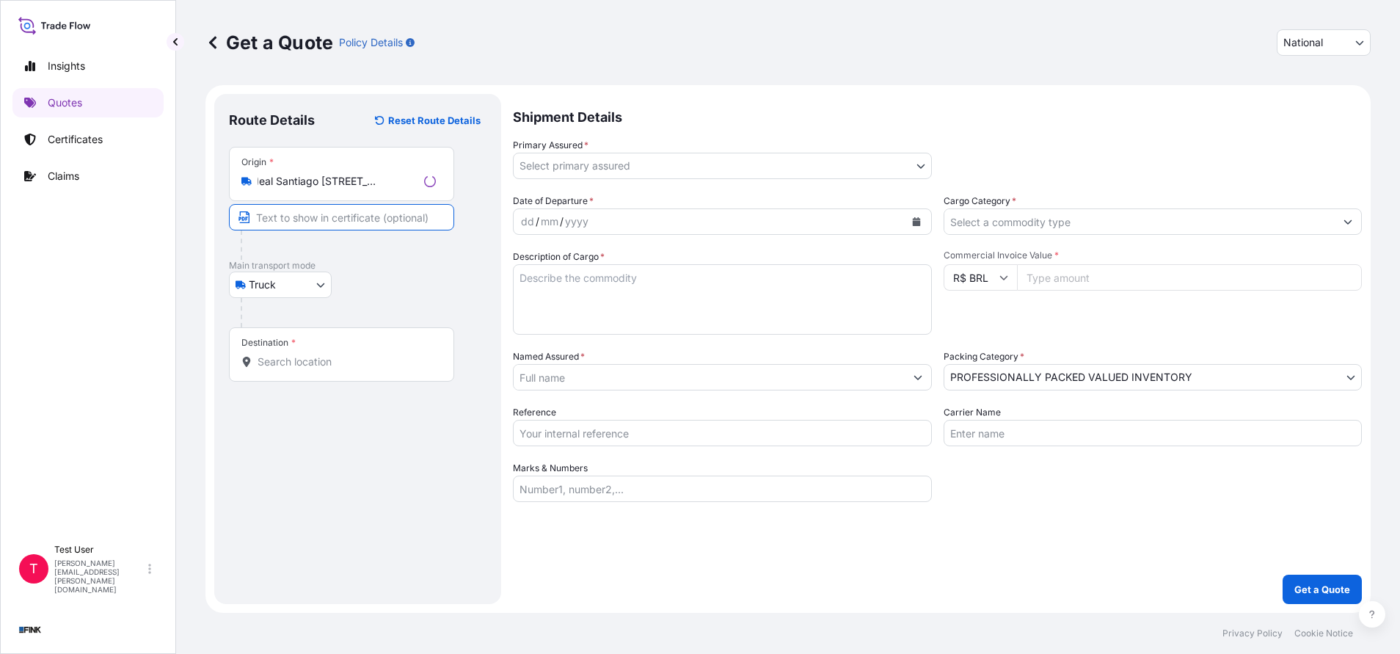
click at [323, 220] on input "Text to appear on certificate" at bounding box center [341, 217] width 225 height 26
click at [293, 352] on div "Destination *" at bounding box center [339, 354] width 220 height 54
click at [293, 354] on input "Destination *" at bounding box center [344, 361] width 173 height 15
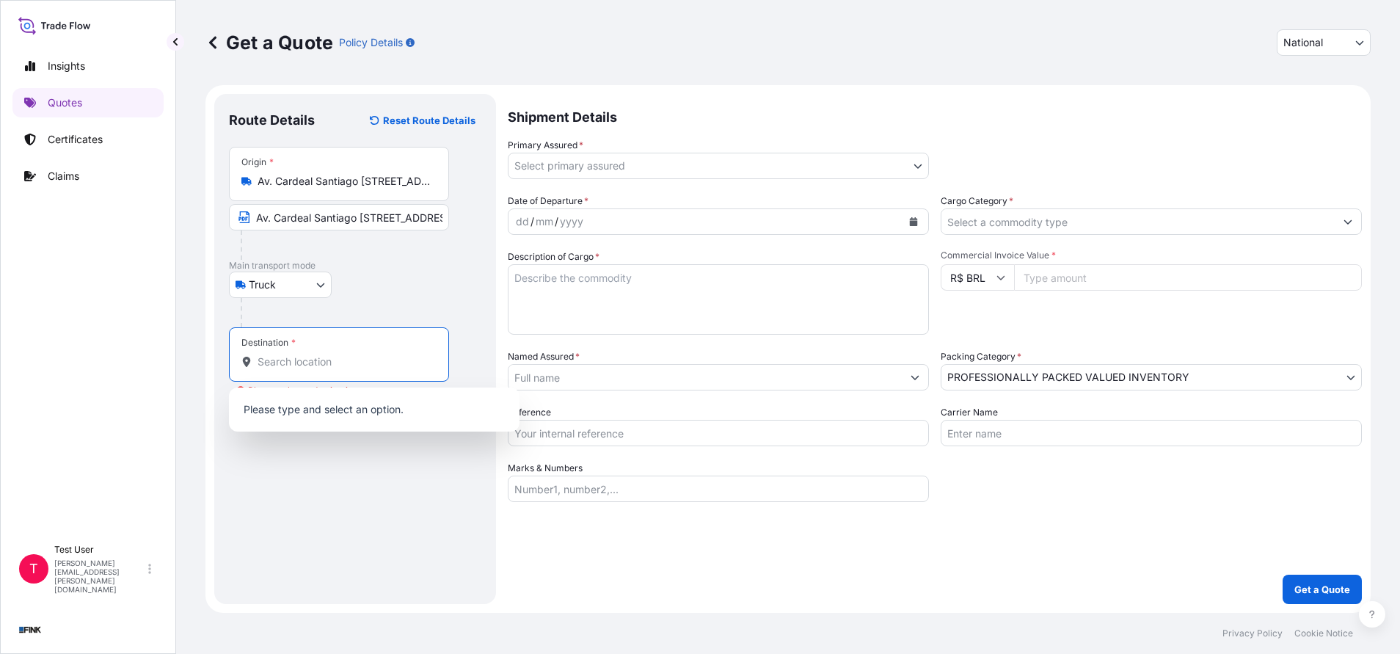
click at [372, 343] on div "Destination *" at bounding box center [339, 354] width 220 height 54
click at [372, 354] on input "Destination * Please select a destination" at bounding box center [344, 361] width 173 height 15
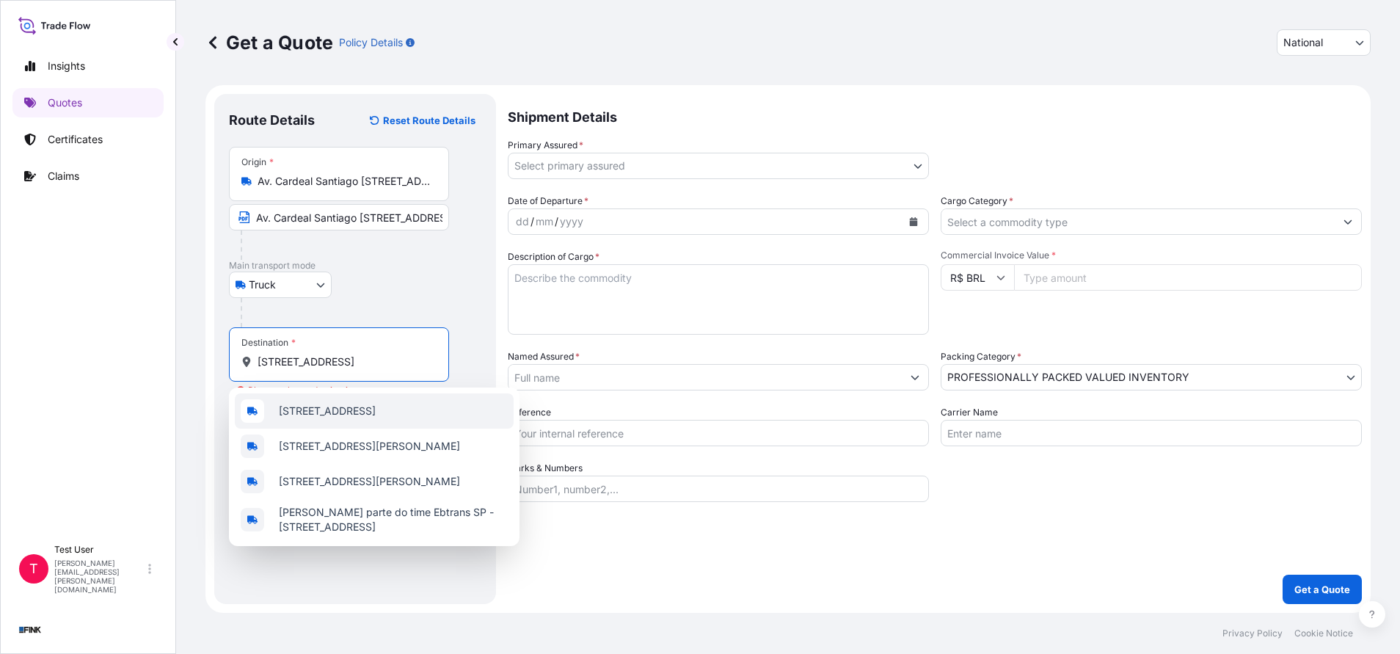
click at [368, 413] on span "[STREET_ADDRESS]" at bounding box center [327, 411] width 97 height 15
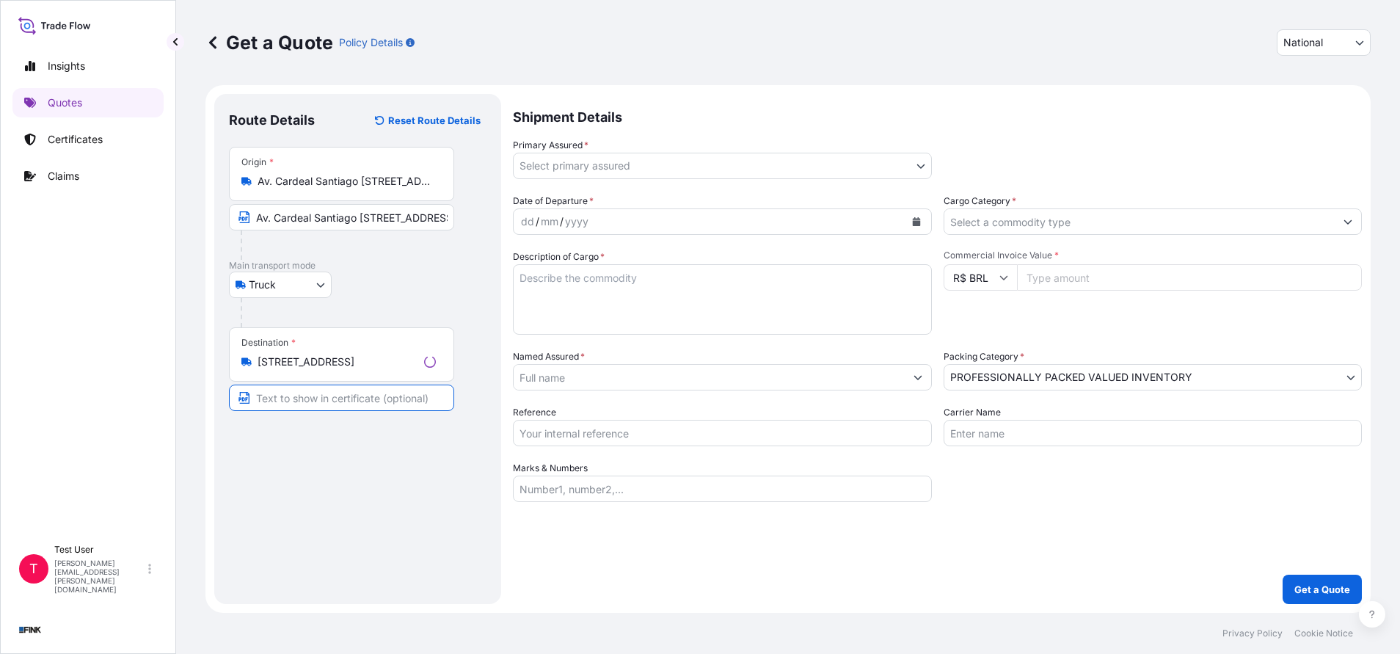
click at [363, 409] on input "Text to appear on certificate" at bounding box center [341, 398] width 225 height 26
click at [620, 168] on body "4 options available. Insights Quotes Certificates Claims T Test User [PERSON_NA…" at bounding box center [700, 327] width 1400 height 654
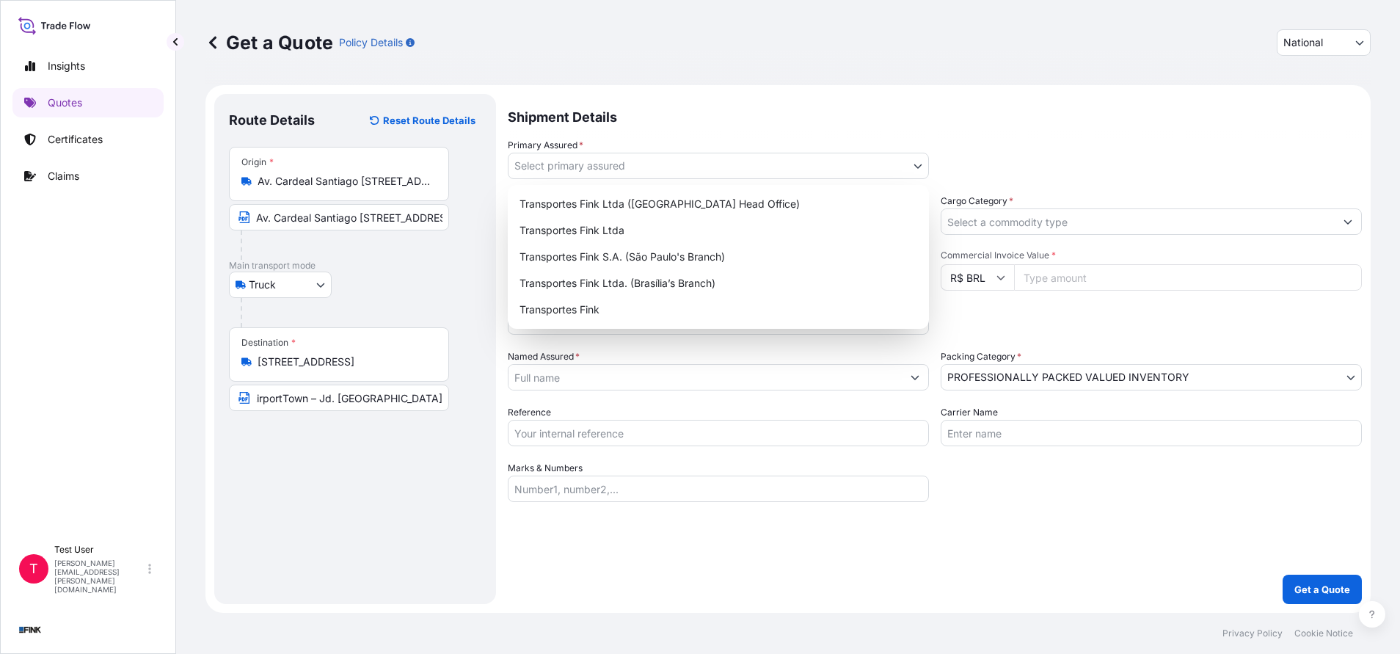
scroll to position [0, 0]
click at [609, 262] on div "Transportes Fink S.A. (São Paulo's Branch)" at bounding box center [718, 257] width 409 height 26
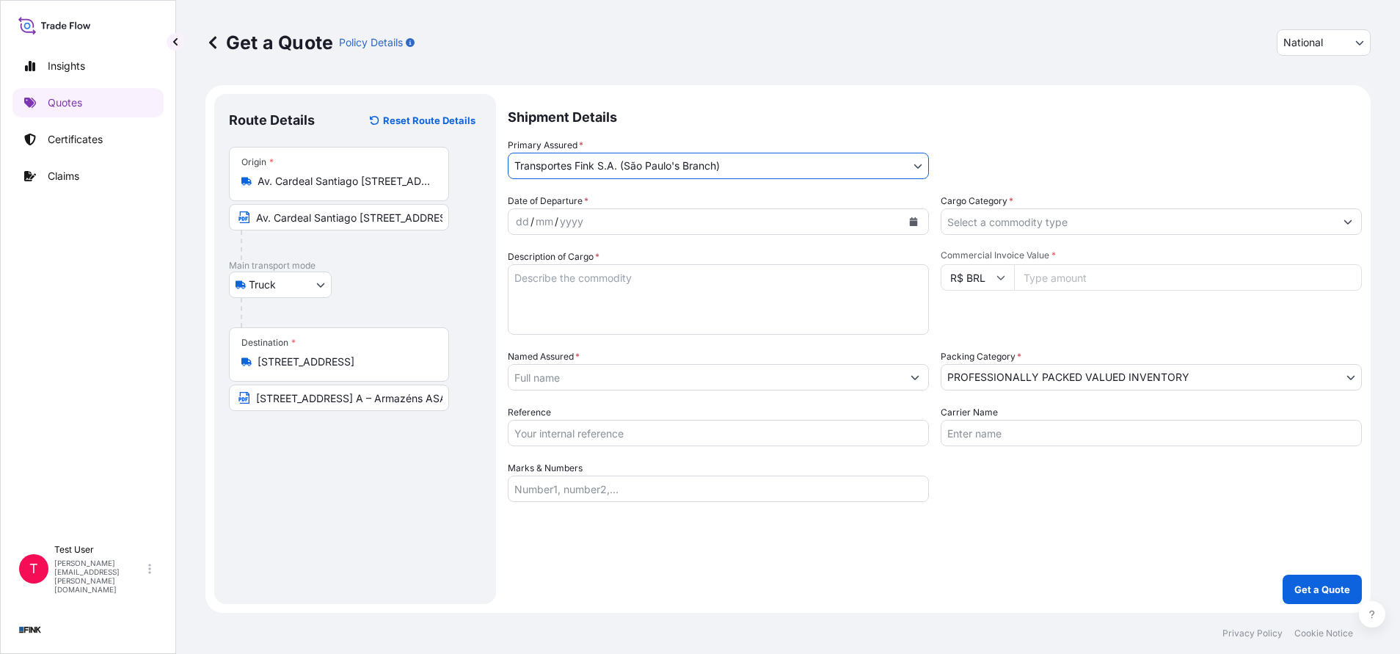
click at [910, 219] on icon "Calendar" at bounding box center [914, 221] width 8 height 9
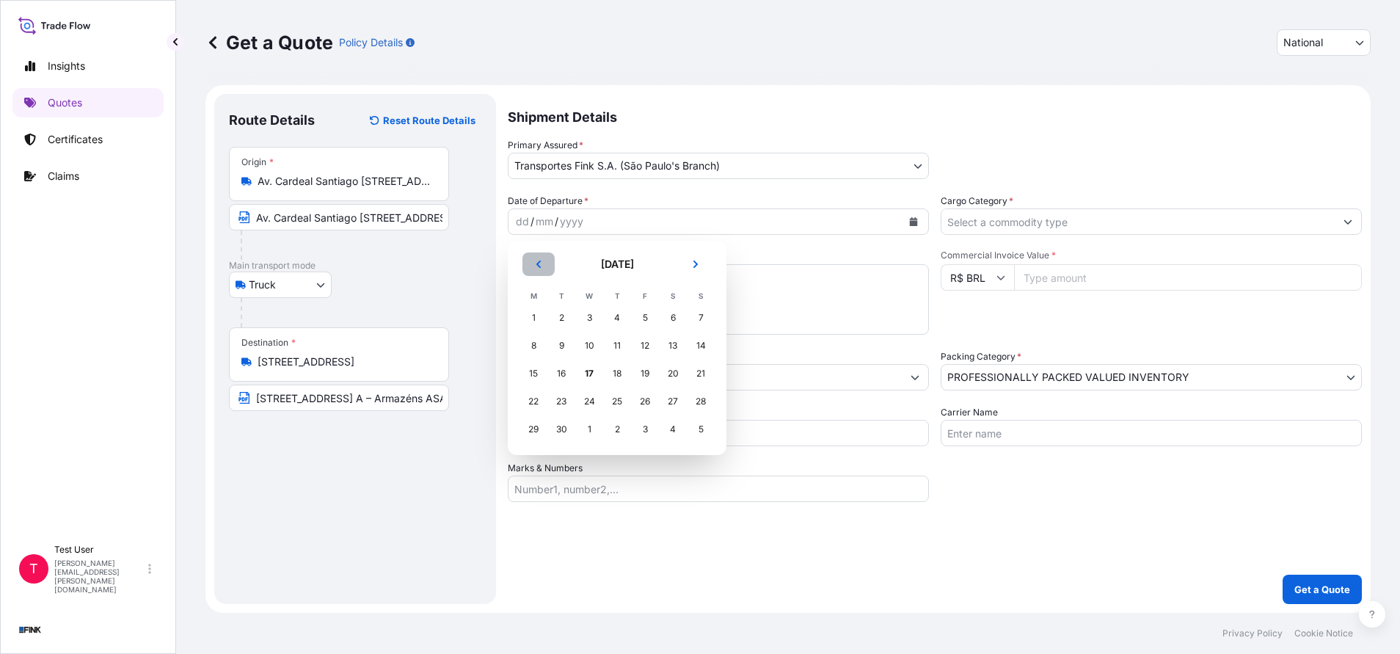
click at [538, 261] on icon "Previous" at bounding box center [538, 264] width 9 height 9
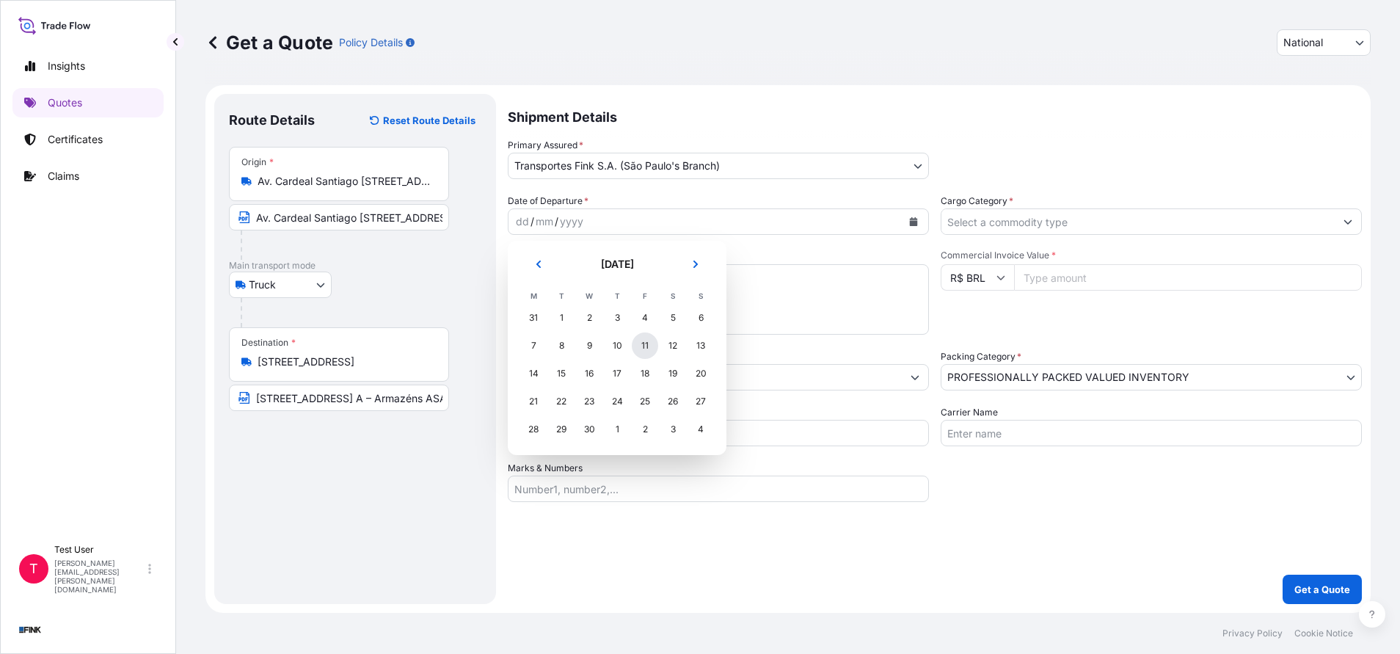
click at [646, 340] on div "11" at bounding box center [645, 345] width 26 height 26
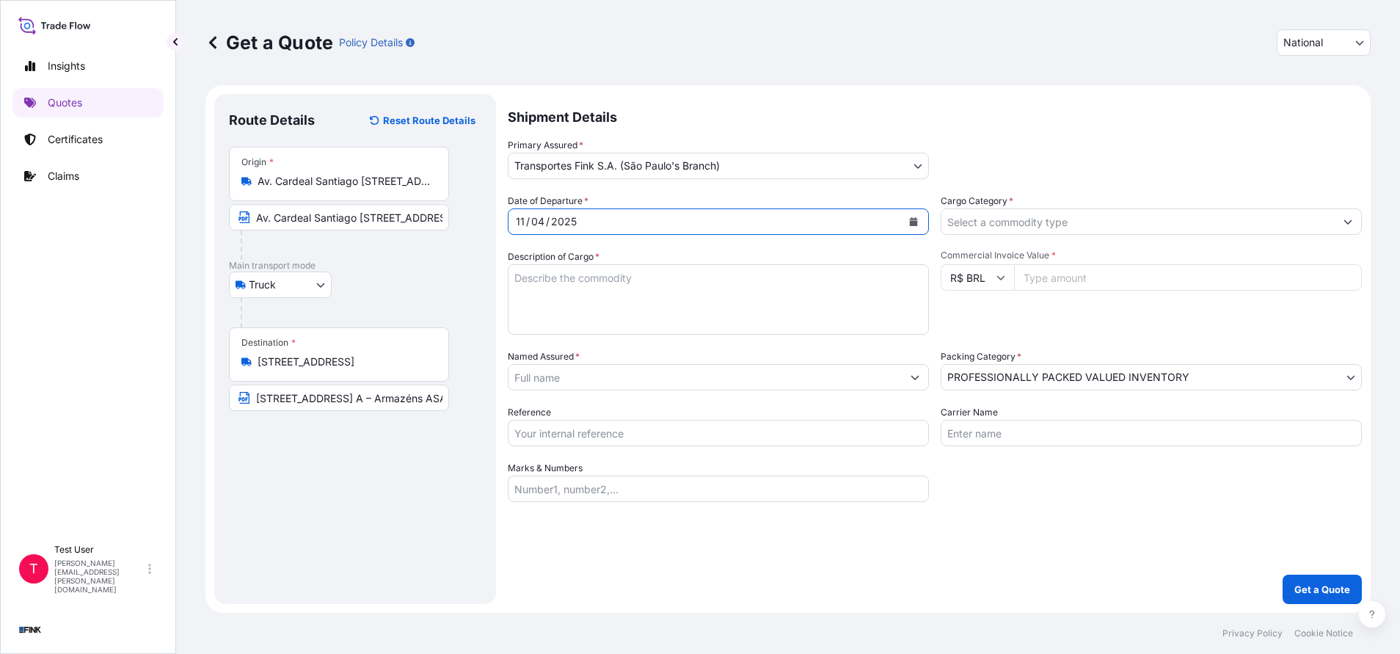
click at [1110, 281] on input "Commercial Invoice Value *" at bounding box center [1188, 277] width 348 height 26
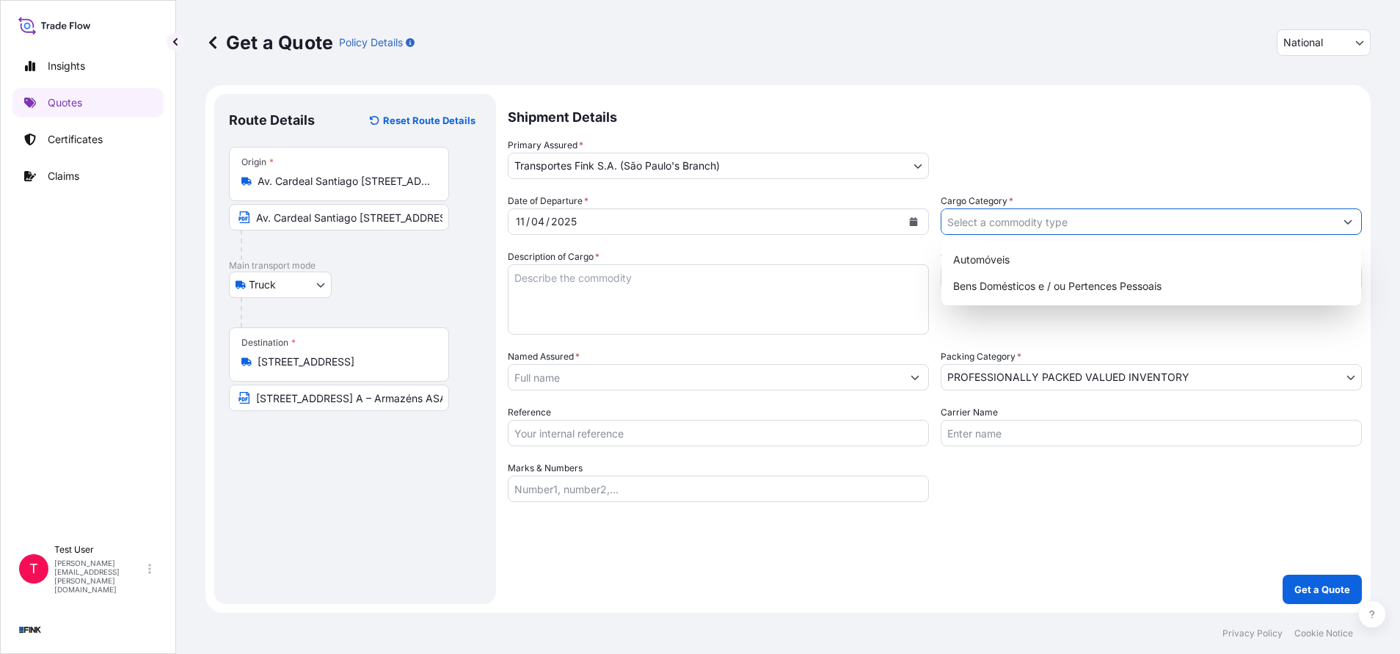
click at [1054, 221] on input "Cargo Category *" at bounding box center [1137, 221] width 393 height 26
click at [990, 291] on div "Bens Domésticos e / ou Pertences Pessoais" at bounding box center [1151, 286] width 408 height 26
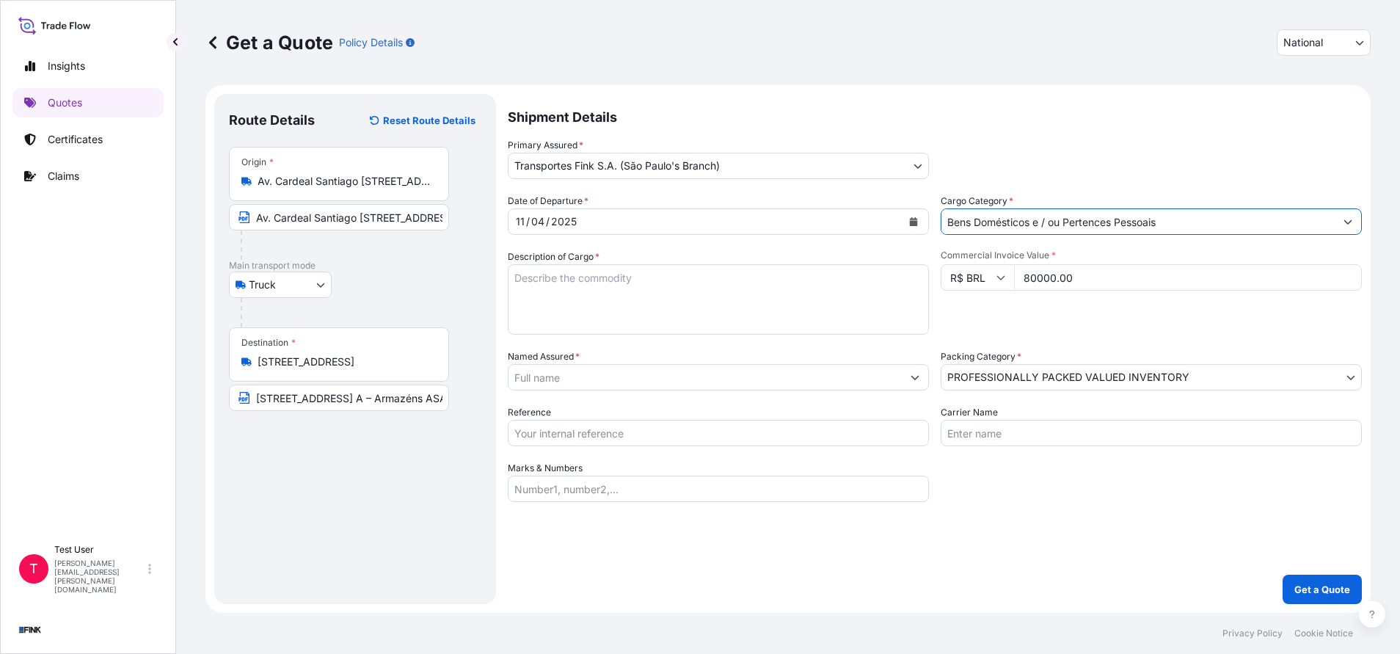
click at [793, 298] on textarea "Description of Cargo *" at bounding box center [718, 299] width 421 height 70
click at [577, 379] on input "Named Assured *" at bounding box center [701, 377] width 385 height 26
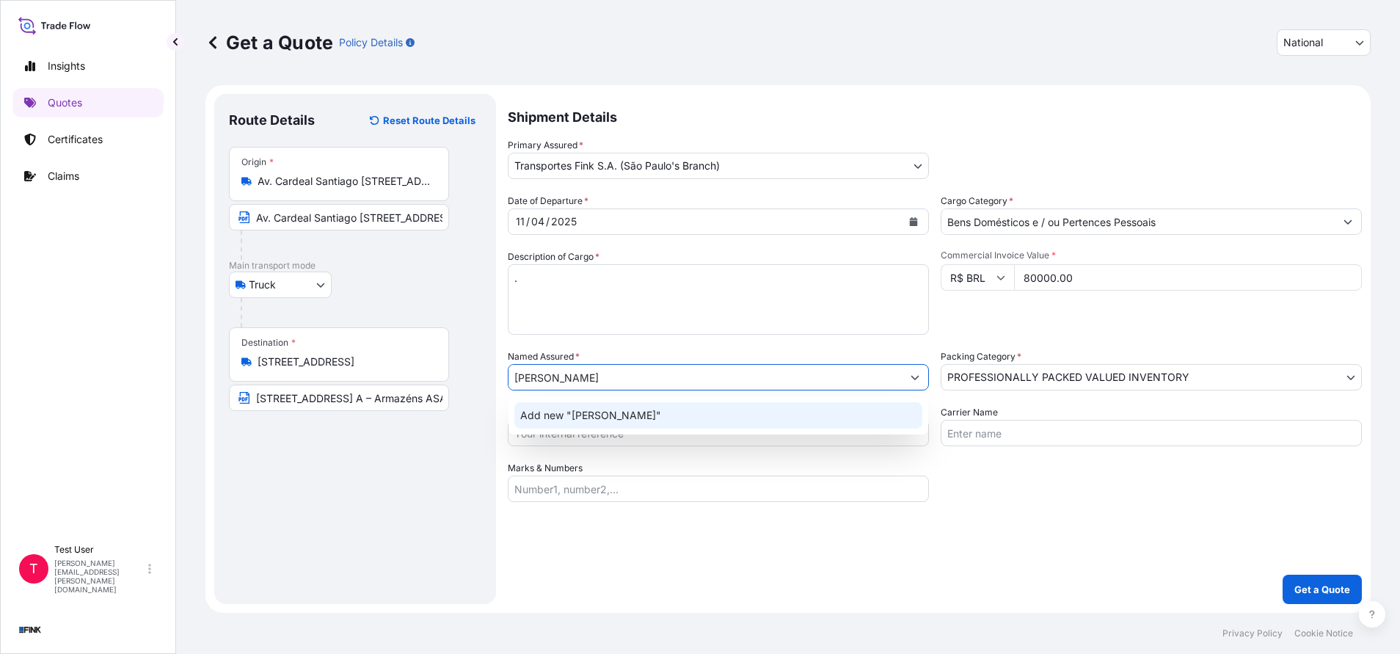
click at [559, 420] on span "Add new "[PERSON_NAME]"" at bounding box center [590, 415] width 141 height 15
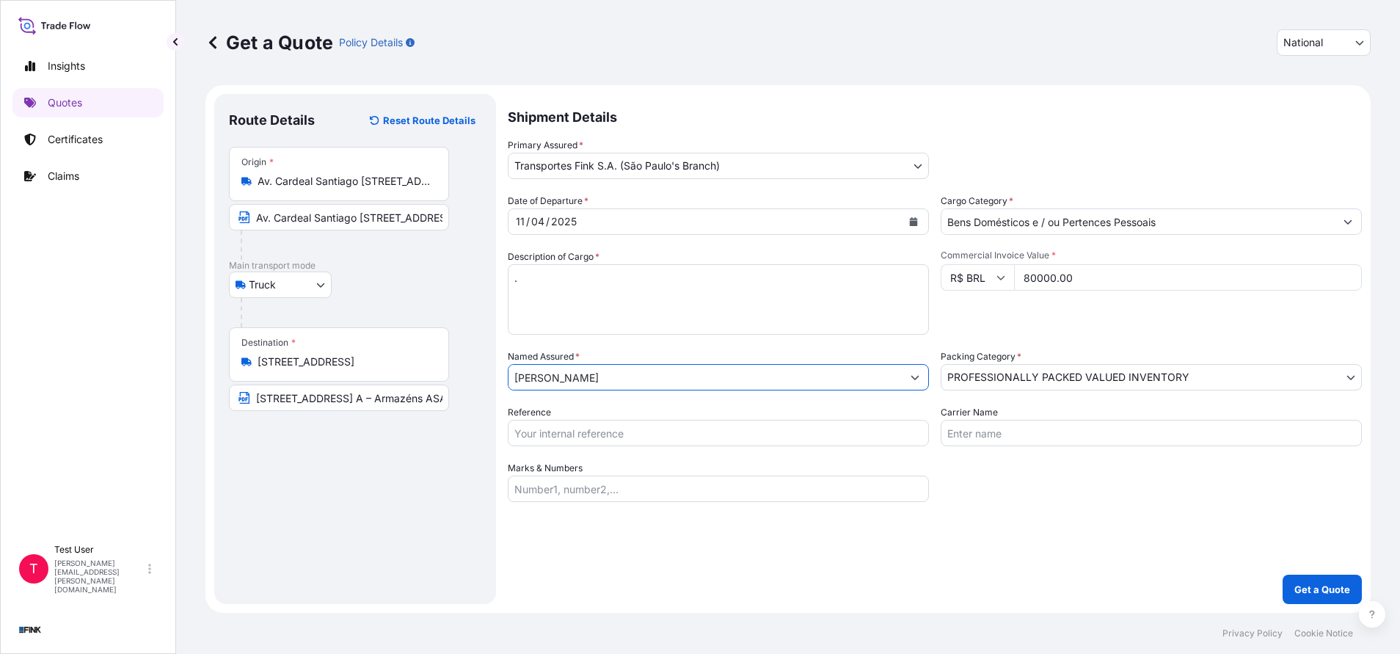
click at [685, 431] on input "Reference" at bounding box center [718, 433] width 421 height 26
click at [1311, 586] on p "Get a Quote" at bounding box center [1322, 589] width 56 height 15
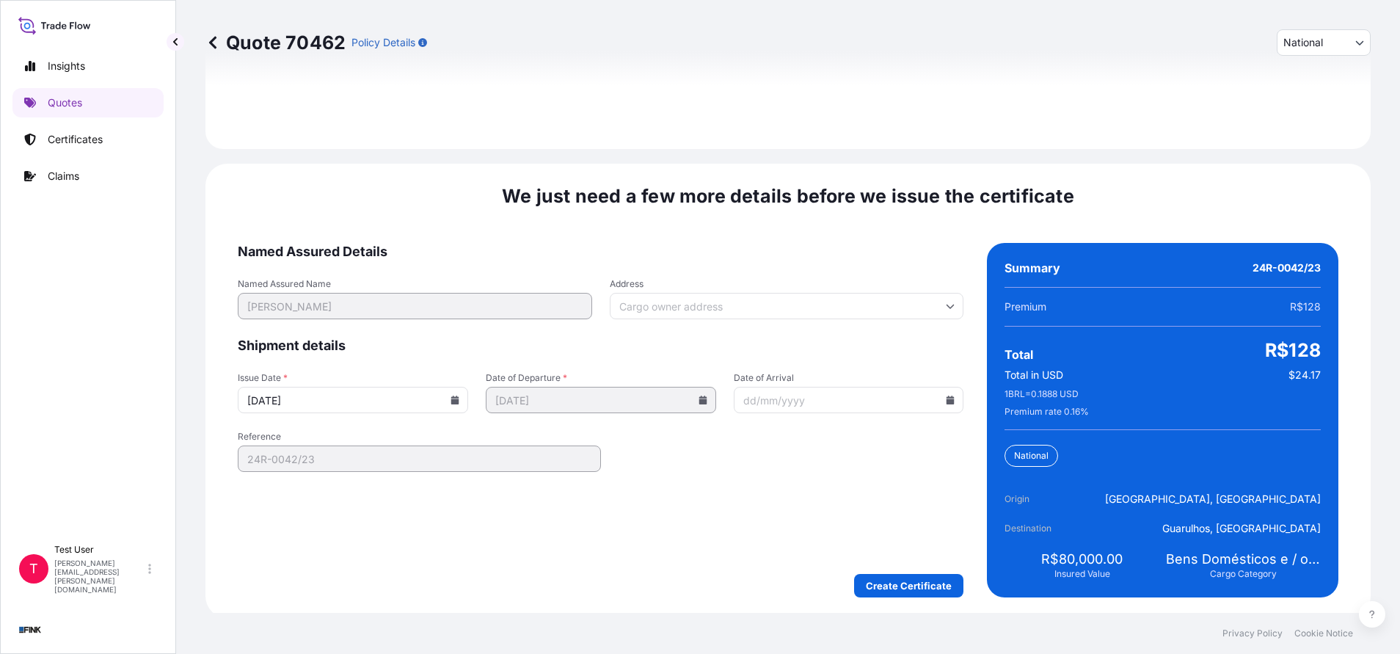
scroll to position [1762, 0]
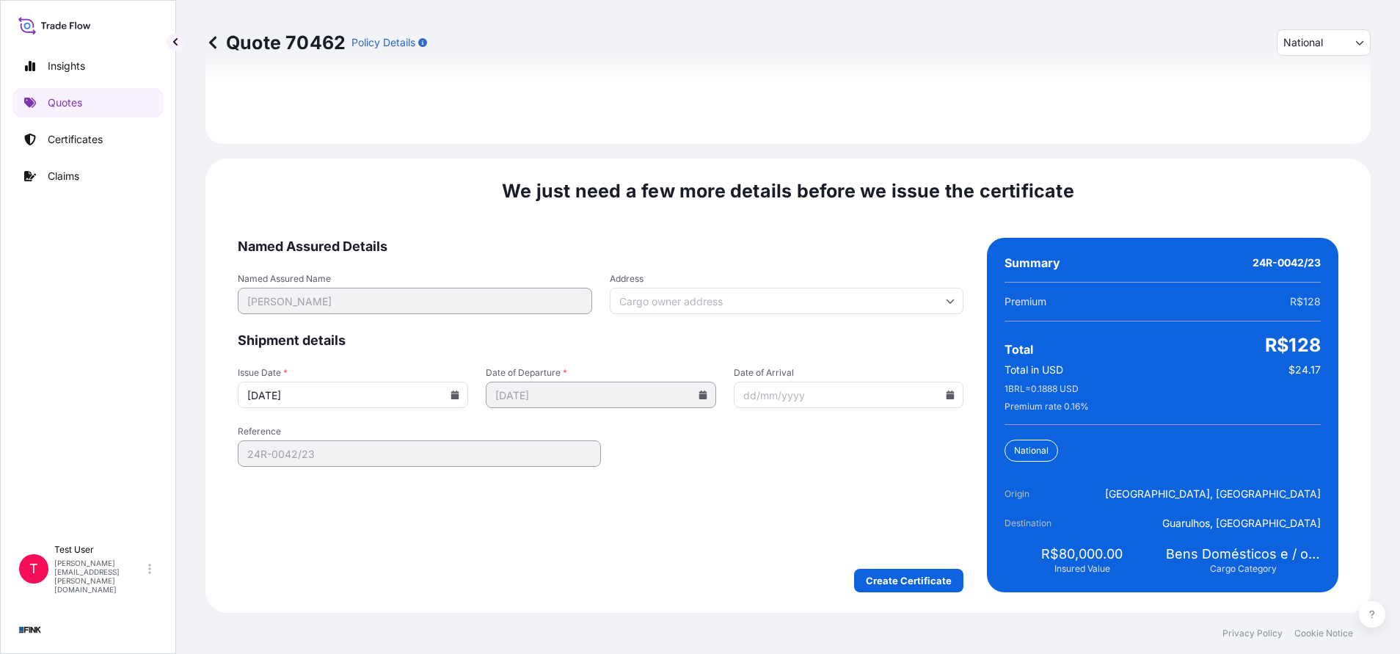
click at [667, 304] on input "Address" at bounding box center [787, 301] width 354 height 26
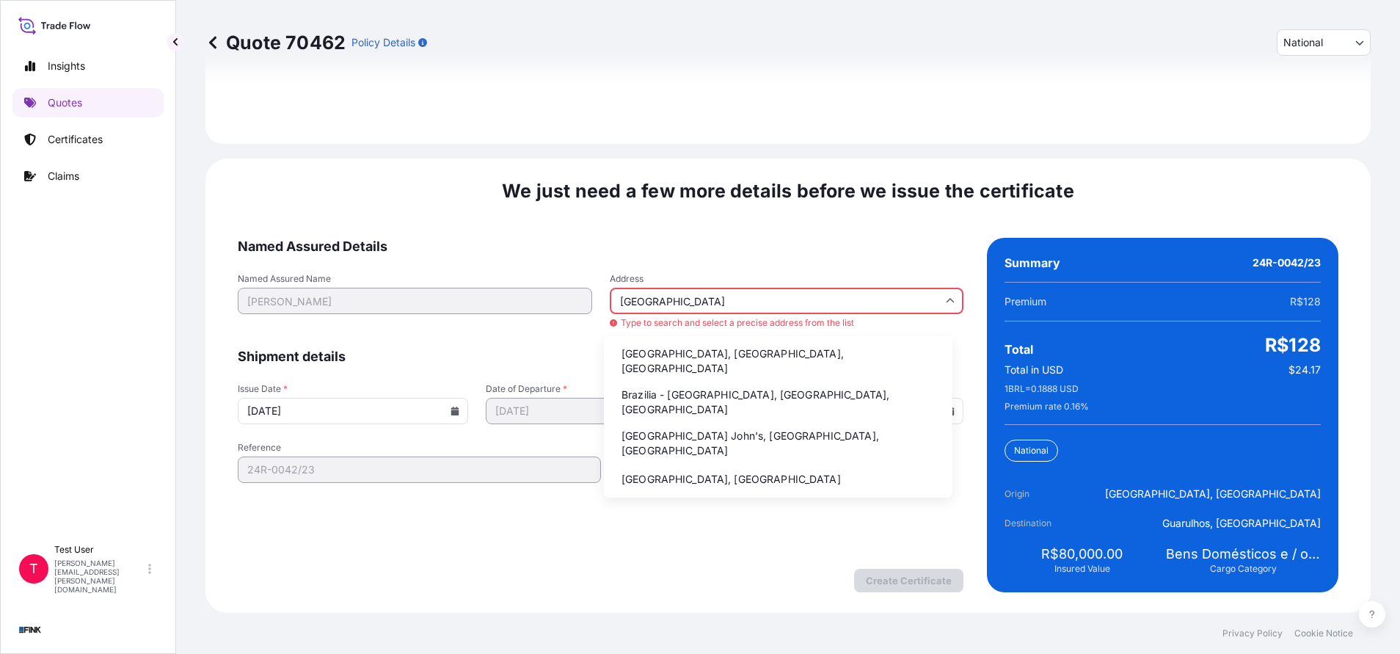
click at [653, 383] on li "Brazilia - [GEOGRAPHIC_DATA], [GEOGRAPHIC_DATA], [GEOGRAPHIC_DATA]" at bounding box center [778, 402] width 337 height 38
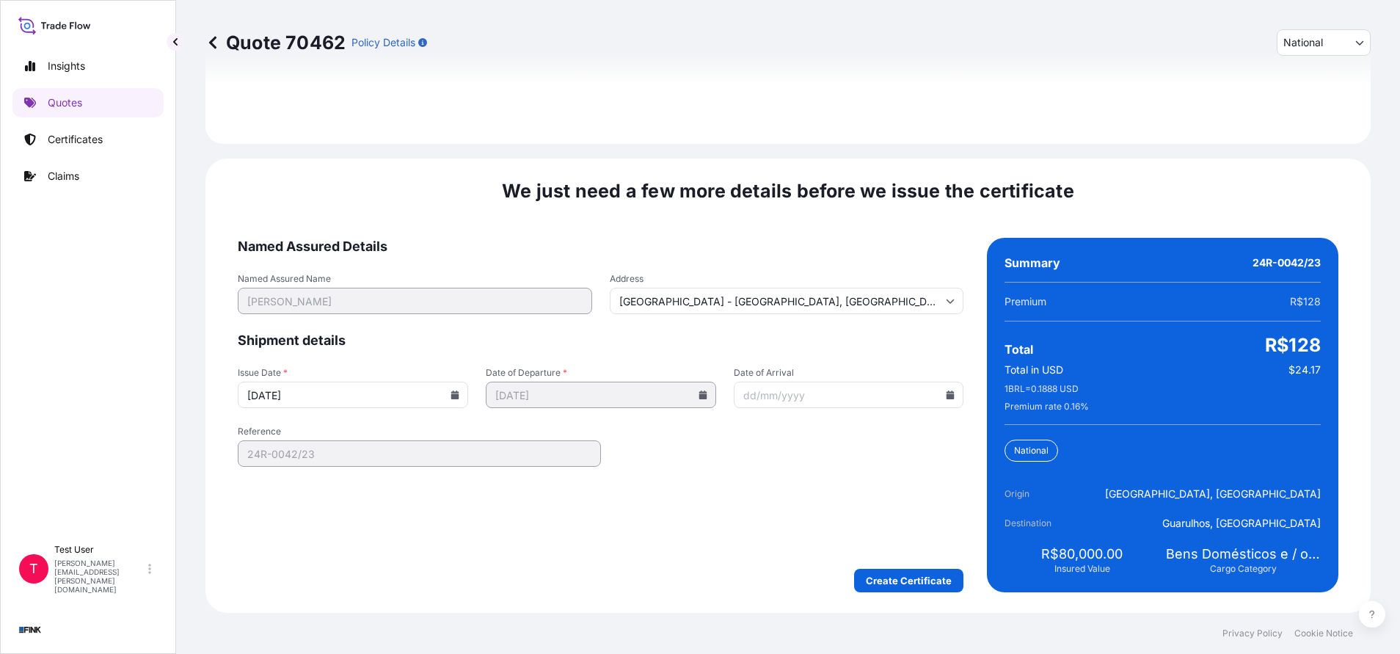
click at [447, 401] on input "[DATE]" at bounding box center [353, 395] width 230 height 26
click at [451, 393] on icon at bounding box center [455, 394] width 9 height 9
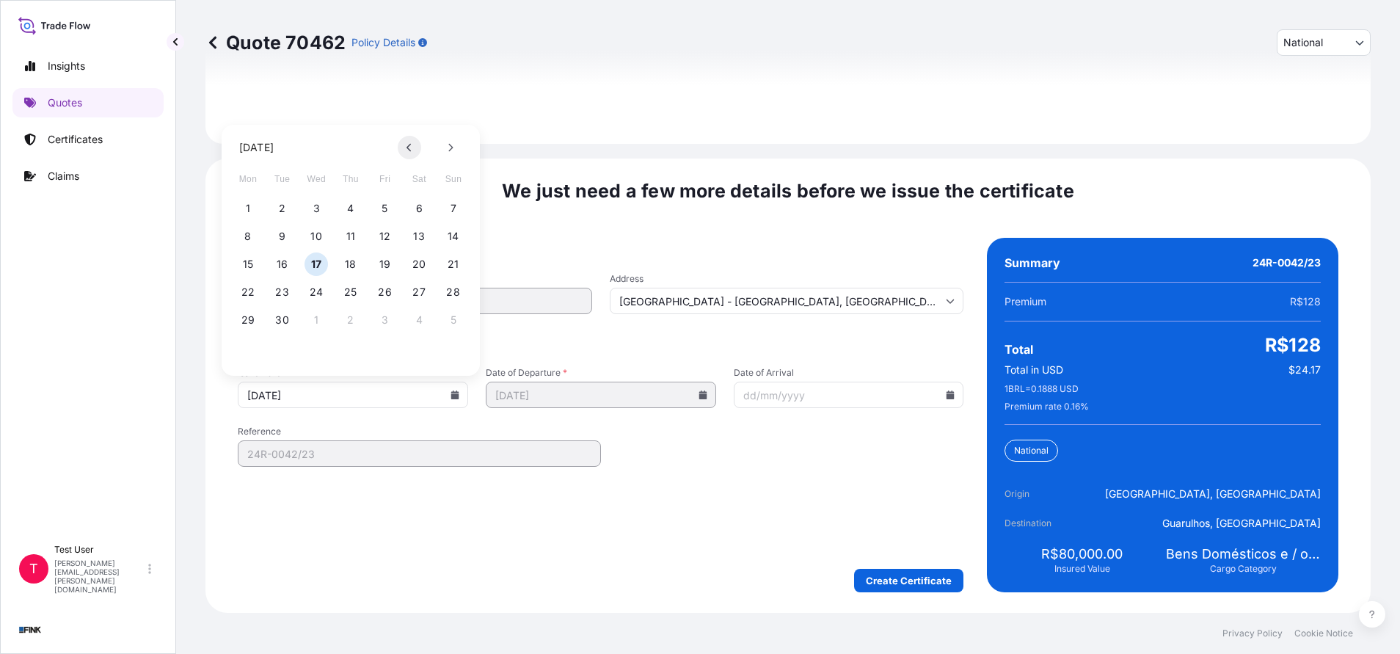
click at [404, 151] on button at bounding box center [409, 147] width 23 height 23
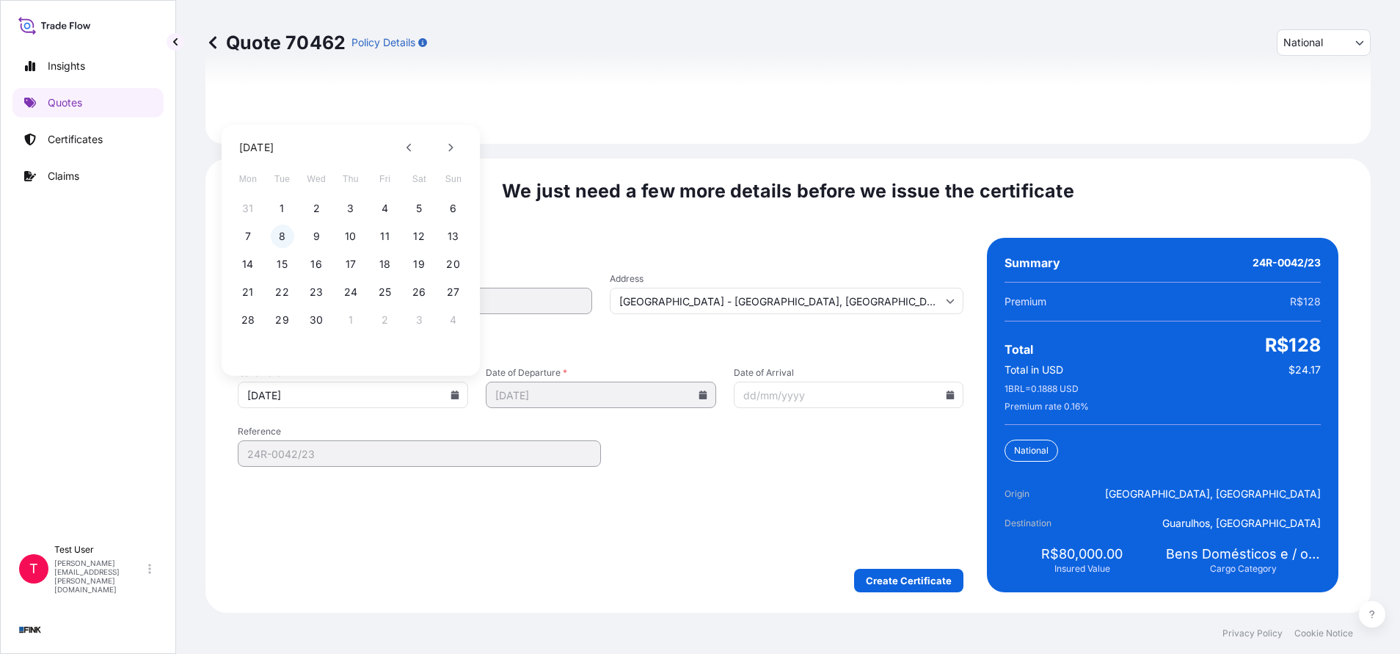
click at [289, 233] on button "8" at bounding box center [282, 236] width 23 height 23
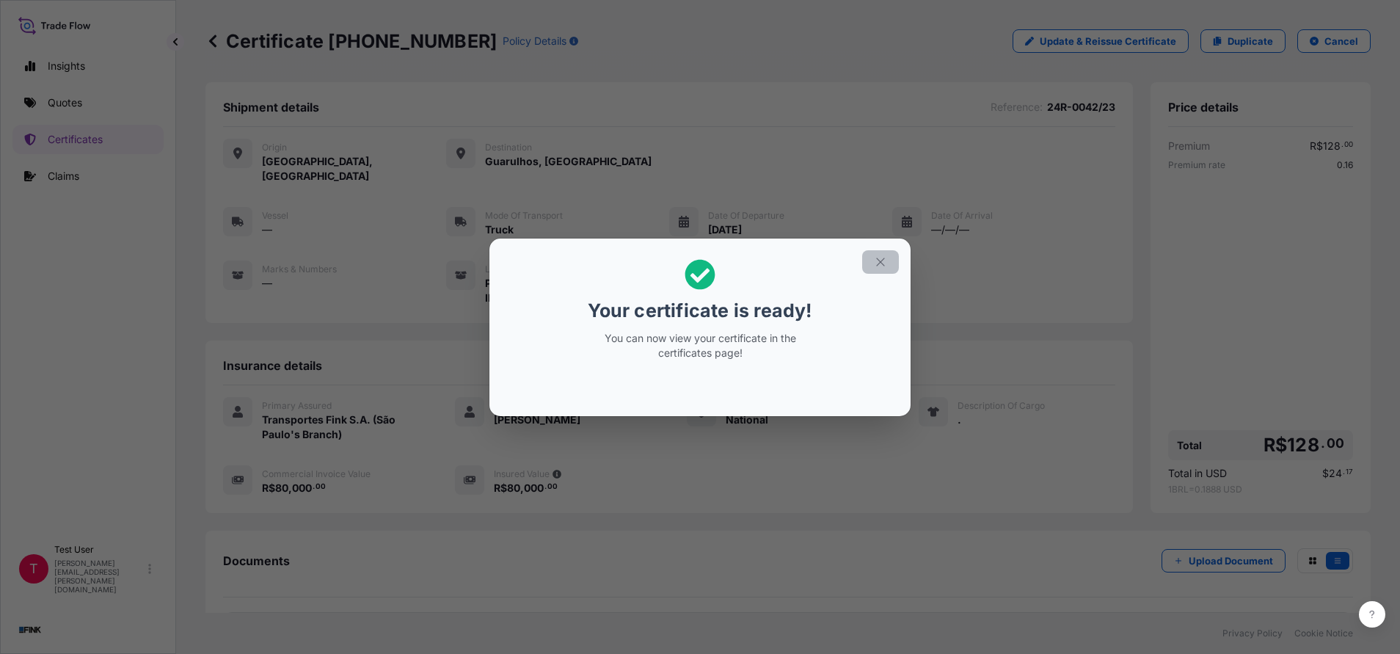
click at [881, 258] on icon "button" at bounding box center [880, 261] width 13 height 13
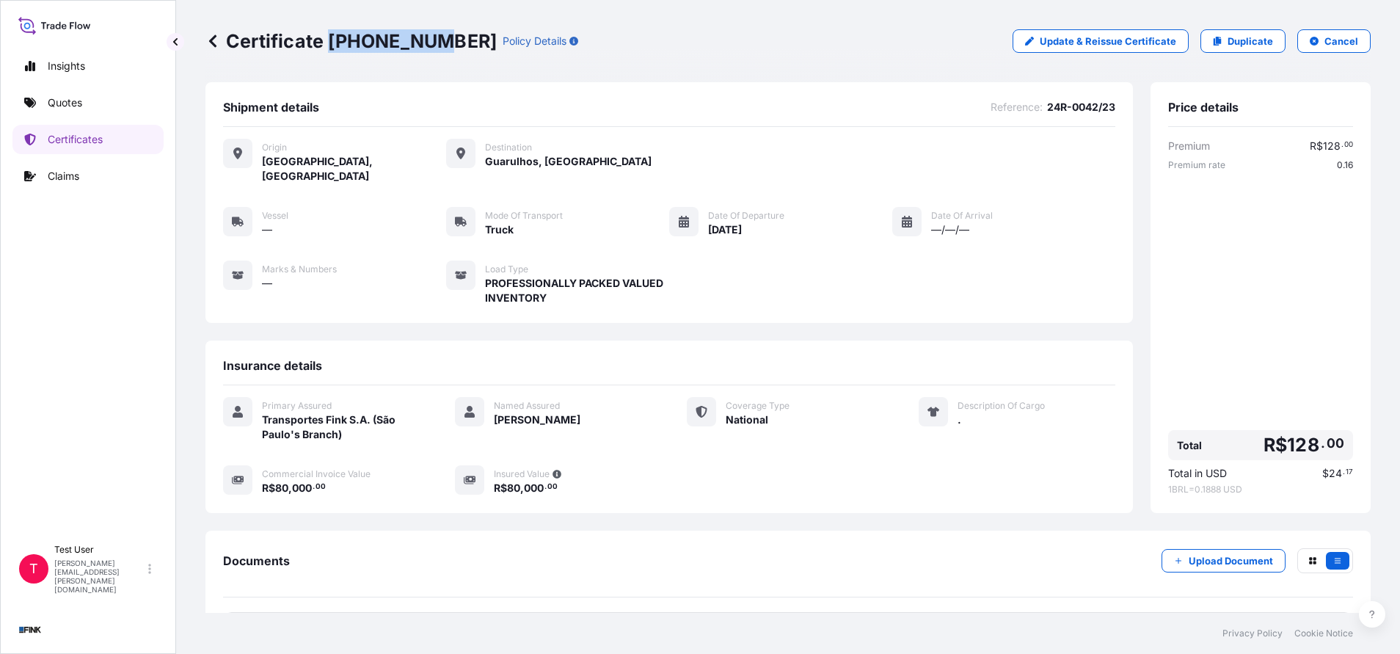
drag, startPoint x: 426, startPoint y: 32, endPoint x: 331, endPoint y: 40, distance: 95.7
click at [331, 40] on p "Certificate [PHONE_NUMBER]" at bounding box center [350, 40] width 291 height 23
click at [63, 95] on link "Quotes" at bounding box center [87, 102] width 151 height 29
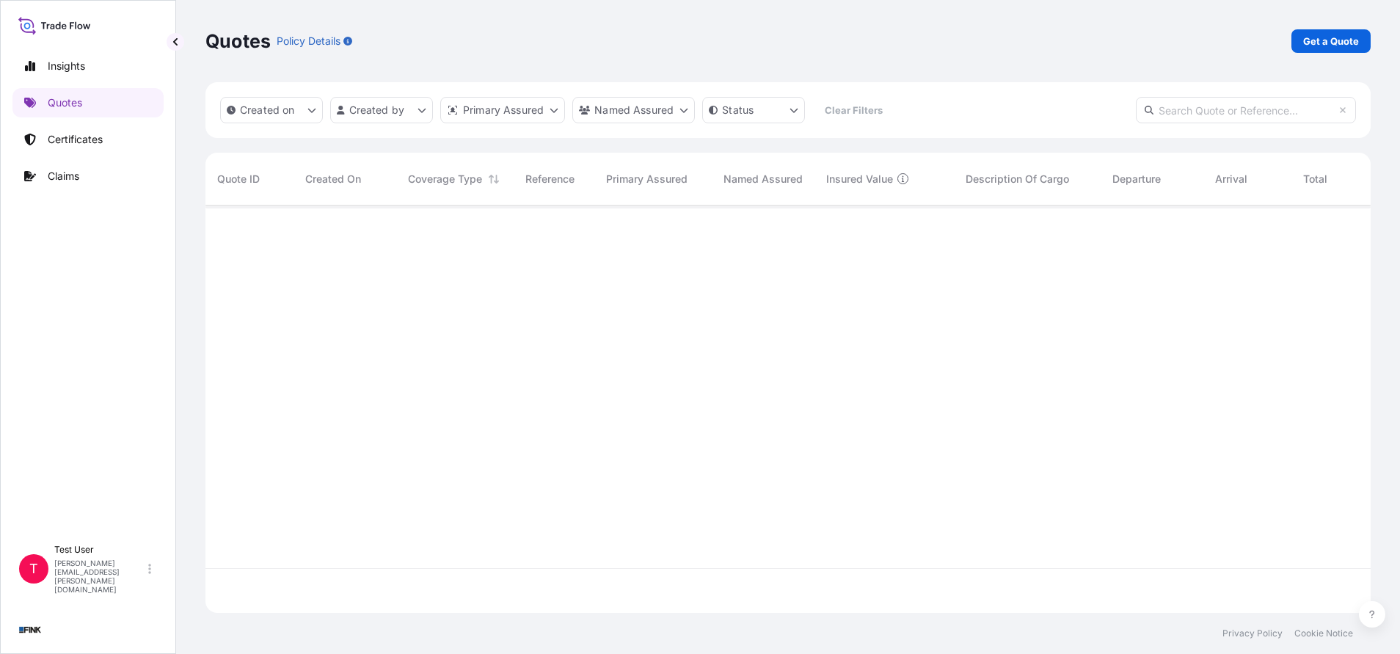
scroll to position [398, 1148]
click at [1314, 37] on p "Get a Quote" at bounding box center [1331, 41] width 56 height 15
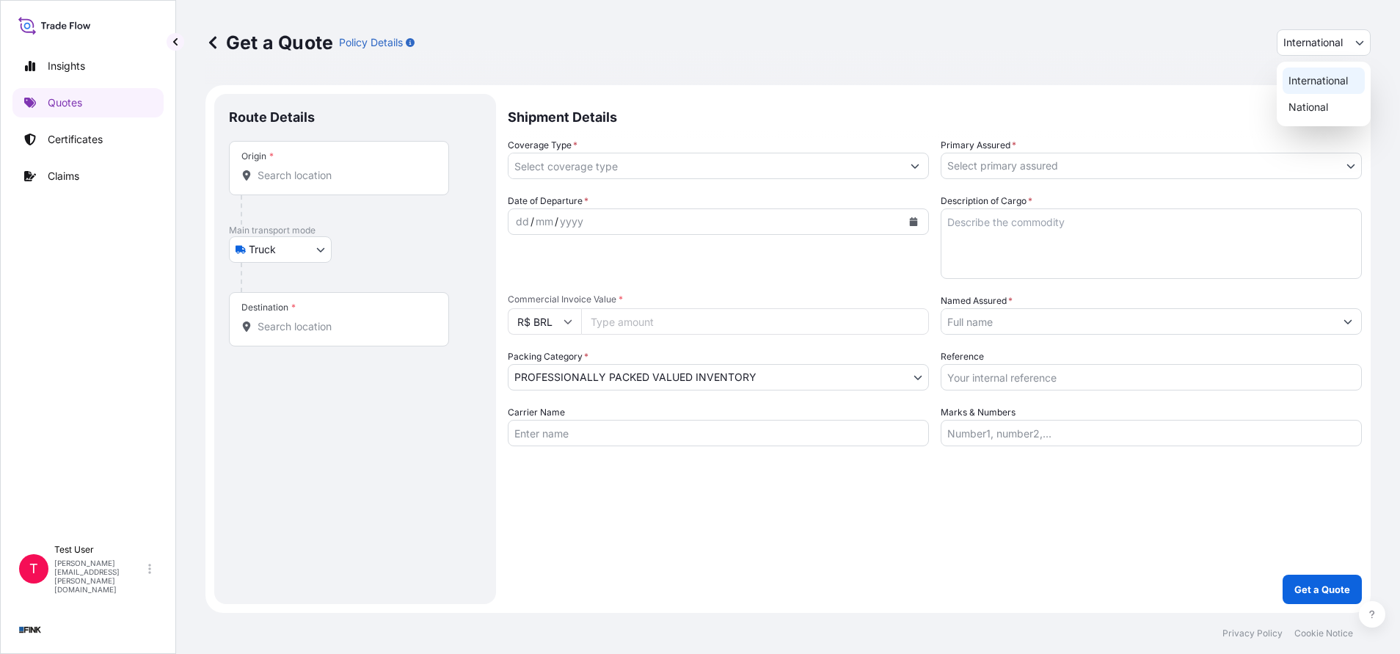
click at [1316, 40] on span "International" at bounding box center [1312, 42] width 59 height 15
click at [1311, 106] on div "National" at bounding box center [1324, 107] width 82 height 26
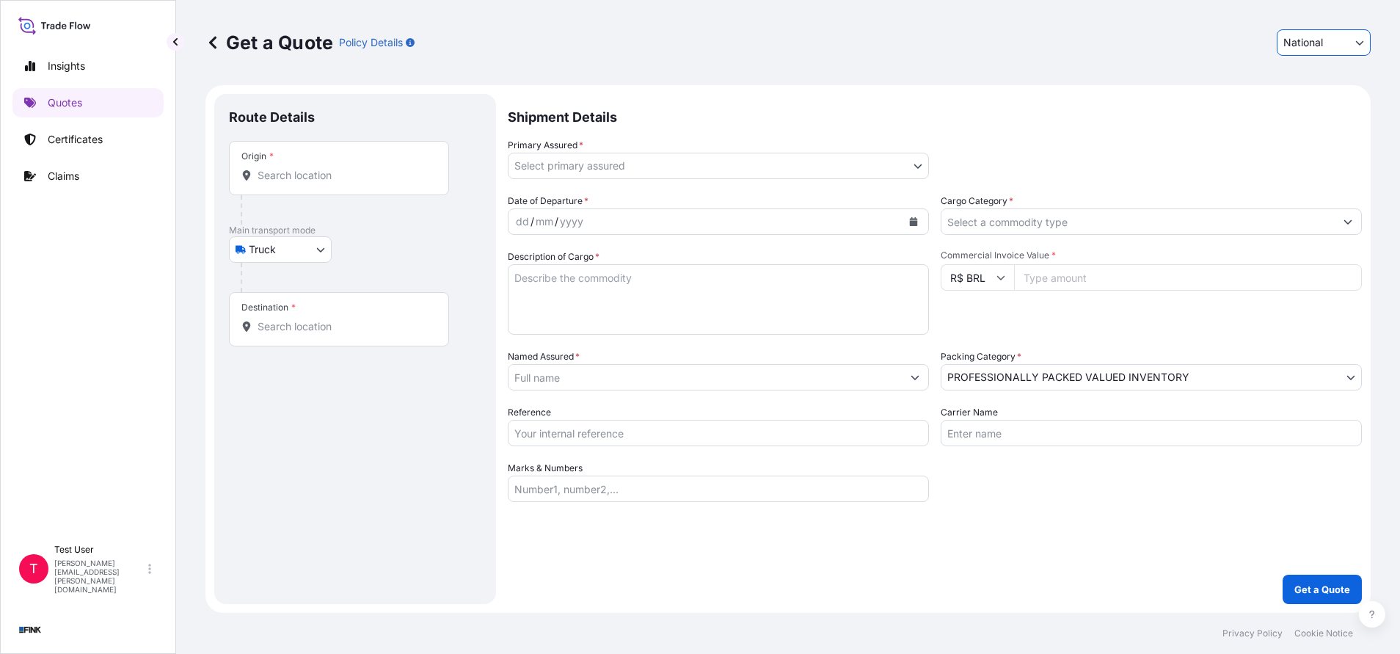
click at [305, 183] on div "Origin *" at bounding box center [339, 168] width 220 height 54
click at [305, 183] on input "Origin *" at bounding box center [344, 175] width 173 height 15
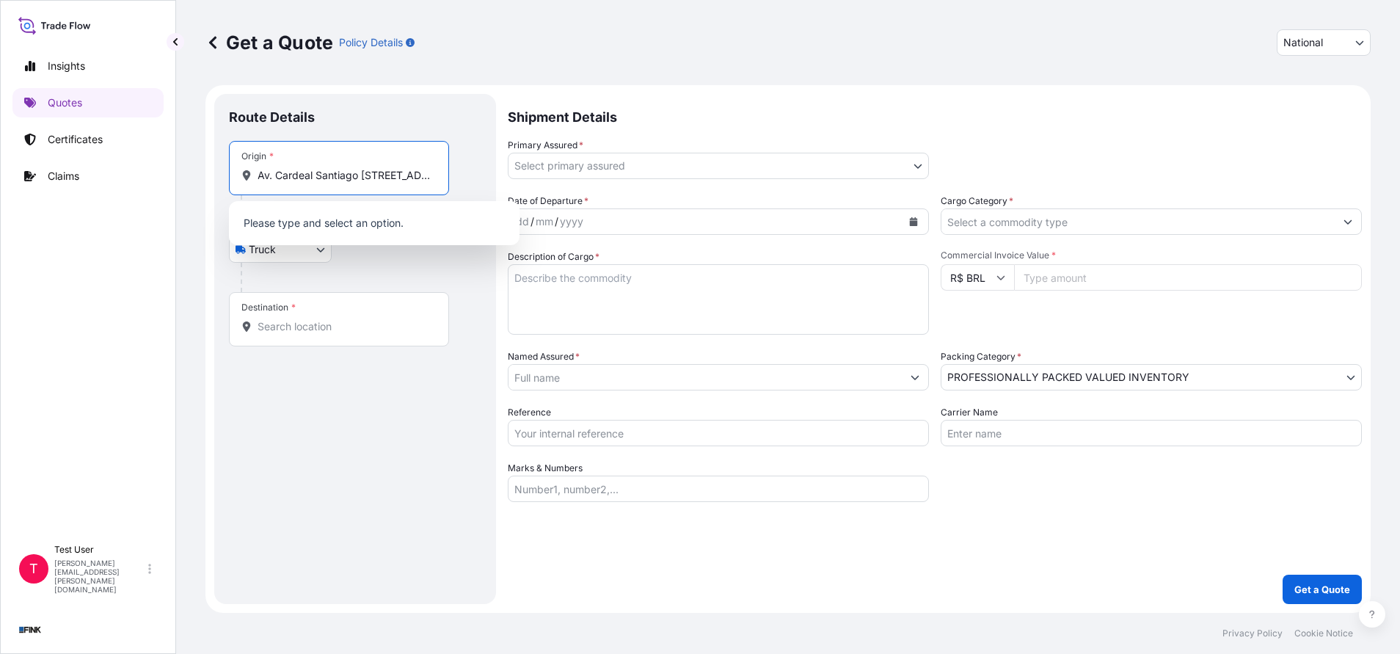
scroll to position [0, 143]
click at [320, 232] on span "Av. Cardeal Santiago [STREET_ADDRESS]" at bounding box center [379, 224] width 200 height 15
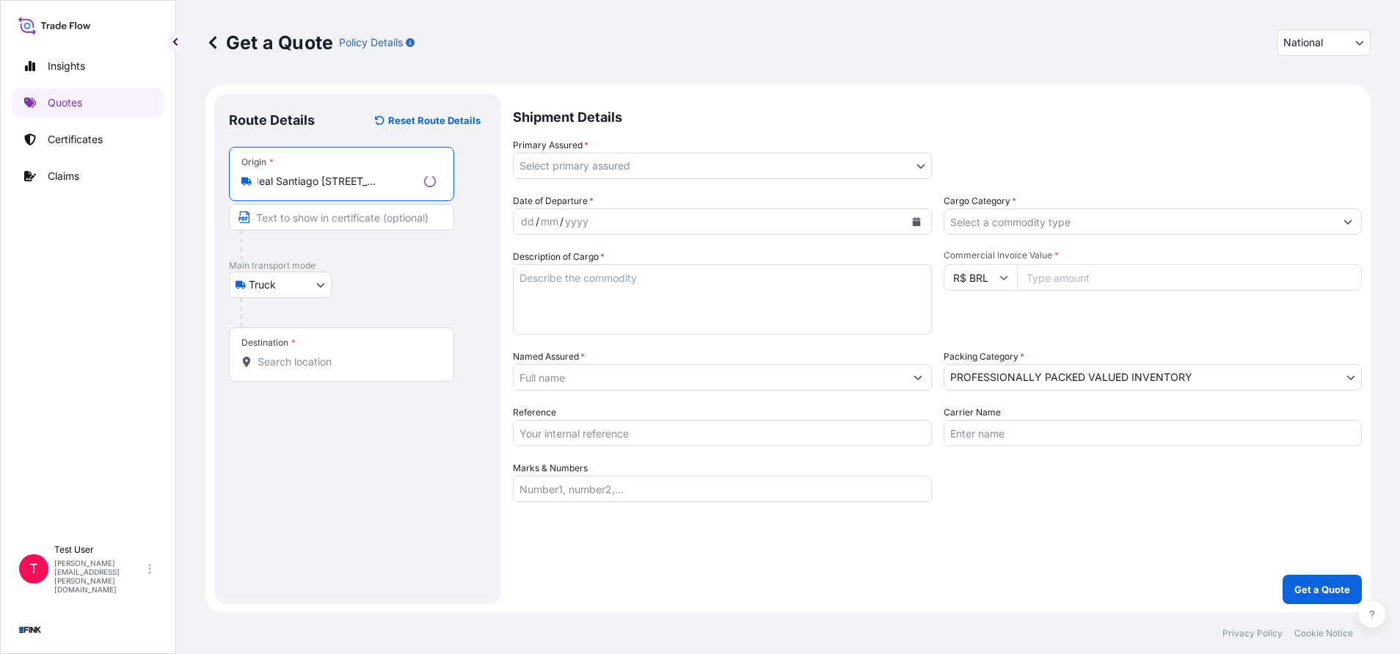
click at [321, 223] on input "Text to appear on certificate" at bounding box center [341, 217] width 225 height 26
click at [335, 188] on input "Av. Cardeal Santiago [STREET_ADDRESS]" at bounding box center [344, 181] width 173 height 15
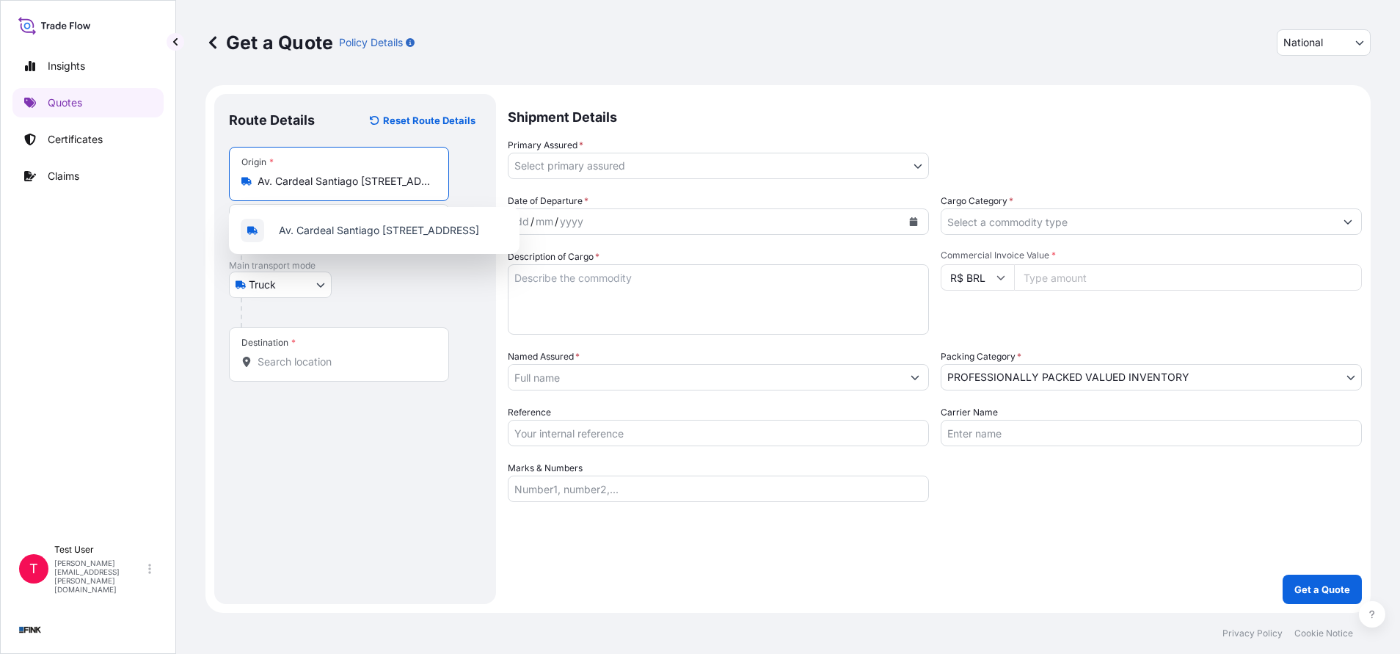
click at [335, 188] on input "Av. Cardeal Santiago [STREET_ADDRESS]" at bounding box center [344, 181] width 173 height 15
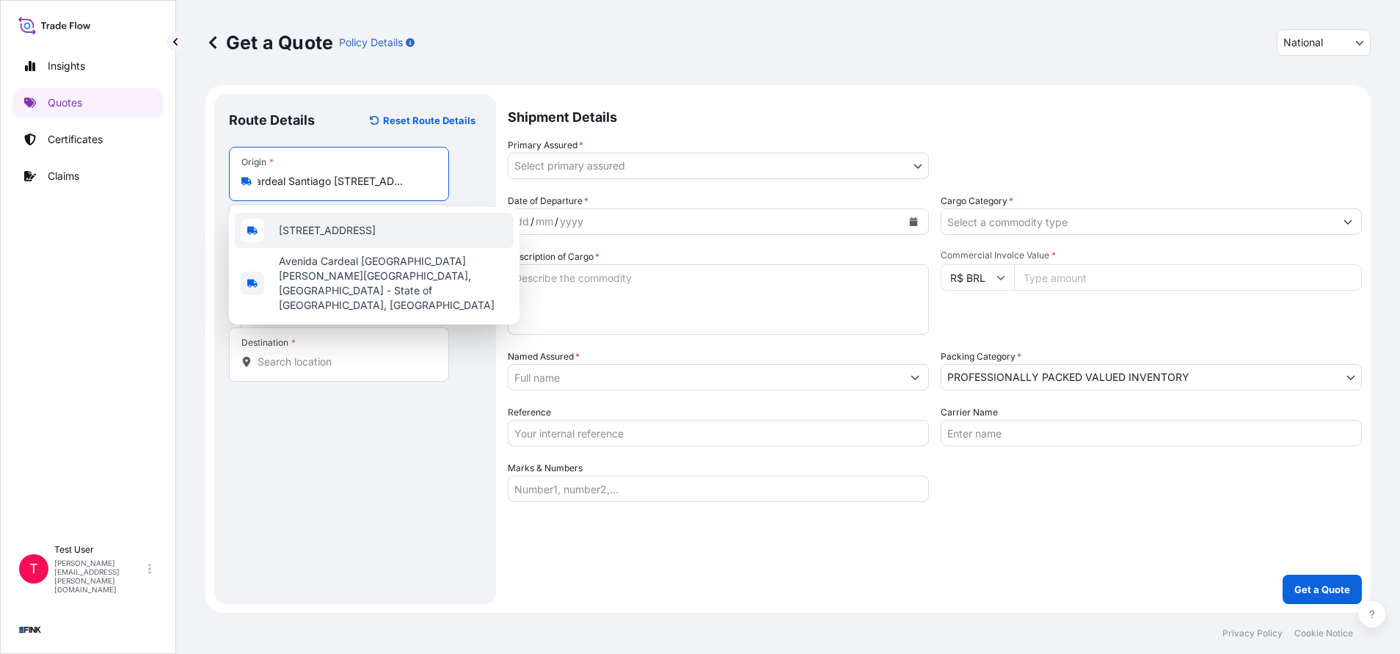
click at [320, 238] on span "[STREET_ADDRESS]" at bounding box center [327, 230] width 97 height 15
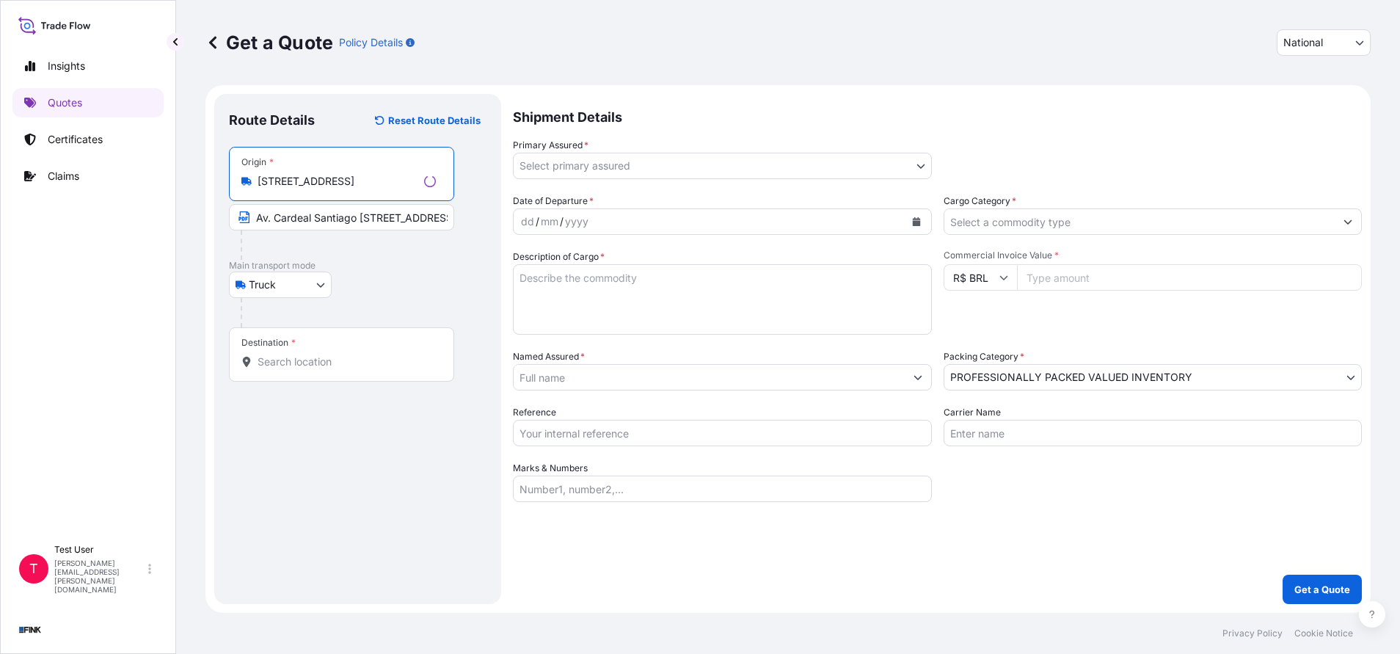
click at [321, 217] on input "Av. Cardeal Santiago [STREET_ADDRESS]" at bounding box center [341, 217] width 225 height 26
click at [321, 217] on input "Av. Cardeal Santiago [STREET_ADDRESS]" at bounding box center [339, 217] width 220 height 26
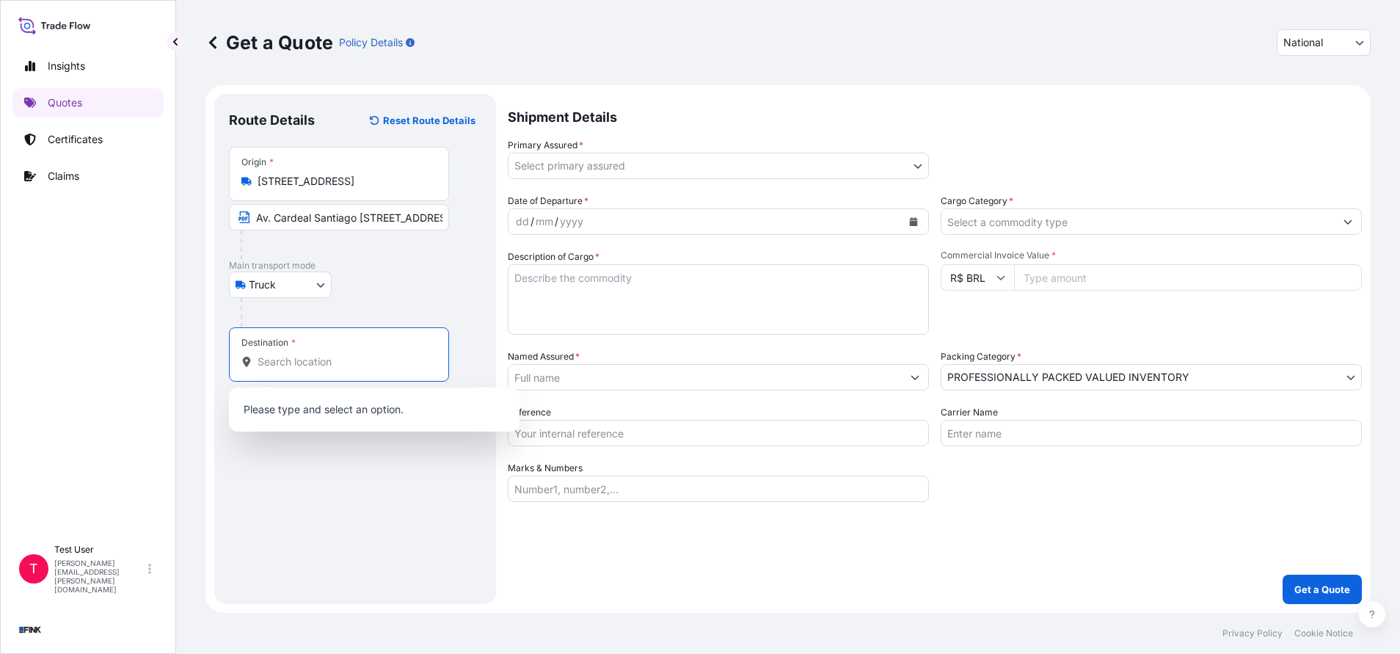
click at [333, 358] on input "Destination *" at bounding box center [344, 361] width 173 height 15
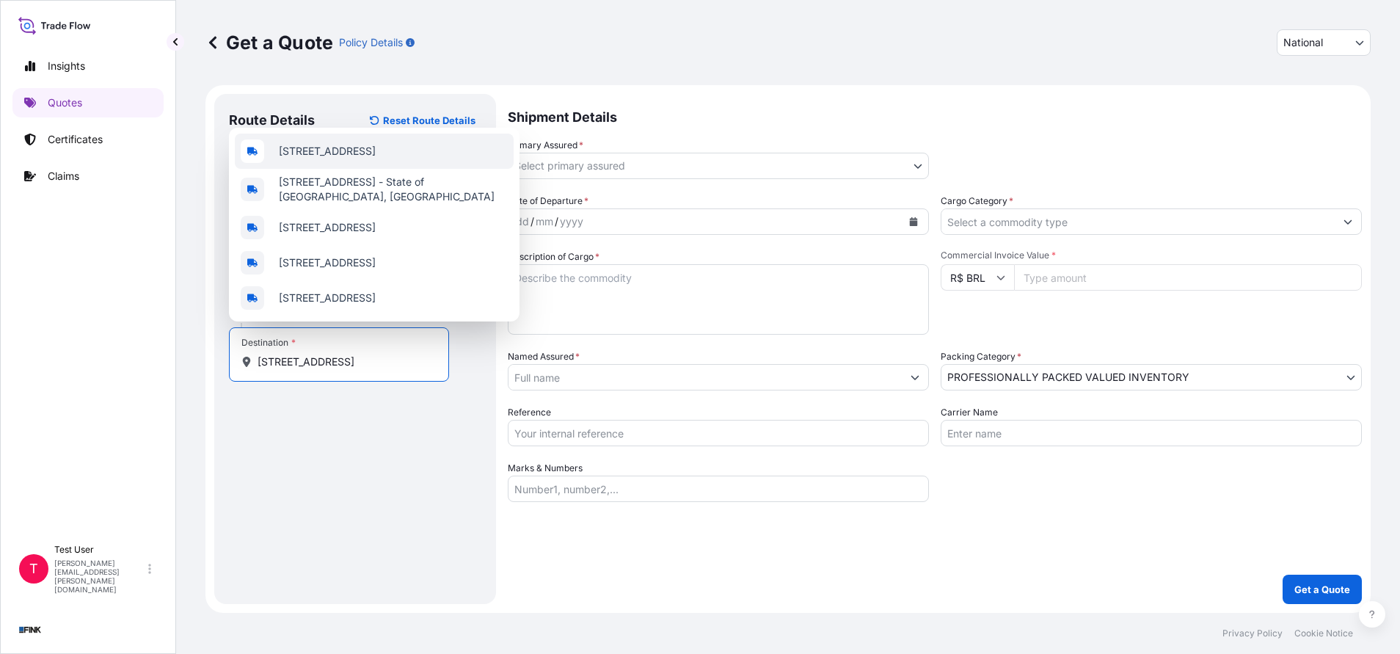
click at [348, 144] on span "[STREET_ADDRESS]" at bounding box center [327, 151] width 97 height 15
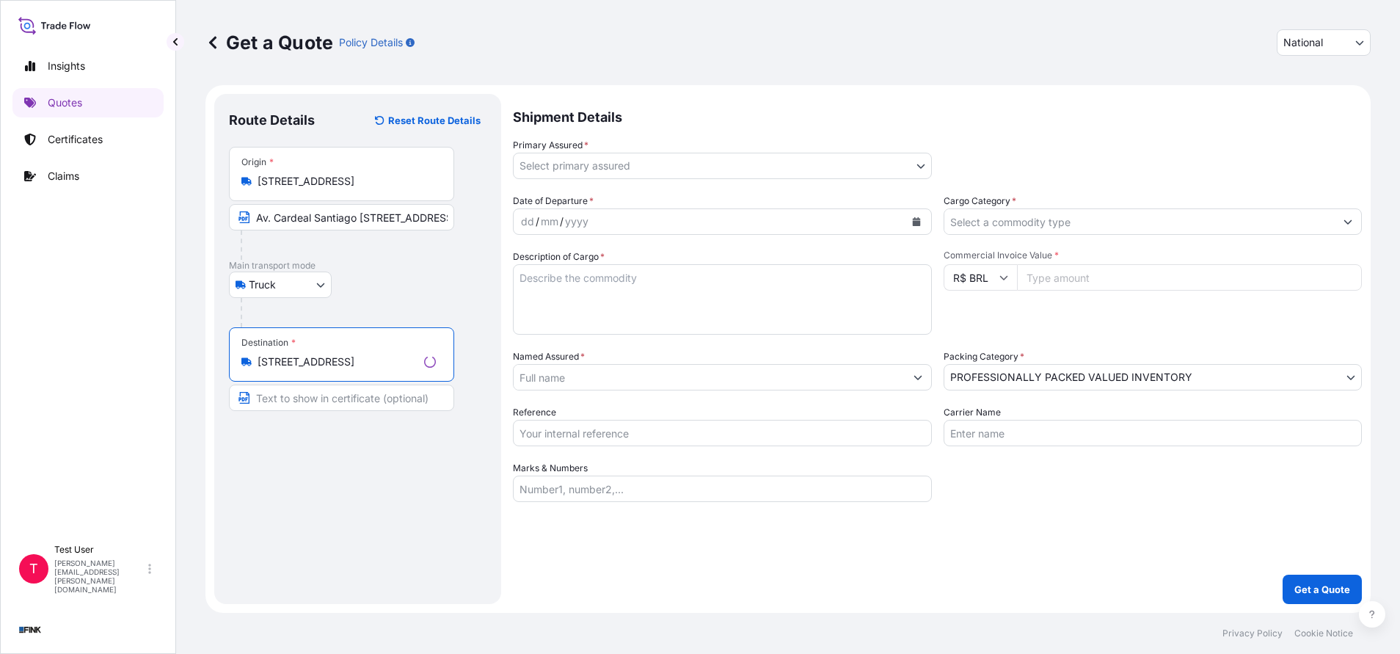
click at [312, 395] on input "Text to appear on certificate" at bounding box center [341, 398] width 225 height 26
click at [908, 168] on body "Insights Quotes Certificates Claims T Test User [PERSON_NAME][EMAIL_ADDRESS][PE…" at bounding box center [700, 327] width 1400 height 654
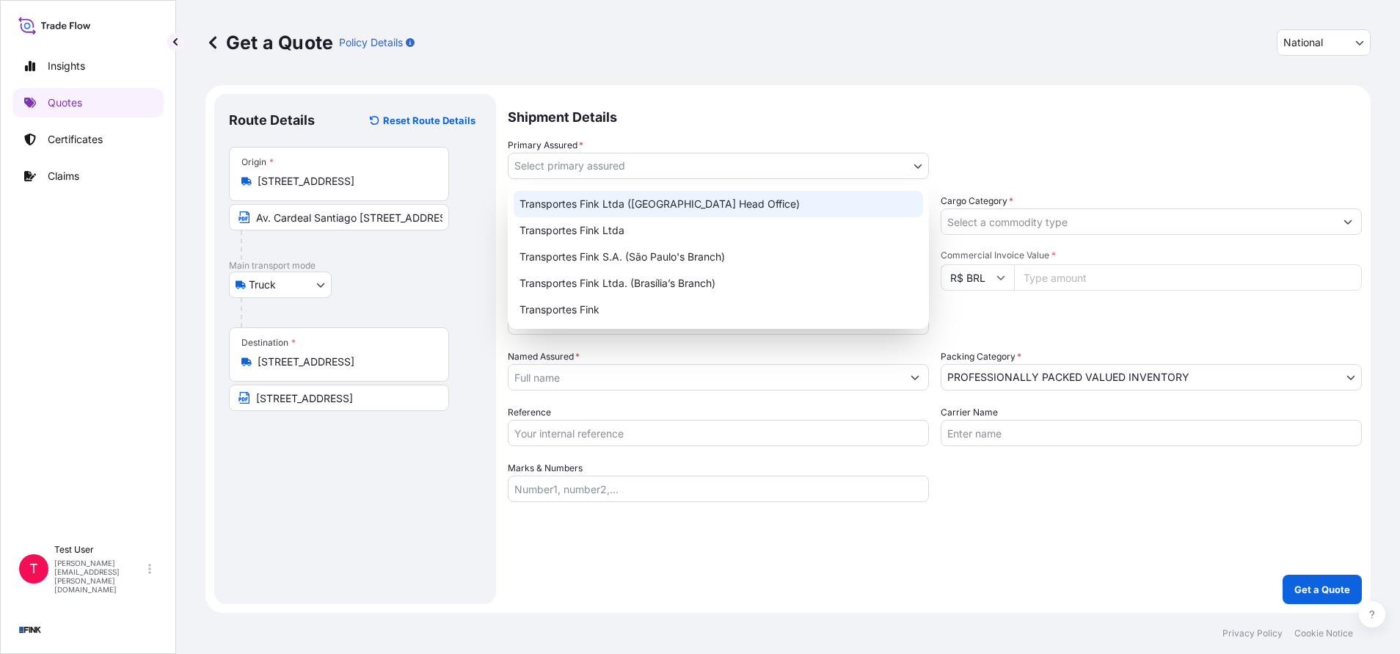
click at [631, 209] on div "Transportes Fink Ltda ([GEOGRAPHIC_DATA] Head Office)" at bounding box center [718, 204] width 409 height 26
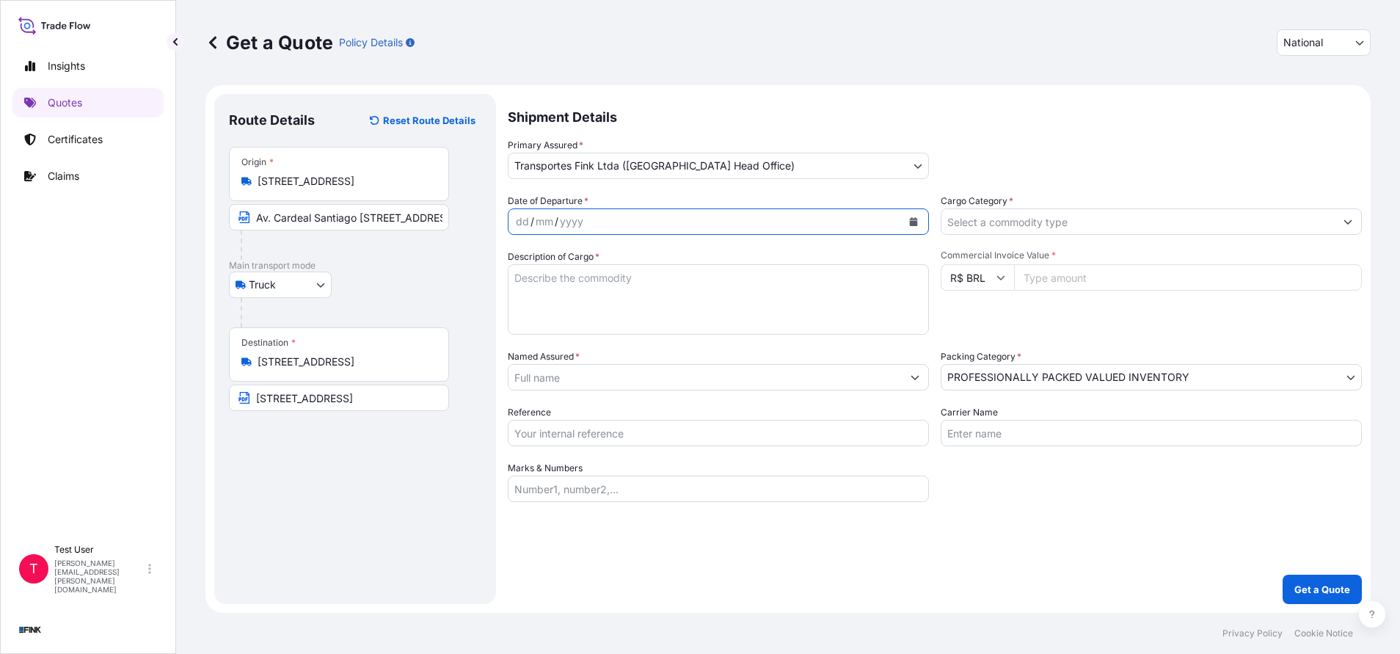
click at [909, 216] on button "Calendar" at bounding box center [913, 221] width 23 height 23
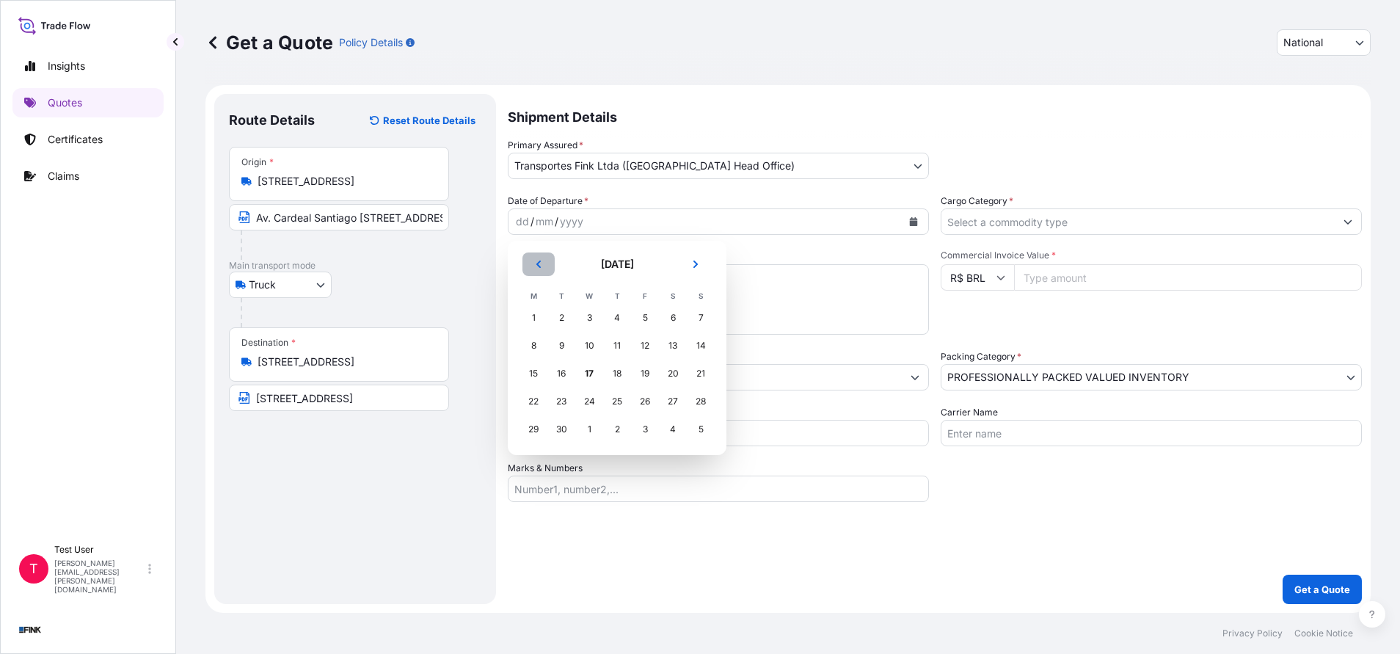
click at [534, 263] on icon "Previous" at bounding box center [538, 264] width 9 height 9
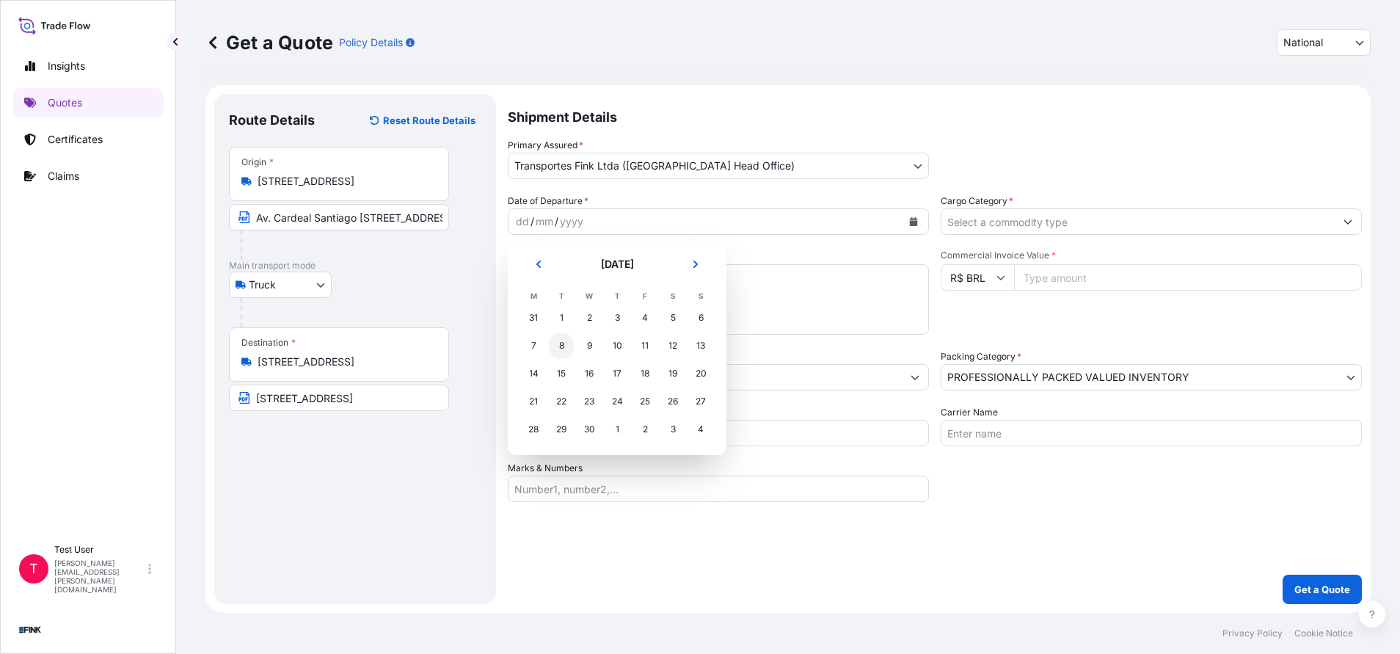
click at [564, 346] on div "8" at bounding box center [561, 345] width 26 height 26
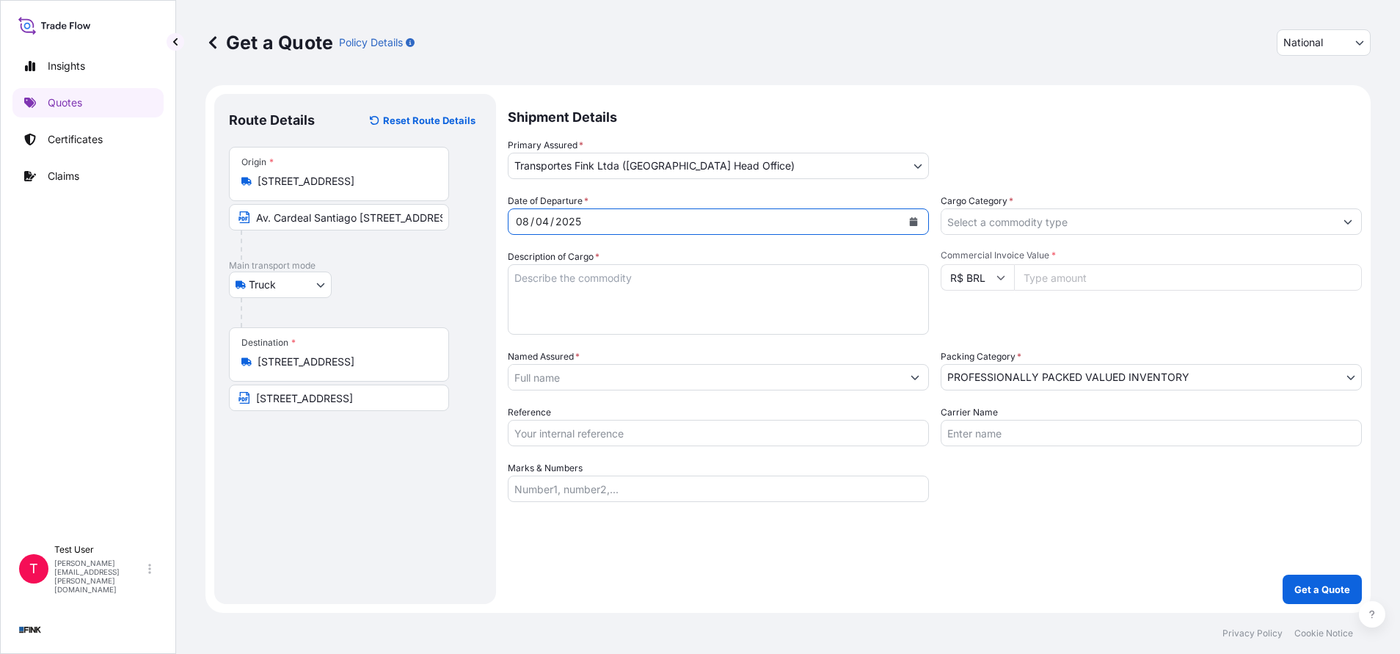
click at [1118, 283] on input "Commercial Invoice Value *" at bounding box center [1188, 277] width 348 height 26
click at [1067, 227] on input "Cargo Category *" at bounding box center [1137, 221] width 393 height 26
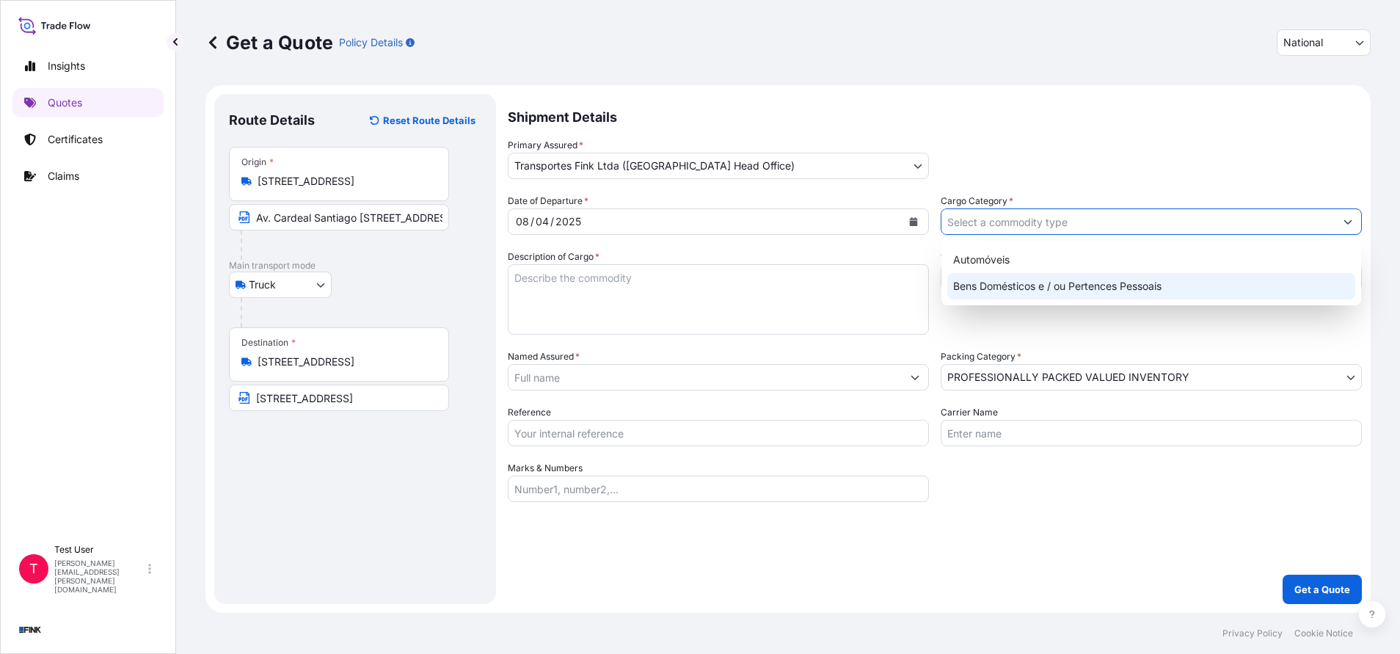
click at [971, 288] on div "Bens Domésticos e / ou Pertences Pessoais" at bounding box center [1151, 286] width 408 height 26
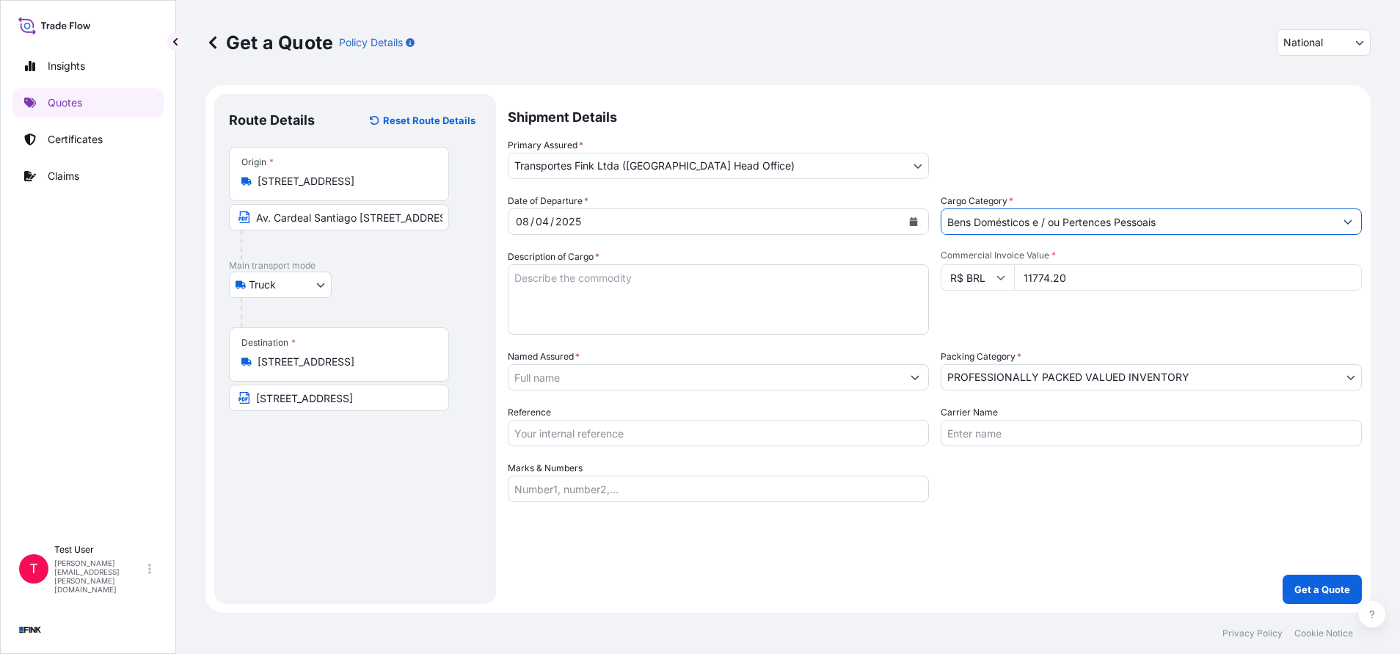
click at [846, 292] on textarea "Description of Cargo *" at bounding box center [718, 299] width 421 height 70
click at [620, 385] on input "Named Assured *" at bounding box center [701, 377] width 385 height 26
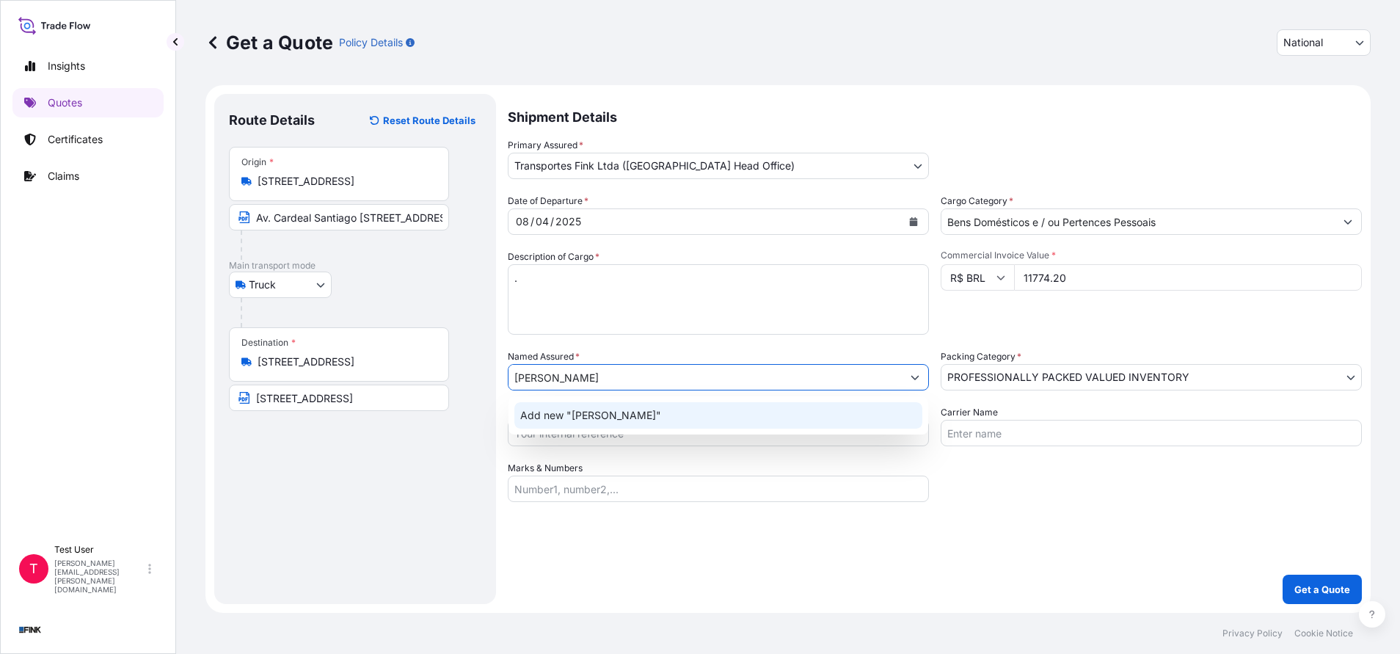
click at [592, 409] on span "Add new "[PERSON_NAME]"" at bounding box center [590, 415] width 141 height 15
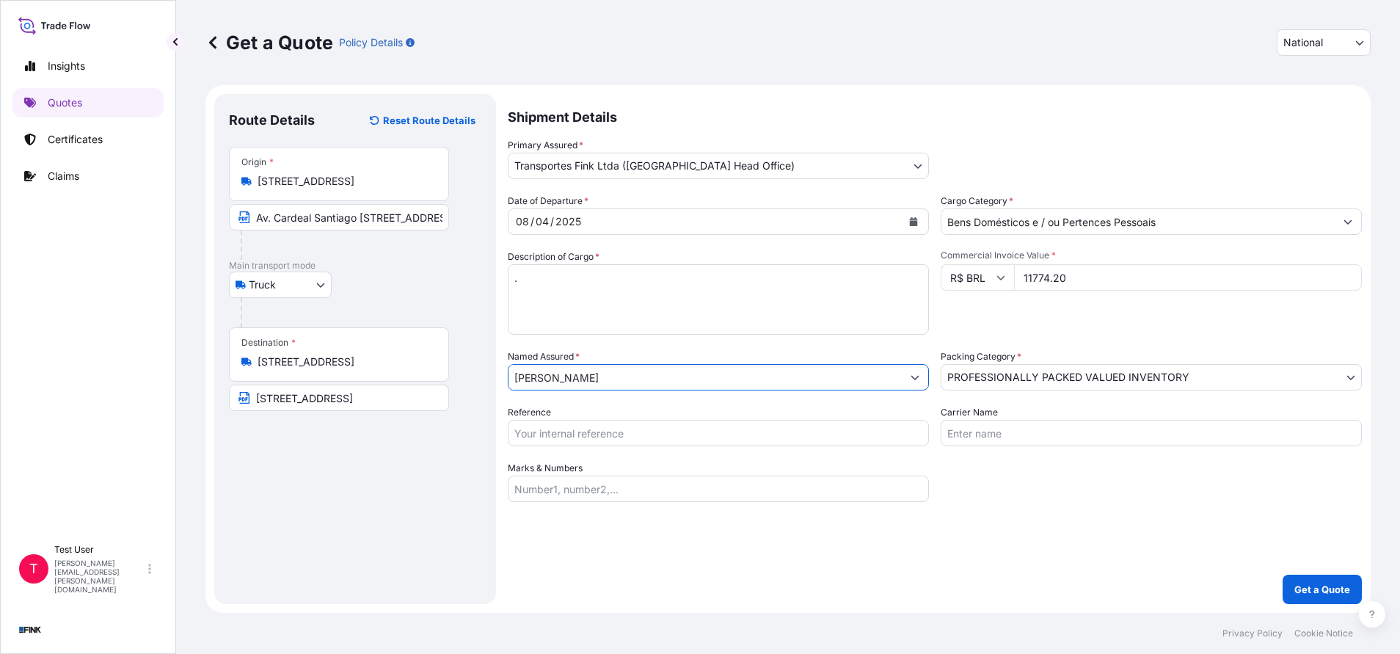
drag, startPoint x: 575, startPoint y: 442, endPoint x: 591, endPoint y: 473, distance: 35.1
click at [575, 442] on input "Reference" at bounding box center [718, 433] width 421 height 26
click at [1320, 579] on button "Get a Quote" at bounding box center [1322, 589] width 79 height 29
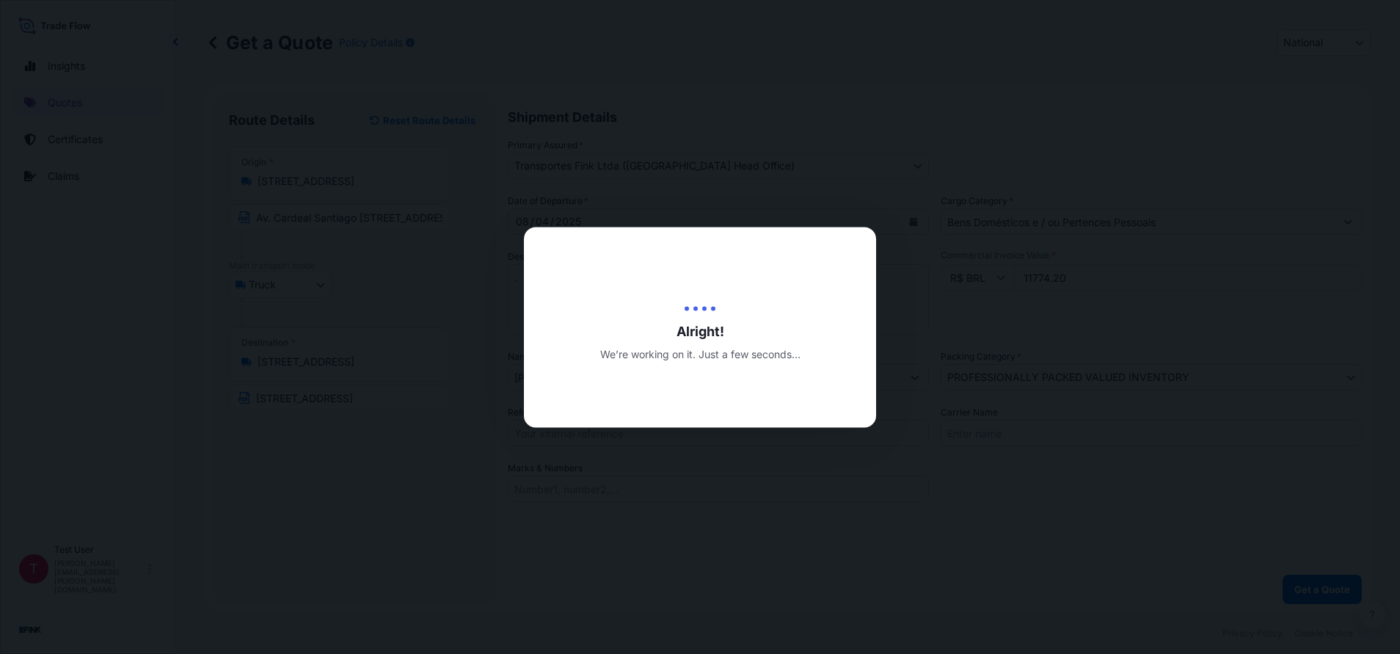
select select "national"
select select "Truck"
select select "31747"
select select "11"
select select "Truck"
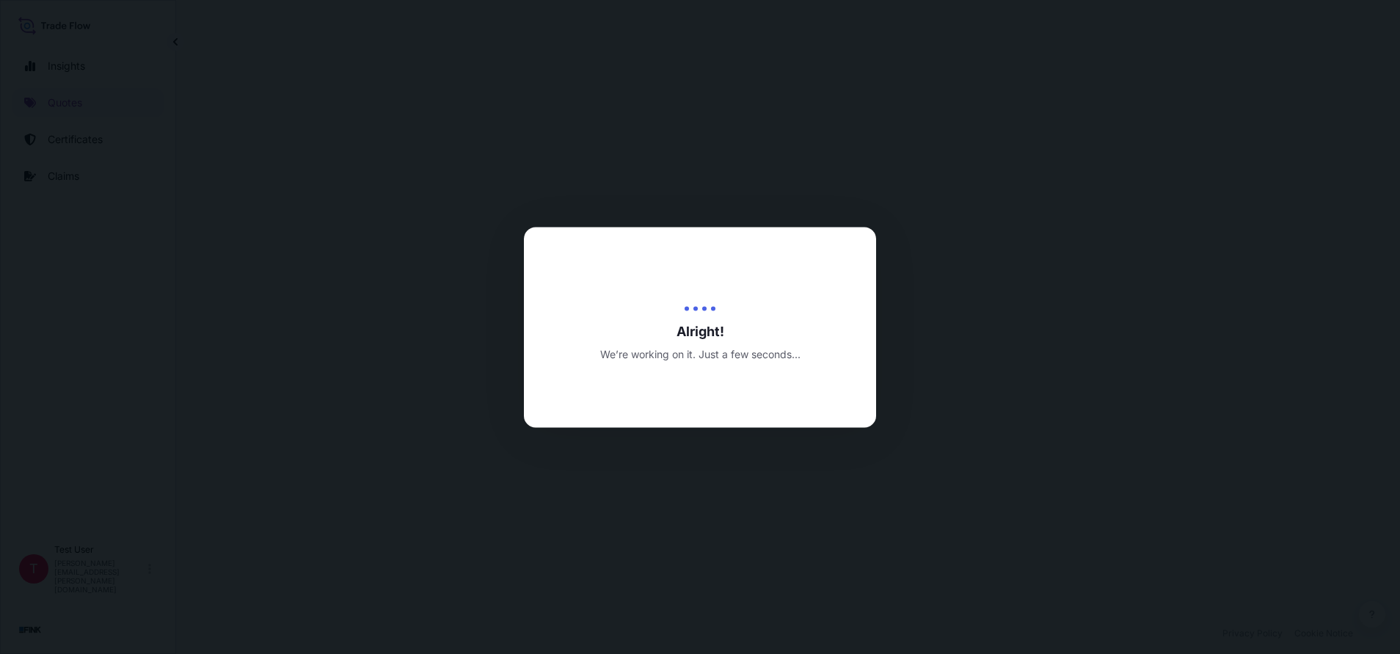
select select "31747"
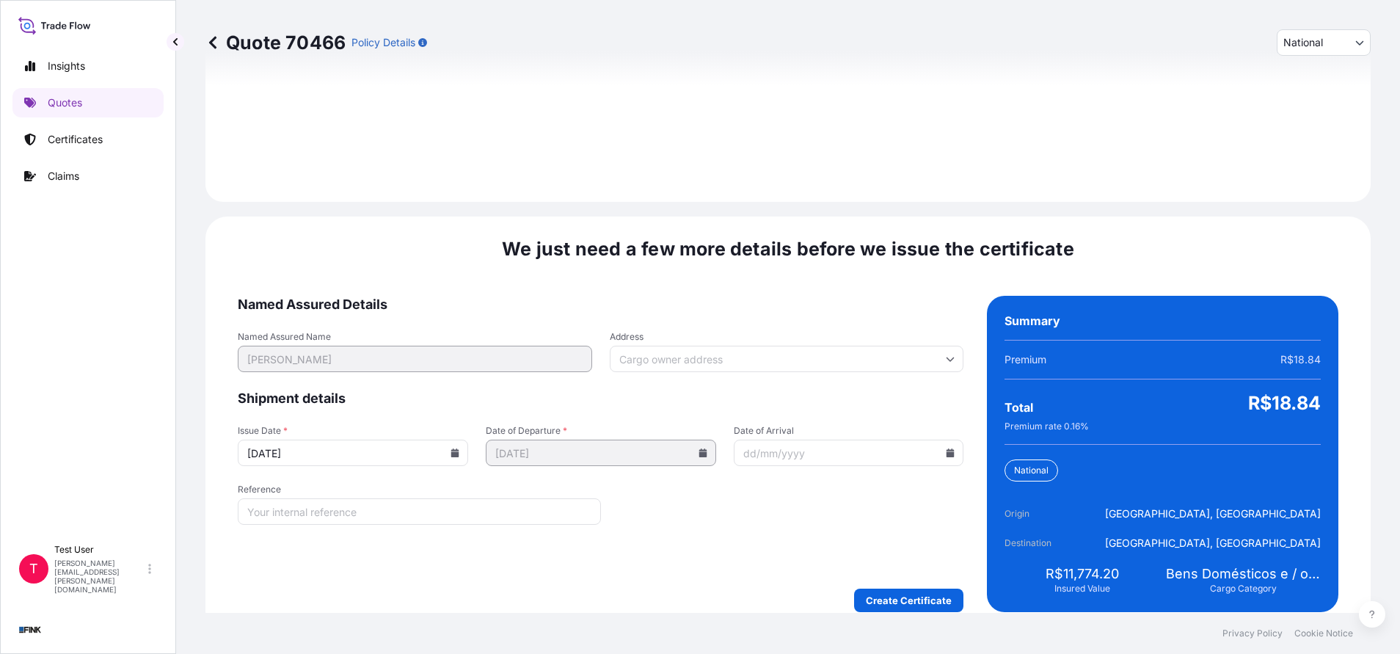
scroll to position [1686, 0]
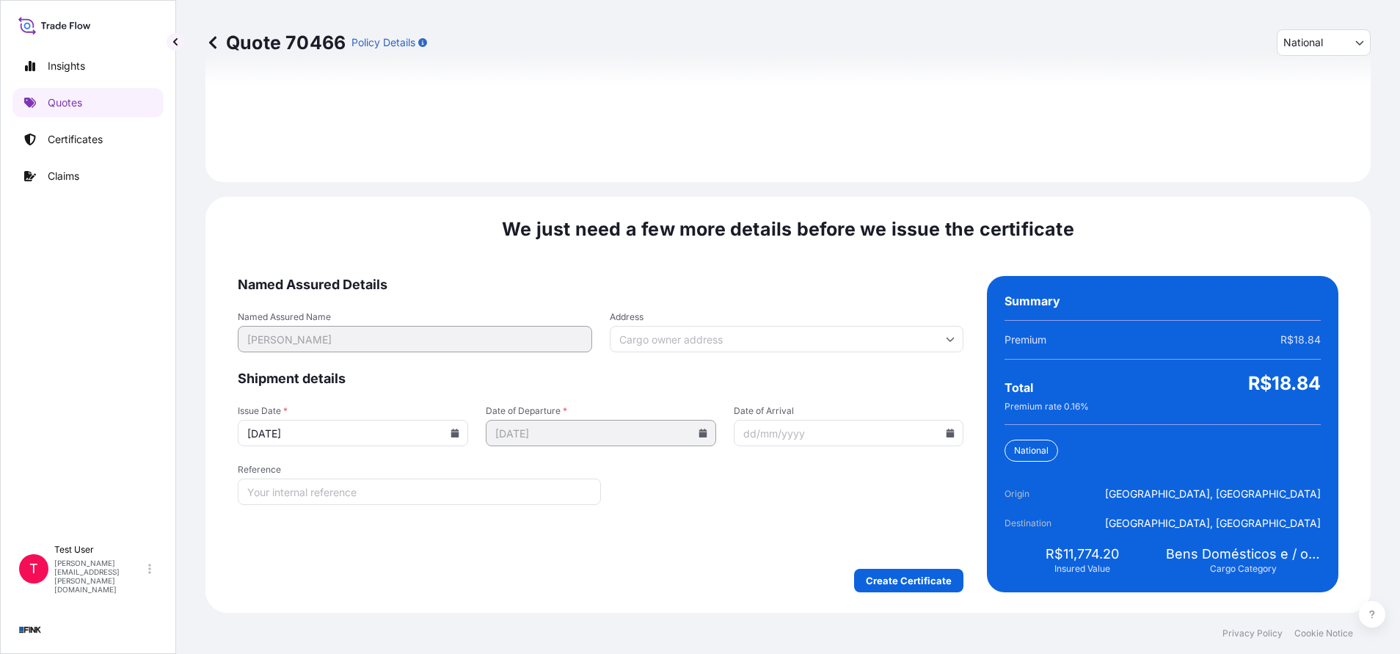
click at [782, 340] on input "Address" at bounding box center [787, 339] width 354 height 26
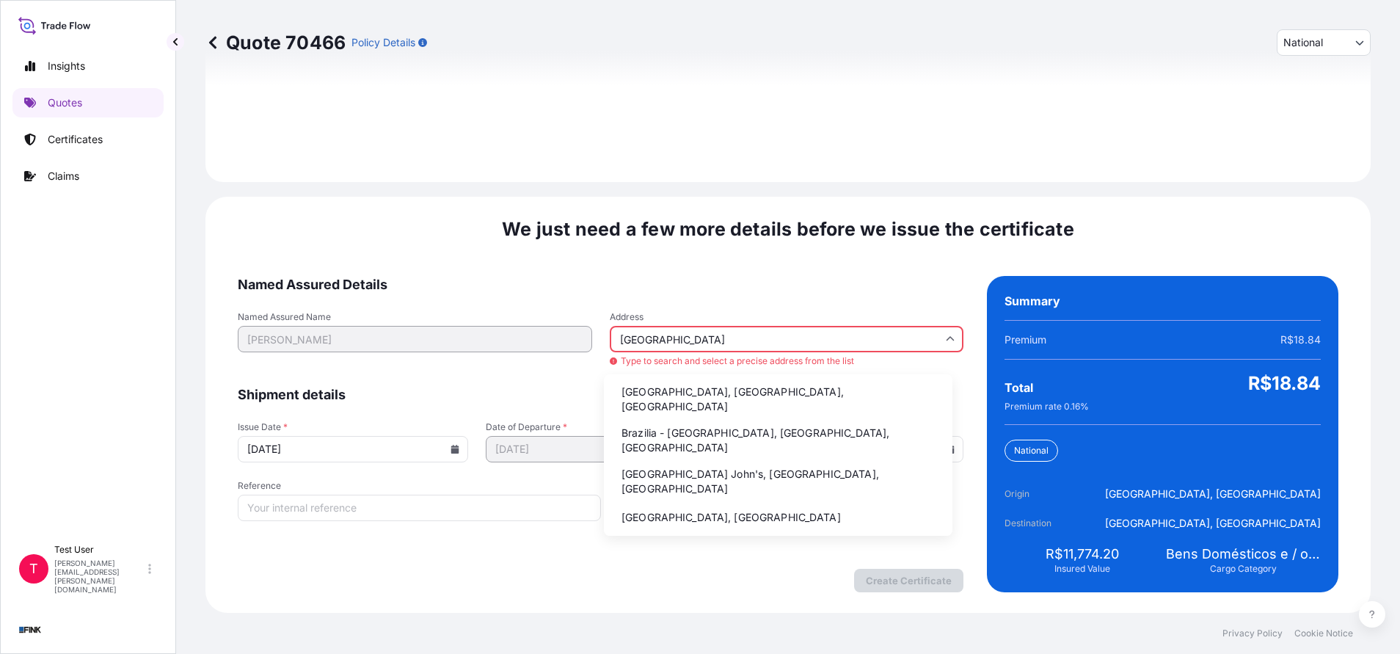
click at [651, 421] on li "Brazilia - [GEOGRAPHIC_DATA], [GEOGRAPHIC_DATA], [GEOGRAPHIC_DATA]" at bounding box center [778, 440] width 337 height 38
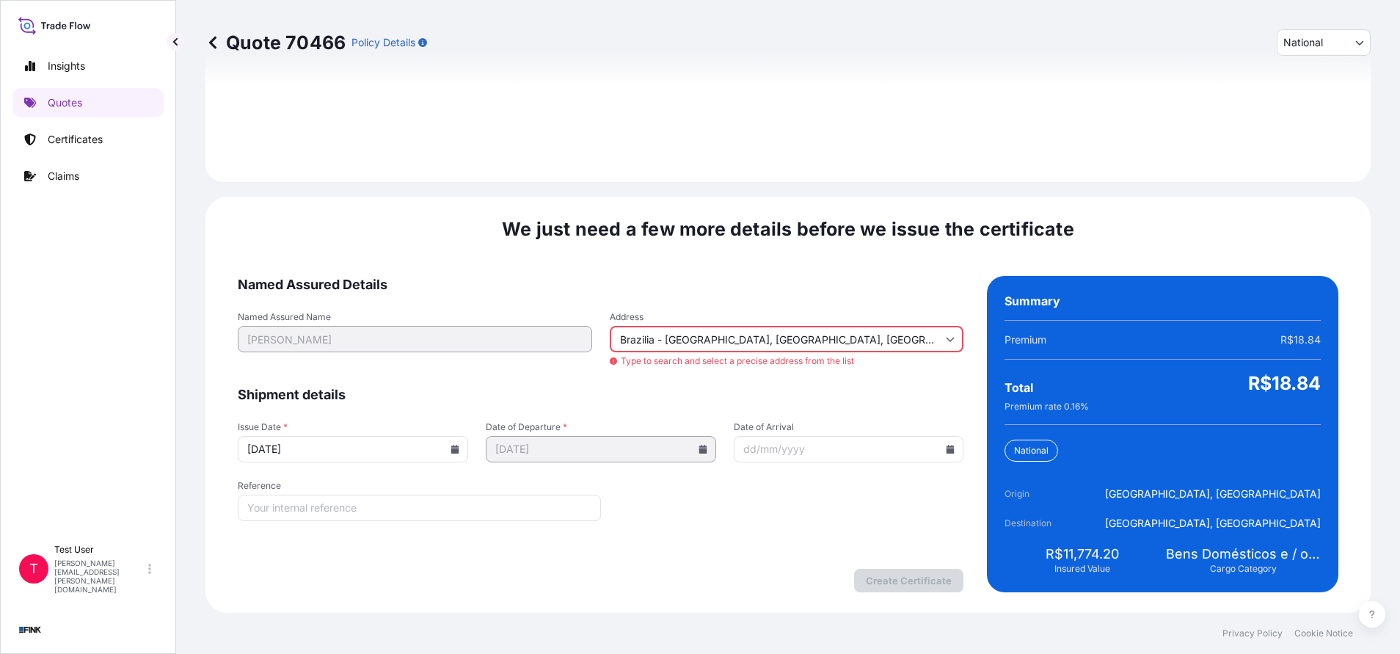
type input "[GEOGRAPHIC_DATA] - [GEOGRAPHIC_DATA], [GEOGRAPHIC_DATA] - [GEOGRAPHIC_DATA], […"
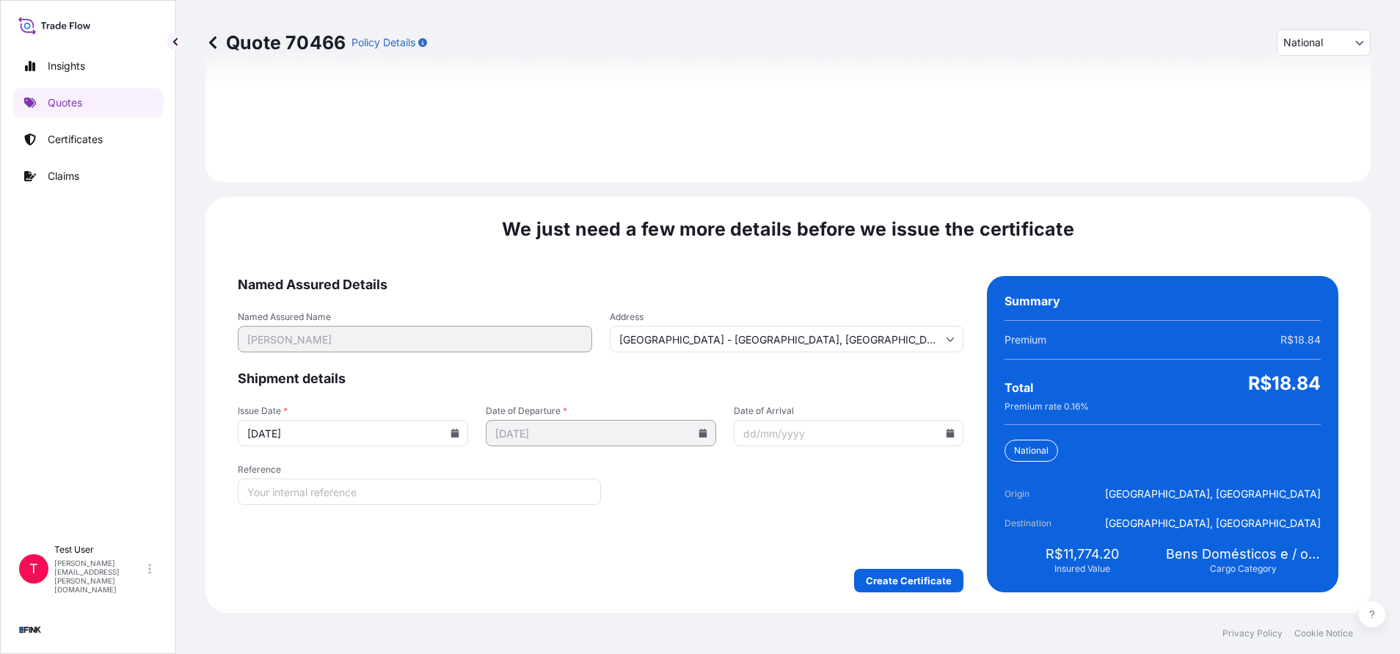
click at [455, 434] on icon at bounding box center [455, 433] width 9 height 9
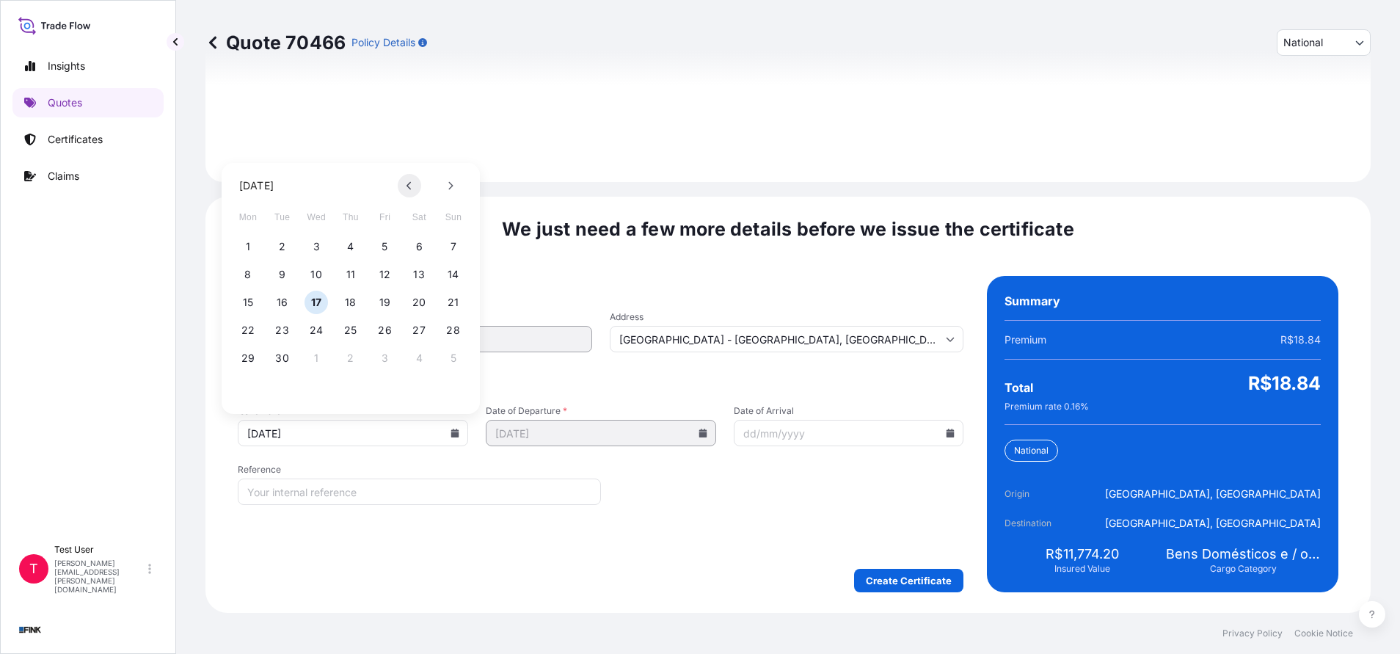
click at [408, 184] on icon at bounding box center [409, 186] width 4 height 8
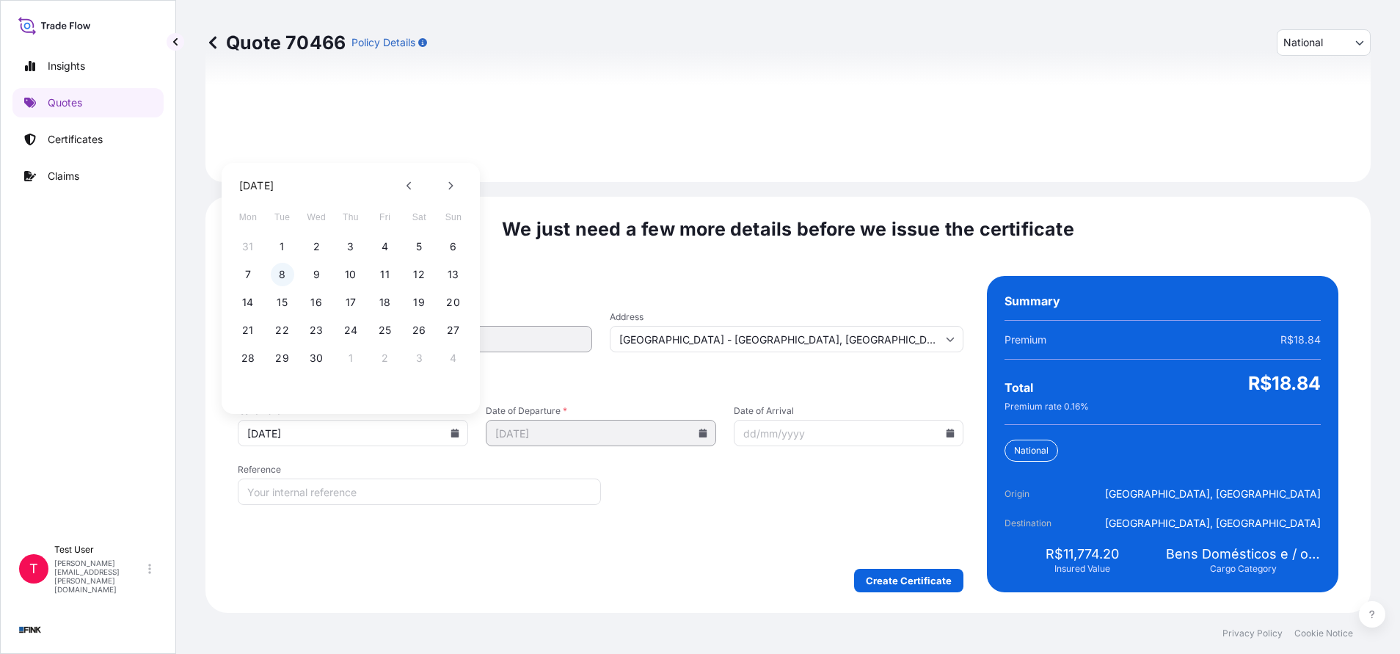
click at [285, 278] on button "8" at bounding box center [282, 274] width 23 height 23
type input "[DATE]"
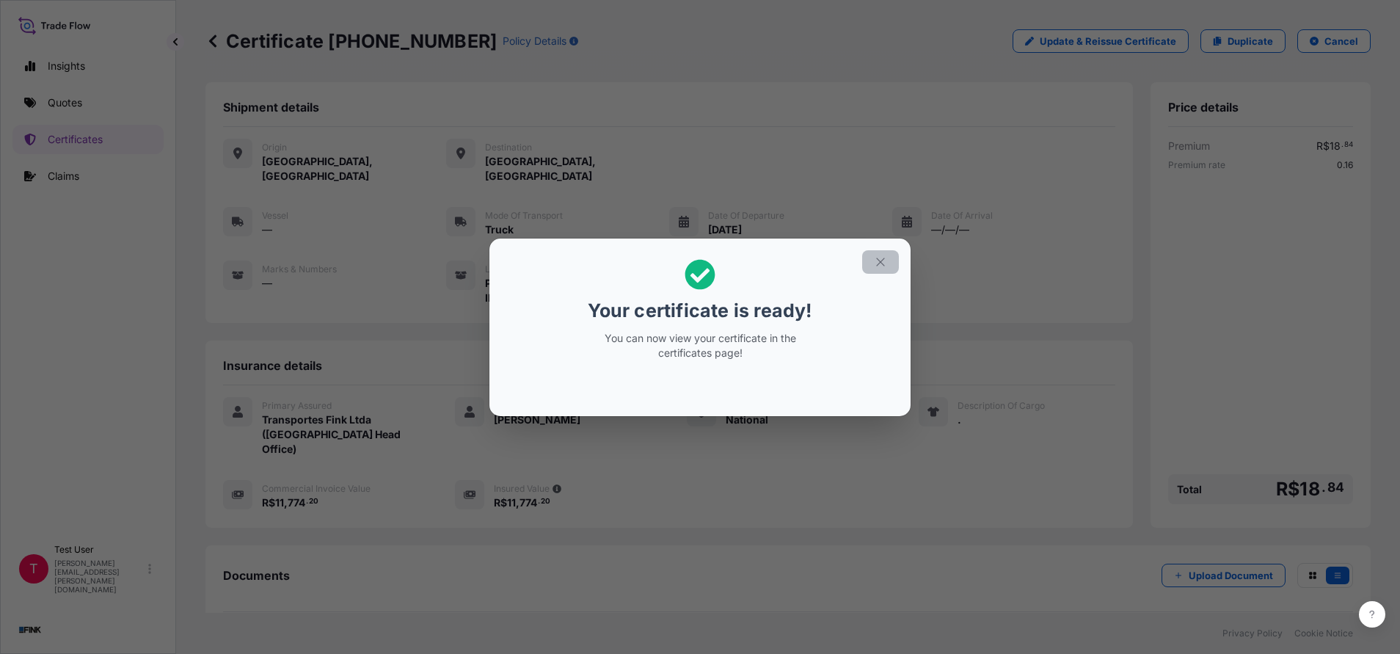
click at [881, 259] on icon "button" at bounding box center [880, 261] width 13 height 13
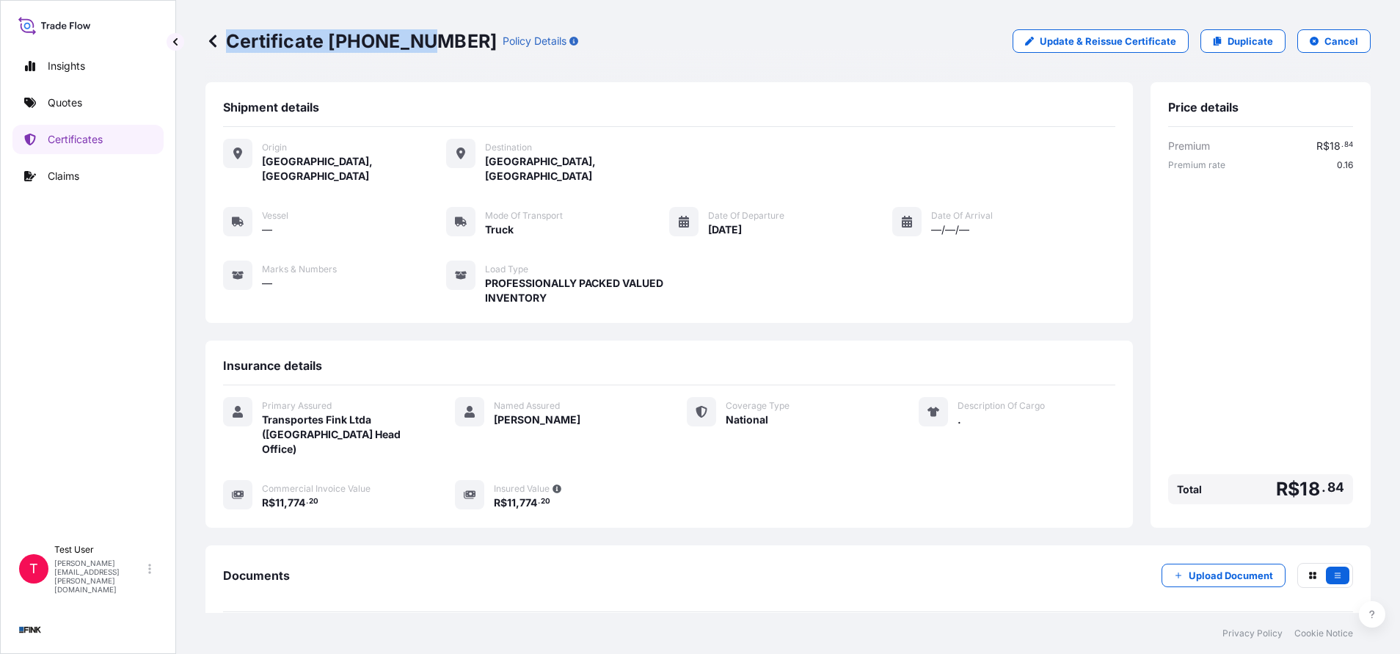
click at [422, 41] on div "Certificate 31747-61-1 Policy Details" at bounding box center [391, 40] width 373 height 23
click at [422, 41] on p "Certificate 31747-61-1" at bounding box center [350, 40] width 291 height 23
click at [371, 59] on div "Certificate 31747-61-1 Policy Details Update & Reissue Certificate Duplicate Ca…" at bounding box center [787, 41] width 1165 height 82
drag, startPoint x: 331, startPoint y: 39, endPoint x: 426, endPoint y: 51, distance: 95.4
click at [426, 51] on p "Certificate 31747-61-1" at bounding box center [350, 40] width 291 height 23
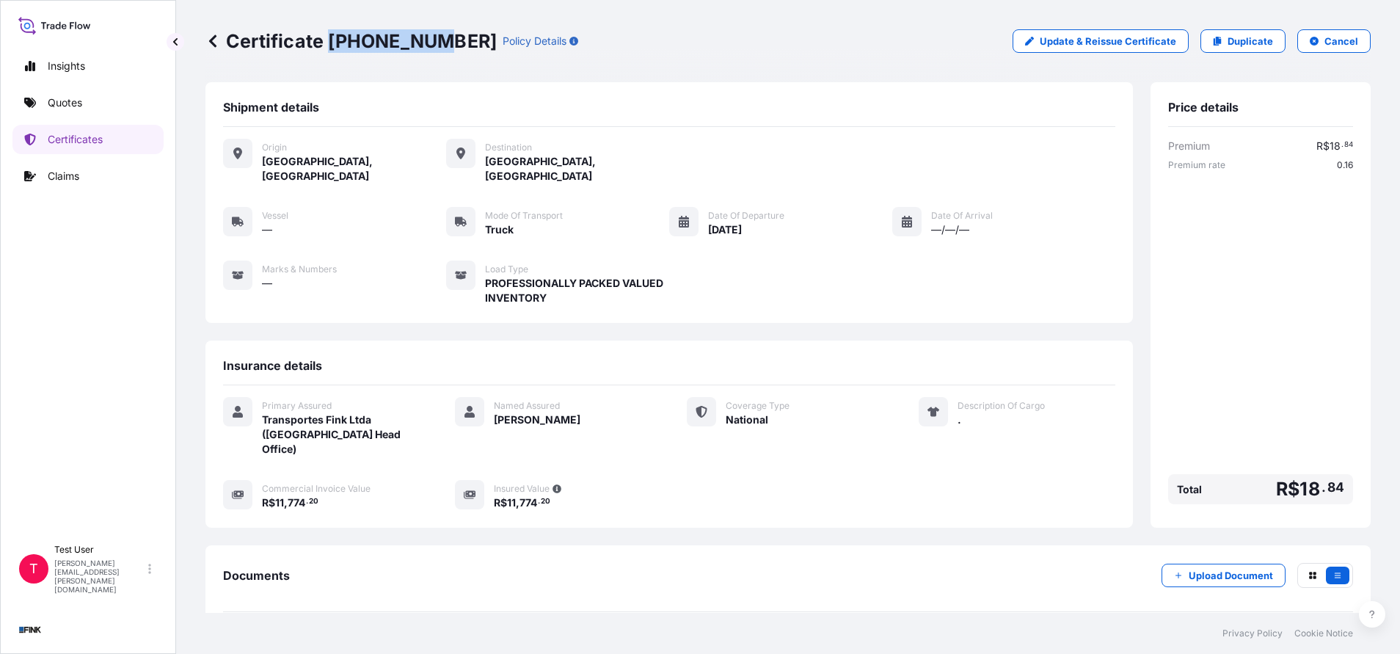
copy p "31747-61-1"
click at [84, 101] on link "Quotes" at bounding box center [87, 102] width 151 height 29
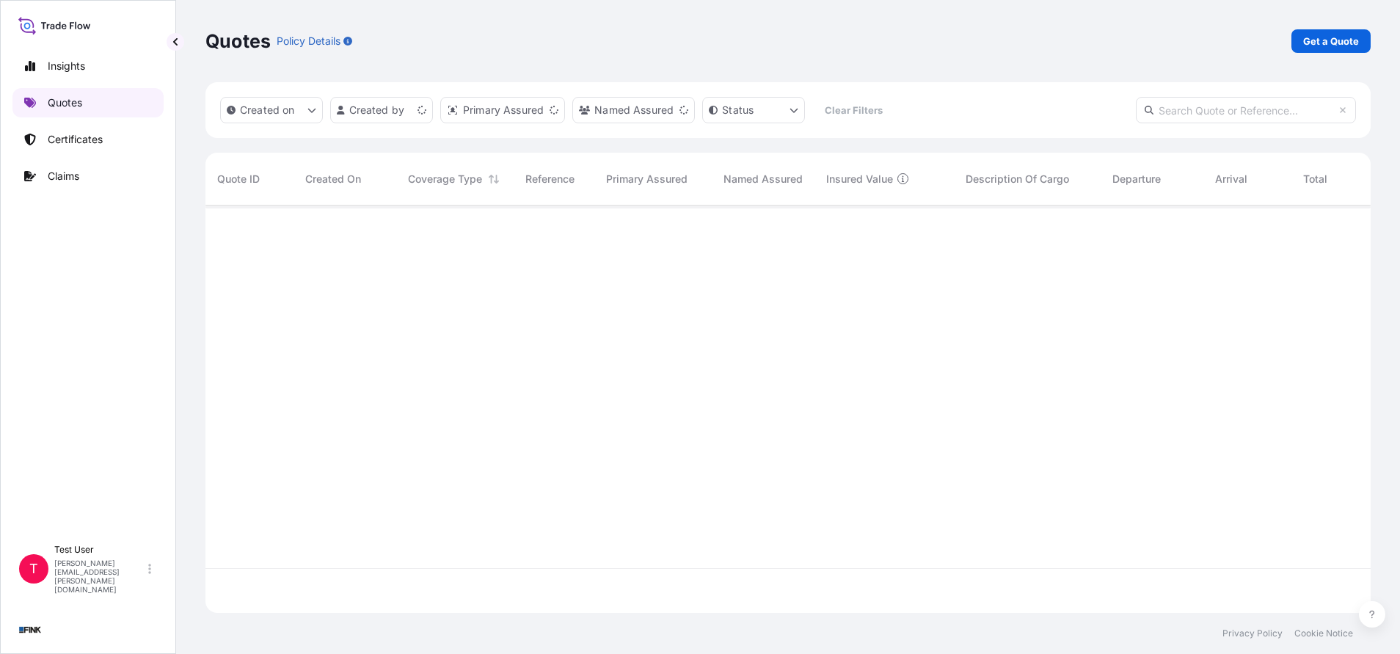
scroll to position [398, 1148]
click at [1337, 41] on p "Get a Quote" at bounding box center [1331, 41] width 56 height 15
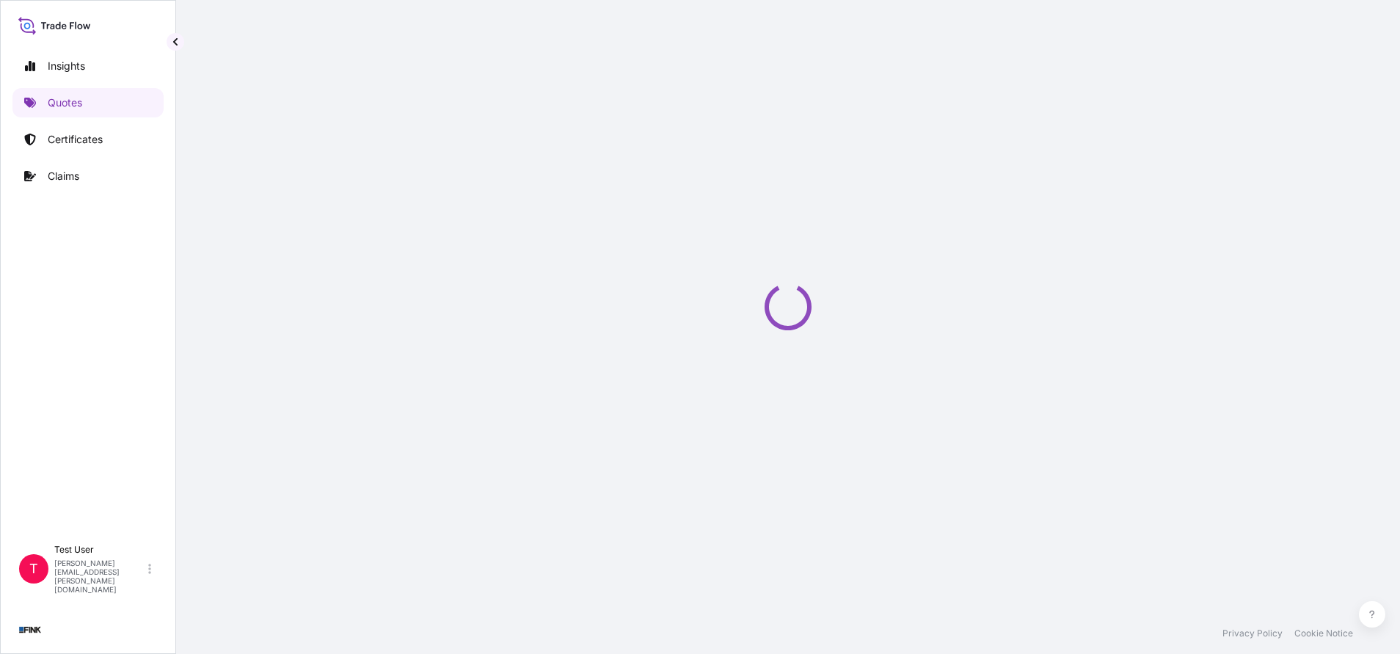
select select "international"
select select "Truck"
select select "11"
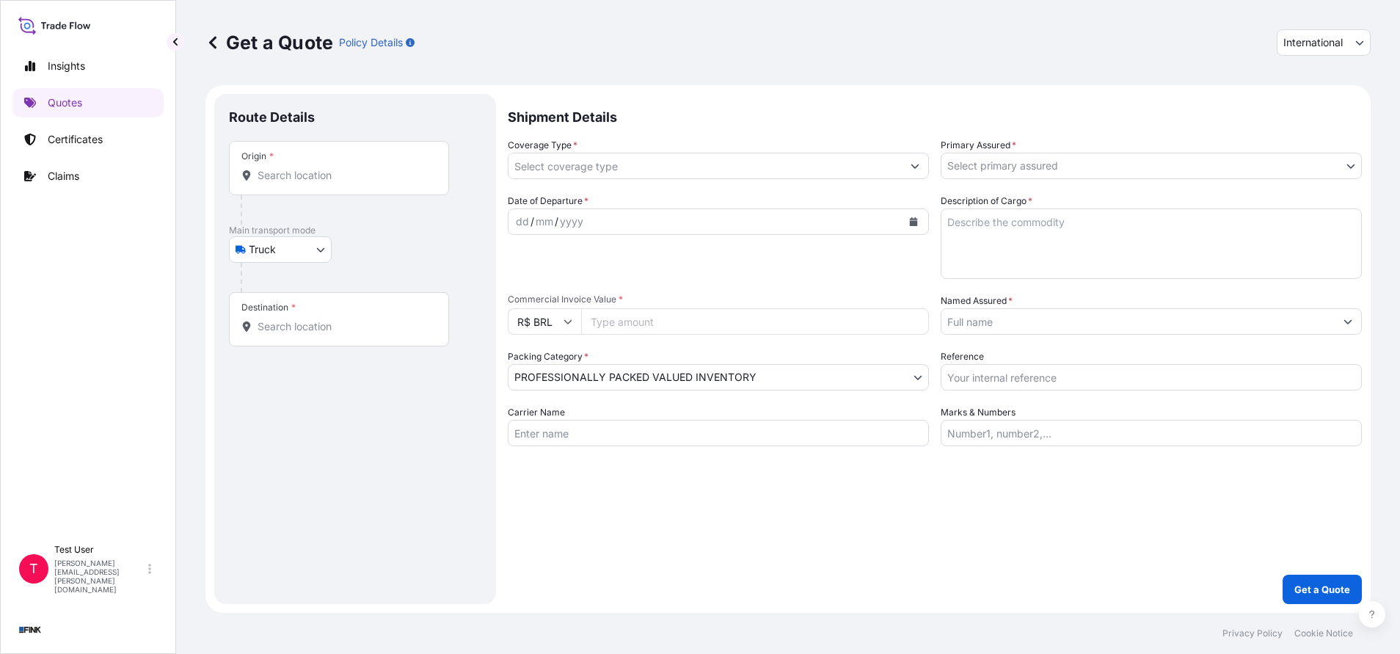
click at [1338, 50] on button "International" at bounding box center [1324, 42] width 94 height 26
click at [1305, 99] on div "National" at bounding box center [1324, 107] width 82 height 26
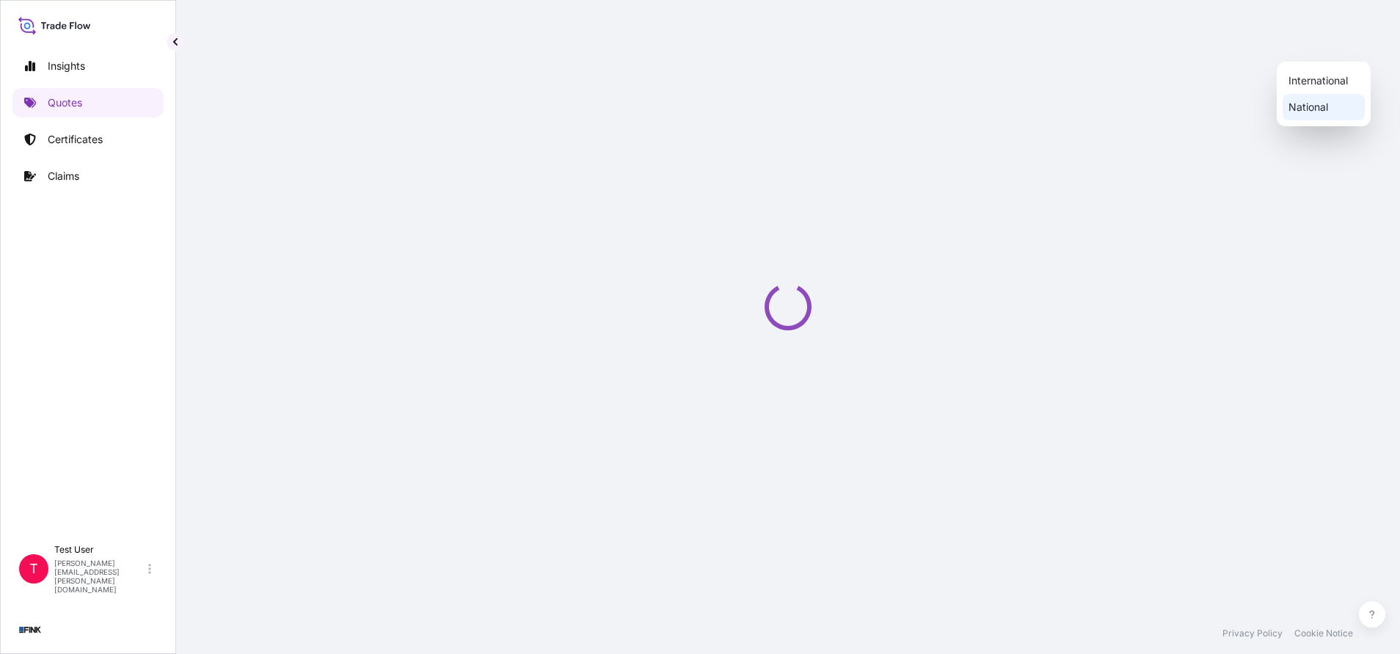
select select "national"
select select "Truck"
select select "11"
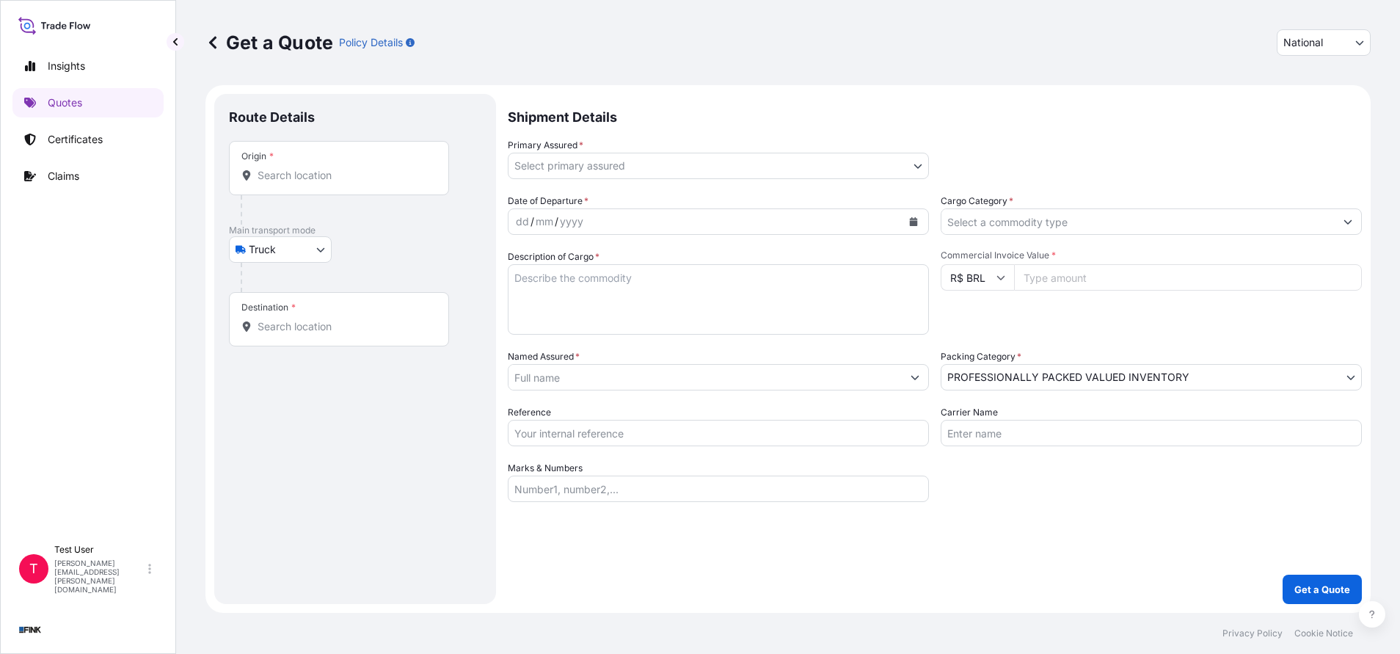
click at [350, 173] on input "Origin *" at bounding box center [344, 175] width 173 height 15
paste input "Av. Cardeal Santiago [STREET_ADDRESS]"
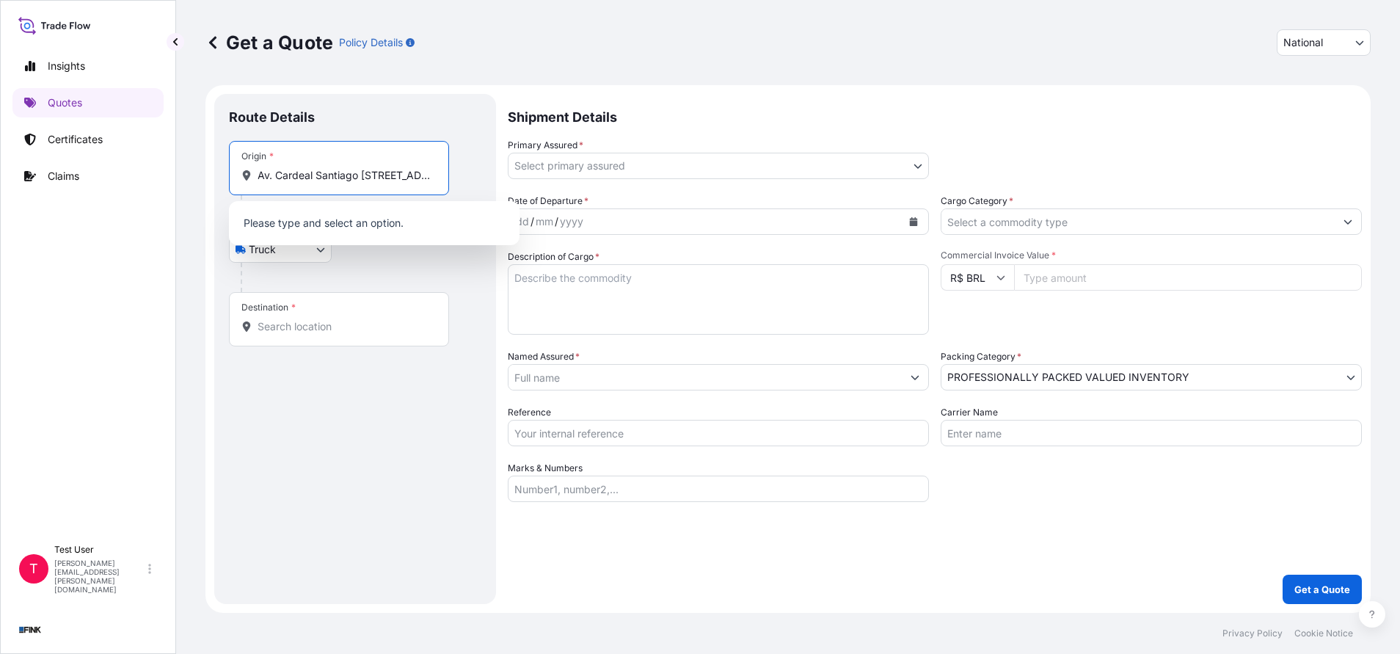
scroll to position [0, 216]
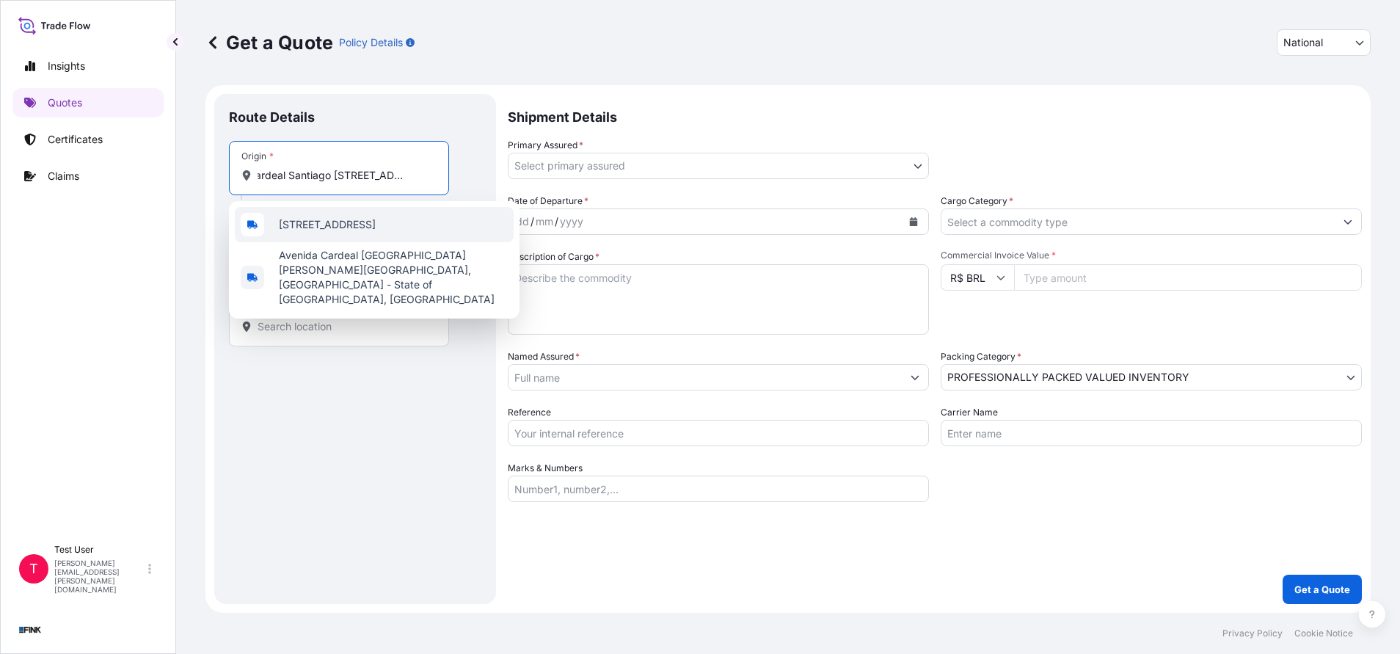
click at [343, 232] on span "[STREET_ADDRESS]" at bounding box center [327, 224] width 97 height 15
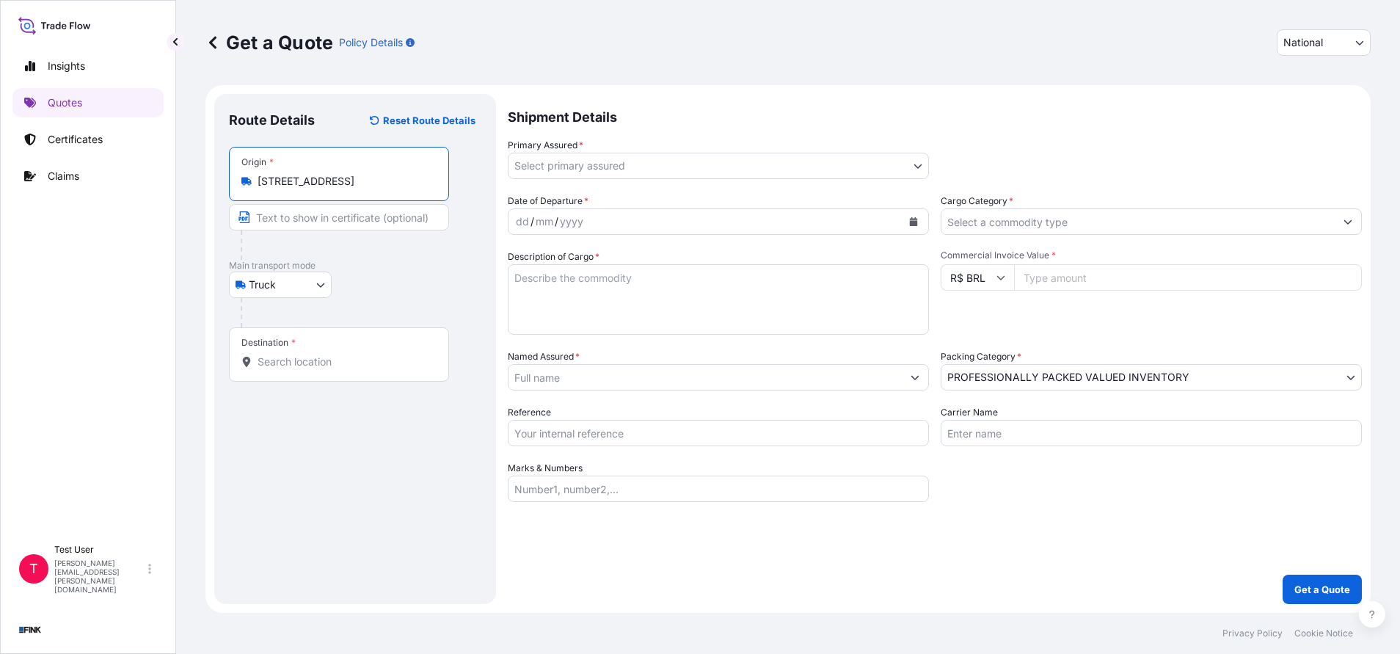
type input "[STREET_ADDRESS]"
click at [312, 220] on input "Text to appear on certificate" at bounding box center [341, 217] width 225 height 26
paste input "Av. Cardeal Santiago [STREET_ADDRESS]"
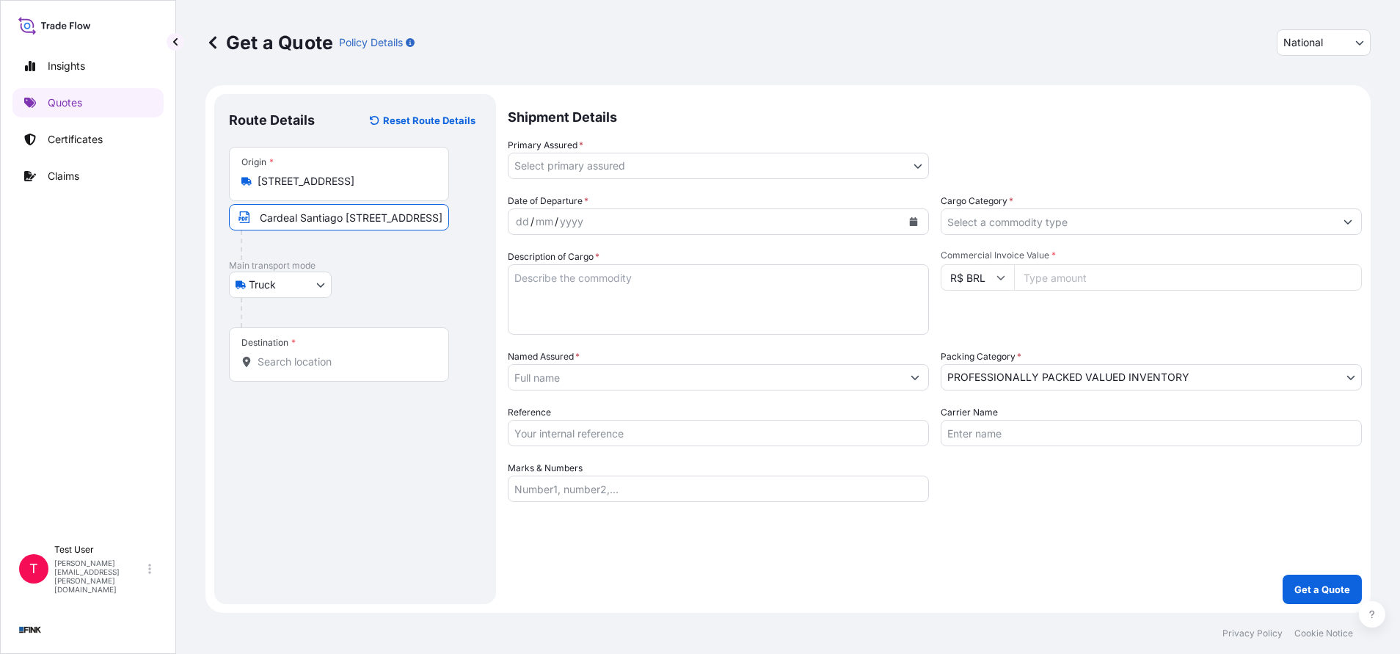
type input "Av. Cardeal Santiago [STREET_ADDRESS]"
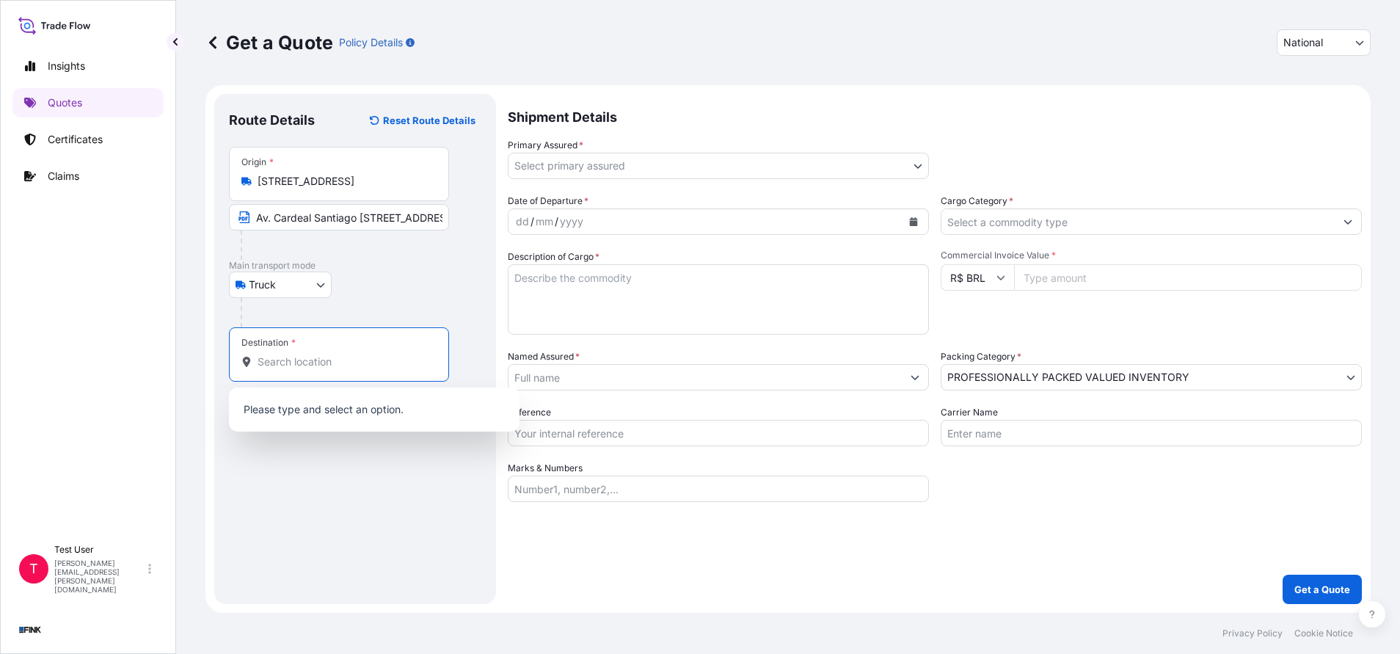
click at [335, 354] on input "Destination *" at bounding box center [344, 361] width 173 height 15
paste input "[STREET_ADDRESS]"
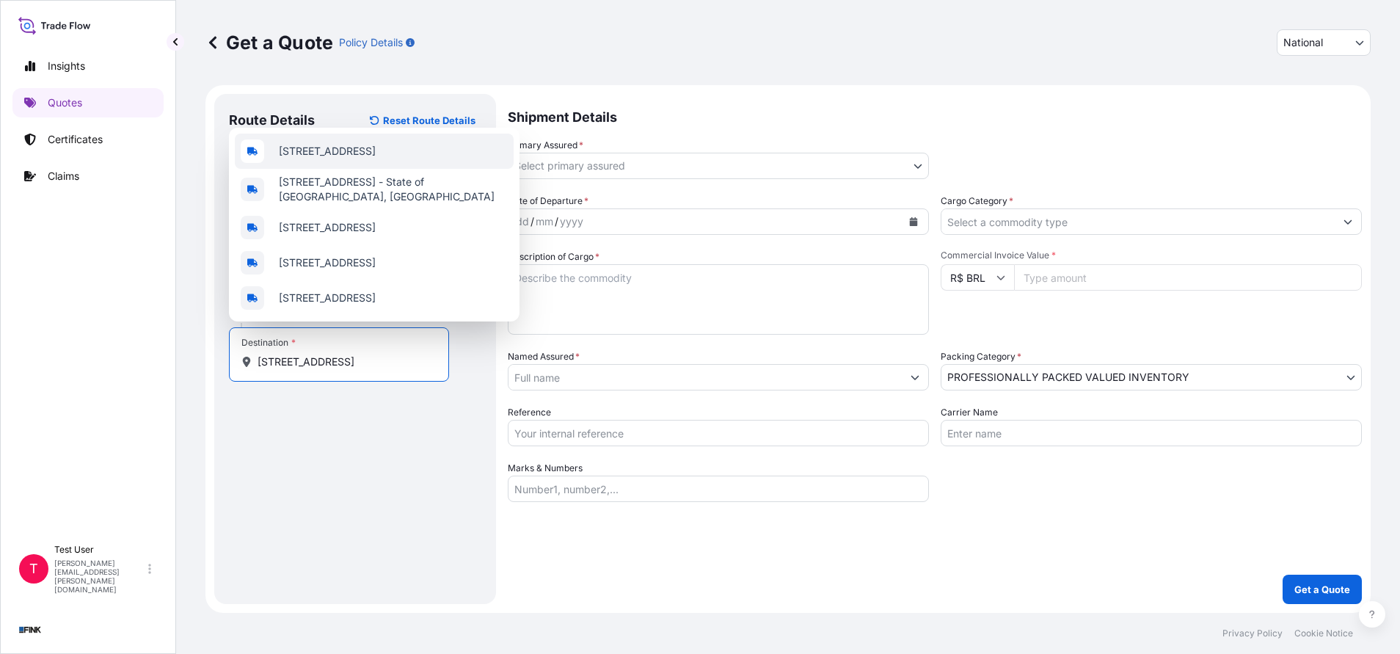
click at [317, 144] on span "[STREET_ADDRESS]" at bounding box center [327, 151] width 97 height 15
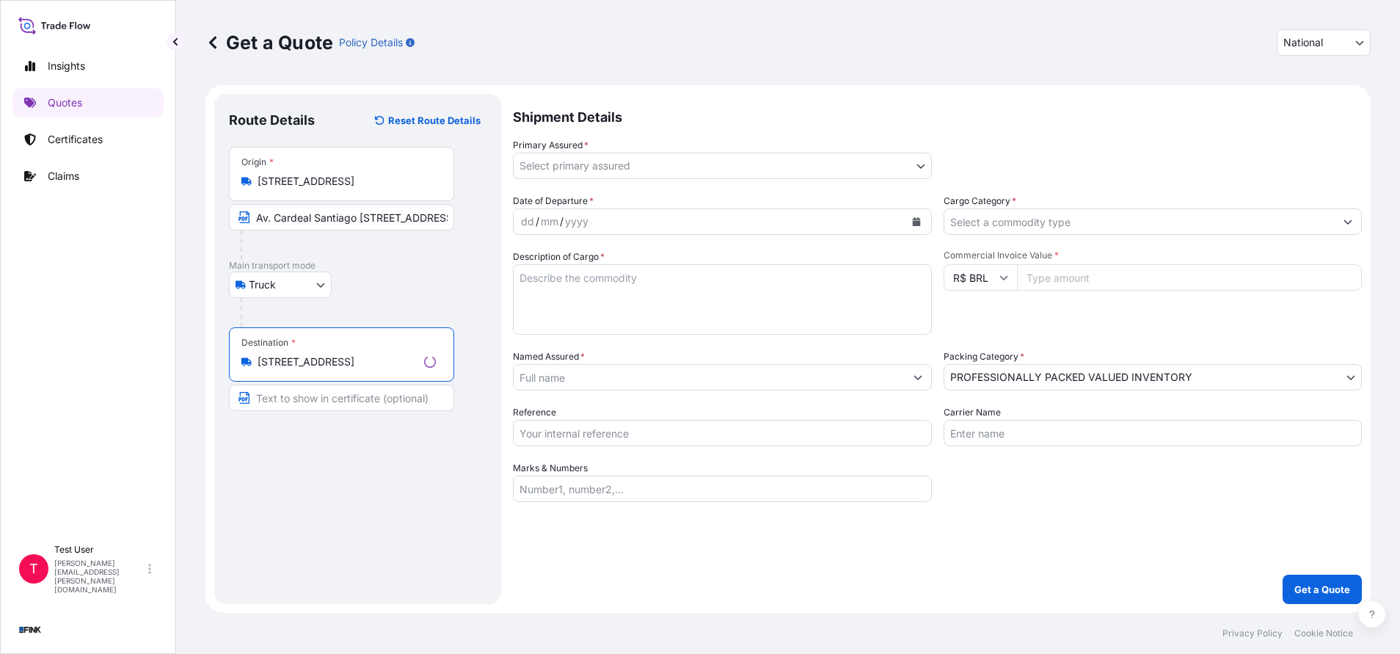
type input "[STREET_ADDRESS]"
click at [329, 402] on input "Text to appear on certificate" at bounding box center [339, 398] width 220 height 26
paste input "[STREET_ADDRESS]"
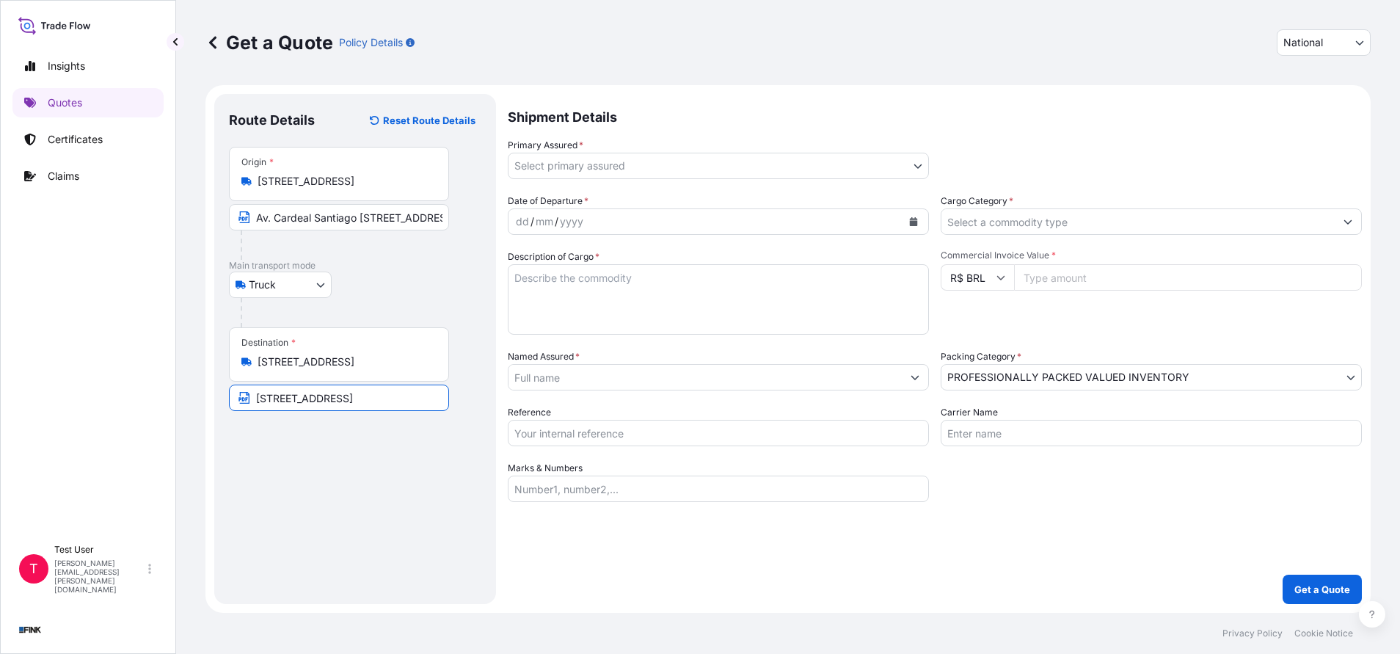
type input "[STREET_ADDRESS]"
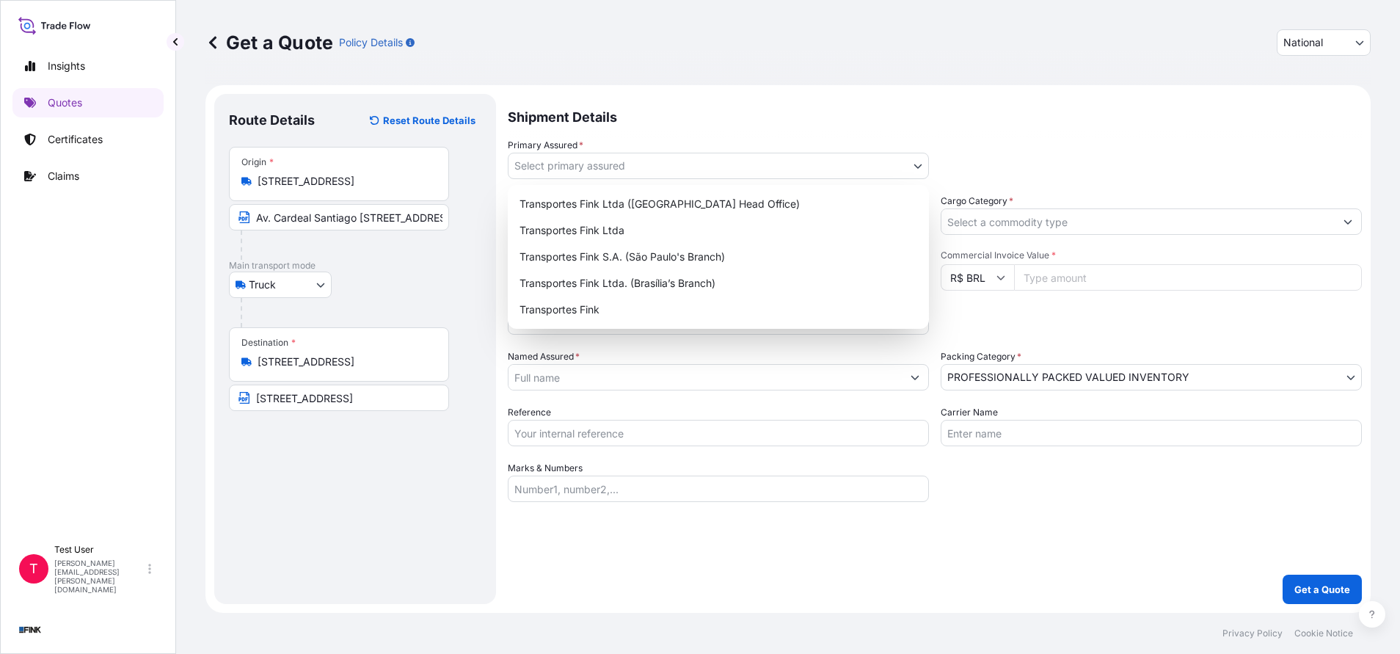
click at [919, 170] on body "Insights Quotes Certificates Claims T Test User [PERSON_NAME][EMAIL_ADDRESS][PE…" at bounding box center [700, 327] width 1400 height 654
click at [726, 204] on div "Transportes Fink Ltda ([GEOGRAPHIC_DATA] Head Office)" at bounding box center [718, 204] width 409 height 26
select select "31747"
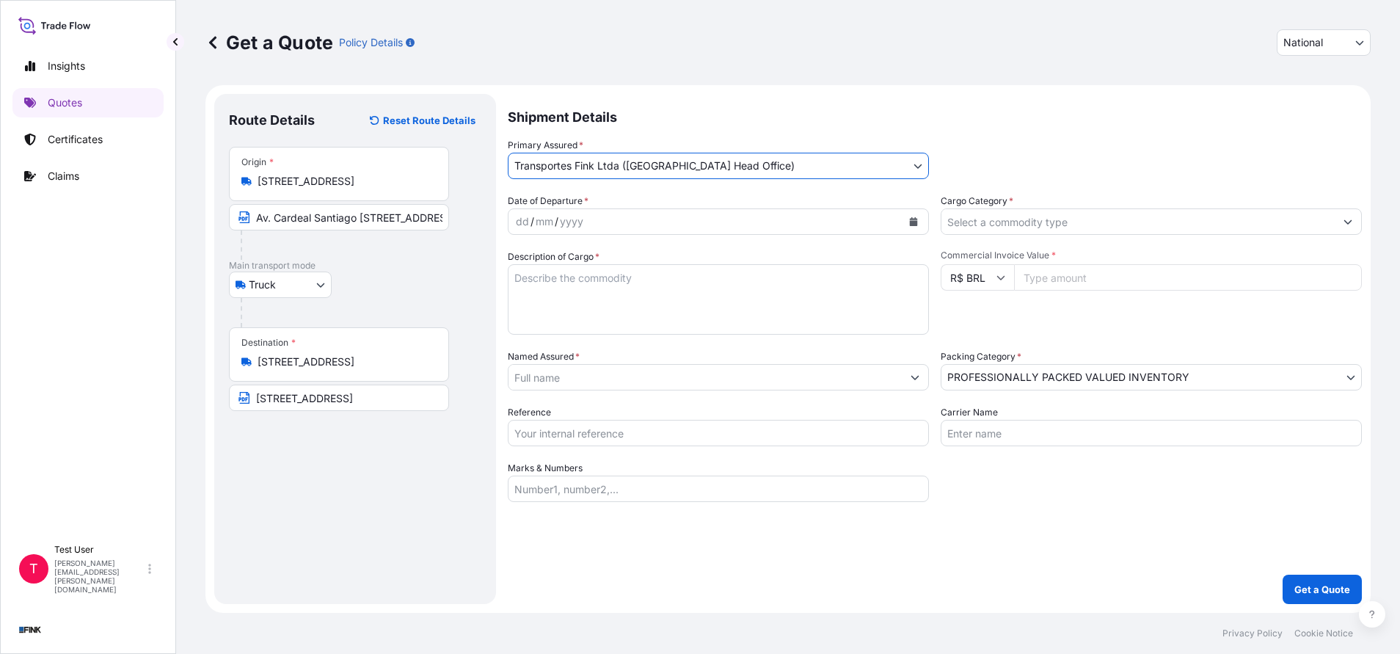
click at [911, 221] on icon "Calendar" at bounding box center [914, 221] width 8 height 9
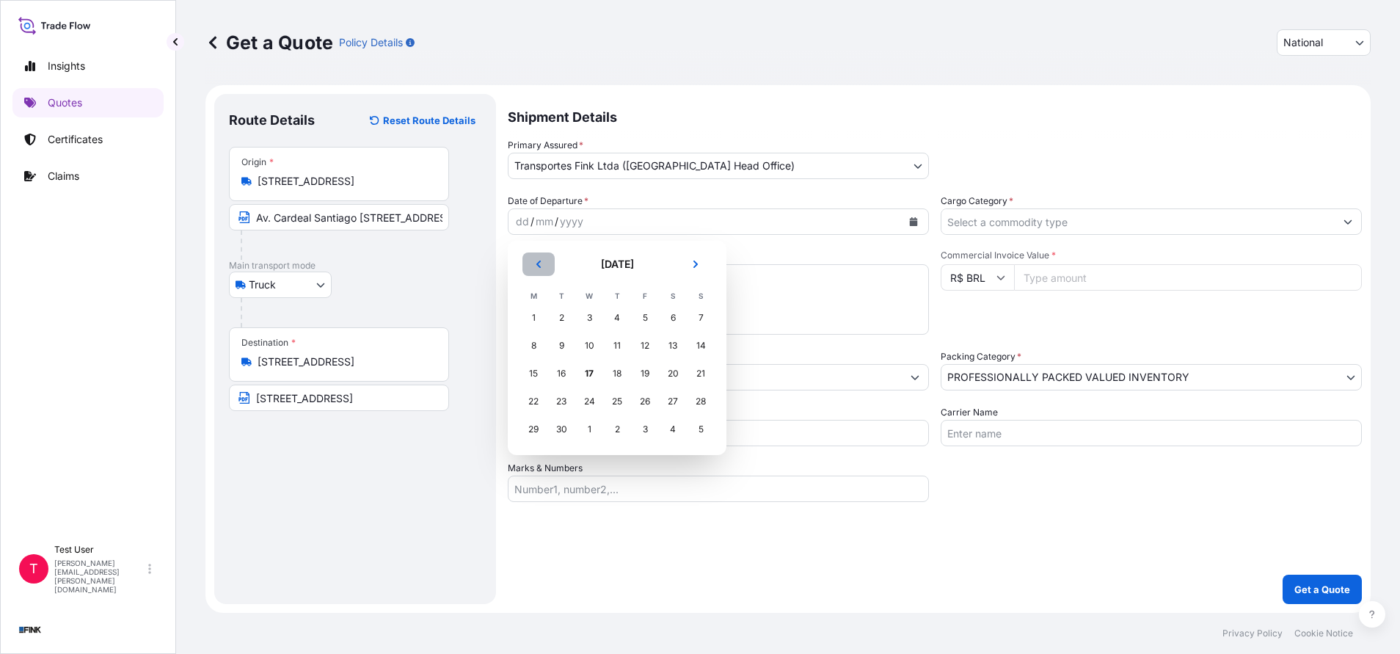
click at [542, 261] on icon "Previous" at bounding box center [538, 264] width 9 height 9
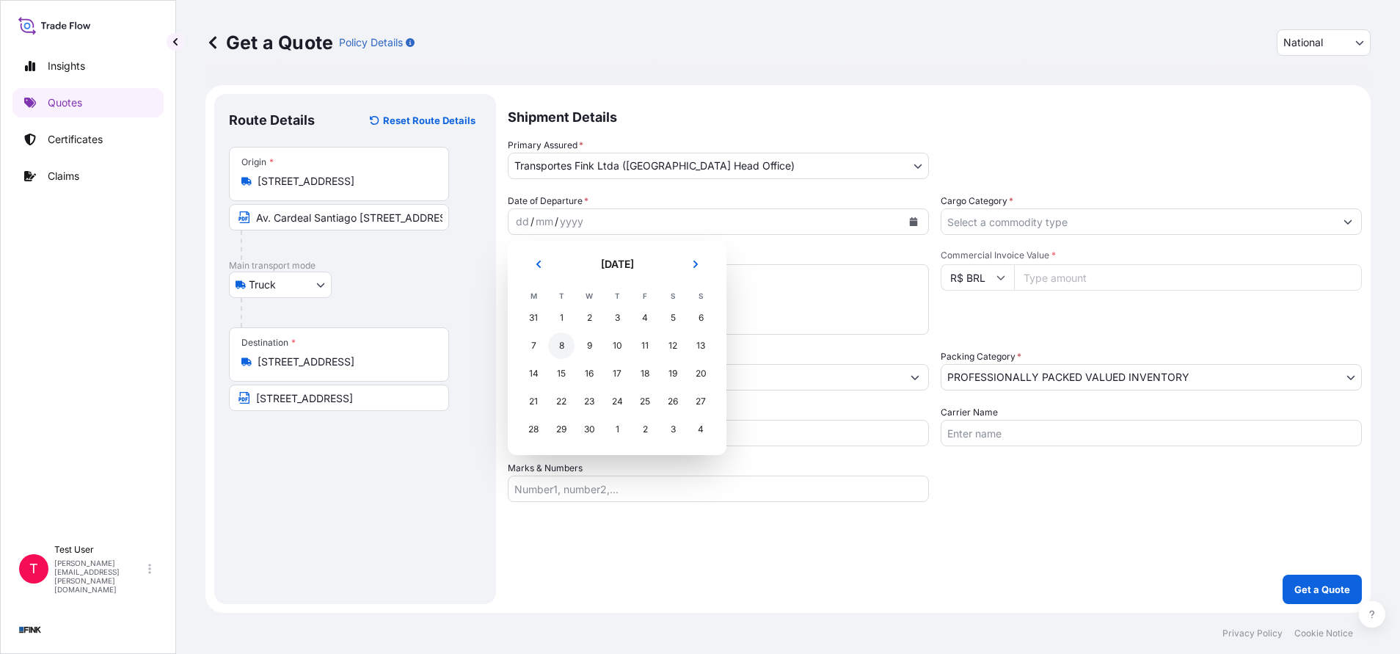
click at [559, 348] on div "8" at bounding box center [561, 345] width 26 height 26
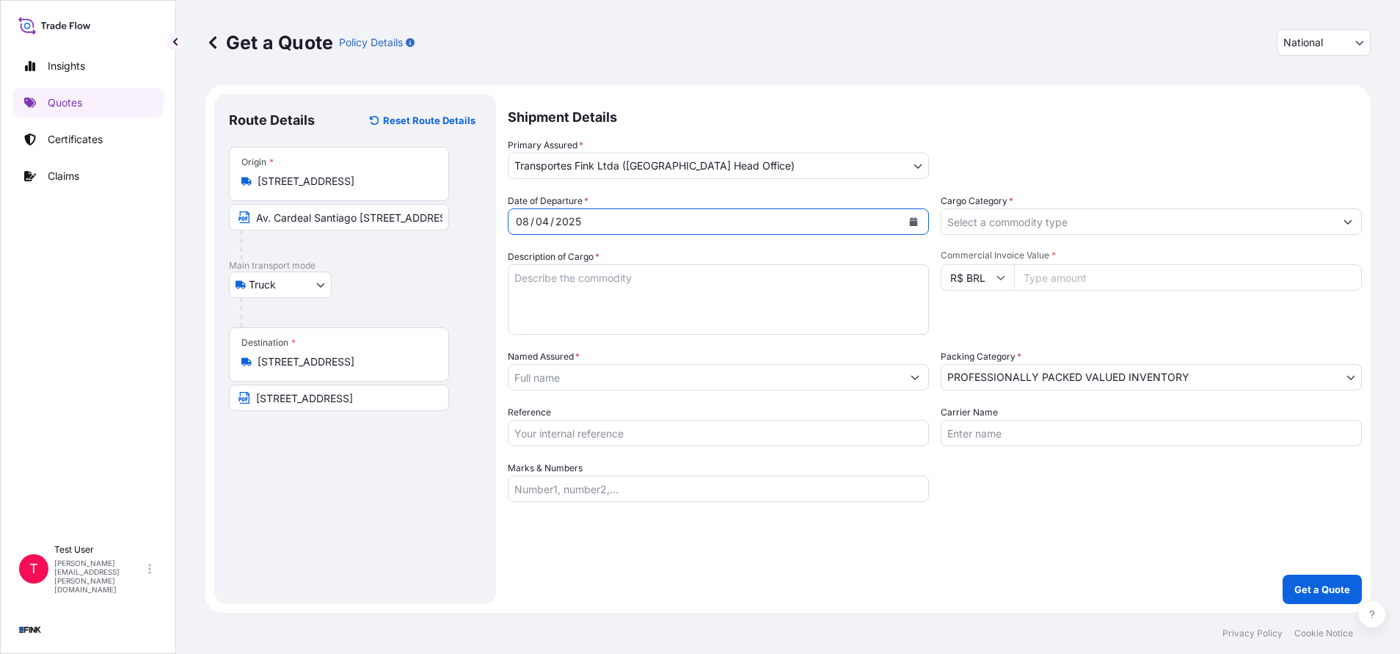
click at [1120, 281] on input "Commercial Invoice Value *" at bounding box center [1188, 277] width 348 height 26
paste input "135609.34"
type input "135609.34"
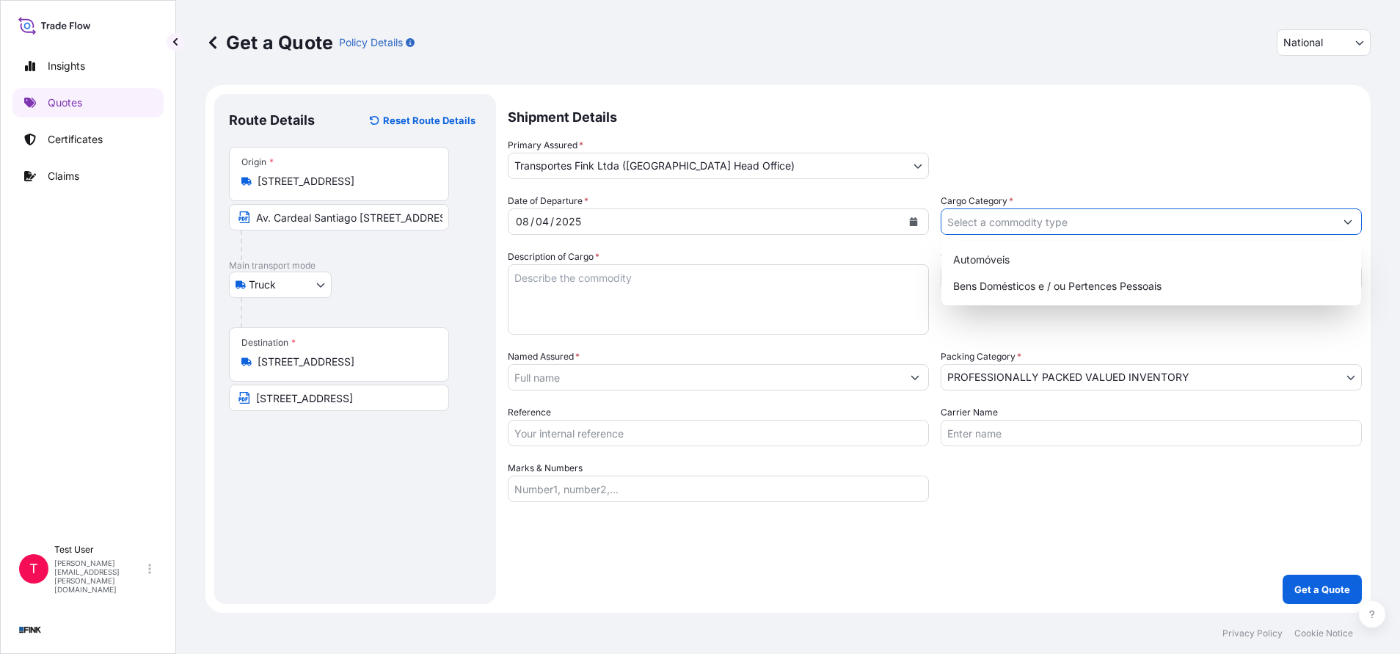
click at [1059, 225] on input "Cargo Category *" at bounding box center [1137, 221] width 393 height 26
click at [1006, 256] on div "Automóveis" at bounding box center [1151, 260] width 408 height 26
type input "Automóveis"
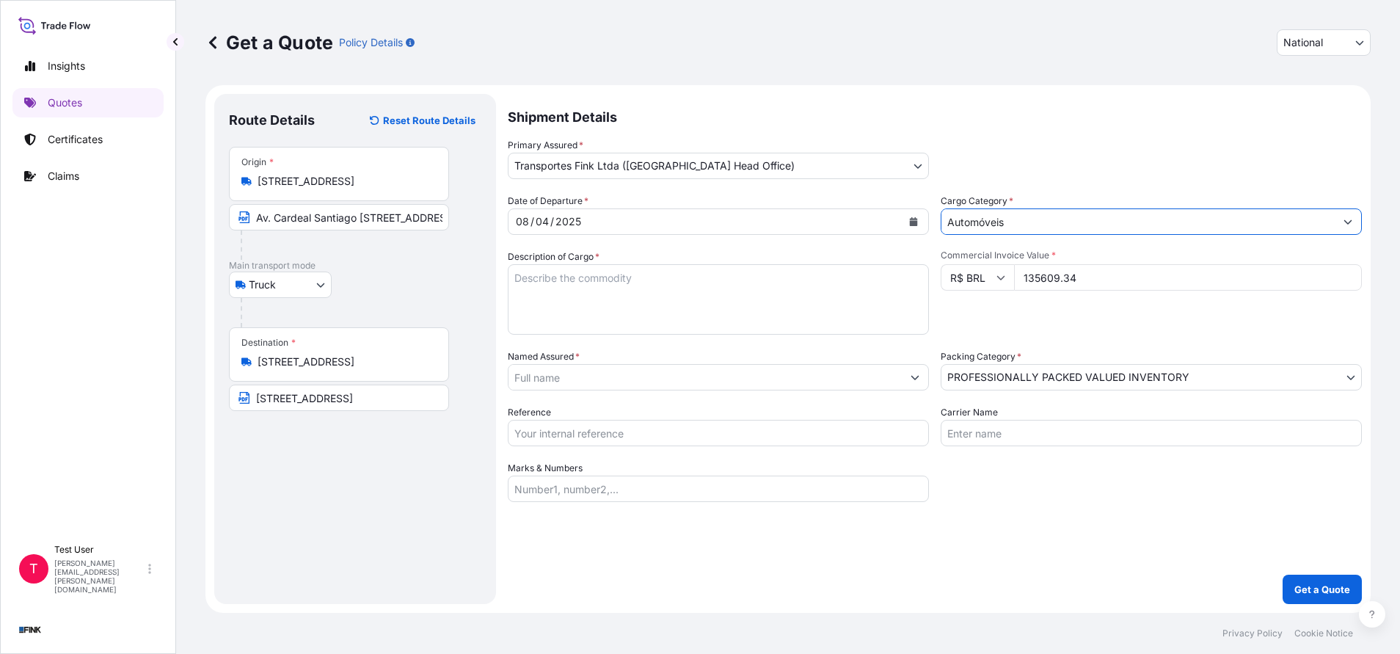
click at [748, 291] on textarea "Description of Cargo *" at bounding box center [718, 299] width 421 height 70
type textarea "."
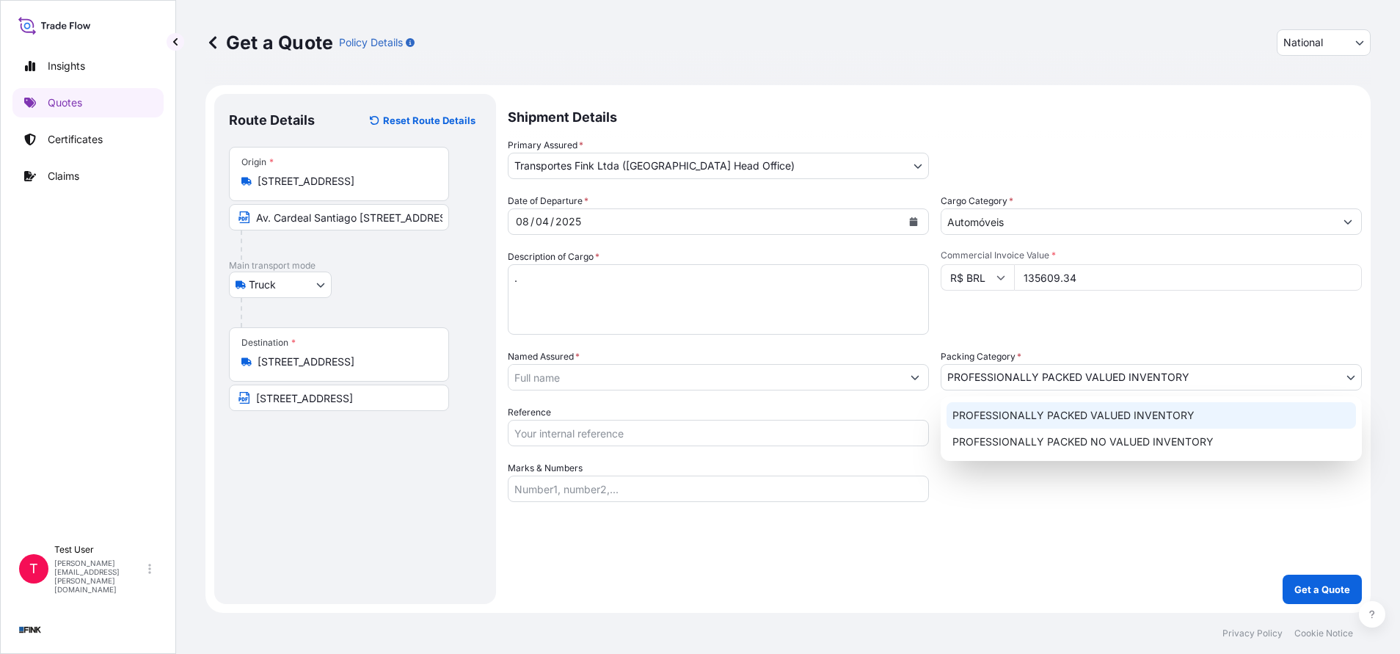
click at [1104, 369] on body "2 options available. Insights Quotes Certificates Claims T Test User jennifer.e…" at bounding box center [700, 327] width 1400 height 654
click at [1074, 404] on div "PROFESSIONALLY PACKED VALUED INVENTORY" at bounding box center [1151, 415] width 409 height 26
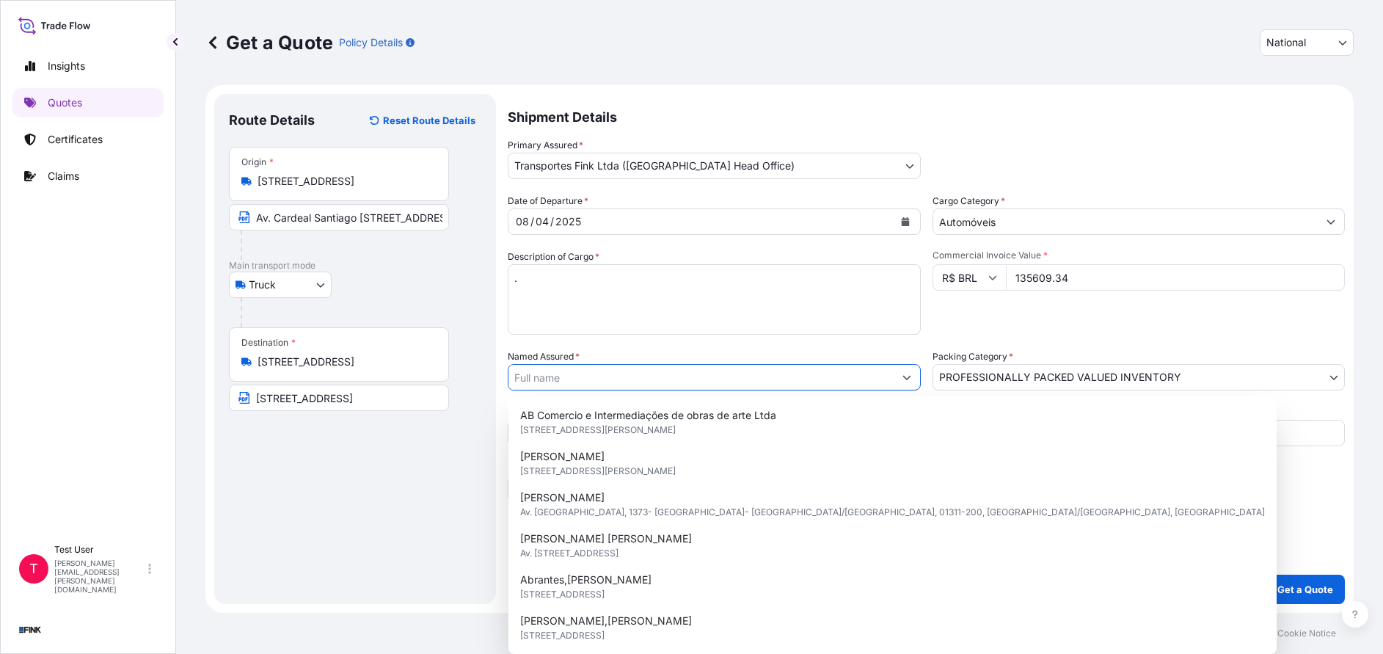
click at [609, 374] on input "Named Assured *" at bounding box center [701, 377] width 385 height 26
paste input "Matthew Michael Jennings"
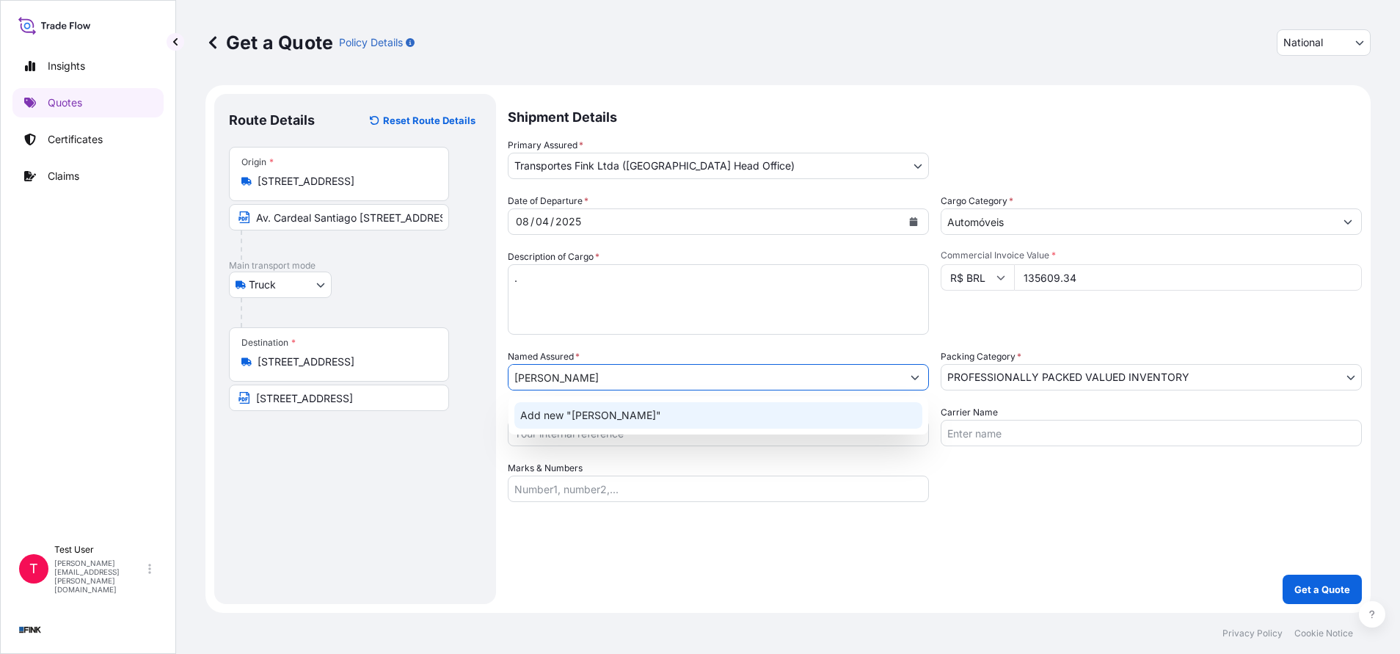
click at [582, 425] on div "Add new "Matthew Michael Jennings"" at bounding box center [718, 415] width 408 height 26
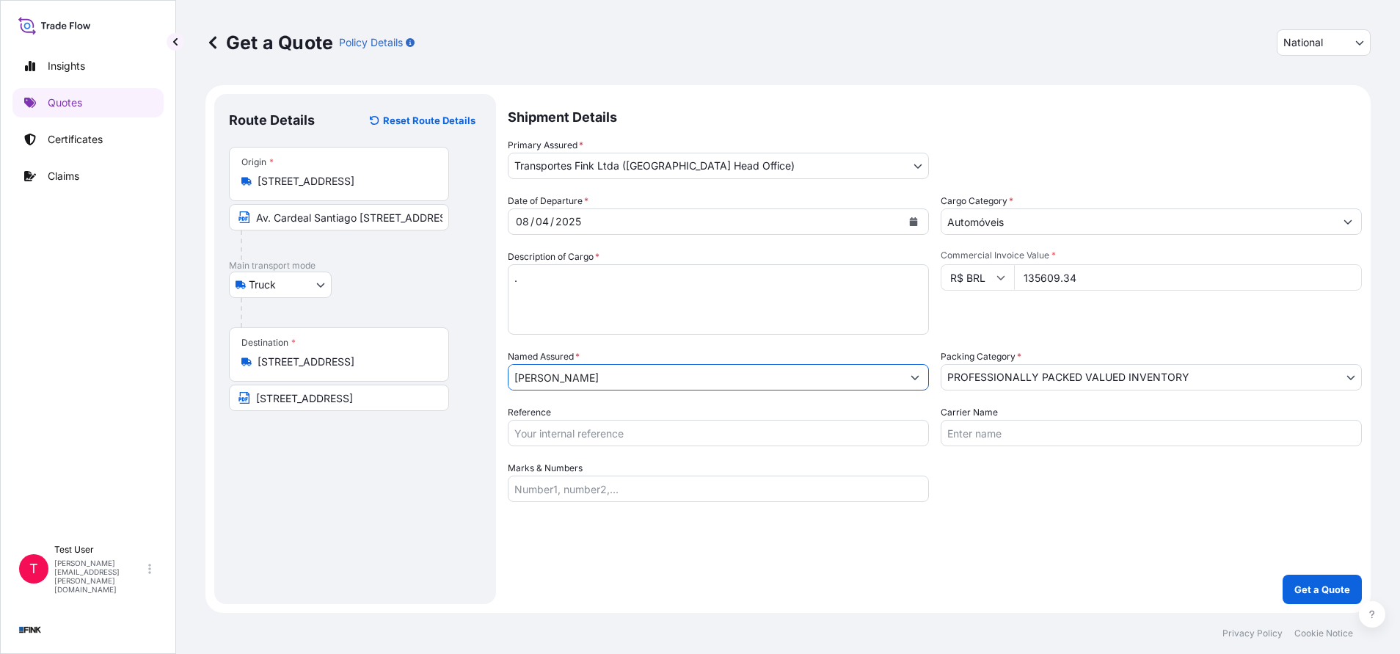
type input "Matthew Michael Jennings"
click at [616, 440] on input "Reference" at bounding box center [718, 433] width 421 height 26
click at [1330, 589] on p "Get a Quote" at bounding box center [1322, 589] width 56 height 15
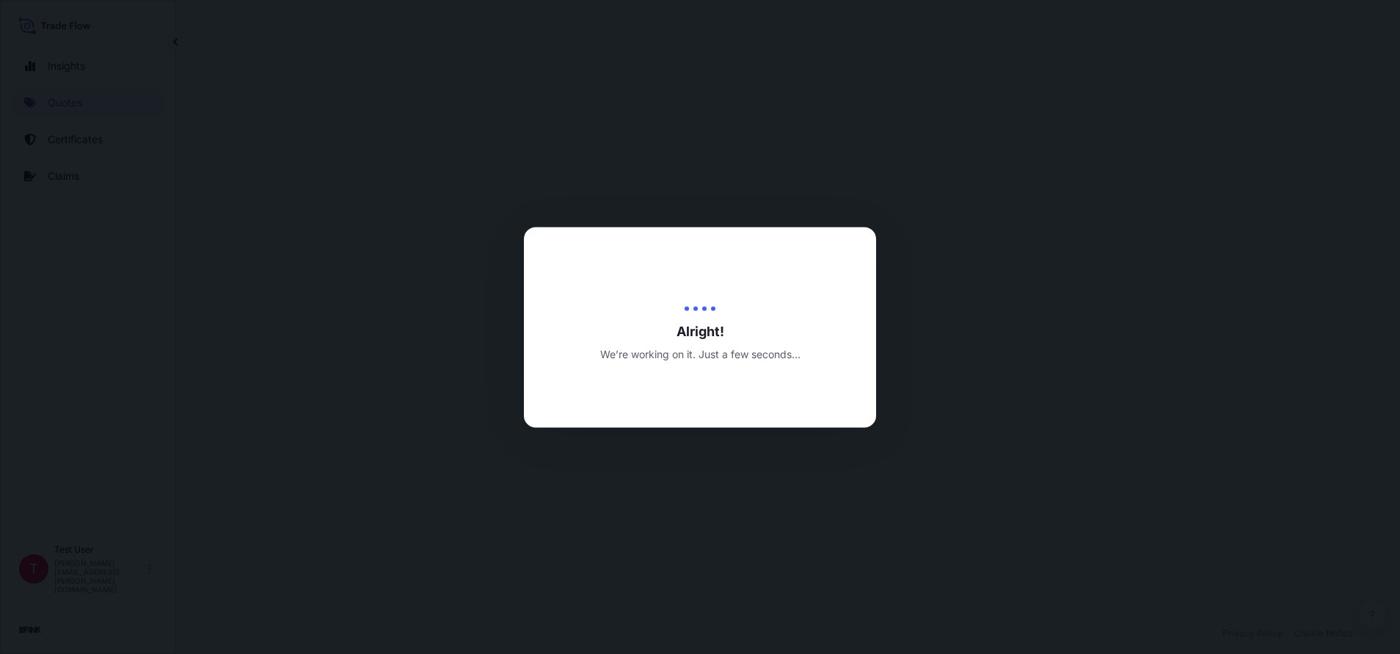
select select "Truck"
select select "31747"
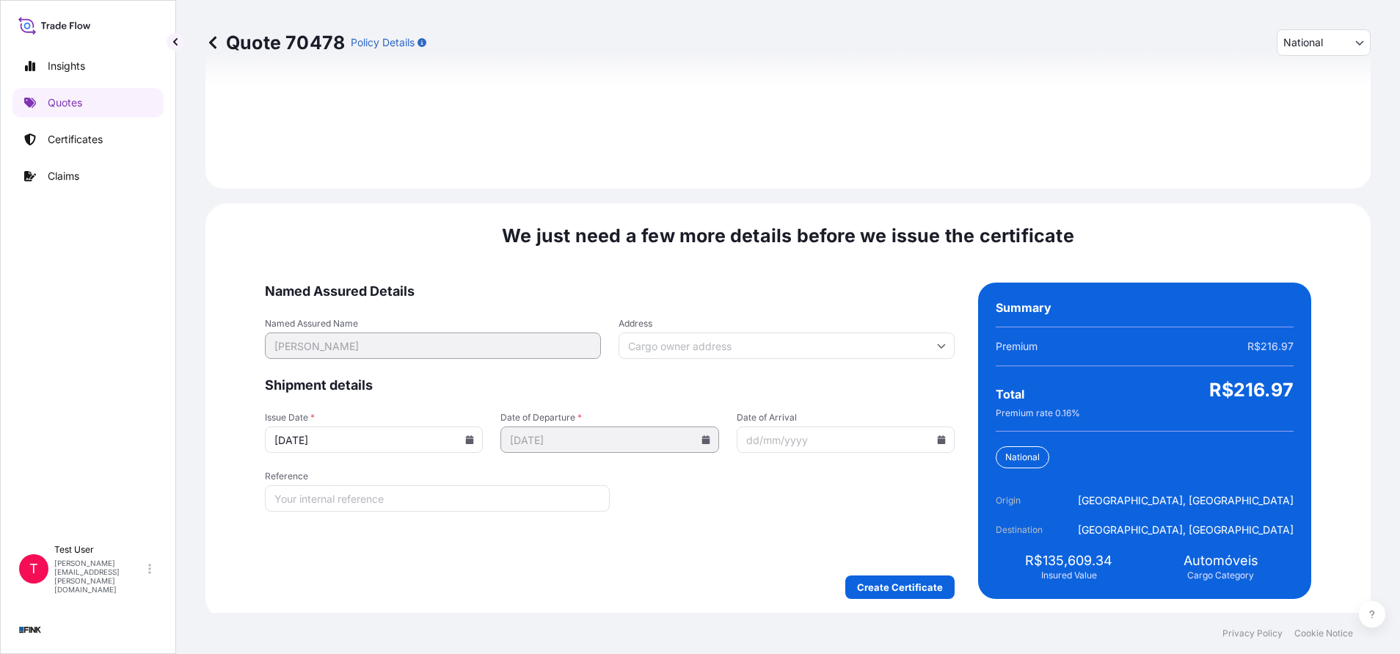
scroll to position [1686, 0]
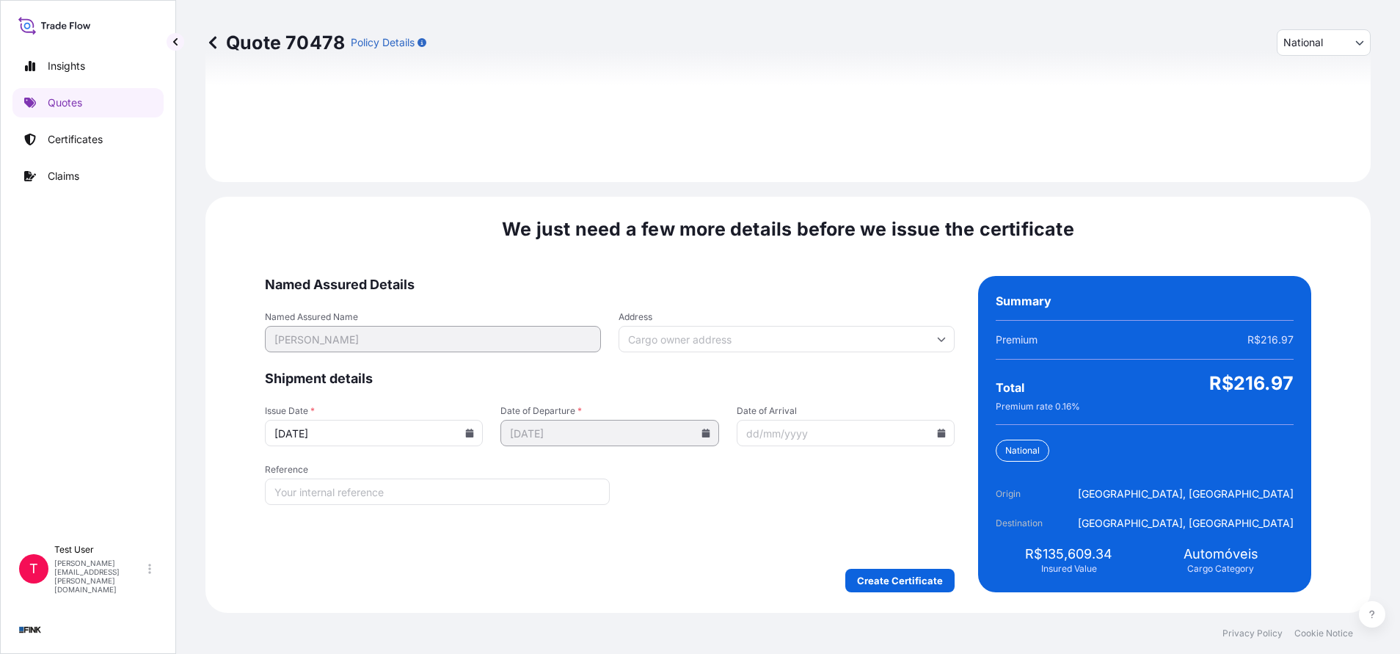
click at [773, 335] on input "Address" at bounding box center [787, 339] width 336 height 26
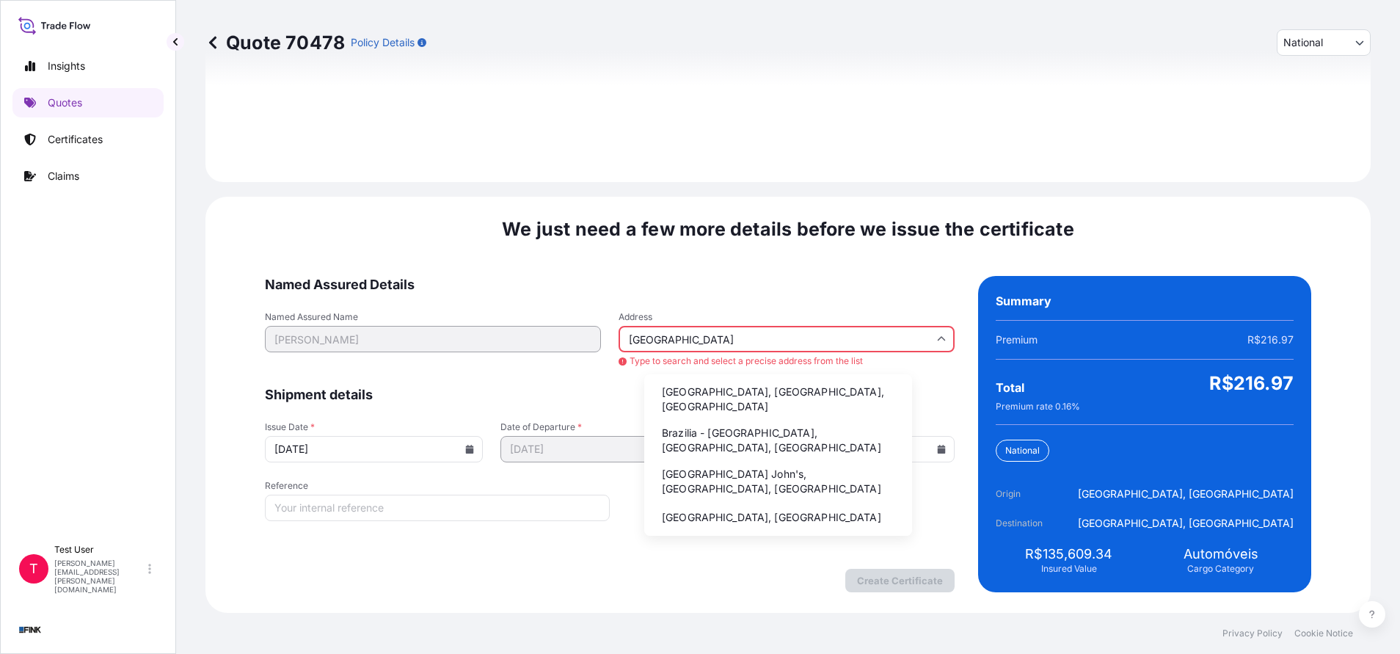
click at [678, 425] on li "Brazilia - [GEOGRAPHIC_DATA], [GEOGRAPHIC_DATA], [GEOGRAPHIC_DATA]" at bounding box center [778, 440] width 256 height 38
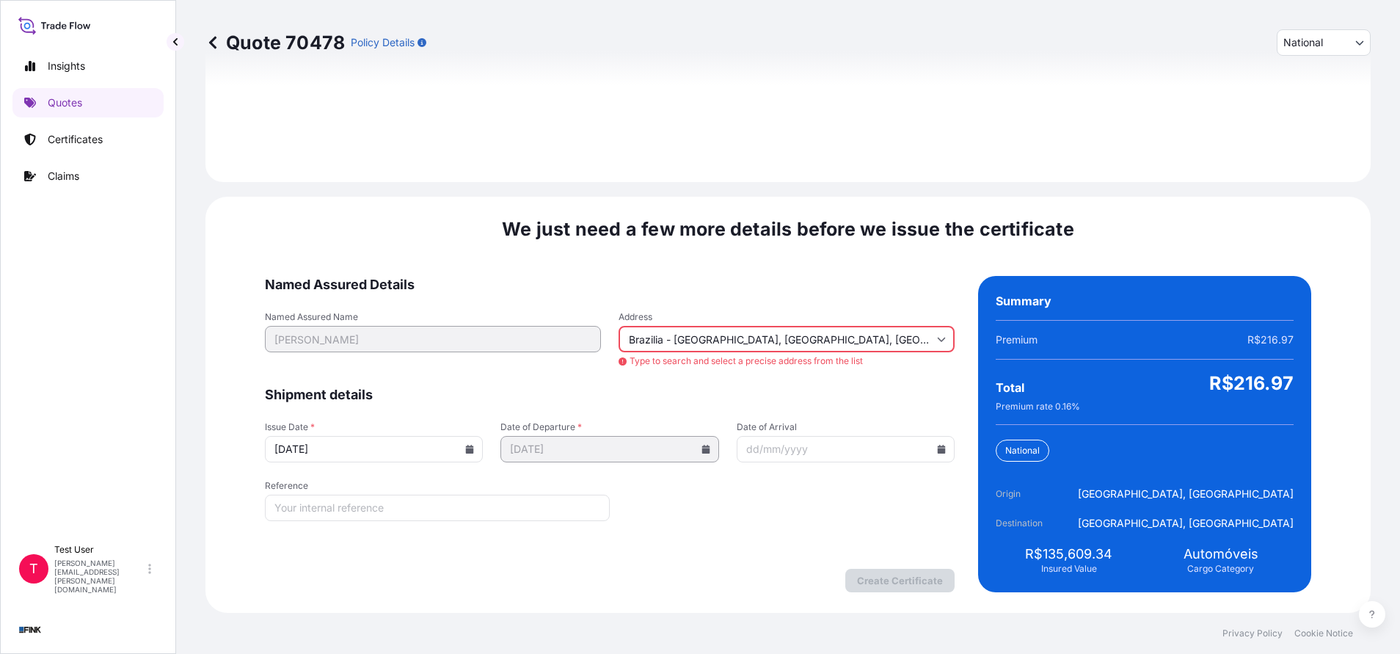
type input "[GEOGRAPHIC_DATA] - [GEOGRAPHIC_DATA], [GEOGRAPHIC_DATA] - [GEOGRAPHIC_DATA], […"
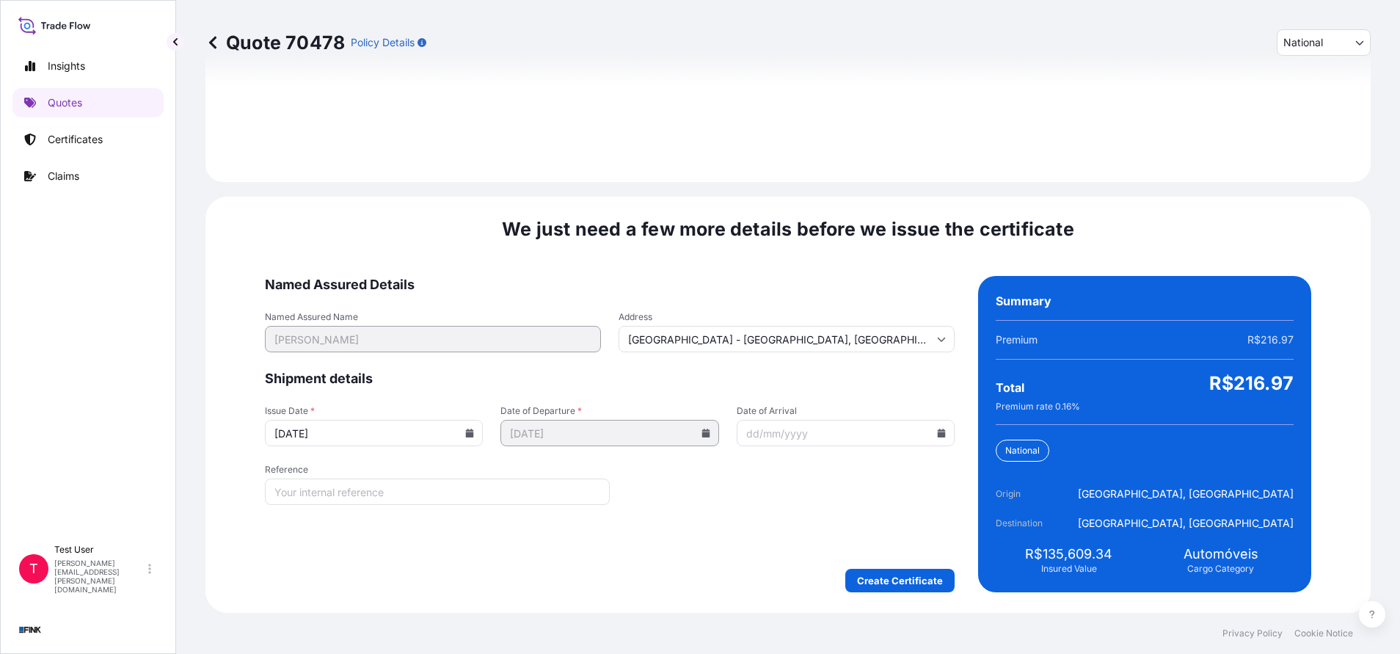
click at [474, 431] on icon at bounding box center [469, 433] width 9 height 9
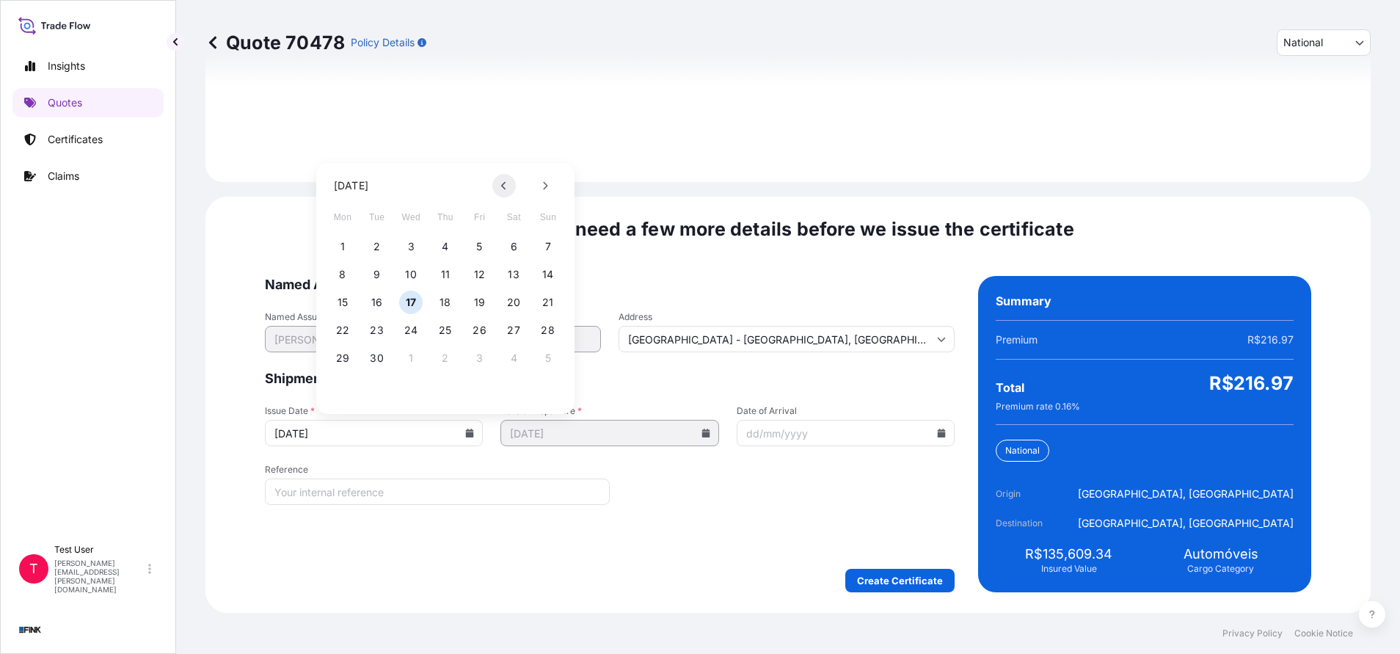
click at [501, 181] on button at bounding box center [503, 185] width 23 height 23
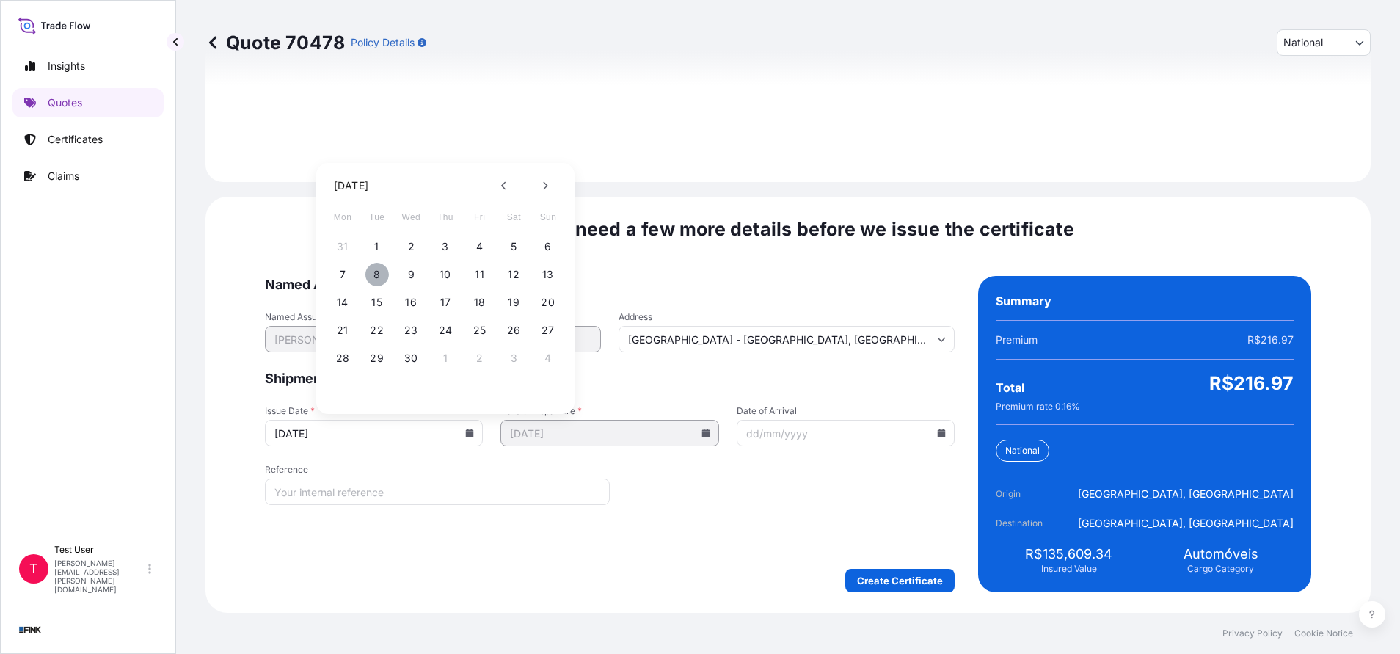
click at [379, 272] on button "8" at bounding box center [376, 274] width 23 height 23
type input "[DATE]"
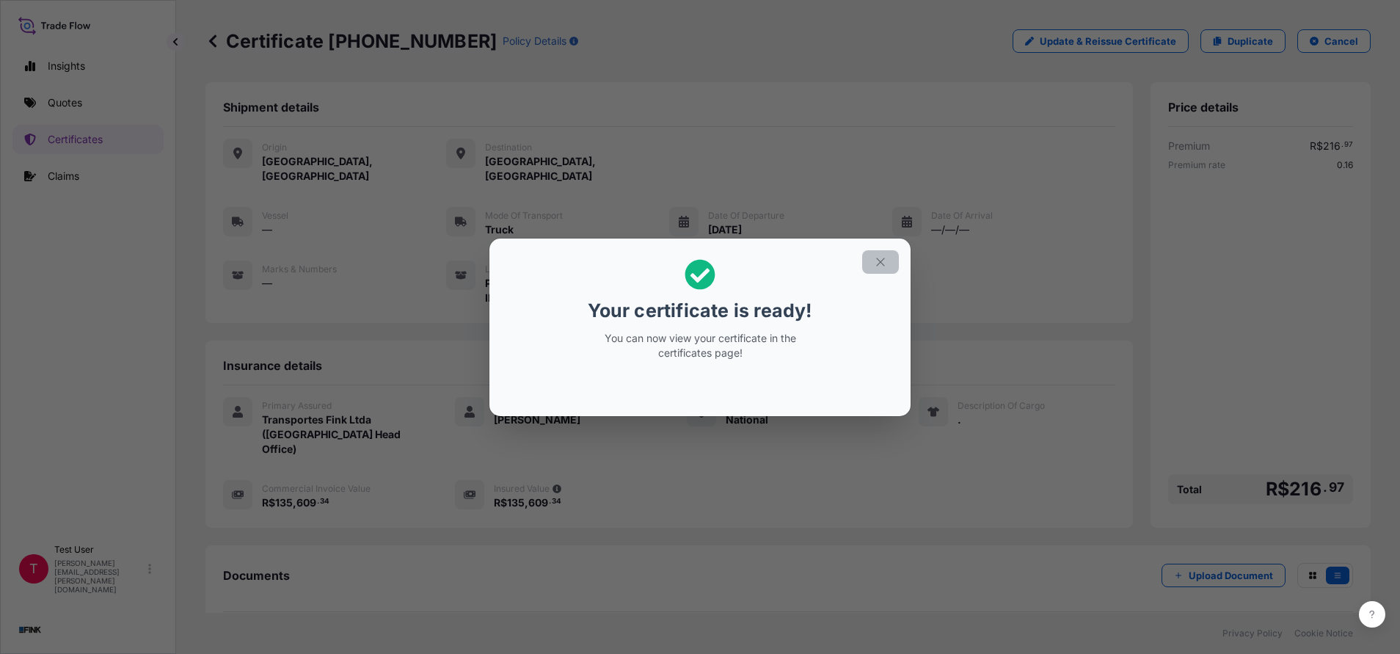
click at [878, 257] on icon "button" at bounding box center [880, 261] width 13 height 13
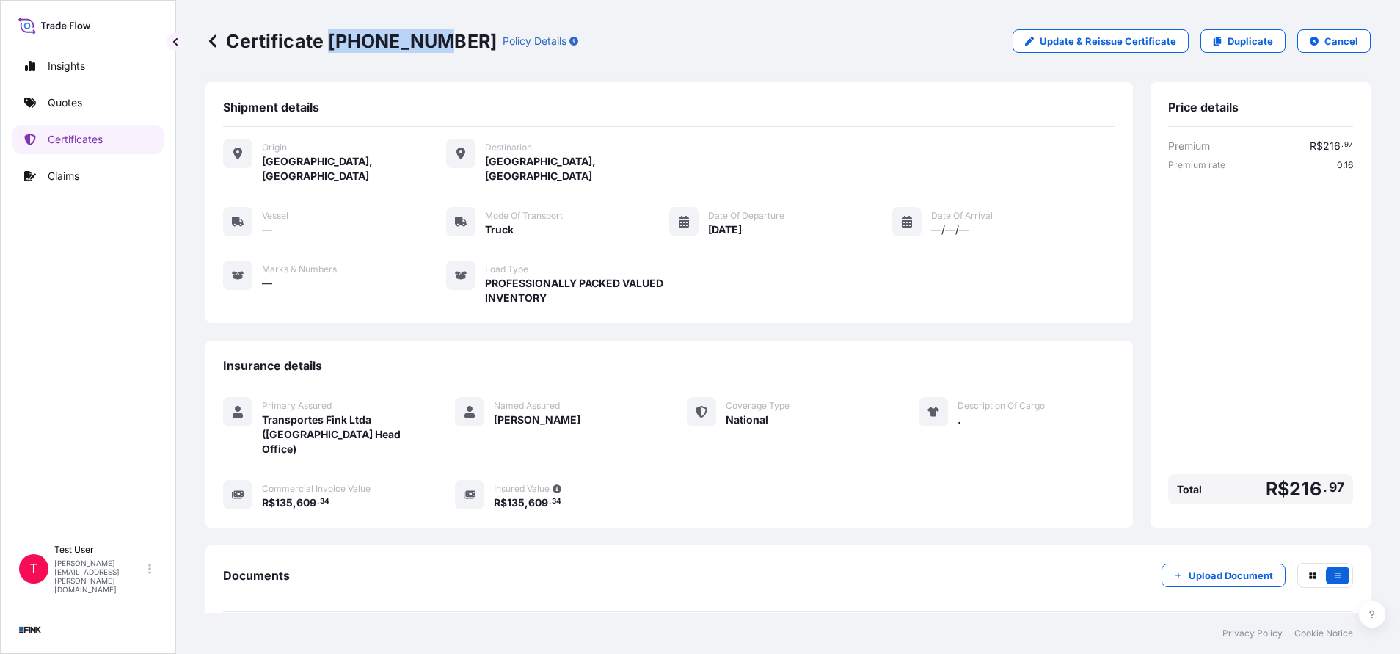
drag, startPoint x: 429, startPoint y: 39, endPoint x: 330, endPoint y: 36, distance: 98.4
click at [330, 36] on p "Certificate 31747-62-1" at bounding box center [350, 40] width 291 height 23
copy p "31747-62-1"
click at [61, 97] on p "Quotes" at bounding box center [65, 102] width 34 height 15
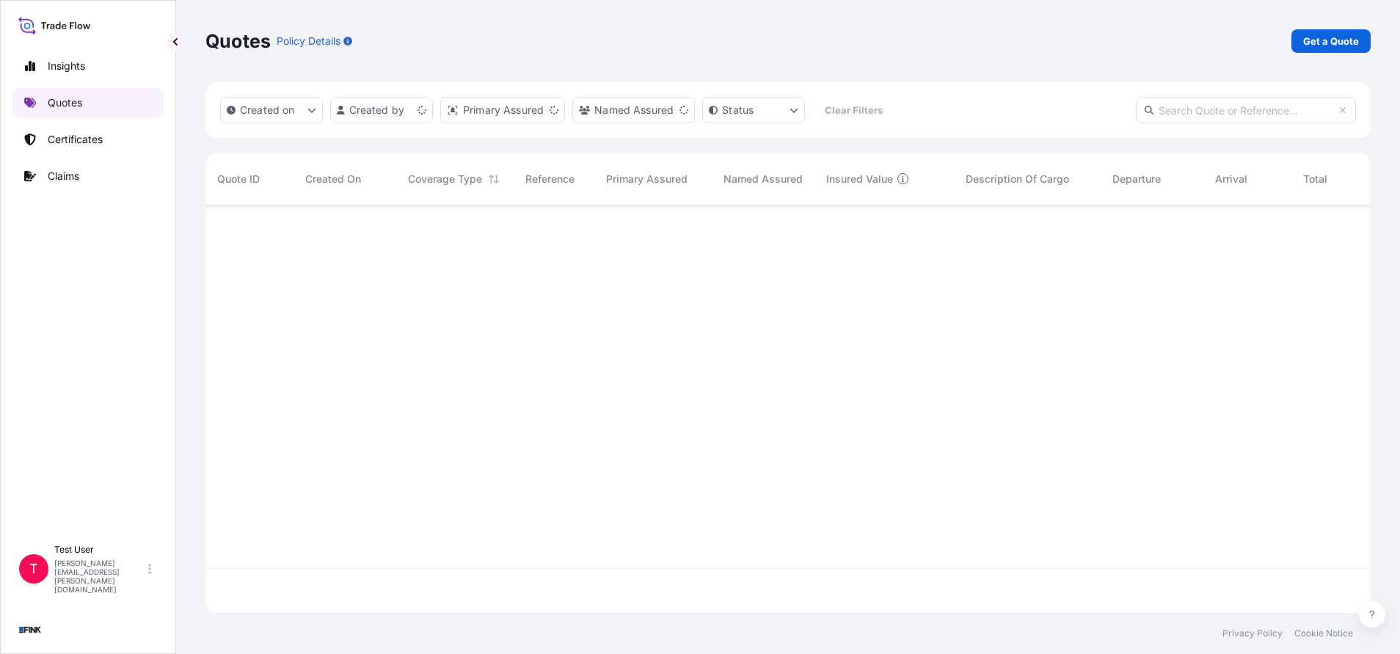
scroll to position [398, 1148]
click at [1365, 45] on link "Get a Quote" at bounding box center [1331, 40] width 79 height 23
select select "international"
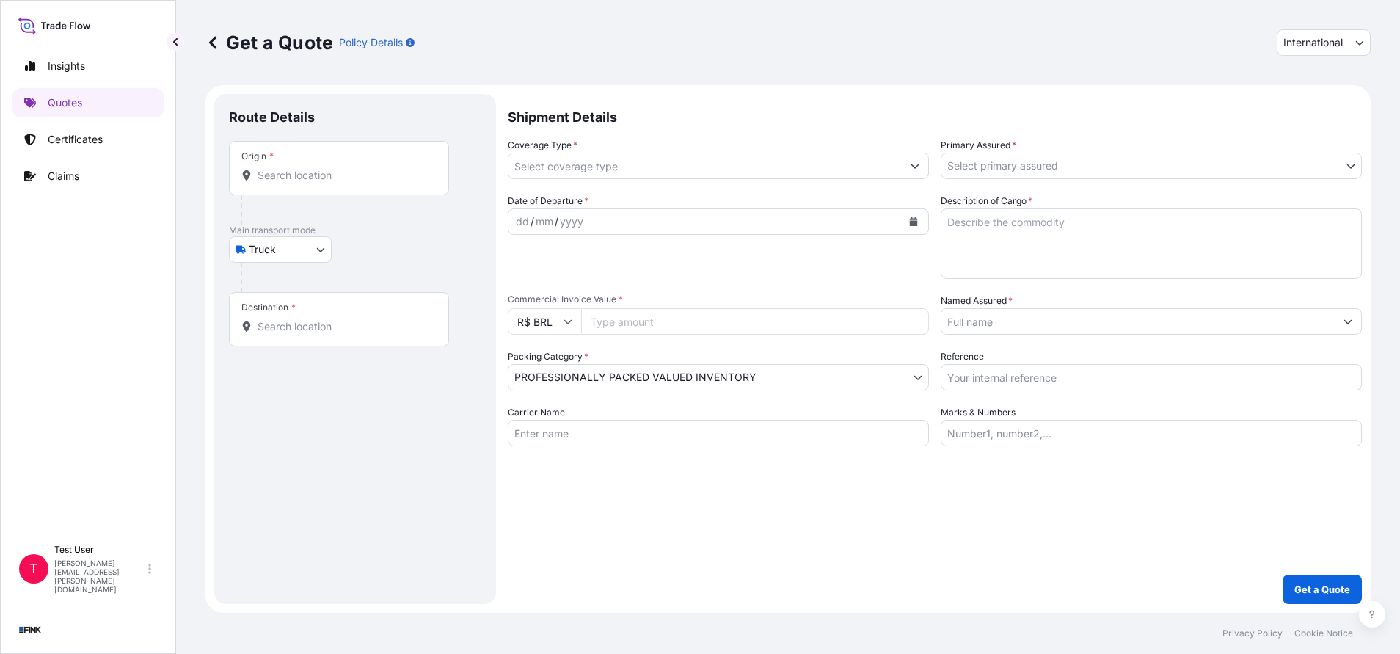
select select "Truck"
select select "11"
click at [1311, 46] on span "International" at bounding box center [1312, 42] width 59 height 15
click at [1298, 105] on div "National" at bounding box center [1324, 107] width 82 height 26
select select "national"
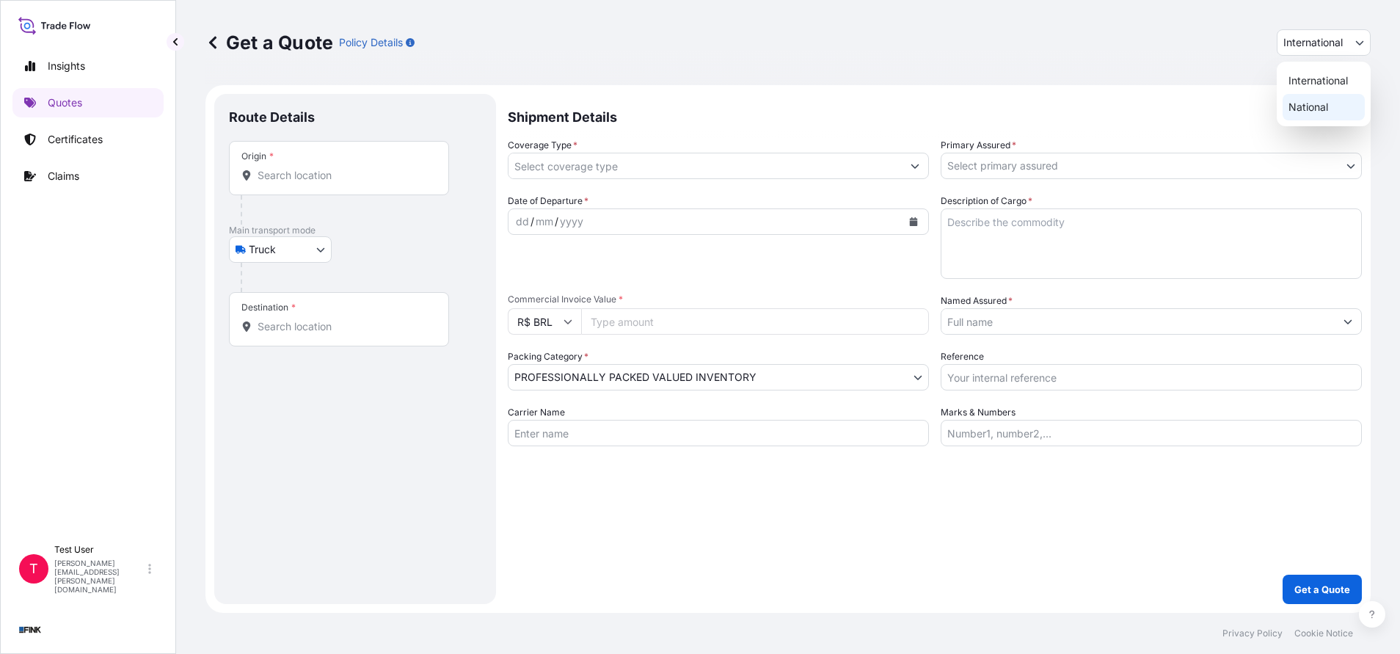
select select "Truck"
select select "11"
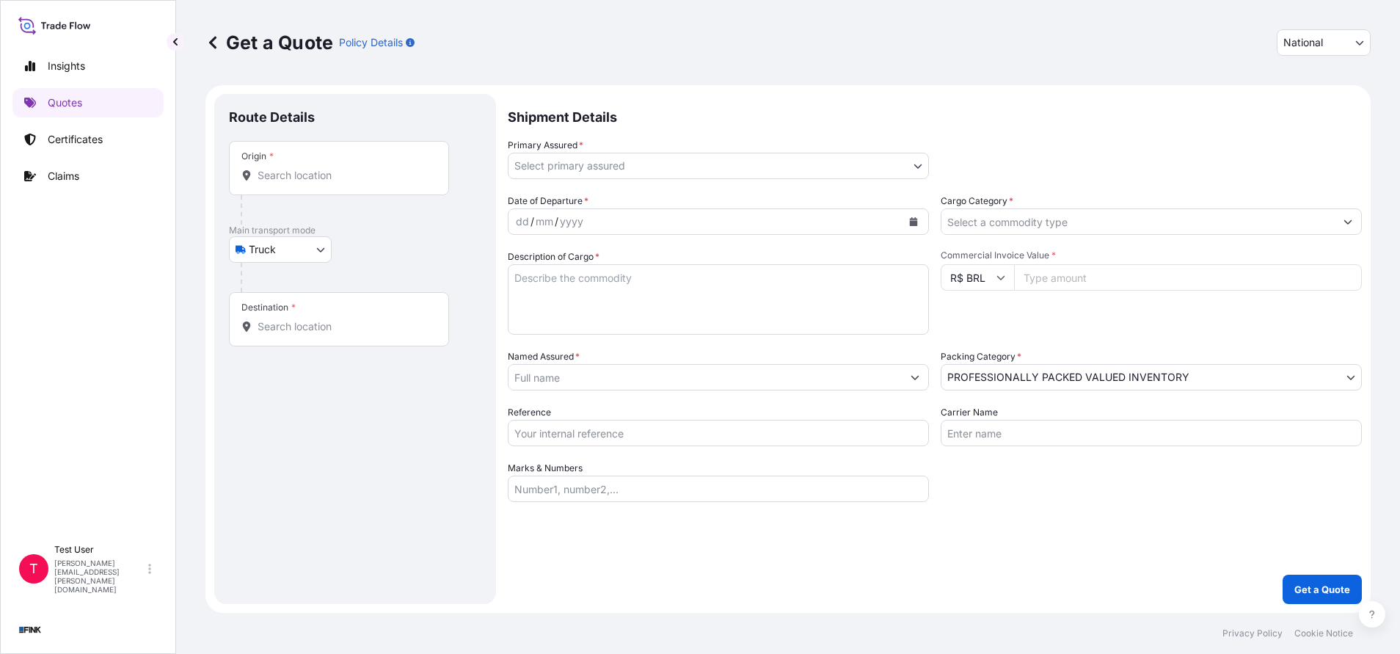
click at [340, 160] on div "Origin *" at bounding box center [339, 168] width 220 height 54
click at [340, 168] on input "Origin *" at bounding box center [344, 175] width 173 height 15
paste input "Av. Cardeal Santiago [STREET_ADDRESS]"
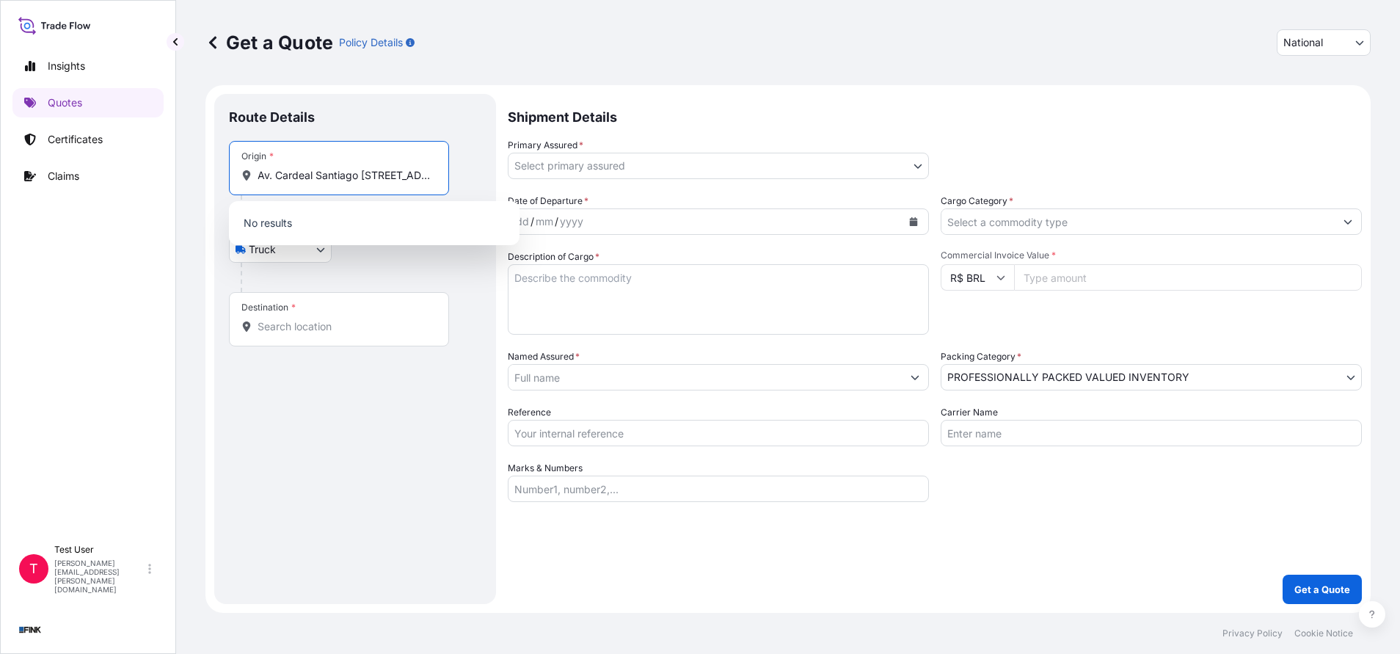
scroll to position [0, 216]
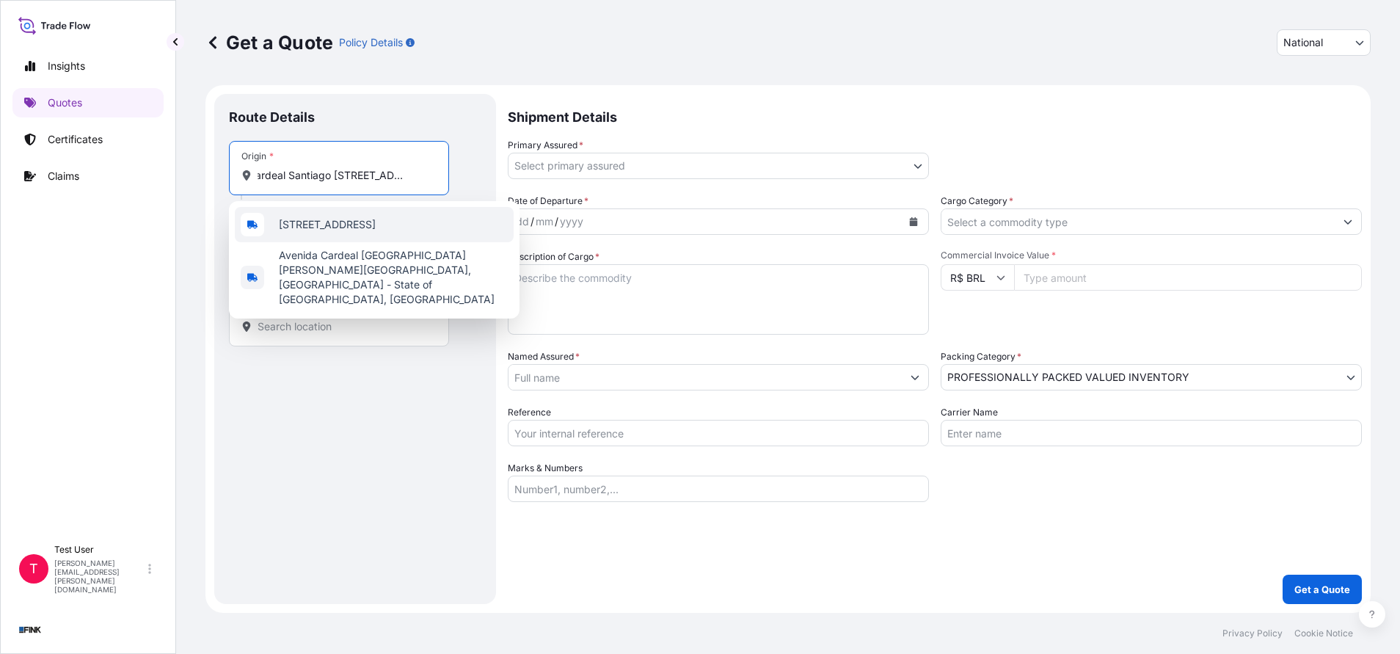
click at [323, 230] on span "[STREET_ADDRESS]" at bounding box center [327, 224] width 97 height 15
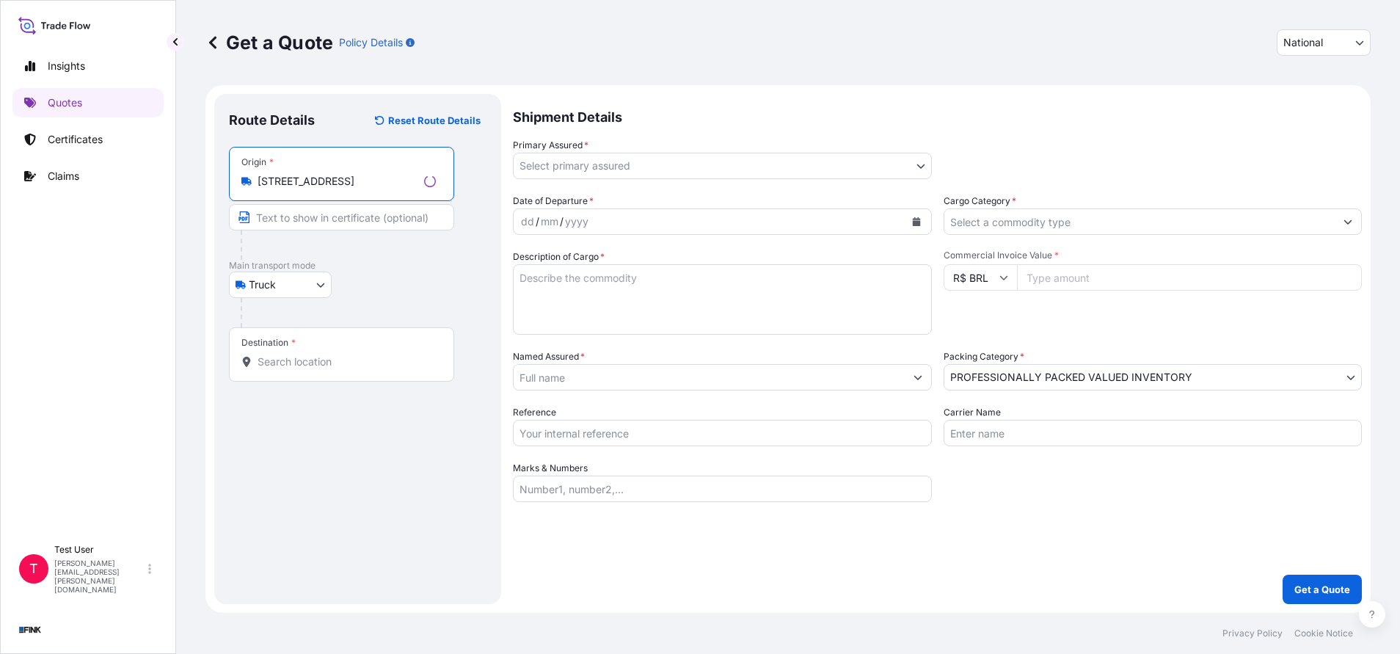
type input "[STREET_ADDRESS]"
click at [322, 220] on input "Text to appear on certificate" at bounding box center [341, 217] width 225 height 26
paste input "Av. Cardeal Santiago [STREET_ADDRESS]"
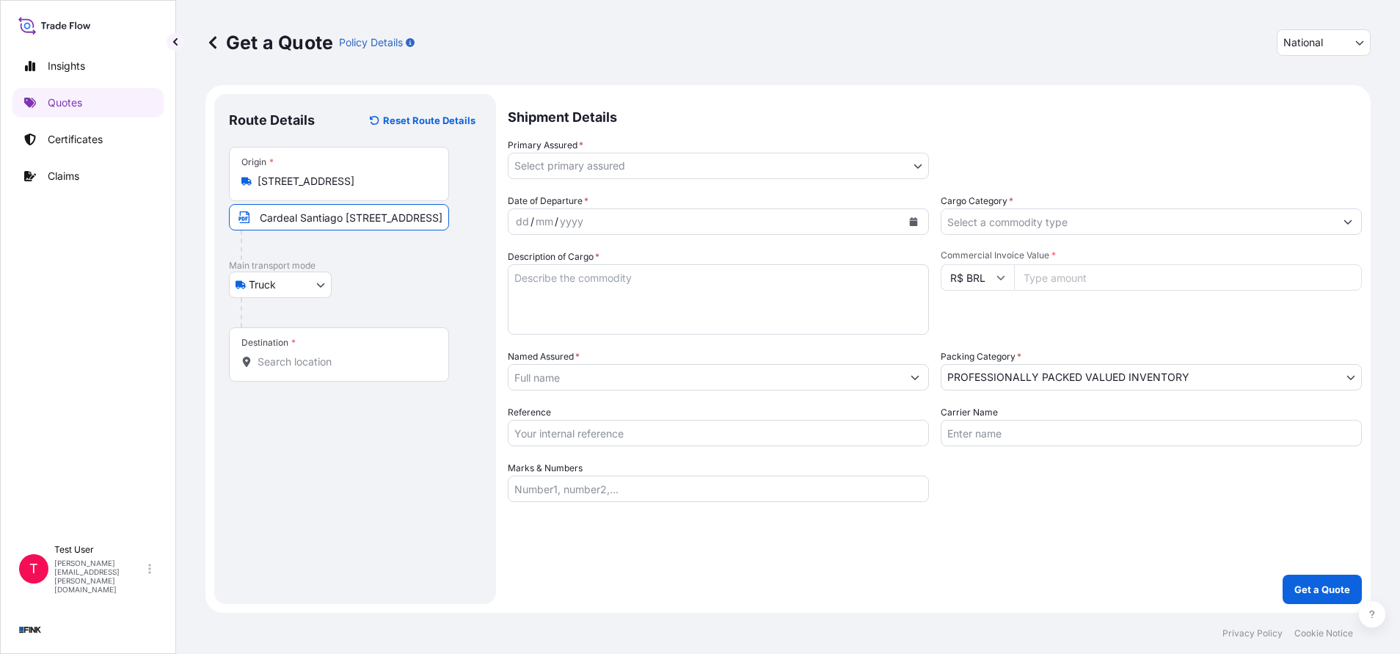
type input "Av. Cardeal Santiago [STREET_ADDRESS]"
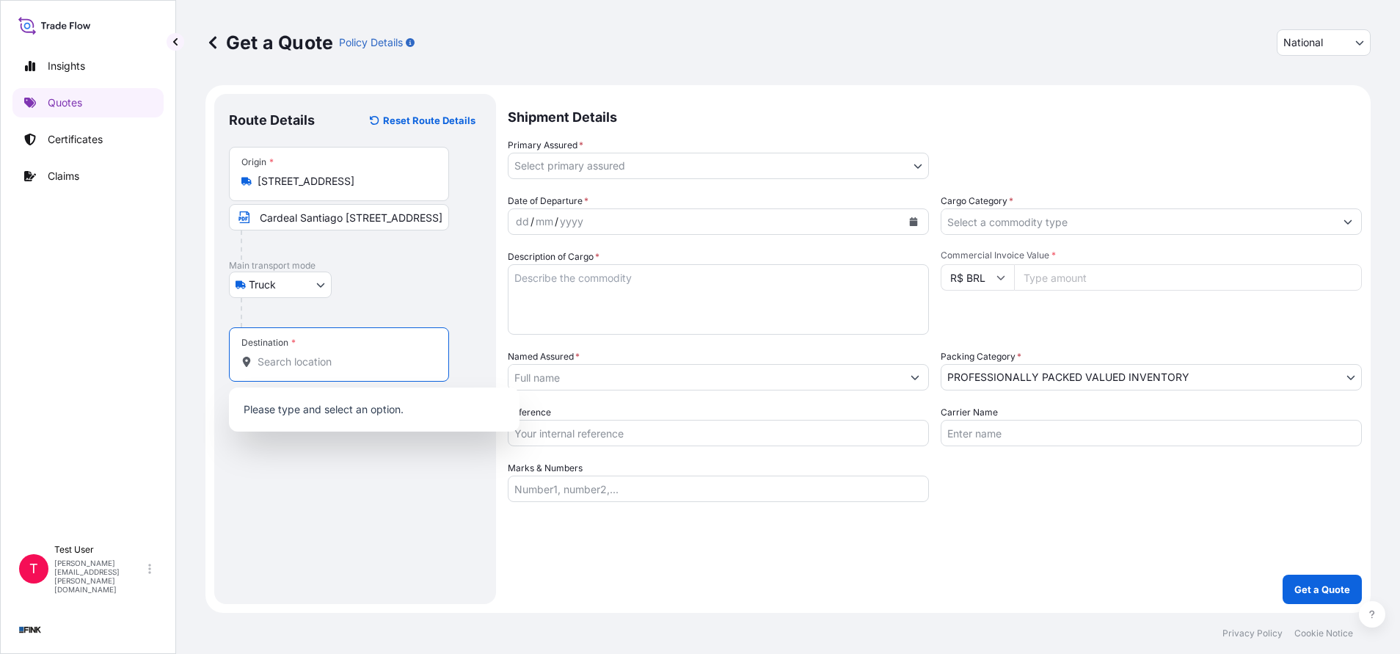
click at [299, 363] on input "Destination *" at bounding box center [344, 361] width 173 height 15
click at [382, 365] on input "Destination * Please select a destination" at bounding box center [344, 361] width 173 height 15
paste input "Av. Cardeal Santiago [STREET_ADDRESS]"
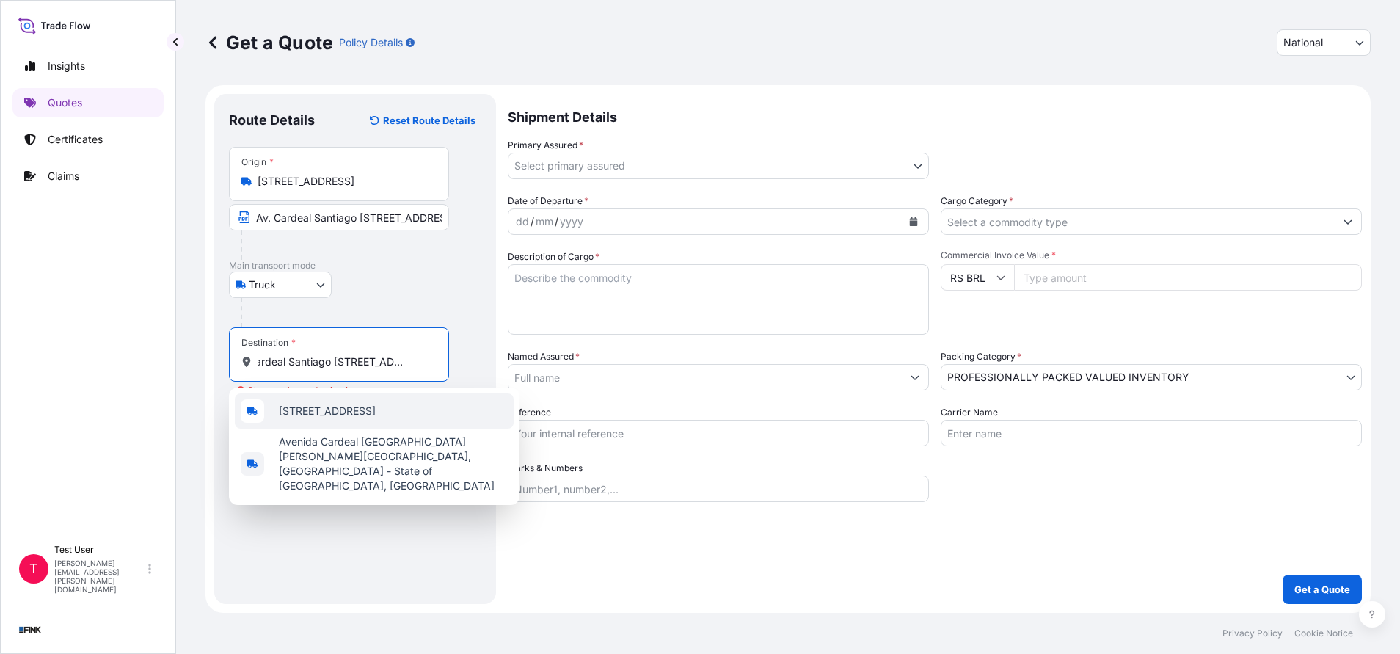
click at [362, 406] on span "[STREET_ADDRESS]" at bounding box center [327, 411] width 97 height 15
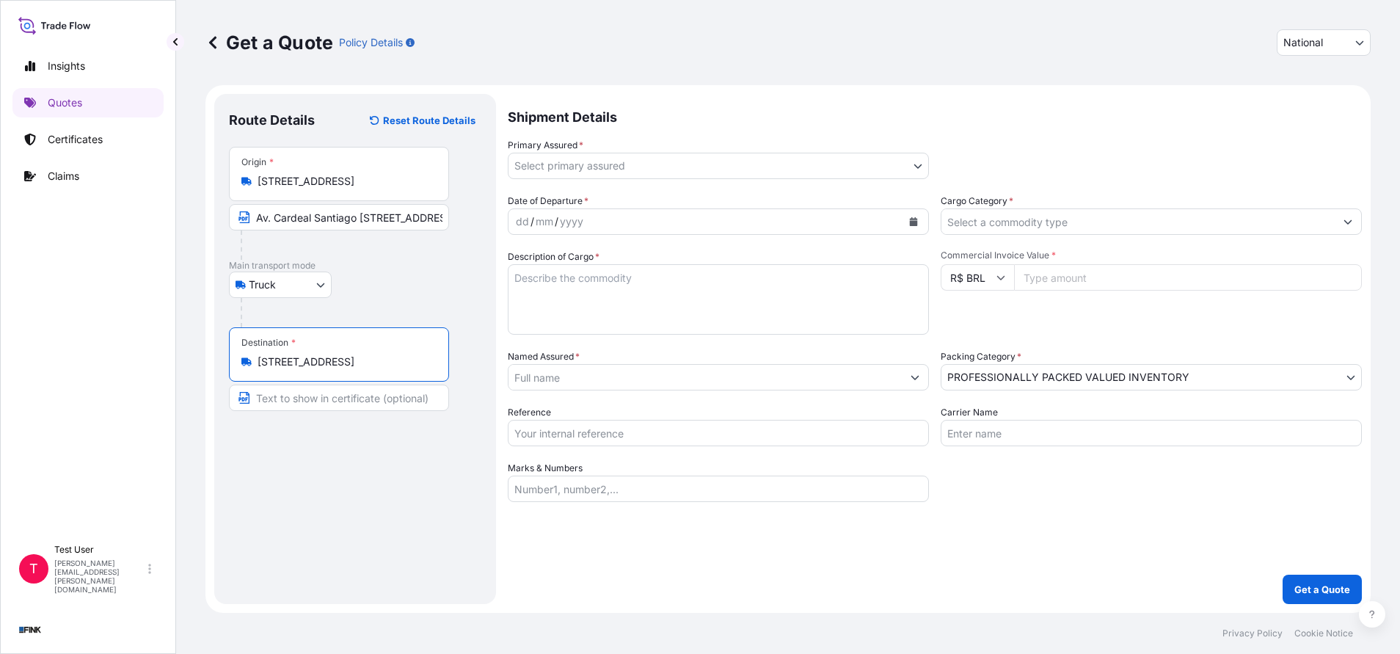
type input "[STREET_ADDRESS]"
click at [357, 404] on input "Text to appear on certificate" at bounding box center [339, 398] width 220 height 26
paste input "Av. Cardeal Santiago [STREET_ADDRESS]"
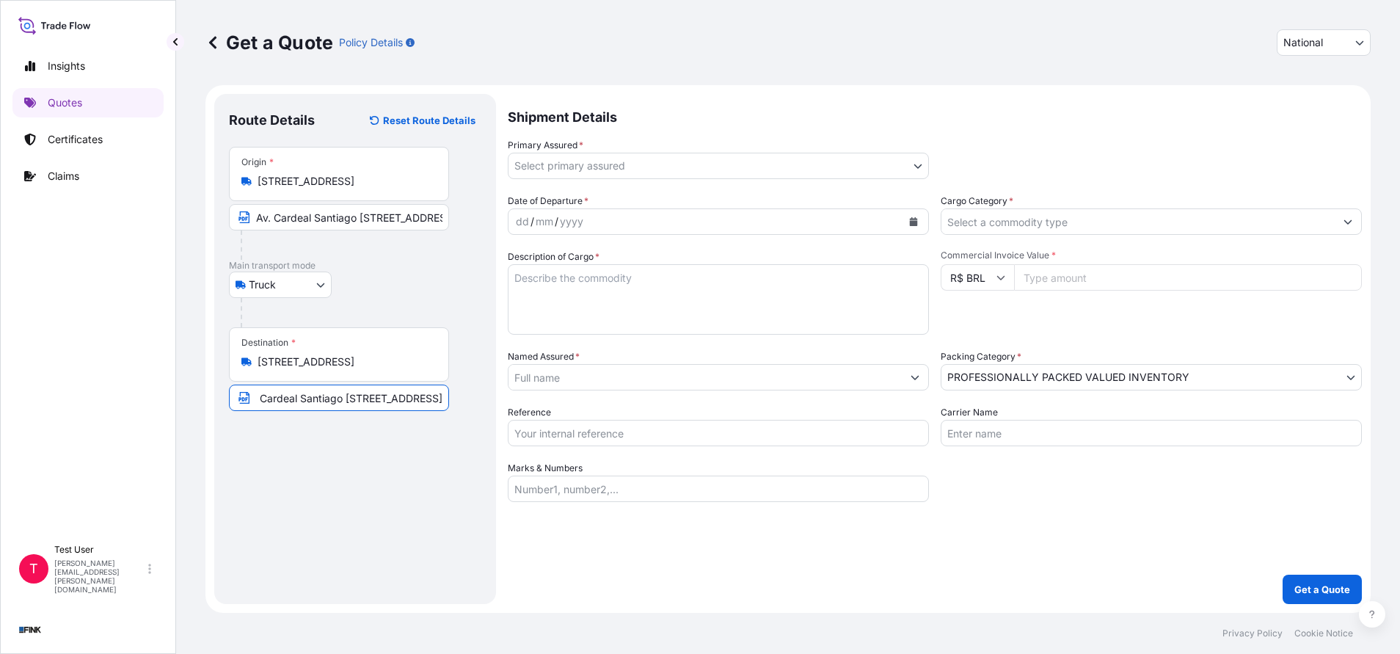
type input "Av. Cardeal Santiago [STREET_ADDRESS]"
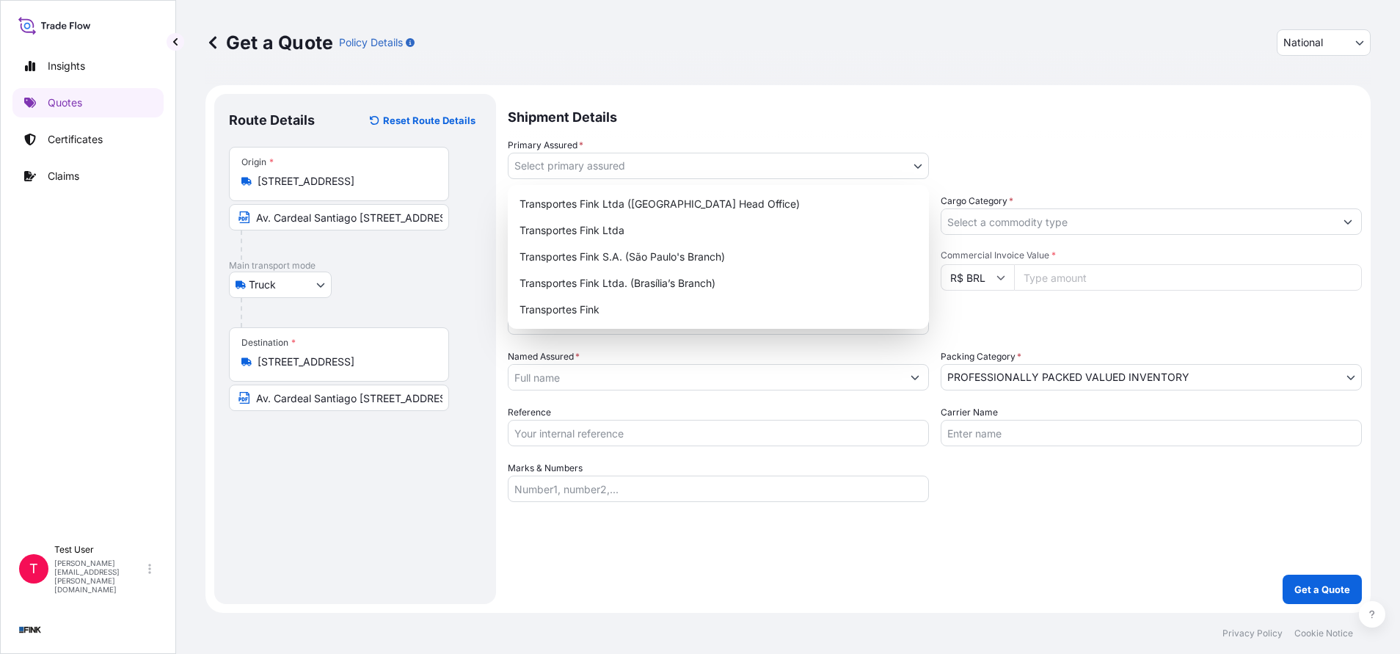
click at [920, 167] on body "Insights Quotes Certificates Claims T Test User jennifer.ellis+transportesfink@…" at bounding box center [700, 327] width 1400 height 654
click at [669, 256] on div "Transportes Fink S.A. (São Paulo's Branch)" at bounding box center [718, 257] width 409 height 26
select select "31749"
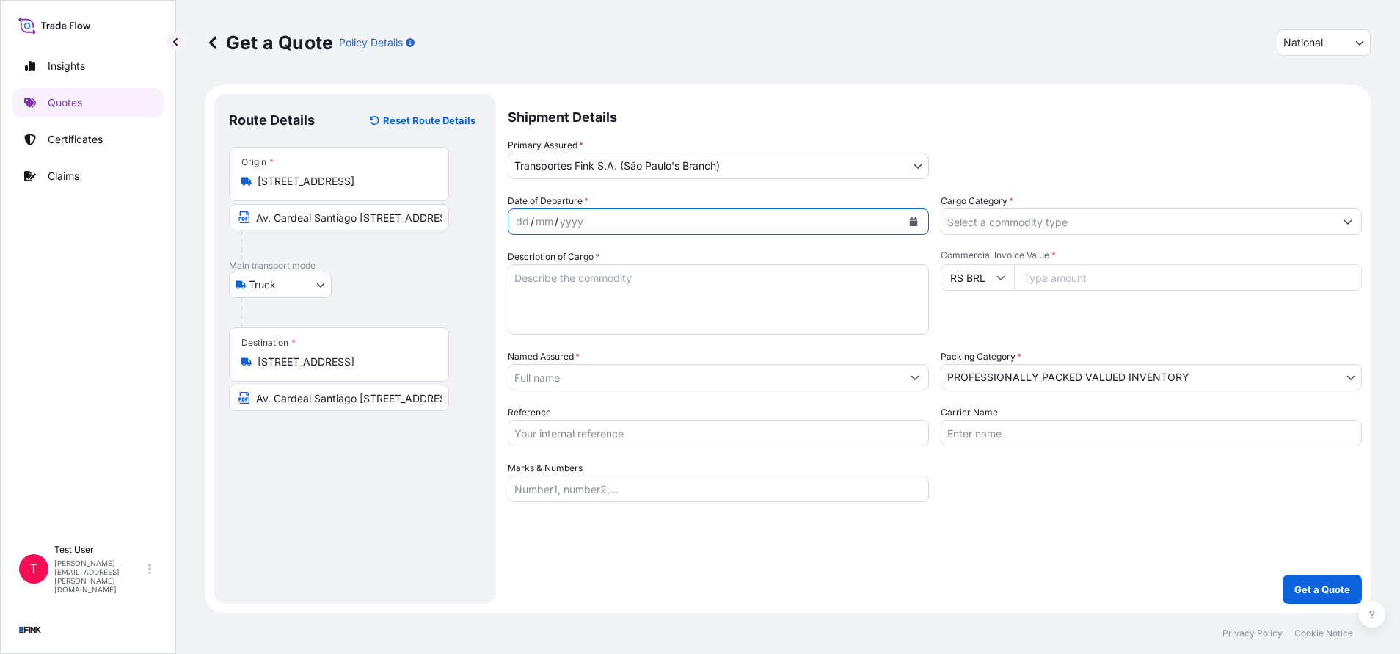
click at [914, 226] on button "Calendar" at bounding box center [913, 221] width 23 height 23
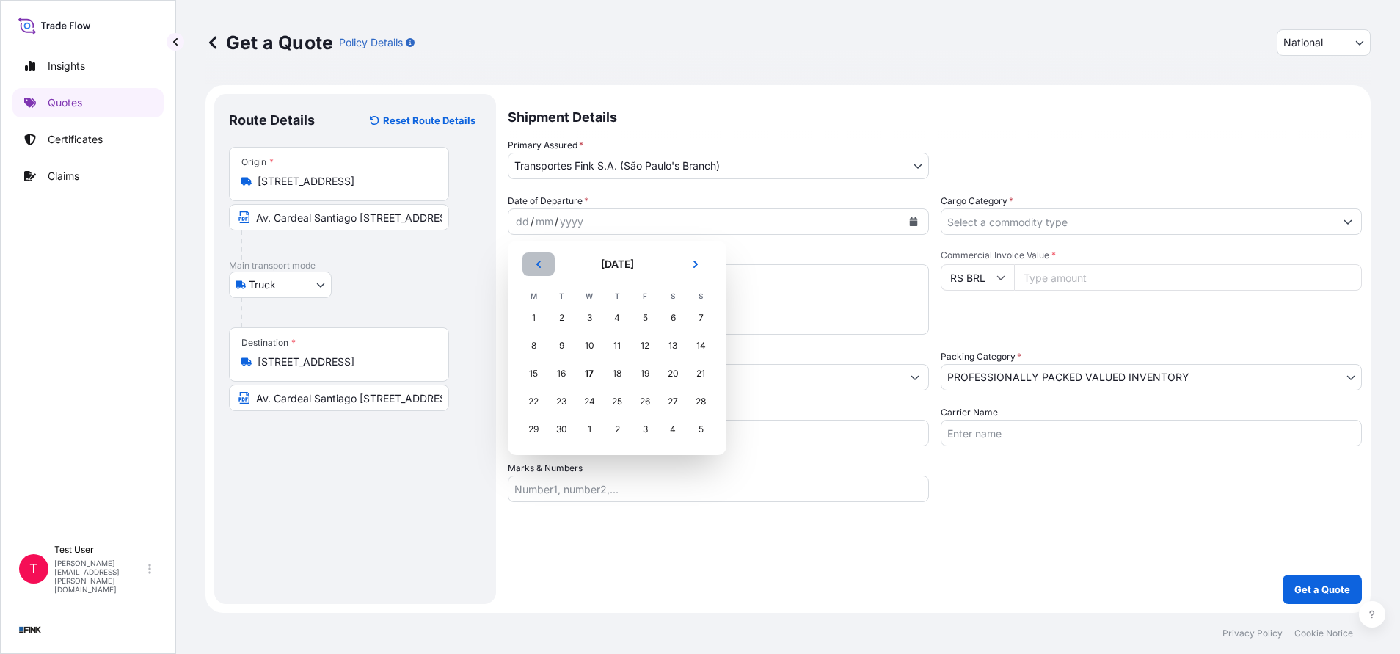
click at [540, 261] on icon "Previous" at bounding box center [538, 264] width 4 height 7
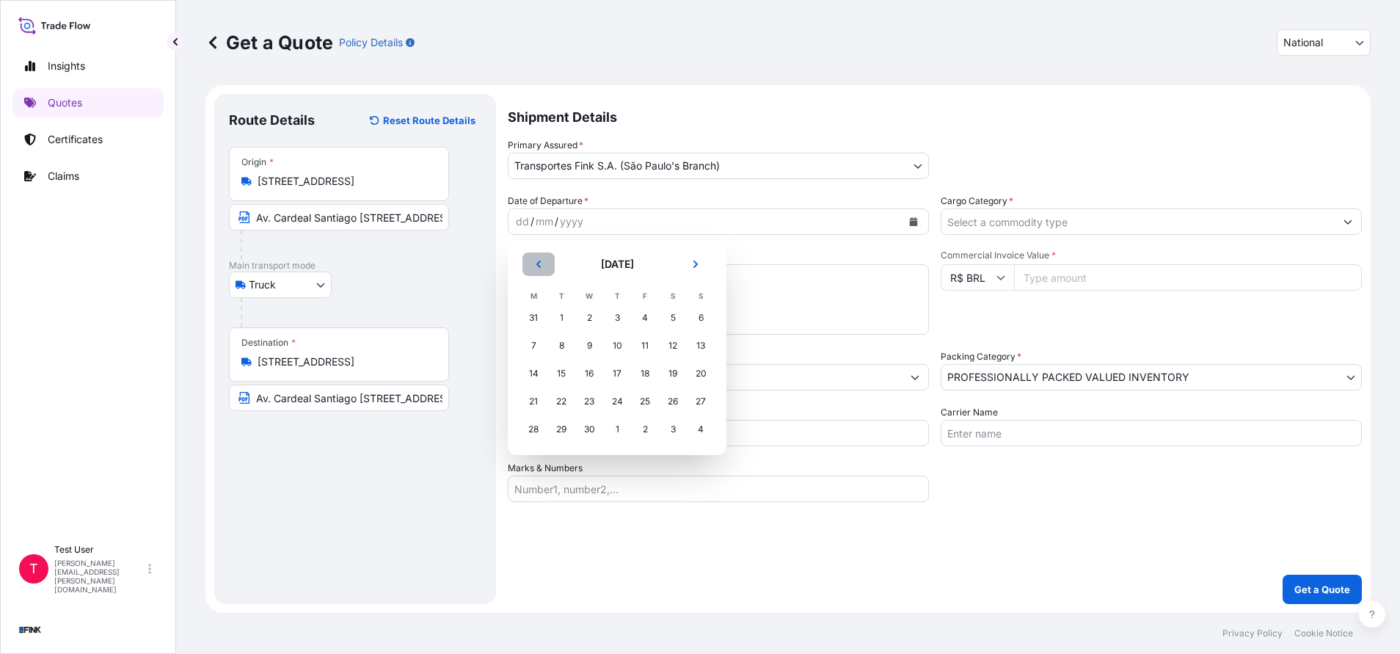
click at [540, 261] on icon "Previous" at bounding box center [538, 264] width 4 height 7
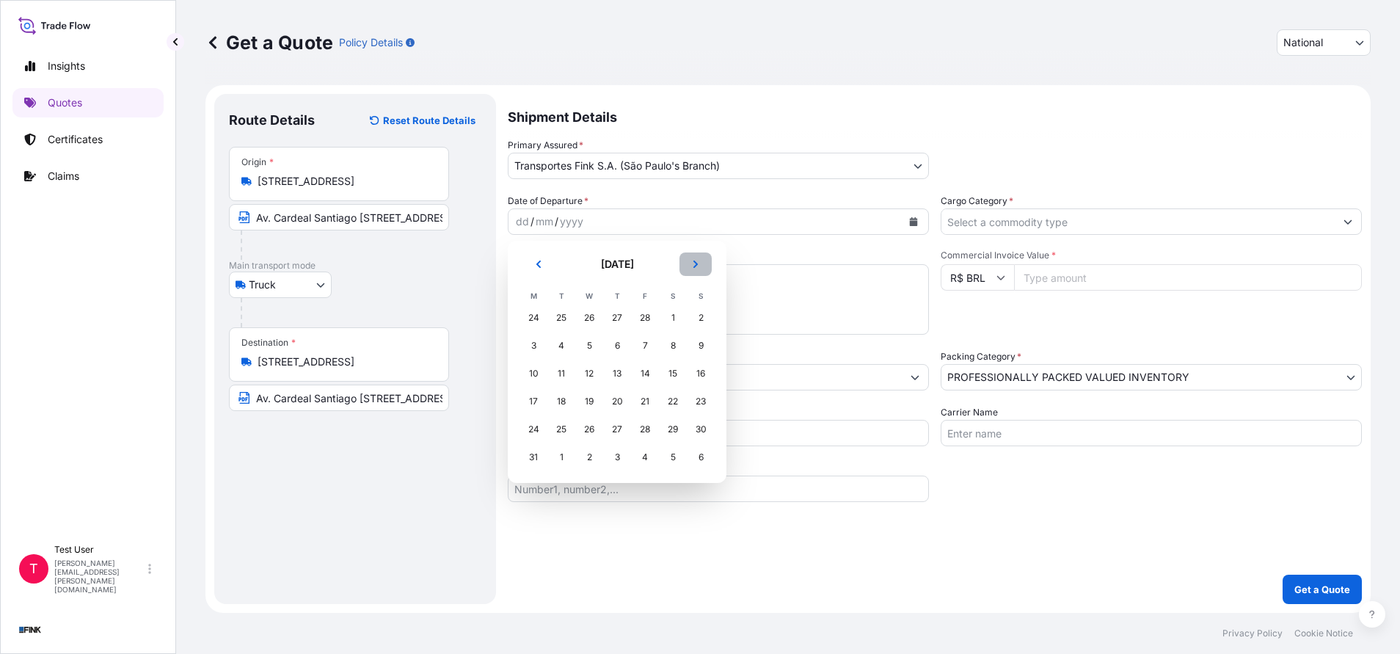
click at [695, 258] on button "Next" at bounding box center [696, 263] width 32 height 23
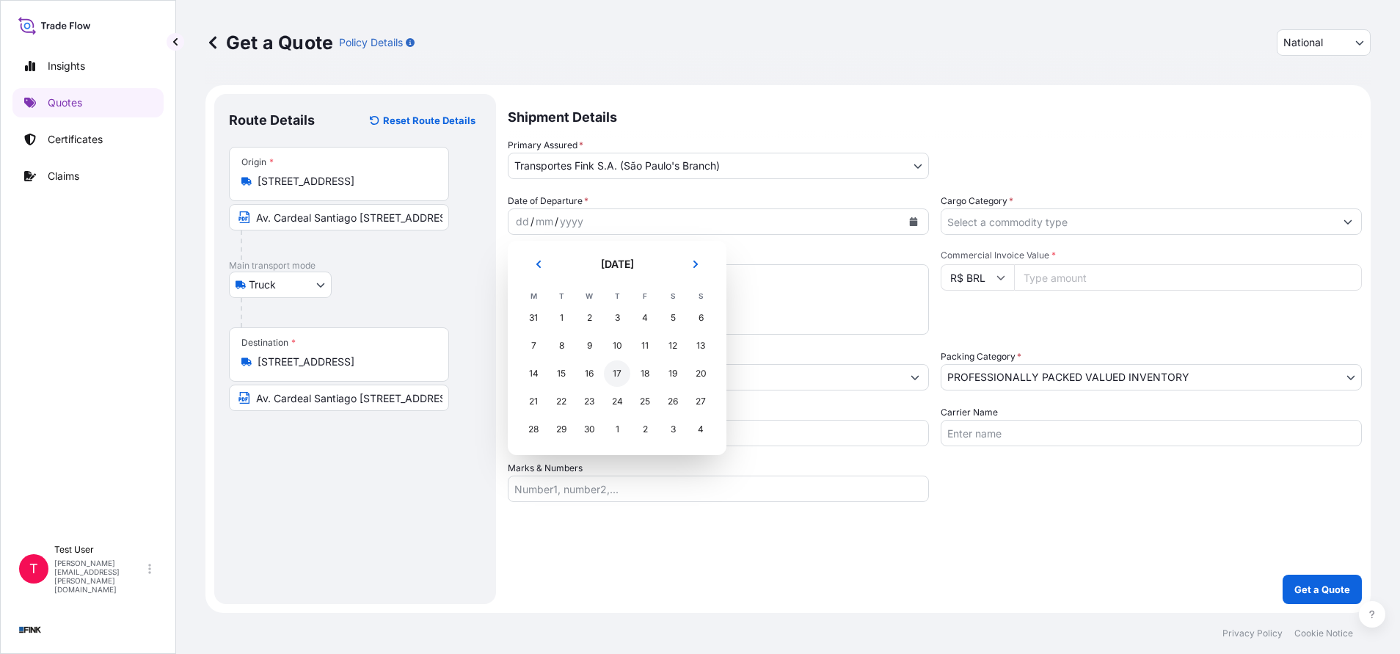
click at [618, 365] on div "17" at bounding box center [617, 373] width 26 height 26
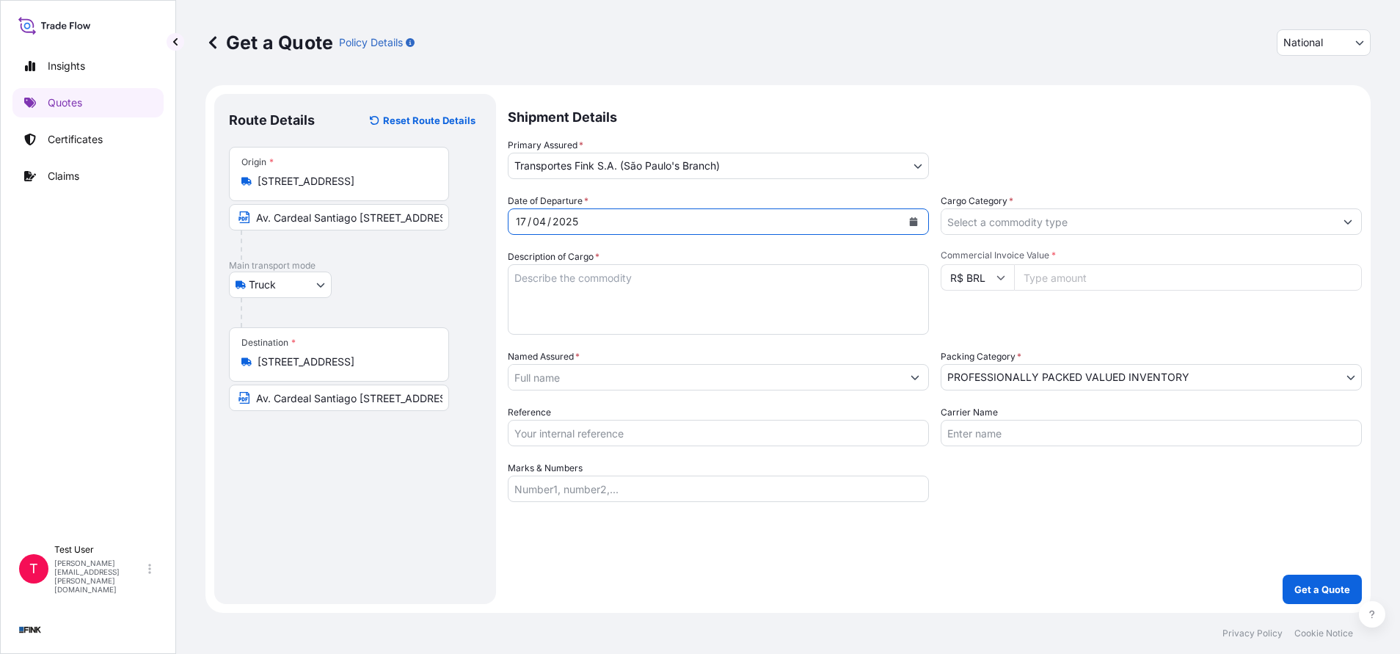
click at [1066, 278] on input "Commercial Invoice Value *" at bounding box center [1188, 277] width 348 height 26
paste input "19000.00"
type input "19000.00"
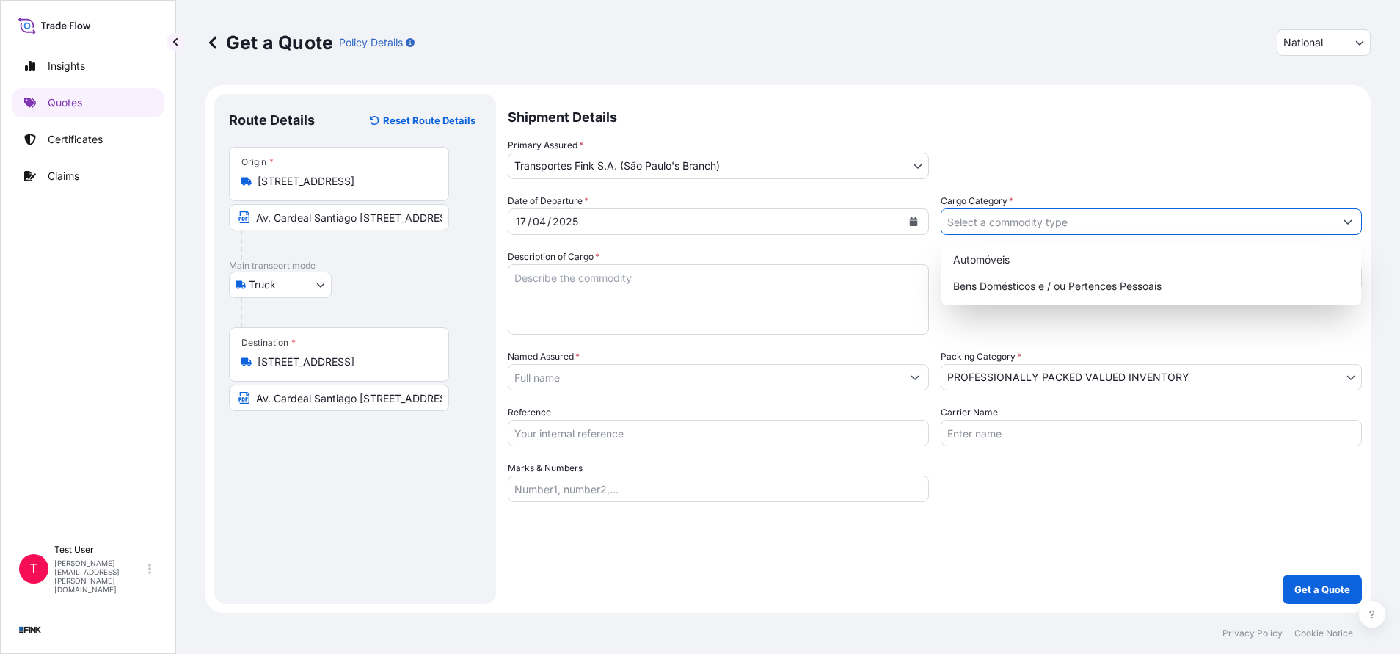
click at [1005, 225] on input "Cargo Category *" at bounding box center [1137, 221] width 393 height 26
click at [980, 288] on div "Bens Domésticos e / ou Pertences Pessoais" at bounding box center [1151, 286] width 408 height 26
type input "Bens Domésticos e / ou Pertences Pessoais"
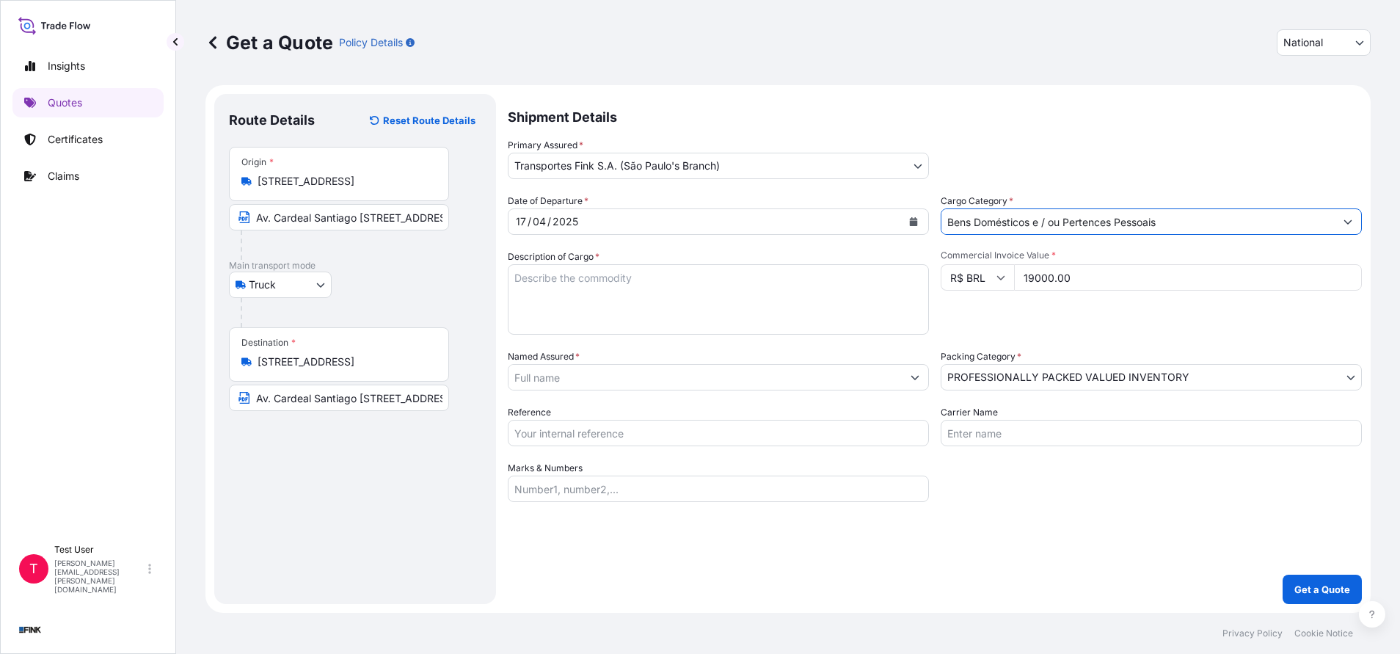
click at [977, 371] on body "2 options available. Insights Quotes Certificates Claims T Test User jennifer.e…" at bounding box center [700, 327] width 1400 height 654
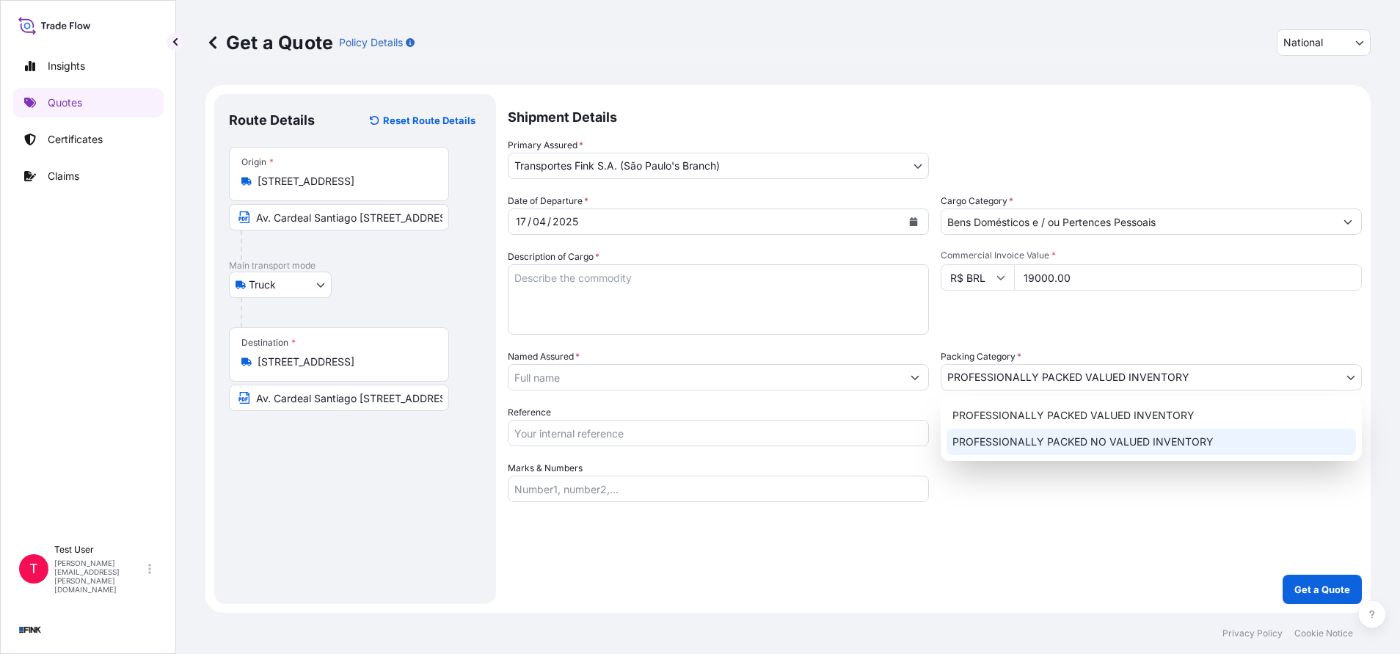
click at [973, 446] on div "PROFESSIONALLY PACKED NO VALUED INVENTORY" at bounding box center [1151, 442] width 409 height 26
select select "10"
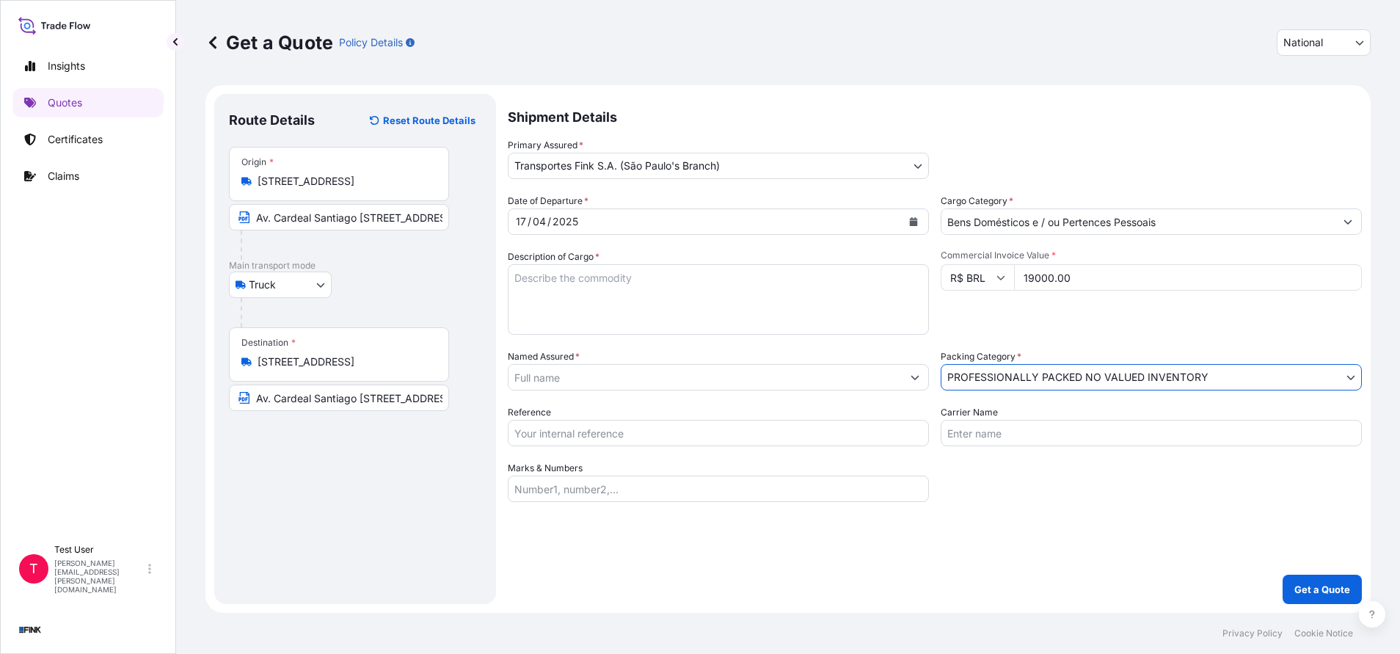
click at [637, 309] on textarea "Description of Cargo *" at bounding box center [718, 299] width 421 height 70
type textarea "."
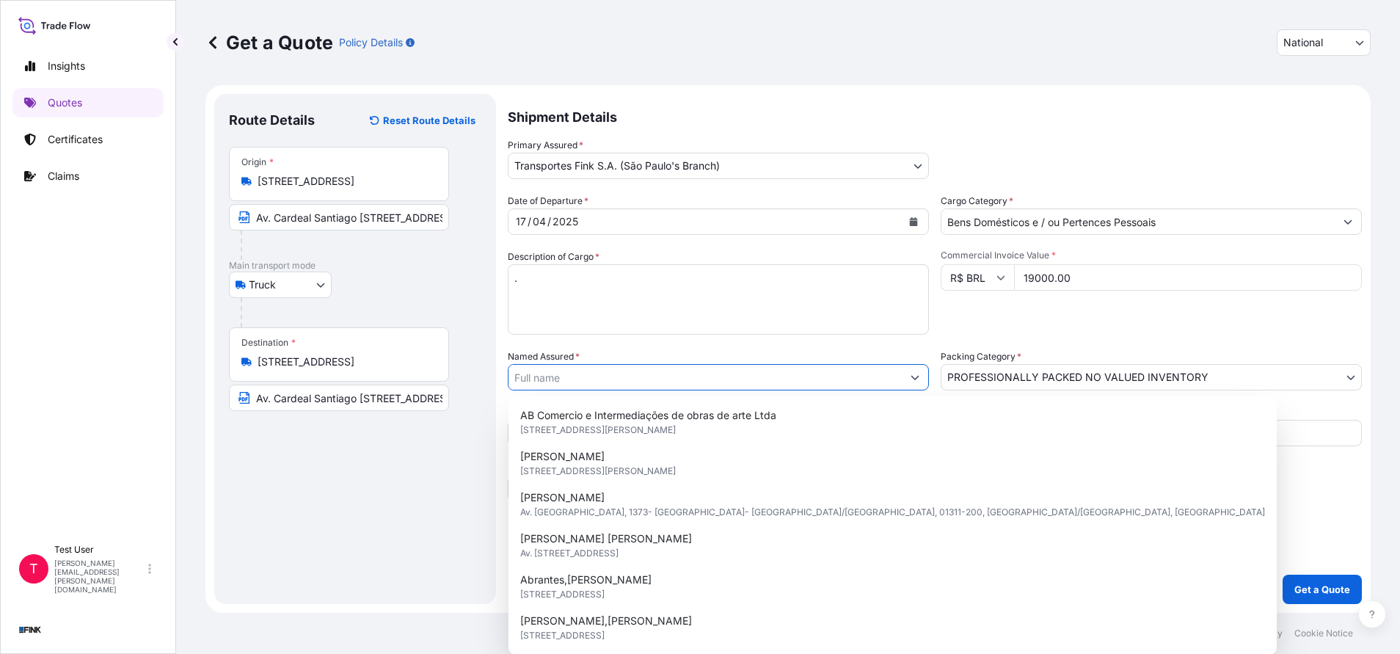
click at [565, 382] on input "Named Assured *" at bounding box center [705, 377] width 393 height 26
paste input "Cristina Balestrin"
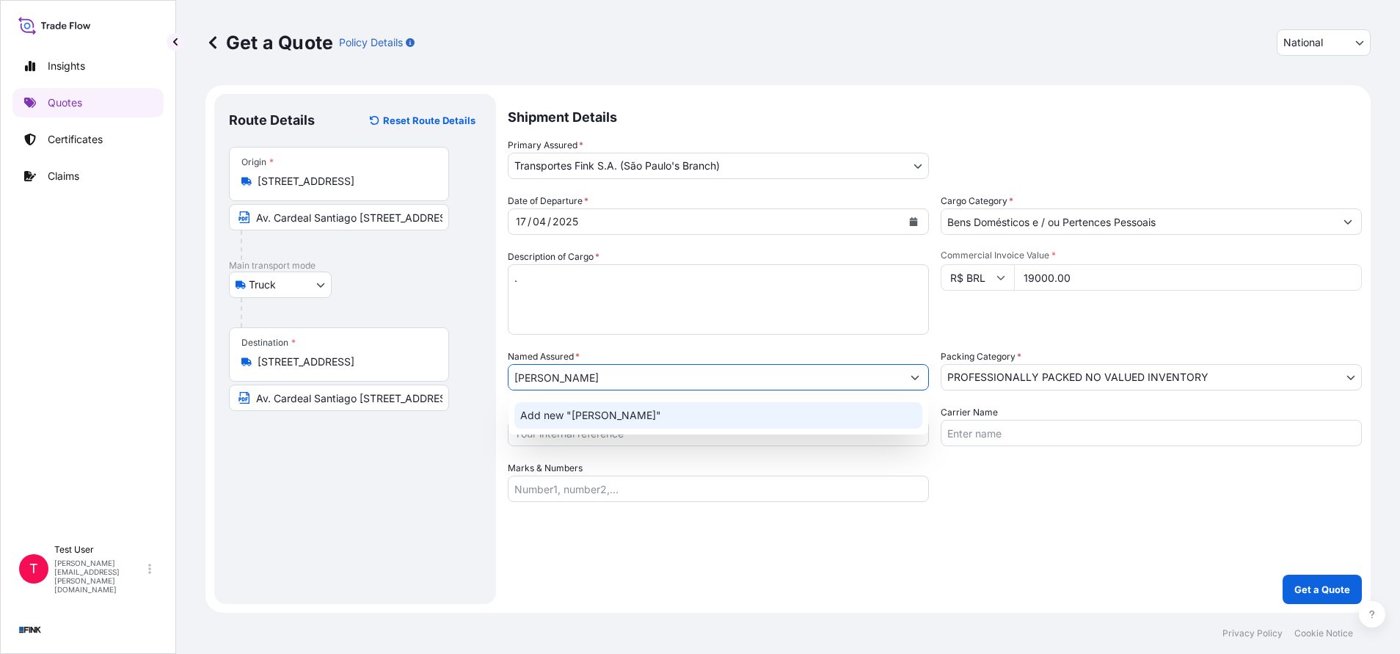
click at [611, 414] on span "Add new "Cristina Balestrin"" at bounding box center [590, 415] width 141 height 15
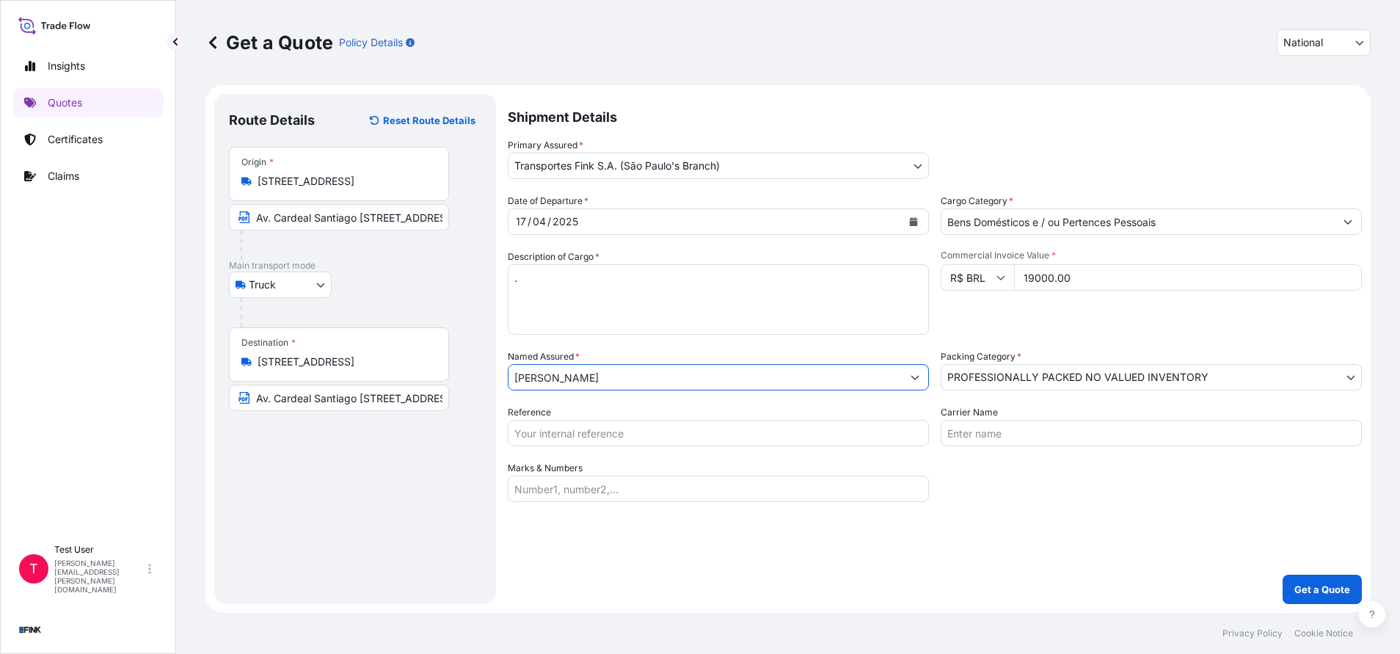
type input "Cristina Balestrin"
click at [572, 431] on input "Reference" at bounding box center [718, 433] width 421 height 26
paste input "24R-0070/22 - MANUSEIO"
type input "24R-0070/22 - MANUSEIO"
click at [1319, 587] on p "Get a Quote" at bounding box center [1322, 589] width 56 height 15
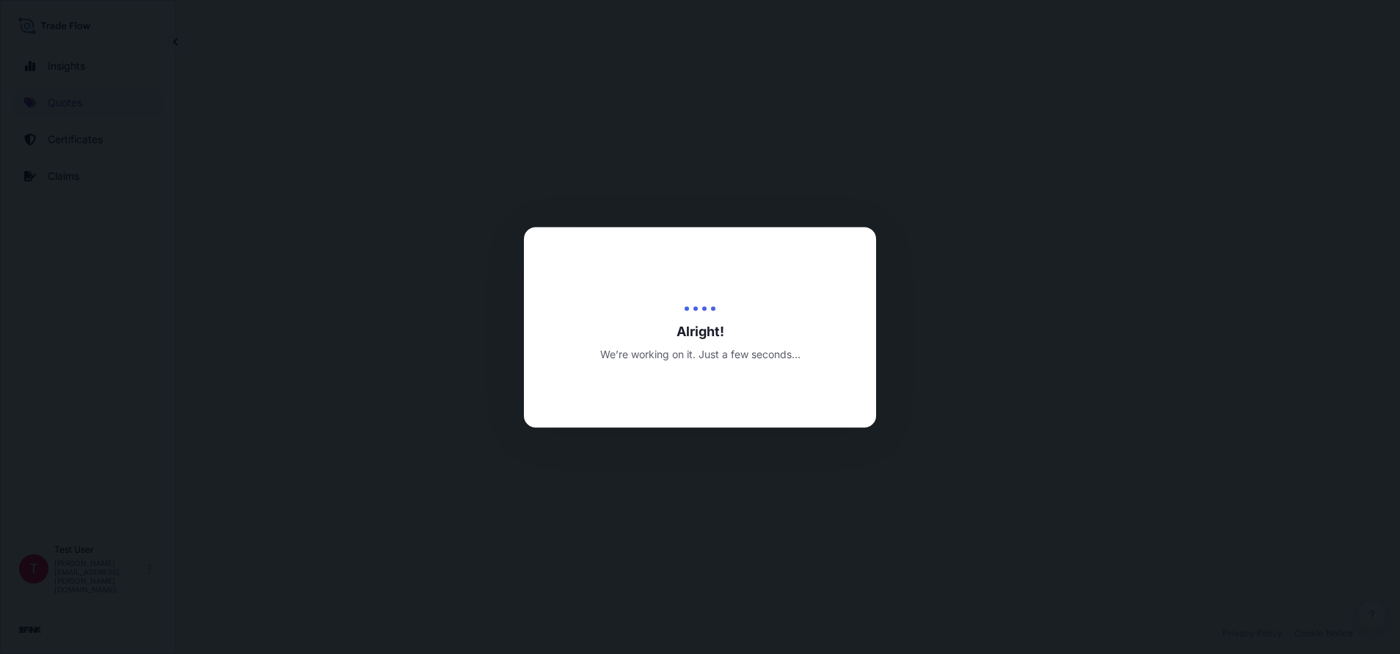
select select "Truck"
select select "31749"
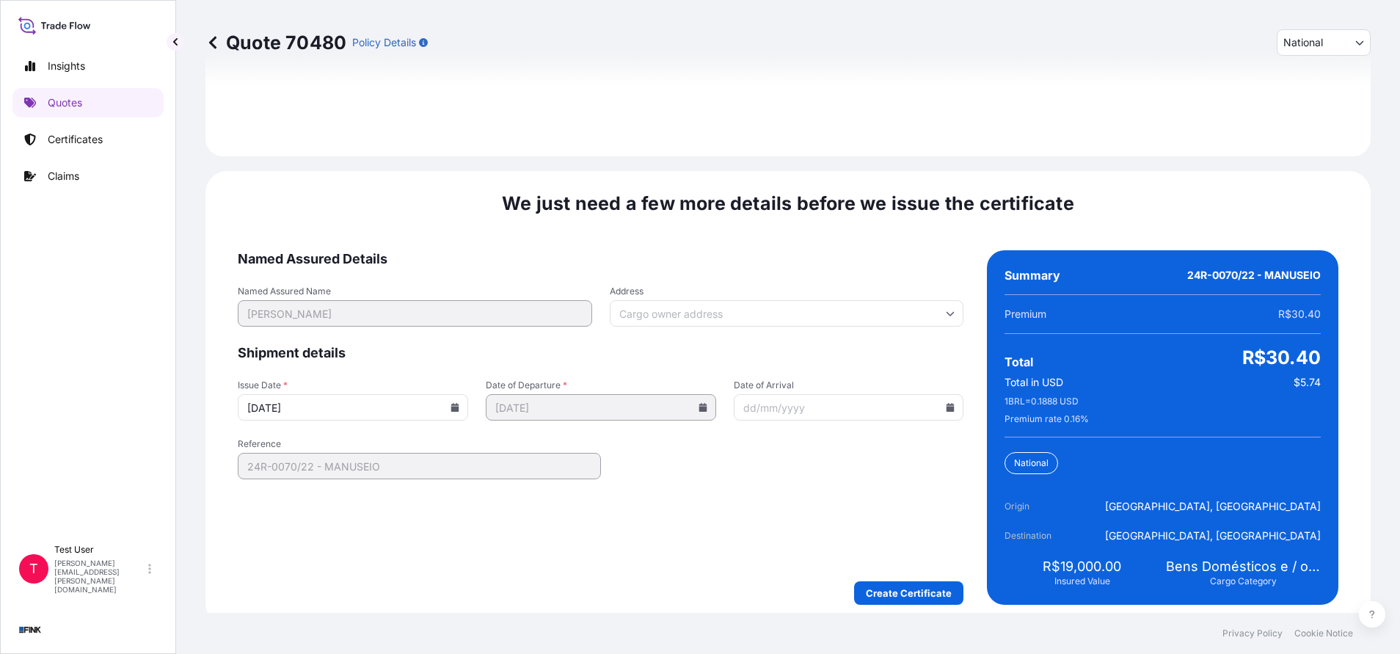
scroll to position [1762, 0]
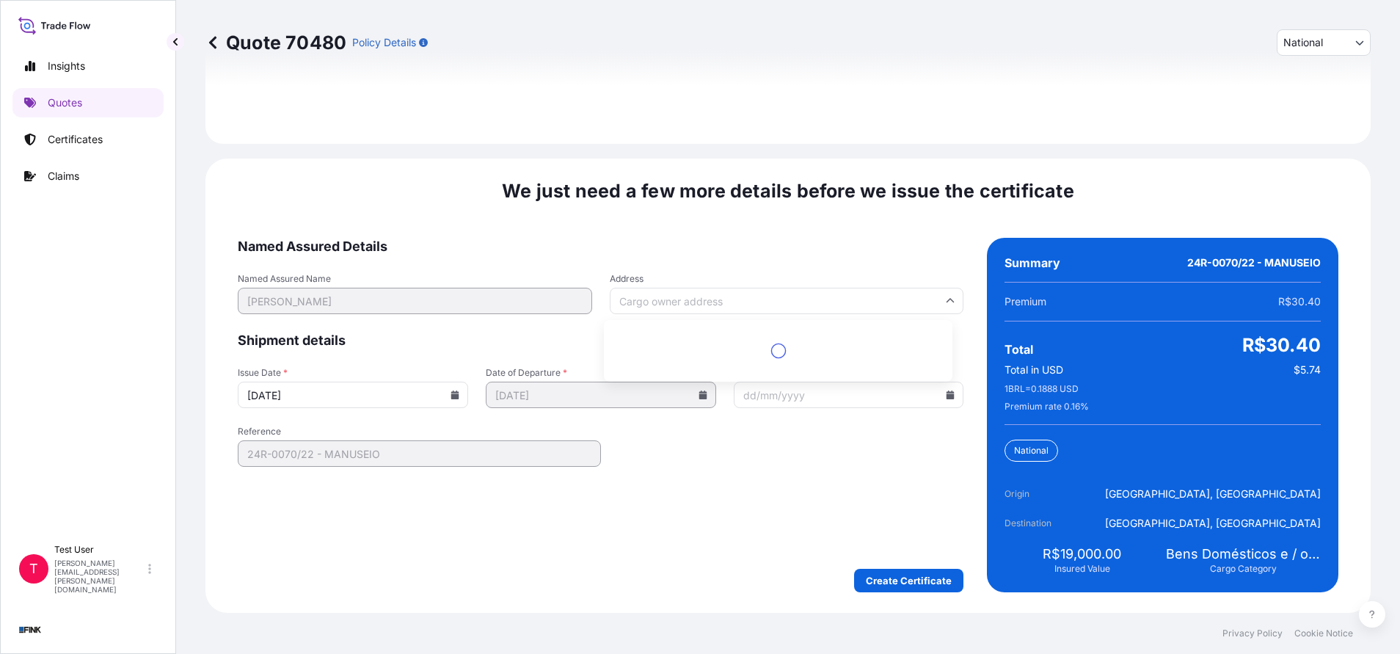
click at [747, 299] on input "Address" at bounding box center [787, 301] width 354 height 26
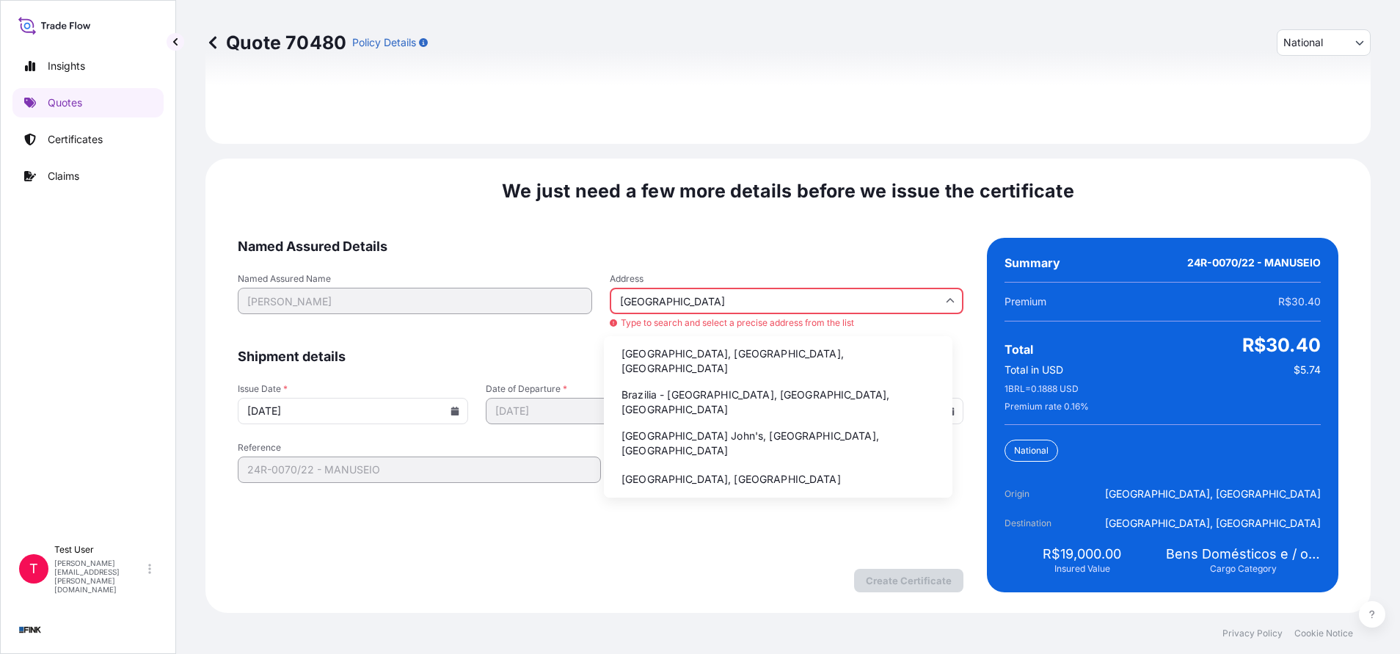
click at [680, 385] on li "Brazilia - [GEOGRAPHIC_DATA], [GEOGRAPHIC_DATA], [GEOGRAPHIC_DATA]" at bounding box center [778, 402] width 337 height 38
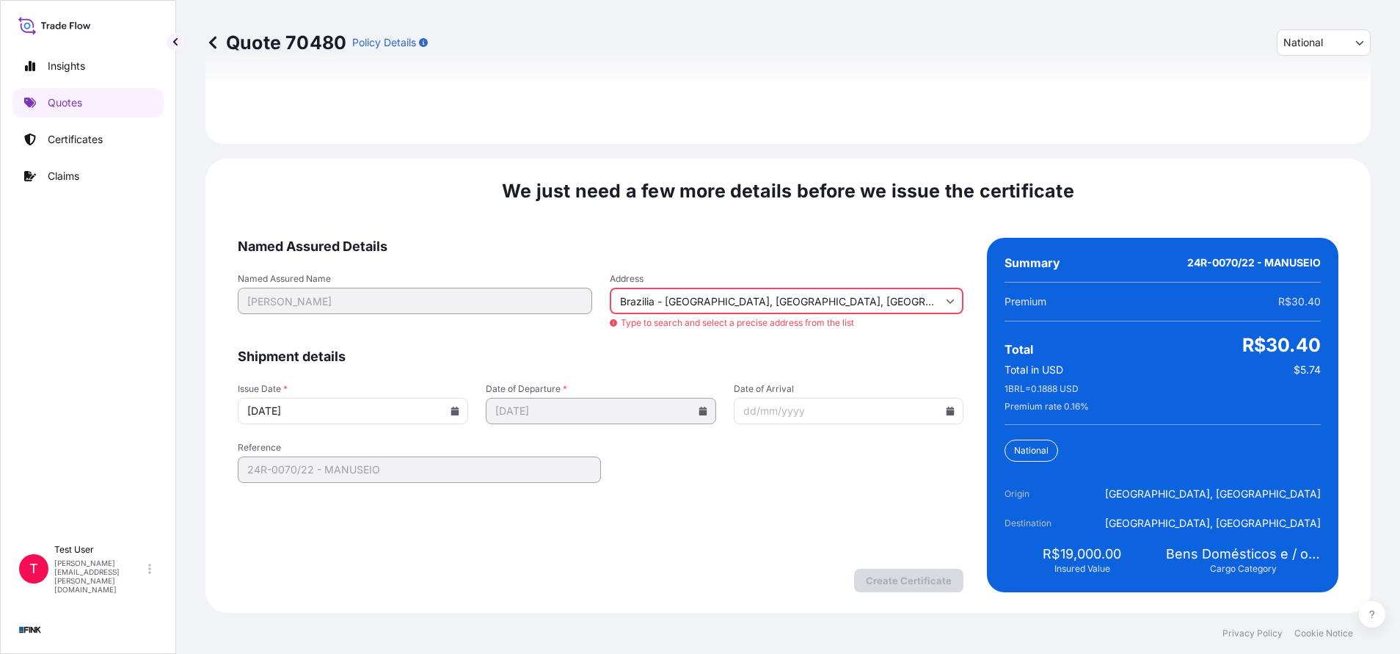
type input "[GEOGRAPHIC_DATA] - [GEOGRAPHIC_DATA], [GEOGRAPHIC_DATA] - [GEOGRAPHIC_DATA], […"
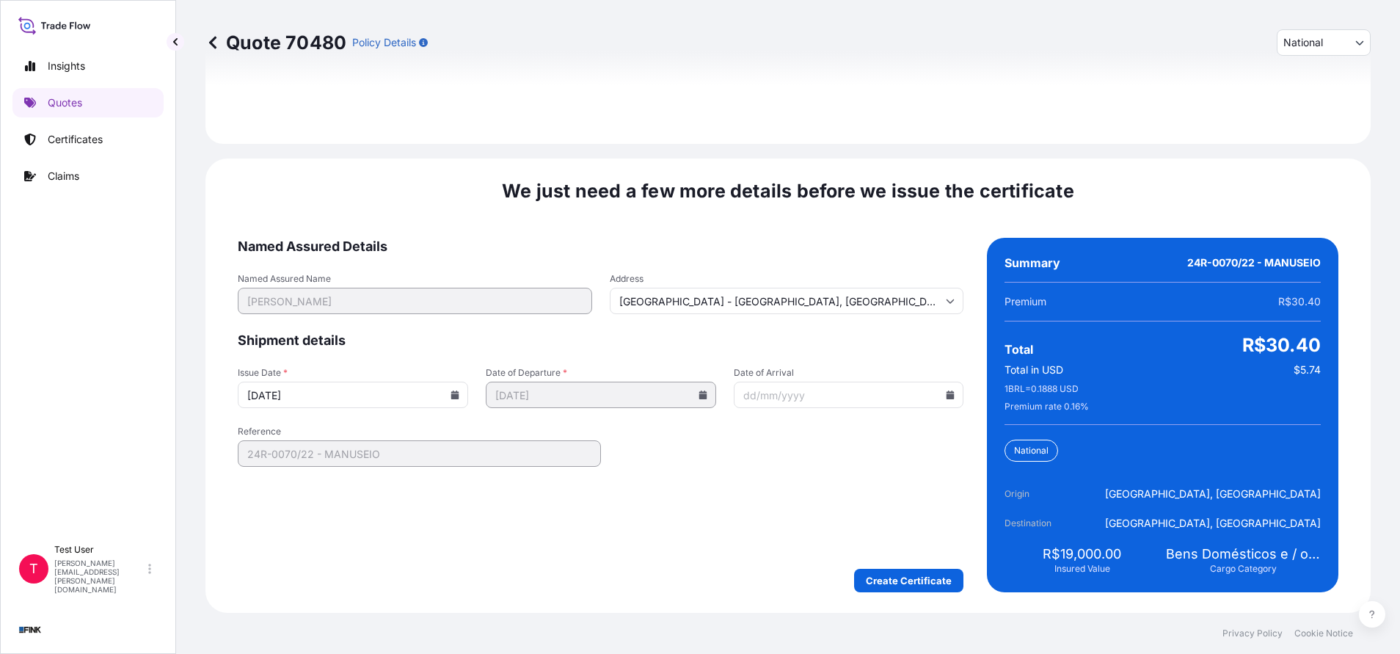
click at [451, 393] on icon at bounding box center [455, 394] width 9 height 9
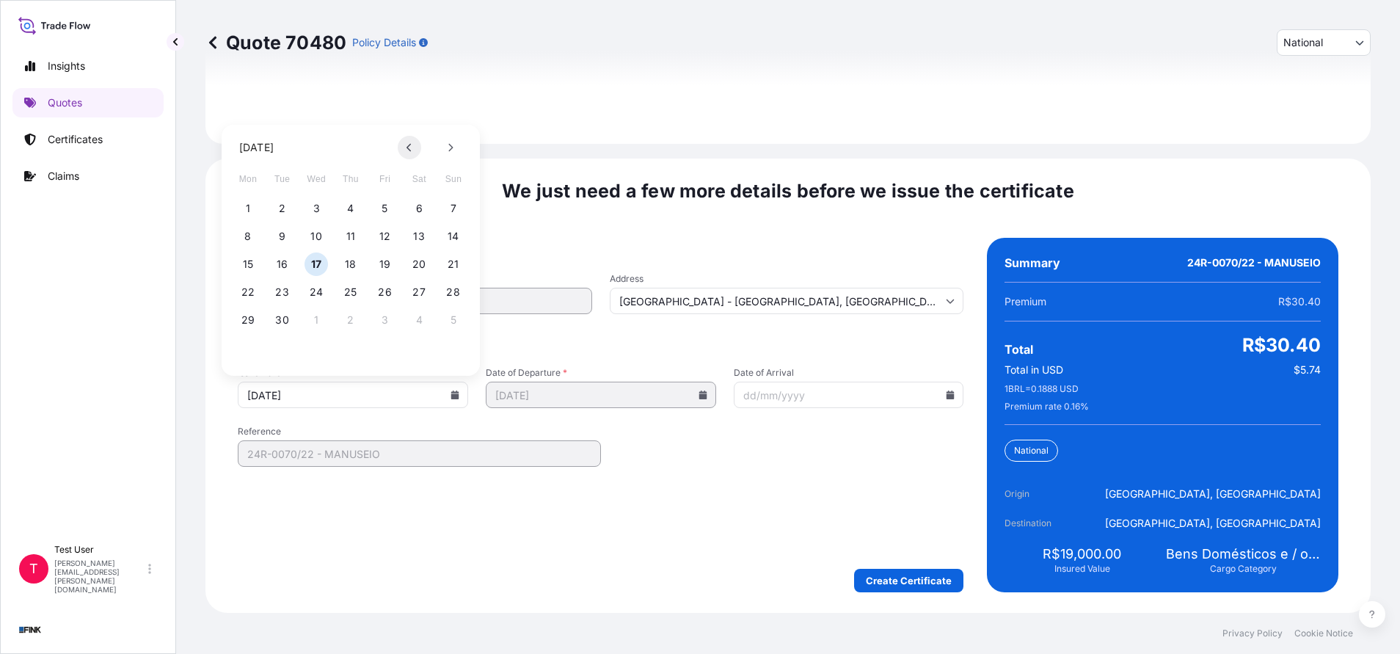
click at [402, 147] on button at bounding box center [409, 147] width 23 height 23
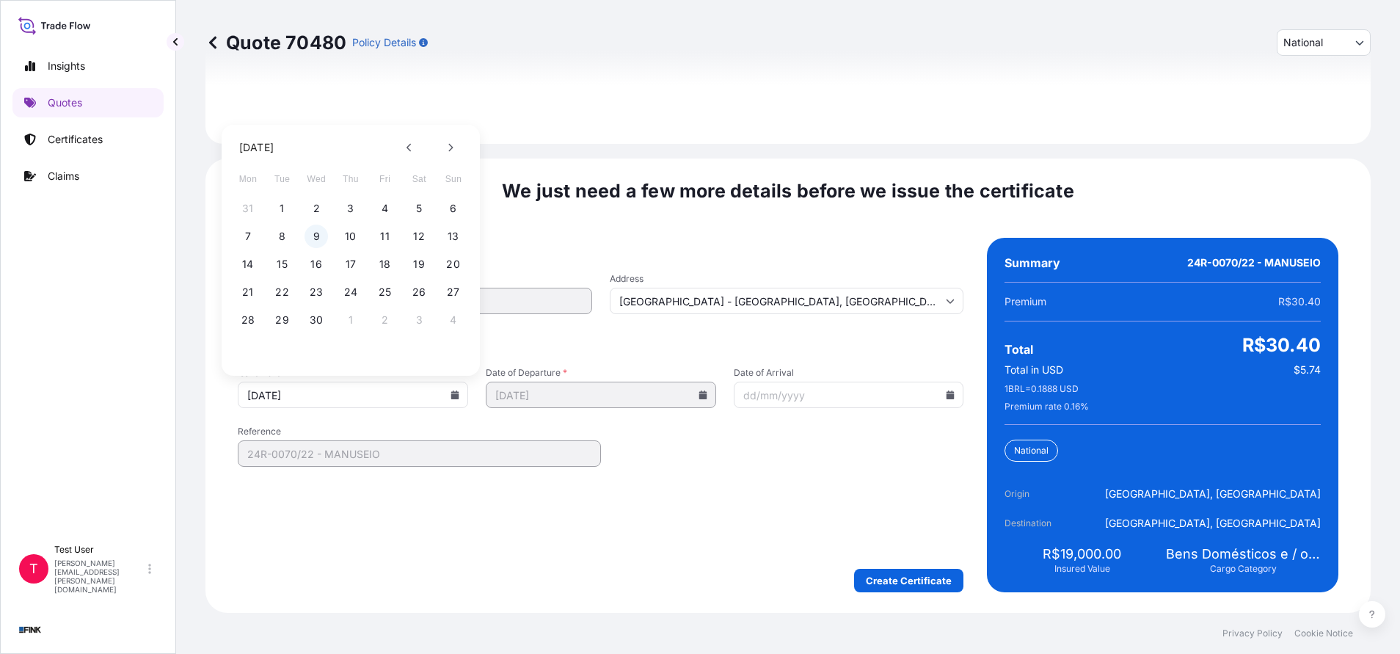
click at [317, 238] on button "9" at bounding box center [316, 236] width 23 height 23
type input "[DATE]"
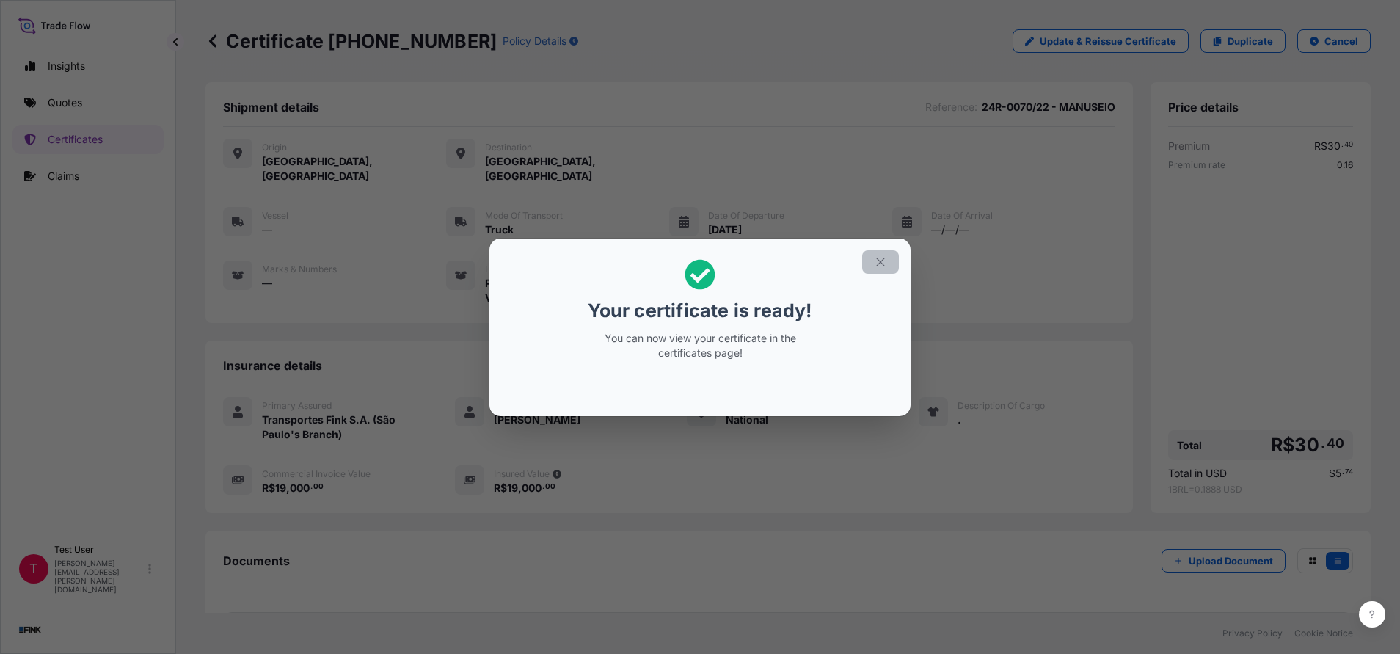
click at [893, 261] on button "button" at bounding box center [880, 261] width 37 height 23
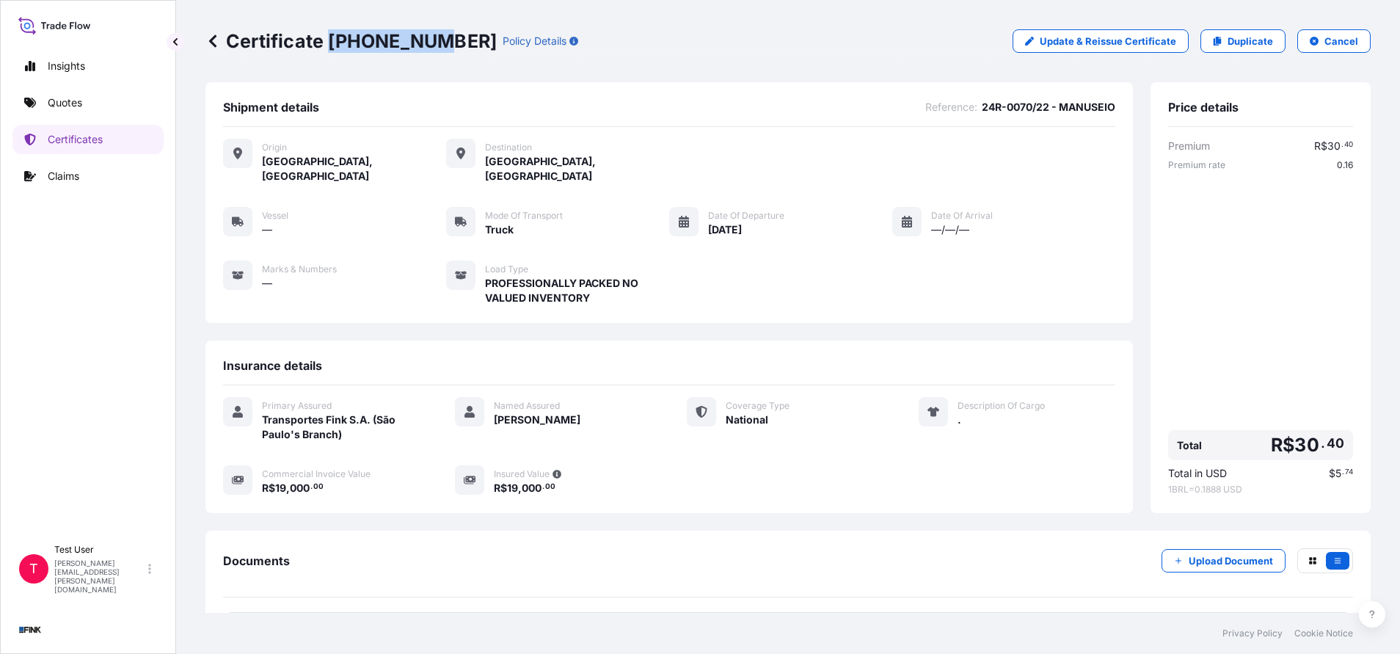
drag, startPoint x: 425, startPoint y: 40, endPoint x: 332, endPoint y: 37, distance: 93.3
click at [332, 37] on p "Certificate 31749-16-1" at bounding box center [350, 40] width 291 height 23
copy p "31749-16-1"
click at [53, 108] on p "Quotes" at bounding box center [65, 102] width 34 height 15
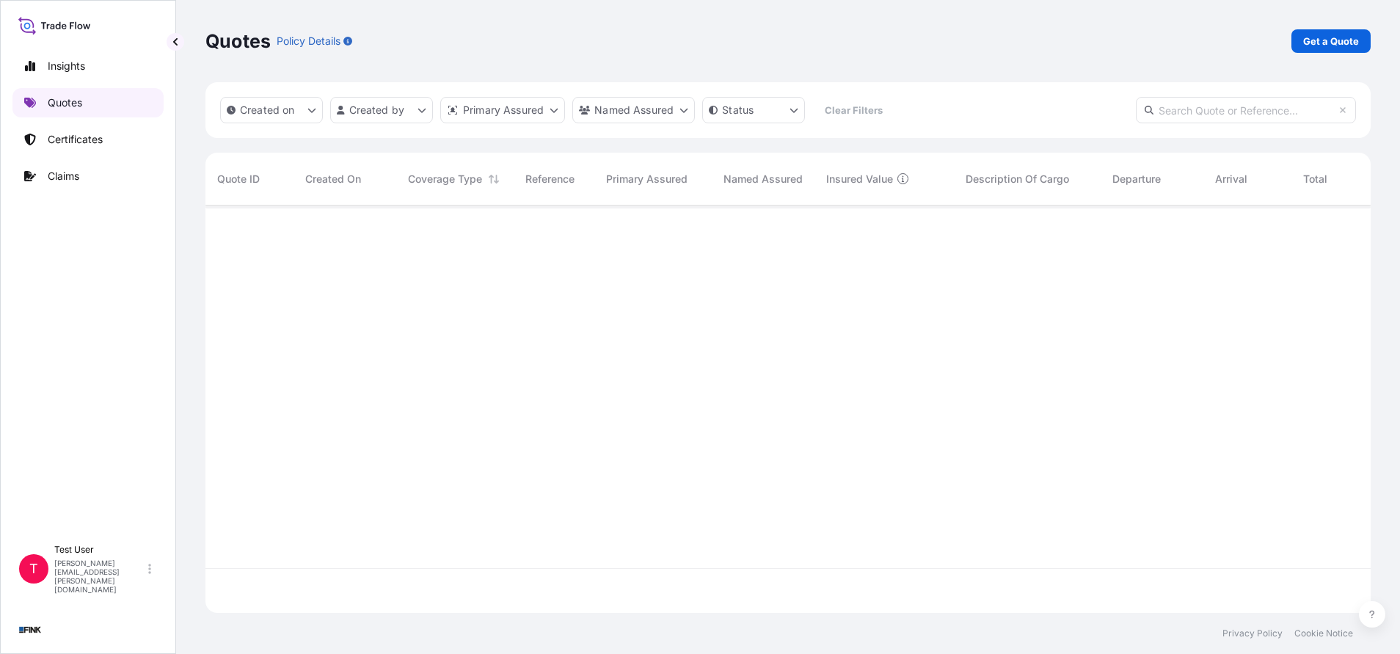
scroll to position [398, 1148]
click at [1323, 34] on p "Get a Quote" at bounding box center [1331, 41] width 56 height 15
select select "international"
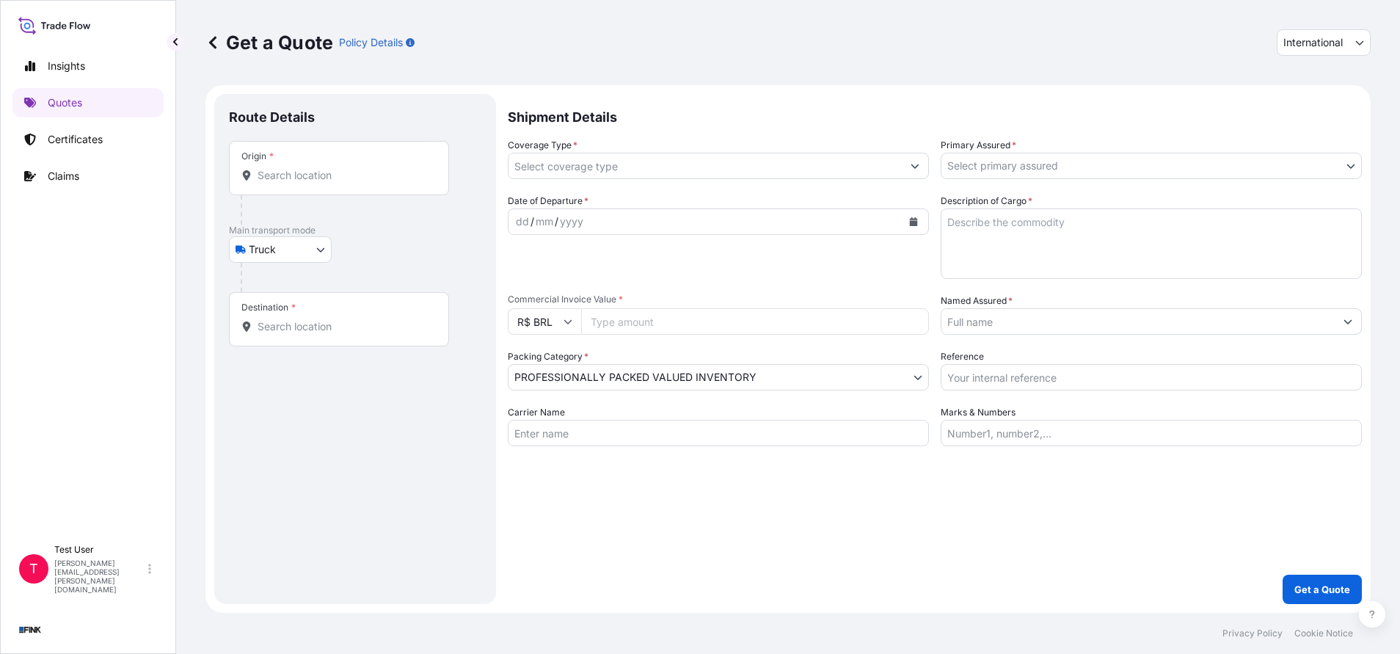
select select "Truck"
select select "11"
click at [1313, 45] on span "International" at bounding box center [1312, 42] width 59 height 15
click at [1303, 104] on div "National" at bounding box center [1324, 107] width 82 height 26
select select "national"
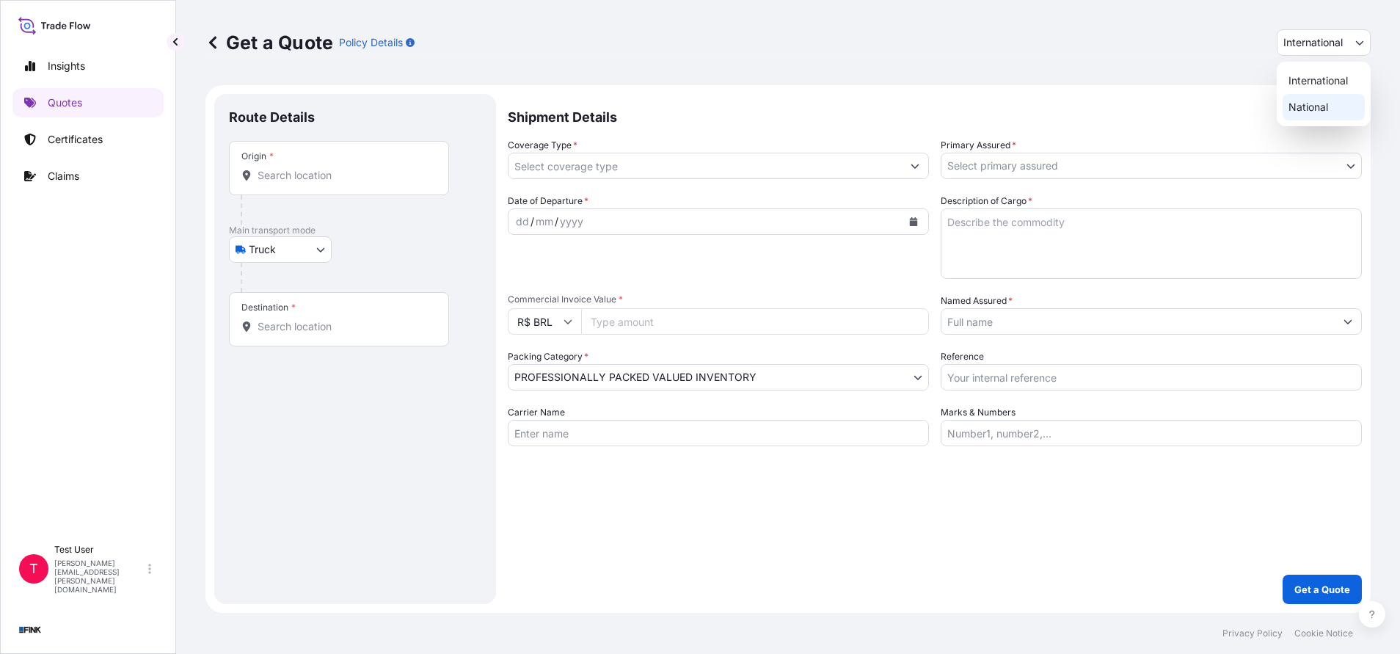
select select "Truck"
select select "11"
